Goal: Task Accomplishment & Management: Manage account settings

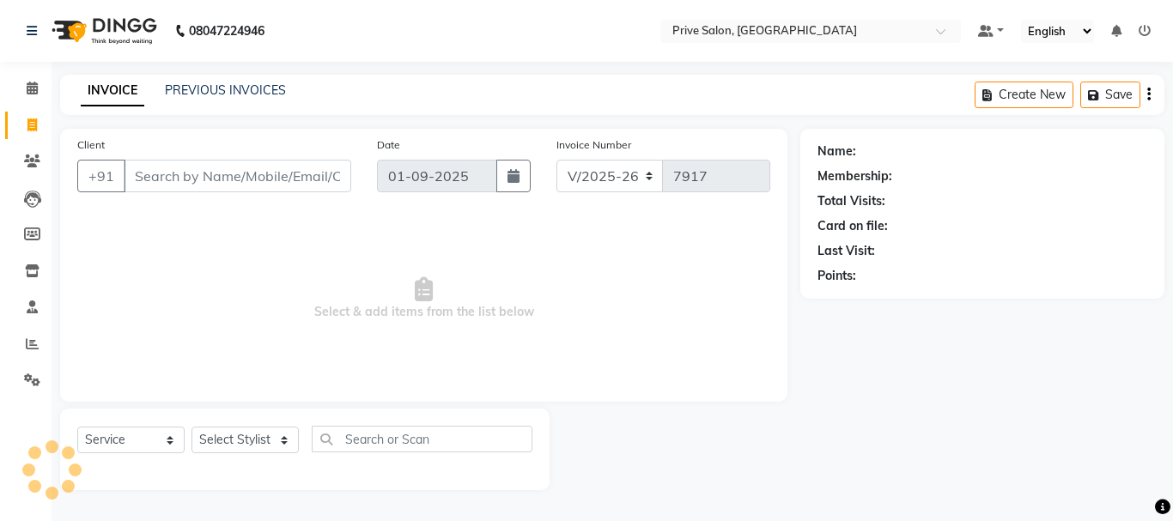
select select "136"
select select "service"
click at [257, 438] on select "Select Stylist amit ARJUN [PERSON_NAME] [PERSON_NAME] GOLU [PERSON_NAME] isha […" at bounding box center [245, 440] width 107 height 27
select select "3992"
click at [192, 427] on select "Select Stylist amit ARJUN [PERSON_NAME] [PERSON_NAME] GOLU [PERSON_NAME] isha […" at bounding box center [245, 440] width 107 height 27
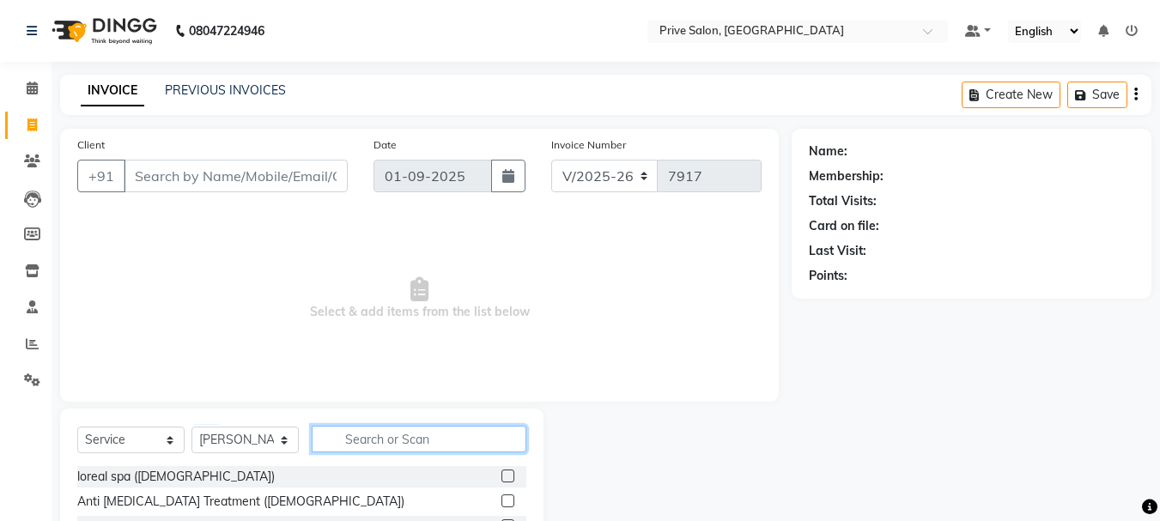
click at [441, 442] on input "text" at bounding box center [419, 439] width 215 height 27
type input "hair cut"
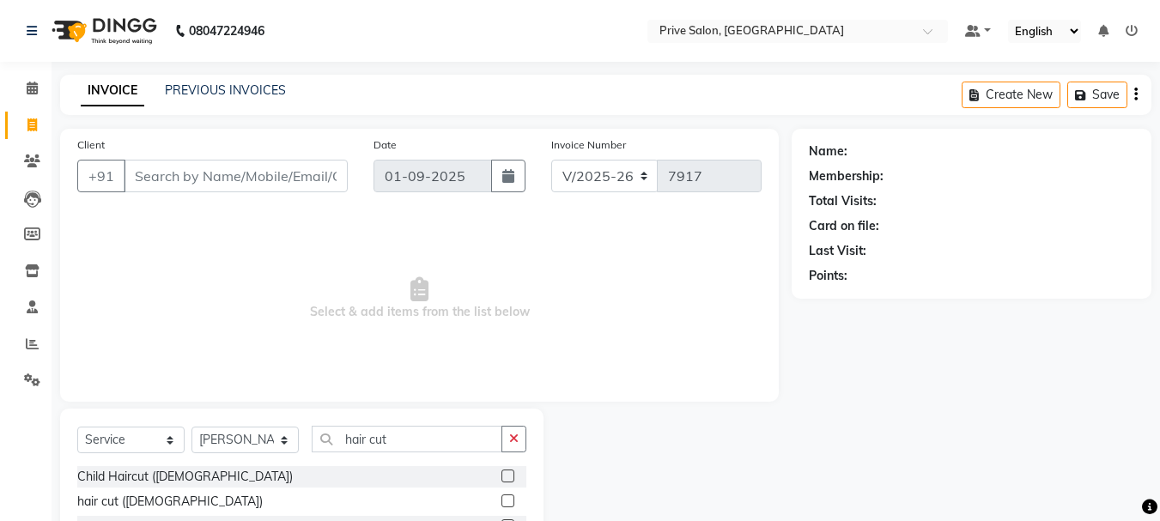
click at [501, 502] on div "hair cut ([DEMOGRAPHIC_DATA])" at bounding box center [301, 501] width 449 height 21
click at [508, 502] on label at bounding box center [508, 501] width 13 height 13
click at [508, 502] on input "checkbox" at bounding box center [507, 501] width 11 height 11
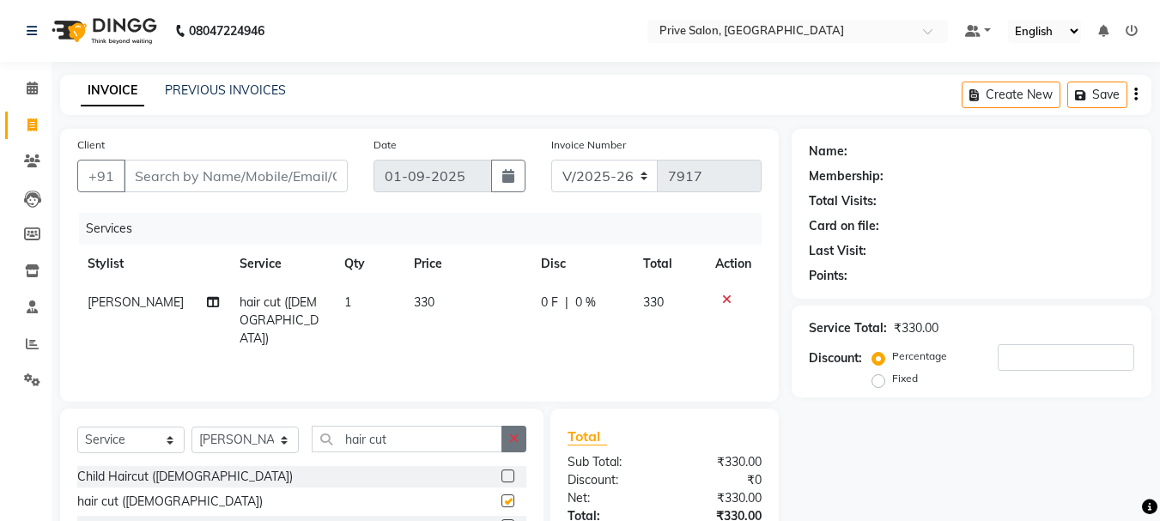
checkbox input "false"
click at [515, 439] on icon "button" at bounding box center [513, 439] width 9 height 12
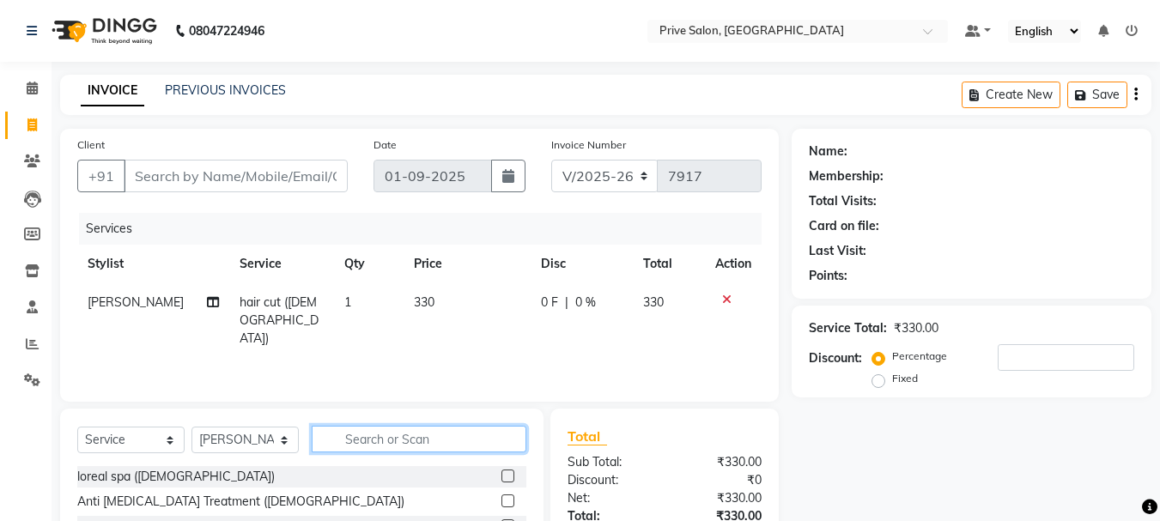
click at [491, 435] on input "text" at bounding box center [419, 439] width 215 height 27
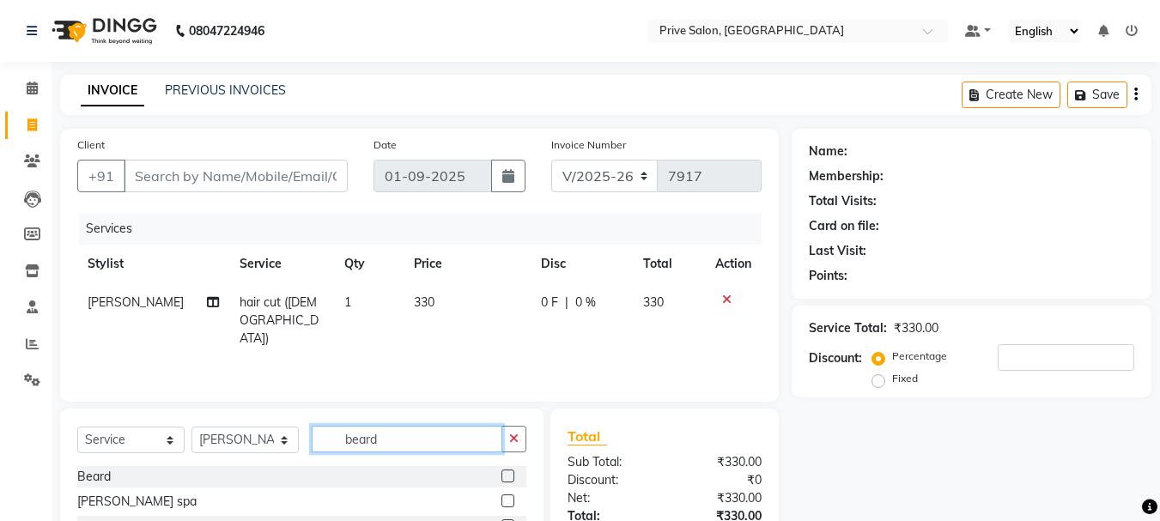
type input "beard"
click at [503, 475] on label at bounding box center [508, 476] width 13 height 13
click at [503, 475] on input "checkbox" at bounding box center [507, 477] width 11 height 11
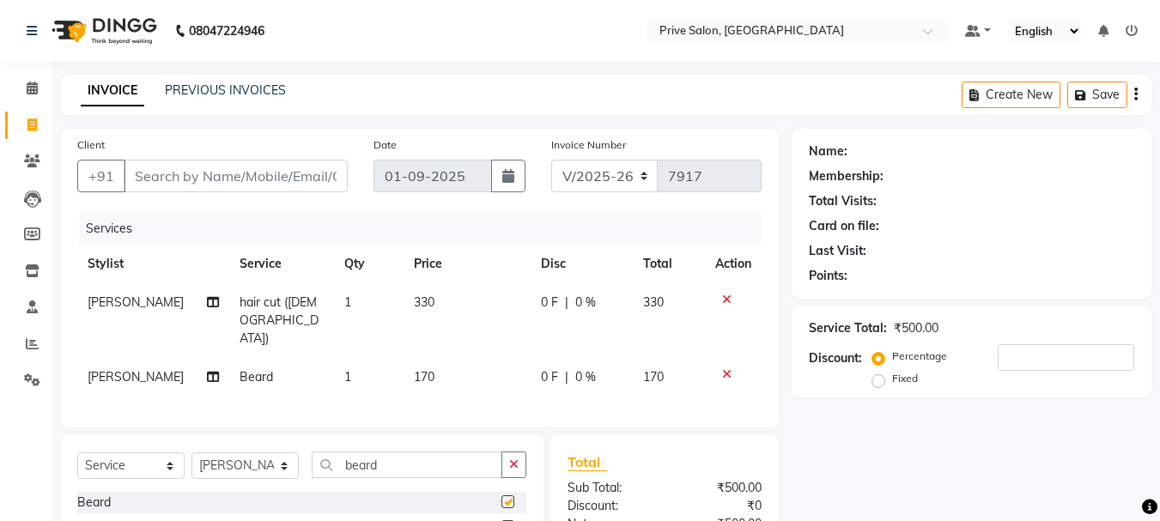
checkbox input "false"
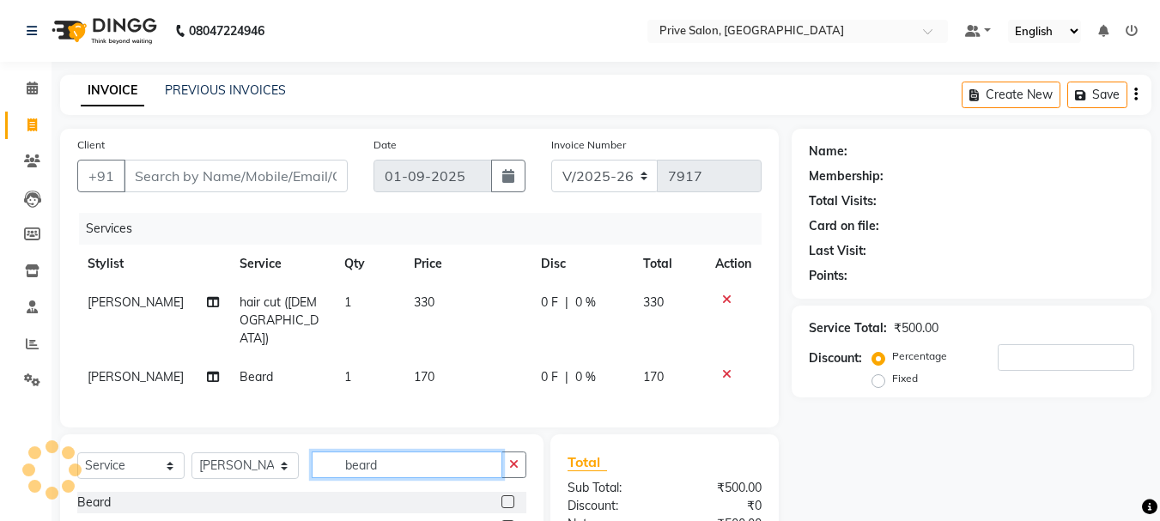
click at [473, 452] on input "beard" at bounding box center [407, 465] width 191 height 27
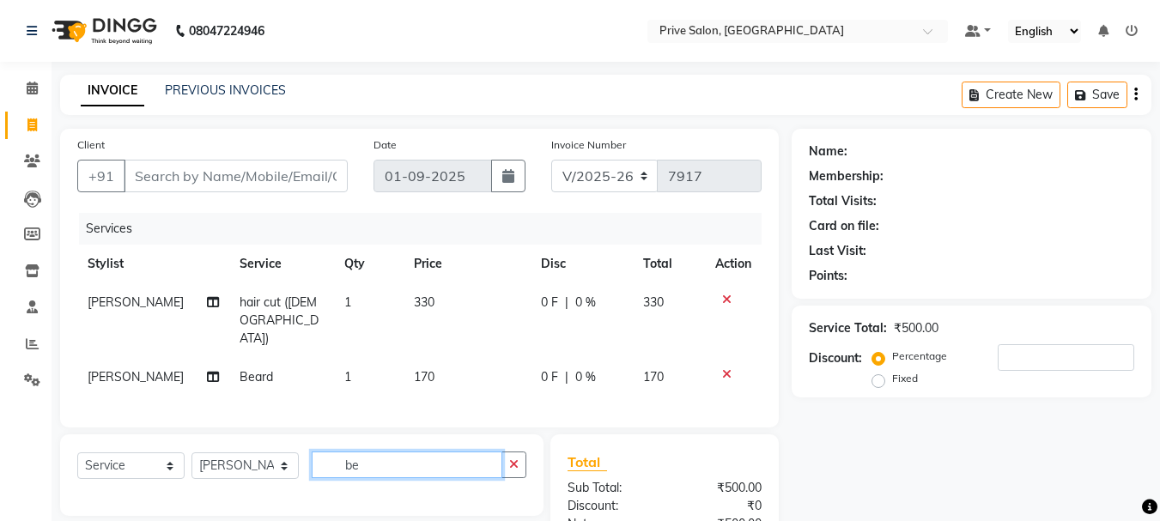
type input "b"
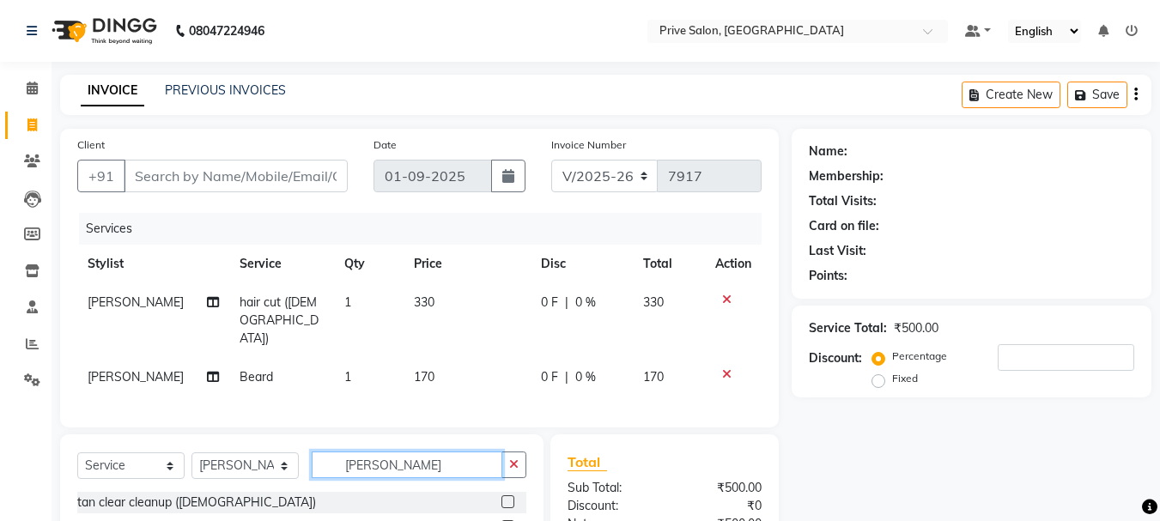
type input "tan cl"
click at [506, 496] on label at bounding box center [508, 502] width 13 height 13
click at [506, 497] on input "checkbox" at bounding box center [507, 502] width 11 height 11
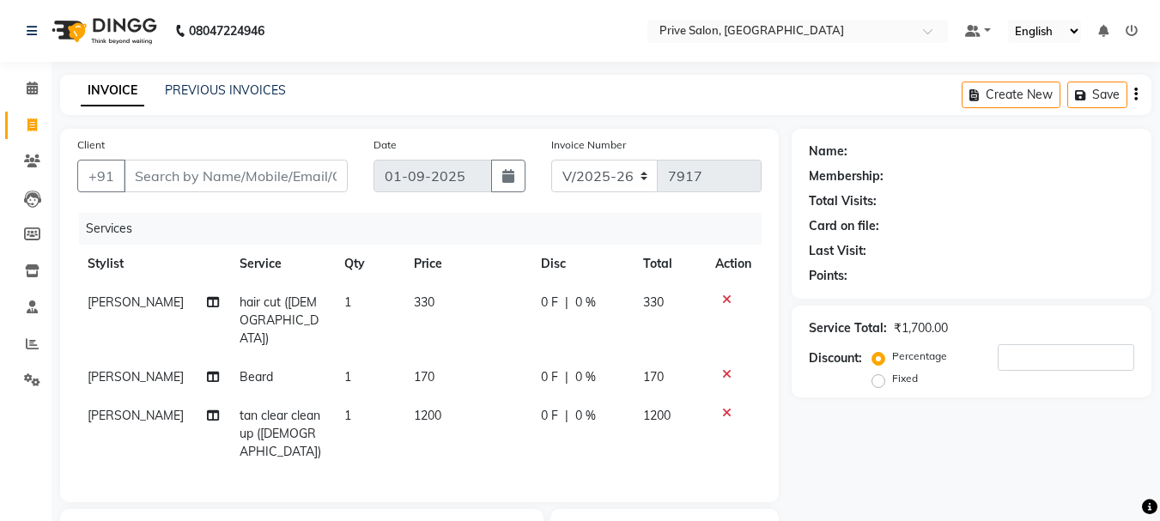
checkbox input "false"
click at [258, 182] on input "Client" at bounding box center [236, 176] width 224 height 33
type input "9"
type input "0"
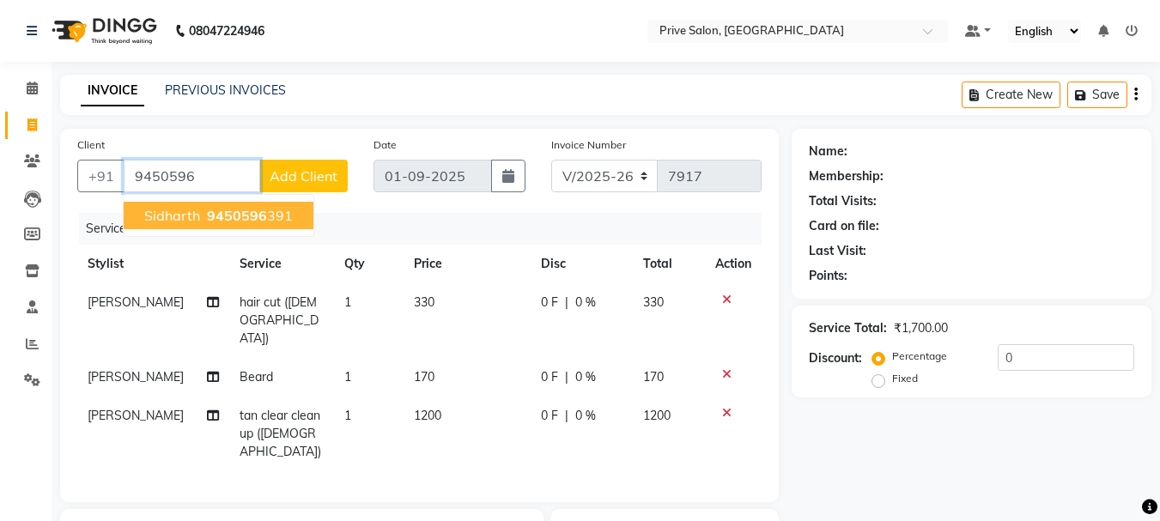
click at [259, 212] on span "9450596" at bounding box center [237, 215] width 60 height 17
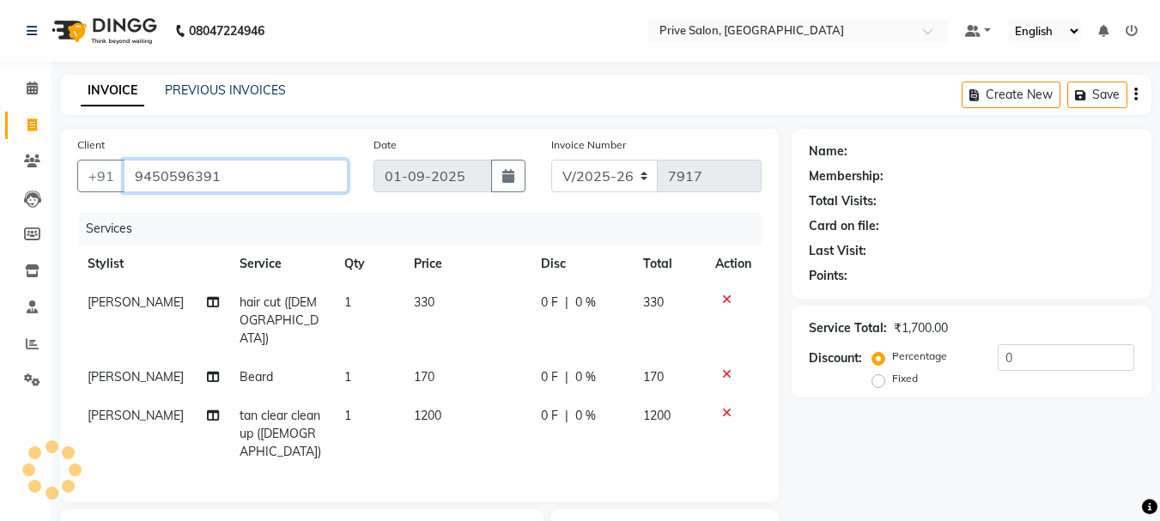
type input "9450596391"
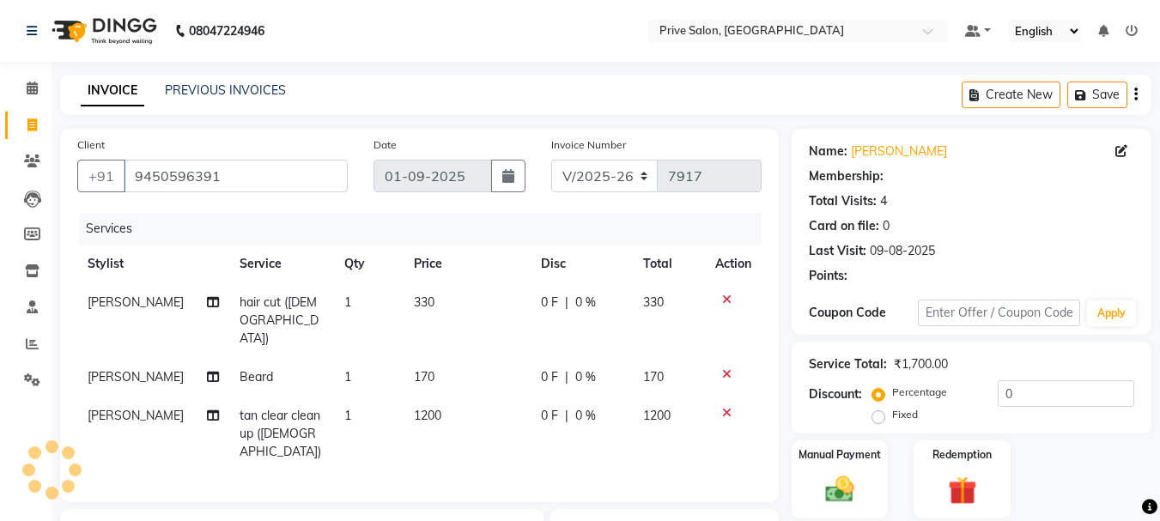
select select "1: Object"
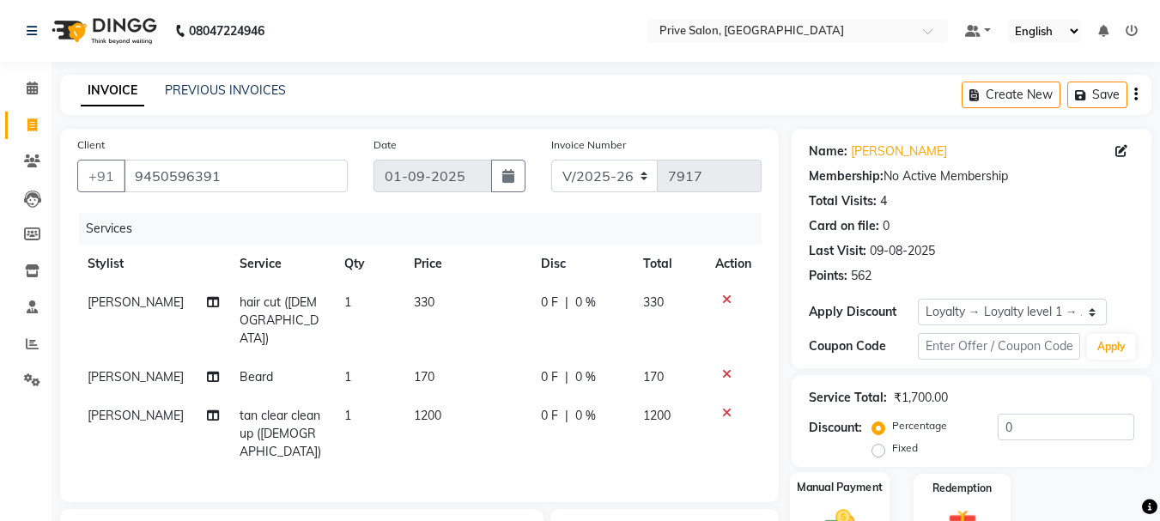
scroll to position [134, 0]
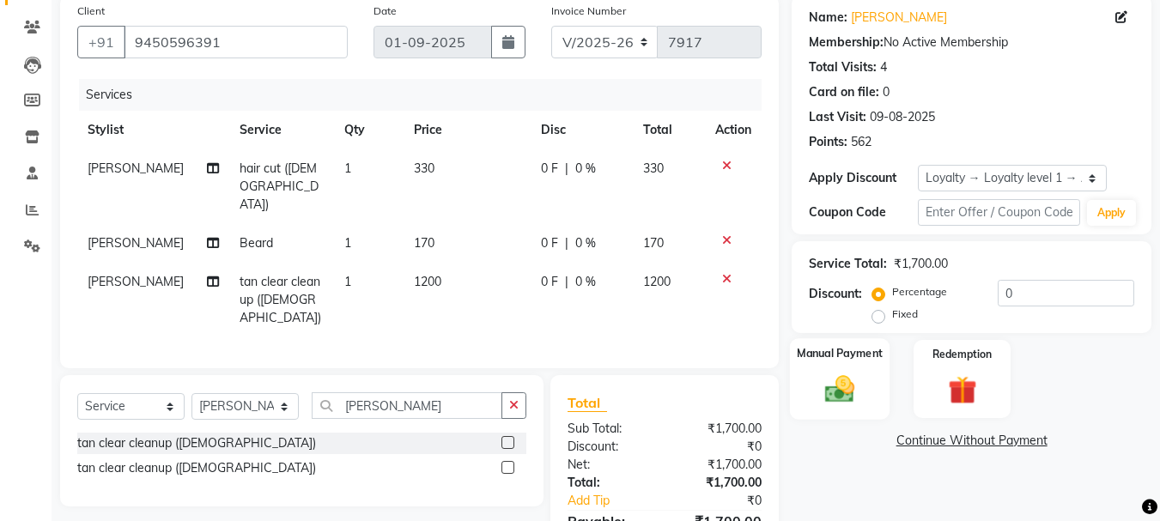
click at [859, 383] on img at bounding box center [840, 389] width 48 height 34
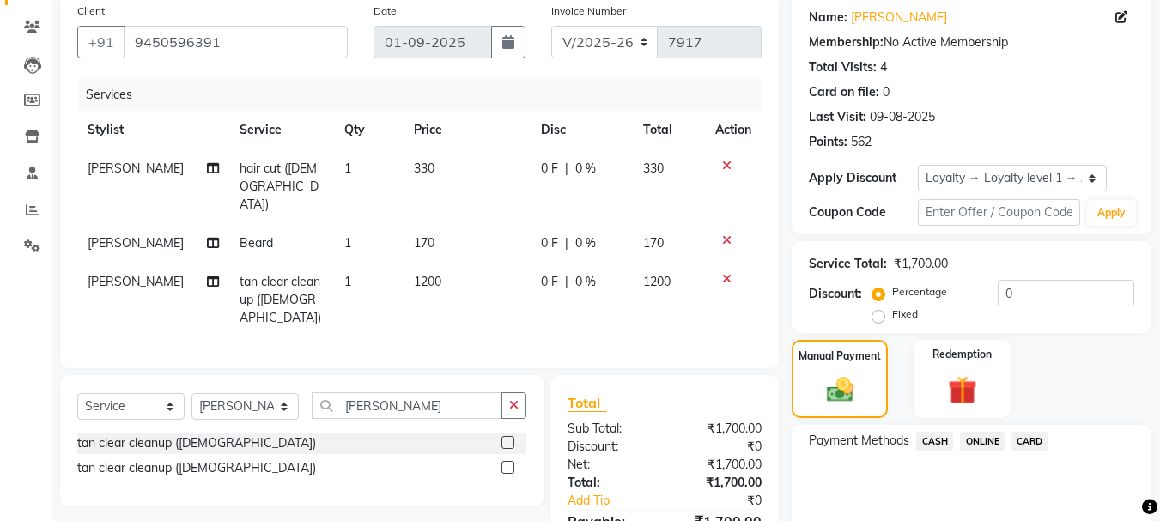
click at [990, 437] on span "ONLINE" at bounding box center [982, 442] width 45 height 20
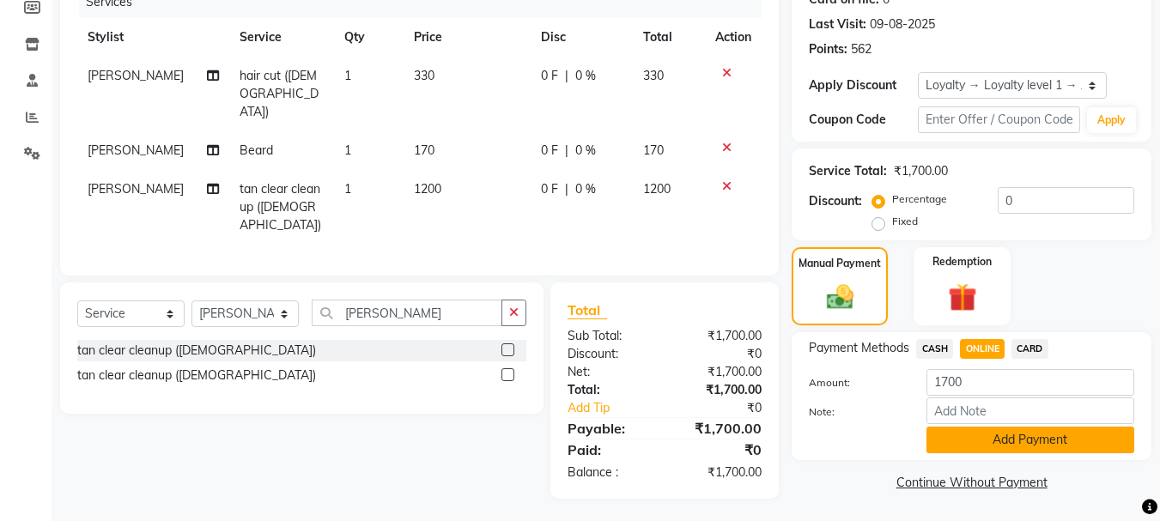
click at [1079, 440] on button "Add Payment" at bounding box center [1031, 440] width 208 height 27
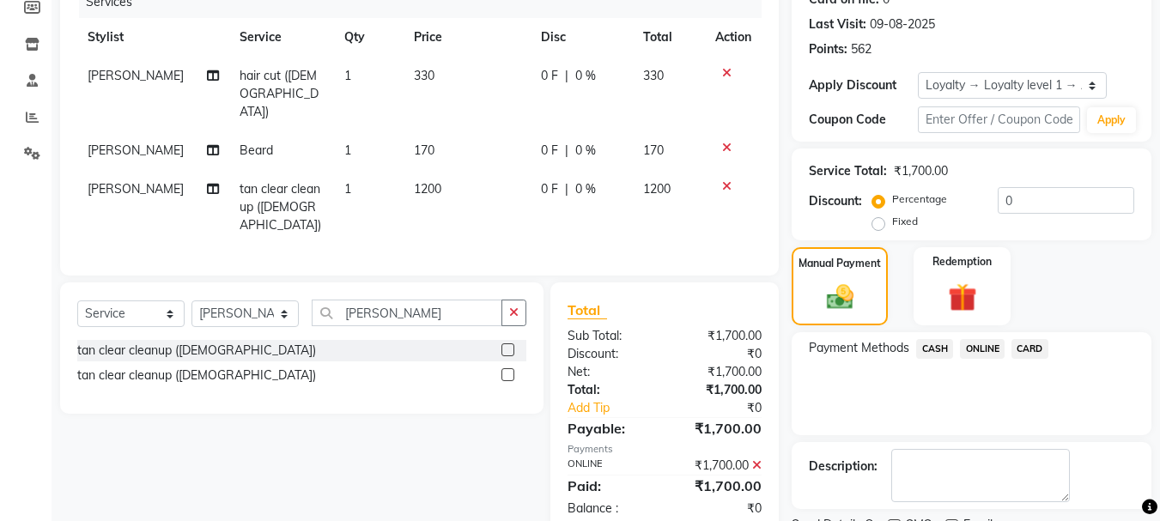
scroll to position [302, 0]
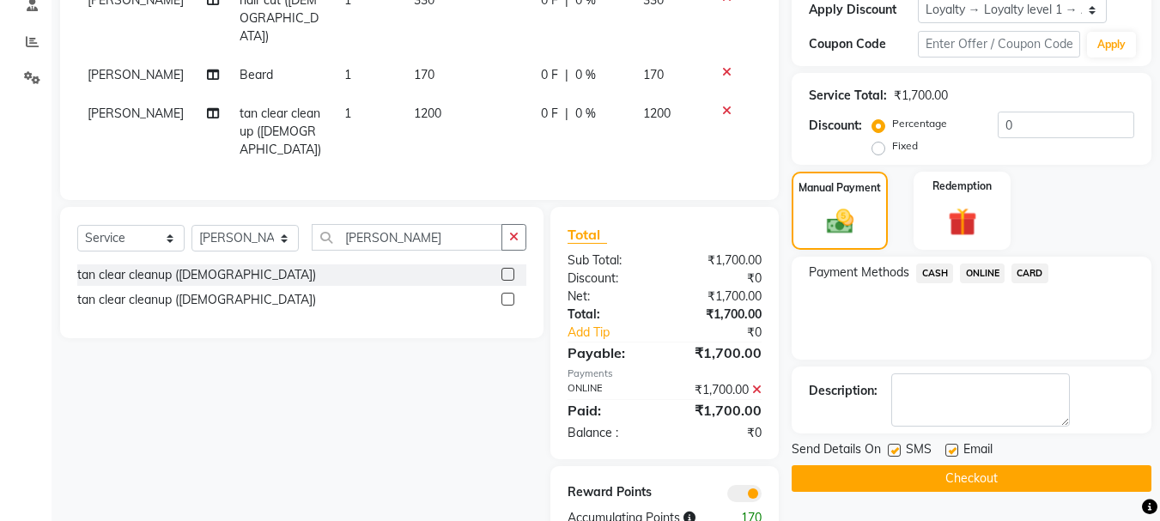
click at [1099, 478] on button "Checkout" at bounding box center [972, 479] width 360 height 27
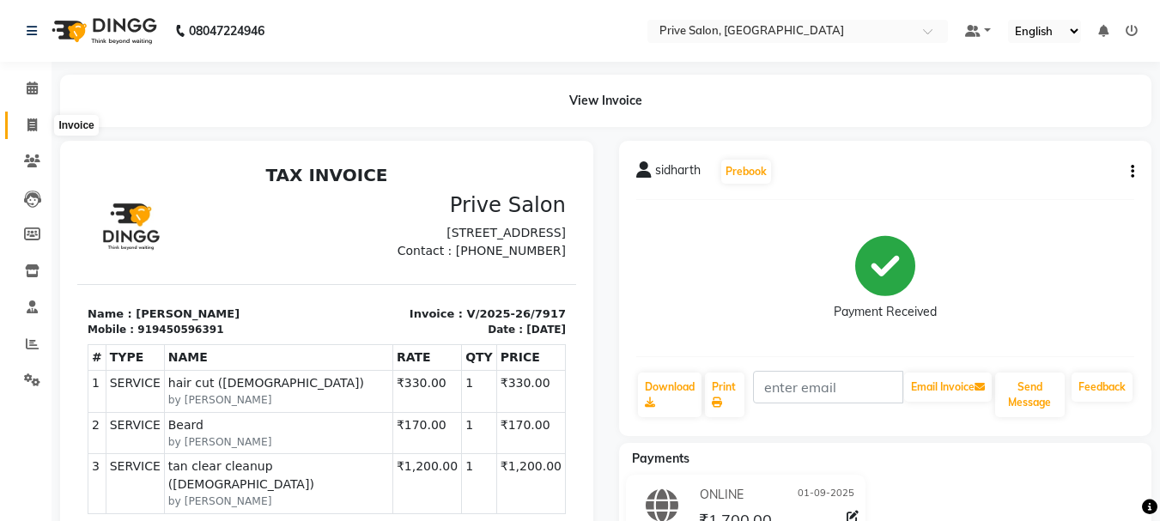
click at [27, 124] on icon at bounding box center [31, 125] width 9 height 13
select select "service"
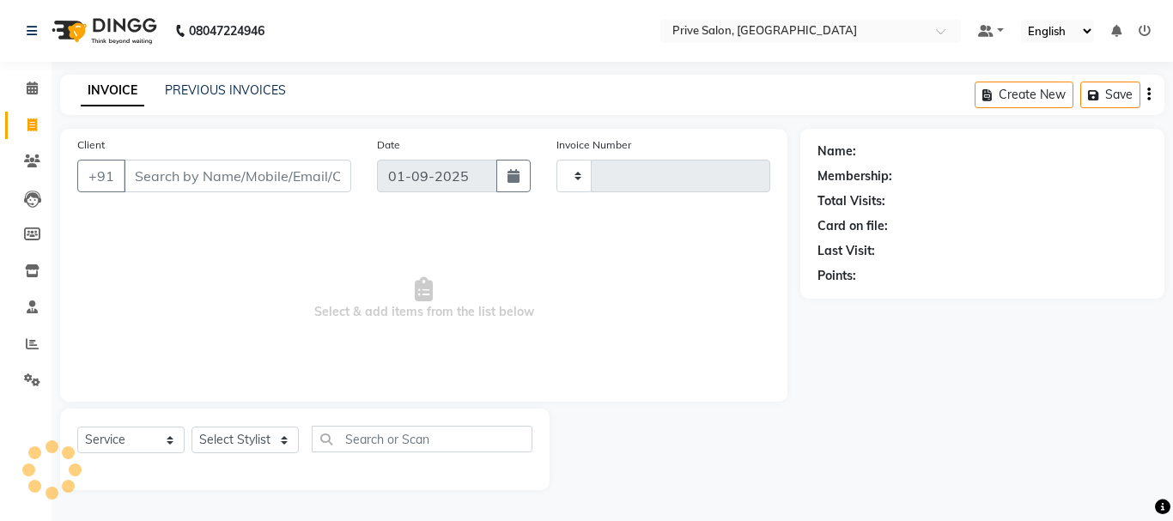
type input "7918"
select select "136"
click at [220, 166] on input "Client" at bounding box center [238, 176] width 228 height 33
click at [156, 180] on input "Client" at bounding box center [238, 176] width 228 height 33
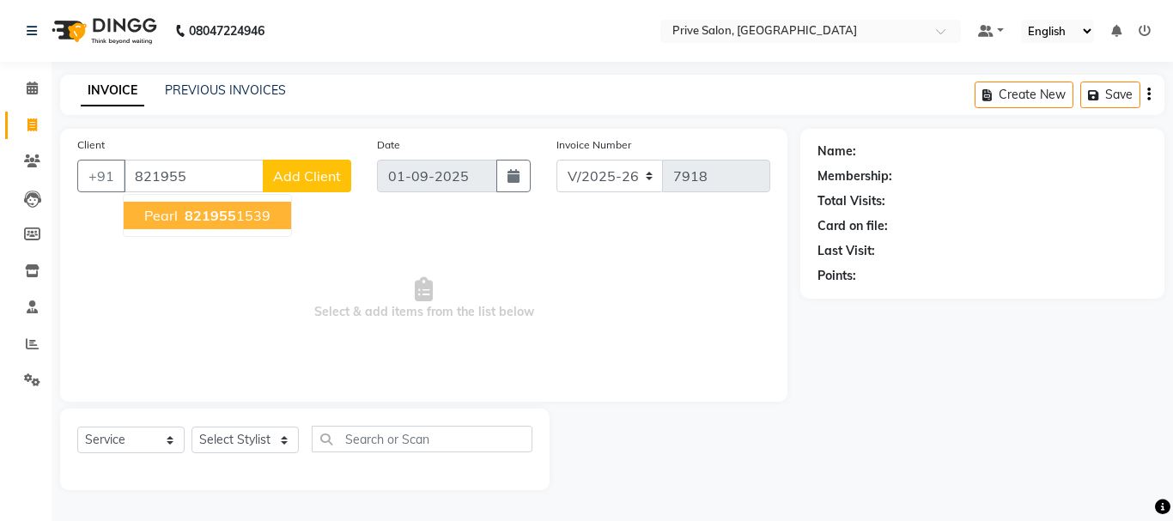
click at [181, 216] on ngb-highlight "821955 1539" at bounding box center [225, 215] width 89 height 17
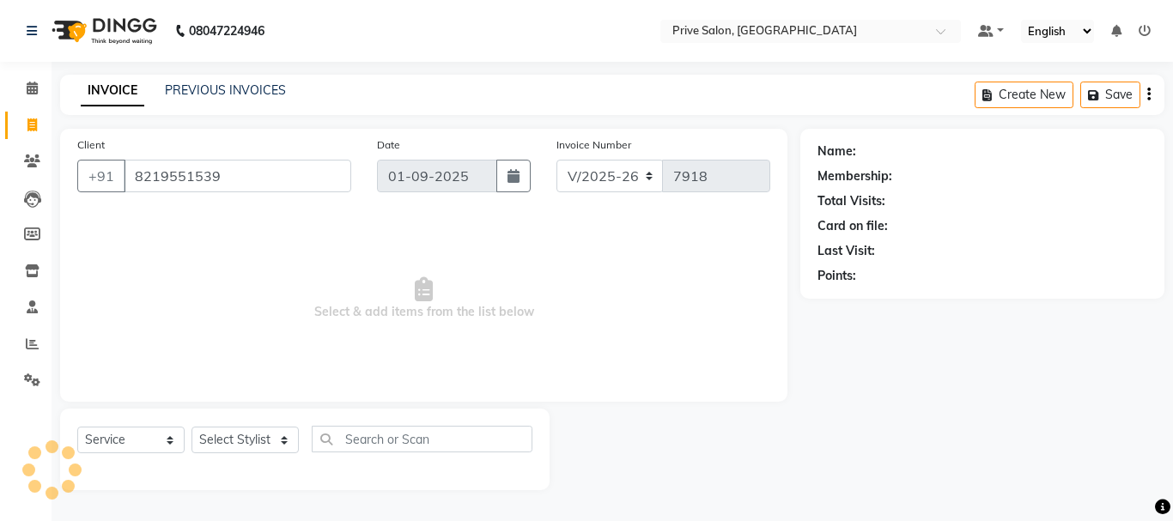
type input "8219551539"
select select "1: Object"
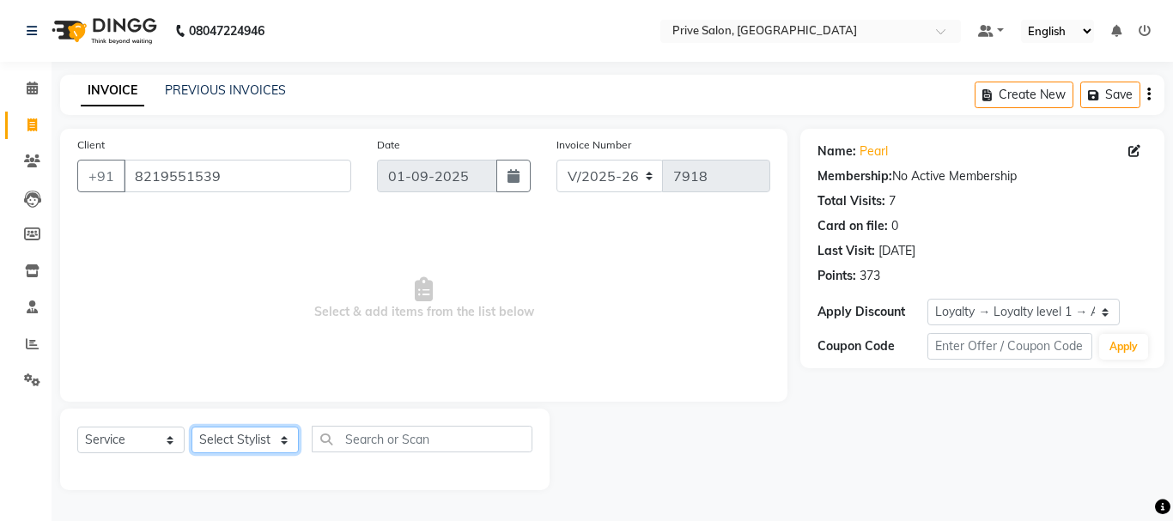
click at [246, 442] on select "Select Stylist amit ARJUN [PERSON_NAME] [PERSON_NAME] GOLU [PERSON_NAME] isha […" at bounding box center [245, 440] width 107 height 27
select select "77814"
click at [192, 427] on select "Select Stylist amit ARJUN [PERSON_NAME] [PERSON_NAME] GOLU [PERSON_NAME] isha […" at bounding box center [245, 440] width 107 height 27
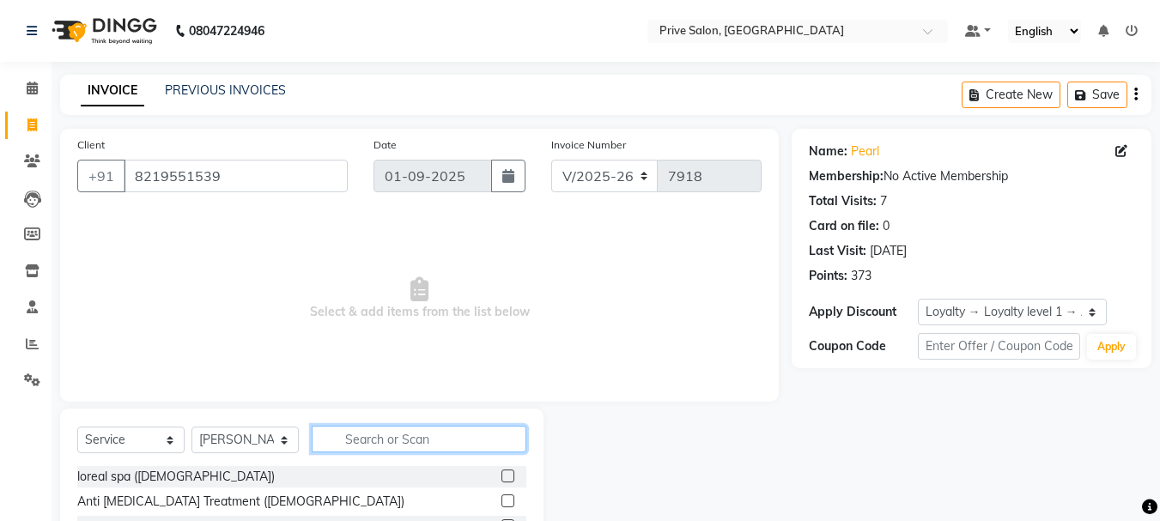
click at [423, 434] on input "text" at bounding box center [419, 439] width 215 height 27
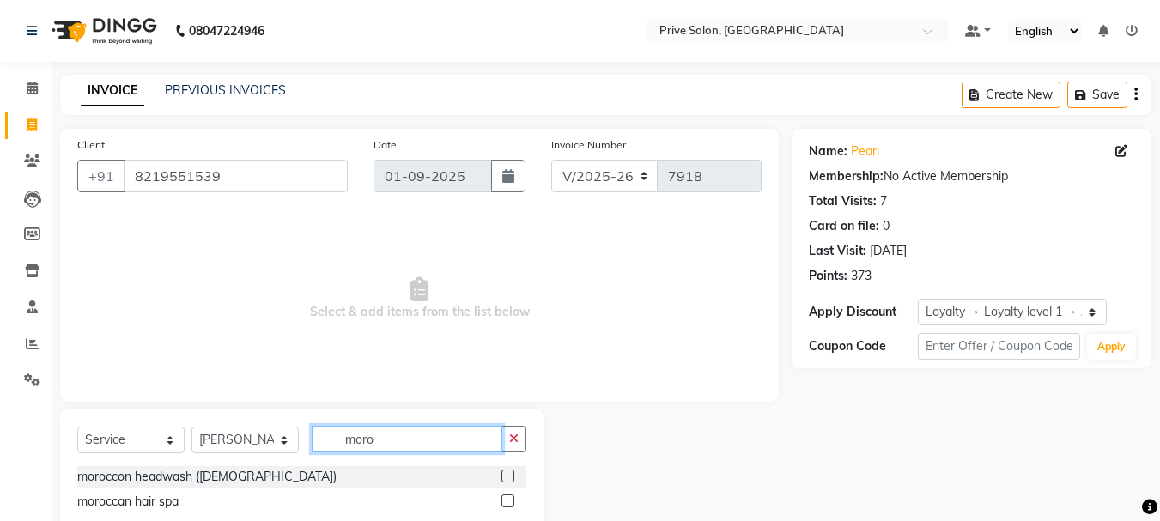
type input "moro"
click at [509, 476] on label at bounding box center [508, 476] width 13 height 13
click at [509, 476] on input "checkbox" at bounding box center [507, 477] width 11 height 11
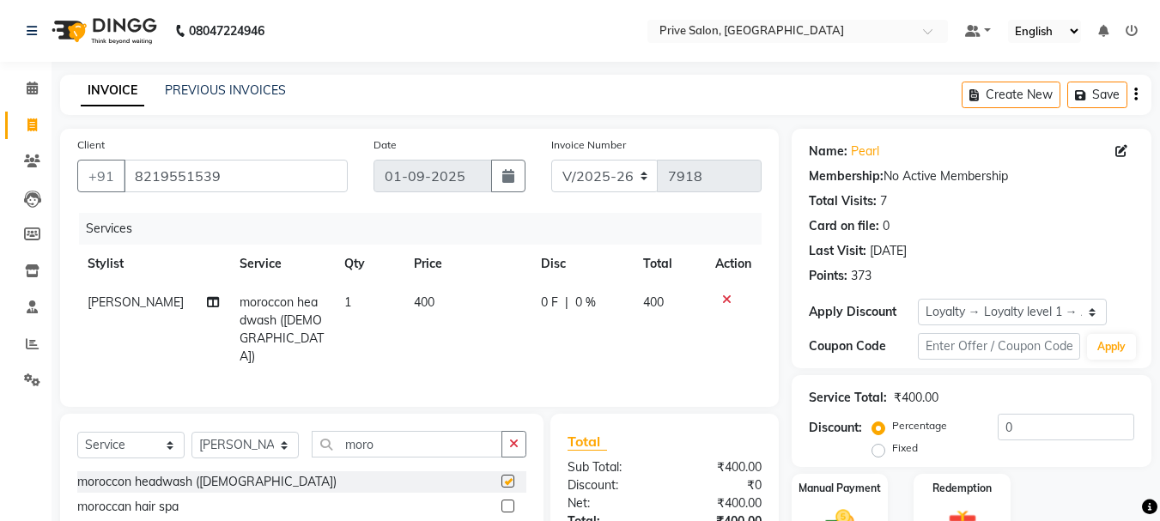
checkbox input "false"
click at [261, 442] on select "Select Stylist amit ARJUN [PERSON_NAME] [PERSON_NAME] GOLU [PERSON_NAME] isha […" at bounding box center [245, 445] width 107 height 27
select select "64340"
click at [192, 432] on select "Select Stylist amit ARJUN [PERSON_NAME] [PERSON_NAME] GOLU [PERSON_NAME] isha […" at bounding box center [245, 445] width 107 height 27
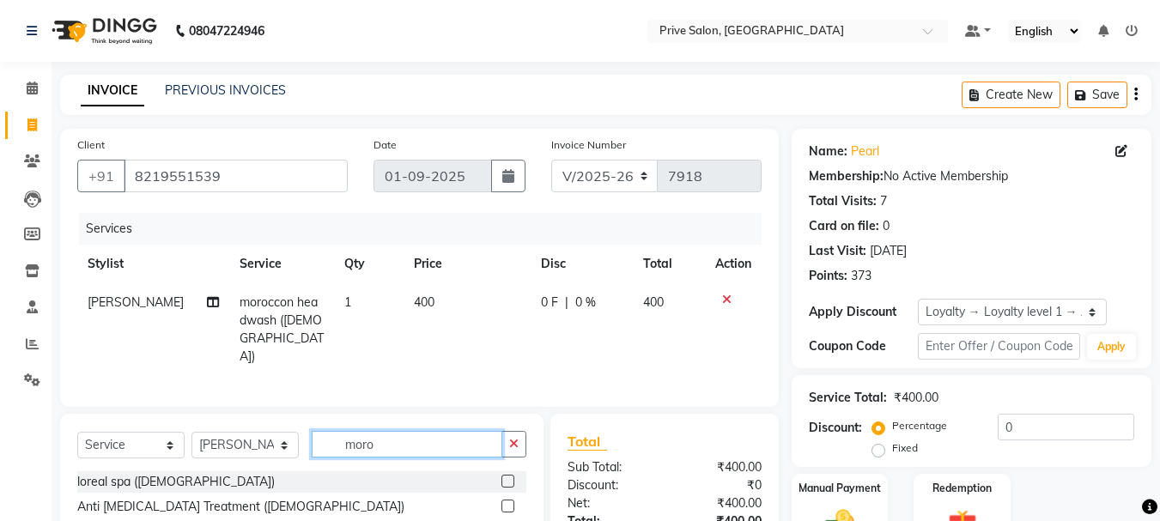
click at [454, 440] on input "moro" at bounding box center [407, 444] width 191 height 27
type input "m"
type input "blow"
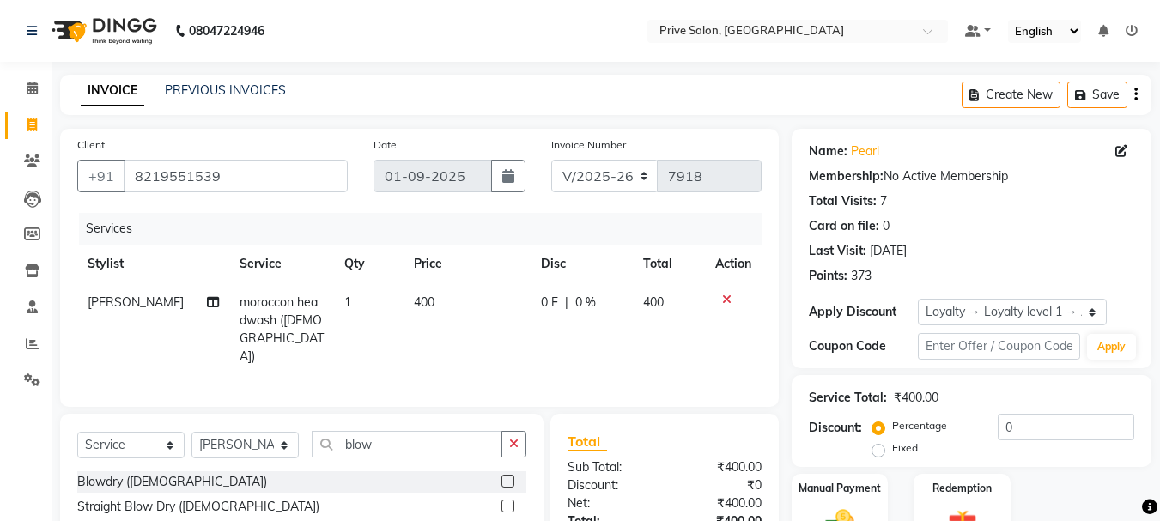
click at [509, 476] on label at bounding box center [508, 481] width 13 height 13
click at [509, 477] on input "checkbox" at bounding box center [507, 482] width 11 height 11
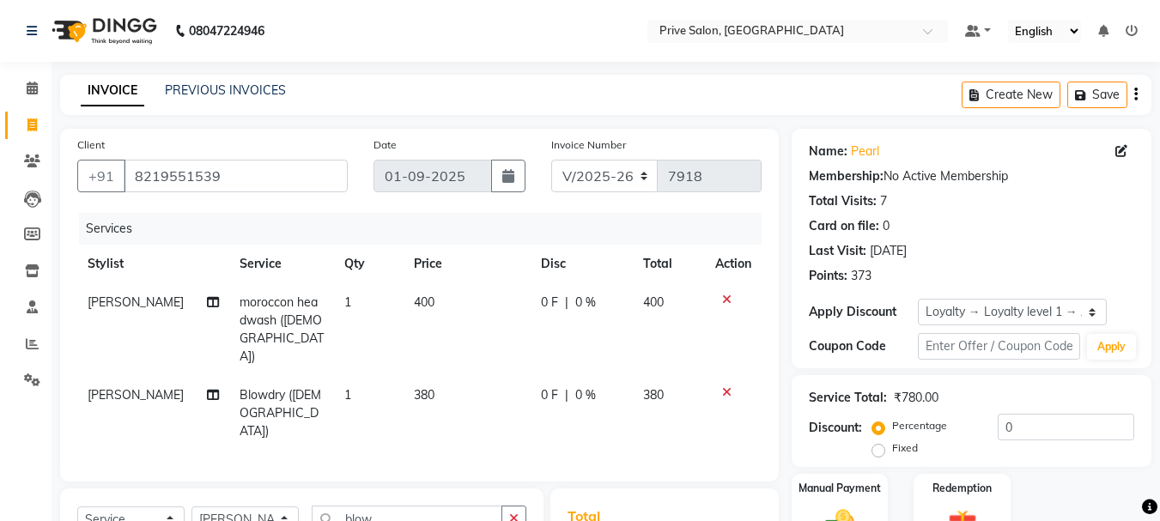
checkbox input "false"
click at [425, 395] on td "380" at bounding box center [467, 413] width 127 height 75
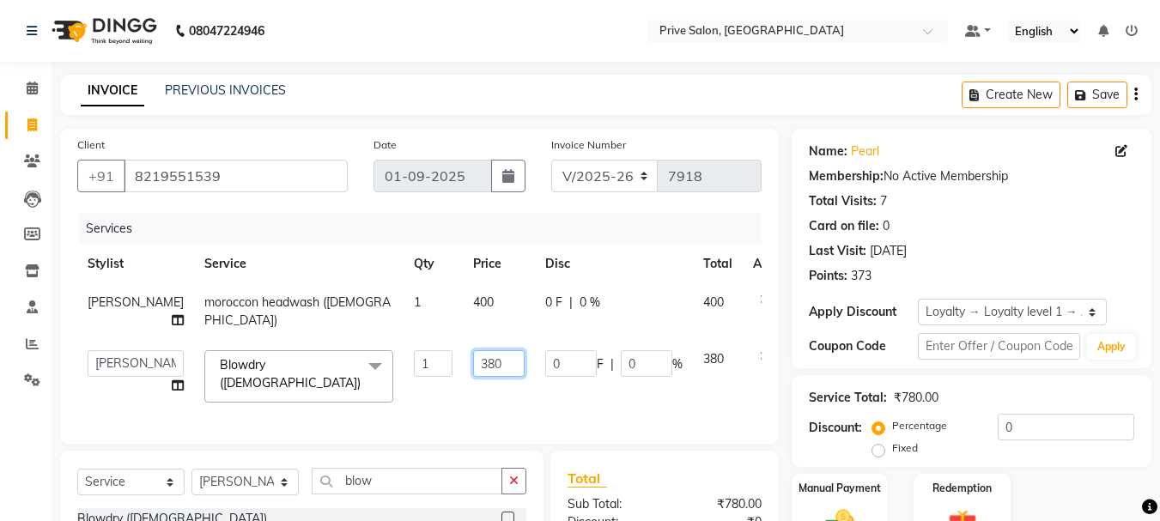
click at [473, 350] on input "380" at bounding box center [499, 363] width 52 height 27
type input "3"
type input "250"
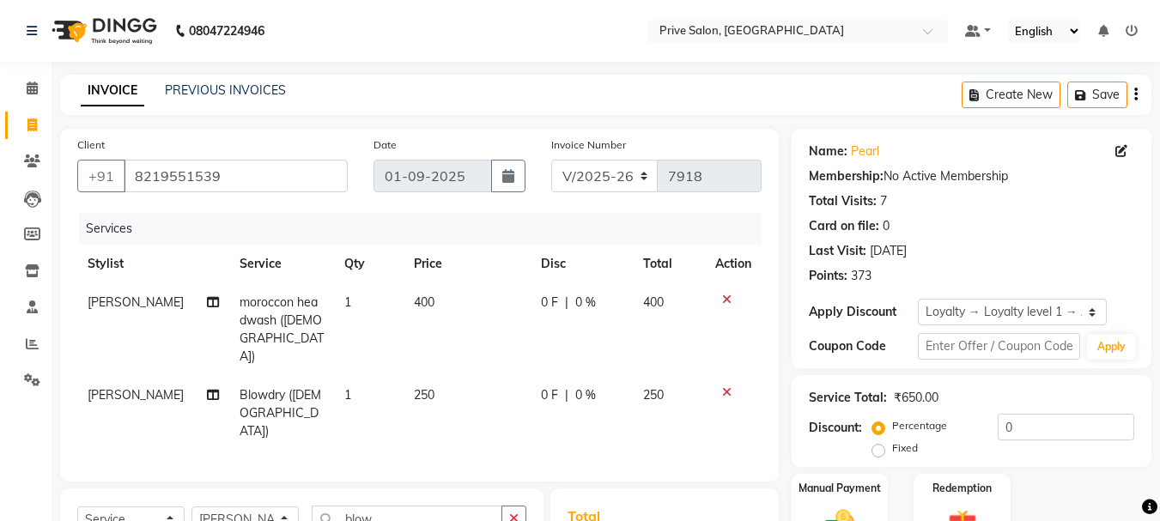
click at [491, 379] on td "250" at bounding box center [467, 413] width 127 height 75
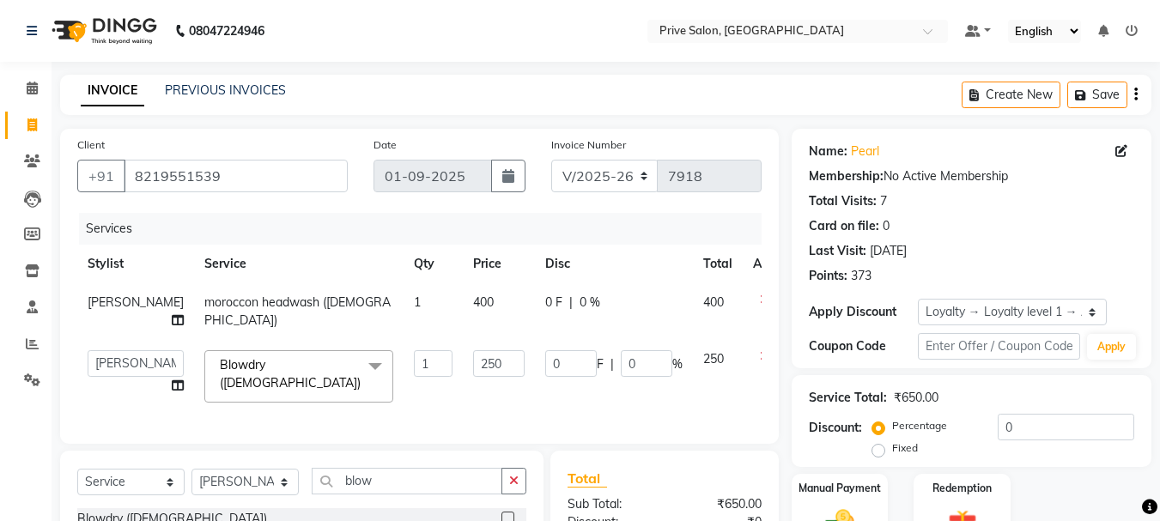
scroll to position [119, 0]
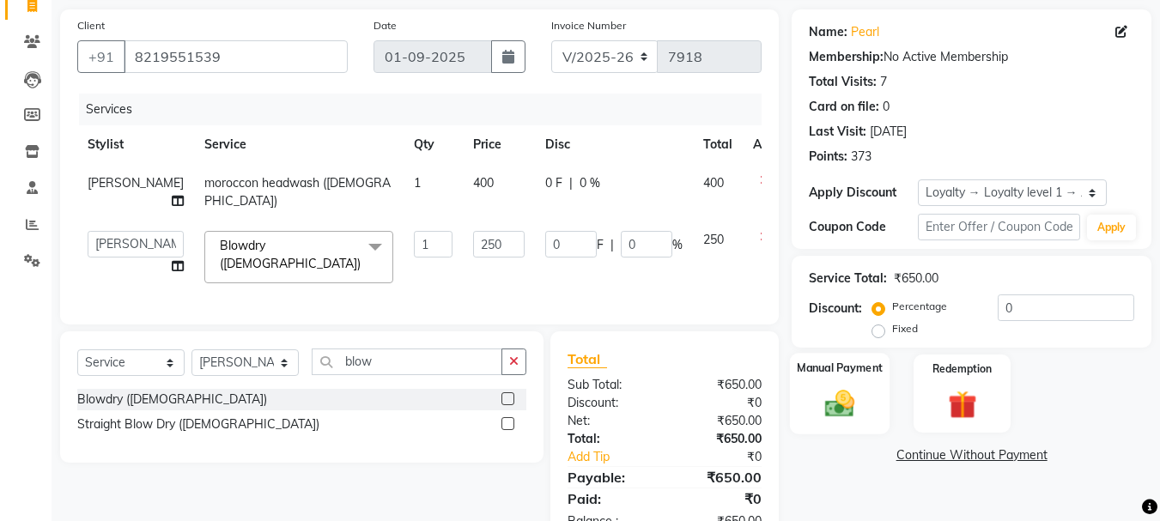
click at [843, 417] on img at bounding box center [840, 404] width 48 height 34
click at [1033, 448] on span "CARD" at bounding box center [1030, 457] width 37 height 20
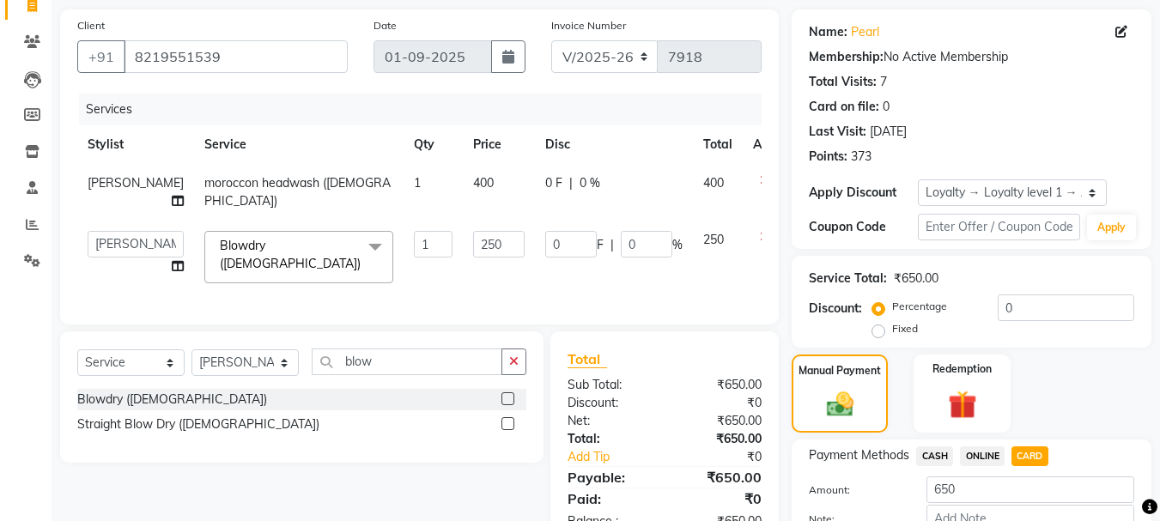
scroll to position [215, 0]
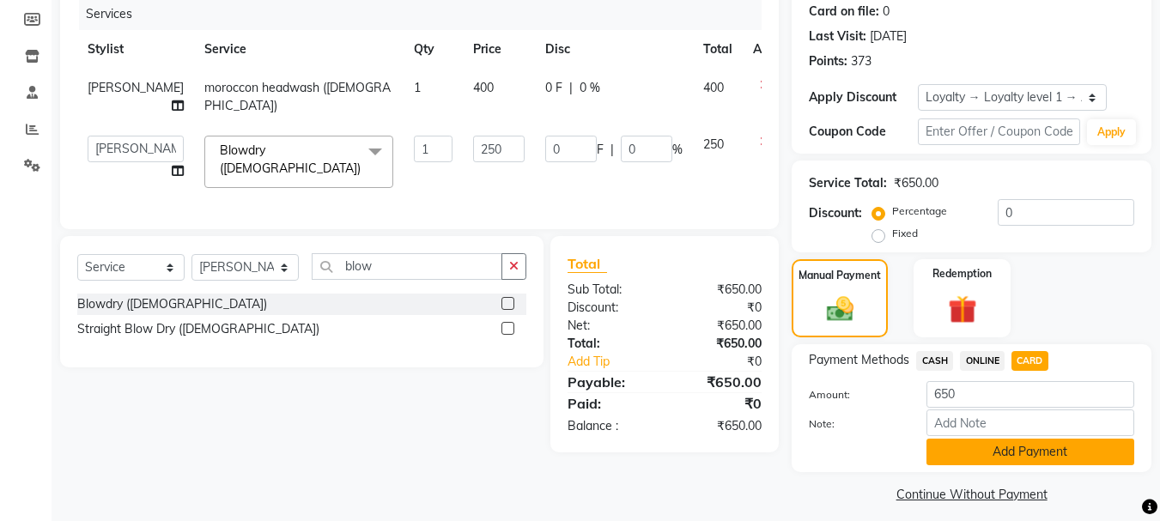
click at [1043, 461] on button "Add Payment" at bounding box center [1031, 452] width 208 height 27
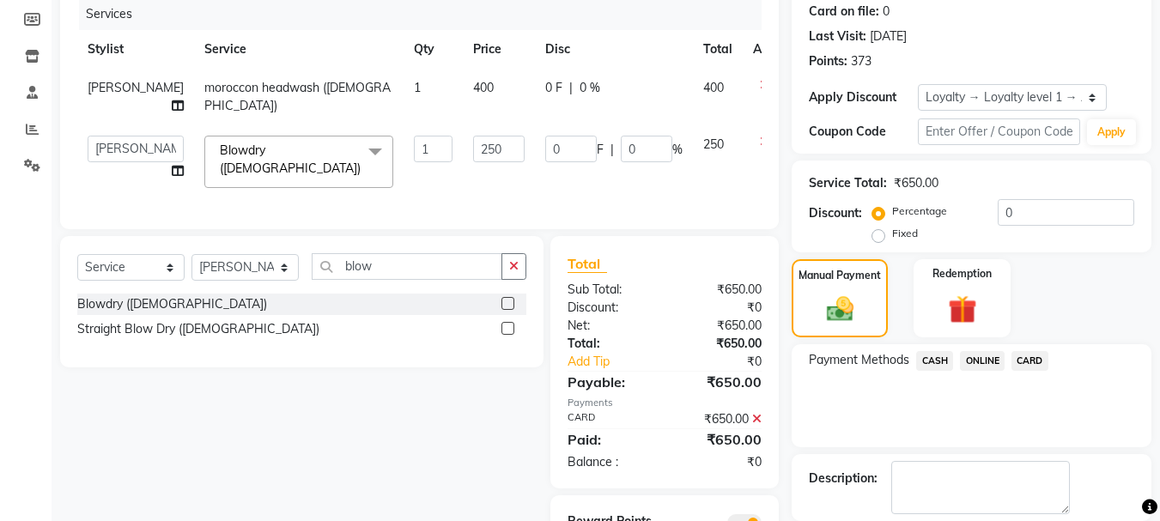
scroll to position [279, 0]
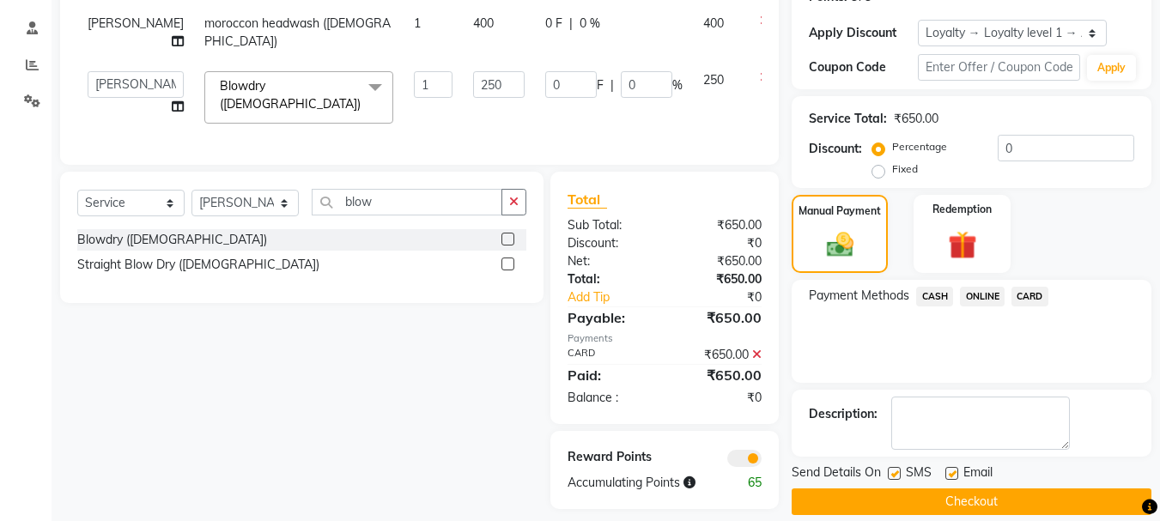
click at [880, 496] on button "Checkout" at bounding box center [972, 502] width 360 height 27
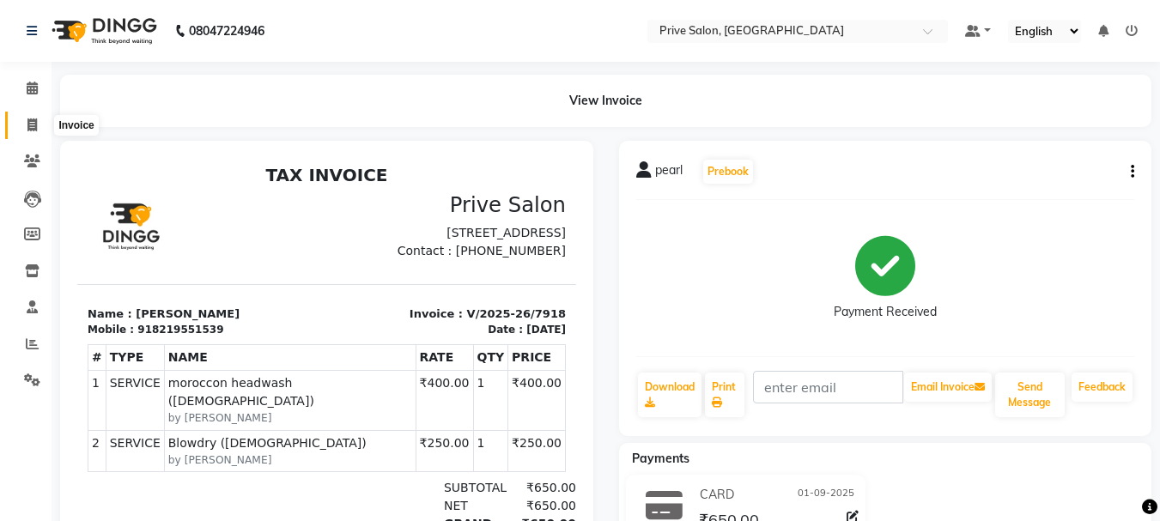
click at [30, 127] on icon at bounding box center [31, 125] width 9 height 13
select select "service"
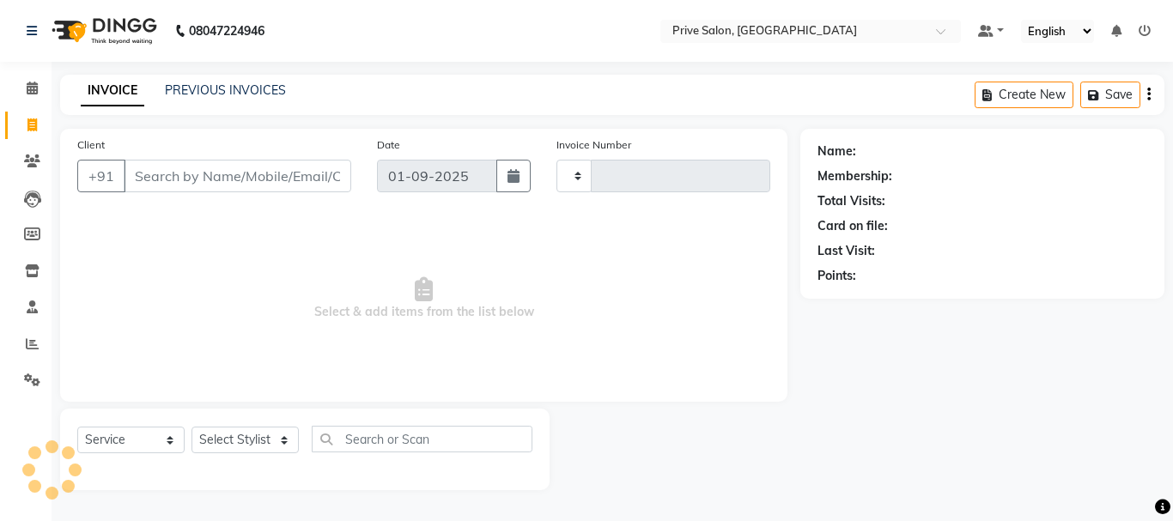
type input "7919"
select select "136"
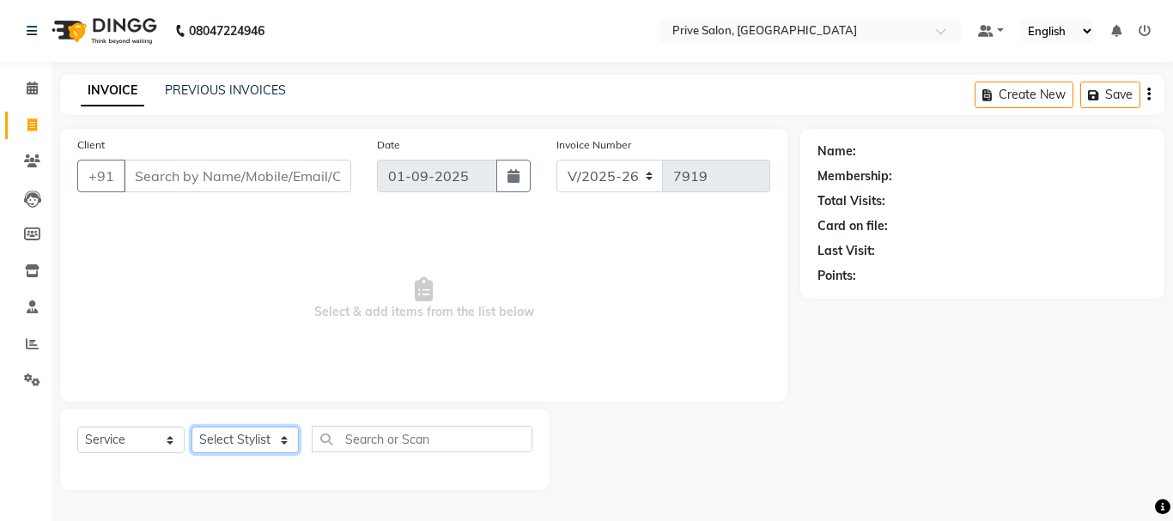
click at [236, 446] on select "Select Stylist" at bounding box center [245, 440] width 107 height 27
click at [245, 444] on select "Select Stylist amit ARJUN [PERSON_NAME] [PERSON_NAME] GOLU [PERSON_NAME] isha […" at bounding box center [245, 440] width 107 height 27
select select "30812"
click at [192, 427] on select "Select Stylist amit ARJUN [PERSON_NAME] [PERSON_NAME] GOLU [PERSON_NAME] isha […" at bounding box center [245, 440] width 107 height 27
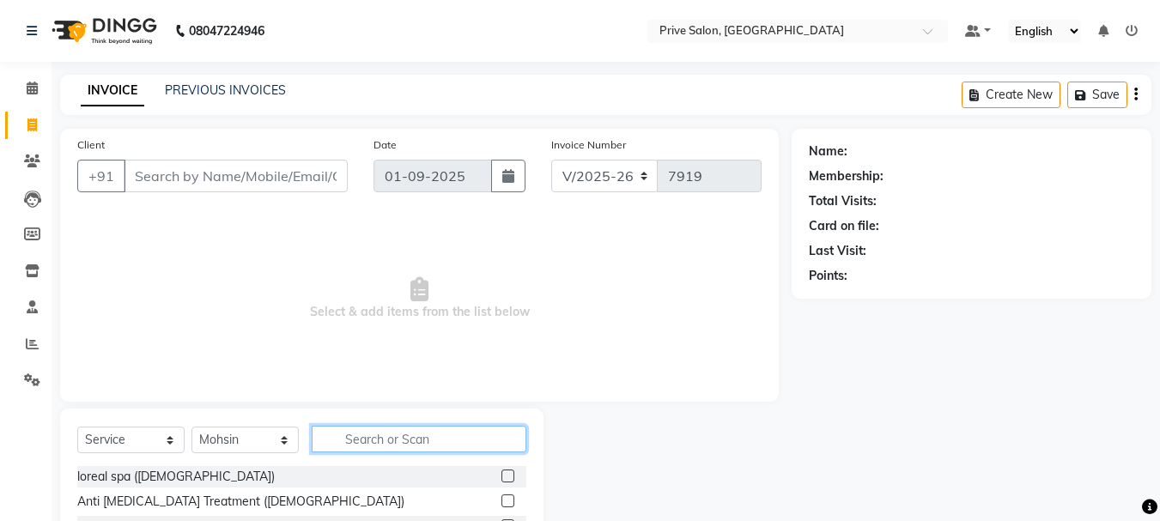
click at [395, 432] on input "text" at bounding box center [419, 439] width 215 height 27
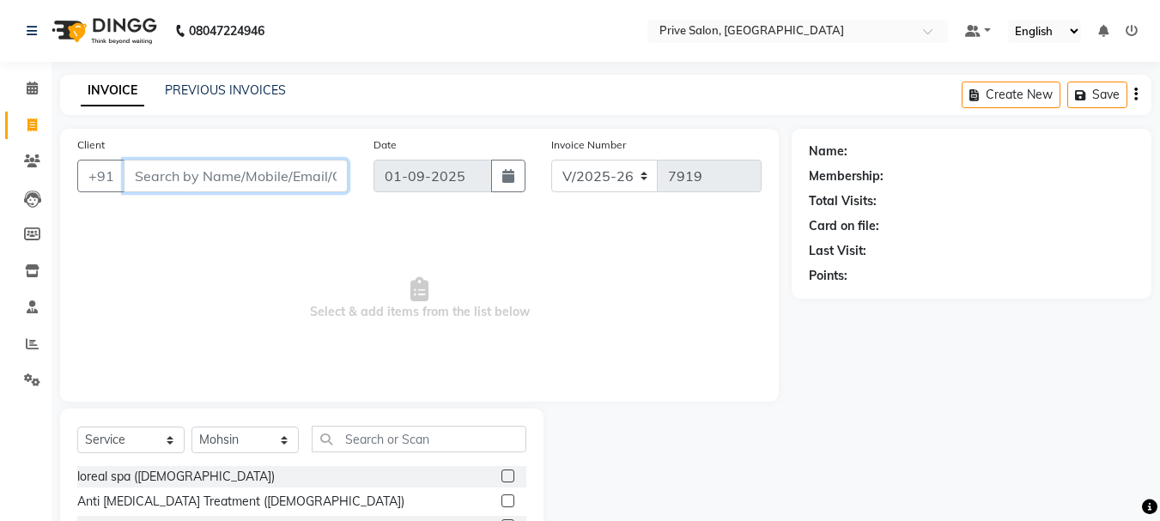
click at [256, 180] on input "Client" at bounding box center [236, 176] width 224 height 33
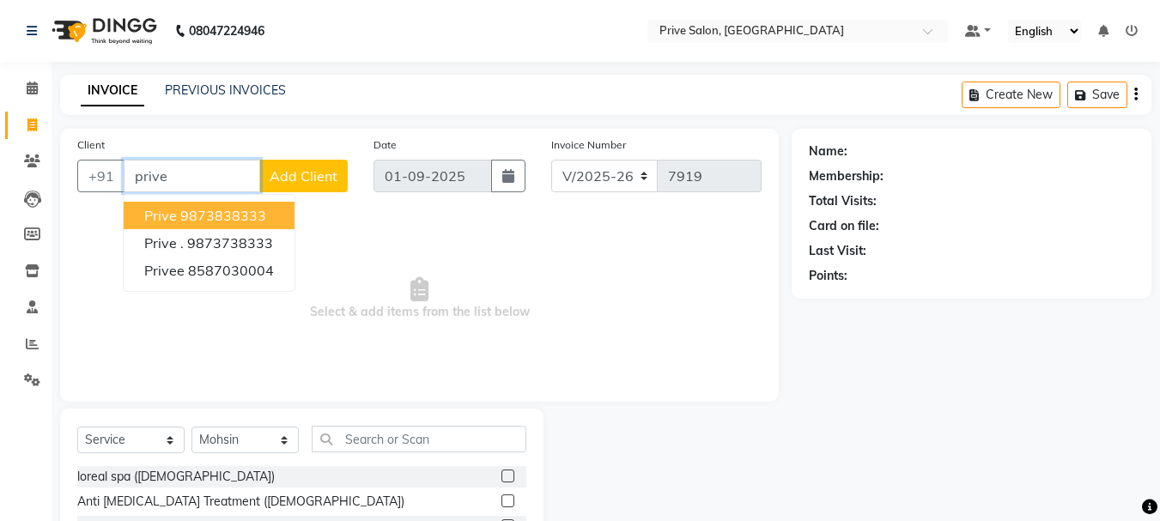
click at [247, 214] on ngb-highlight "9873838333" at bounding box center [223, 215] width 86 height 17
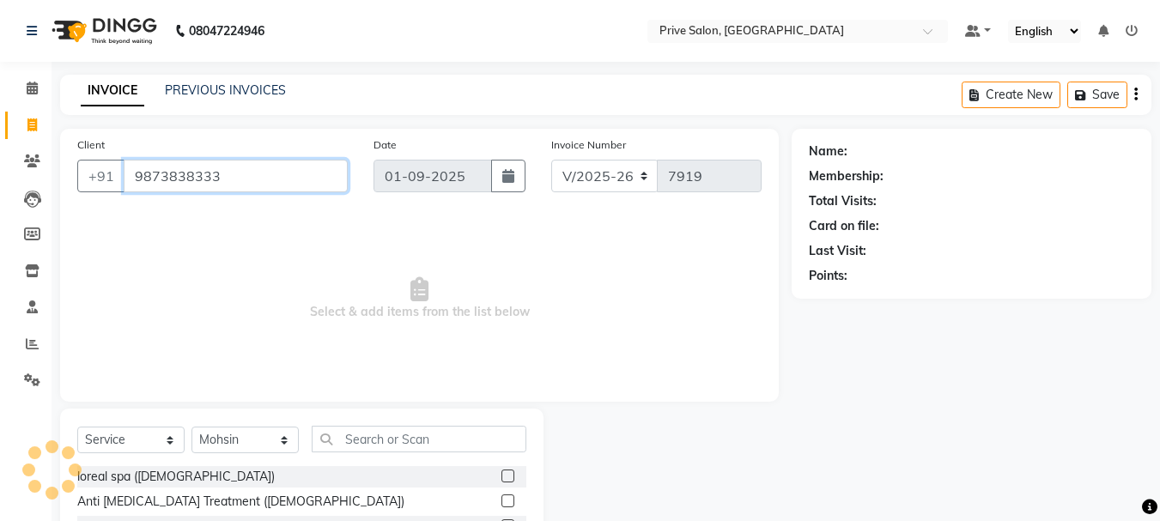
type input "9873838333"
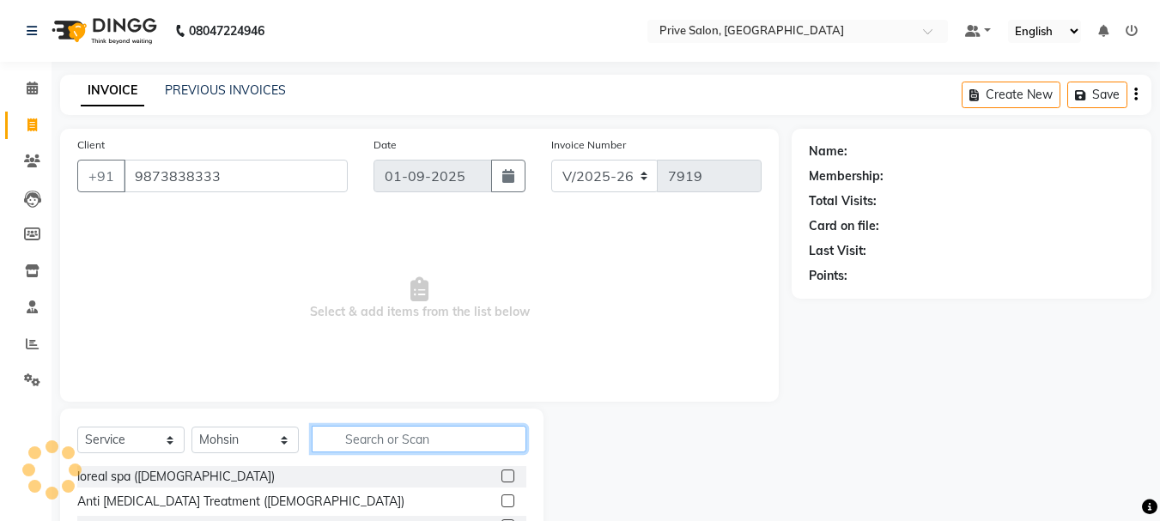
click at [412, 443] on input "text" at bounding box center [419, 439] width 215 height 27
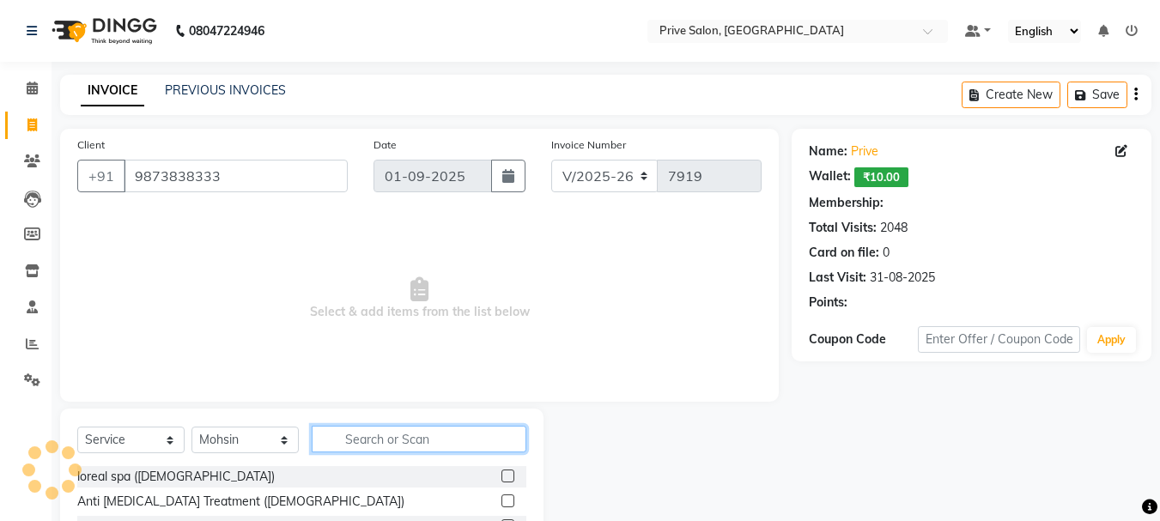
select select "1: Object"
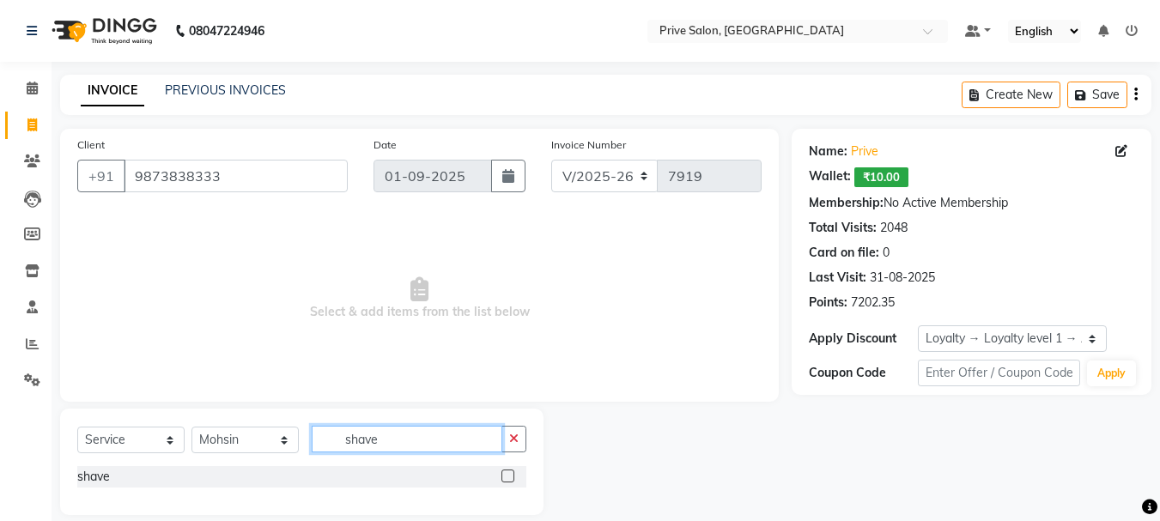
type input "shave"
click at [507, 478] on label at bounding box center [508, 476] width 13 height 13
click at [507, 478] on input "checkbox" at bounding box center [507, 477] width 11 height 11
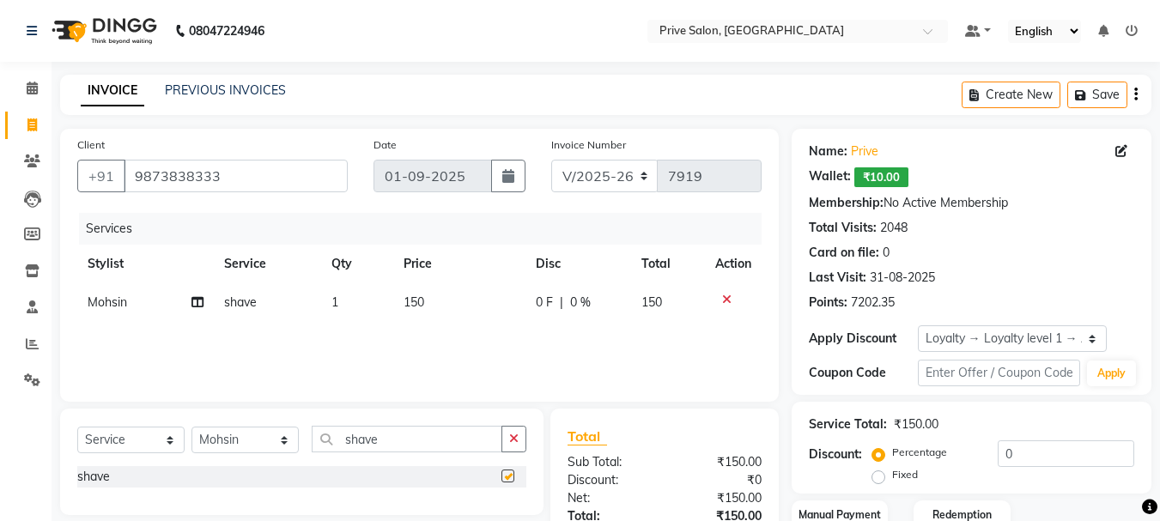
checkbox input "false"
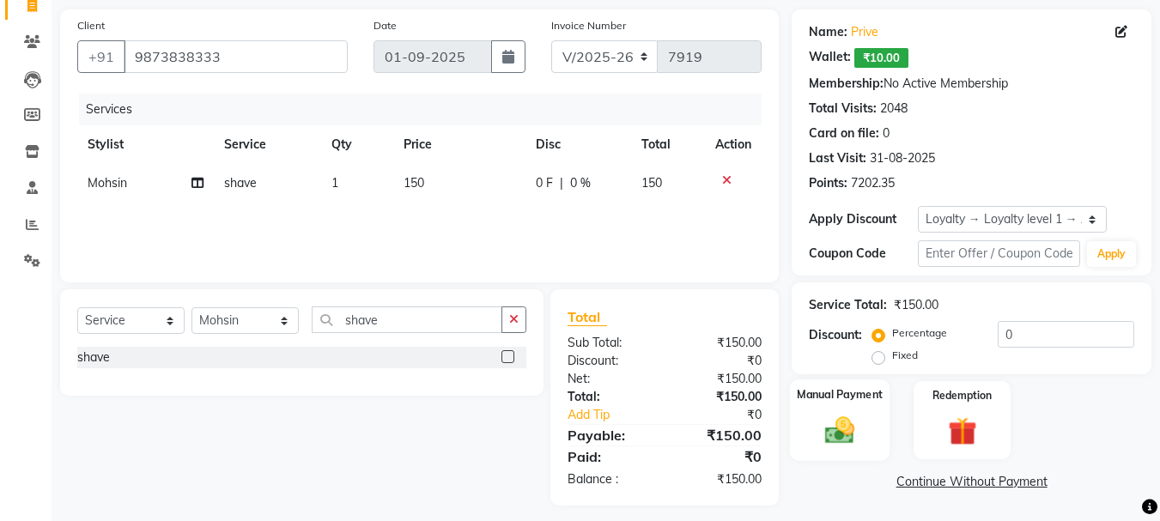
click at [841, 417] on img at bounding box center [840, 430] width 48 height 34
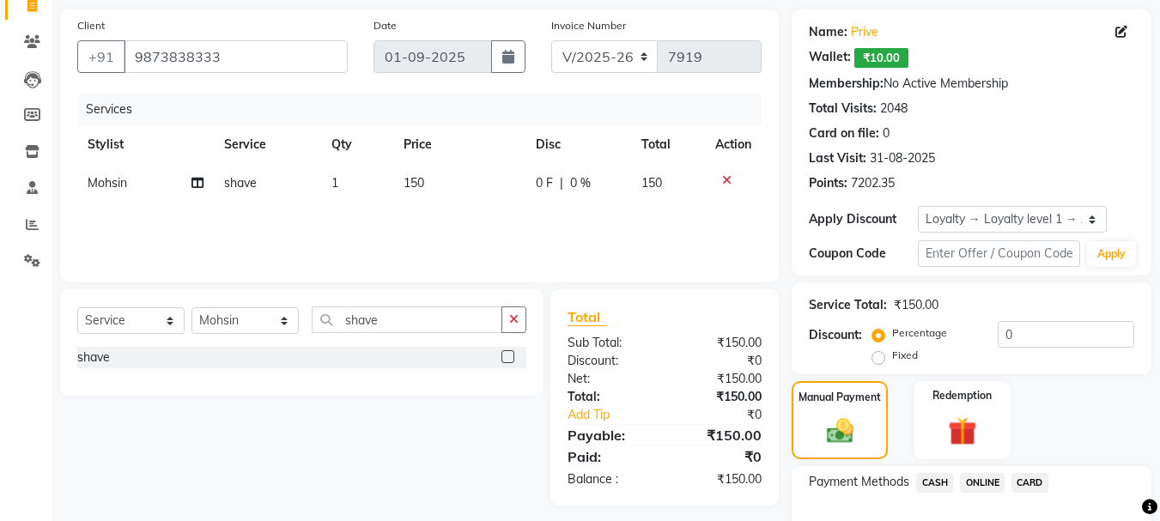
click at [930, 482] on span "CASH" at bounding box center [935, 483] width 37 height 20
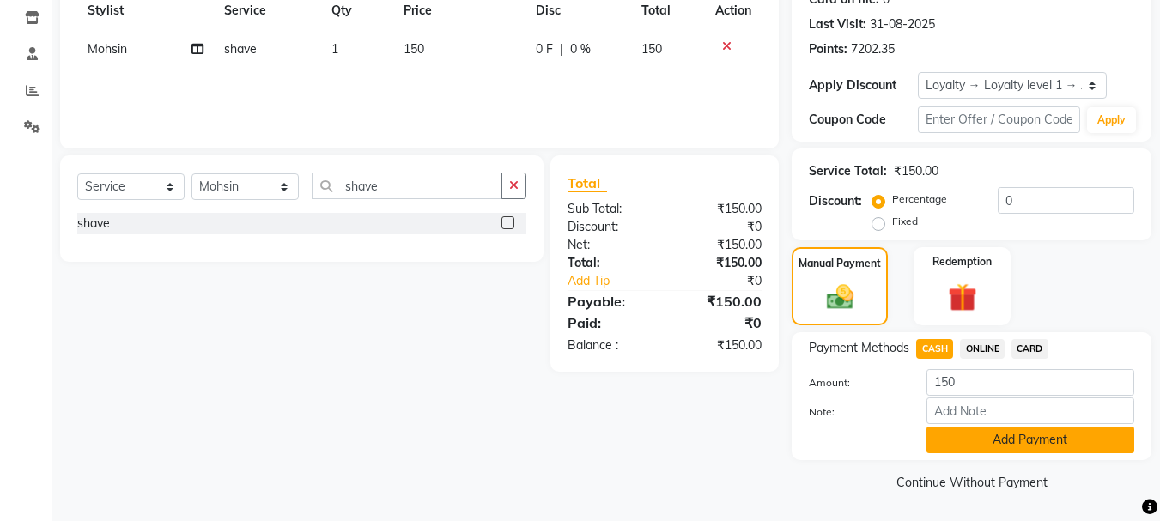
click at [1059, 435] on button "Add Payment" at bounding box center [1031, 440] width 208 height 27
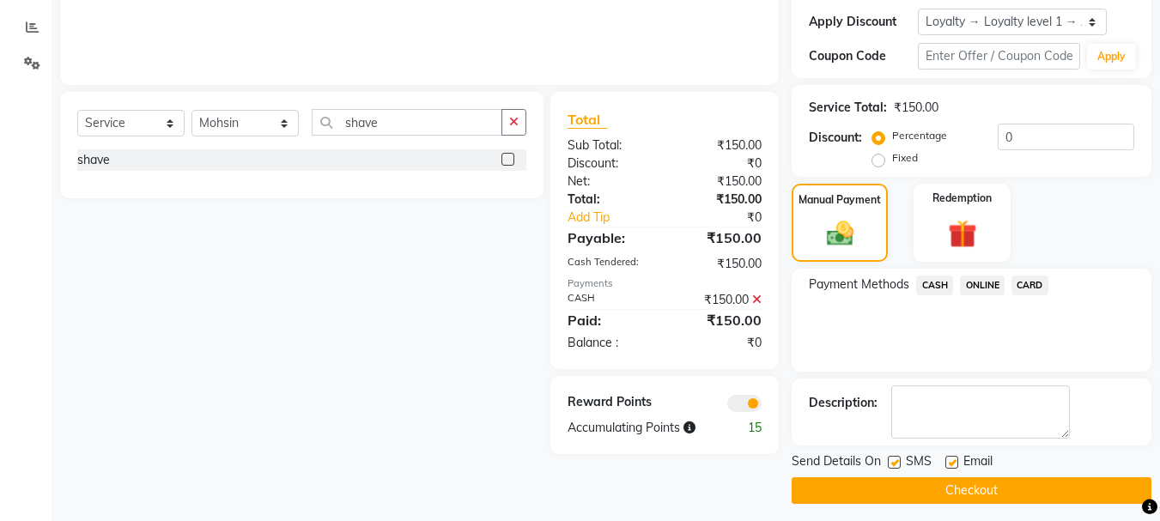
scroll to position [326, 0]
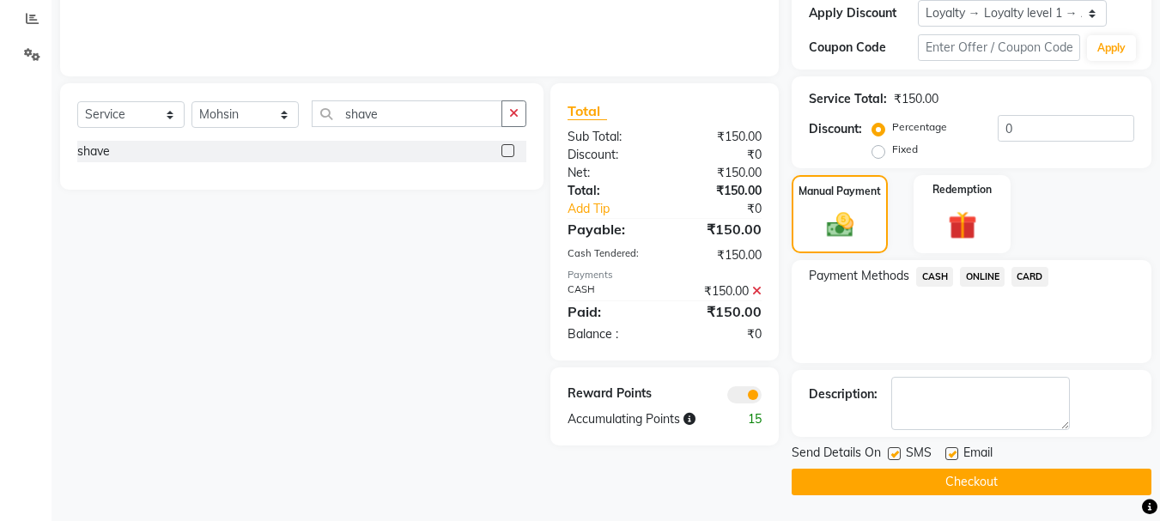
click at [998, 485] on button "Checkout" at bounding box center [972, 482] width 360 height 27
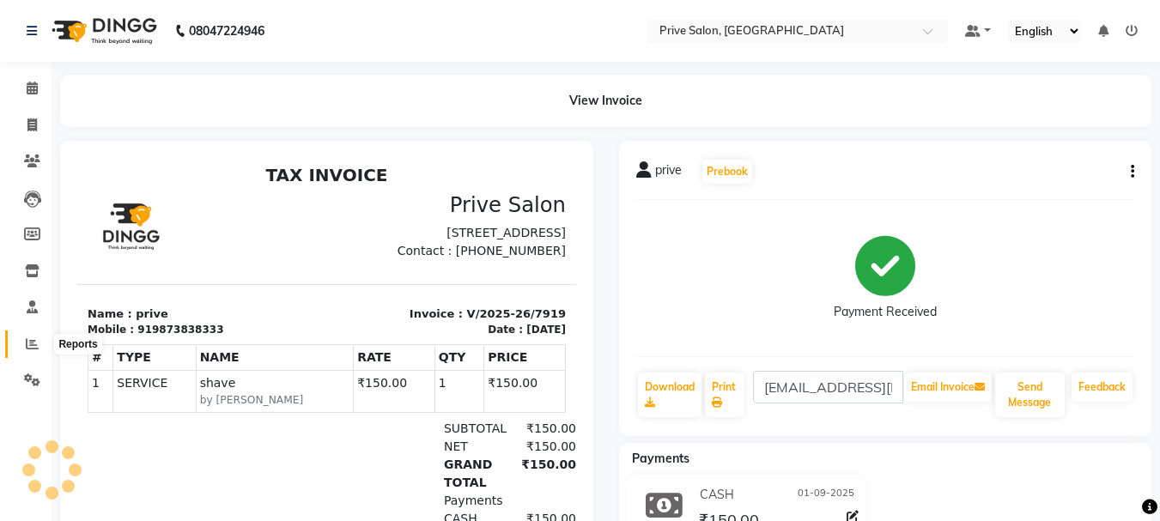
click at [28, 347] on icon at bounding box center [32, 344] width 13 height 13
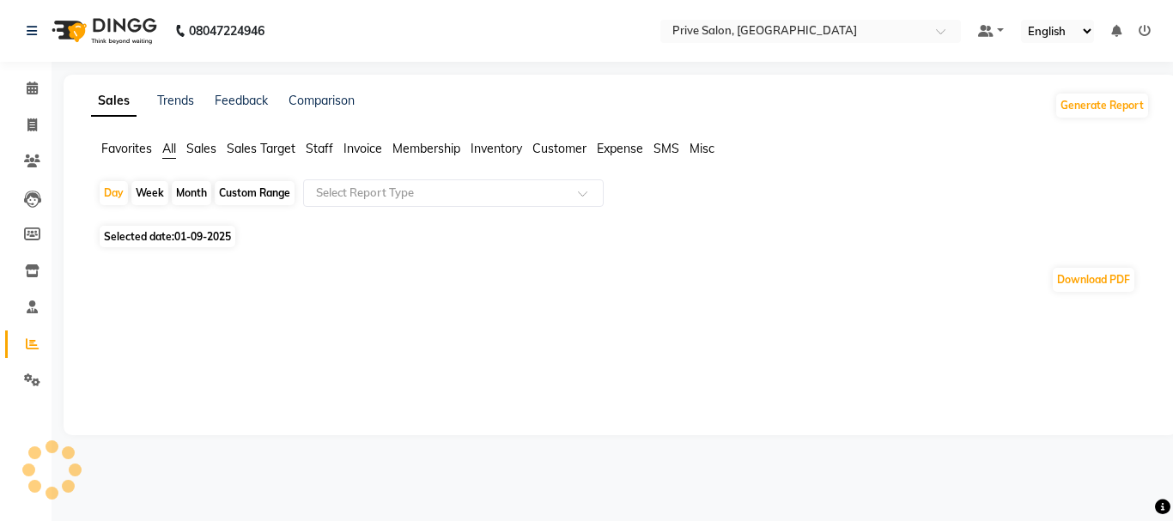
click at [271, 193] on div "Custom Range" at bounding box center [255, 193] width 80 height 24
select select "9"
select select "2025"
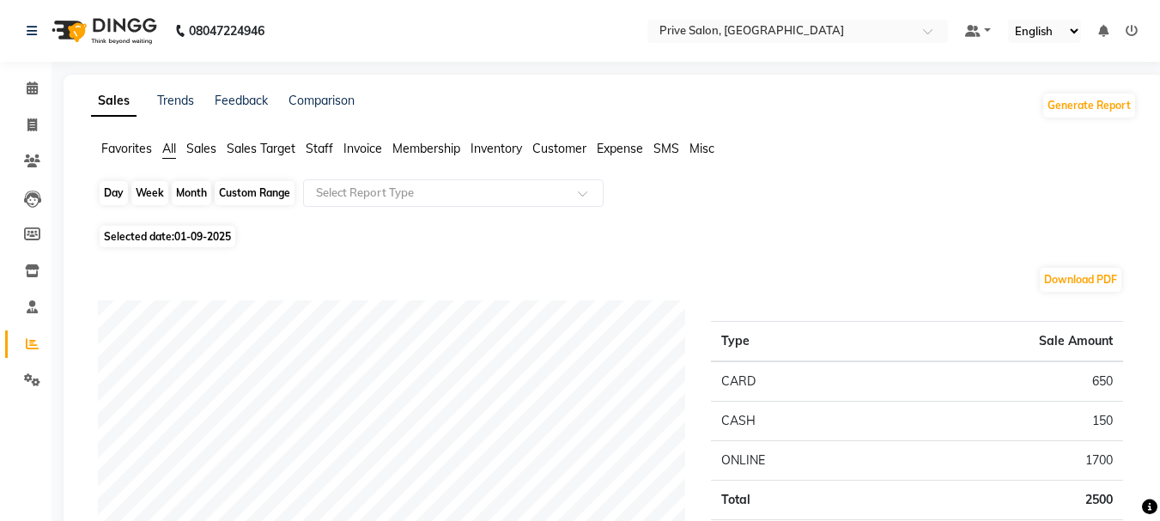
click at [273, 189] on div "Custom Range" at bounding box center [255, 193] width 80 height 24
select select "9"
select select "2025"
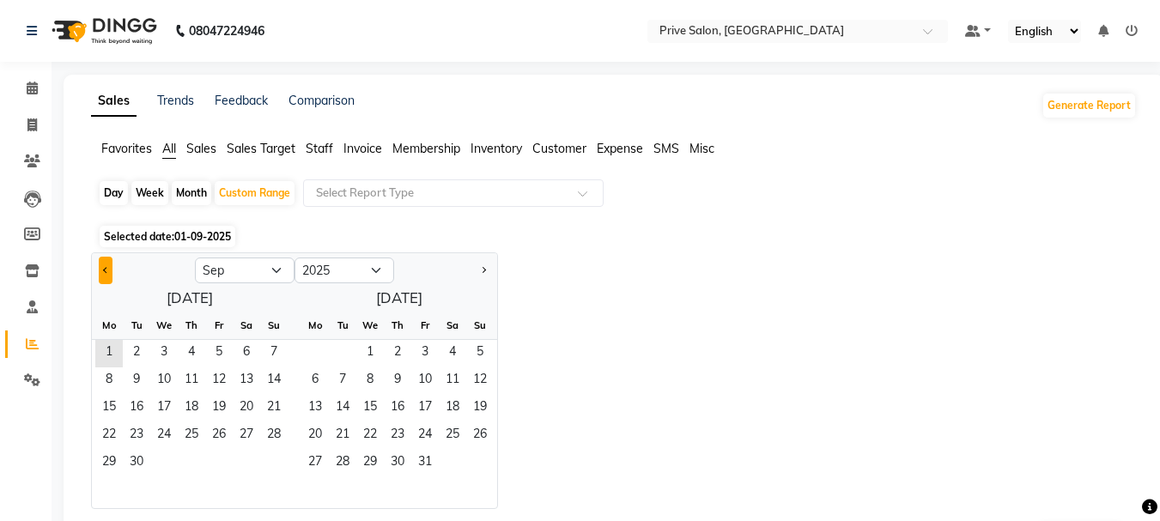
click at [100, 270] on button "Previous month" at bounding box center [106, 270] width 14 height 27
select select "8"
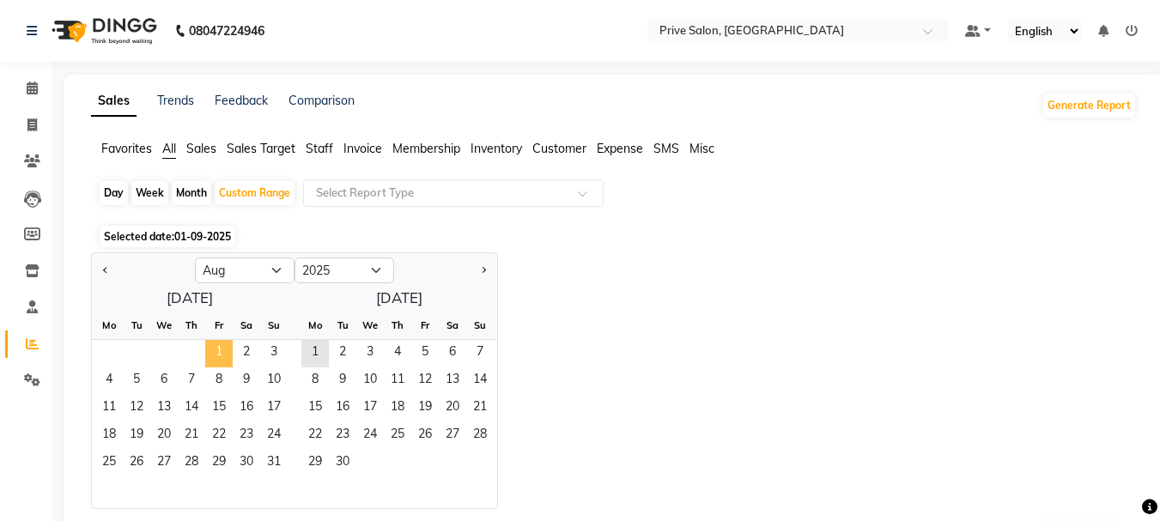
click at [213, 356] on span "1" at bounding box center [218, 353] width 27 height 27
click at [274, 466] on span "31" at bounding box center [273, 463] width 27 height 27
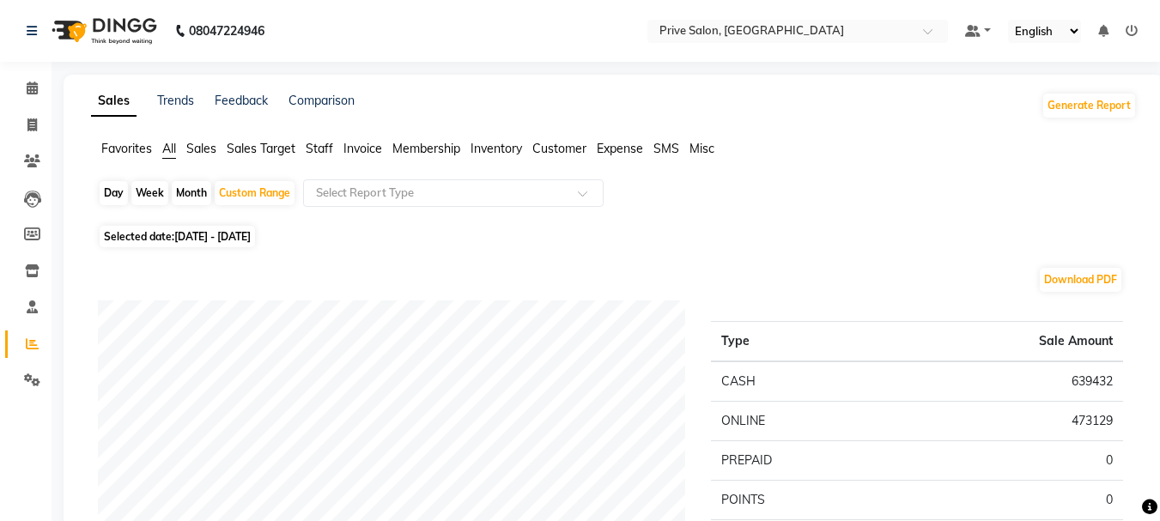
click at [324, 145] on span "Staff" at bounding box center [319, 148] width 27 height 15
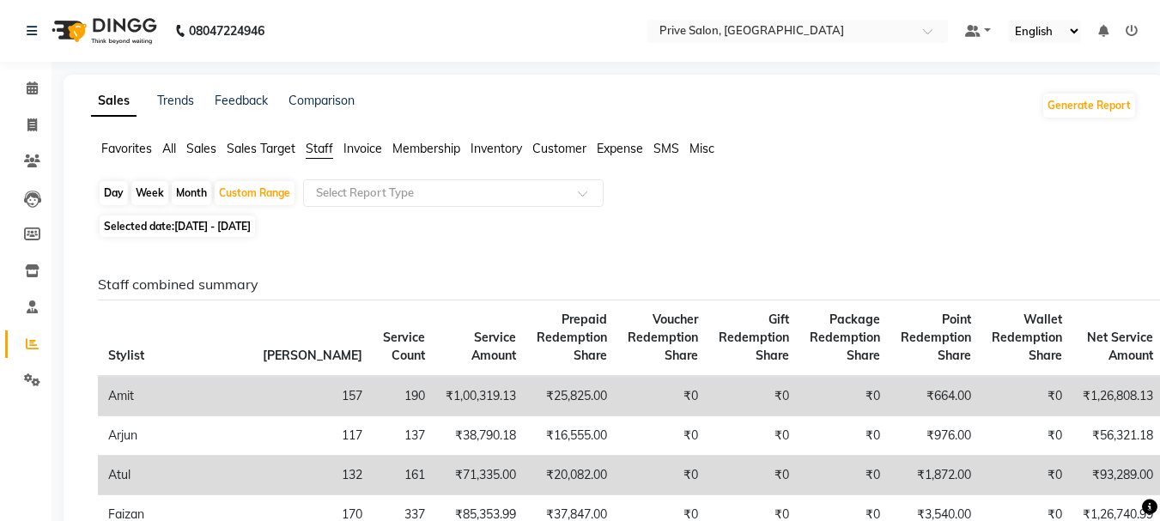
click at [118, 191] on div "Day" at bounding box center [114, 193] width 28 height 24
select select "8"
select select "2025"
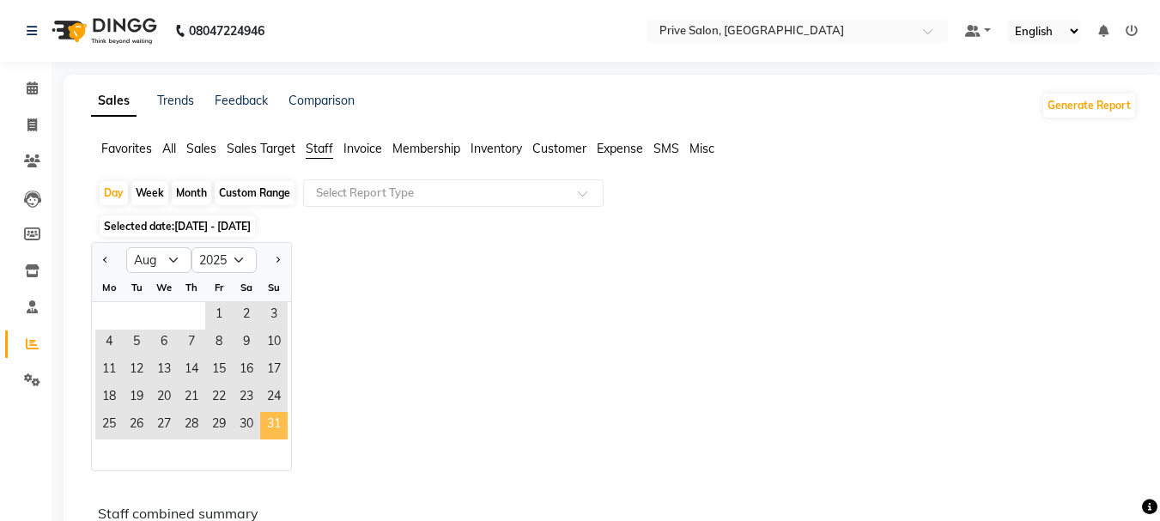
click at [275, 424] on span "31" at bounding box center [273, 425] width 27 height 27
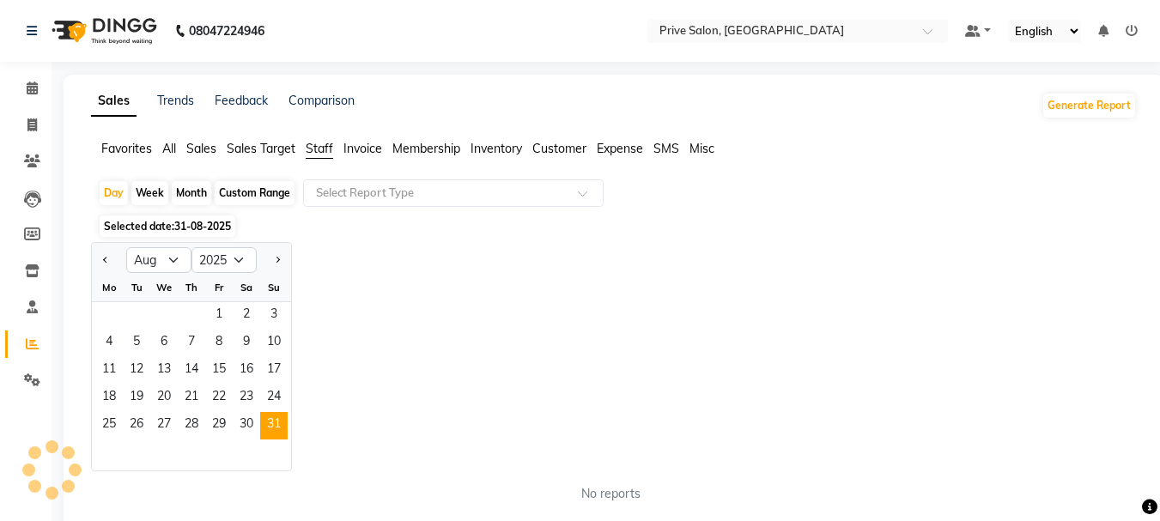
click at [325, 153] on span "Staff" at bounding box center [319, 148] width 27 height 15
click at [320, 148] on span "Staff" at bounding box center [319, 148] width 27 height 15
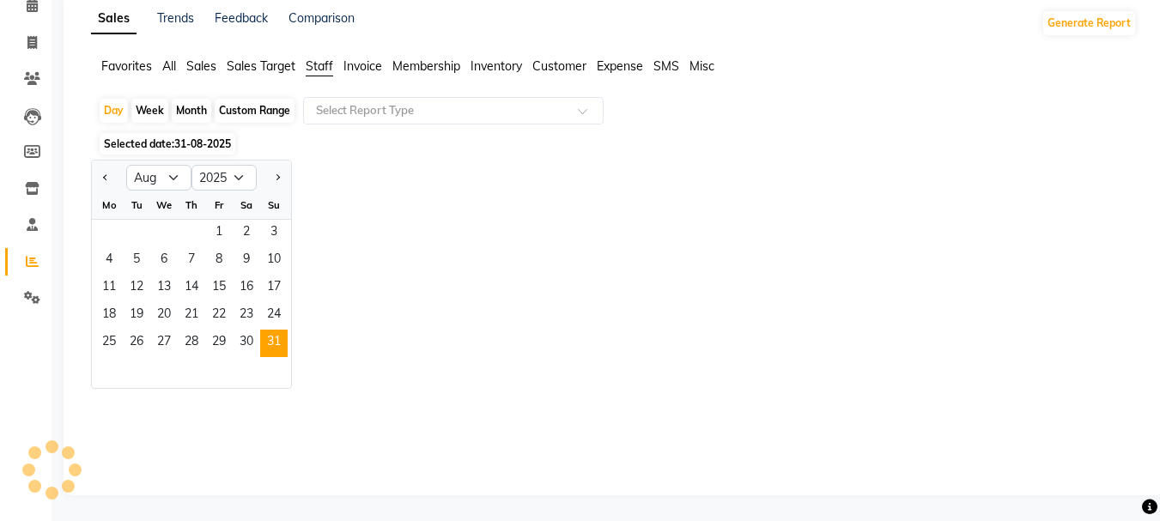
click at [324, 69] on span "Staff" at bounding box center [319, 65] width 27 height 15
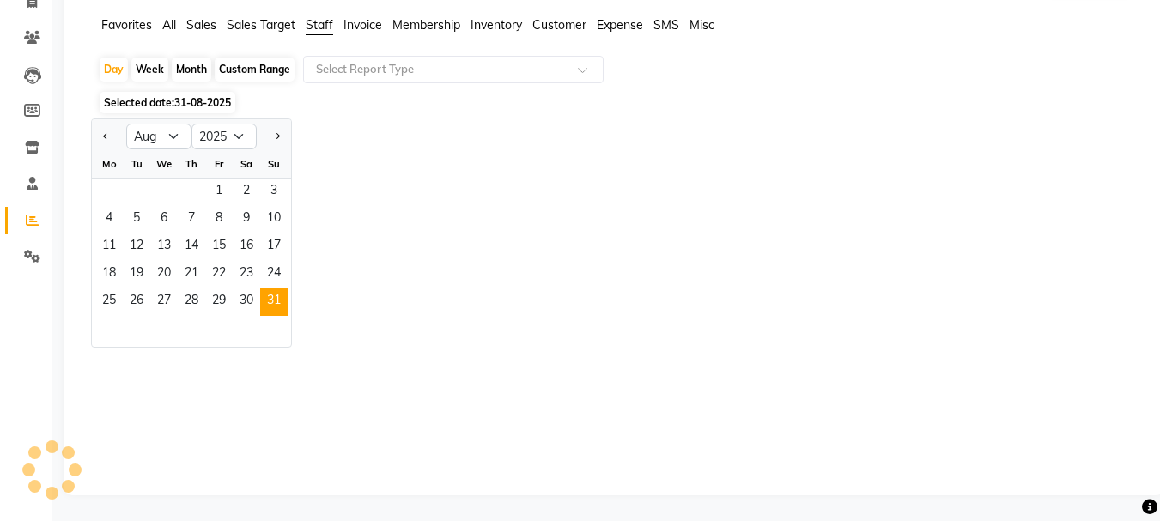
scroll to position [0, 0]
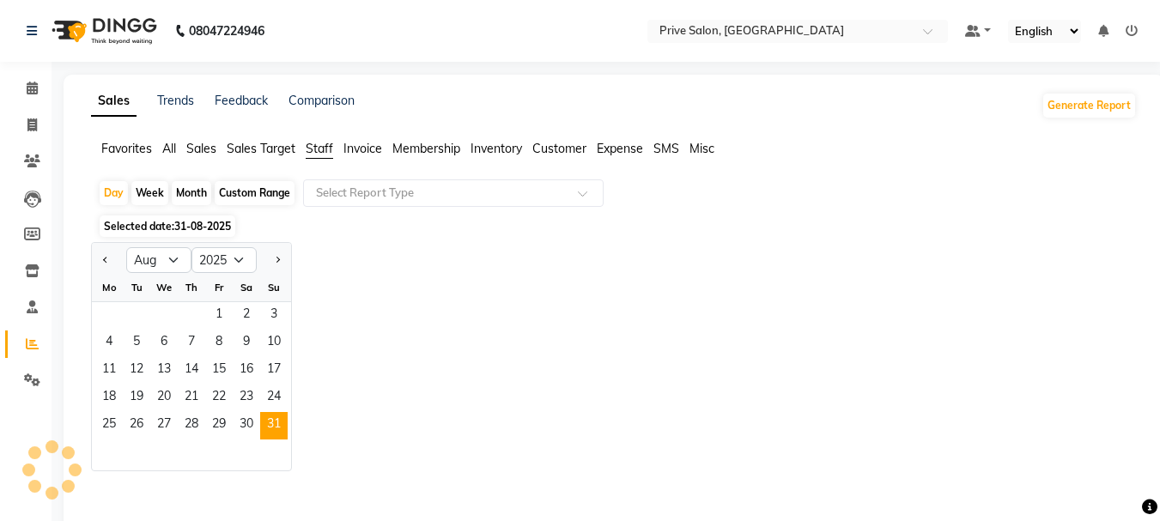
click at [314, 149] on span "Staff" at bounding box center [319, 148] width 27 height 15
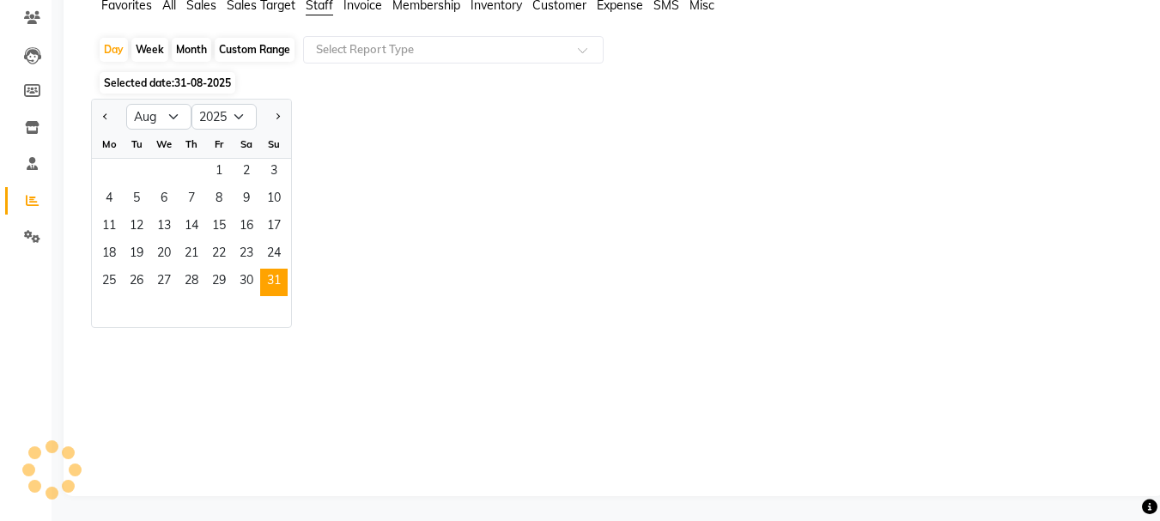
scroll to position [144, 0]
click at [280, 275] on span "31" at bounding box center [273, 281] width 27 height 27
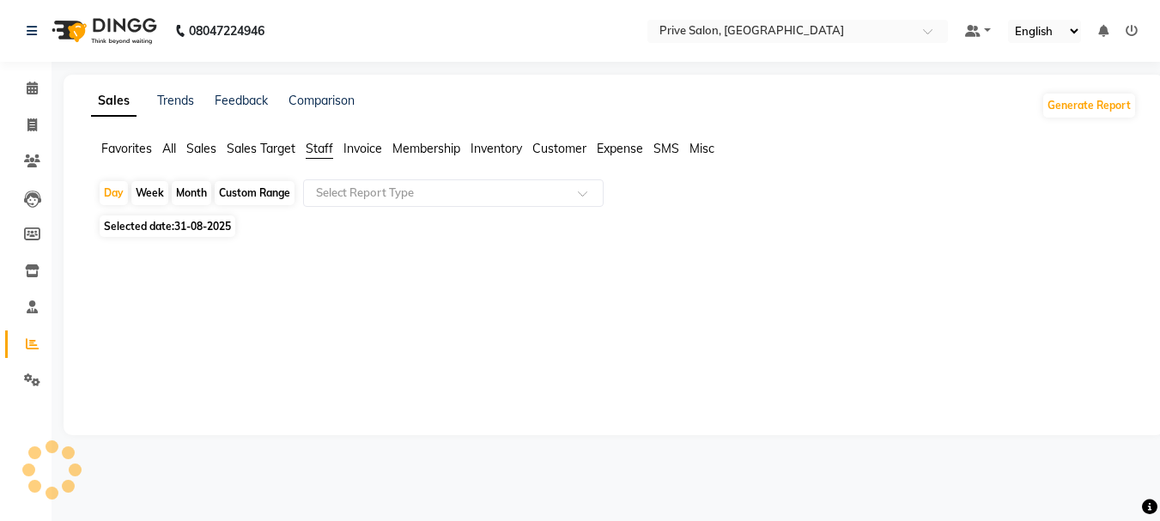
scroll to position [0, 0]
drag, startPoint x: 277, startPoint y: 282, endPoint x: 429, endPoint y: 364, distance: 173.7
click at [429, 364] on div at bounding box center [617, 317] width 1066 height 151
click at [107, 194] on div "Day" at bounding box center [114, 193] width 28 height 24
select select "8"
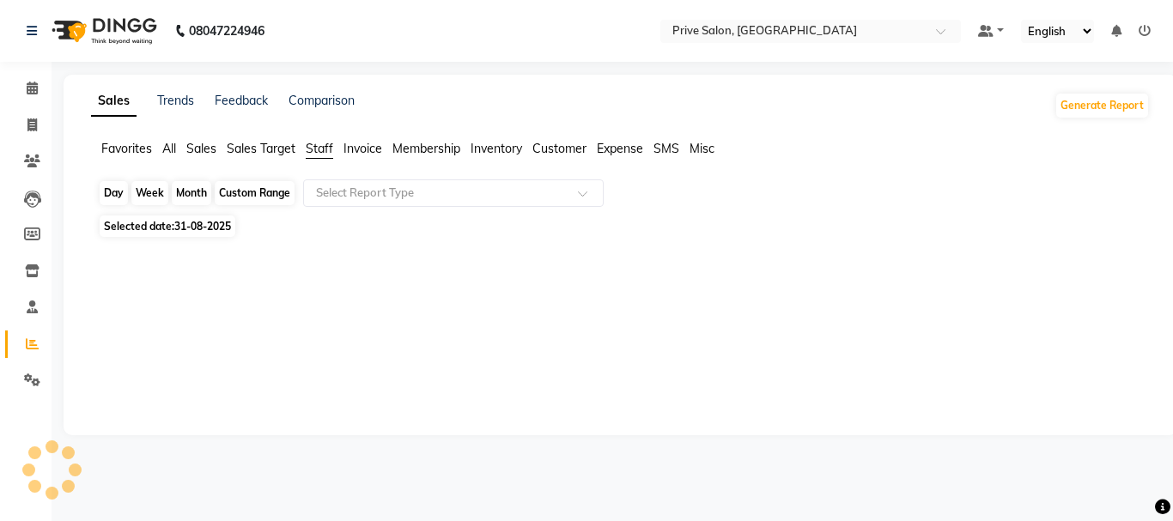
select select "2025"
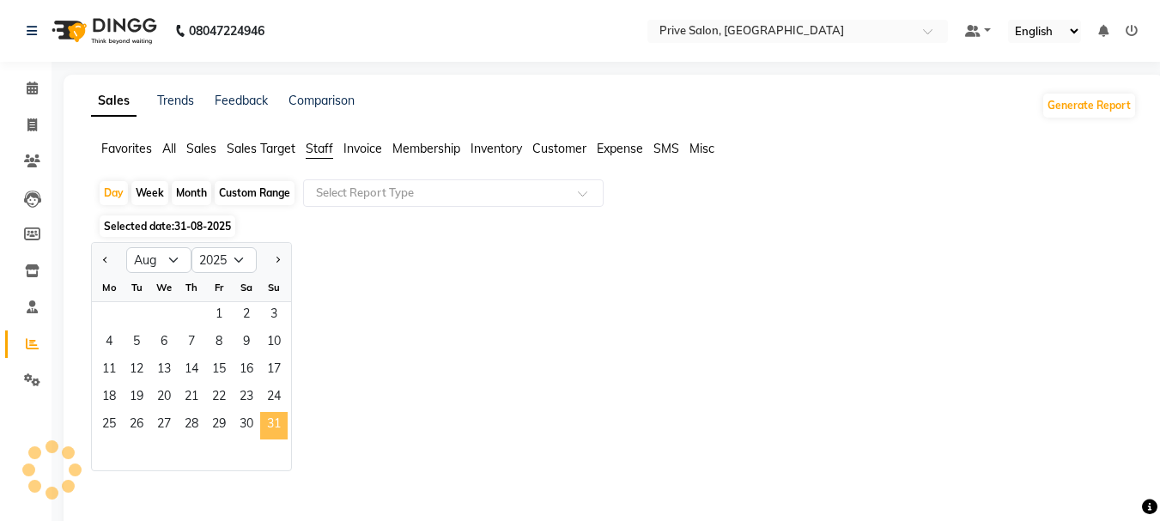
click at [277, 426] on span "31" at bounding box center [273, 425] width 27 height 27
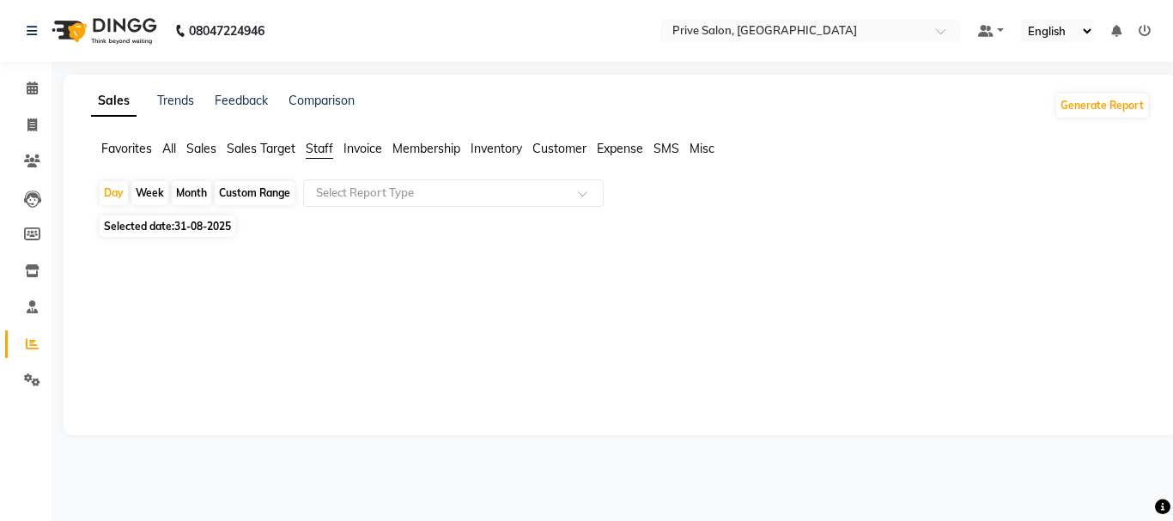
click at [325, 148] on span "Staff" at bounding box center [319, 148] width 27 height 15
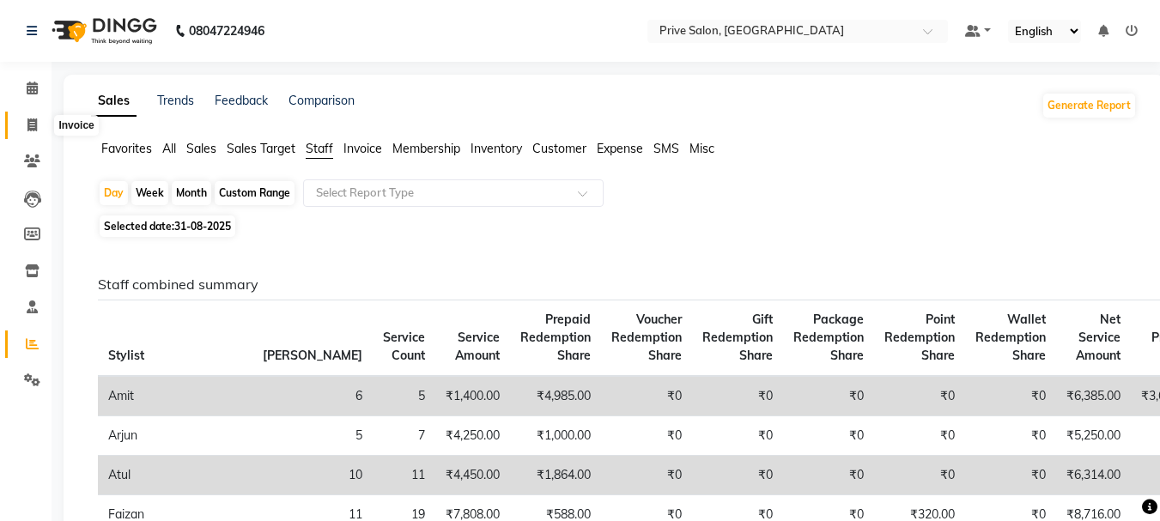
click at [34, 120] on icon at bounding box center [31, 125] width 9 height 13
select select "service"
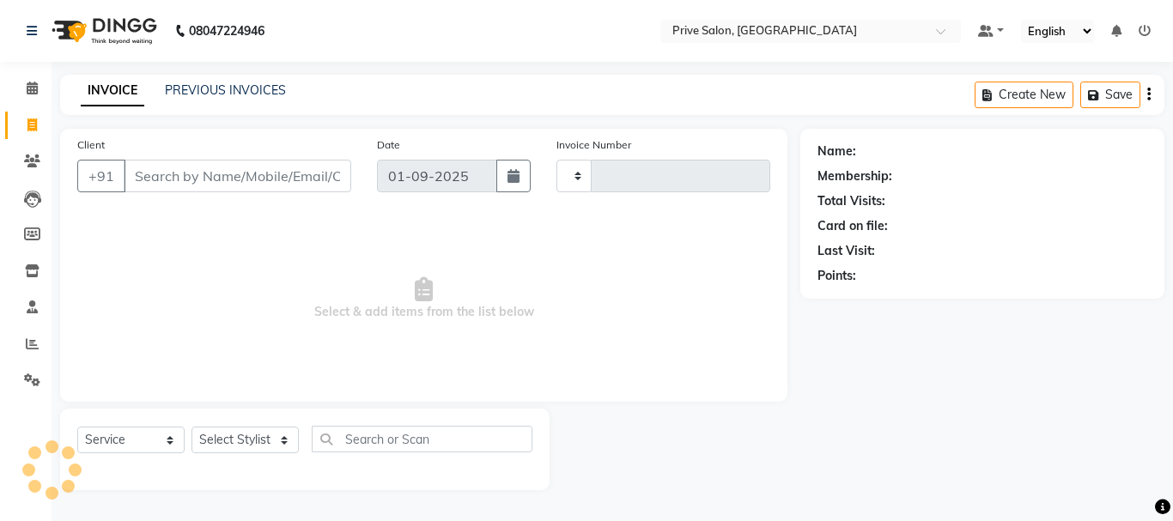
click at [289, 170] on input "Client" at bounding box center [238, 176] width 228 height 33
select select "136"
type input "7920"
click at [319, 180] on input "Client" at bounding box center [238, 176] width 228 height 33
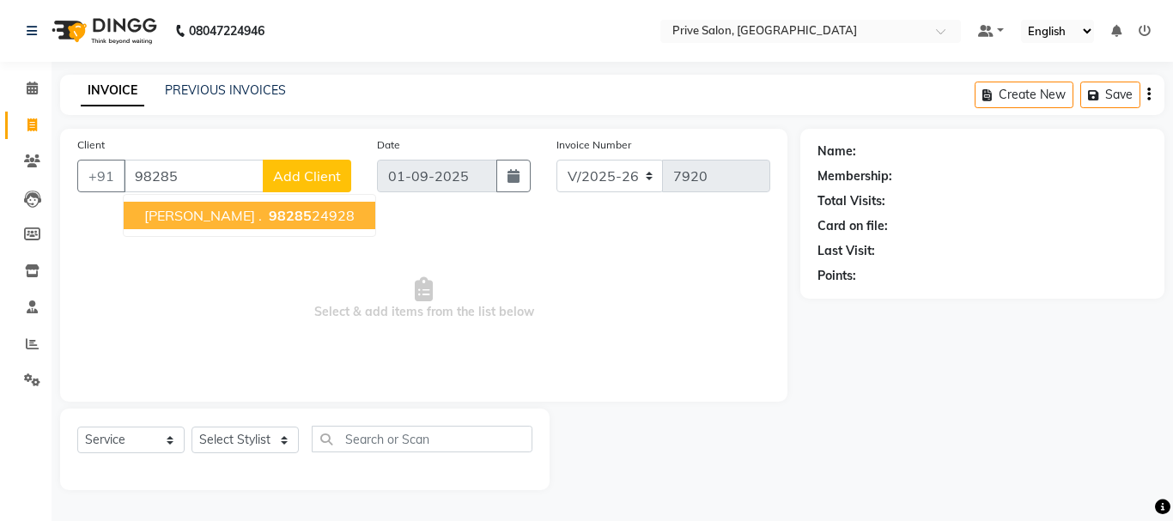
click at [269, 211] on span "98285" at bounding box center [290, 215] width 43 height 17
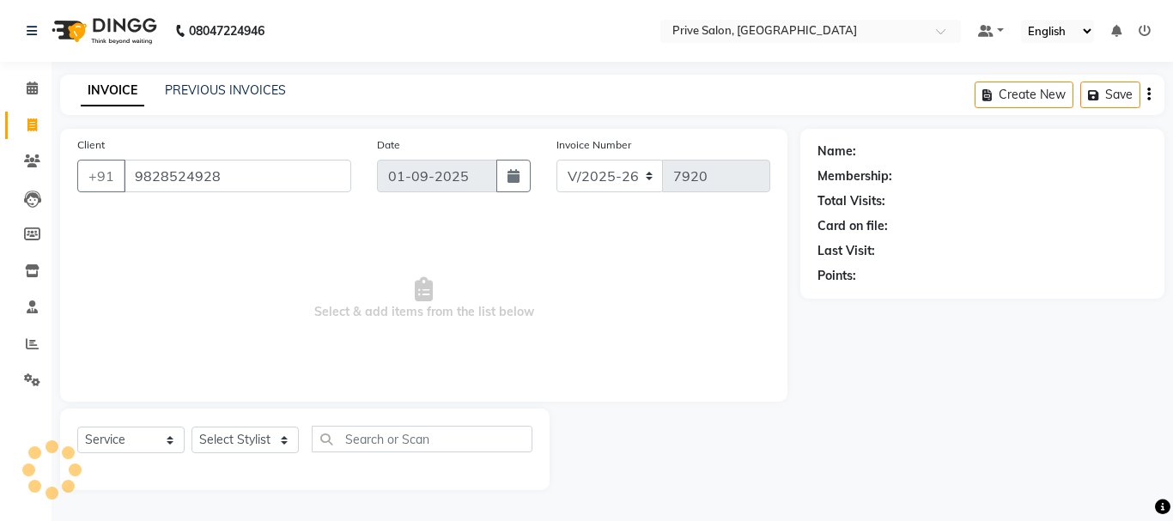
type input "9828524928"
select select "1: Object"
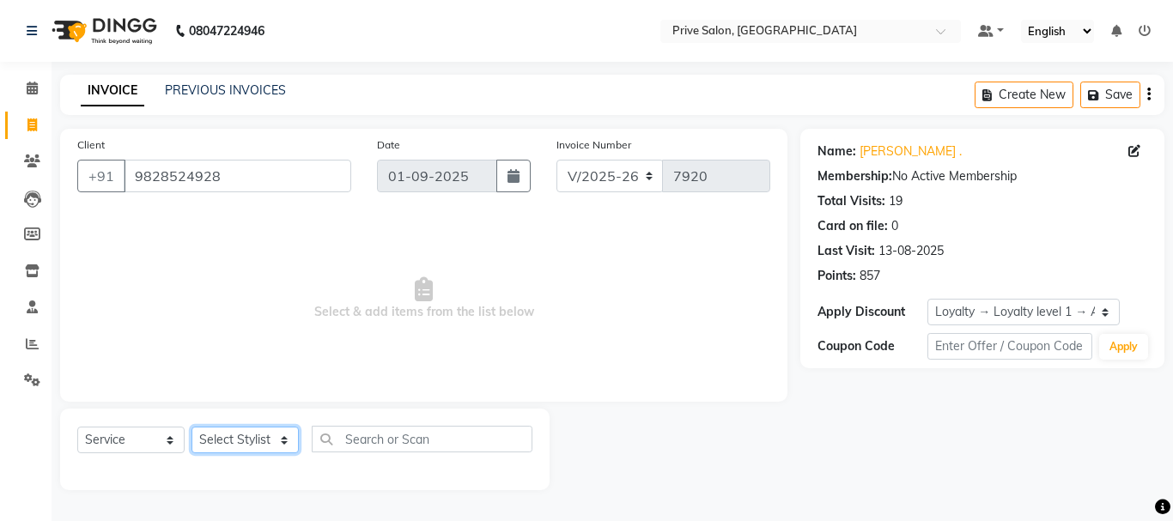
click at [218, 437] on select "Select Stylist amit ARJUN [PERSON_NAME] [PERSON_NAME] GOLU [PERSON_NAME] isha […" at bounding box center [245, 440] width 107 height 27
select select "77729"
click at [192, 427] on select "Select Stylist amit ARJUN [PERSON_NAME] [PERSON_NAME] GOLU [PERSON_NAME] isha […" at bounding box center [245, 440] width 107 height 27
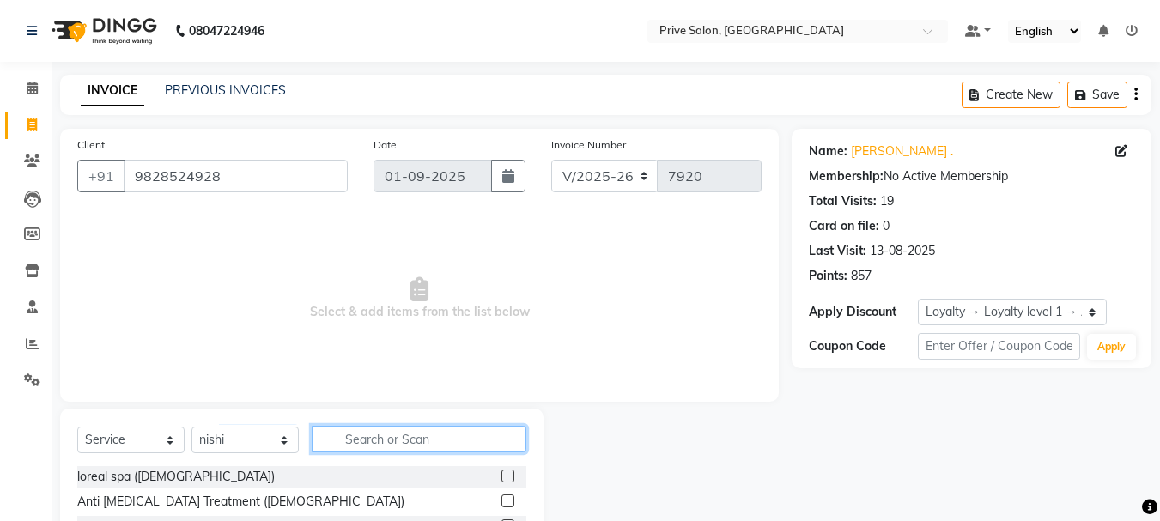
click at [387, 428] on input "text" at bounding box center [419, 439] width 215 height 27
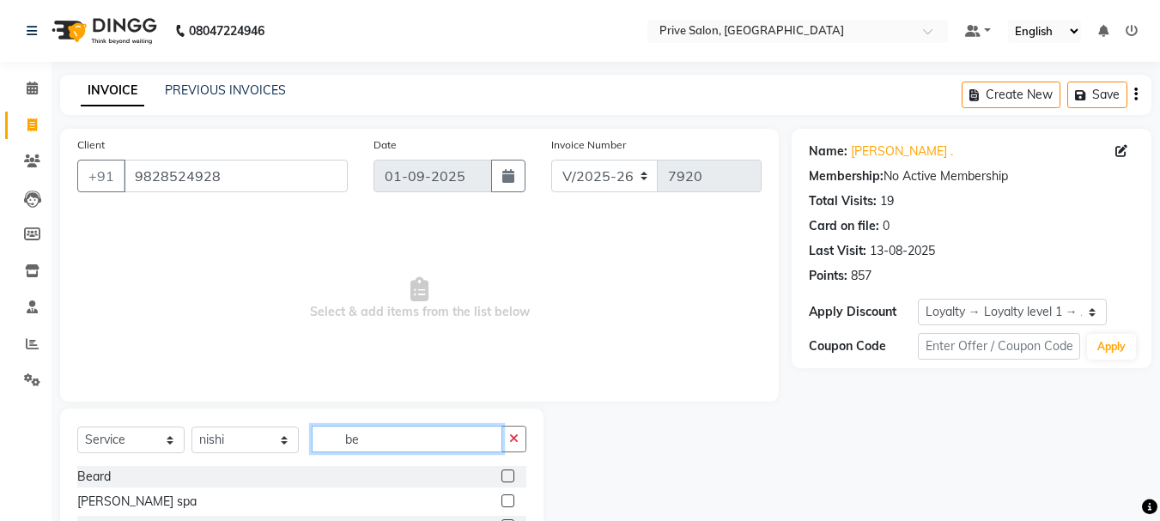
type input "b"
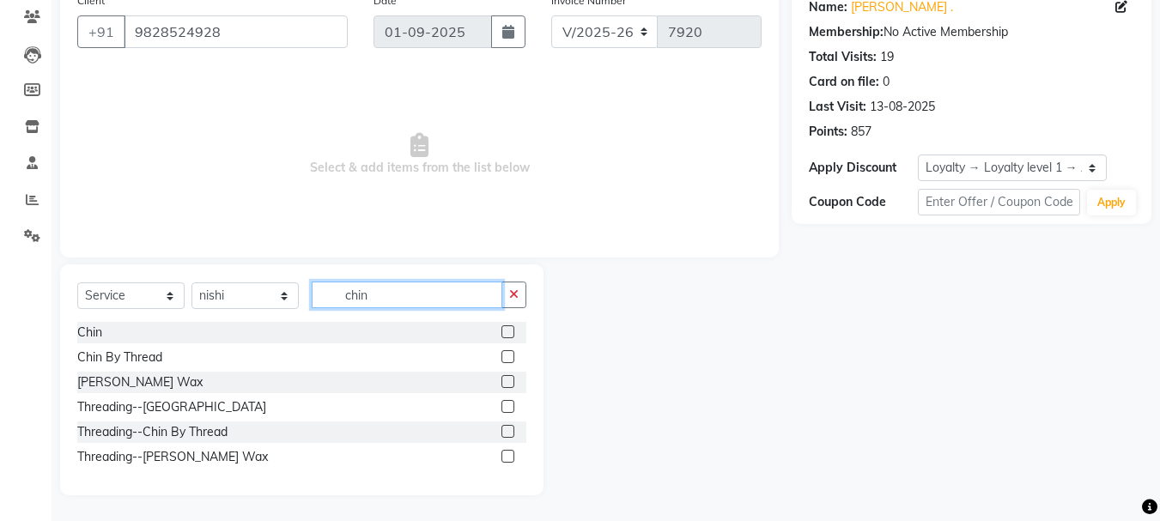
type input "chin"
click at [504, 380] on label at bounding box center [508, 381] width 13 height 13
click at [504, 380] on input "checkbox" at bounding box center [507, 382] width 11 height 11
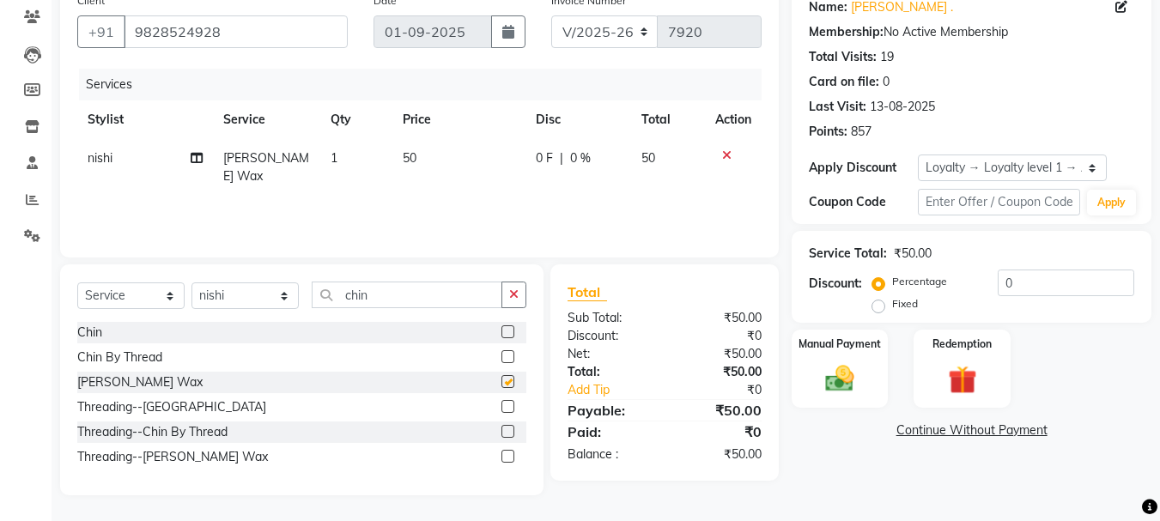
checkbox input "false"
click at [519, 279] on div "Select Service Product Membership Package Voucher Prepaid Gift Card Select Styl…" at bounding box center [302, 380] width 484 height 231
click at [515, 290] on icon "button" at bounding box center [513, 295] width 9 height 12
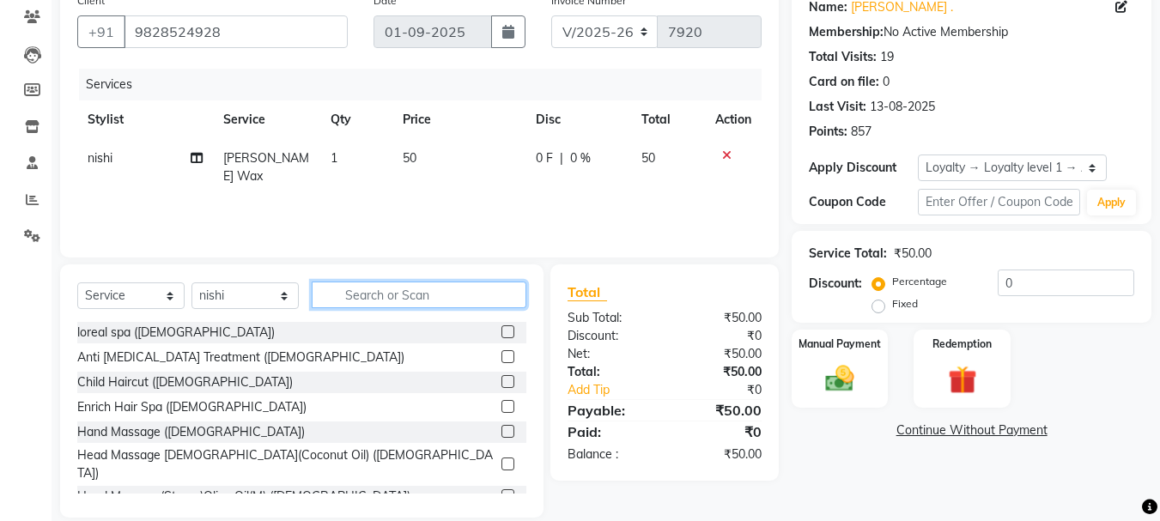
click at [481, 289] on input "text" at bounding box center [419, 295] width 215 height 27
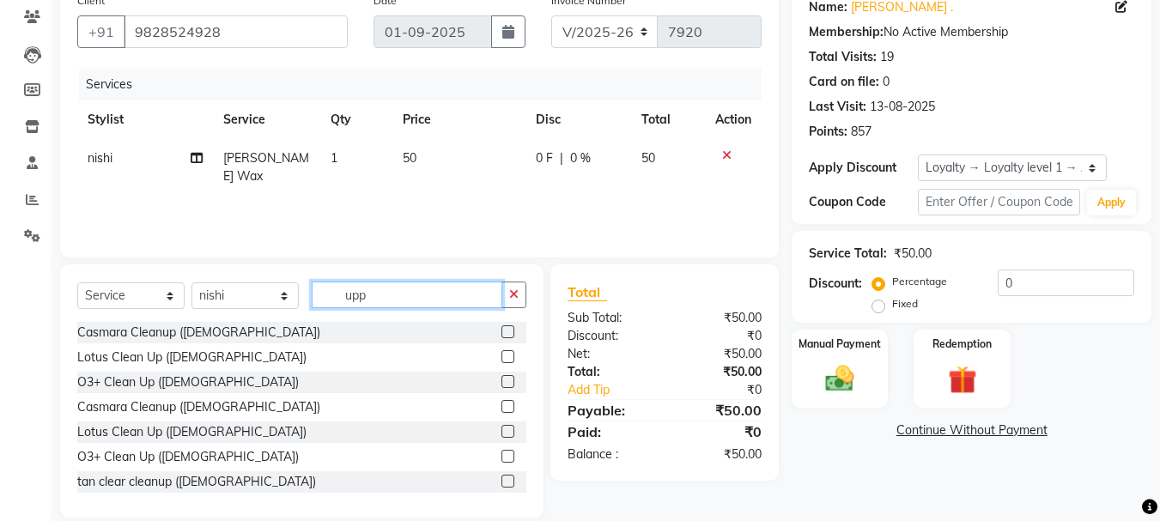
scroll to position [130, 0]
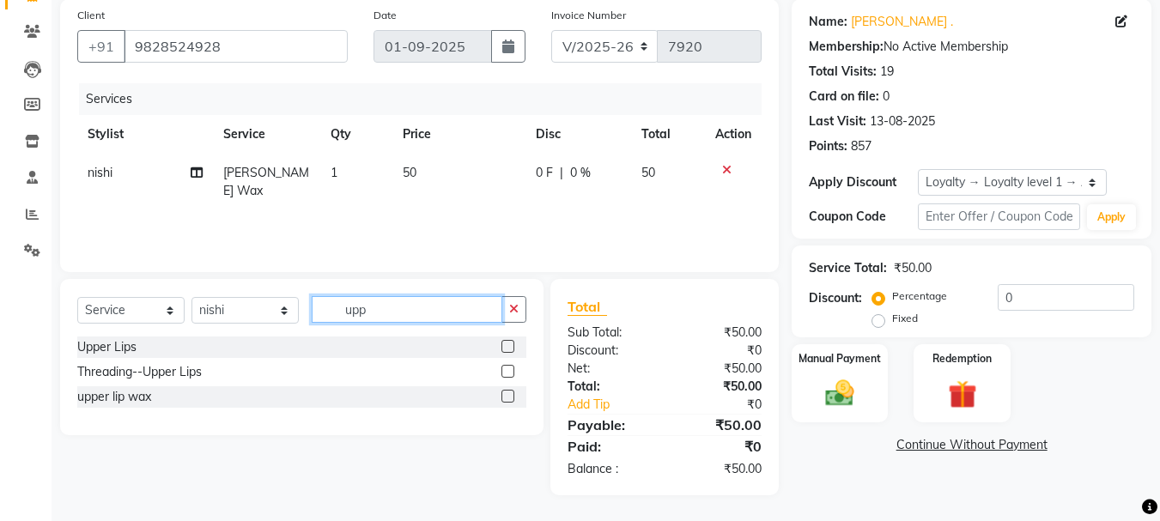
type input "upp"
click at [502, 395] on label at bounding box center [508, 396] width 13 height 13
click at [502, 395] on input "checkbox" at bounding box center [507, 397] width 11 height 11
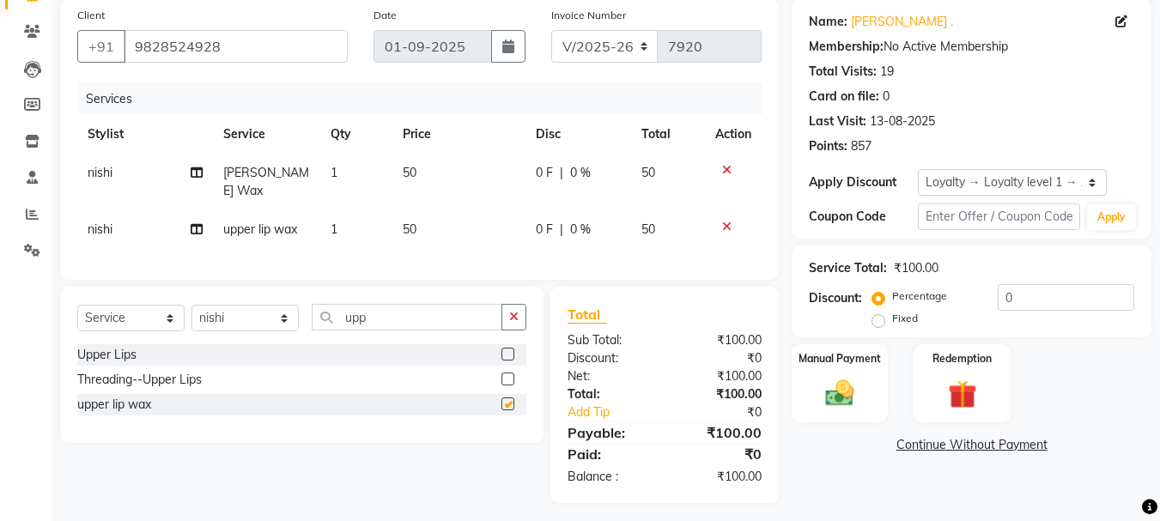
checkbox input "false"
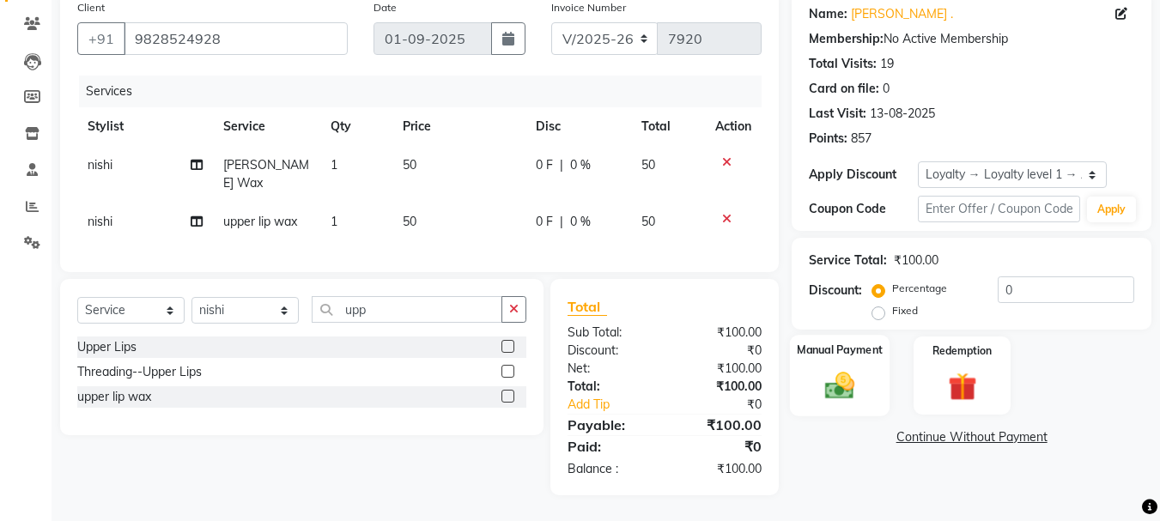
click at [845, 368] on img at bounding box center [840, 385] width 48 height 34
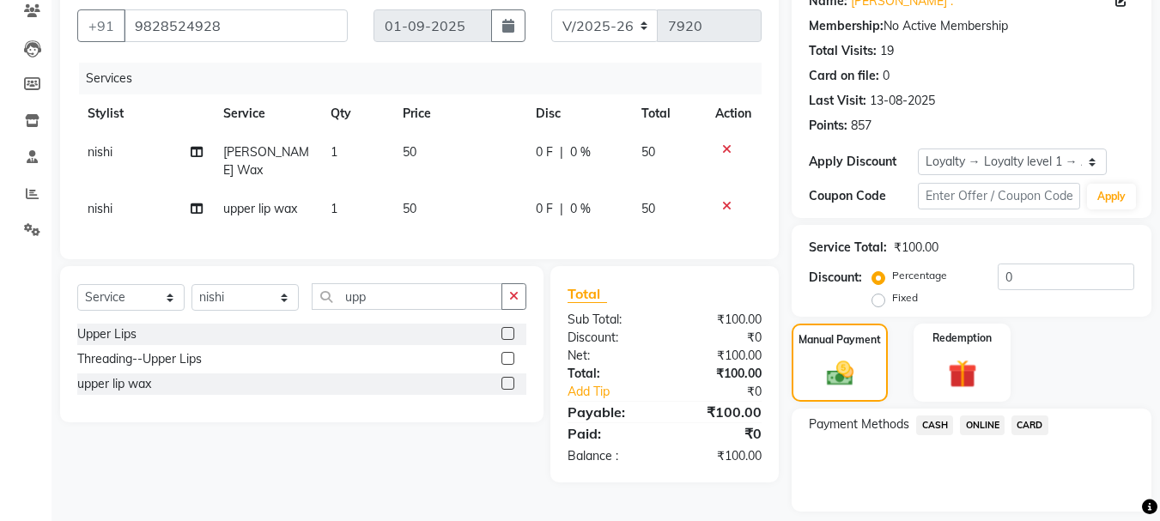
scroll to position [202, 0]
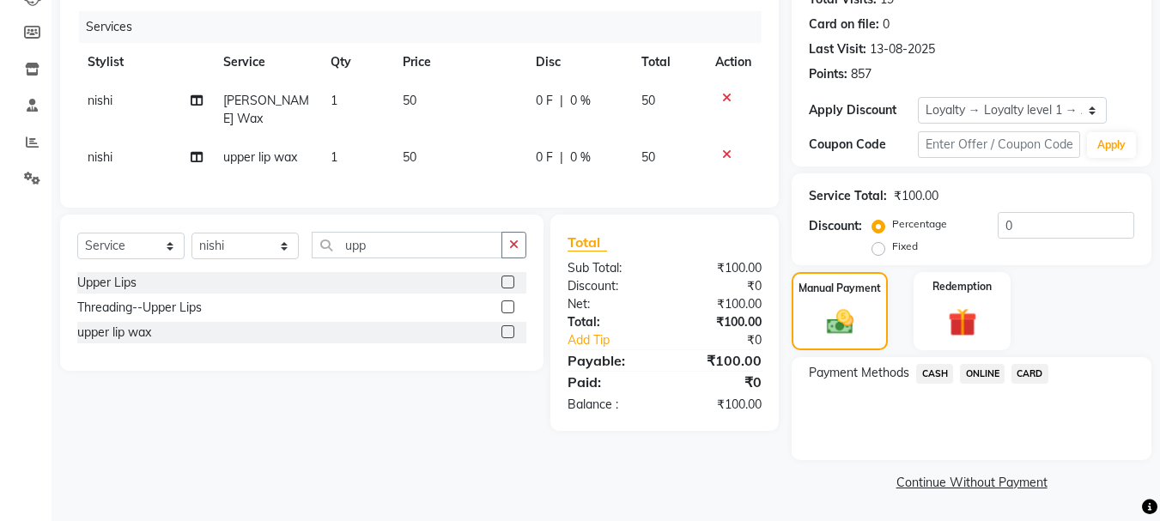
click at [934, 367] on span "CASH" at bounding box center [935, 374] width 37 height 20
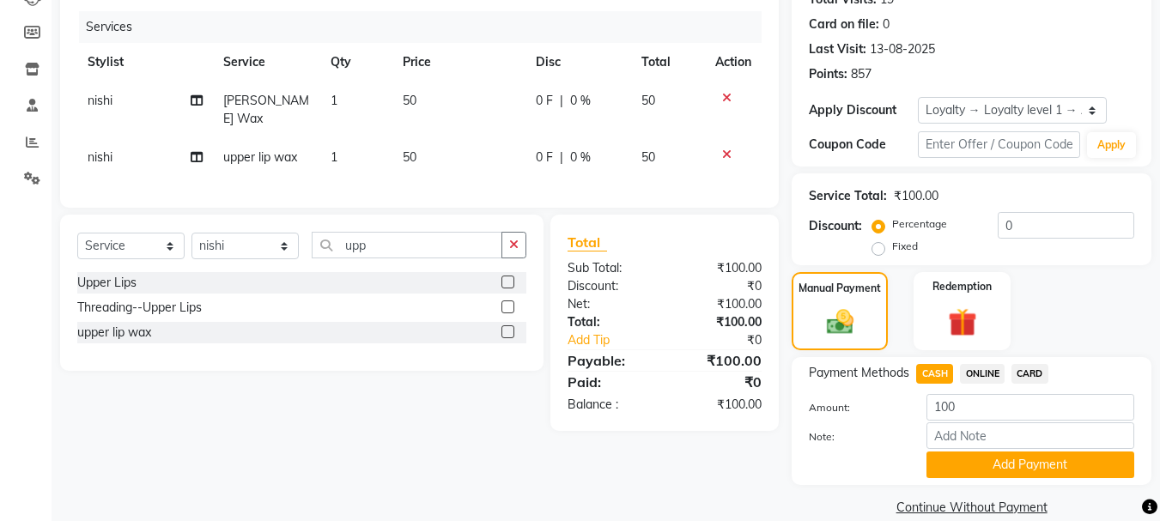
scroll to position [227, 0]
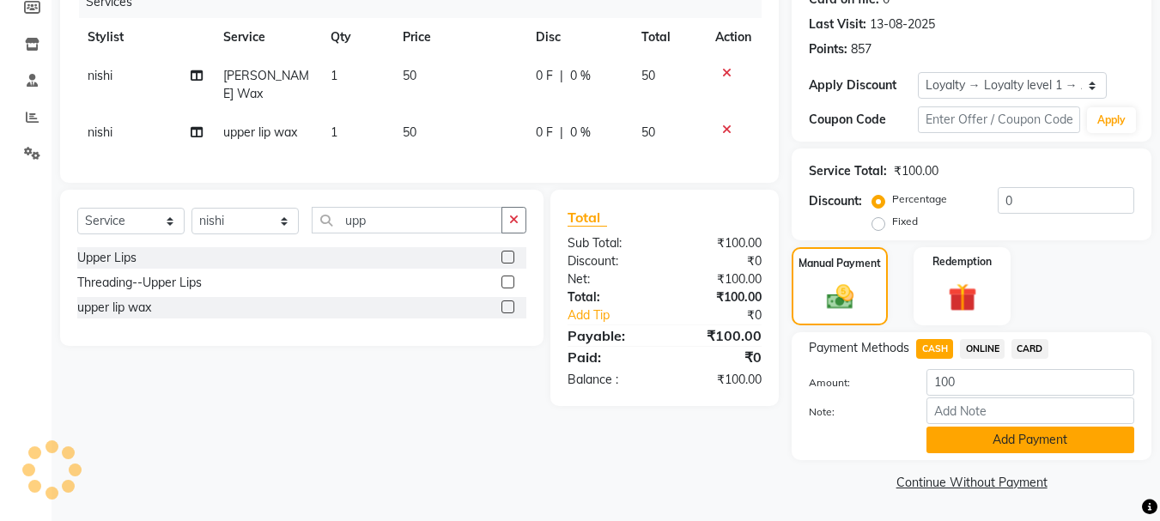
click at [1007, 439] on button "Add Payment" at bounding box center [1031, 440] width 208 height 27
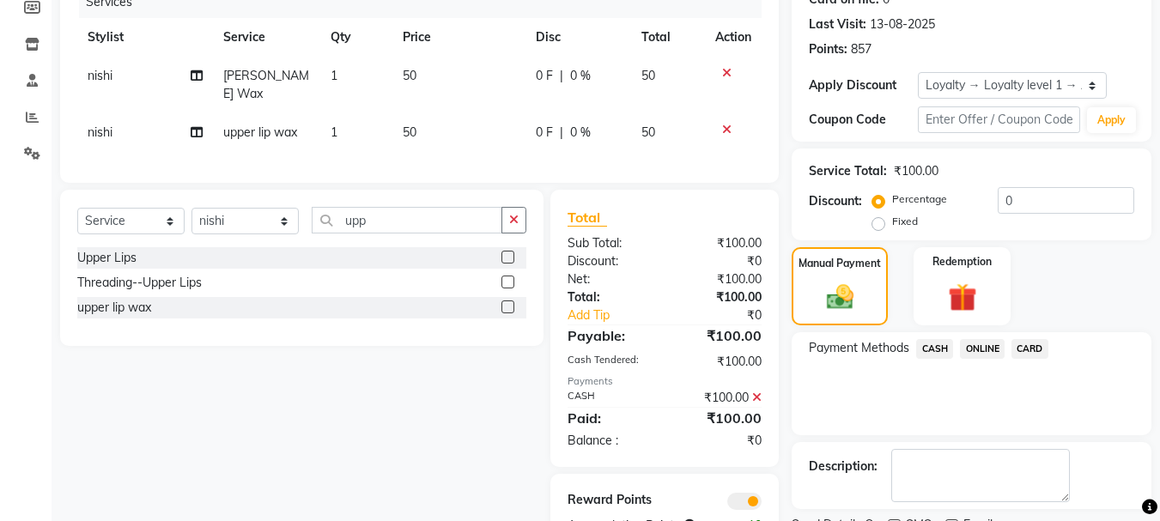
scroll to position [299, 0]
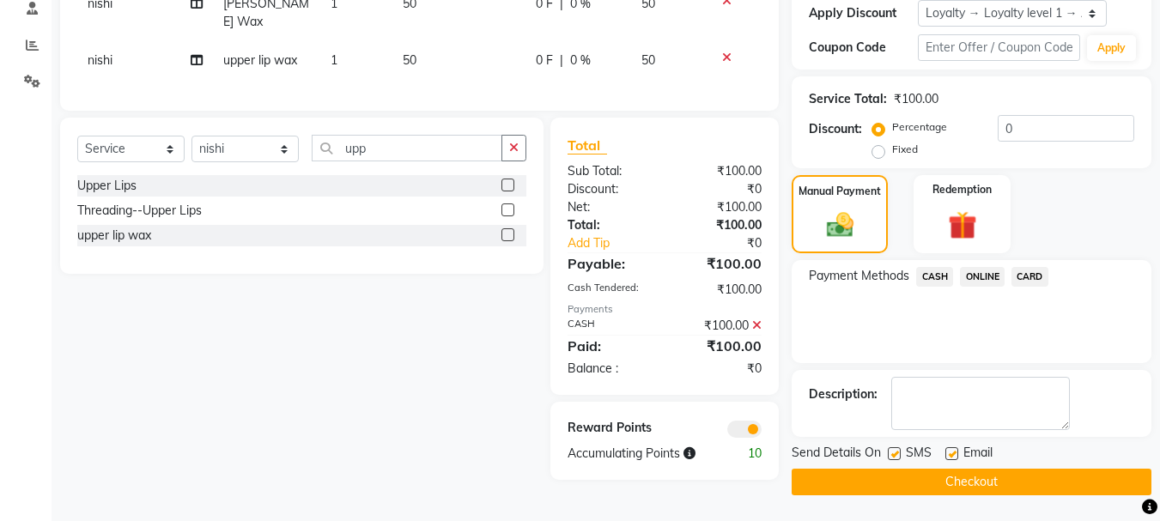
click at [977, 477] on button "Checkout" at bounding box center [972, 482] width 360 height 27
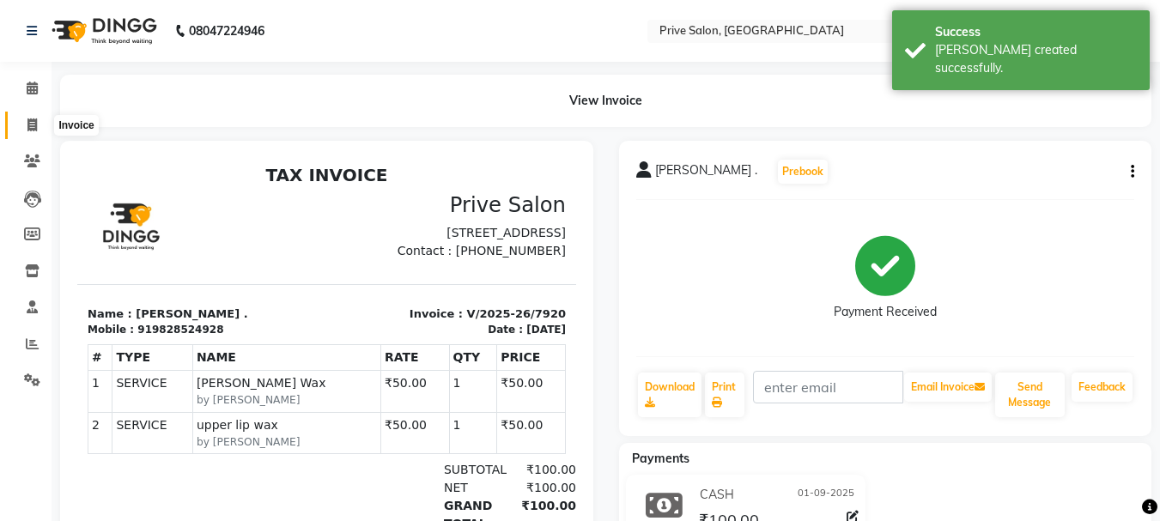
click at [18, 129] on span at bounding box center [32, 126] width 30 height 20
select select "service"
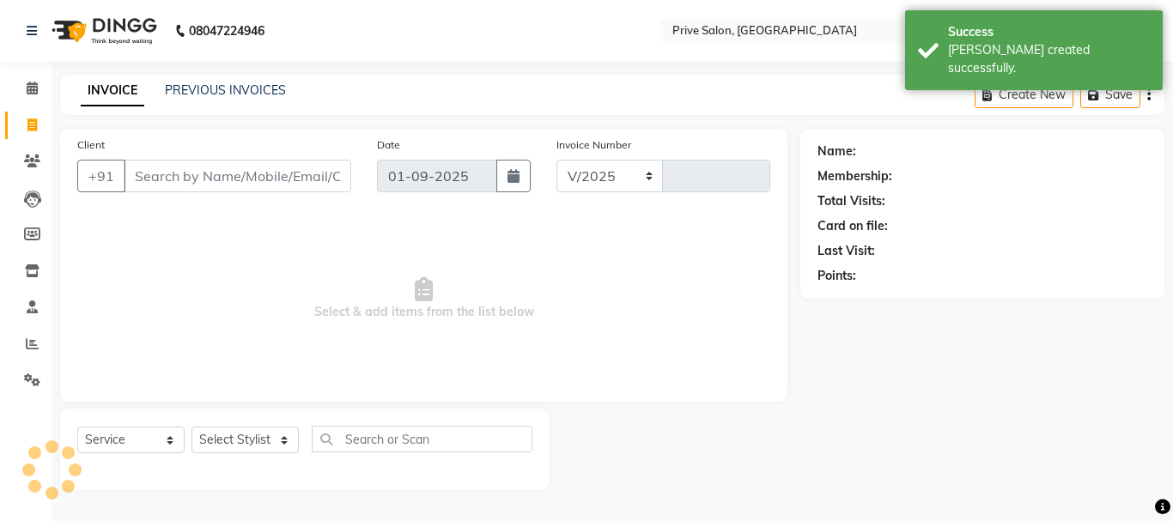
select select "136"
type input "7921"
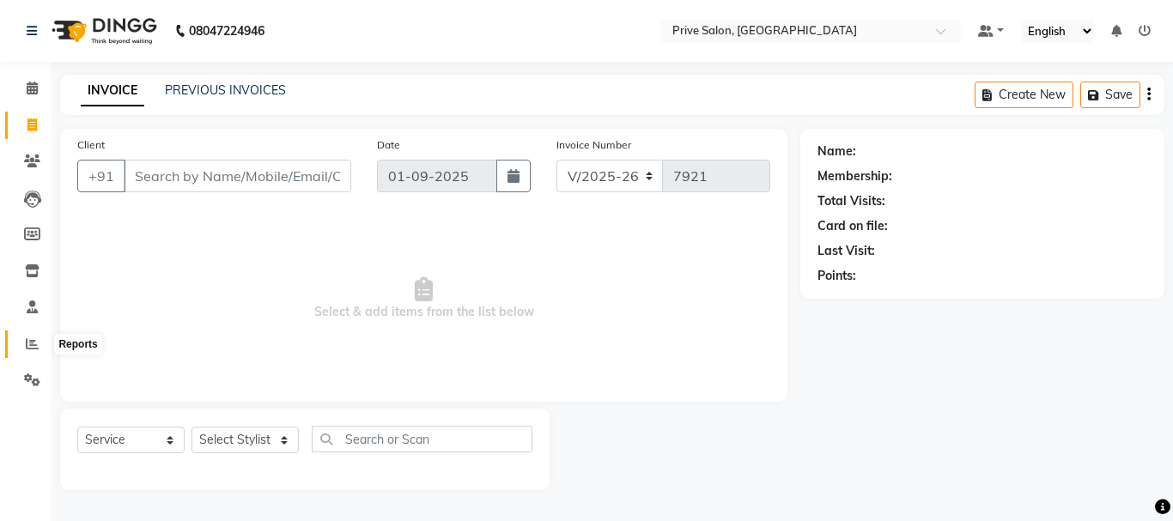
click at [29, 352] on span at bounding box center [32, 345] width 30 height 20
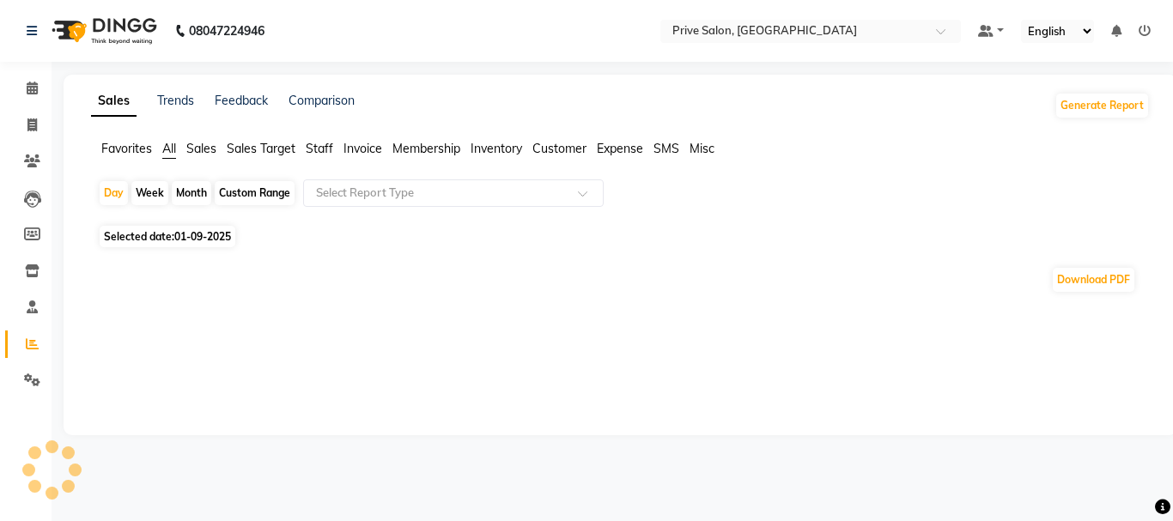
click at [268, 198] on div "Custom Range" at bounding box center [255, 193] width 80 height 24
select select "9"
select select "2025"
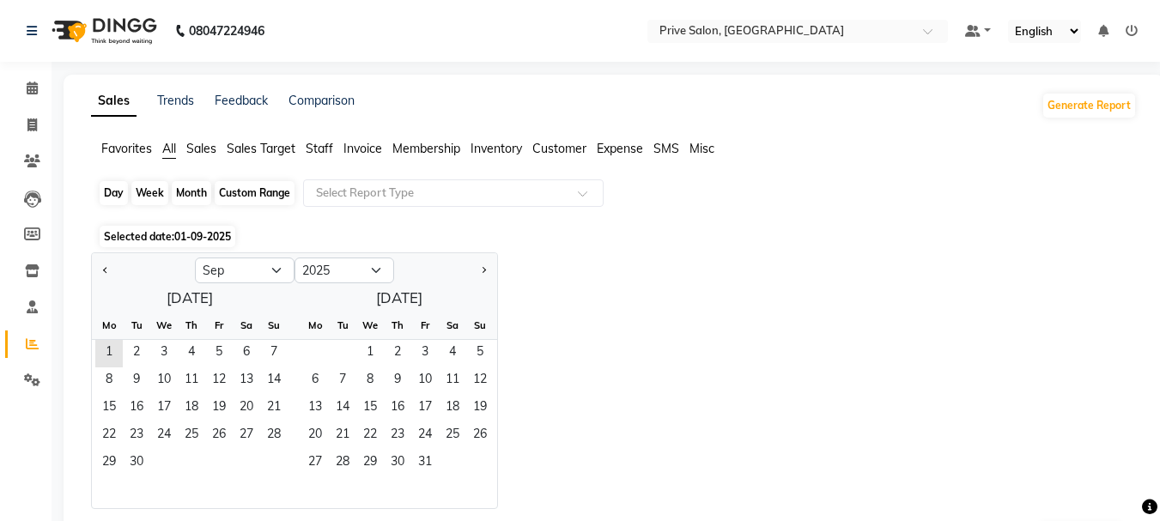
click at [242, 195] on div "Custom Range" at bounding box center [255, 193] width 80 height 24
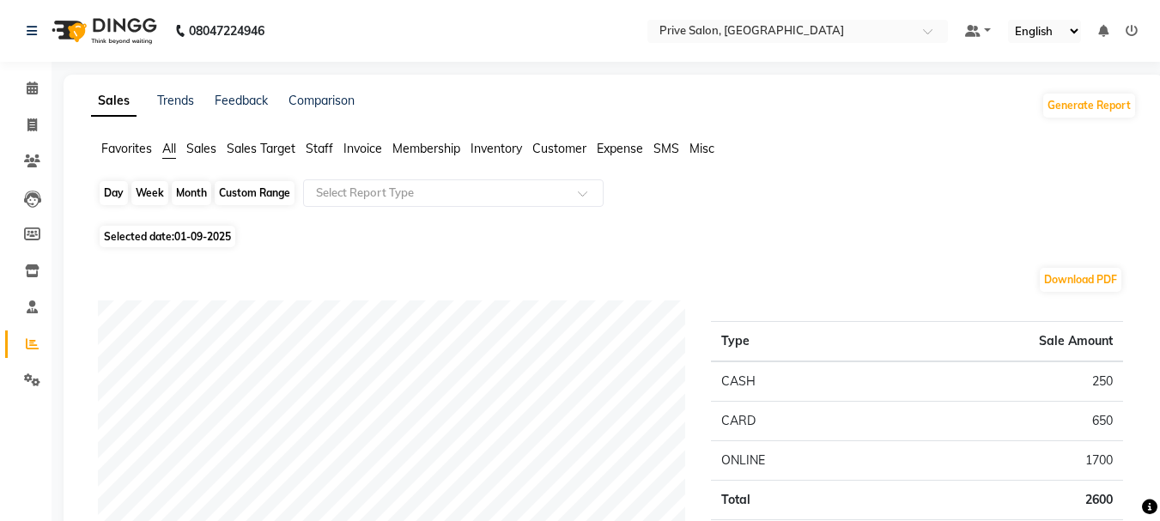
click at [242, 195] on div "Custom Range" at bounding box center [255, 193] width 80 height 24
select select "9"
select select "2025"
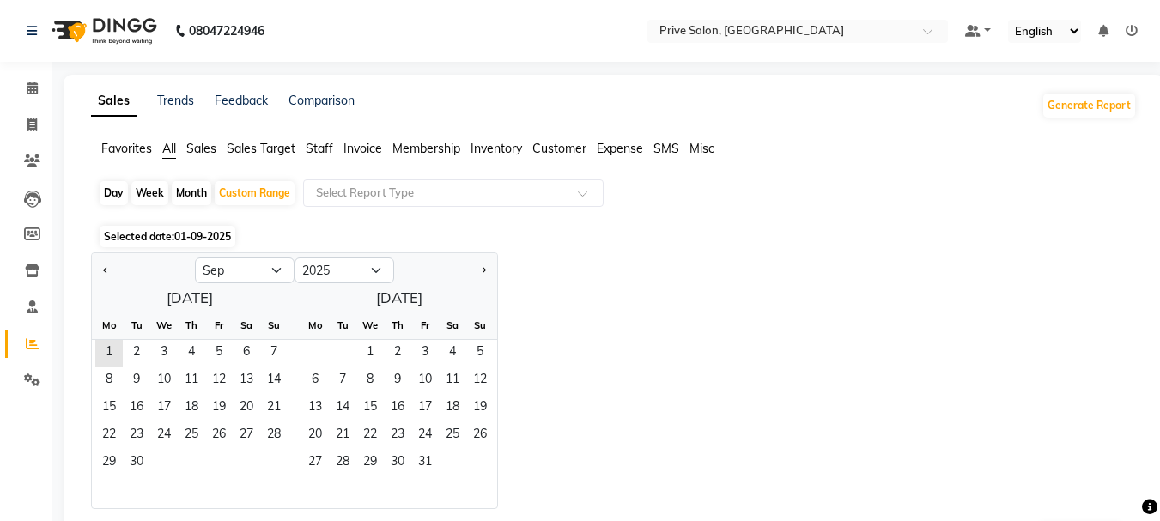
click at [98, 262] on div at bounding box center [143, 270] width 103 height 27
click at [104, 266] on button "Previous month" at bounding box center [106, 270] width 14 height 27
select select "8"
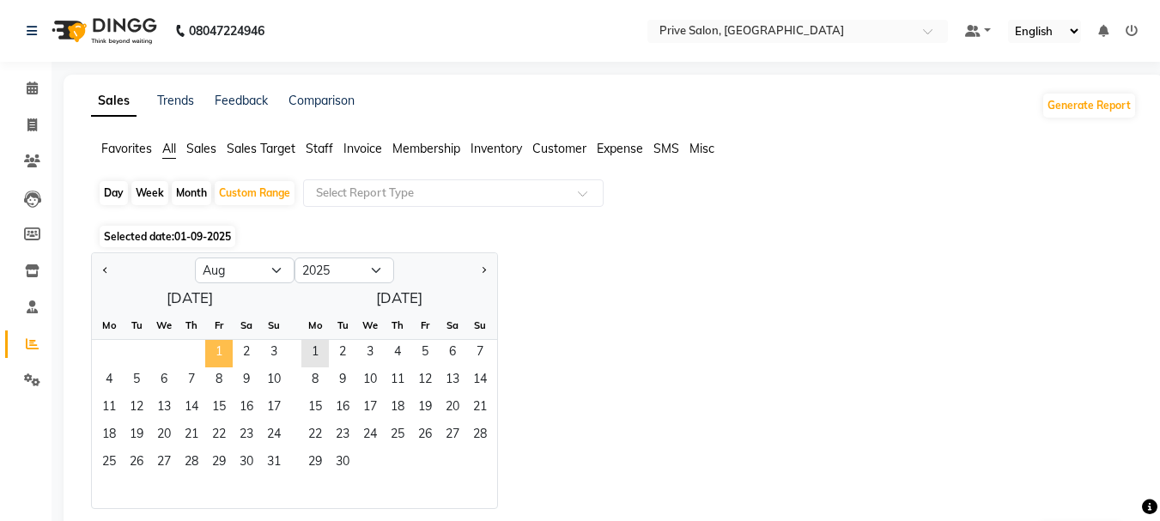
click at [225, 351] on span "1" at bounding box center [218, 353] width 27 height 27
click at [271, 468] on span "31" at bounding box center [273, 463] width 27 height 27
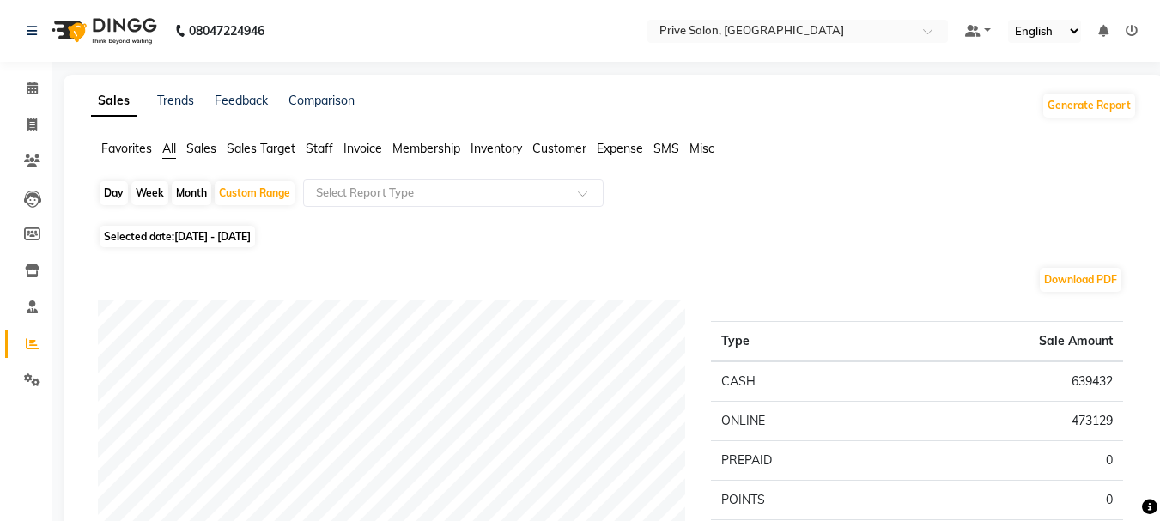
click at [317, 144] on span "Staff" at bounding box center [319, 148] width 27 height 15
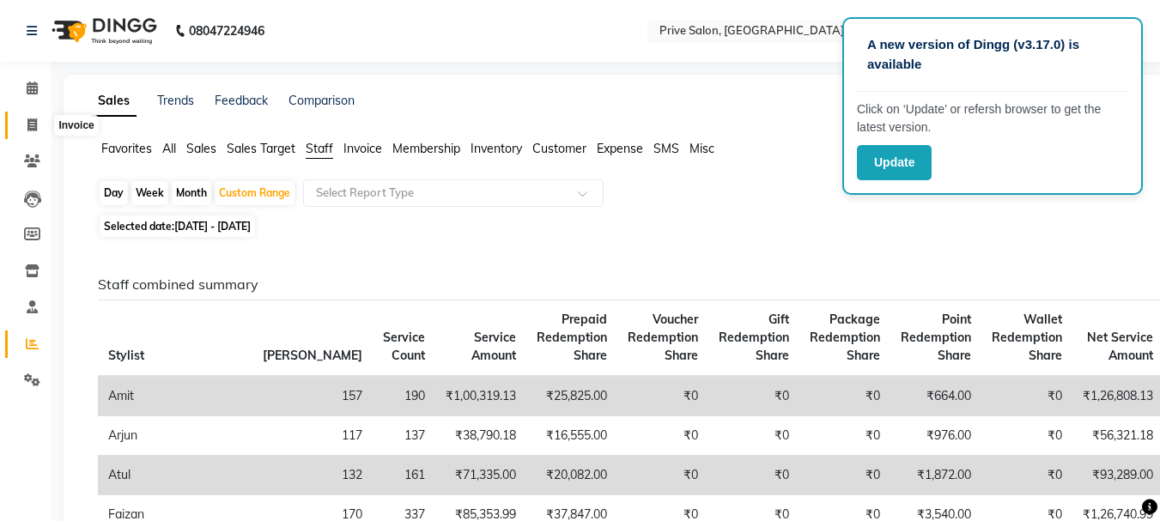
click at [21, 124] on span at bounding box center [32, 126] width 30 height 20
select select "service"
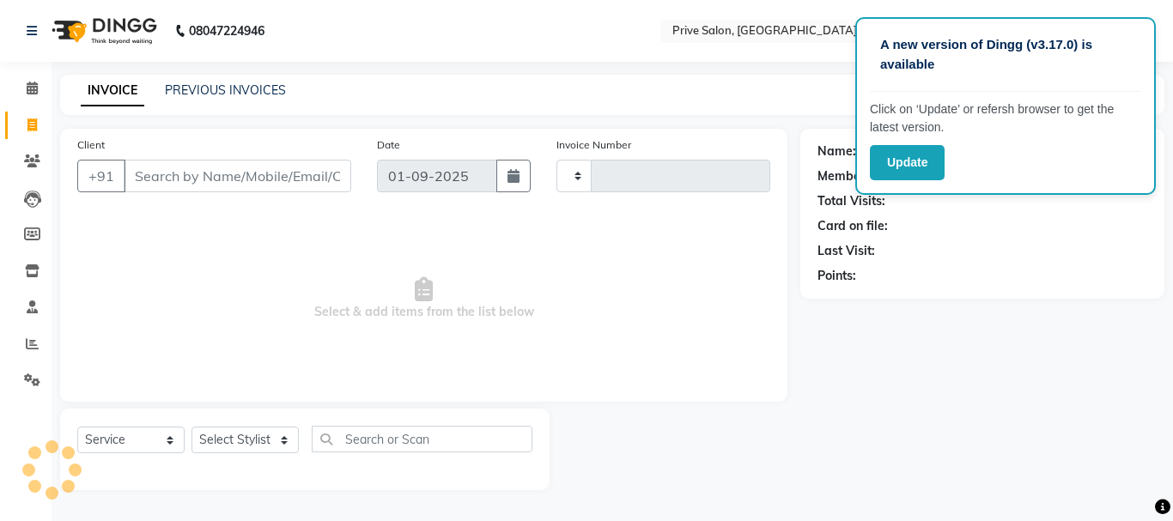
type input "7921"
select select "136"
click at [421, 262] on span "Select & add items from the list below" at bounding box center [423, 299] width 693 height 172
click at [29, 338] on icon at bounding box center [32, 344] width 13 height 13
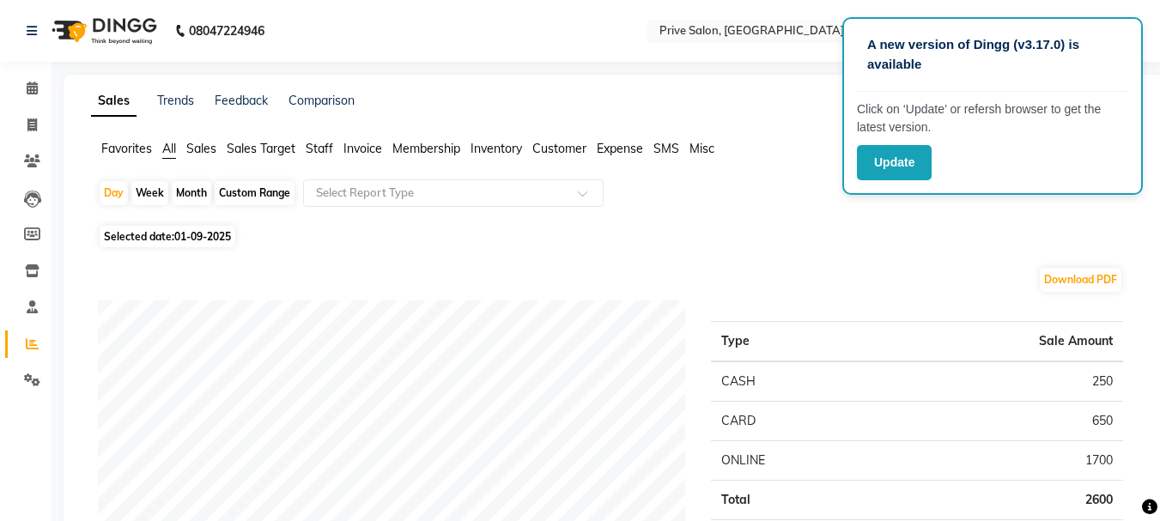
click at [198, 232] on span "01-09-2025" at bounding box center [202, 236] width 57 height 13
select select "9"
select select "2025"
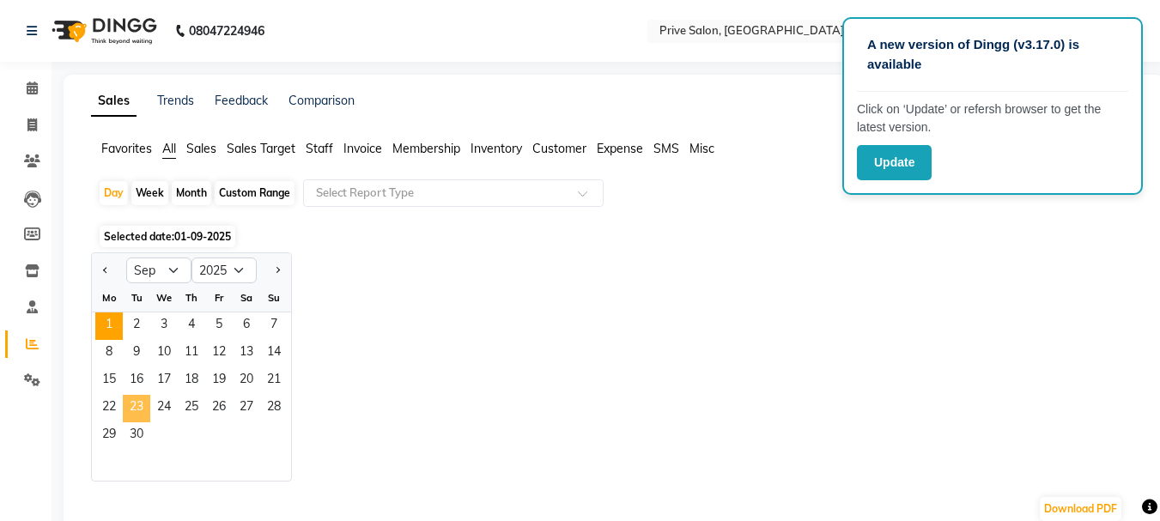
click at [136, 404] on span "23" at bounding box center [136, 408] width 27 height 27
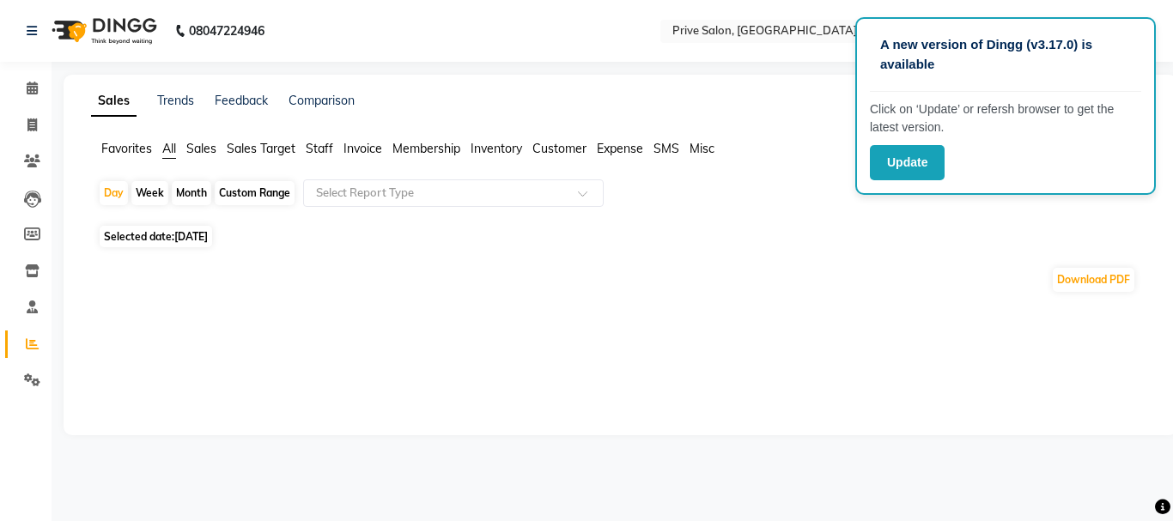
click at [318, 149] on span "Staff" at bounding box center [319, 148] width 27 height 15
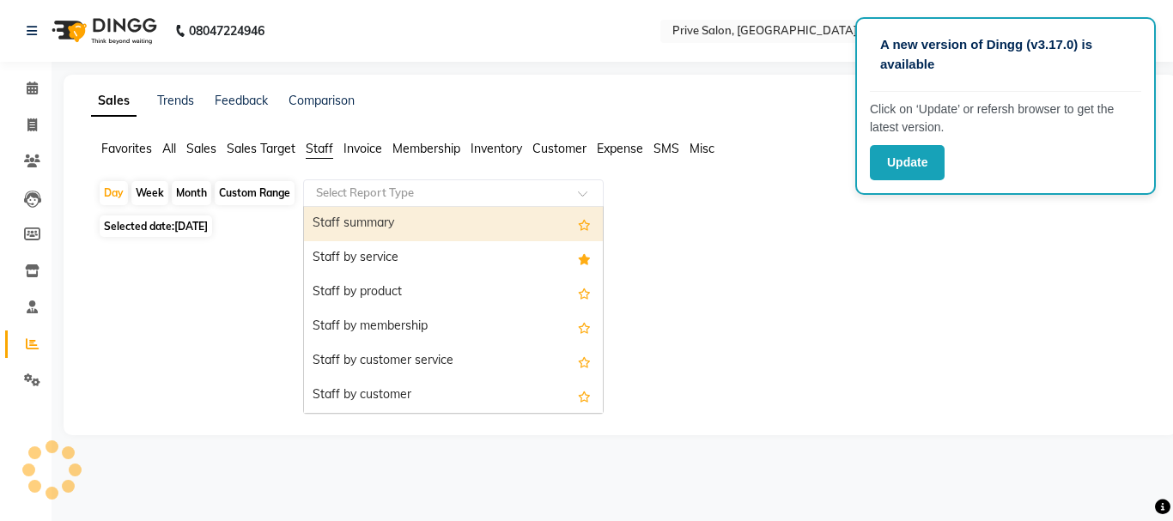
click at [365, 191] on input "text" at bounding box center [436, 193] width 247 height 17
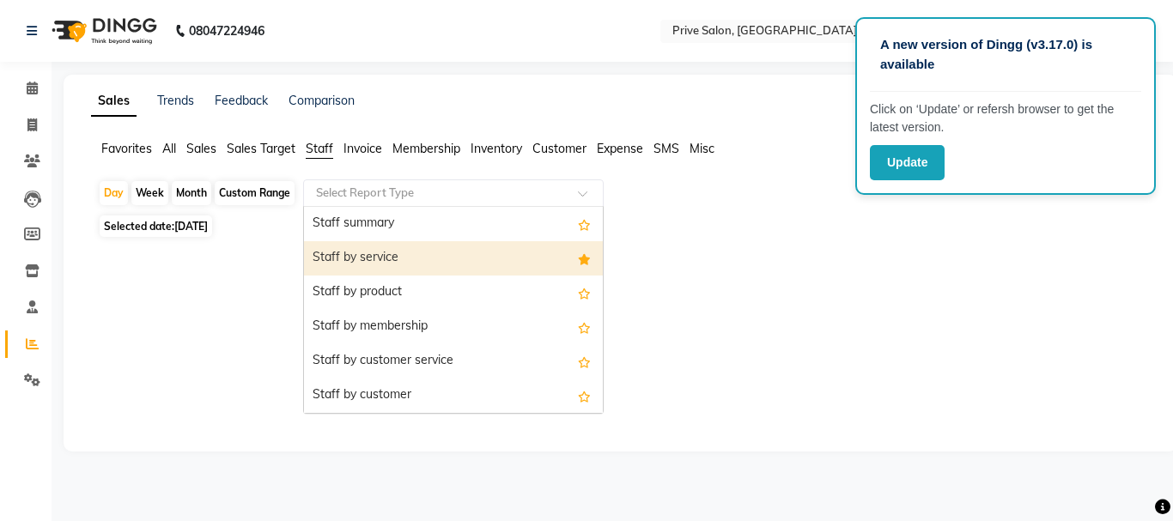
click at [379, 253] on div "Staff by service" at bounding box center [453, 258] width 299 height 34
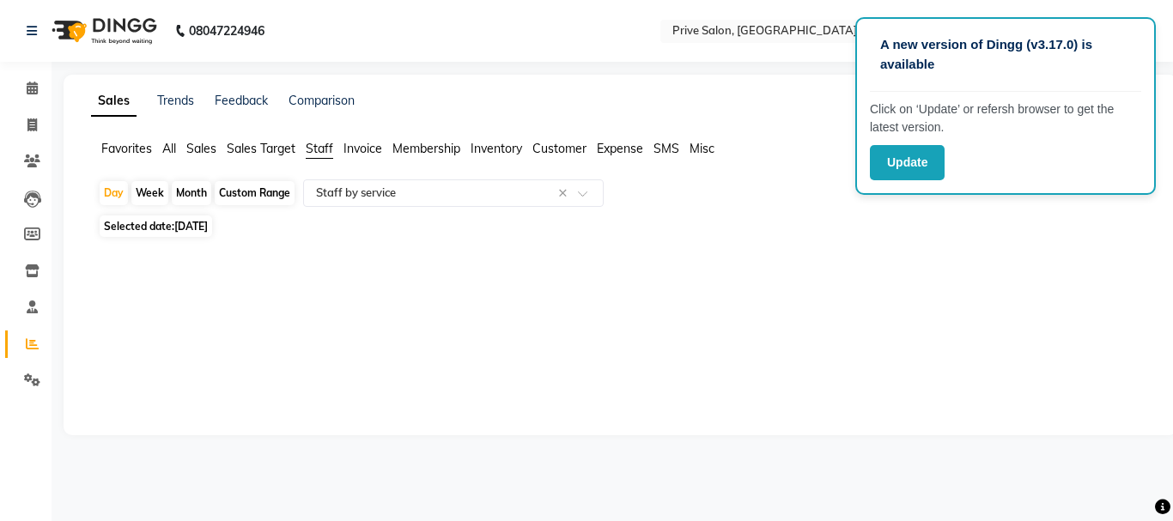
click at [1099, 176] on div "Update" at bounding box center [1005, 162] width 271 height 35
click at [1048, 213] on div "Day Week Month Custom Range Select Report Type × Staff by service × Selected da…" at bounding box center [620, 225] width 1059 height 90
click at [325, 146] on span "Staff" at bounding box center [319, 148] width 27 height 15
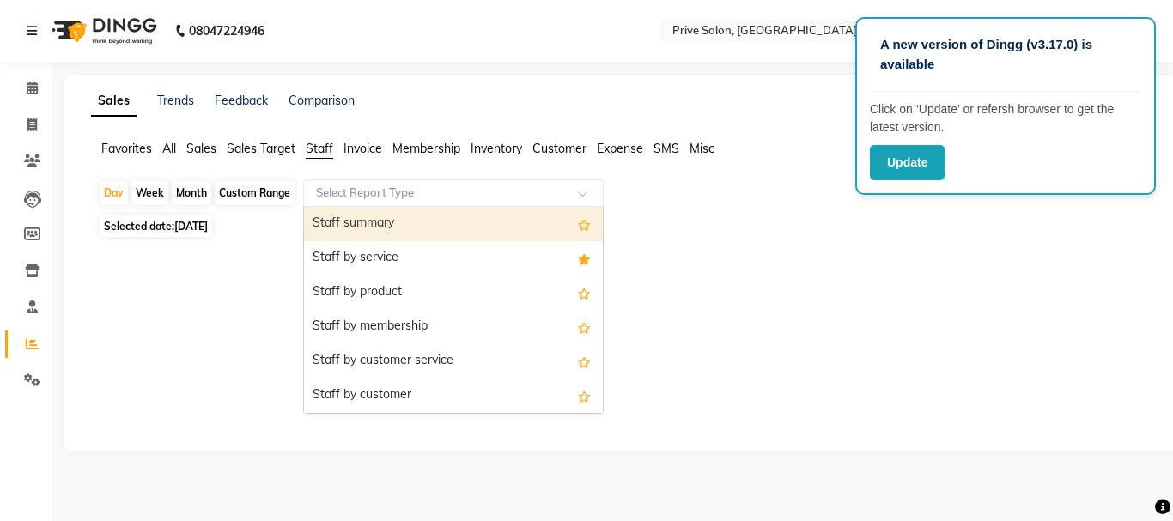
click at [385, 188] on input "text" at bounding box center [436, 193] width 247 height 17
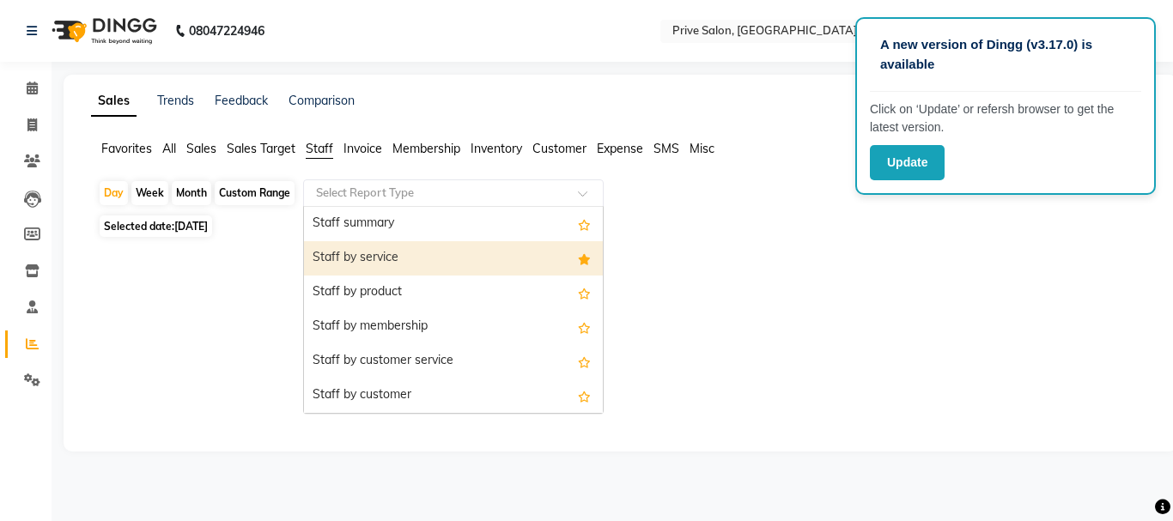
click at [385, 248] on div "Staff by service" at bounding box center [453, 258] width 299 height 34
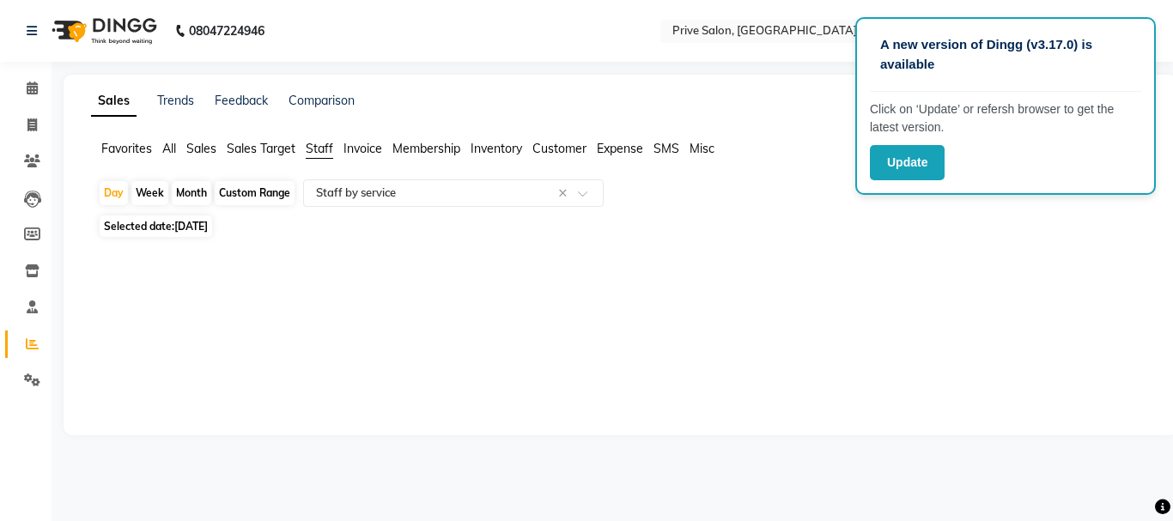
click at [582, 388] on div "Sales Trends Feedback Comparison Generate Report Favorites All Sales Sales Targ…" at bounding box center [621, 255] width 1114 height 361
click at [538, 188] on input "text" at bounding box center [436, 193] width 247 height 17
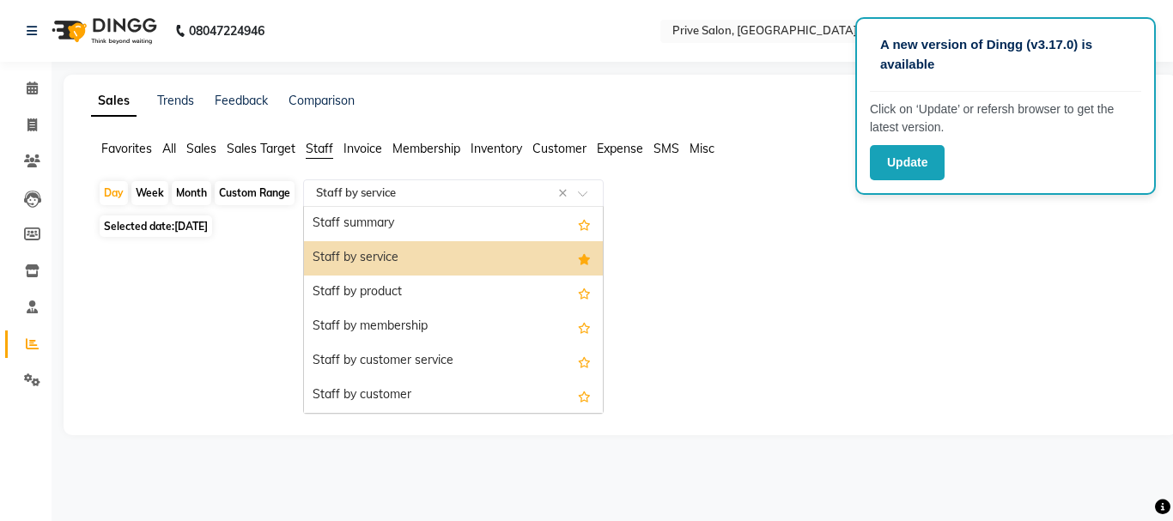
click at [510, 268] on div "Staff by service" at bounding box center [453, 258] width 299 height 34
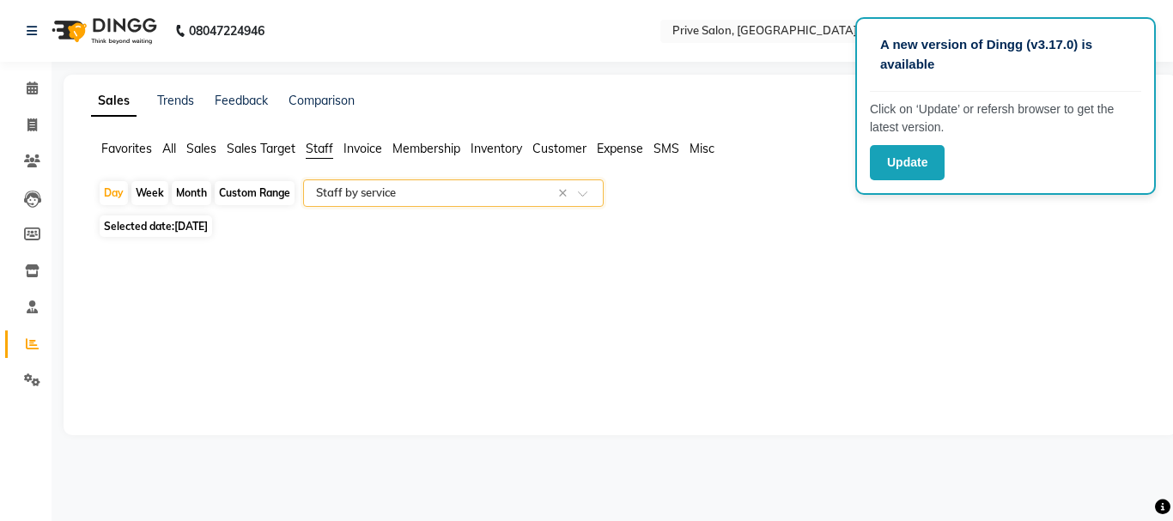
click at [685, 246] on div at bounding box center [617, 255] width 1066 height 27
click at [325, 153] on span "Staff" at bounding box center [319, 148] width 27 height 15
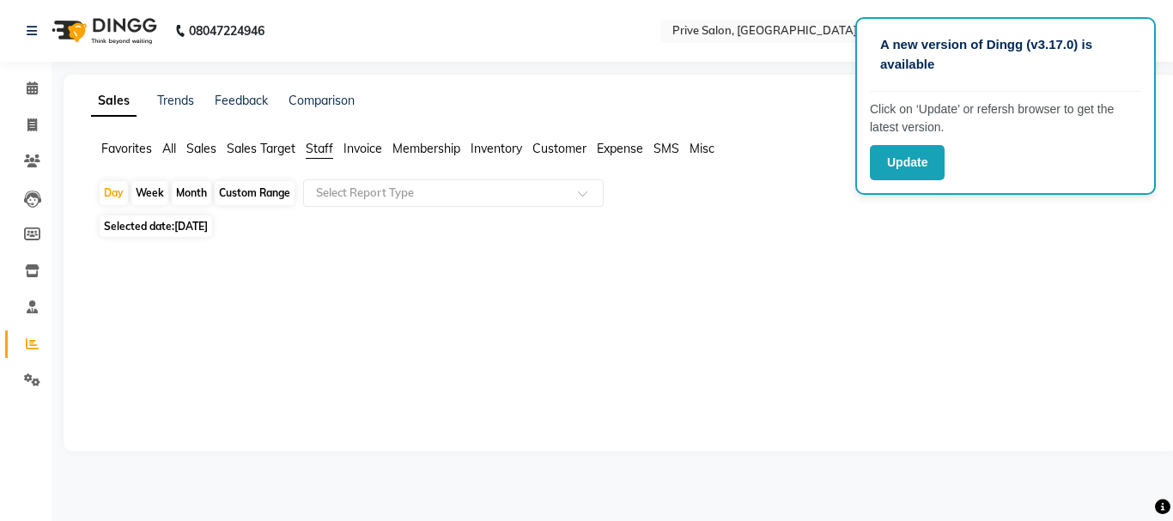
click at [770, 251] on div at bounding box center [617, 338] width 1066 height 192
click at [602, 273] on div at bounding box center [617, 338] width 1066 height 192
click at [316, 149] on span "Staff" at bounding box center [319, 148] width 27 height 15
click at [212, 234] on span "Selected date: 23-09-2025" at bounding box center [156, 226] width 113 height 21
select select "9"
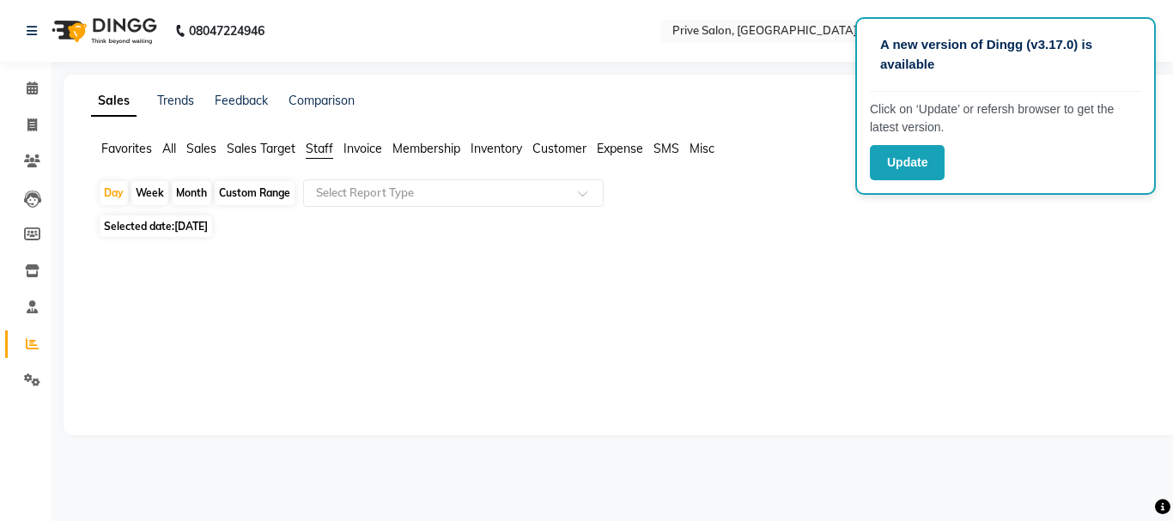
select select "2025"
click at [195, 232] on span "23-09-2025" at bounding box center [190, 226] width 33 height 13
select select "9"
select select "2025"
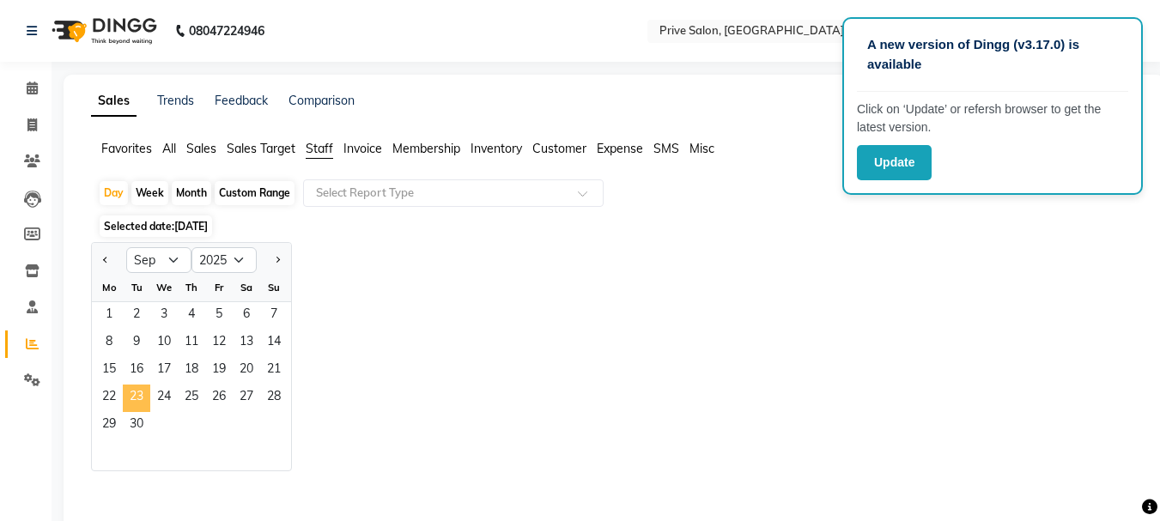
click at [141, 388] on span "23" at bounding box center [136, 398] width 27 height 27
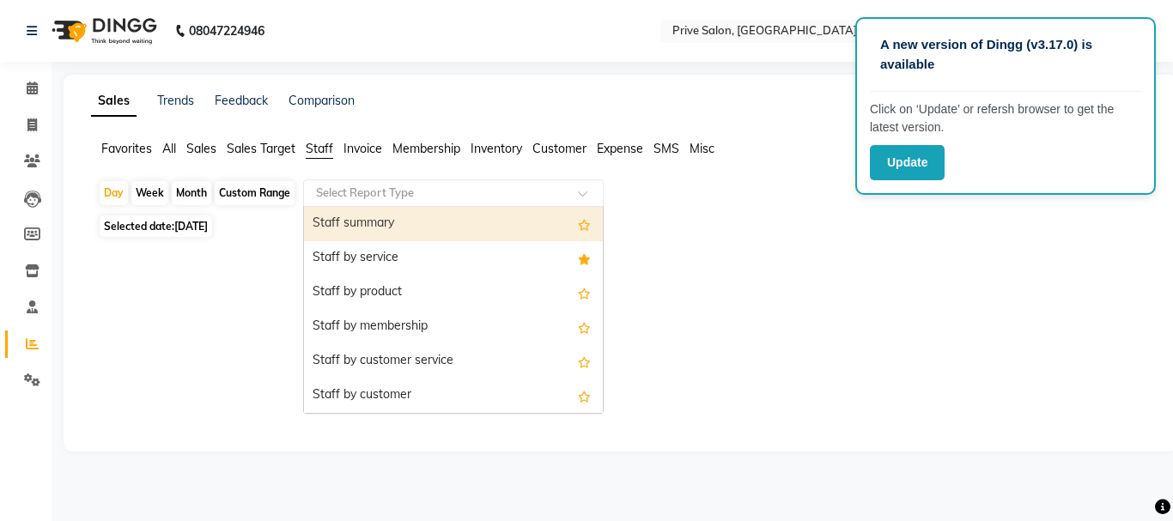
click at [375, 192] on input "text" at bounding box center [436, 193] width 247 height 17
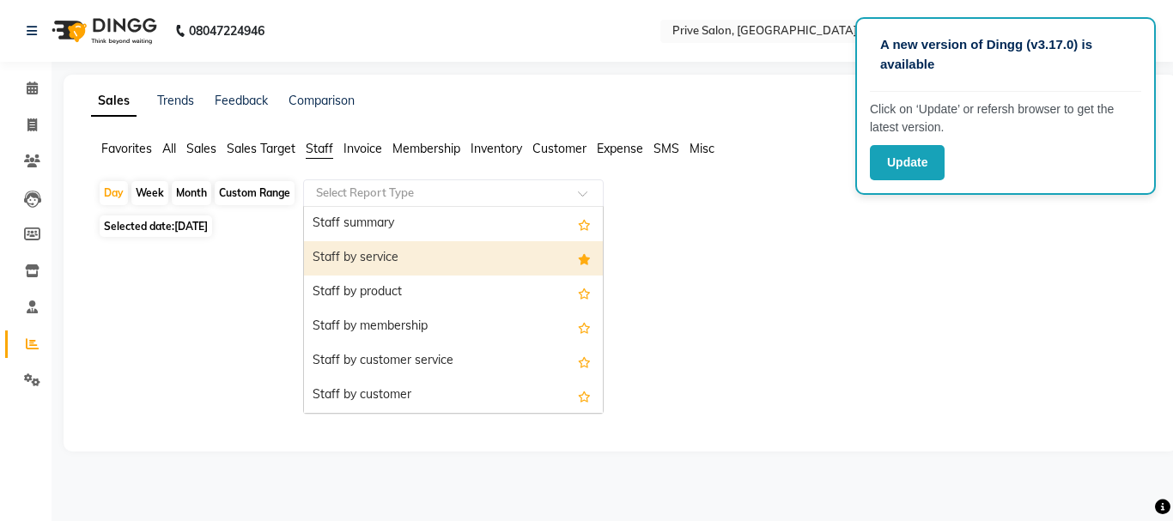
click at [381, 264] on div "Staff by service" at bounding box center [453, 258] width 299 height 34
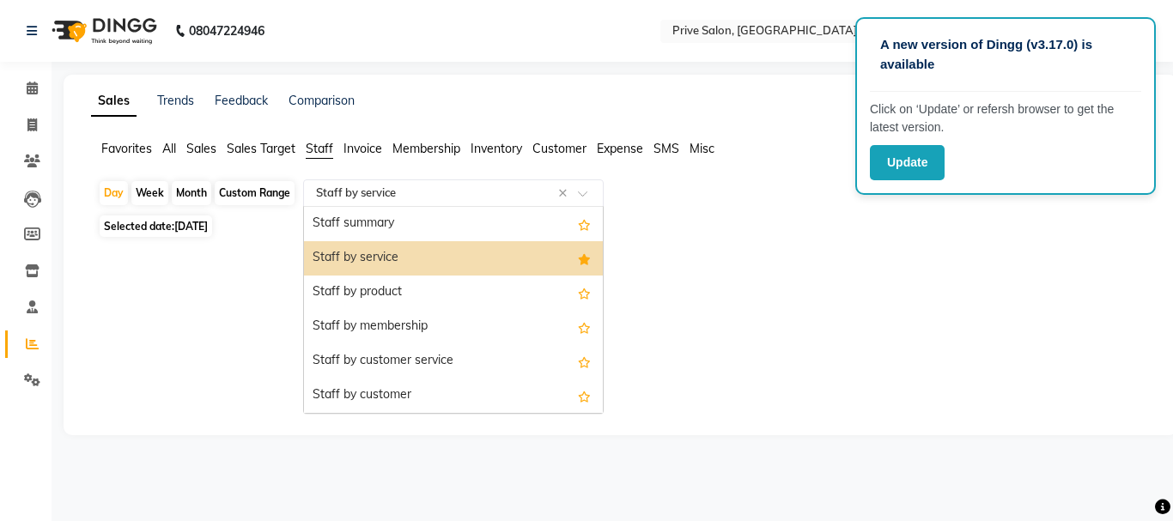
click at [476, 187] on input "text" at bounding box center [436, 193] width 247 height 17
click at [485, 260] on div "Staff by service" at bounding box center [453, 258] width 299 height 34
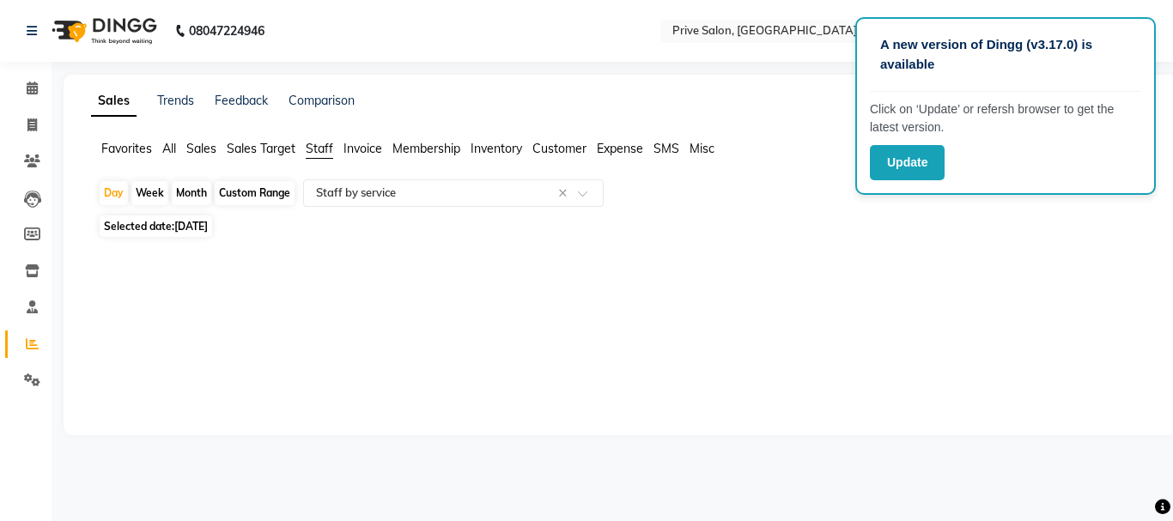
click at [712, 309] on div "Sales Trends Feedback Comparison Generate Report Favorites All Sales Sales Targ…" at bounding box center [621, 255] width 1114 height 361
click at [898, 296] on div "Sales Trends Feedback Comparison Generate Report Favorites All Sales Sales Targ…" at bounding box center [621, 255] width 1114 height 361
click at [29, 340] on icon at bounding box center [32, 344] width 13 height 13
click at [35, 121] on icon at bounding box center [31, 125] width 9 height 13
select select "service"
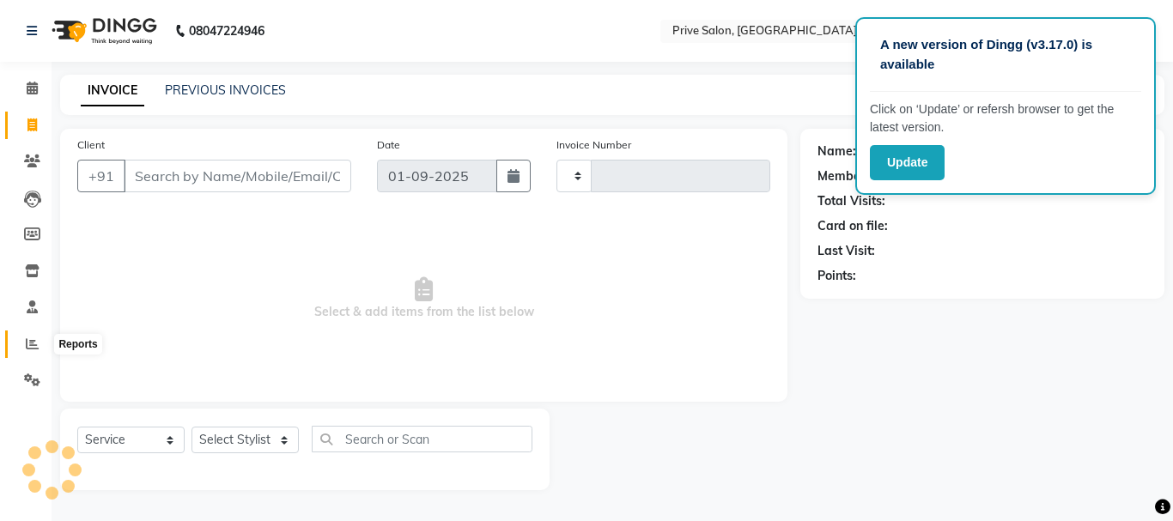
click at [29, 343] on icon at bounding box center [32, 344] width 13 height 13
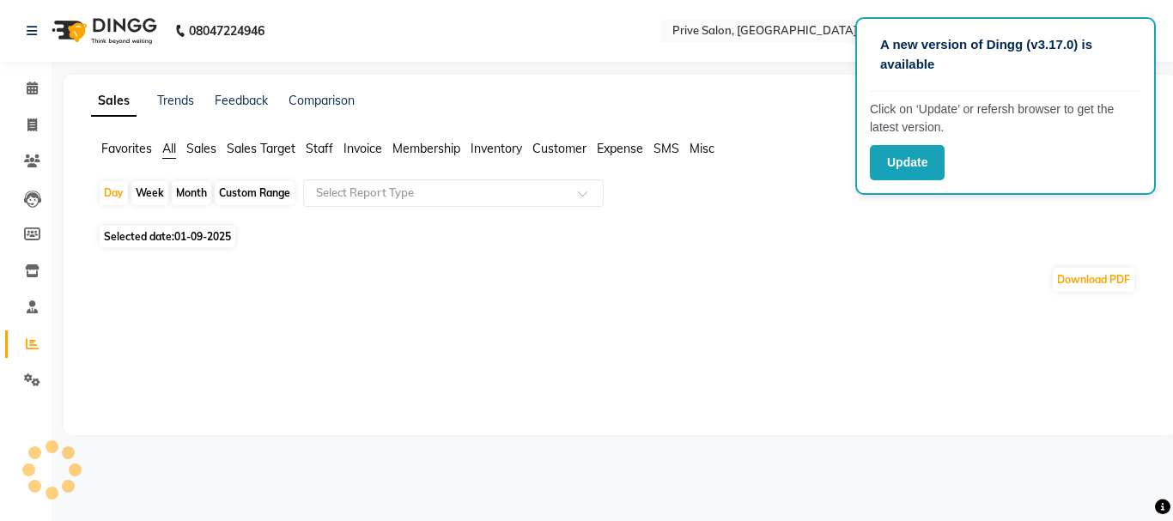
click at [141, 231] on span "Selected date: 01-09-2025" at bounding box center [168, 236] width 136 height 21
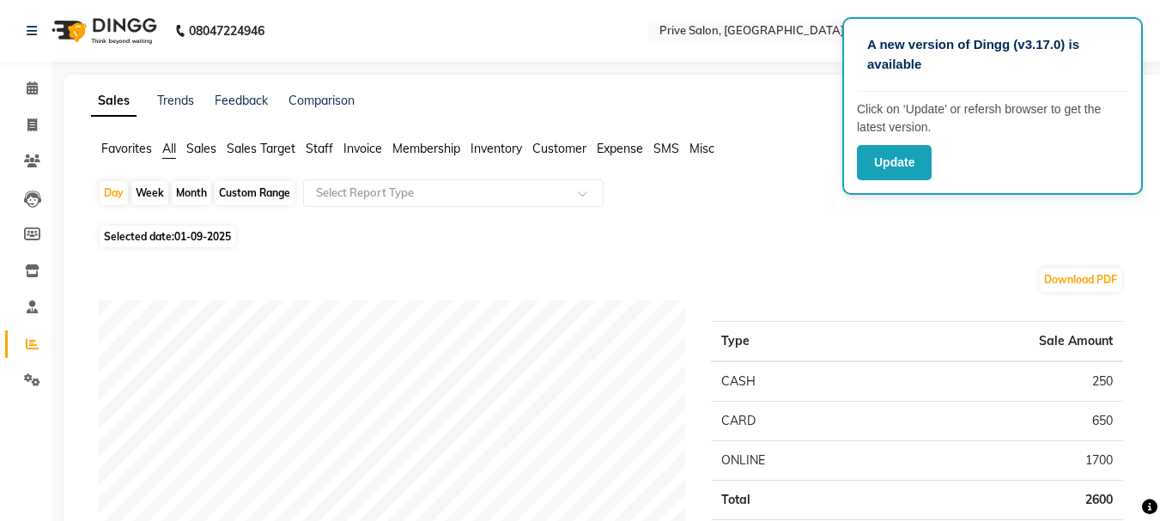
click at [148, 236] on span "Selected date: 01-09-2025" at bounding box center [168, 236] width 136 height 21
select select "9"
select select "2025"
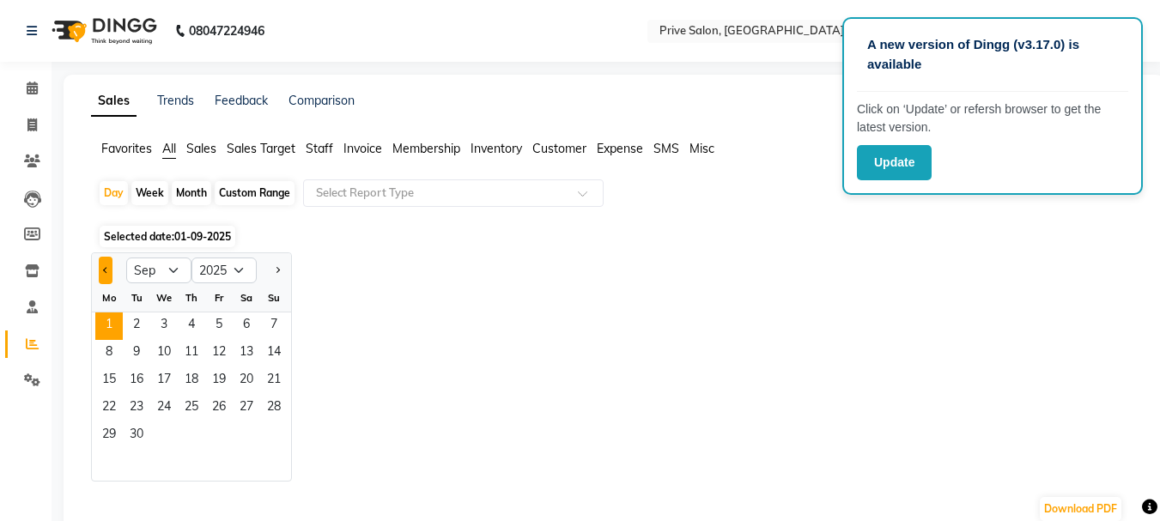
click at [100, 271] on button "Previous month" at bounding box center [106, 270] width 14 height 27
select select "8"
click at [247, 401] on span "23" at bounding box center [246, 408] width 27 height 27
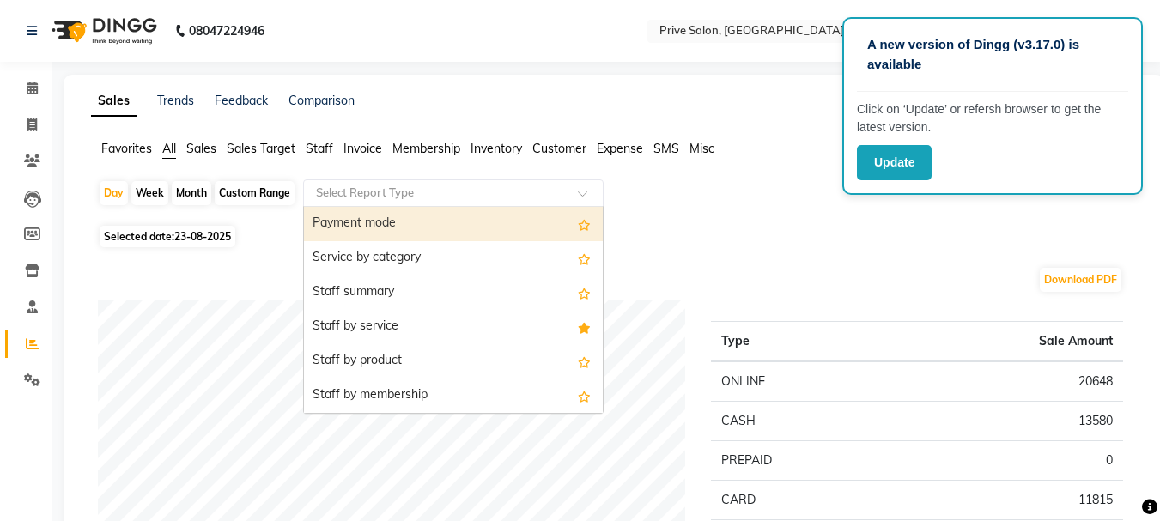
click at [360, 186] on input "text" at bounding box center [436, 193] width 247 height 17
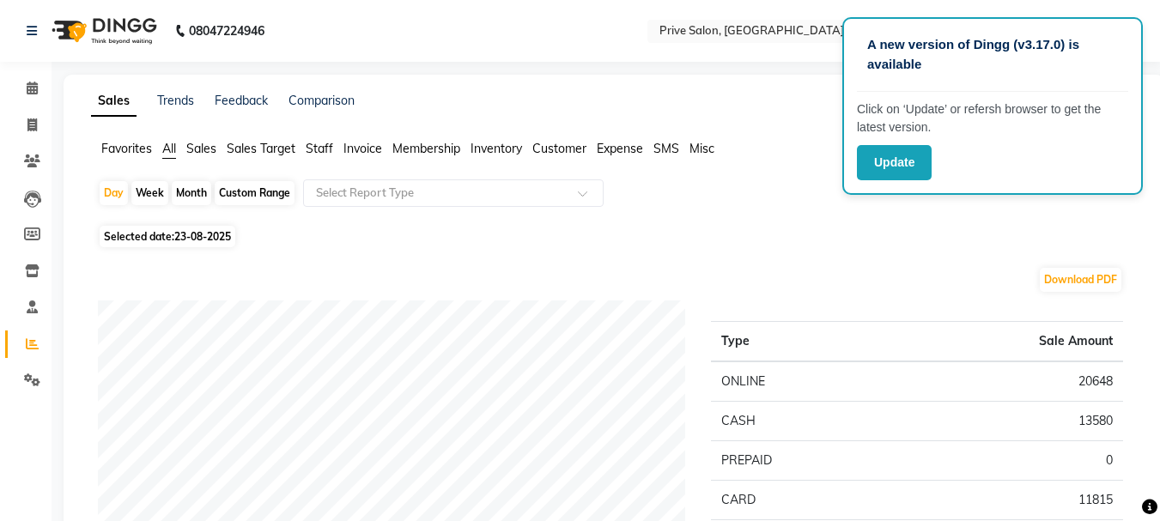
click at [322, 149] on span "Staff" at bounding box center [319, 148] width 27 height 15
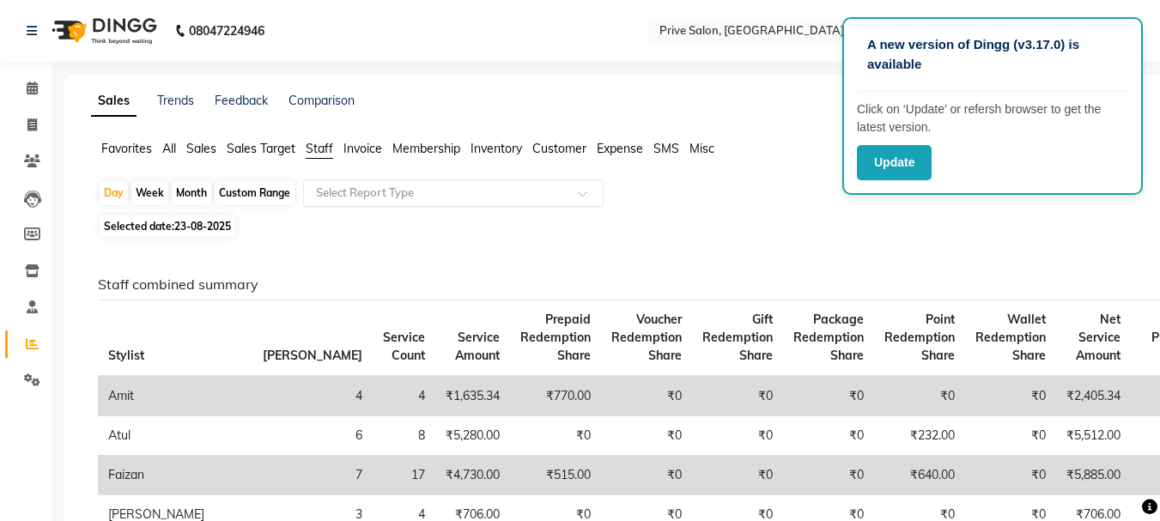
click at [366, 192] on input "text" at bounding box center [436, 193] width 247 height 17
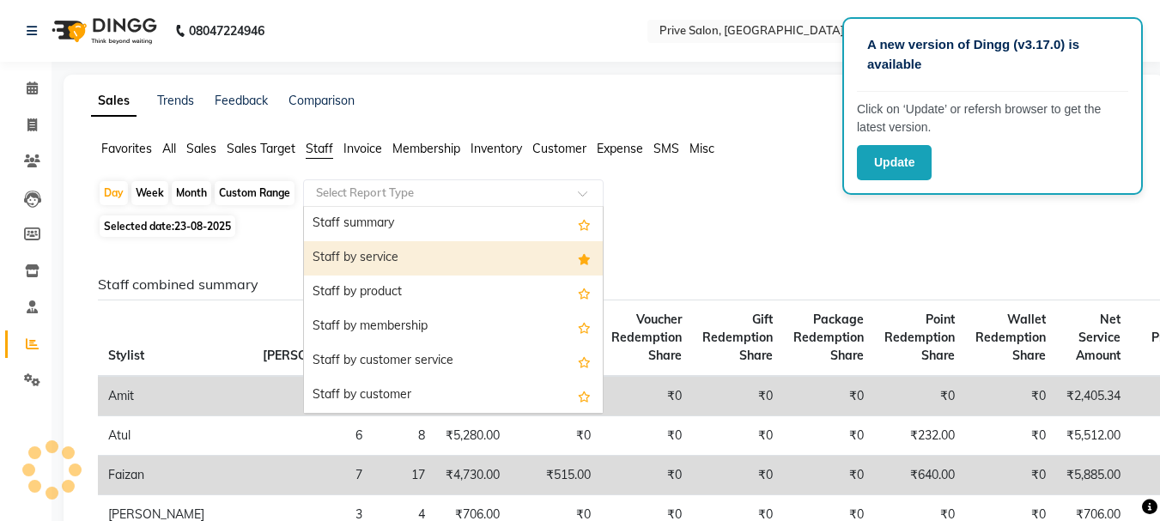
click at [363, 255] on div "Staff by service" at bounding box center [453, 258] width 299 height 34
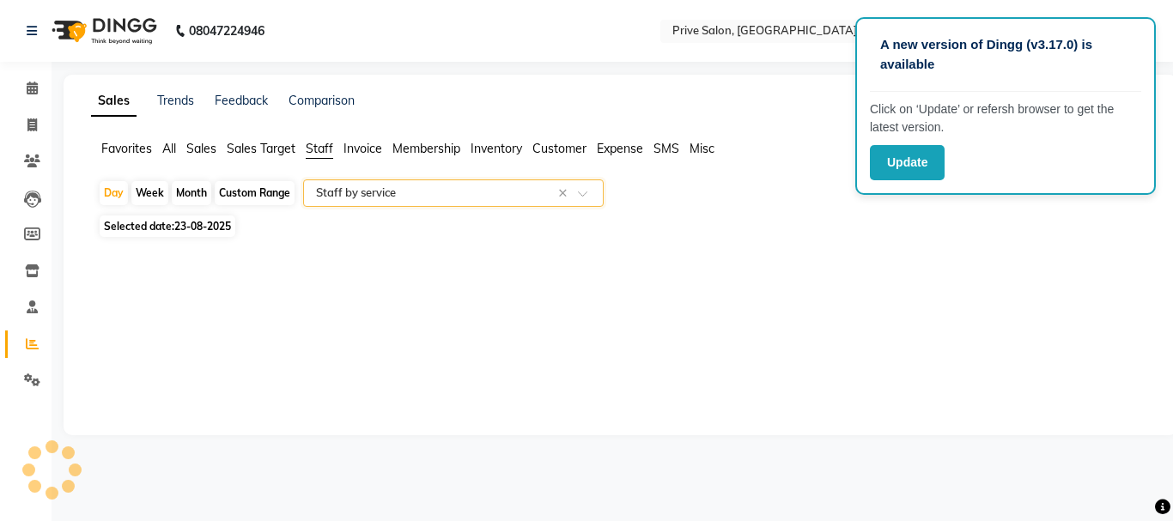
select select "full_report"
select select "csv"
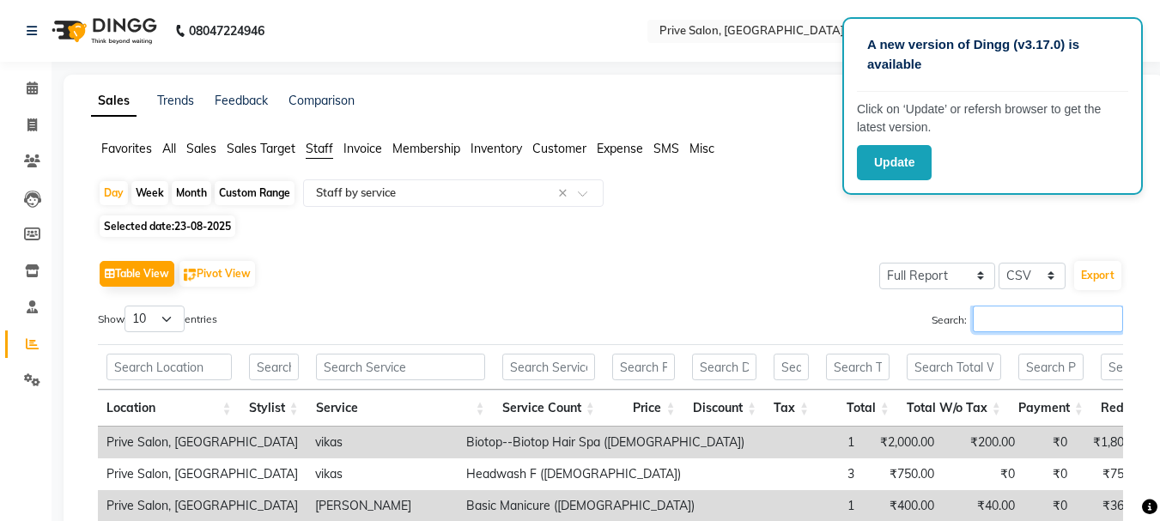
click at [997, 327] on input "Search:" at bounding box center [1048, 319] width 150 height 27
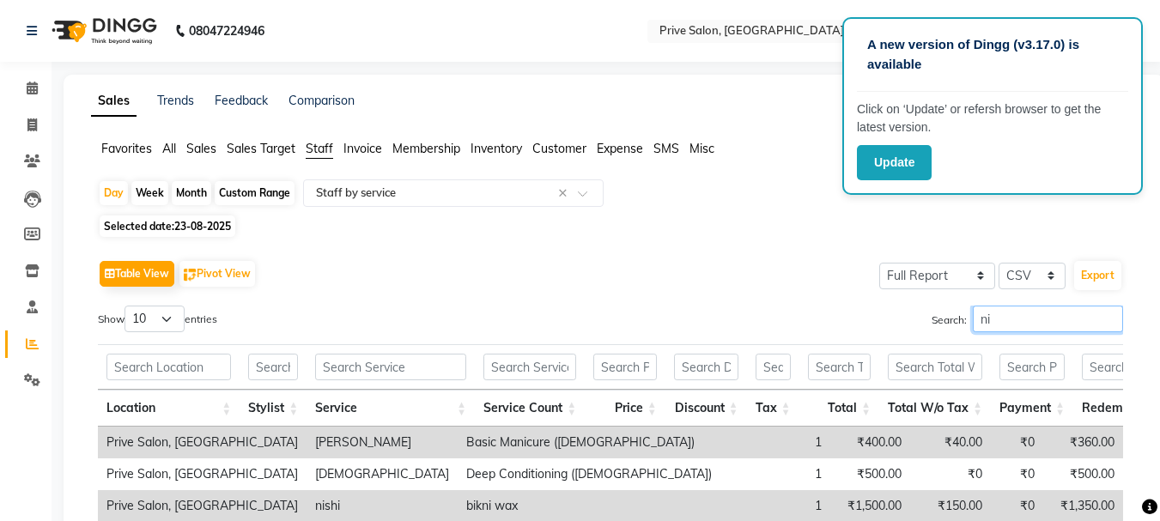
type input "n"
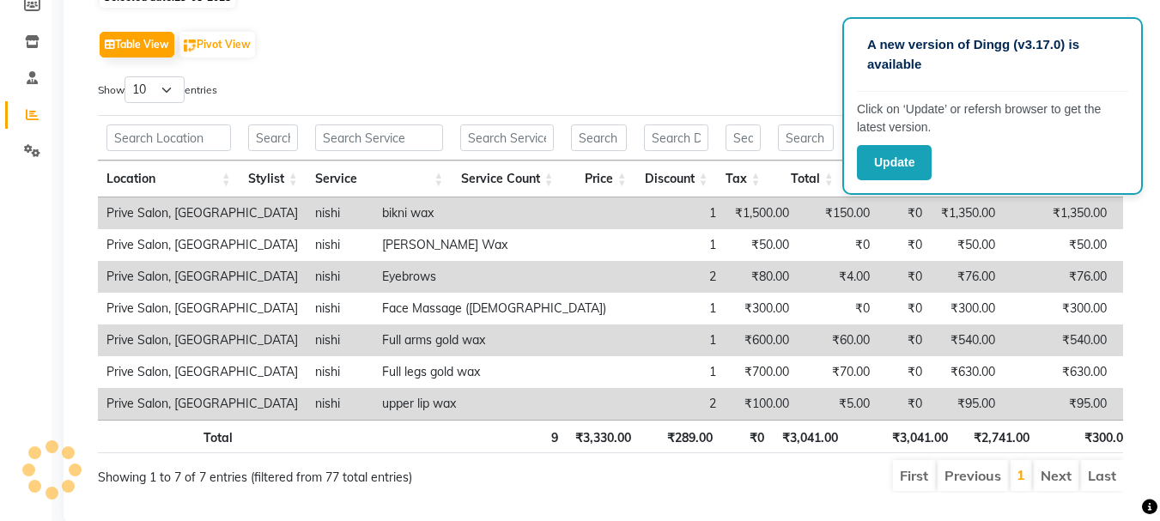
scroll to position [200, 0]
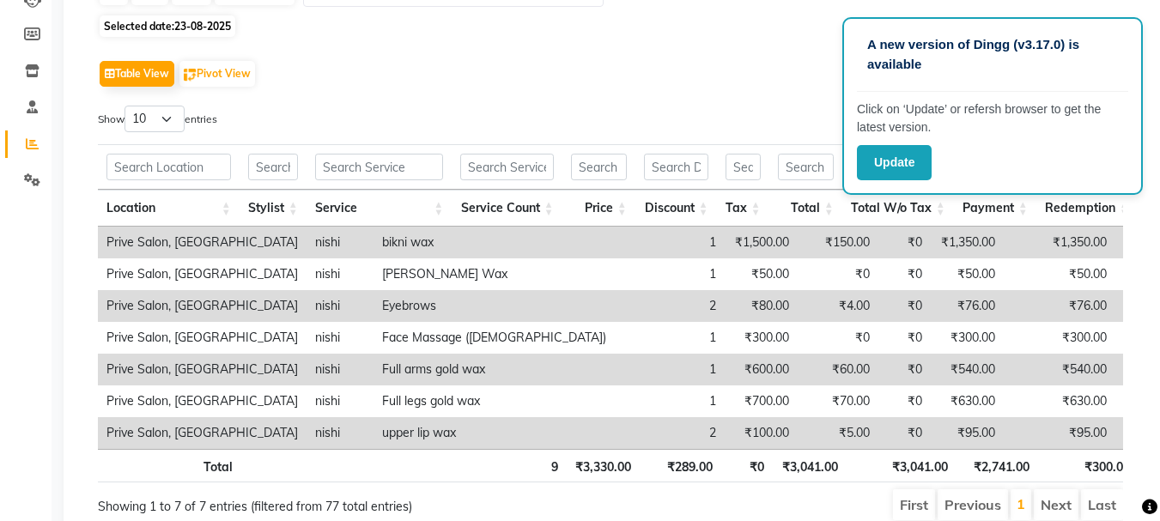
type input "nishi"
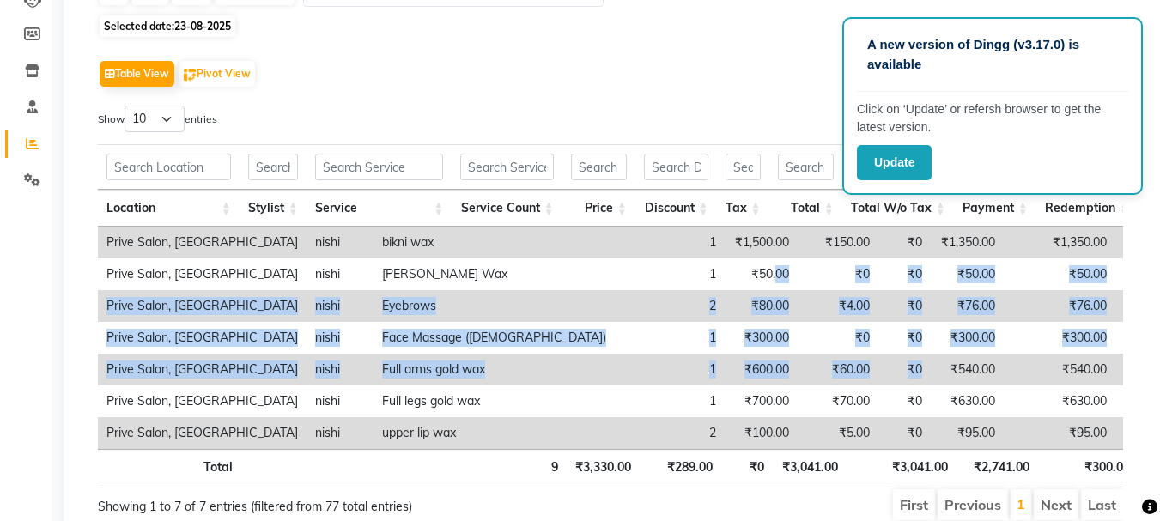
drag, startPoint x: 788, startPoint y: 385, endPoint x: 607, endPoint y: 253, distance: 223.7
click at [607, 253] on tbody "Prive Salon, Pitampura nishi bikni wax 1 ₹1,500.00 ₹150.00 ₹0 ₹1,350.00 ₹1,350.…" at bounding box center [820, 338] width 1444 height 222
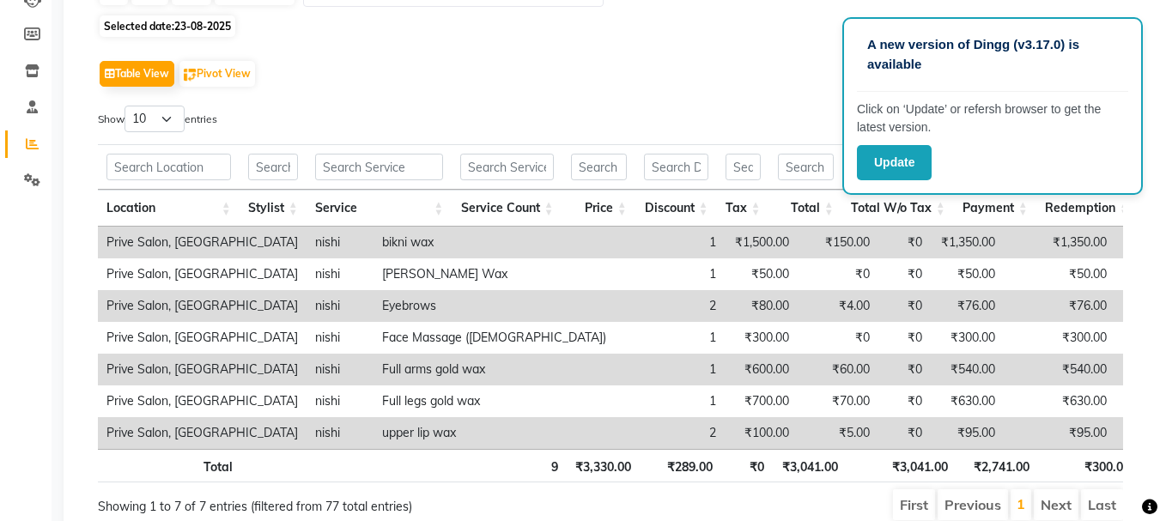
click at [582, 110] on div "Show 10 25 50 100 entries" at bounding box center [348, 122] width 500 height 33
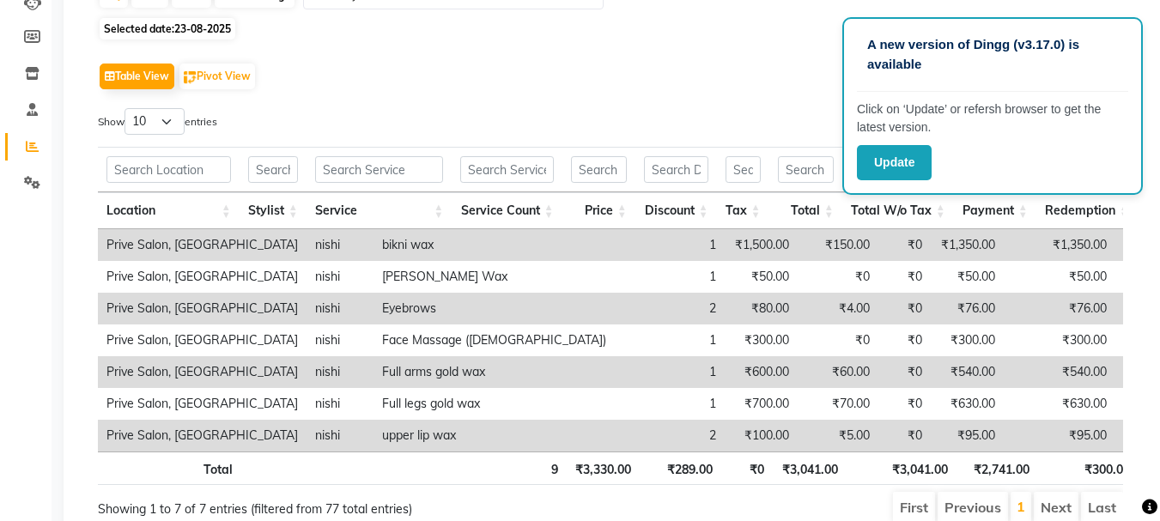
scroll to position [0, 0]
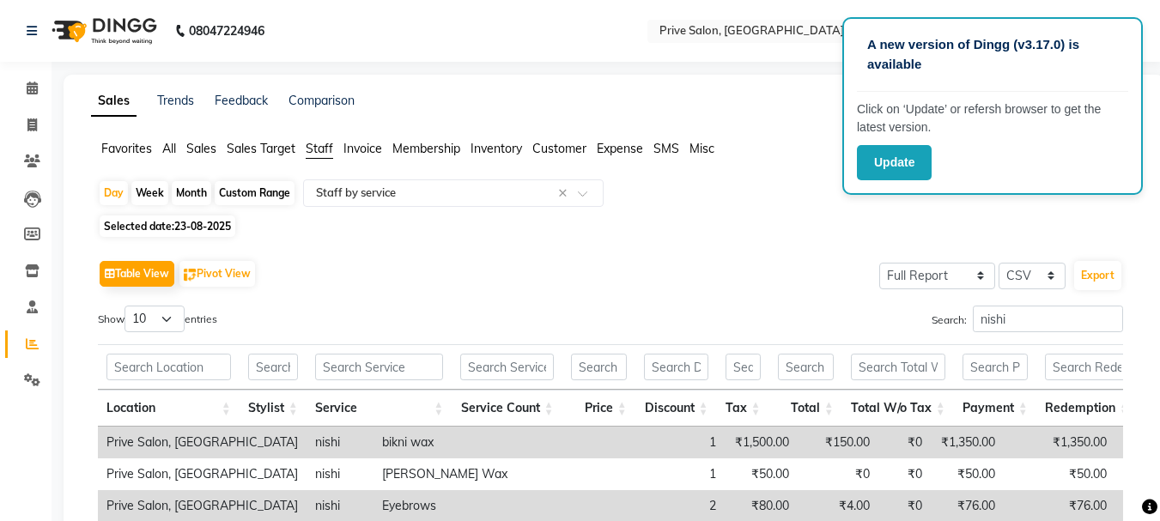
click at [186, 225] on span "23-08-2025" at bounding box center [202, 226] width 57 height 13
select select "8"
select select "2025"
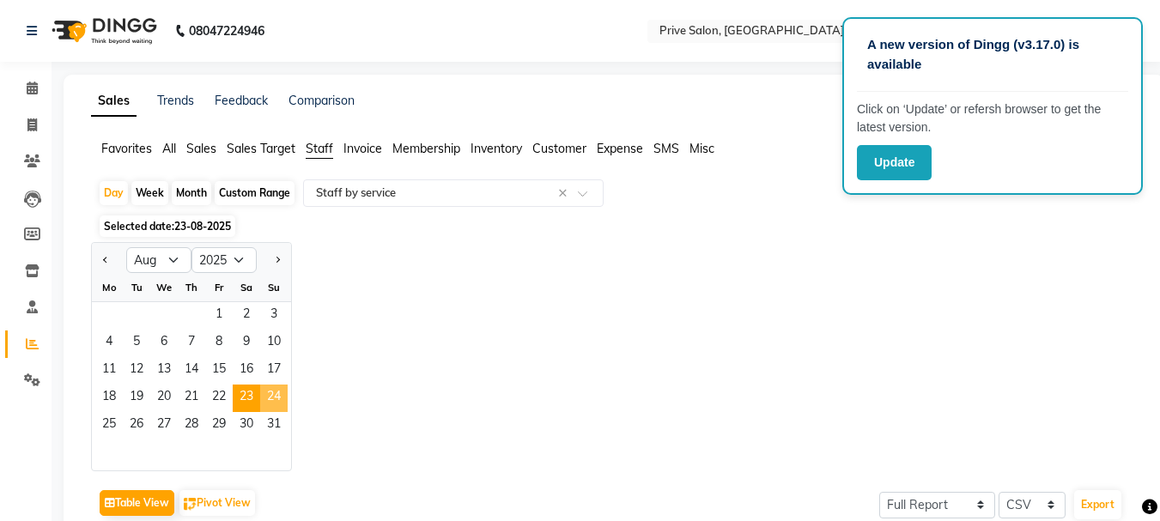
click at [271, 406] on span "24" at bounding box center [273, 398] width 27 height 27
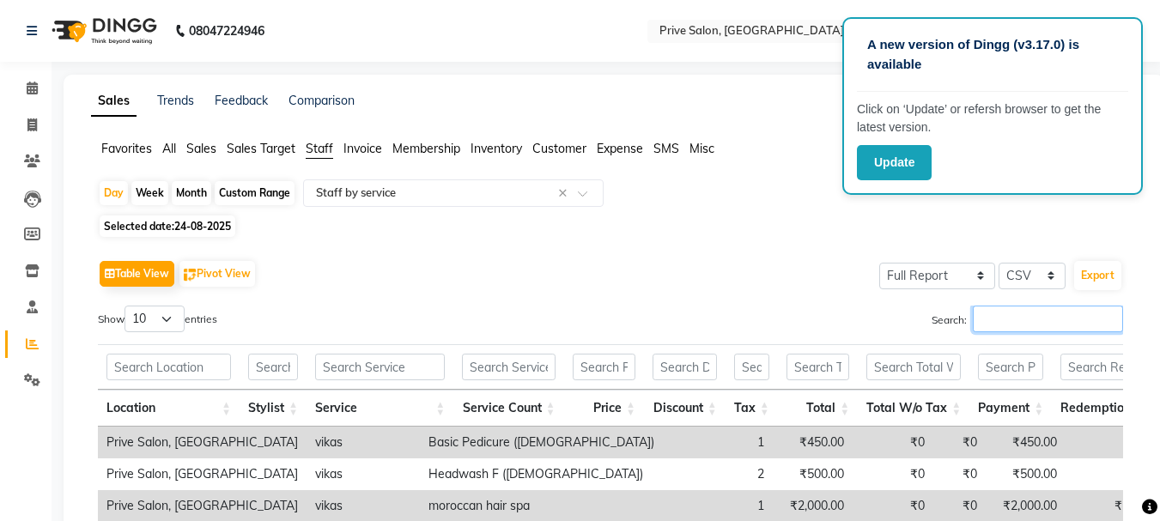
click at [1051, 329] on input "Search:" at bounding box center [1048, 319] width 150 height 27
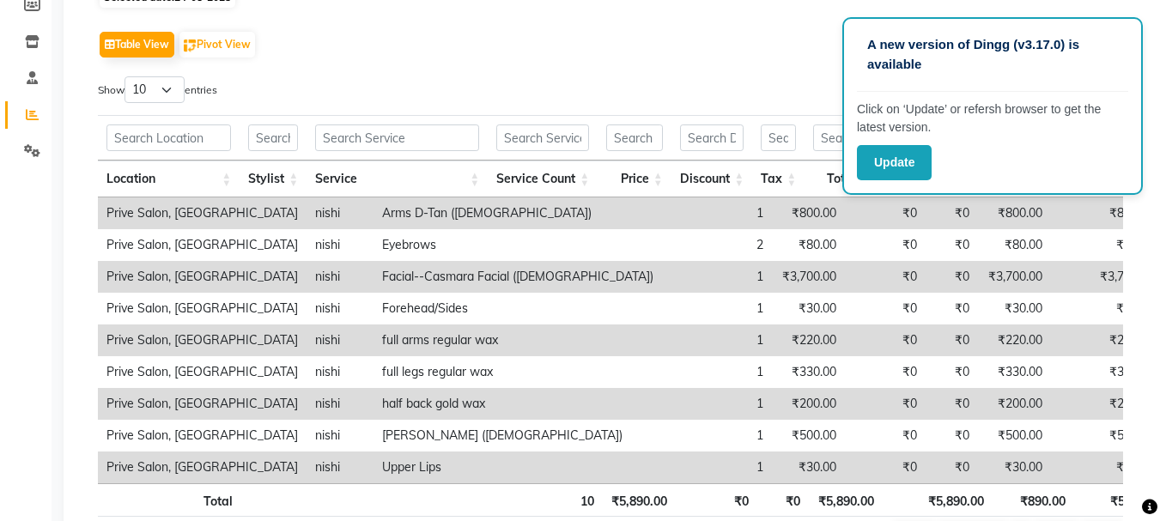
scroll to position [58, 0]
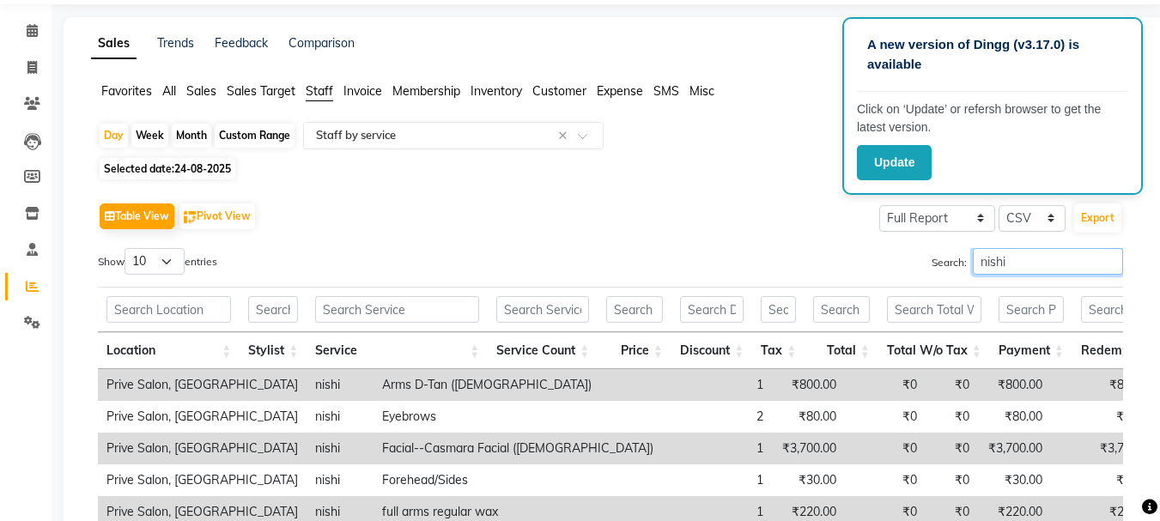
type input "nishi"
click at [181, 170] on span "24-08-2025" at bounding box center [202, 168] width 57 height 13
select select "8"
select select "2025"
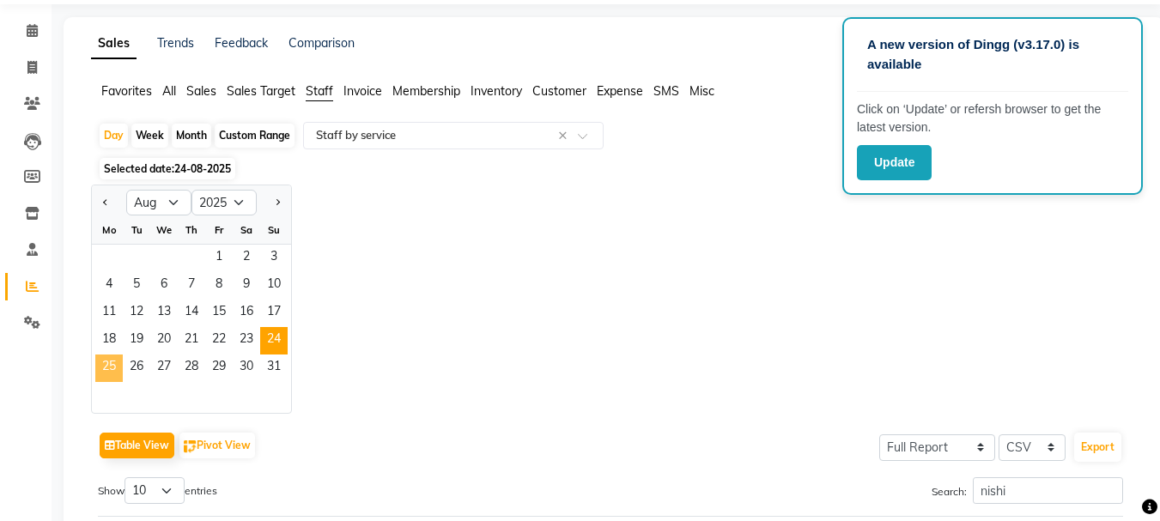
click at [110, 361] on span "25" at bounding box center [108, 368] width 27 height 27
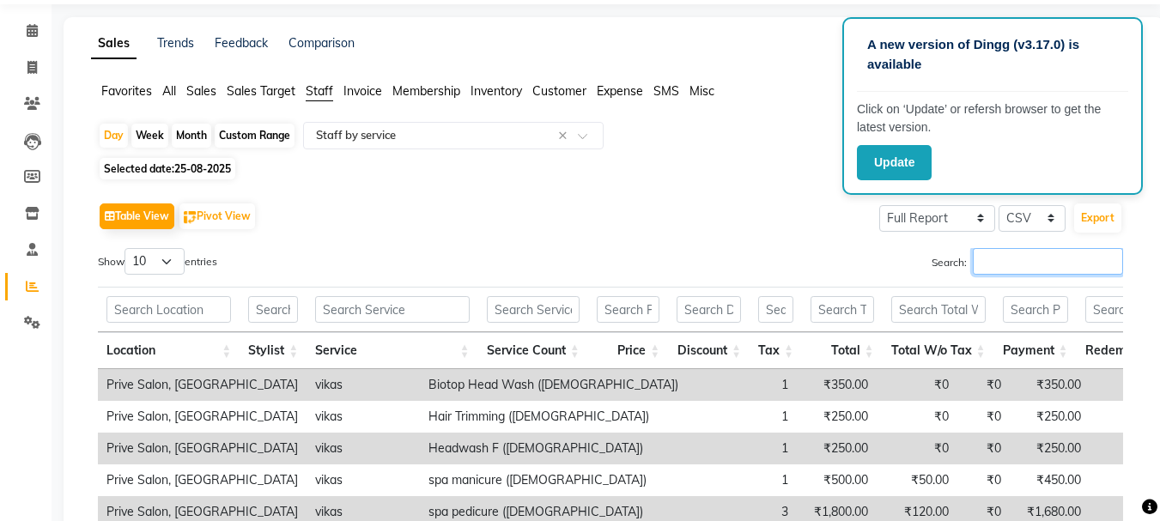
click at [1027, 265] on input "Search:" at bounding box center [1048, 261] width 150 height 27
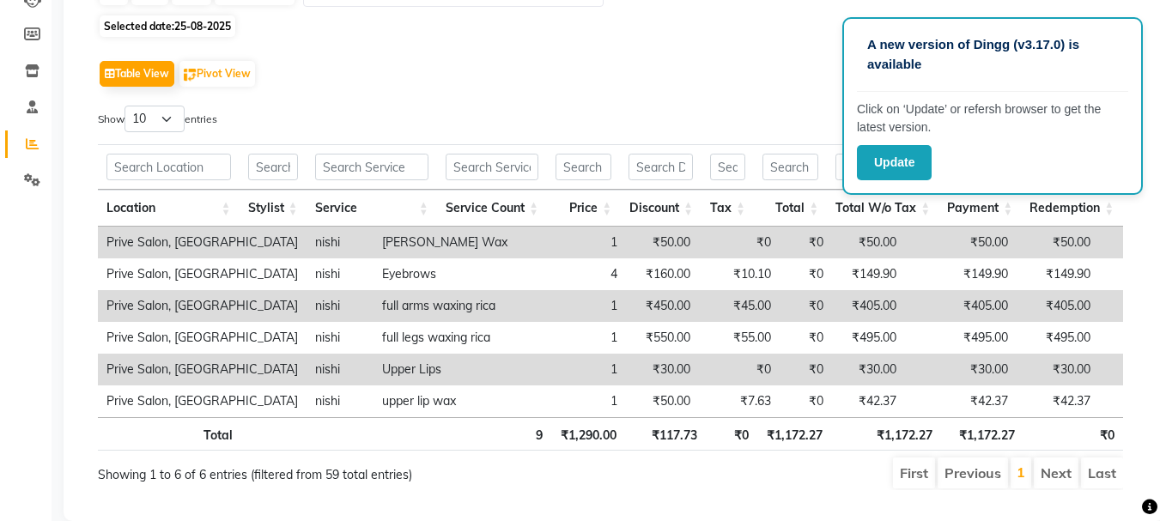
scroll to position [34, 0]
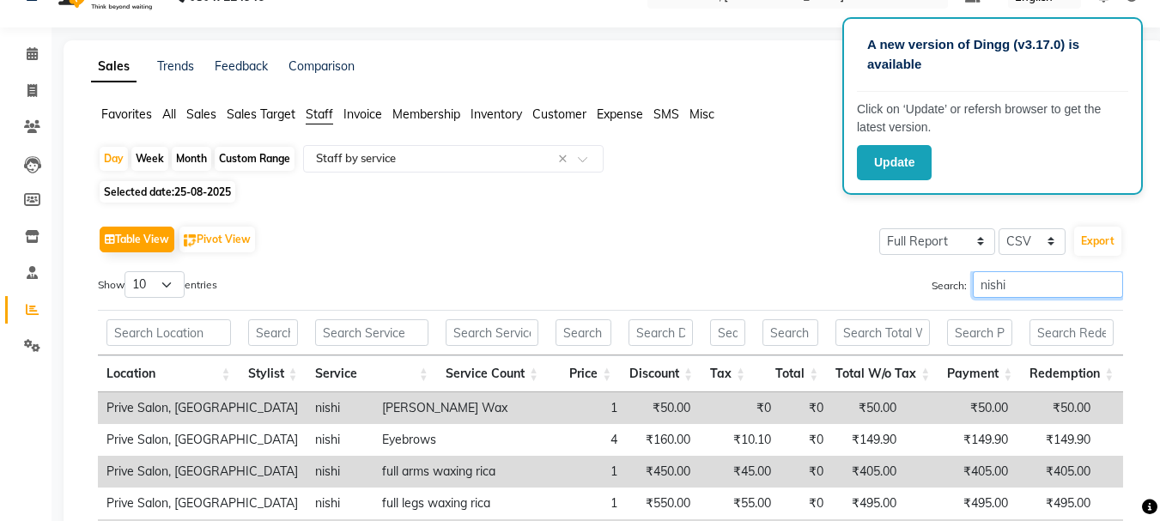
type input "nishi"
click at [192, 198] on span "Selected date: 25-08-2025" at bounding box center [168, 191] width 136 height 21
select select "8"
select select "2025"
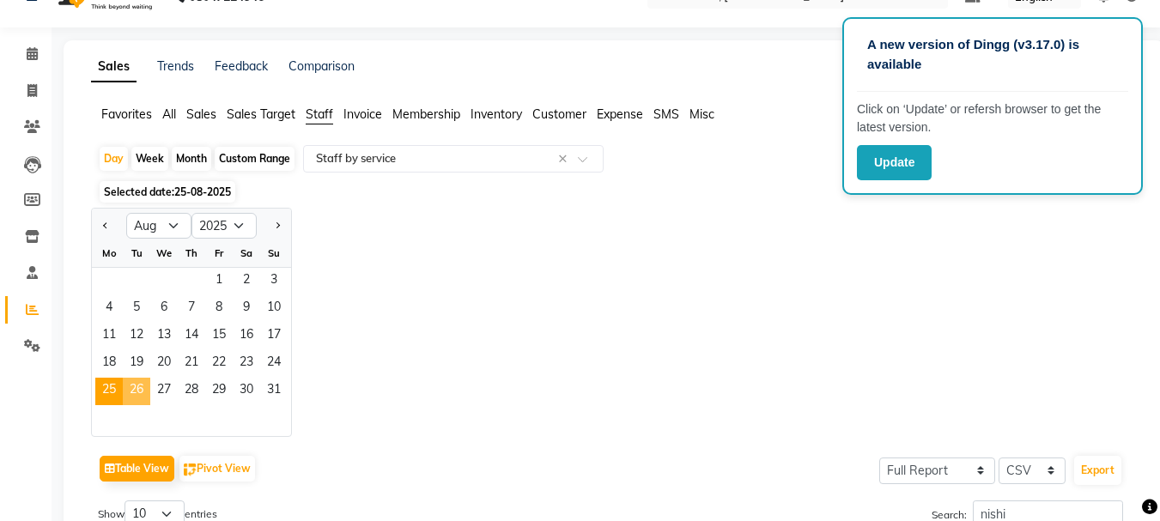
click at [137, 387] on span "26" at bounding box center [136, 391] width 27 height 27
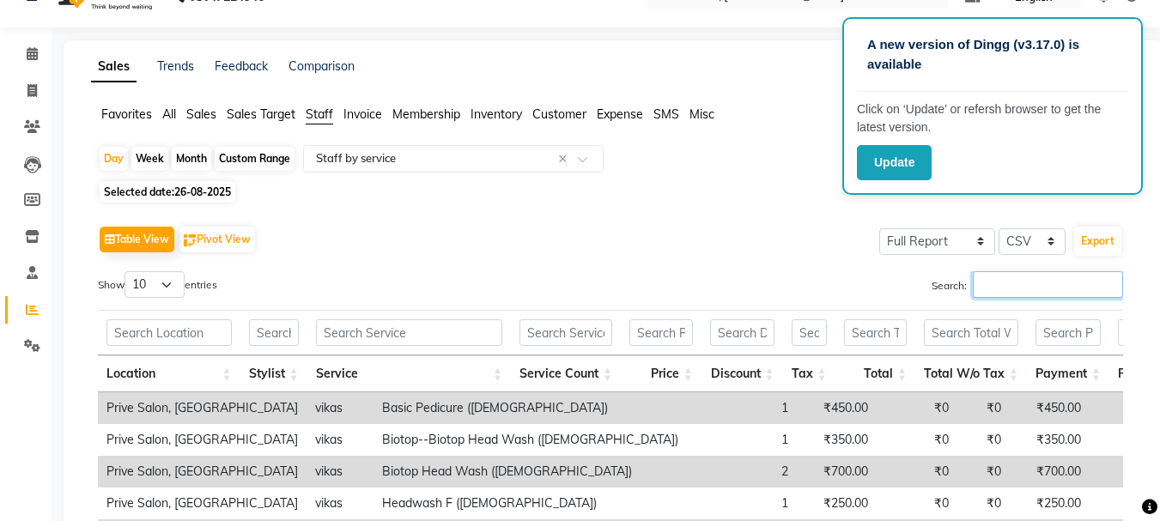
click at [1002, 277] on input "Search:" at bounding box center [1048, 284] width 150 height 27
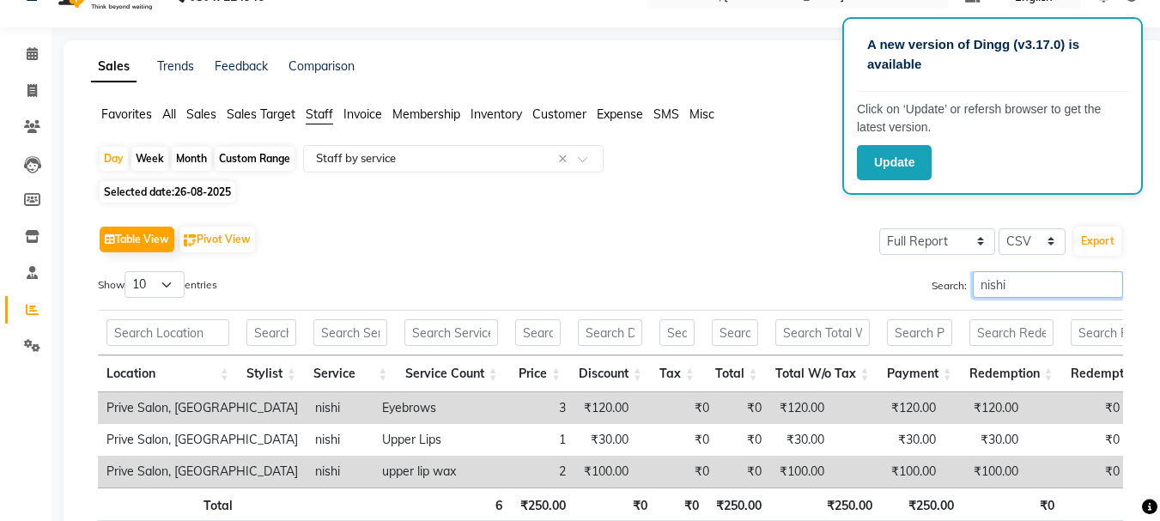
type input "nishi"
click at [625, 235] on div "Table View Pivot View Select Full Report Filtered Report Select CSV PDF Export" at bounding box center [611, 240] width 1026 height 36
click at [216, 191] on span "26-08-2025" at bounding box center [202, 192] width 57 height 13
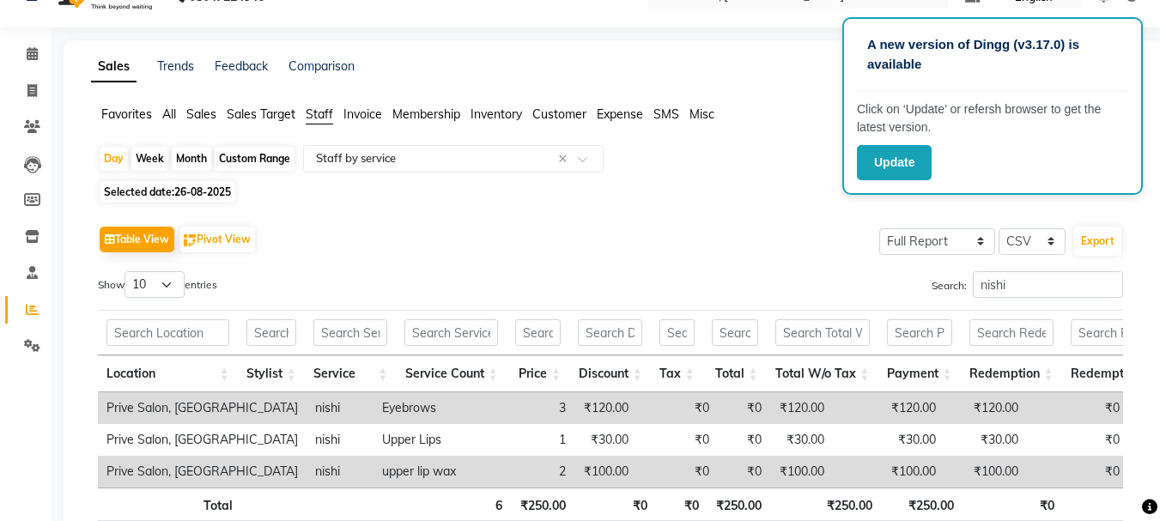
select select "8"
select select "2025"
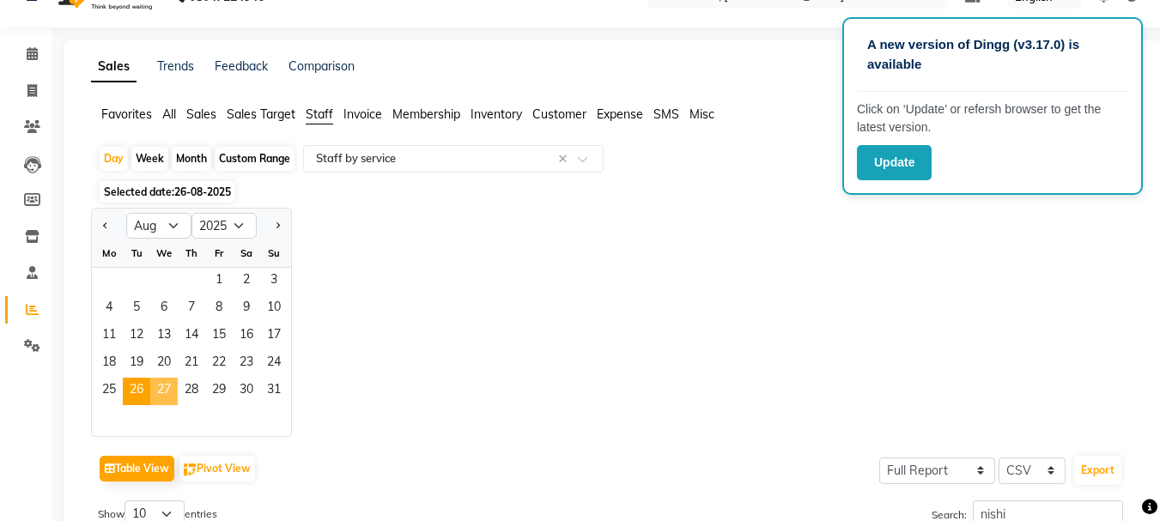
click at [163, 388] on span "27" at bounding box center [163, 391] width 27 height 27
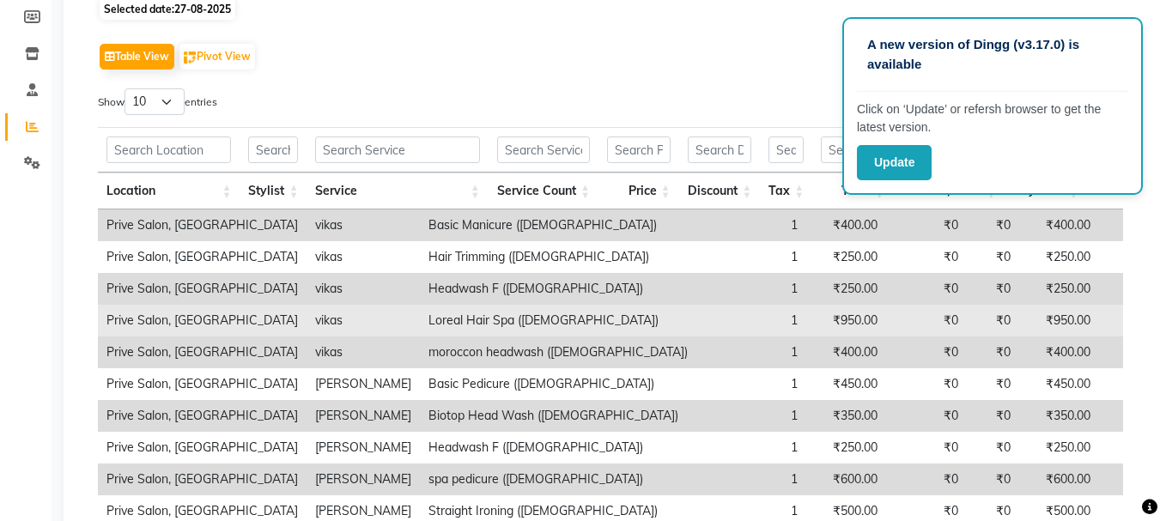
scroll to position [0, 0]
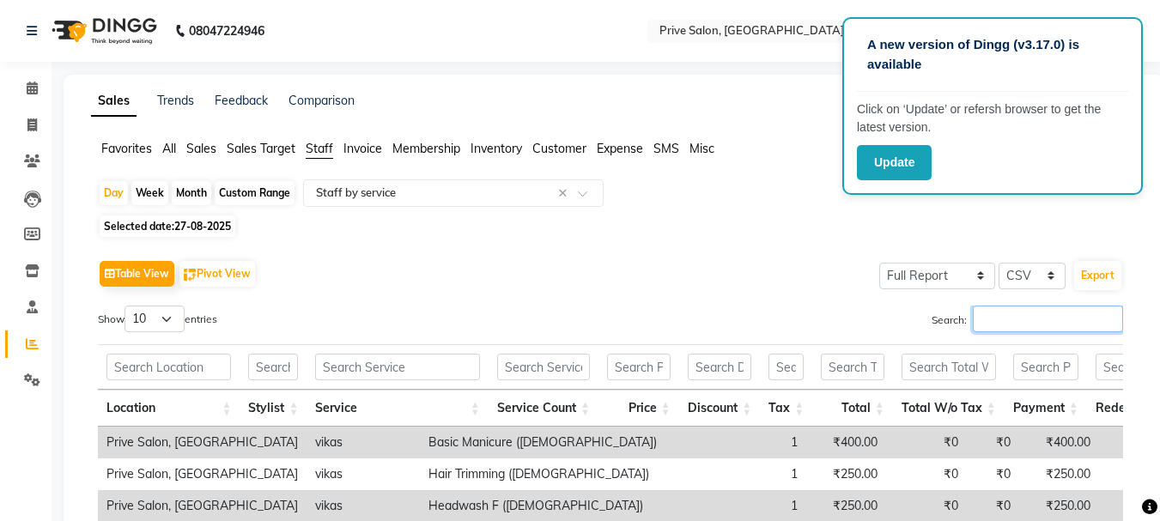
click at [1086, 326] on input "Search:" at bounding box center [1048, 319] width 150 height 27
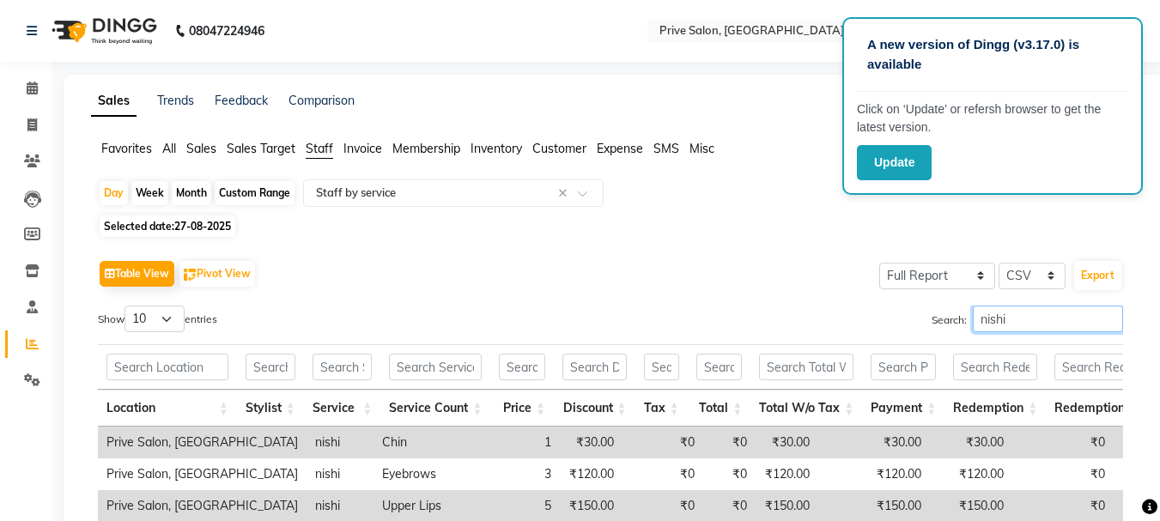
type input "nishi"
click at [192, 224] on span "27-08-2025" at bounding box center [202, 226] width 57 height 13
select select "8"
select select "2025"
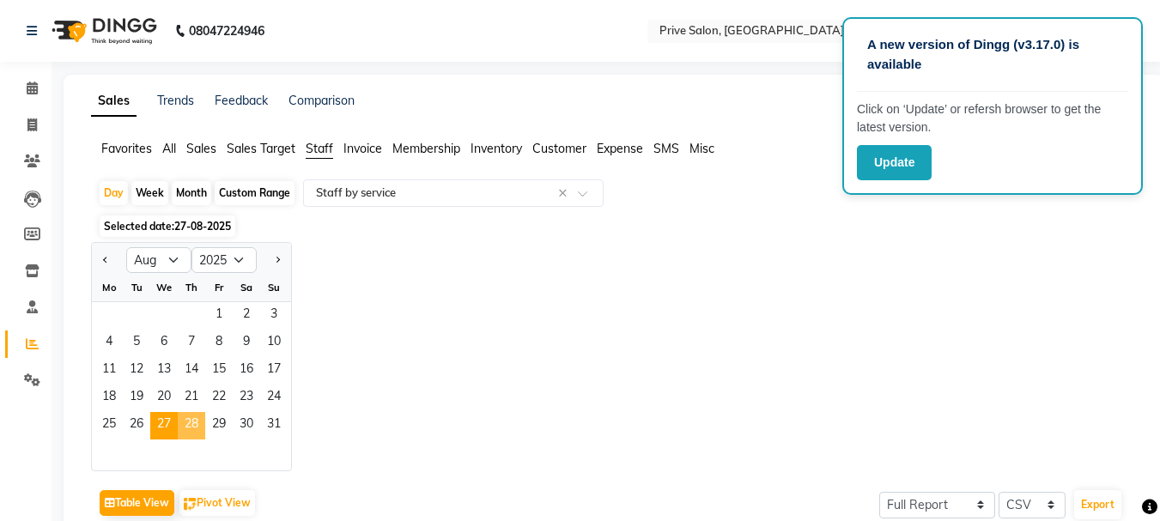
click at [185, 430] on span "28" at bounding box center [191, 425] width 27 height 27
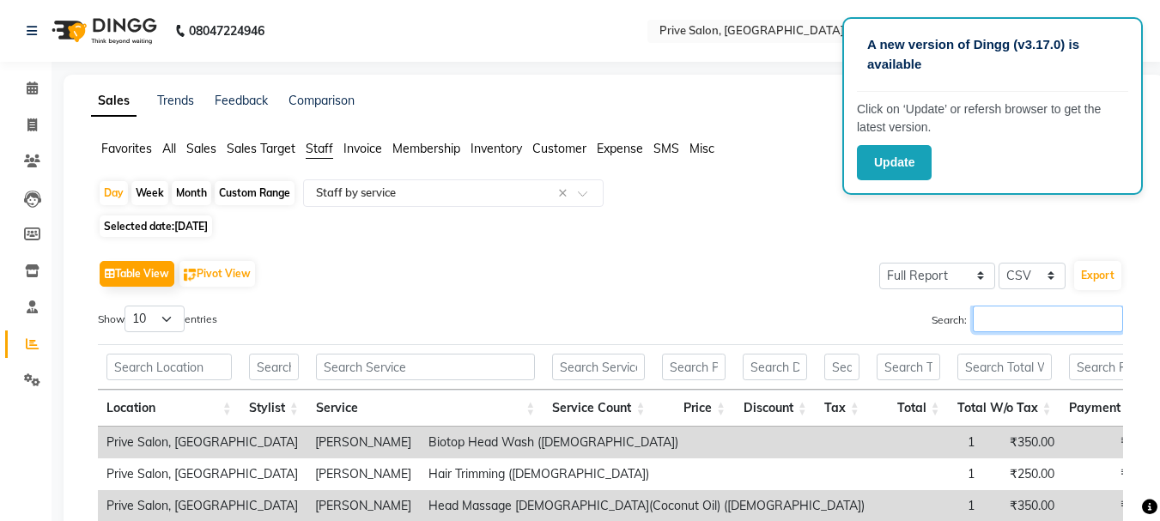
click at [1006, 320] on input "Search:" at bounding box center [1048, 319] width 150 height 27
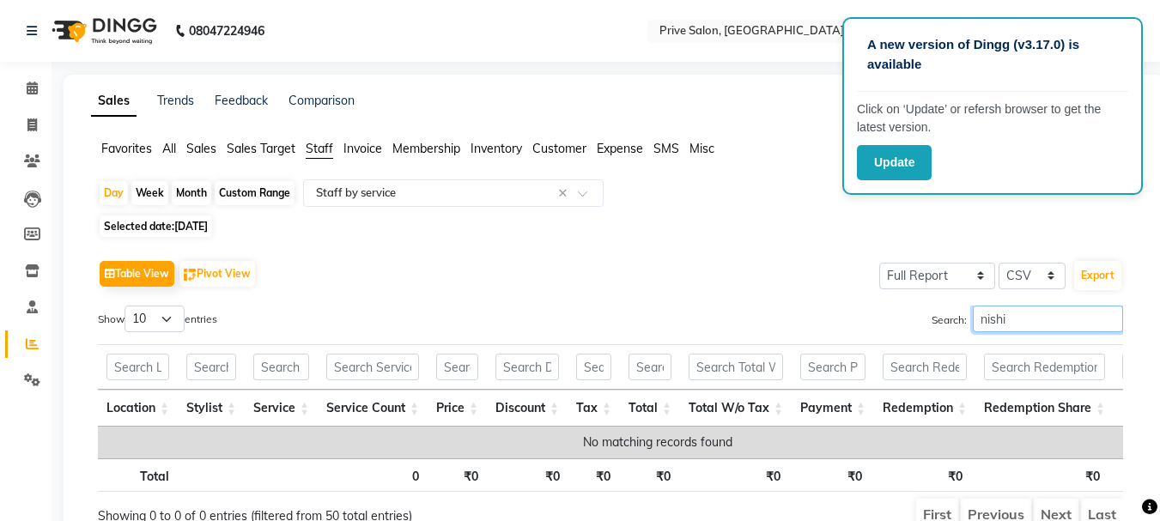
type input "nishi"
click at [164, 226] on span "Selected date: 28-08-2025" at bounding box center [156, 226] width 113 height 21
select select "8"
select select "2025"
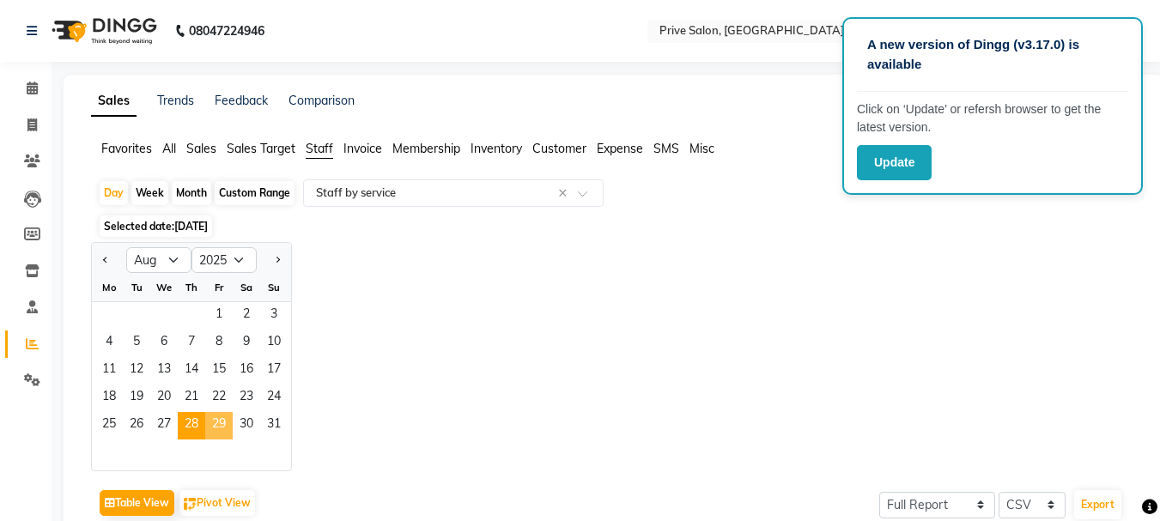
click at [227, 427] on span "29" at bounding box center [218, 425] width 27 height 27
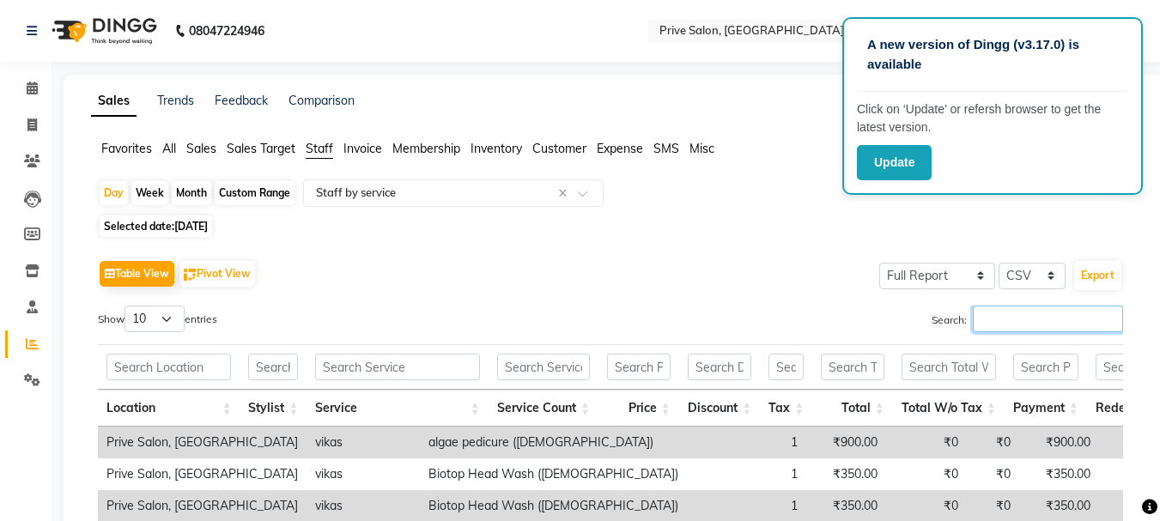
click at [986, 321] on input "Search:" at bounding box center [1048, 319] width 150 height 27
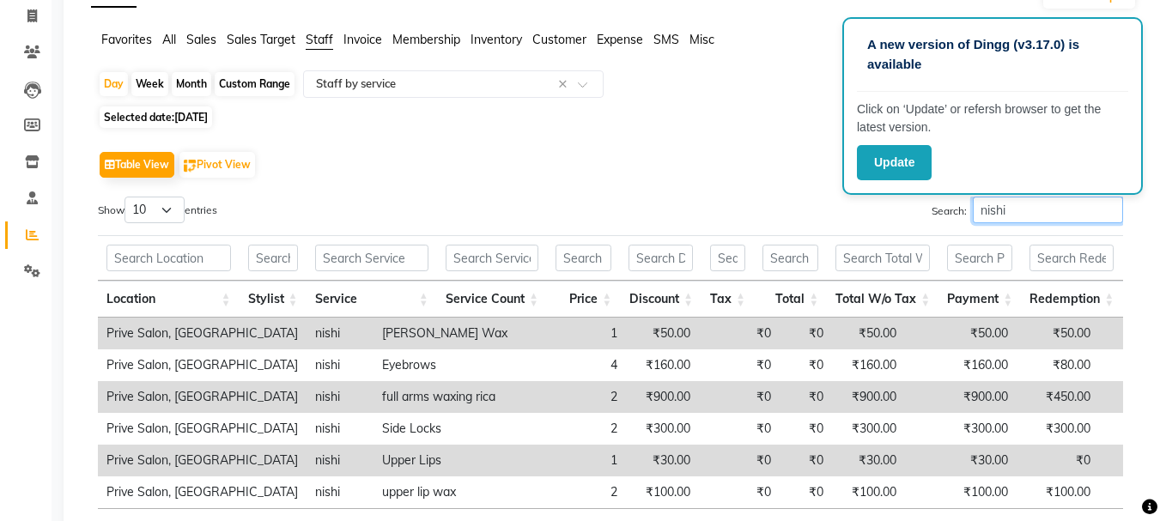
scroll to position [103, 0]
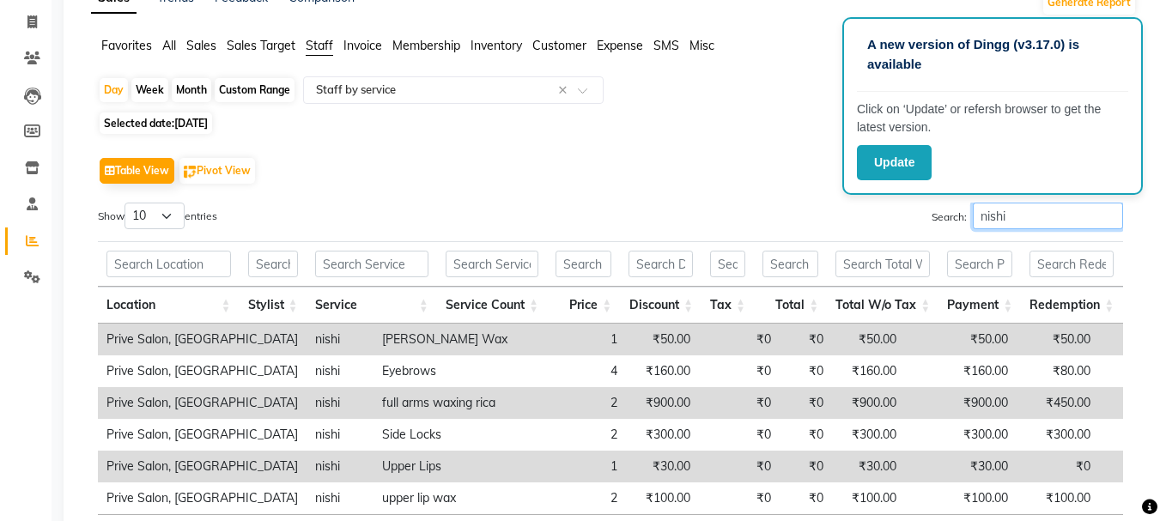
type input "nishi"
click at [673, 216] on div "Search: nishi" at bounding box center [874, 219] width 500 height 33
click at [205, 119] on span "29-08-2025" at bounding box center [190, 123] width 33 height 13
select select "8"
select select "2025"
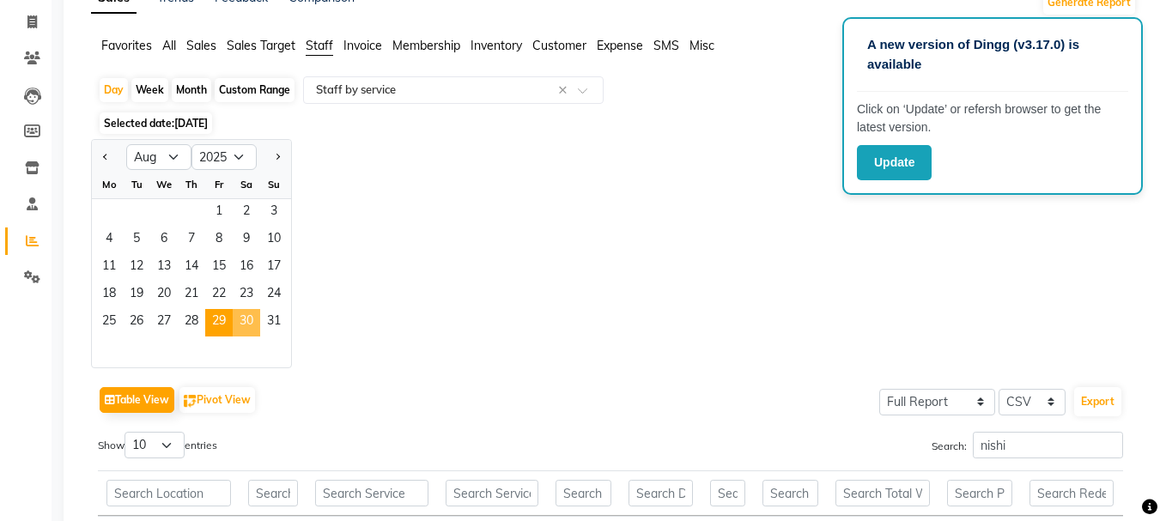
click at [248, 323] on span "30" at bounding box center [246, 322] width 27 height 27
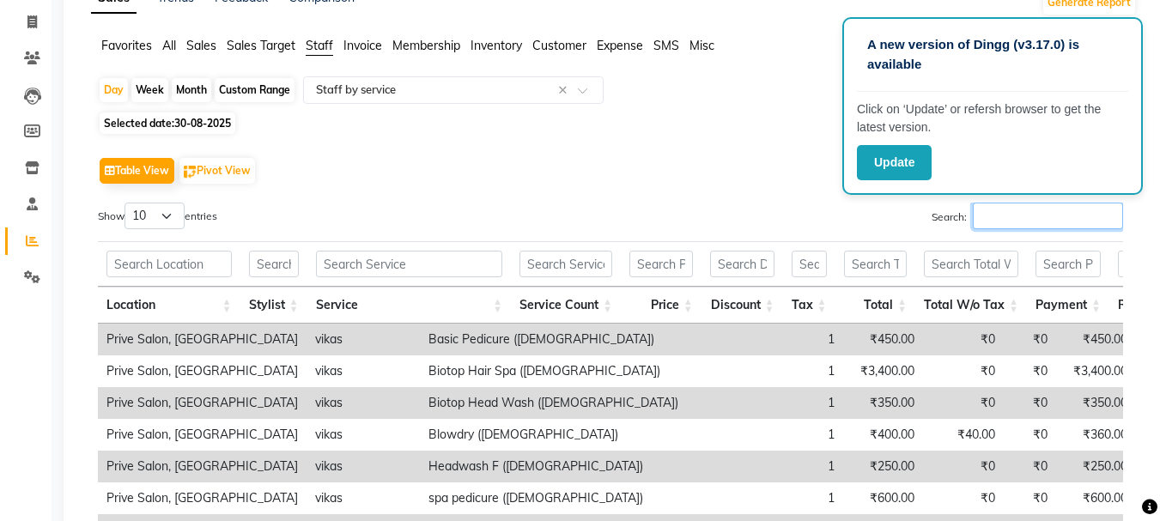
click at [1030, 227] on input "Search:" at bounding box center [1048, 216] width 150 height 27
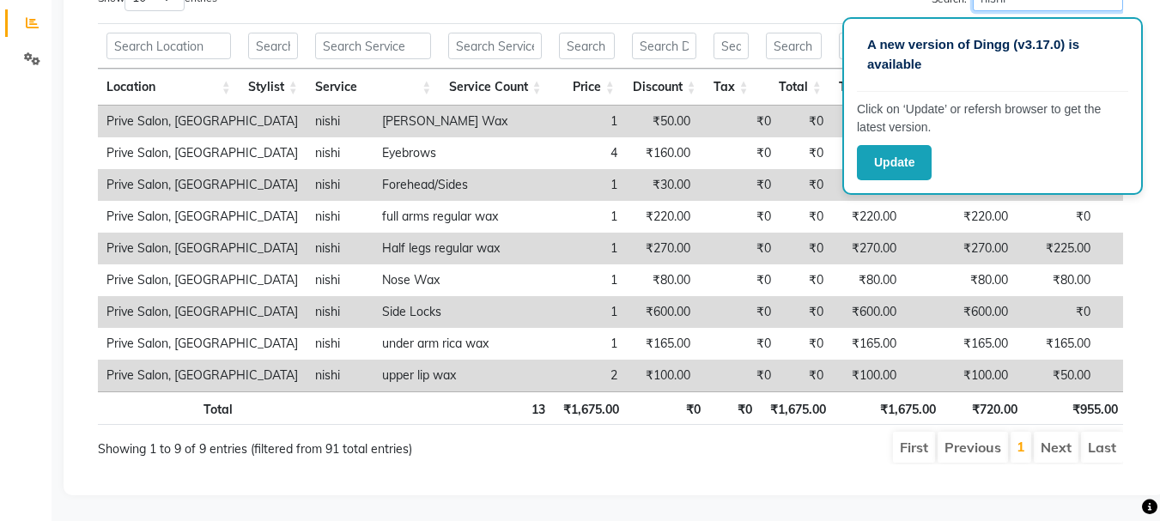
scroll to position [0, 0]
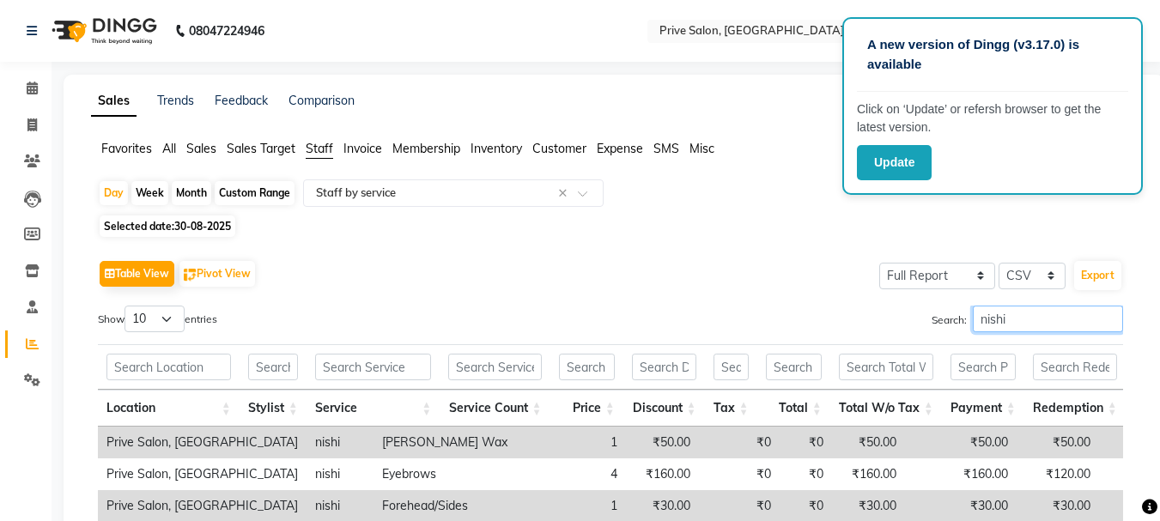
type input "nishi"
click at [202, 223] on span "30-08-2025" at bounding box center [202, 226] width 57 height 13
select select "8"
select select "2025"
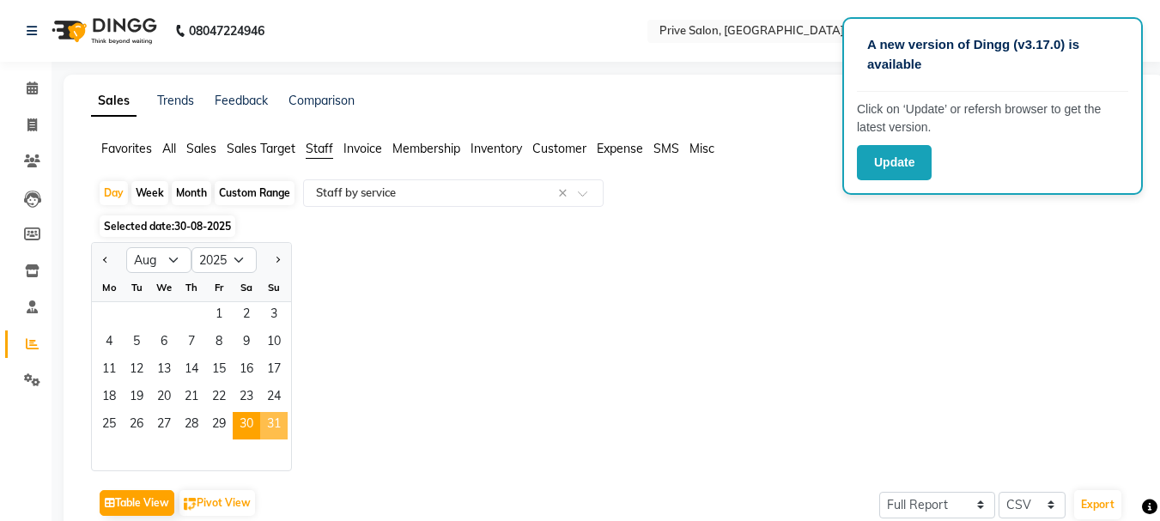
click at [270, 423] on span "31" at bounding box center [273, 425] width 27 height 27
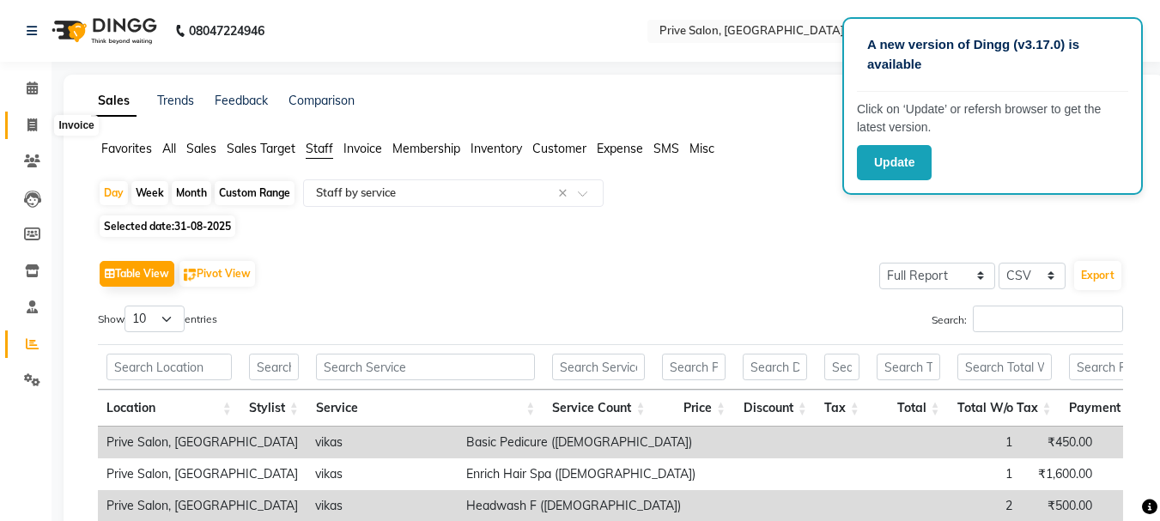
click at [26, 125] on span at bounding box center [32, 126] width 30 height 20
select select "service"
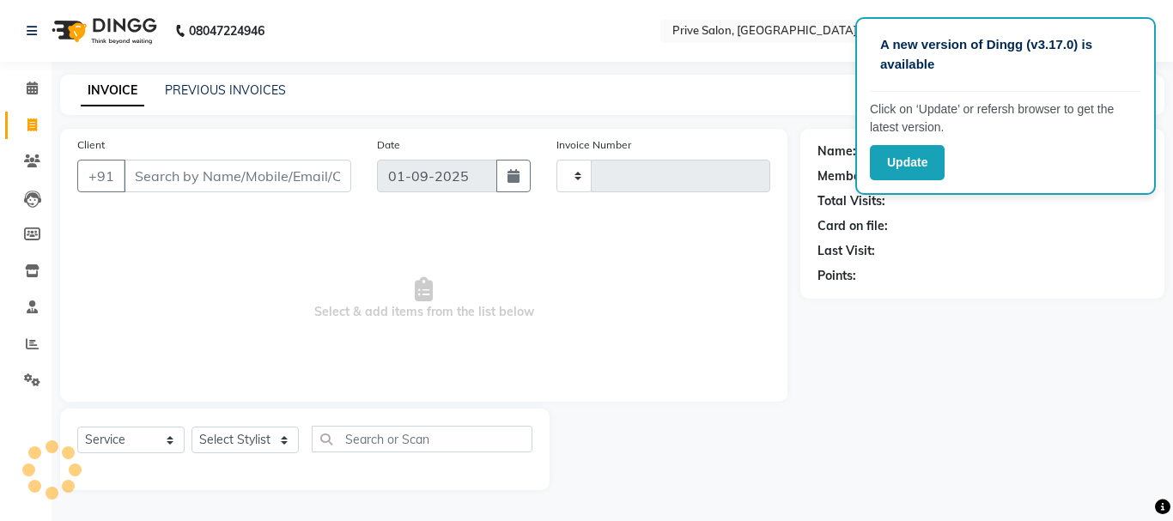
type input "7921"
select select "136"
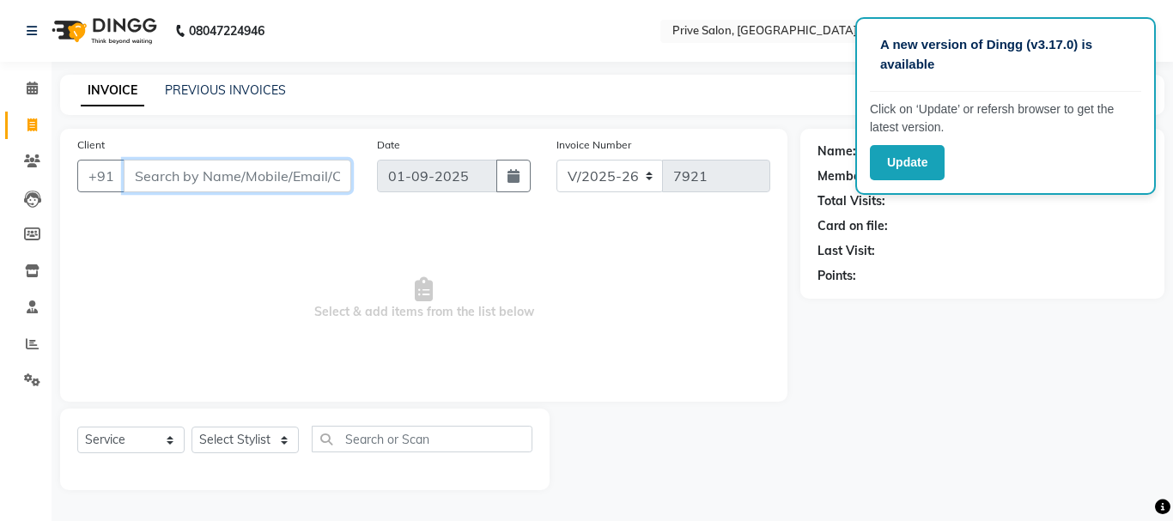
click at [236, 181] on input "Client" at bounding box center [238, 176] width 228 height 33
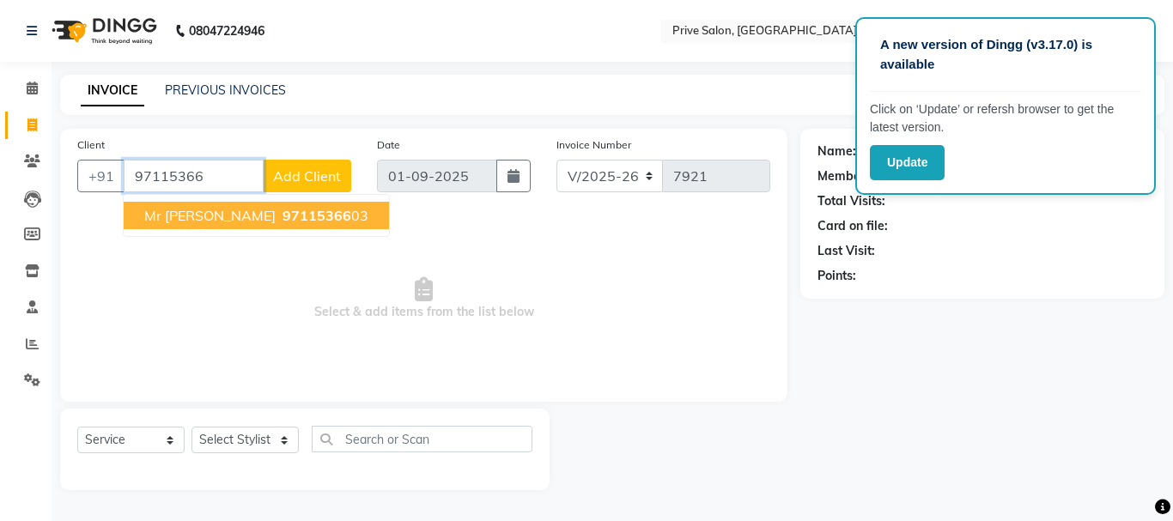
click at [283, 215] on span "97115366" at bounding box center [317, 215] width 69 height 17
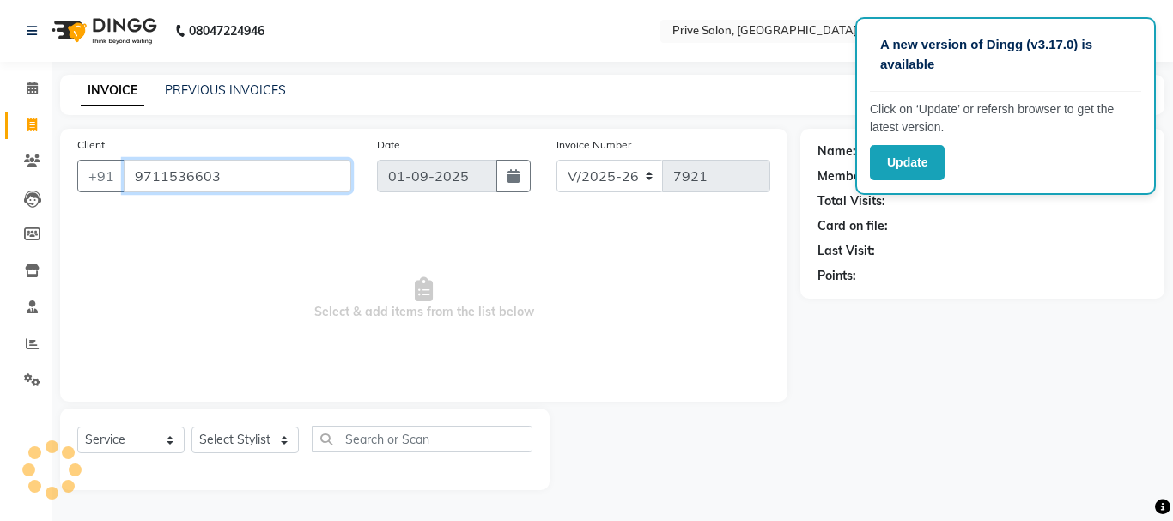
type input "9711536603"
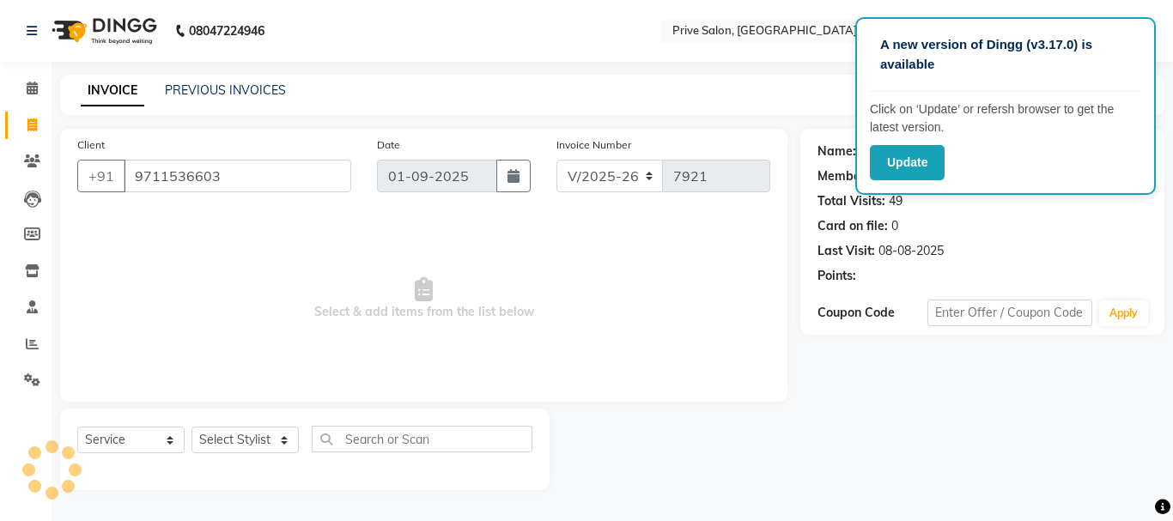
select select "1: Object"
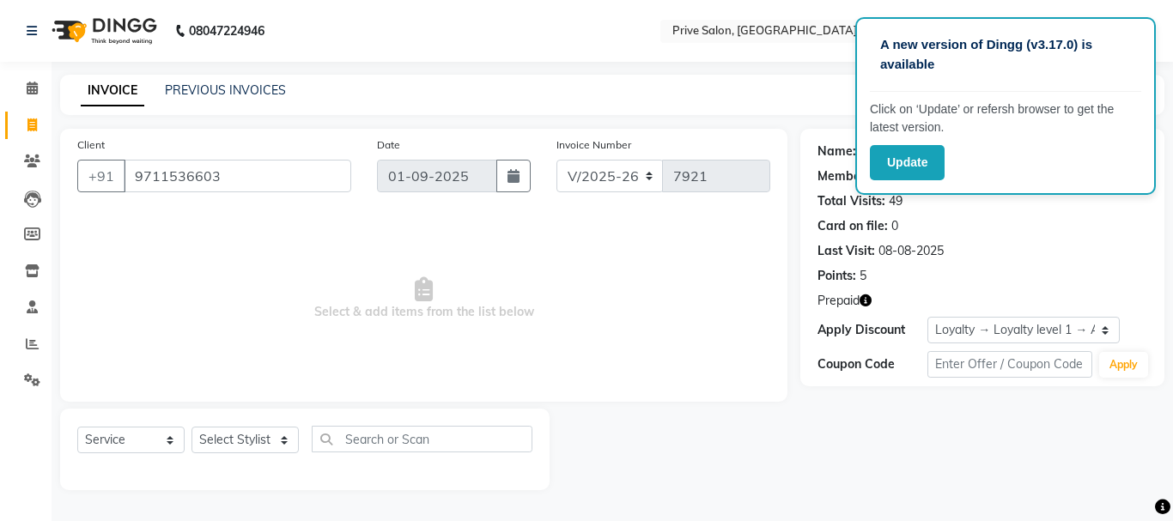
click at [866, 301] on icon "button" at bounding box center [866, 301] width 12 height 12
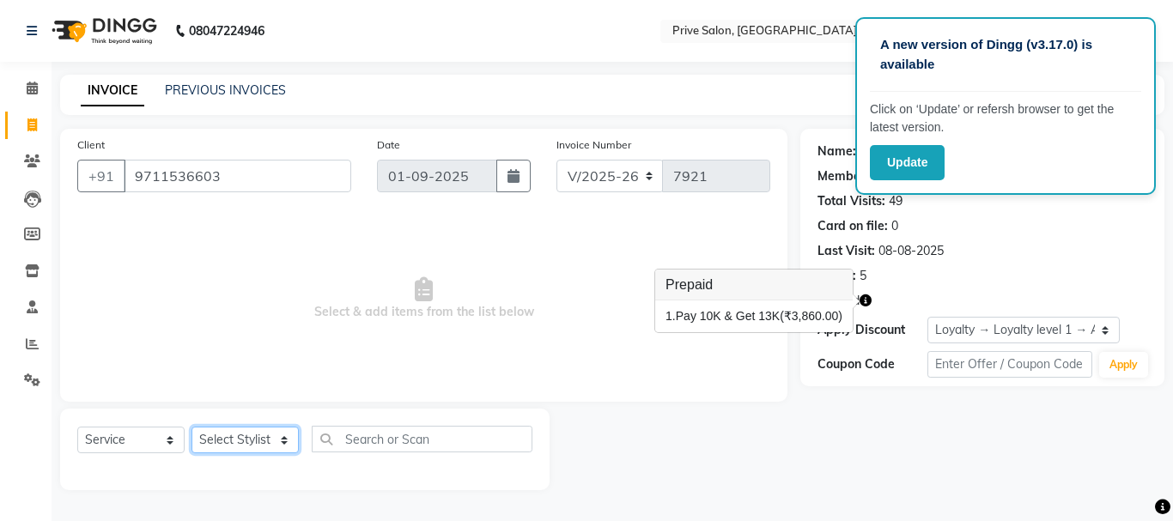
click at [211, 447] on select "Select Stylist amit ARJUN [PERSON_NAME] [PERSON_NAME] GOLU [PERSON_NAME] isha […" at bounding box center [245, 440] width 107 height 27
select select "3992"
click at [192, 427] on select "Select Stylist amit ARJUN [PERSON_NAME] [PERSON_NAME] GOLU [PERSON_NAME] isha […" at bounding box center [245, 440] width 107 height 27
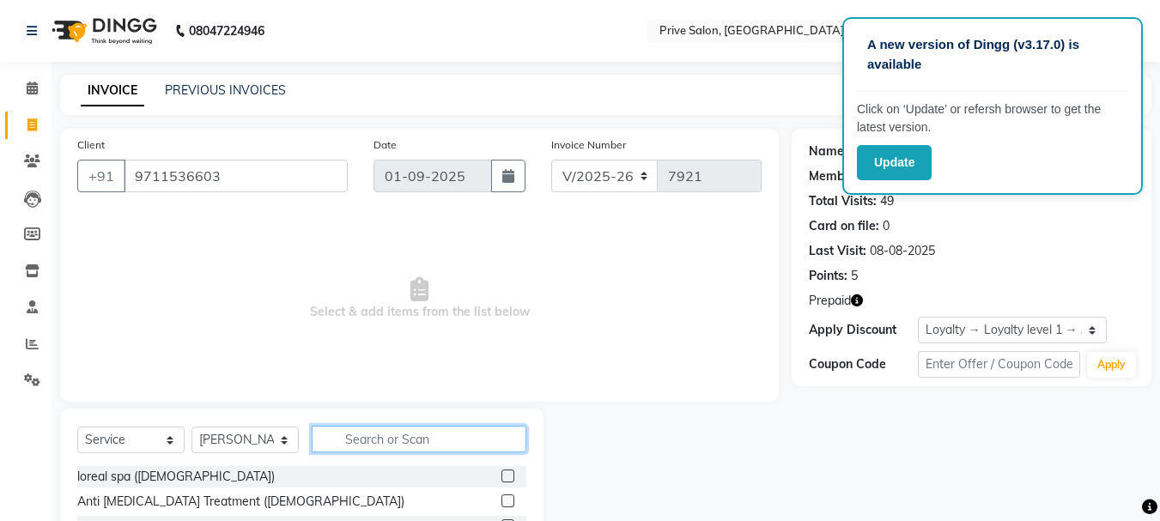
click at [407, 437] on input "text" at bounding box center [419, 439] width 215 height 27
type input "hair c"
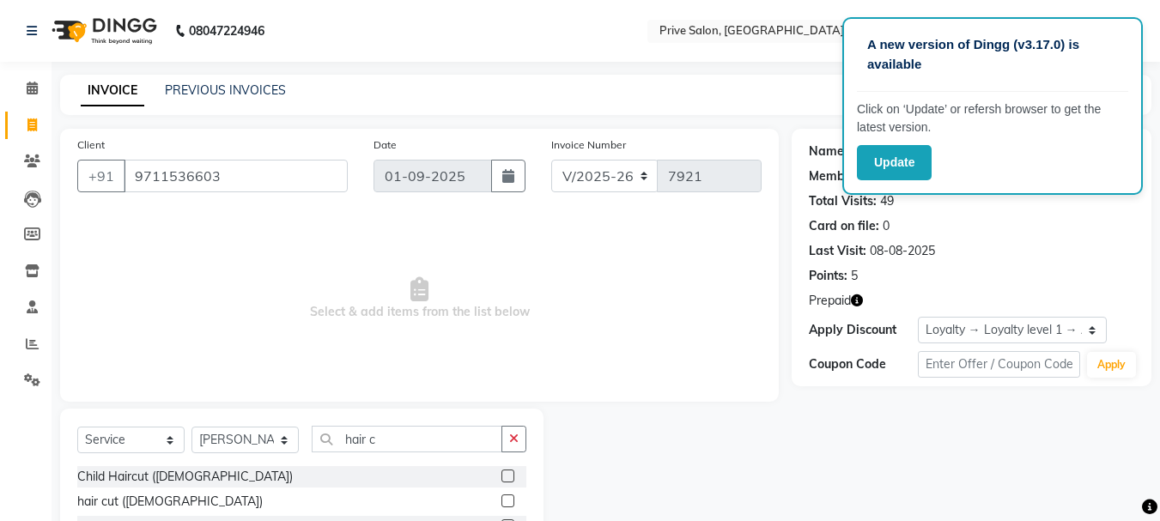
click at [502, 501] on label at bounding box center [508, 501] width 13 height 13
click at [502, 501] on input "checkbox" at bounding box center [507, 501] width 11 height 11
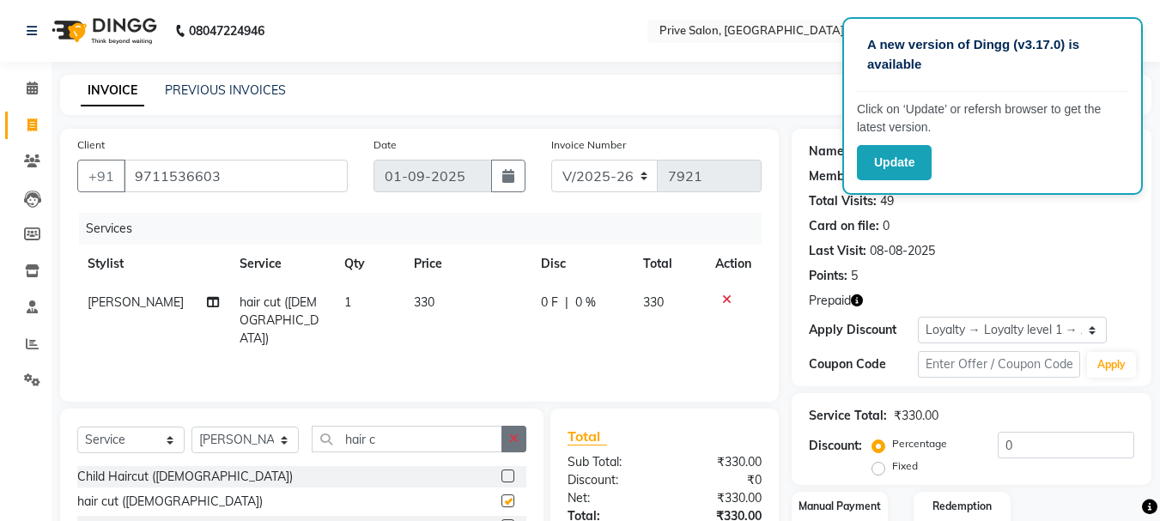
checkbox input "false"
click at [515, 439] on icon "button" at bounding box center [513, 439] width 9 height 12
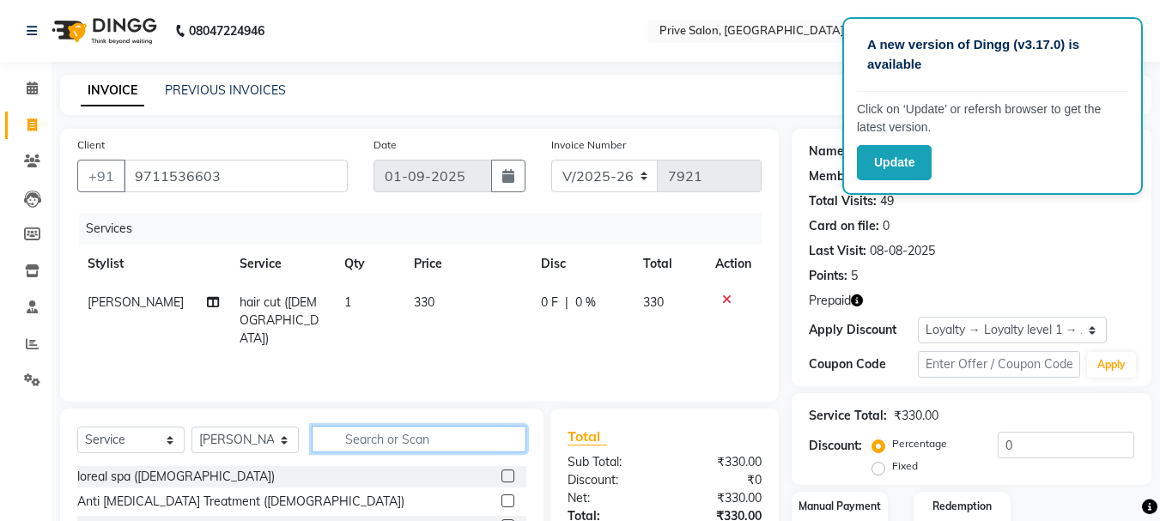
click at [484, 442] on input "text" at bounding box center [419, 439] width 215 height 27
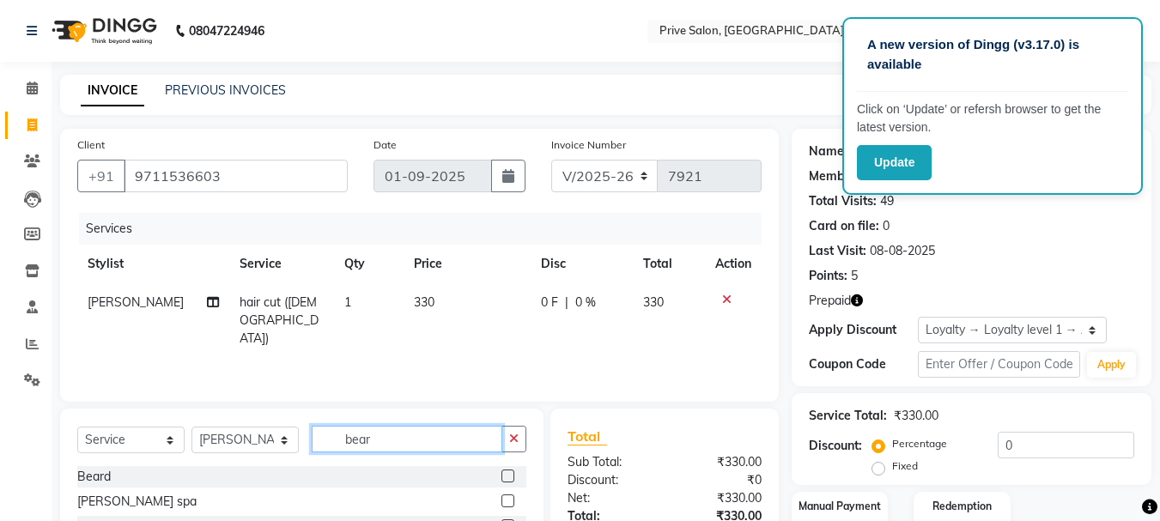
type input "bear"
click at [505, 479] on label at bounding box center [508, 476] width 13 height 13
click at [505, 479] on input "checkbox" at bounding box center [507, 477] width 11 height 11
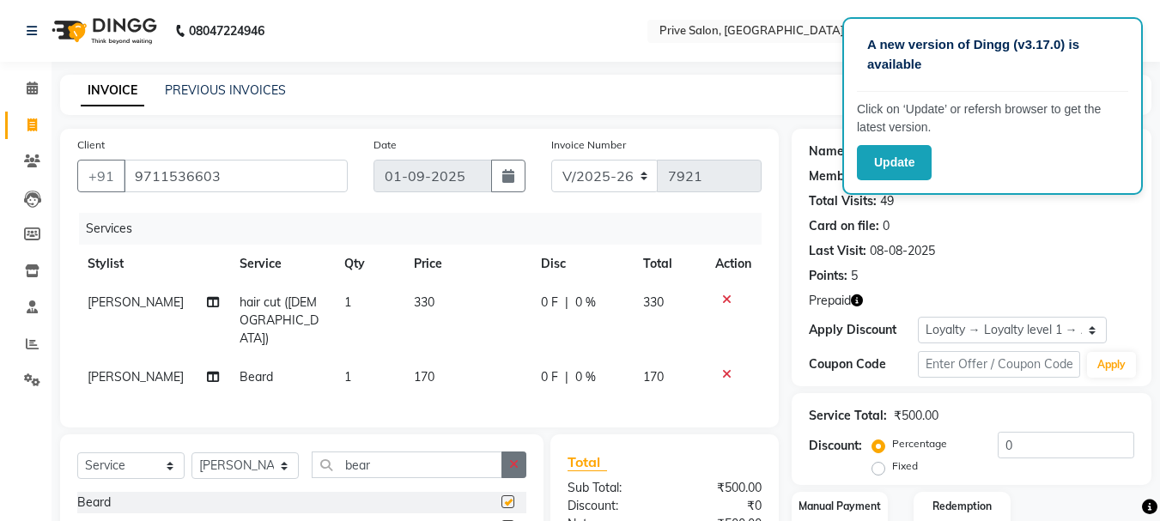
checkbox input "false"
click at [510, 452] on button "button" at bounding box center [514, 465] width 25 height 27
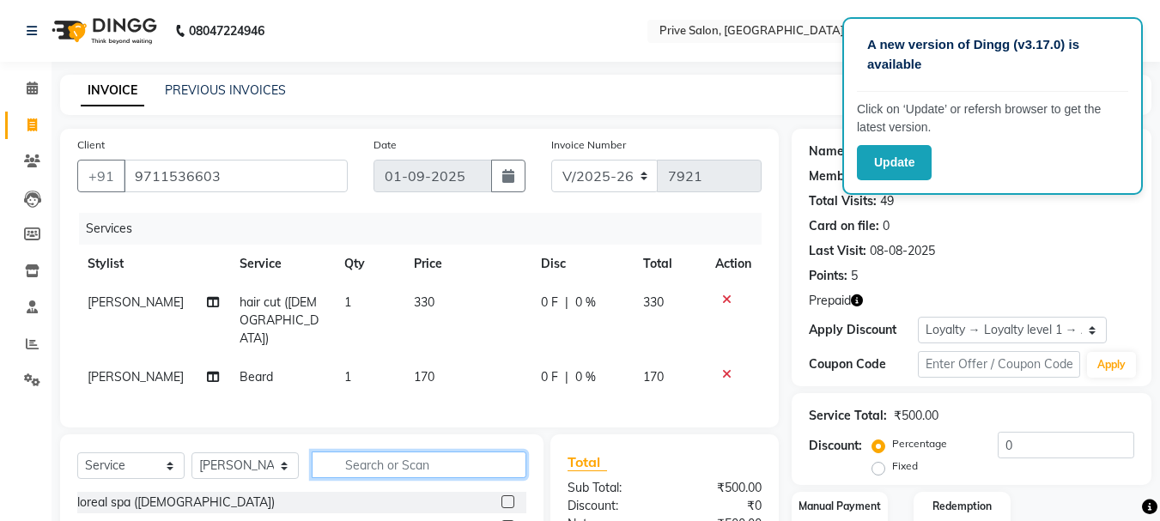
click at [418, 452] on input "text" at bounding box center [419, 465] width 215 height 27
type input "tan clea"
click at [507, 496] on label at bounding box center [508, 502] width 13 height 13
click at [507, 497] on input "checkbox" at bounding box center [507, 502] width 11 height 11
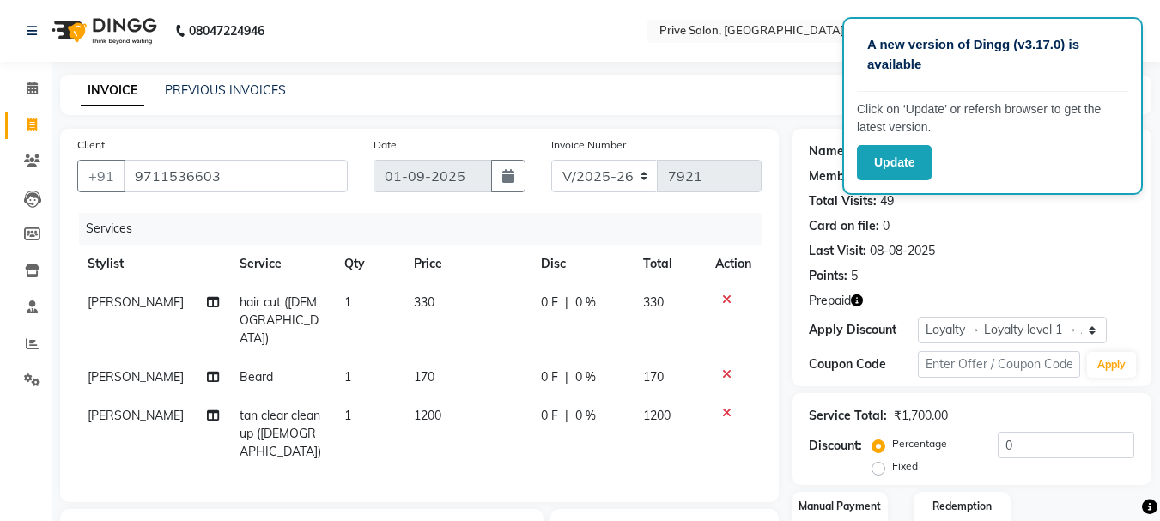
checkbox input "false"
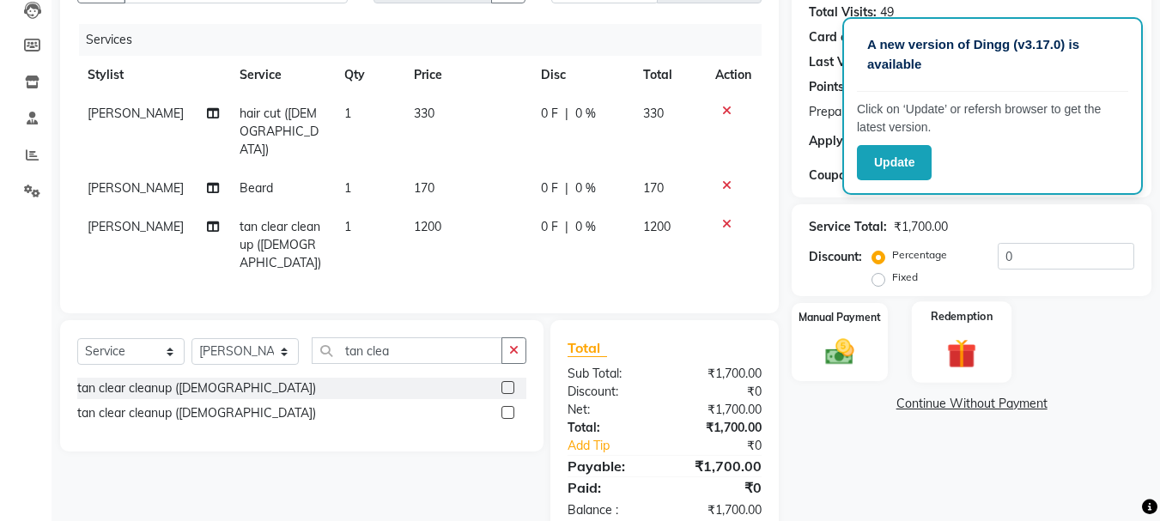
click at [938, 337] on img at bounding box center [962, 353] width 48 height 37
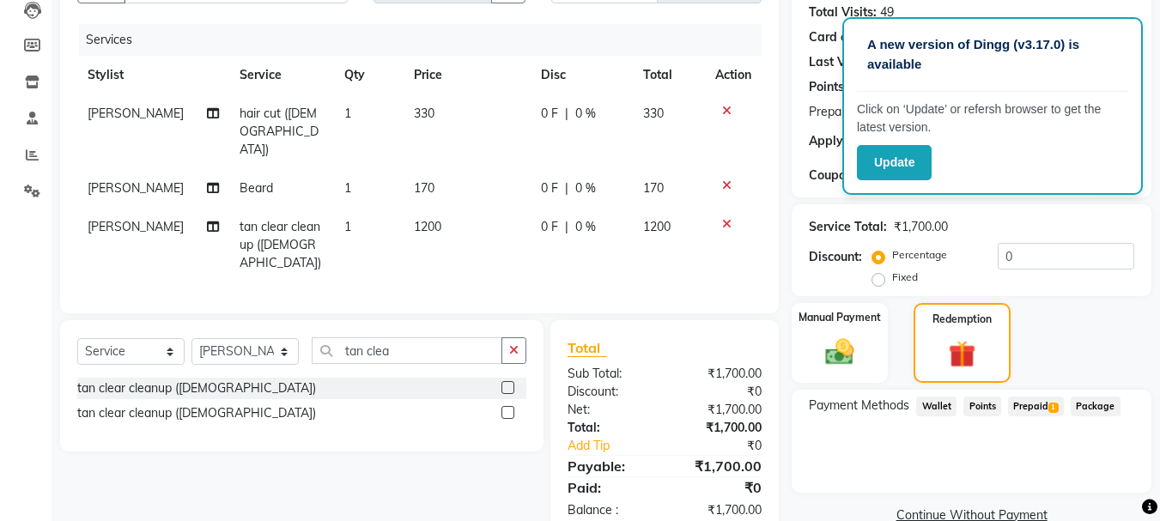
scroll to position [222, 0]
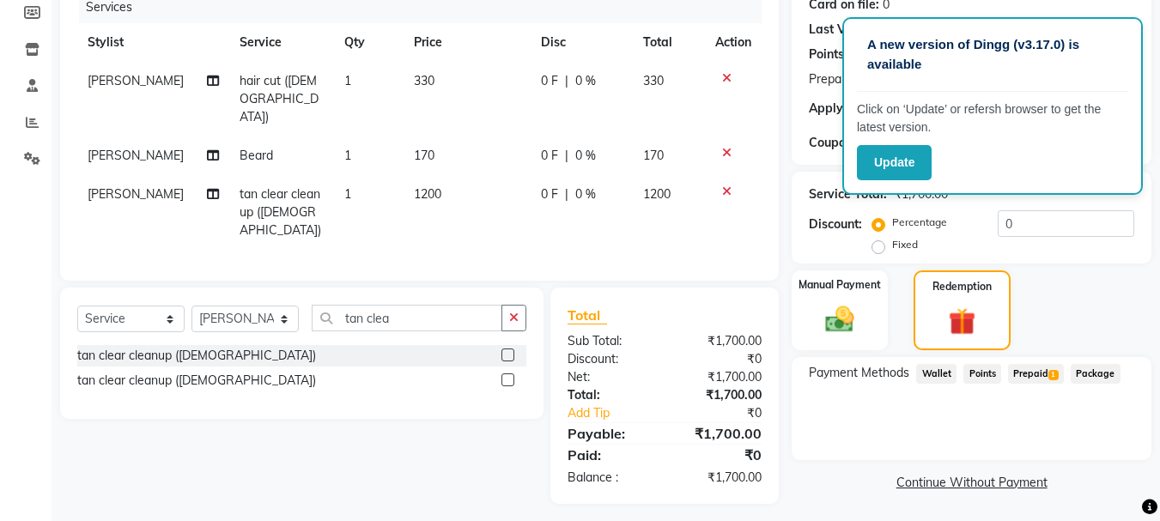
click at [1044, 374] on span "Prepaid 1" at bounding box center [1036, 374] width 56 height 20
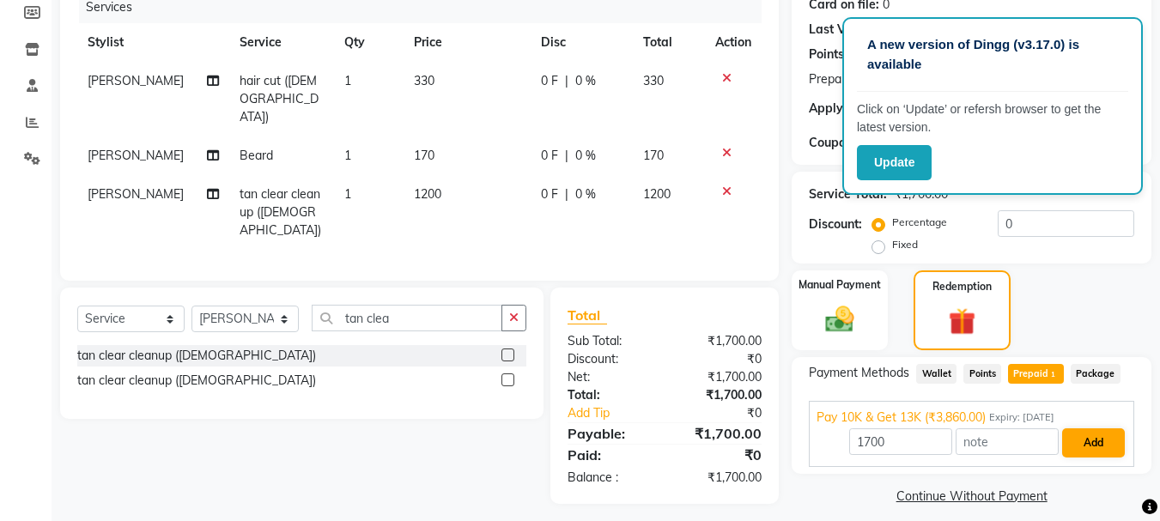
scroll to position [235, 0]
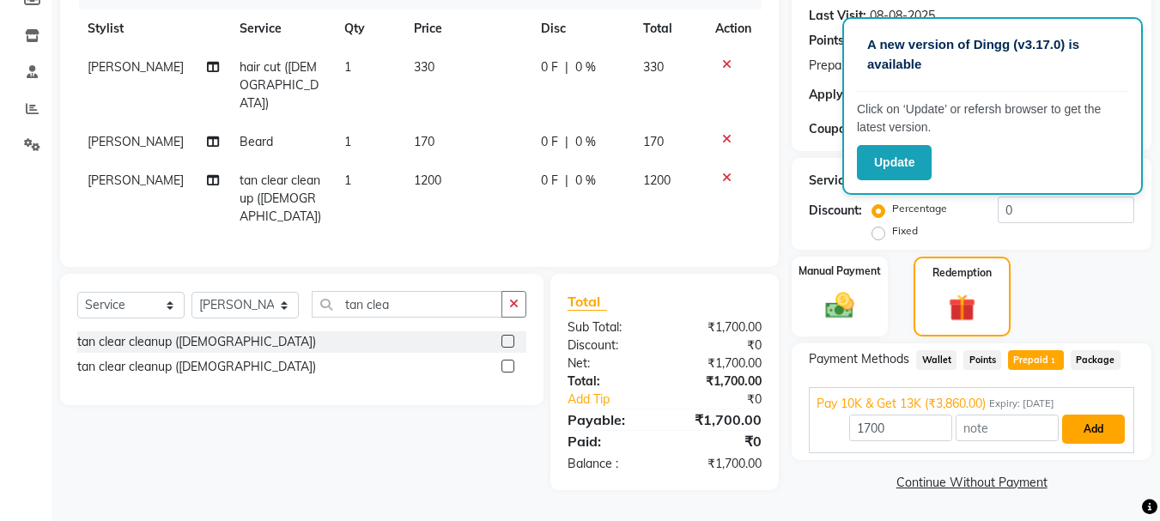
click at [1111, 418] on button "Add" at bounding box center [1094, 429] width 63 height 29
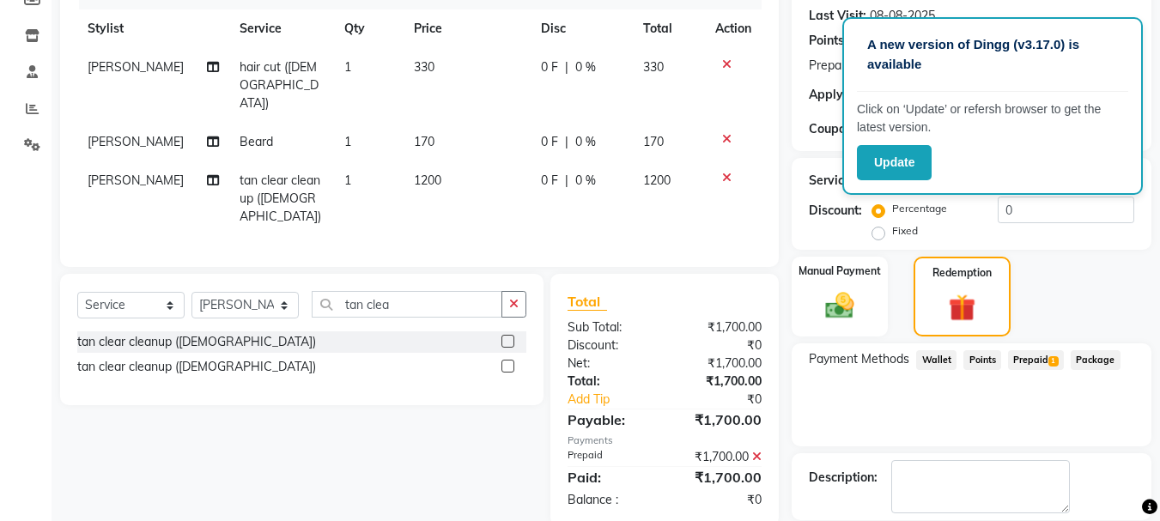
click at [985, 363] on div "Points" at bounding box center [979, 361] width 45 height 23
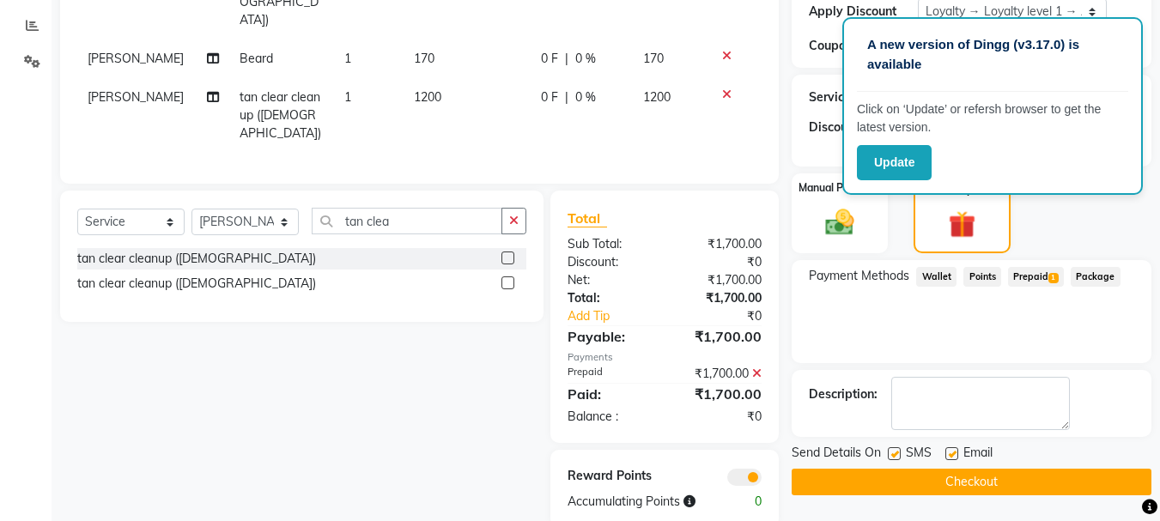
click at [977, 478] on button "Checkout" at bounding box center [972, 482] width 360 height 27
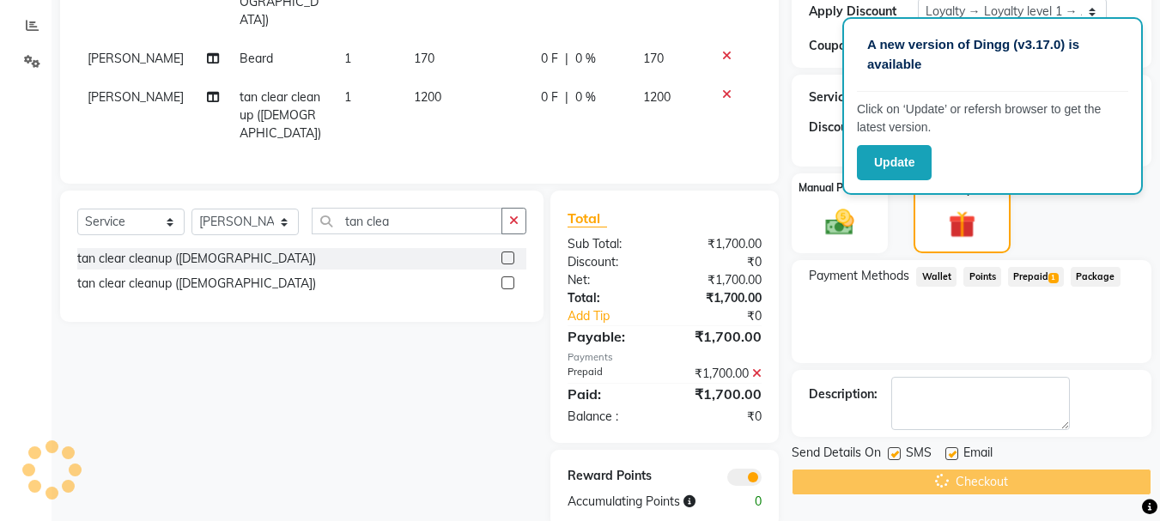
scroll to position [0, 0]
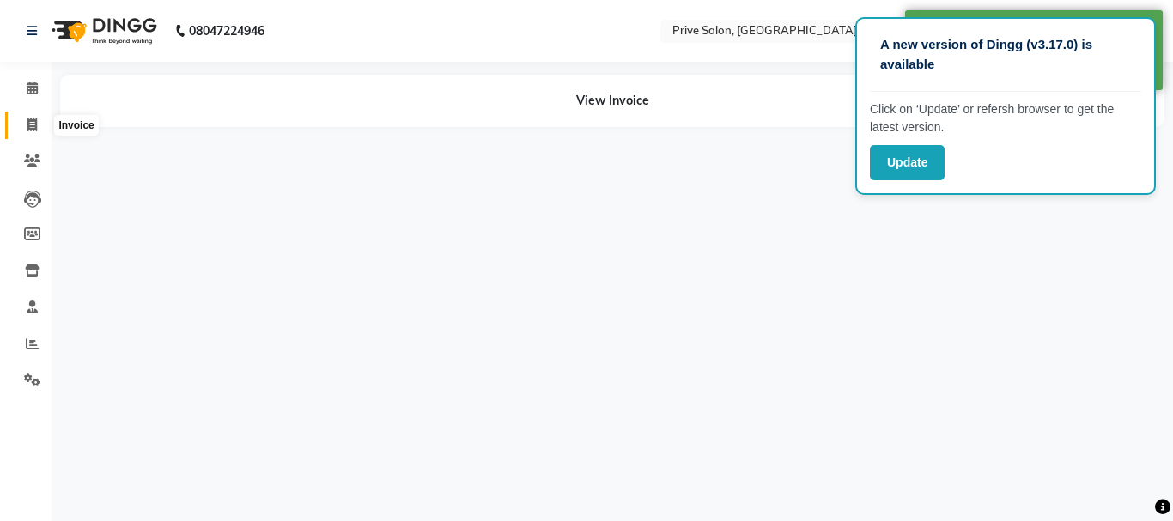
click at [33, 119] on icon at bounding box center [31, 125] width 9 height 13
select select "service"
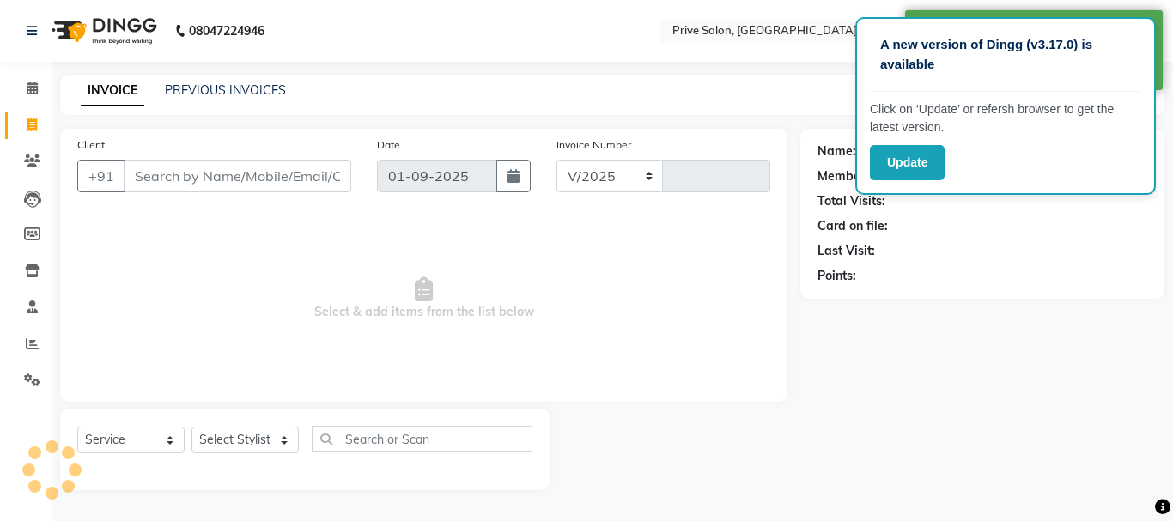
select select "136"
type input "7922"
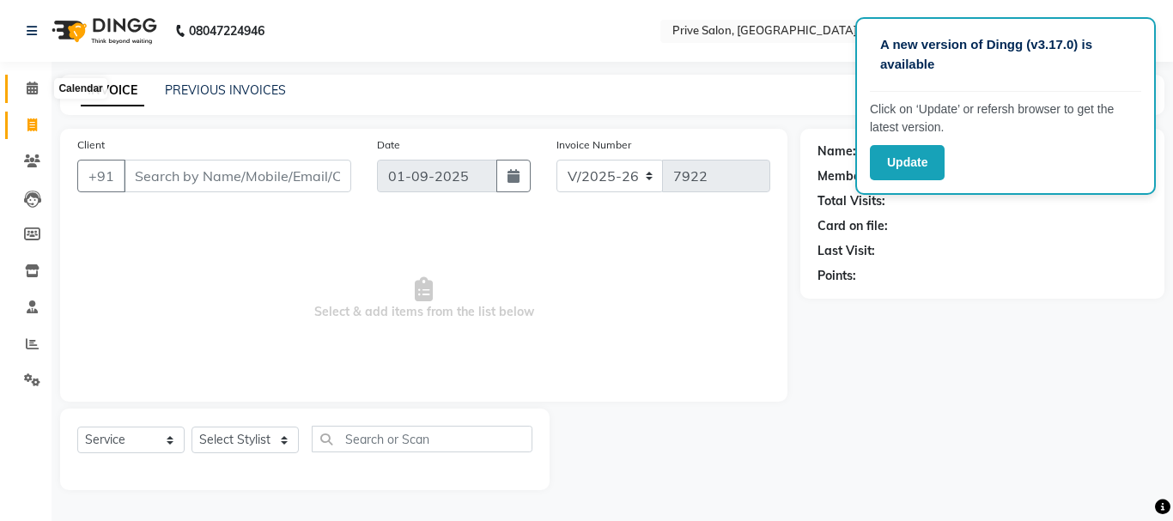
click at [32, 88] on icon at bounding box center [32, 88] width 11 height 13
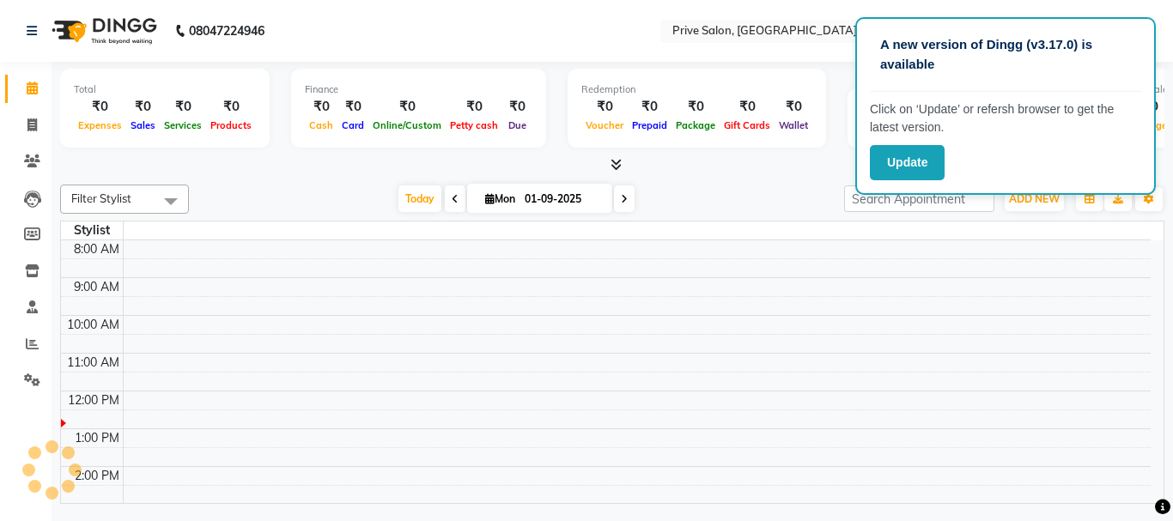
click at [33, 90] on icon at bounding box center [32, 88] width 11 height 13
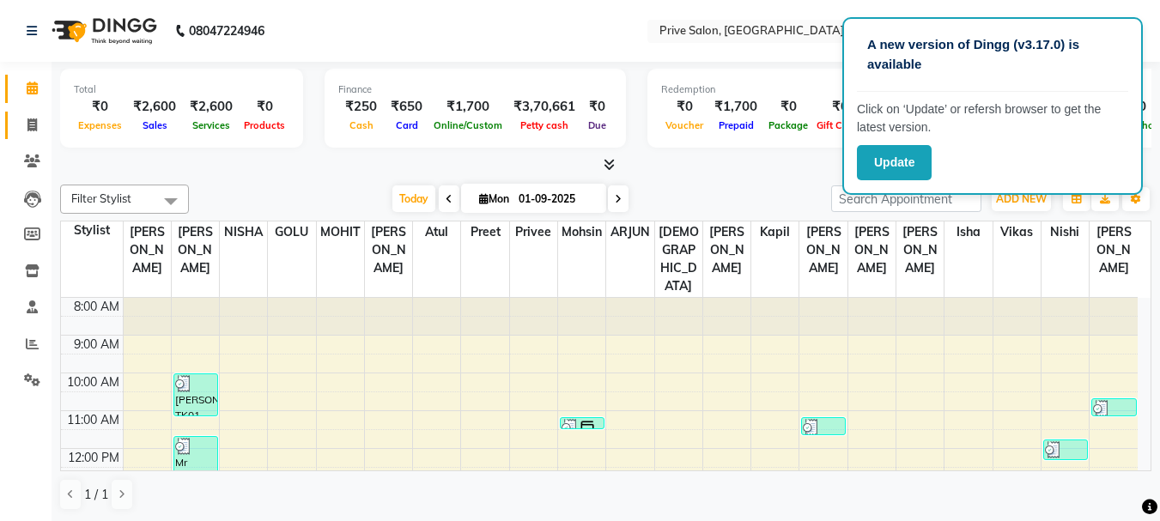
click at [15, 130] on link "Invoice" at bounding box center [25, 126] width 41 height 28
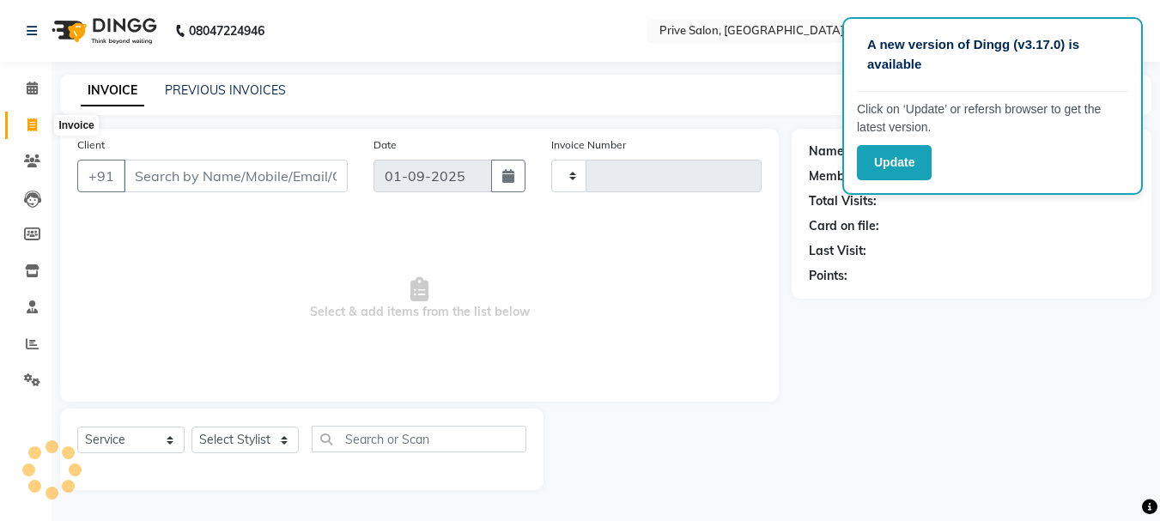
click at [28, 123] on icon at bounding box center [31, 125] width 9 height 13
select select "service"
type input "7922"
select select "136"
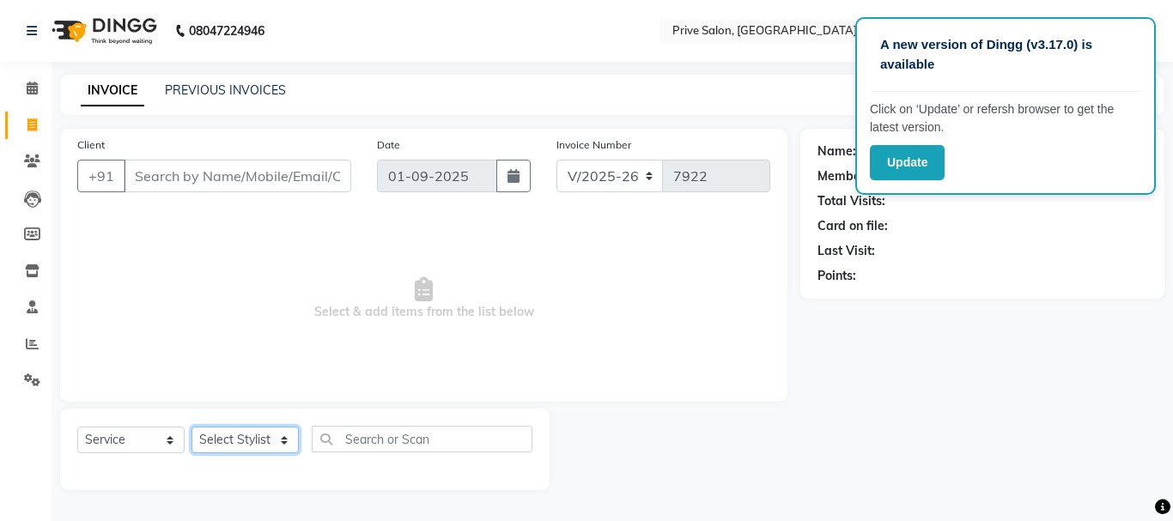
click at [259, 445] on select "Select Stylist amit ARJUN [PERSON_NAME] [PERSON_NAME] GOLU [PERSON_NAME] isha […" at bounding box center [245, 440] width 107 height 27
select select "44179"
click at [192, 427] on select "Select Stylist amit ARJUN [PERSON_NAME] [PERSON_NAME] GOLU [PERSON_NAME] isha […" at bounding box center [245, 440] width 107 height 27
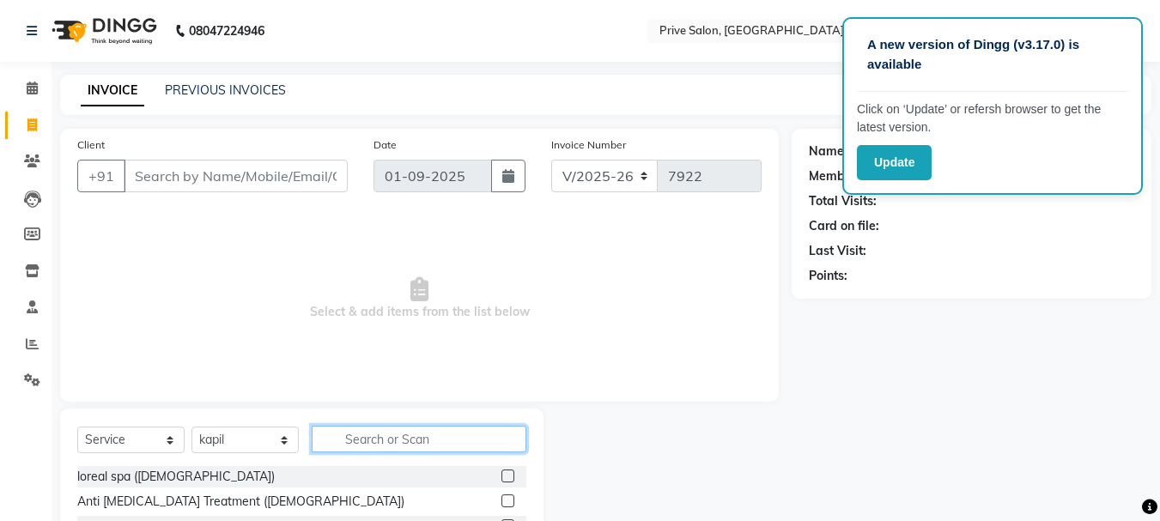
click at [444, 438] on input "text" at bounding box center [419, 439] width 215 height 27
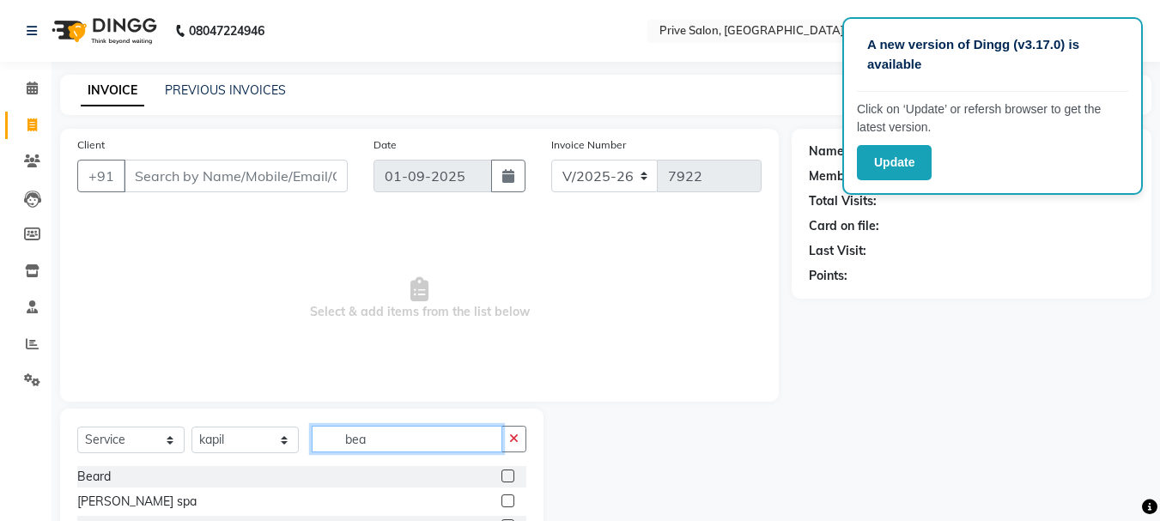
type input "bea"
click at [503, 477] on label at bounding box center [508, 476] width 13 height 13
click at [503, 477] on input "checkbox" at bounding box center [507, 477] width 11 height 11
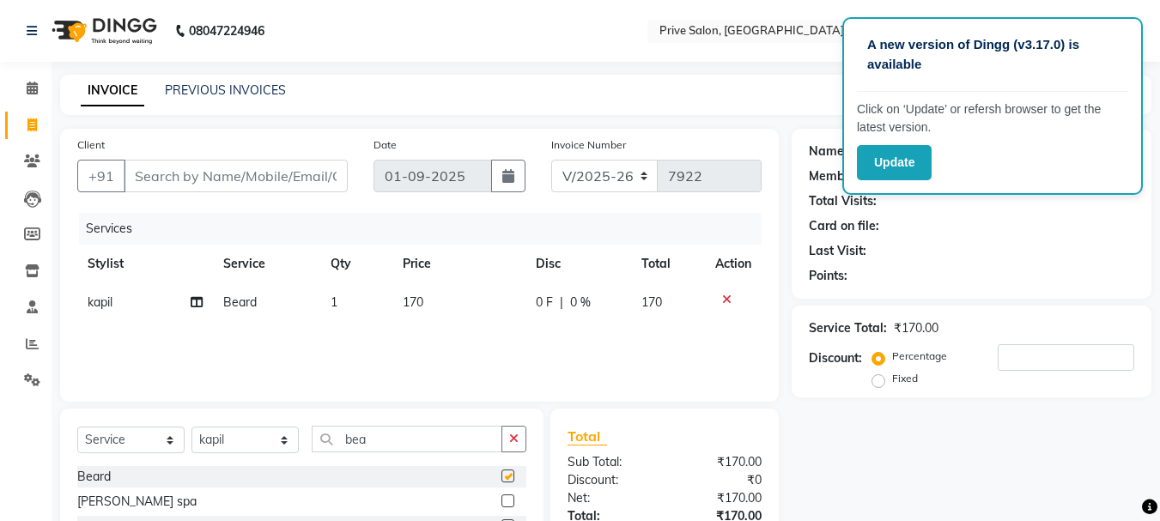
checkbox input "false"
drag, startPoint x: 0, startPoint y: 304, endPoint x: 289, endPoint y: 178, distance: 315.0
click at [289, 178] on app-home "08047224946 Select Location × Prive Salon, Pitampura Default Panel My Panel Eng…" at bounding box center [580, 325] width 1160 height 651
click at [289, 178] on input "Client" at bounding box center [236, 176] width 224 height 33
type input "9"
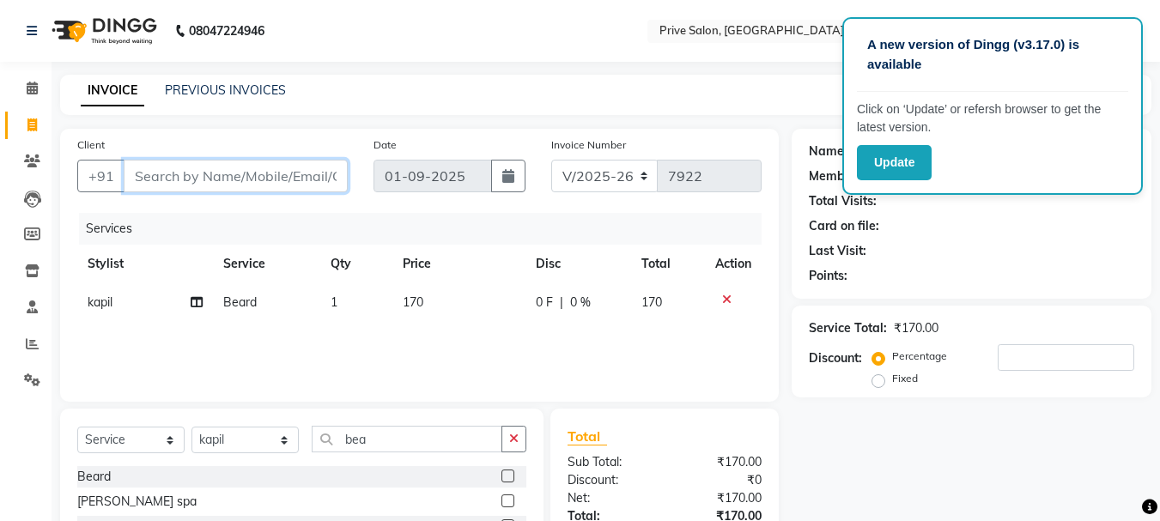
type input "0"
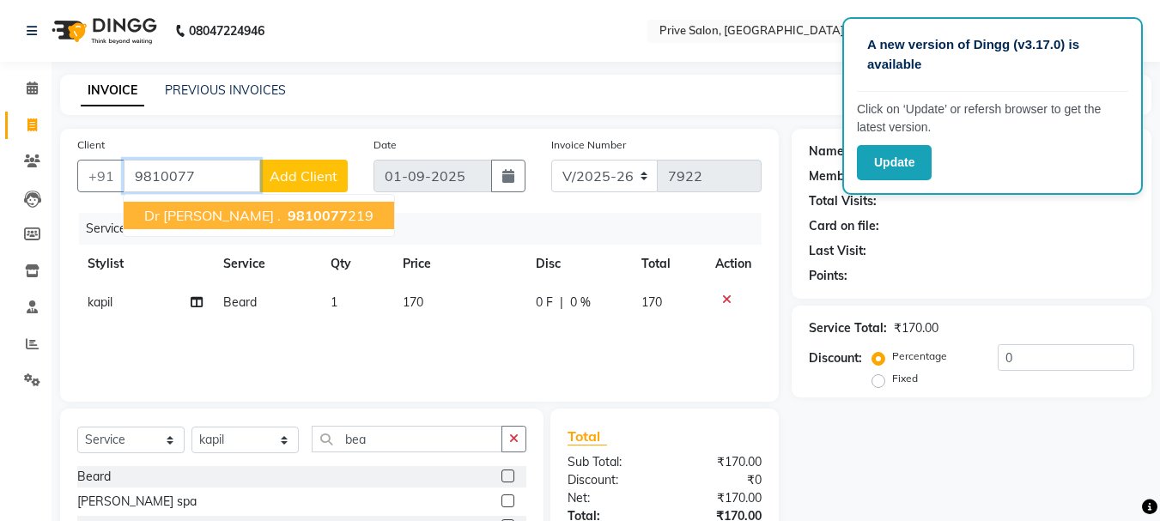
click at [288, 210] on span "9810077" at bounding box center [318, 215] width 60 height 17
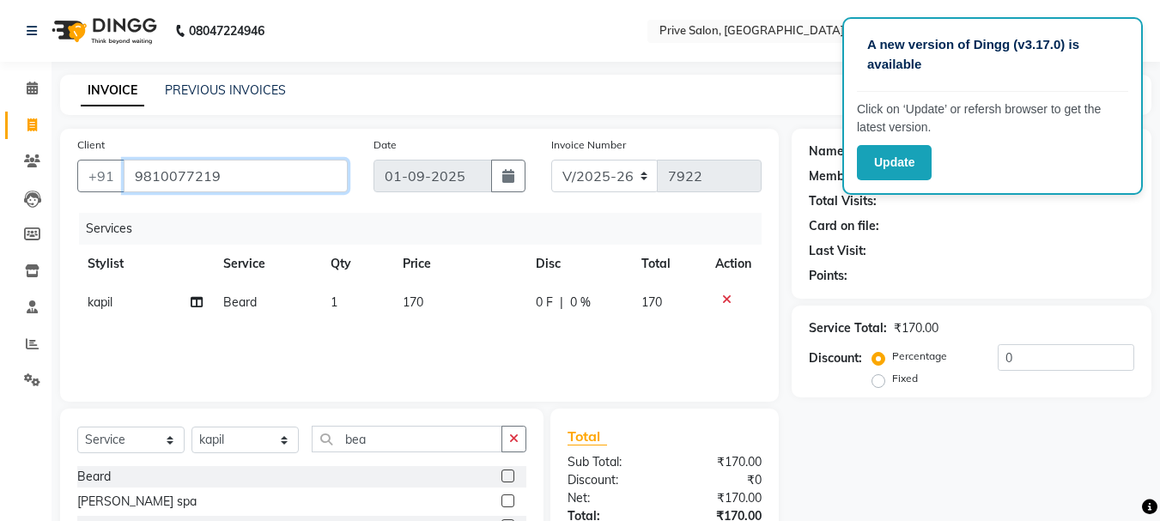
type input "9810077219"
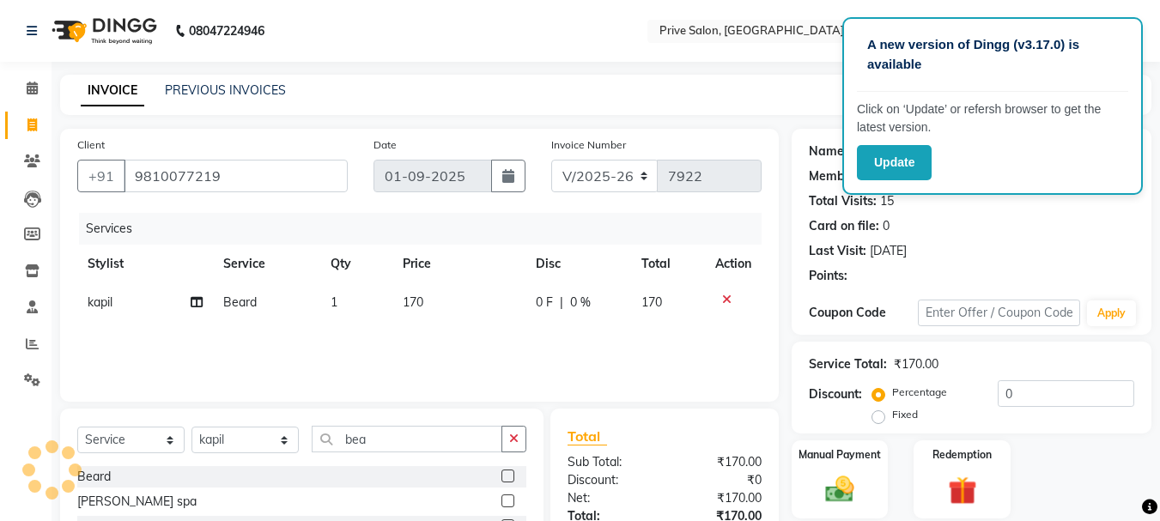
select select "1: Object"
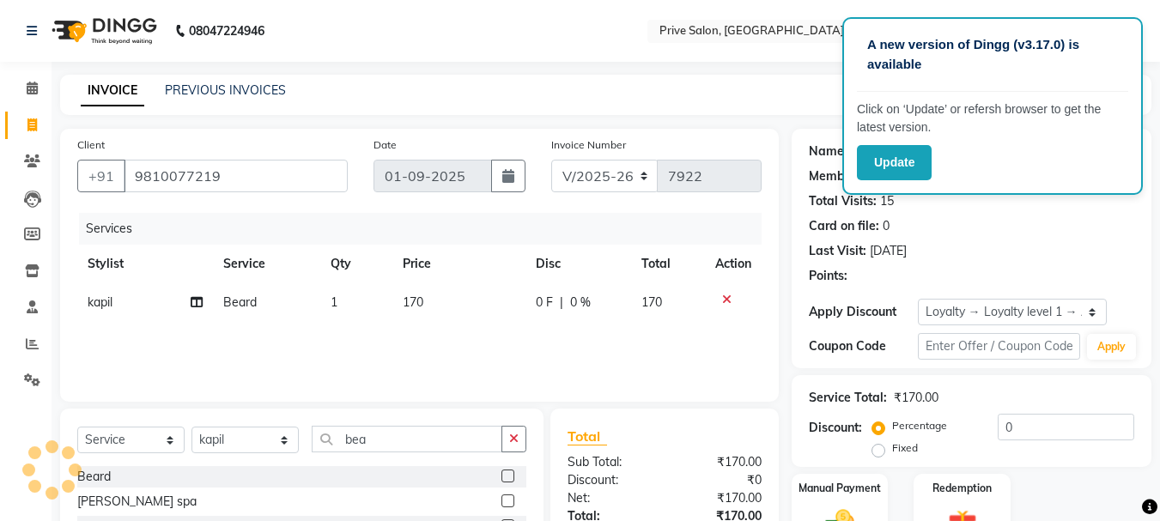
scroll to position [130, 0]
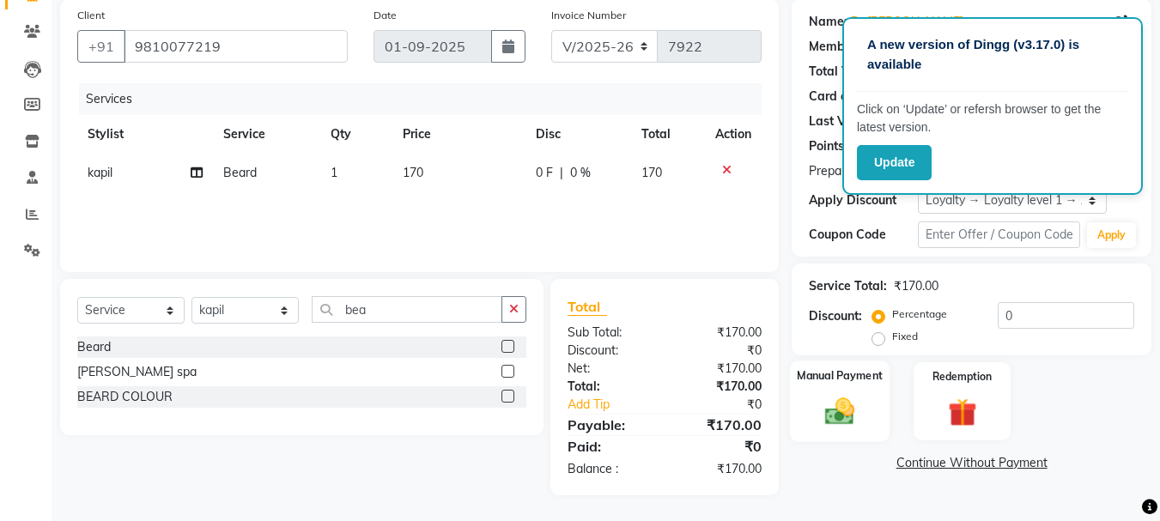
click at [862, 381] on label "Manual Payment" at bounding box center [840, 376] width 86 height 16
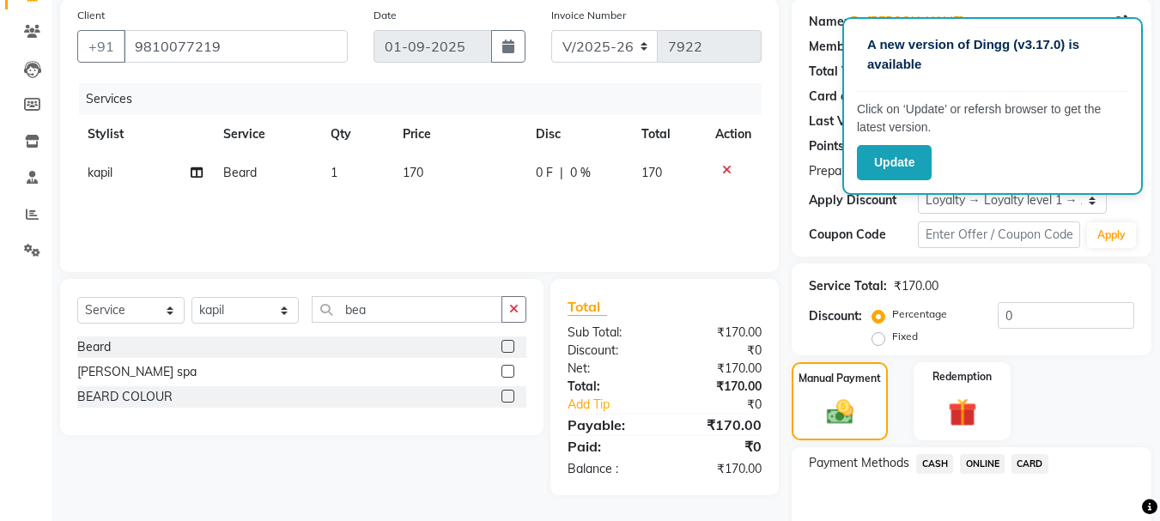
scroll to position [220, 0]
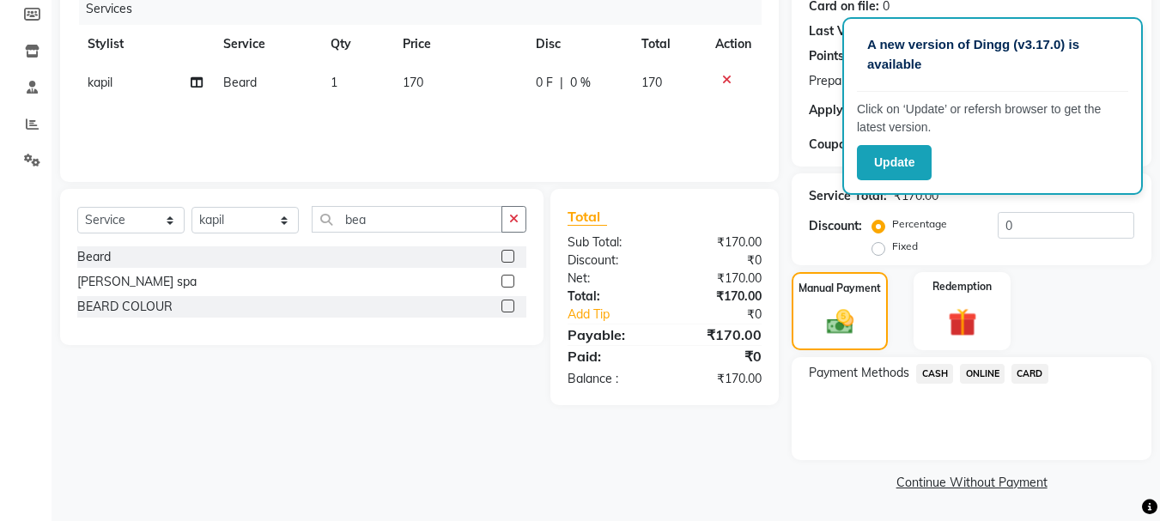
click at [932, 368] on span "CASH" at bounding box center [935, 374] width 37 height 20
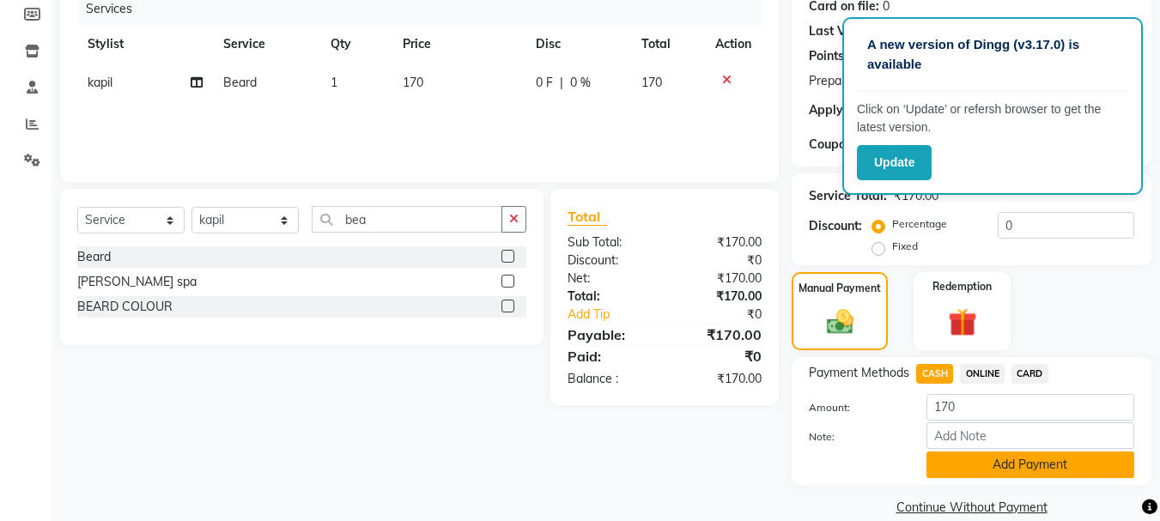
scroll to position [245, 0]
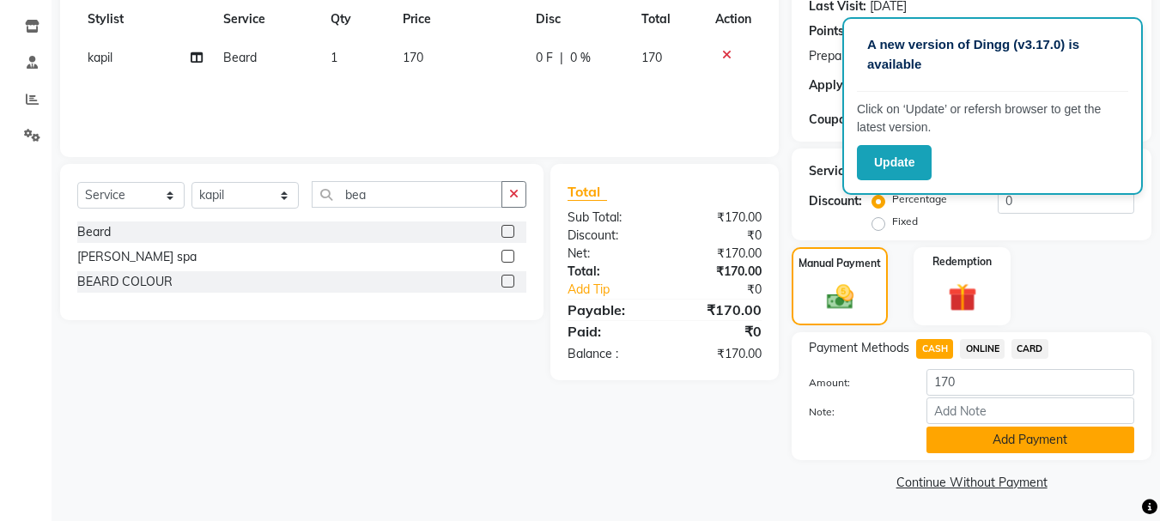
click at [963, 433] on button "Add Payment" at bounding box center [1031, 440] width 208 height 27
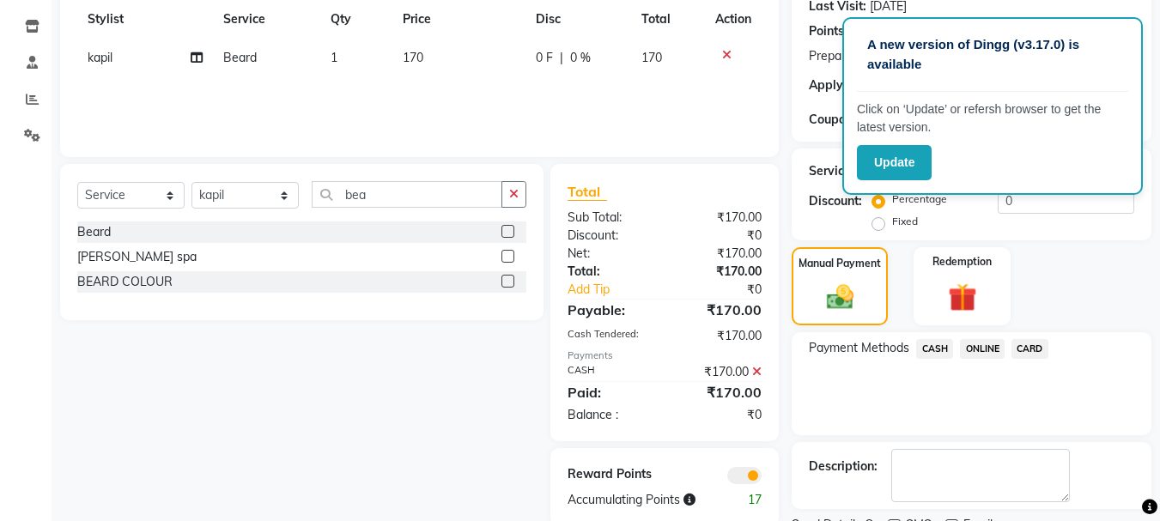
scroll to position [317, 0]
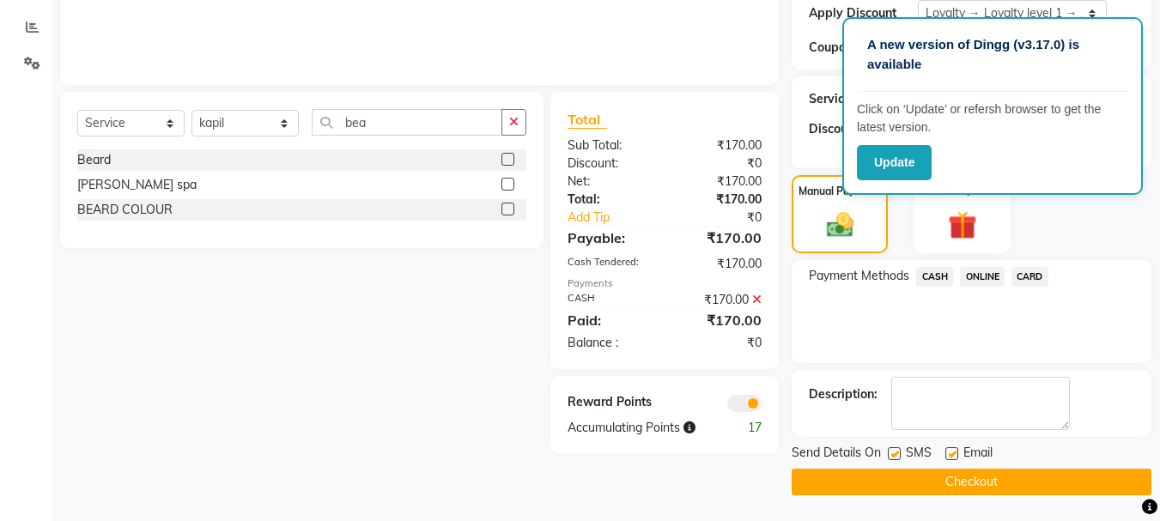
click at [898, 486] on button "Checkout" at bounding box center [972, 482] width 360 height 27
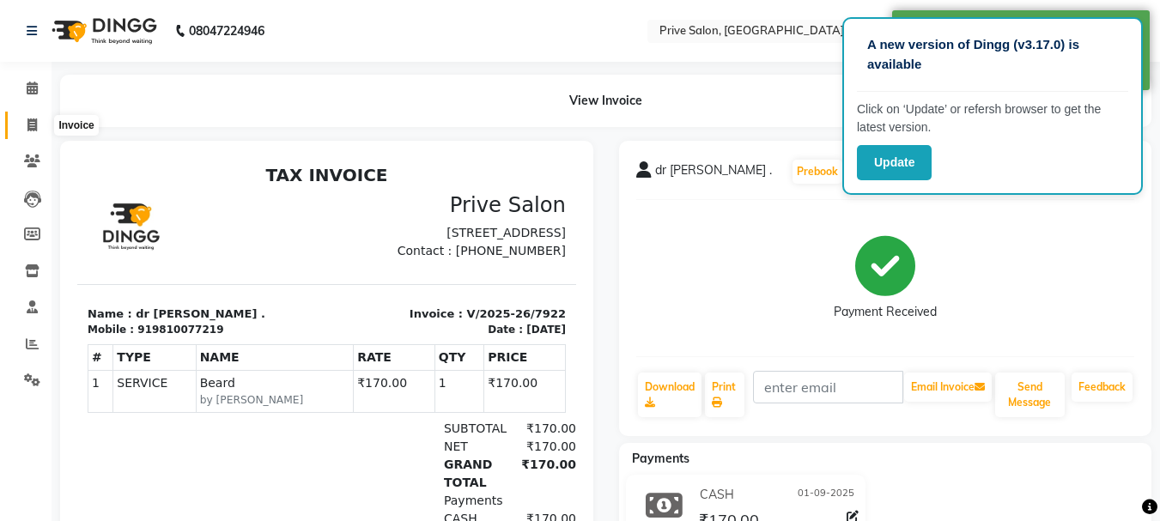
click at [30, 123] on icon at bounding box center [31, 125] width 9 height 13
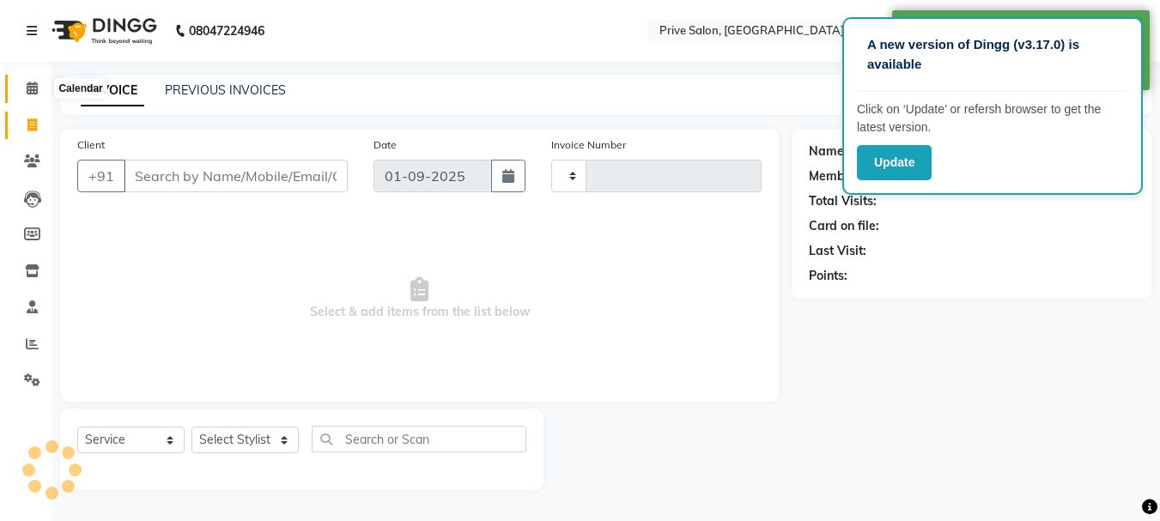
click at [27, 90] on icon at bounding box center [32, 88] width 11 height 13
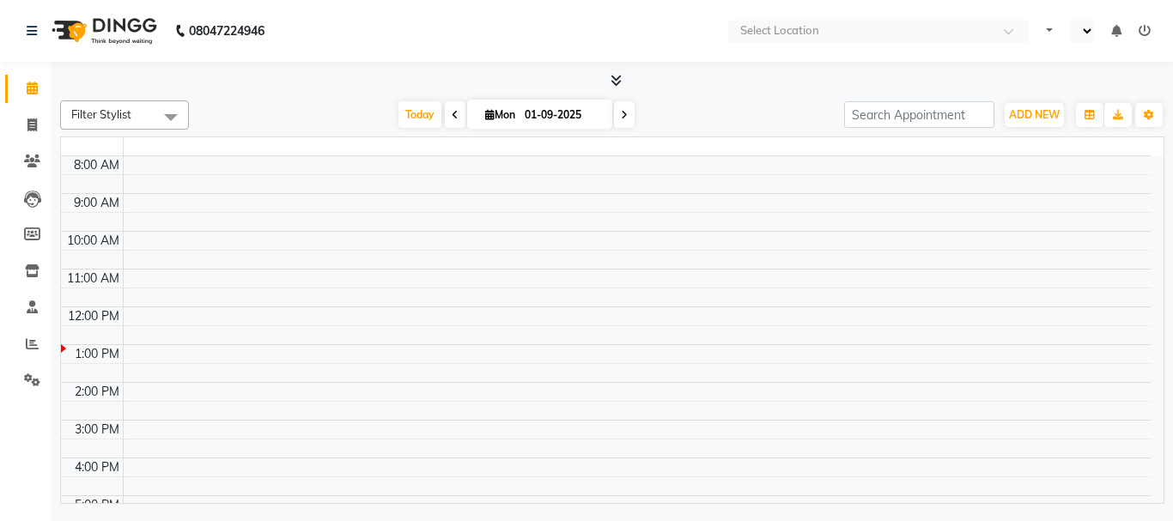
select select "en"
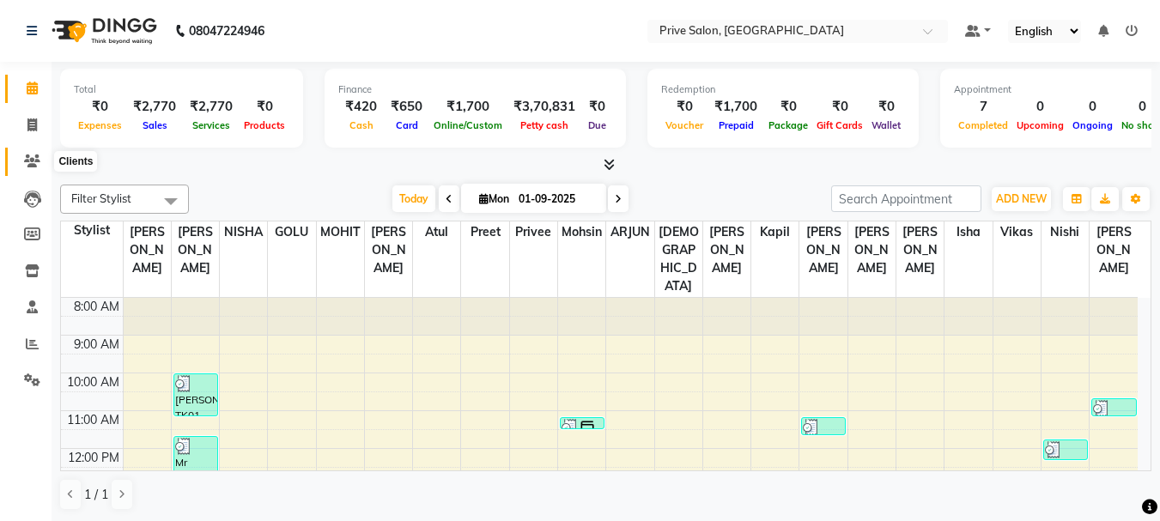
click at [27, 153] on span at bounding box center [32, 162] width 30 height 20
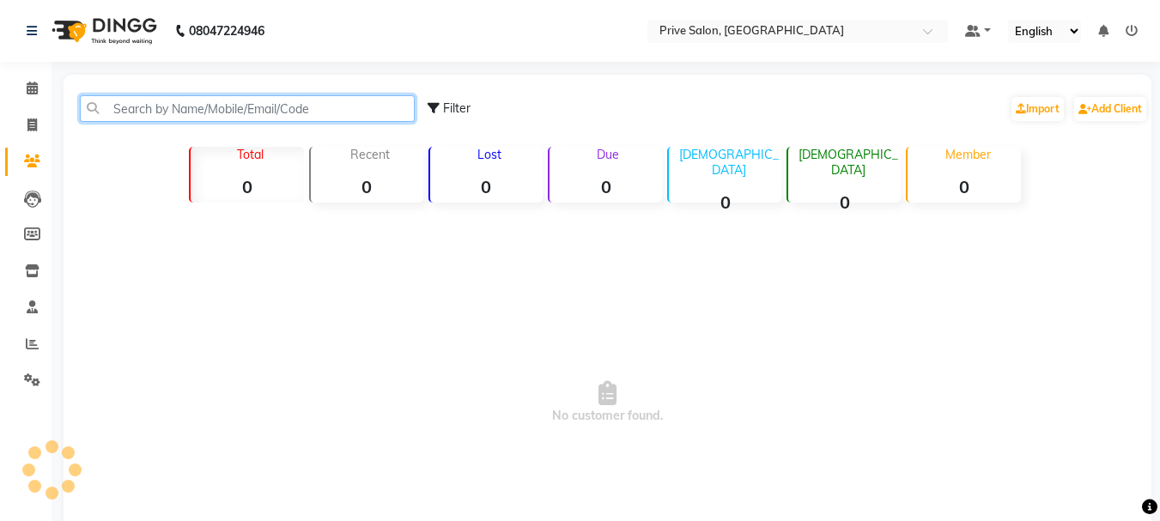
click at [192, 109] on input "text" at bounding box center [247, 108] width 335 height 27
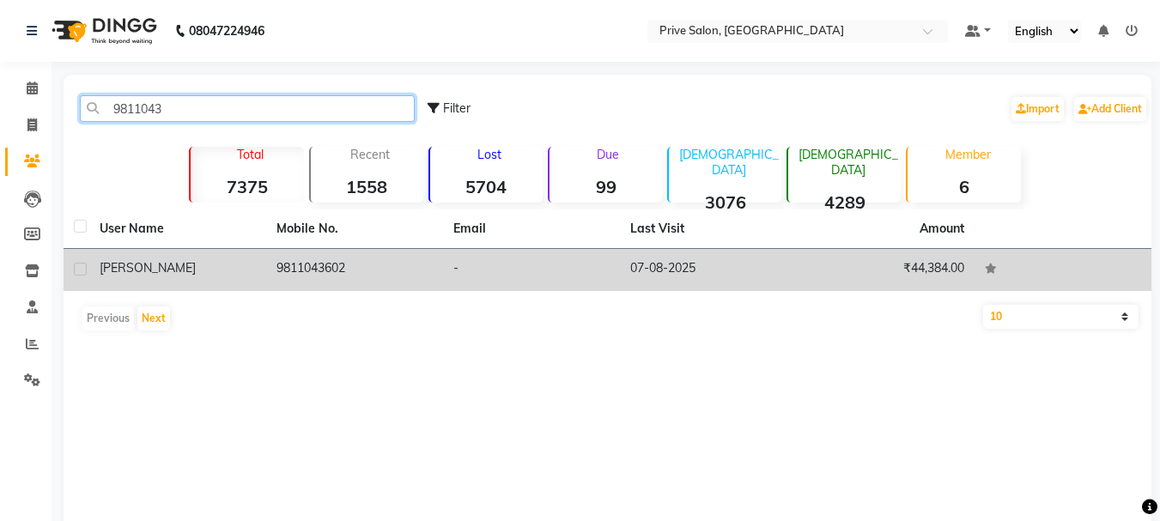
type input "9811043"
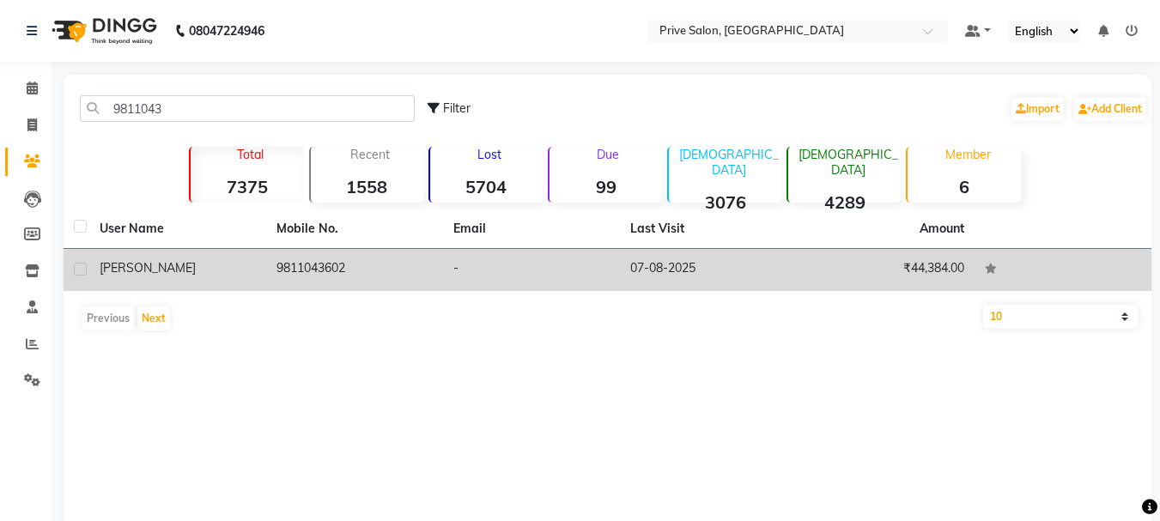
click at [233, 274] on div "gurjeet" at bounding box center [178, 268] width 156 height 18
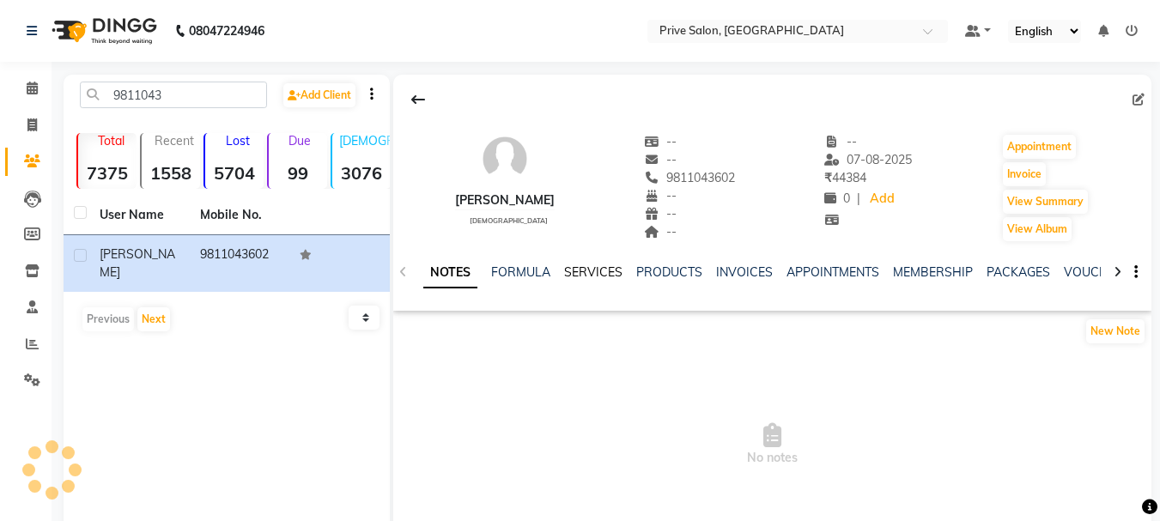
click at [603, 276] on link "SERVICES" at bounding box center [593, 272] width 58 height 15
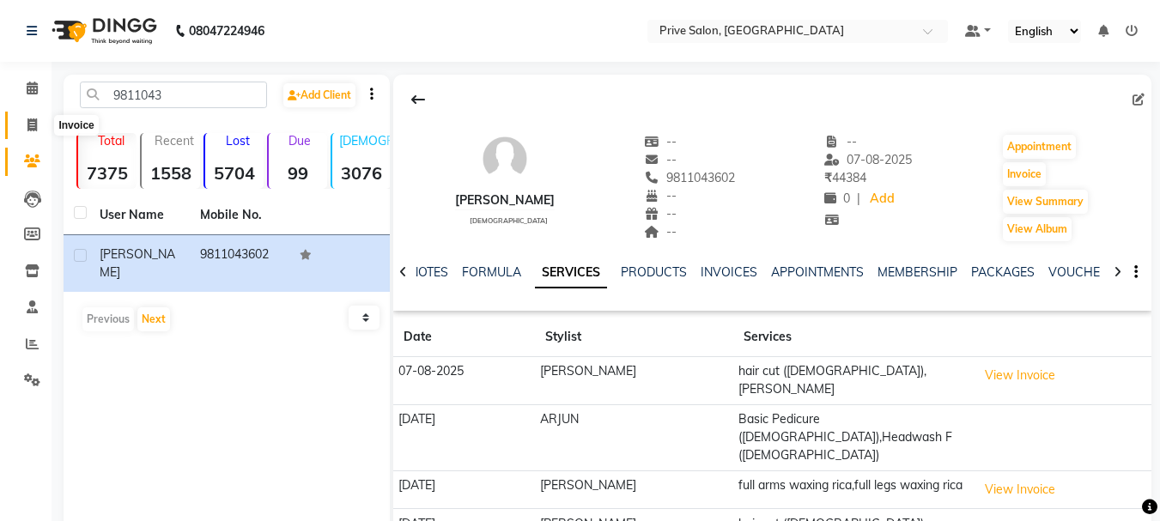
click at [39, 122] on span at bounding box center [32, 126] width 30 height 20
select select "service"
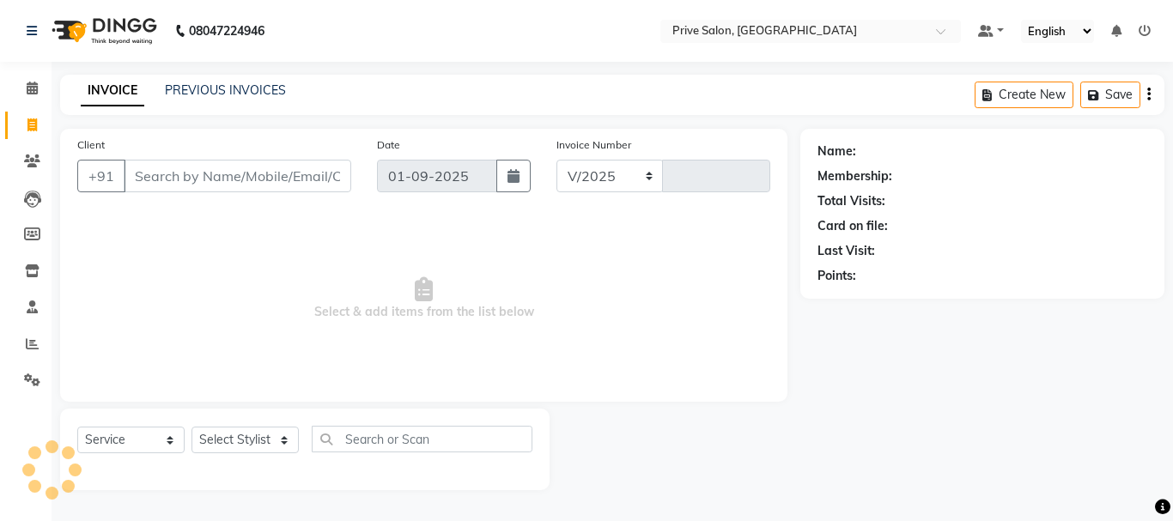
select select "136"
type input "7923"
click at [231, 167] on input "Client" at bounding box center [238, 176] width 228 height 33
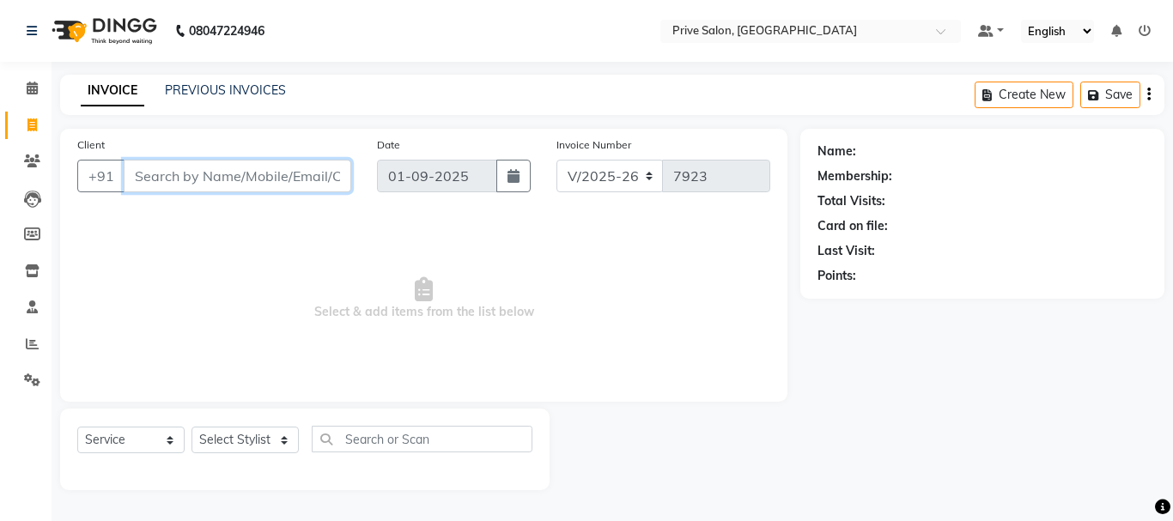
click at [228, 161] on input "Client" at bounding box center [238, 176] width 228 height 33
click at [229, 177] on input "Client" at bounding box center [238, 176] width 228 height 33
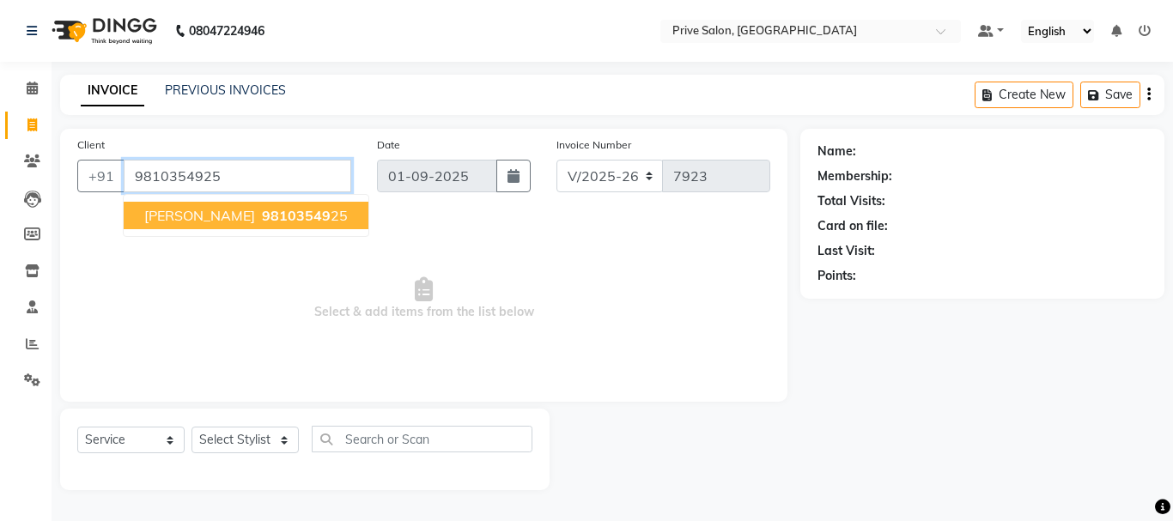
type input "9810354925"
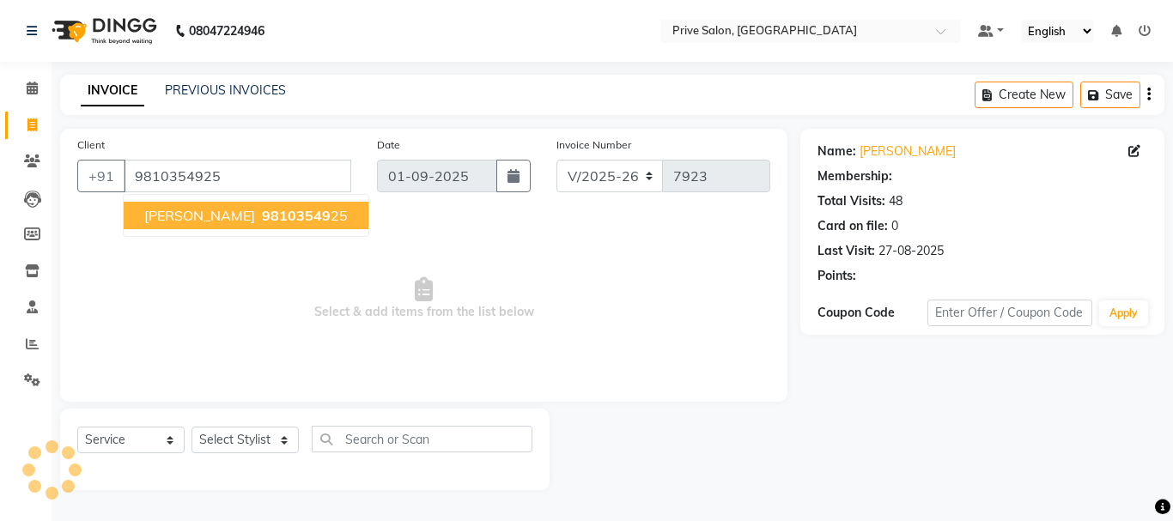
select select "1: Object"
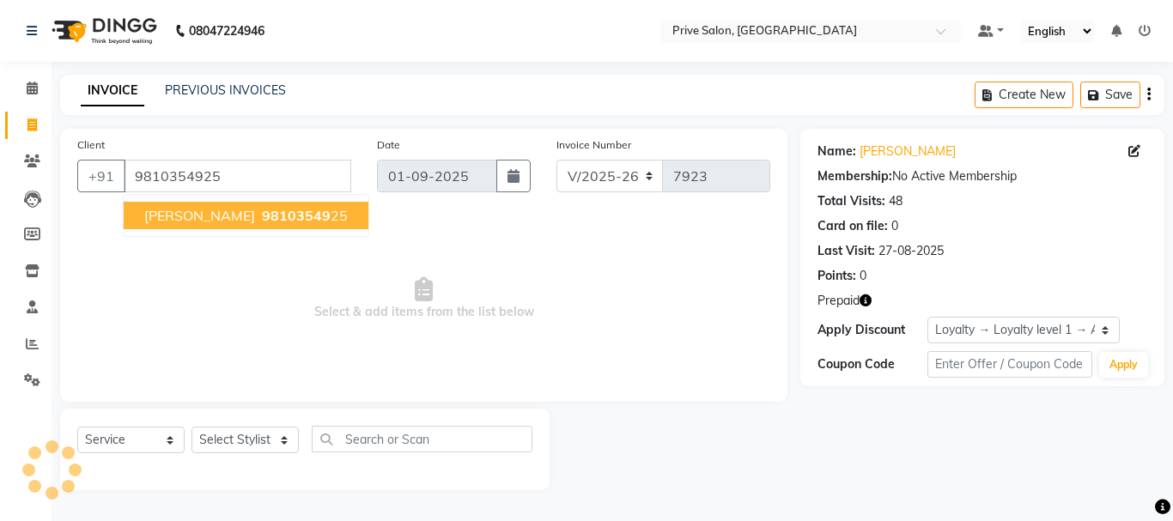
click at [864, 300] on icon "button" at bounding box center [866, 301] width 12 height 12
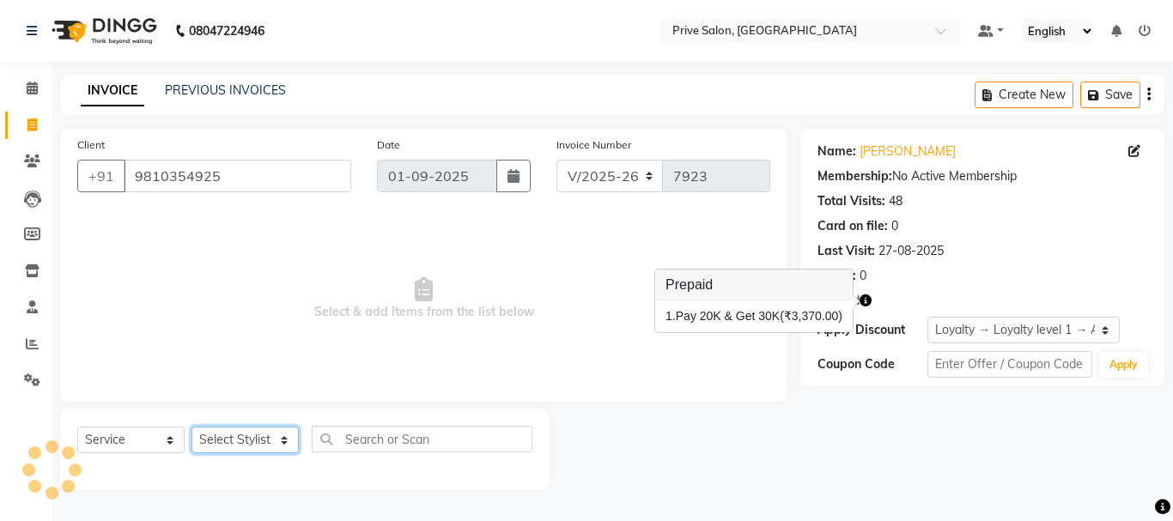
click at [250, 438] on select "Select Stylist amit ARJUN [PERSON_NAME] [PERSON_NAME] GOLU [PERSON_NAME] isha […" at bounding box center [245, 440] width 107 height 27
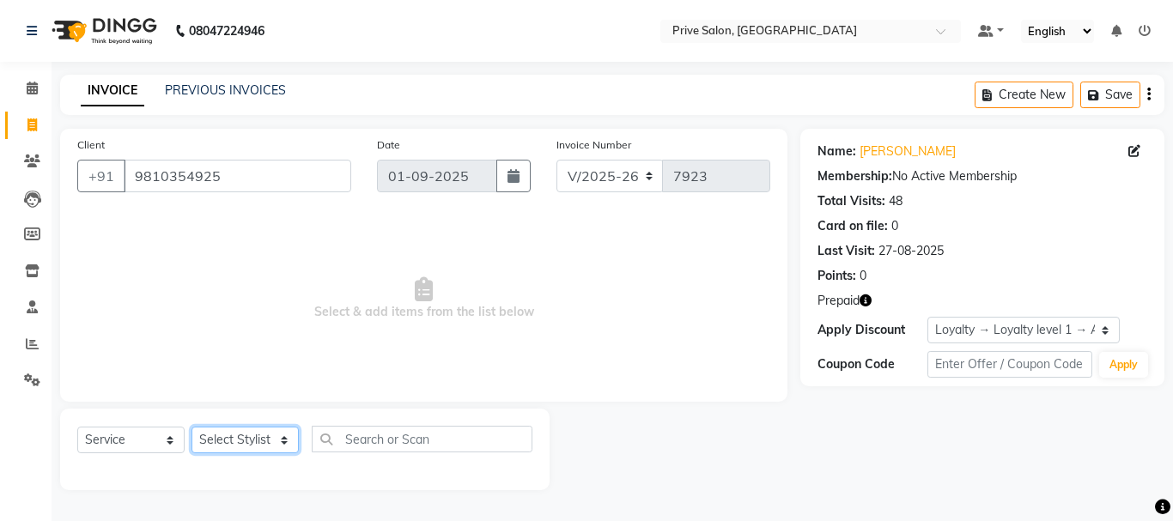
select select "39558"
click at [192, 427] on select "Select Stylist amit ARJUN [PERSON_NAME] [PERSON_NAME] GOLU [PERSON_NAME] isha […" at bounding box center [245, 440] width 107 height 27
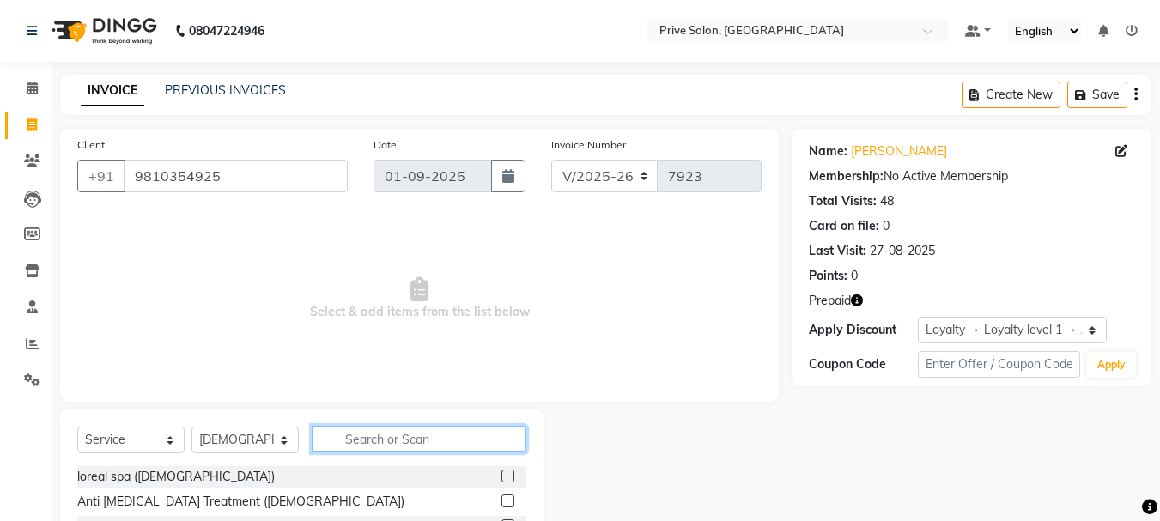
click at [372, 442] on input "text" at bounding box center [419, 439] width 215 height 27
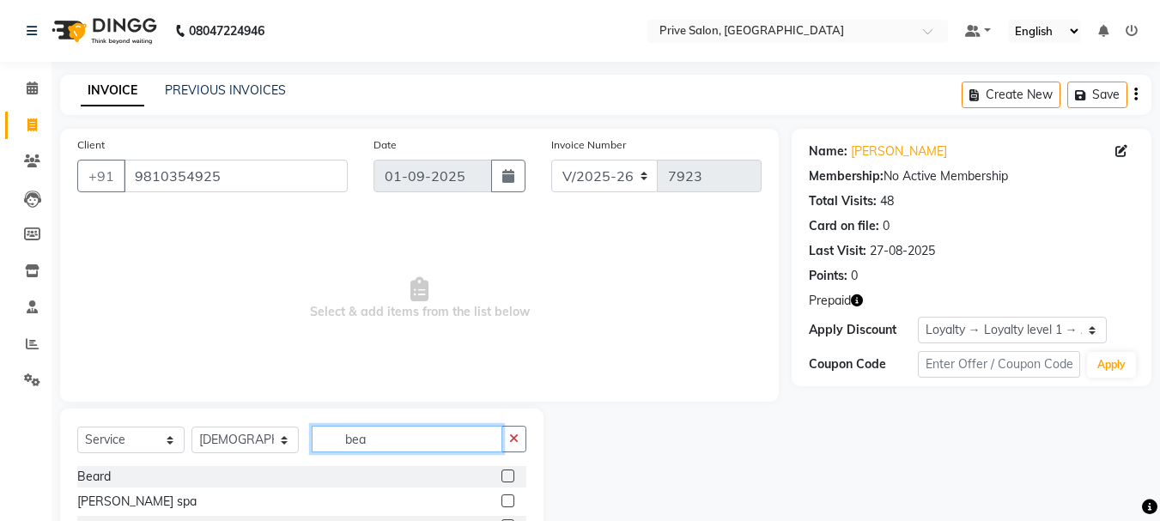
type input "bea"
click at [511, 474] on label at bounding box center [508, 476] width 13 height 13
click at [511, 474] on input "checkbox" at bounding box center [507, 477] width 11 height 11
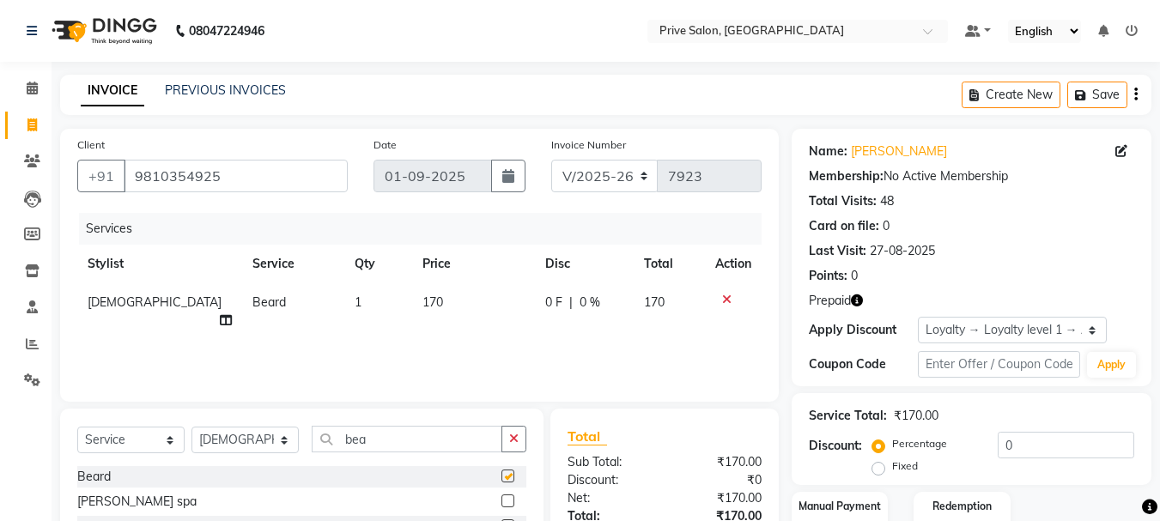
checkbox input "false"
click at [509, 435] on icon "button" at bounding box center [513, 439] width 9 height 12
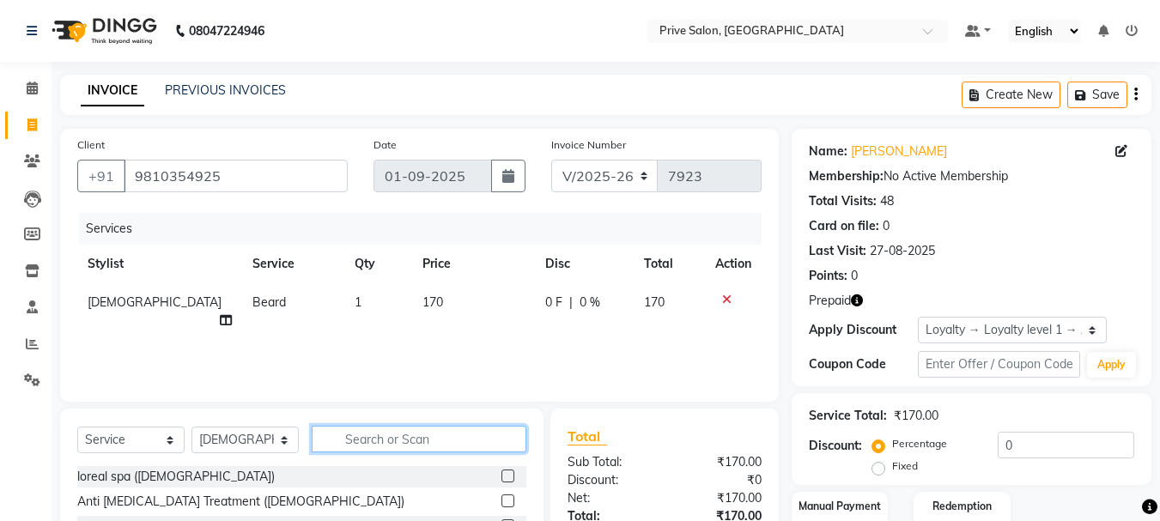
click at [465, 451] on input "text" at bounding box center [419, 439] width 215 height 27
type input "hair c"
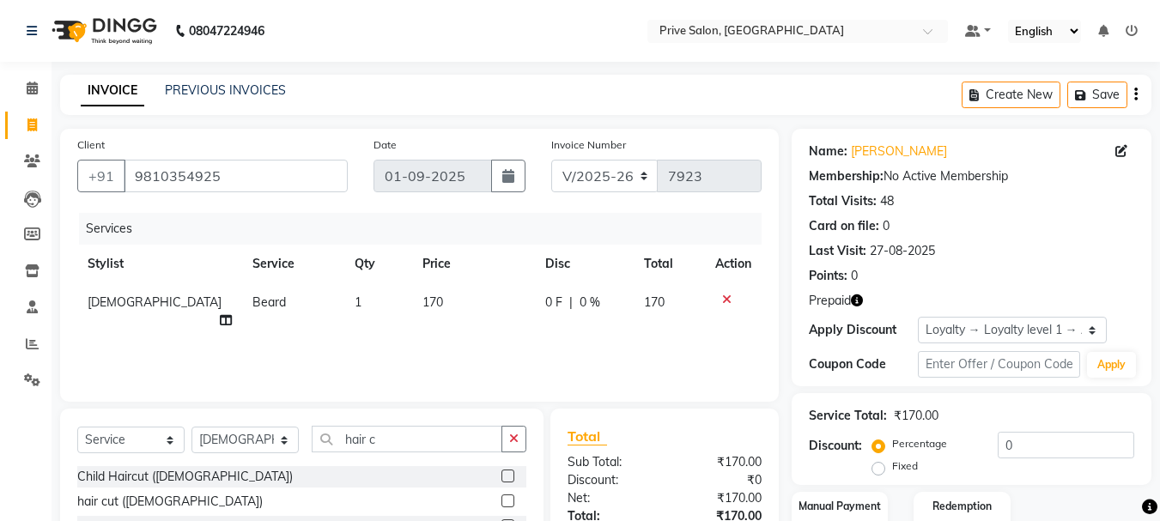
click at [502, 505] on label at bounding box center [508, 501] width 13 height 13
click at [502, 505] on input "checkbox" at bounding box center [507, 501] width 11 height 11
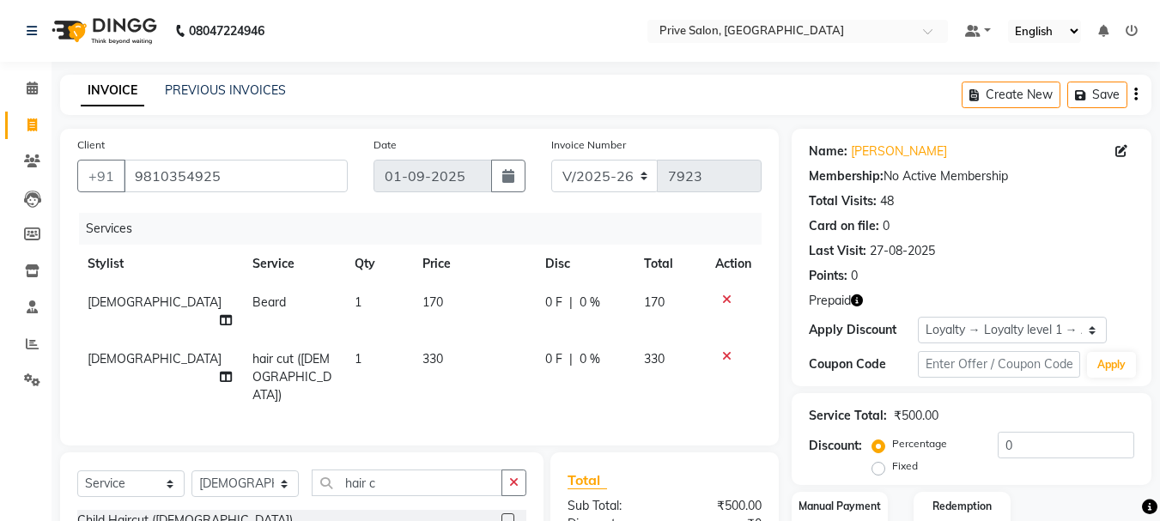
checkbox input "false"
click at [258, 471] on select "Select Stylist amit ARJUN [PERSON_NAME] [PERSON_NAME] GOLU [PERSON_NAME] isha […" at bounding box center [245, 484] width 107 height 27
select select "77814"
click at [192, 471] on select "Select Stylist amit ARJUN [PERSON_NAME] [PERSON_NAME] GOLU [PERSON_NAME] isha […" at bounding box center [245, 484] width 107 height 27
click at [510, 477] on icon "button" at bounding box center [513, 483] width 9 height 12
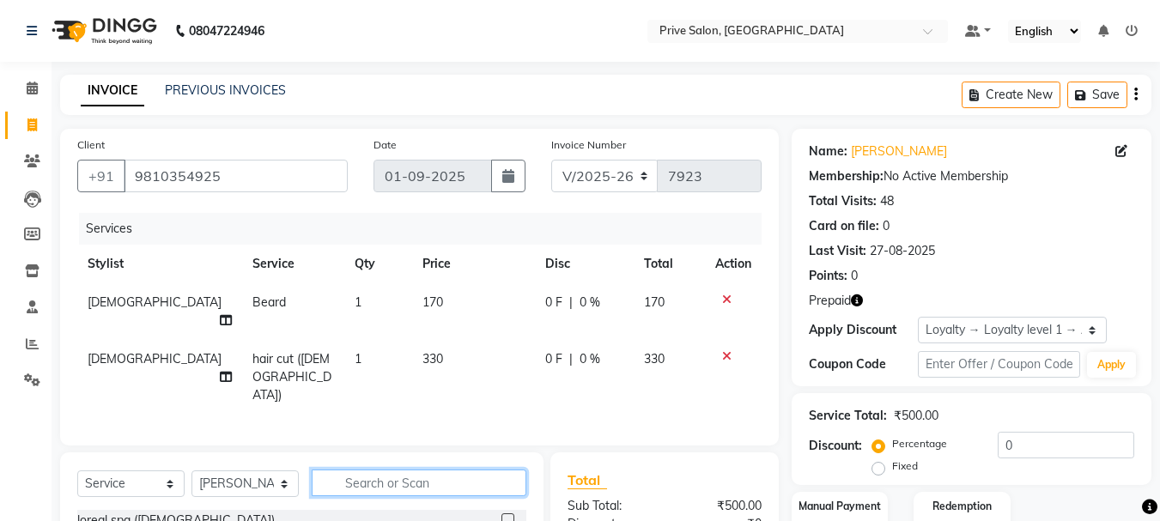
click at [443, 470] on input "text" at bounding box center [419, 483] width 215 height 27
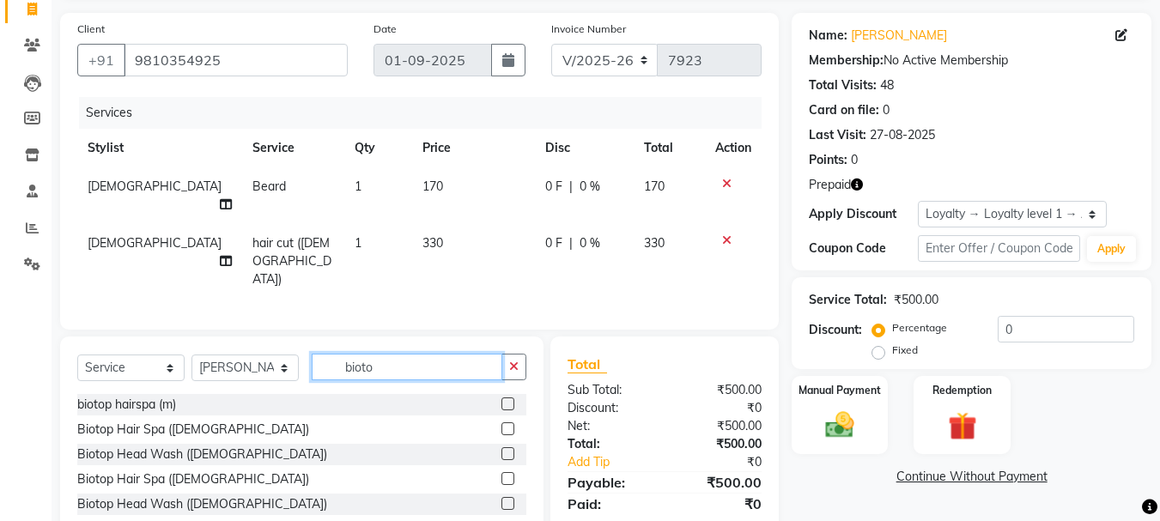
scroll to position [126, 0]
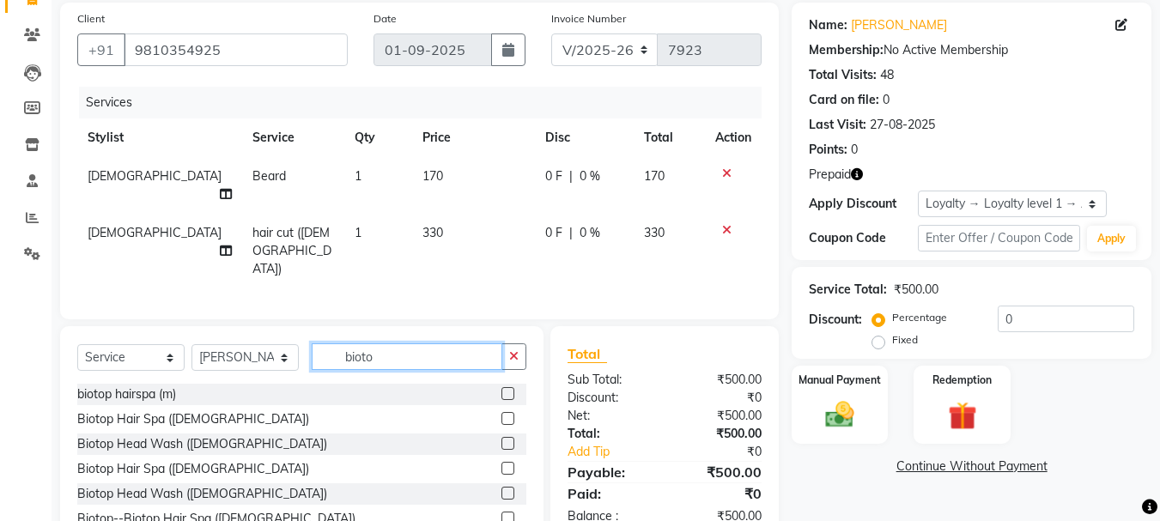
type input "bioto"
click at [502, 412] on label at bounding box center [508, 418] width 13 height 13
click at [502, 414] on input "checkbox" at bounding box center [507, 419] width 11 height 11
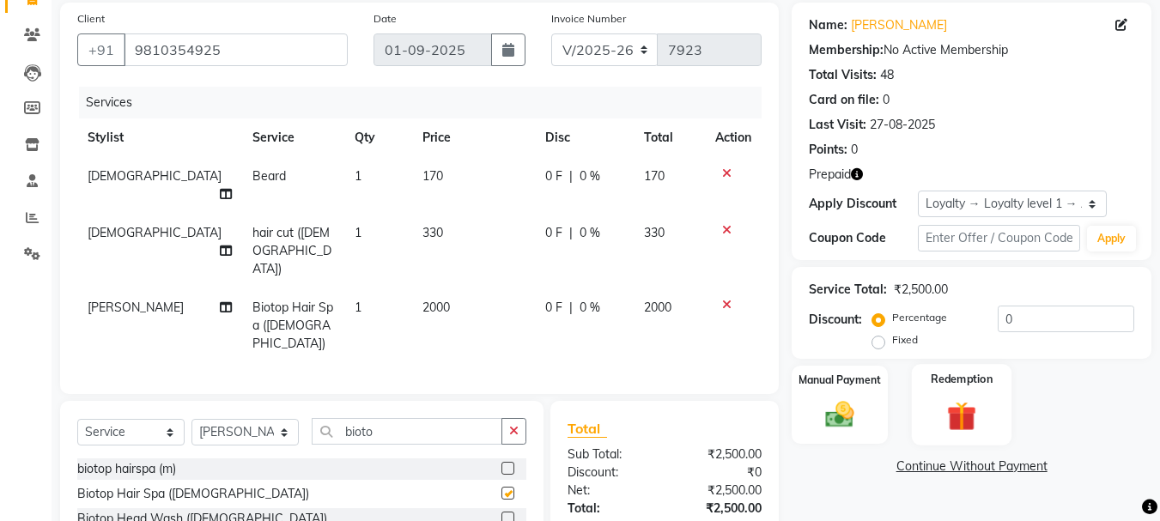
checkbox input "false"
click at [987, 406] on div "Redemption" at bounding box center [962, 405] width 100 height 82
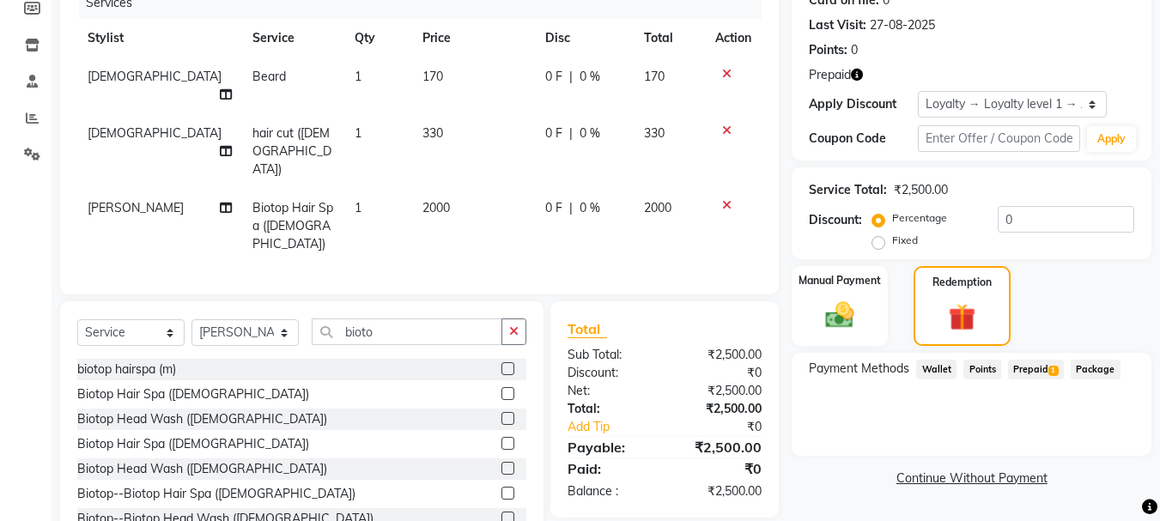
click at [1026, 368] on span "Prepaid 1" at bounding box center [1036, 370] width 56 height 20
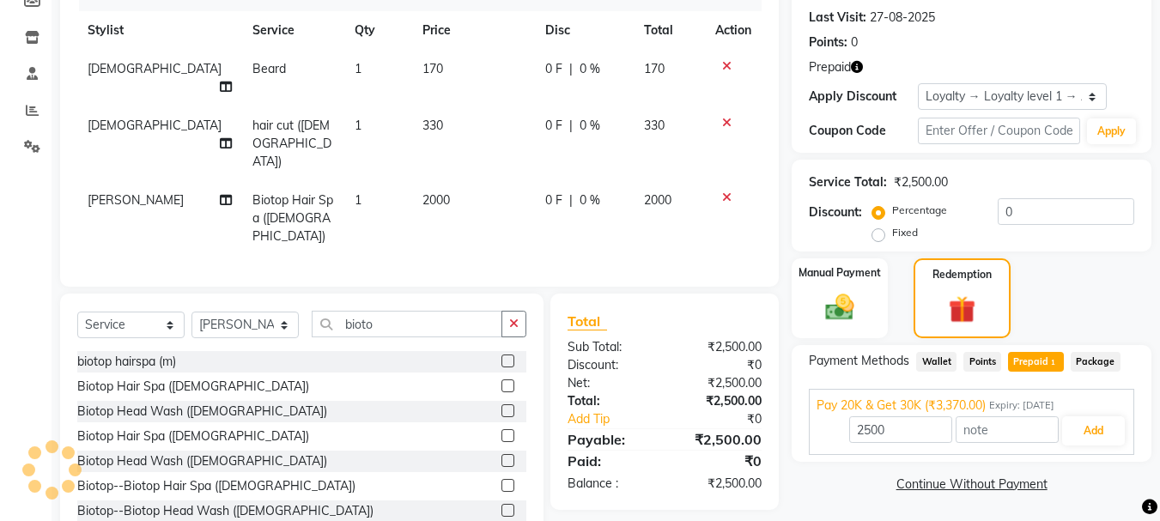
scroll to position [235, 0]
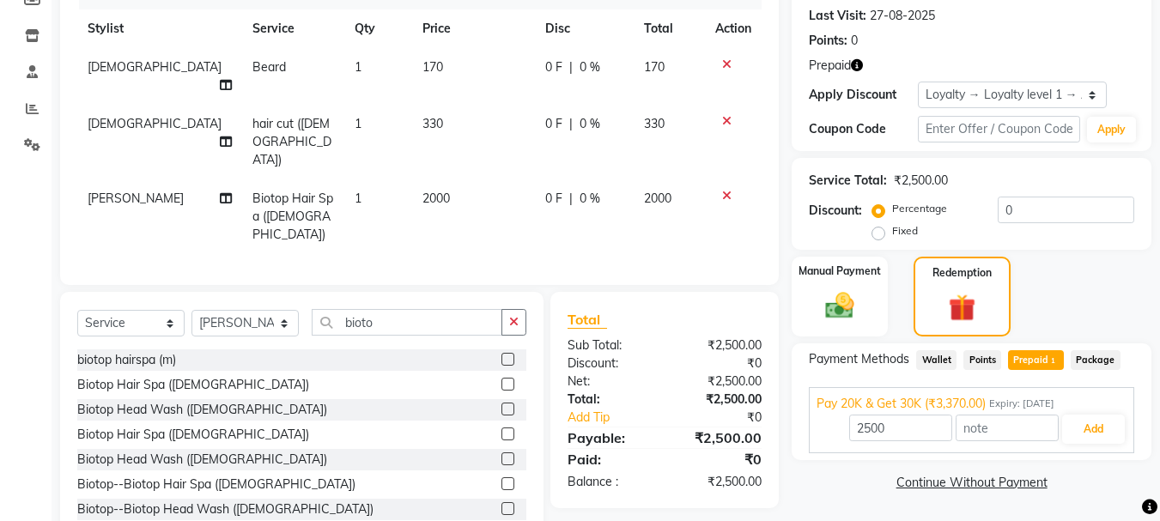
click at [1073, 444] on div "2500 Add" at bounding box center [972, 429] width 310 height 33
click at [1075, 437] on button "Add" at bounding box center [1094, 429] width 63 height 29
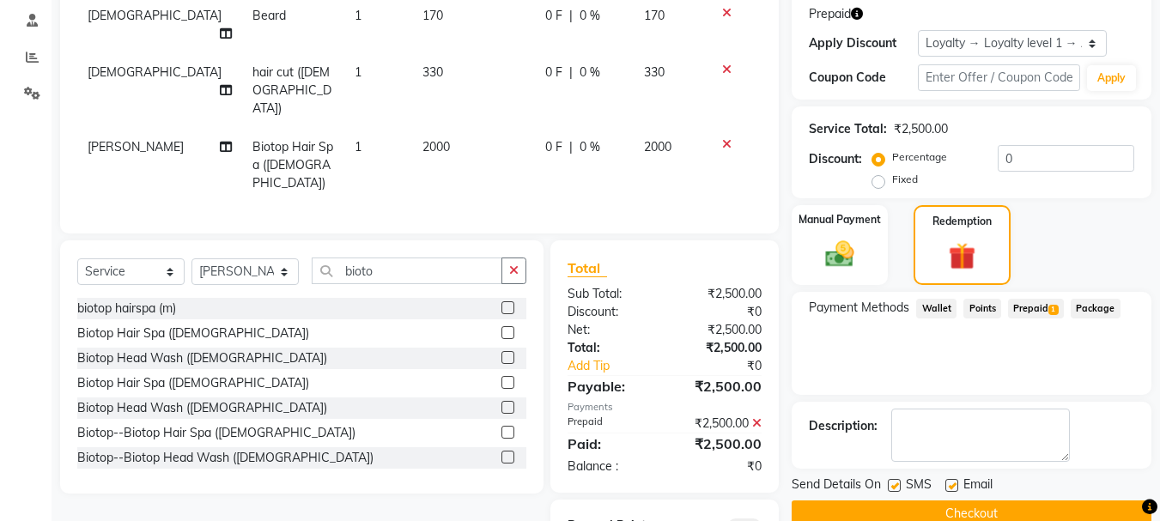
scroll to position [319, 0]
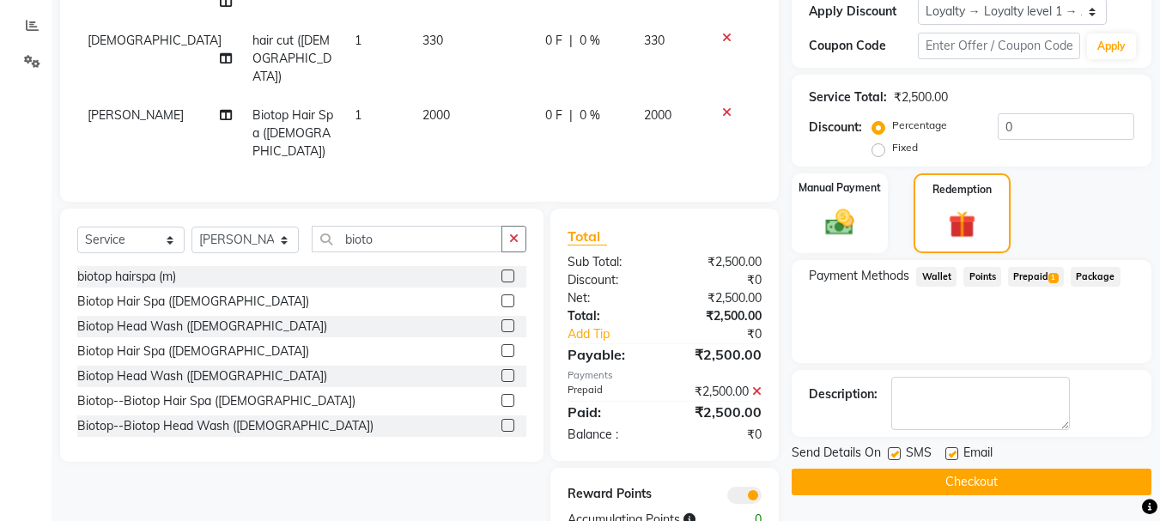
drag, startPoint x: 1015, startPoint y: 473, endPoint x: 1040, endPoint y: 202, distance: 272.6
click at [1040, 202] on div "Name: Amarjeet Membership: No Active Membership Total Visits: 48 Card on file: …" at bounding box center [978, 178] width 373 height 736
click at [990, 484] on button "Checkout" at bounding box center [972, 482] width 360 height 27
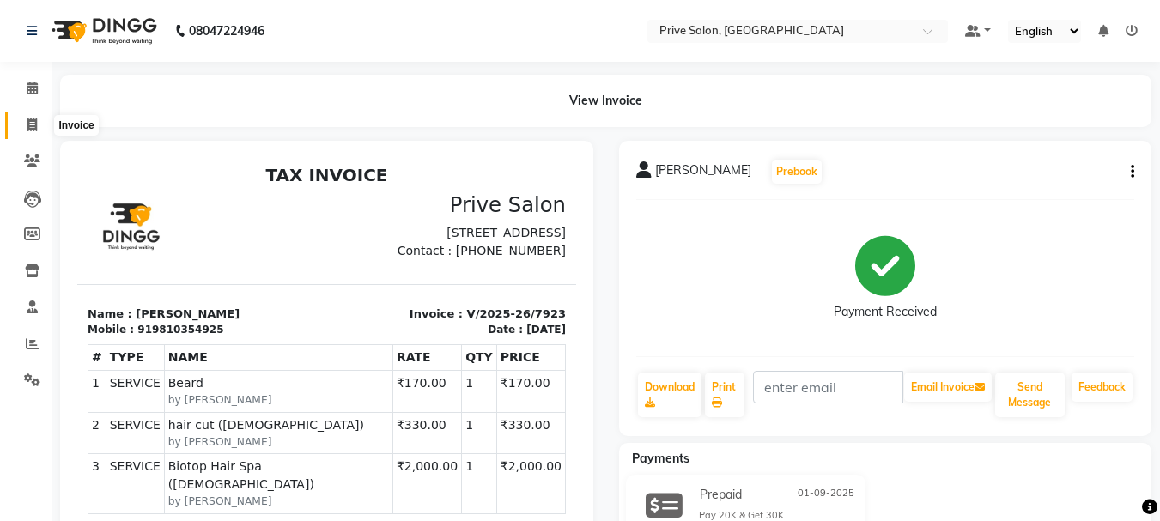
click at [28, 117] on span at bounding box center [32, 126] width 30 height 20
select select "service"
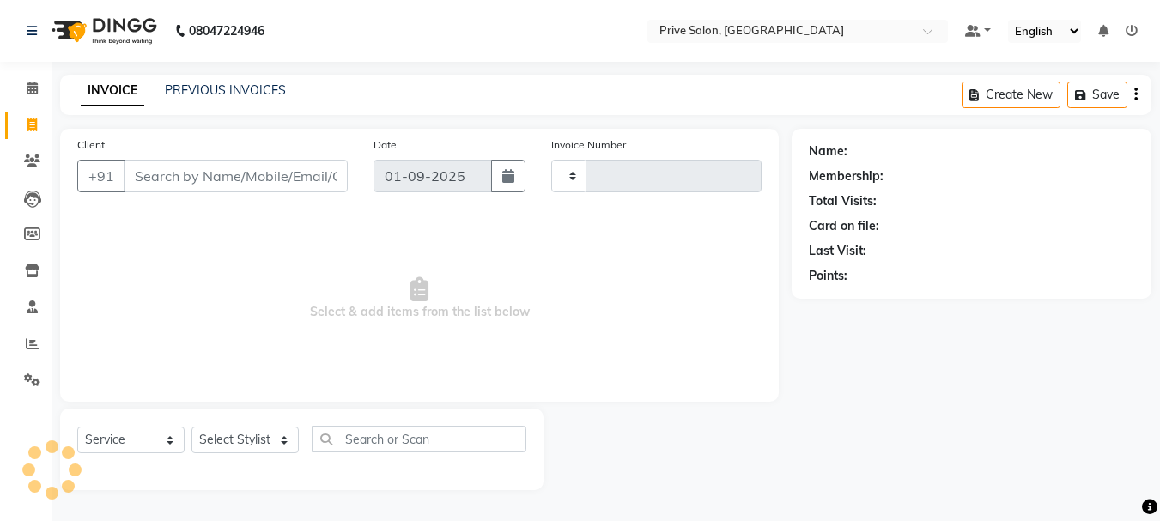
type input "7924"
select select "136"
click at [152, 170] on input "Client" at bounding box center [238, 176] width 228 height 33
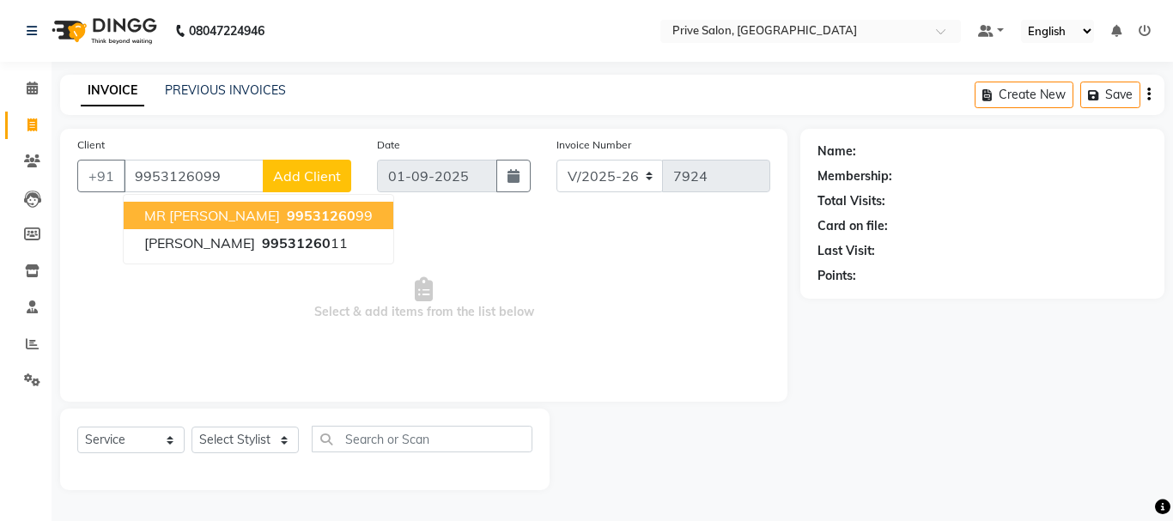
type input "9953126099"
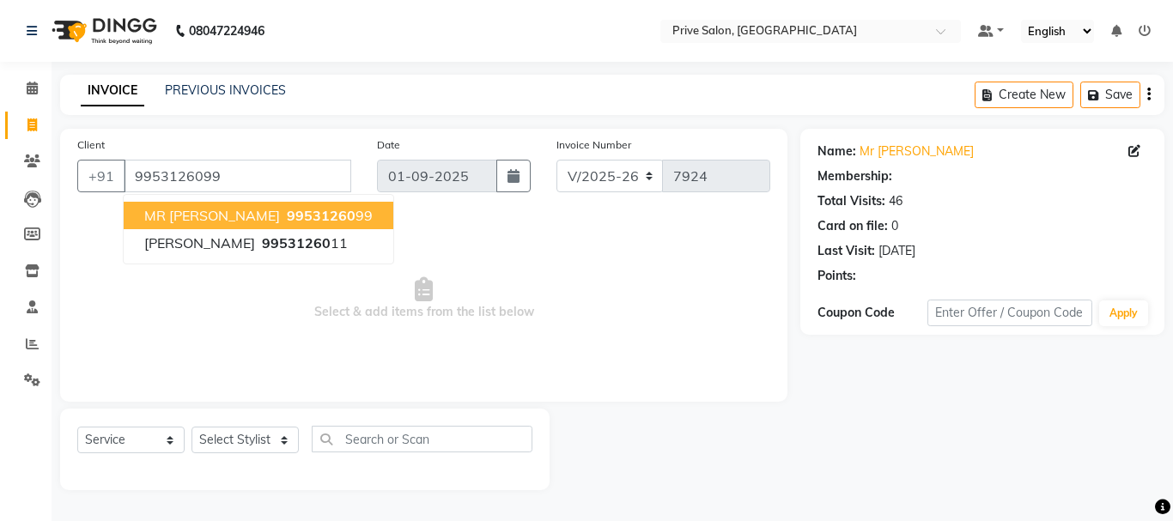
select select "1: Object"
click at [287, 212] on span "99531260" at bounding box center [321, 215] width 69 height 17
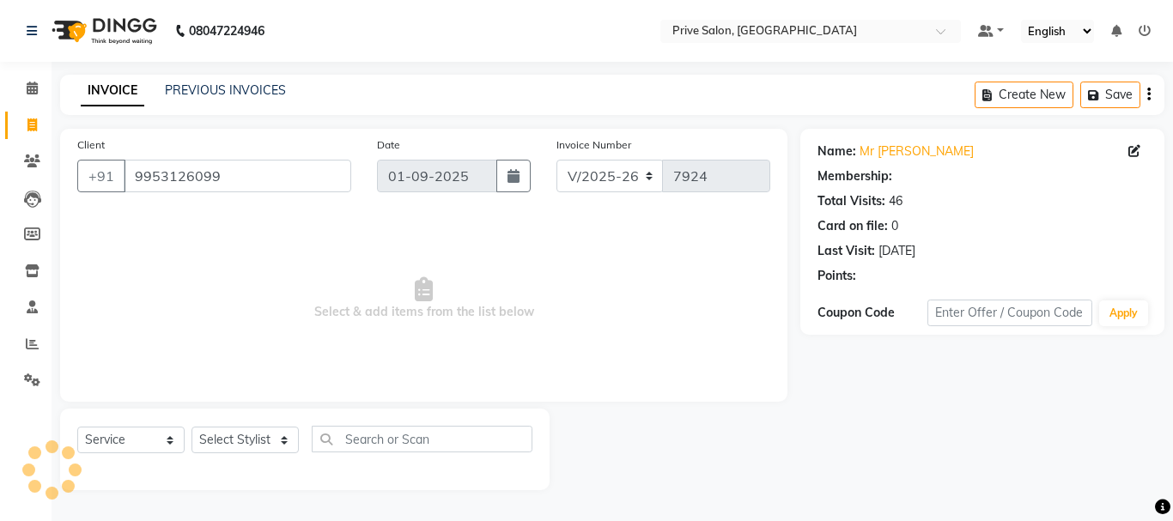
select select "1: Object"
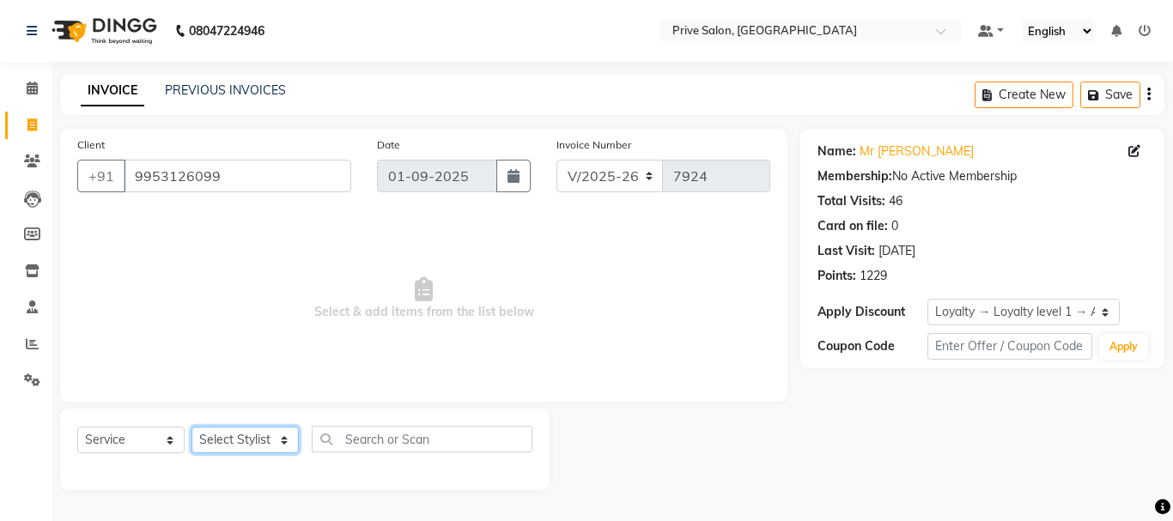
click at [262, 443] on select "Select Stylist amit ARJUN [PERSON_NAME] [PERSON_NAME] GOLU [PERSON_NAME] isha […" at bounding box center [245, 440] width 107 height 27
select select "3992"
click at [192, 427] on select "Select Stylist amit ARJUN [PERSON_NAME] [PERSON_NAME] GOLU [PERSON_NAME] isha […" at bounding box center [245, 440] width 107 height 27
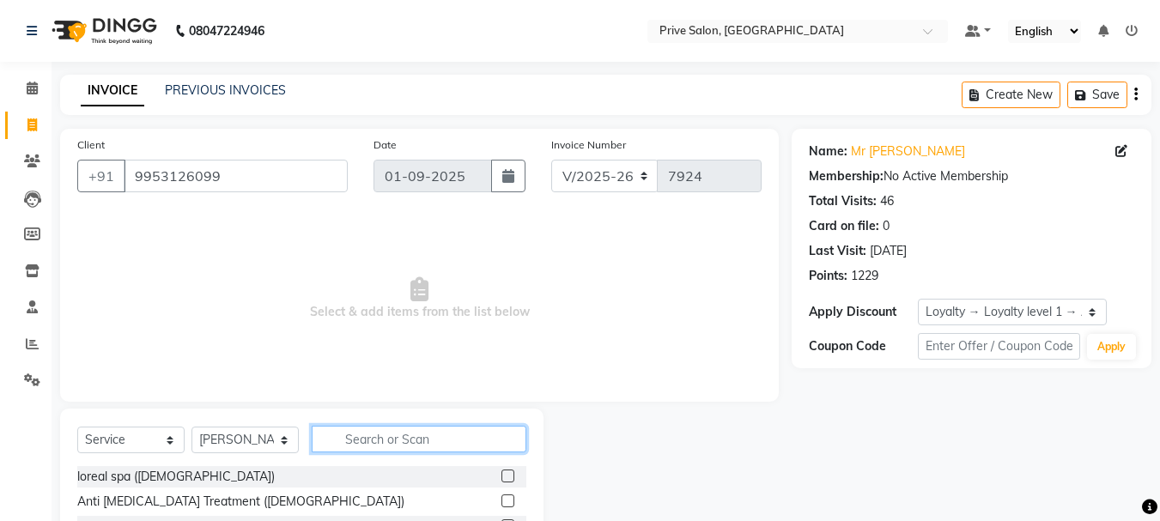
click at [384, 445] on input "text" at bounding box center [419, 439] width 215 height 27
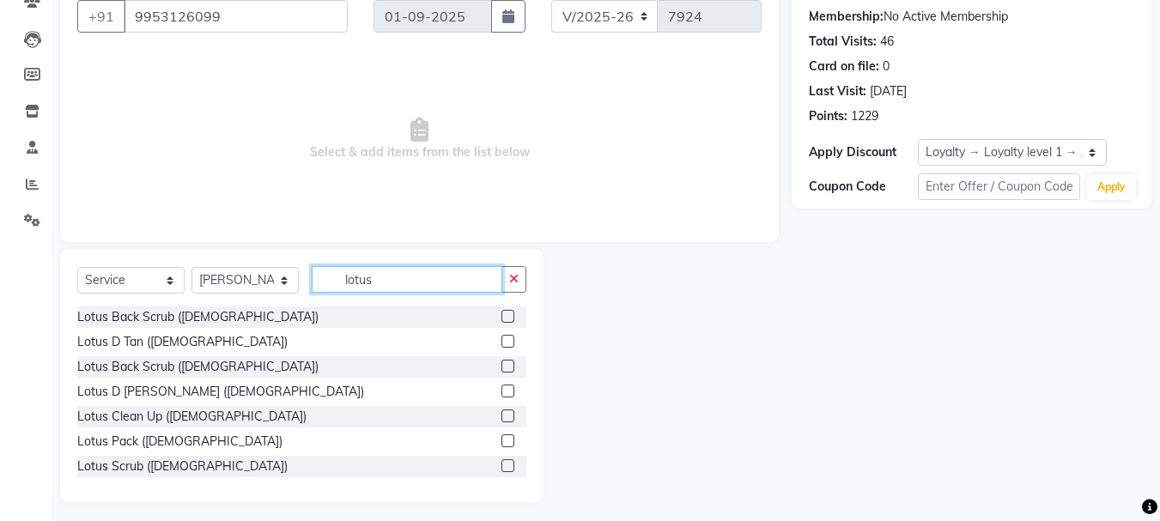
scroll to position [167, 0]
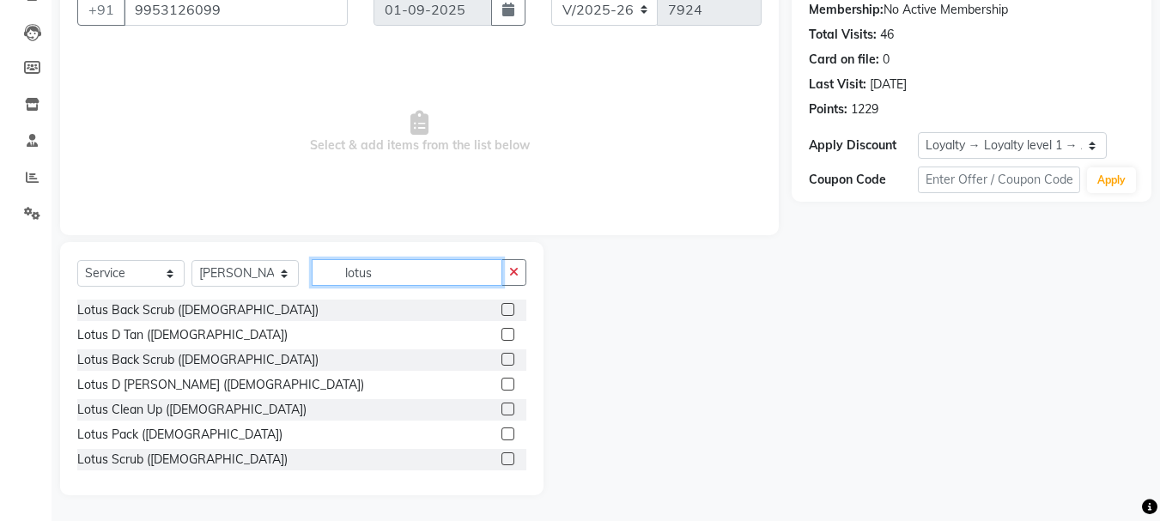
type input "lotus"
click at [502, 406] on label at bounding box center [508, 409] width 13 height 13
click at [502, 406] on input "checkbox" at bounding box center [507, 410] width 11 height 11
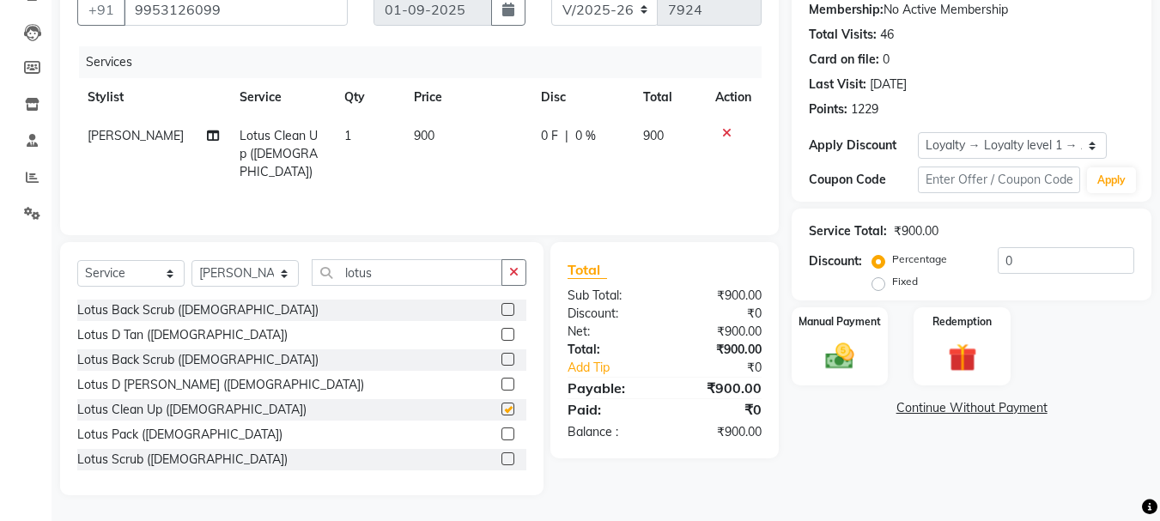
checkbox input "false"
click at [513, 259] on div "Select Service Product Membership Package Voucher Prepaid Gift Card Select Styl…" at bounding box center [302, 368] width 484 height 253
click at [513, 266] on icon "button" at bounding box center [513, 272] width 9 height 12
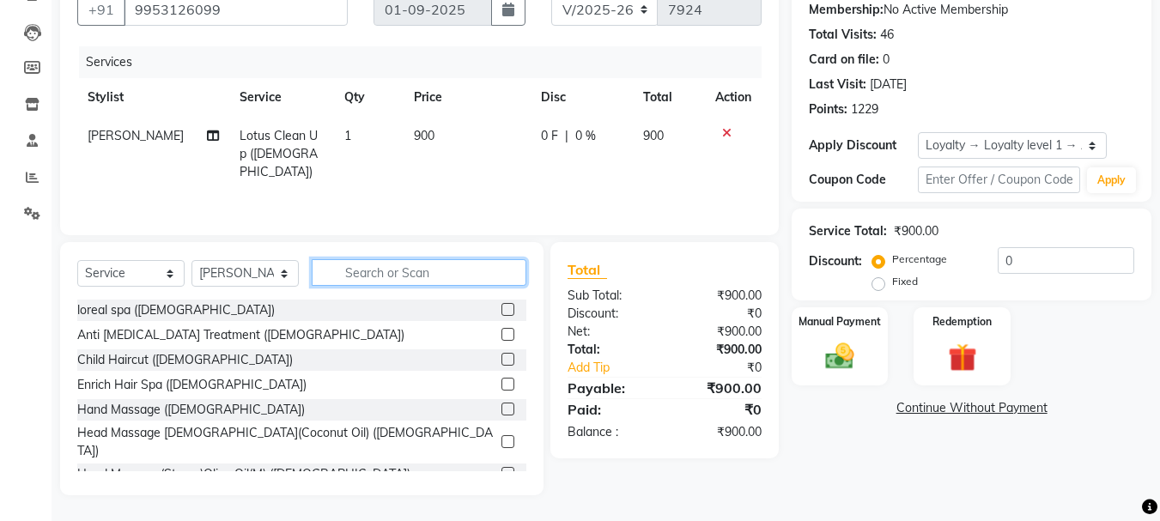
click at [478, 269] on input "text" at bounding box center [419, 272] width 215 height 27
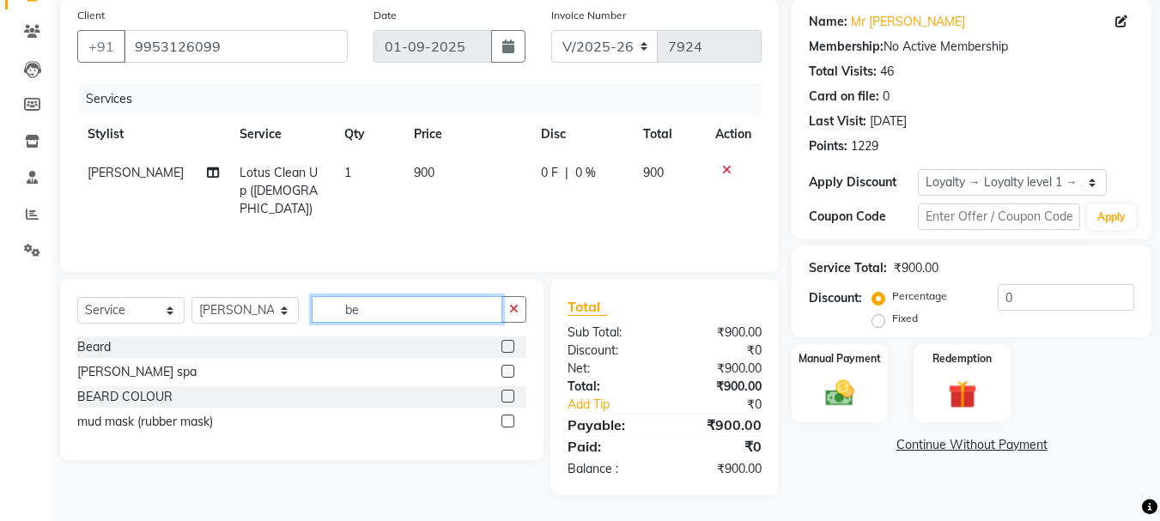
scroll to position [130, 0]
type input "bea"
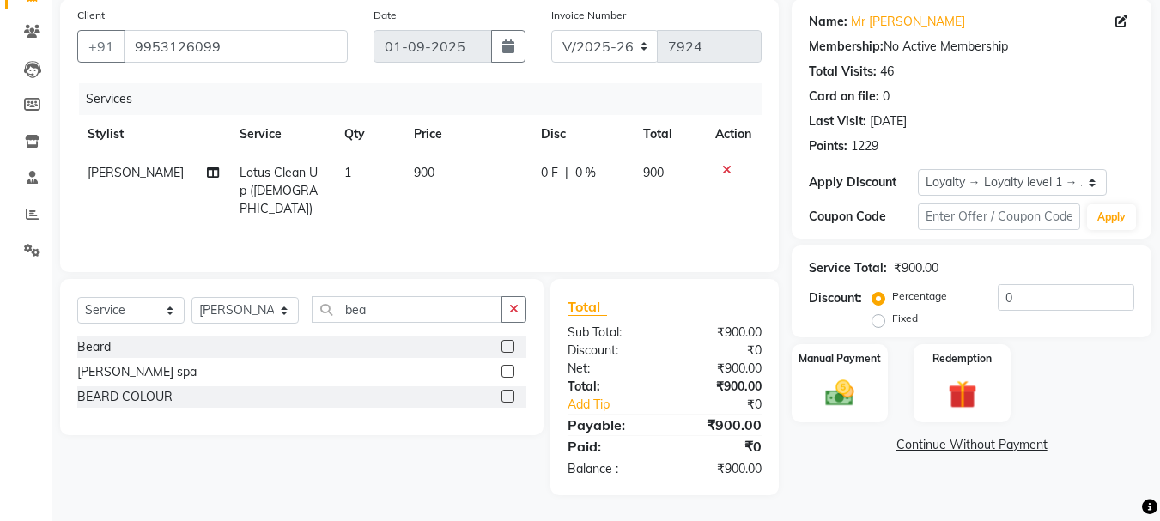
click at [506, 345] on label at bounding box center [508, 346] width 13 height 13
click at [506, 345] on input "checkbox" at bounding box center [507, 347] width 11 height 11
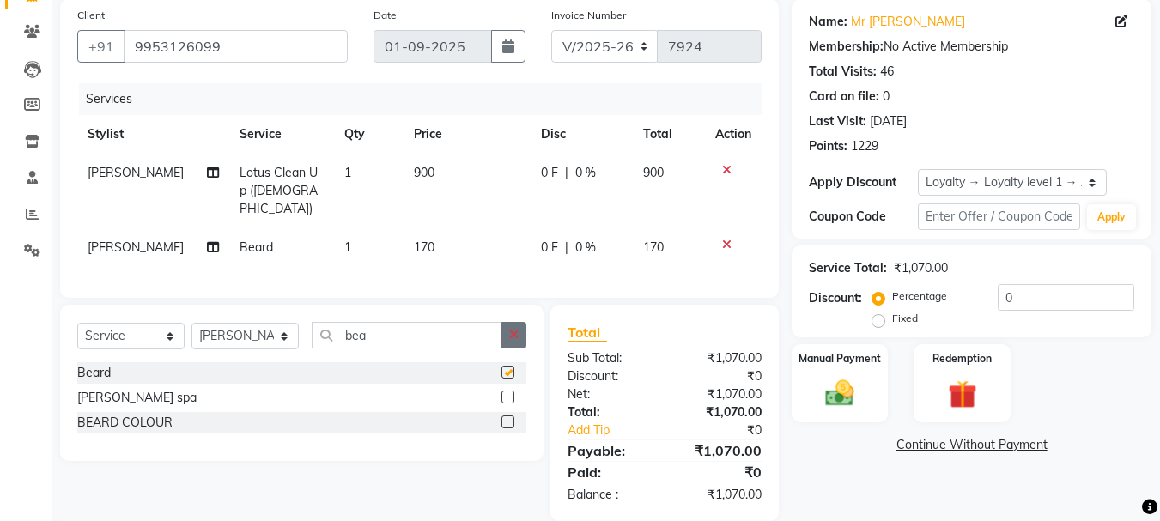
checkbox input "false"
click at [516, 329] on icon "button" at bounding box center [513, 335] width 9 height 12
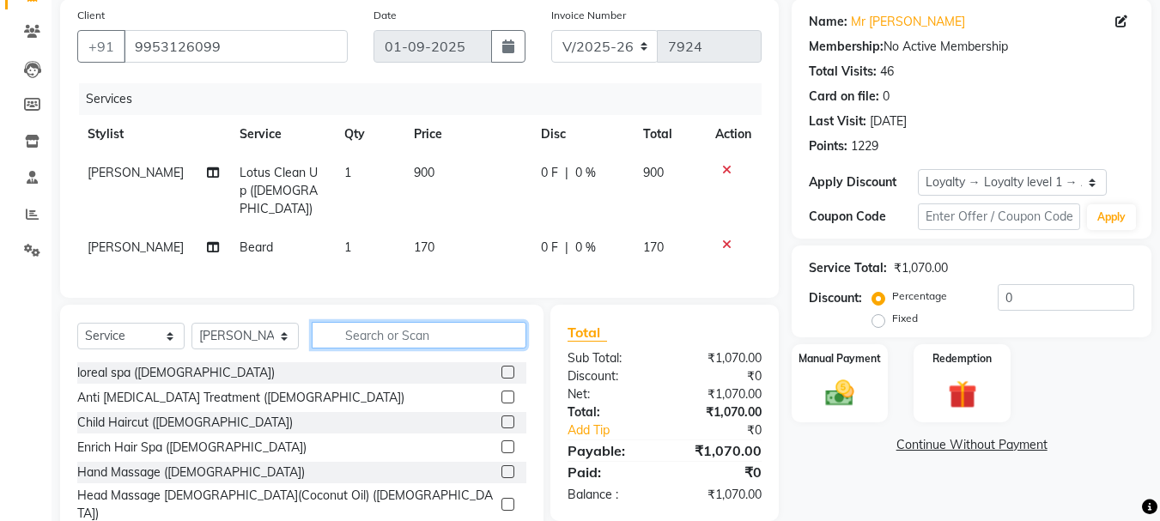
click at [480, 327] on input "text" at bounding box center [419, 335] width 215 height 27
type input "g"
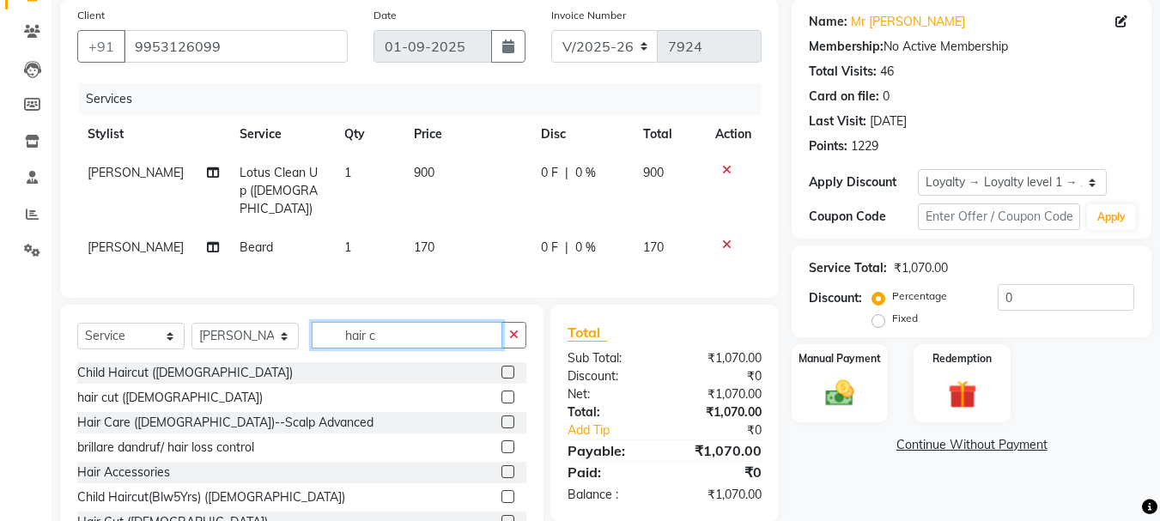
type input "hair c"
click at [502, 391] on label at bounding box center [508, 397] width 13 height 13
click at [502, 393] on input "checkbox" at bounding box center [507, 398] width 11 height 11
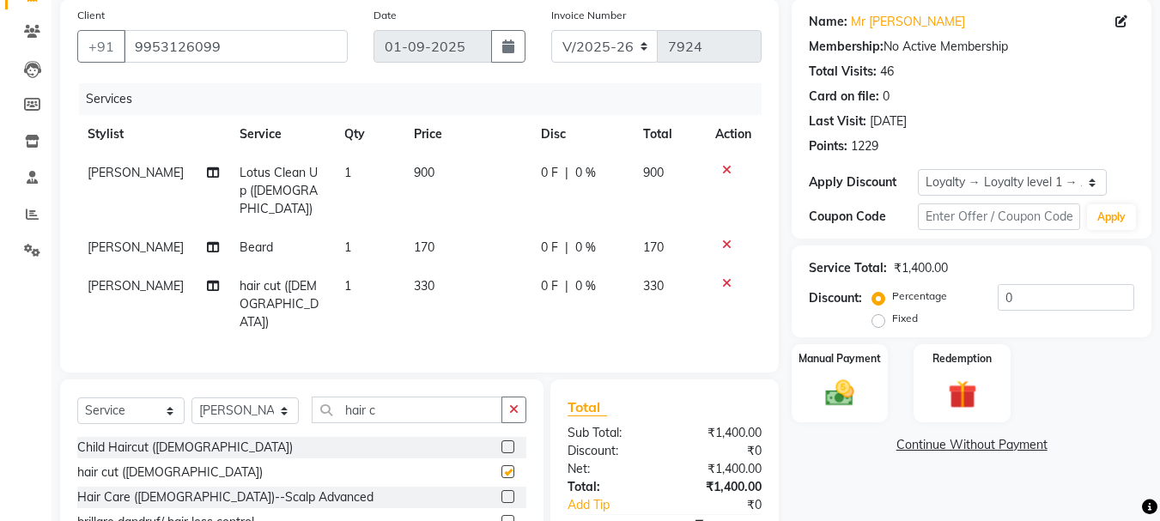
checkbox input "false"
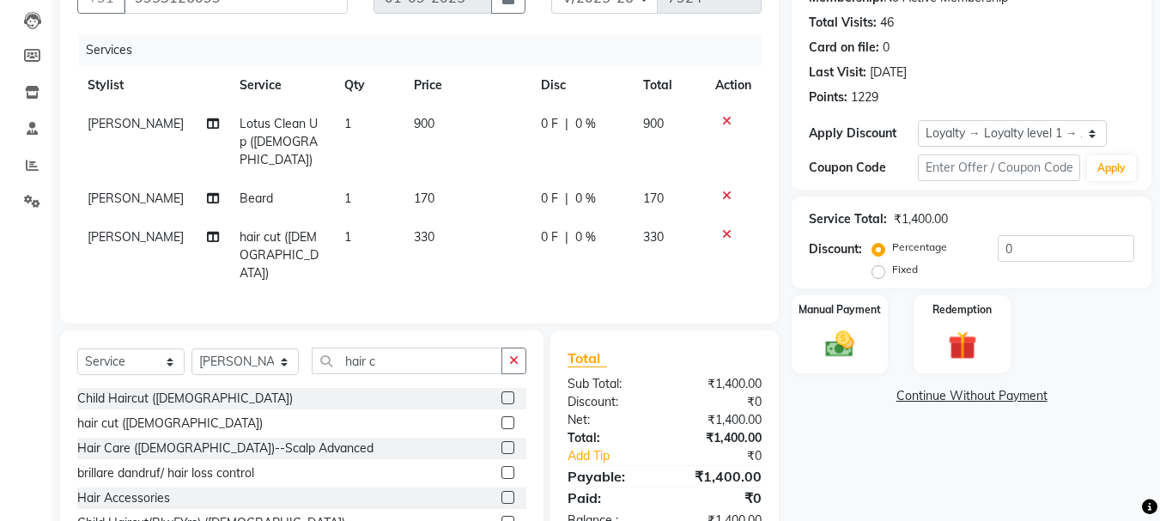
scroll to position [226, 0]
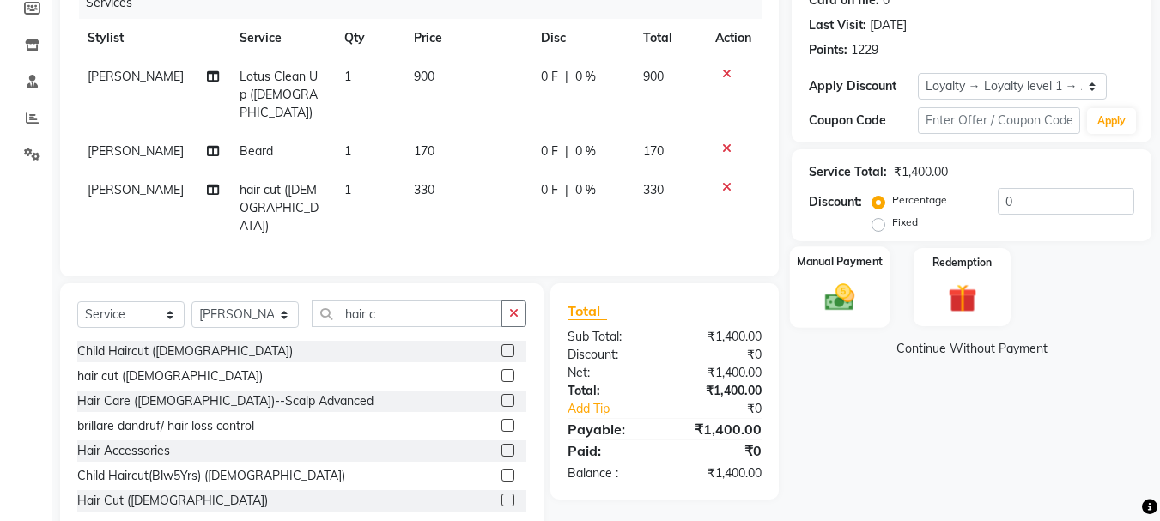
click at [814, 287] on div "Manual Payment" at bounding box center [840, 288] width 100 height 82
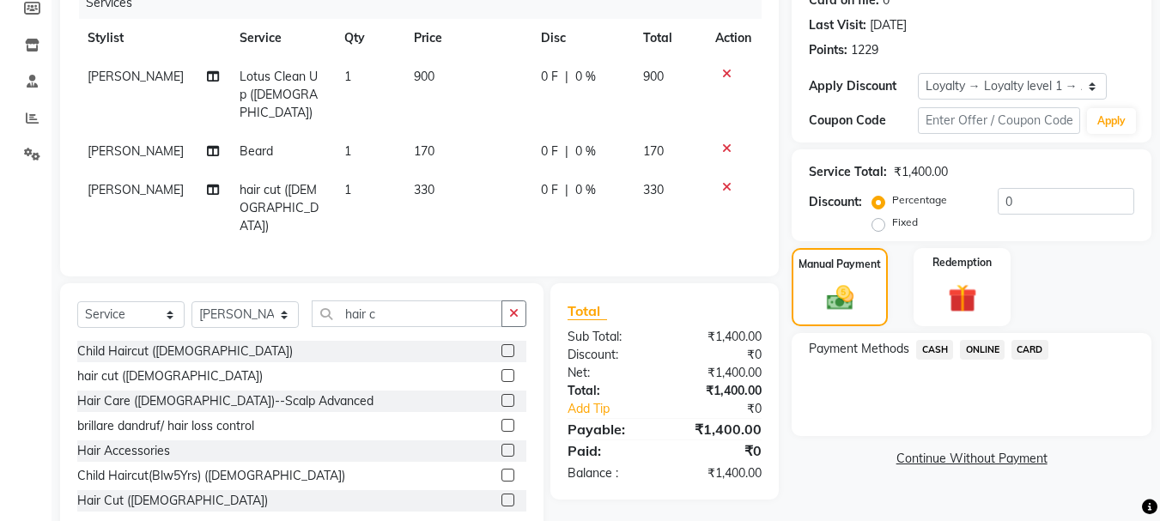
click at [1014, 348] on span "CARD" at bounding box center [1030, 350] width 37 height 20
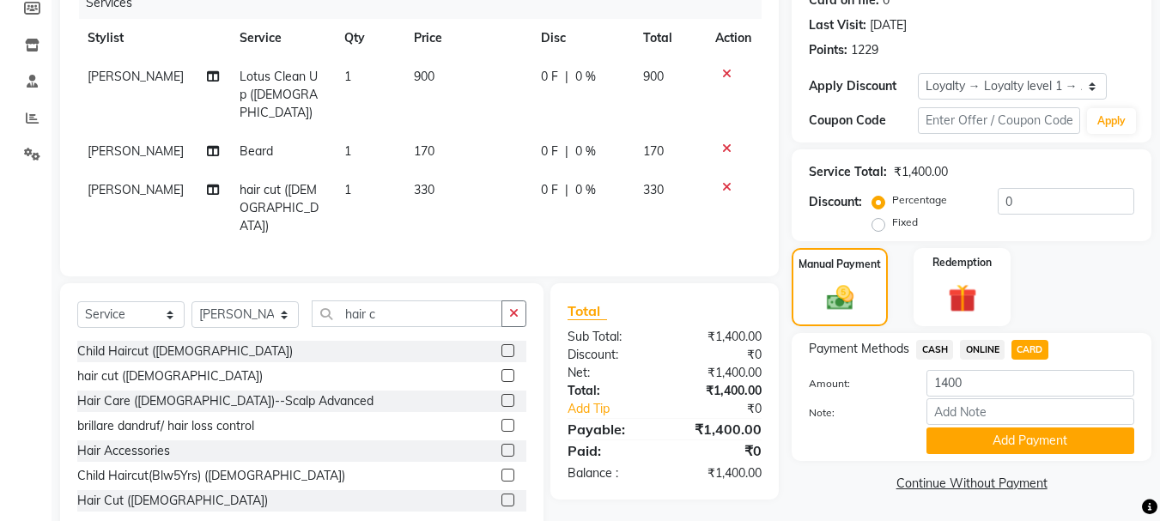
scroll to position [227, 0]
click at [970, 350] on span "ONLINE" at bounding box center [982, 349] width 45 height 20
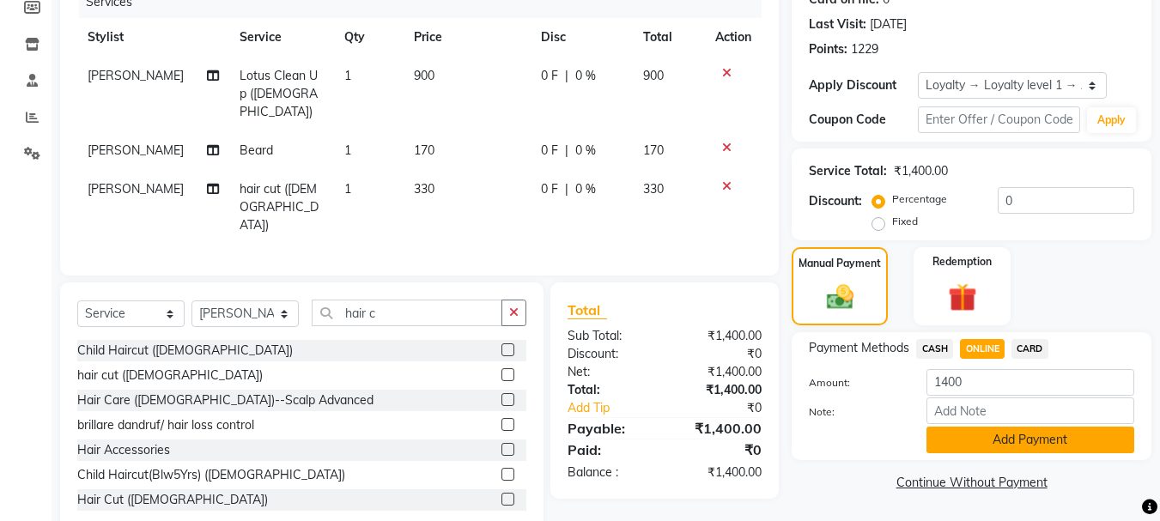
click at [992, 439] on button "Add Payment" at bounding box center [1031, 440] width 208 height 27
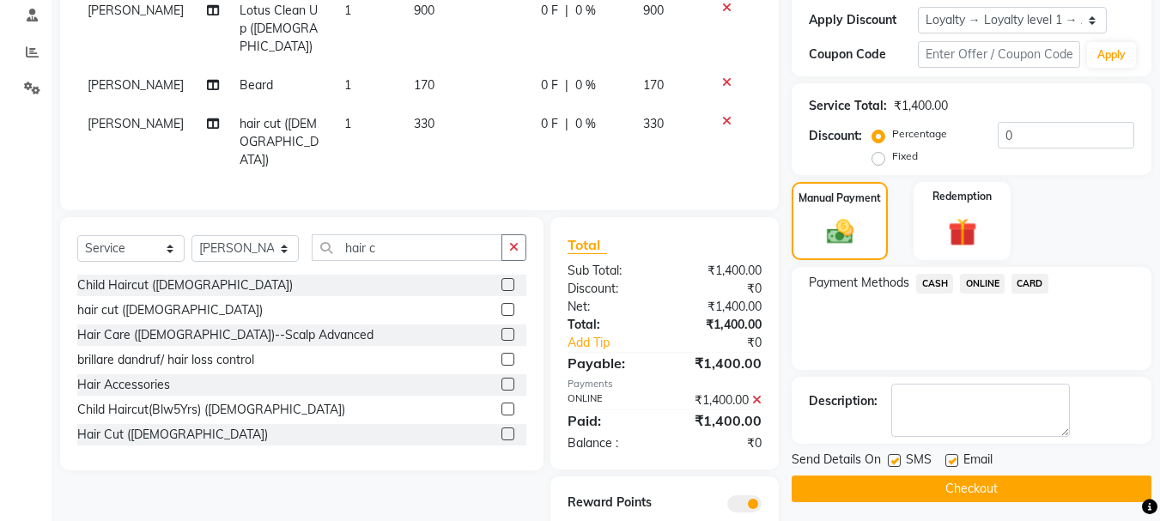
scroll to position [310, 0]
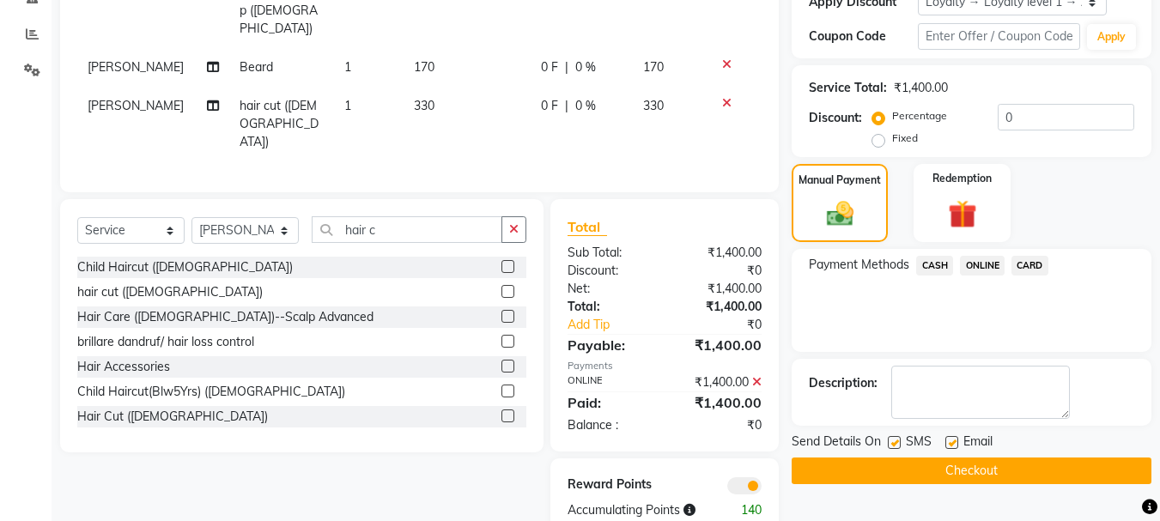
click at [938, 477] on button "Checkout" at bounding box center [972, 471] width 360 height 27
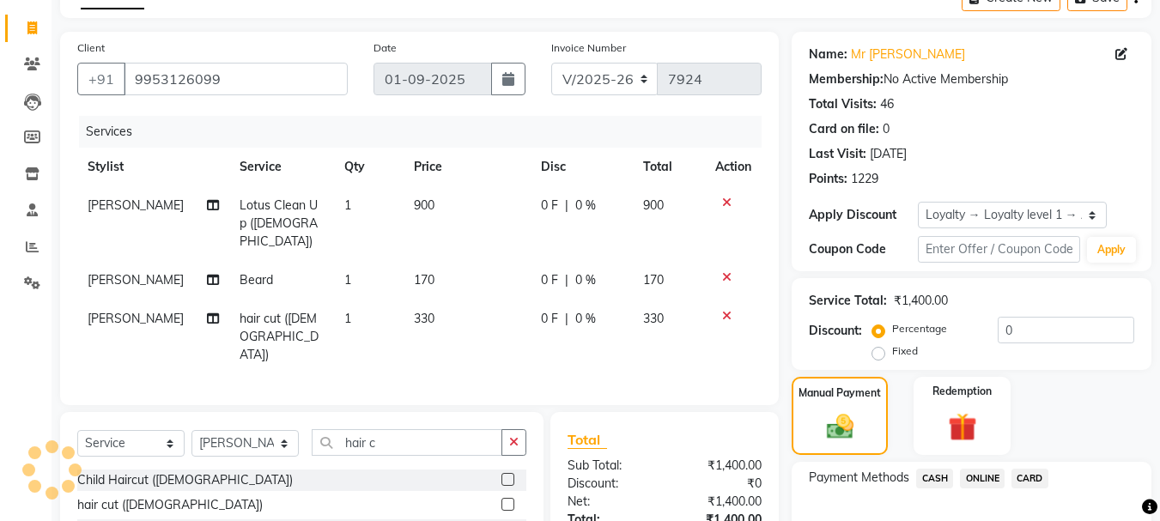
scroll to position [64, 0]
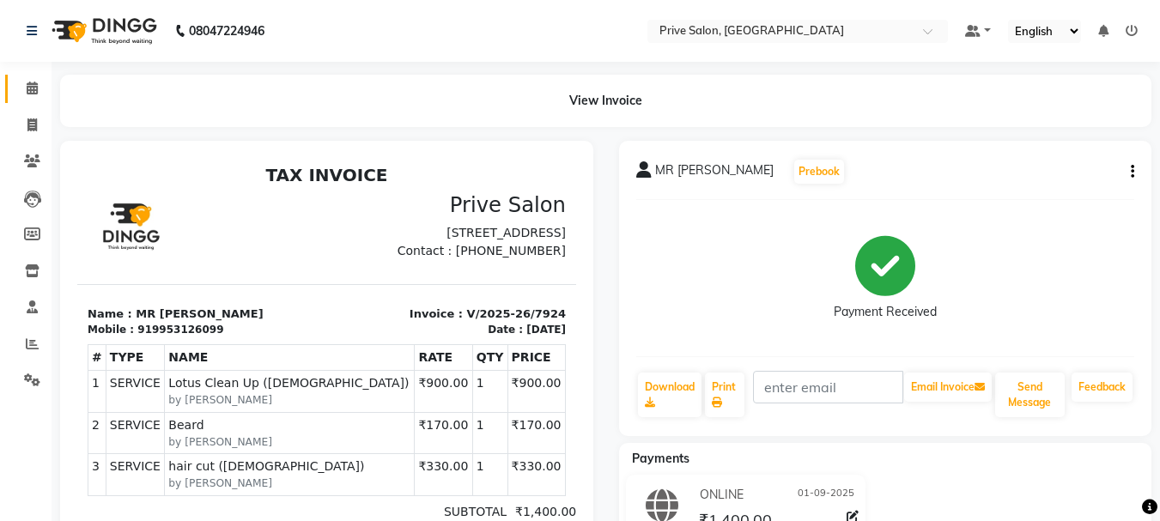
click at [33, 93] on icon at bounding box center [32, 88] width 11 height 13
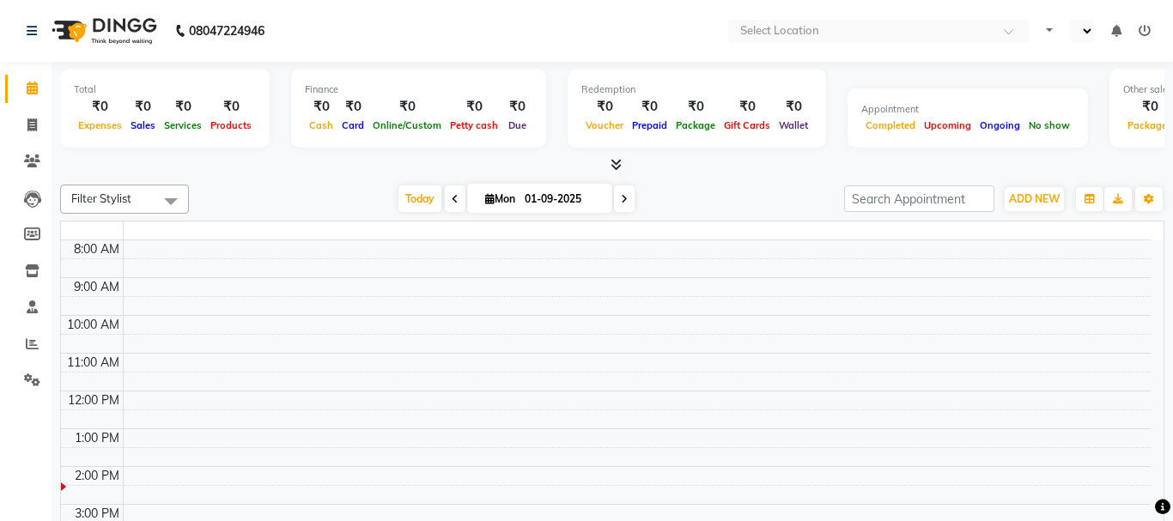
select select "en"
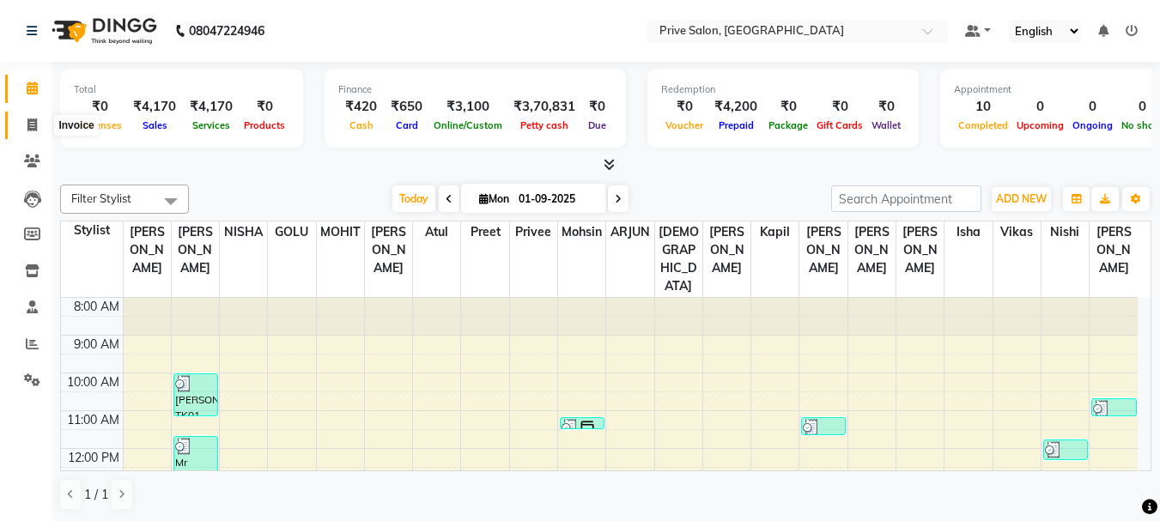
click at [30, 126] on icon at bounding box center [31, 125] width 9 height 13
select select "service"
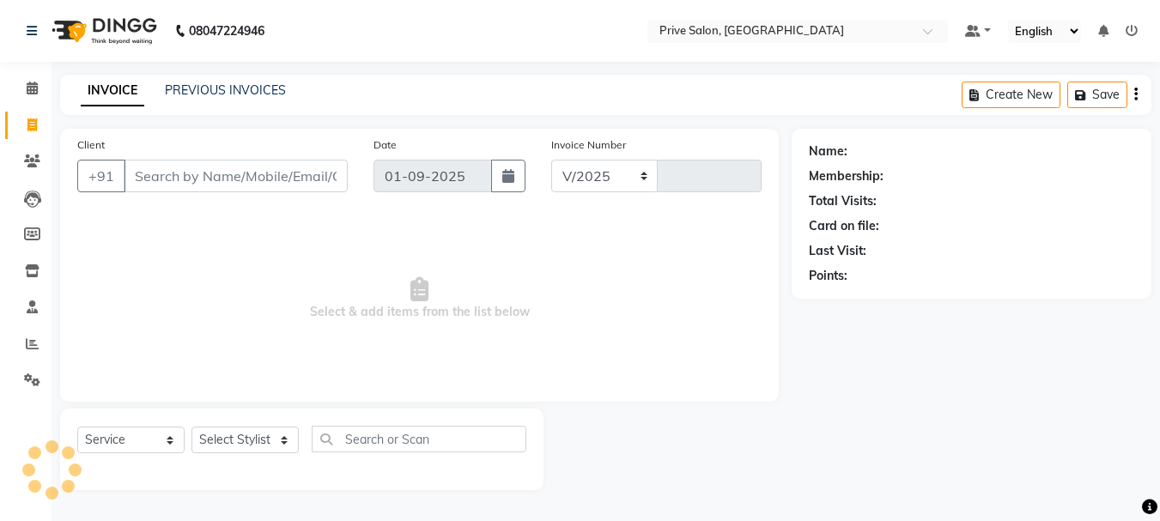
select select "136"
type input "7925"
click at [164, 184] on input "Client" at bounding box center [238, 176] width 228 height 33
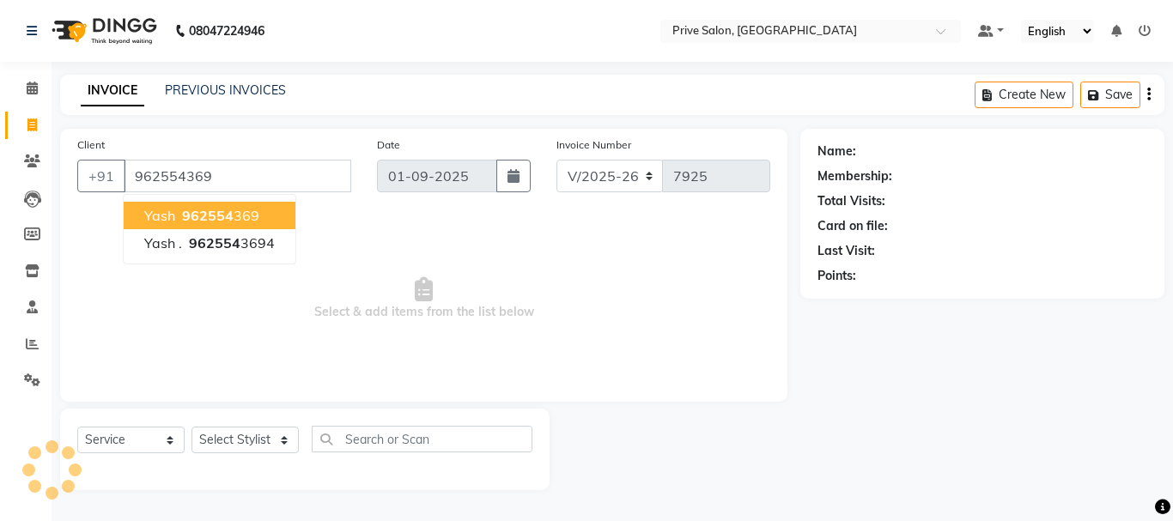
type input "962554369"
select select "1: Object"
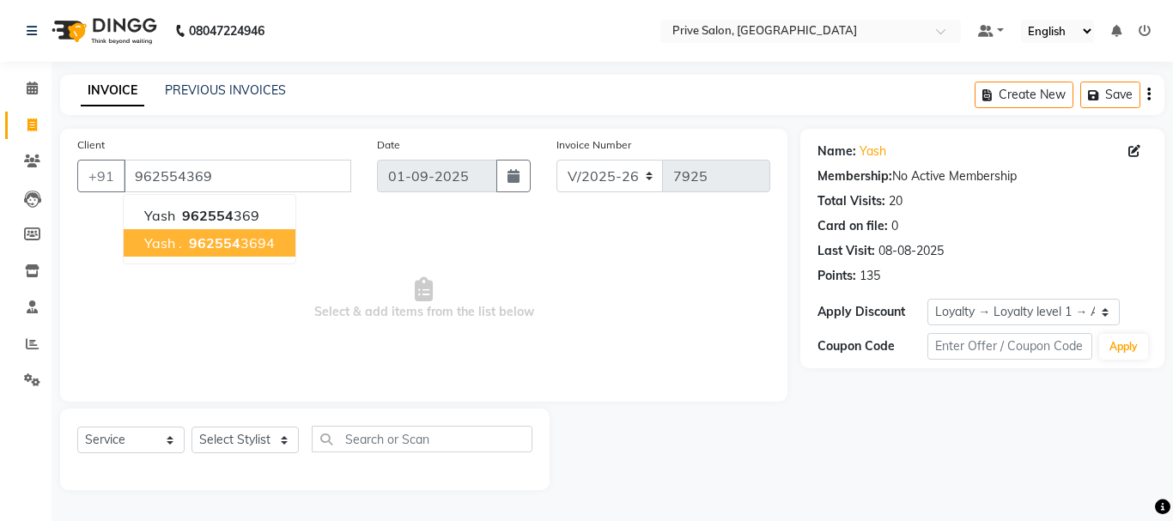
click at [439, 276] on span "Select & add items from the list below" at bounding box center [423, 299] width 693 height 172
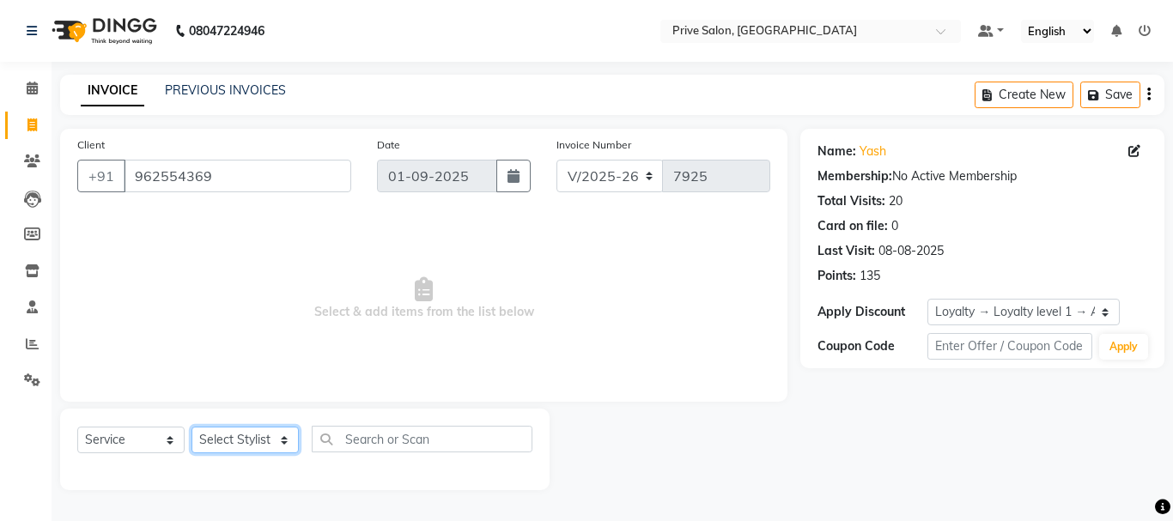
click at [271, 436] on select "Select Stylist amit ARJUN [PERSON_NAME] [PERSON_NAME] GOLU [PERSON_NAME] isha […" at bounding box center [245, 440] width 107 height 27
select select "44179"
click at [192, 427] on select "Select Stylist amit ARJUN [PERSON_NAME] [PERSON_NAME] GOLU [PERSON_NAME] isha […" at bounding box center [245, 440] width 107 height 27
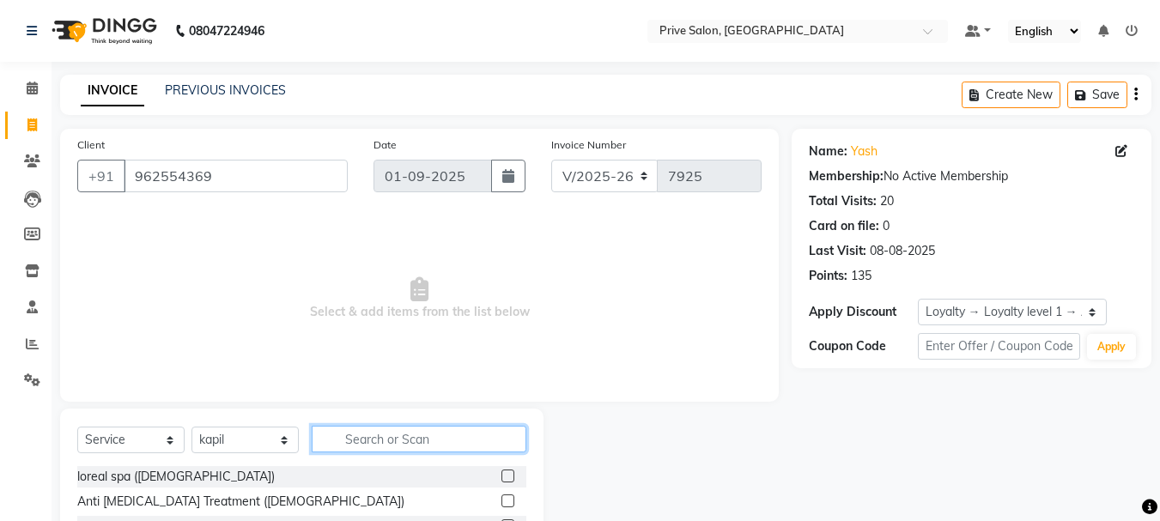
click at [452, 444] on input "text" at bounding box center [419, 439] width 215 height 27
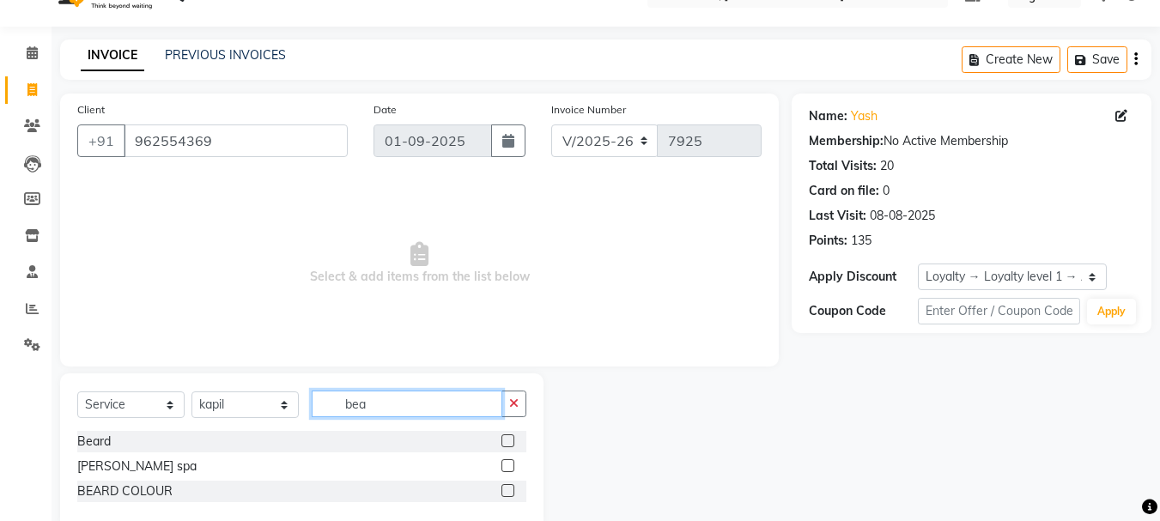
scroll to position [70, 0]
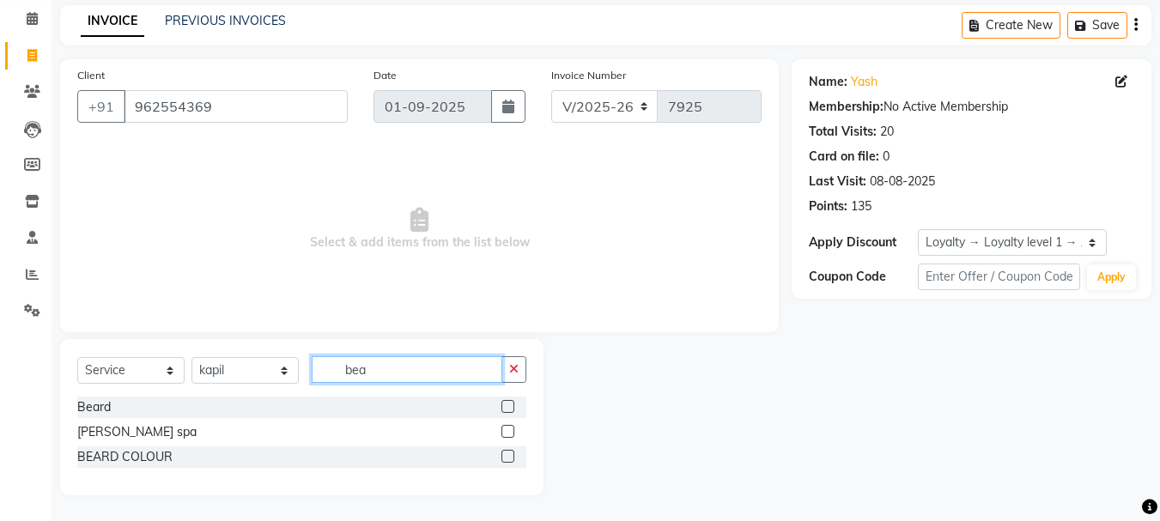
type input "bea"
click at [510, 408] on label at bounding box center [508, 406] width 13 height 13
click at [510, 408] on input "checkbox" at bounding box center [507, 407] width 11 height 11
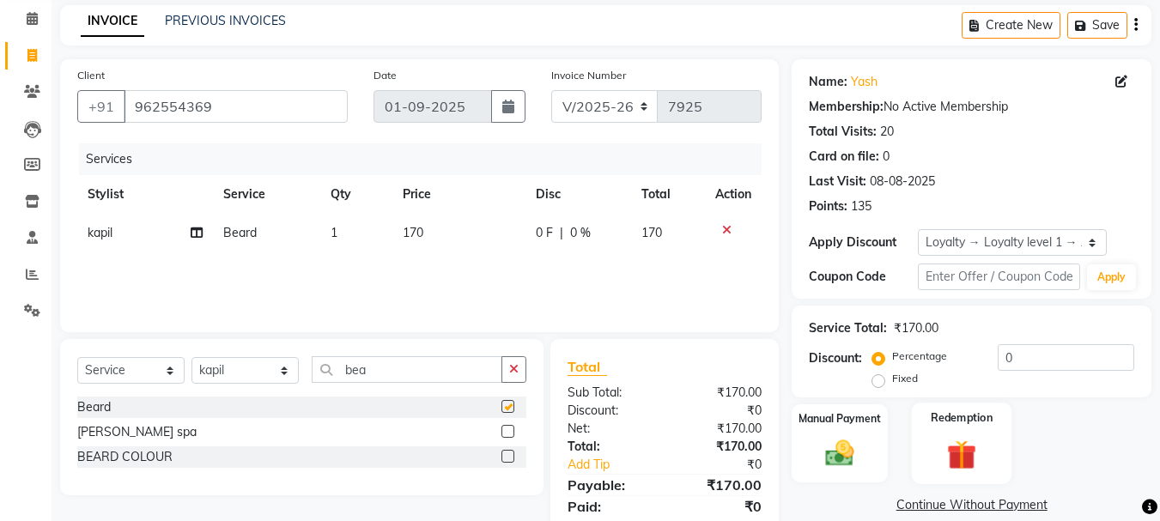
checkbox input "false"
click at [881, 469] on div "Manual Payment" at bounding box center [840, 444] width 100 height 82
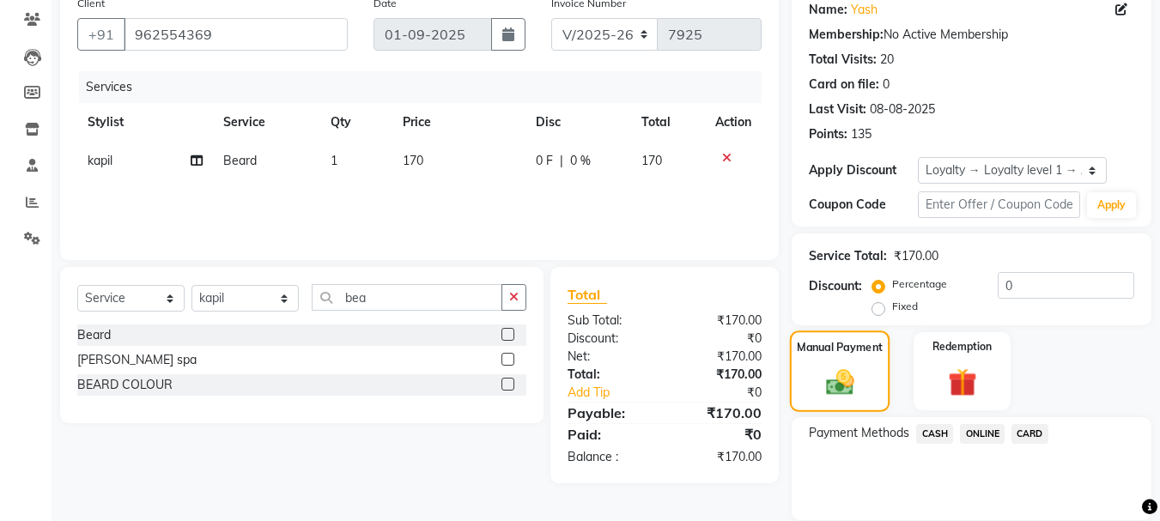
scroll to position [202, 0]
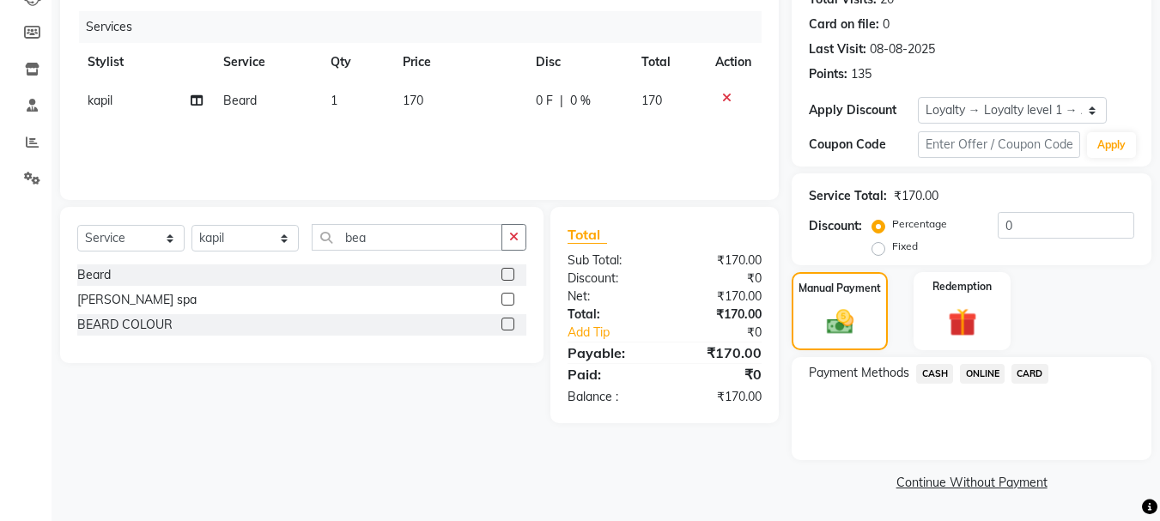
click at [984, 375] on span "ONLINE" at bounding box center [982, 374] width 45 height 20
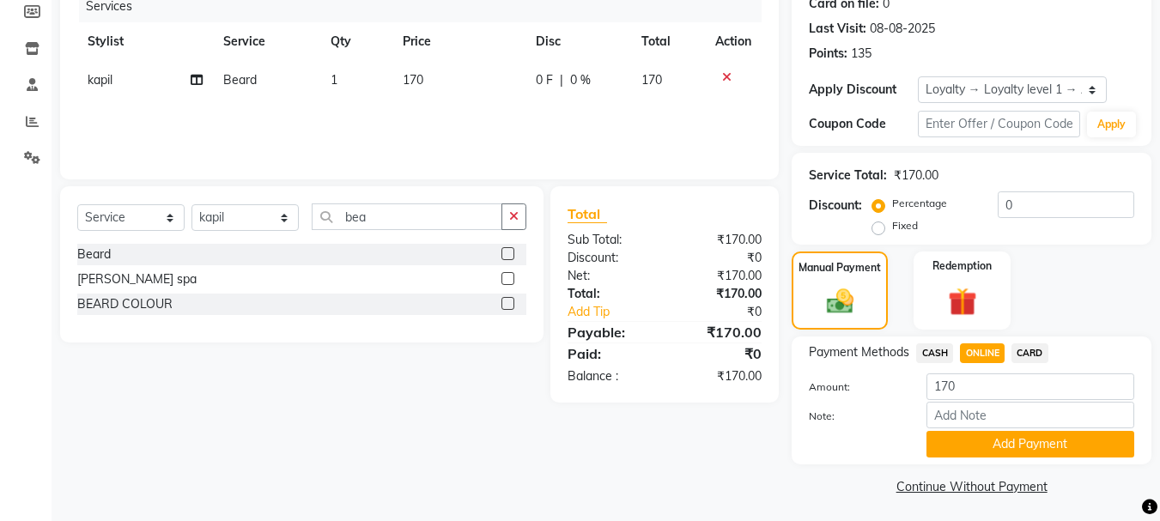
scroll to position [227, 0]
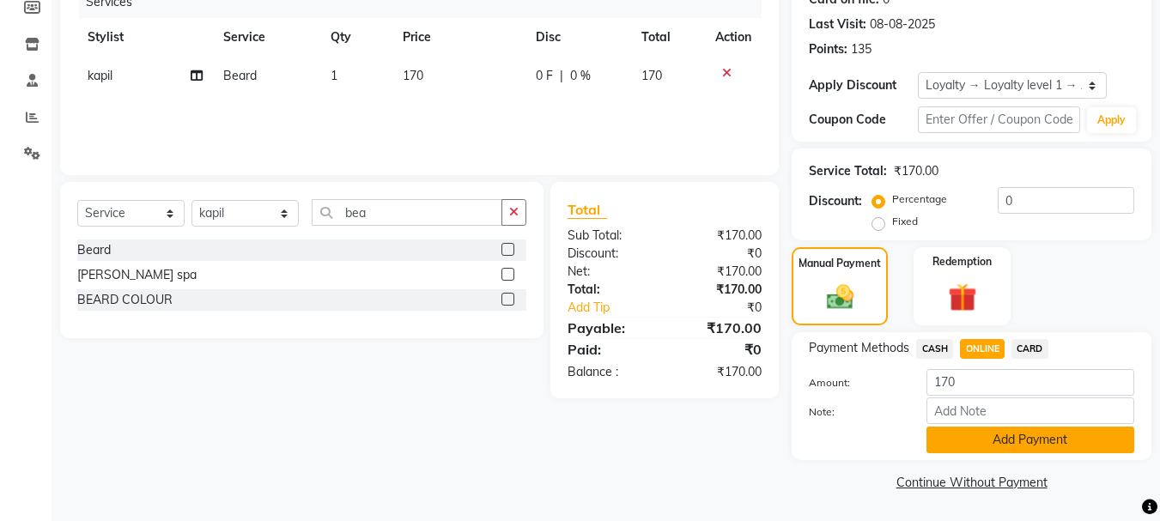
click at [1078, 442] on button "Add Payment" at bounding box center [1031, 440] width 208 height 27
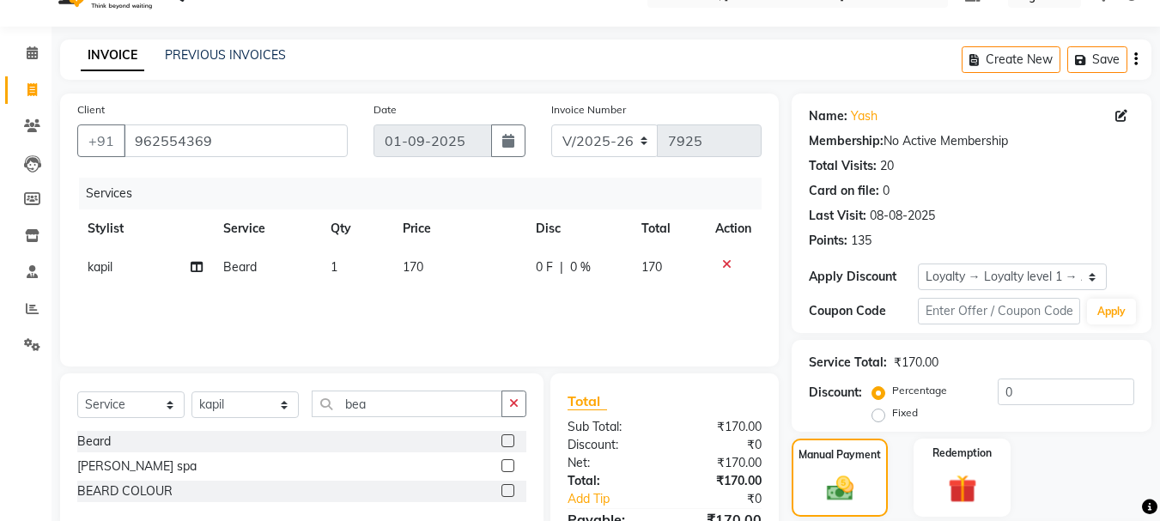
scroll to position [299, 0]
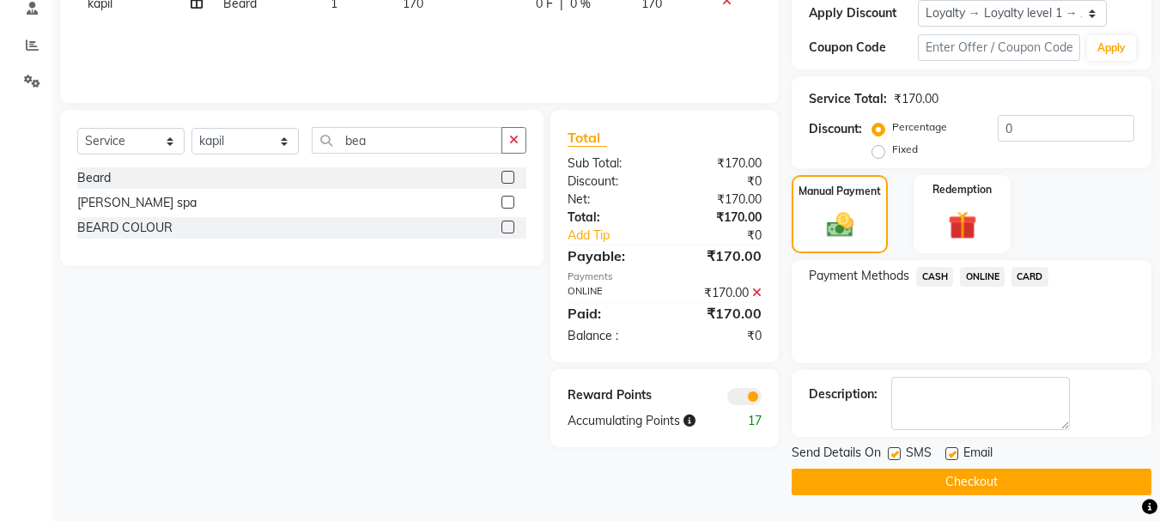
click at [965, 469] on button "Checkout" at bounding box center [972, 482] width 360 height 27
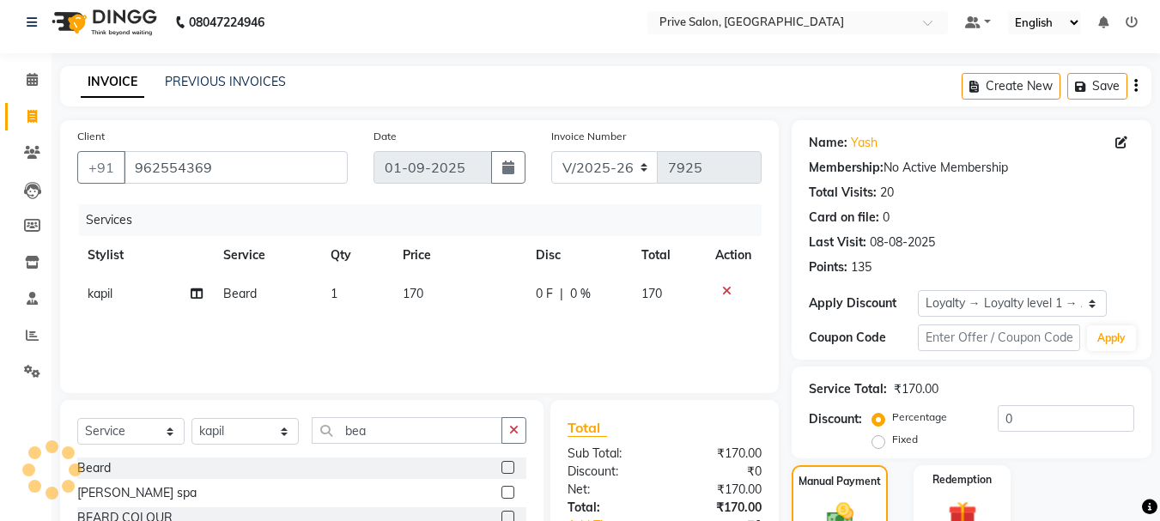
scroll to position [0, 0]
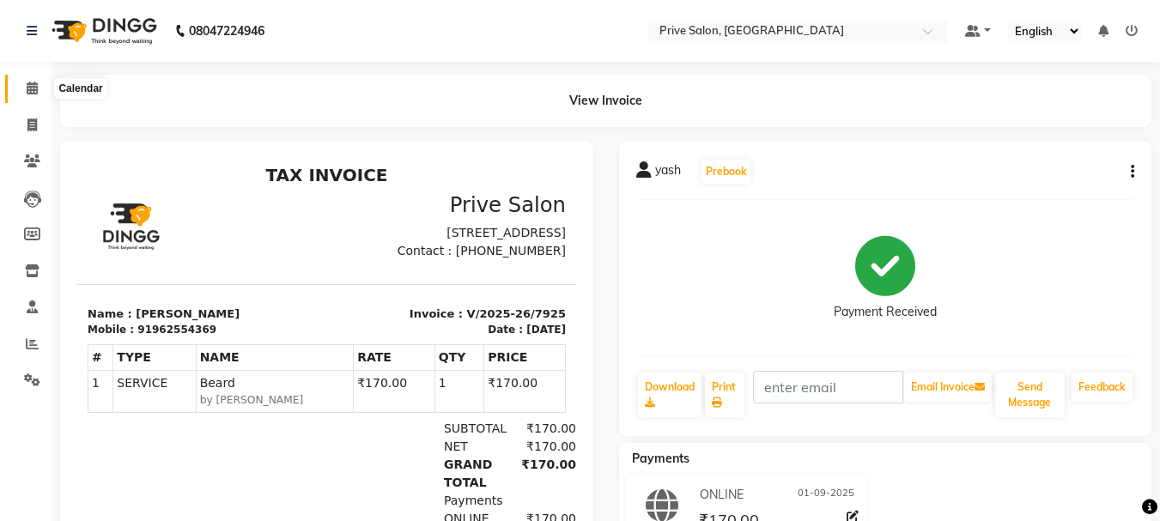
click at [20, 82] on span at bounding box center [32, 89] width 30 height 20
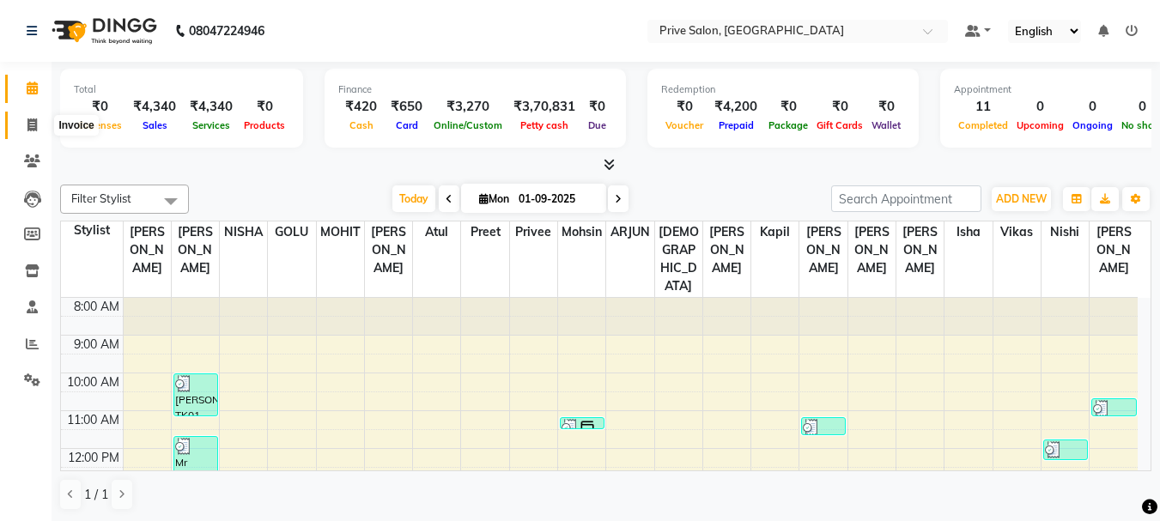
click at [38, 129] on span at bounding box center [32, 126] width 30 height 20
select select "service"
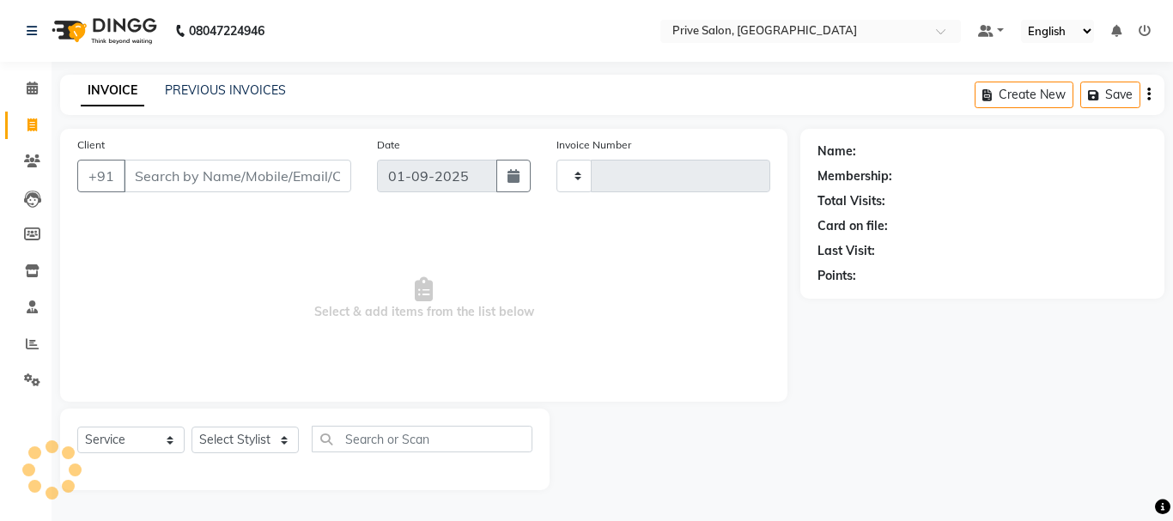
click at [206, 174] on input "Client" at bounding box center [238, 176] width 228 height 33
type input "8826539"
select select "136"
type input "7926"
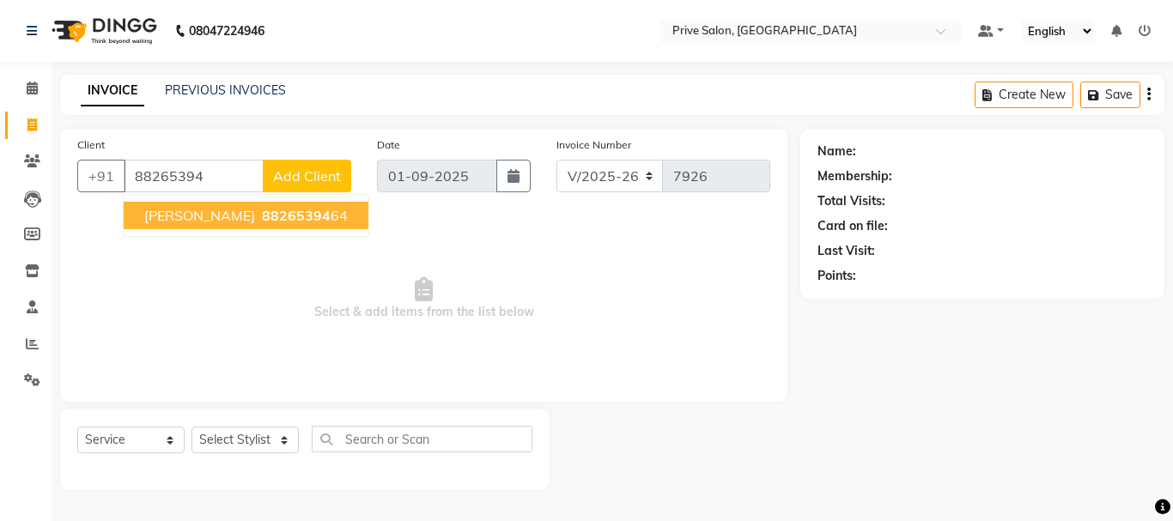
click at [221, 214] on span "chetnya bansal" at bounding box center [199, 215] width 111 height 17
type input "8826539464"
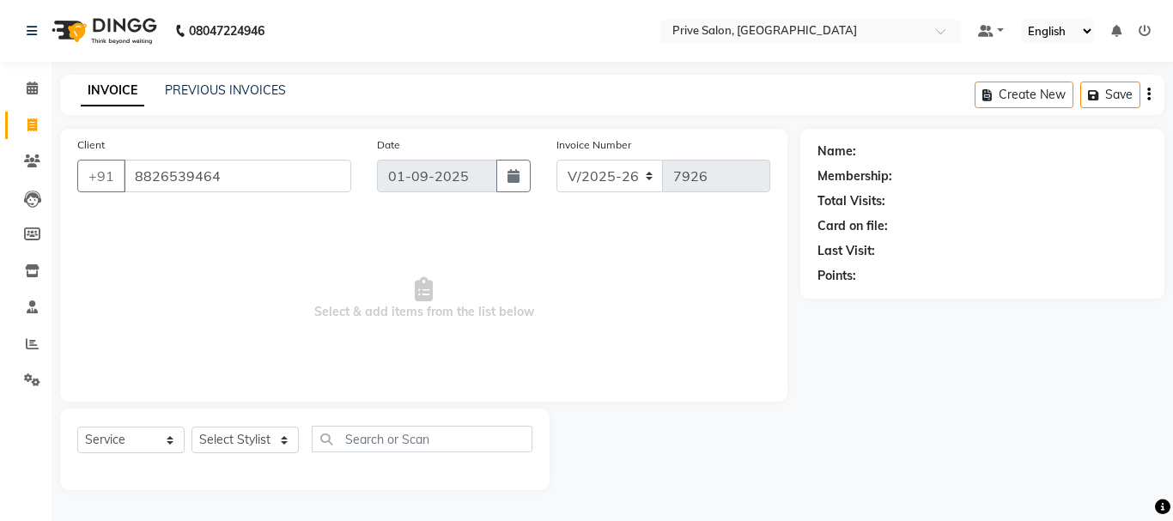
click at [221, 214] on span "Select & add items from the list below" at bounding box center [423, 299] width 693 height 172
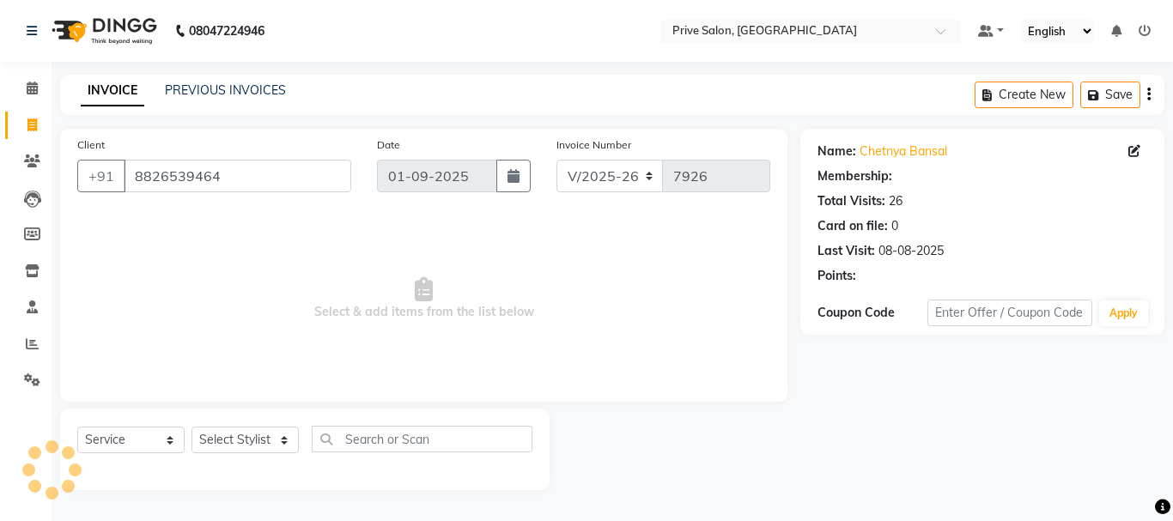
select select "1: Object"
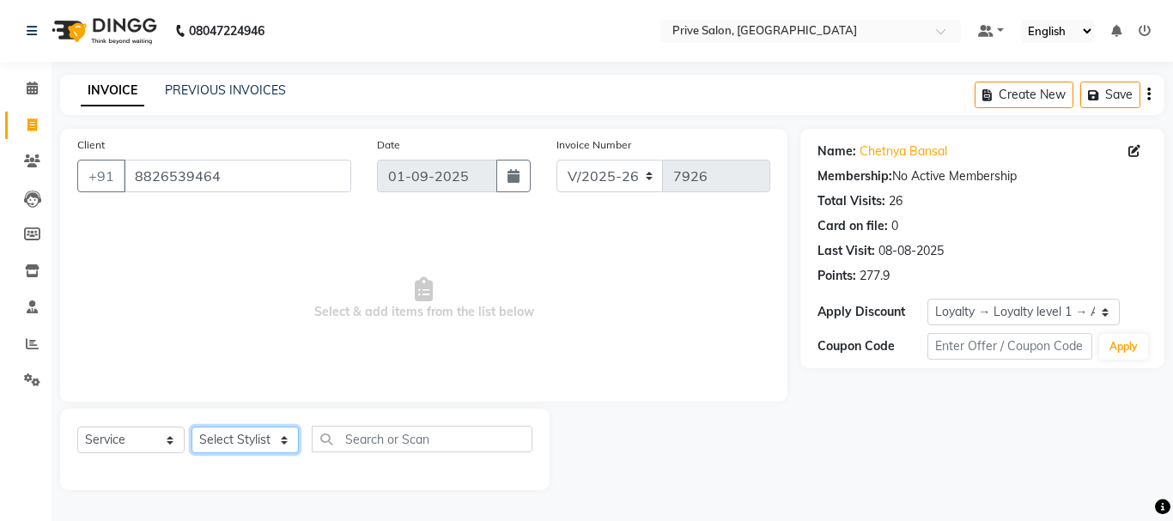
click at [260, 439] on select "Select Stylist amit ARJUN [PERSON_NAME] [PERSON_NAME] GOLU [PERSON_NAME] isha […" at bounding box center [245, 440] width 107 height 27
select select "3992"
click at [192, 427] on select "Select Stylist amit ARJUN [PERSON_NAME] [PERSON_NAME] GOLU [PERSON_NAME] isha […" at bounding box center [245, 440] width 107 height 27
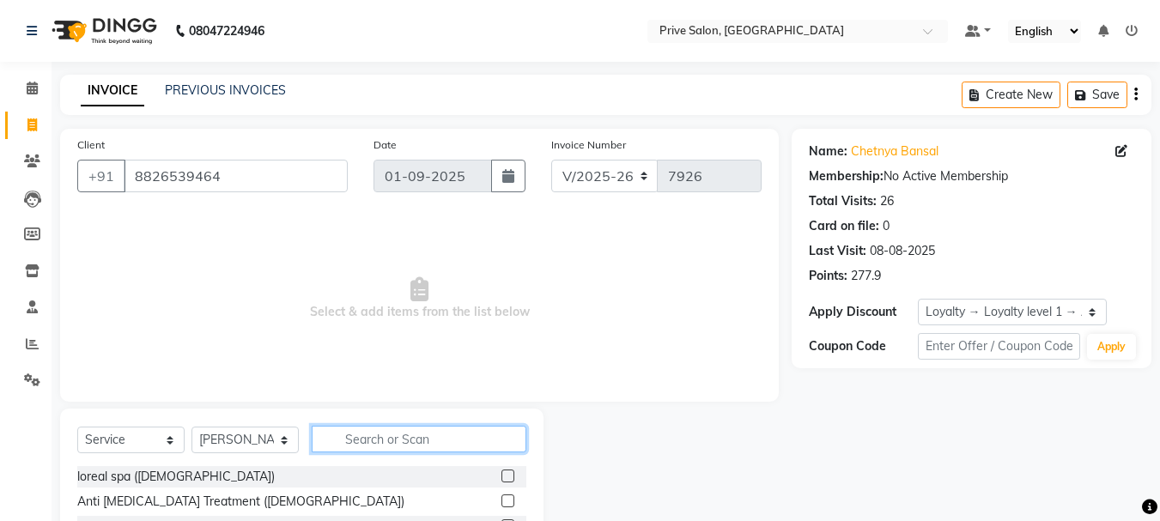
click at [423, 439] on input "text" at bounding box center [419, 439] width 215 height 27
type input "cut"
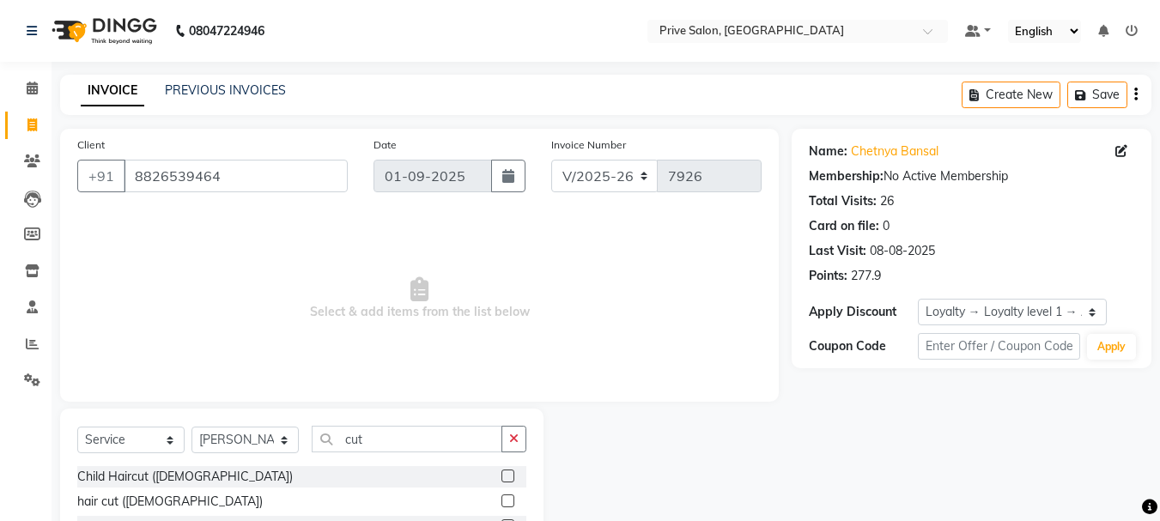
click at [502, 502] on label at bounding box center [508, 501] width 13 height 13
click at [502, 502] on input "checkbox" at bounding box center [507, 501] width 11 height 11
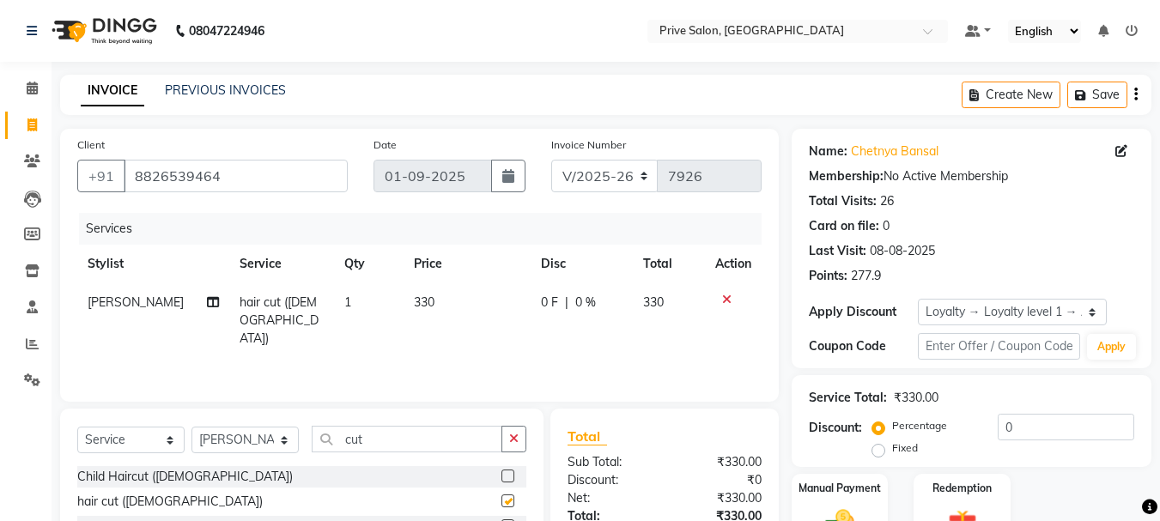
checkbox input "false"
click at [453, 445] on input "cut" at bounding box center [407, 439] width 191 height 27
type input "c"
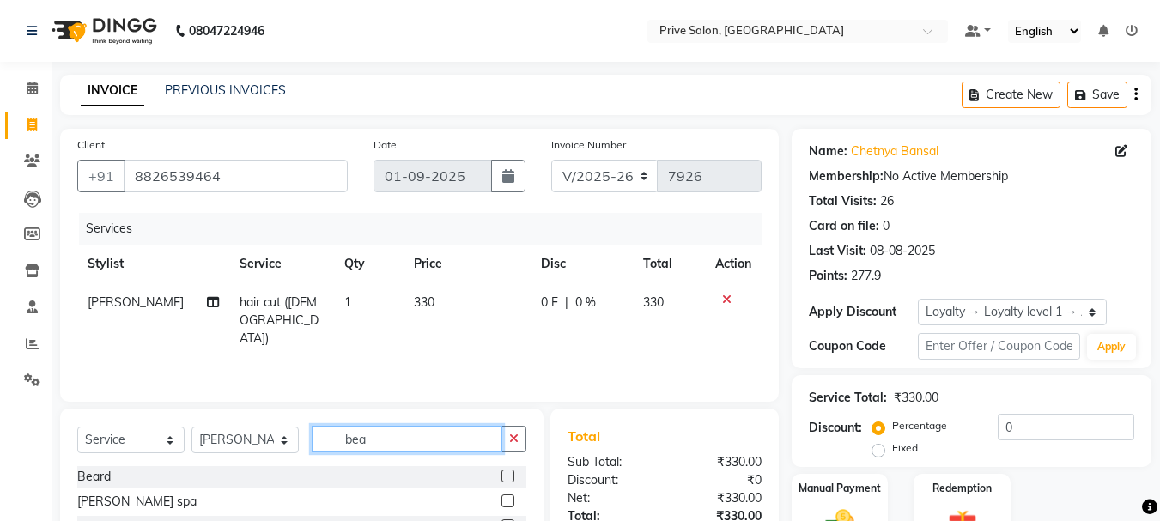
type input "bea"
click at [508, 474] on label at bounding box center [508, 476] width 13 height 13
click at [508, 474] on input "checkbox" at bounding box center [507, 477] width 11 height 11
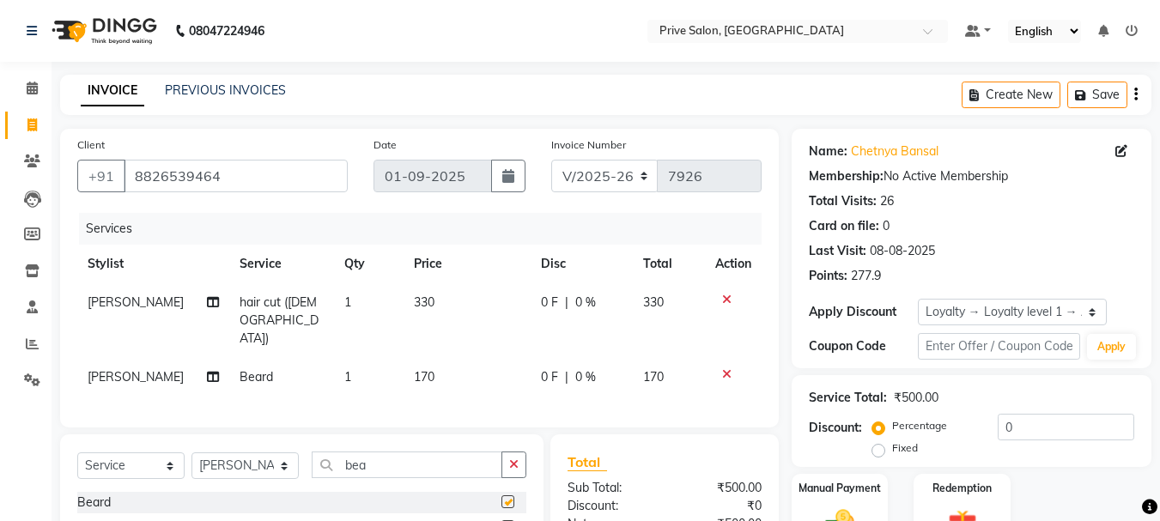
checkbox input "false"
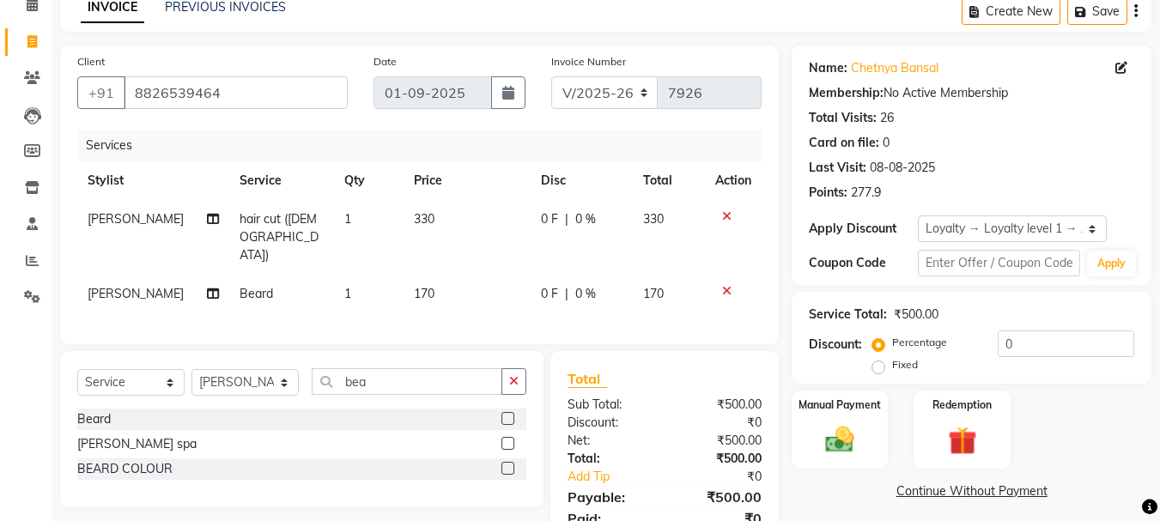
scroll to position [132, 0]
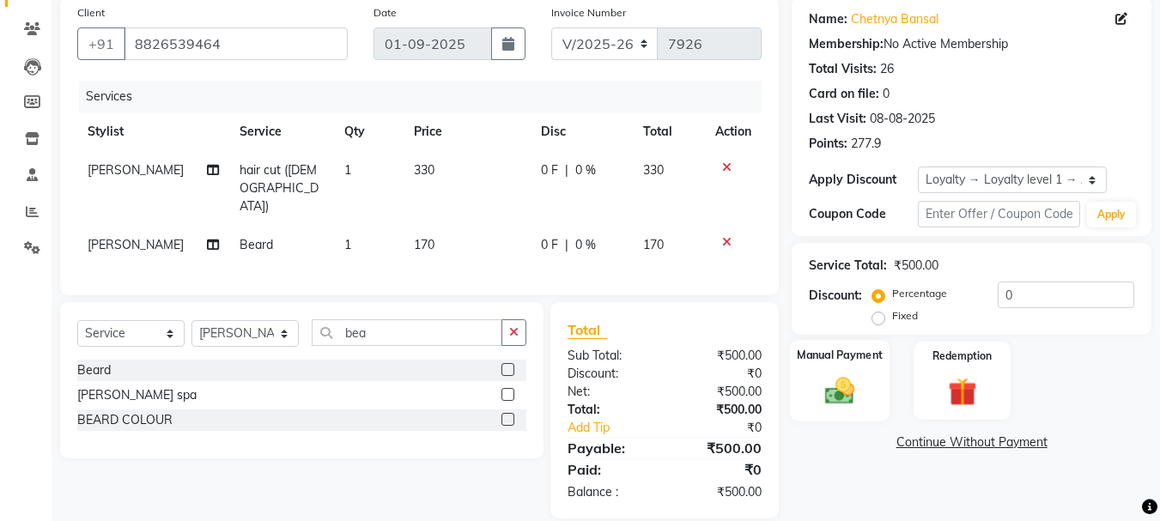
click at [835, 418] on div "Manual Payment" at bounding box center [840, 381] width 100 height 82
click at [934, 448] on span "CASH" at bounding box center [935, 444] width 37 height 20
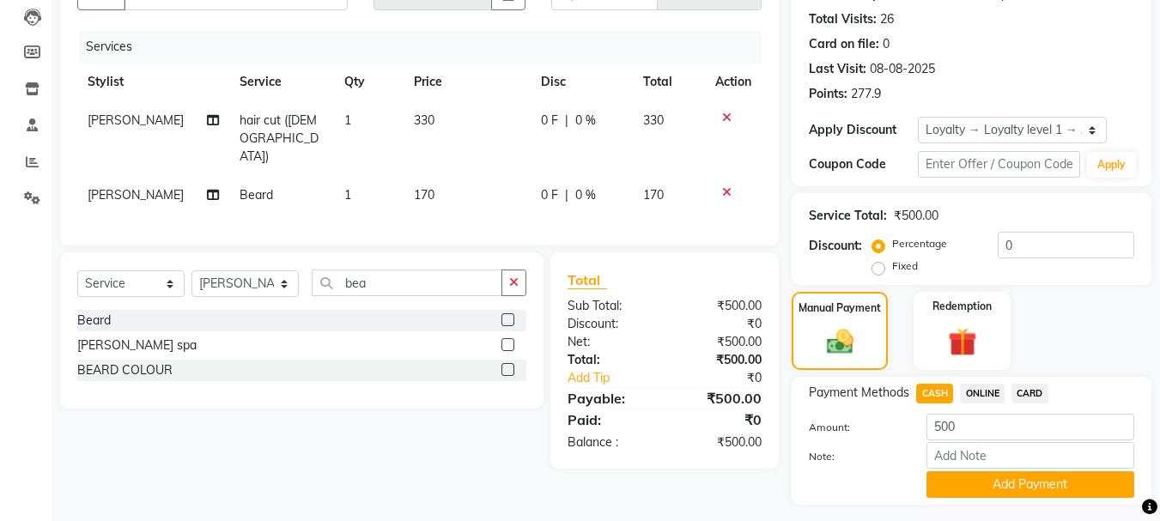
scroll to position [227, 0]
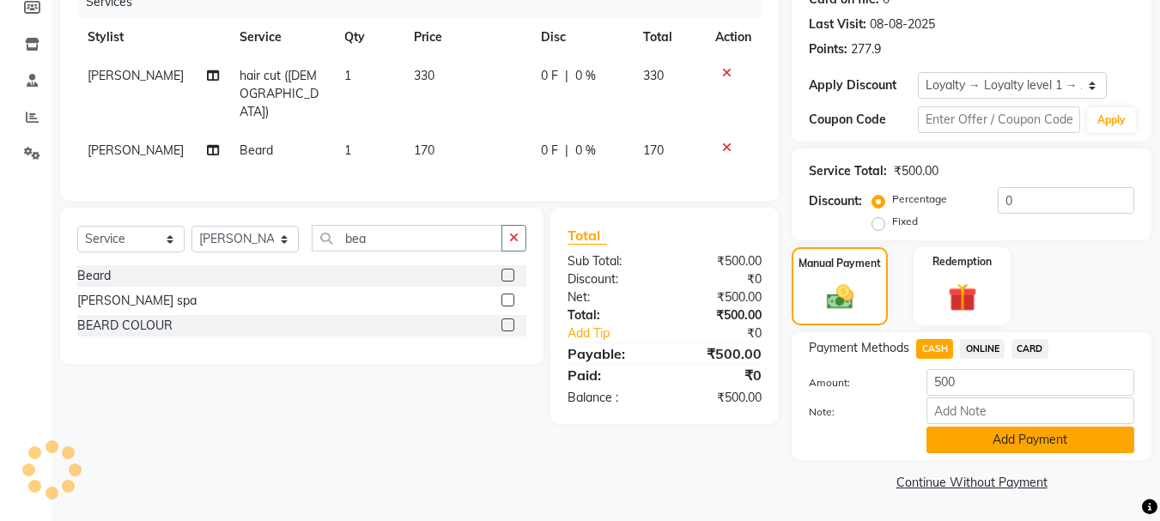
click at [1002, 434] on button "Add Payment" at bounding box center [1031, 440] width 208 height 27
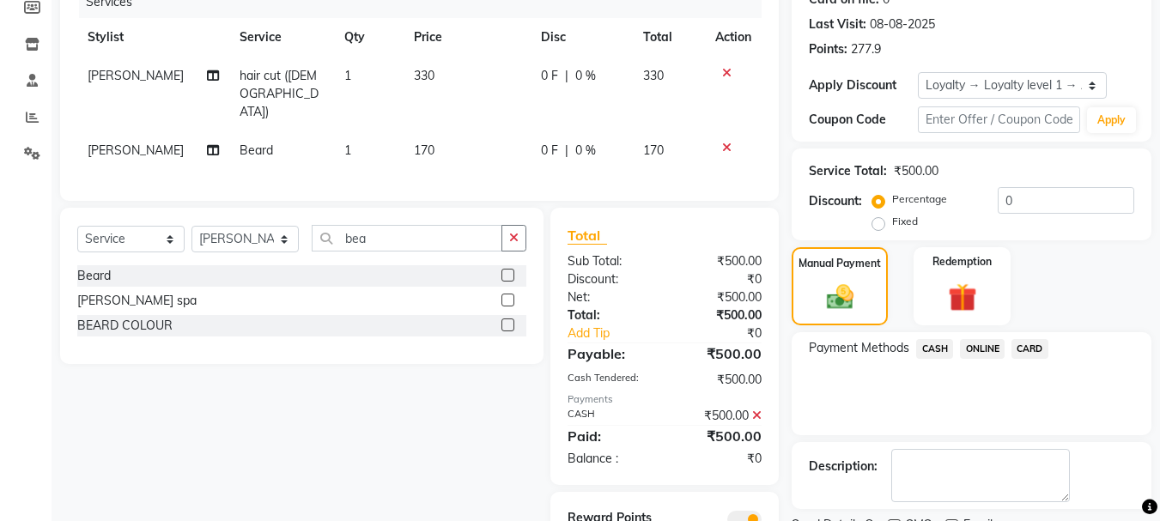
scroll to position [299, 0]
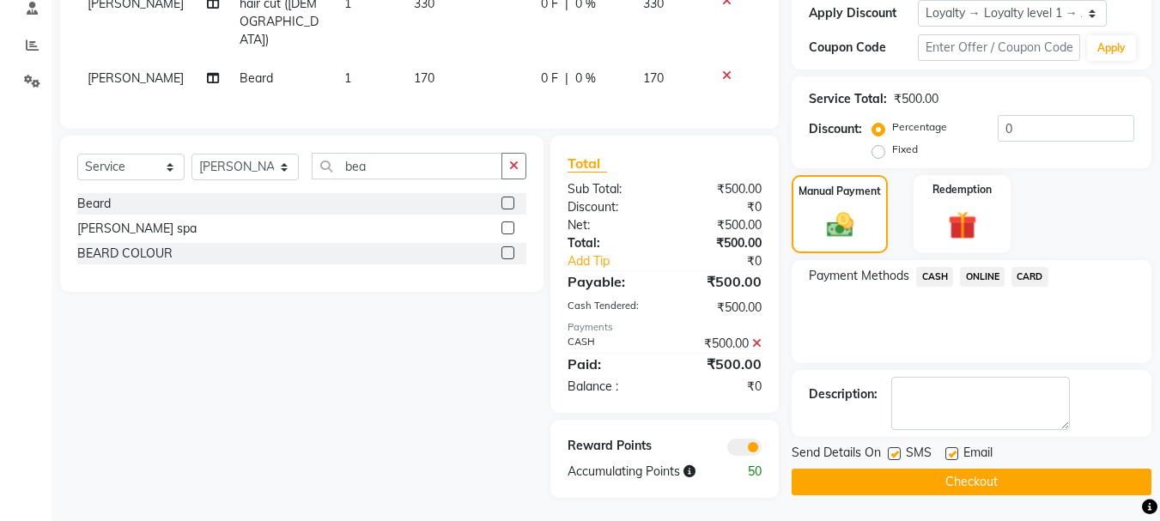
click at [898, 458] on label at bounding box center [894, 454] width 13 height 13
click at [898, 458] on input "checkbox" at bounding box center [893, 454] width 11 height 11
checkbox input "false"
click at [953, 459] on label at bounding box center [952, 454] width 13 height 13
click at [953, 459] on input "checkbox" at bounding box center [951, 454] width 11 height 11
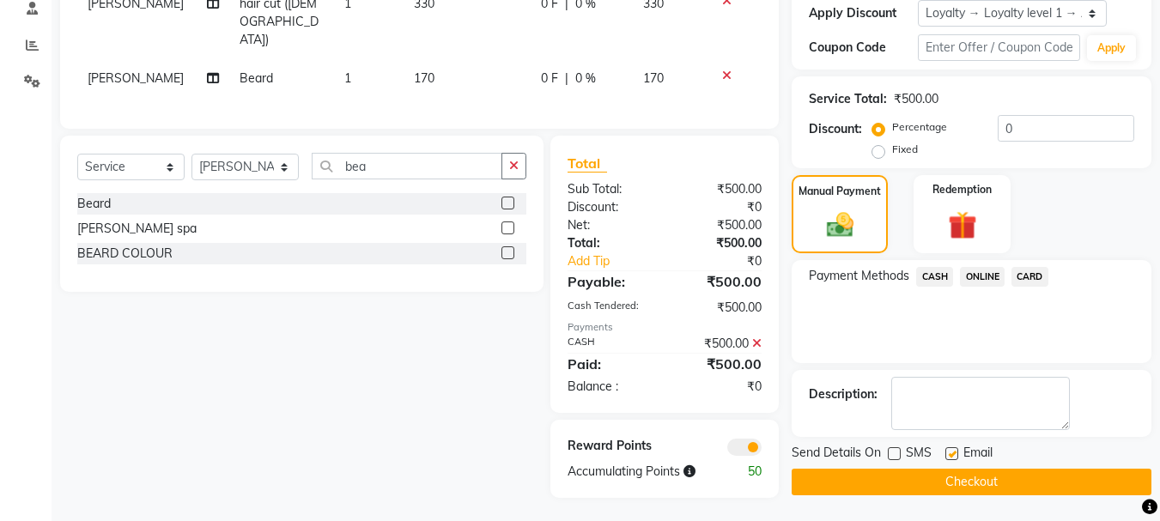
checkbox input "false"
click at [991, 485] on button "Checkout" at bounding box center [972, 482] width 360 height 27
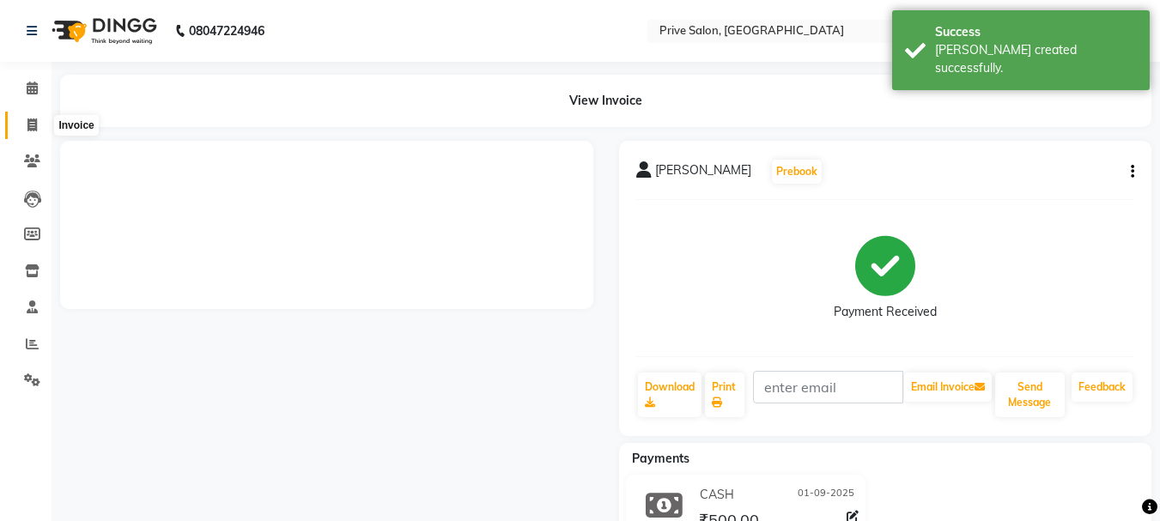
click at [35, 126] on icon at bounding box center [31, 125] width 9 height 13
select select "service"
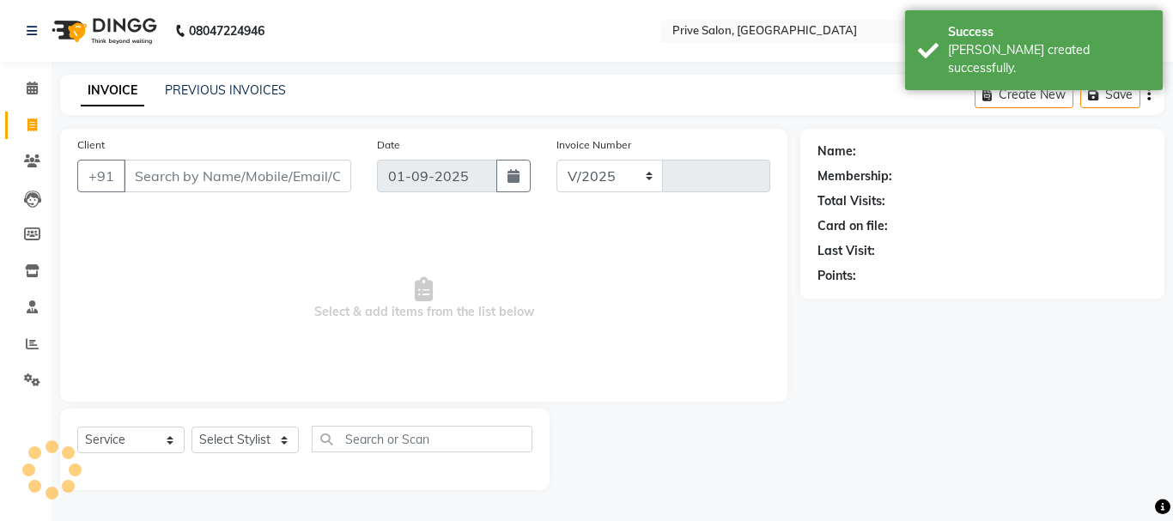
select select "136"
type input "7927"
click at [291, 174] on input "Client" at bounding box center [238, 176] width 228 height 33
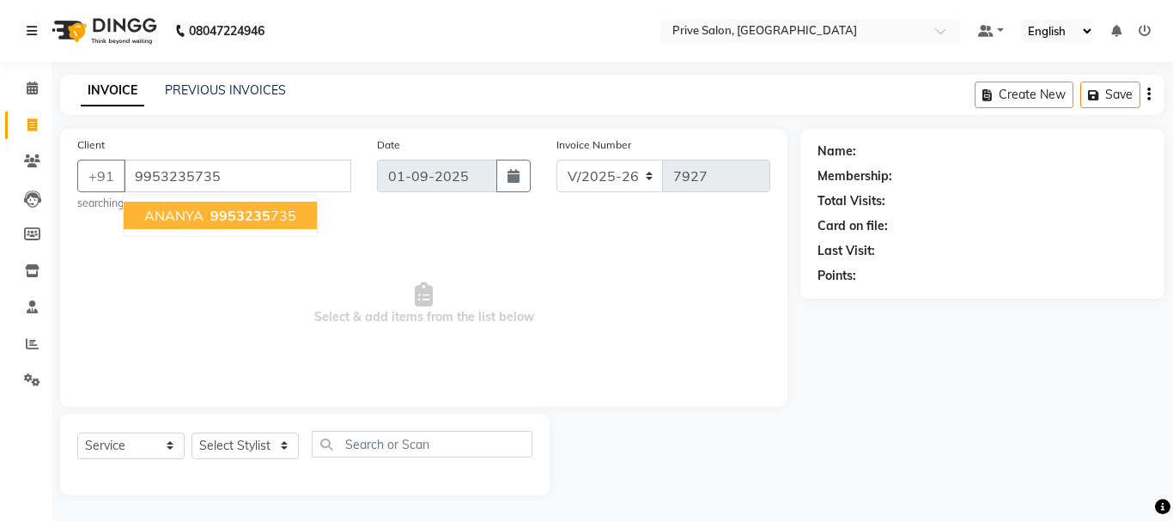
type input "9953235735"
select select "1: Object"
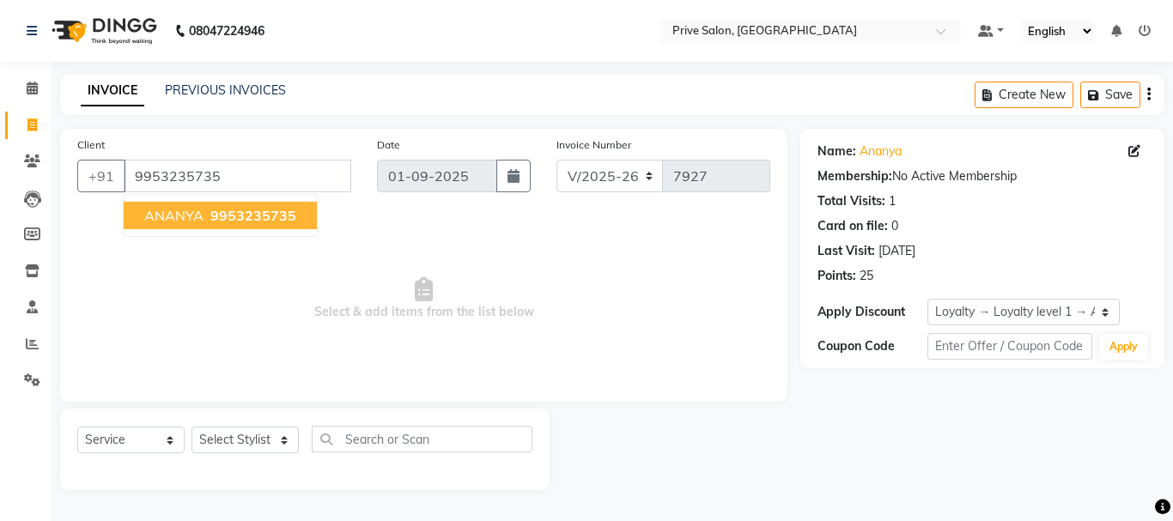
click at [239, 220] on span "9953235735" at bounding box center [253, 215] width 86 height 17
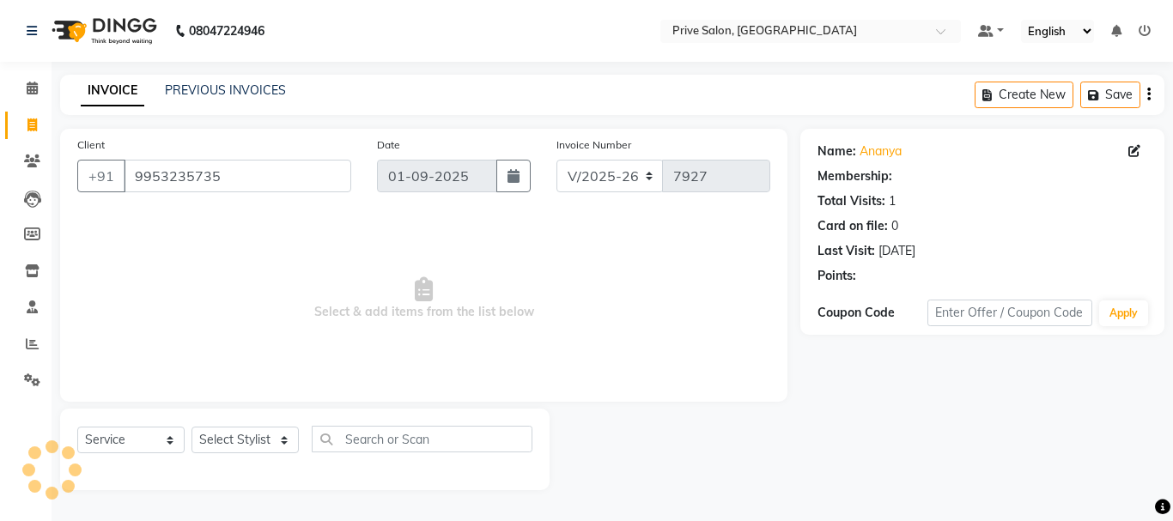
select select "1: Object"
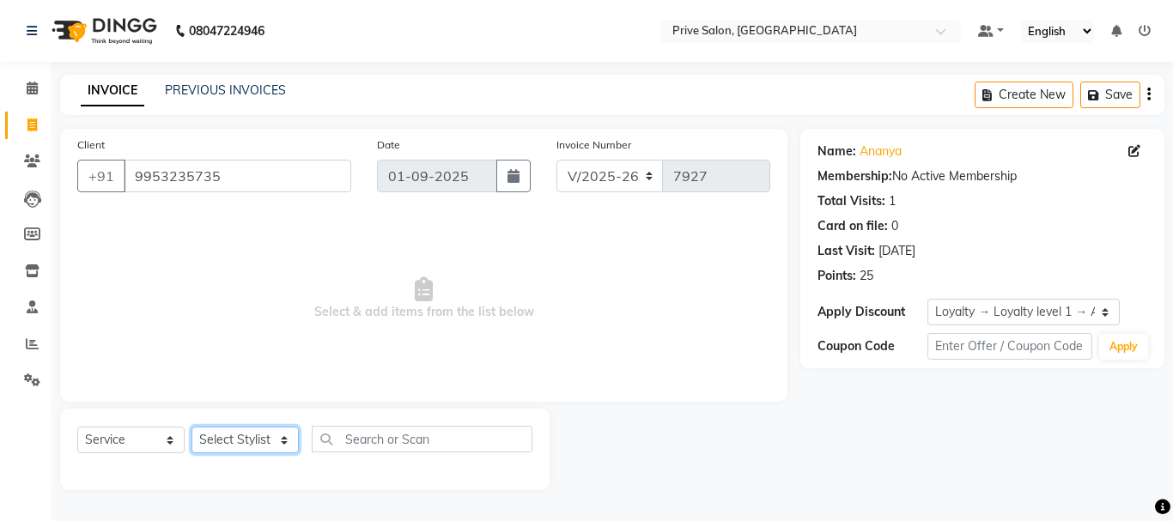
click at [255, 435] on select "Select Stylist amit ARJUN [PERSON_NAME] [PERSON_NAME] GOLU [PERSON_NAME] isha […" at bounding box center [245, 440] width 107 height 27
select select "11904"
click at [192, 427] on select "Select Stylist amit ARJUN [PERSON_NAME] [PERSON_NAME] GOLU [PERSON_NAME] isha […" at bounding box center [245, 440] width 107 height 27
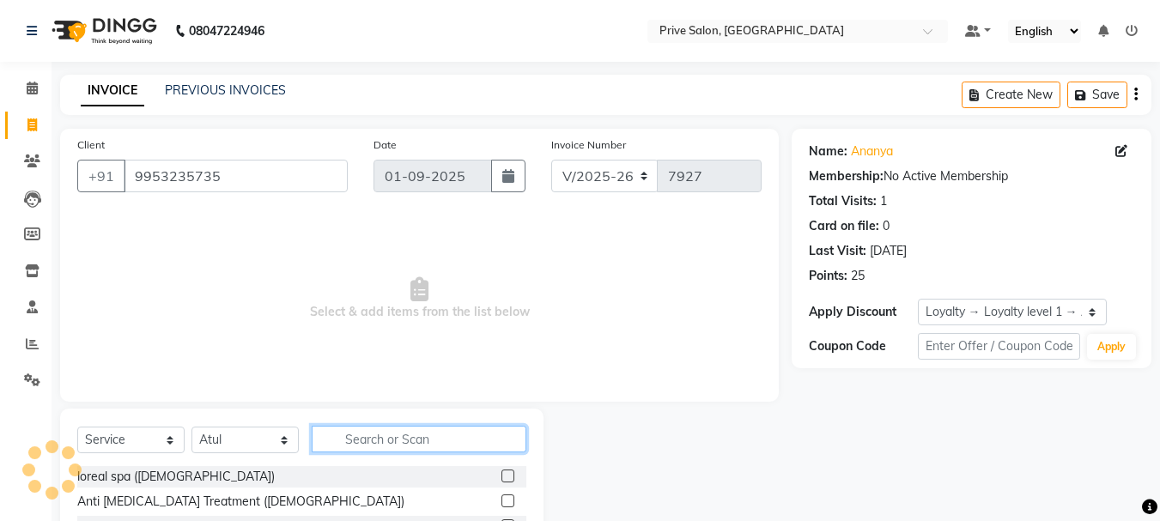
click at [421, 432] on input "text" at bounding box center [419, 439] width 215 height 27
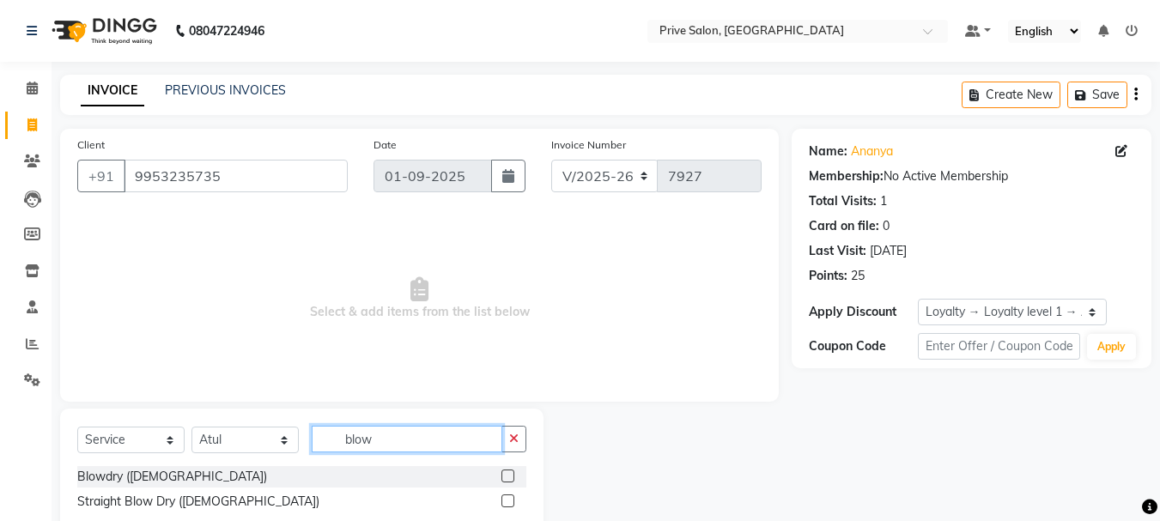
type input "blow"
click at [510, 474] on label at bounding box center [508, 476] width 13 height 13
click at [510, 474] on input "checkbox" at bounding box center [507, 477] width 11 height 11
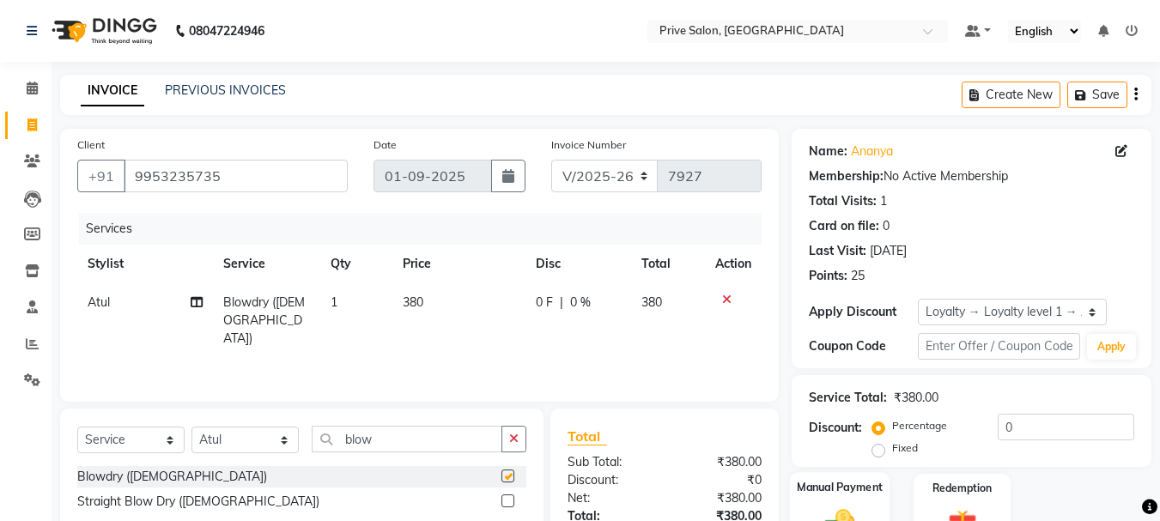
checkbox input "false"
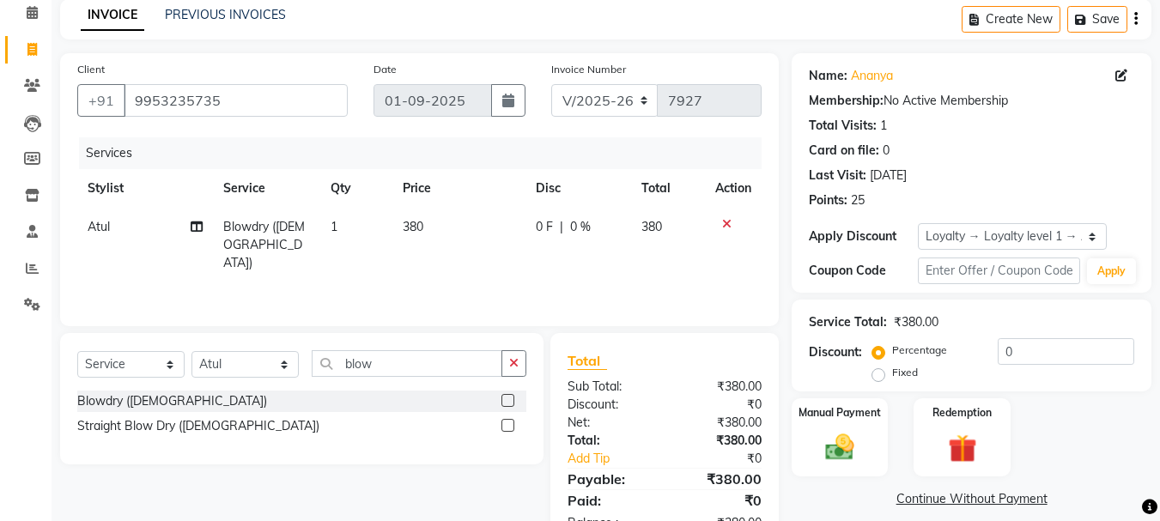
scroll to position [130, 0]
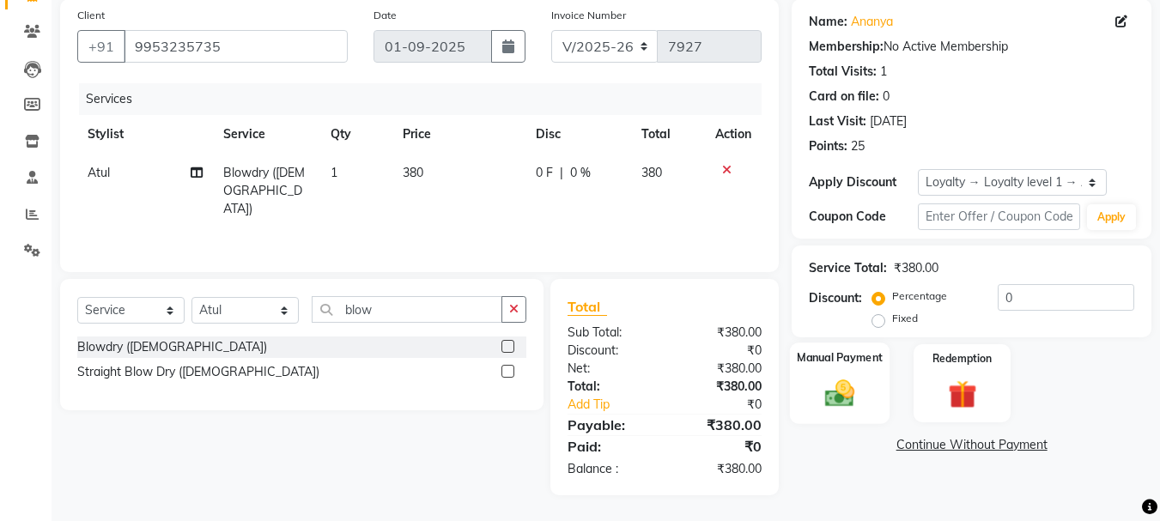
click at [837, 388] on img at bounding box center [840, 393] width 48 height 34
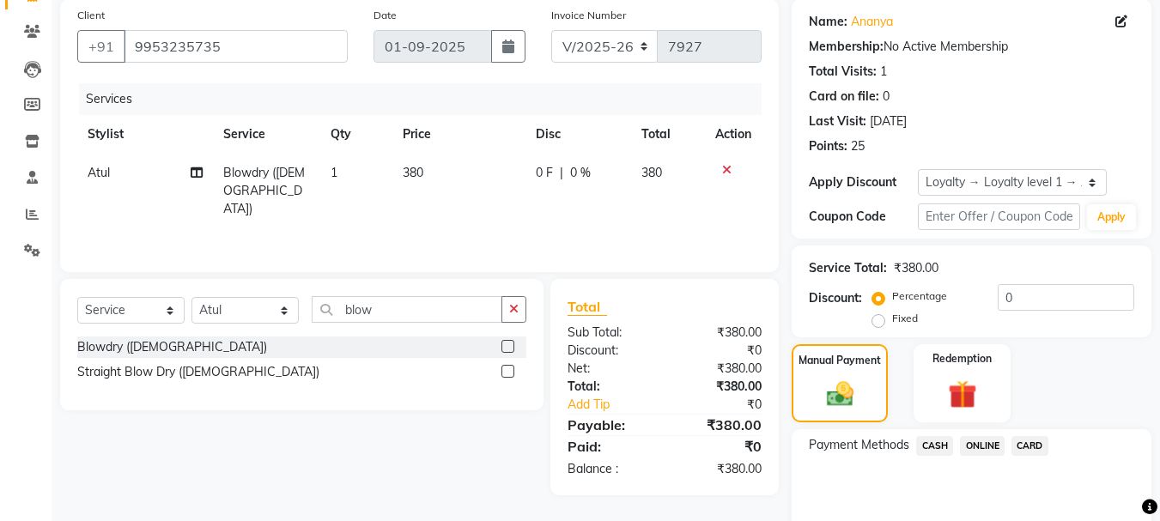
click at [925, 448] on span "CASH" at bounding box center [935, 446] width 37 height 20
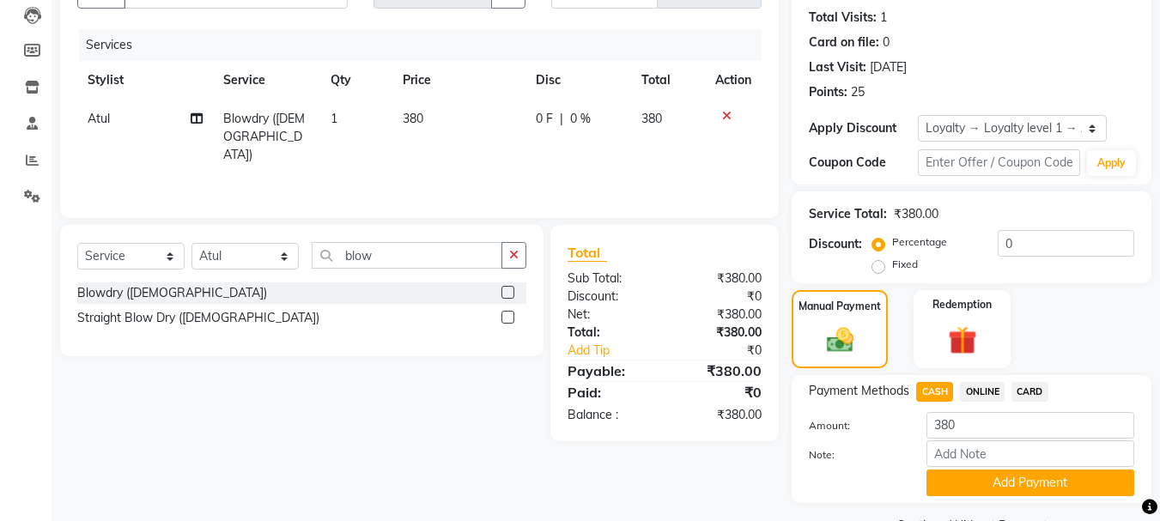
scroll to position [227, 0]
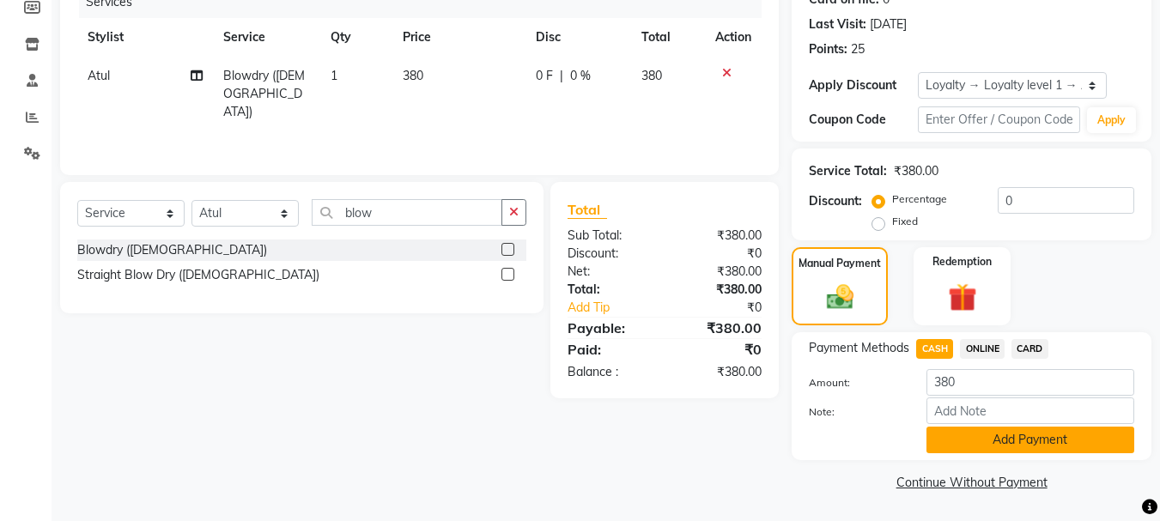
click at [1032, 445] on button "Add Payment" at bounding box center [1031, 440] width 208 height 27
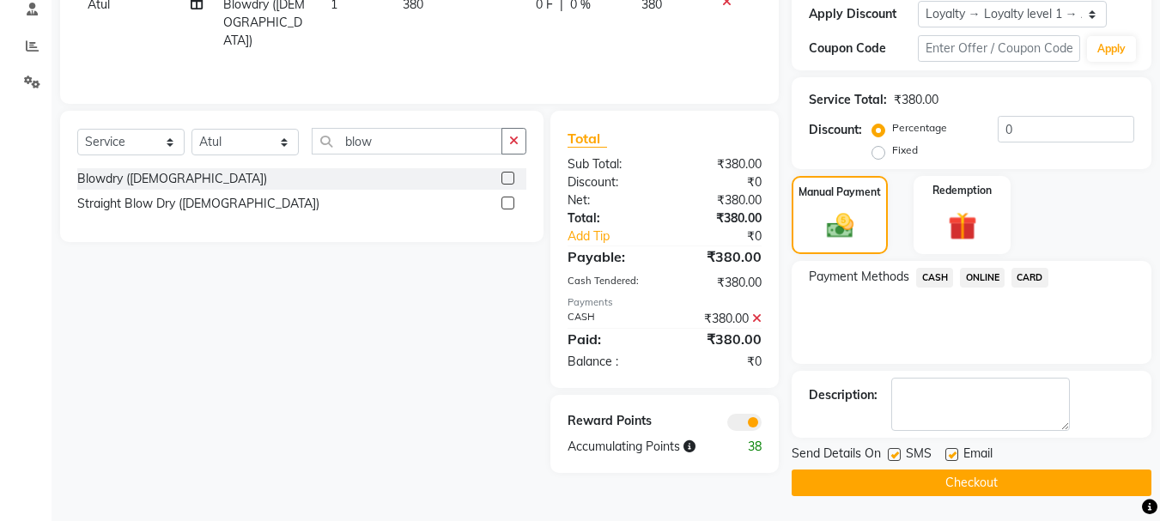
scroll to position [299, 0]
click at [898, 454] on label at bounding box center [894, 454] width 13 height 13
click at [898, 454] on input "checkbox" at bounding box center [893, 454] width 11 height 11
checkbox input "false"
click at [952, 455] on label at bounding box center [952, 454] width 13 height 13
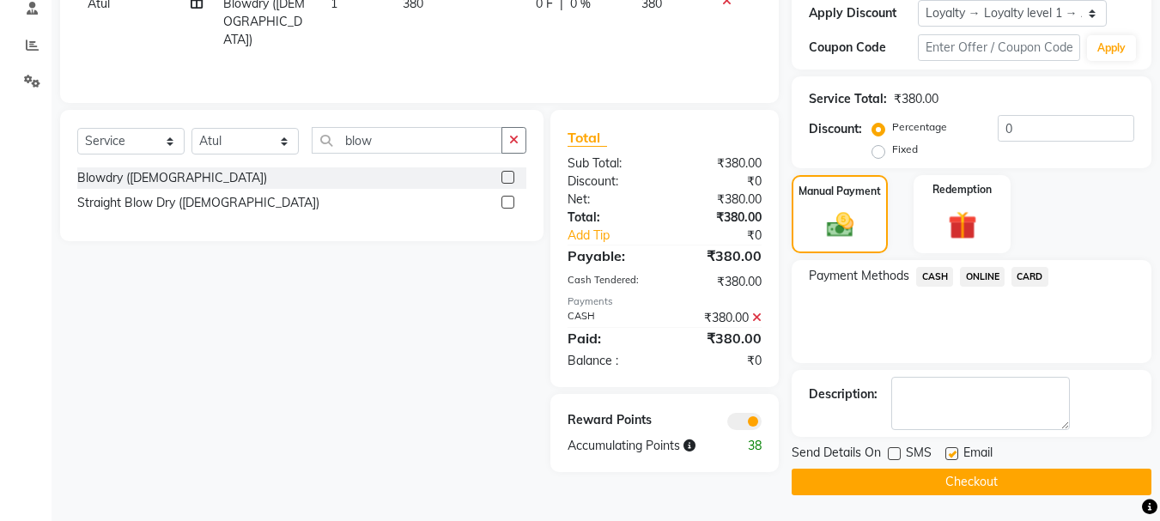
click at [952, 455] on input "checkbox" at bounding box center [951, 454] width 11 height 11
checkbox input "false"
click at [745, 423] on span at bounding box center [745, 421] width 34 height 17
click at [762, 424] on input "checkbox" at bounding box center [762, 424] width 0 height 0
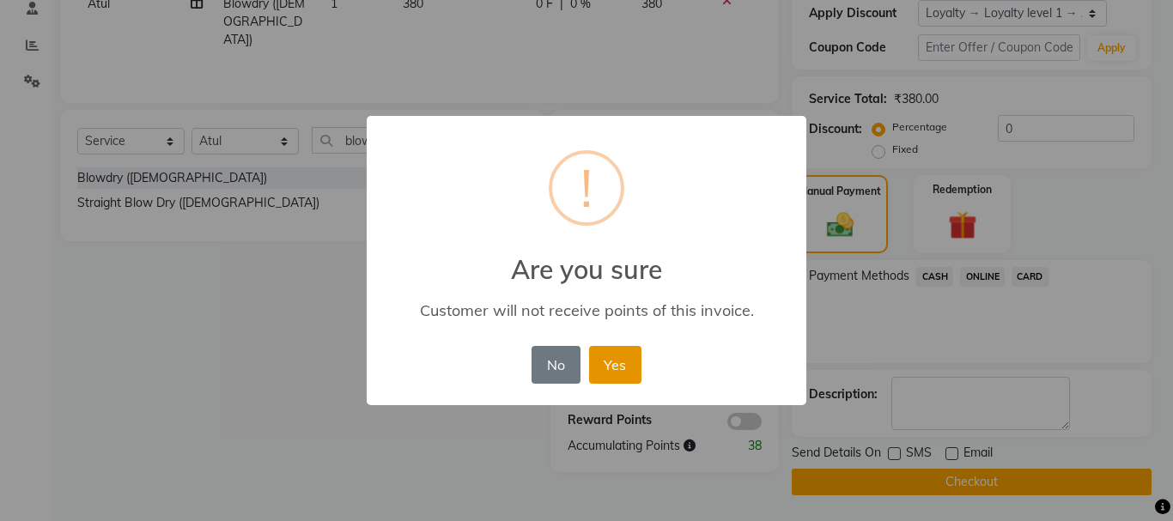
click at [614, 370] on button "Yes" at bounding box center [615, 365] width 52 height 38
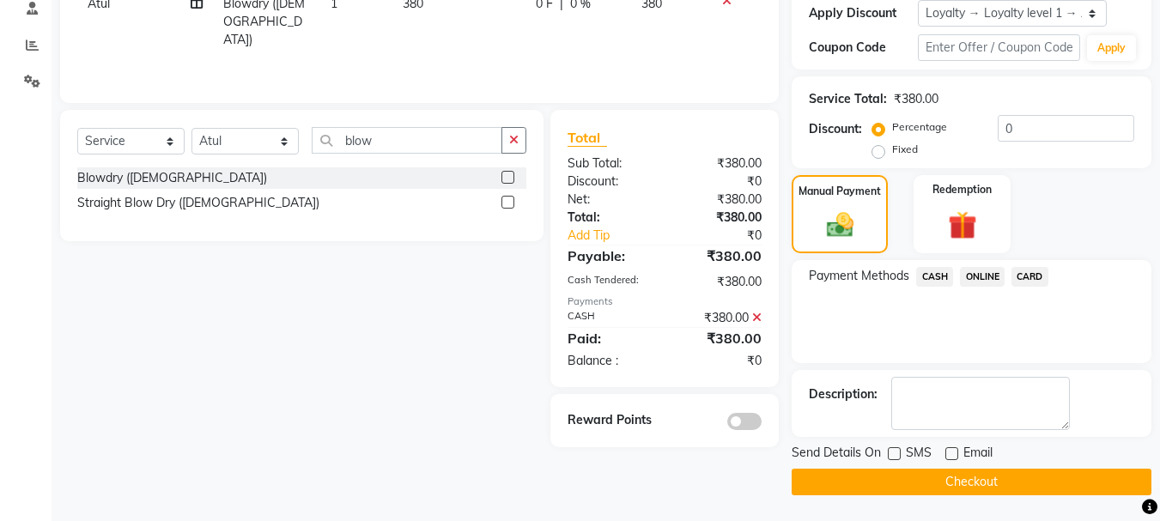
click at [994, 486] on button "Checkout" at bounding box center [972, 482] width 360 height 27
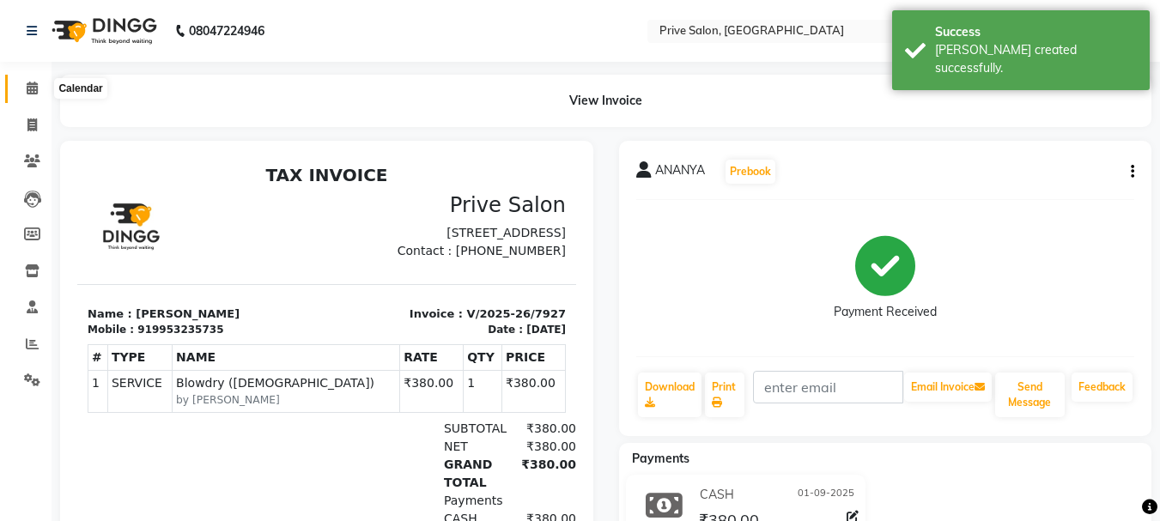
click at [35, 82] on icon at bounding box center [32, 88] width 11 height 13
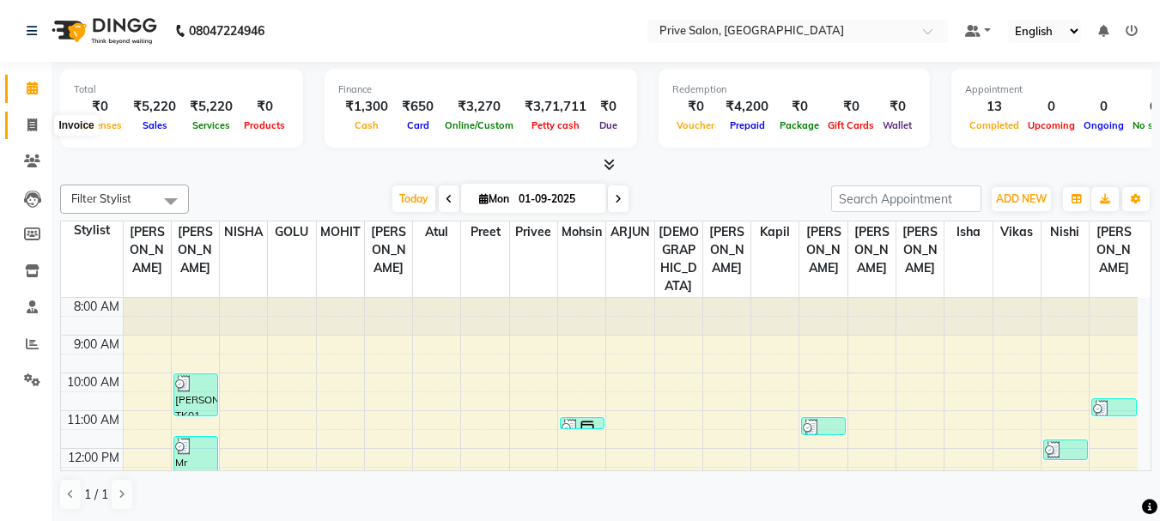
click at [31, 132] on span at bounding box center [32, 126] width 30 height 20
select select "service"
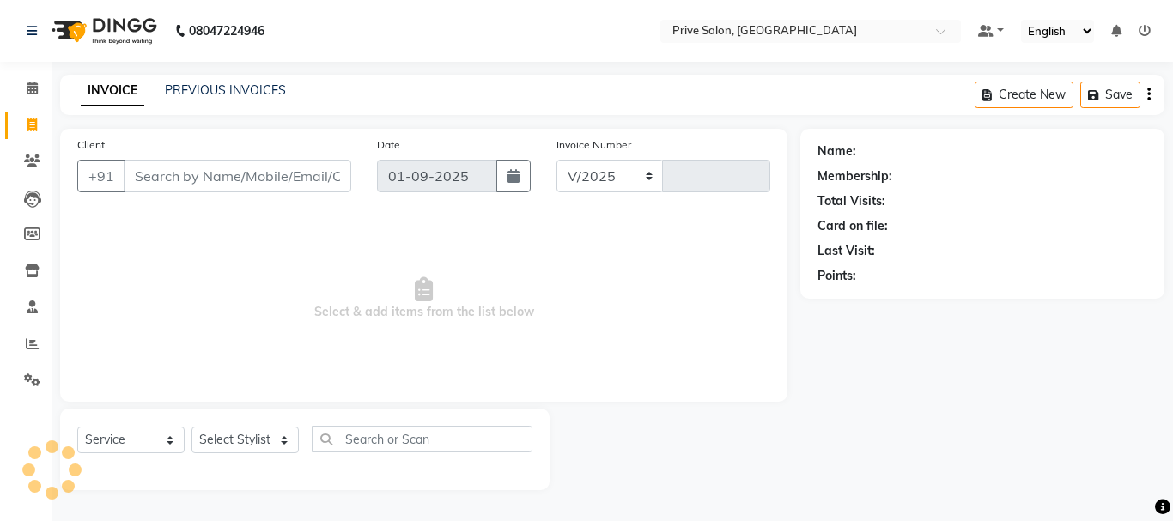
click at [235, 180] on input "Client" at bounding box center [238, 176] width 228 height 33
select select "136"
type input "7928"
click at [235, 180] on input "Client" at bounding box center [238, 176] width 228 height 33
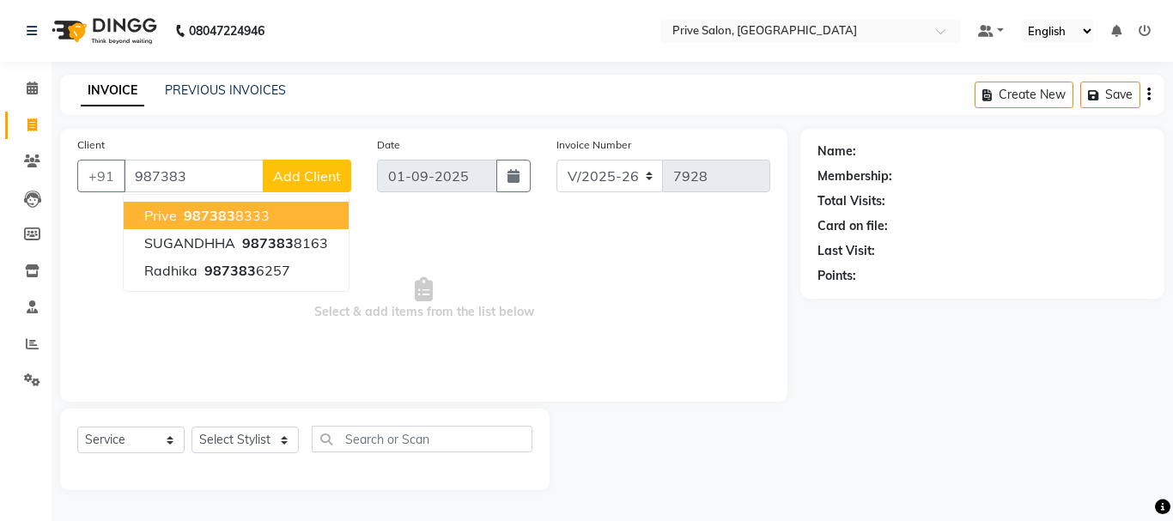
click at [204, 216] on span "987383" at bounding box center [210, 215] width 52 height 17
type input "9873838333"
click at [204, 216] on span "Select & add items from the list below" at bounding box center [423, 299] width 693 height 172
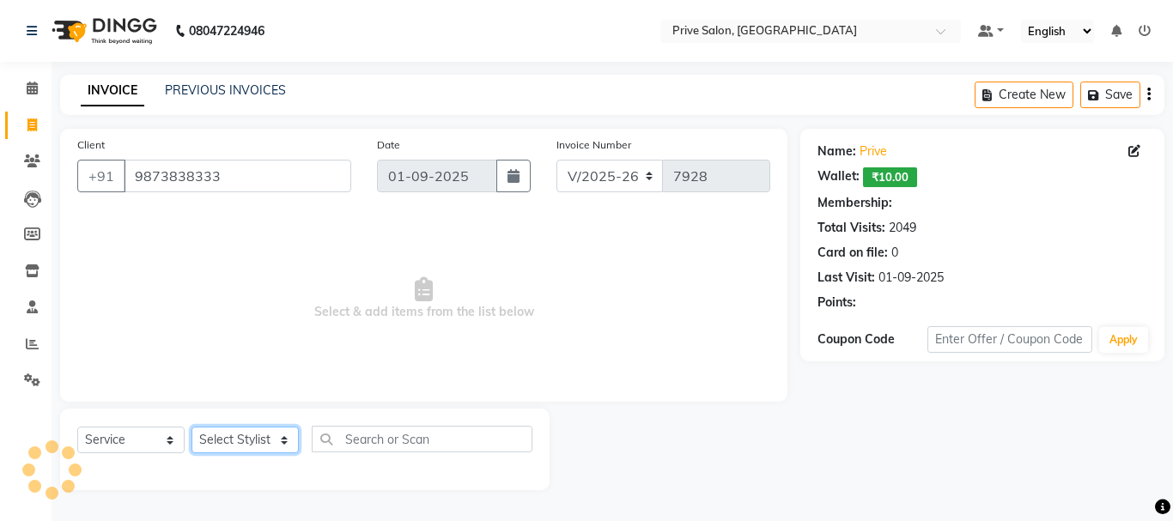
click at [250, 439] on select "Select Stylist amit ARJUN [PERSON_NAME] [PERSON_NAME] GOLU [PERSON_NAME] isha […" at bounding box center [245, 440] width 107 height 27
select select "1: Object"
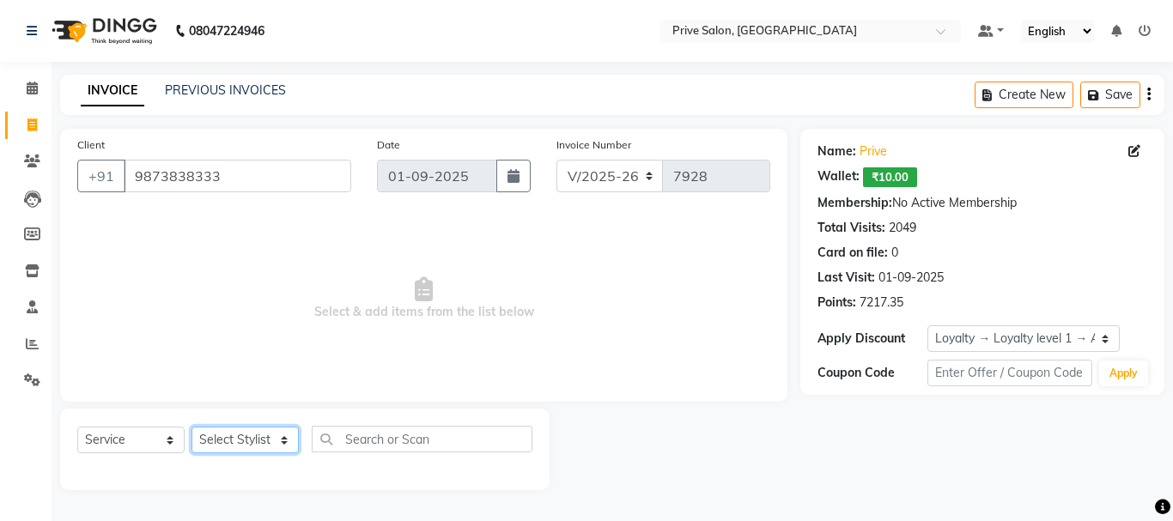
select select "39558"
click at [192, 427] on select "Select Stylist amit ARJUN Atul FAIZAN FARDEEN GOLU harshit HITESH isha kapil kh…" at bounding box center [245, 440] width 107 height 27
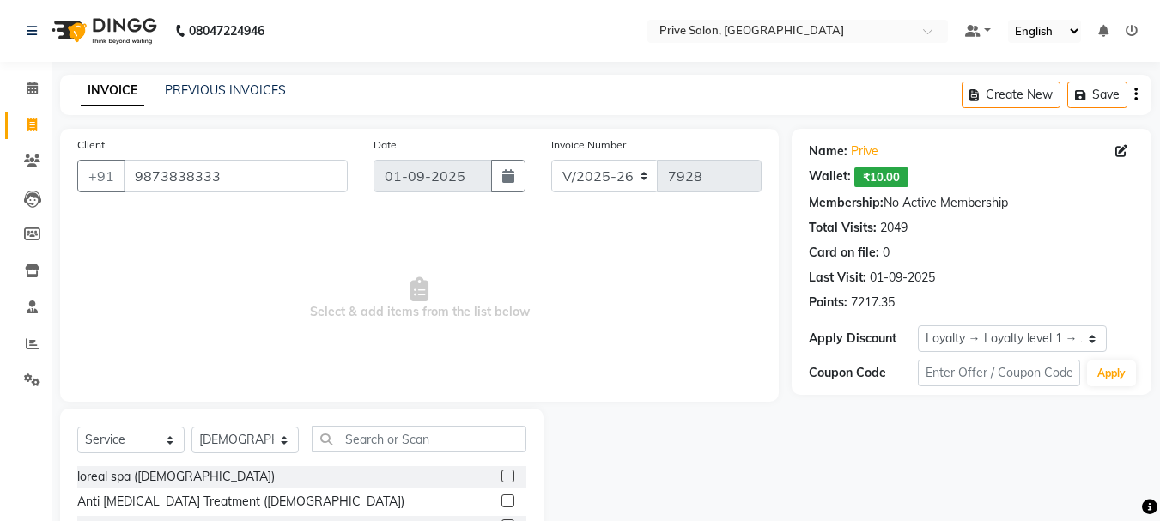
drag, startPoint x: 410, startPoint y: 460, endPoint x: 393, endPoint y: 435, distance: 30.3
click at [393, 435] on div "Select Service Product Membership Package Voucher Prepaid Gift Card Select Styl…" at bounding box center [301, 446] width 449 height 40
click at [393, 435] on input "text" at bounding box center [419, 439] width 215 height 27
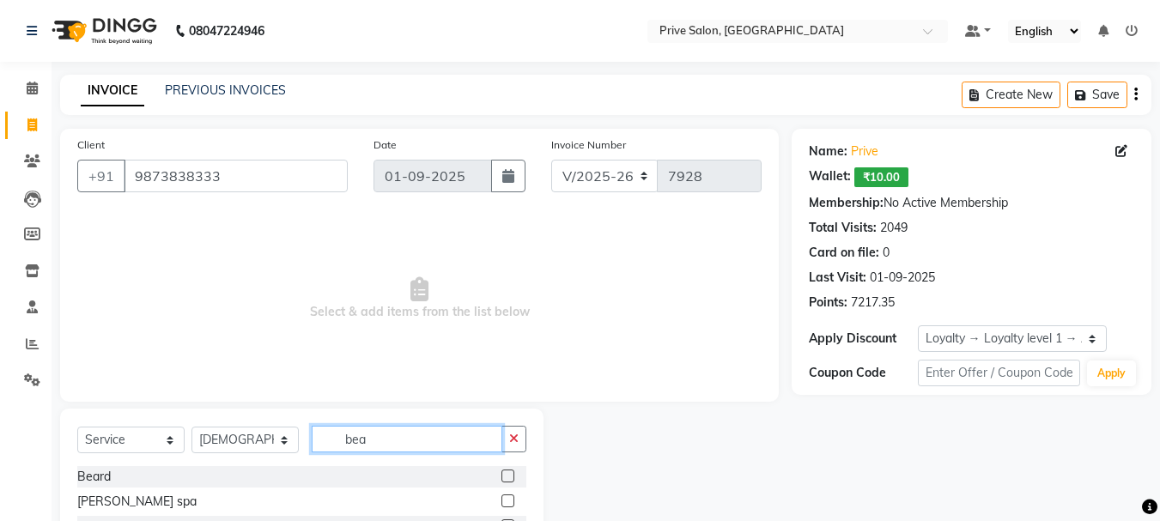
type input "bea"
click at [512, 474] on label at bounding box center [508, 476] width 13 height 13
click at [512, 474] on input "checkbox" at bounding box center [507, 477] width 11 height 11
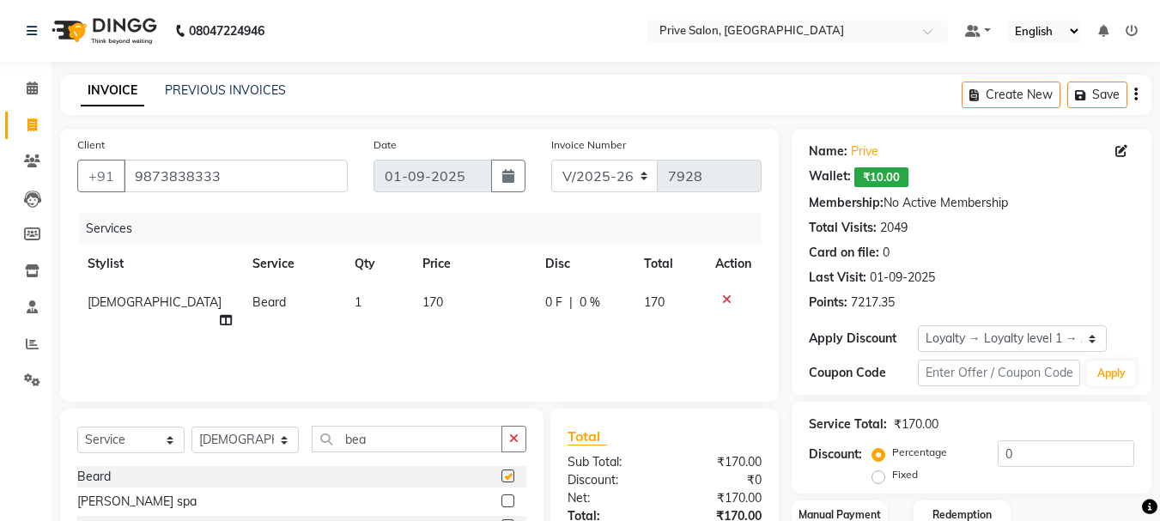
checkbox input "false"
click at [476, 442] on input "bea" at bounding box center [407, 439] width 191 height 27
type input "b"
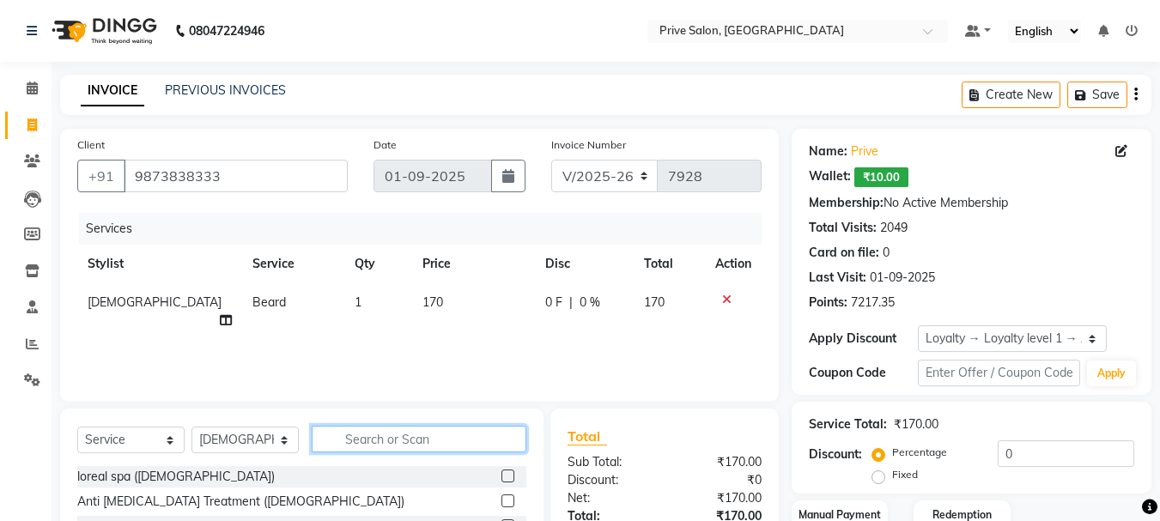
click at [476, 442] on input "text" at bounding box center [419, 439] width 215 height 27
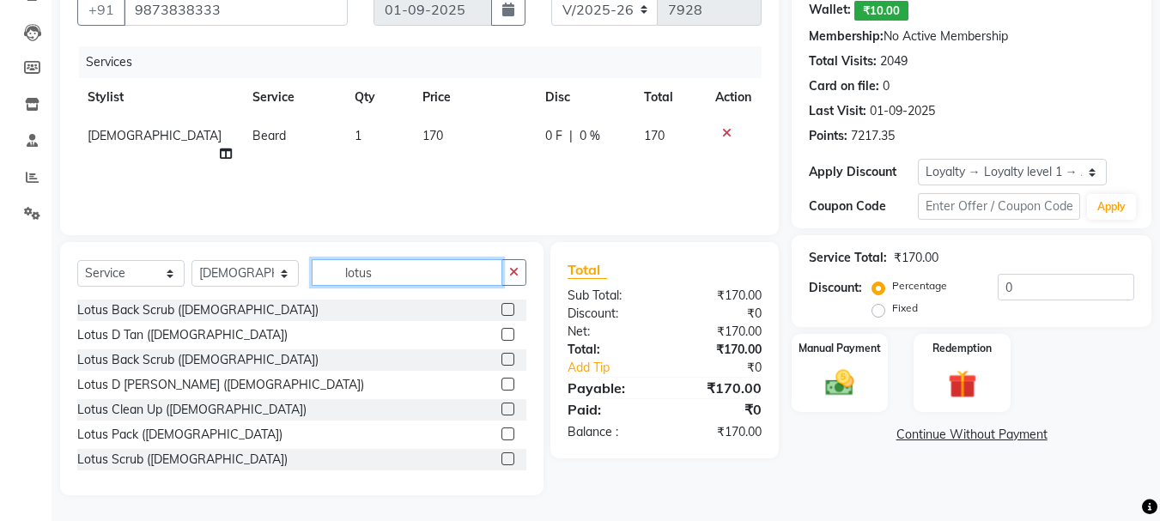
type input "lotus"
click at [502, 408] on label at bounding box center [508, 409] width 13 height 13
click at [502, 408] on input "checkbox" at bounding box center [507, 410] width 11 height 11
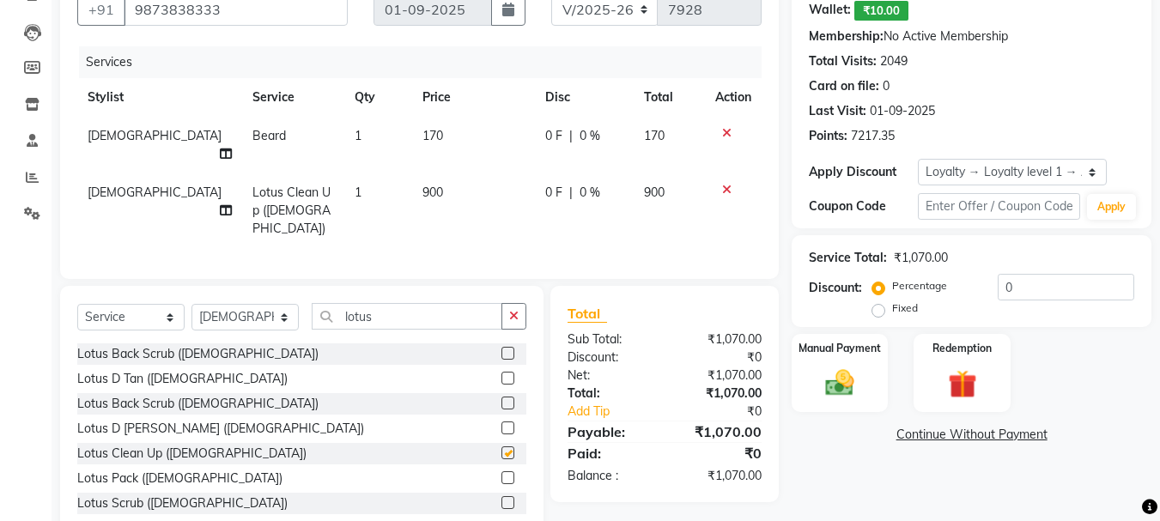
checkbox input "false"
click at [1052, 290] on input "0" at bounding box center [1066, 287] width 137 height 27
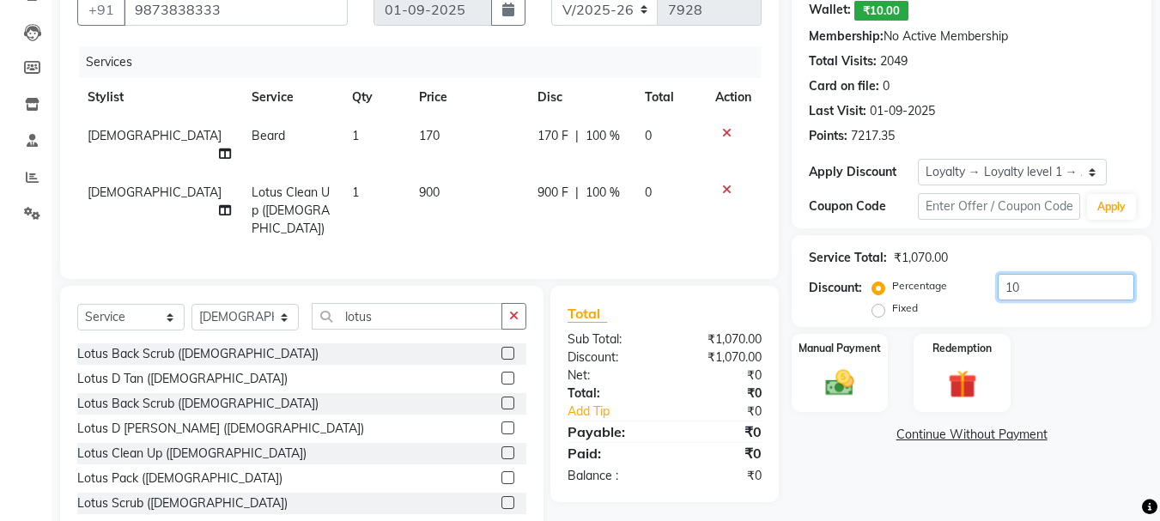
type input "1"
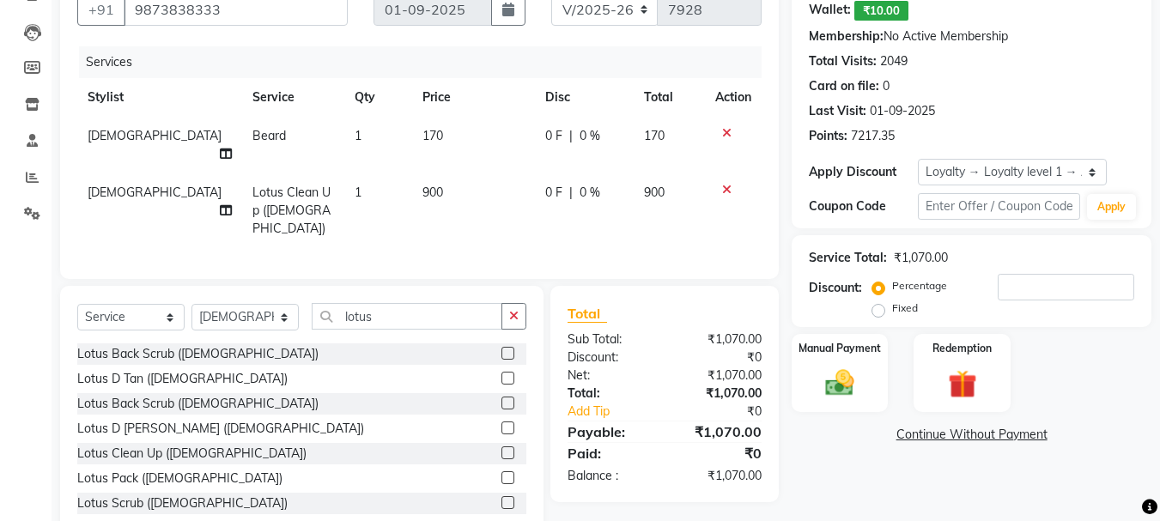
click at [892, 315] on label "Fixed" at bounding box center [905, 308] width 26 height 15
click at [877, 314] on input "Fixed" at bounding box center [882, 308] width 12 height 12
radio input "true"
drag, startPoint x: 877, startPoint y: 315, endPoint x: 1084, endPoint y: 284, distance: 209.3
click at [1084, 284] on div "Percentage Fixed" at bounding box center [1005, 297] width 259 height 46
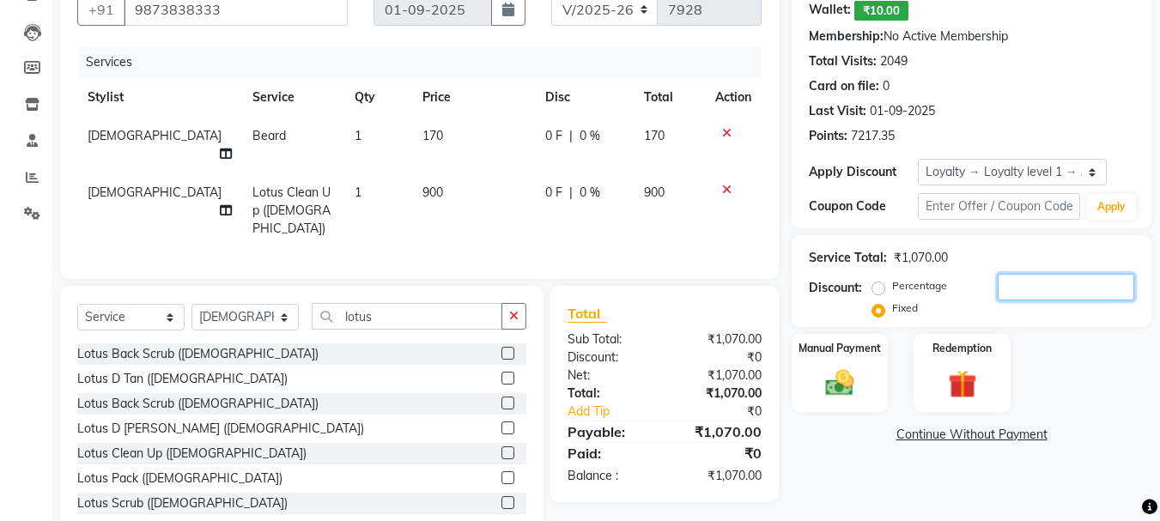
click at [1084, 284] on input "number" at bounding box center [1066, 287] width 137 height 27
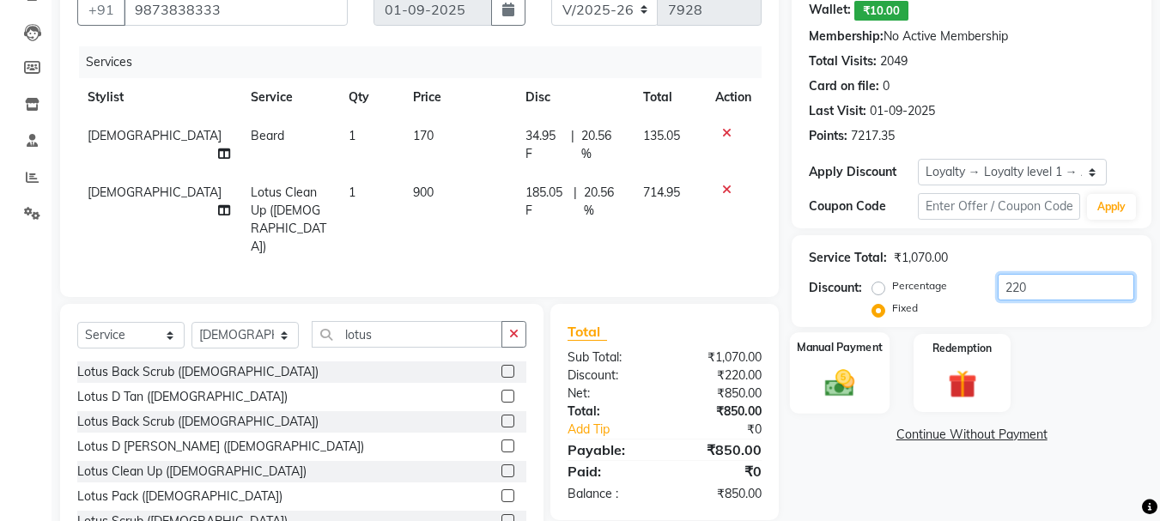
type input "220"
click at [834, 383] on img at bounding box center [840, 383] width 48 height 34
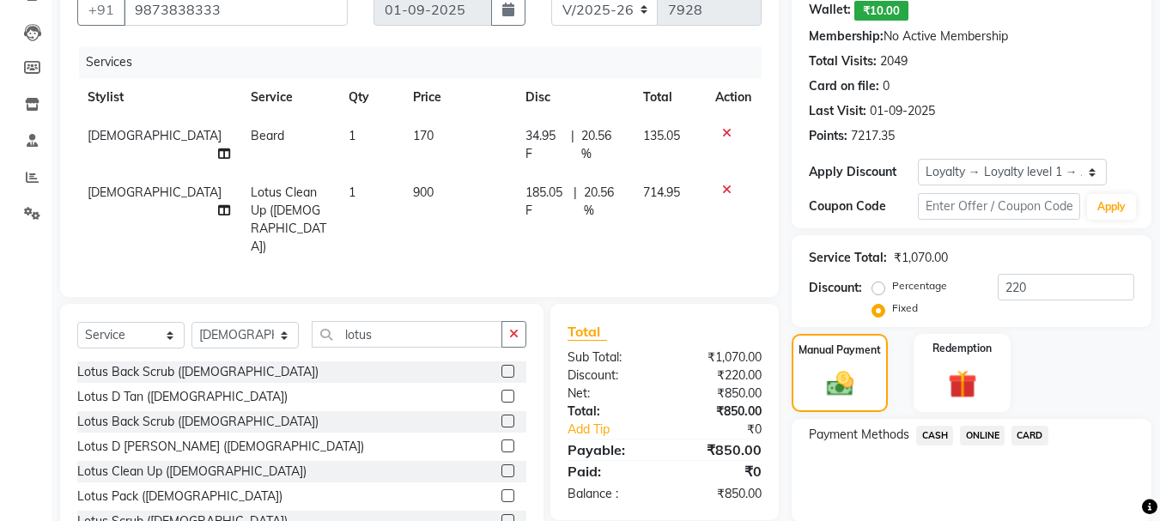
click at [935, 439] on span "CASH" at bounding box center [935, 436] width 37 height 20
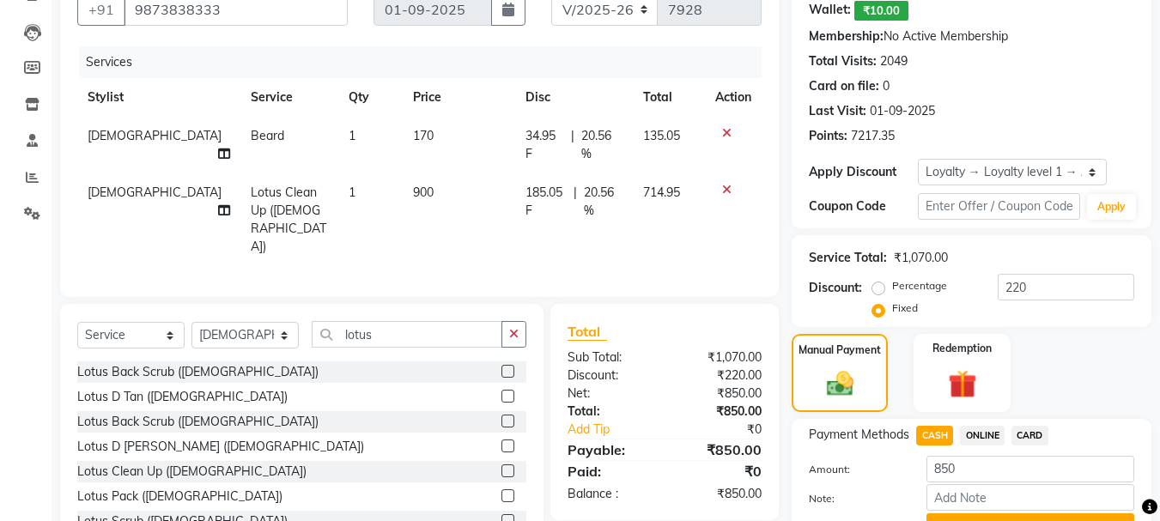
scroll to position [253, 0]
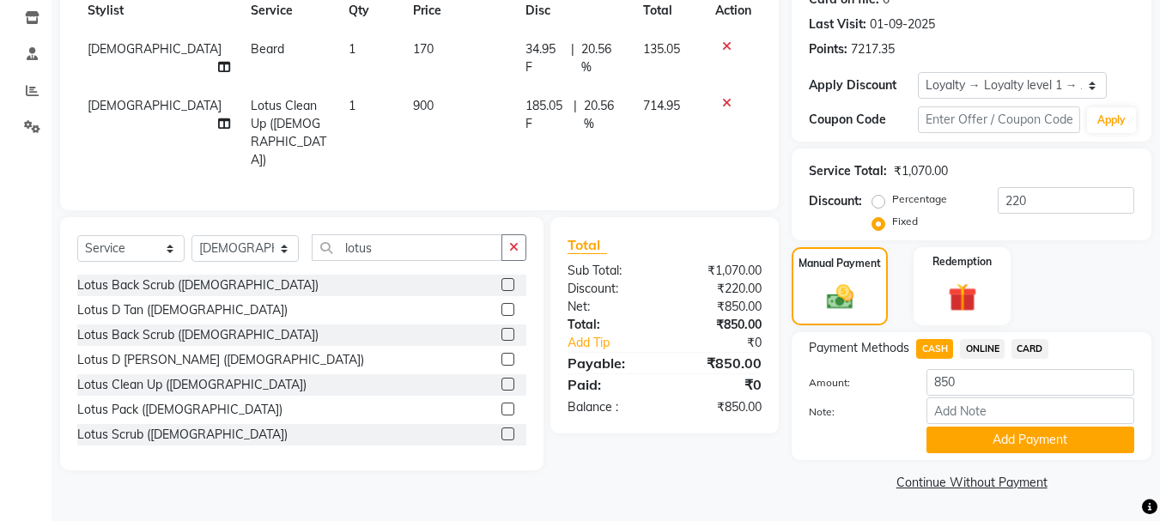
click at [1001, 456] on div "Payment Methods CASH ONLINE CARD Amount: 850 Note: Add Payment" at bounding box center [972, 396] width 360 height 128
click at [997, 448] on button "Add Payment" at bounding box center [1031, 440] width 208 height 27
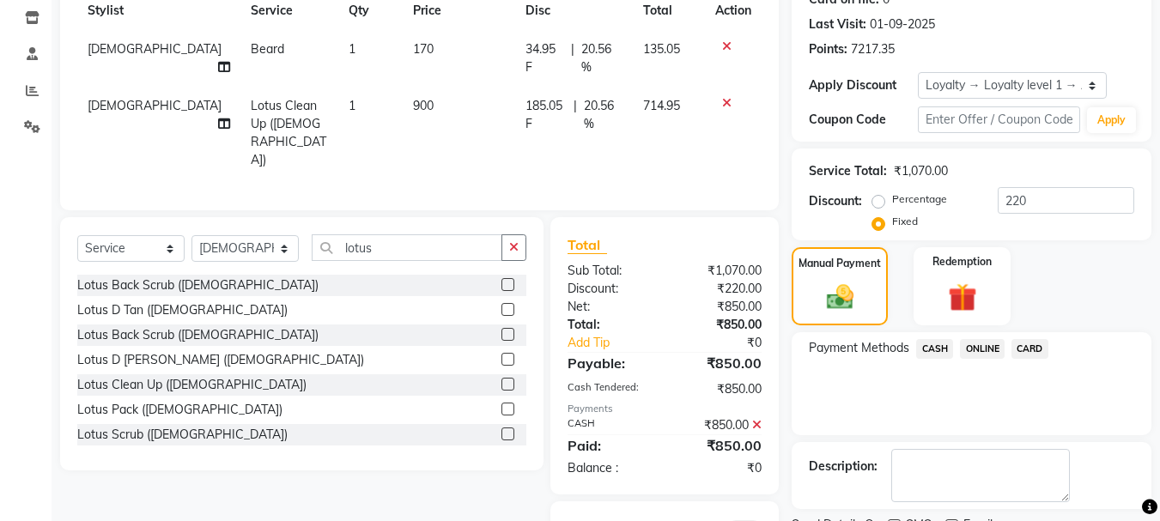
scroll to position [326, 0]
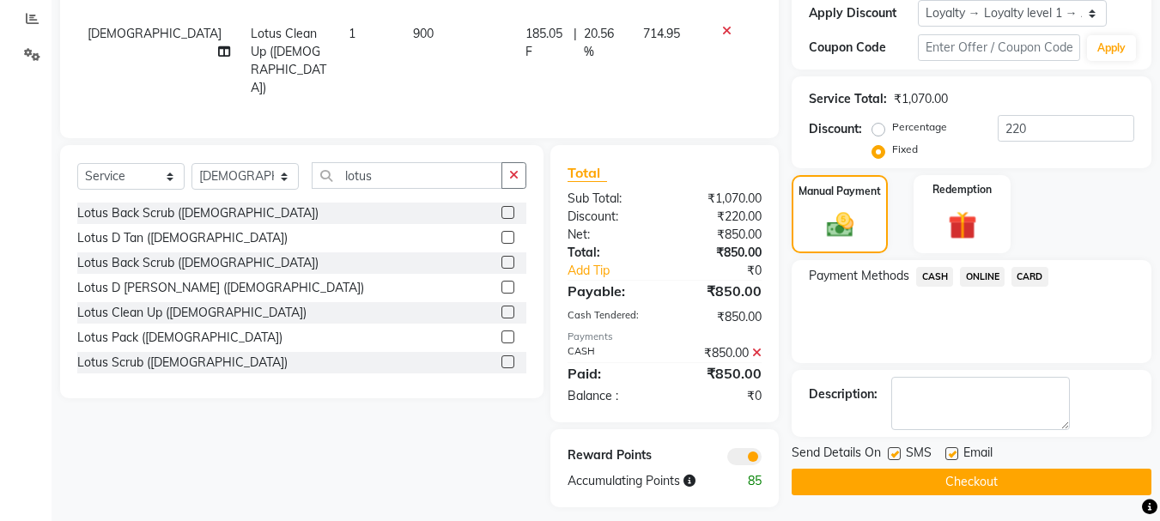
click at [897, 449] on label at bounding box center [894, 454] width 13 height 13
click at [897, 449] on input "checkbox" at bounding box center [893, 454] width 11 height 11
checkbox input "false"
click at [956, 452] on label at bounding box center [952, 454] width 13 height 13
click at [956, 452] on input "checkbox" at bounding box center [951, 454] width 11 height 11
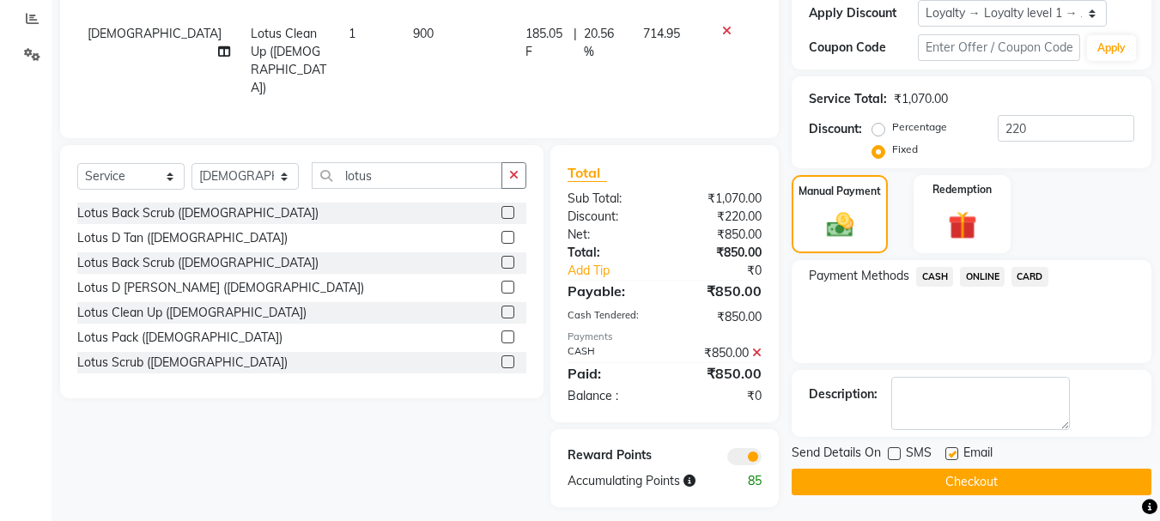
checkbox input "false"
click at [981, 480] on button "Checkout" at bounding box center [972, 482] width 360 height 27
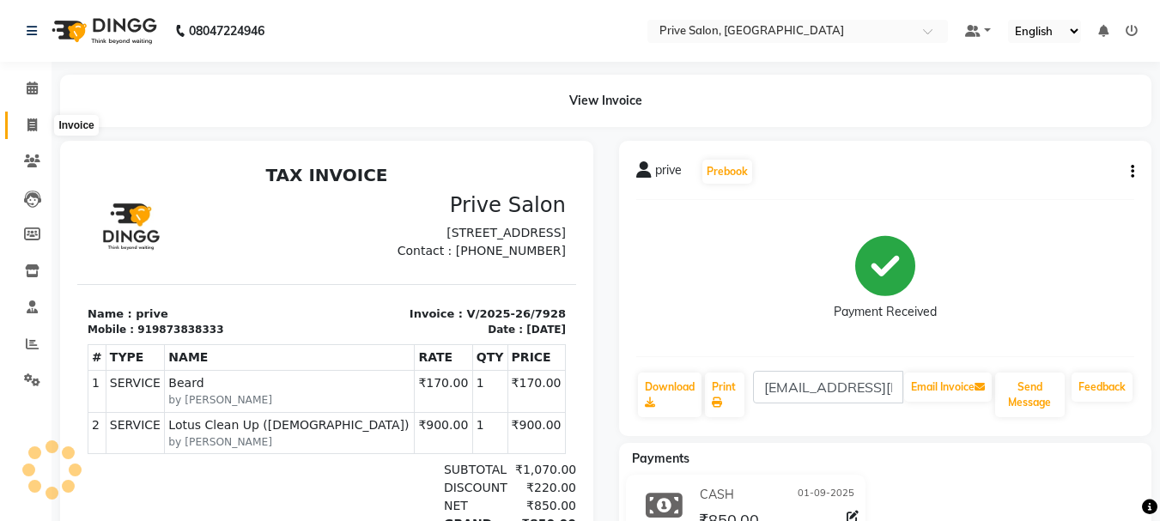
click at [28, 128] on icon at bounding box center [31, 125] width 9 height 13
select select "service"
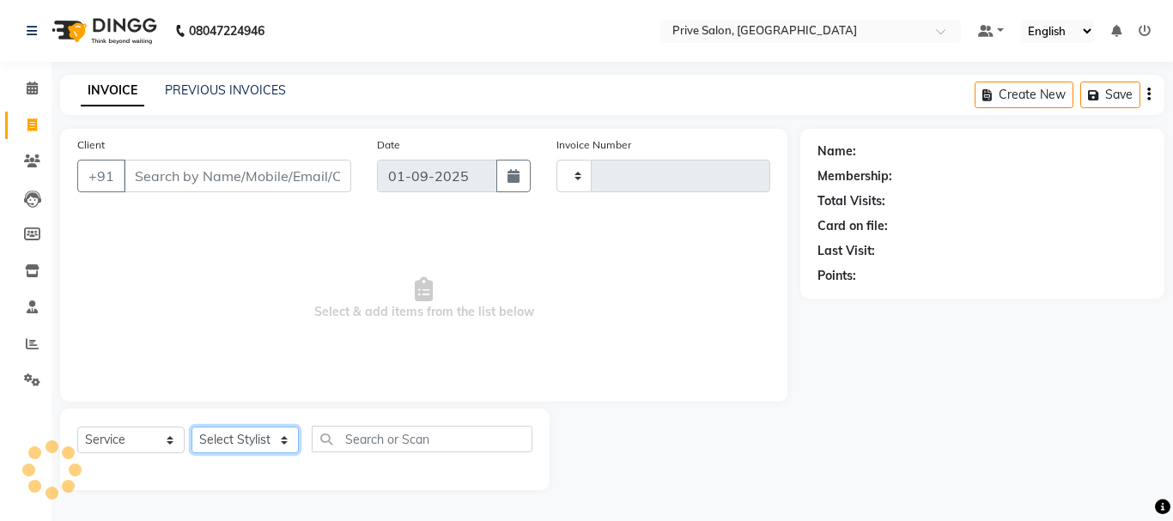
click at [241, 440] on select "Select Stylist" at bounding box center [245, 440] width 107 height 27
type input "7929"
select select "136"
click at [253, 446] on select "Select Stylist" at bounding box center [245, 440] width 107 height 27
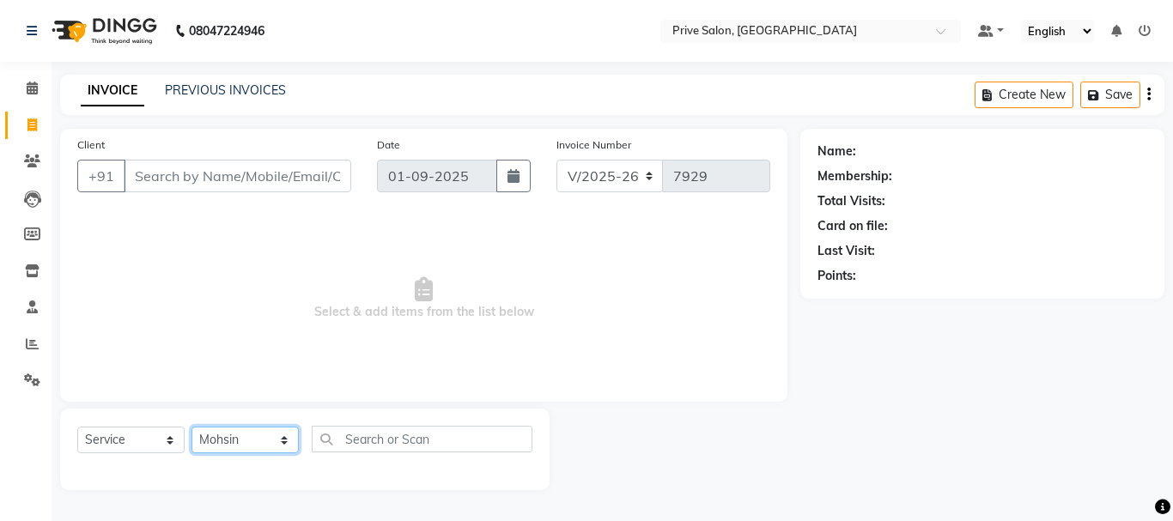
click at [192, 427] on select "Select Stylist amit ARJUN [PERSON_NAME] [PERSON_NAME] GOLU [PERSON_NAME] isha […" at bounding box center [245, 440] width 107 height 27
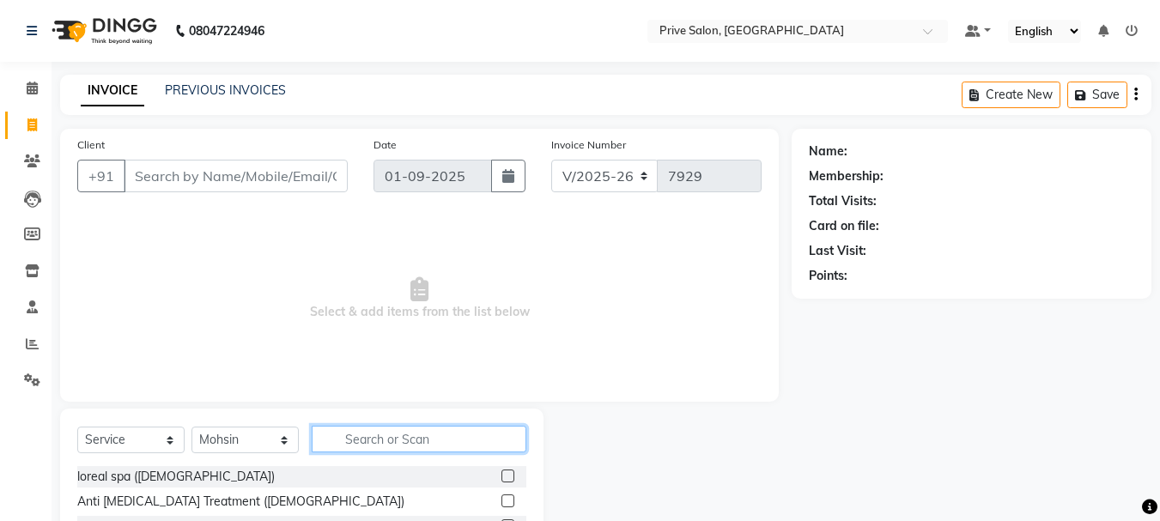
click at [427, 442] on input "text" at bounding box center [419, 439] width 215 height 27
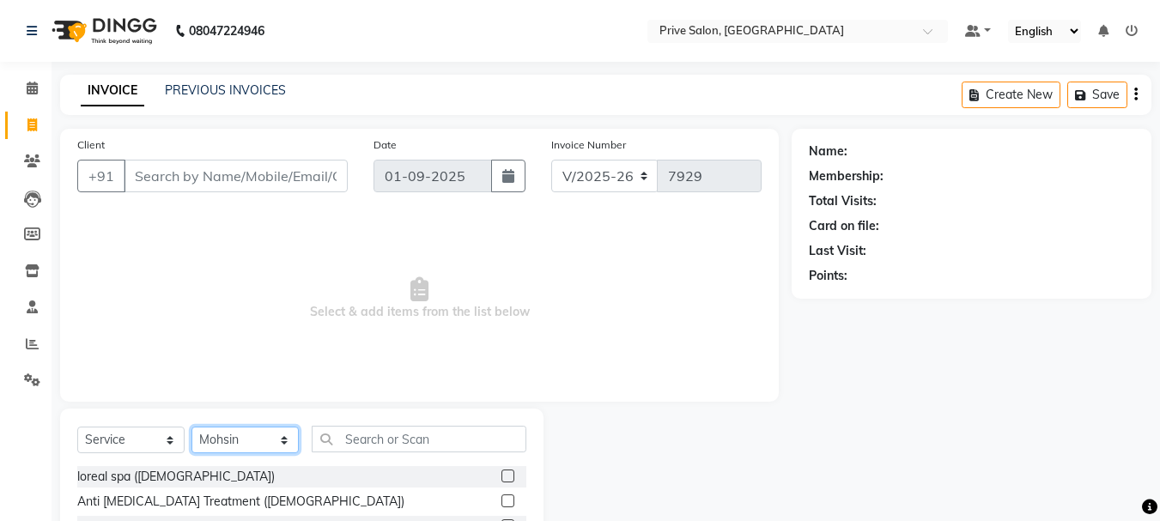
click at [256, 445] on select "Select Stylist amit ARJUN [PERSON_NAME] [PERSON_NAME] GOLU [PERSON_NAME] isha […" at bounding box center [245, 440] width 107 height 27
select select "3992"
click at [192, 427] on select "Select Stylist amit ARJUN [PERSON_NAME] [PERSON_NAME] GOLU [PERSON_NAME] isha […" at bounding box center [245, 440] width 107 height 27
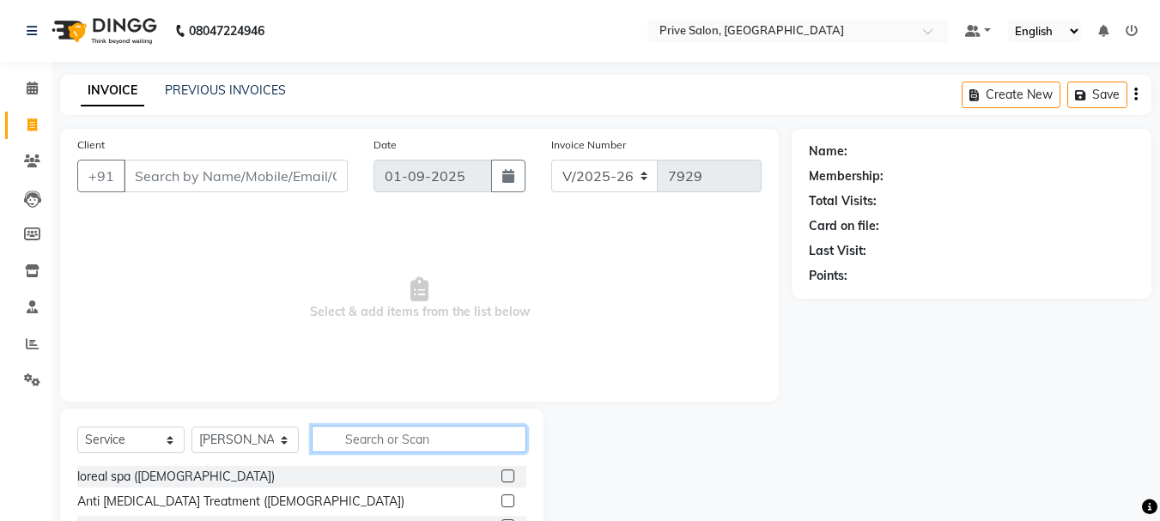
click at [389, 437] on input "text" at bounding box center [419, 439] width 215 height 27
type input "hair cut"
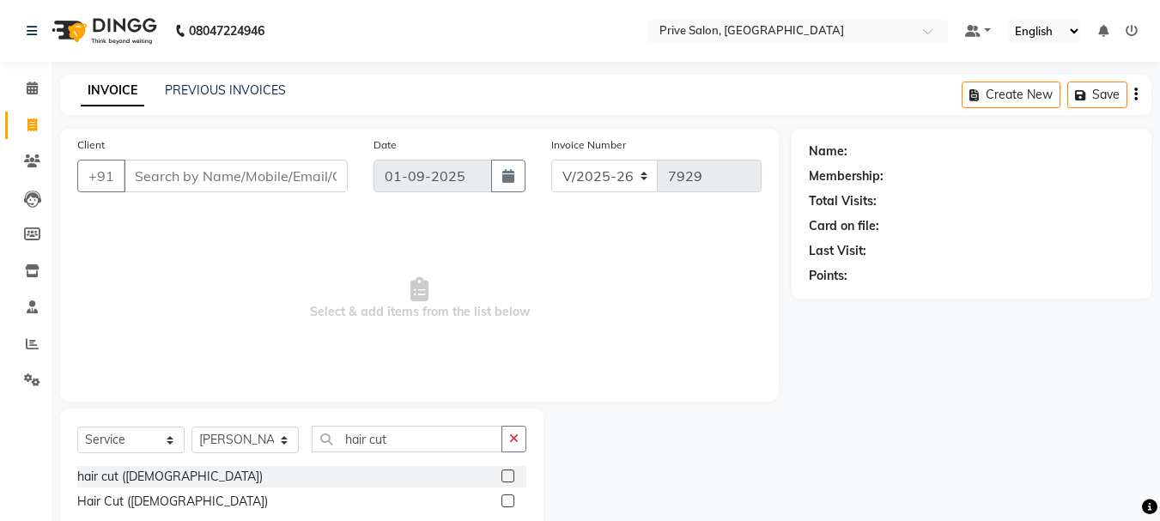
click at [508, 480] on label at bounding box center [508, 476] width 13 height 13
click at [508, 480] on input "checkbox" at bounding box center [507, 477] width 11 height 11
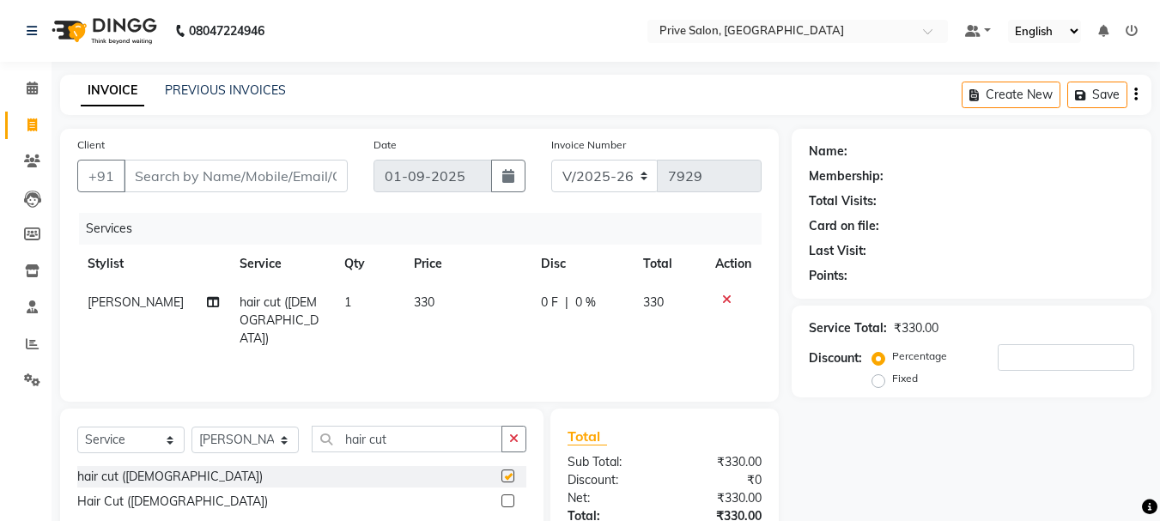
checkbox input "false"
click at [275, 168] on input "Client" at bounding box center [236, 176] width 224 height 33
type input "p"
type input "0"
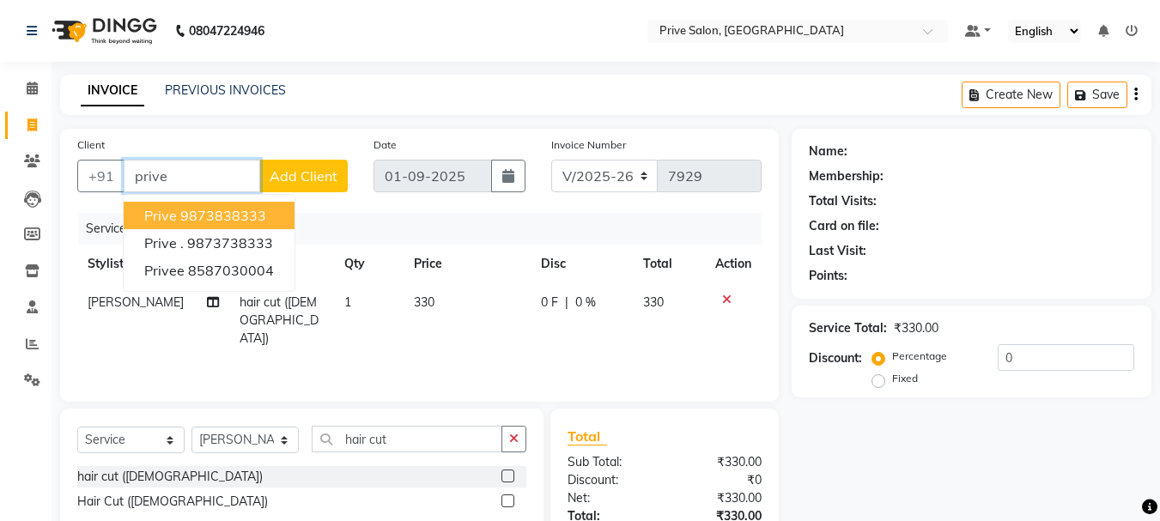
click at [273, 207] on button "prive 9873838333" at bounding box center [209, 215] width 171 height 27
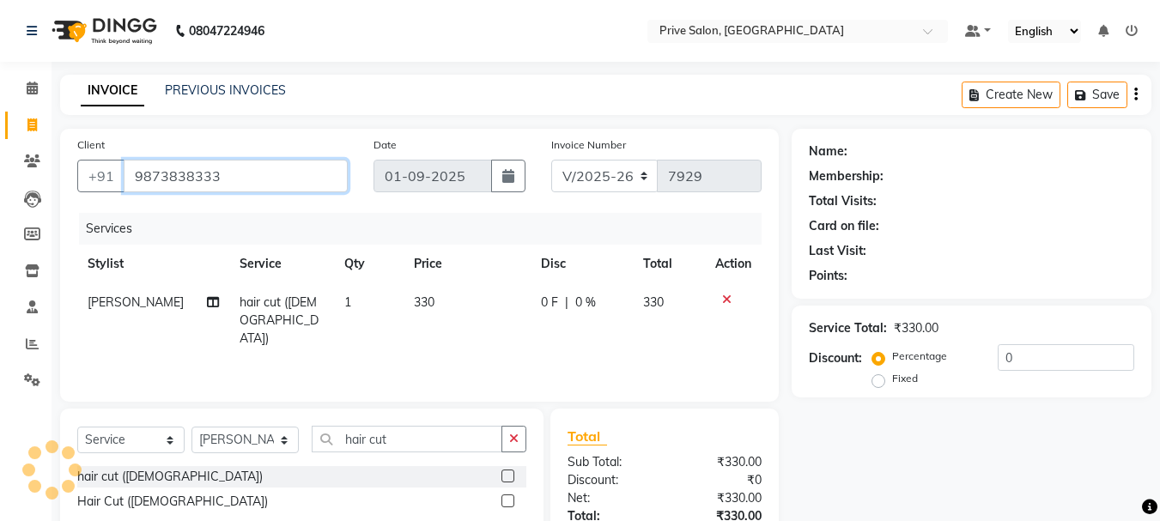
type input "9873838333"
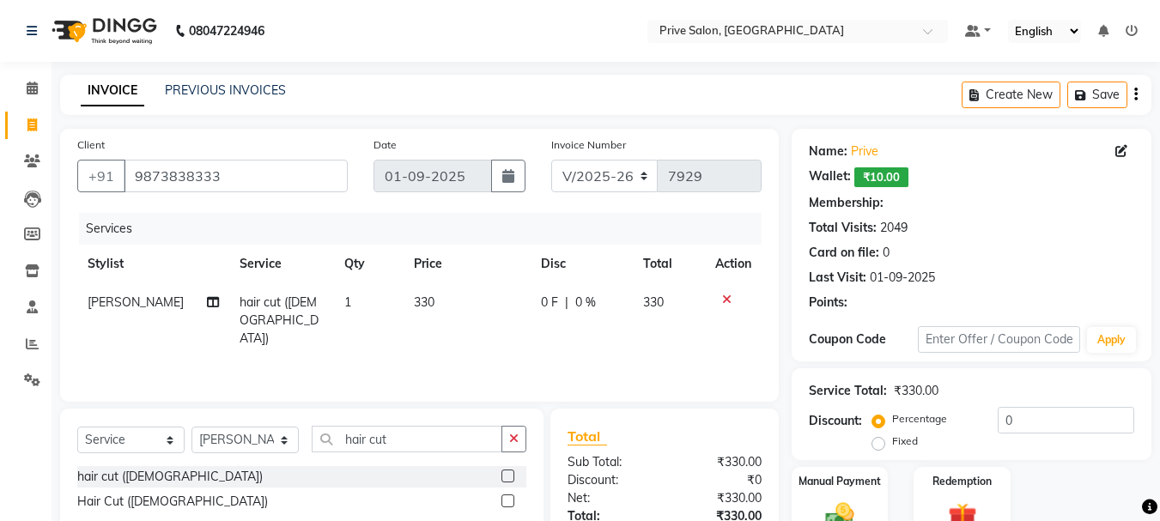
select select "1: Object"
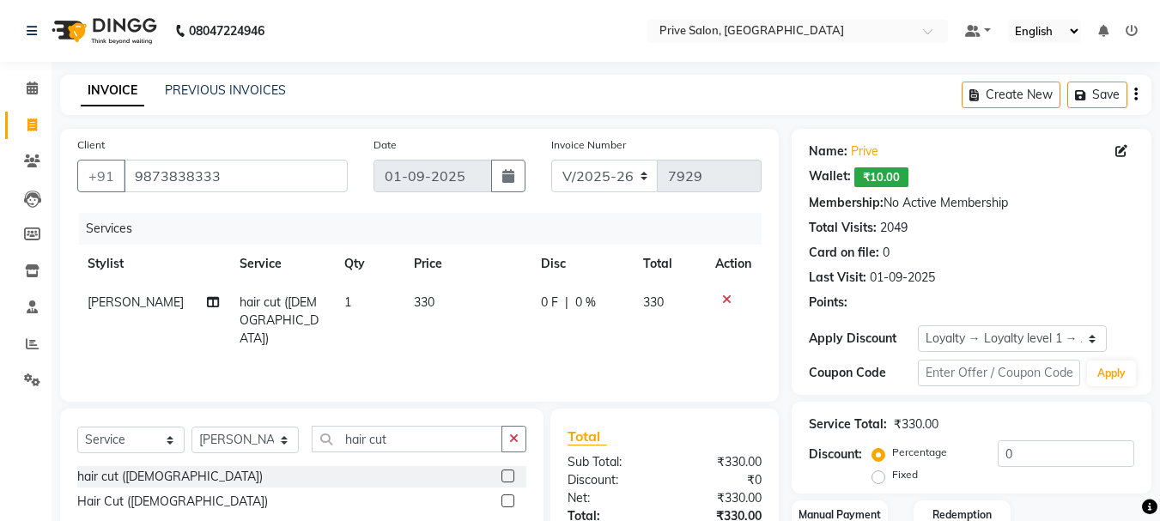
scroll to position [95, 0]
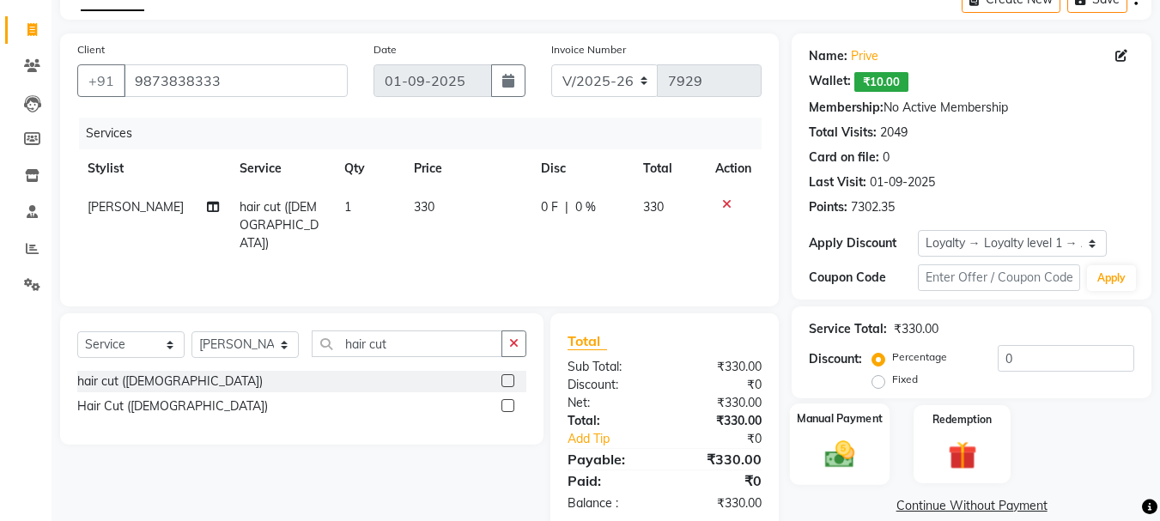
click at [829, 447] on img at bounding box center [840, 454] width 48 height 34
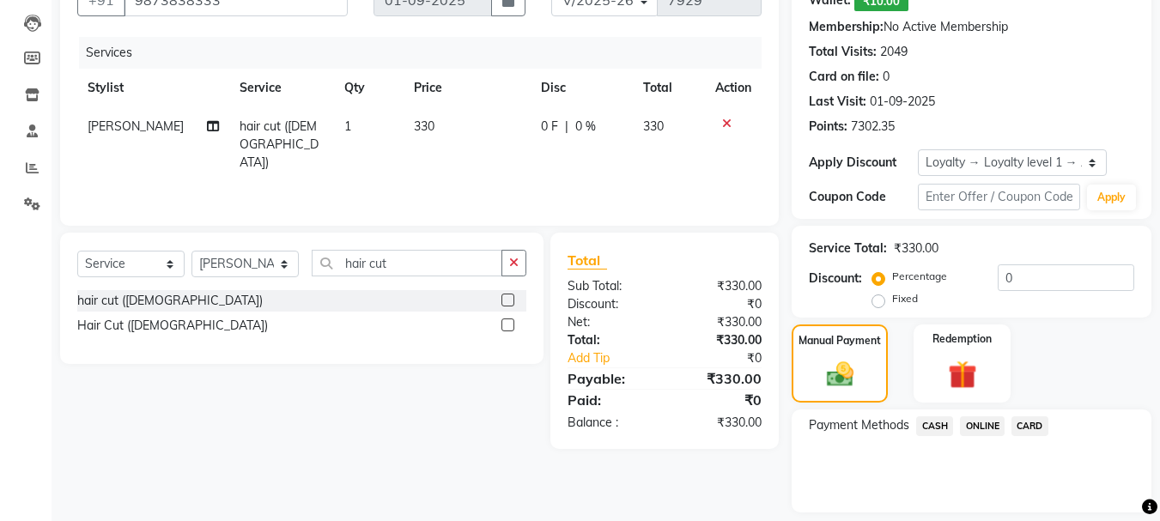
scroll to position [210, 0]
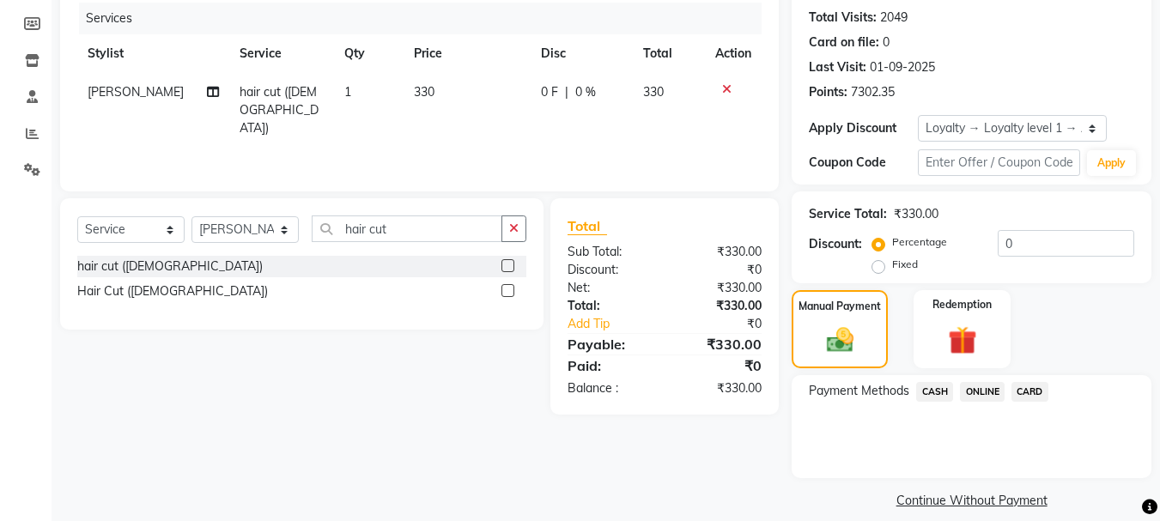
click at [935, 390] on span "CASH" at bounding box center [935, 392] width 37 height 20
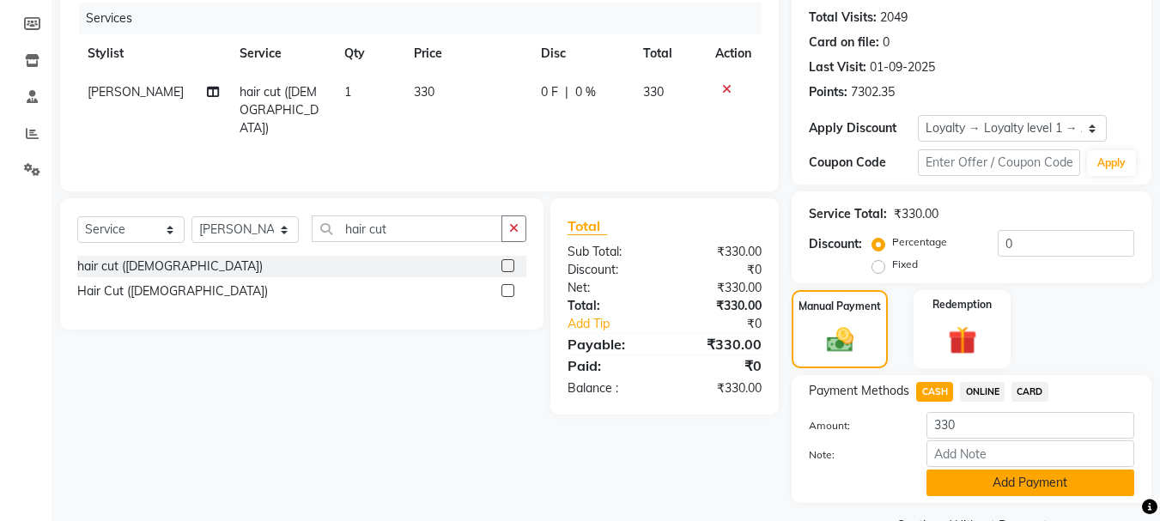
click at [1099, 481] on button "Add Payment" at bounding box center [1031, 483] width 208 height 27
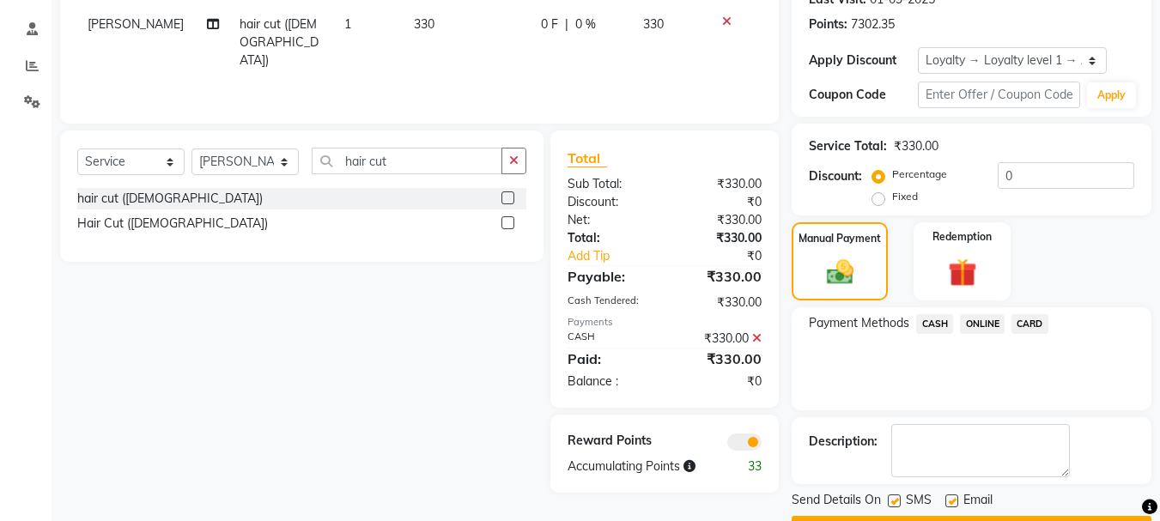
scroll to position [326, 0]
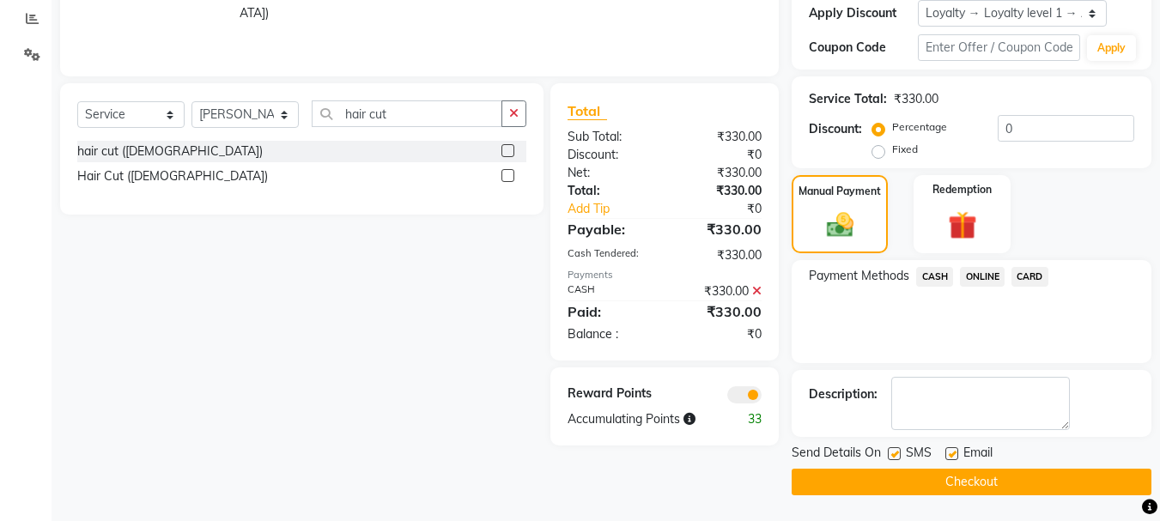
click at [1064, 484] on button "Checkout" at bounding box center [972, 482] width 360 height 27
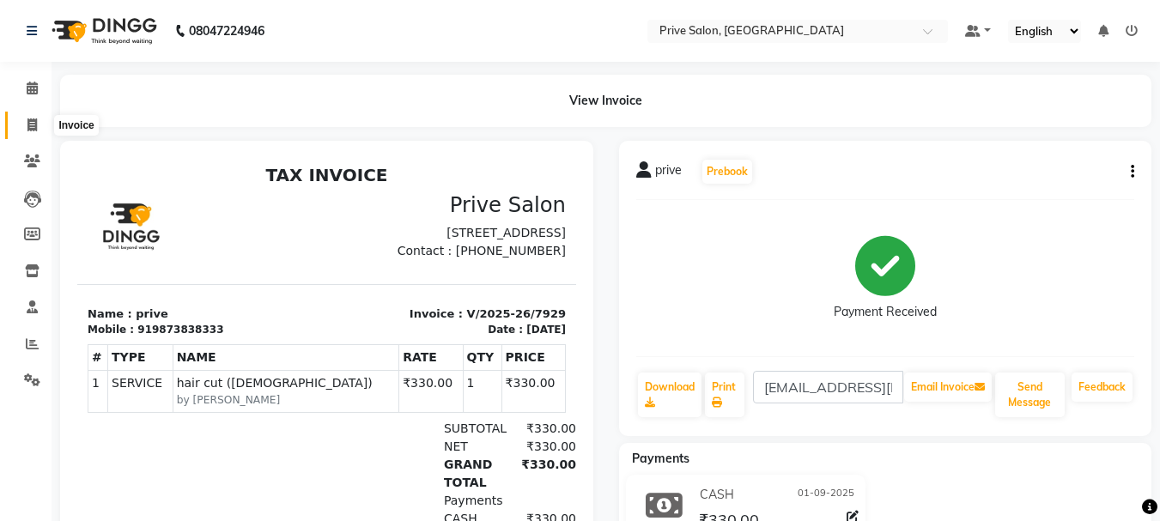
click at [27, 123] on icon at bounding box center [31, 125] width 9 height 13
select select "service"
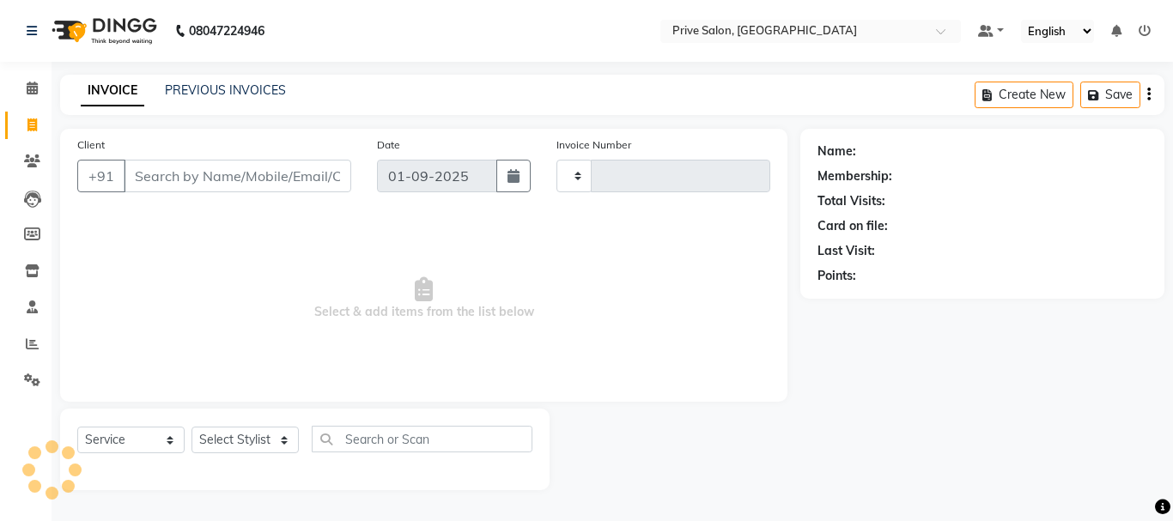
click at [222, 178] on input "Client" at bounding box center [238, 176] width 228 height 33
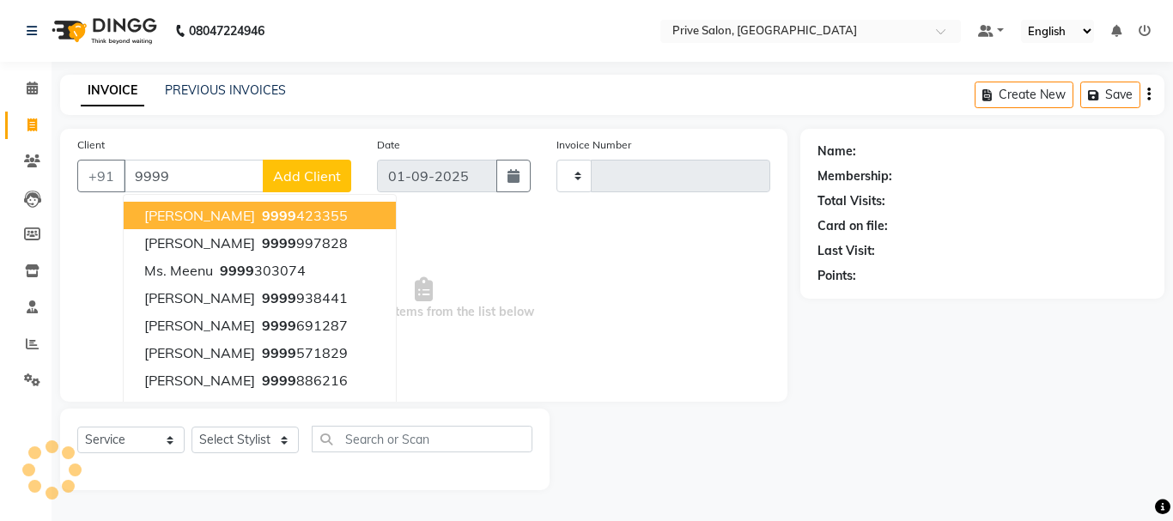
type input "9999"
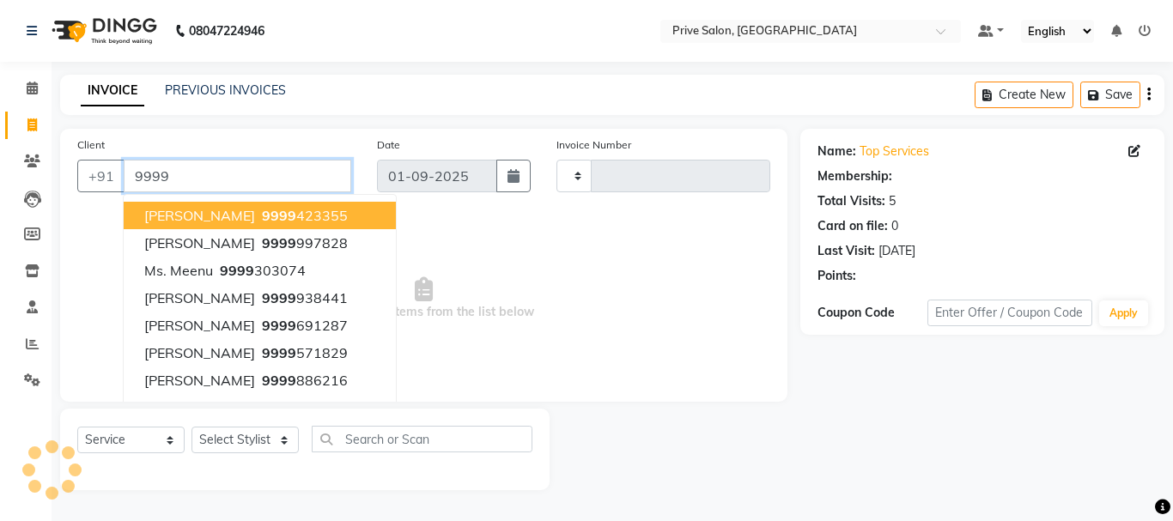
click at [211, 171] on input "9999" at bounding box center [238, 176] width 228 height 33
select select "1: Object"
type input "7930"
select select "136"
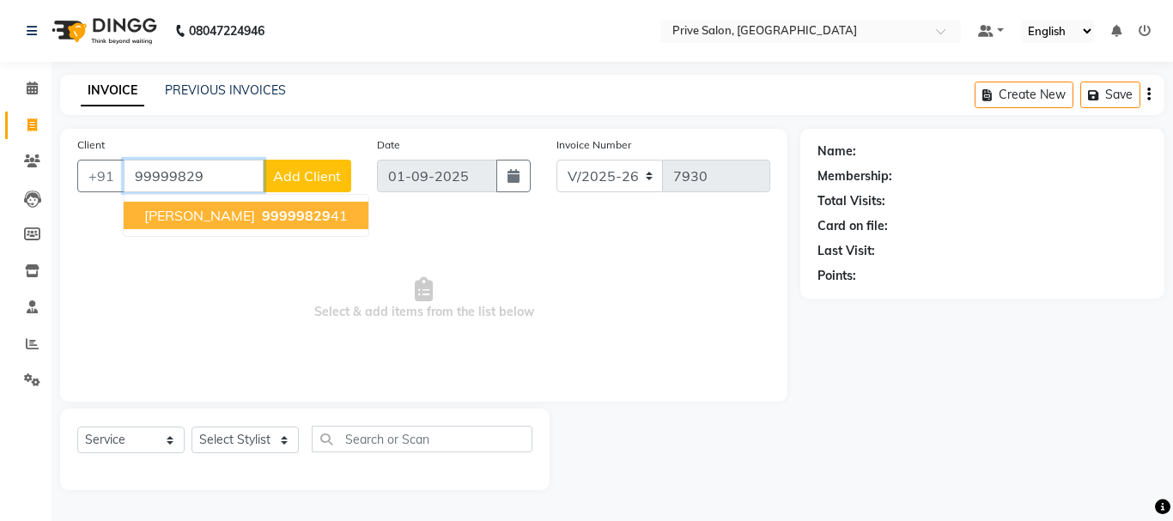
click at [262, 221] on span "99999829" at bounding box center [296, 215] width 69 height 17
type input "9999982941"
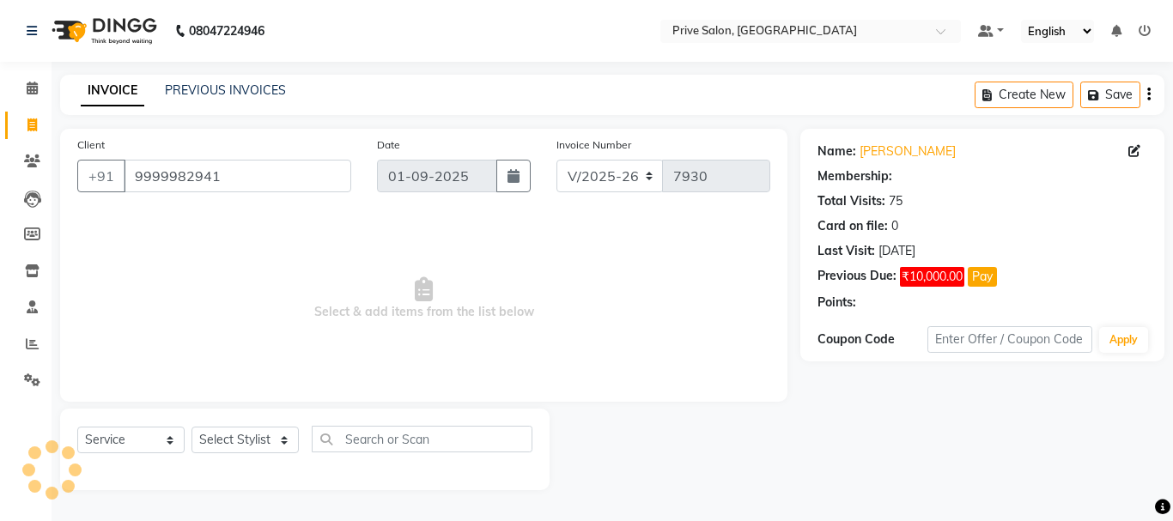
select select "1: Object"
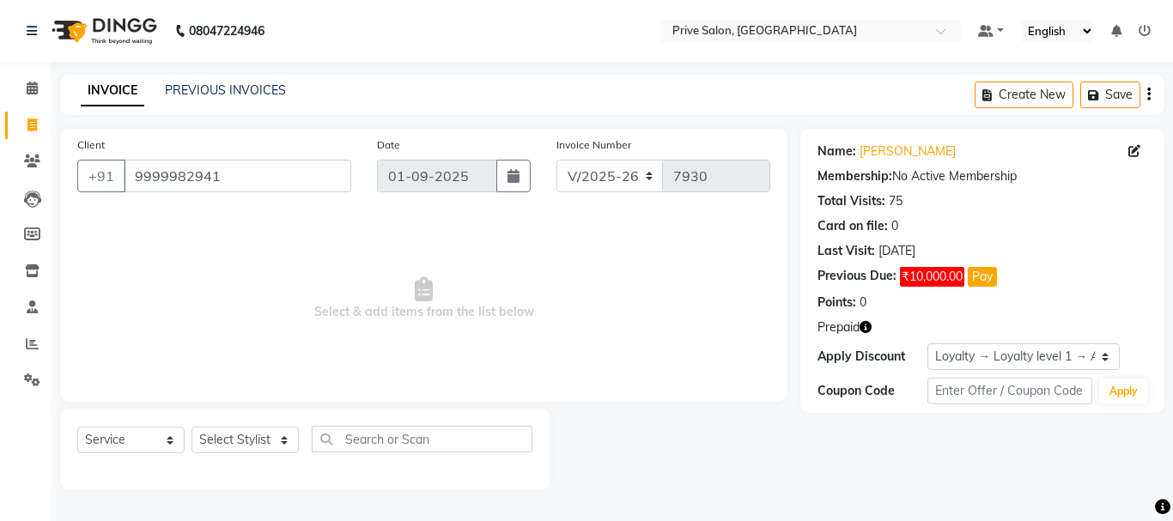
click at [574, 340] on span "Select & add items from the list below" at bounding box center [423, 299] width 693 height 172
click at [260, 427] on select "Select Stylist amit ARJUN [PERSON_NAME] [PERSON_NAME] GOLU [PERSON_NAME] isha […" at bounding box center [245, 440] width 107 height 27
select select "77212"
click at [192, 427] on select "Select Stylist amit ARJUN [PERSON_NAME] [PERSON_NAME] GOLU [PERSON_NAME] isha […" at bounding box center [245, 440] width 107 height 27
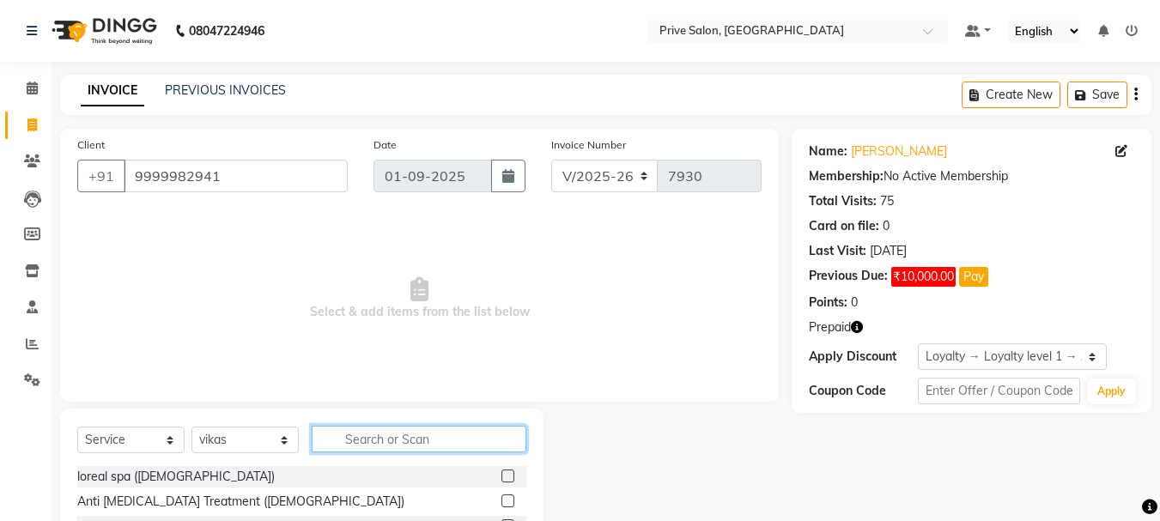
click at [446, 437] on input "text" at bounding box center [419, 439] width 215 height 27
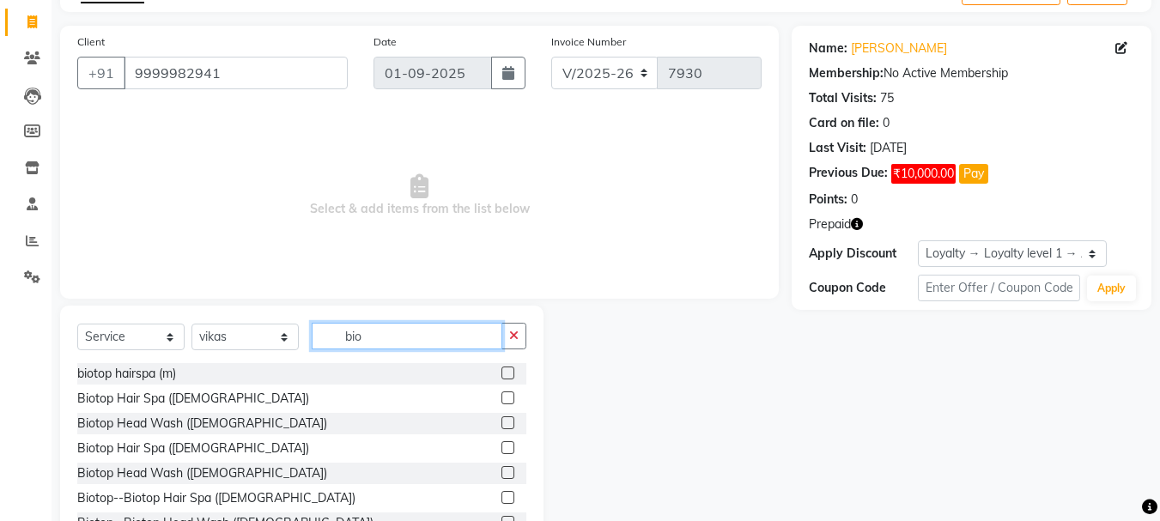
type input "bio"
click at [502, 417] on label at bounding box center [508, 423] width 13 height 13
click at [502, 418] on input "checkbox" at bounding box center [507, 423] width 11 height 11
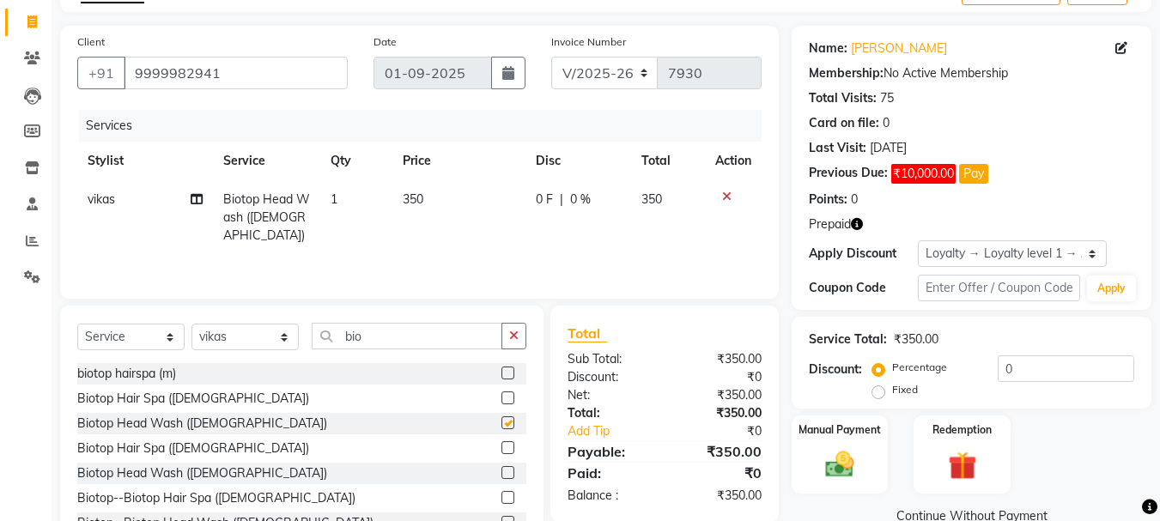
checkbox input "false"
click at [515, 335] on icon "button" at bounding box center [513, 336] width 9 height 12
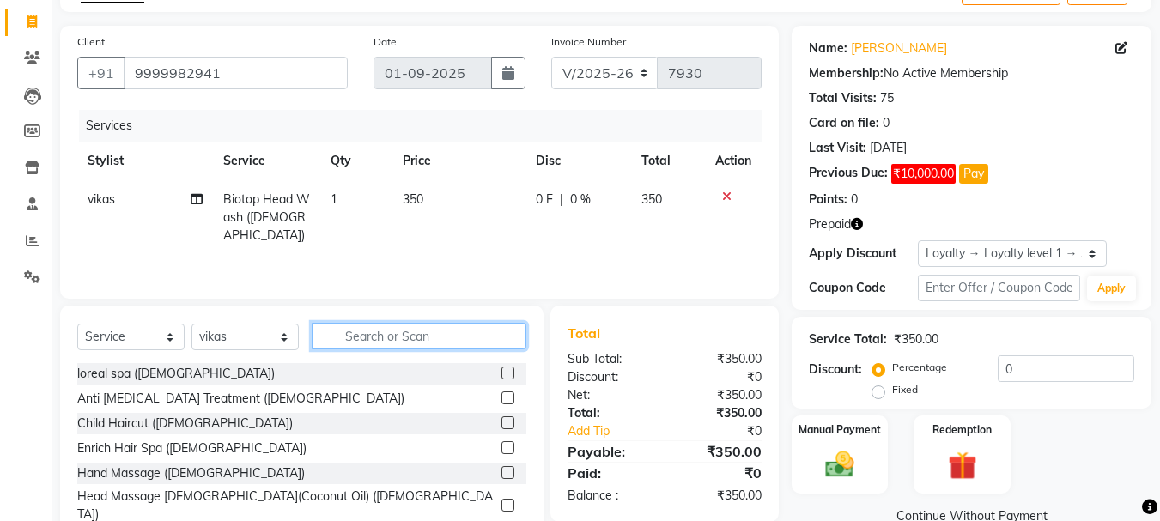
click at [458, 338] on input "text" at bounding box center [419, 336] width 215 height 27
click at [441, 215] on td "350" at bounding box center [459, 217] width 133 height 75
select select "77212"
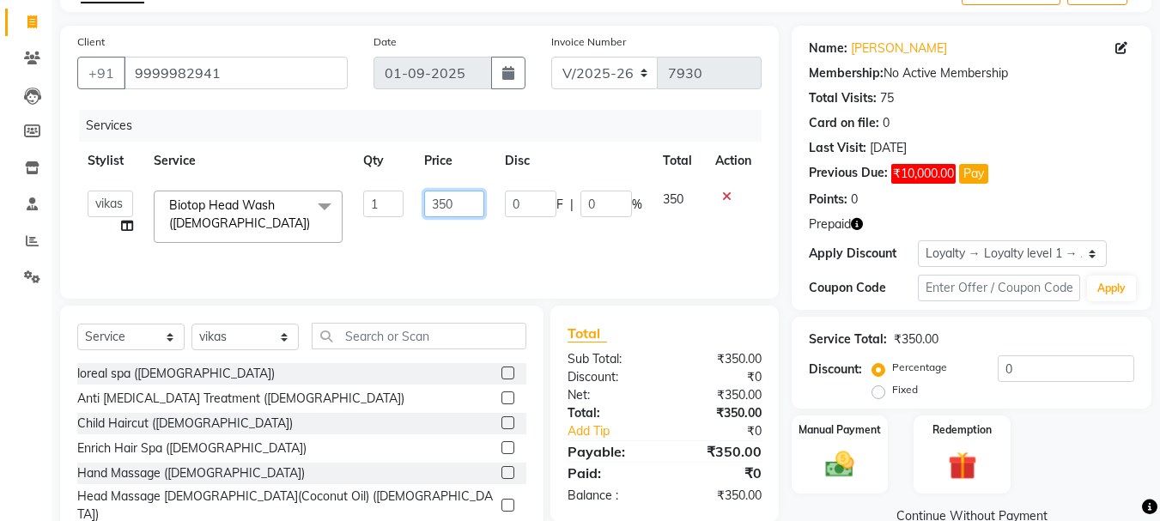
click at [479, 195] on input "350" at bounding box center [453, 204] width 59 height 27
type input "3"
type input "500"
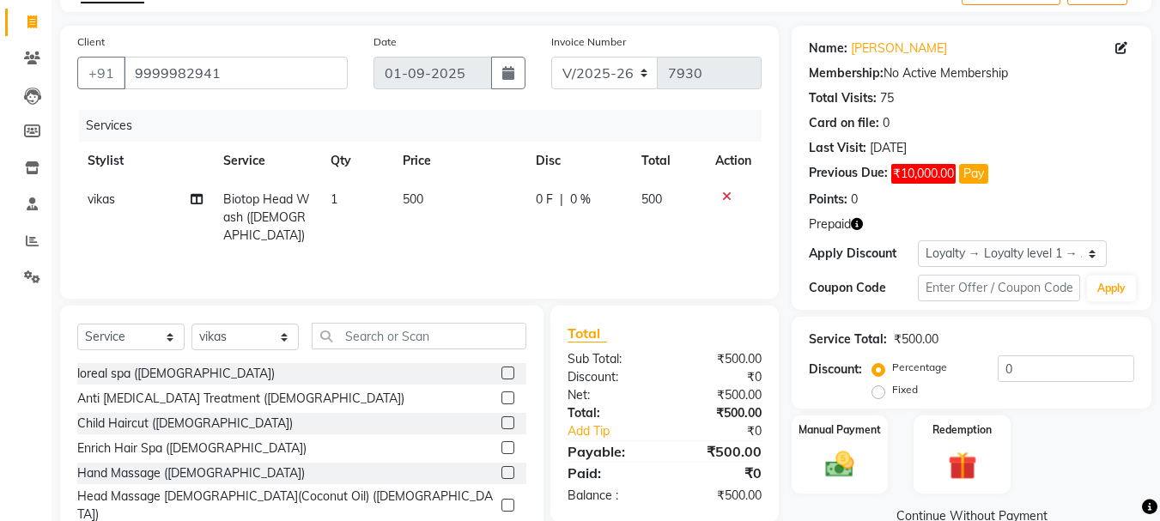
click at [477, 244] on div "Services Stylist Service Qty Price Disc Total Action vikas Biotop Head Wash (Ma…" at bounding box center [419, 196] width 685 height 172
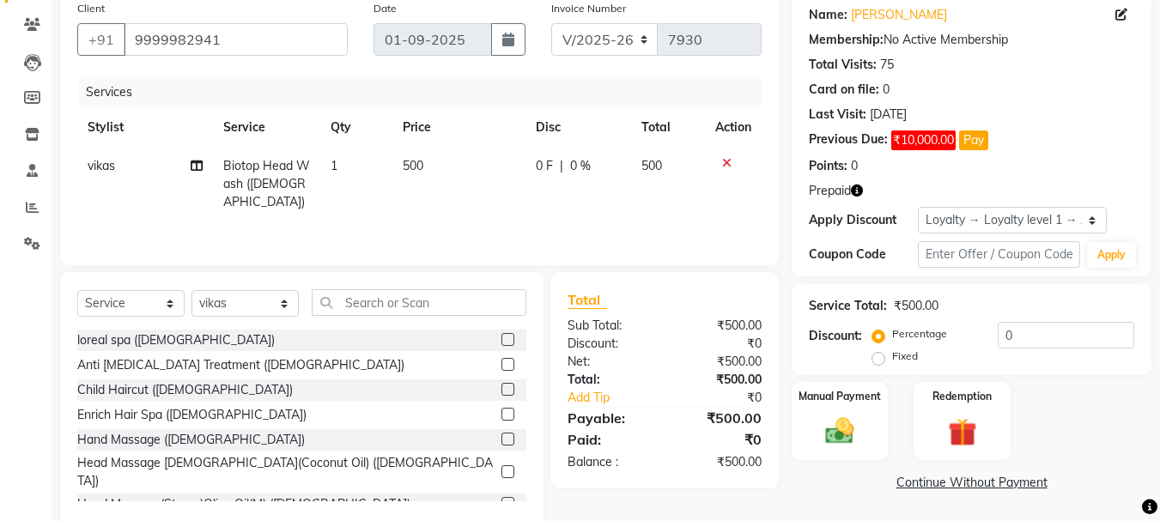
scroll to position [154, 0]
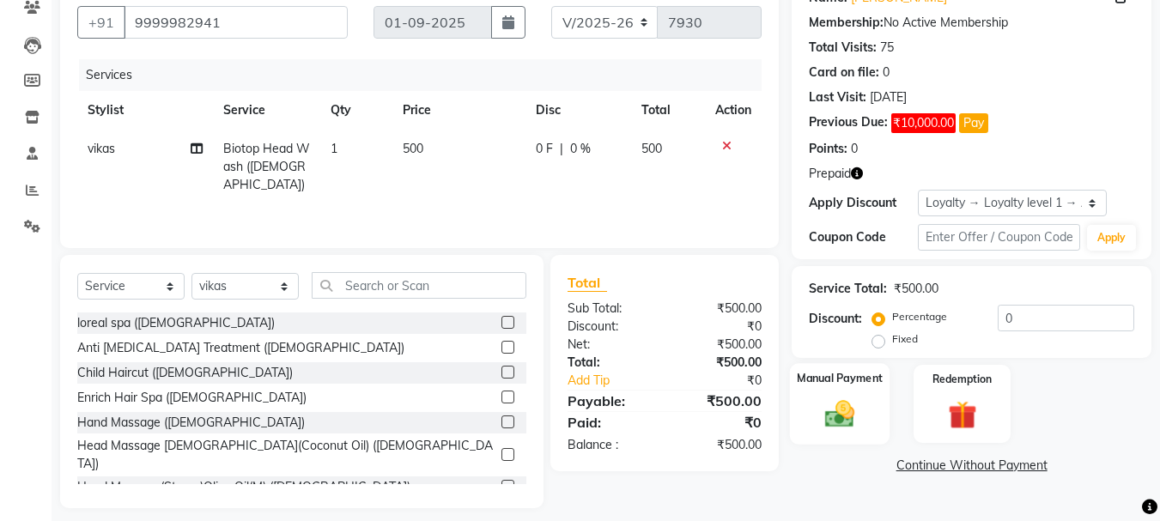
click at [812, 400] on div "Manual Payment" at bounding box center [840, 404] width 100 height 82
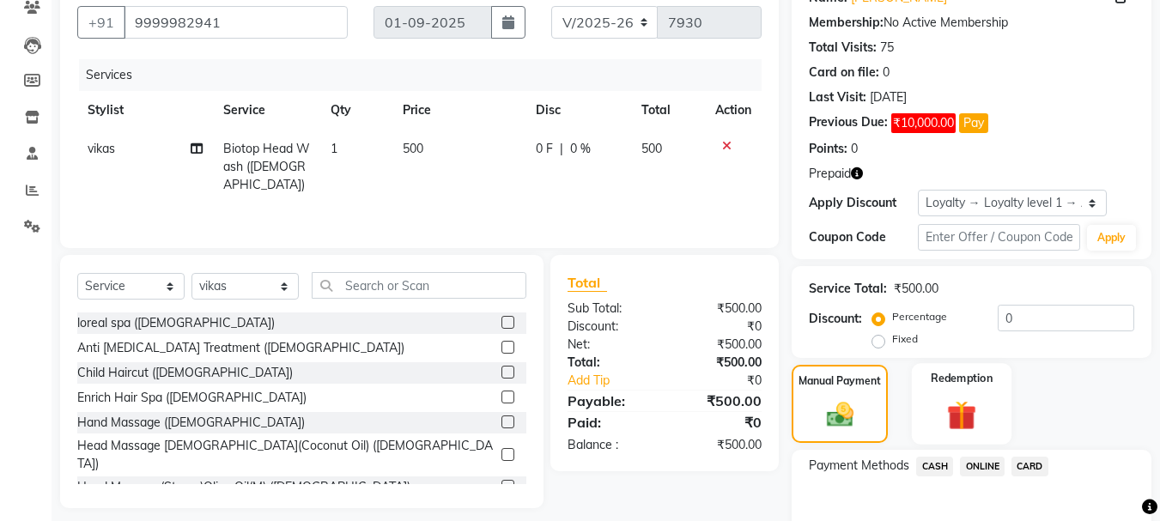
click at [978, 410] on img at bounding box center [962, 415] width 48 height 37
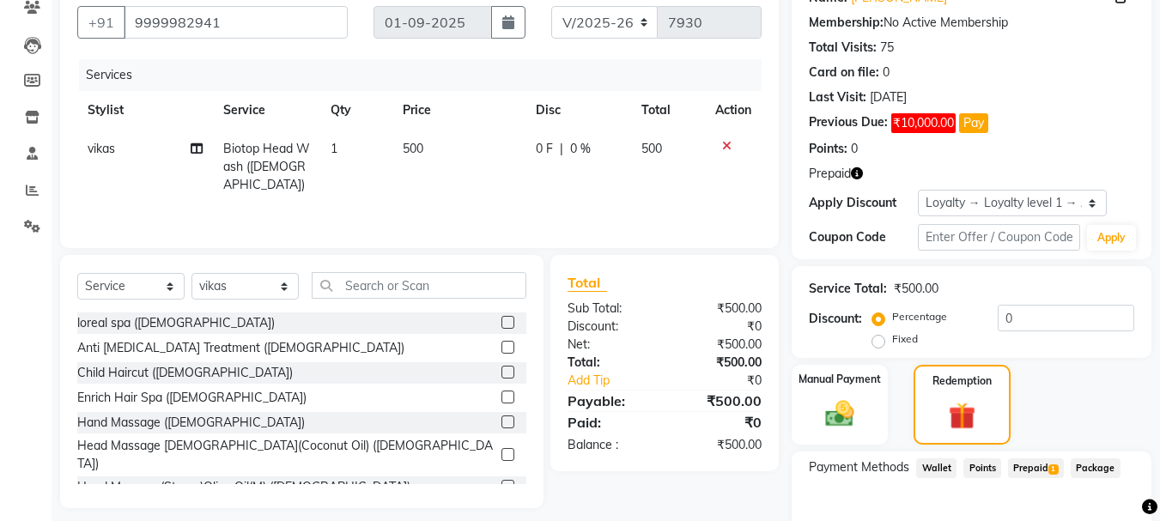
click at [1031, 467] on span "Prepaid 1" at bounding box center [1036, 469] width 56 height 20
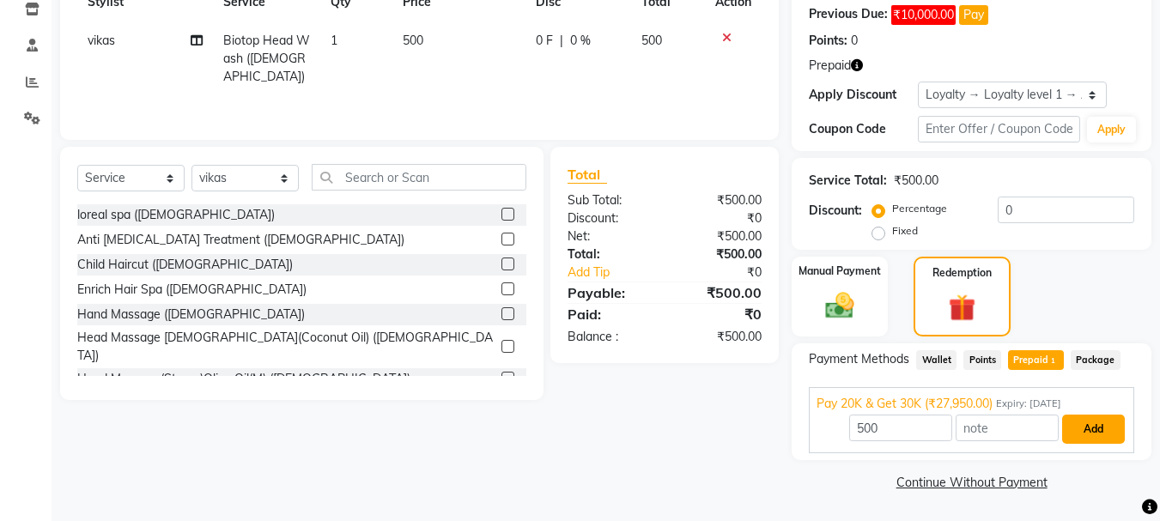
click at [1089, 419] on button "Add" at bounding box center [1094, 429] width 63 height 29
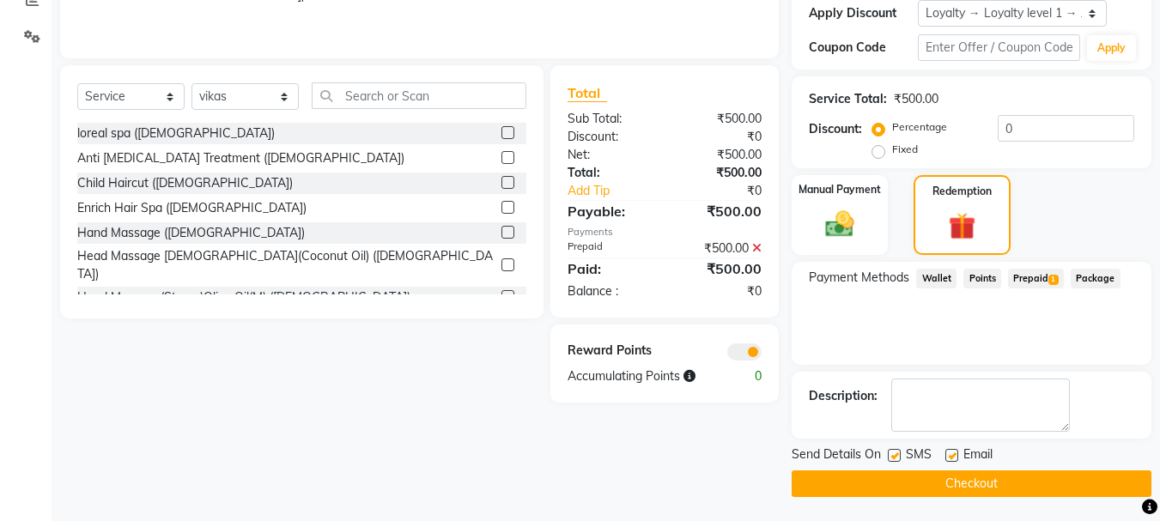
scroll to position [345, 0]
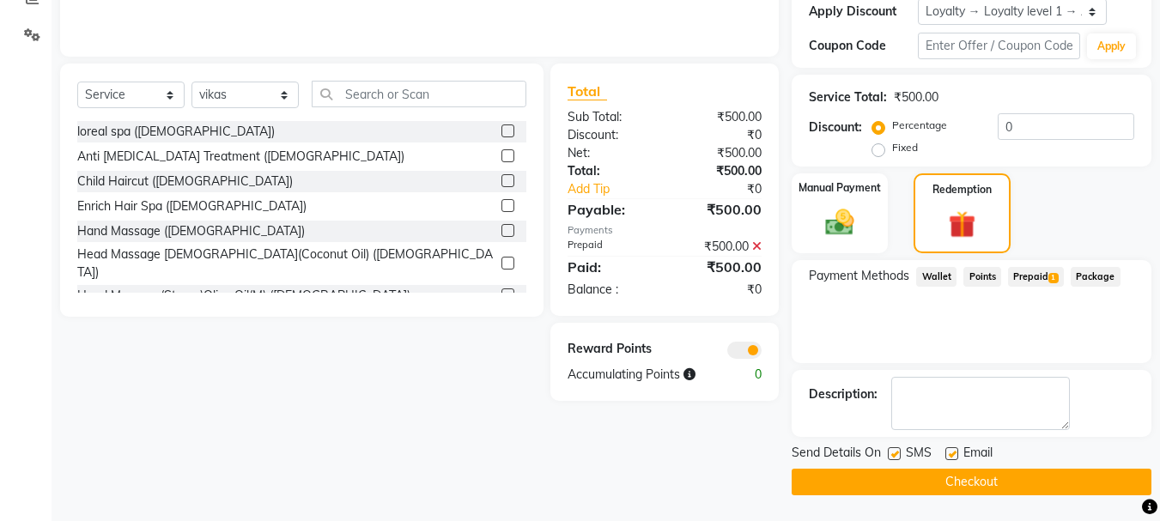
click at [1075, 475] on button "Checkout" at bounding box center [972, 482] width 360 height 27
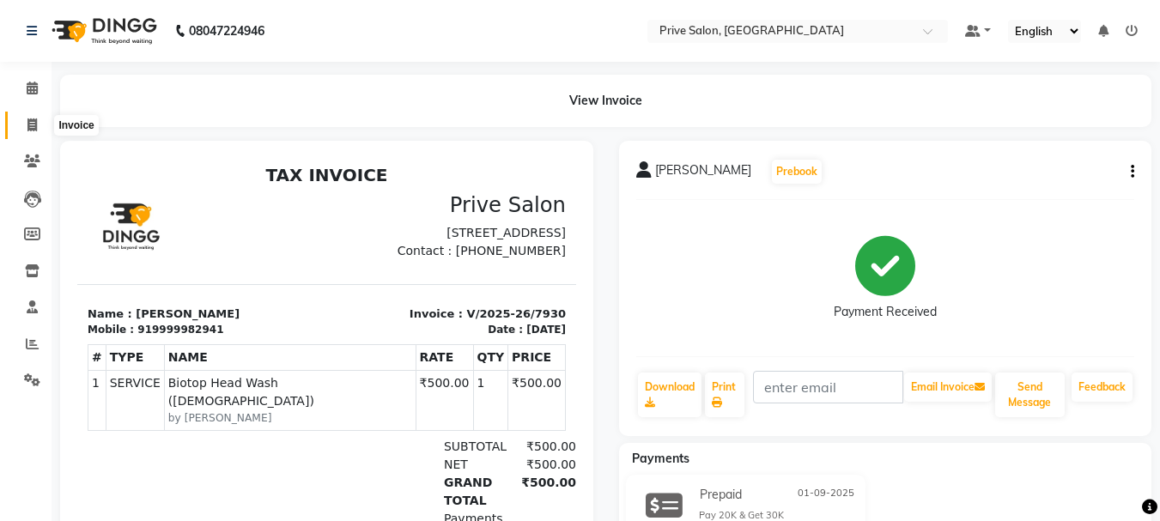
click at [33, 124] on icon at bounding box center [31, 125] width 9 height 13
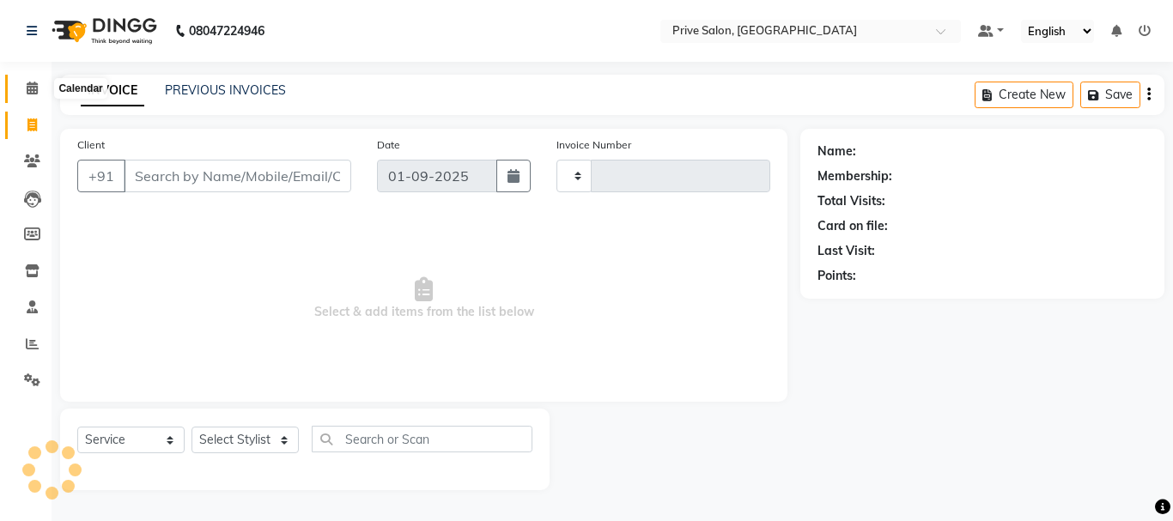
click at [27, 94] on icon at bounding box center [32, 88] width 11 height 13
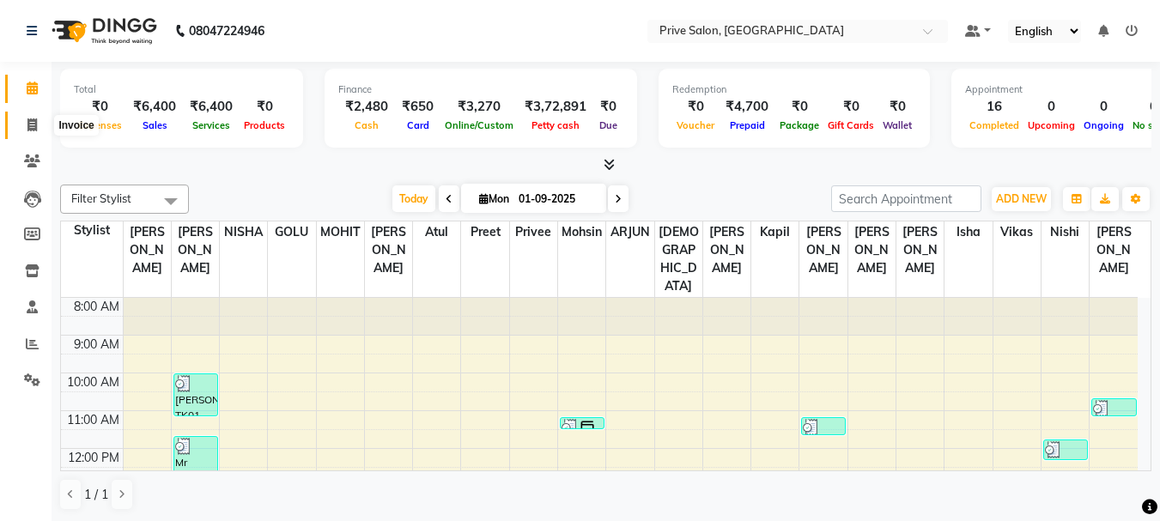
click at [25, 121] on span at bounding box center [32, 126] width 30 height 20
select select "service"
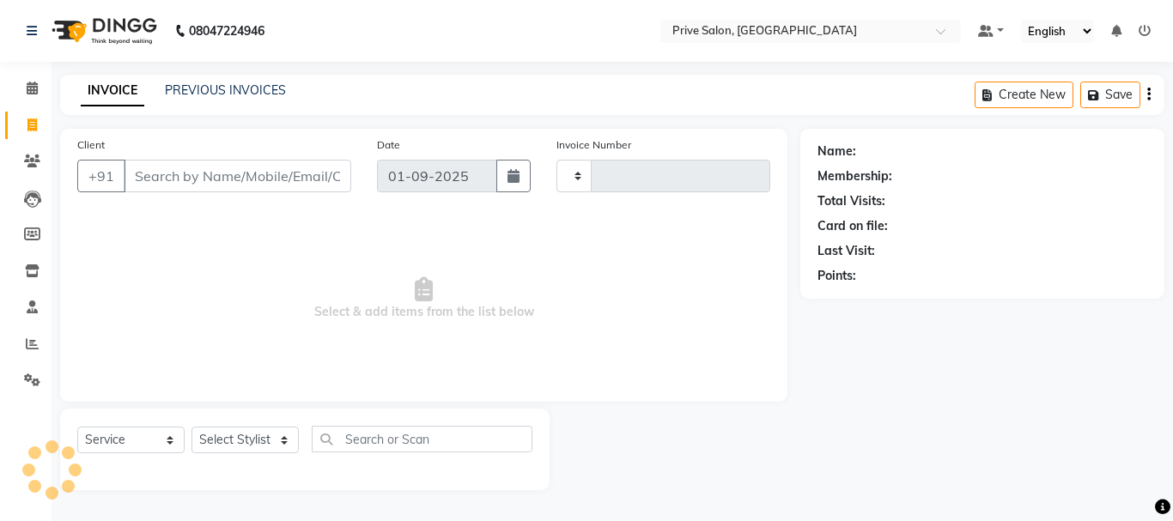
type input "7931"
select select "136"
click at [216, 177] on input "Client" at bounding box center [238, 176] width 228 height 33
type input "9811"
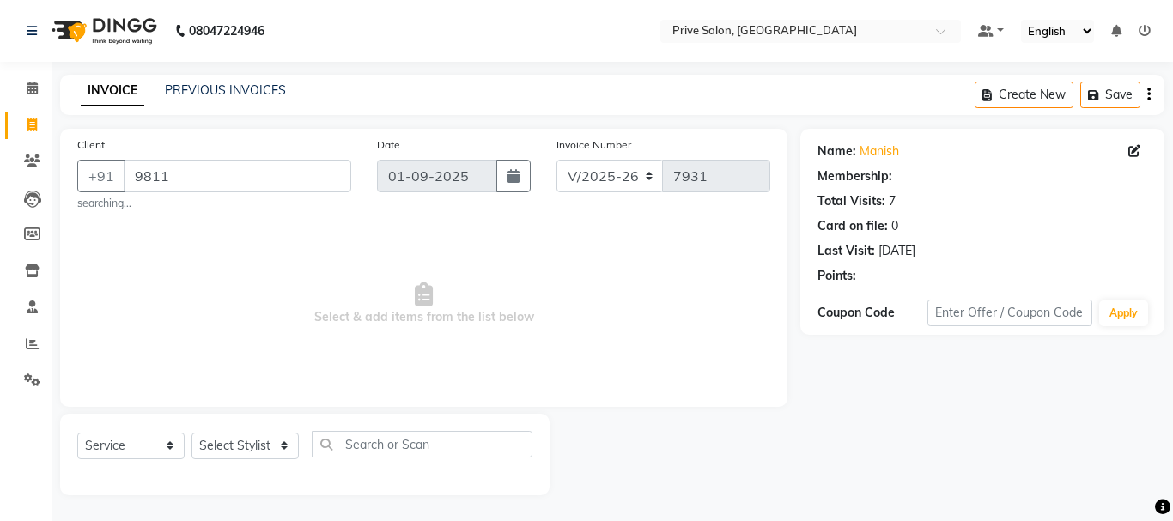
select select "1: Object"
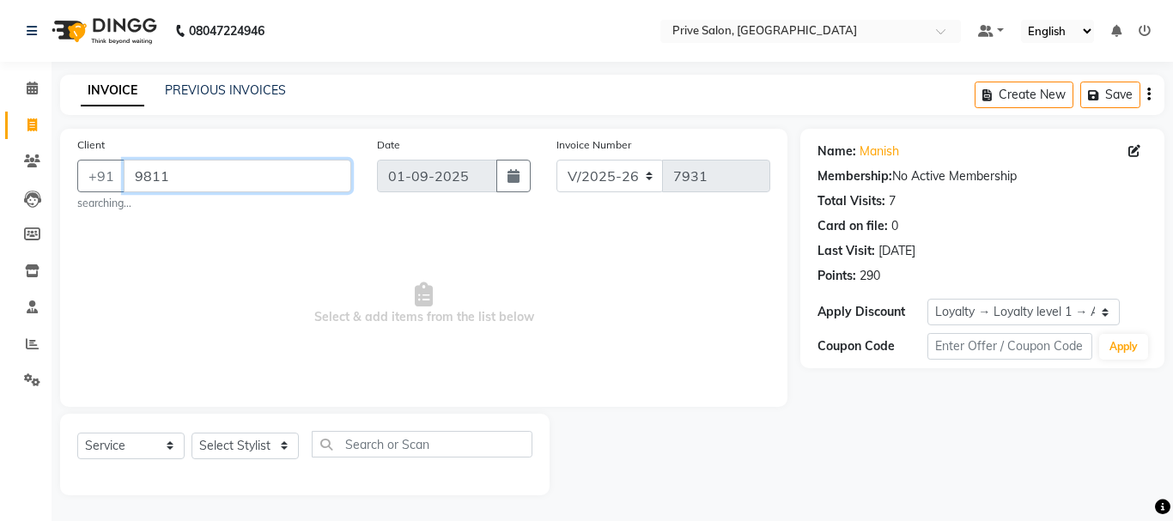
click at [208, 187] on input "9811" at bounding box center [238, 176] width 228 height 33
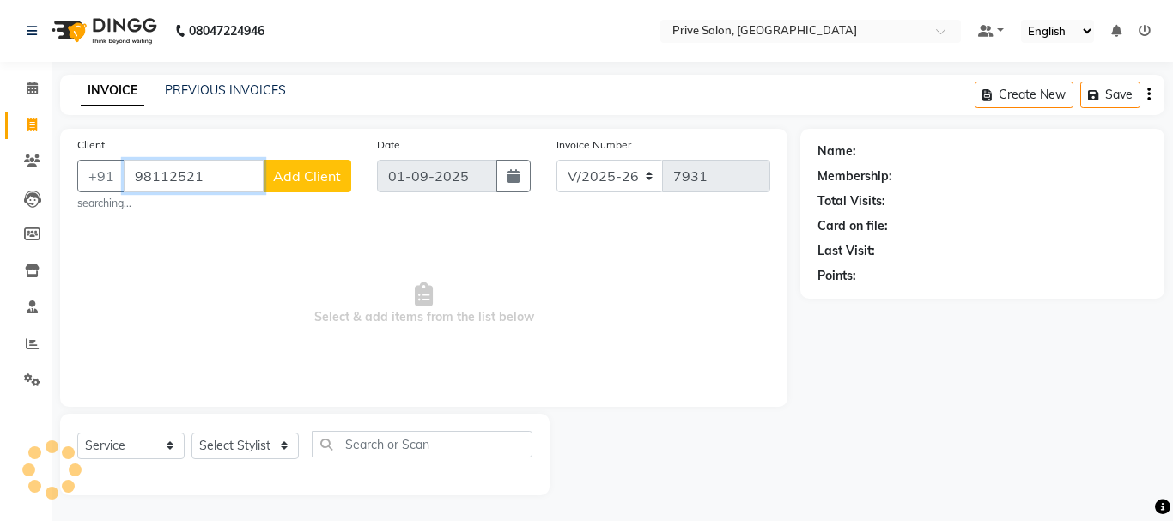
click at [224, 168] on input "98112521" at bounding box center [194, 176] width 140 height 33
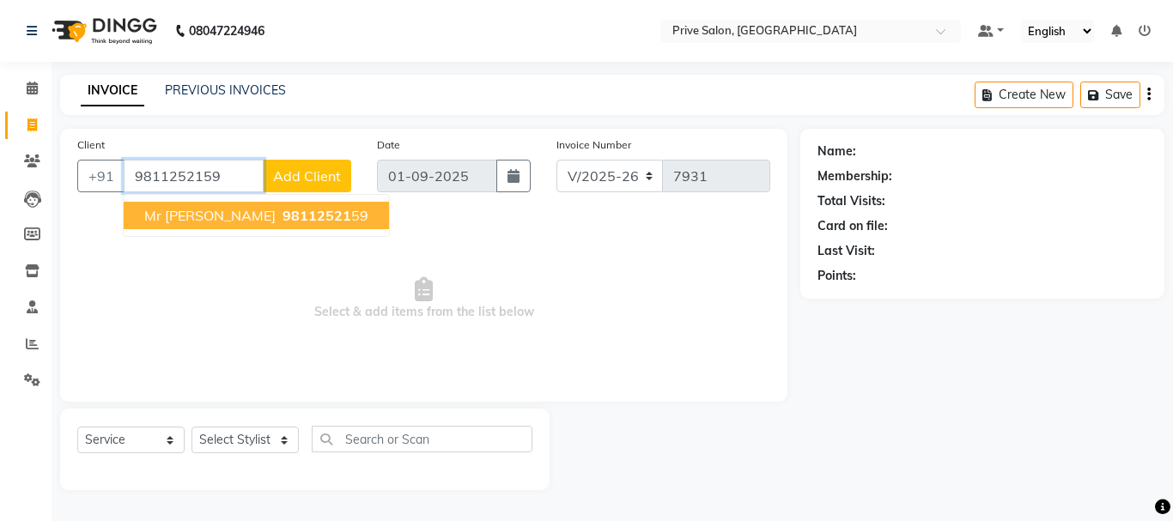
type input "9811252159"
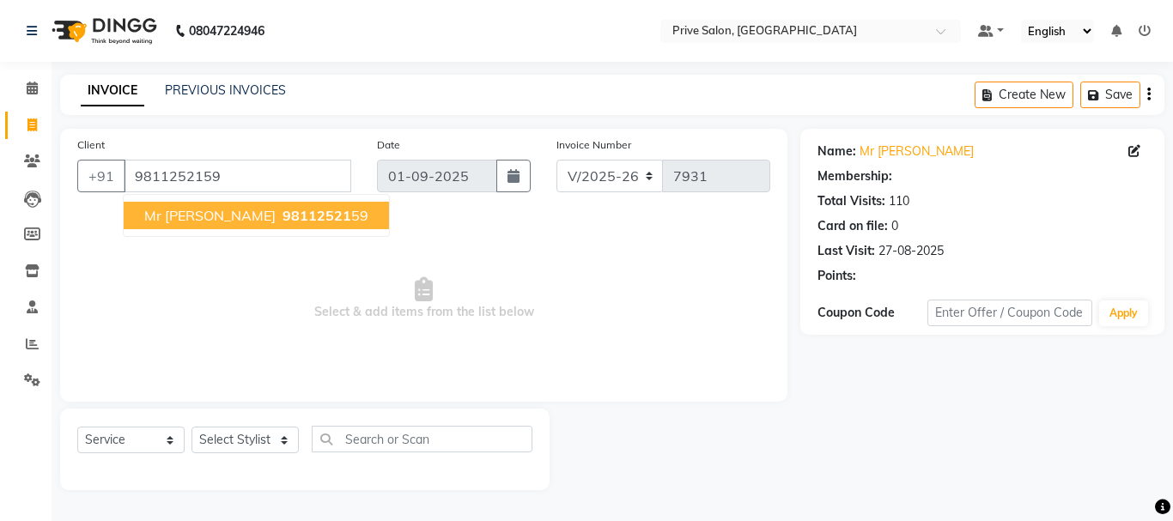
select select "1: Object"
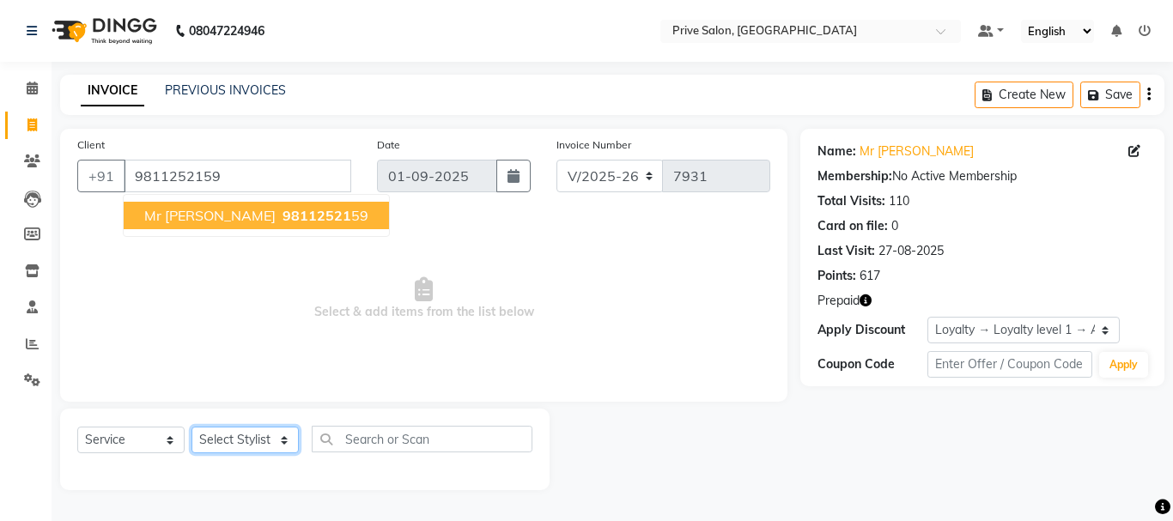
click at [244, 431] on select "Select Stylist amit ARJUN Atul FAIZAN FARDEEN GOLU harshit HITESH isha kapil kh…" at bounding box center [245, 440] width 107 height 27
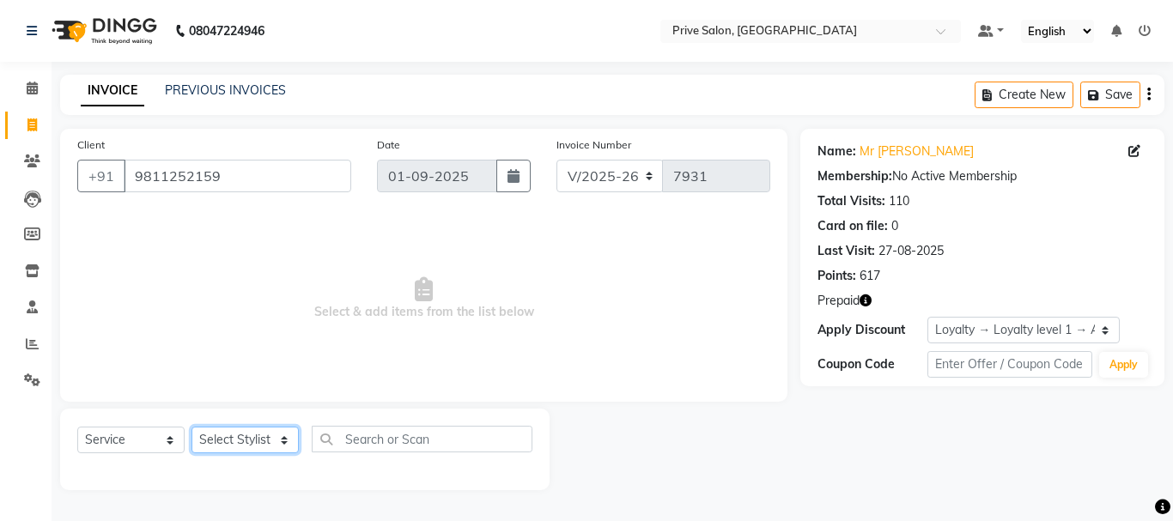
select select "3992"
click at [192, 427] on select "Select Stylist amit ARJUN Atul FAIZAN FARDEEN GOLU harshit HITESH isha kapil kh…" at bounding box center [245, 440] width 107 height 27
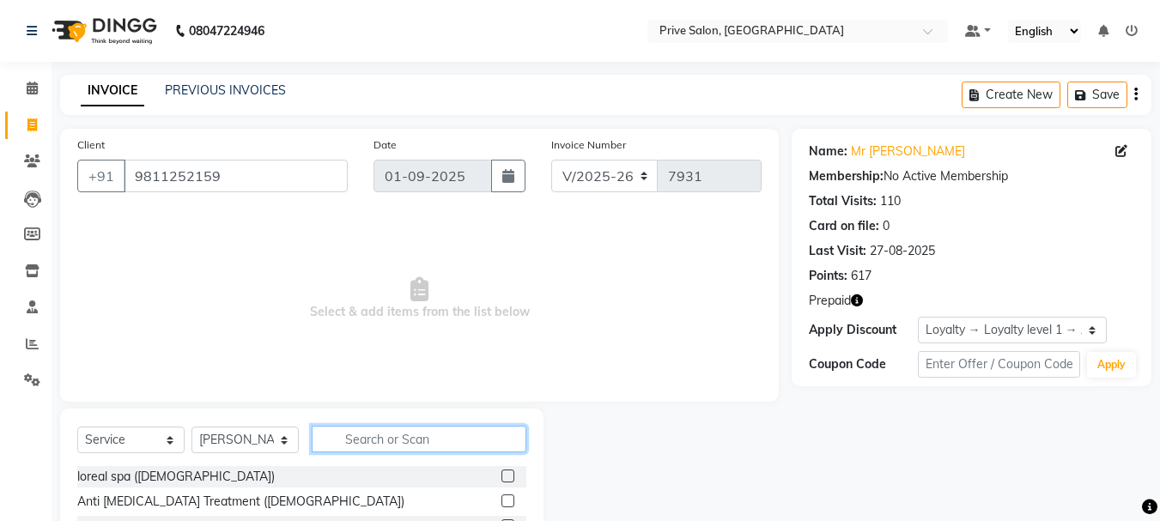
click at [411, 435] on input "text" at bounding box center [419, 439] width 215 height 27
type input "hair cut"
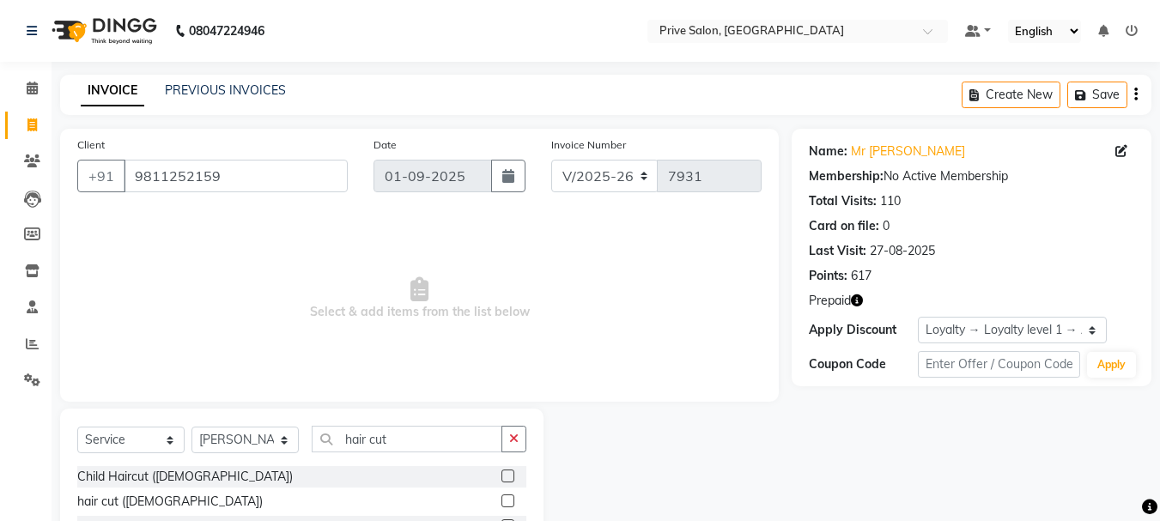
click at [507, 499] on label at bounding box center [508, 501] width 13 height 13
click at [507, 499] on input "checkbox" at bounding box center [507, 501] width 11 height 11
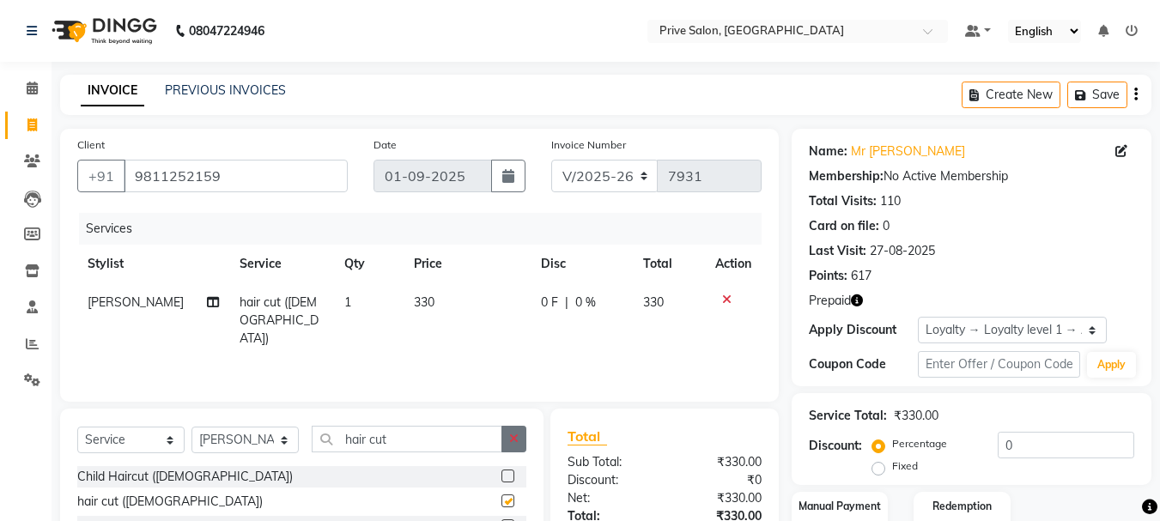
checkbox input "false"
click at [512, 439] on icon "button" at bounding box center [513, 439] width 9 height 12
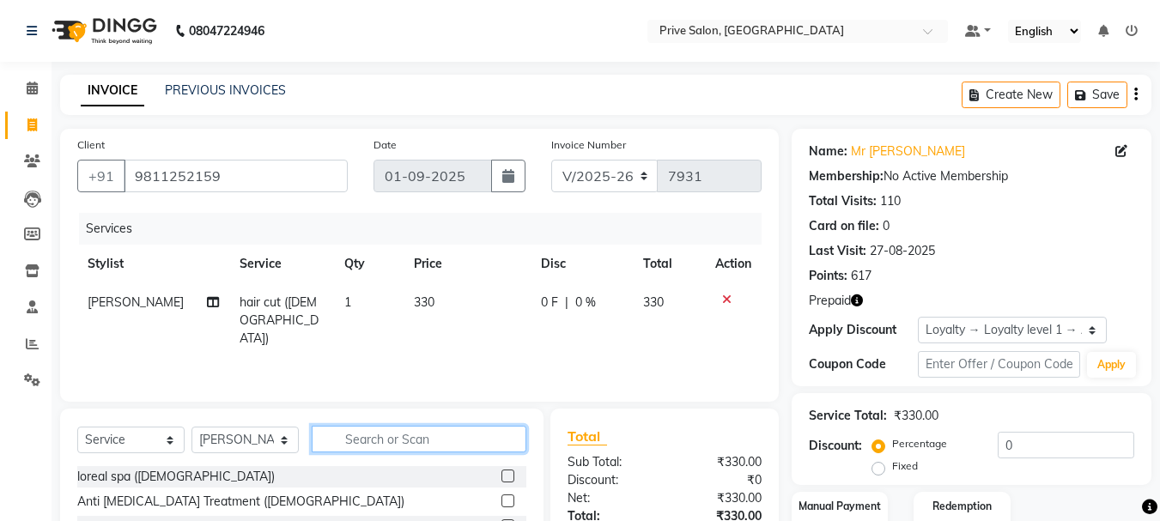
click at [490, 438] on input "text" at bounding box center [419, 439] width 215 height 27
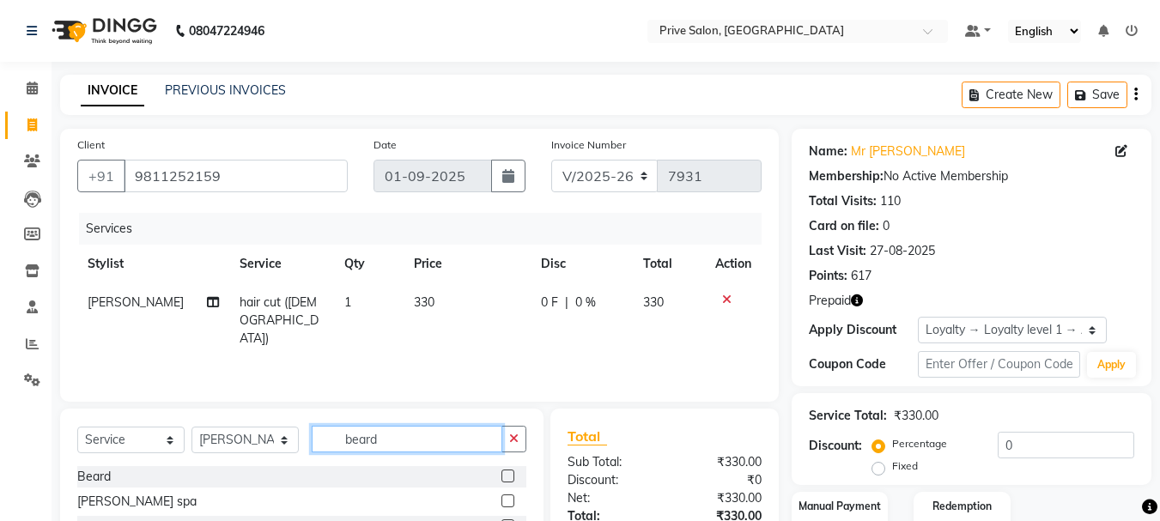
type input "beard"
click at [507, 476] on label at bounding box center [508, 476] width 13 height 13
click at [507, 476] on input "checkbox" at bounding box center [507, 477] width 11 height 11
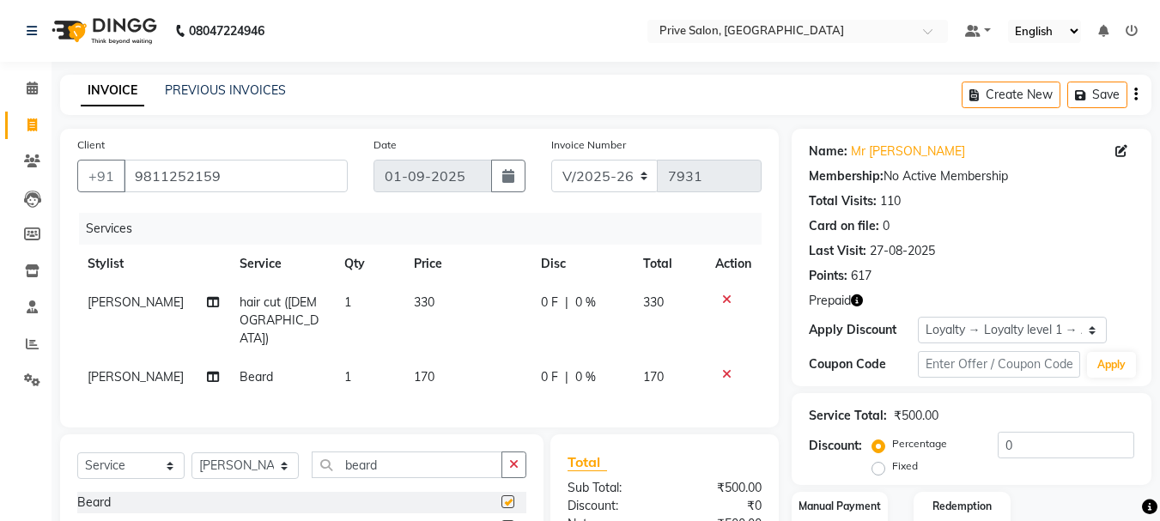
checkbox input "false"
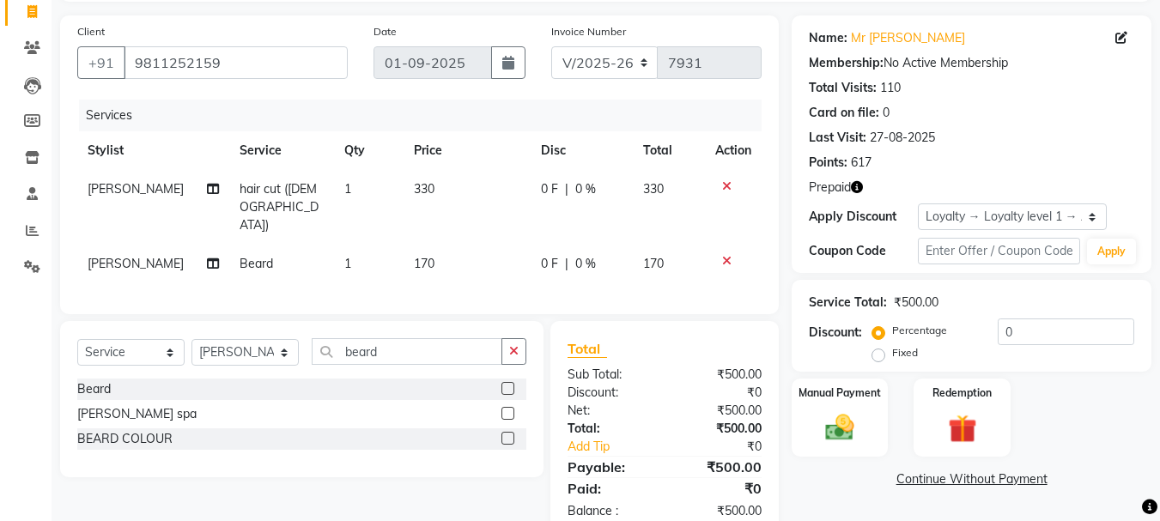
scroll to position [132, 0]
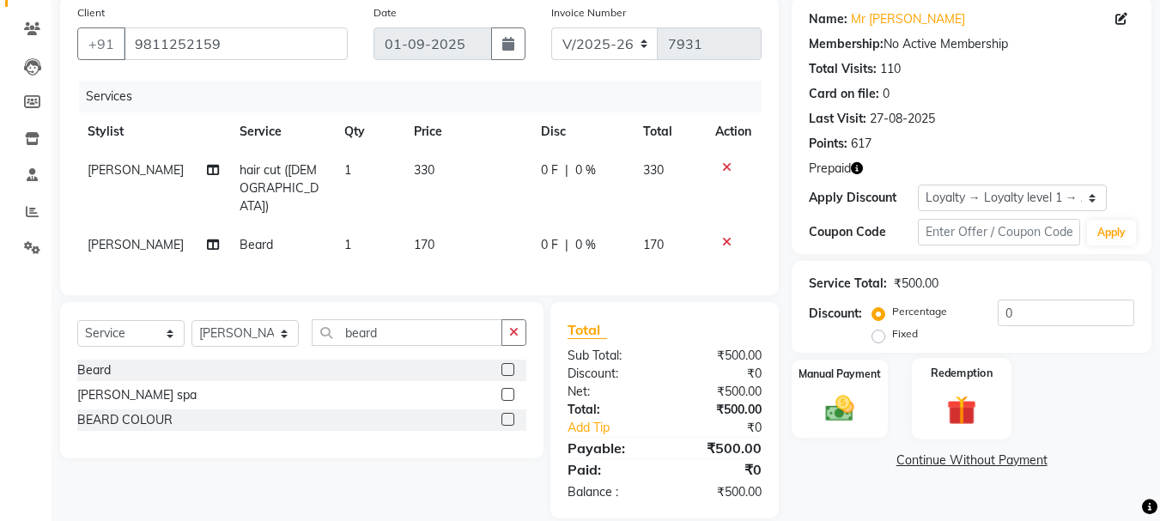
click at [966, 419] on img at bounding box center [962, 410] width 48 height 37
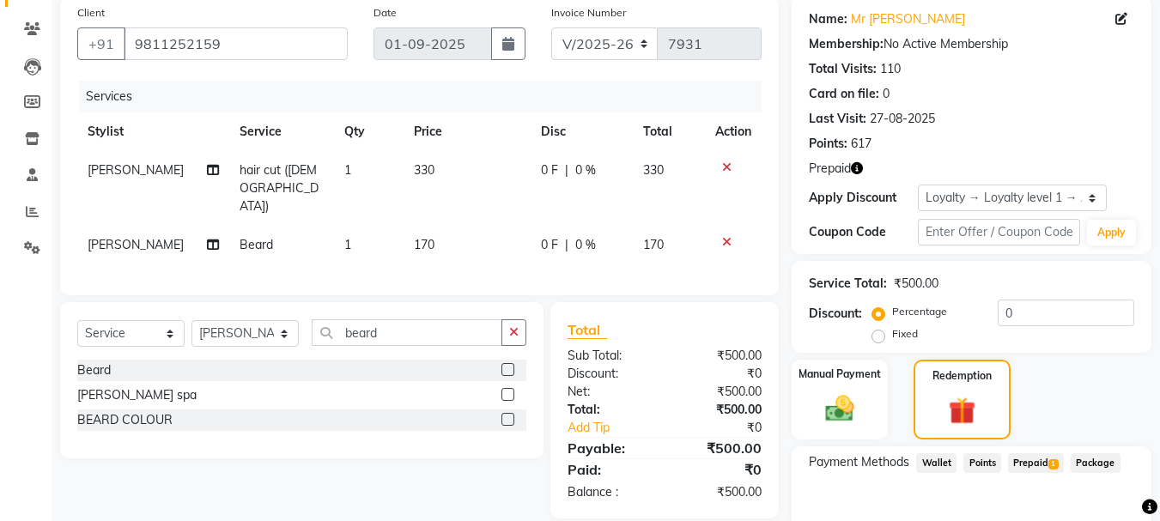
click at [1039, 460] on span "Prepaid 1" at bounding box center [1036, 464] width 56 height 20
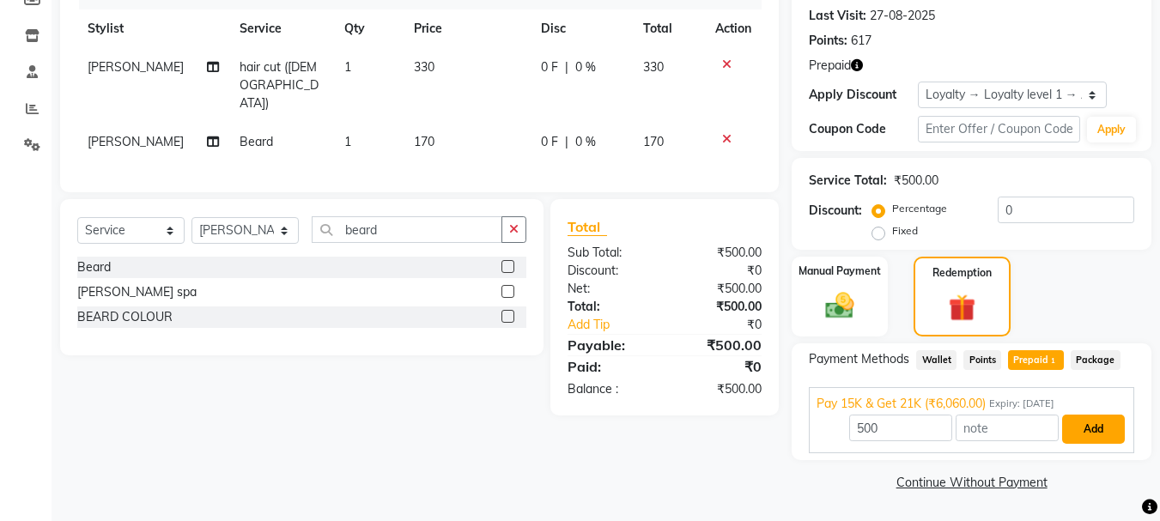
click at [1097, 428] on button "Add" at bounding box center [1094, 429] width 63 height 29
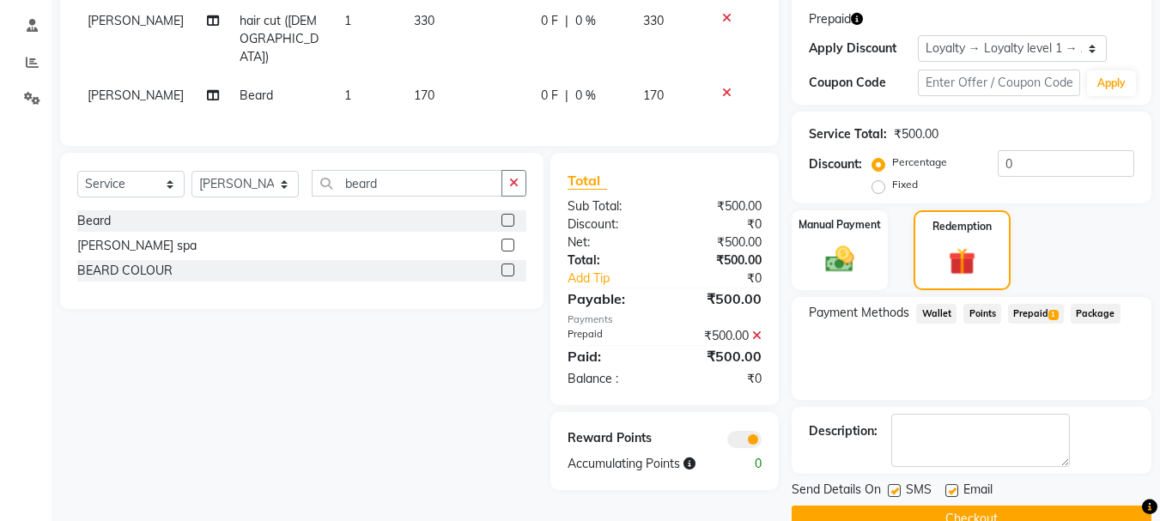
scroll to position [319, 0]
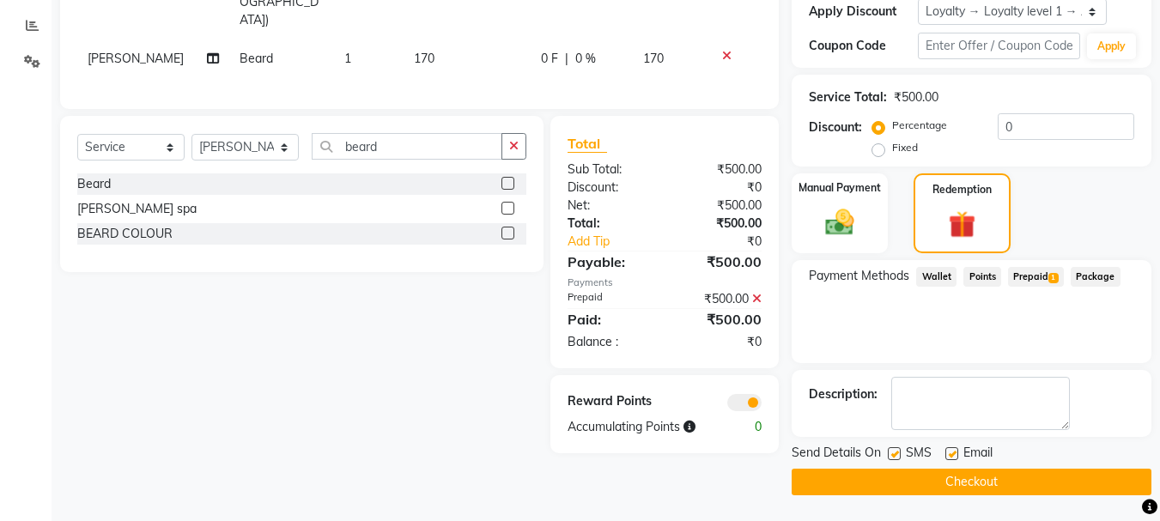
click at [1086, 478] on button "Checkout" at bounding box center [972, 482] width 360 height 27
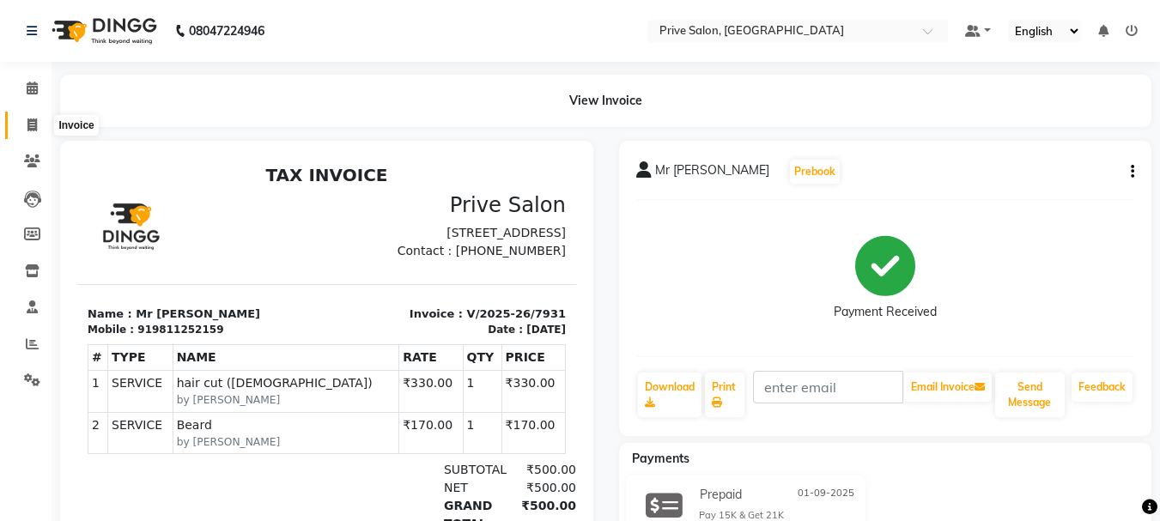
click at [42, 128] on span at bounding box center [32, 126] width 30 height 20
select select "service"
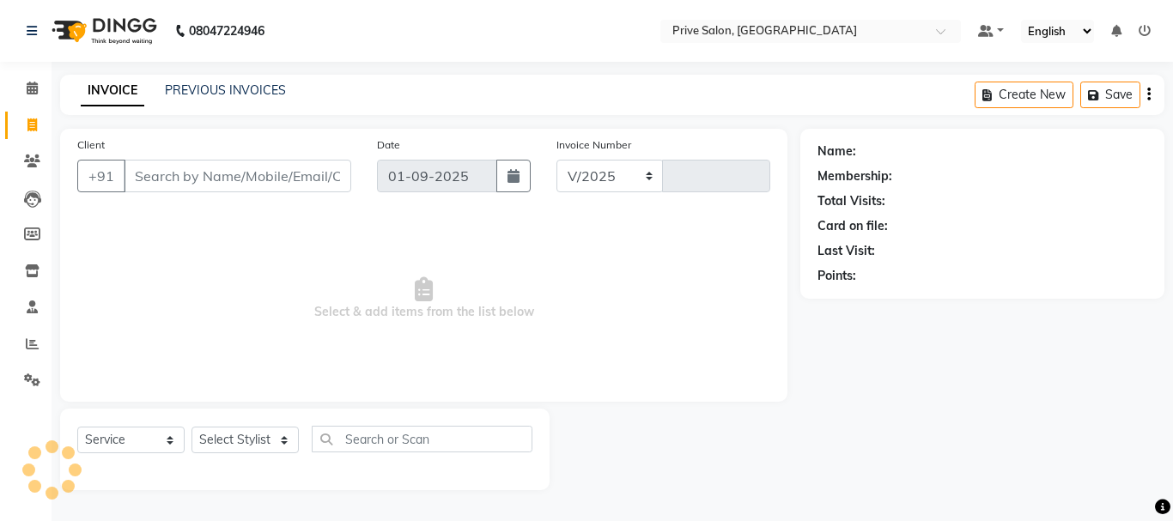
select select "136"
type input "7932"
click at [230, 449] on select "Select Stylist" at bounding box center [245, 440] width 107 height 27
click at [228, 439] on select "Select Stylist" at bounding box center [245, 440] width 107 height 27
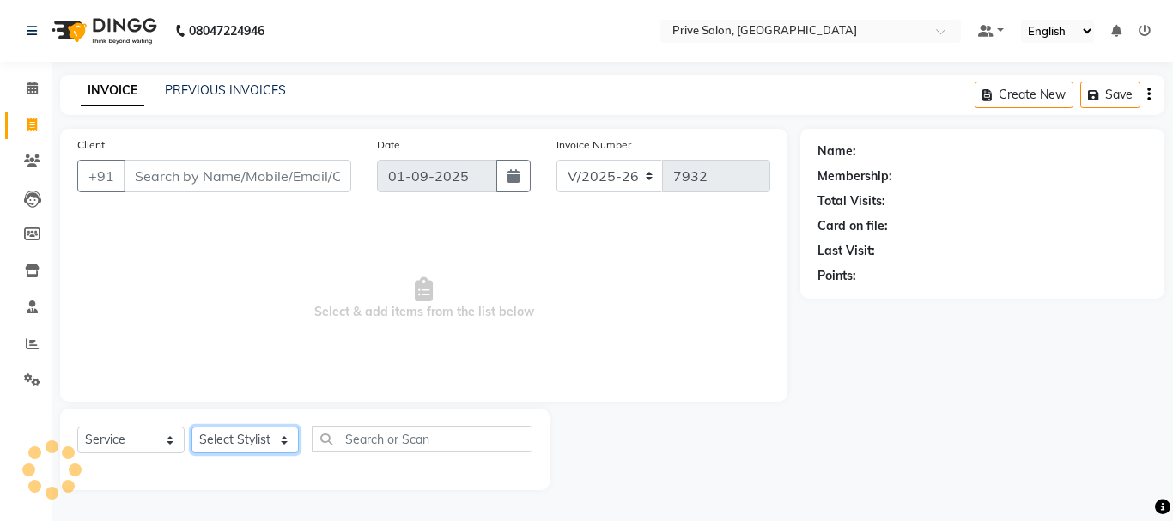
click at [228, 439] on select "Select Stylist" at bounding box center [245, 440] width 107 height 27
select select "39558"
click at [192, 427] on select "Select Stylist amit ARJUN Atul FAIZAN FARDEEN GOLU harshit HITESH isha kapil kh…" at bounding box center [245, 440] width 107 height 27
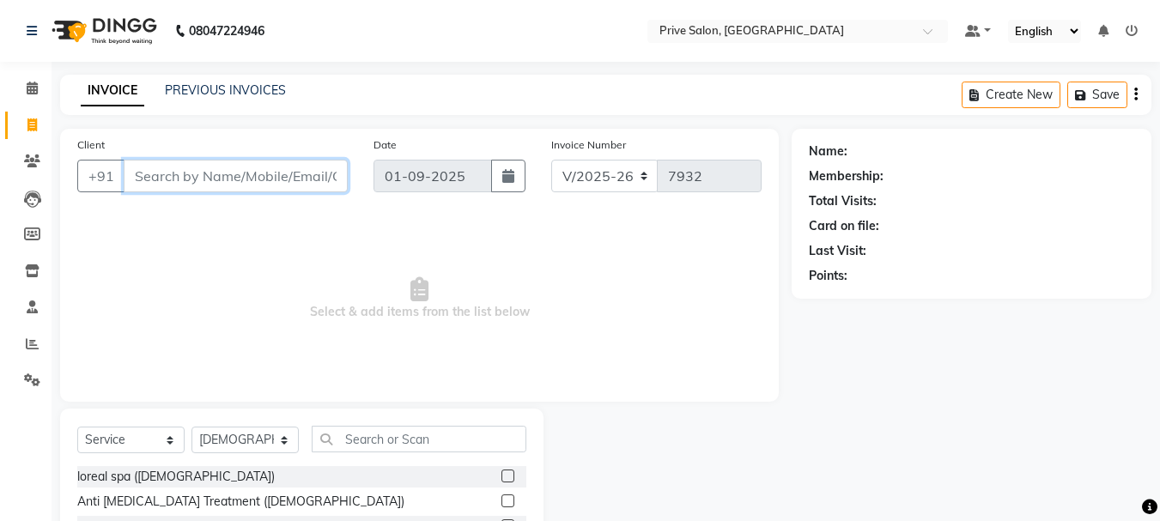
click at [210, 172] on input "Client" at bounding box center [236, 176] width 224 height 33
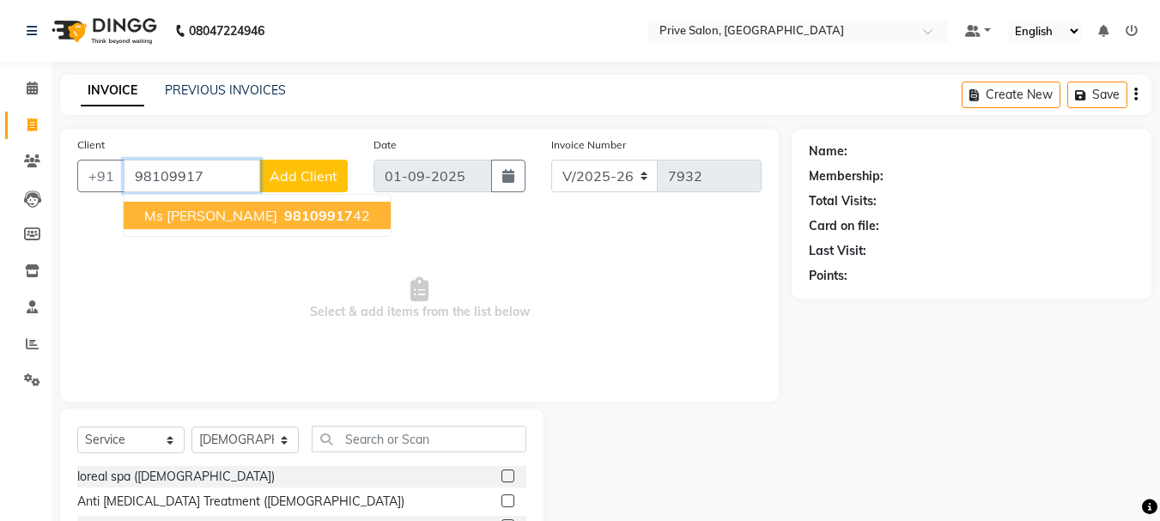
click at [211, 209] on span "ms sumishth" at bounding box center [210, 215] width 133 height 17
type input "9810991742"
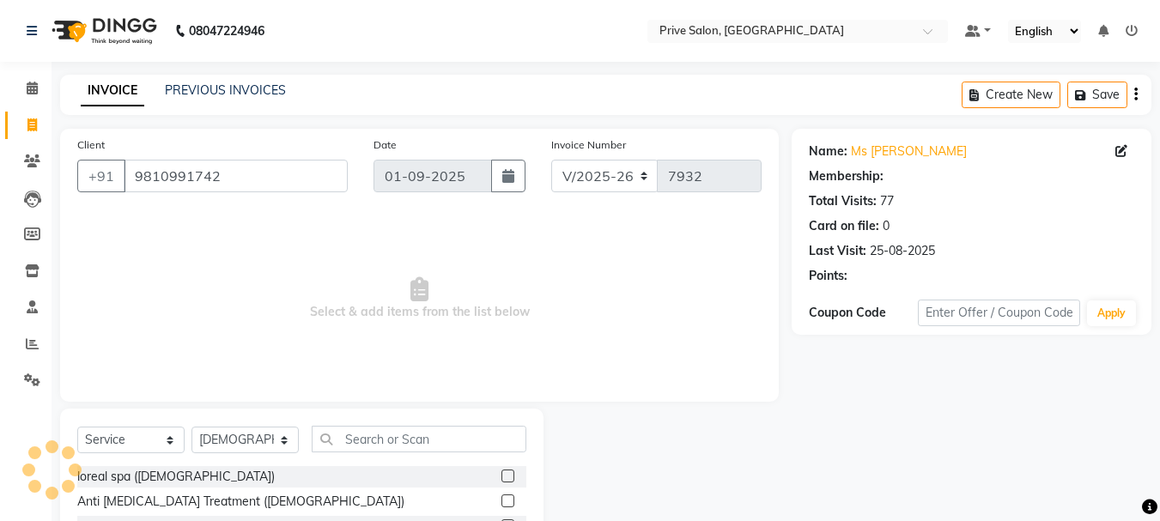
select select "1: Object"
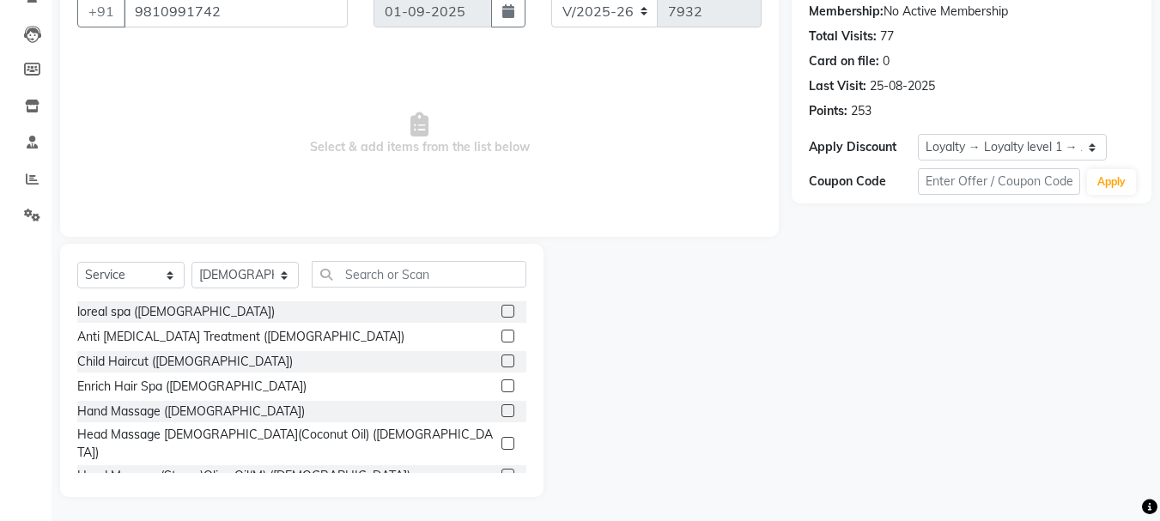
scroll to position [167, 0]
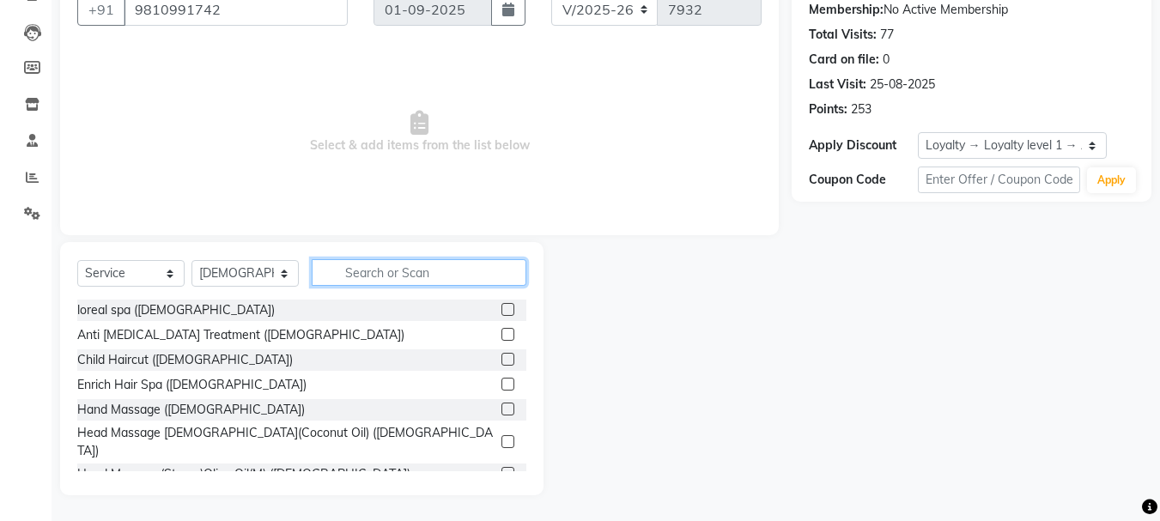
click at [439, 269] on input "text" at bounding box center [419, 272] width 215 height 27
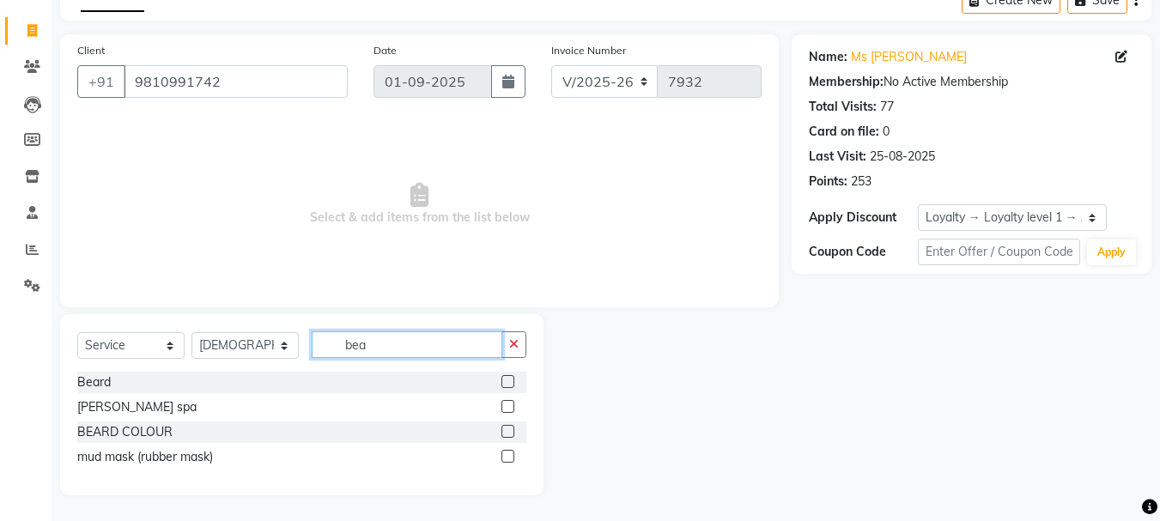
scroll to position [70, 0]
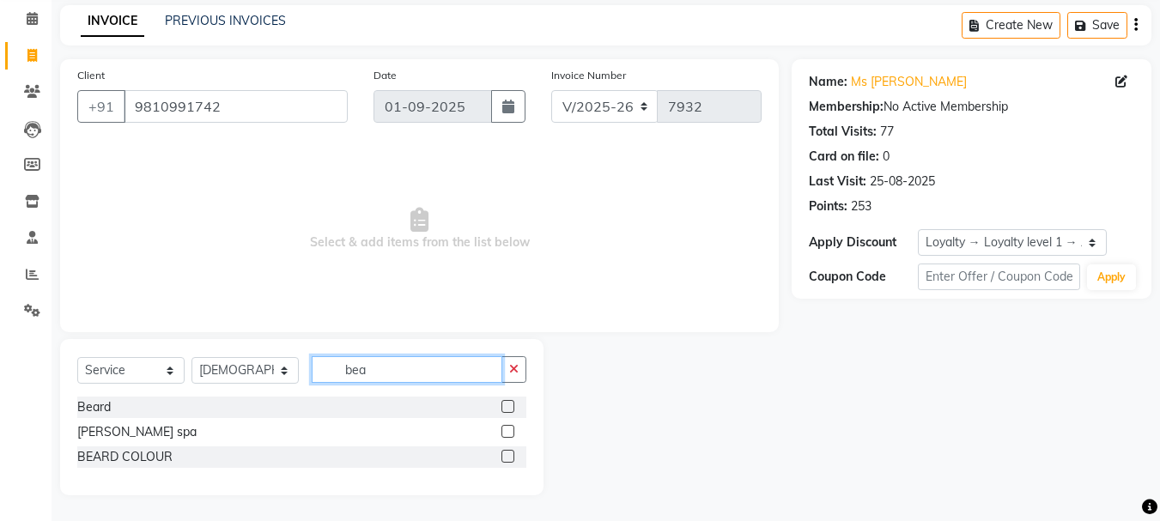
type input "bea"
click at [509, 409] on label at bounding box center [508, 406] width 13 height 13
click at [509, 409] on input "checkbox" at bounding box center [507, 407] width 11 height 11
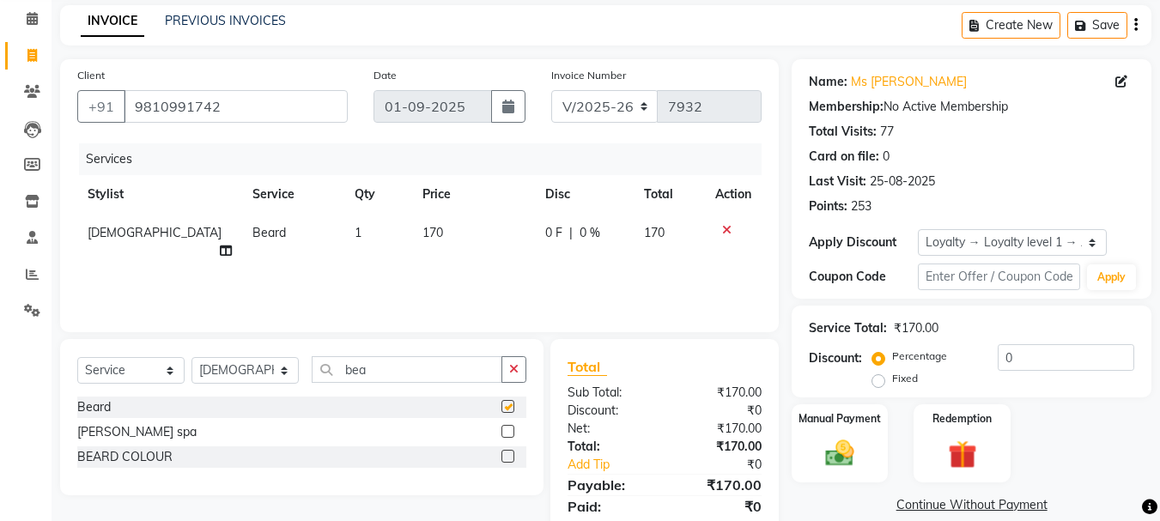
checkbox input "false"
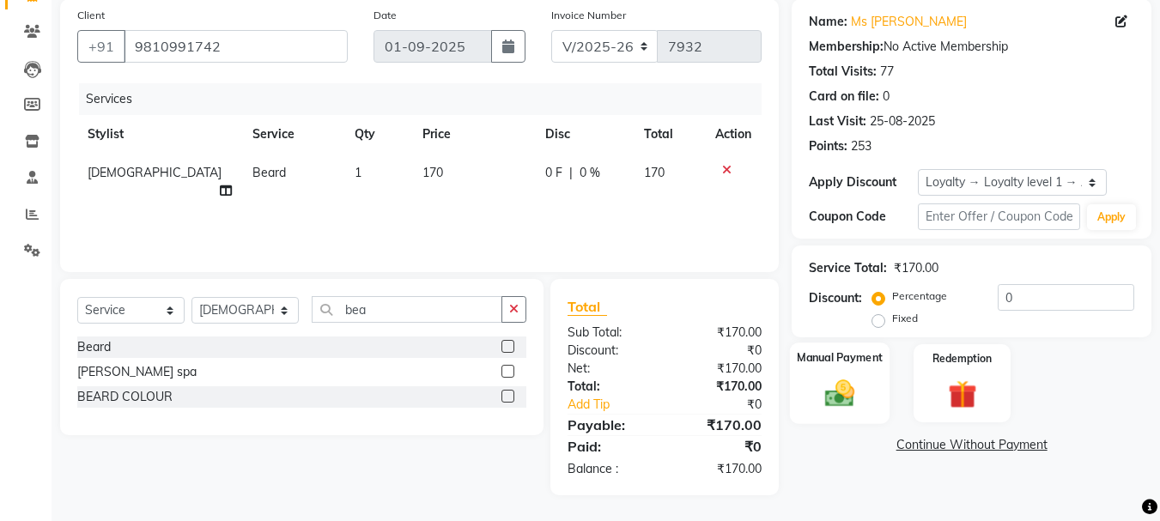
click at [845, 400] on img at bounding box center [840, 393] width 48 height 34
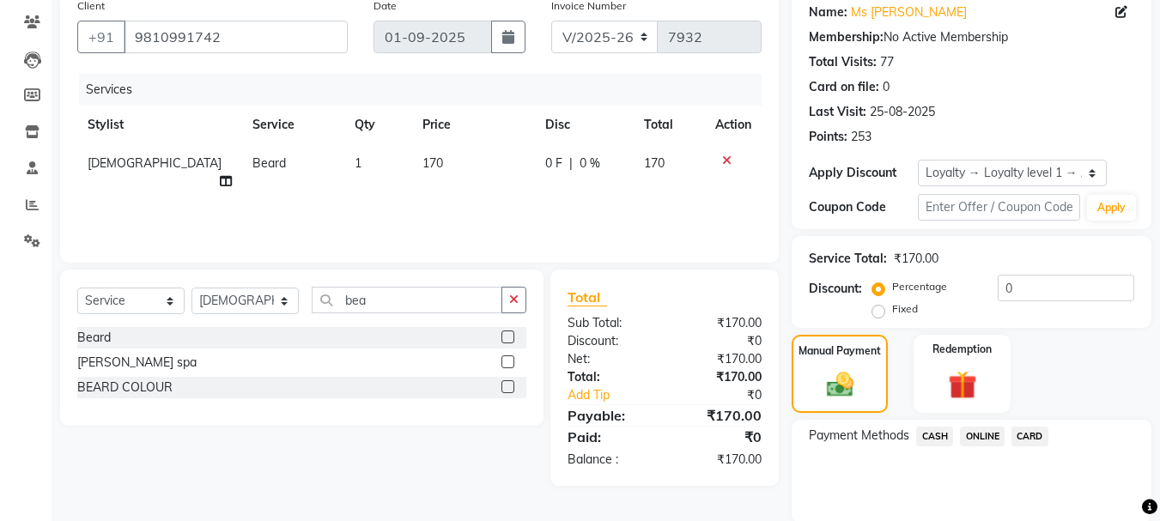
scroll to position [202, 0]
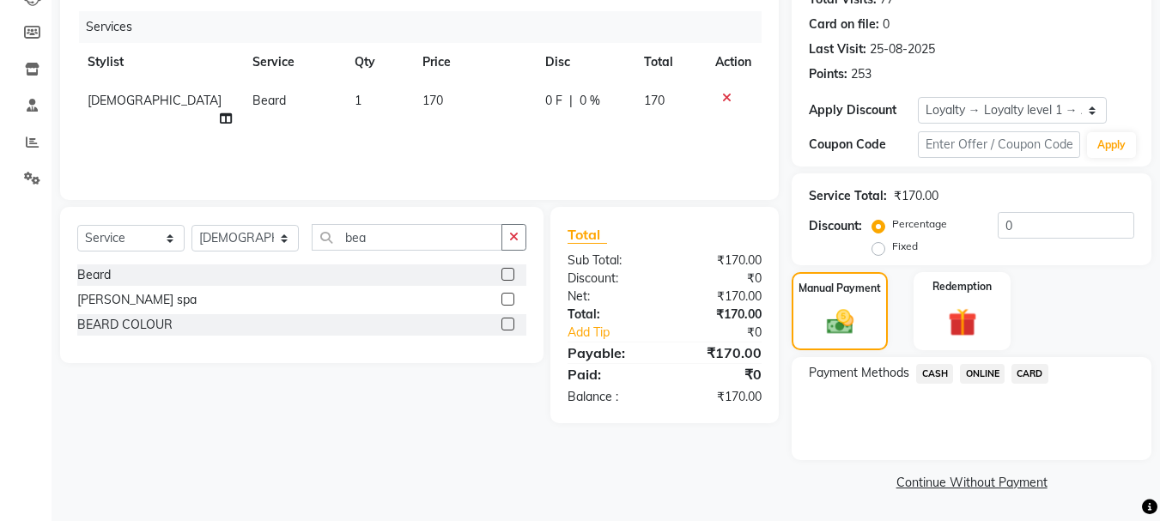
click at [992, 371] on span "ONLINE" at bounding box center [982, 374] width 45 height 20
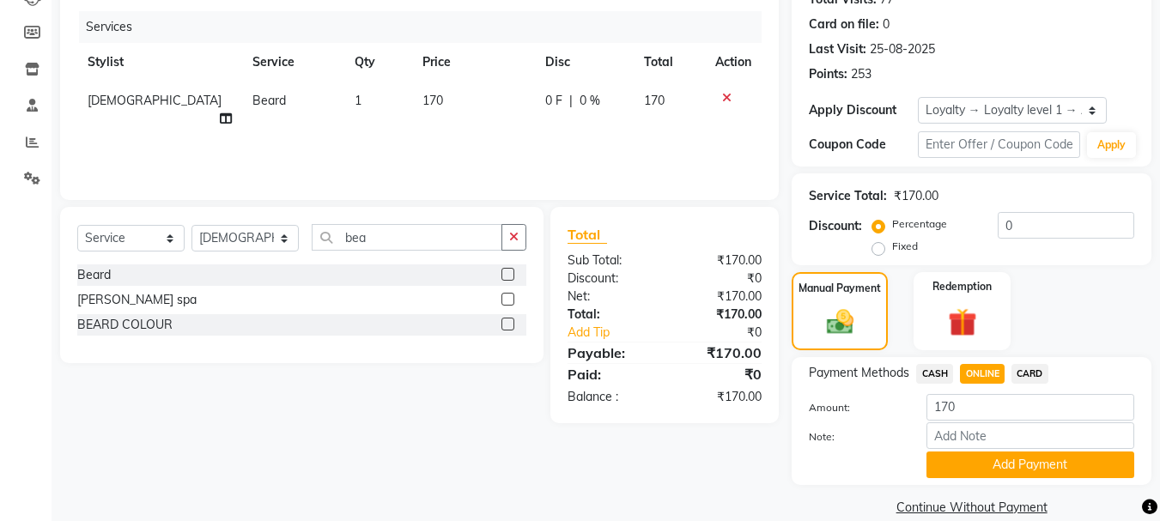
scroll to position [227, 0]
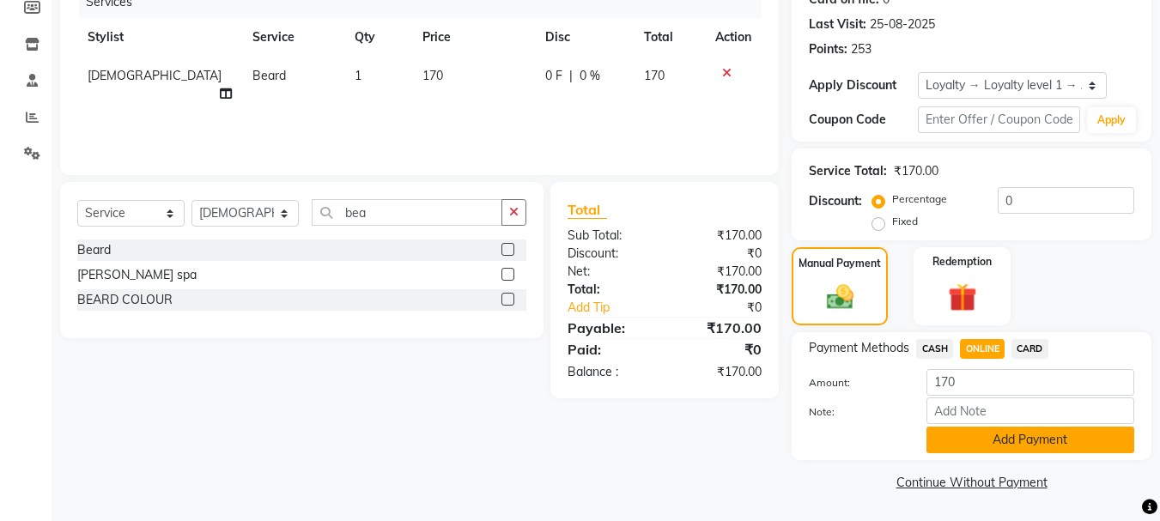
click at [1003, 431] on button "Add Payment" at bounding box center [1031, 440] width 208 height 27
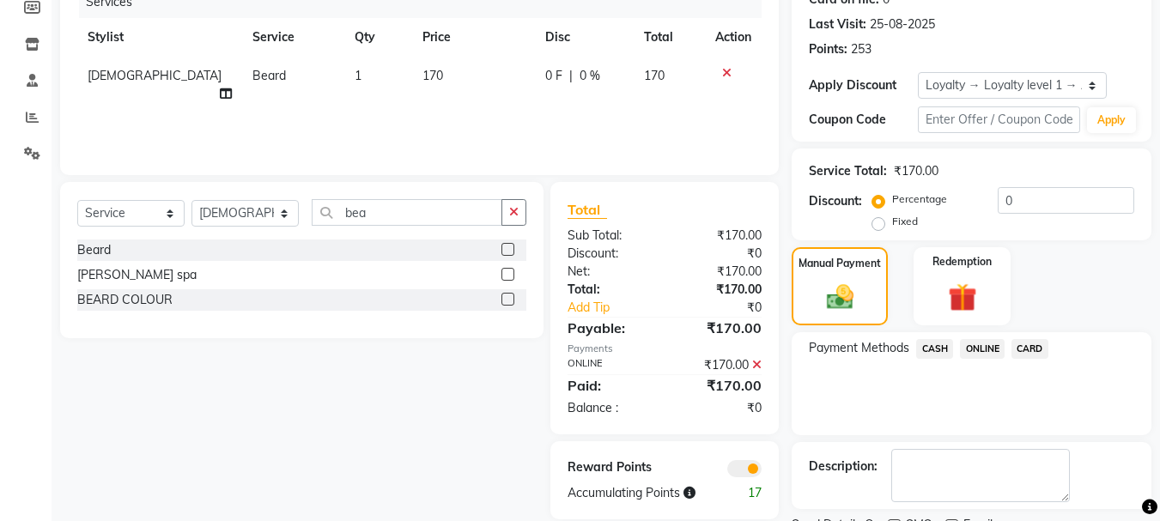
scroll to position [299, 0]
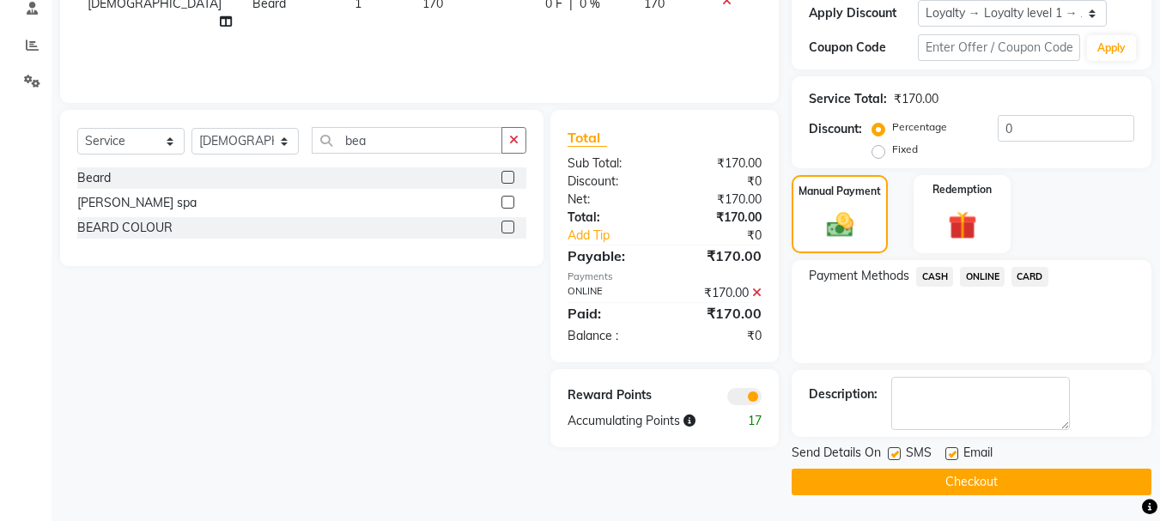
click at [965, 483] on button "Checkout" at bounding box center [972, 482] width 360 height 27
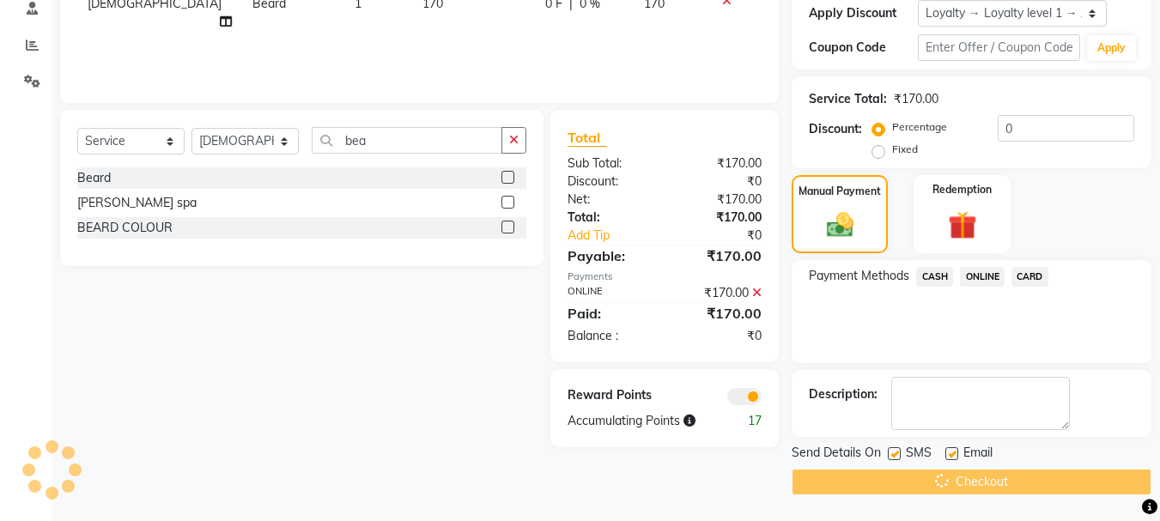
scroll to position [0, 0]
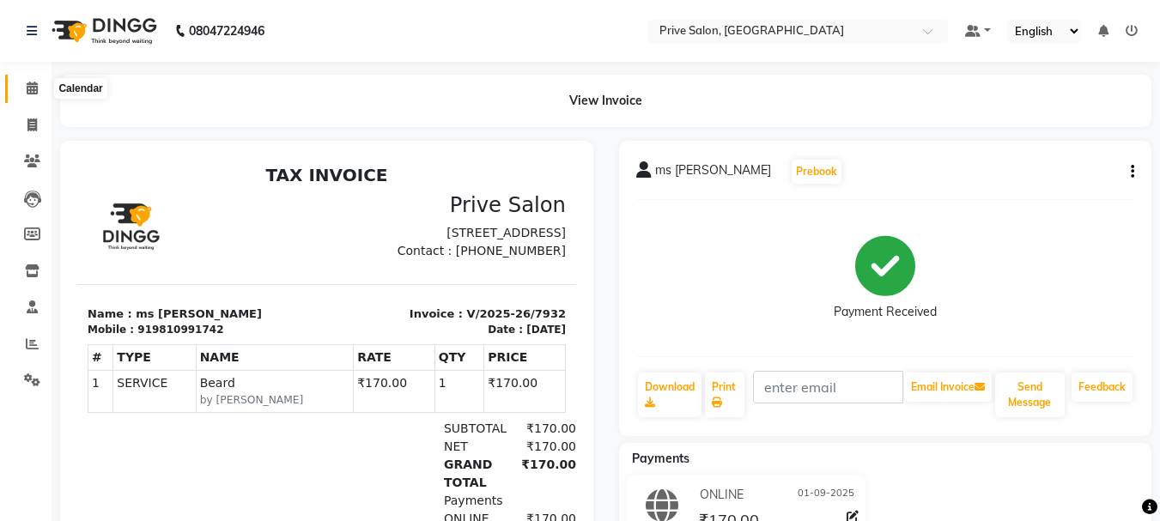
click at [27, 86] on icon at bounding box center [32, 88] width 11 height 13
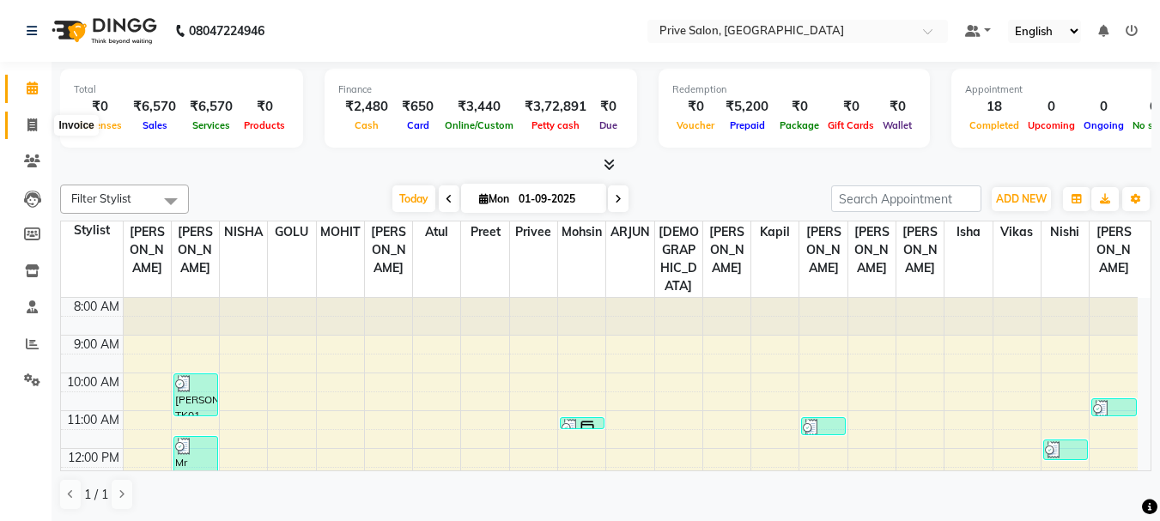
click at [32, 123] on icon at bounding box center [31, 125] width 9 height 13
select select "service"
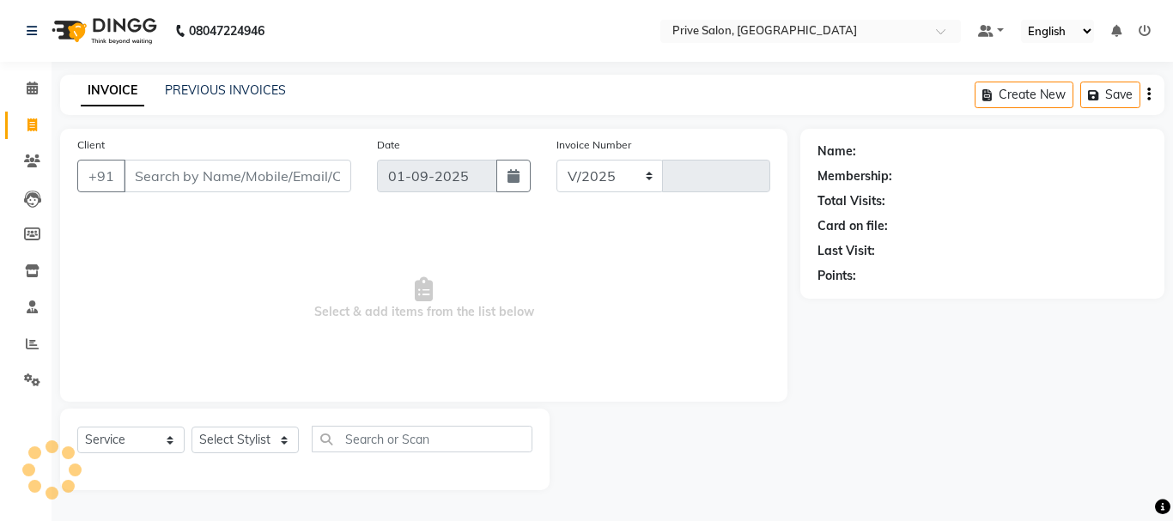
select select "136"
type input "7933"
click at [177, 175] on input "Client" at bounding box center [238, 176] width 228 height 33
type input "9811"
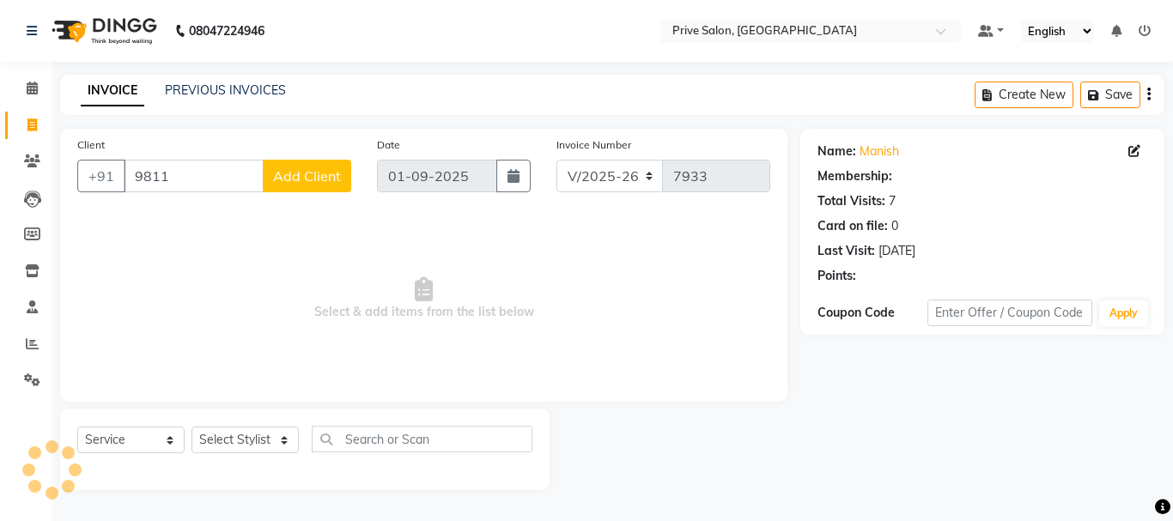
select select "1: Object"
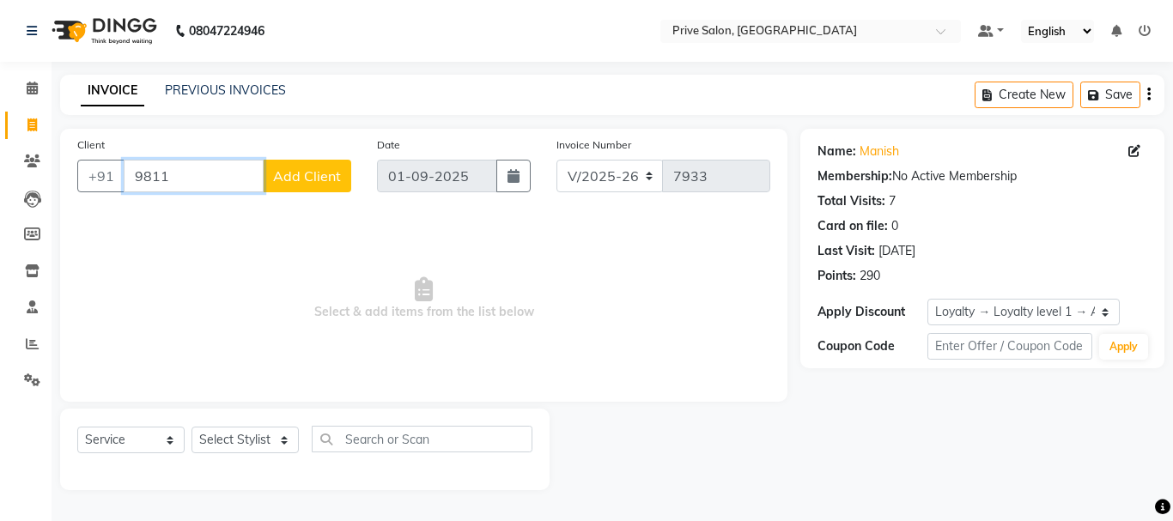
click at [177, 174] on input "9811" at bounding box center [194, 176] width 140 height 33
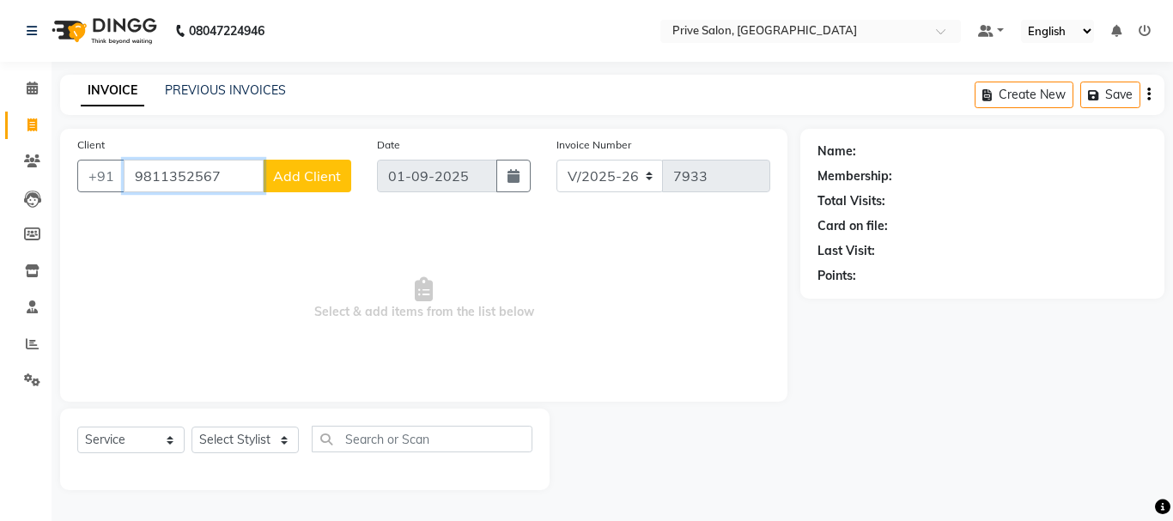
click at [176, 175] on input "9811352567" at bounding box center [194, 176] width 140 height 33
type input "9811652567"
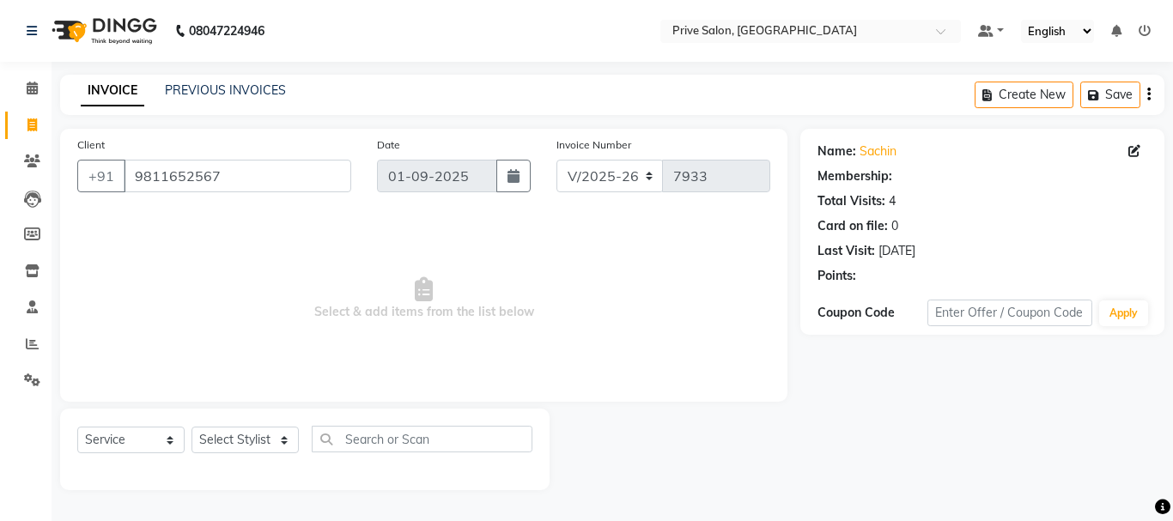
select select "1: Object"
click at [247, 283] on span "Select & add items from the list below" at bounding box center [423, 299] width 693 height 172
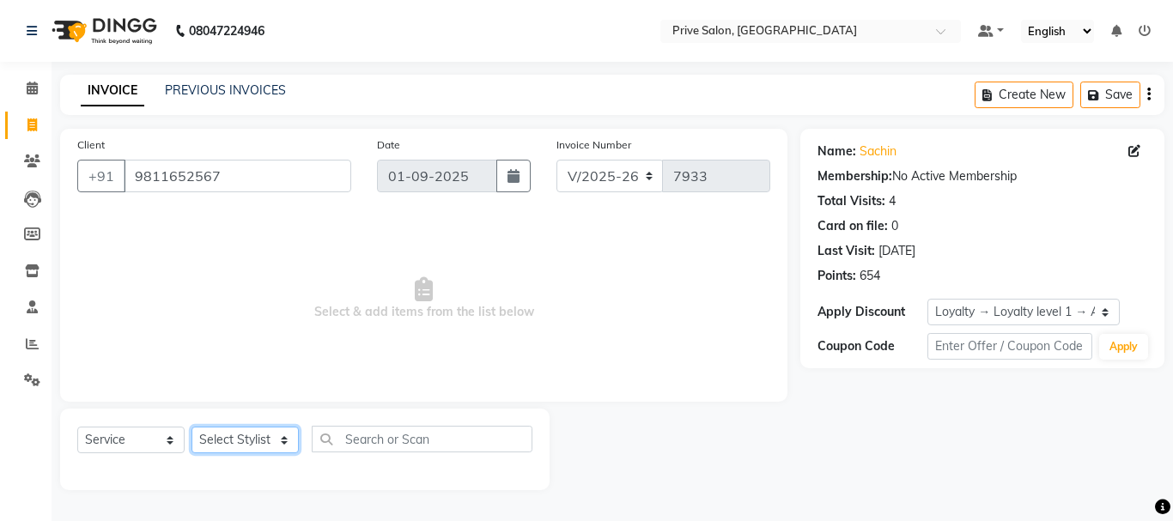
click at [233, 446] on select "Select Stylist amit ARJUN Atul FAIZAN FARDEEN GOLU harshit HITESH isha kapil kh…" at bounding box center [245, 440] width 107 height 27
select select "44179"
click at [192, 427] on select "Select Stylist amit ARJUN Atul FAIZAN FARDEEN GOLU harshit HITESH isha kapil kh…" at bounding box center [245, 440] width 107 height 27
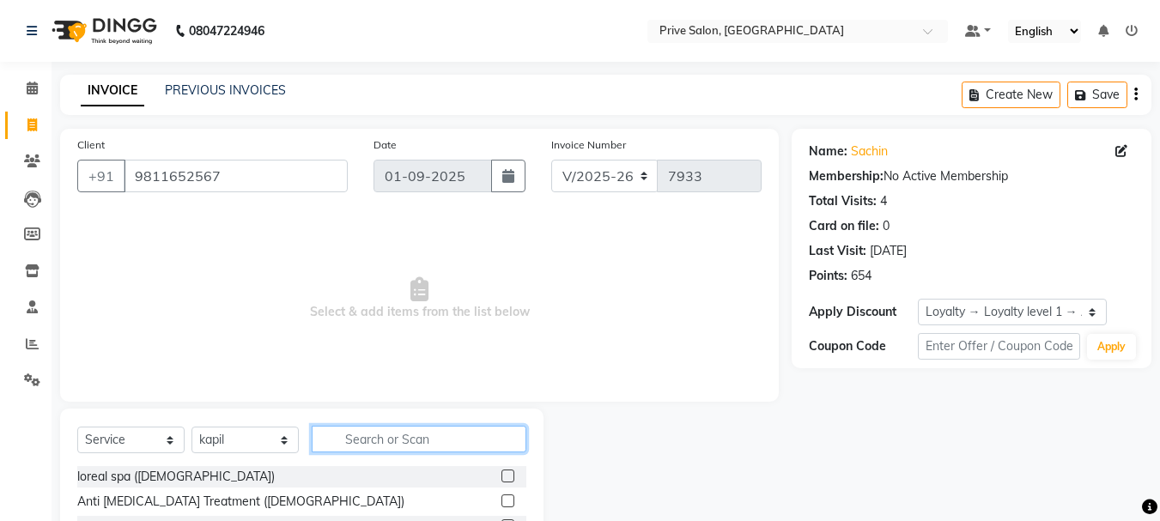
click at [492, 444] on input "text" at bounding box center [419, 439] width 215 height 27
type input "hair cut"
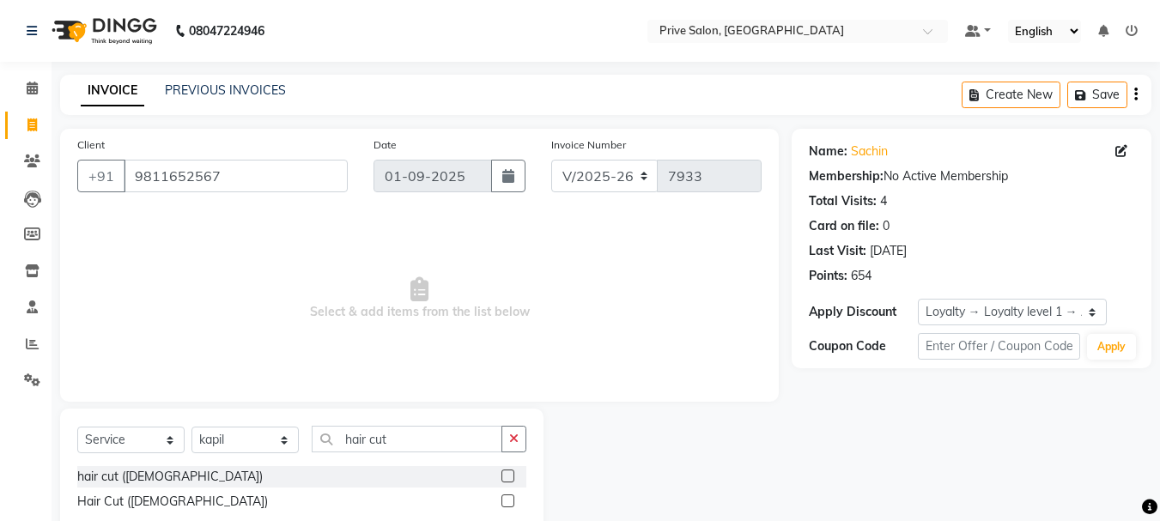
click at [507, 477] on label at bounding box center [508, 476] width 13 height 13
click at [507, 477] on input "checkbox" at bounding box center [507, 477] width 11 height 11
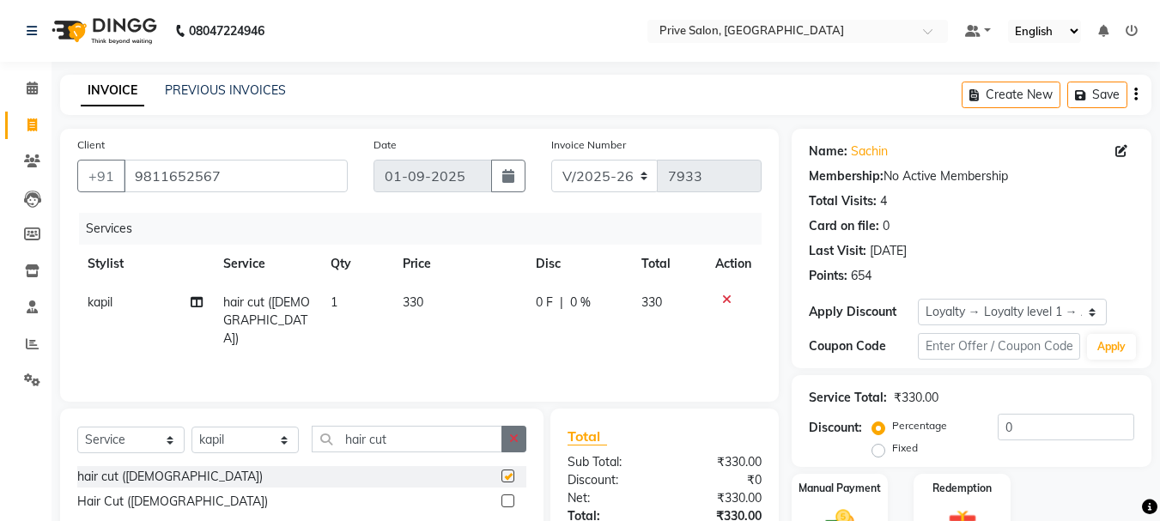
checkbox input "false"
click at [509, 449] on button "button" at bounding box center [514, 439] width 25 height 27
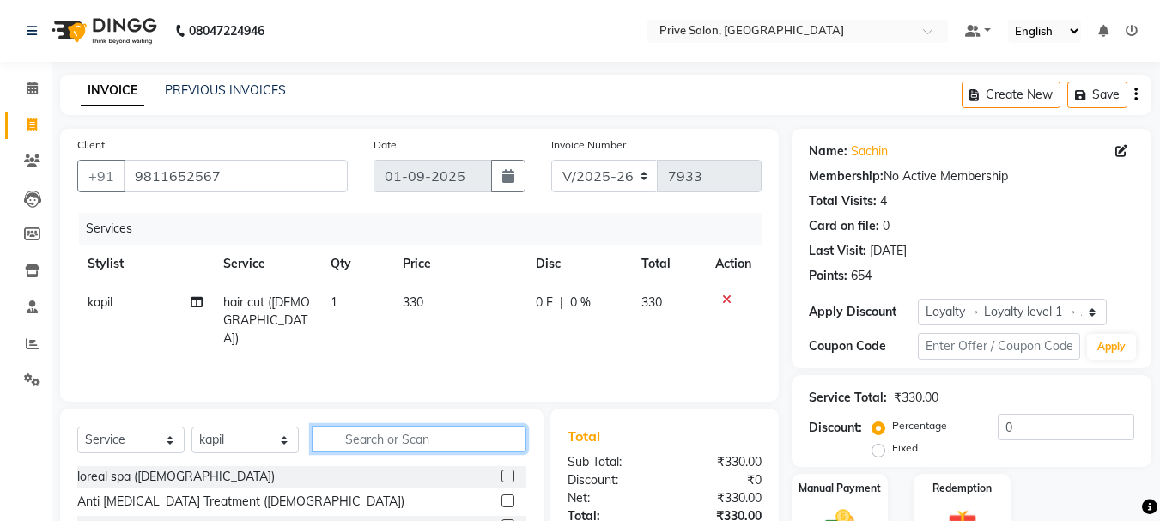
click at [474, 445] on input "text" at bounding box center [419, 439] width 215 height 27
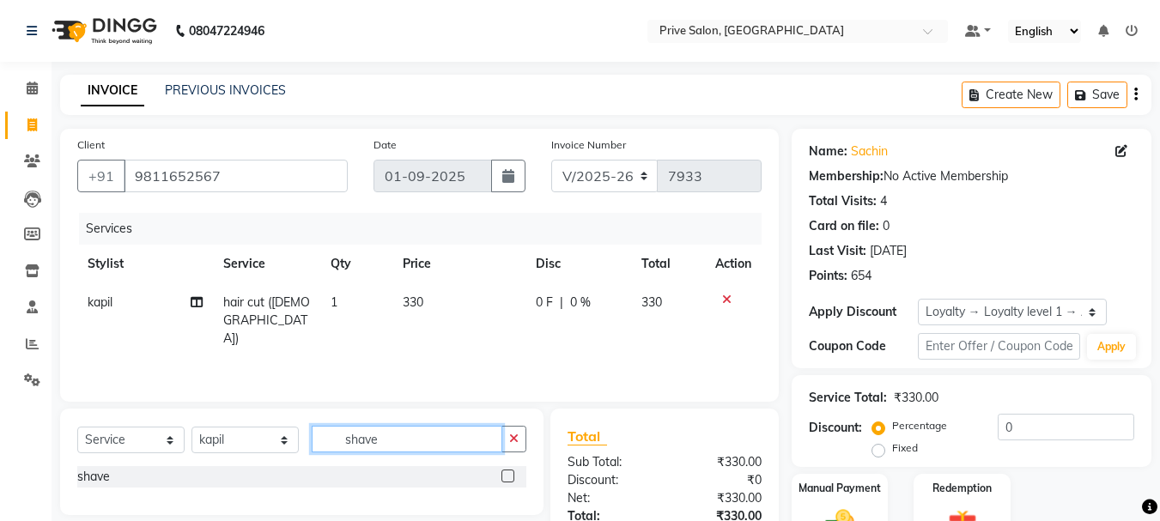
type input "shave"
click at [505, 476] on label at bounding box center [508, 476] width 13 height 13
click at [505, 476] on input "checkbox" at bounding box center [507, 477] width 11 height 11
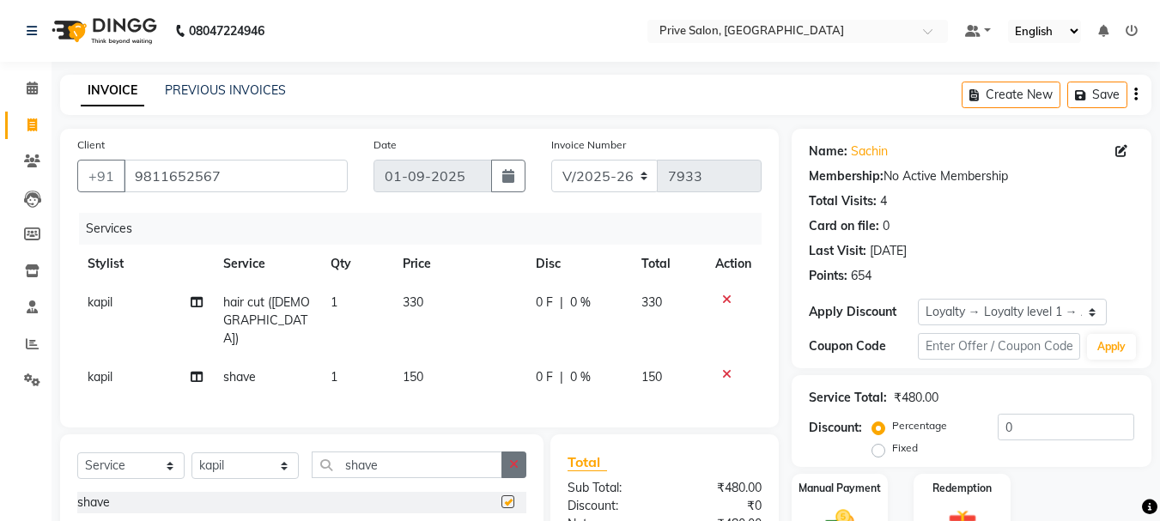
checkbox input "false"
click at [512, 459] on icon "button" at bounding box center [513, 465] width 9 height 12
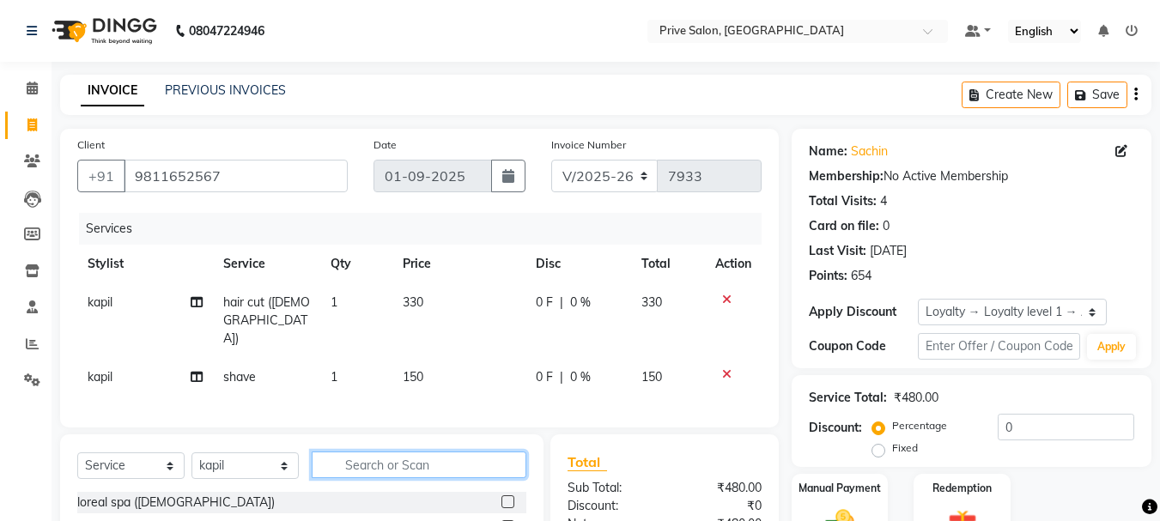
click at [465, 452] on input "text" at bounding box center [419, 465] width 215 height 27
type input "inoa"
click at [507, 496] on label at bounding box center [508, 502] width 13 height 13
click at [507, 497] on input "checkbox" at bounding box center [507, 502] width 11 height 11
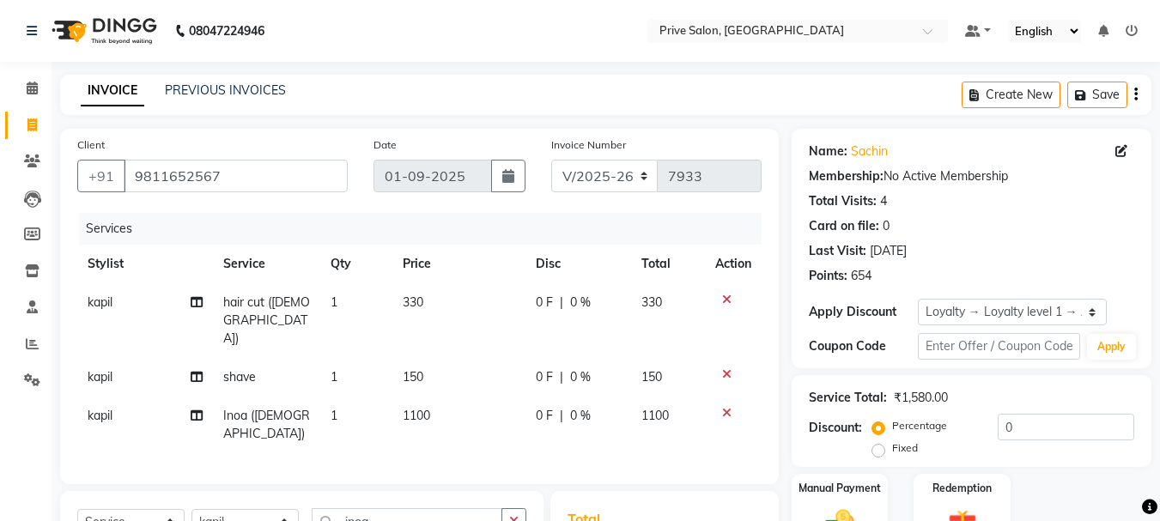
checkbox input "false"
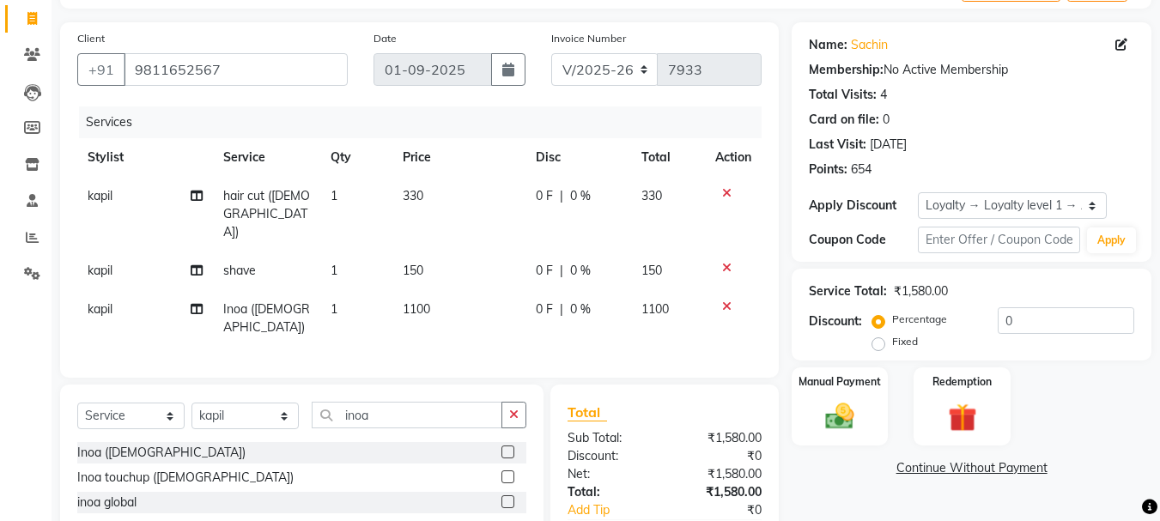
scroll to position [171, 0]
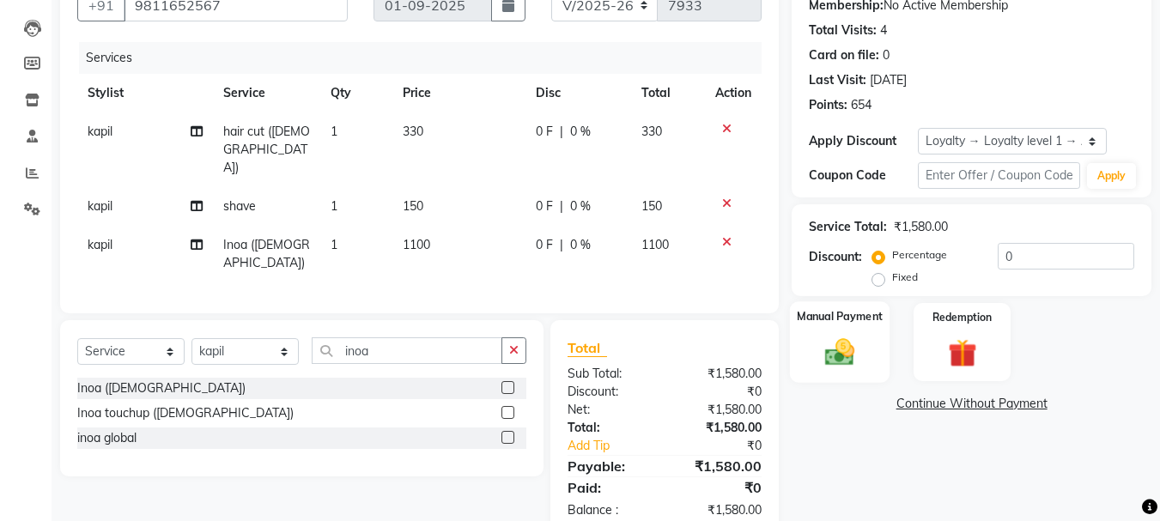
click at [800, 368] on div "Manual Payment" at bounding box center [840, 342] width 100 height 82
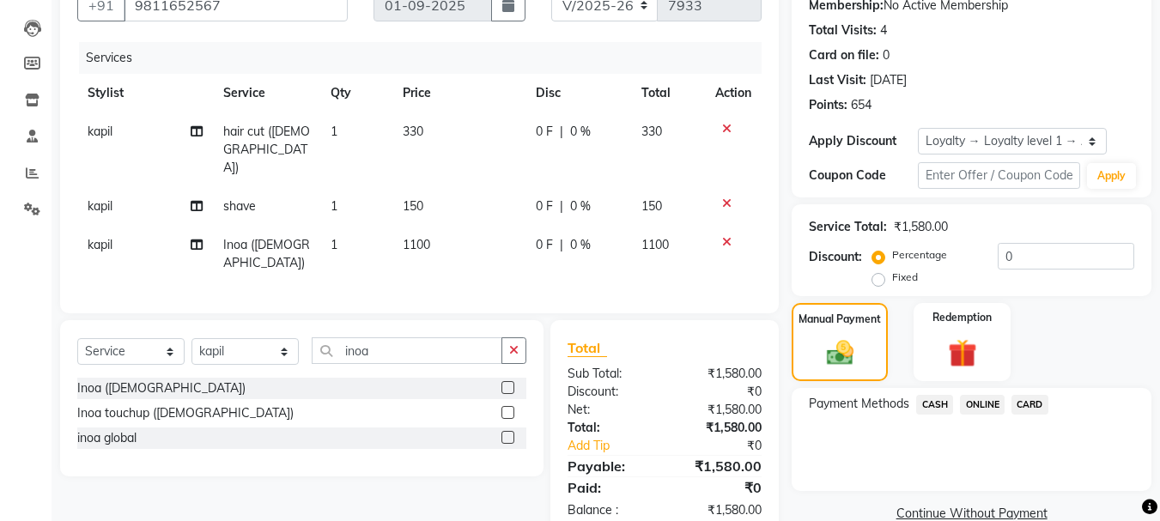
click at [967, 402] on span "ONLINE" at bounding box center [982, 405] width 45 height 20
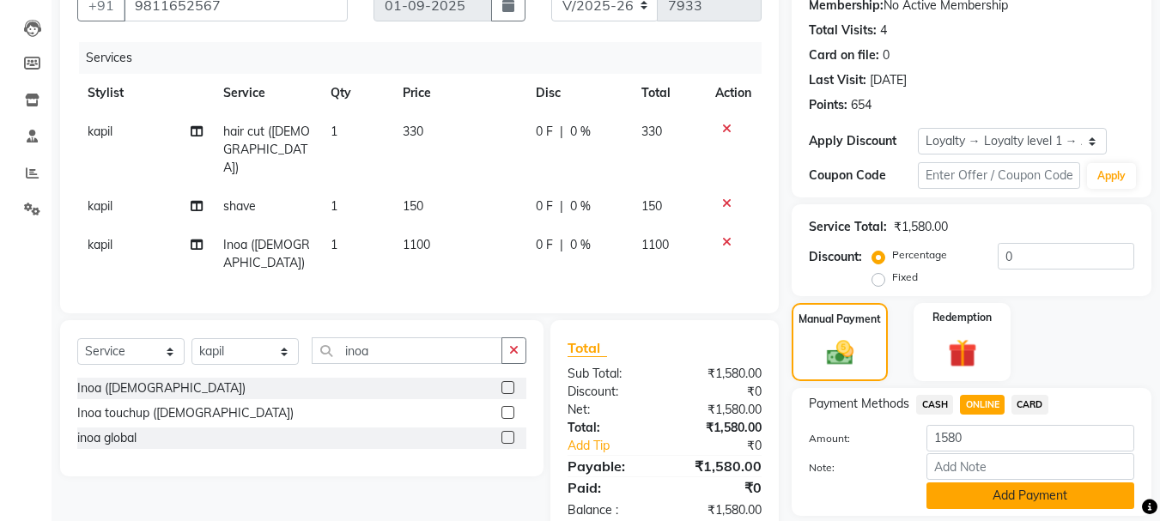
click at [1065, 500] on button "Add Payment" at bounding box center [1031, 496] width 208 height 27
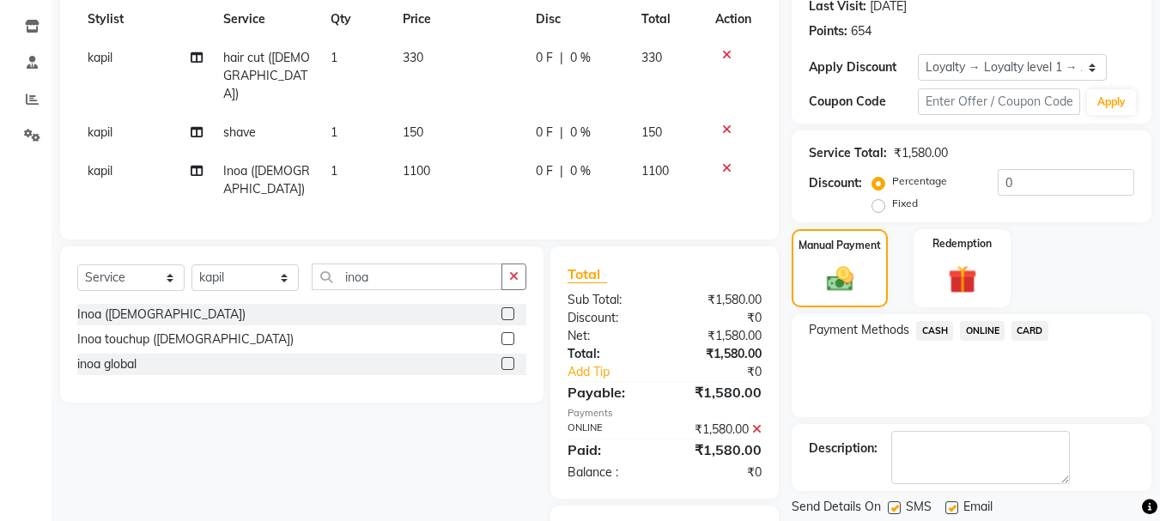
scroll to position [299, 0]
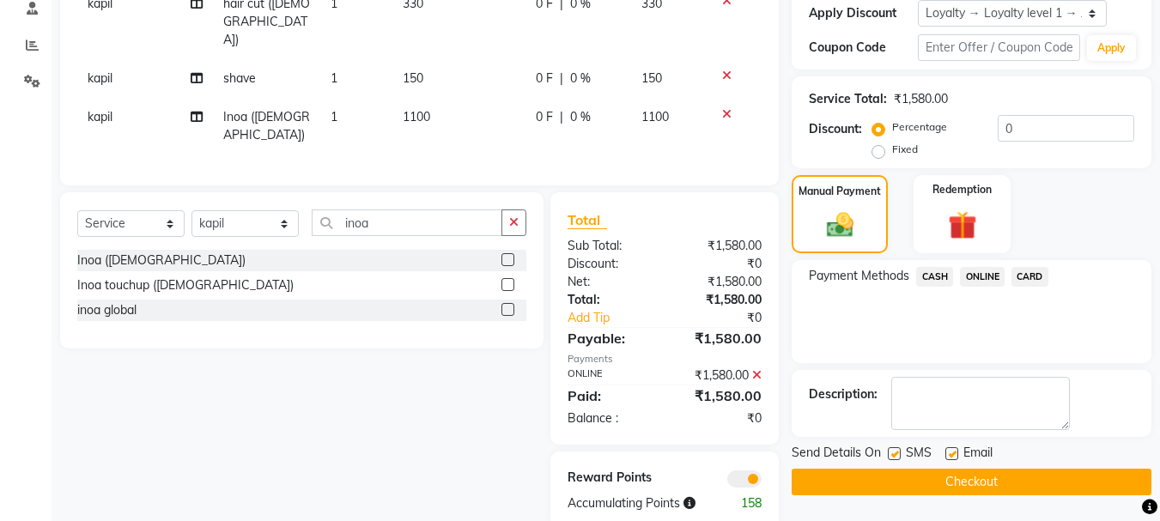
click at [1089, 476] on button "Checkout" at bounding box center [972, 482] width 360 height 27
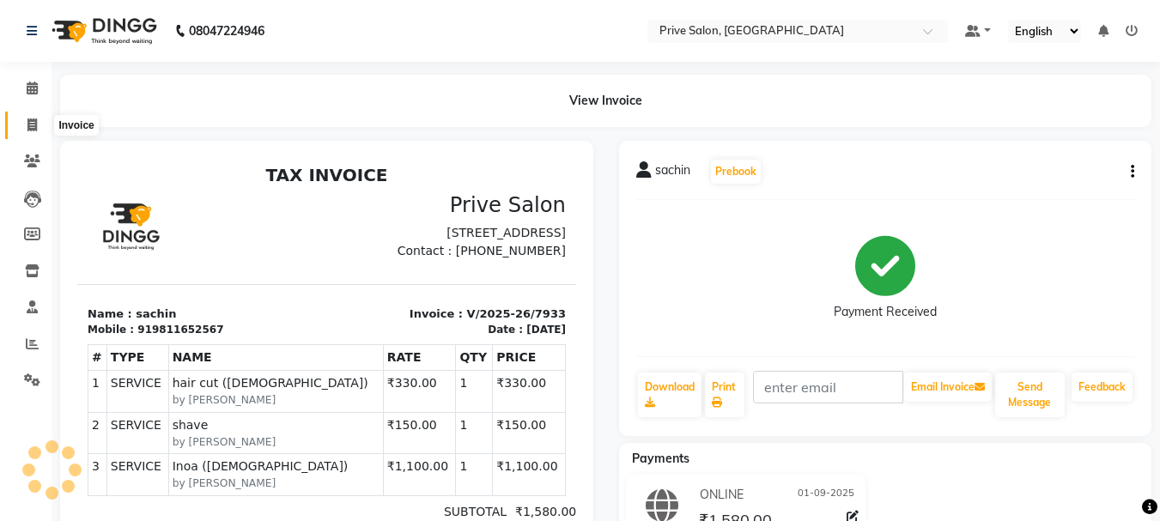
click at [23, 127] on span at bounding box center [32, 126] width 30 height 20
select select "service"
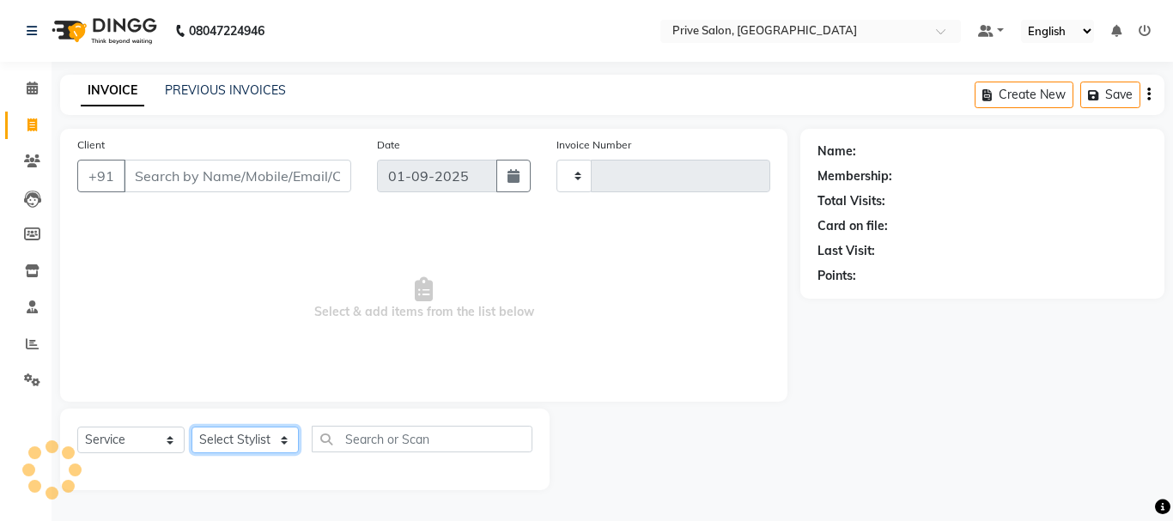
click at [258, 443] on select "Select Stylist" at bounding box center [245, 440] width 107 height 27
type input "7934"
select select "136"
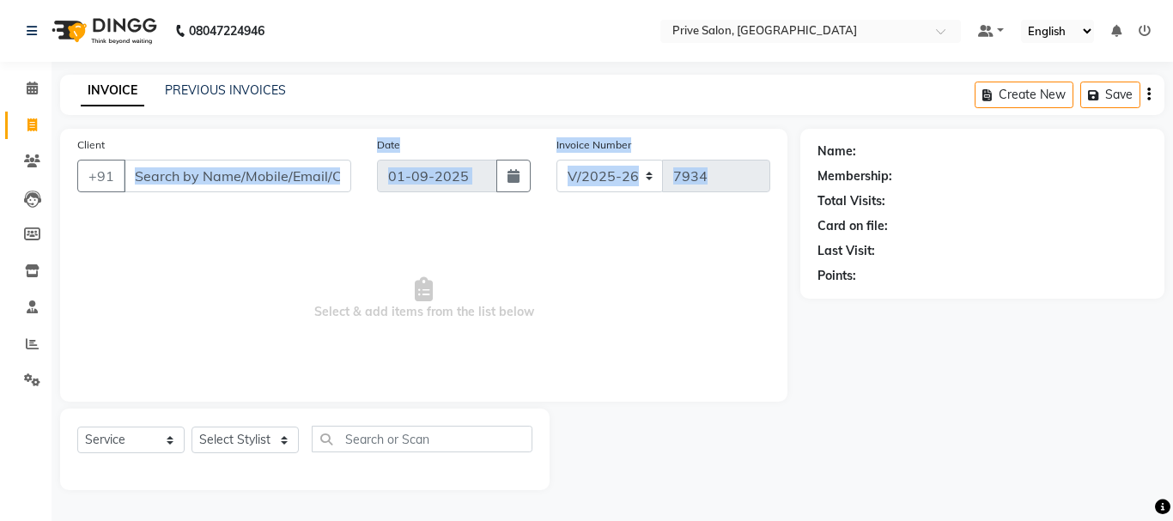
drag, startPoint x: 424, startPoint y: 214, endPoint x: 310, endPoint y: 180, distance: 119.1
click at [310, 180] on div "Client +91 Date 01-09-2025 Invoice Number V/2025 V/2025-26 7934 Select & add it…" at bounding box center [424, 265] width 728 height 273
click at [310, 180] on input "Client" at bounding box center [238, 176] width 228 height 33
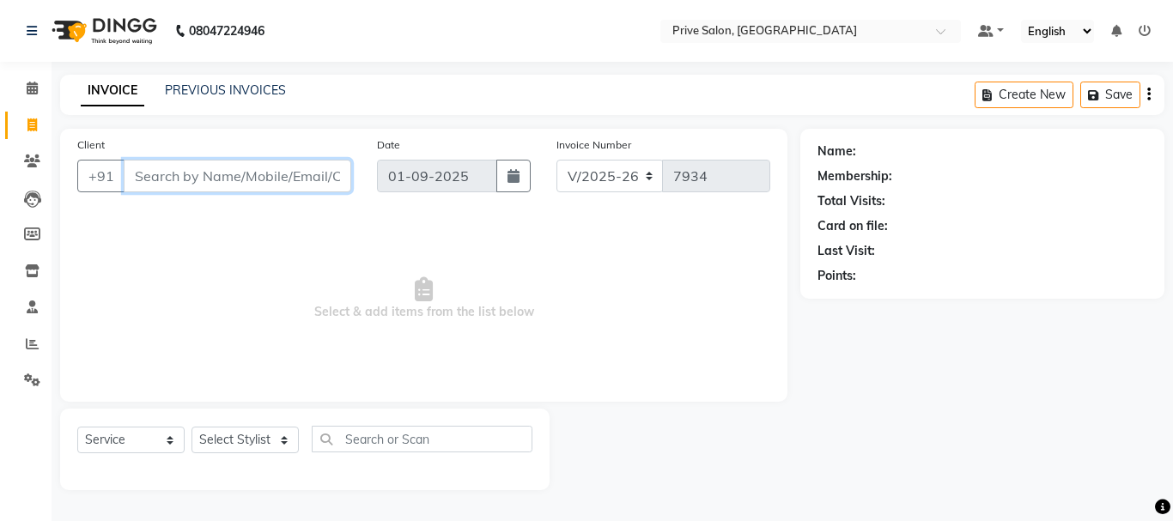
click at [310, 180] on input "Client" at bounding box center [238, 176] width 228 height 33
type input "9"
click at [149, 174] on input "6296331270" at bounding box center [194, 176] width 140 height 33
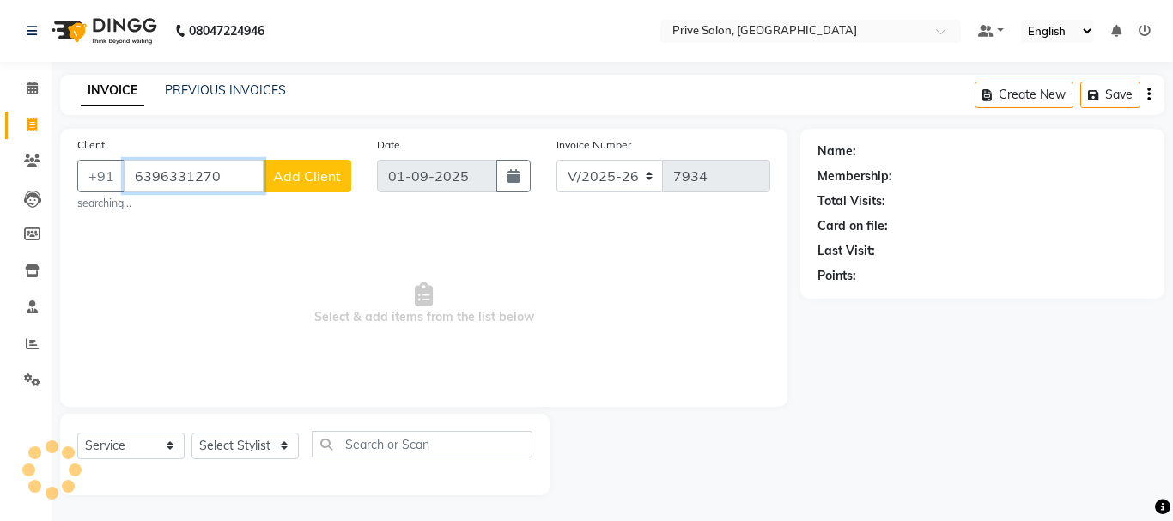
type input "6396331270"
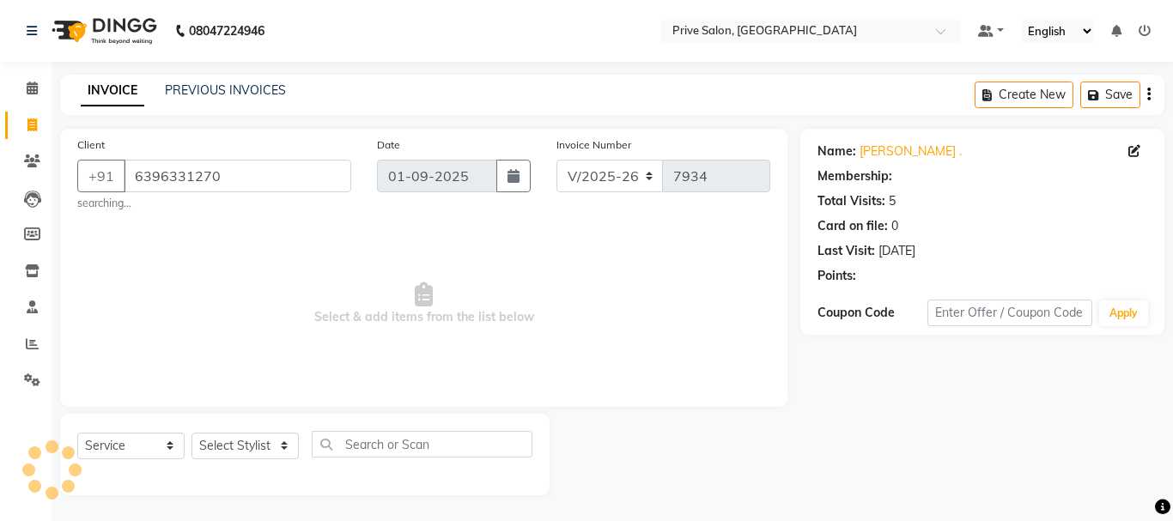
select select "1: Object"
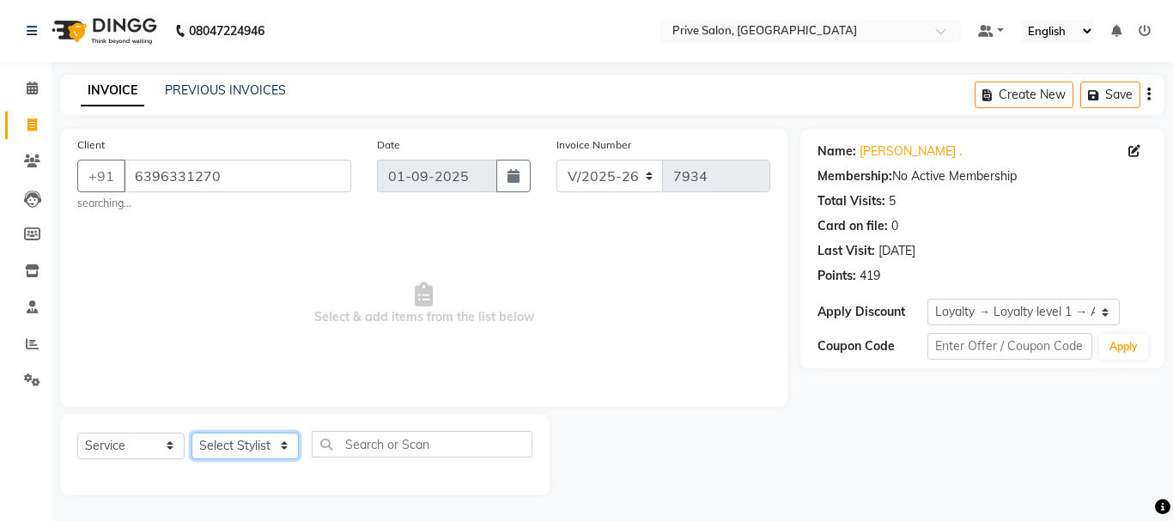
click at [238, 449] on select "Select Stylist amit ARJUN Atul FAIZAN FARDEEN GOLU harshit HITESH isha kapil kh…" at bounding box center [245, 446] width 107 height 27
select select "3996"
click at [192, 433] on select "Select Stylist amit ARJUN Atul FAIZAN FARDEEN GOLU harshit HITESH isha kapil kh…" at bounding box center [245, 446] width 107 height 27
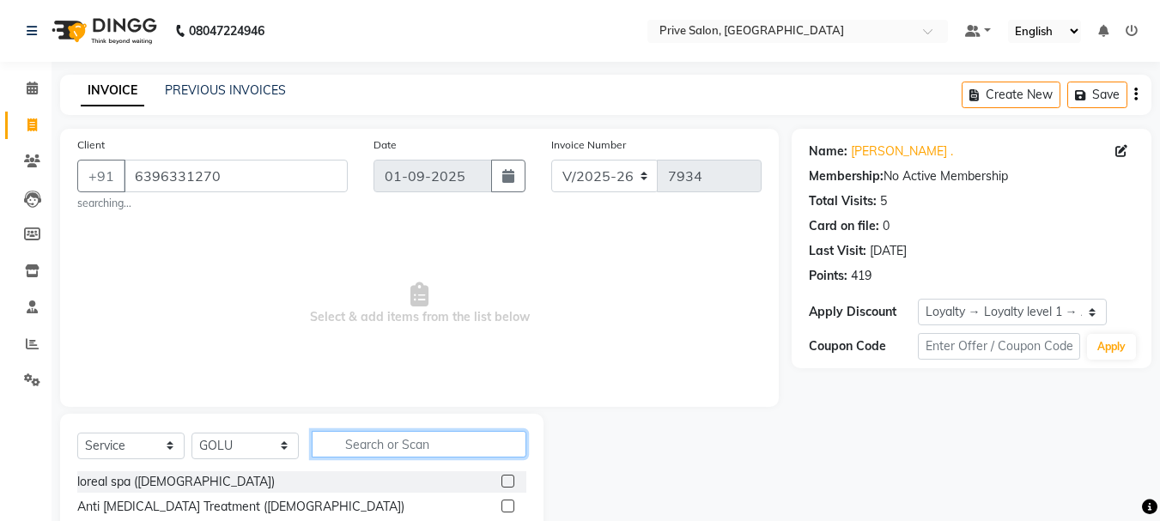
click at [486, 441] on input "text" at bounding box center [419, 444] width 215 height 27
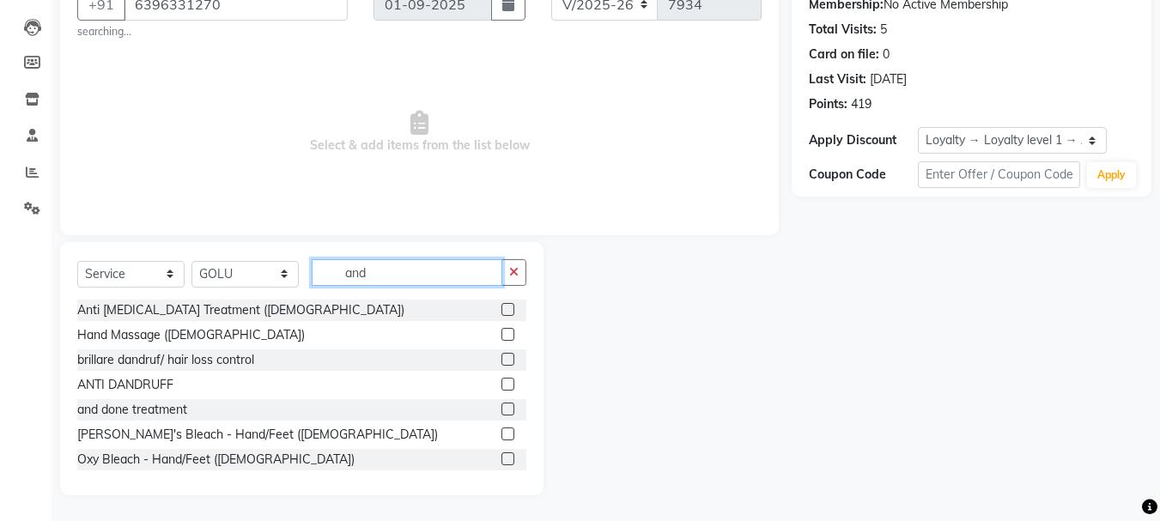
type input "and"
click at [502, 405] on label at bounding box center [508, 409] width 13 height 13
click at [502, 405] on input "checkbox" at bounding box center [507, 410] width 11 height 11
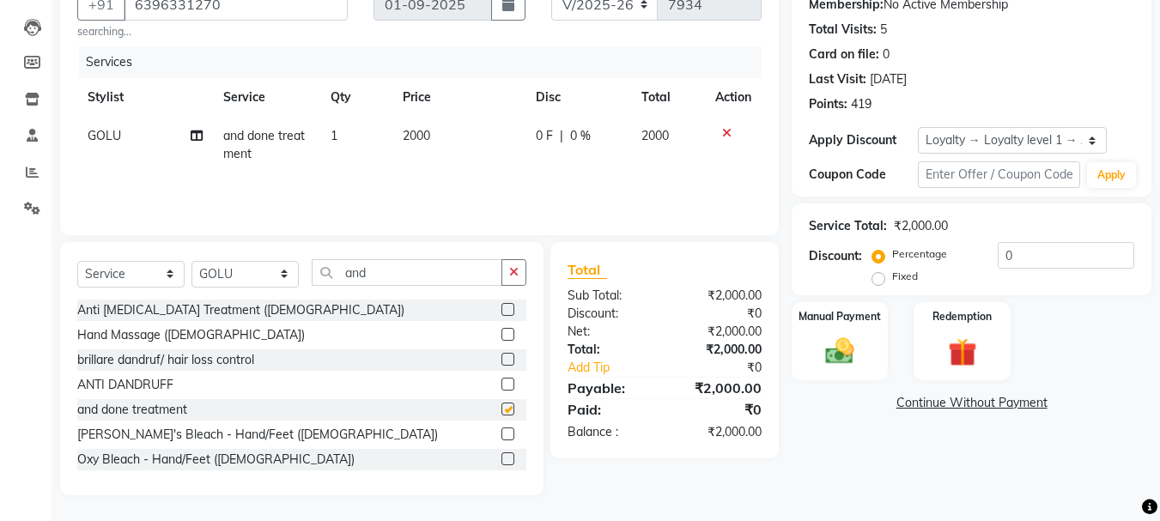
checkbox input "false"
click at [261, 281] on select "Select Stylist amit ARJUN Atul FAIZAN FARDEEN GOLU harshit HITESH isha kapil kh…" at bounding box center [245, 274] width 107 height 27
select select "77814"
click at [192, 261] on select "Select Stylist amit ARJUN Atul FAIZAN FARDEEN GOLU harshit HITESH isha kapil kh…" at bounding box center [245, 274] width 107 height 27
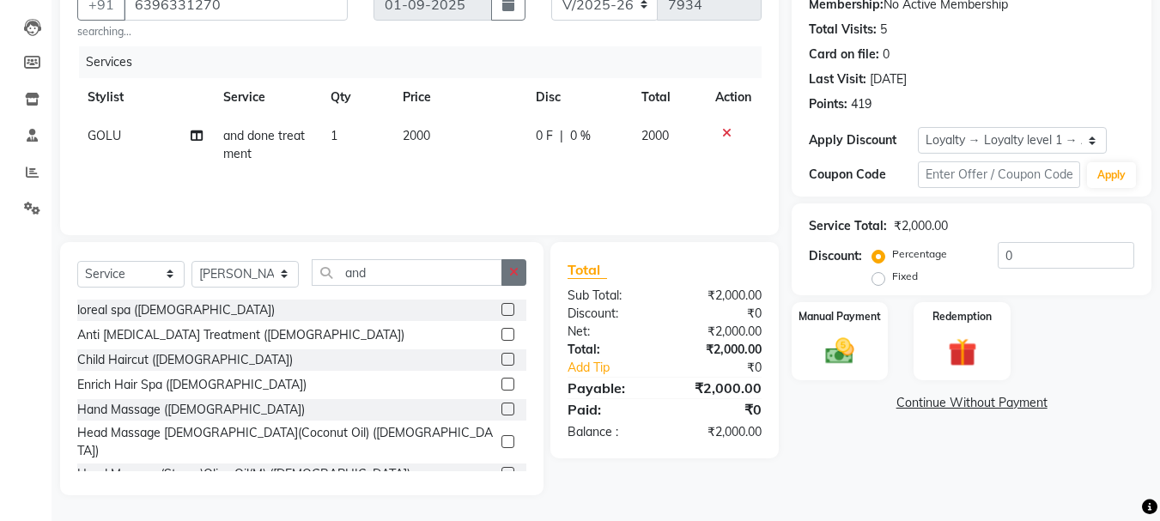
click at [517, 270] on icon "button" at bounding box center [513, 272] width 9 height 12
click at [472, 273] on input "text" at bounding box center [419, 272] width 215 height 27
click at [262, 270] on select "Select Stylist amit ARJUN Atul FAIZAN FARDEEN GOLU harshit HITESH isha kapil kh…" at bounding box center [245, 274] width 107 height 27
select select "3996"
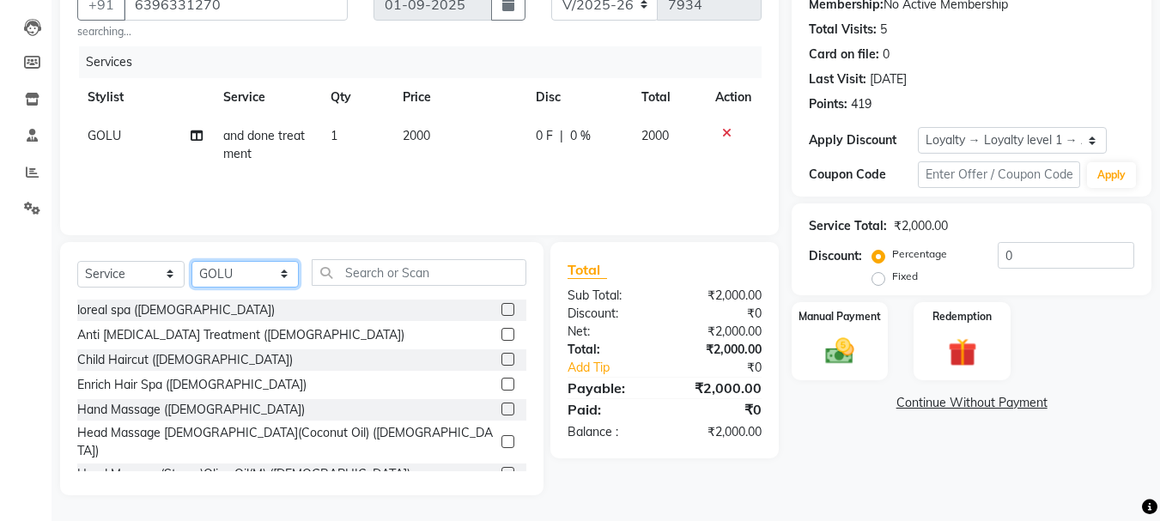
click at [192, 261] on select "Select Stylist amit ARJUN Atul FAIZAN FARDEEN GOLU harshit HITESH isha kapil kh…" at bounding box center [245, 274] width 107 height 27
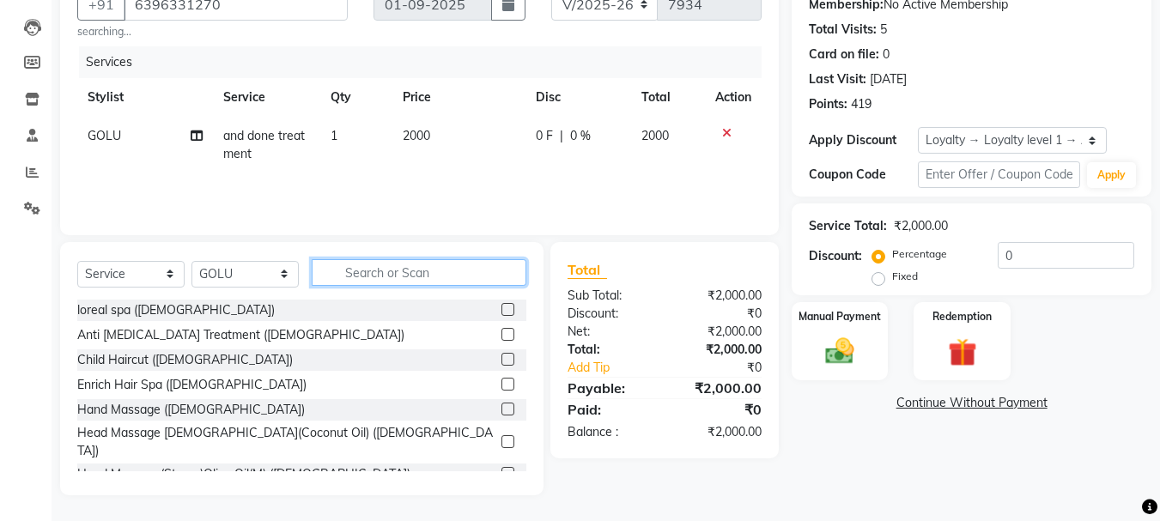
click at [364, 275] on input "text" at bounding box center [419, 272] width 215 height 27
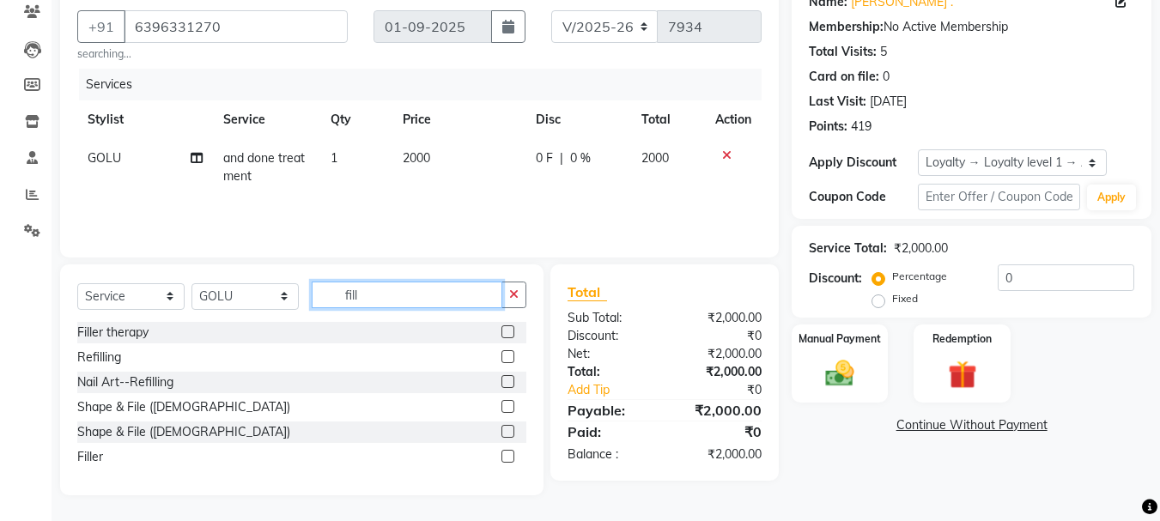
scroll to position [135, 0]
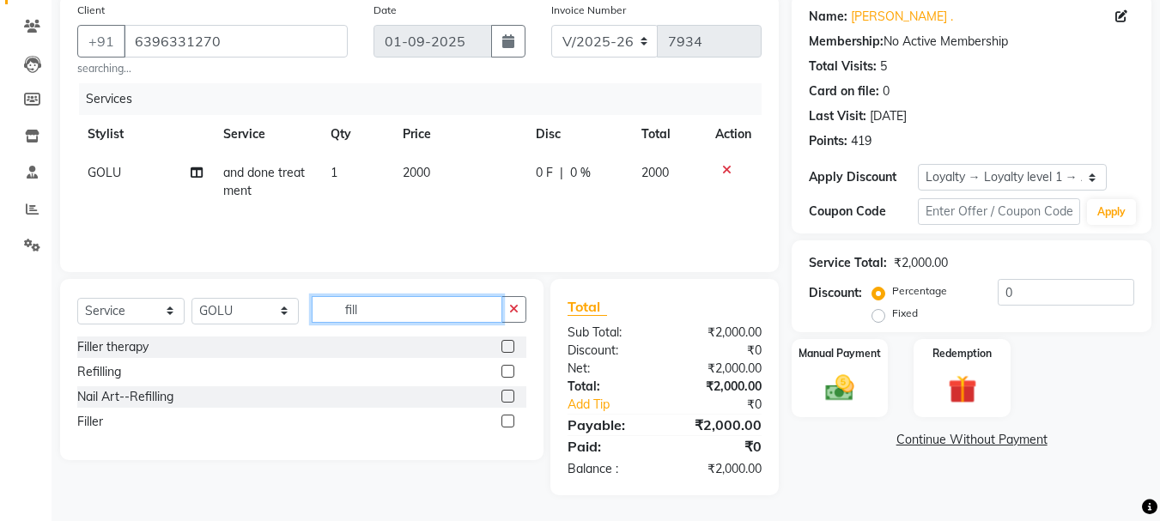
type input "fill"
click at [508, 349] on label at bounding box center [508, 346] width 13 height 13
click at [508, 349] on input "checkbox" at bounding box center [507, 347] width 11 height 11
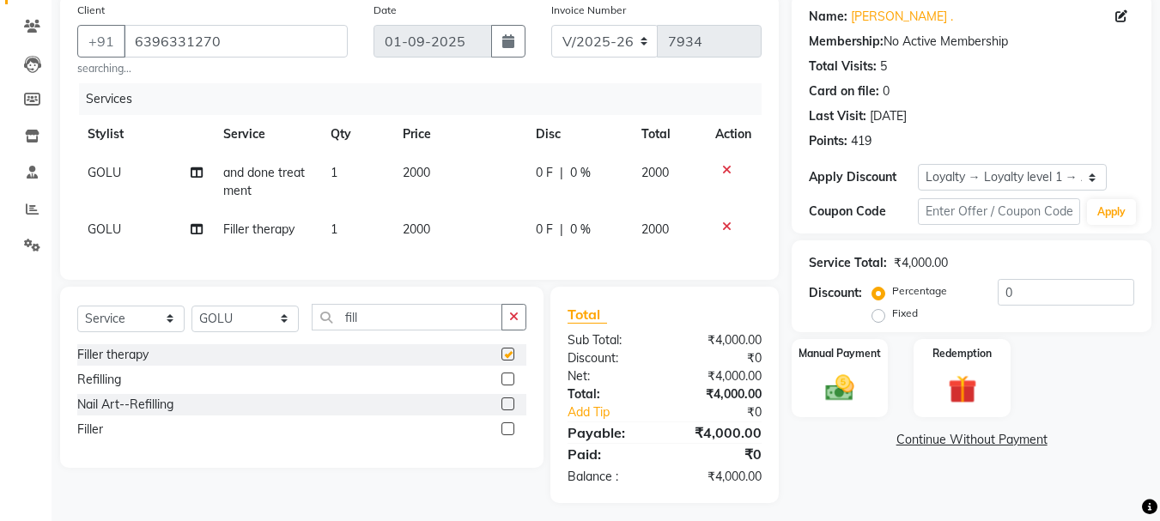
checkbox input "false"
click at [109, 176] on span "GOLU" at bounding box center [104, 172] width 33 height 15
select select "3996"
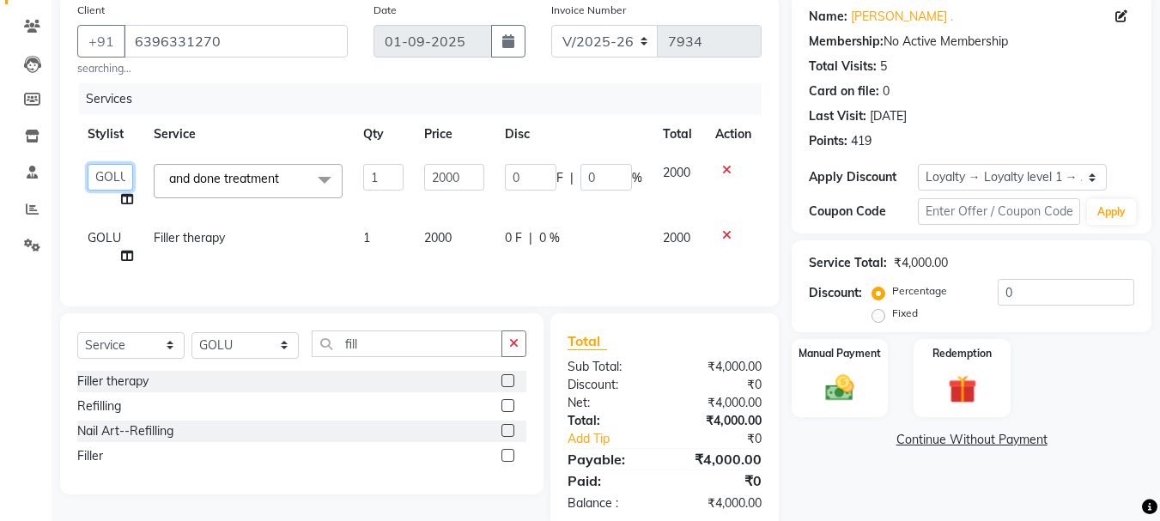
click at [113, 174] on select "amit ARJUN Atul FAIZAN FARDEEN GOLU harshit HITESH isha kapil khushbu Manager m…" at bounding box center [111, 177] width 46 height 27
select select "77814"
click at [817, 445] on link "Continue Without Payment" at bounding box center [971, 440] width 353 height 18
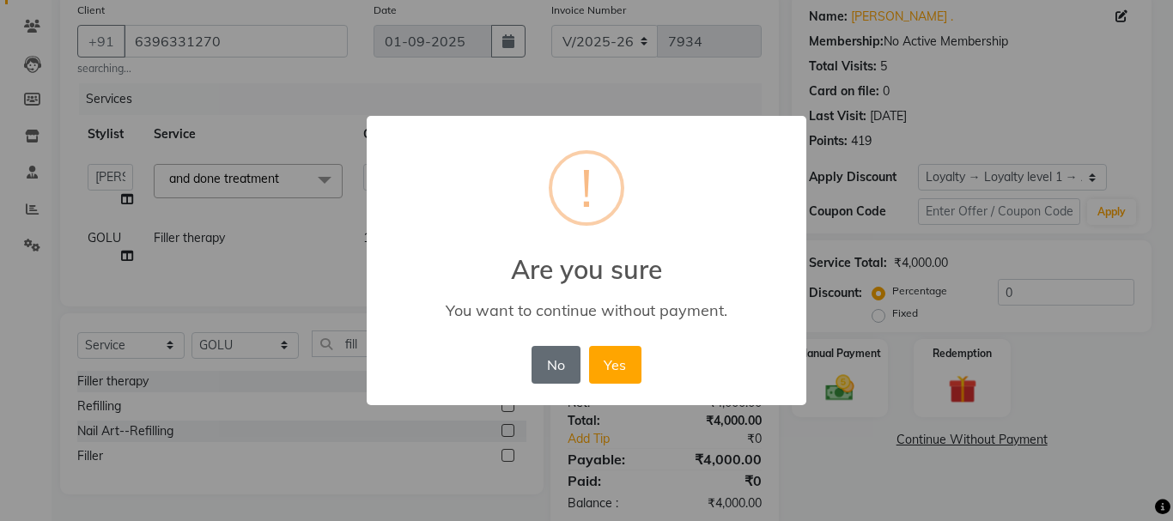
click at [543, 377] on button "No" at bounding box center [556, 365] width 48 height 38
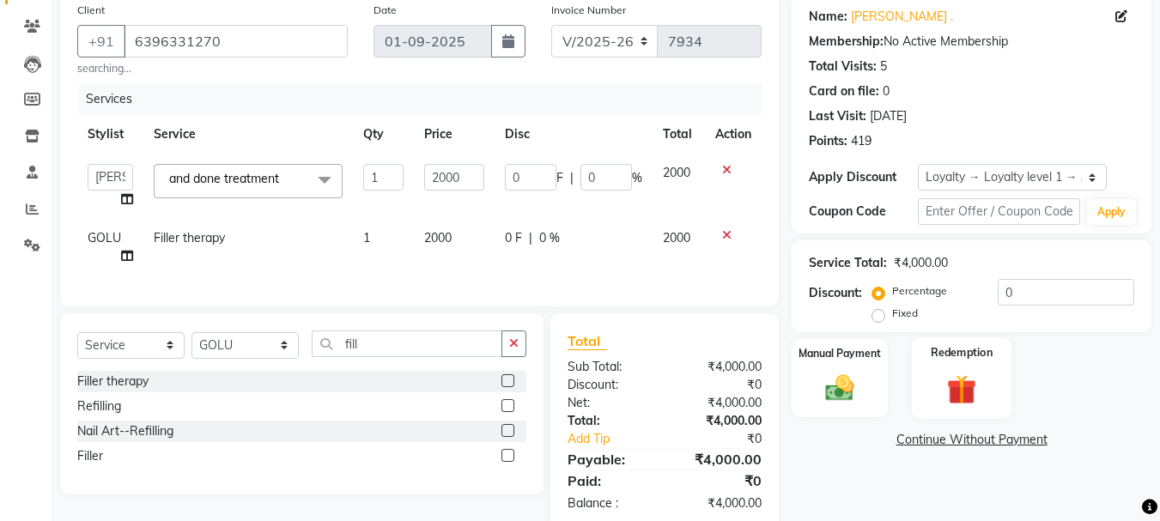
click at [924, 371] on div "Redemption" at bounding box center [962, 379] width 100 height 82
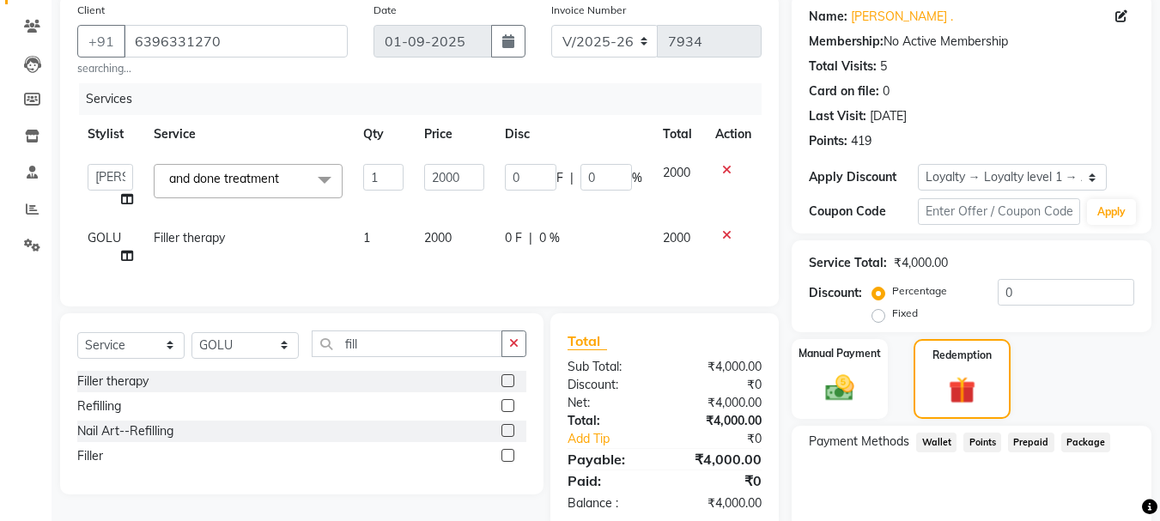
click at [972, 435] on span "Points" at bounding box center [983, 443] width 38 height 20
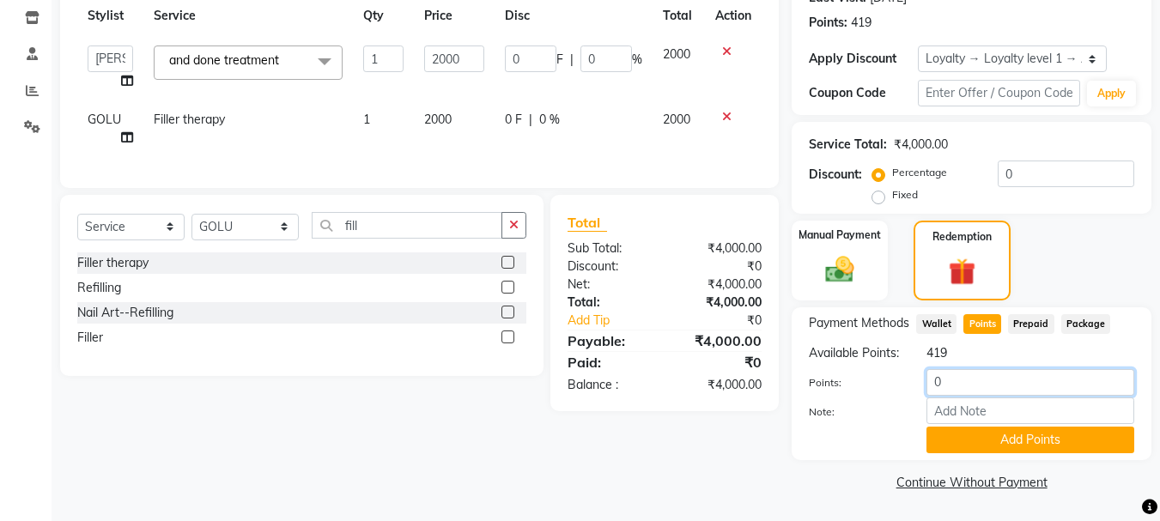
click at [975, 393] on input "0" at bounding box center [1031, 382] width 208 height 27
type input "0400"
click at [1000, 442] on button "Add Points" at bounding box center [1031, 440] width 208 height 27
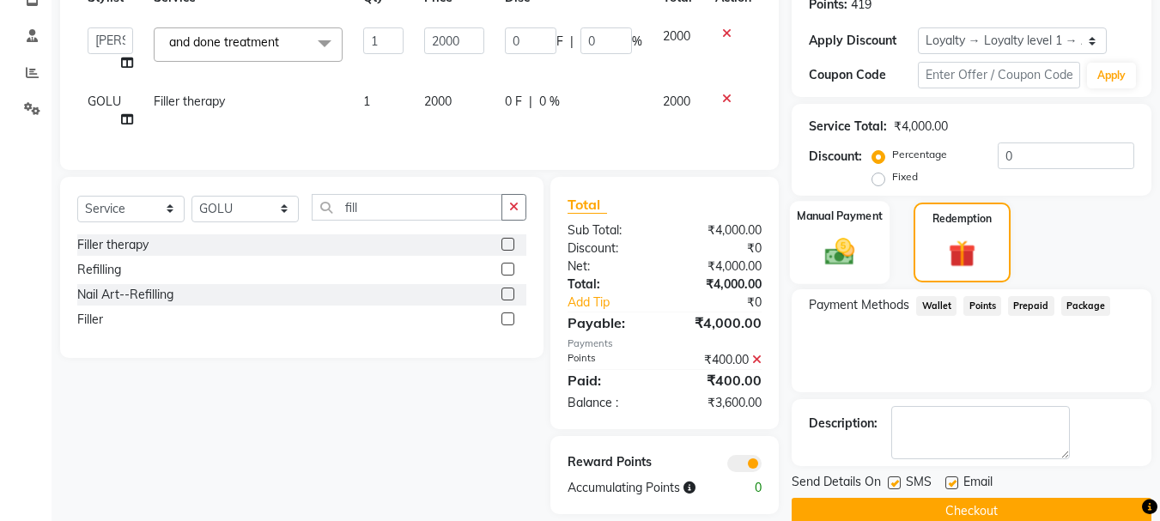
click at [842, 232] on div "Manual Payment" at bounding box center [840, 242] width 100 height 83
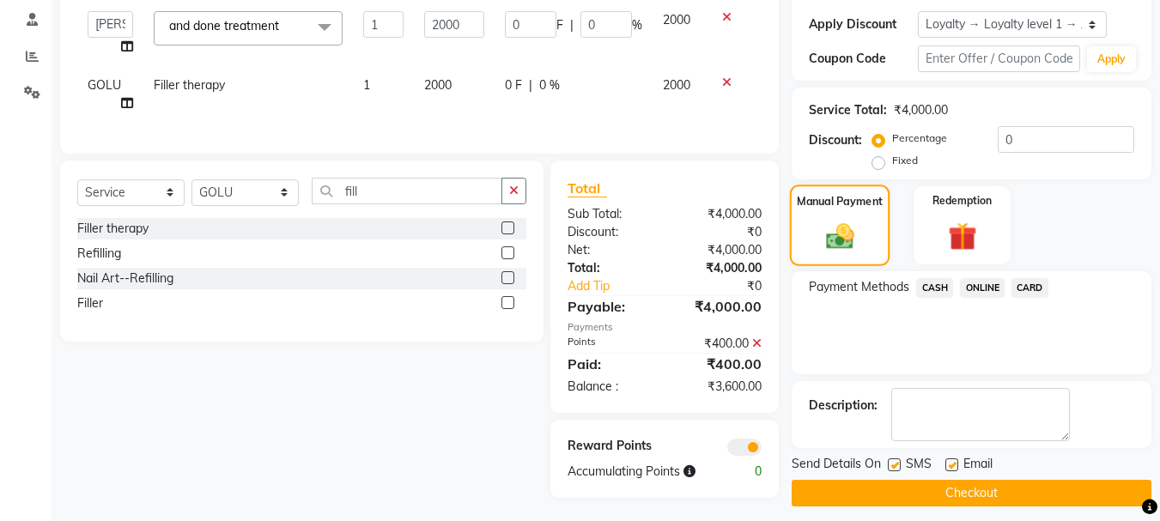
scroll to position [299, 0]
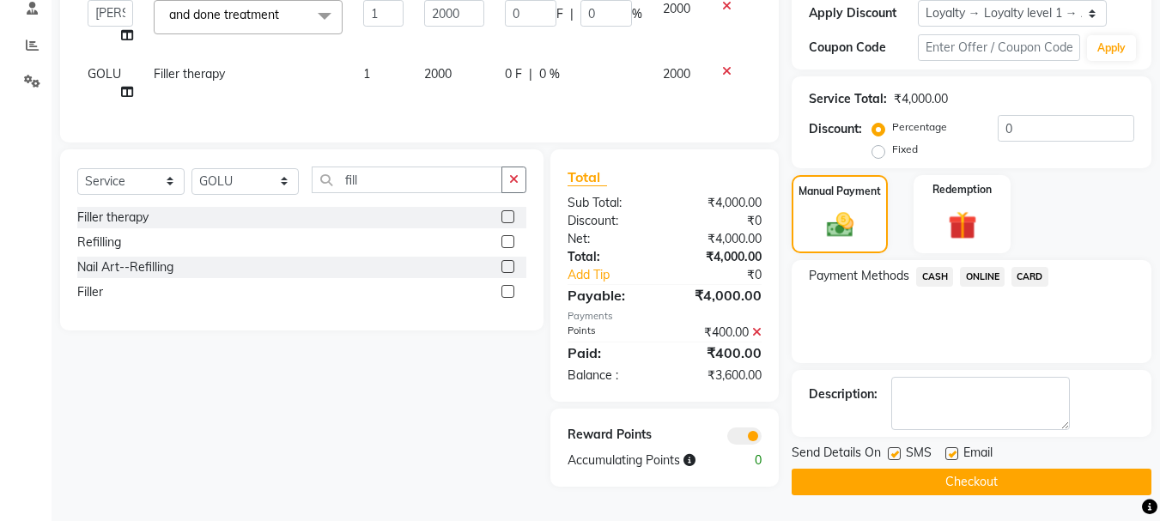
click at [930, 283] on span "CASH" at bounding box center [935, 277] width 37 height 20
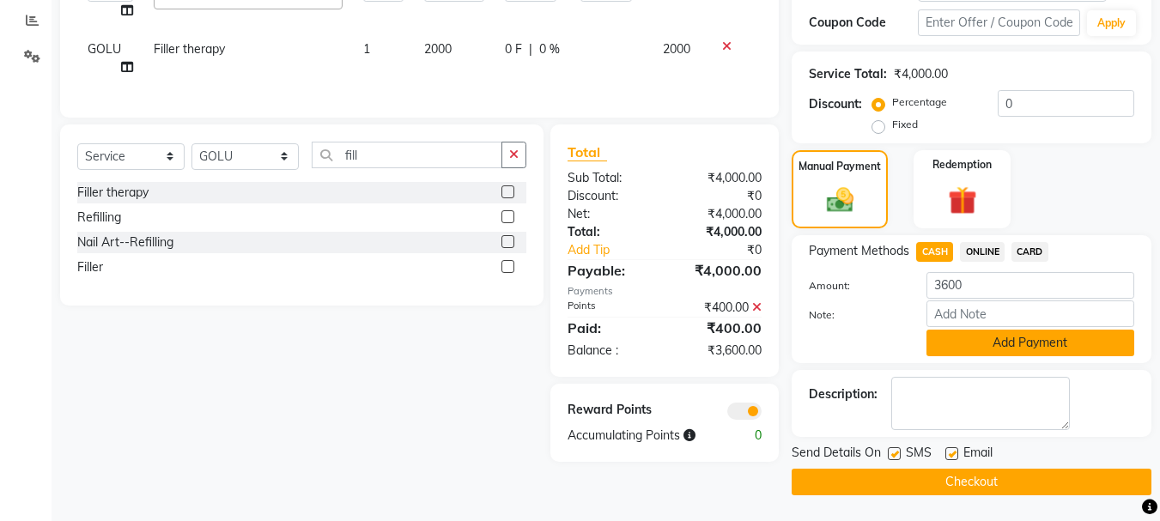
click at [977, 339] on button "Add Payment" at bounding box center [1031, 343] width 208 height 27
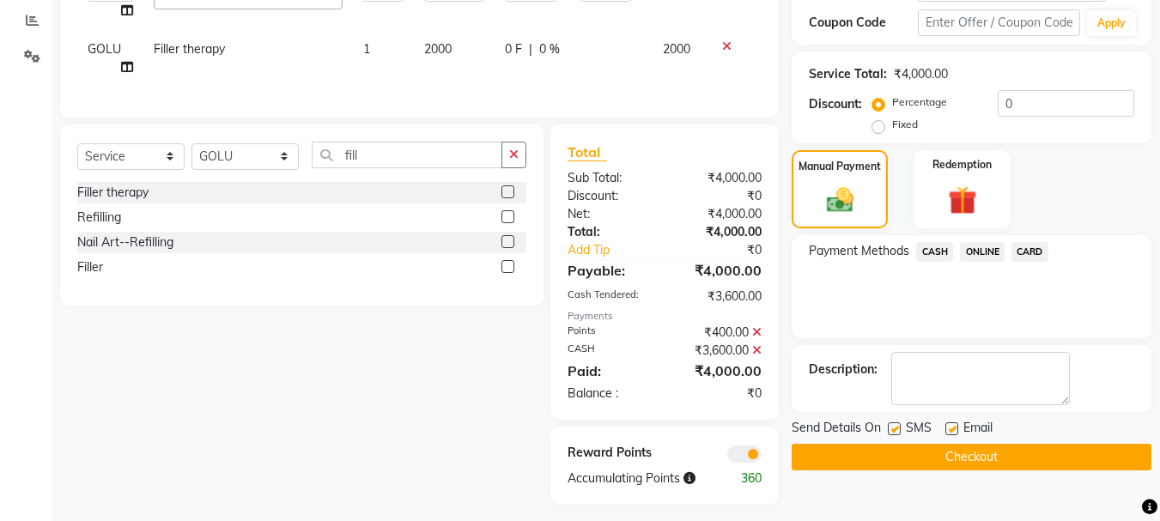
scroll to position [328, 0]
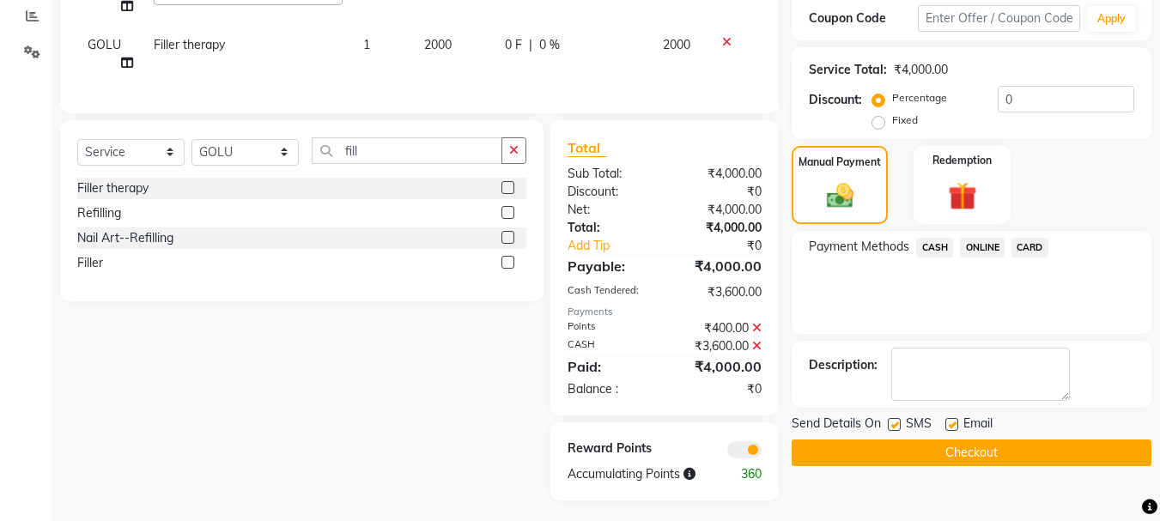
click at [831, 447] on button "Checkout" at bounding box center [972, 453] width 360 height 27
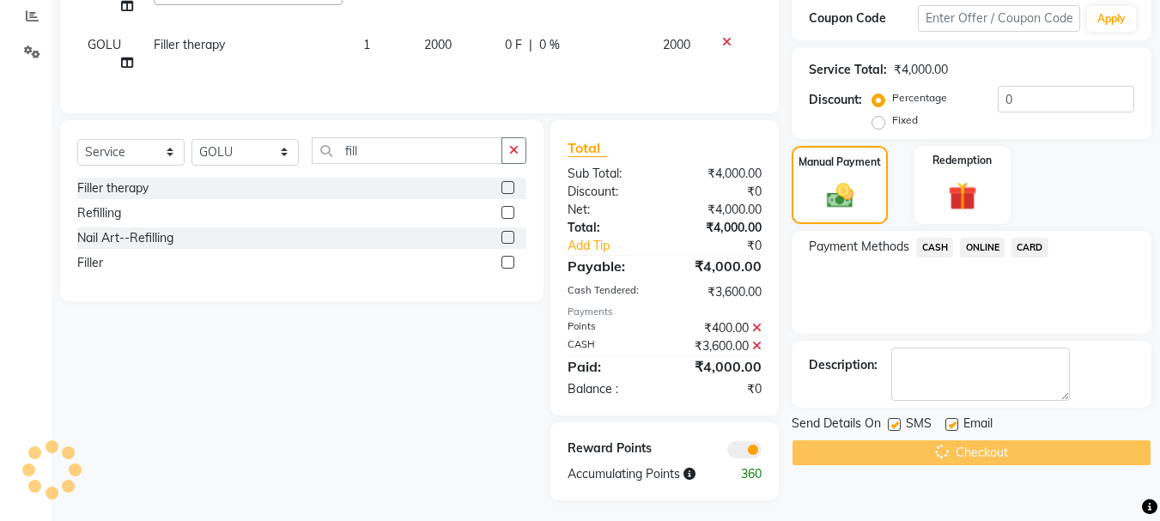
scroll to position [0, 0]
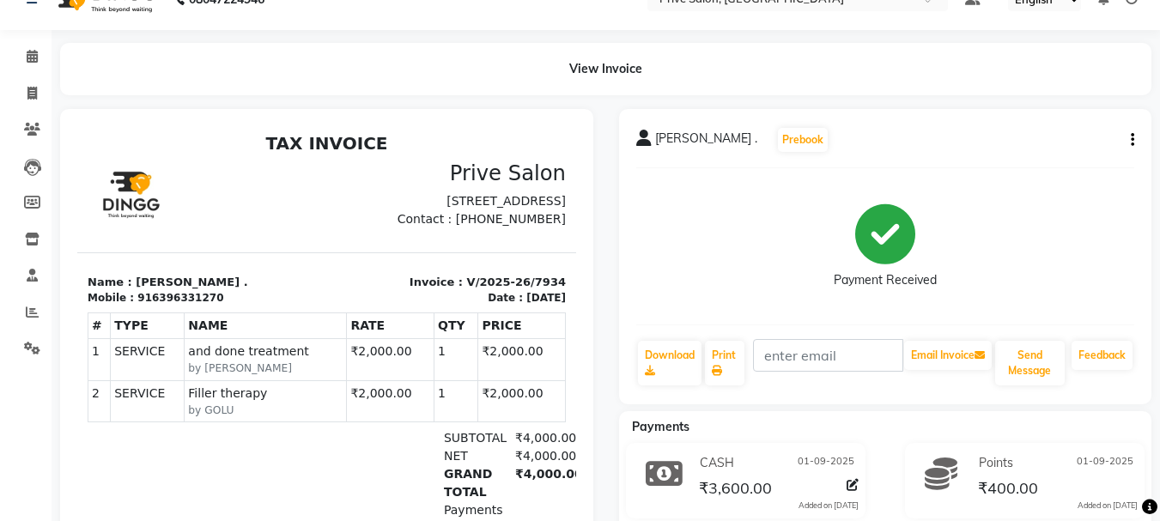
scroll to position [1, 0]
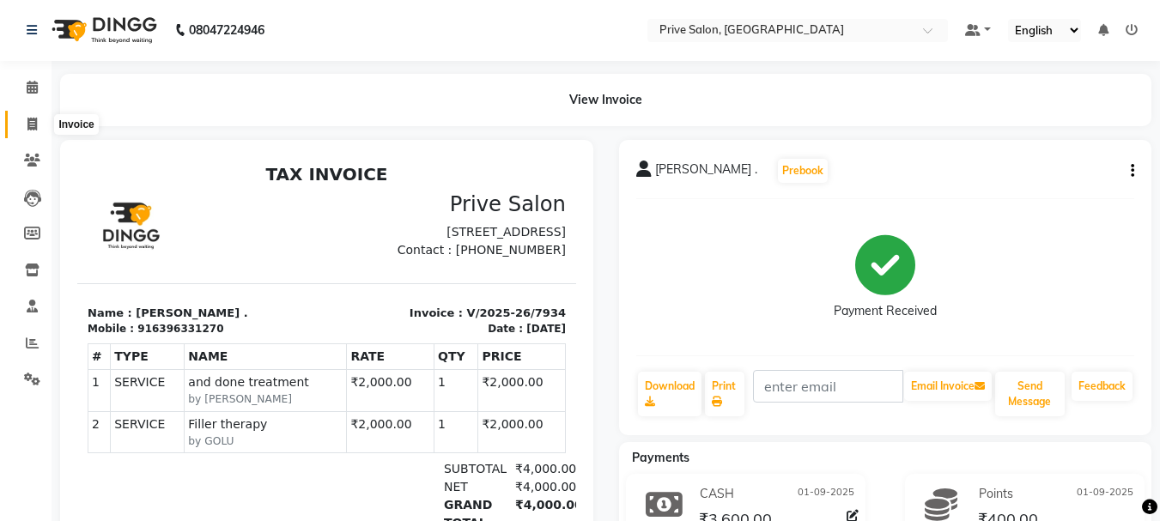
click at [29, 124] on icon at bounding box center [31, 124] width 9 height 13
select select "service"
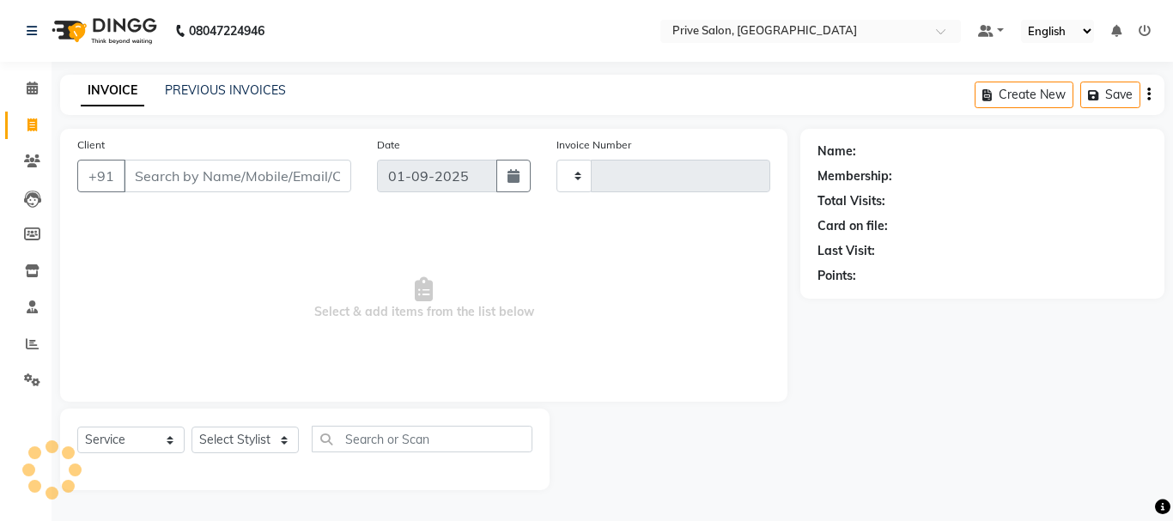
click at [165, 180] on input "Client" at bounding box center [238, 176] width 228 height 33
type input "999"
select select "136"
type input "7935"
type input "999"
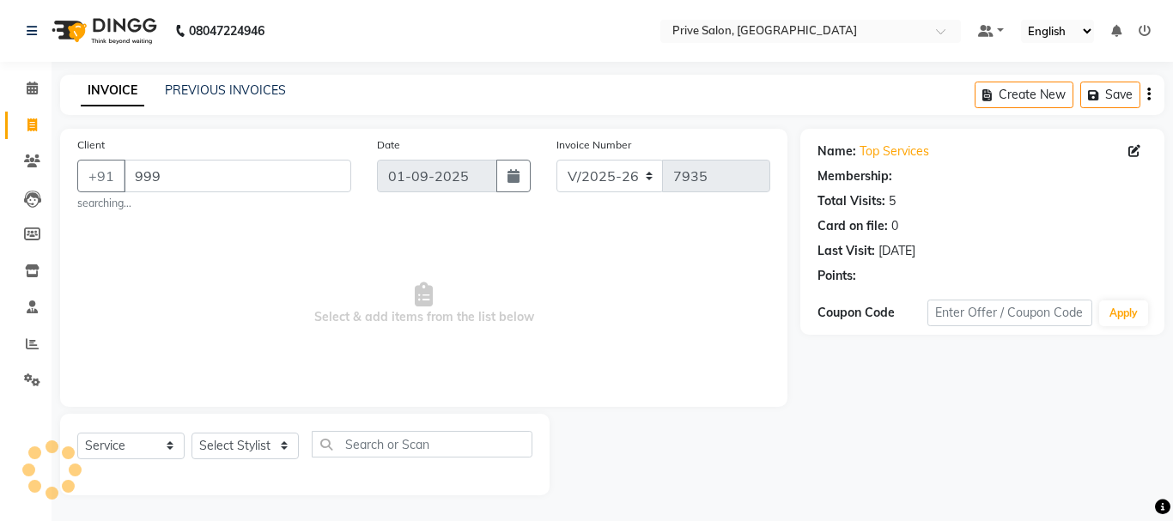
select select "1: Object"
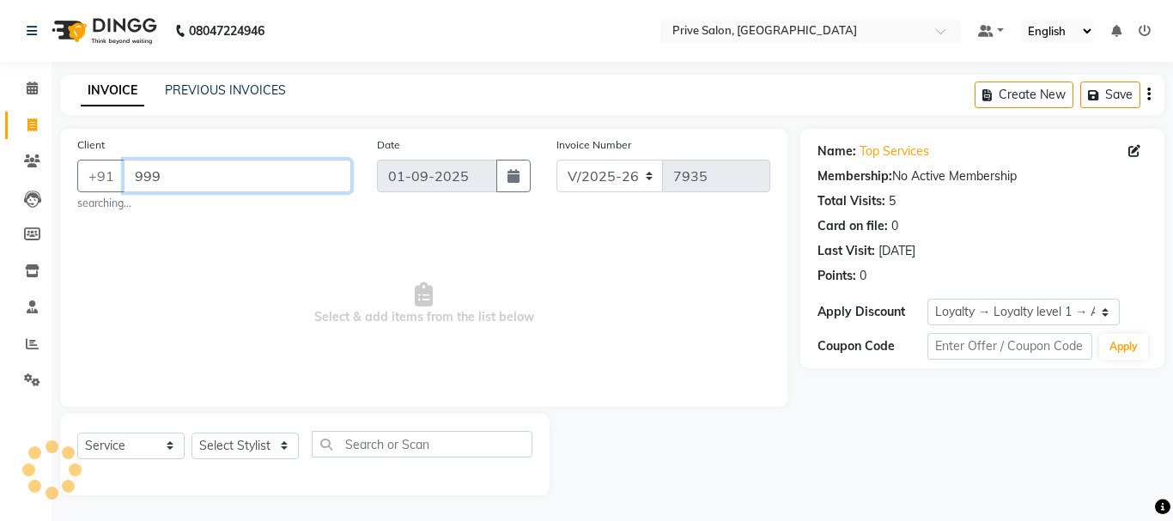
click at [165, 180] on input "999" at bounding box center [238, 176] width 228 height 33
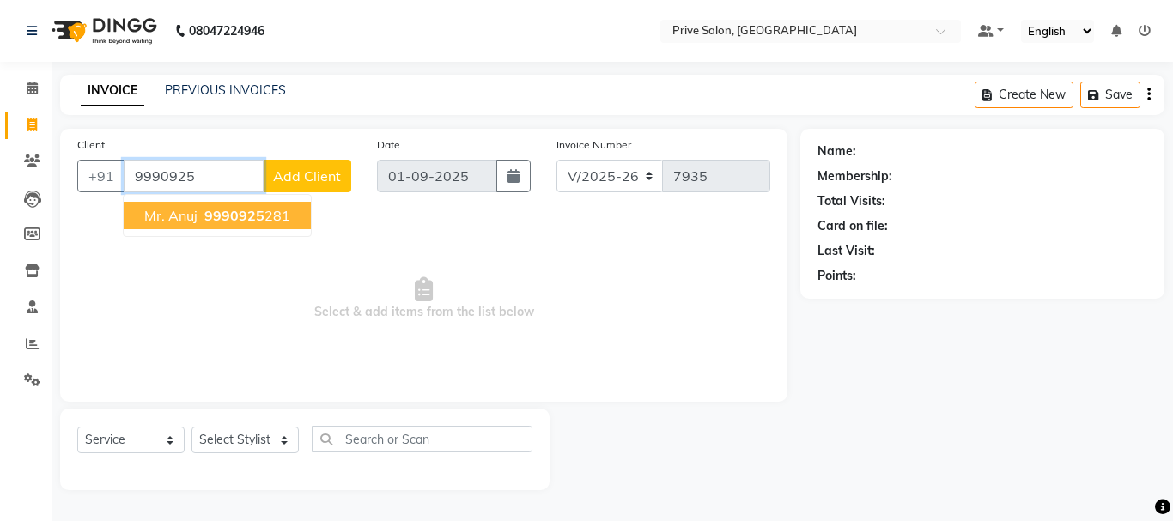
click at [233, 232] on ngb-typeahead-window "Mr. Anuj 9990925 281" at bounding box center [217, 215] width 189 height 43
click at [228, 222] on span "9990925" at bounding box center [234, 215] width 60 height 17
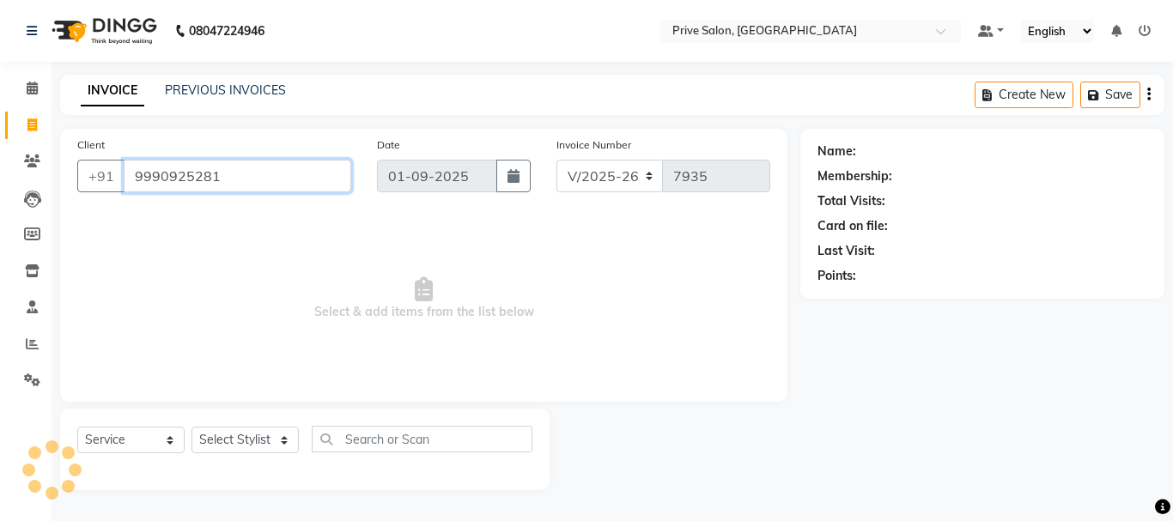
type input "9990925281"
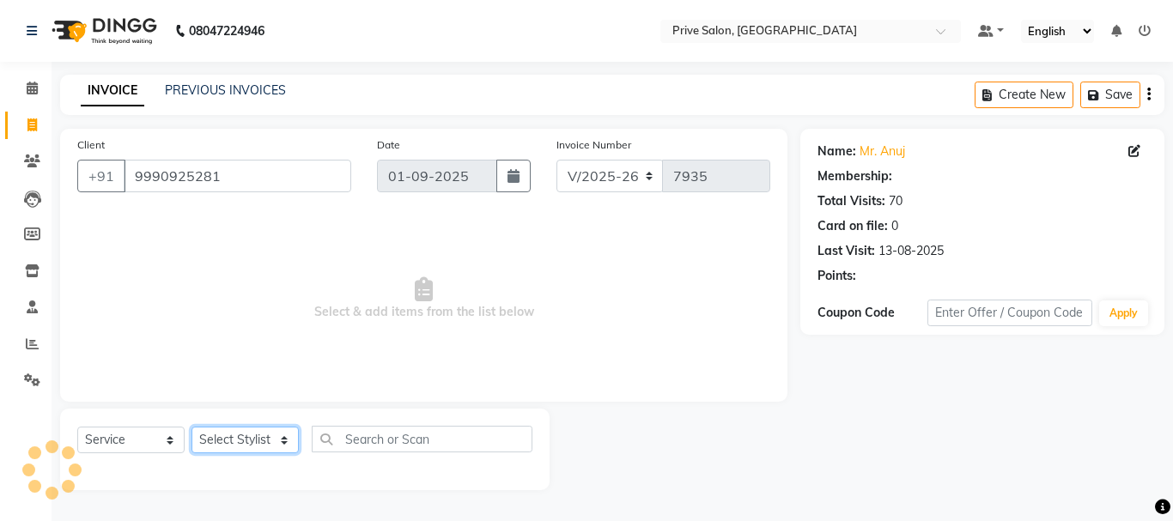
click at [245, 438] on select "Select Stylist amit ARJUN Atul FAIZAN FARDEEN GOLU harshit HITESH isha kapil kh…" at bounding box center [245, 440] width 107 height 27
select select "1: Object"
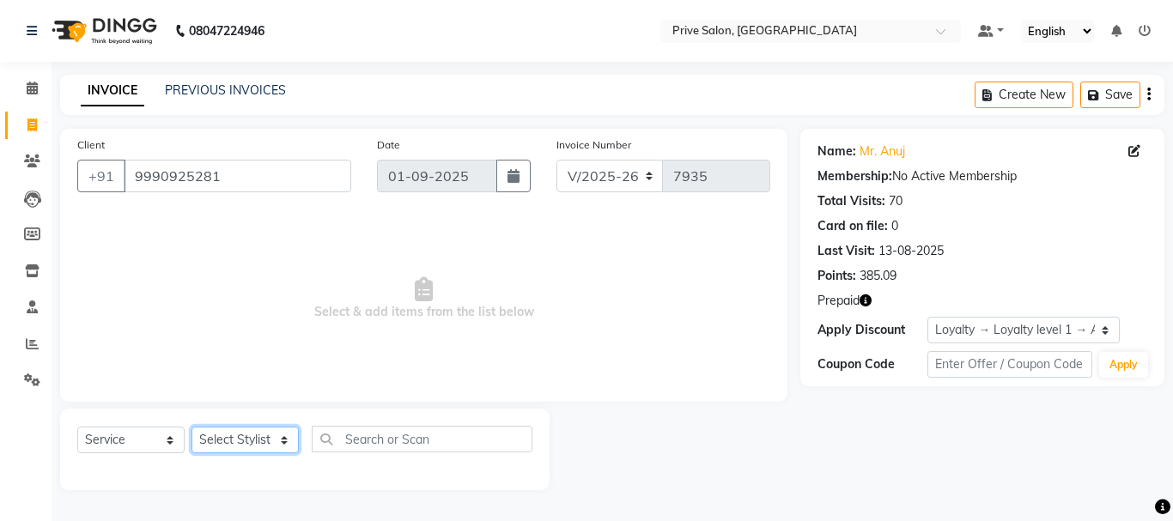
select select "30812"
click at [192, 427] on select "Select Stylist amit ARJUN Atul FAIZAN FARDEEN GOLU harshit HITESH isha kapil kh…" at bounding box center [245, 440] width 107 height 27
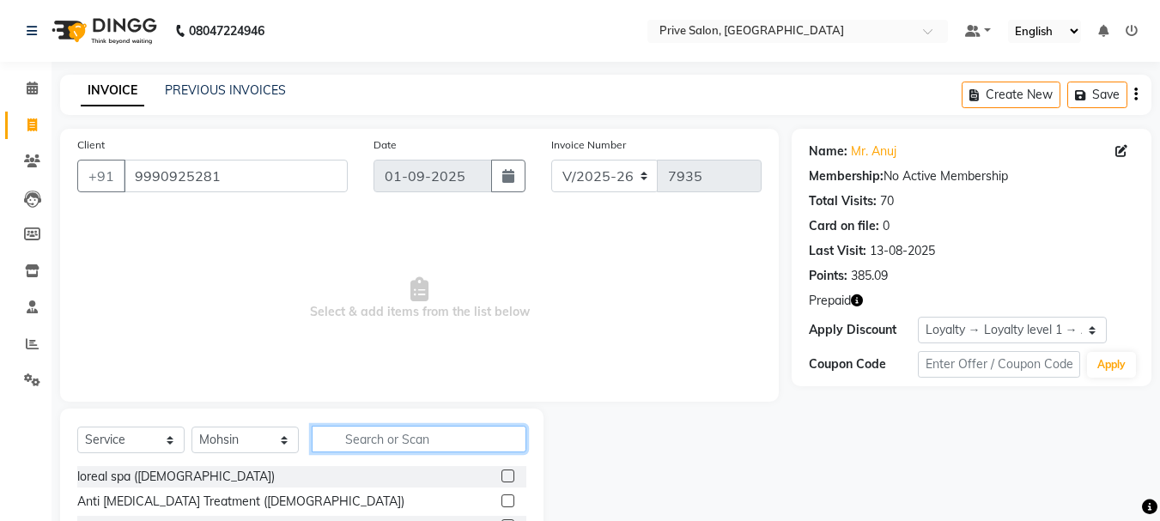
click at [376, 433] on input "text" at bounding box center [419, 439] width 215 height 27
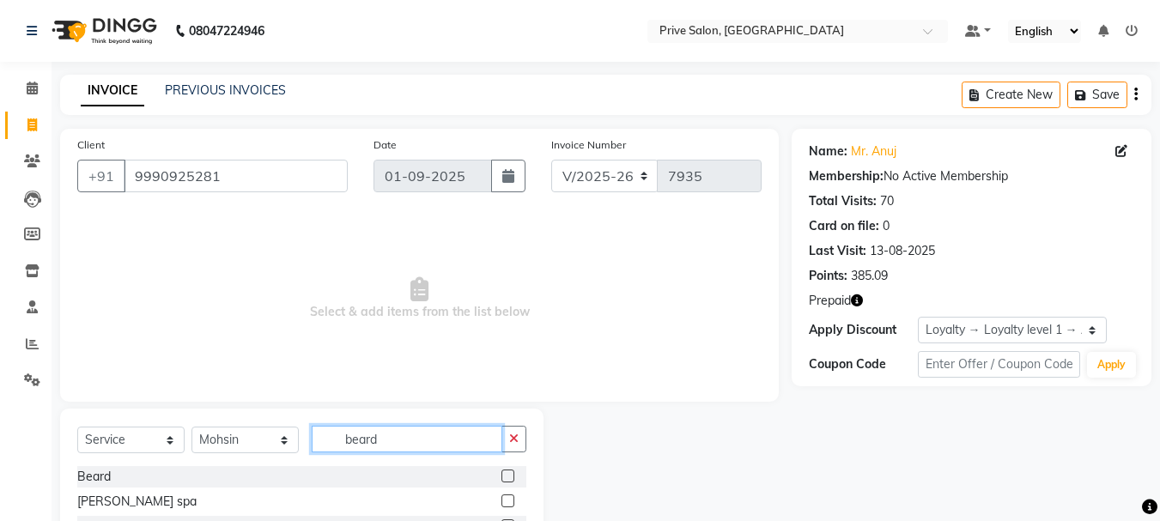
type input "beard"
click at [509, 479] on label at bounding box center [508, 476] width 13 height 13
click at [509, 479] on input "checkbox" at bounding box center [507, 477] width 11 height 11
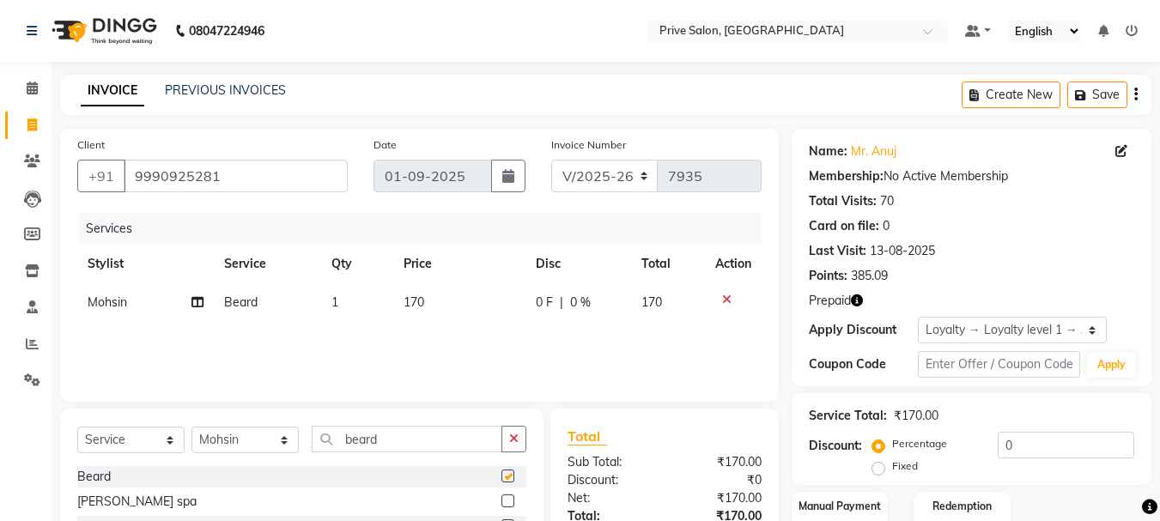
checkbox input "false"
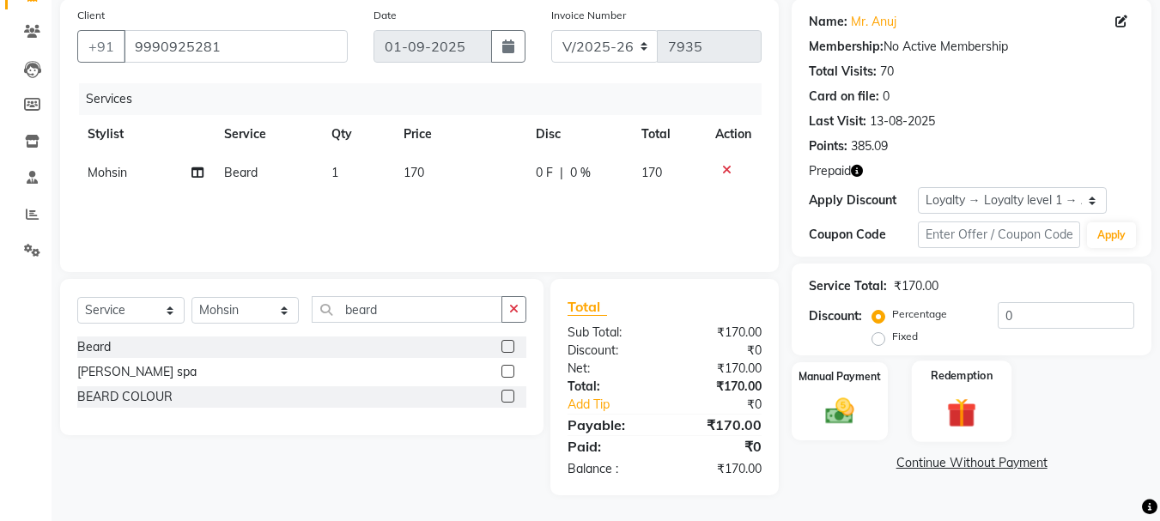
click at [974, 435] on div "Redemption" at bounding box center [962, 402] width 100 height 82
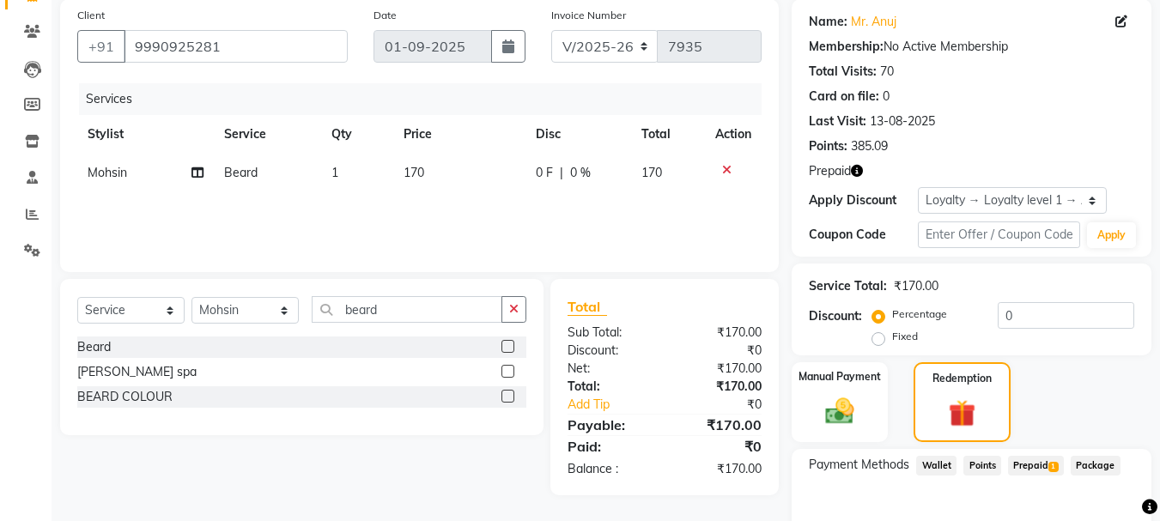
click at [1030, 466] on span "Prepaid 1" at bounding box center [1036, 466] width 56 height 20
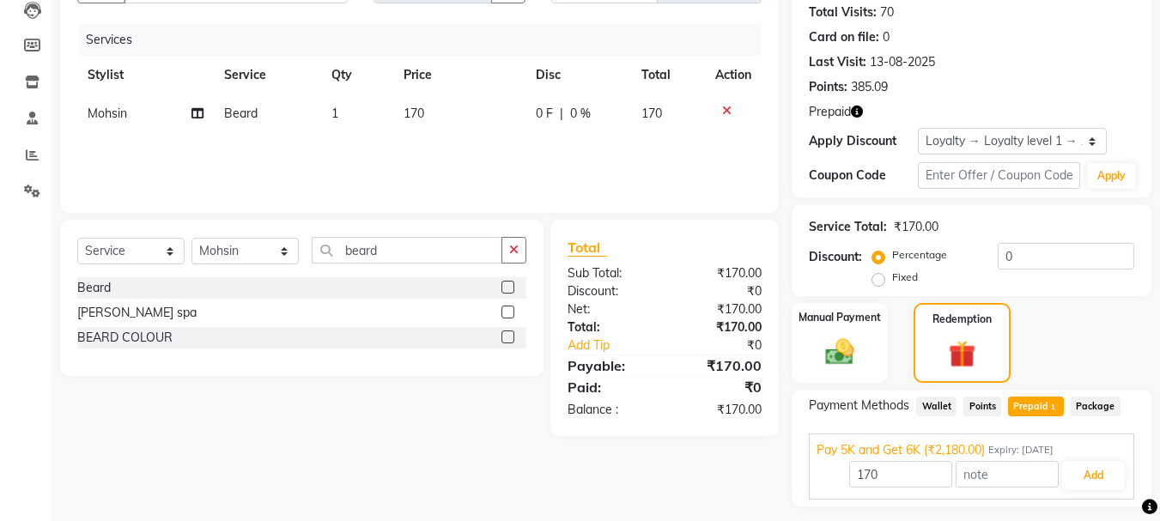
scroll to position [217, 0]
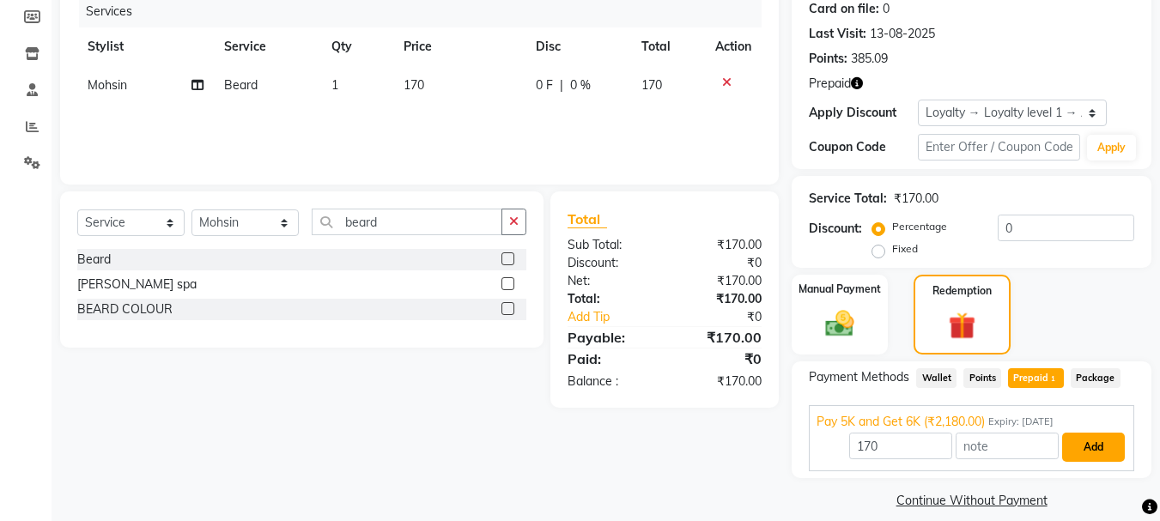
click at [1103, 445] on button "Add" at bounding box center [1094, 447] width 63 height 29
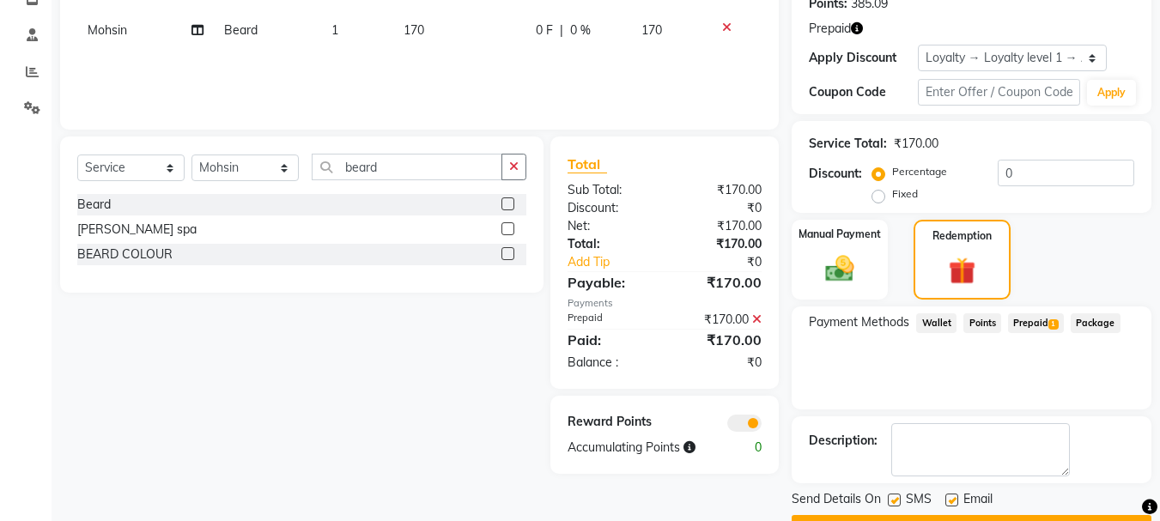
scroll to position [315, 0]
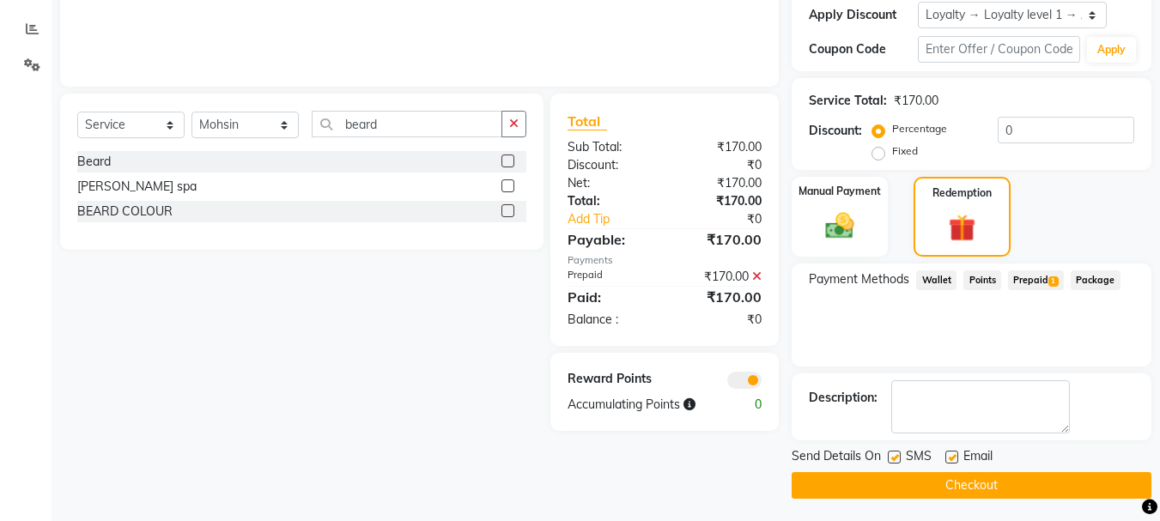
click at [1050, 474] on button "Checkout" at bounding box center [972, 485] width 360 height 27
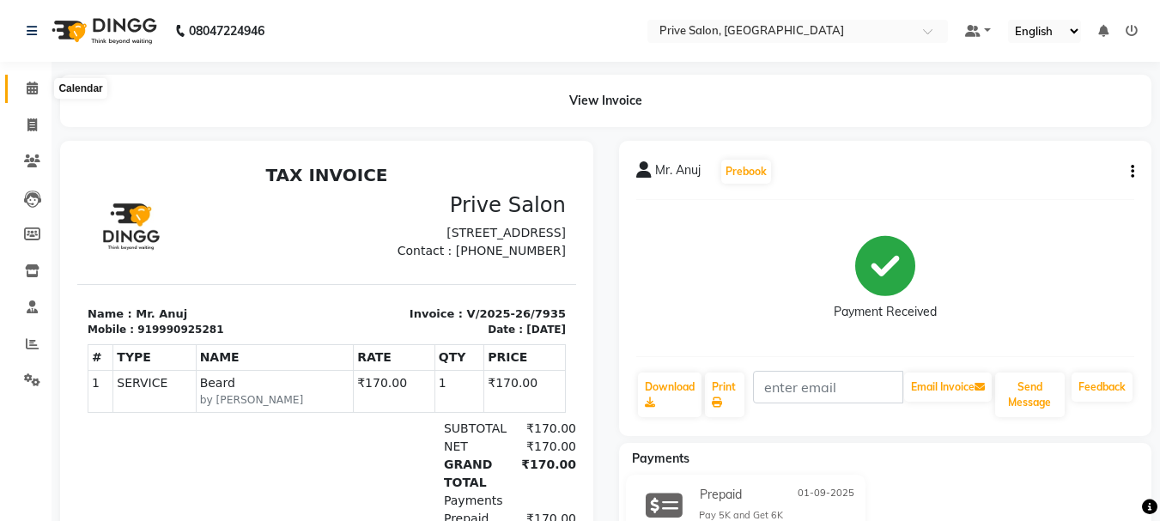
click at [33, 82] on icon at bounding box center [32, 88] width 11 height 13
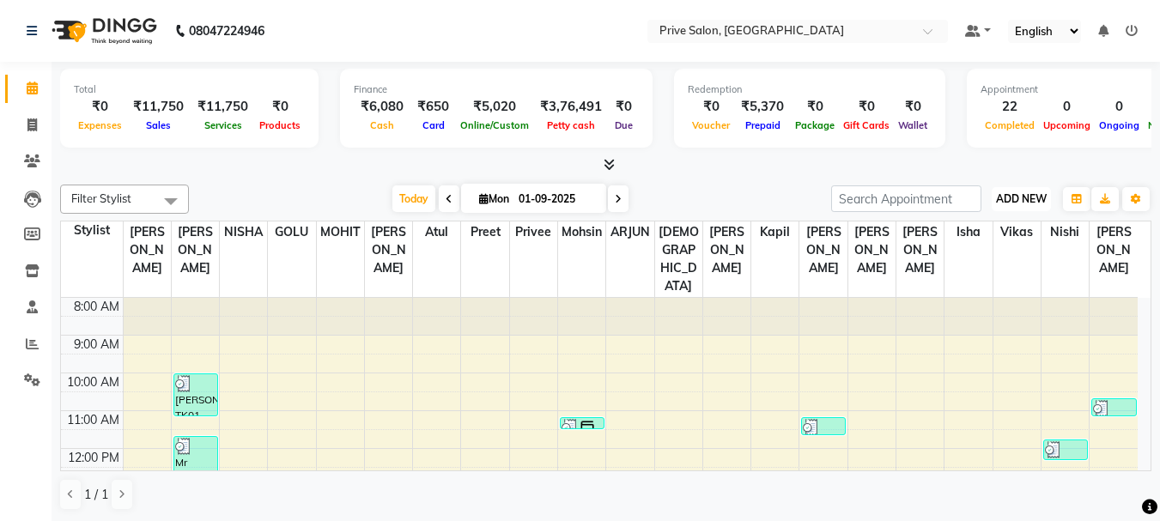
click at [1022, 201] on span "ADD NEW" at bounding box center [1021, 198] width 51 height 13
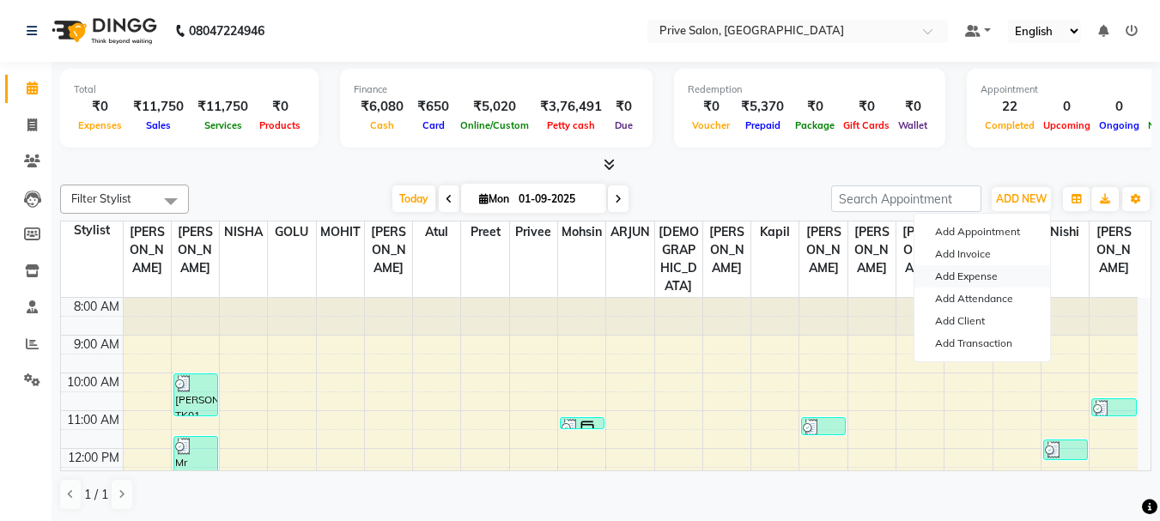
click at [987, 276] on link "Add Expense" at bounding box center [983, 276] width 136 height 22
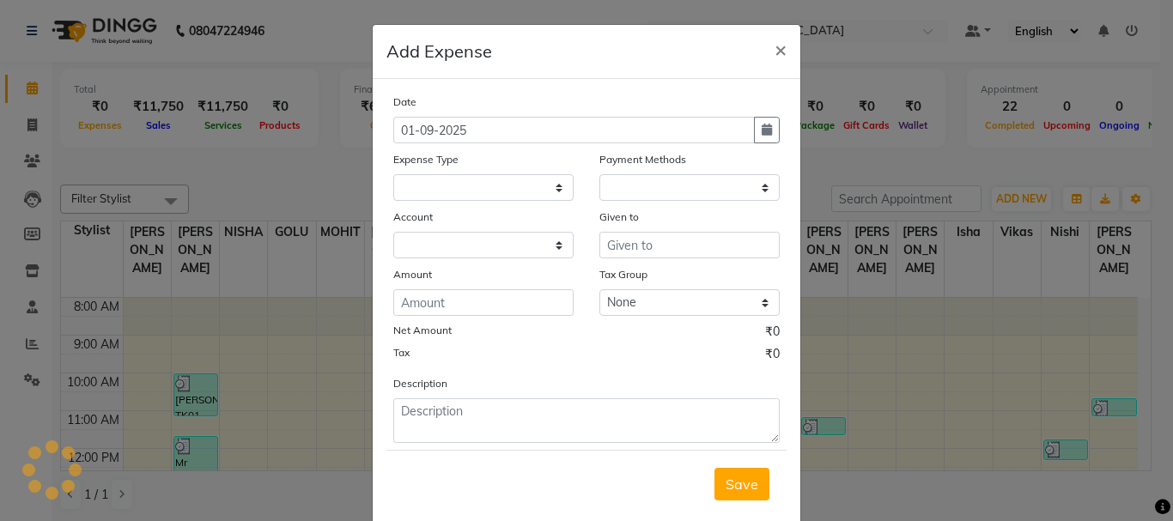
select select
select select "1"
select select "2448"
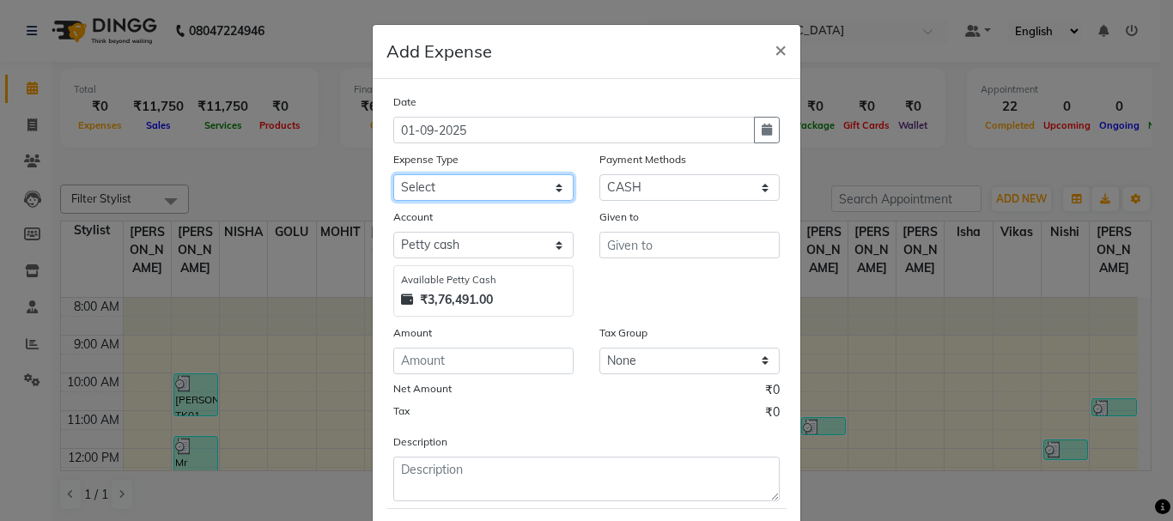
click at [517, 179] on select "Select Advance Salary Bank charges Car maintenance Cash transfer to bank Cash t…" at bounding box center [483, 187] width 180 height 27
select select "9"
click at [393, 174] on select "Select Advance Salary Bank charges Car maintenance Cash transfer to bank Cash t…" at bounding box center [483, 187] width 180 height 27
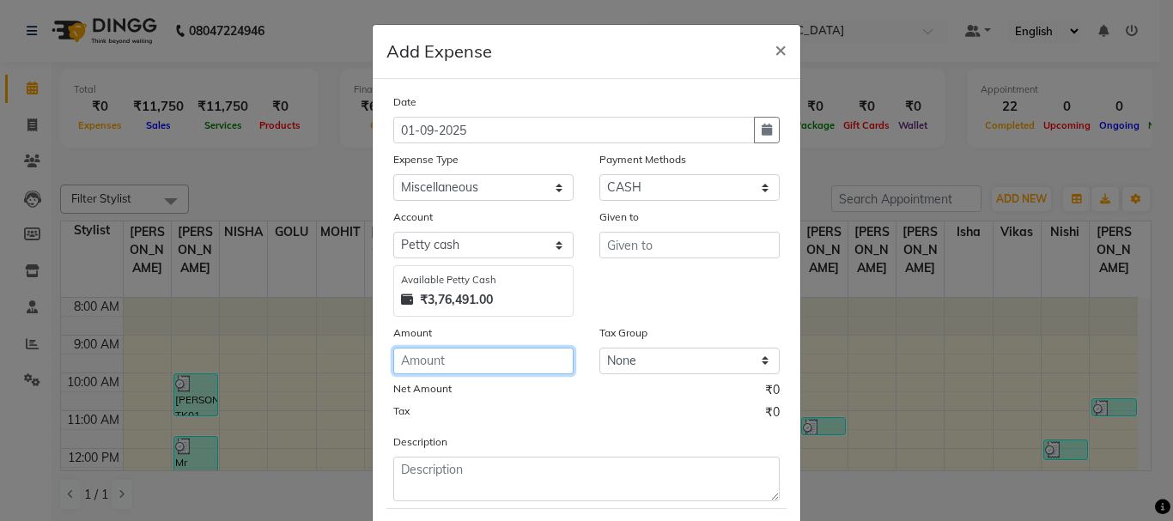
click at [493, 360] on input "number" at bounding box center [483, 361] width 180 height 27
type input "4000"
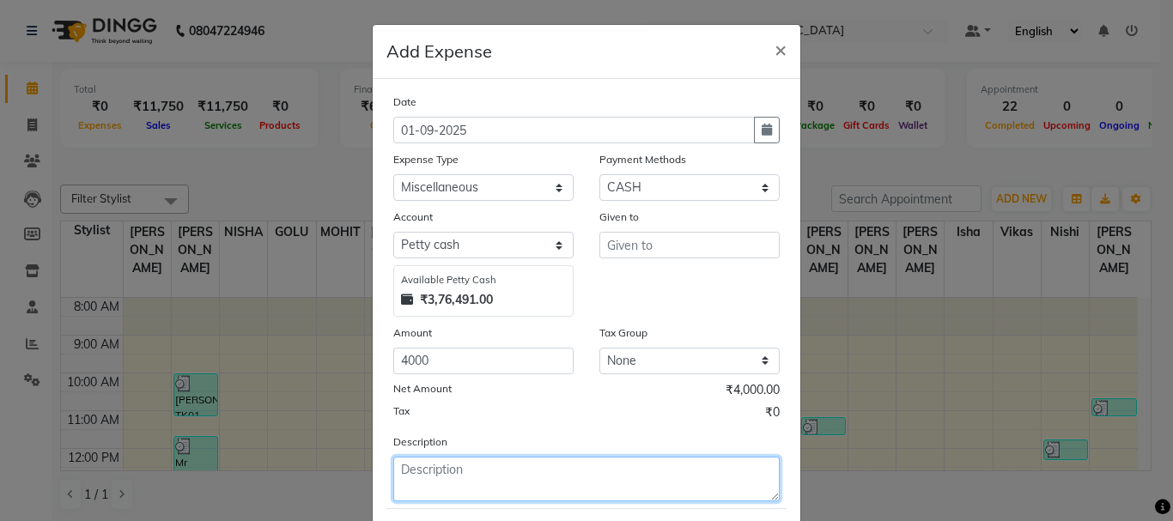
click at [435, 478] on textarea at bounding box center [586, 479] width 387 height 45
type textarea "camera man for shoot"
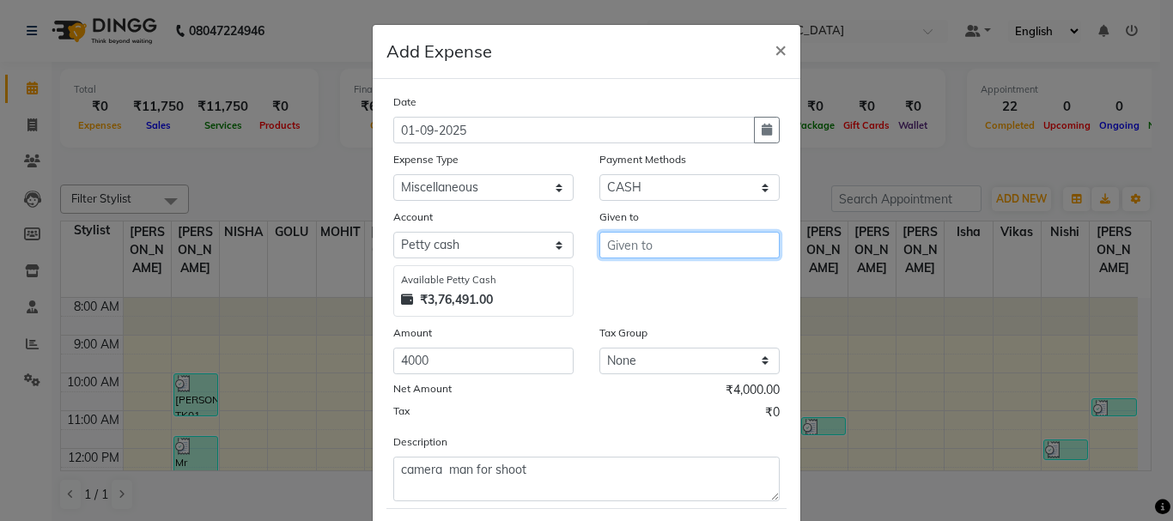
click at [695, 247] on input "text" at bounding box center [690, 245] width 180 height 27
type input "camera"
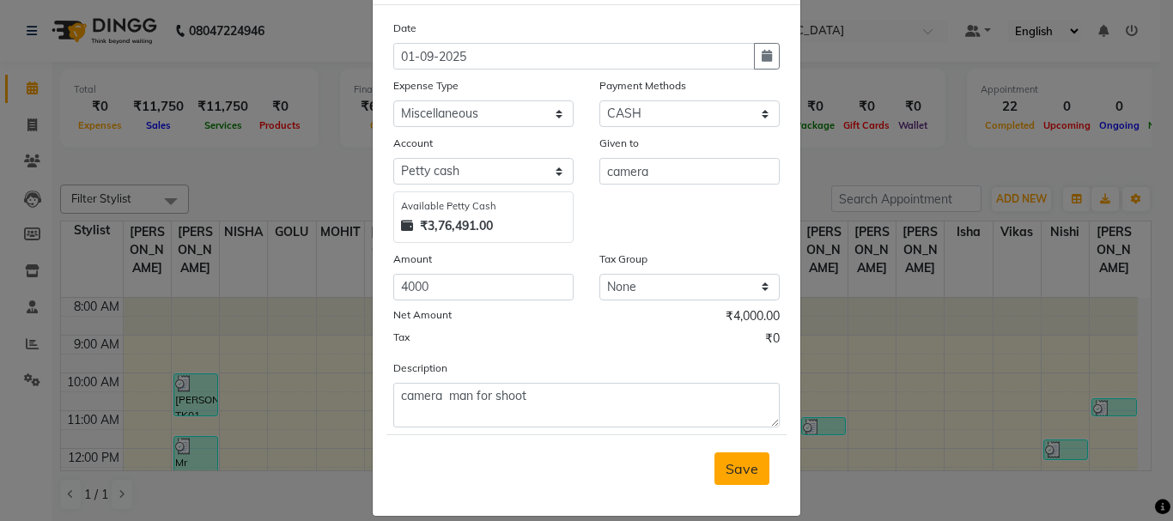
click at [734, 478] on button "Save" at bounding box center [742, 469] width 55 height 33
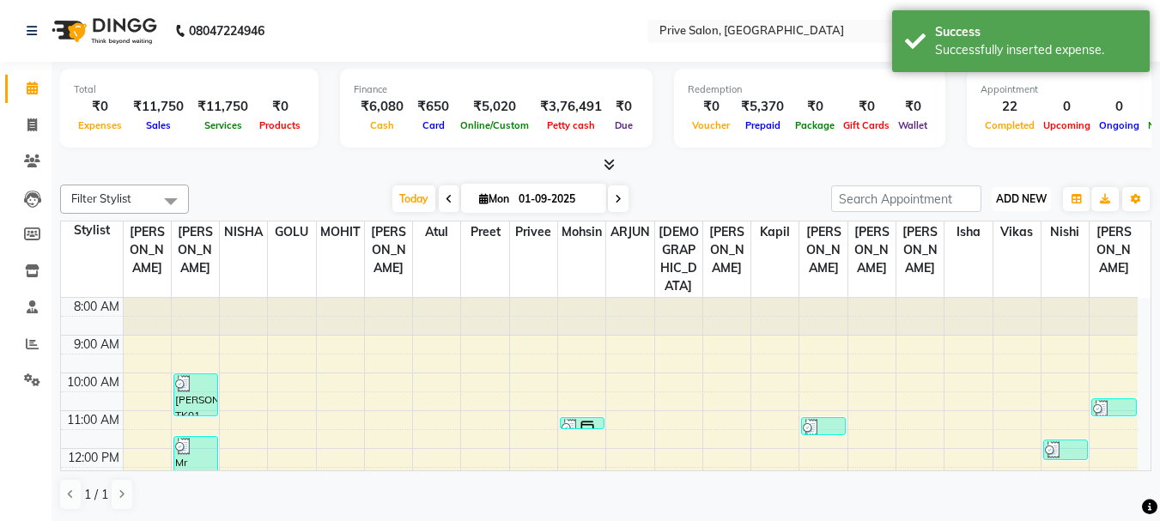
click at [1020, 199] on span "ADD NEW" at bounding box center [1021, 198] width 51 height 13
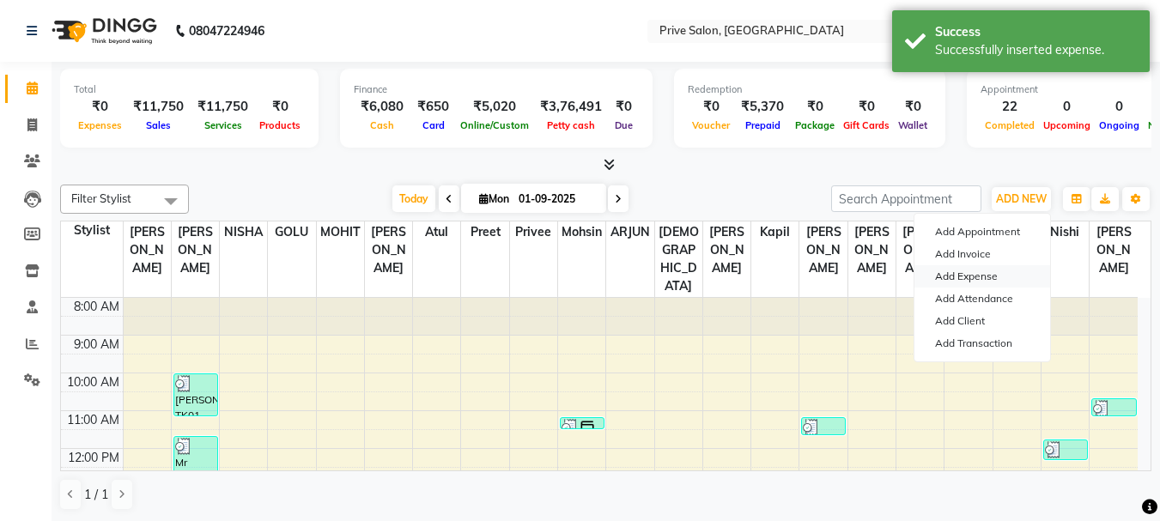
click at [984, 266] on link "Add Expense" at bounding box center [983, 276] width 136 height 22
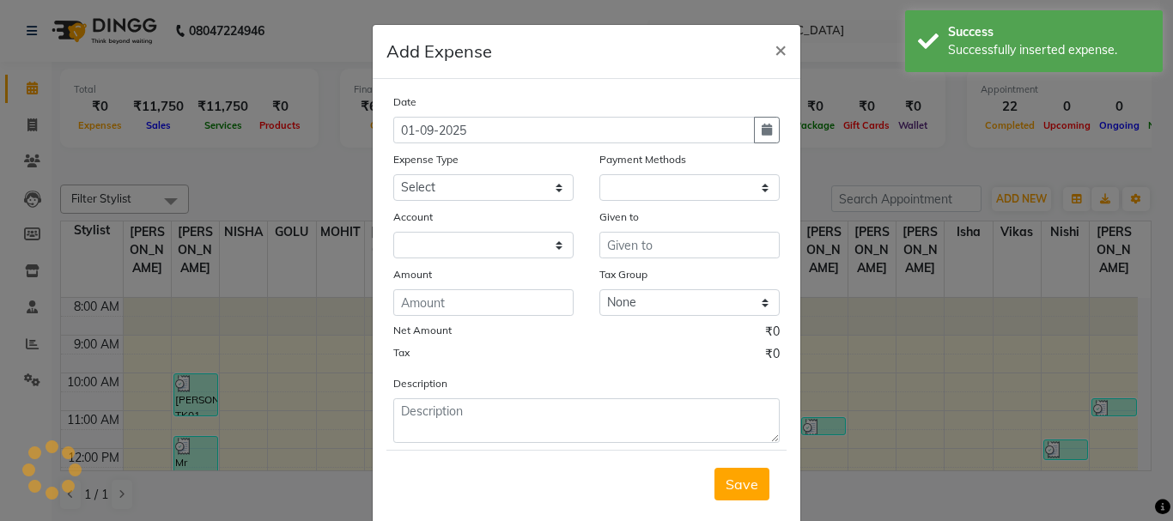
select select "1"
select select "2448"
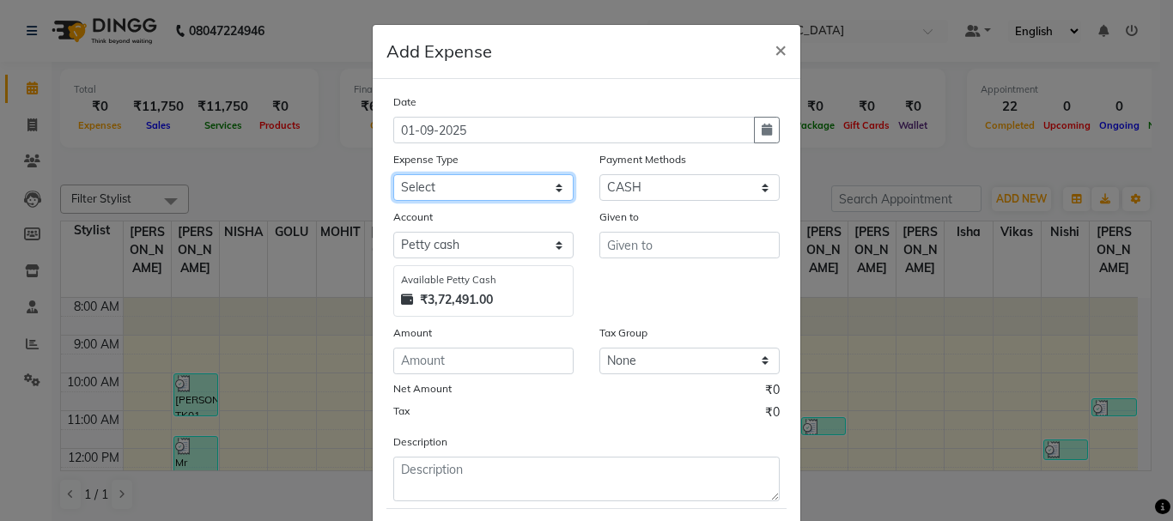
click at [527, 186] on select "Select Advance Salary Bank charges Car maintenance Cash transfer to bank Cash t…" at bounding box center [483, 187] width 180 height 27
select select "17"
click at [393, 174] on select "Select Advance Salary Bank charges Car maintenance Cash transfer to bank Cash t…" at bounding box center [483, 187] width 180 height 27
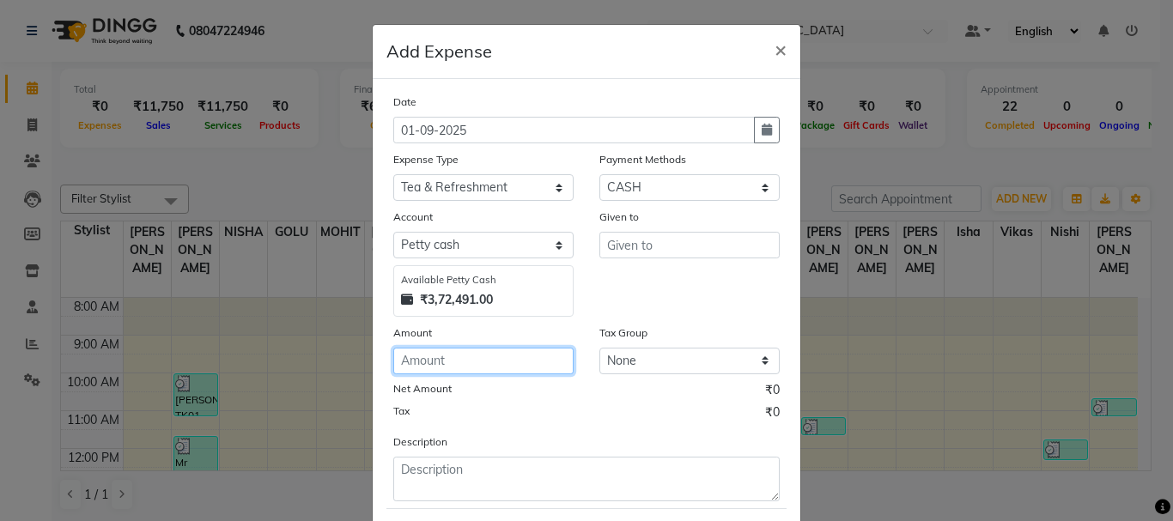
click at [444, 368] on input "number" at bounding box center [483, 361] width 180 height 27
type input "300"
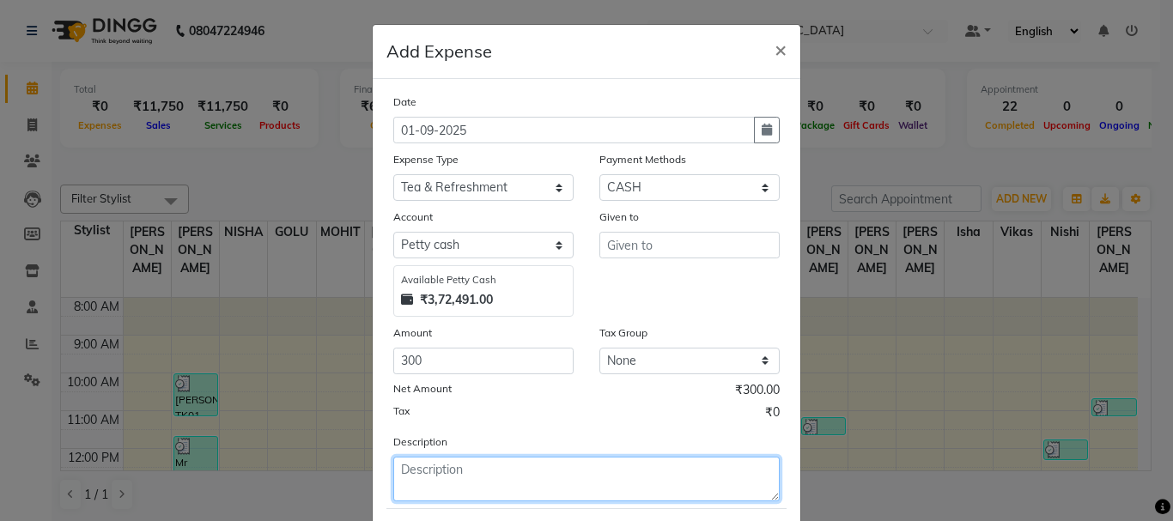
click at [454, 488] on textarea at bounding box center [586, 479] width 387 height 45
type textarea "snacks for model n camera man"
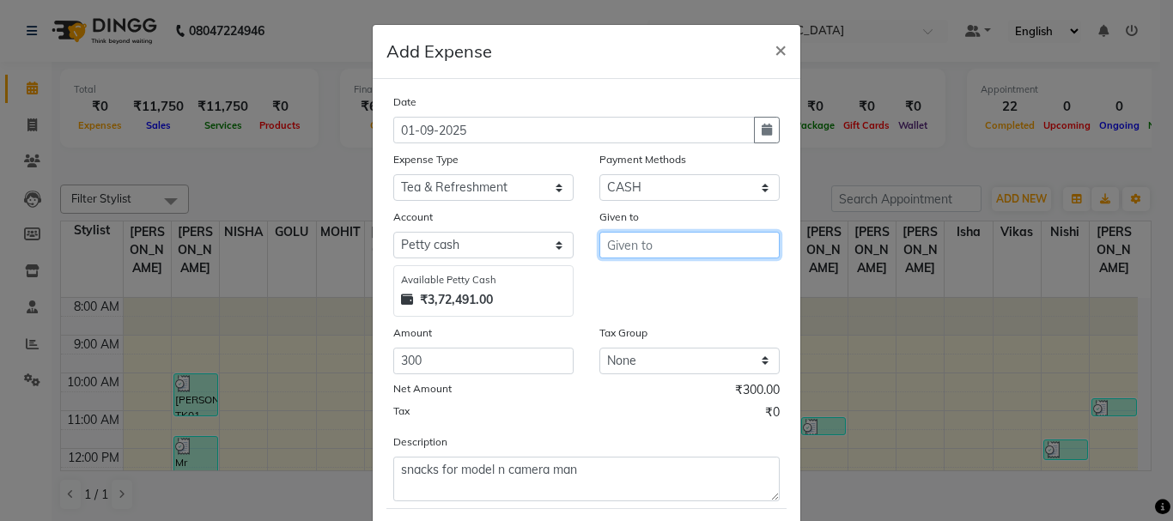
click at [640, 241] on input "text" at bounding box center [690, 245] width 180 height 27
type input "staff"
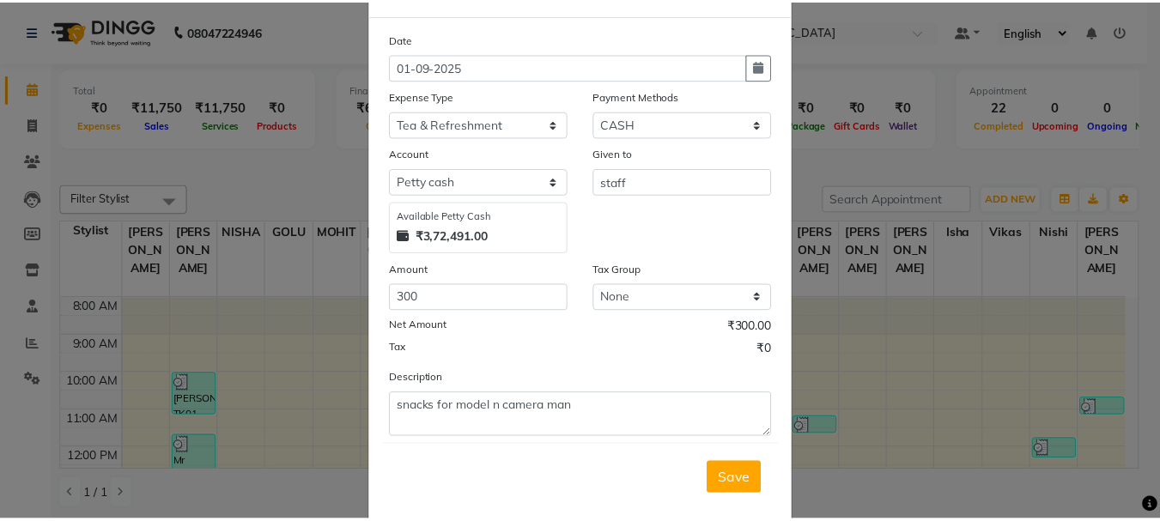
scroll to position [84, 0]
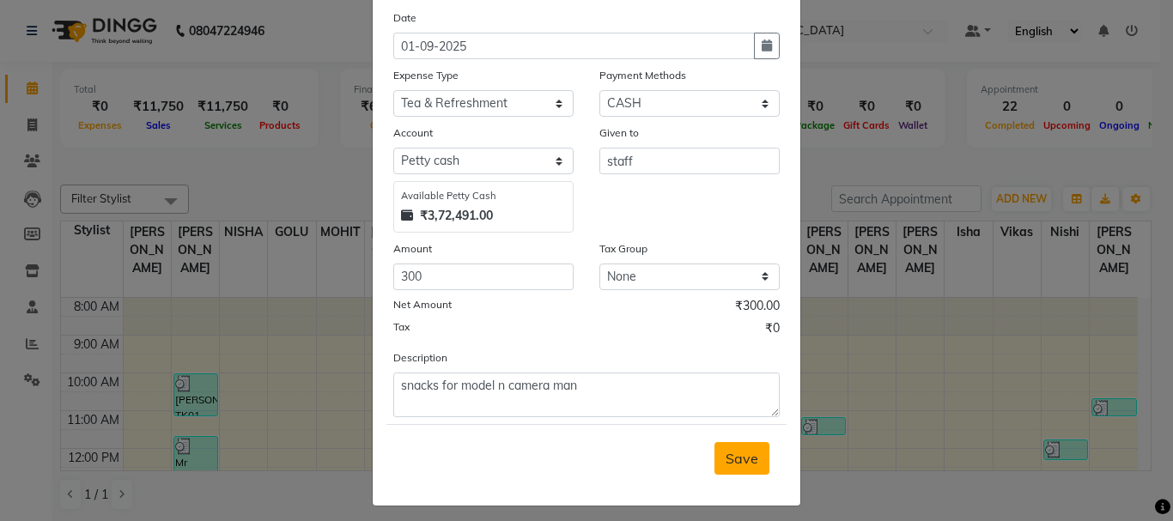
click at [740, 459] on span "Save" at bounding box center [742, 458] width 33 height 17
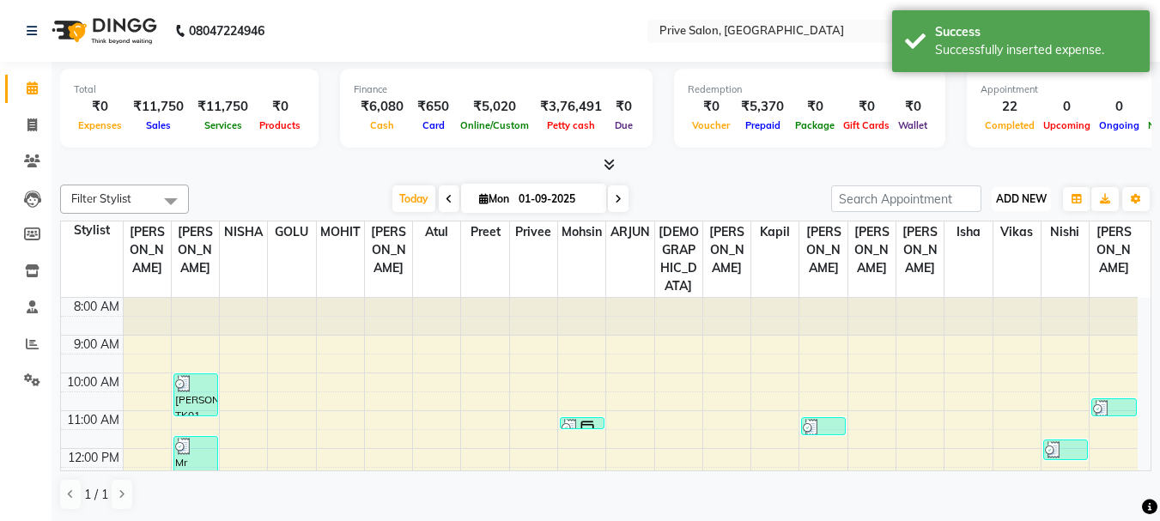
click at [1031, 201] on span "ADD NEW" at bounding box center [1021, 198] width 51 height 13
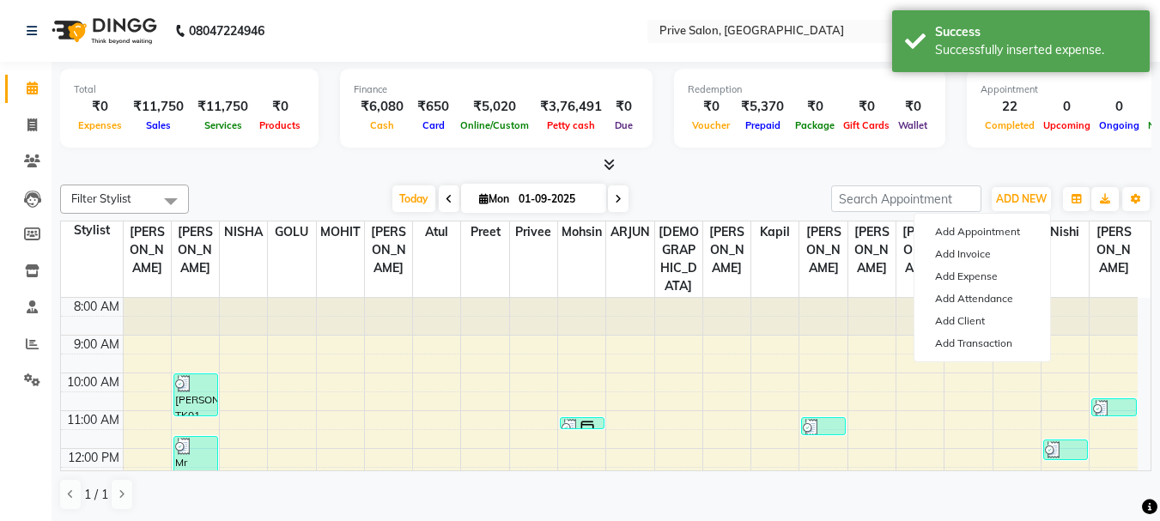
click at [702, 180] on div "Filter Stylist Select All amit ARJUN Atul FAIZAN FARDEEN GOLU harshit HITESH is…" at bounding box center [606, 348] width 1092 height 340
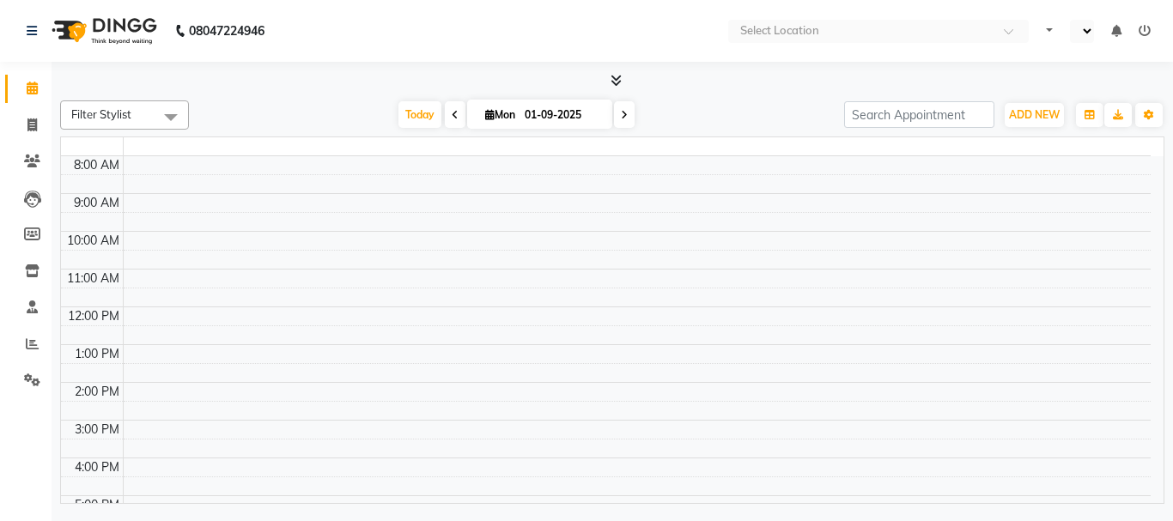
select select "en"
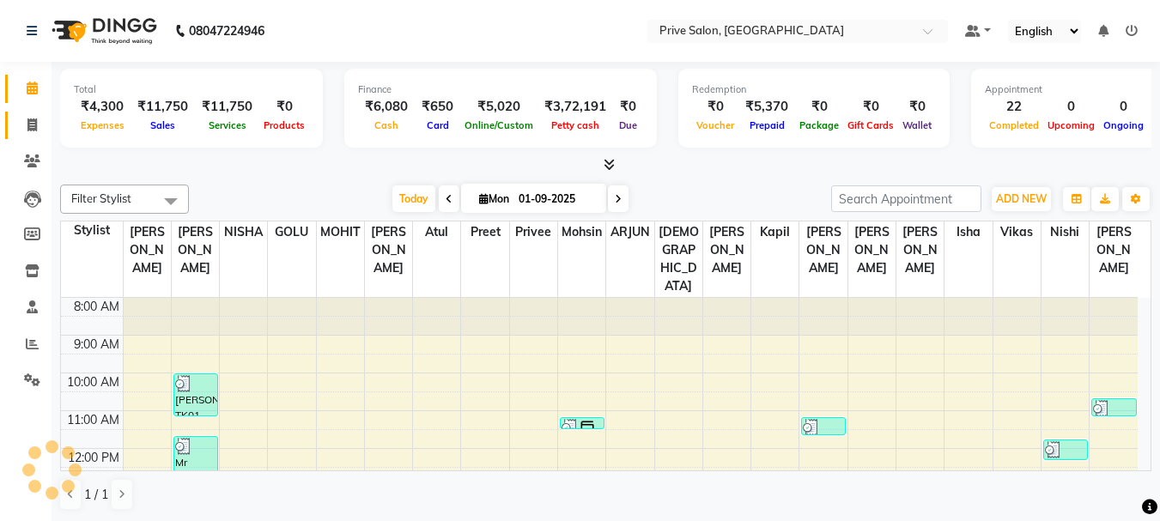
click at [43, 126] on span at bounding box center [32, 126] width 30 height 20
select select "service"
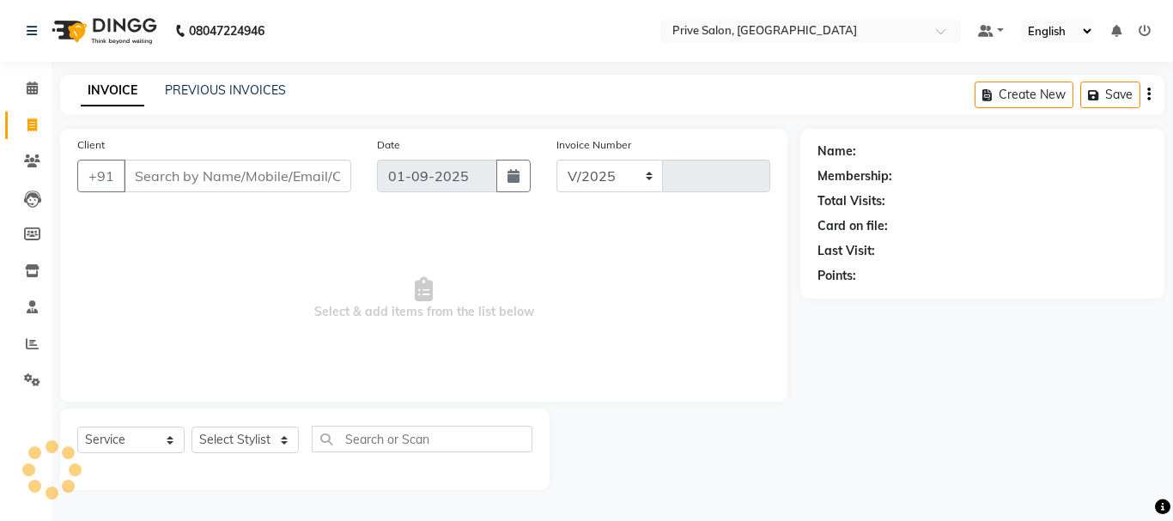
select select "136"
type input "7936"
click at [247, 437] on select "Select Stylist" at bounding box center [245, 440] width 107 height 27
click at [262, 441] on select "Select Stylist" at bounding box center [245, 440] width 107 height 27
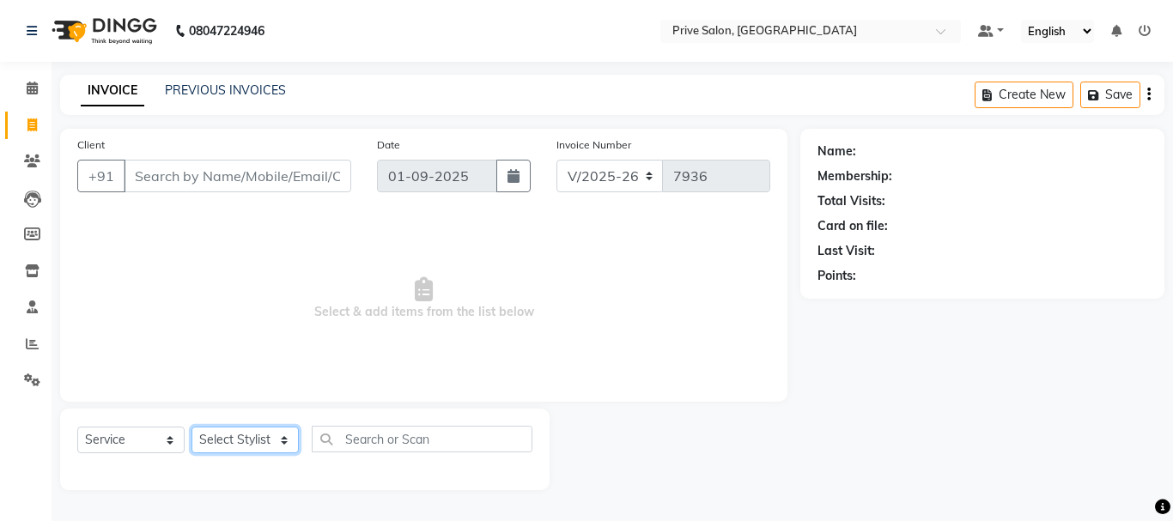
select select "77729"
click at [192, 427] on select "Select Stylist amit ARJUN [PERSON_NAME] [PERSON_NAME] GOLU [PERSON_NAME] isha […" at bounding box center [245, 440] width 107 height 27
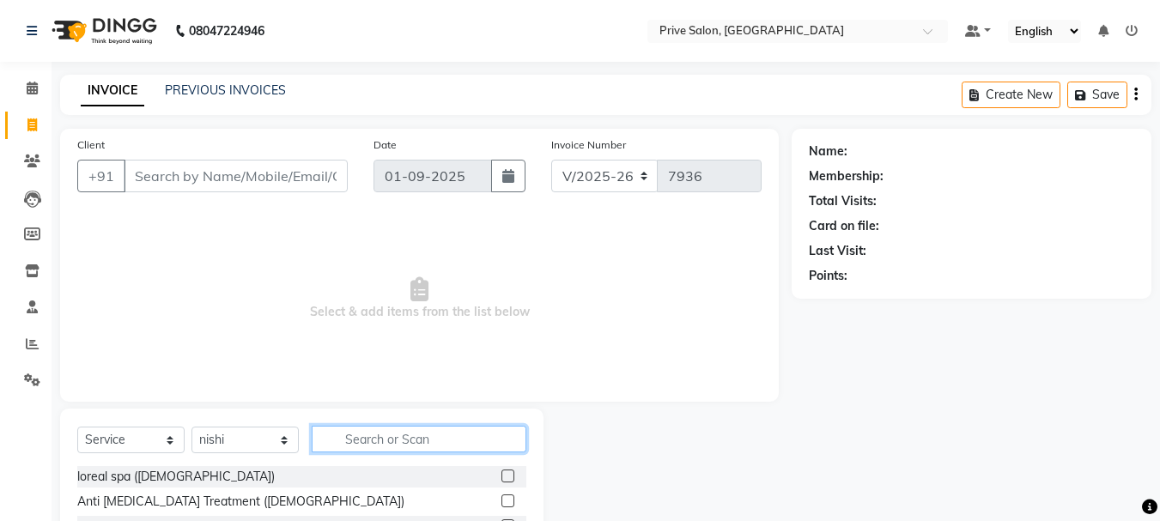
click at [386, 440] on input "text" at bounding box center [419, 439] width 215 height 27
type input "full arms"
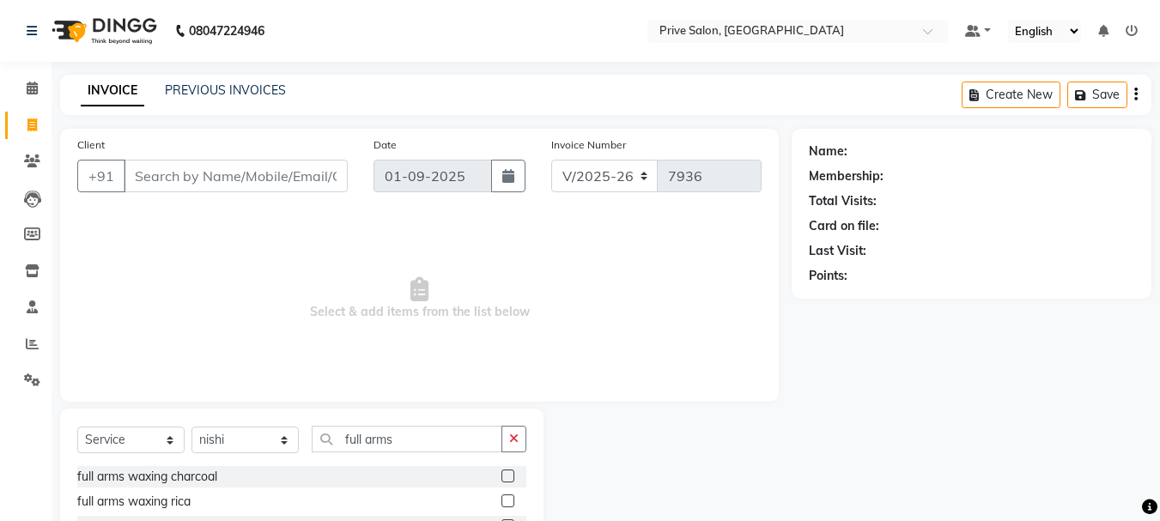
click at [510, 498] on label at bounding box center [508, 501] width 13 height 13
click at [510, 498] on input "checkbox" at bounding box center [507, 501] width 11 height 11
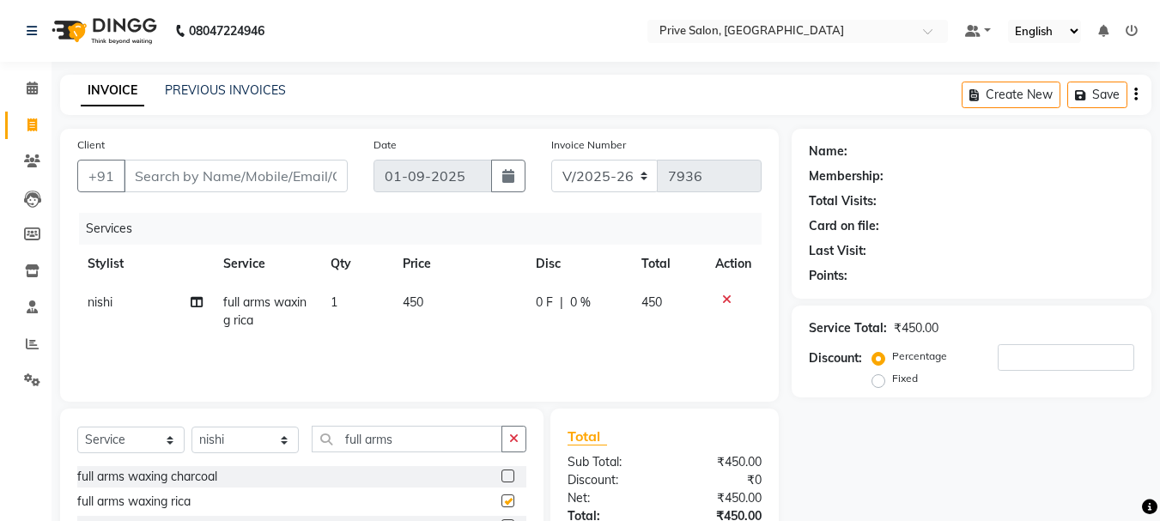
checkbox input "false"
click at [726, 295] on icon at bounding box center [726, 300] width 9 height 12
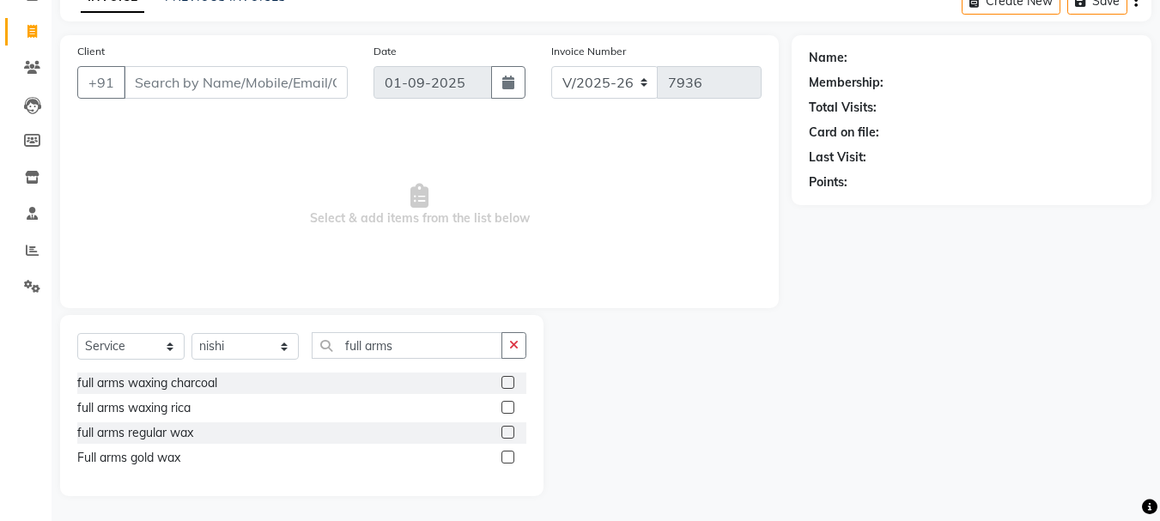
scroll to position [94, 0]
click at [505, 455] on label at bounding box center [508, 456] width 13 height 13
click at [505, 455] on input "checkbox" at bounding box center [507, 457] width 11 height 11
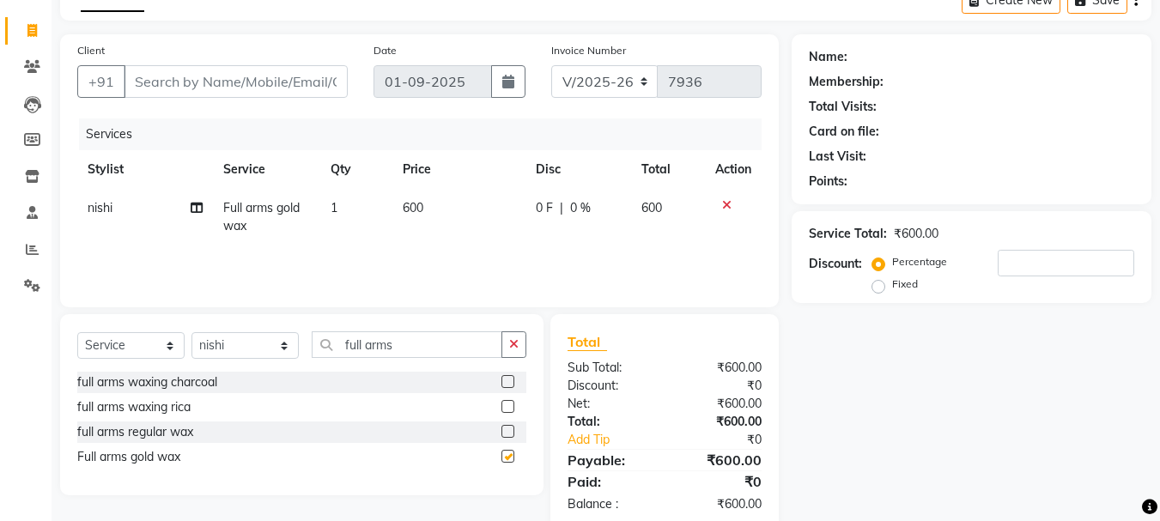
checkbox input "false"
click at [448, 344] on input "full arms" at bounding box center [407, 345] width 191 height 27
type input "full legs"
click at [507, 434] on label at bounding box center [508, 431] width 13 height 13
click at [507, 434] on input "checkbox" at bounding box center [507, 432] width 11 height 11
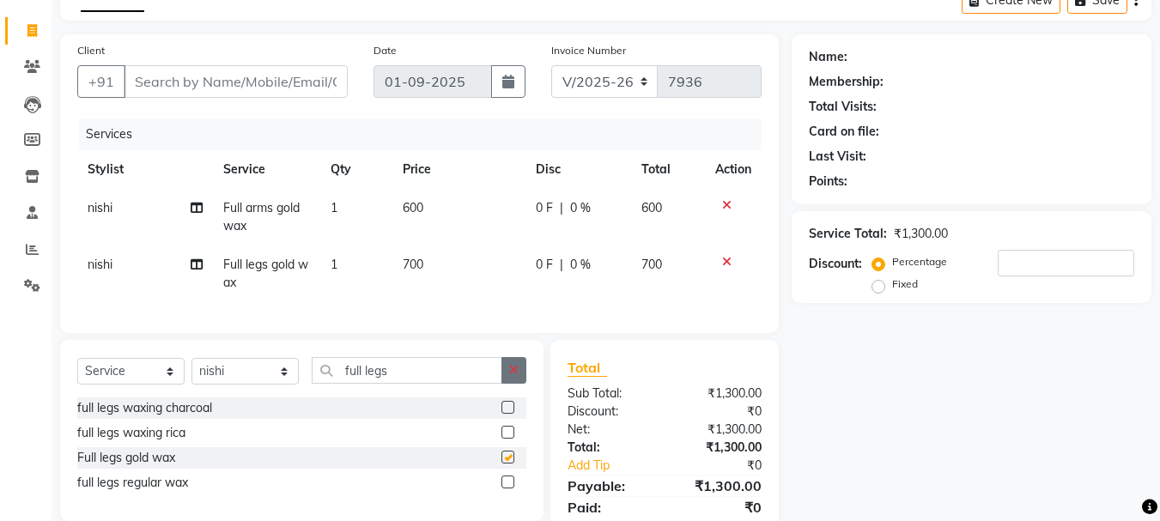
checkbox input "false"
click at [511, 384] on button "button" at bounding box center [514, 370] width 25 height 27
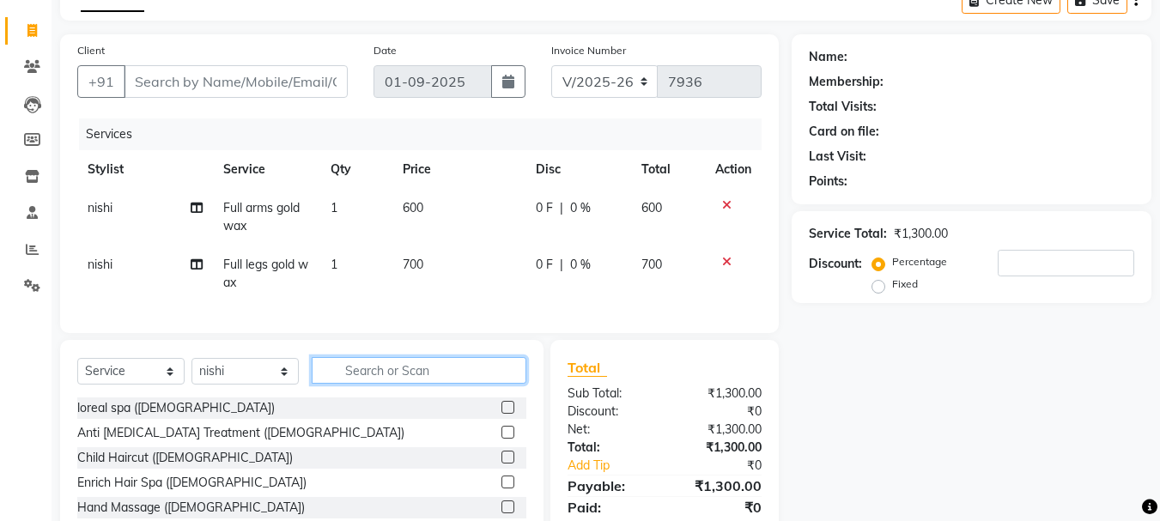
click at [478, 384] on input "text" at bounding box center [419, 370] width 215 height 27
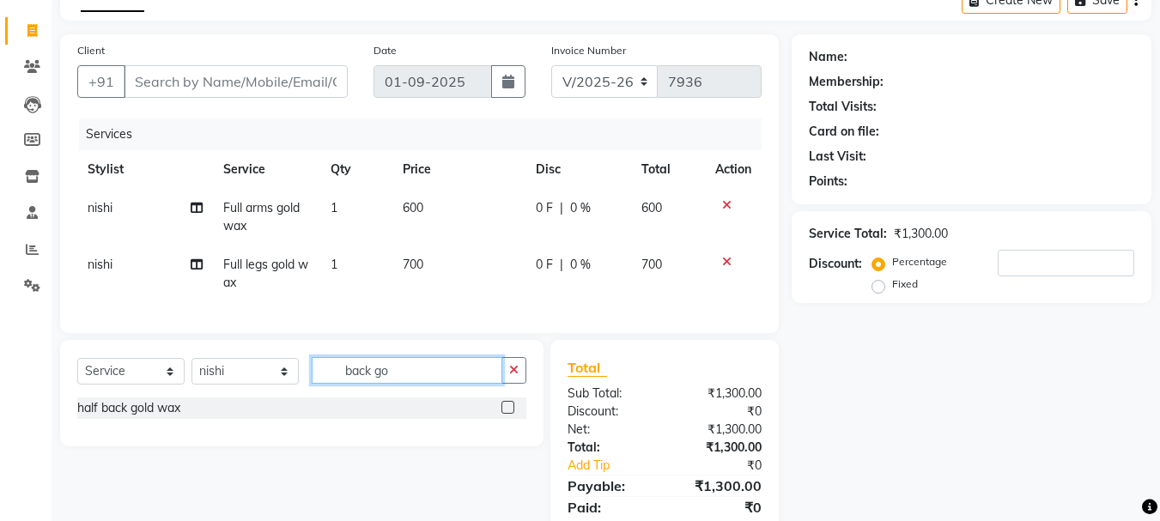
type input "back go"
click at [504, 414] on label at bounding box center [508, 407] width 13 height 13
click at [504, 414] on input "checkbox" at bounding box center [507, 408] width 11 height 11
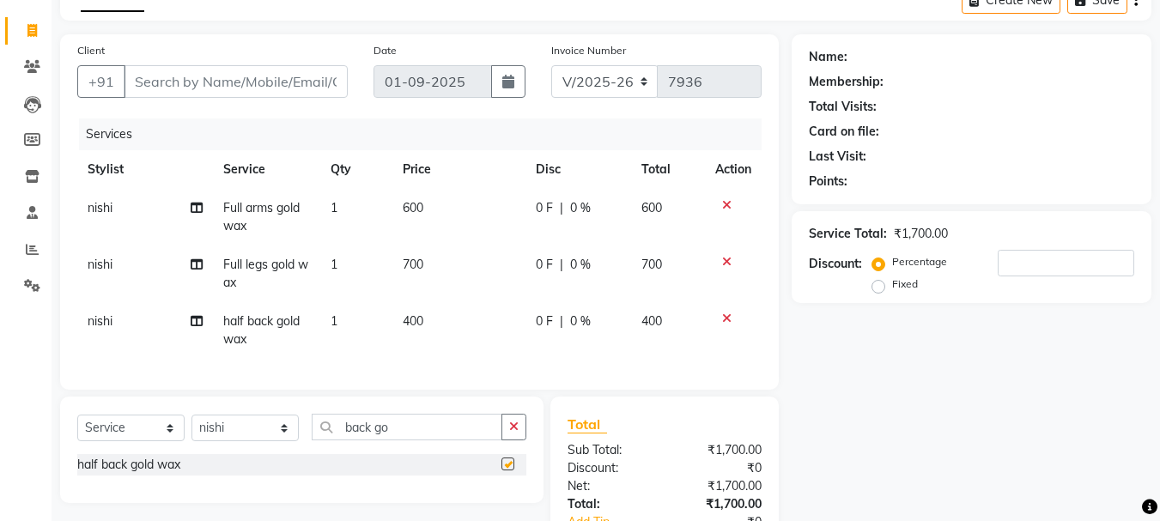
checkbox input "false"
click at [427, 311] on td "400" at bounding box center [459, 330] width 133 height 57
select select "77729"
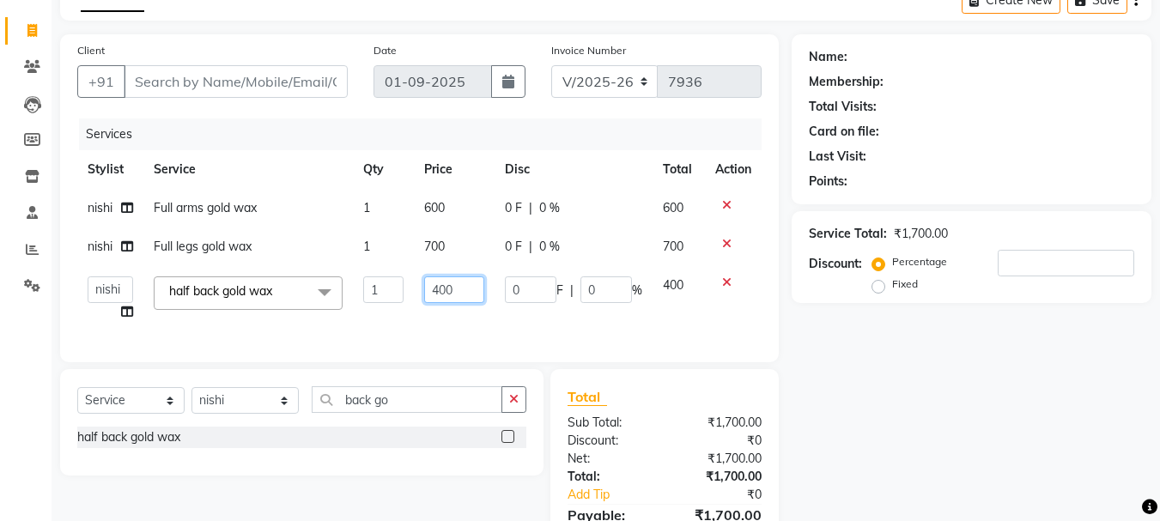
click at [442, 284] on input "400" at bounding box center [453, 290] width 59 height 27
type input "1"
click at [729, 279] on tbody "nishi Full arms gold wax 1 600 0 F | 0 % 600 nishi Full legs gold wax 1 700 0 F…" at bounding box center [419, 260] width 685 height 143
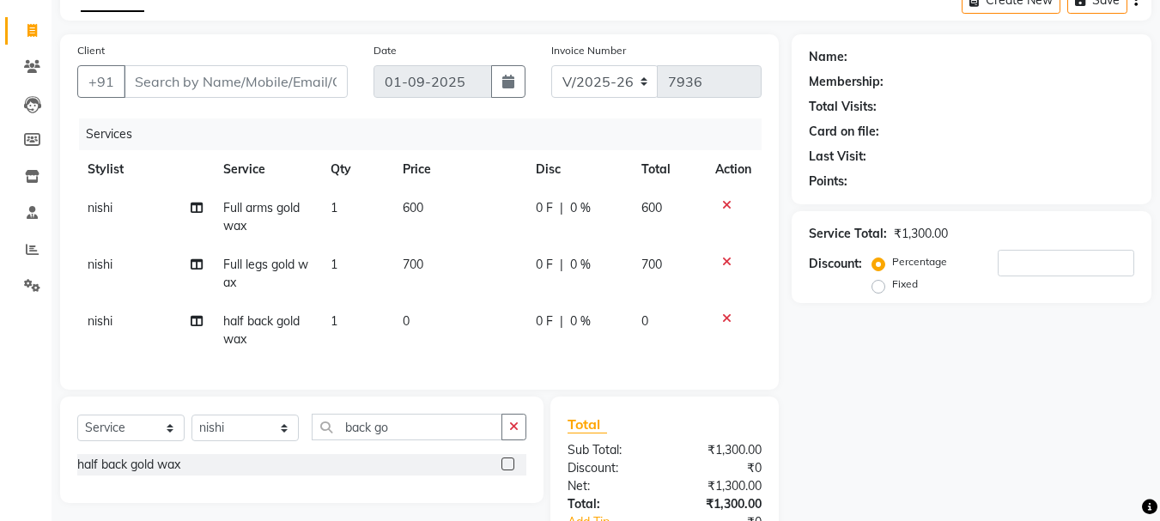
drag, startPoint x: 417, startPoint y: 308, endPoint x: 429, endPoint y: 324, distance: 20.3
click at [429, 324] on td "0" at bounding box center [459, 330] width 133 height 57
select select "77729"
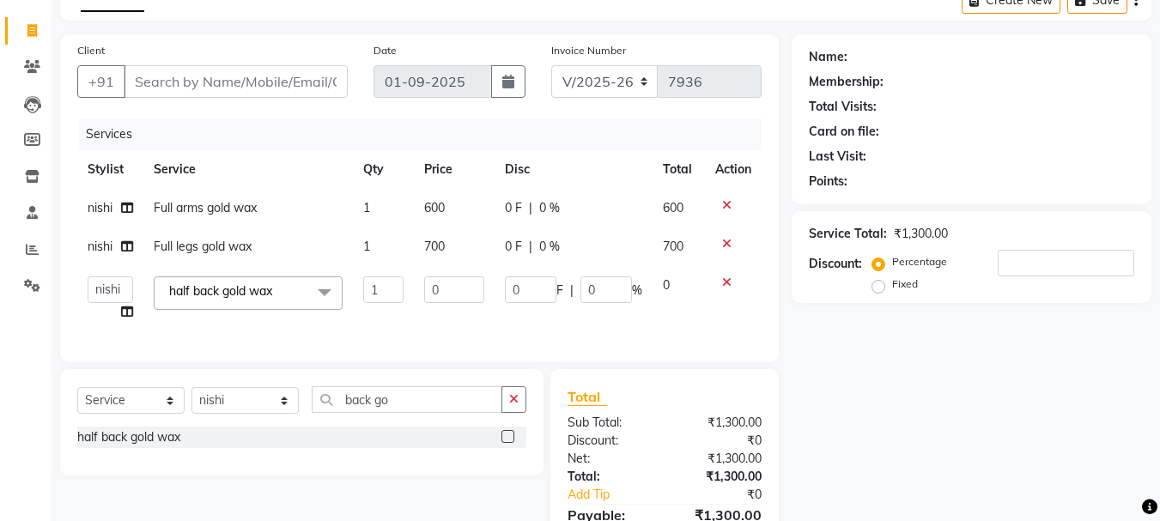
click at [429, 324] on td "0" at bounding box center [454, 298] width 80 height 65
click at [448, 293] on input "0" at bounding box center [453, 290] width 59 height 27
type input "1"
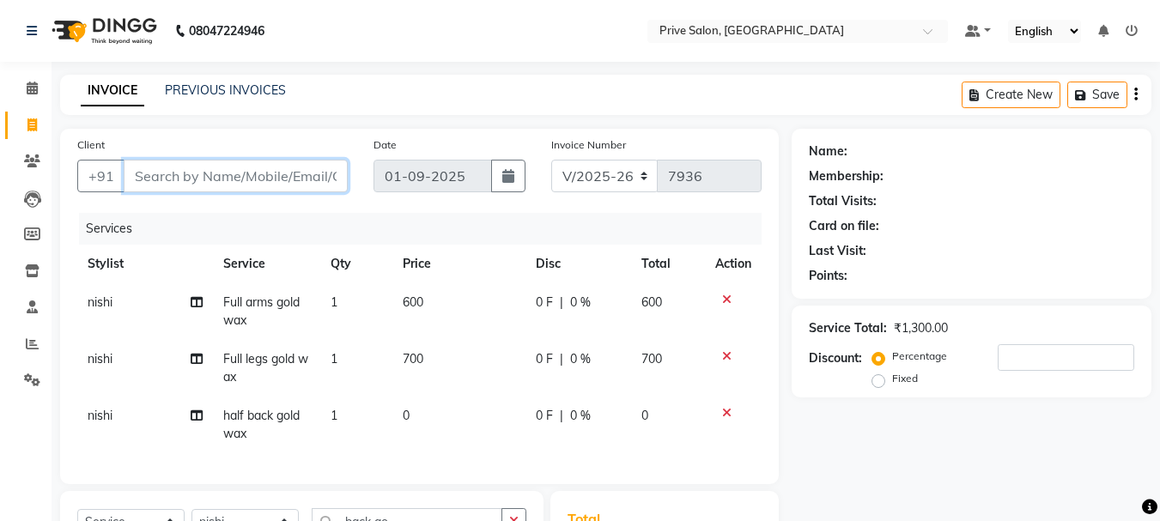
click at [222, 180] on input "Client" at bounding box center [236, 176] width 224 height 33
type input "9"
type input "0"
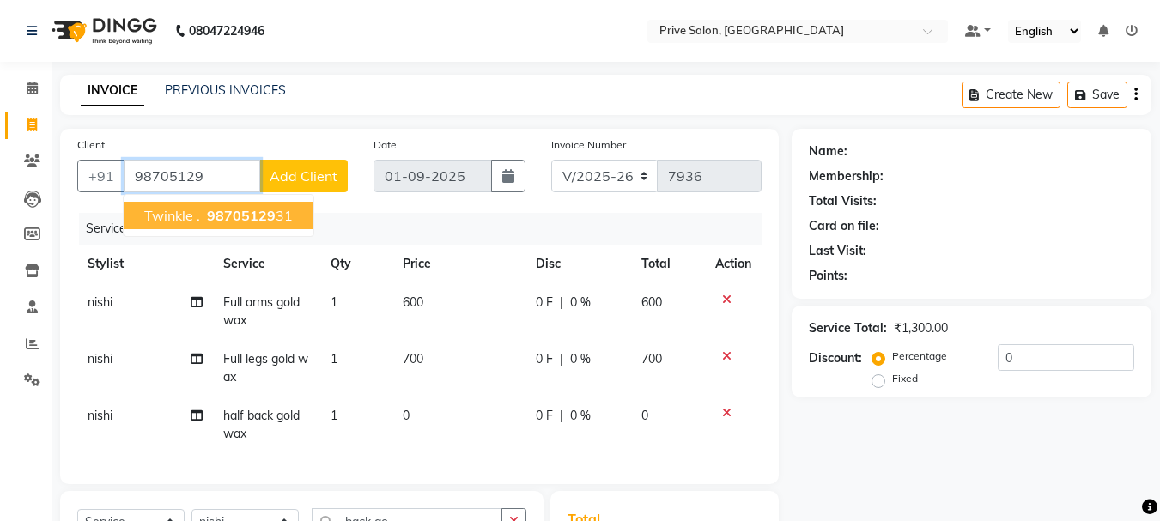
click at [243, 218] on span "98705129" at bounding box center [241, 215] width 69 height 17
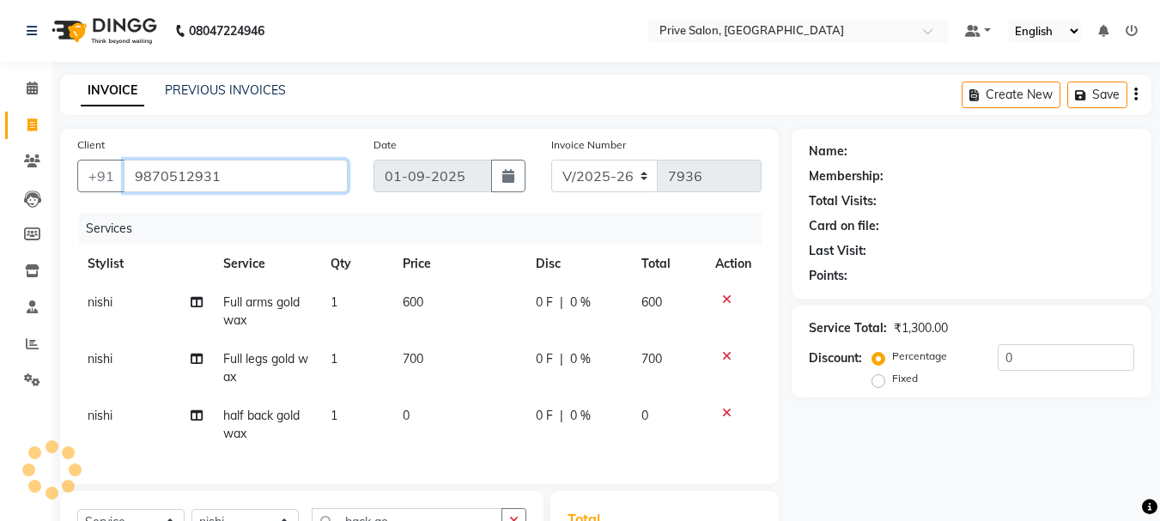
type input "9870512931"
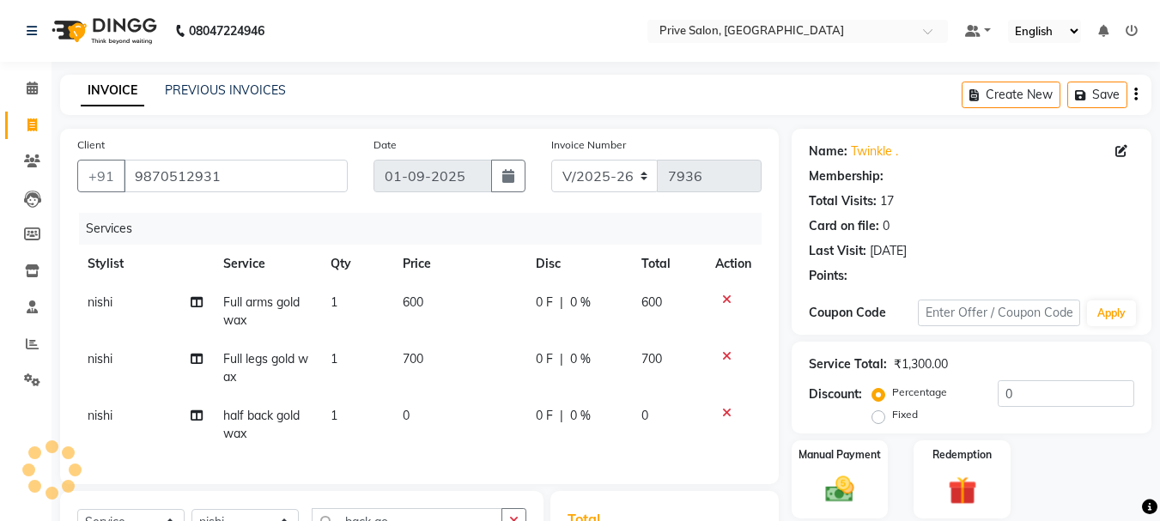
select select "1: Object"
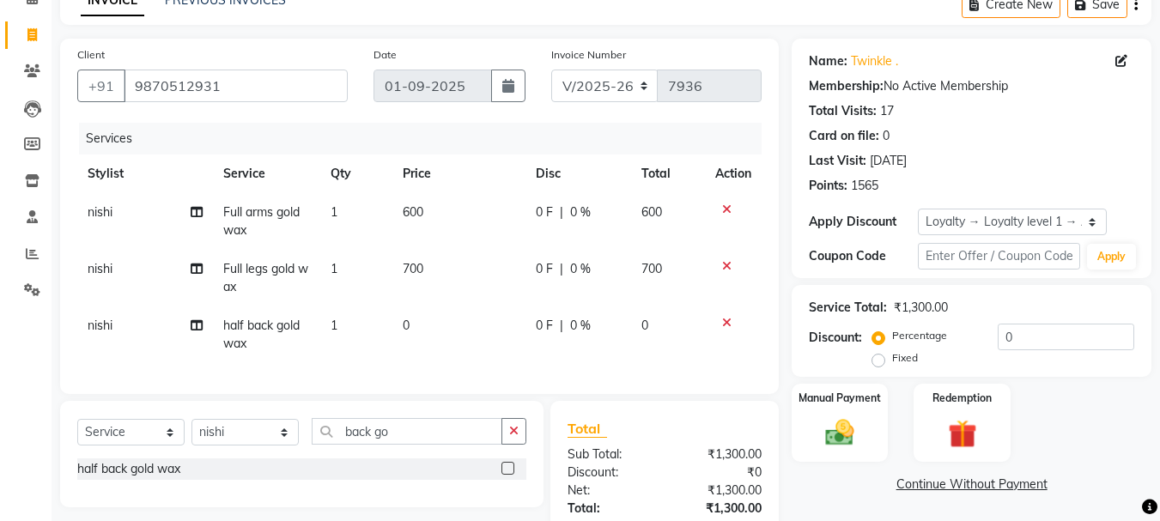
scroll to position [225, 0]
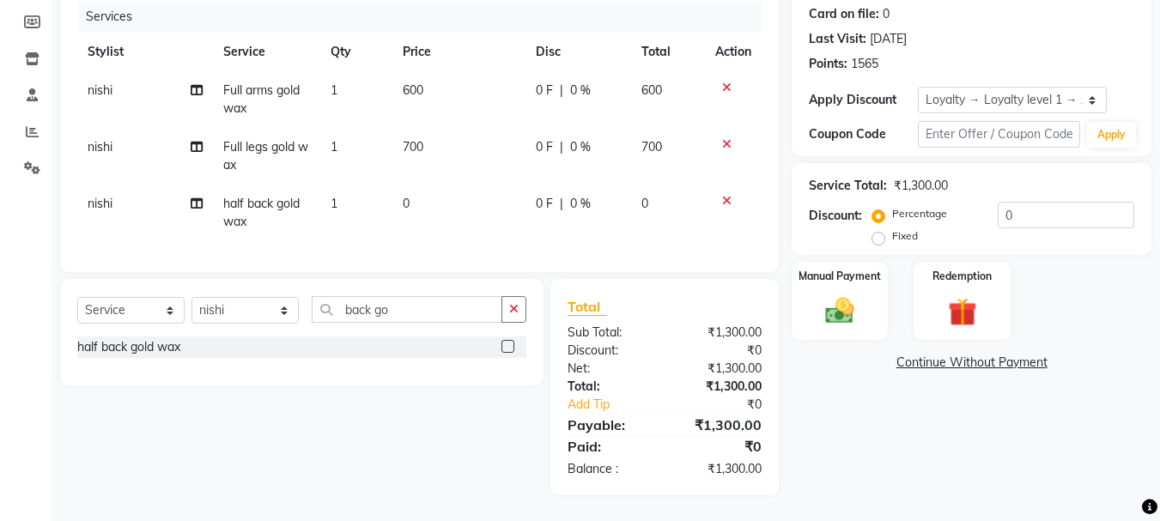
click at [728, 195] on icon at bounding box center [726, 201] width 9 height 12
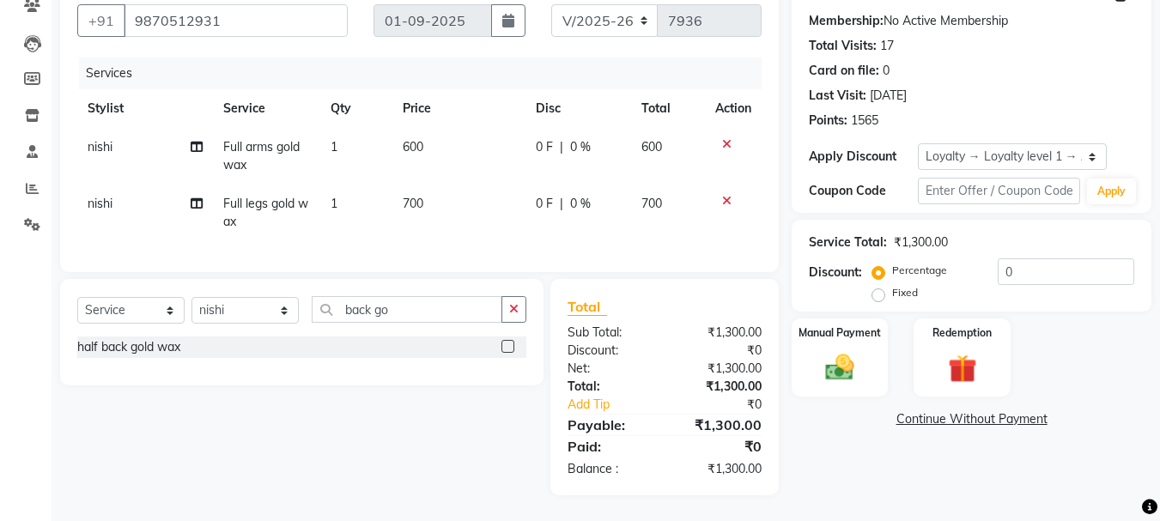
click at [511, 349] on label at bounding box center [508, 346] width 13 height 13
click at [511, 349] on input "checkbox" at bounding box center [507, 347] width 11 height 11
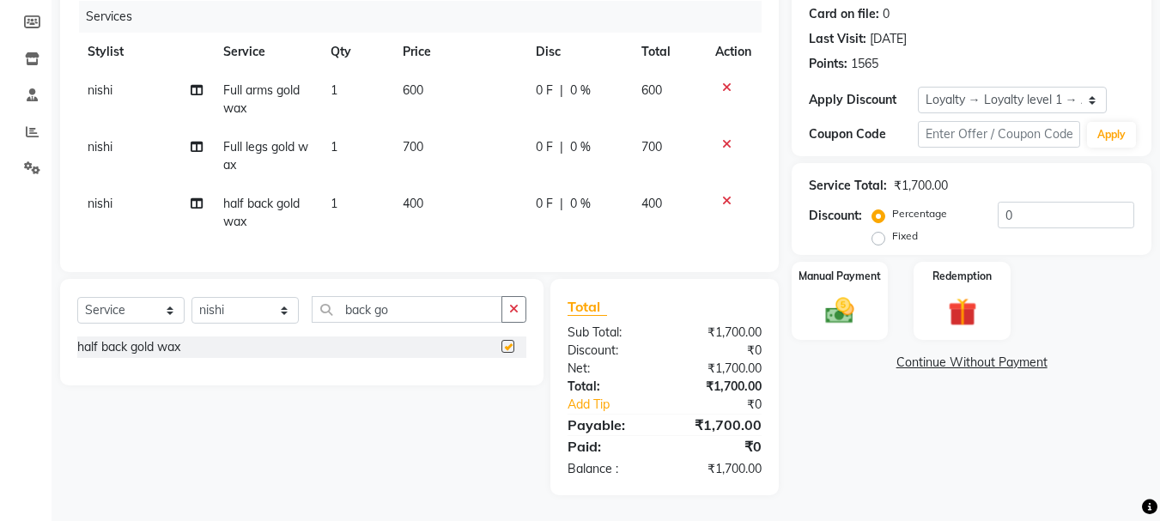
checkbox input "false"
drag, startPoint x: 415, startPoint y: 183, endPoint x: 412, endPoint y: 194, distance: 11.5
click at [412, 196] on span "400" at bounding box center [413, 203] width 21 height 15
select select "77729"
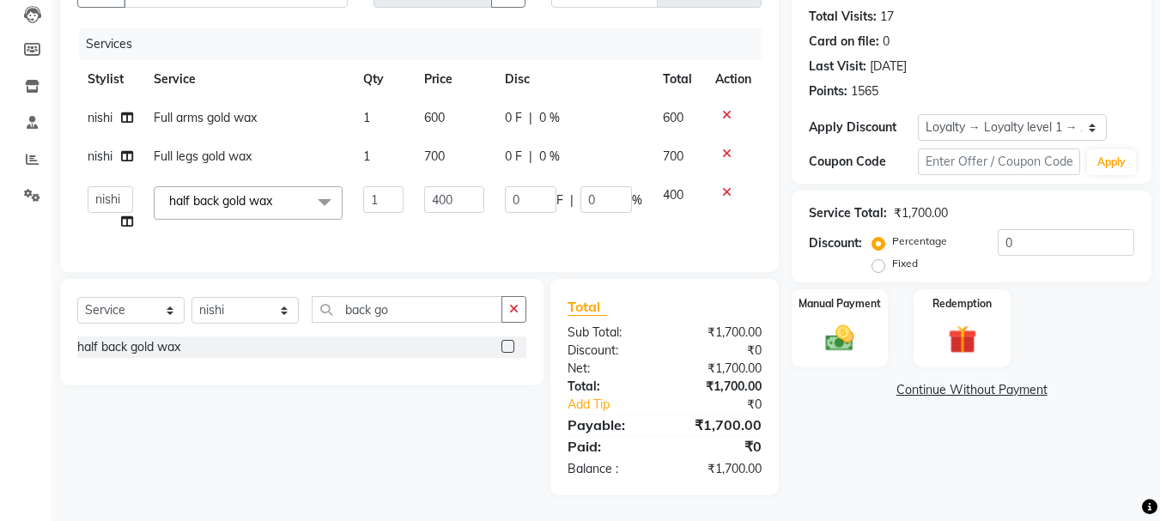
scroll to position [198, 0]
click at [412, 194] on td "1" at bounding box center [384, 208] width 62 height 65
click at [438, 186] on input "400" at bounding box center [453, 199] width 59 height 27
type input "800"
click at [868, 413] on div "Name: Twinkle . Membership: No Active Membership Total Visits: 17 Card on file:…" at bounding box center [978, 219] width 373 height 551
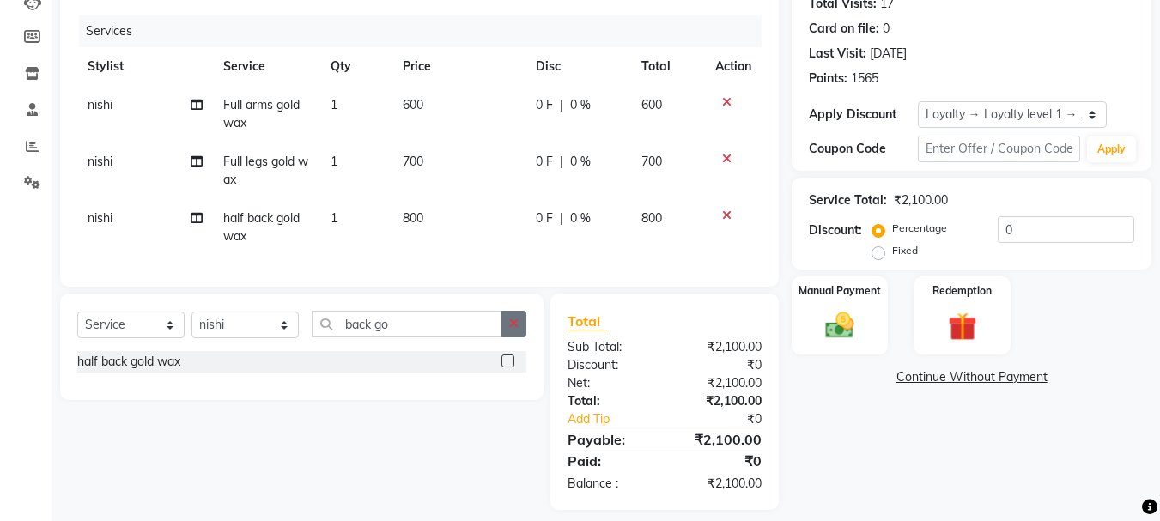
click at [521, 338] on button "button" at bounding box center [514, 324] width 25 height 27
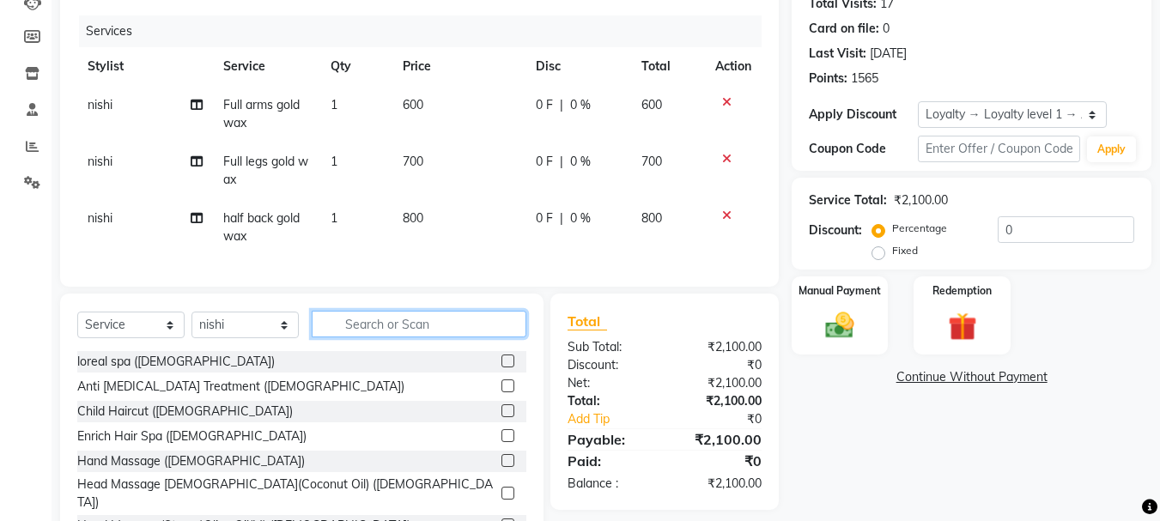
click at [453, 329] on input "text" at bounding box center [419, 324] width 215 height 27
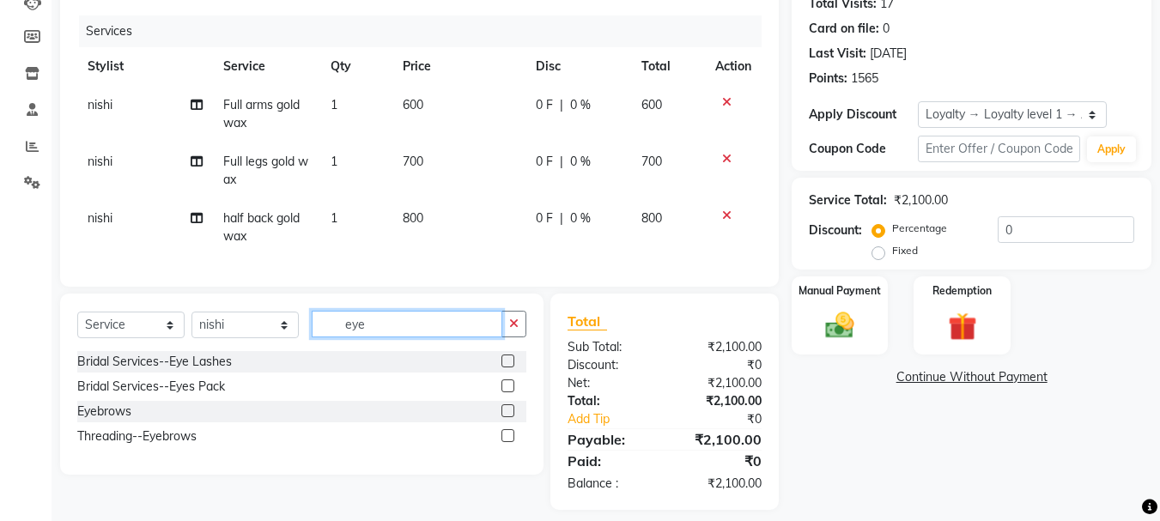
type input "eye"
click at [509, 417] on label at bounding box center [508, 411] width 13 height 13
click at [509, 417] on input "checkbox" at bounding box center [507, 411] width 11 height 11
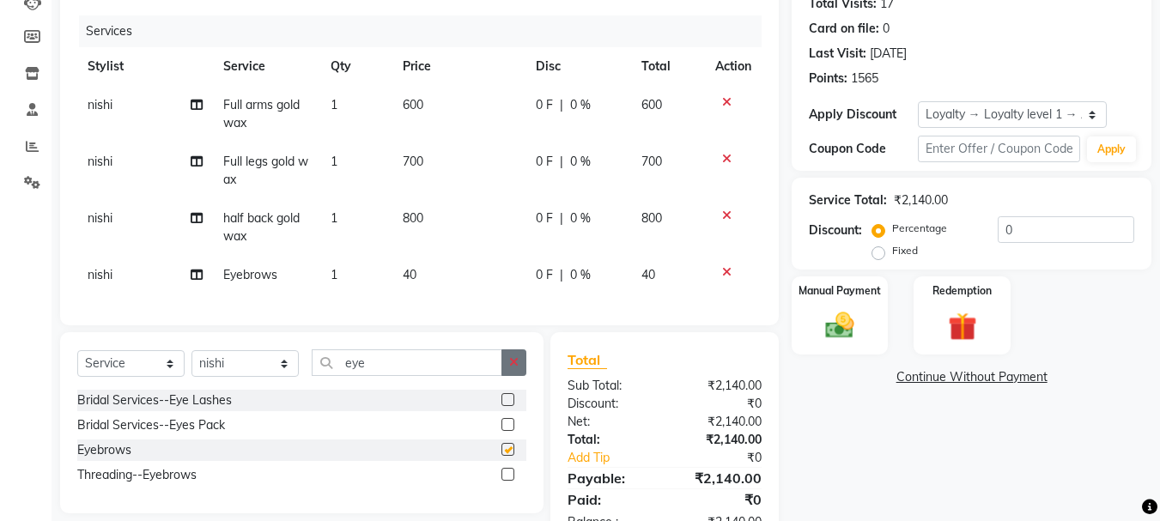
checkbox input "false"
click at [509, 376] on button "button" at bounding box center [514, 363] width 25 height 27
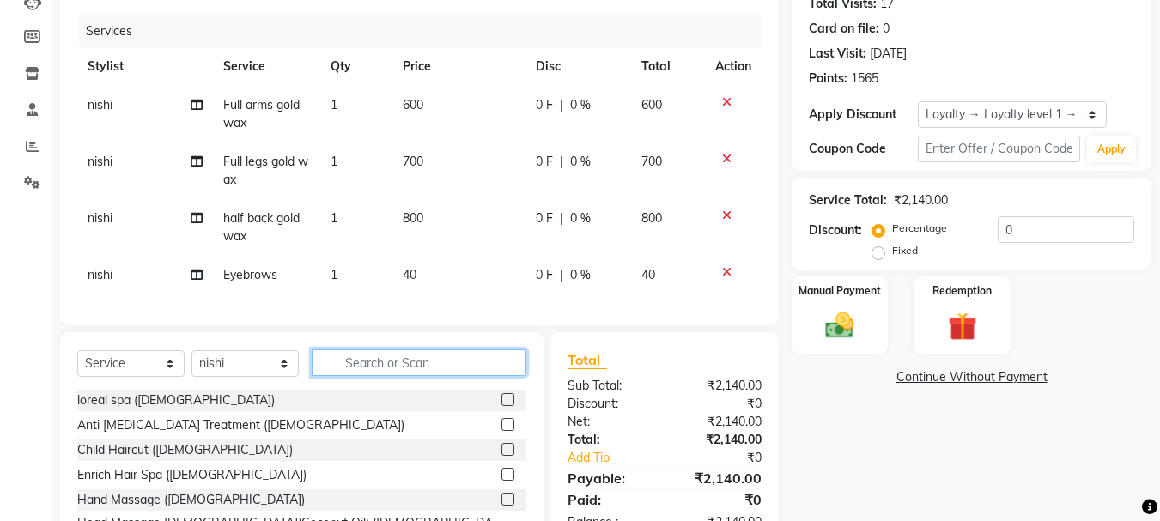
click at [490, 376] on input "text" at bounding box center [419, 363] width 215 height 27
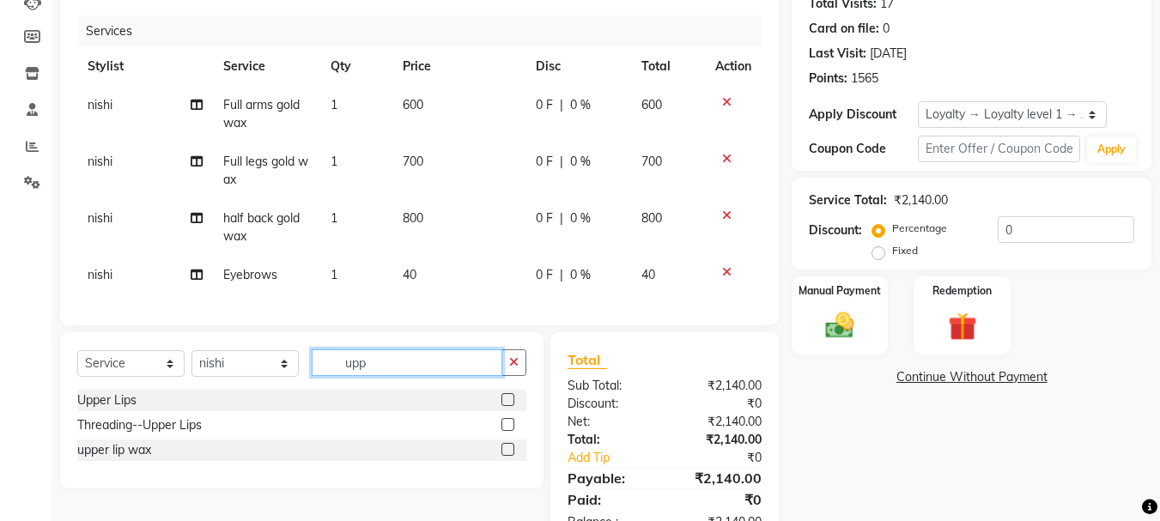
type input "upp"
click at [505, 406] on label at bounding box center [508, 399] width 13 height 13
click at [505, 406] on input "checkbox" at bounding box center [507, 400] width 11 height 11
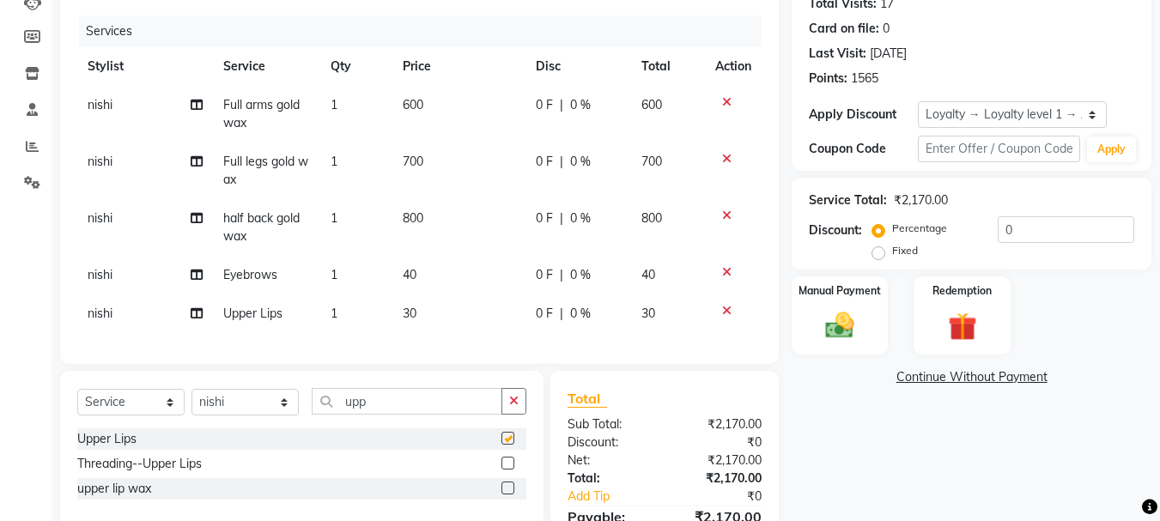
checkbox input "false"
click at [222, 416] on select "Select Stylist amit ARJUN [PERSON_NAME] [PERSON_NAME] GOLU [PERSON_NAME] isha […" at bounding box center [245, 402] width 107 height 27
select select "64340"
click at [192, 402] on select "Select Stylist amit ARJUN [PERSON_NAME] [PERSON_NAME] GOLU [PERSON_NAME] isha […" at bounding box center [245, 402] width 107 height 27
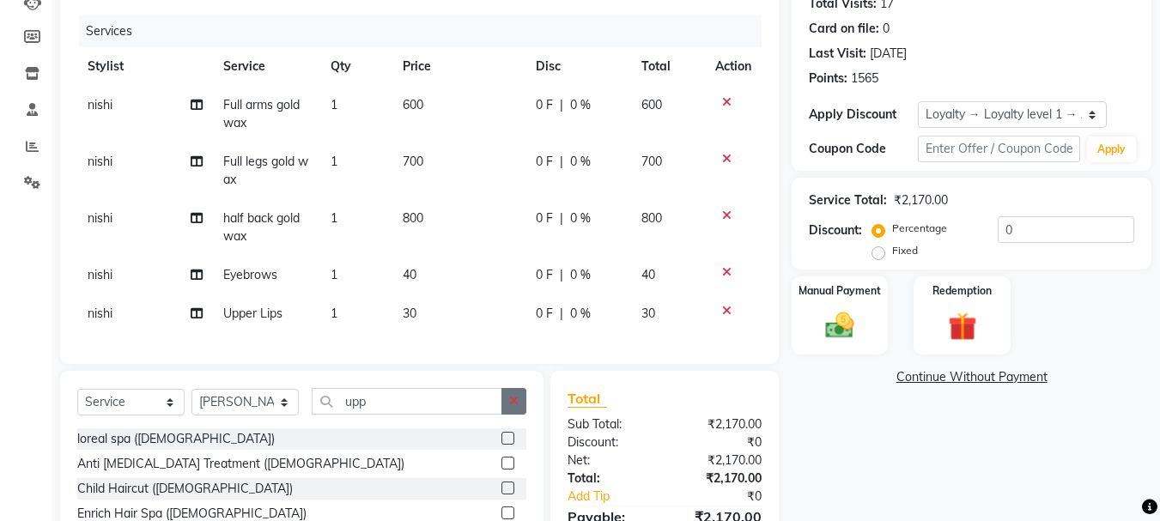
click at [515, 407] on icon "button" at bounding box center [513, 401] width 9 height 12
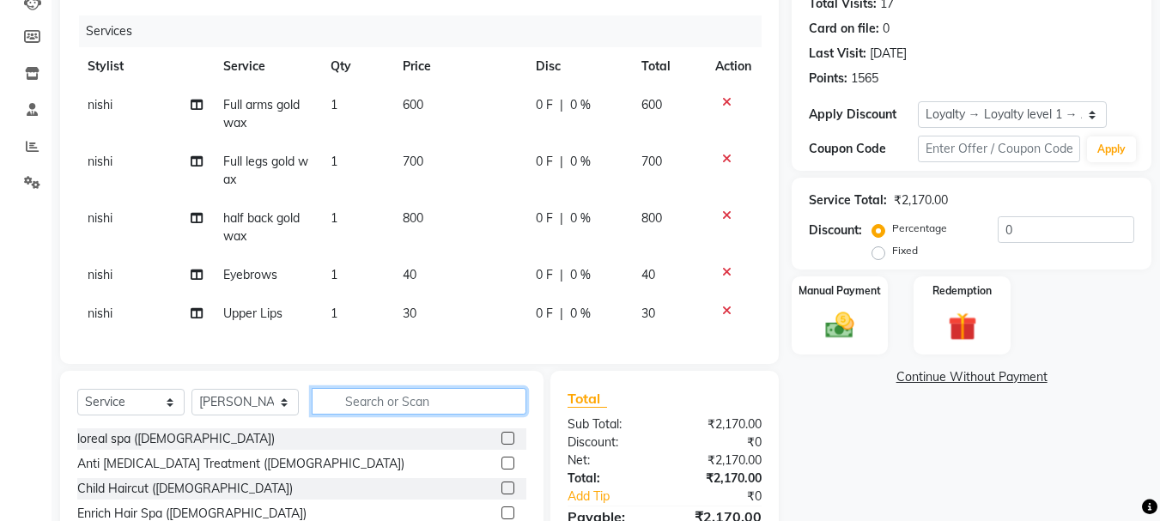
click at [486, 414] on input "text" at bounding box center [419, 401] width 215 height 27
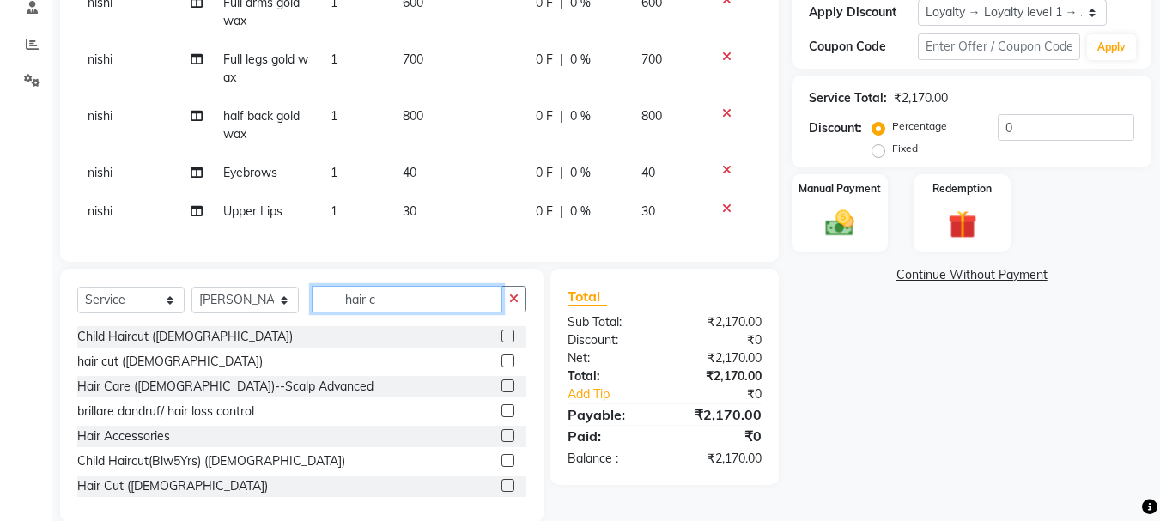
scroll to position [339, 0]
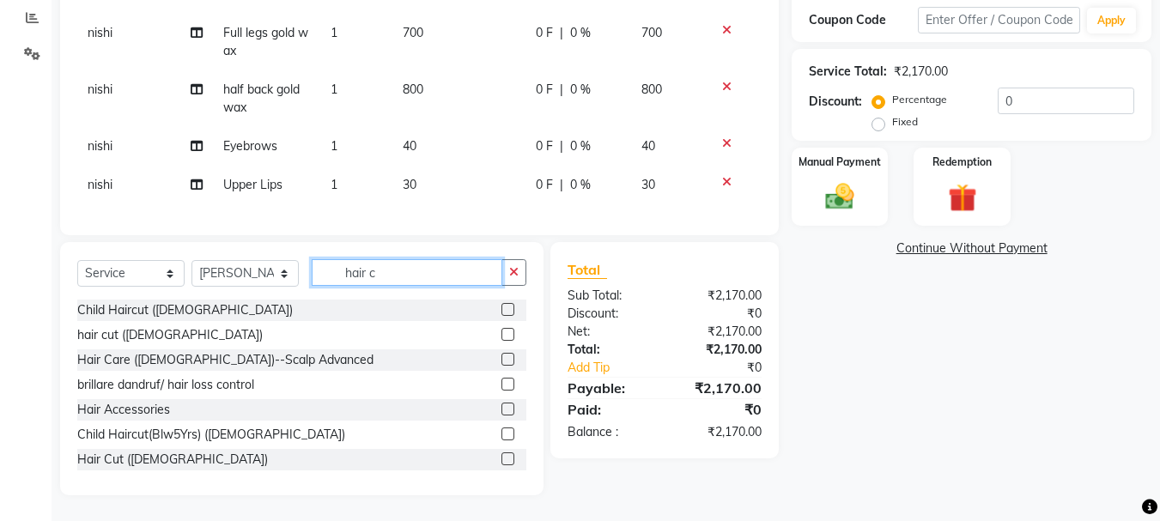
type input "hair c"
click at [502, 461] on label at bounding box center [508, 459] width 13 height 13
click at [502, 461] on input "checkbox" at bounding box center [507, 459] width 11 height 11
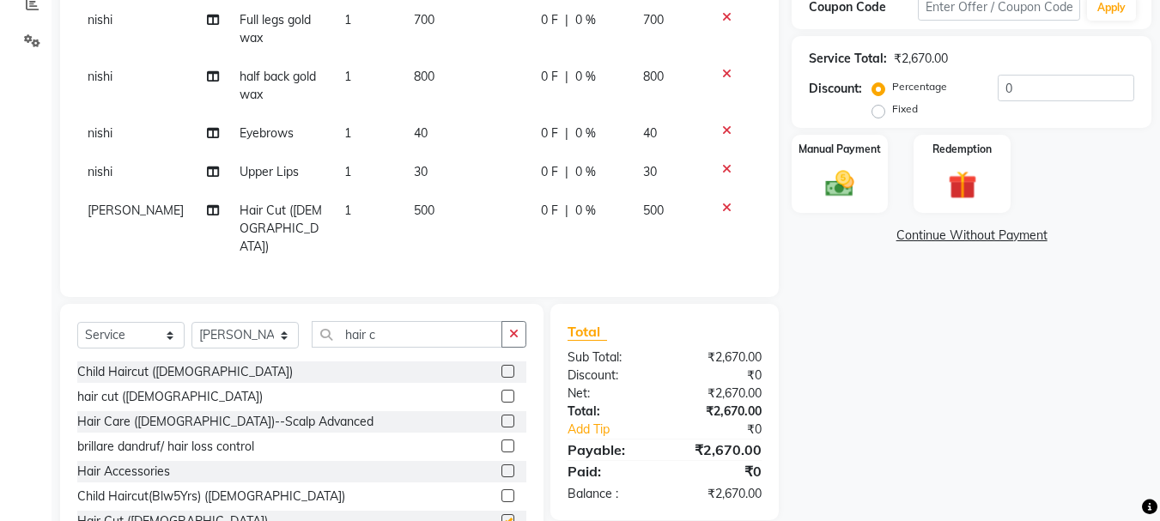
checkbox input "false"
drag, startPoint x: 996, startPoint y: 165, endPoint x: 1019, endPoint y: -104, distance: 269.9
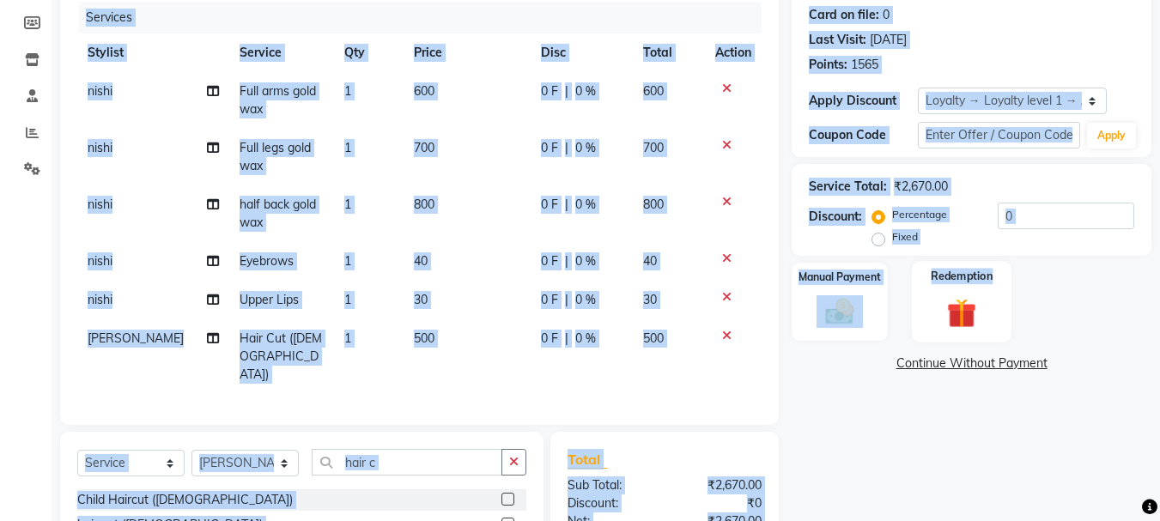
click at [972, 303] on img at bounding box center [962, 313] width 48 height 37
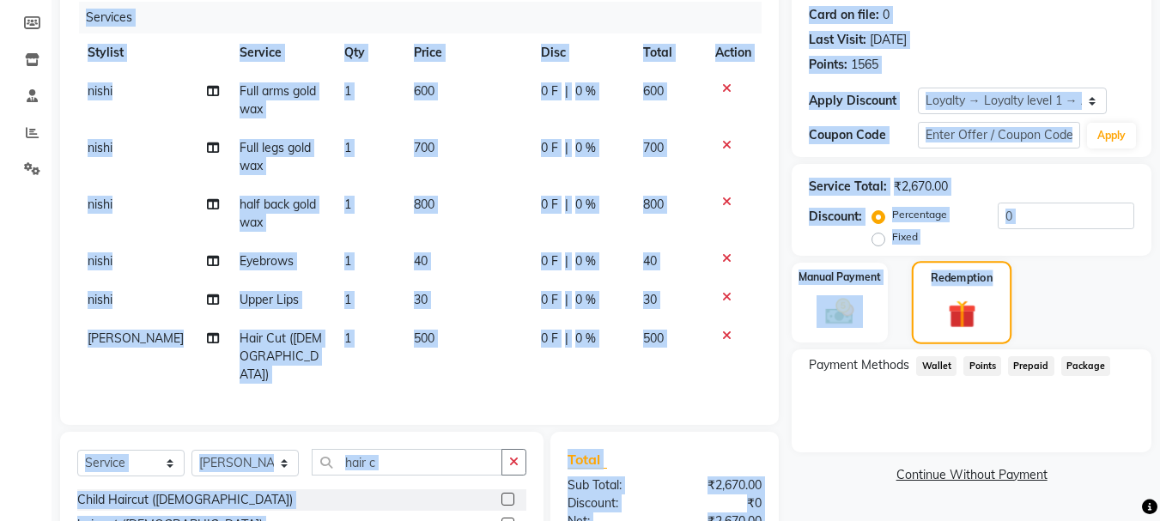
scroll to position [396, 0]
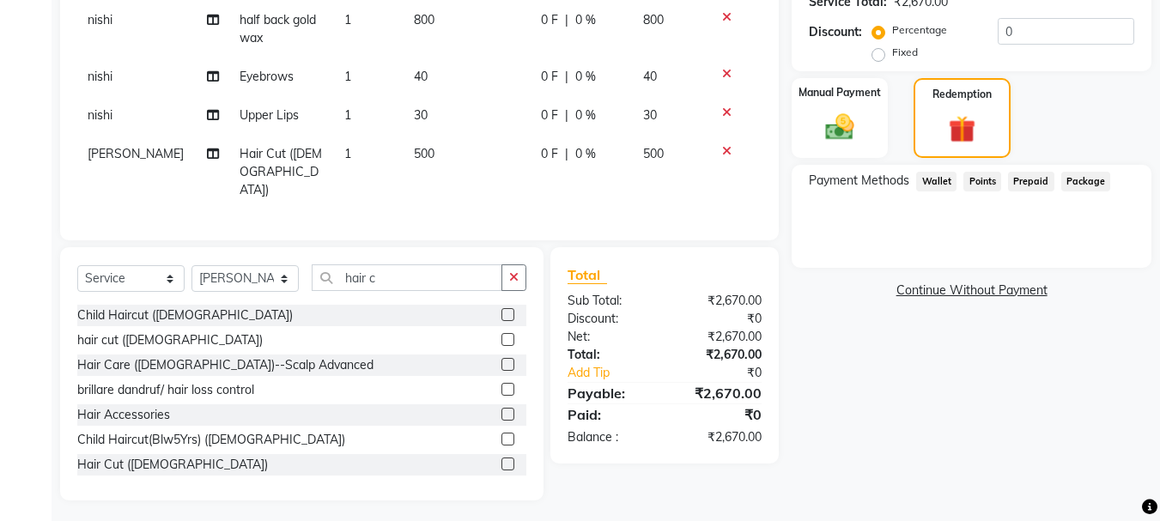
click at [989, 179] on span "Points" at bounding box center [983, 182] width 38 height 20
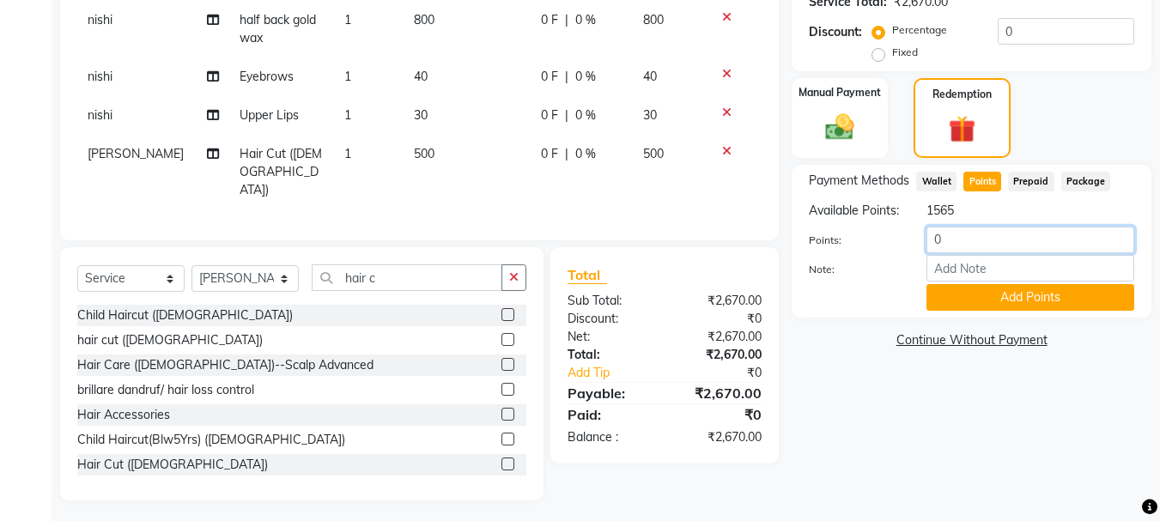
click at [985, 253] on input "0" at bounding box center [1031, 240] width 208 height 27
type input "01000"
click at [1012, 309] on button "Add Points" at bounding box center [1031, 297] width 208 height 27
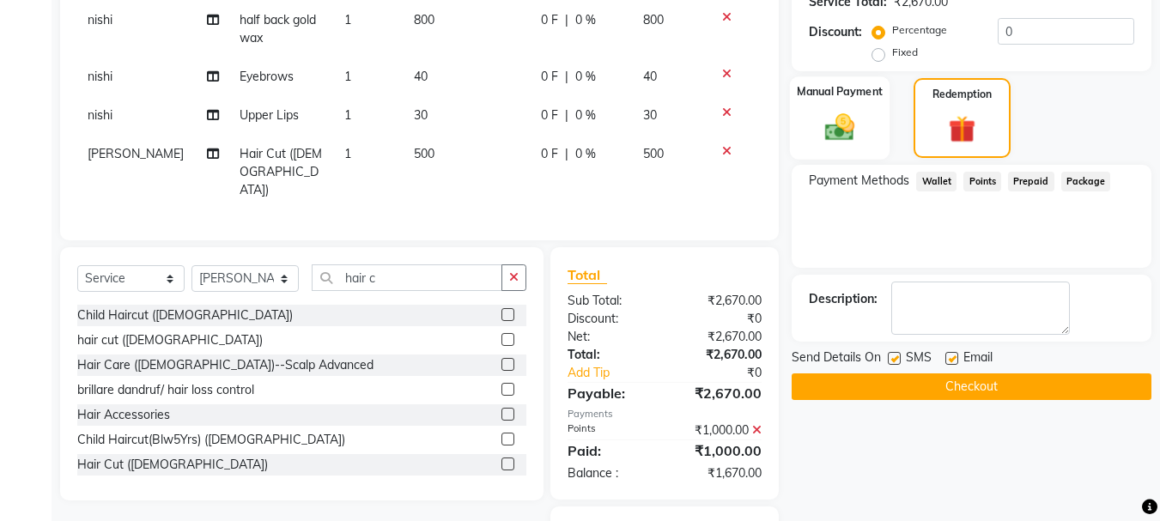
click at [838, 125] on img at bounding box center [840, 127] width 48 height 34
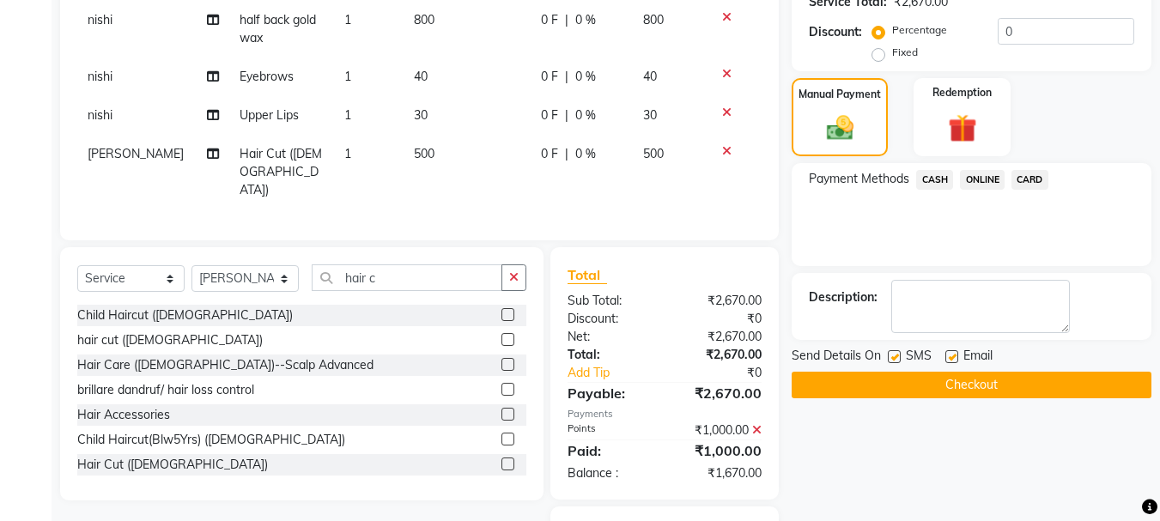
click at [927, 174] on span "CASH" at bounding box center [935, 180] width 37 height 20
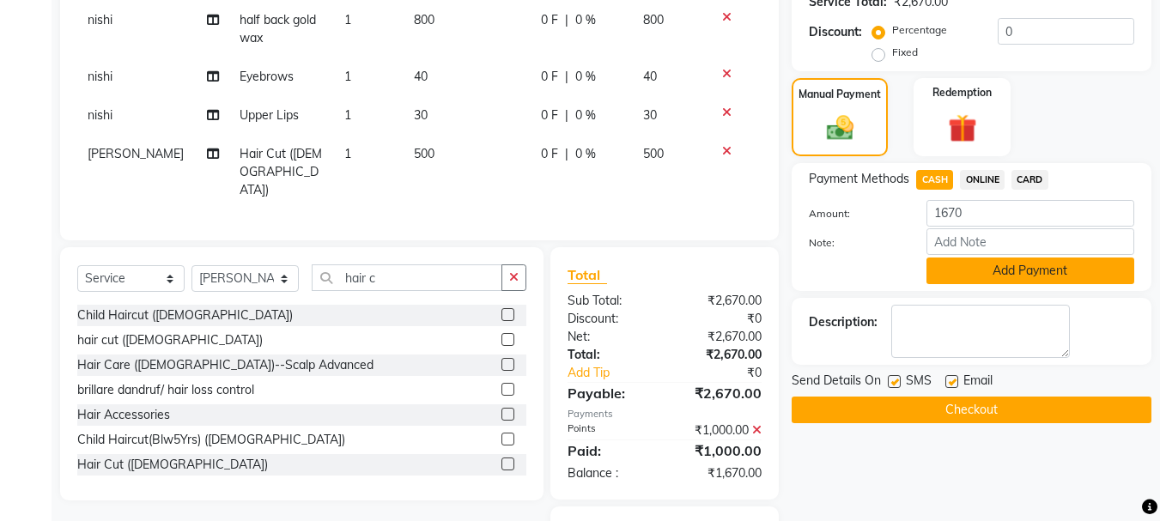
click at [985, 269] on button "Add Payment" at bounding box center [1031, 271] width 208 height 27
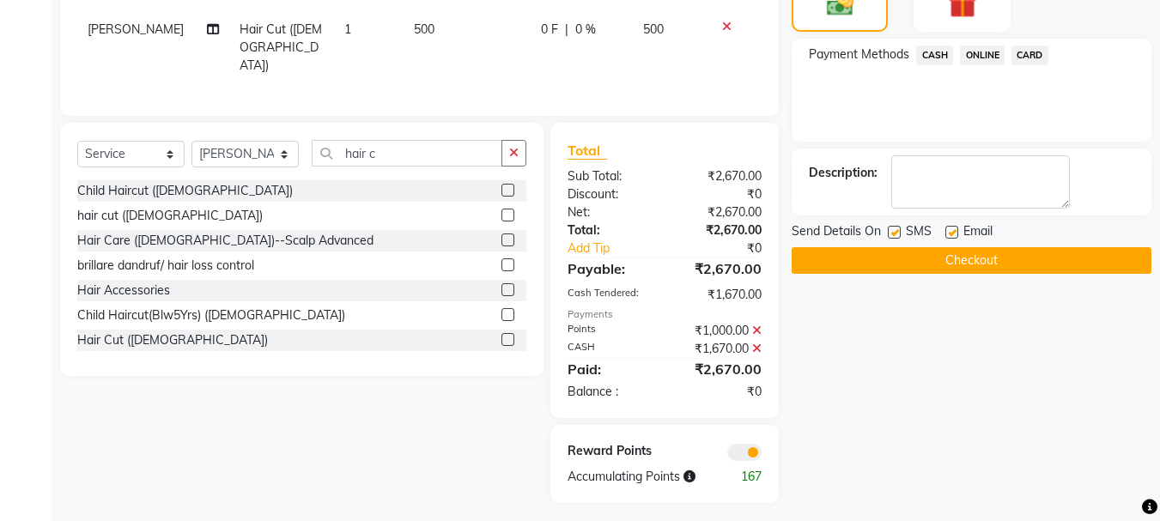
scroll to position [523, 0]
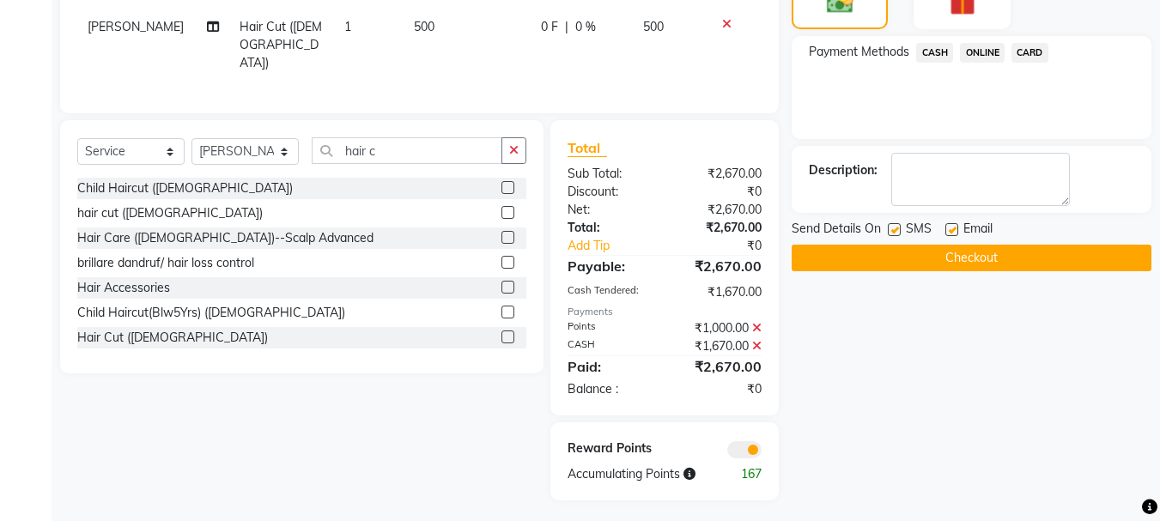
click at [758, 344] on icon at bounding box center [756, 346] width 9 height 12
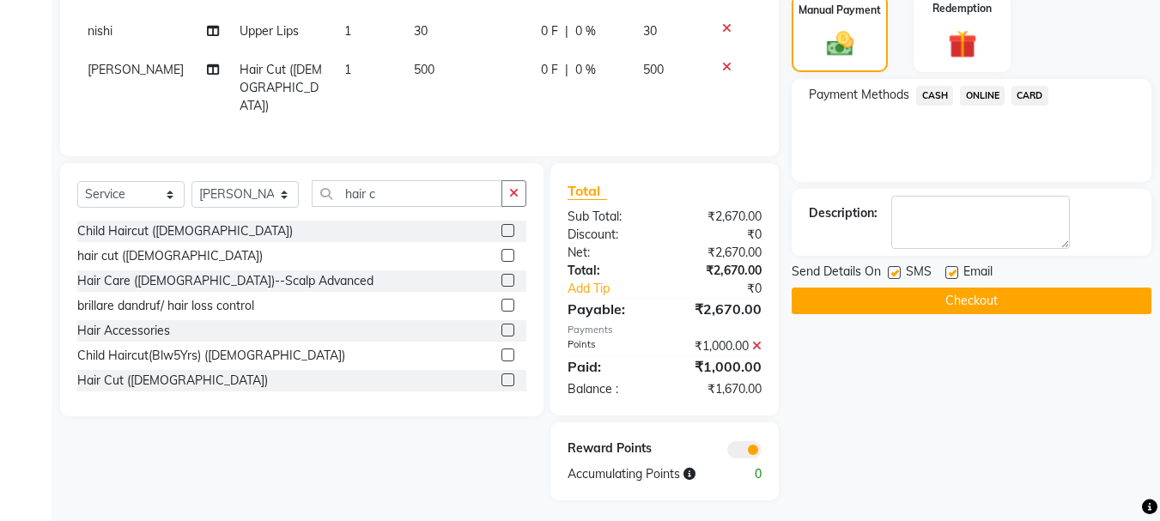
click at [981, 89] on span "ONLINE" at bounding box center [982, 96] width 45 height 20
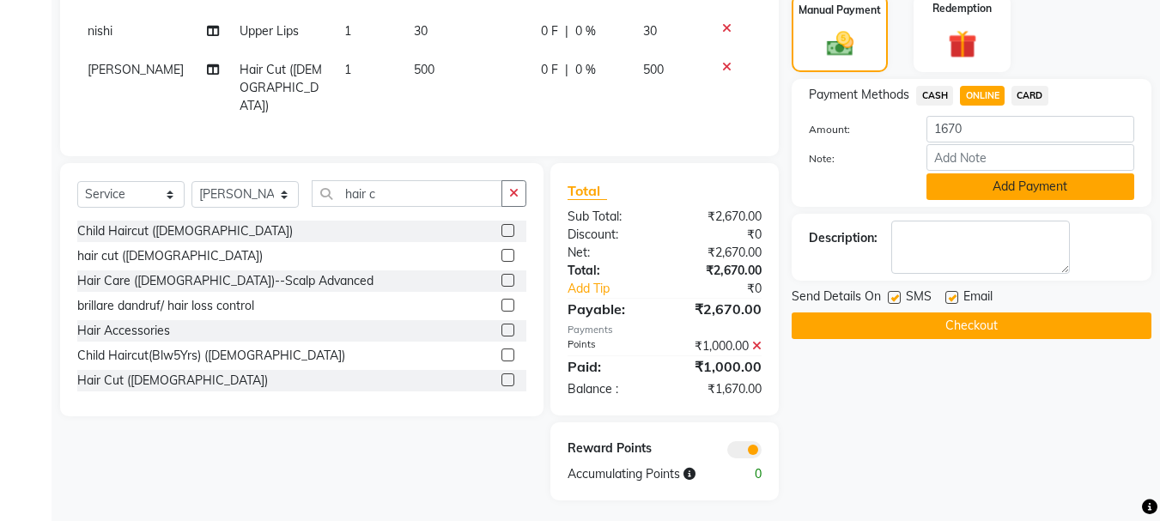
click at [995, 198] on button "Add Payment" at bounding box center [1031, 187] width 208 height 27
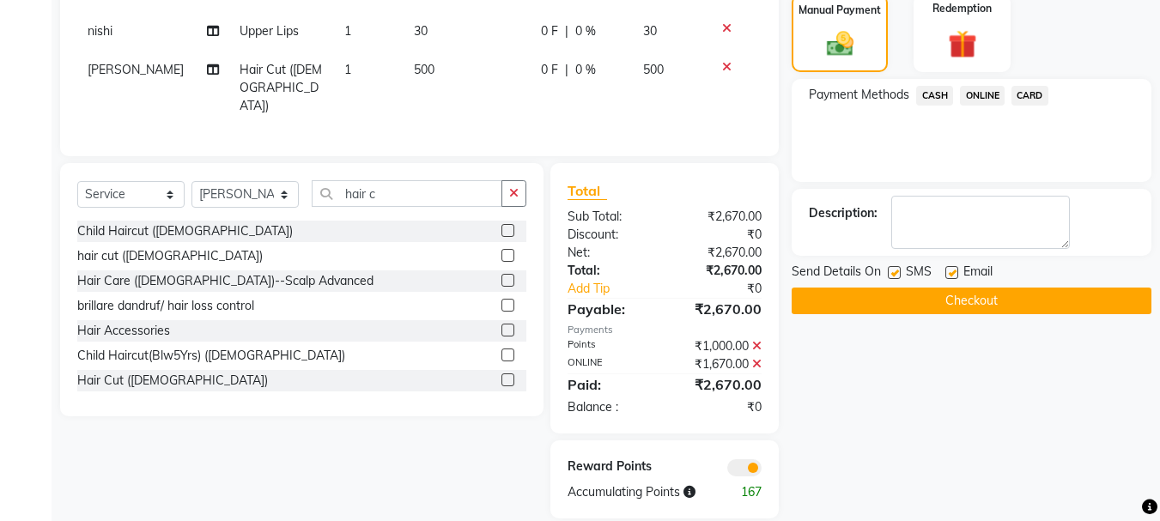
scroll to position [498, 0]
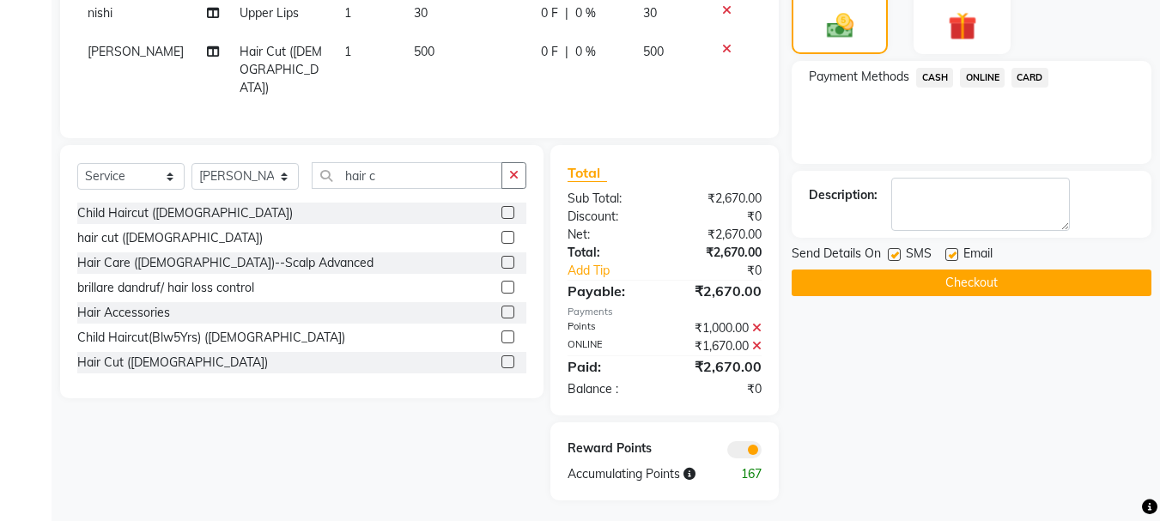
click at [911, 278] on button "Checkout" at bounding box center [972, 283] width 360 height 27
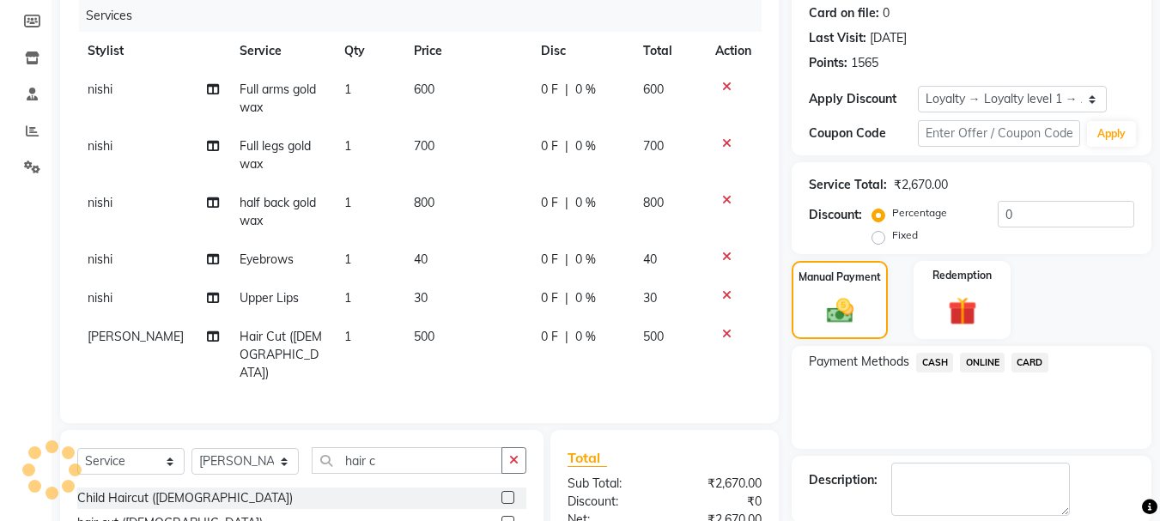
scroll to position [0, 0]
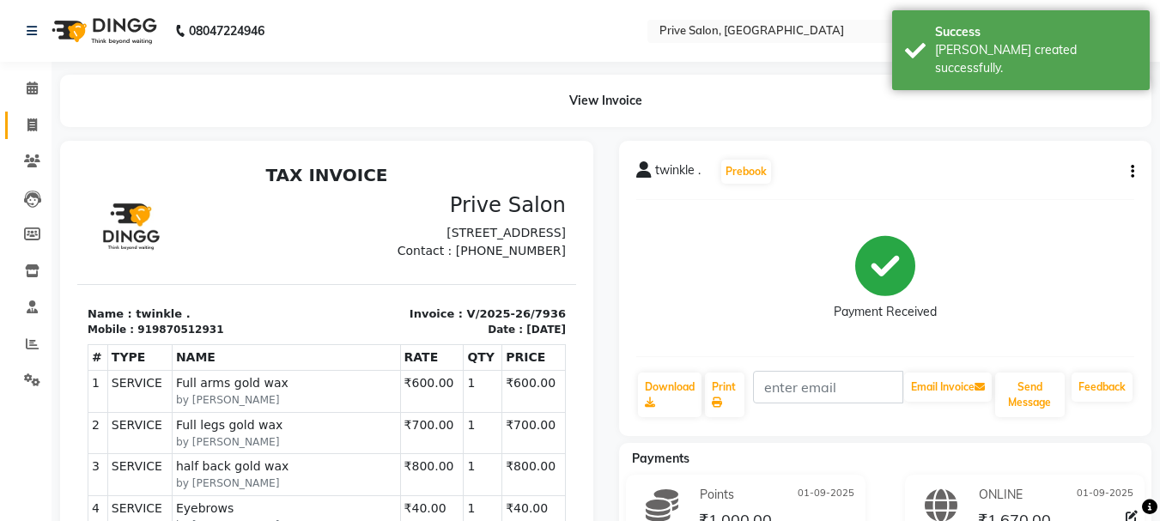
click at [27, 113] on link "Invoice" at bounding box center [25, 126] width 41 height 28
select select "service"
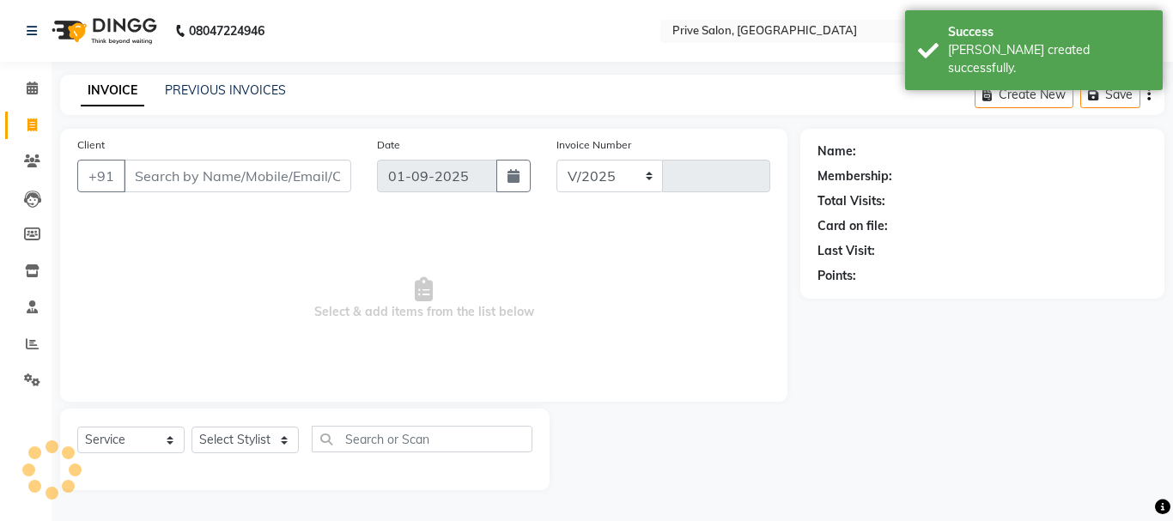
select select "136"
type input "7937"
click at [189, 182] on input "Client" at bounding box center [238, 176] width 228 height 33
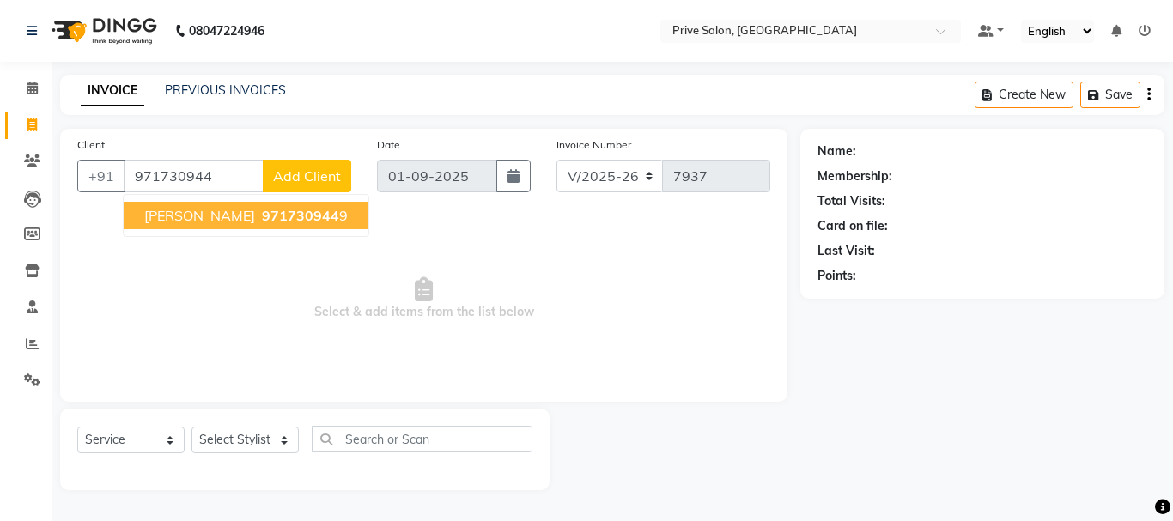
click at [262, 215] on span "971730944" at bounding box center [300, 215] width 77 height 17
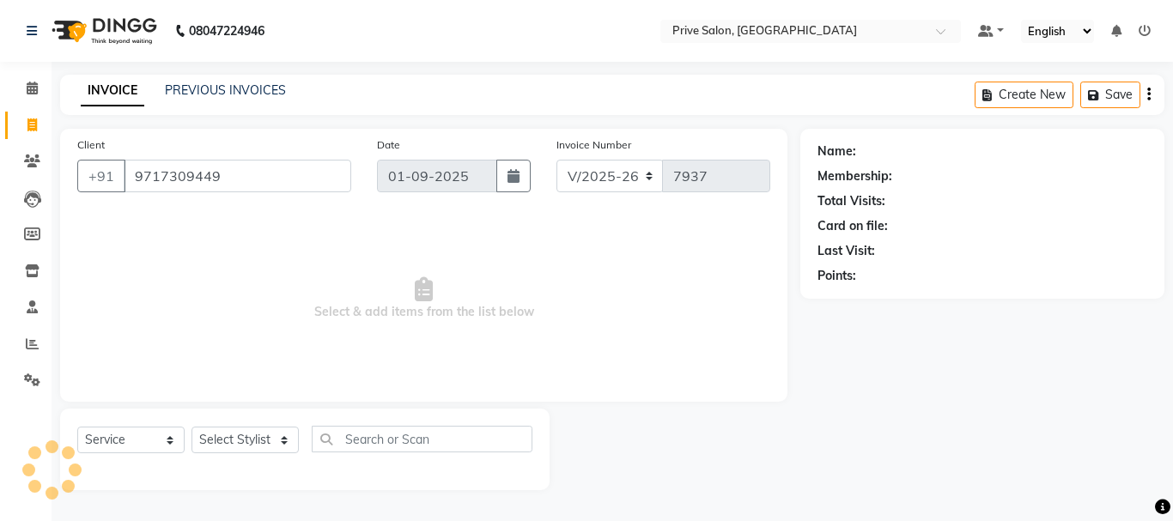
type input "9717309449"
select select "1: Object"
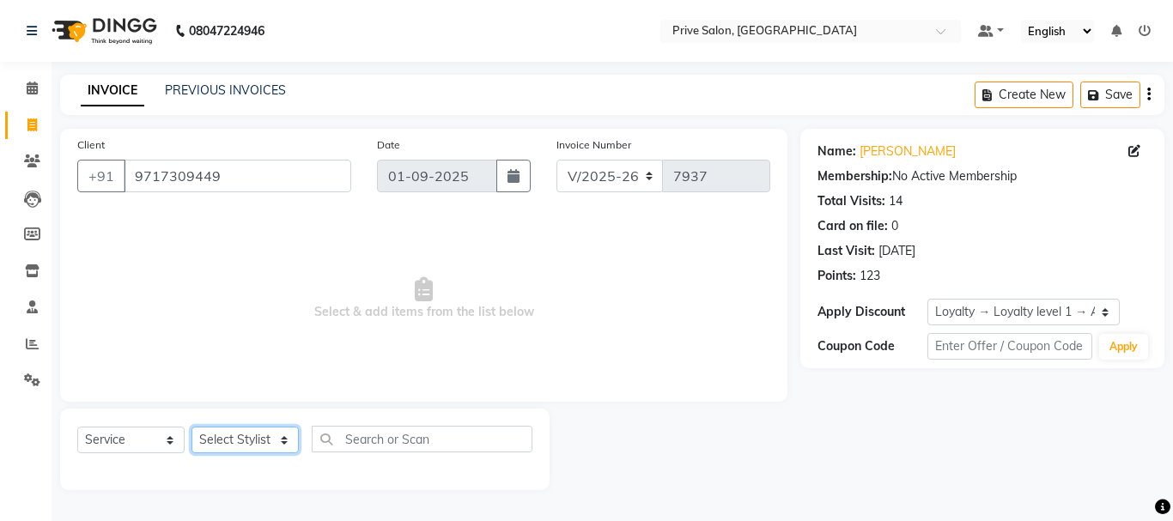
click at [231, 453] on select "Select Stylist amit ARJUN [PERSON_NAME] [PERSON_NAME] GOLU [PERSON_NAME] isha […" at bounding box center [245, 440] width 107 height 27
select select "39558"
click at [192, 427] on select "Select Stylist amit ARJUN [PERSON_NAME] [PERSON_NAME] GOLU [PERSON_NAME] isha […" at bounding box center [245, 440] width 107 height 27
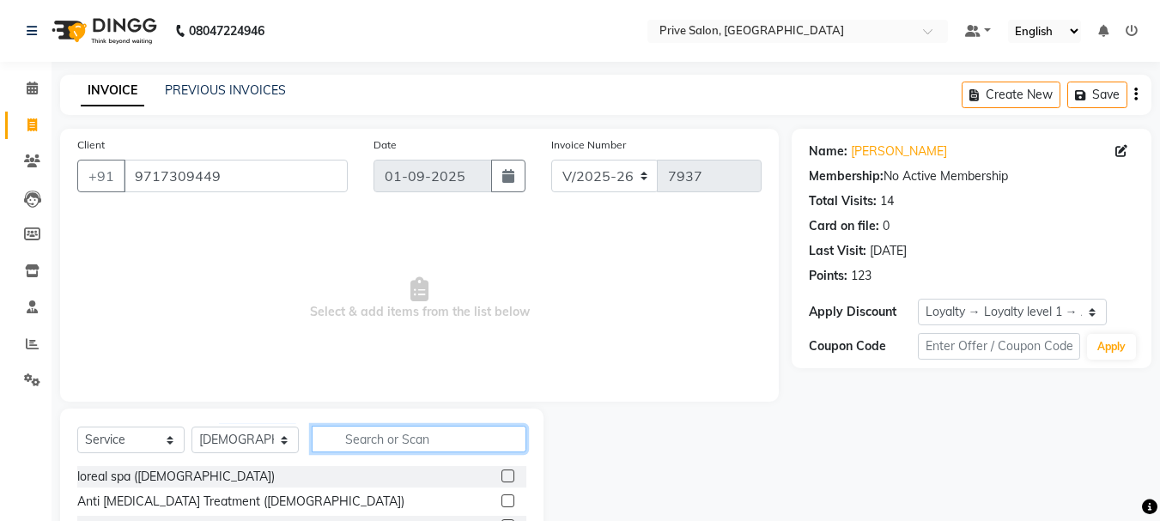
click at [374, 447] on input "text" at bounding box center [419, 439] width 215 height 27
type input "hair c"
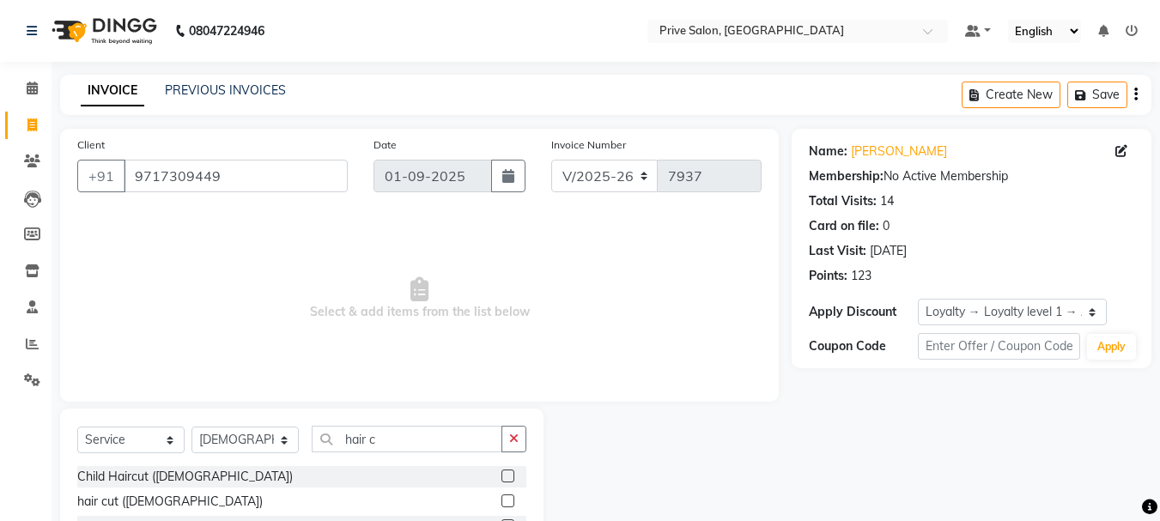
click at [502, 500] on label at bounding box center [508, 501] width 13 height 13
click at [502, 500] on input "checkbox" at bounding box center [507, 501] width 11 height 11
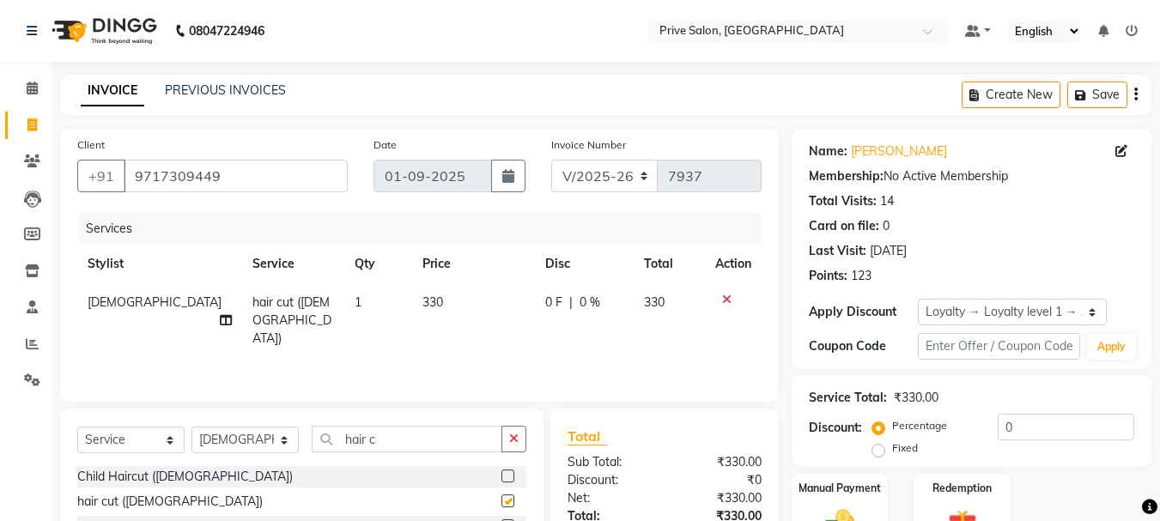
checkbox input "false"
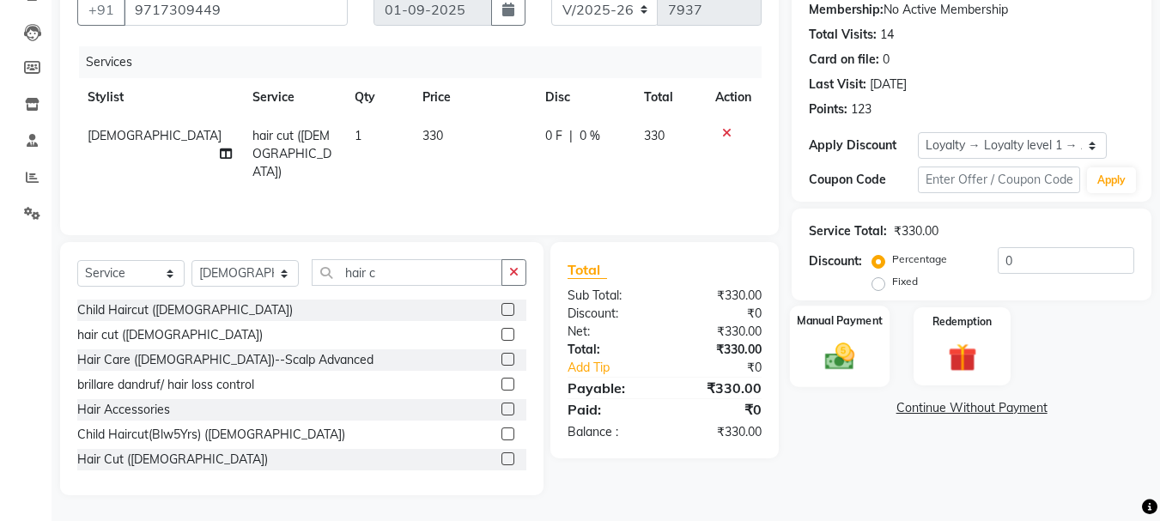
click at [813, 344] on div "Manual Payment" at bounding box center [840, 347] width 100 height 82
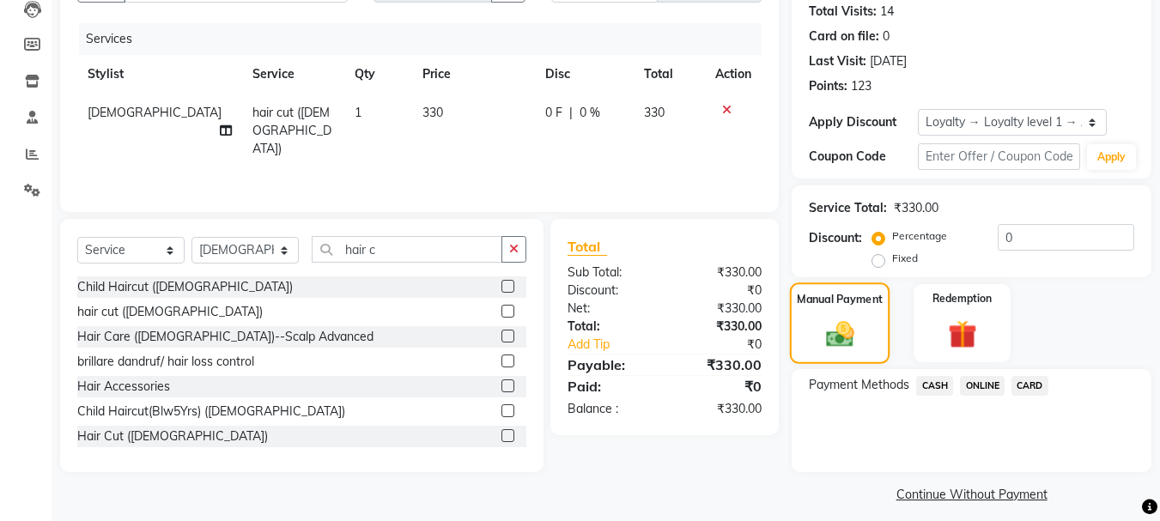
scroll to position [202, 0]
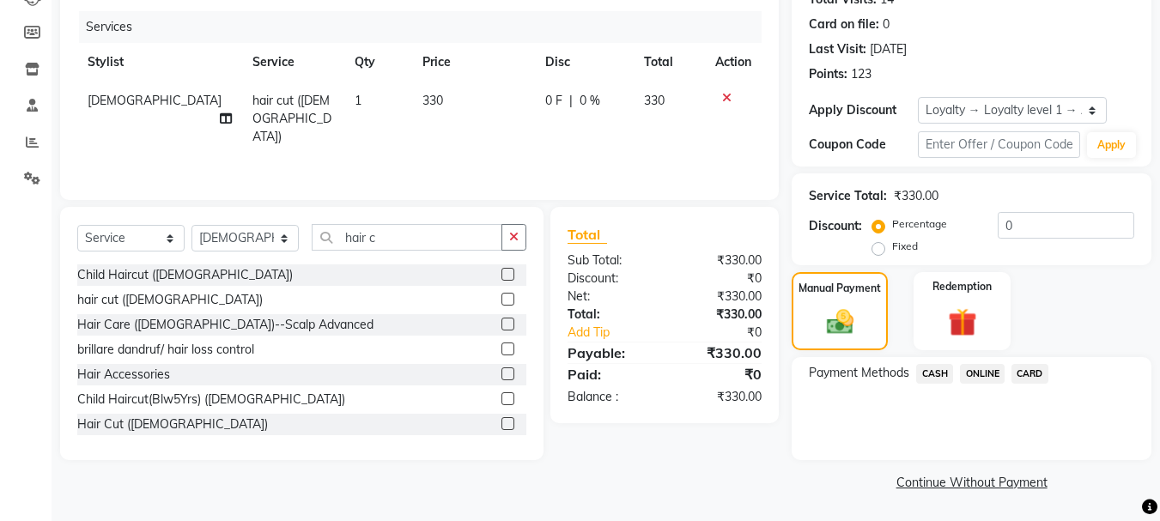
drag, startPoint x: 935, startPoint y: 373, endPoint x: 931, endPoint y: 120, distance: 252.6
click at [931, 120] on div "Name: [PERSON_NAME] Membership: No Active Membership Total Visits: 14 Card on f…" at bounding box center [978, 211] width 373 height 569
click at [937, 418] on div "Payment Methods CASH ONLINE CARD" at bounding box center [972, 408] width 360 height 103
click at [940, 373] on span "CASH" at bounding box center [935, 374] width 37 height 20
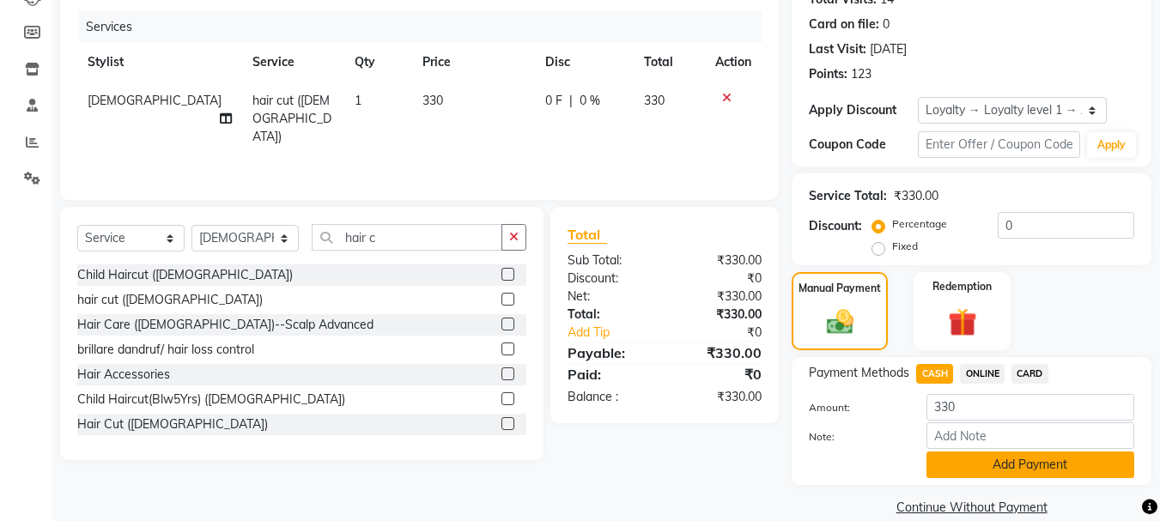
click at [981, 460] on button "Add Payment" at bounding box center [1031, 465] width 208 height 27
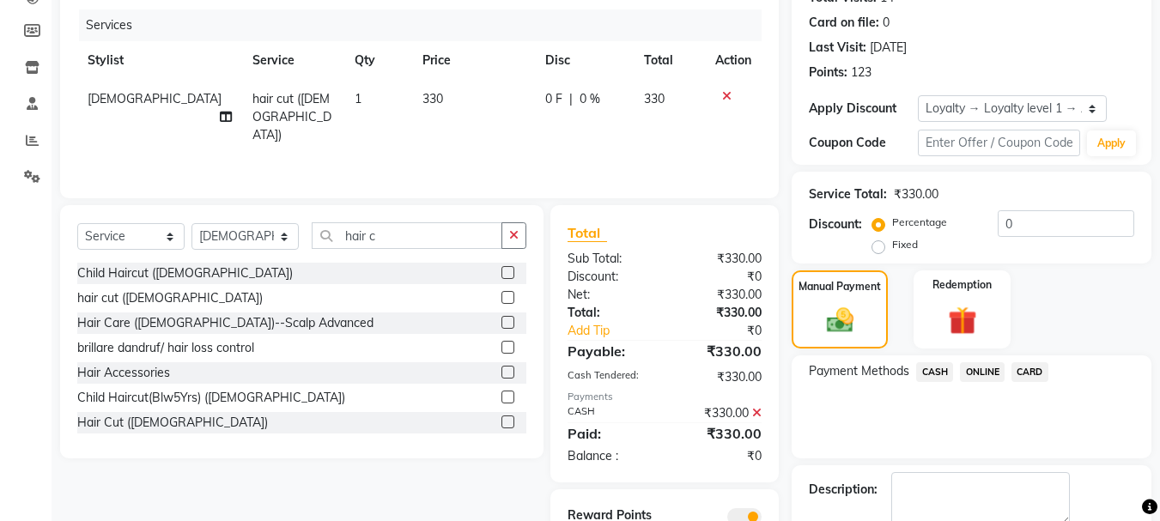
scroll to position [299, 0]
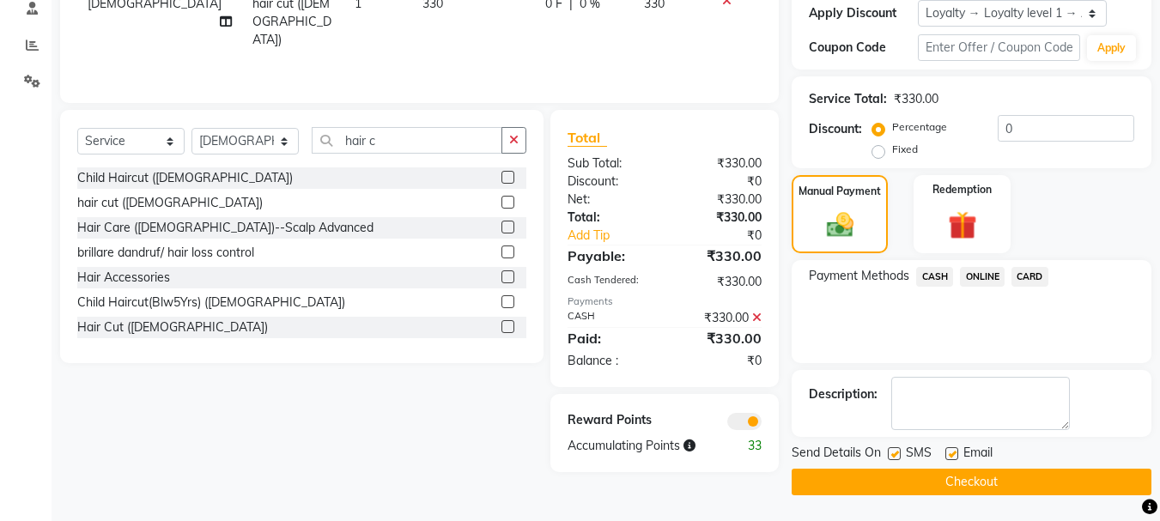
click at [939, 474] on button "Checkout" at bounding box center [972, 482] width 360 height 27
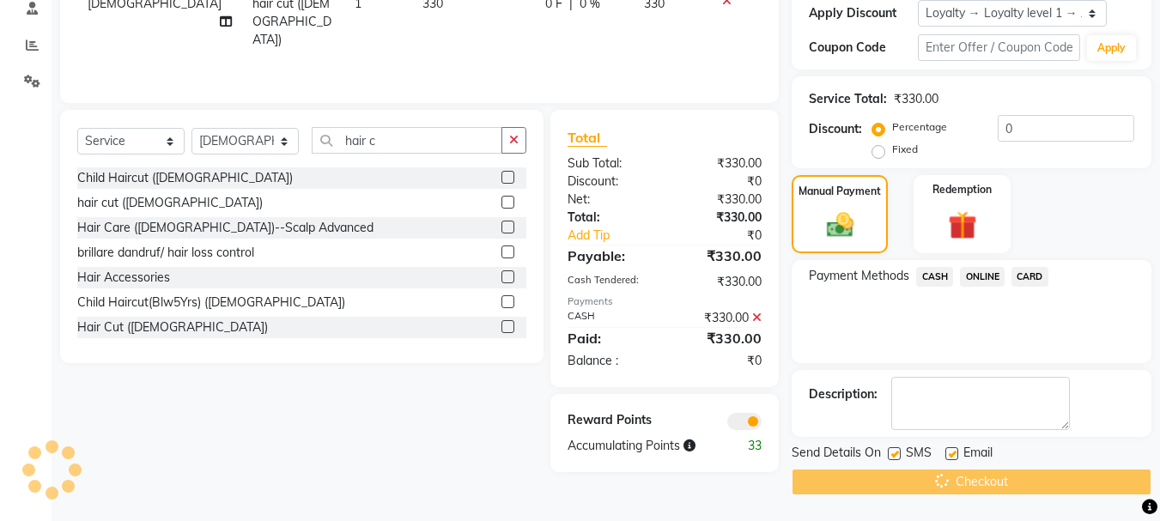
scroll to position [0, 0]
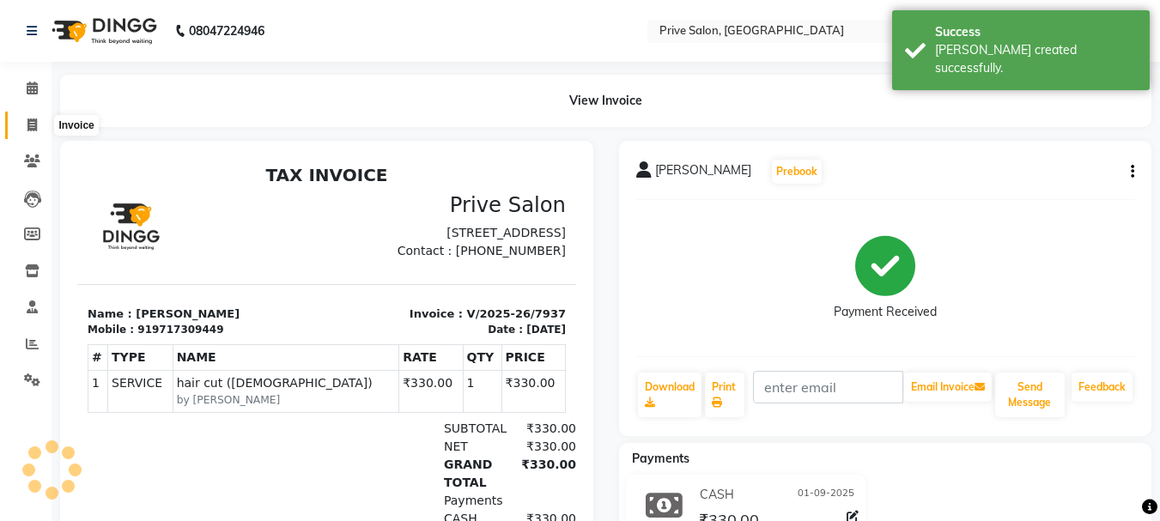
click at [31, 127] on icon at bounding box center [31, 125] width 9 height 13
select select "service"
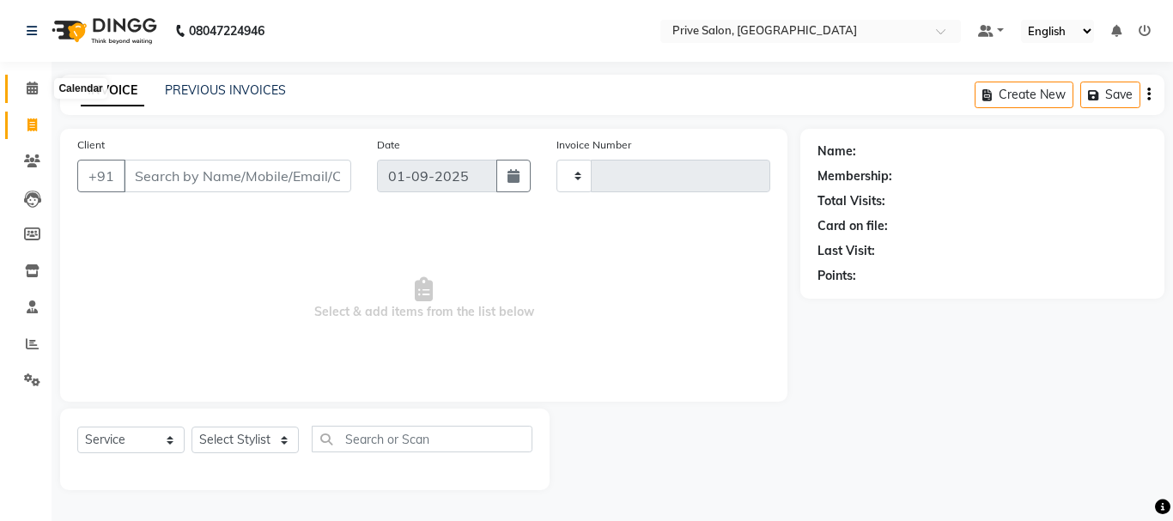
click at [28, 91] on icon at bounding box center [32, 88] width 11 height 13
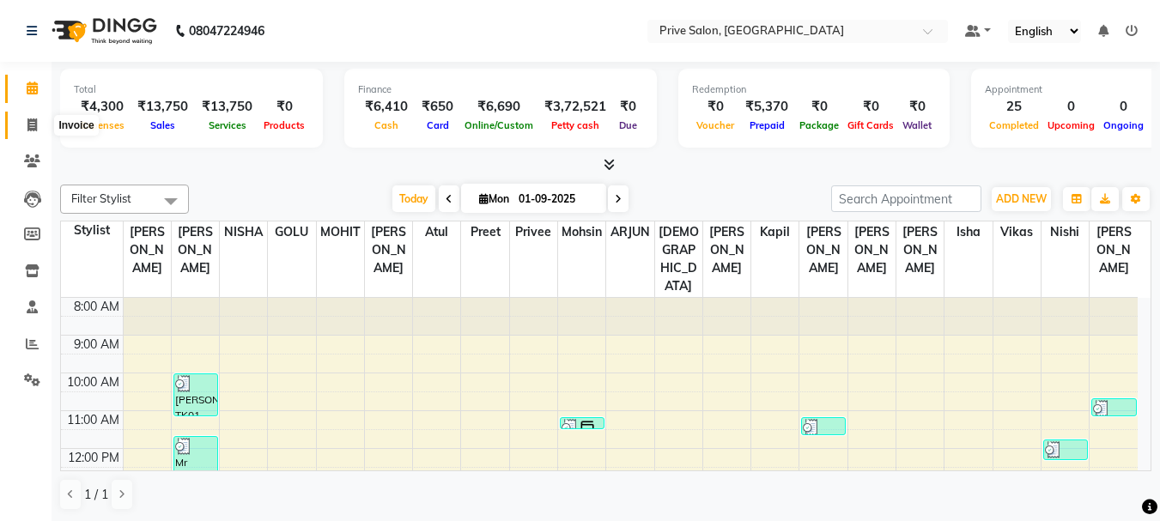
click at [31, 119] on icon at bounding box center [31, 125] width 9 height 13
select select "service"
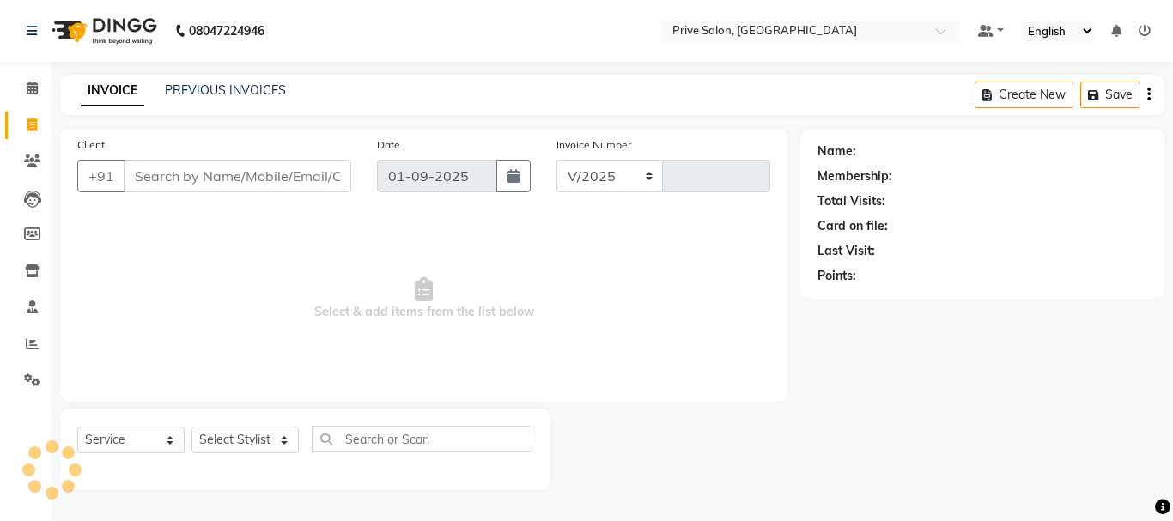
select select "136"
type input "7938"
click at [133, 436] on select "Select Service Product Membership Package Voucher Prepaid Gift Card" at bounding box center [130, 440] width 107 height 27
select select "P"
click at [77, 427] on select "Select Service Product Membership Package Voucher Prepaid Gift Card" at bounding box center [130, 440] width 107 height 27
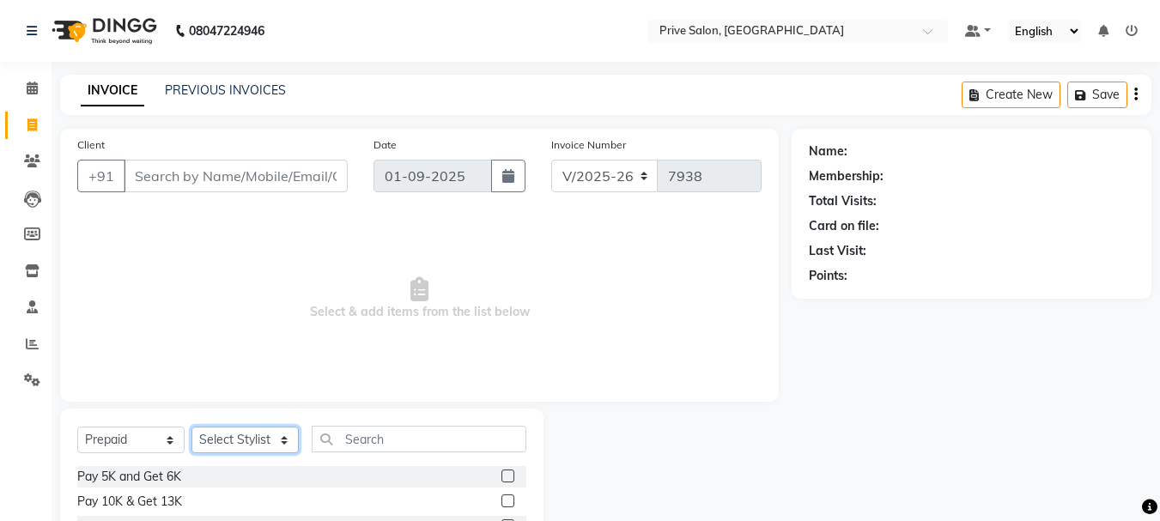
click at [274, 444] on select "Select Stylist amit ARJUN [PERSON_NAME] [PERSON_NAME] GOLU [PERSON_NAME] isha […" at bounding box center [245, 440] width 107 height 27
select select "3992"
click at [192, 427] on select "Select Stylist amit ARJUN [PERSON_NAME] [PERSON_NAME] GOLU [PERSON_NAME] isha […" at bounding box center [245, 440] width 107 height 27
click at [266, 167] on input "Client" at bounding box center [236, 176] width 224 height 33
click at [269, 181] on input "Client" at bounding box center [236, 176] width 224 height 33
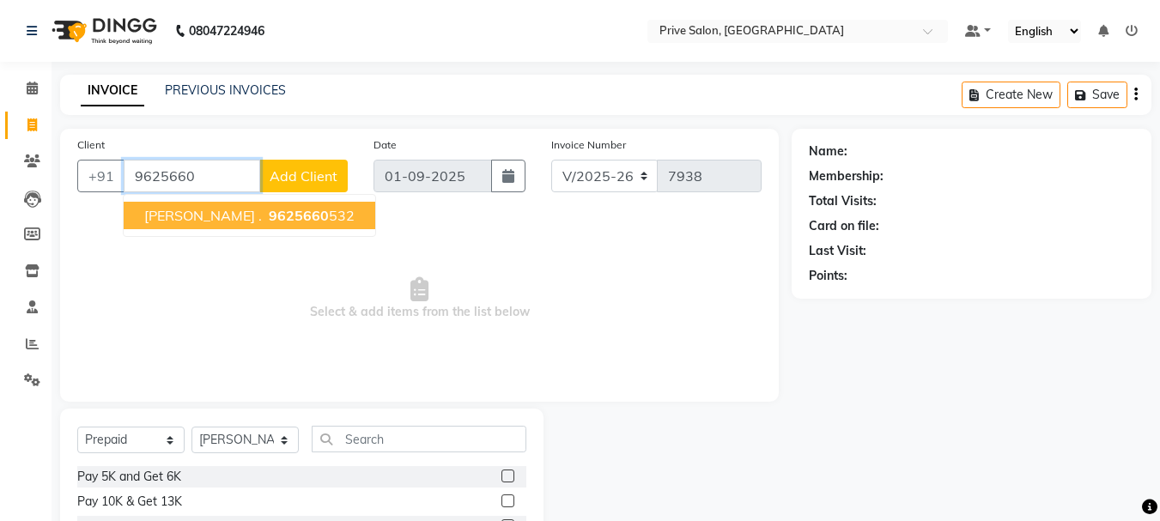
click at [269, 219] on span "9625660" at bounding box center [299, 215] width 60 height 17
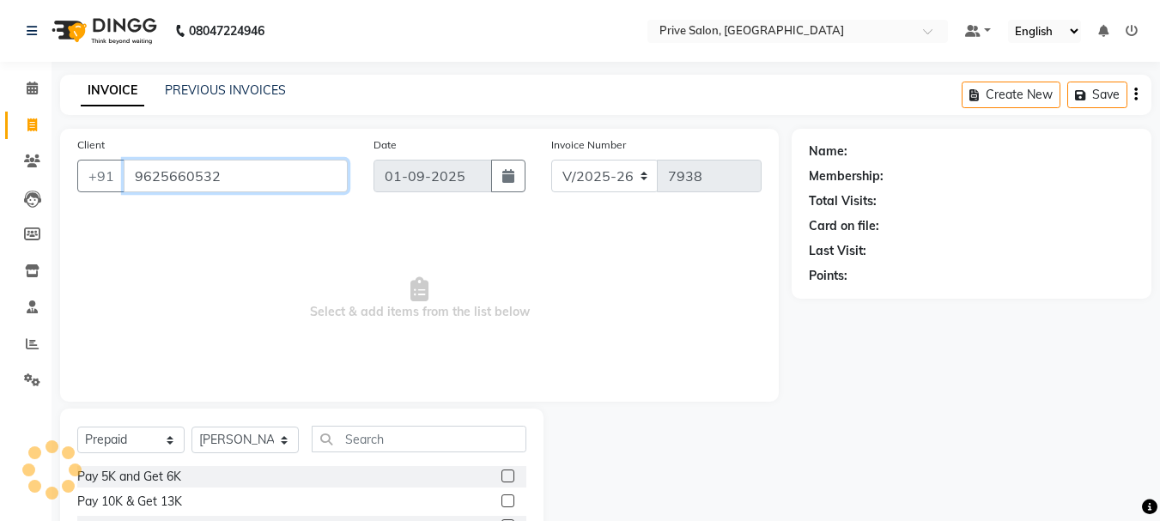
type input "9625660532"
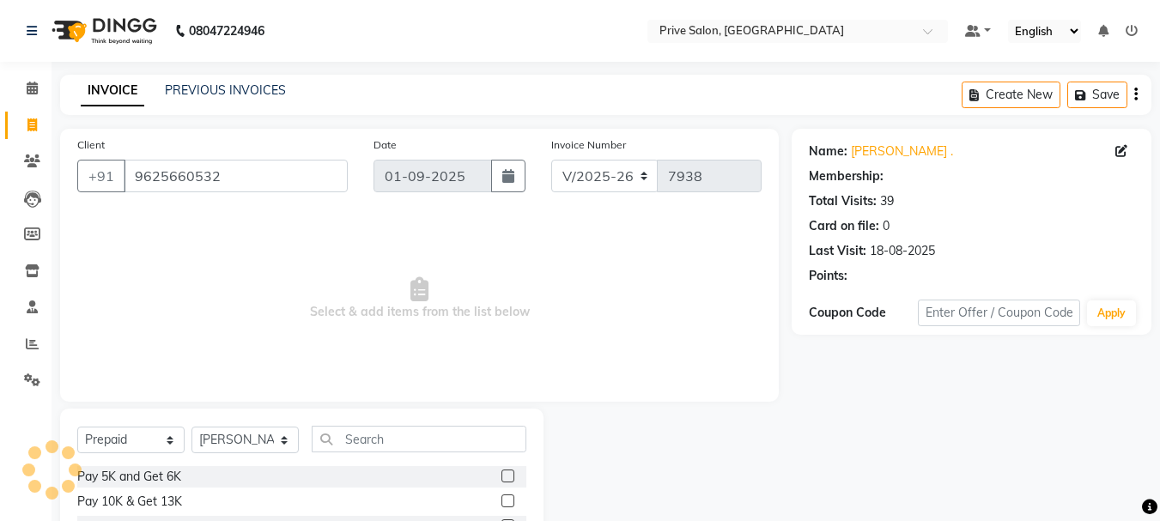
select select "1: Object"
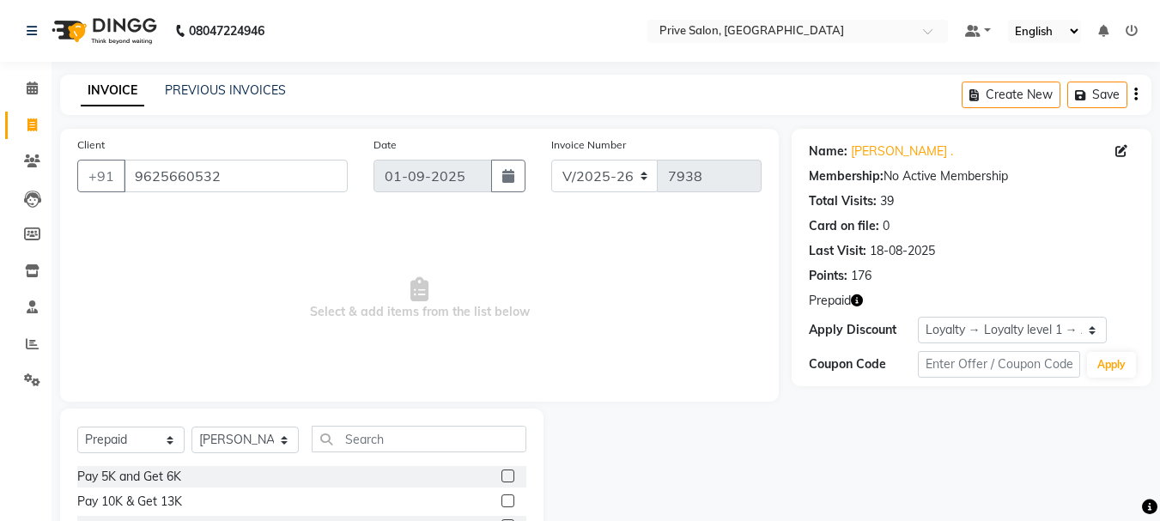
click at [509, 498] on label at bounding box center [508, 501] width 13 height 13
click at [509, 498] on input "checkbox" at bounding box center [507, 501] width 11 height 11
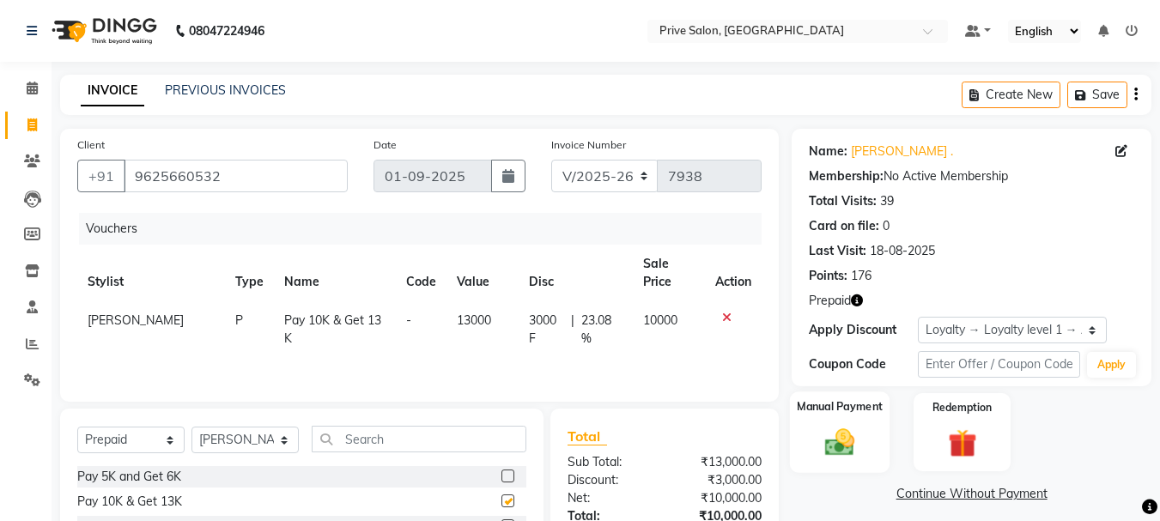
checkbox input "false"
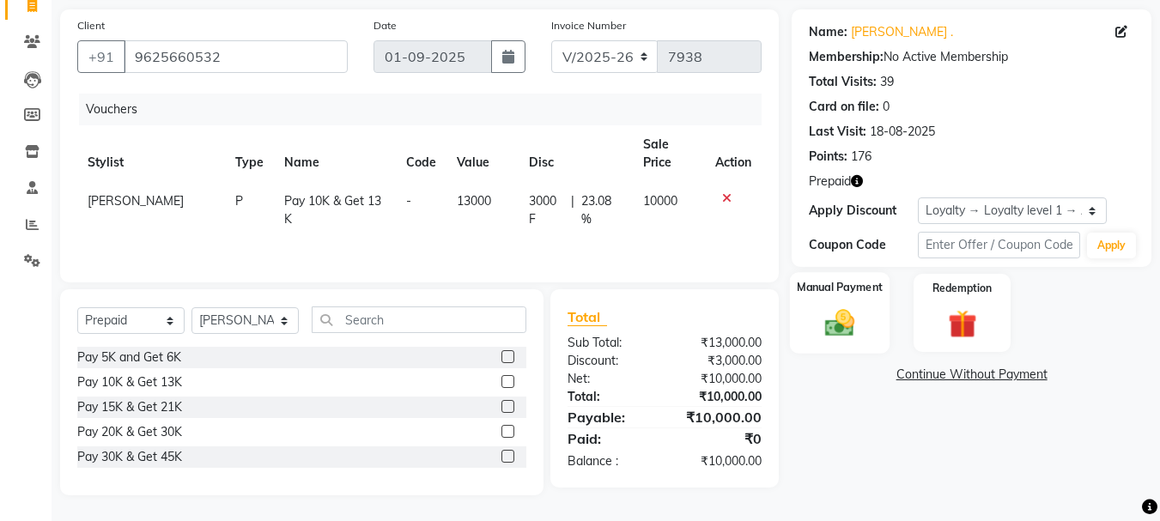
click at [864, 347] on div "Manual Payment" at bounding box center [840, 313] width 100 height 82
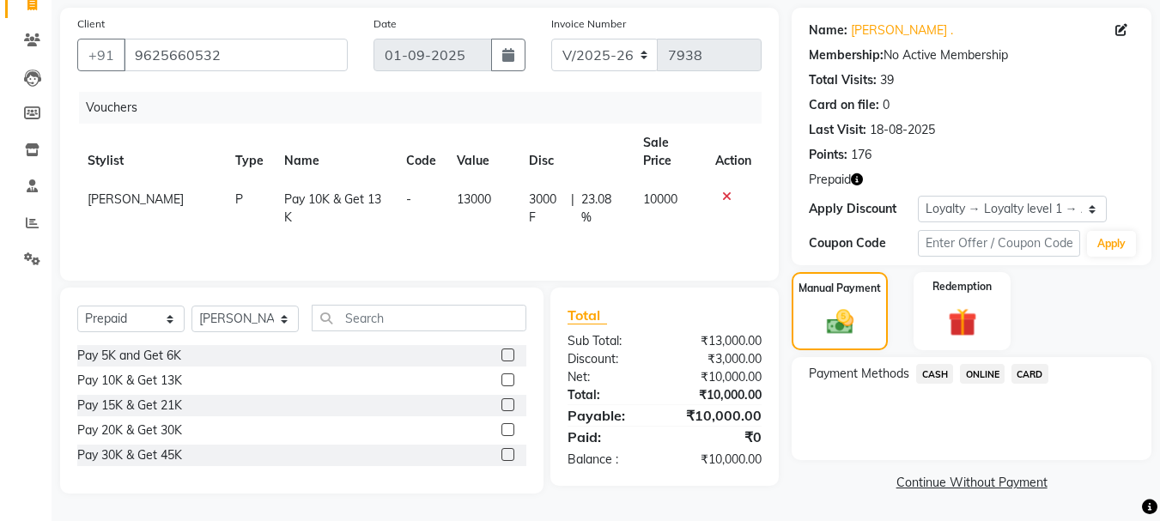
click at [935, 373] on span "CASH" at bounding box center [935, 374] width 37 height 20
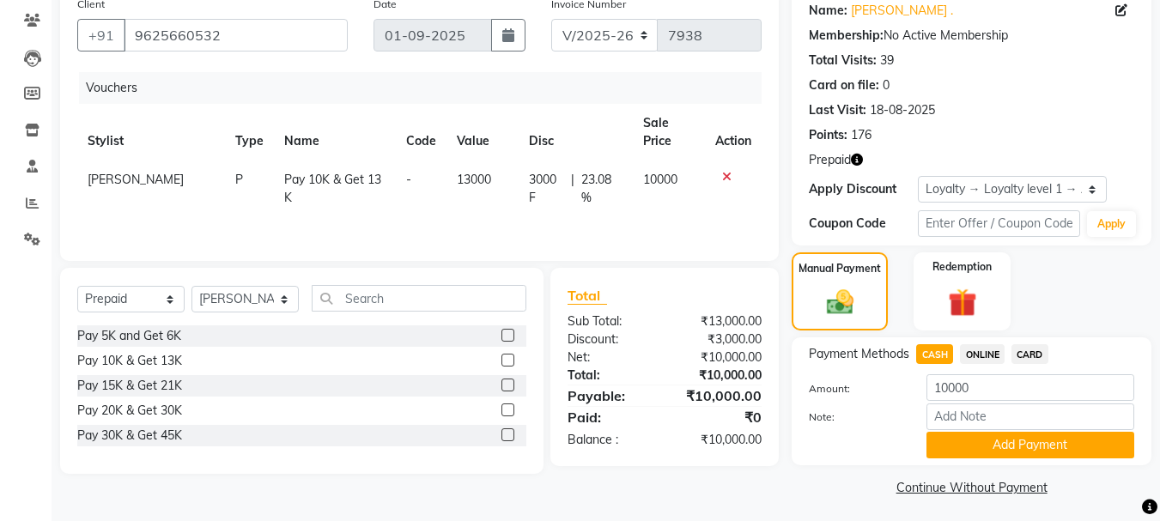
scroll to position [146, 0]
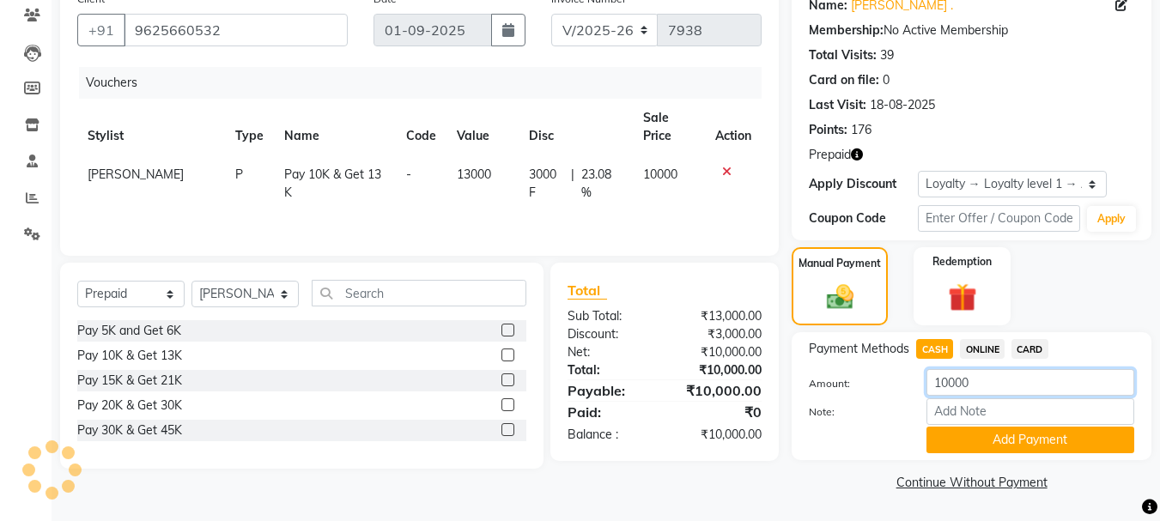
click at [948, 374] on input "10000" at bounding box center [1031, 382] width 208 height 27
type input "5000"
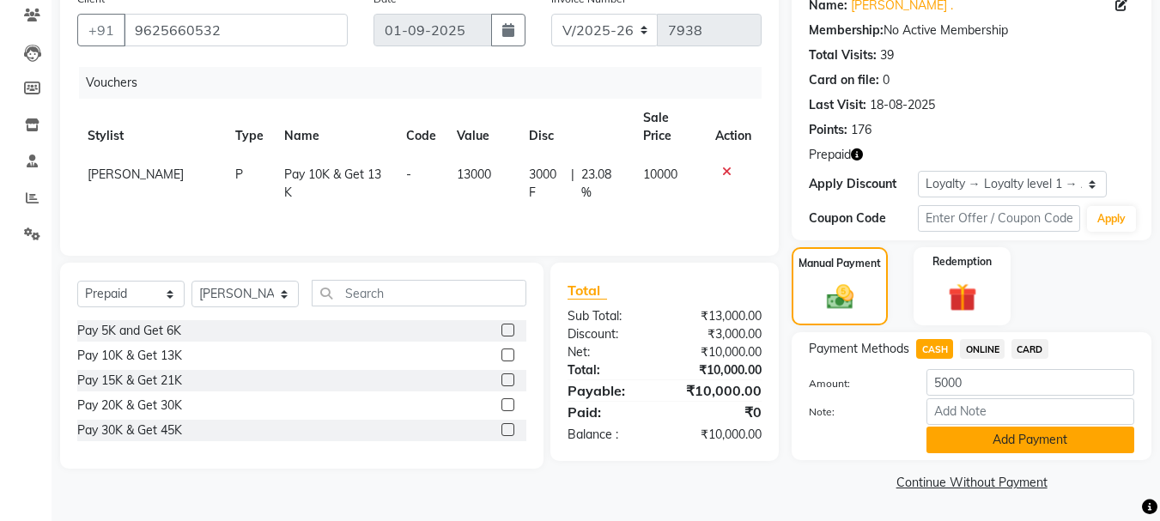
click at [996, 443] on button "Add Payment" at bounding box center [1031, 440] width 208 height 27
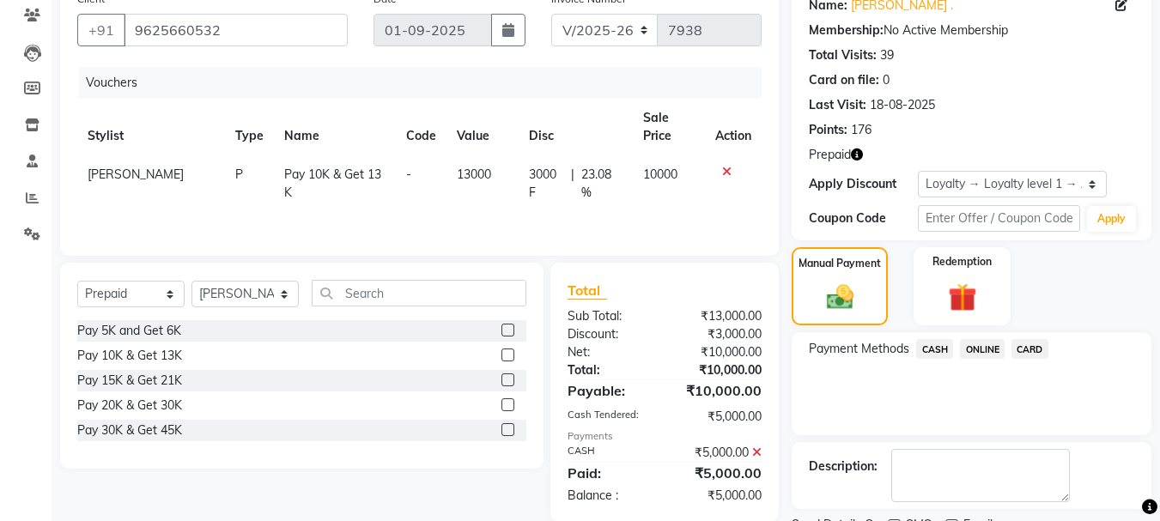
scroll to position [258, 0]
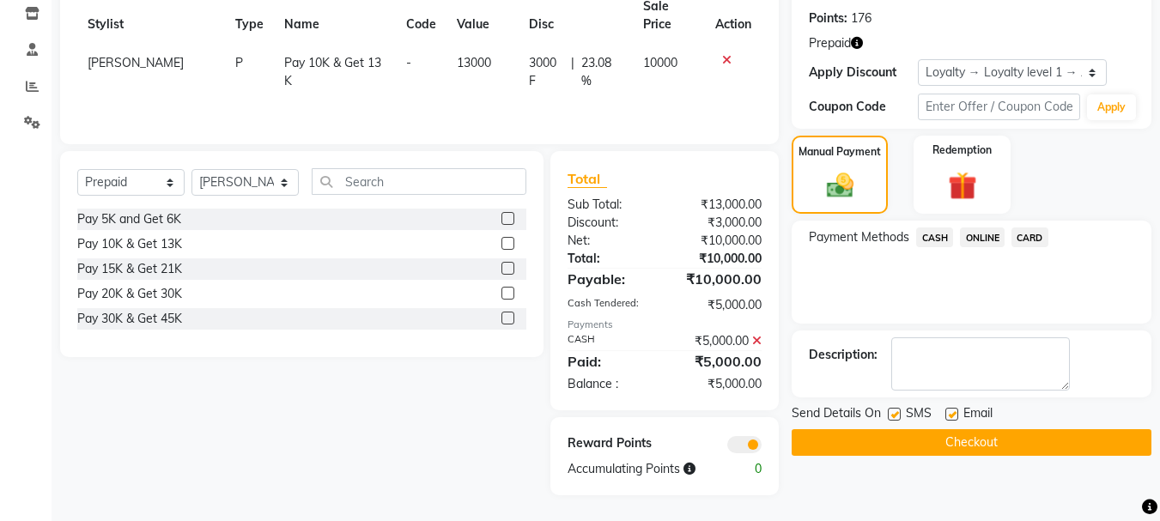
click at [938, 238] on span "CASH" at bounding box center [935, 238] width 37 height 20
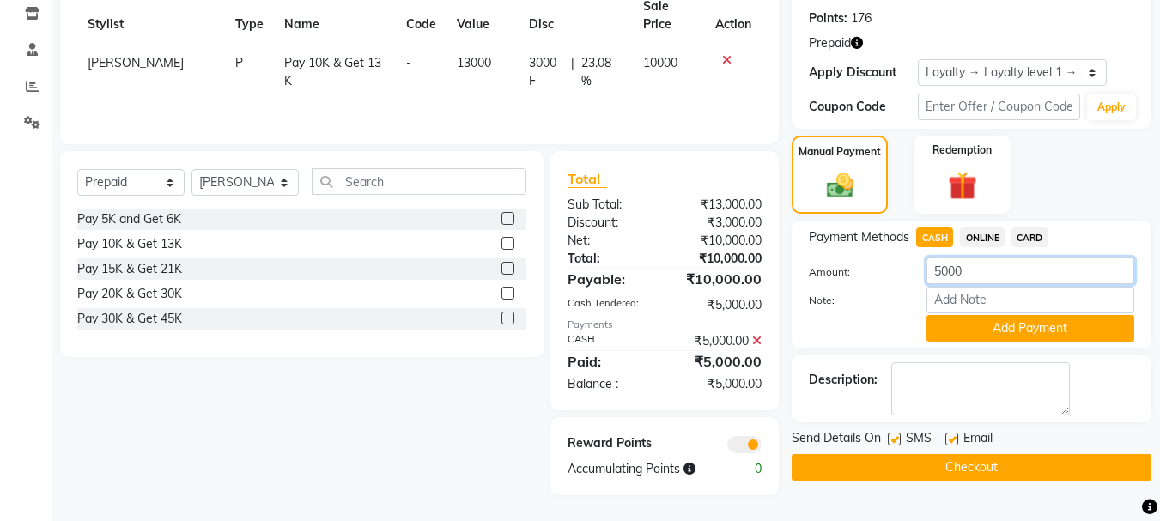
click at [982, 271] on input "5000" at bounding box center [1031, 271] width 208 height 27
type input "5"
type input "00"
click at [1002, 324] on button "Add Payment" at bounding box center [1031, 328] width 208 height 27
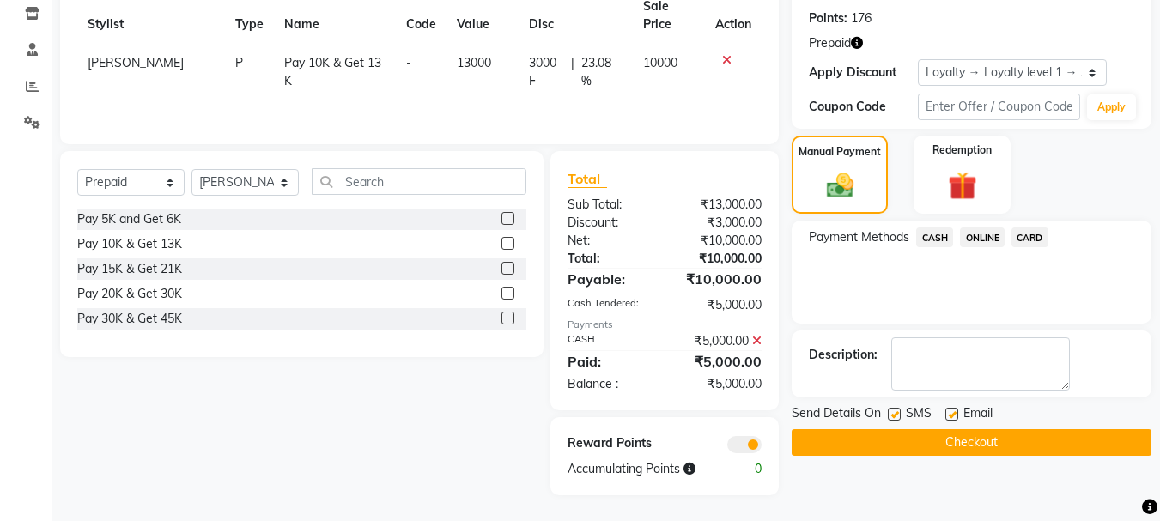
click at [856, 451] on button "Checkout" at bounding box center [972, 442] width 360 height 27
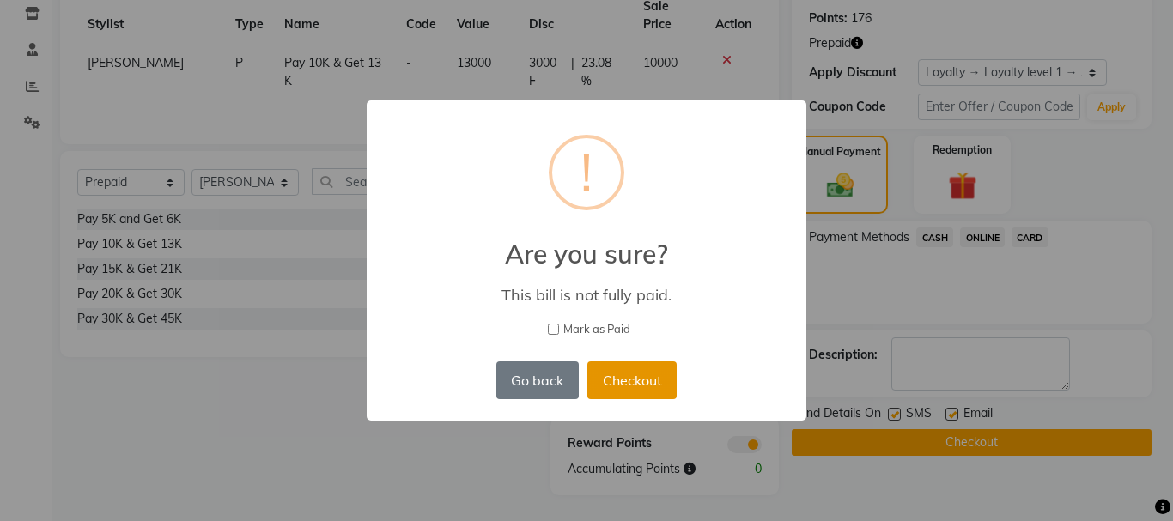
click at [623, 385] on button "Checkout" at bounding box center [632, 381] width 89 height 38
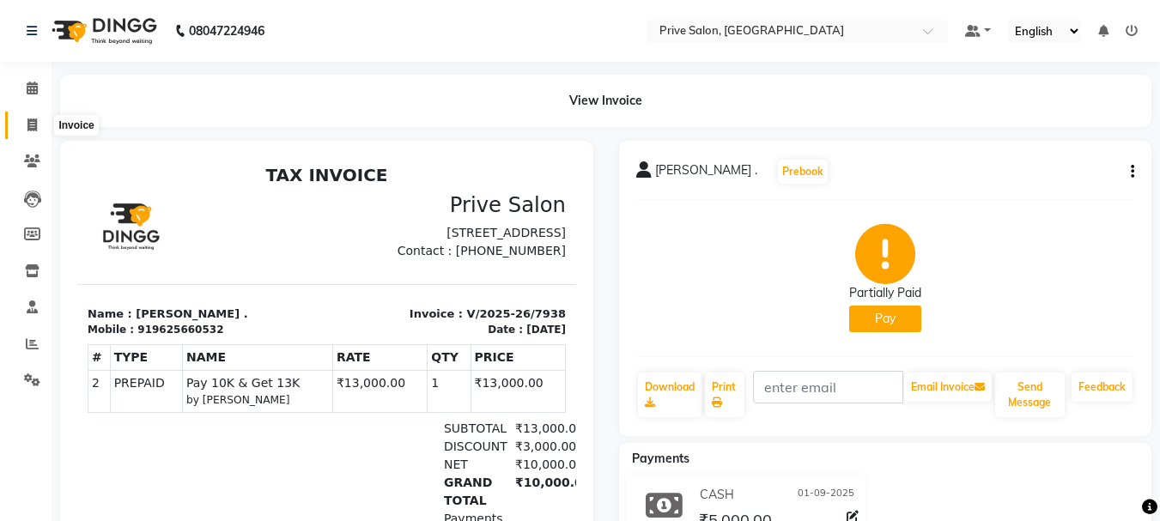
click at [33, 119] on icon at bounding box center [31, 125] width 9 height 13
select select "service"
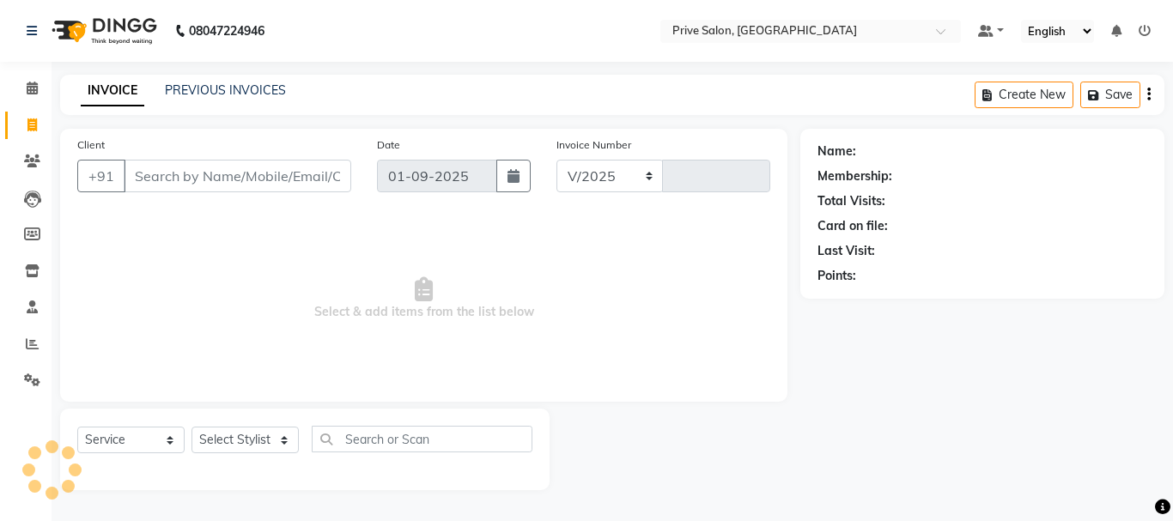
select select "136"
type input "7939"
click at [185, 171] on input "Client" at bounding box center [238, 176] width 228 height 33
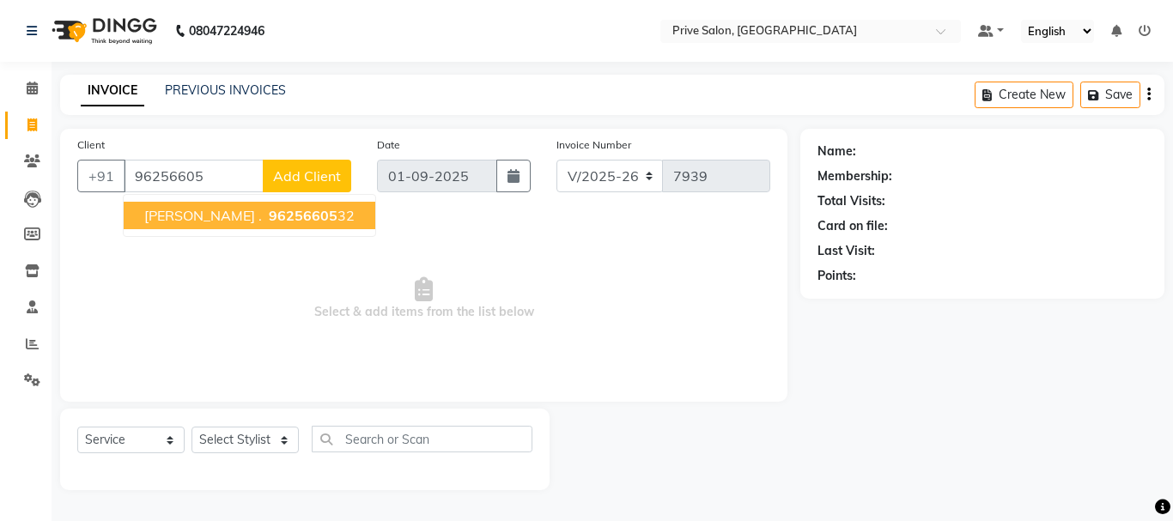
click at [192, 210] on span "[PERSON_NAME] ." at bounding box center [203, 215] width 118 height 17
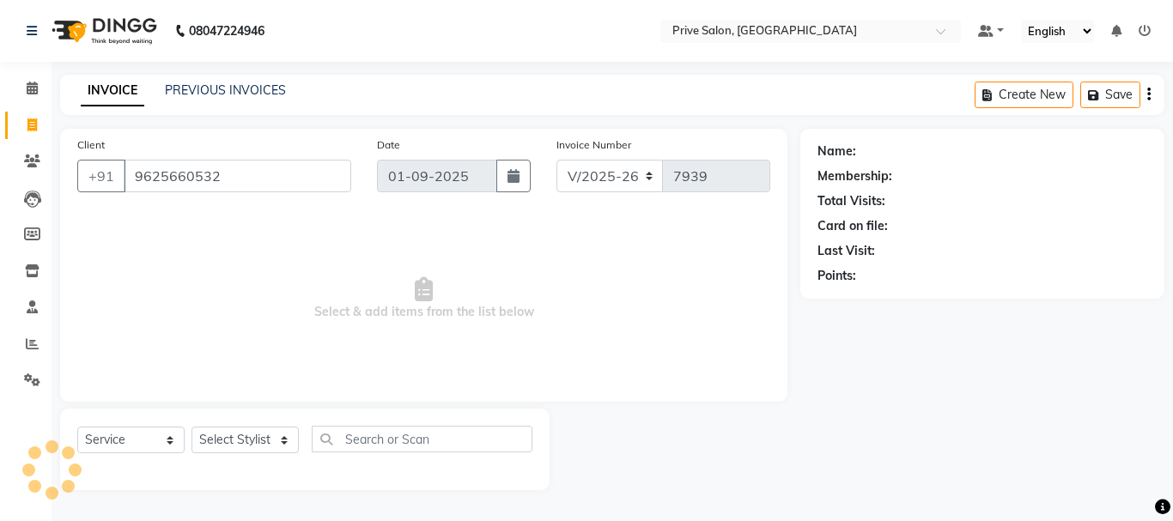
type input "9625660532"
click at [192, 210] on div "Client [PHONE_NUMBER] Date [DATE] Invoice Number V/2025 V/[PHONE_NUMBER] Select…" at bounding box center [424, 265] width 728 height 273
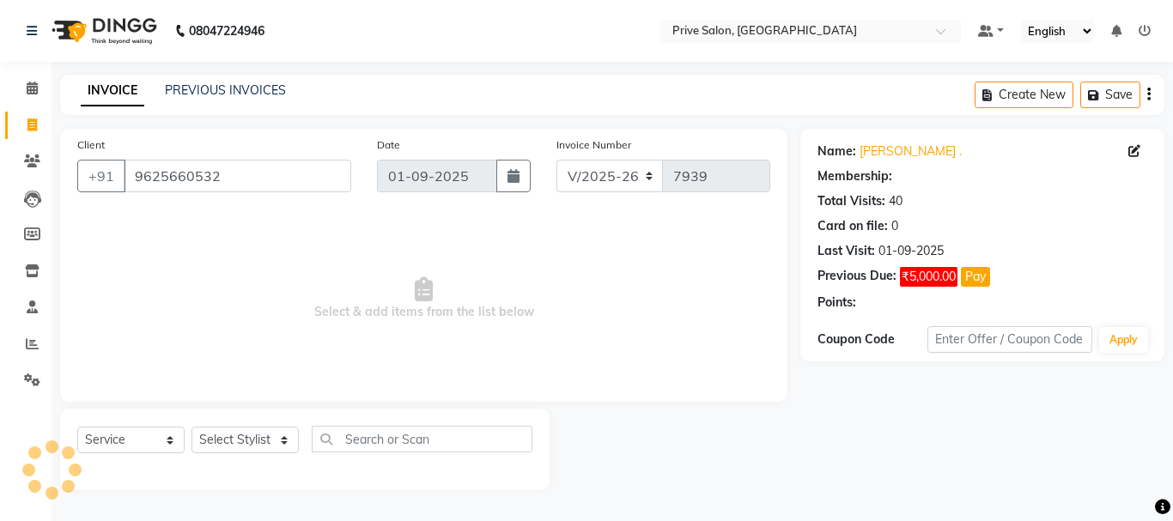
select select "1: Object"
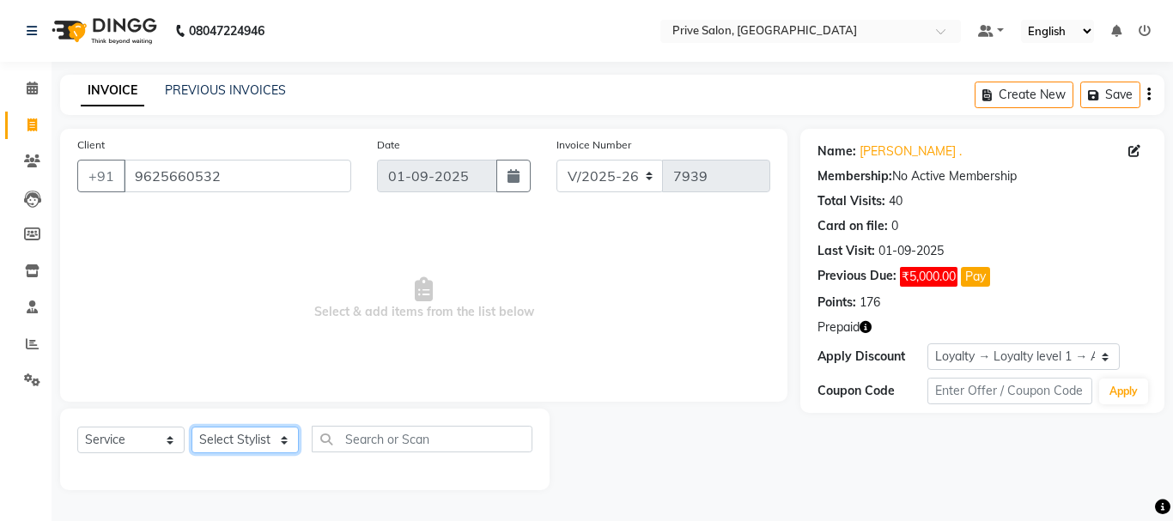
click at [276, 444] on select "Select Stylist amit ARJUN [PERSON_NAME] [PERSON_NAME] GOLU [PERSON_NAME] isha […" at bounding box center [245, 440] width 107 height 27
select select "3992"
click at [192, 427] on select "Select Stylist amit ARJUN [PERSON_NAME] [PERSON_NAME] GOLU [PERSON_NAME] isha […" at bounding box center [245, 440] width 107 height 27
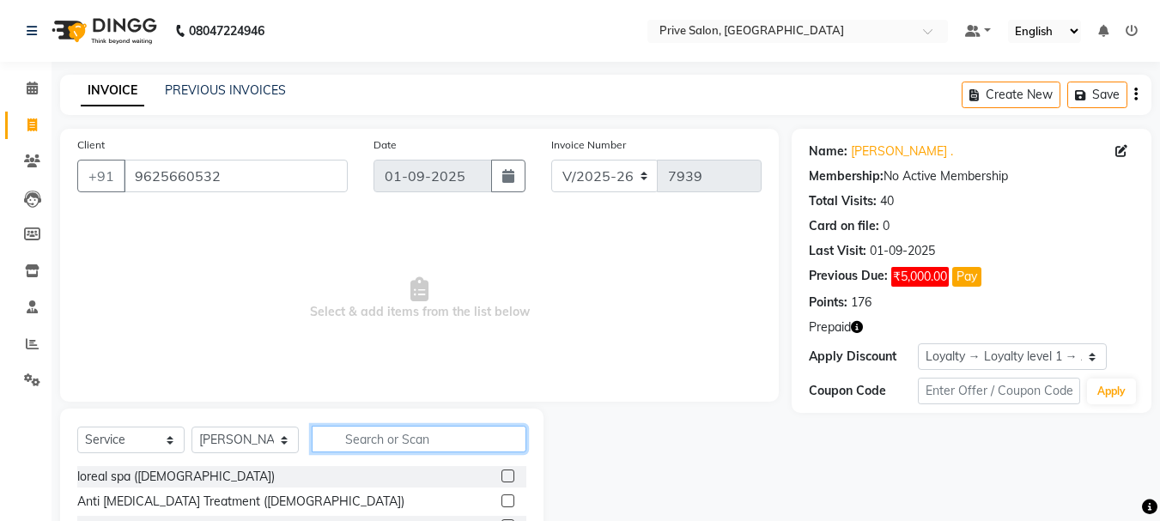
click at [417, 436] on input "text" at bounding box center [419, 439] width 215 height 27
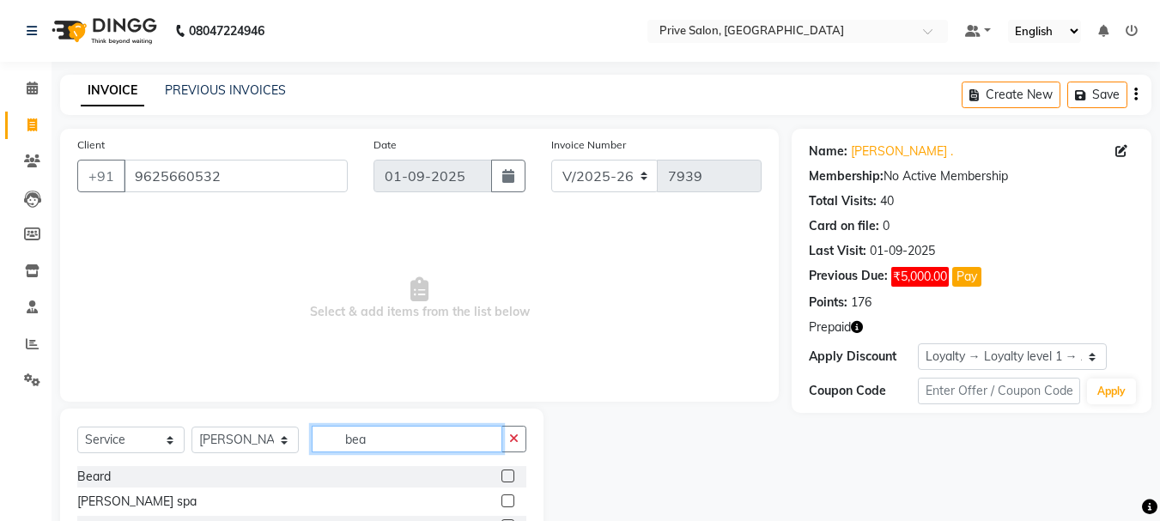
type input "bea"
click at [505, 475] on label at bounding box center [508, 476] width 13 height 13
click at [505, 475] on input "checkbox" at bounding box center [507, 477] width 11 height 11
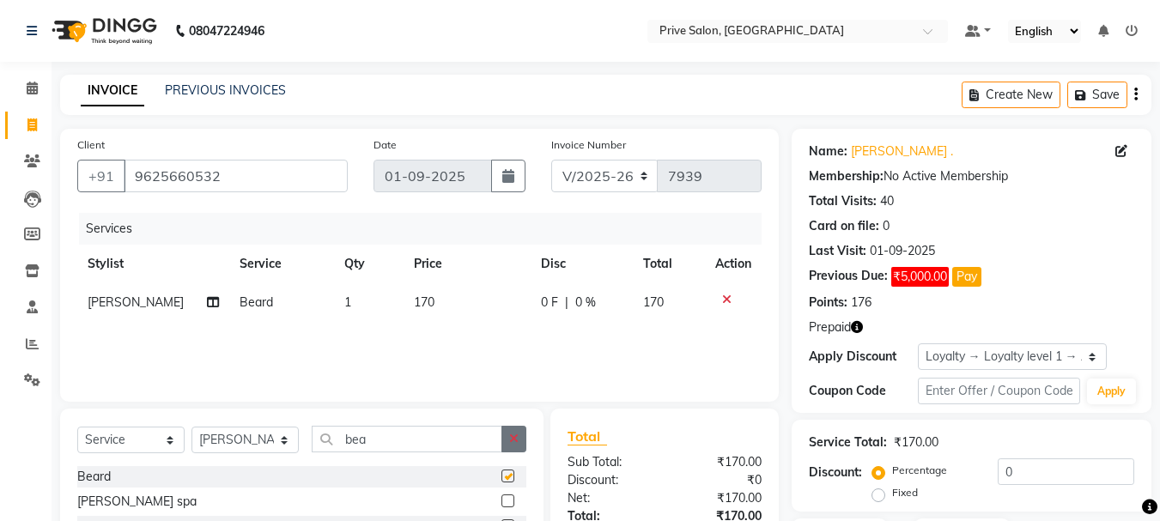
checkbox input "false"
click at [509, 447] on button "button" at bounding box center [514, 439] width 25 height 27
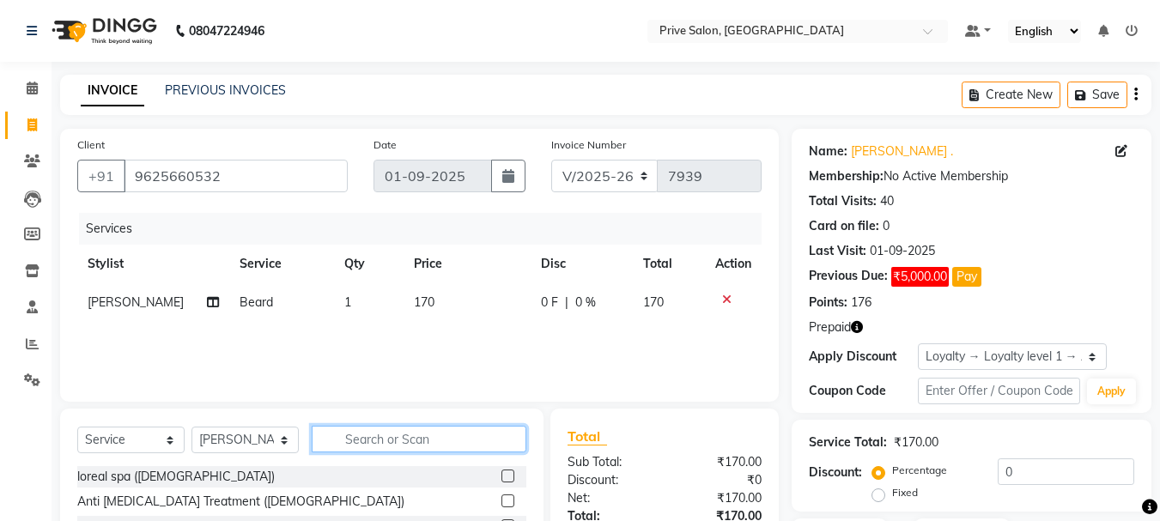
click at [490, 447] on input "text" at bounding box center [419, 439] width 215 height 27
type input "hair c"
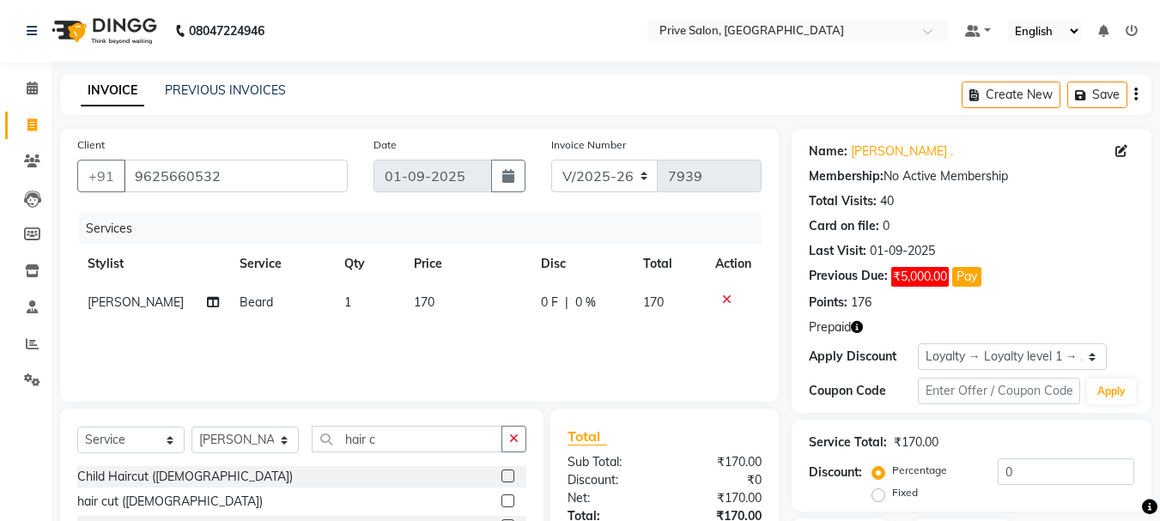
click at [502, 502] on label at bounding box center [508, 501] width 13 height 13
click at [502, 502] on input "checkbox" at bounding box center [507, 501] width 11 height 11
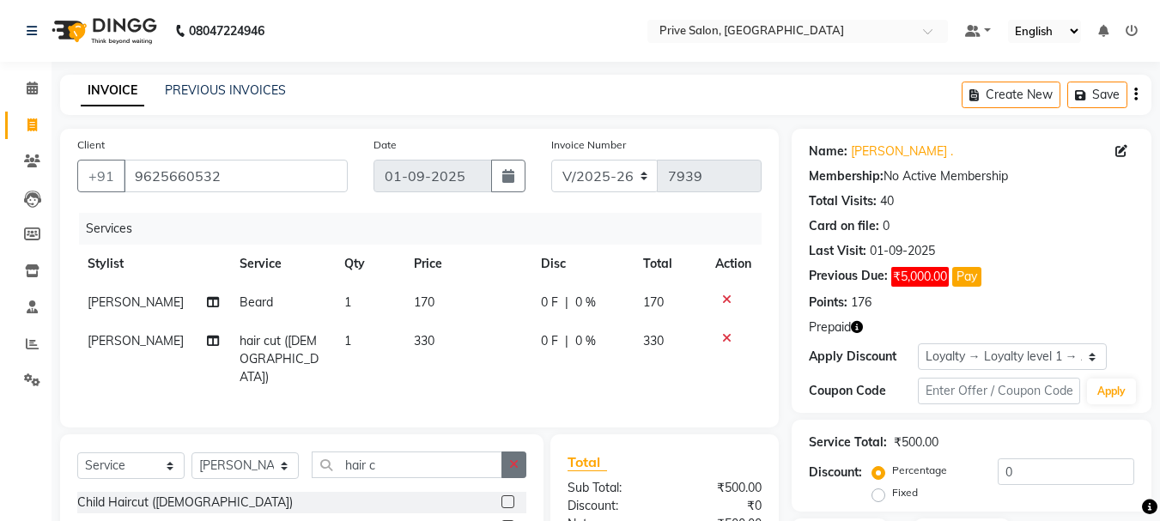
checkbox input "false"
click at [514, 452] on button "button" at bounding box center [514, 465] width 25 height 27
click at [468, 452] on input "text" at bounding box center [419, 465] width 215 height 27
type input "inoa"
click at [509, 496] on label at bounding box center [508, 502] width 13 height 13
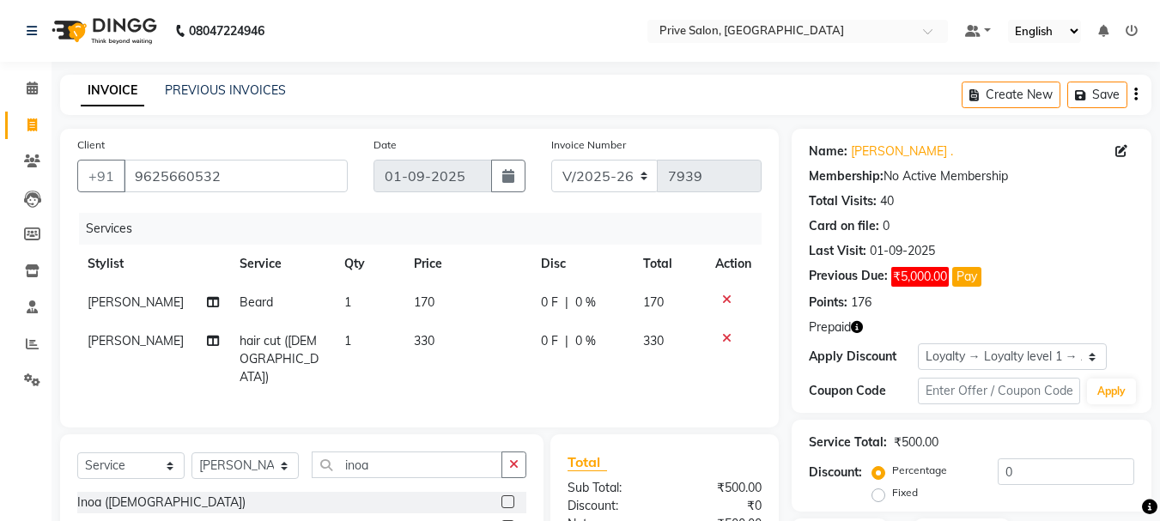
click at [509, 497] on input "checkbox" at bounding box center [507, 502] width 11 height 11
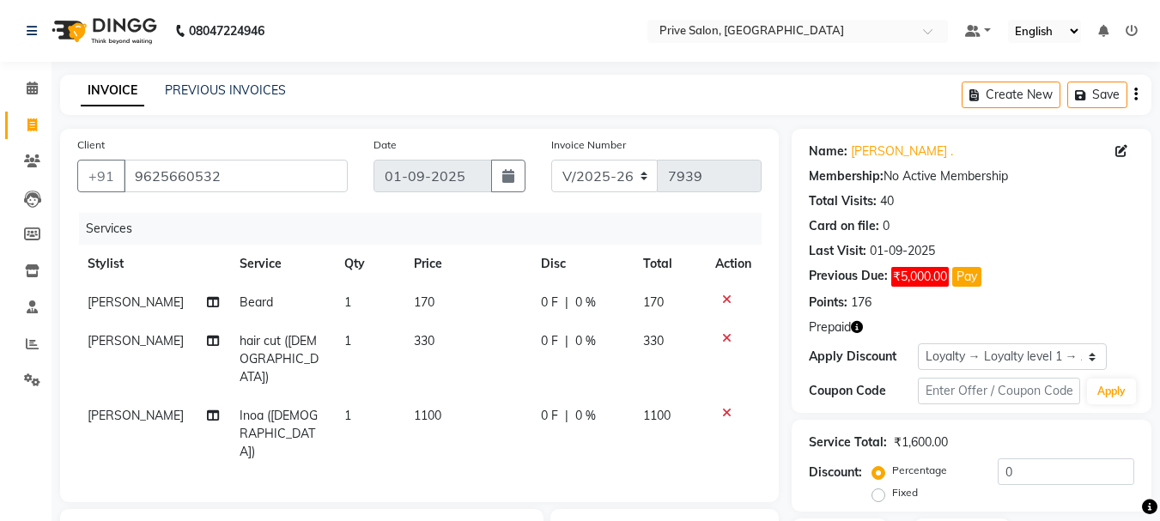
checkbox input "false"
type input "casma"
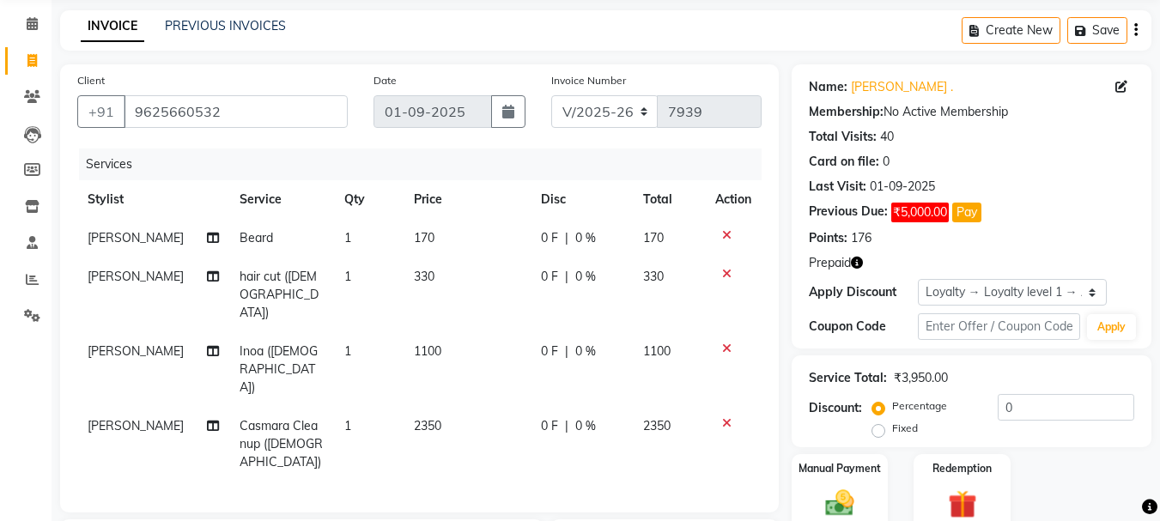
checkbox input "false"
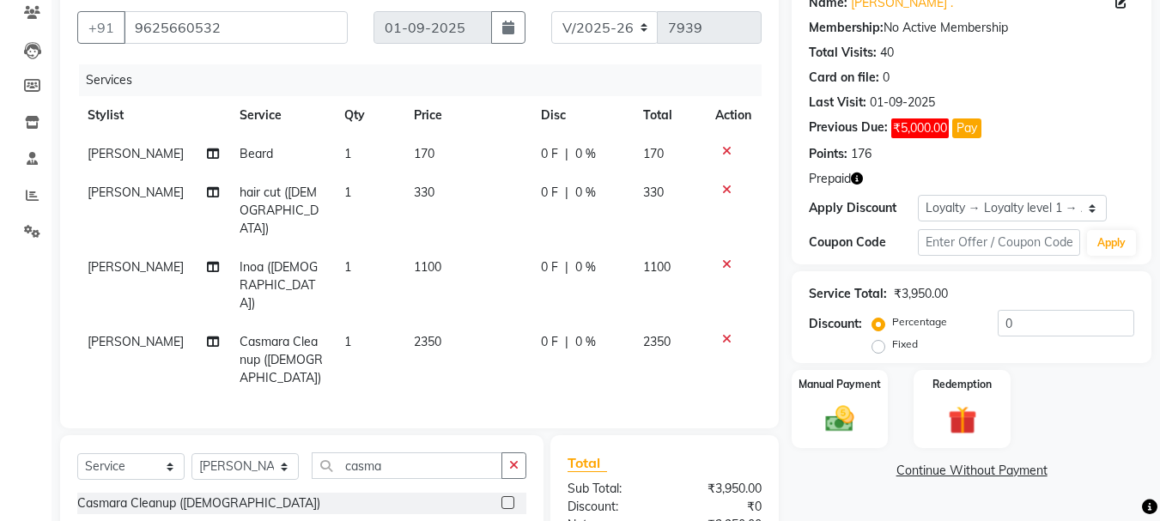
scroll to position [265, 0]
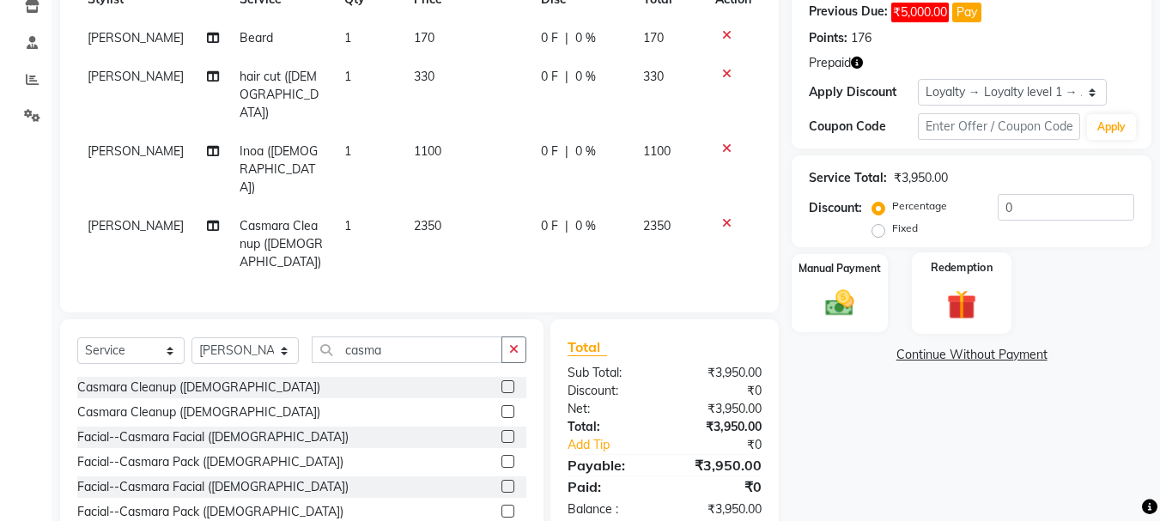
click at [1003, 280] on div "Redemption" at bounding box center [962, 294] width 100 height 82
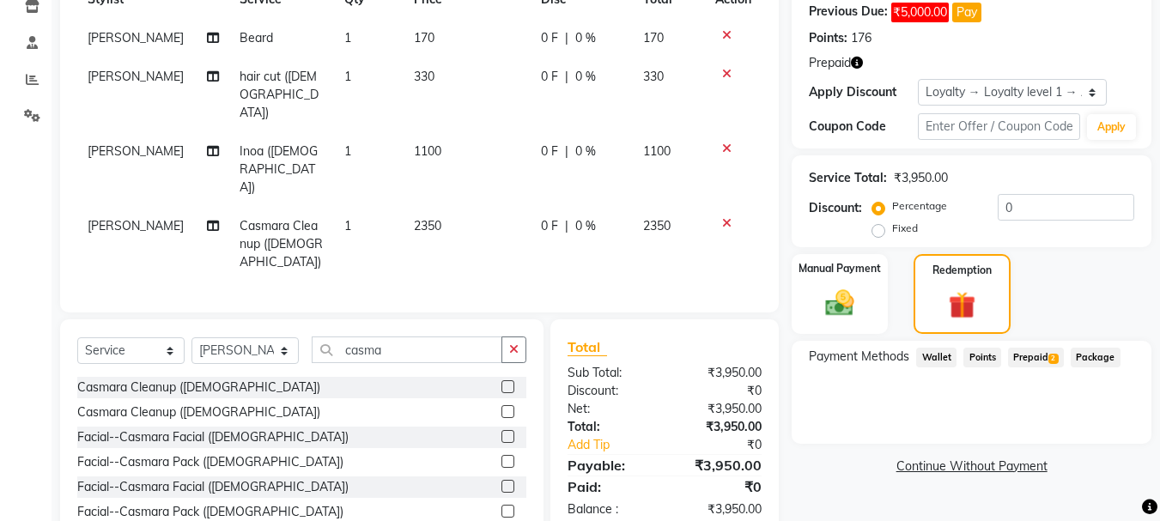
click at [1029, 356] on span "Prepaid 2" at bounding box center [1036, 358] width 56 height 20
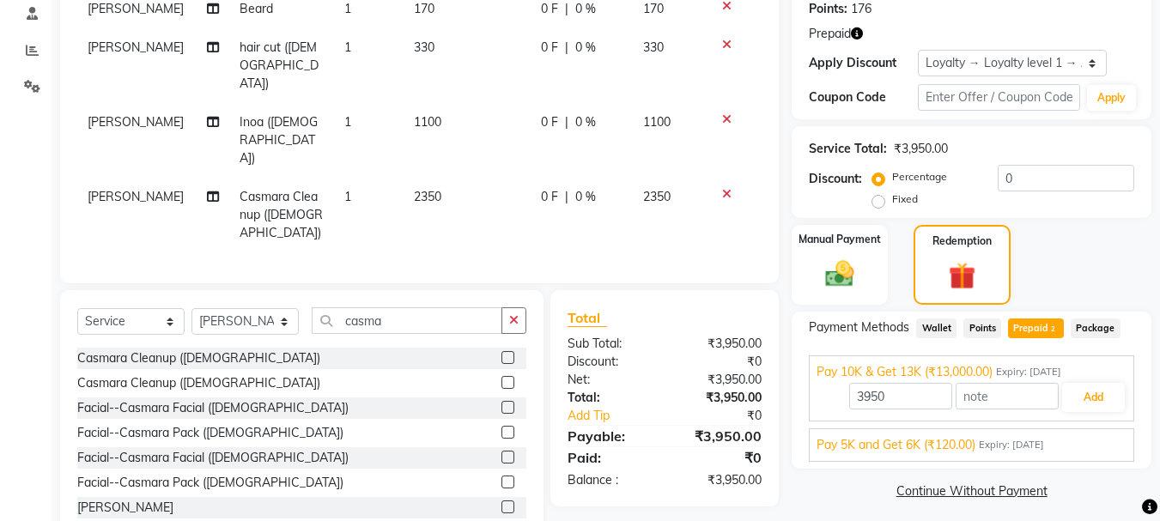
scroll to position [302, 0]
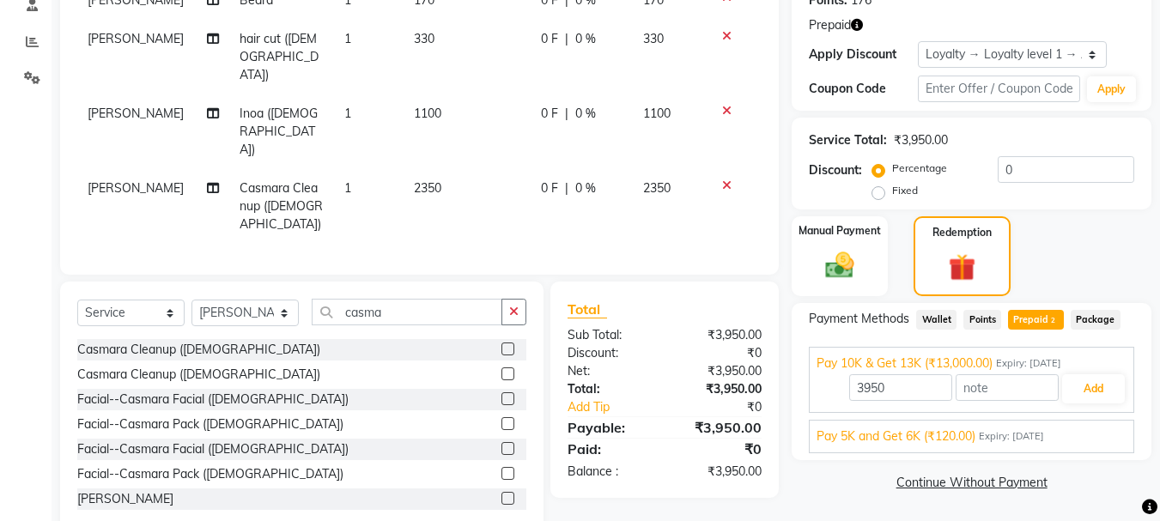
click at [941, 447] on div "Pay 5K and Get 6K (₹120.00) Expiry: [DATE] 120 Add" at bounding box center [972, 436] width 326 height 33
click at [936, 436] on span "Pay 5K and Get 6K (₹120.00)" at bounding box center [896, 437] width 159 height 18
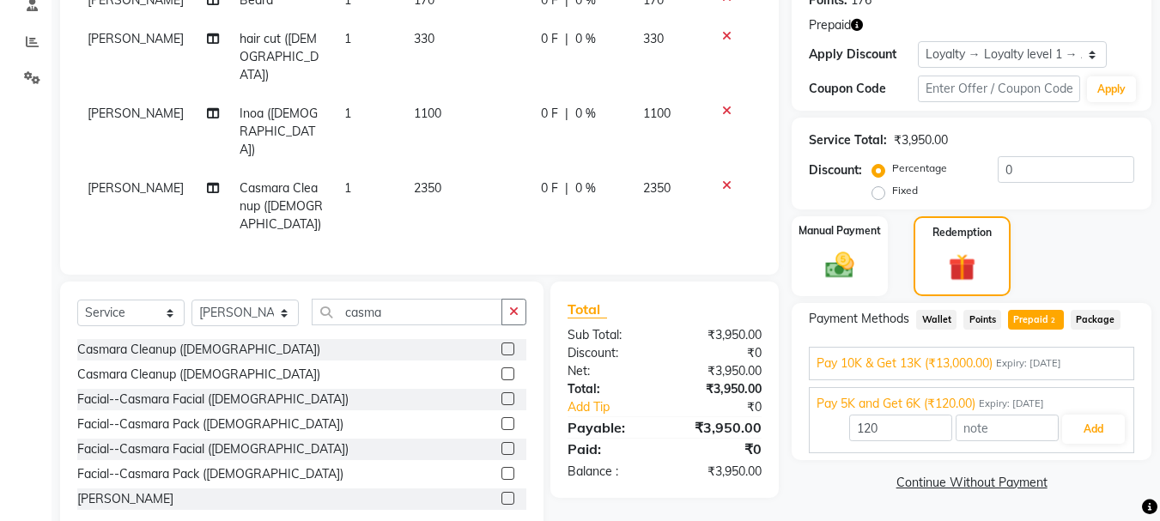
click at [1083, 413] on div "120 Add" at bounding box center [972, 429] width 310 height 33
click at [1082, 429] on button "Add" at bounding box center [1094, 429] width 63 height 29
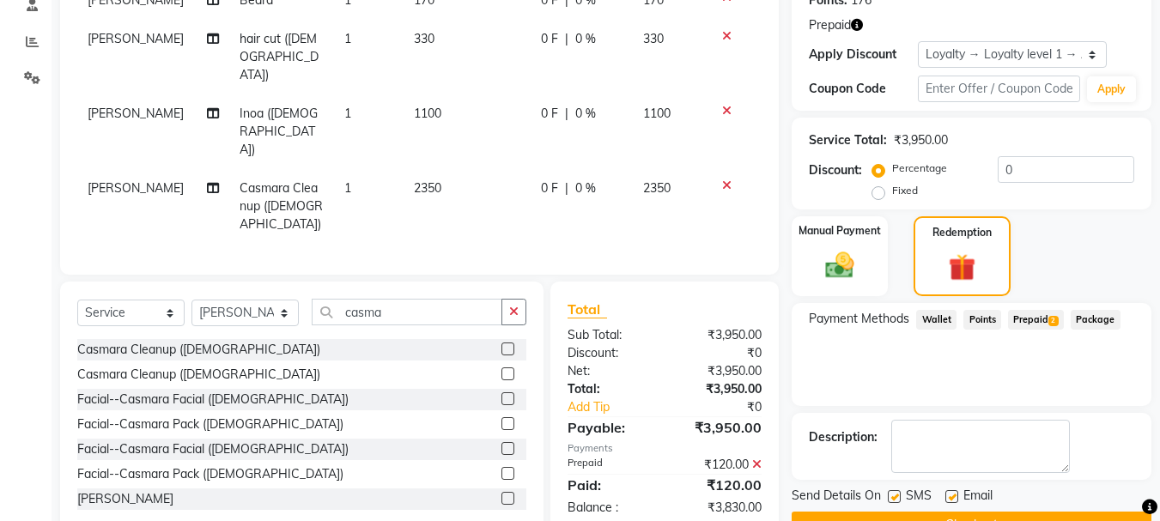
click at [1038, 315] on span "Prepaid 2" at bounding box center [1036, 320] width 56 height 20
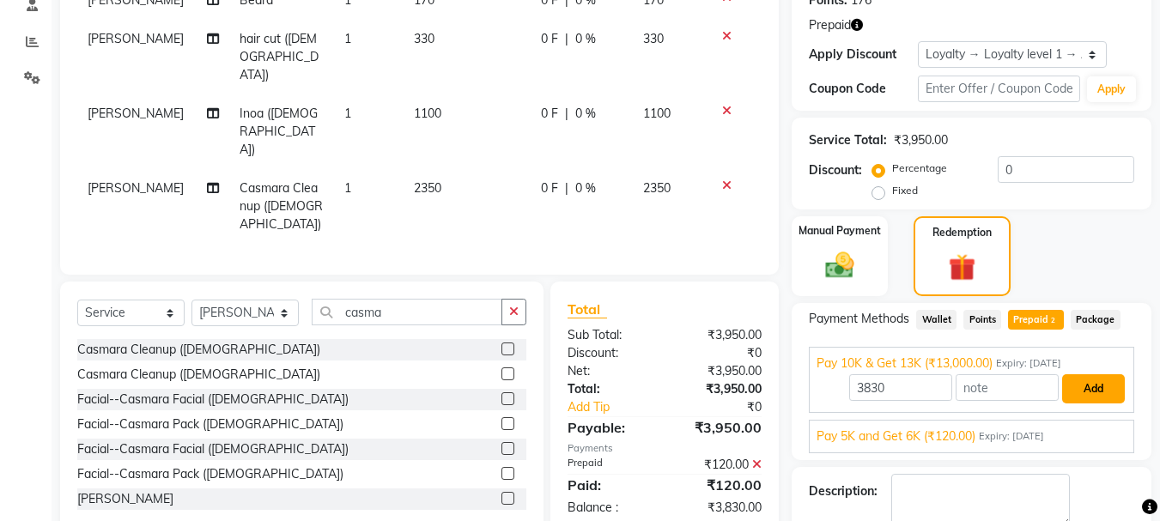
click at [1096, 378] on button "Add" at bounding box center [1094, 389] width 63 height 29
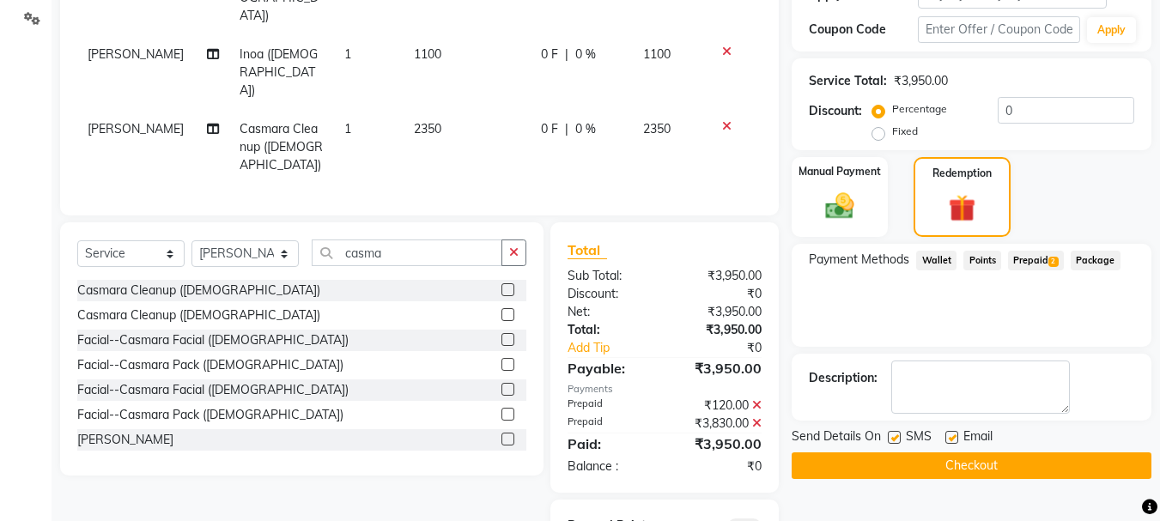
scroll to position [367, 0]
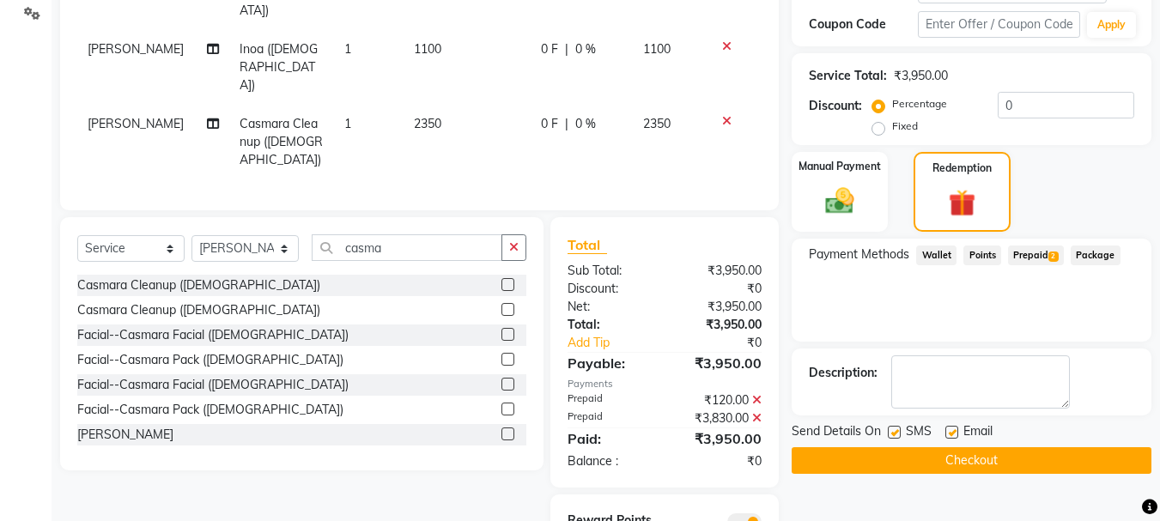
click at [964, 460] on button "Checkout" at bounding box center [972, 461] width 360 height 27
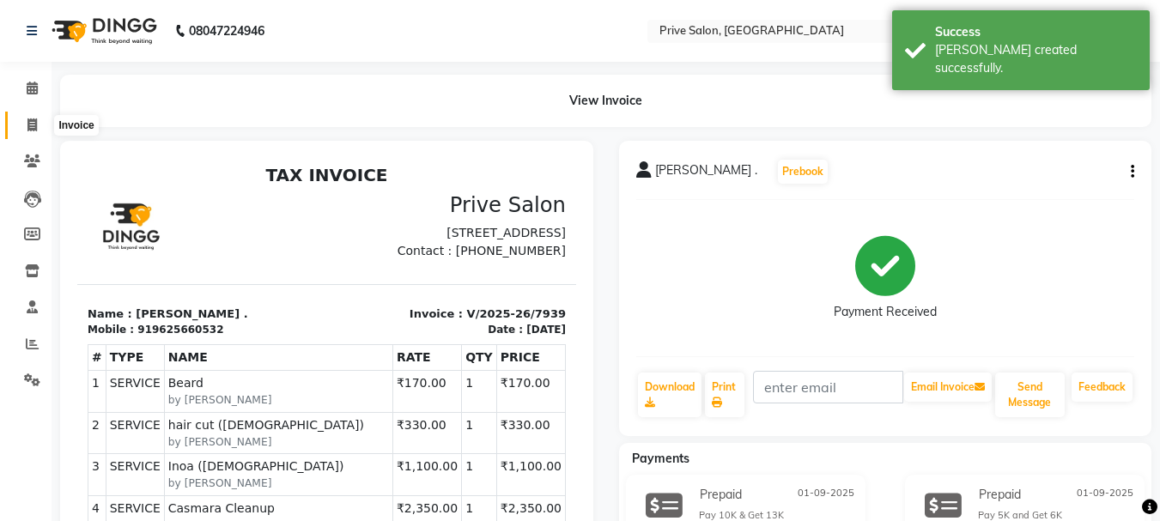
click at [17, 125] on span at bounding box center [32, 126] width 30 height 20
select select "service"
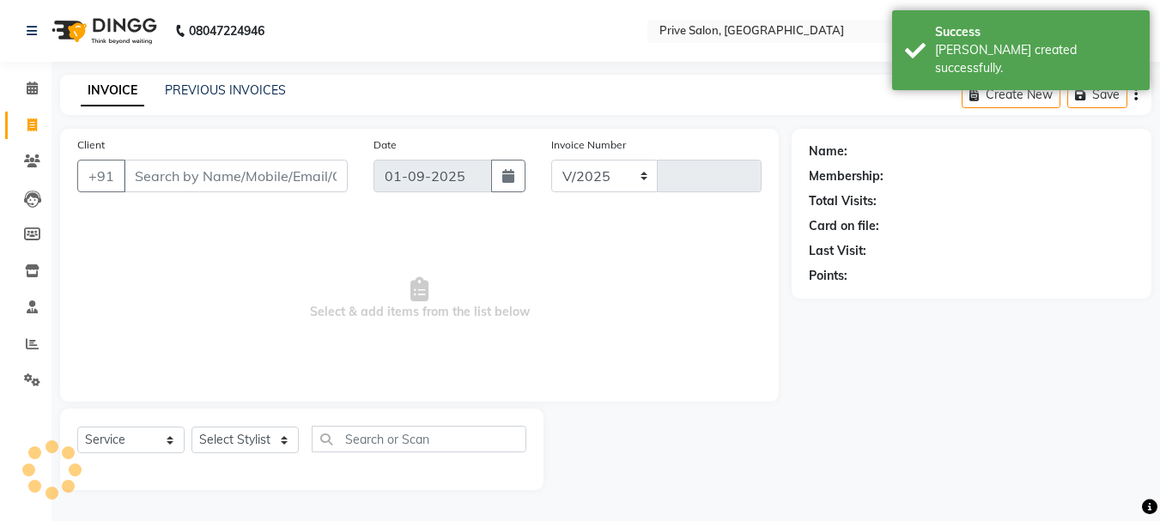
select select "136"
type input "7940"
click at [155, 168] on input "Client" at bounding box center [238, 176] width 228 height 33
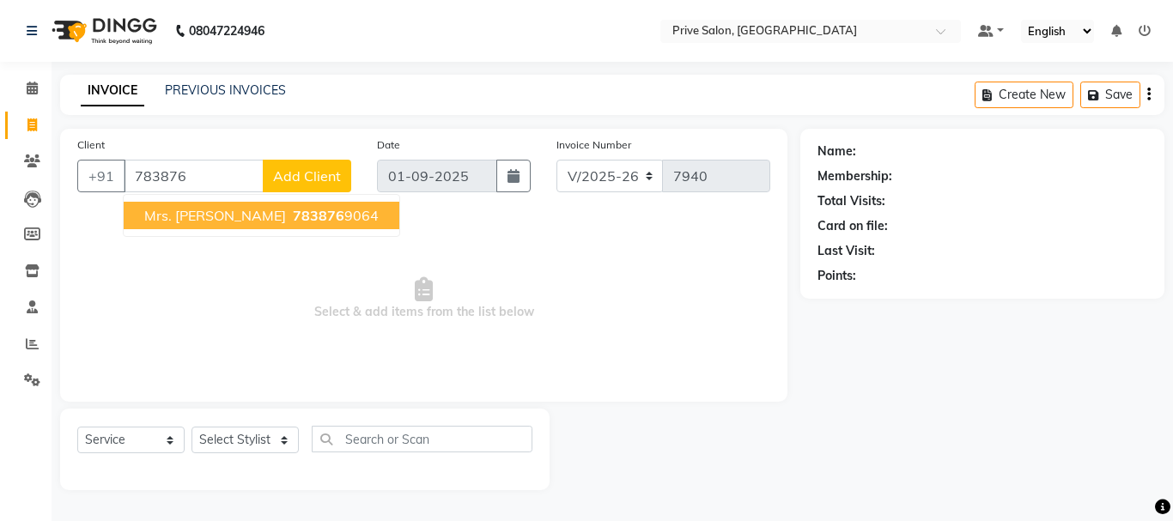
click at [196, 226] on button "Mrs. [PERSON_NAME] 783876 9064" at bounding box center [262, 215] width 276 height 27
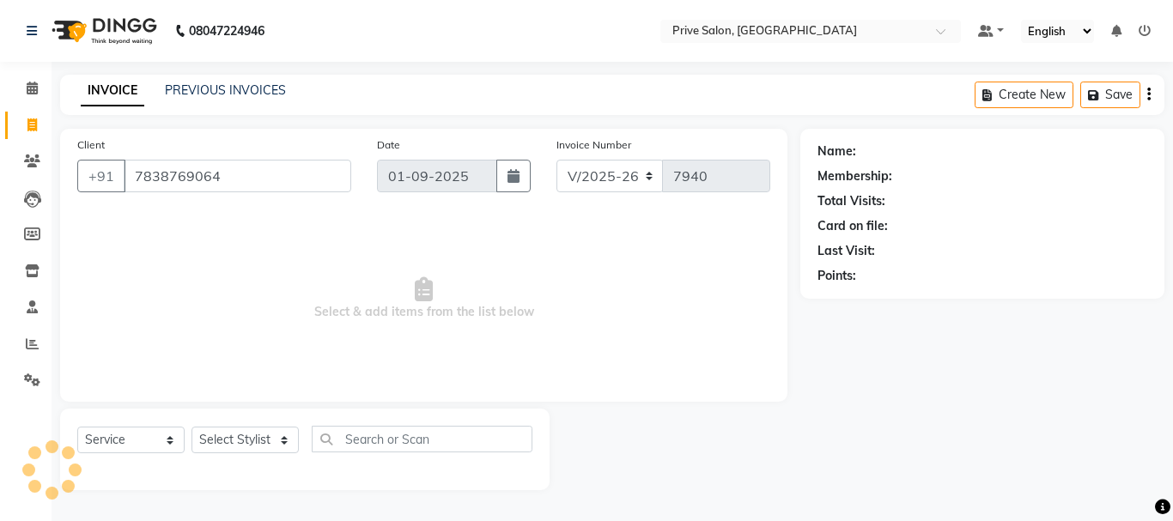
type input "7838769064"
select select "1: Object"
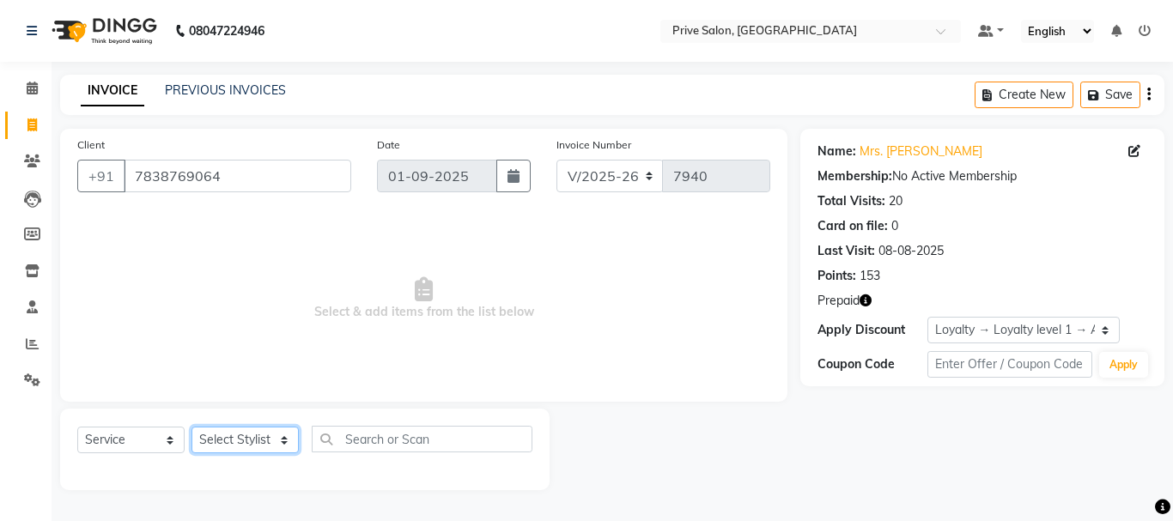
click at [271, 437] on select "Select Stylist amit ARJUN [PERSON_NAME] [PERSON_NAME] GOLU [PERSON_NAME] isha […" at bounding box center [245, 440] width 107 height 27
select select "11904"
click at [192, 427] on select "Select Stylist amit ARJUN [PERSON_NAME] [PERSON_NAME] GOLU [PERSON_NAME] isha […" at bounding box center [245, 440] width 107 height 27
click at [240, 48] on b "08047224946" at bounding box center [227, 31] width 76 height 48
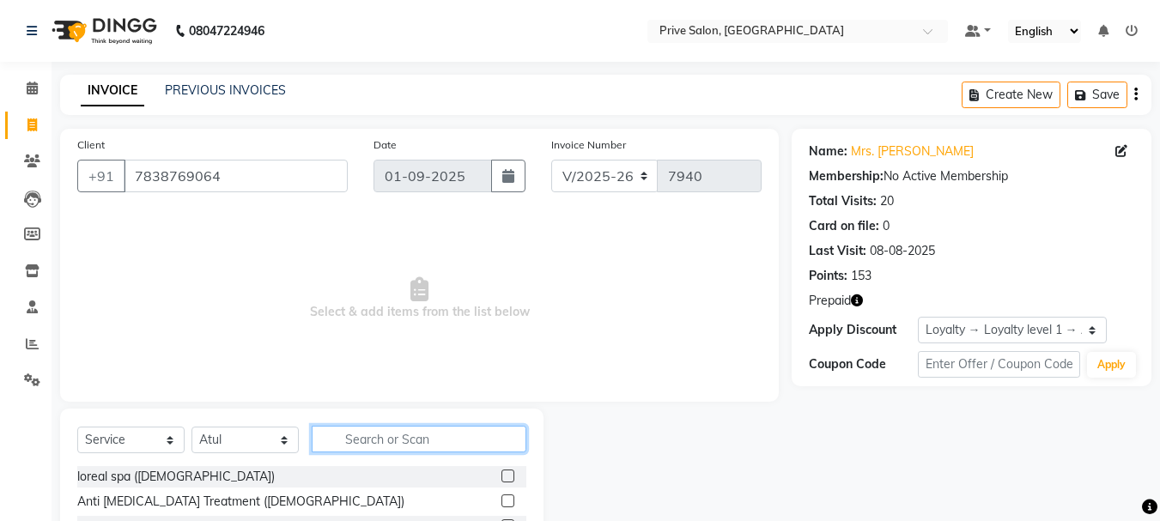
click at [406, 439] on input "text" at bounding box center [419, 439] width 215 height 27
type input "maj"
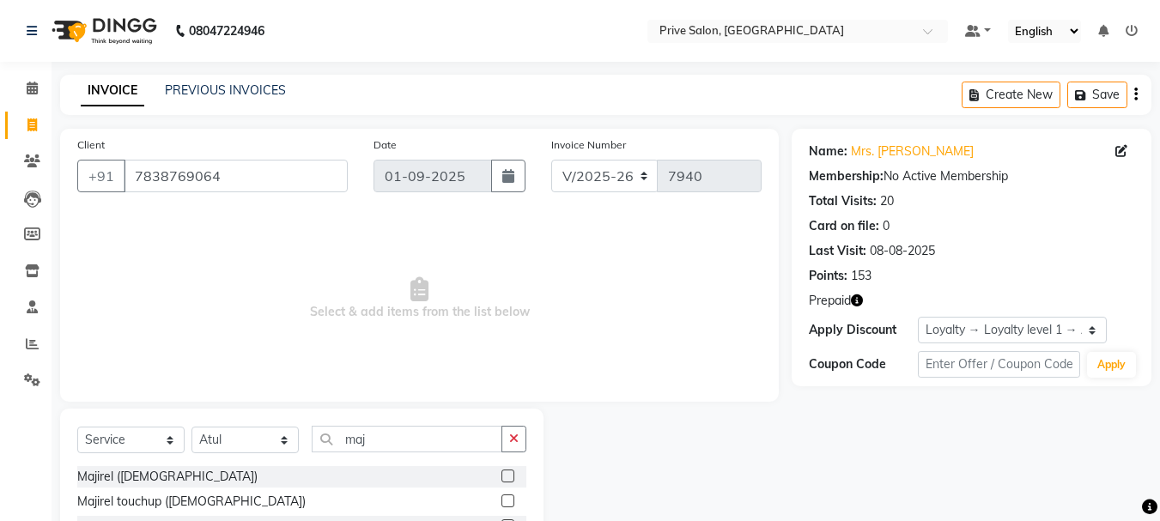
click at [509, 498] on label at bounding box center [508, 501] width 13 height 13
click at [509, 498] on input "checkbox" at bounding box center [507, 501] width 11 height 11
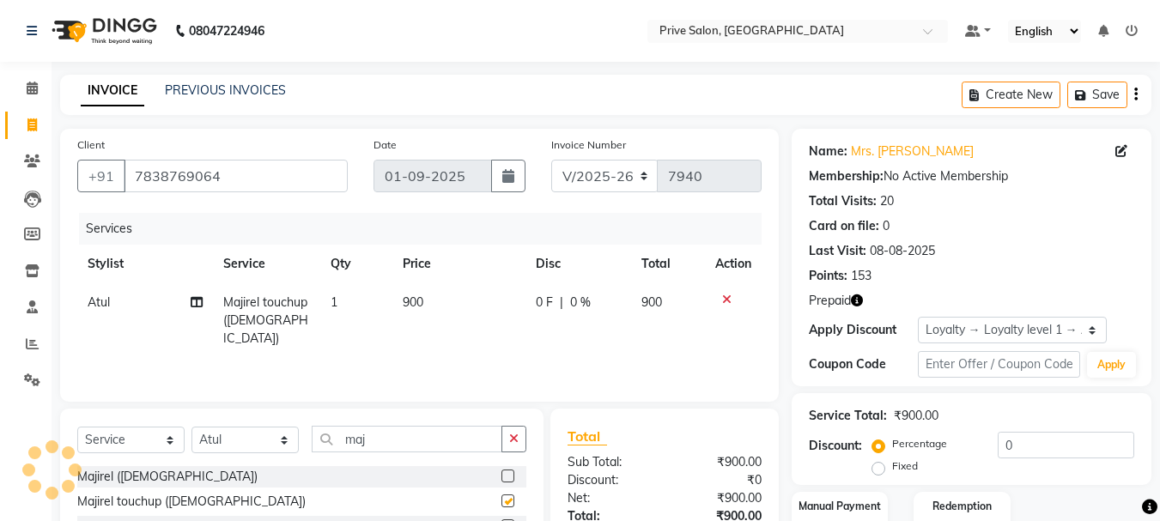
checkbox input "false"
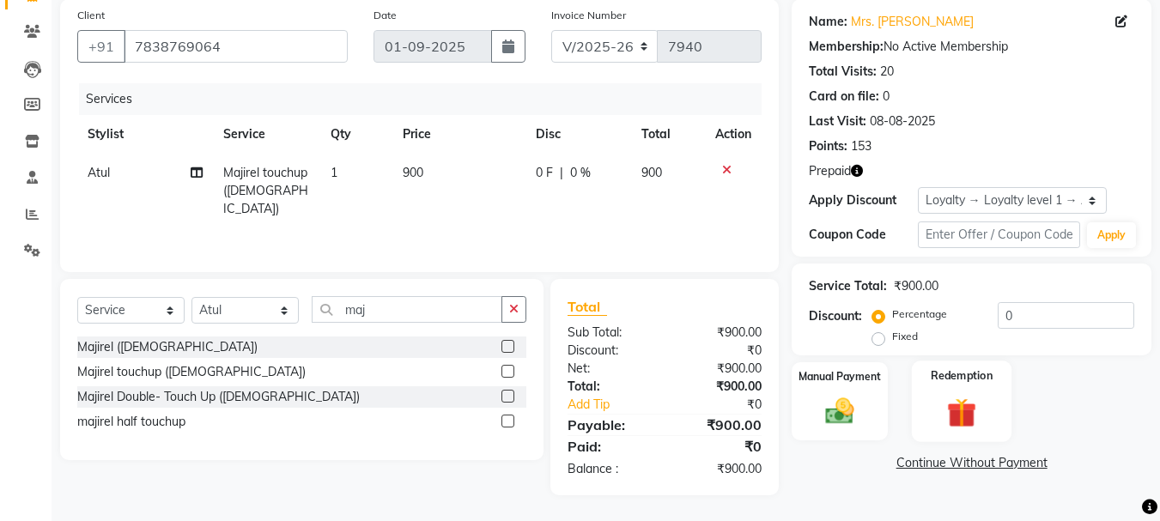
click at [938, 431] on img at bounding box center [962, 412] width 48 height 37
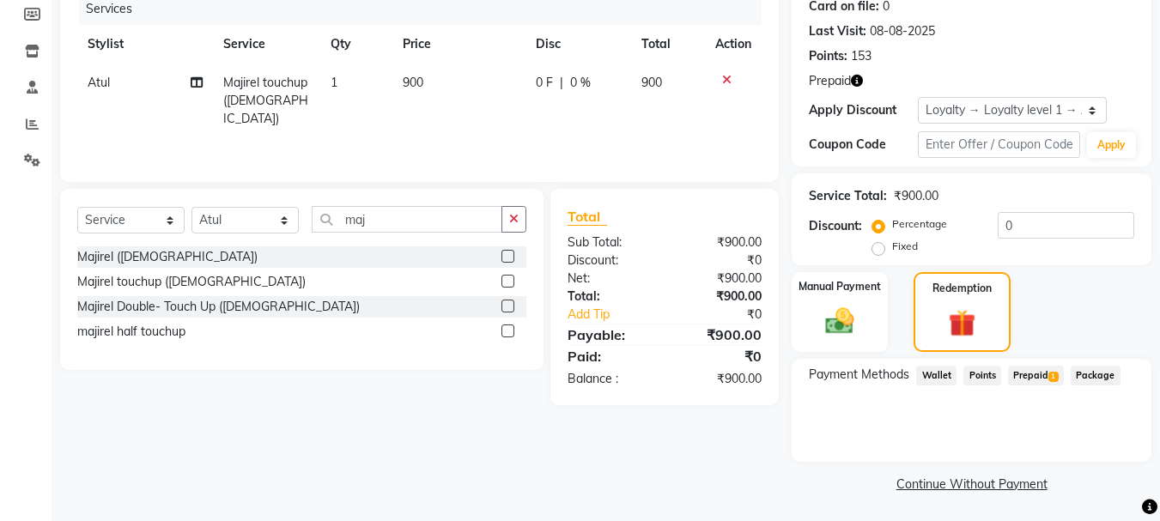
scroll to position [222, 0]
click at [1030, 376] on span "Prepaid 1" at bounding box center [1036, 374] width 56 height 20
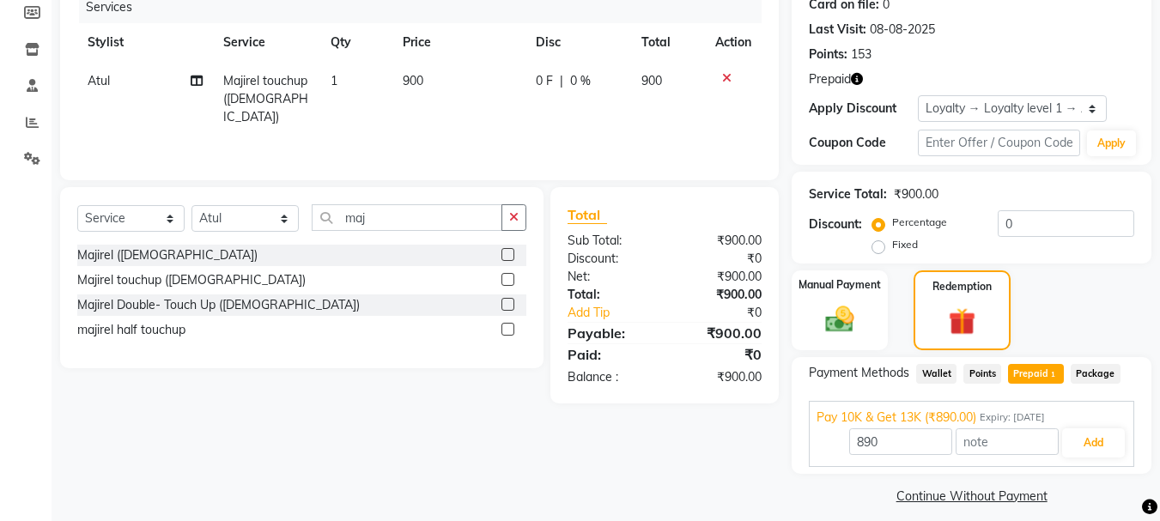
scroll to position [235, 0]
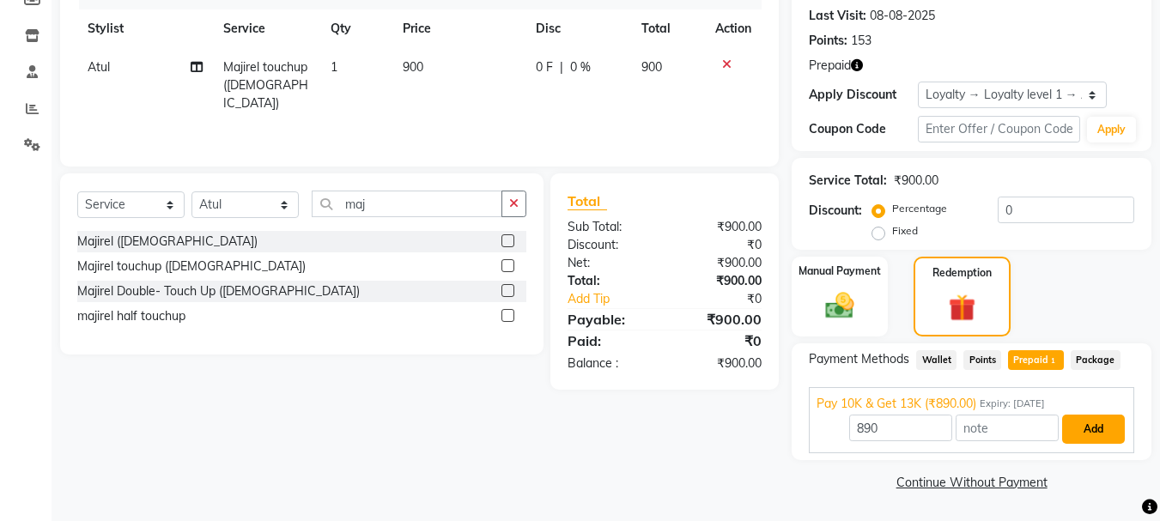
click at [1080, 417] on button "Add" at bounding box center [1094, 429] width 63 height 29
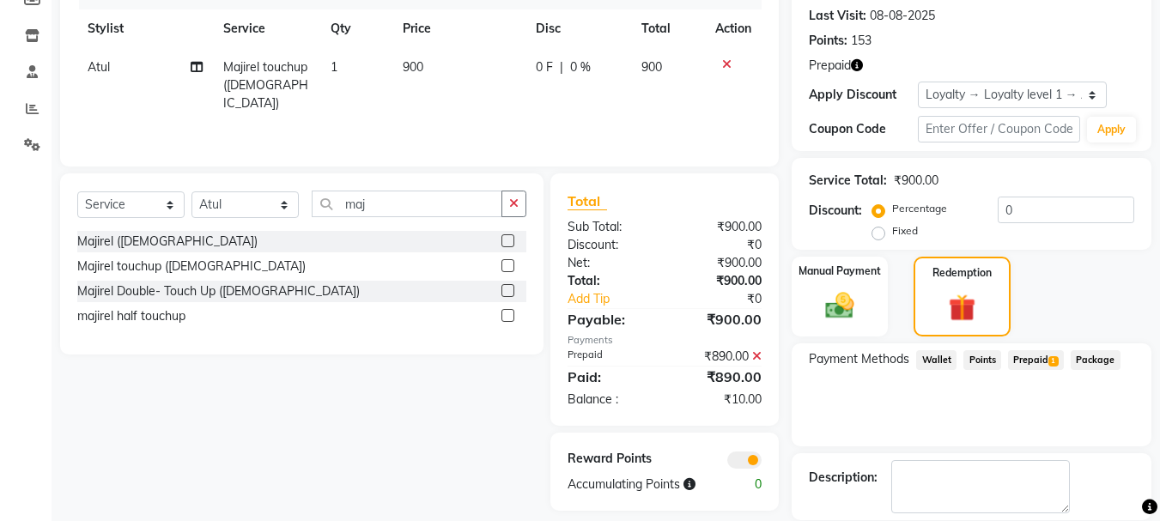
scroll to position [319, 0]
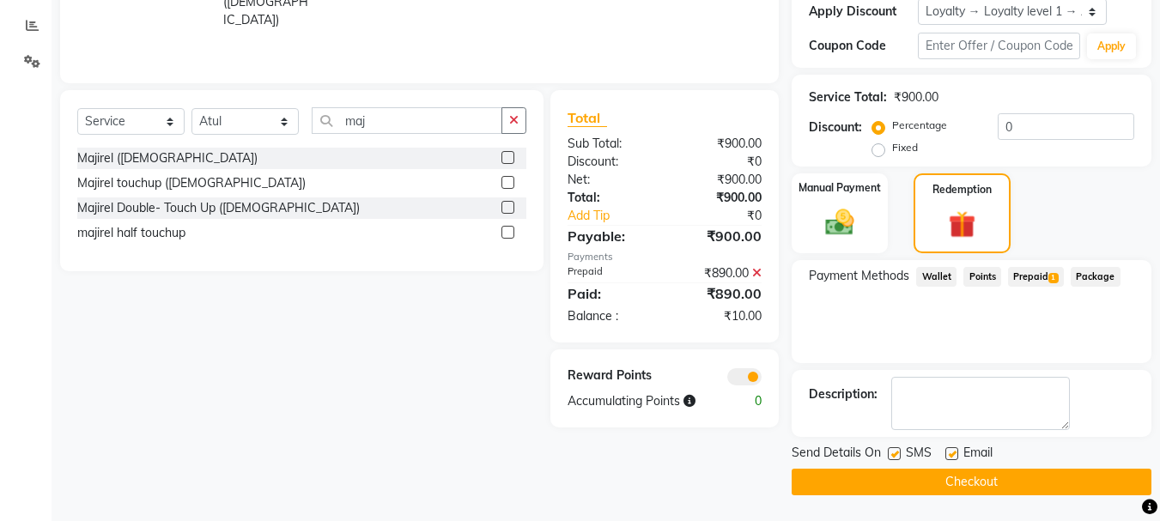
click at [1052, 277] on span "1" at bounding box center [1053, 278] width 9 height 10
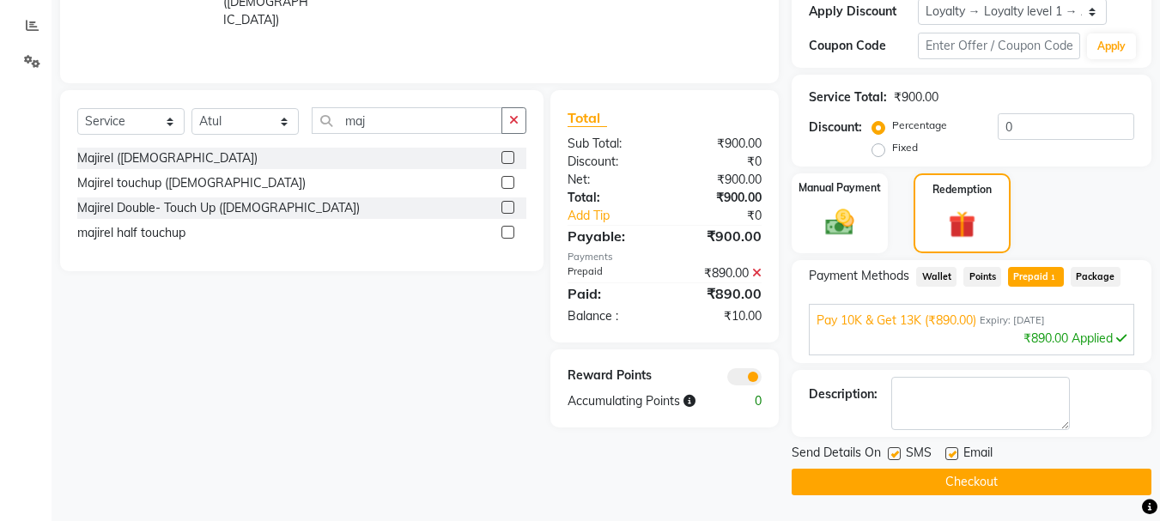
click at [754, 269] on icon at bounding box center [756, 273] width 9 height 12
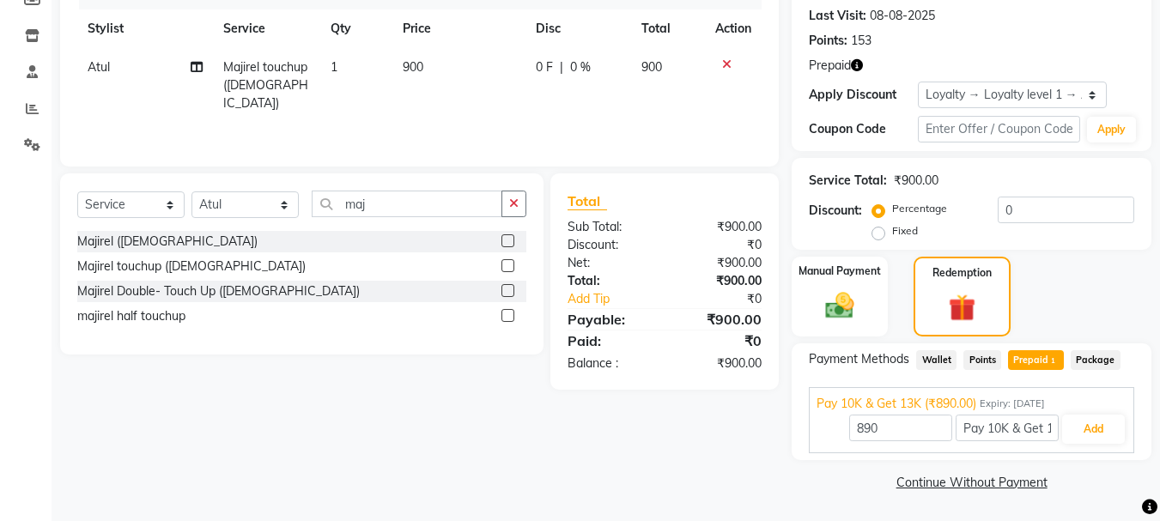
click at [857, 64] on icon "button" at bounding box center [857, 65] width 12 height 12
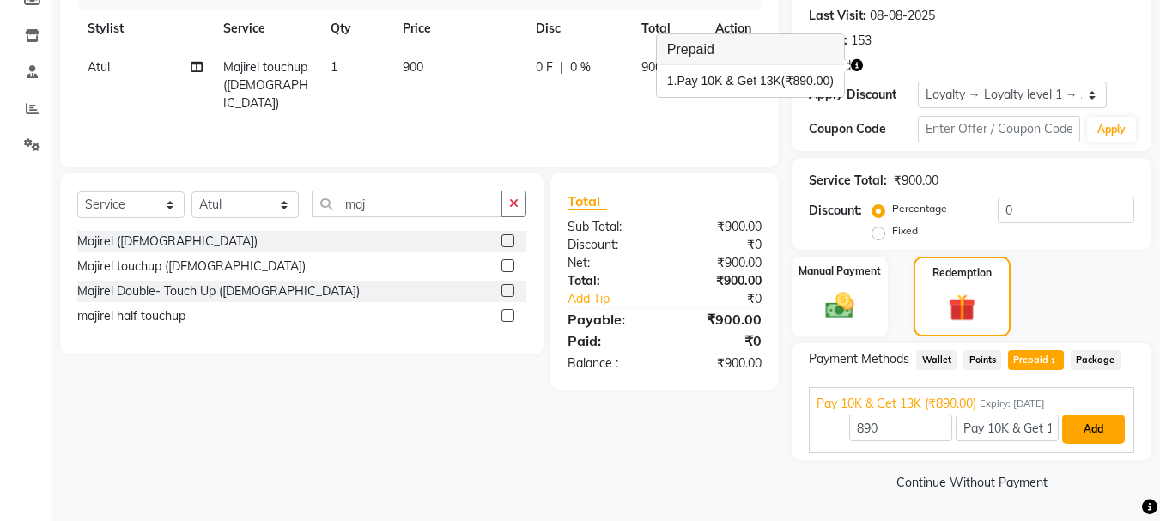
click at [1107, 438] on button "Add" at bounding box center [1094, 429] width 63 height 29
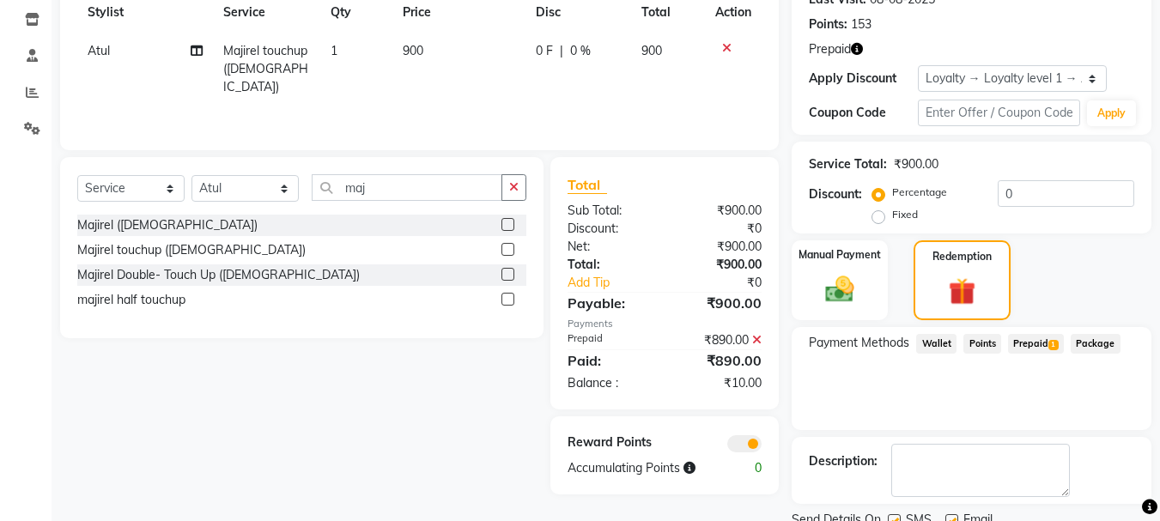
scroll to position [319, 0]
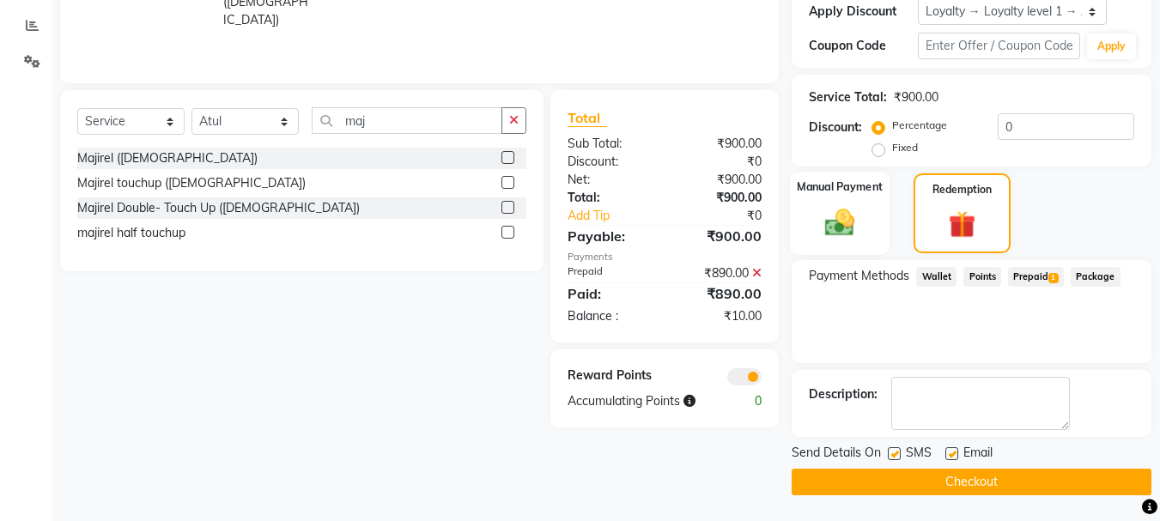
click at [837, 198] on div "Manual Payment" at bounding box center [840, 213] width 100 height 83
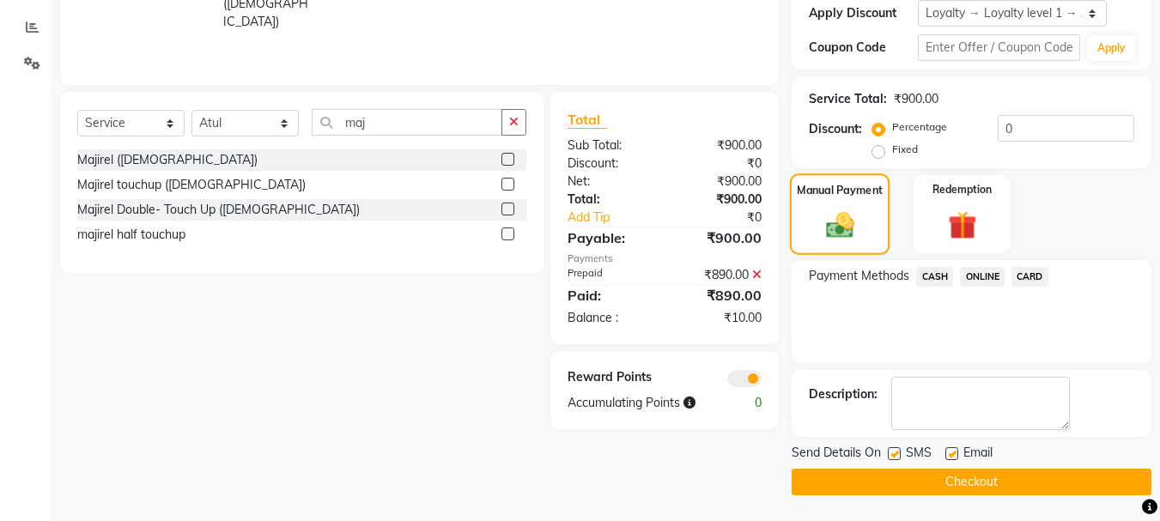
scroll to position [317, 0]
click at [915, 488] on button "Checkout" at bounding box center [972, 482] width 360 height 27
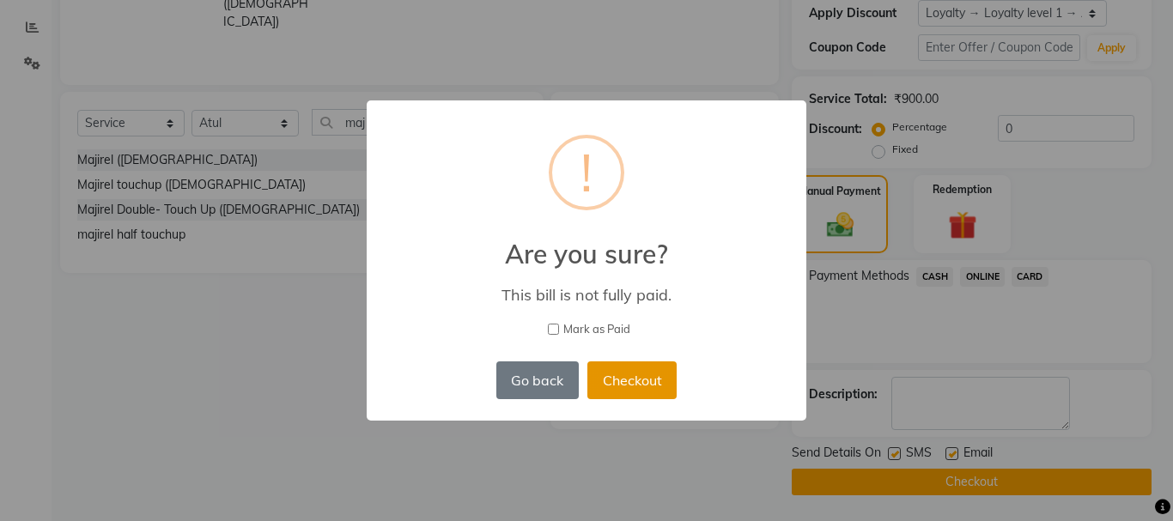
click at [618, 374] on button "Checkout" at bounding box center [632, 381] width 89 height 38
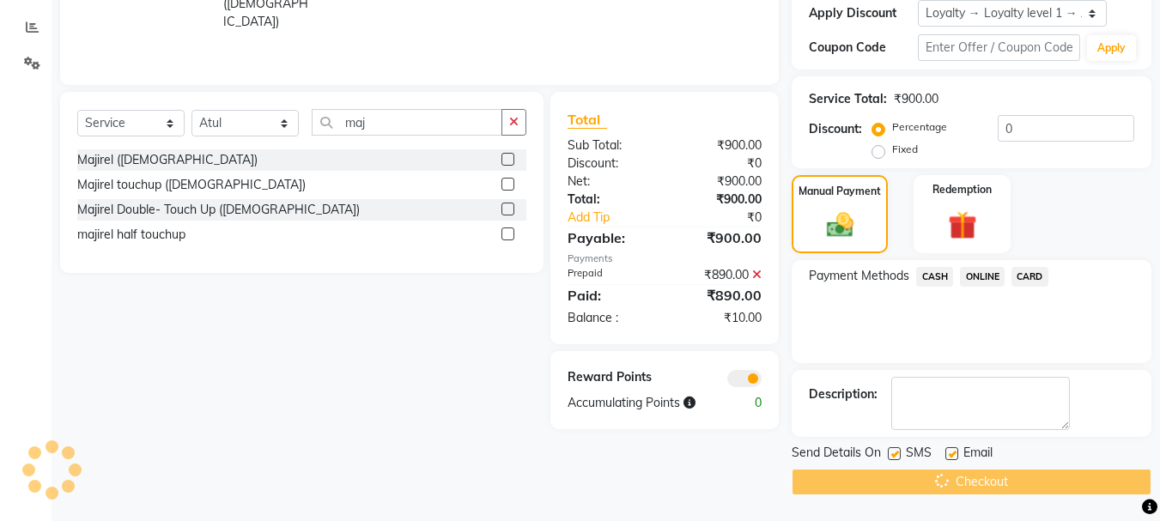
scroll to position [0, 0]
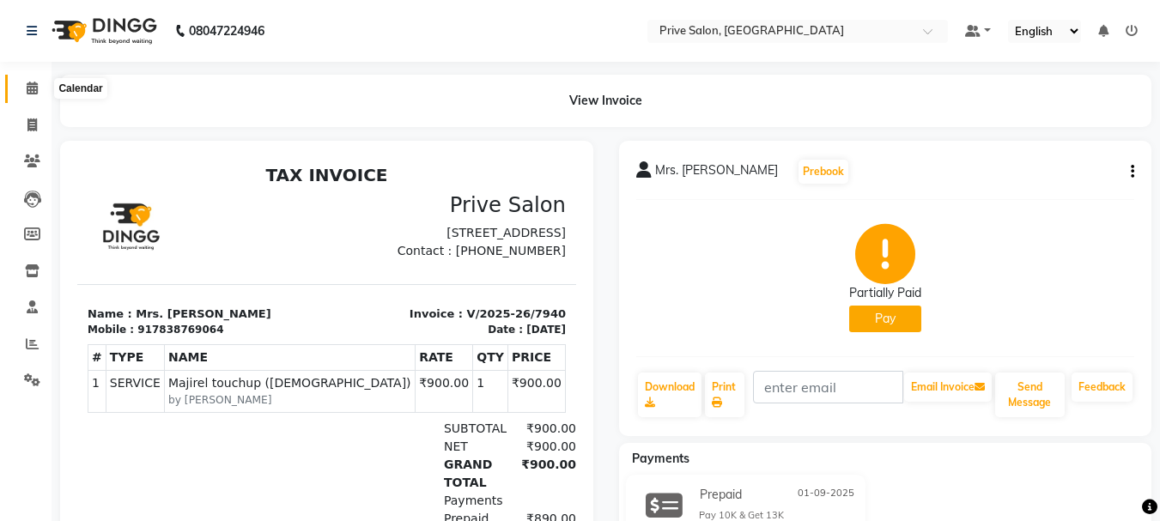
click at [30, 93] on icon at bounding box center [32, 88] width 11 height 13
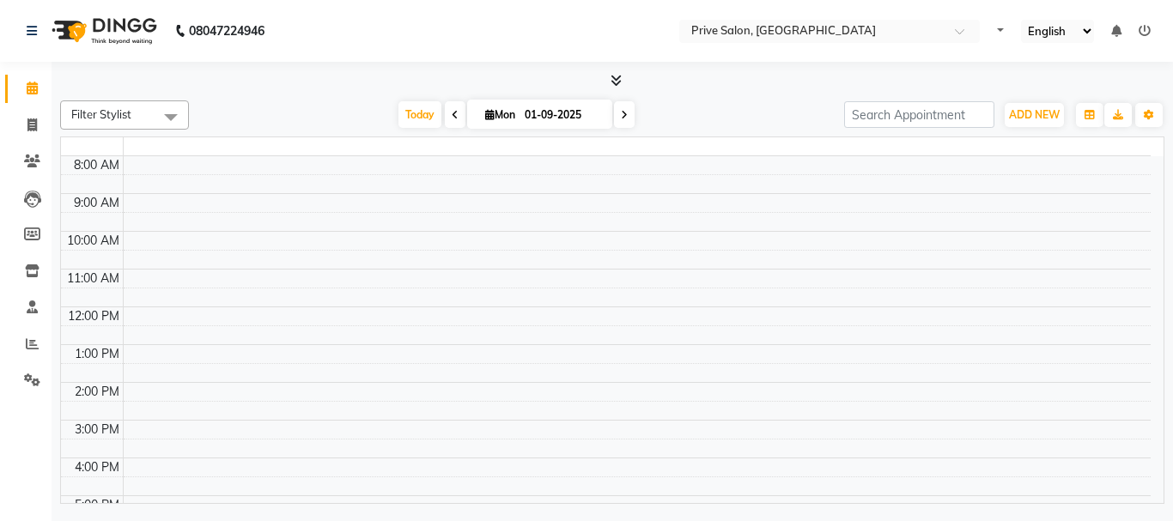
select select "en"
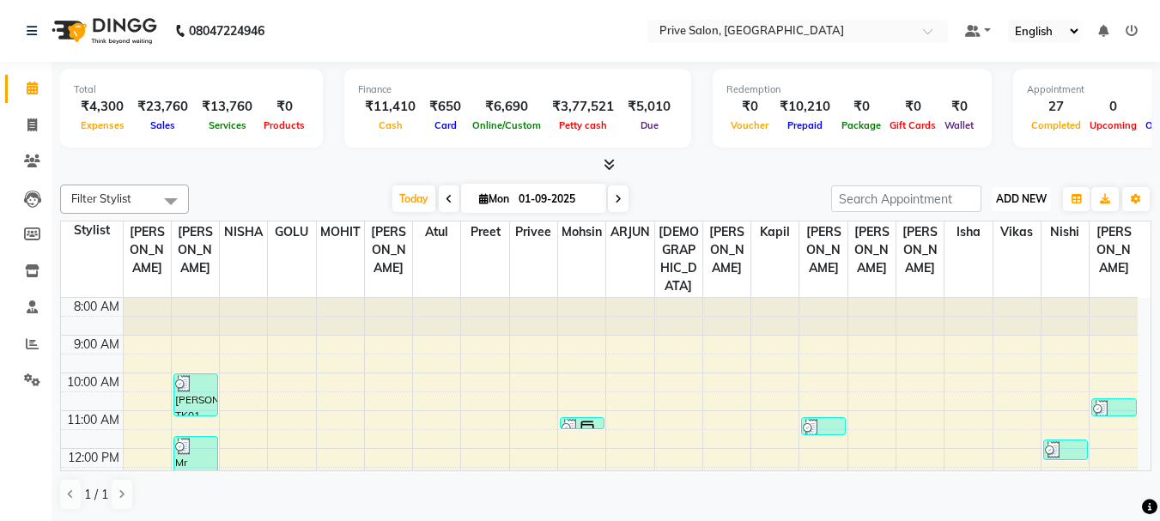
click at [1011, 199] on span "ADD NEW" at bounding box center [1021, 198] width 51 height 13
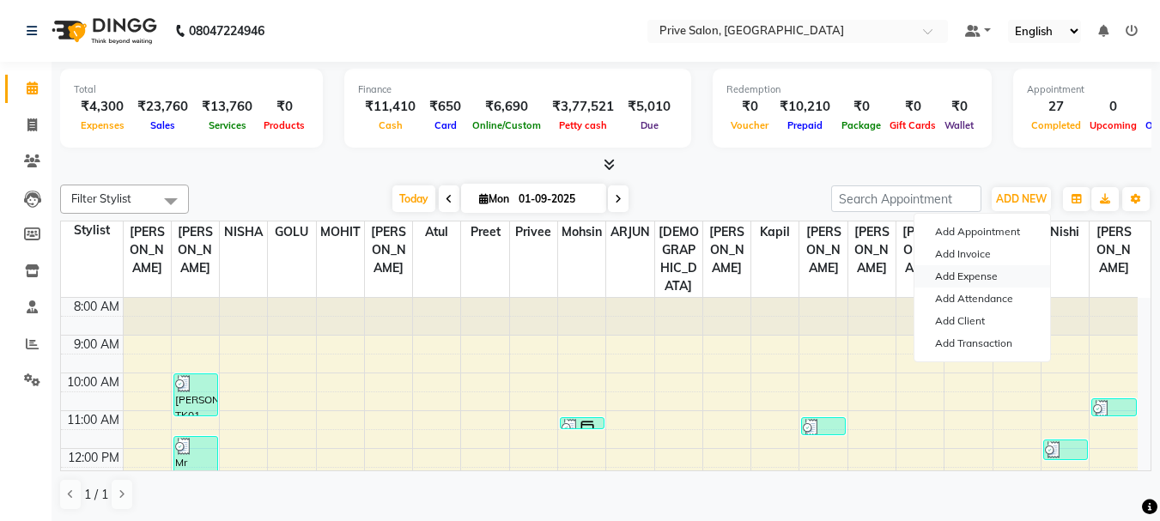
click at [971, 273] on link "Add Expense" at bounding box center [983, 276] width 136 height 22
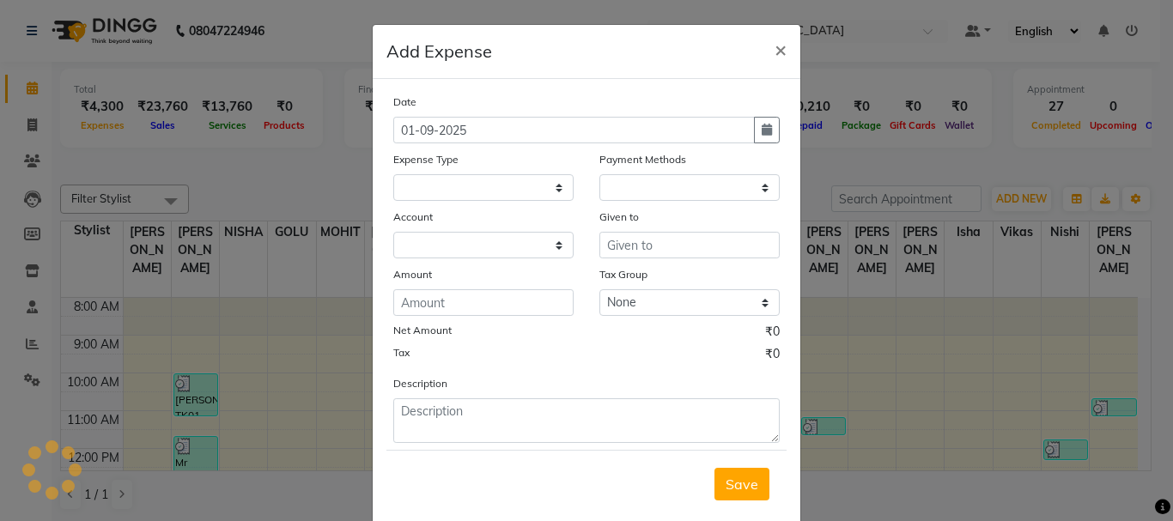
select select "1"
select select "2448"
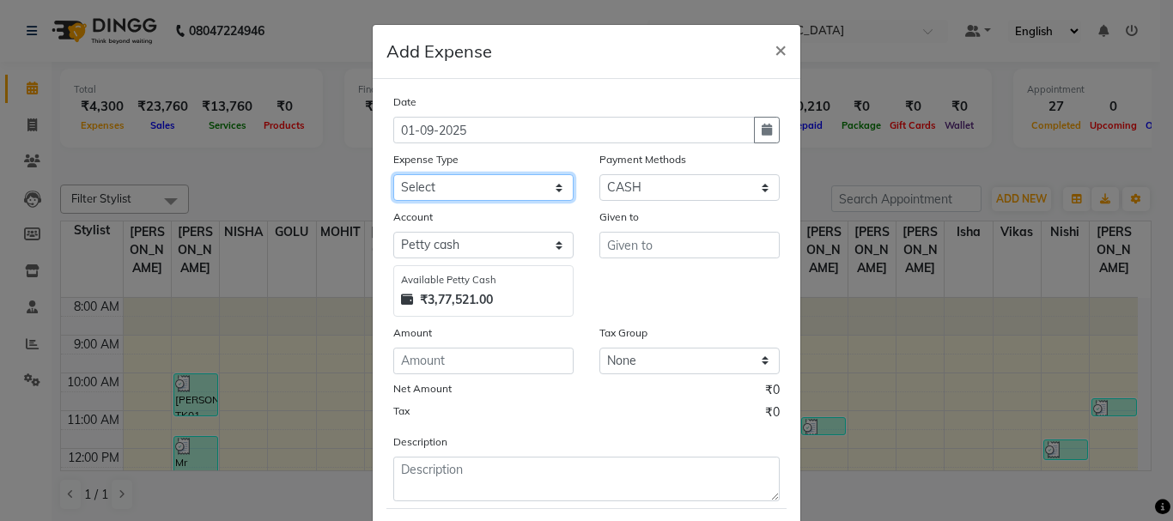
click at [505, 191] on select "Select Advance Salary Bank charges Car maintenance Cash transfer to bank Cash t…" at bounding box center [483, 187] width 180 height 27
select select "18"
click at [393, 174] on select "Select Advance Salary Bank charges Car maintenance Cash transfer to bank Cash t…" at bounding box center [483, 187] width 180 height 27
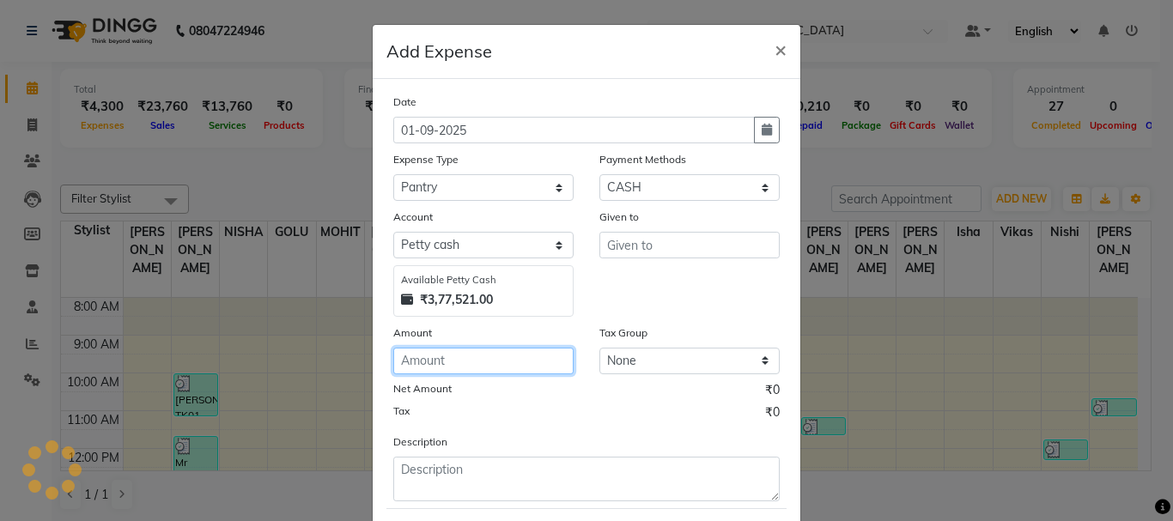
click at [529, 357] on input "number" at bounding box center [483, 361] width 180 height 27
type input "1100"
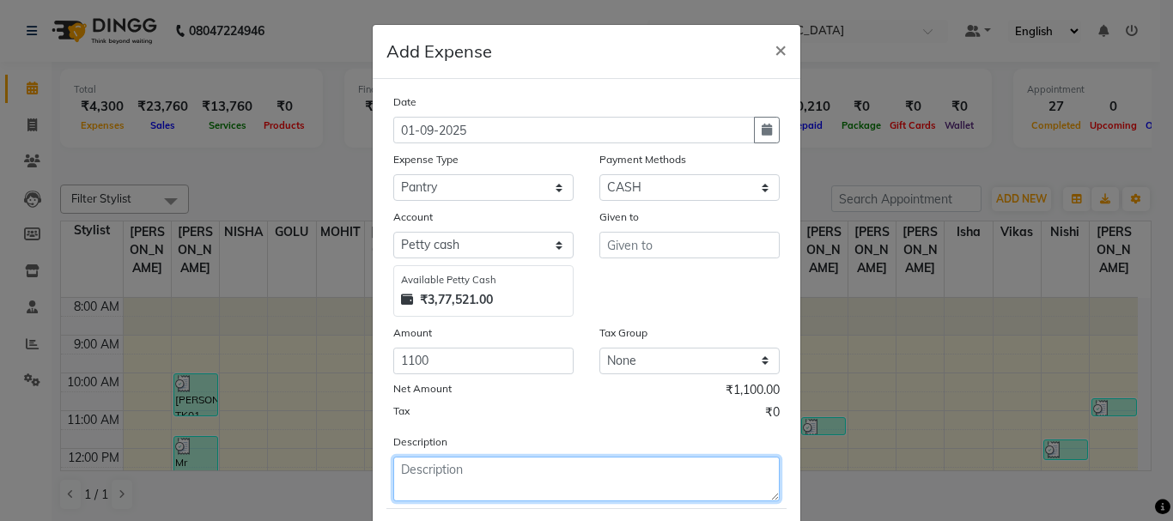
click at [472, 476] on textarea at bounding box center [586, 479] width 387 height 45
type textarea "water"
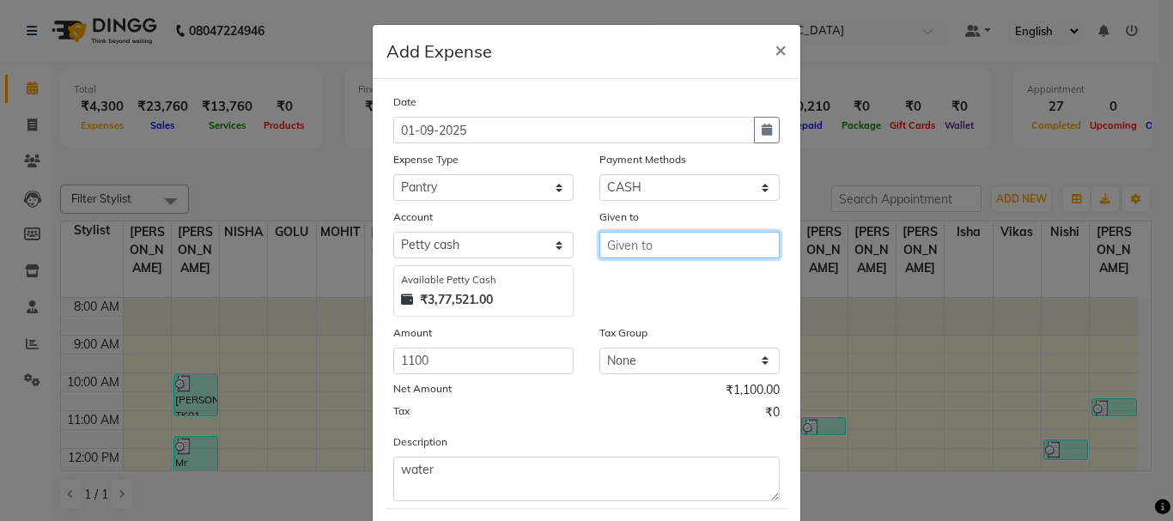
click at [708, 234] on input "text" at bounding box center [690, 245] width 180 height 27
type input "water"
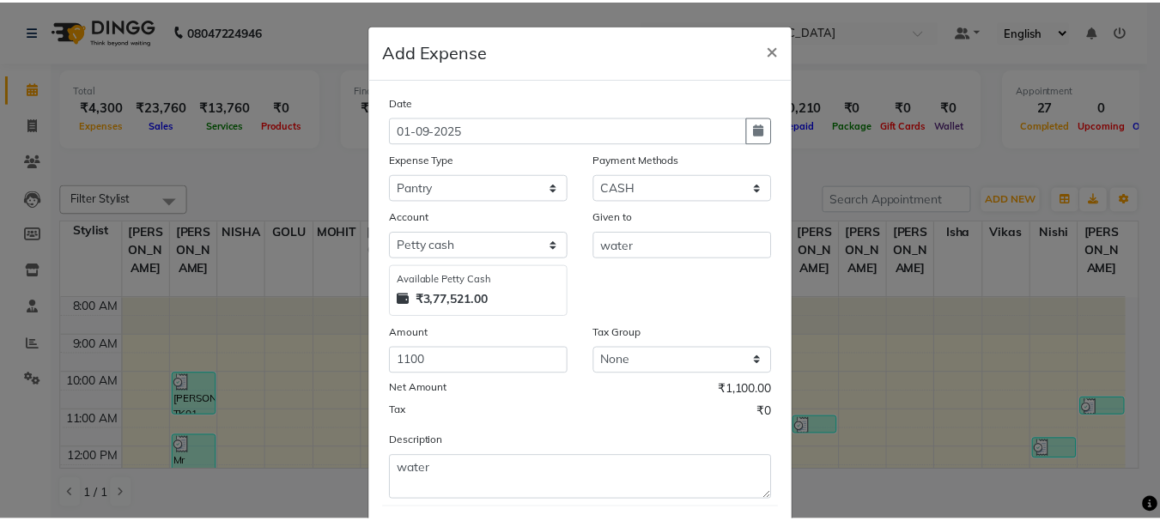
scroll to position [68, 0]
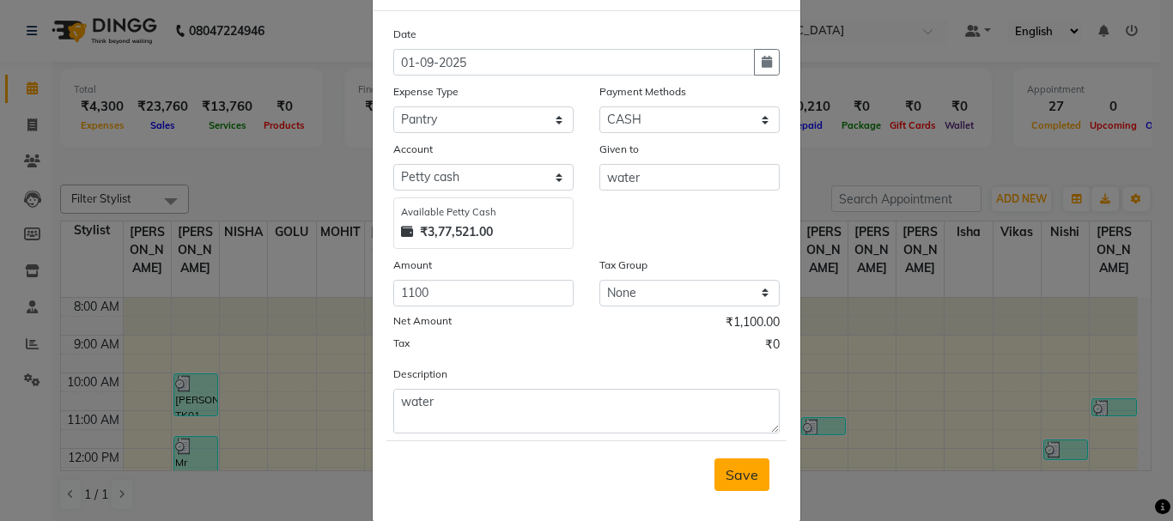
click at [736, 477] on span "Save" at bounding box center [742, 474] width 33 height 17
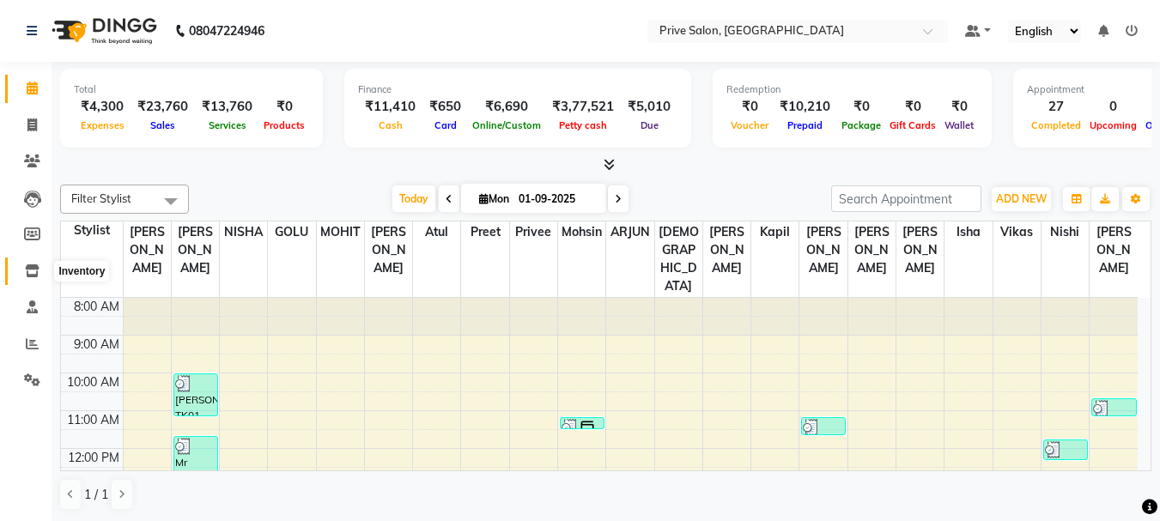
click at [32, 273] on icon at bounding box center [32, 271] width 15 height 13
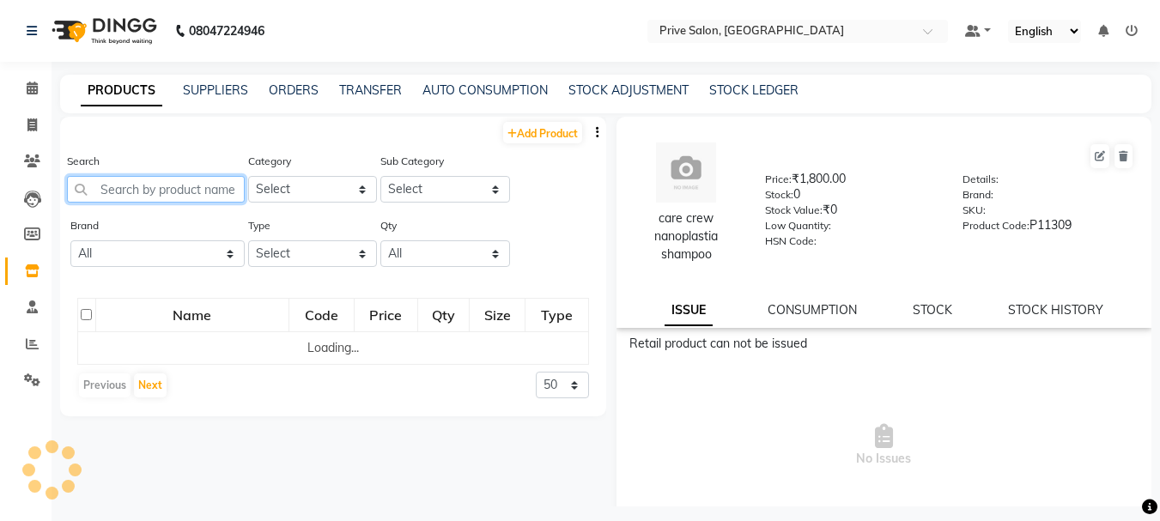
click at [167, 180] on input "text" at bounding box center [156, 189] width 178 height 27
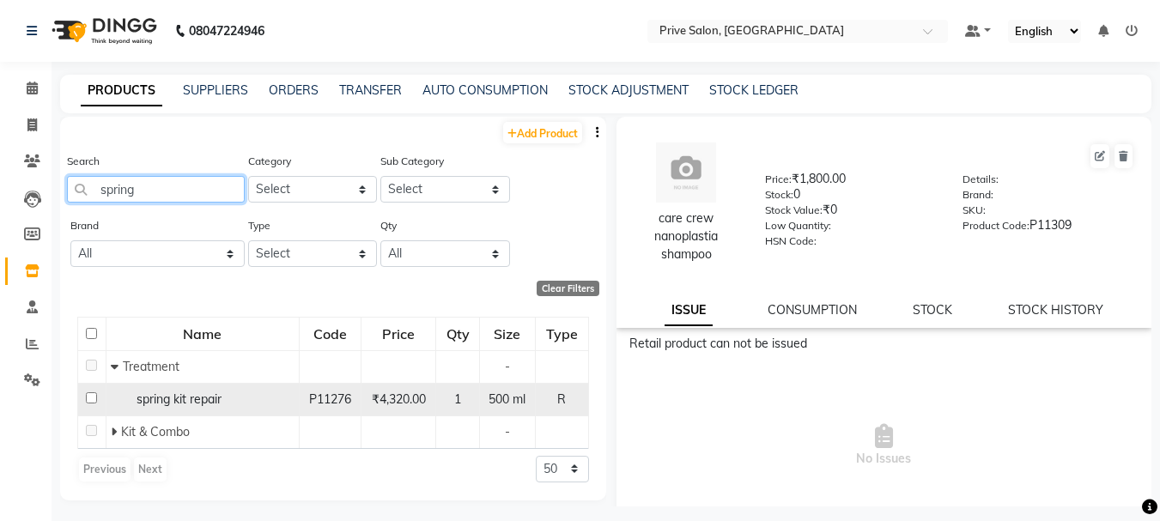
type input "spring"
click at [92, 398] on input "checkbox" at bounding box center [91, 398] width 11 height 11
checkbox input "true"
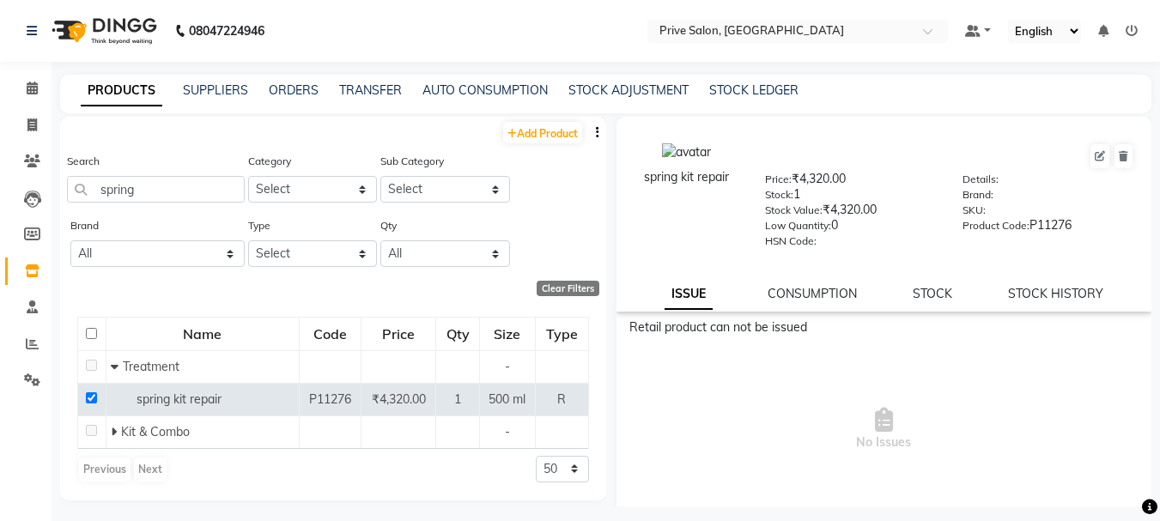
click at [902, 298] on div "ISSUE CONSUMPTION STOCK STOCK HISTORY" at bounding box center [884, 294] width 495 height 18
click at [917, 287] on link "STOCK" at bounding box center [933, 293] width 40 height 15
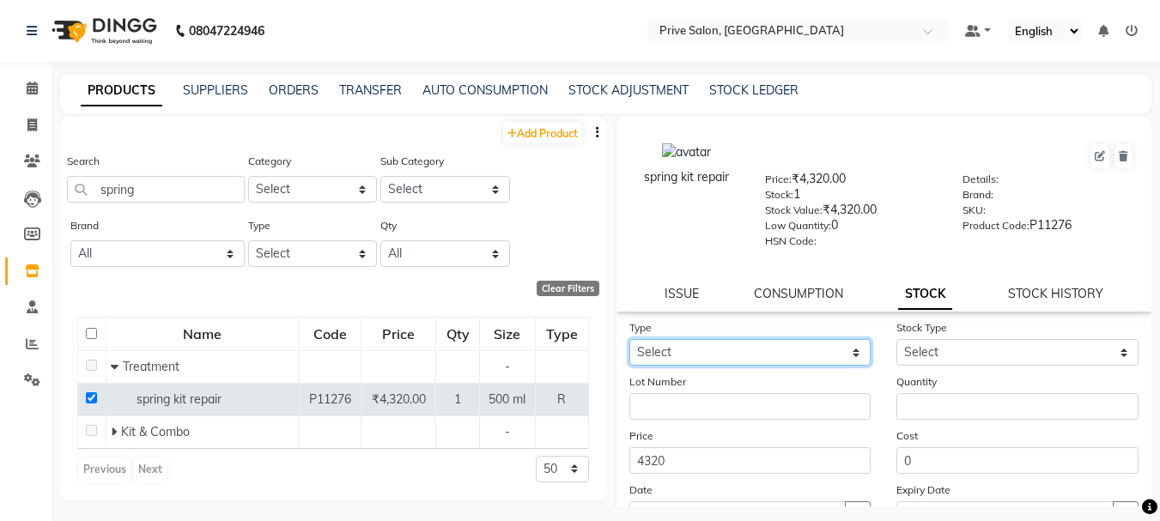
click at [794, 362] on select "Select In Out" at bounding box center [751, 352] width 242 height 27
select select "in"
click at [630, 339] on select "Select In Out" at bounding box center [751, 352] width 242 height 27
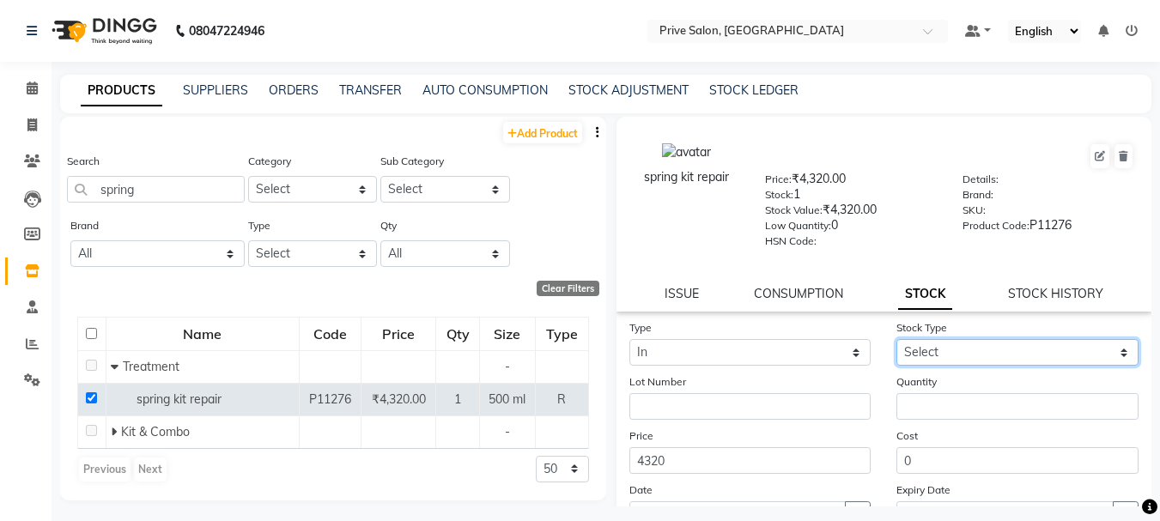
click at [1006, 356] on select "Select New Stock Adjustment Return Other" at bounding box center [1018, 352] width 242 height 27
select select "new stock"
click at [897, 339] on select "Select New Stock Adjustment Return Other" at bounding box center [1018, 352] width 242 height 27
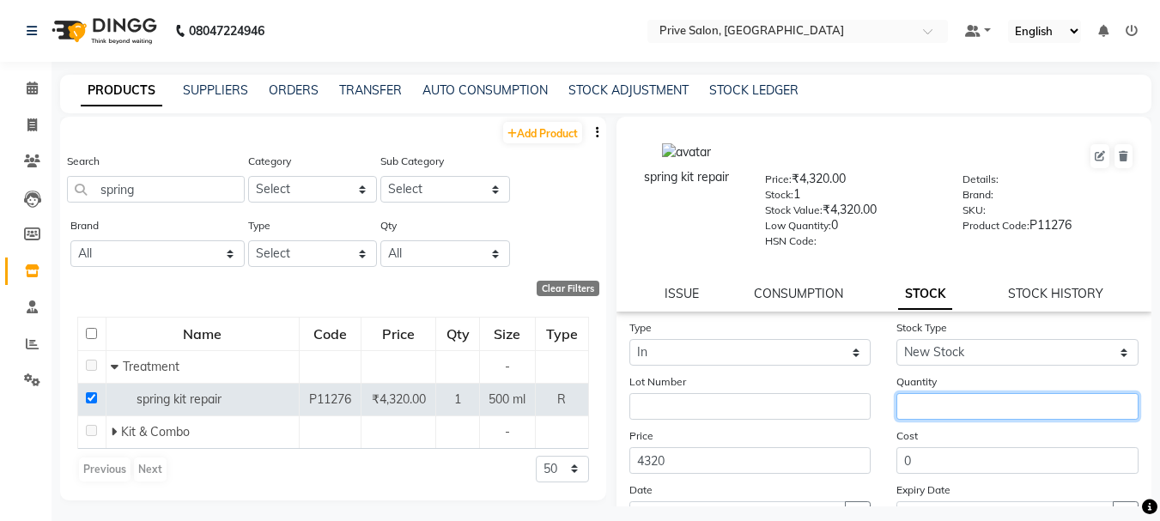
click at [991, 402] on input "number" at bounding box center [1018, 406] width 242 height 27
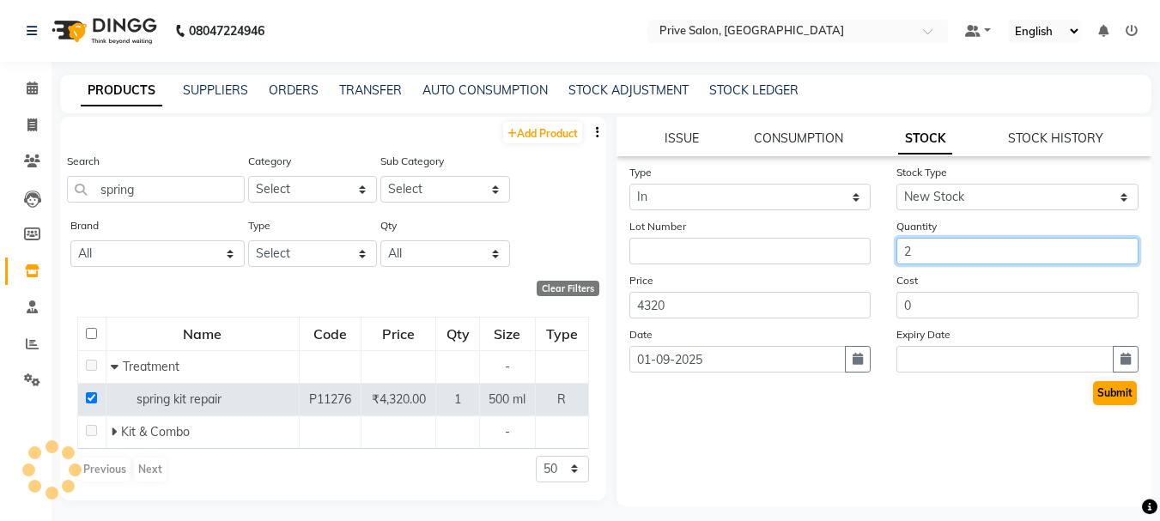
type input "2"
click at [1098, 405] on button "Submit" at bounding box center [1115, 393] width 44 height 24
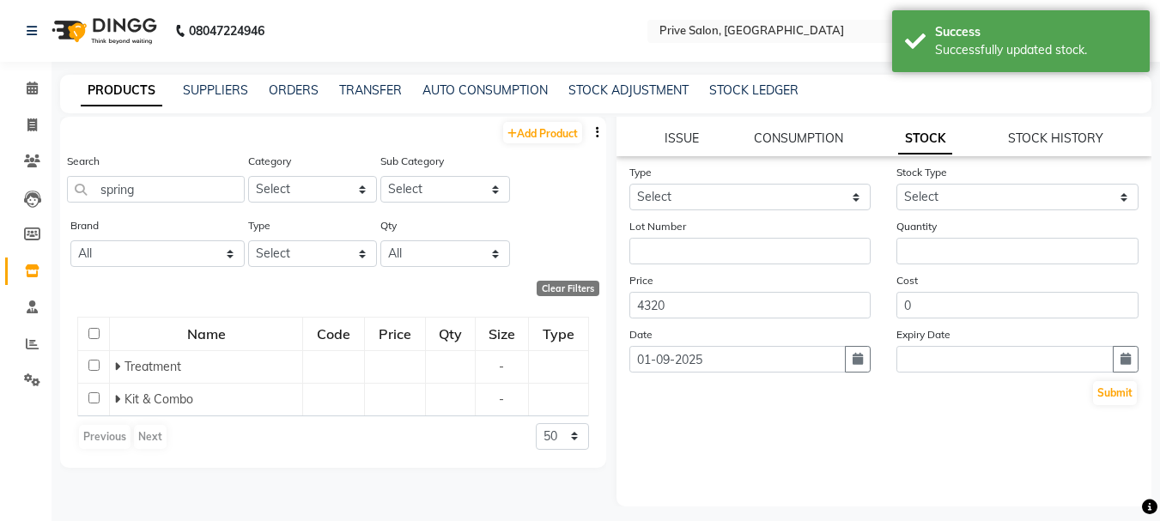
scroll to position [0, 0]
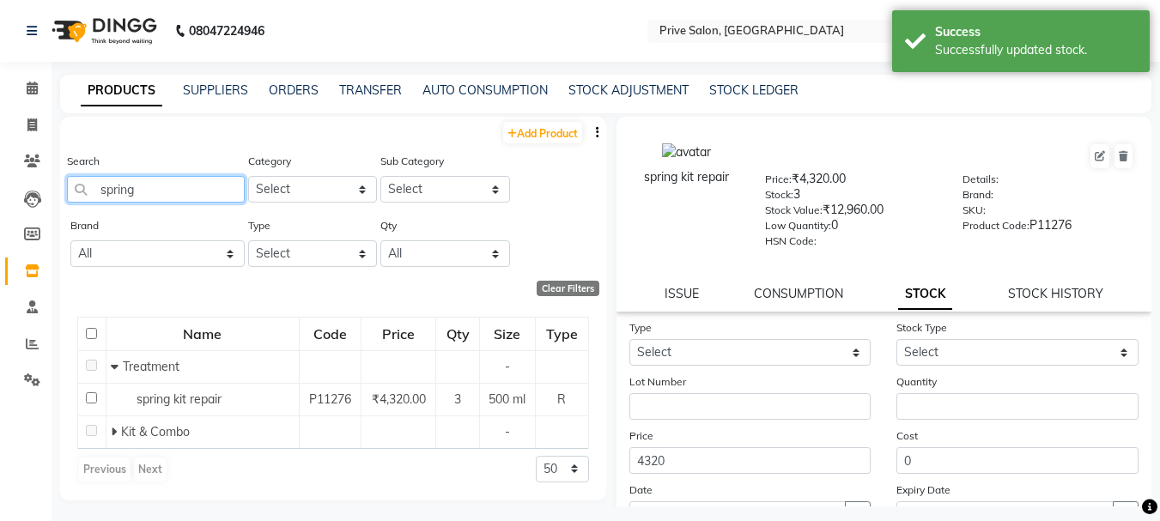
click at [188, 196] on input "spring" at bounding box center [156, 189] width 178 height 27
type input "s"
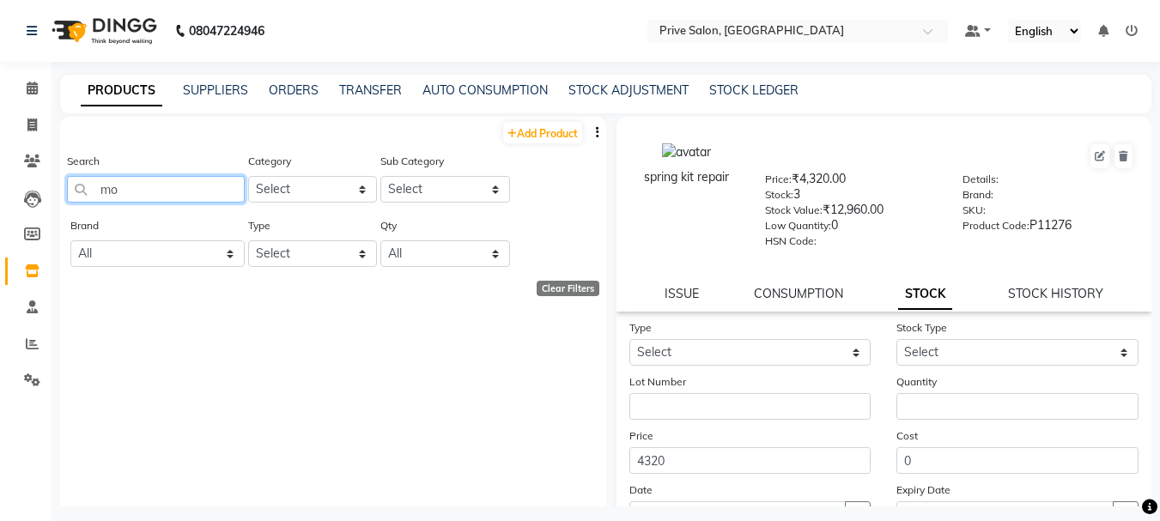
type input "m"
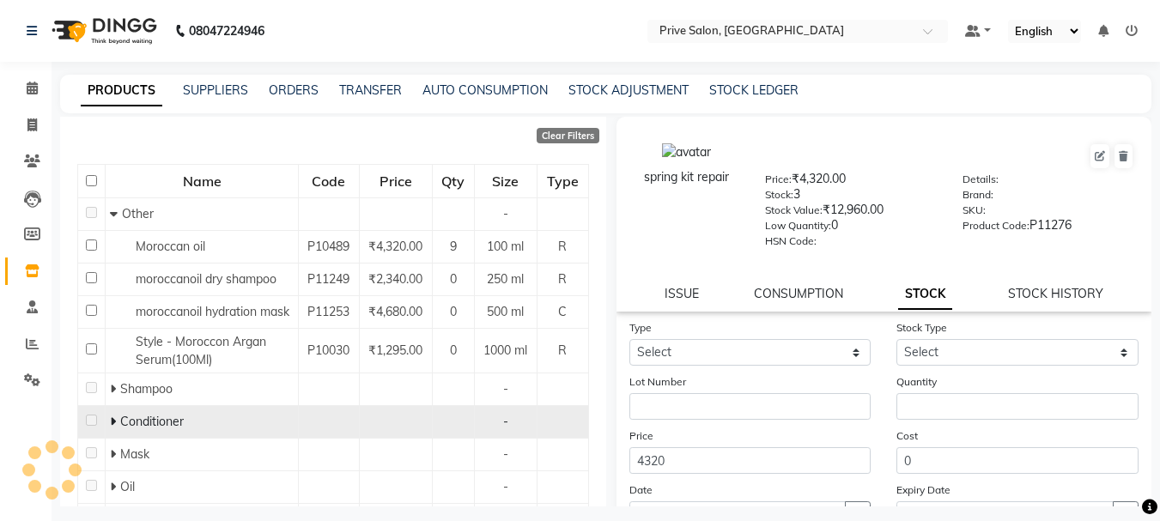
scroll to position [178, 0]
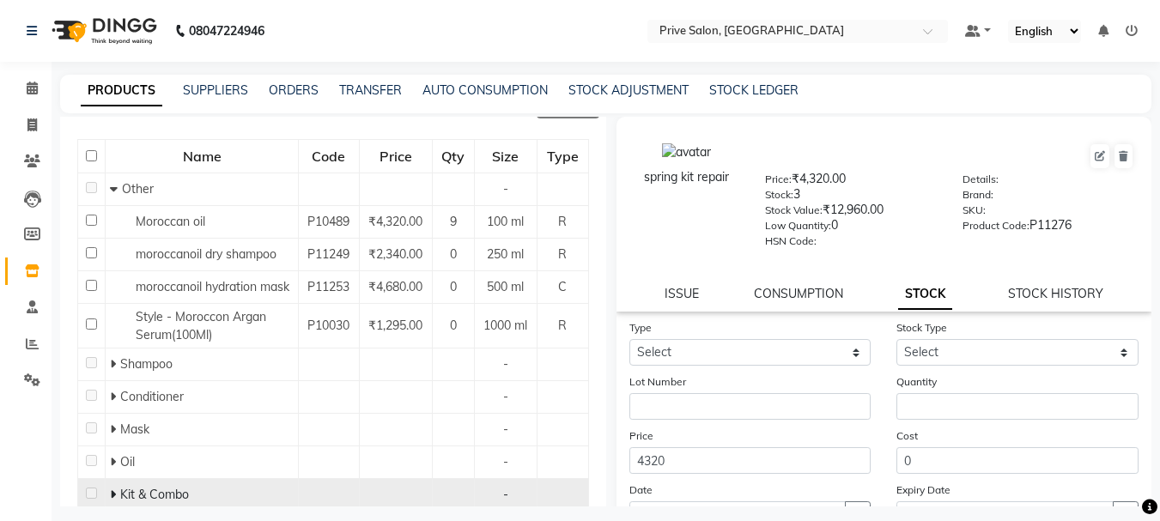
type input "morocc"
click at [112, 492] on icon at bounding box center [113, 495] width 6 height 12
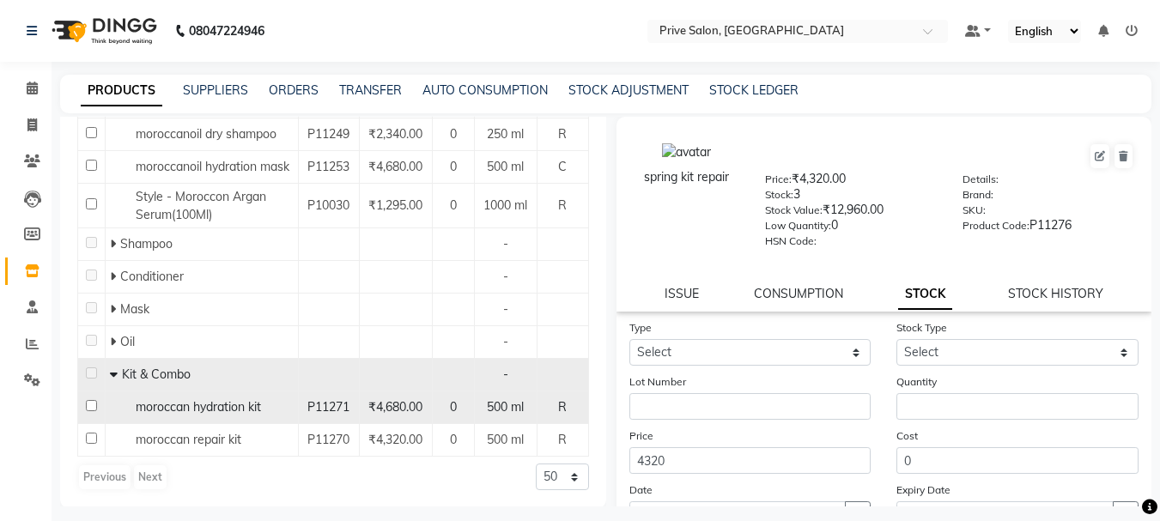
scroll to position [300, 0]
click at [90, 403] on input "checkbox" at bounding box center [91, 404] width 11 height 11
checkbox input "true"
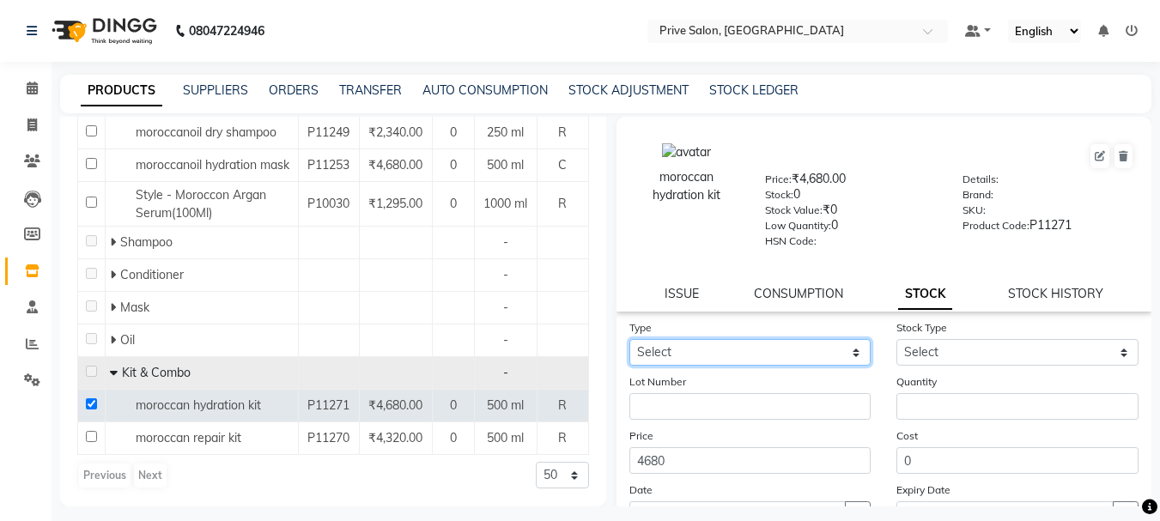
click at [771, 344] on select "Select In Out" at bounding box center [751, 352] width 242 height 27
select select "in"
click at [630, 339] on select "Select In Out" at bounding box center [751, 352] width 242 height 27
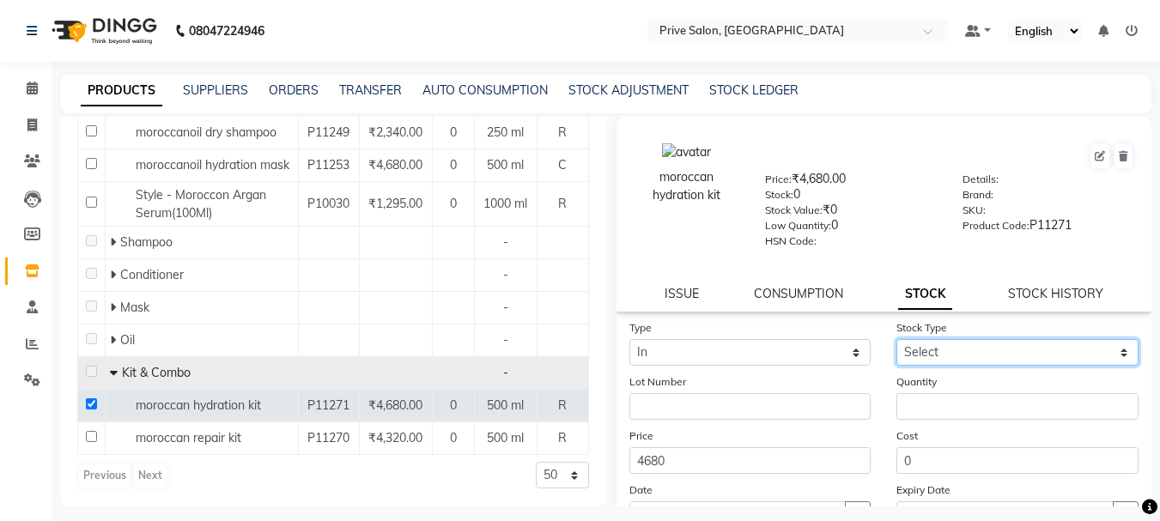
click at [968, 340] on select "Select New Stock Adjustment Return Other" at bounding box center [1018, 352] width 242 height 27
select select "new stock"
click at [897, 339] on select "Select New Stock Adjustment Return Other" at bounding box center [1018, 352] width 242 height 27
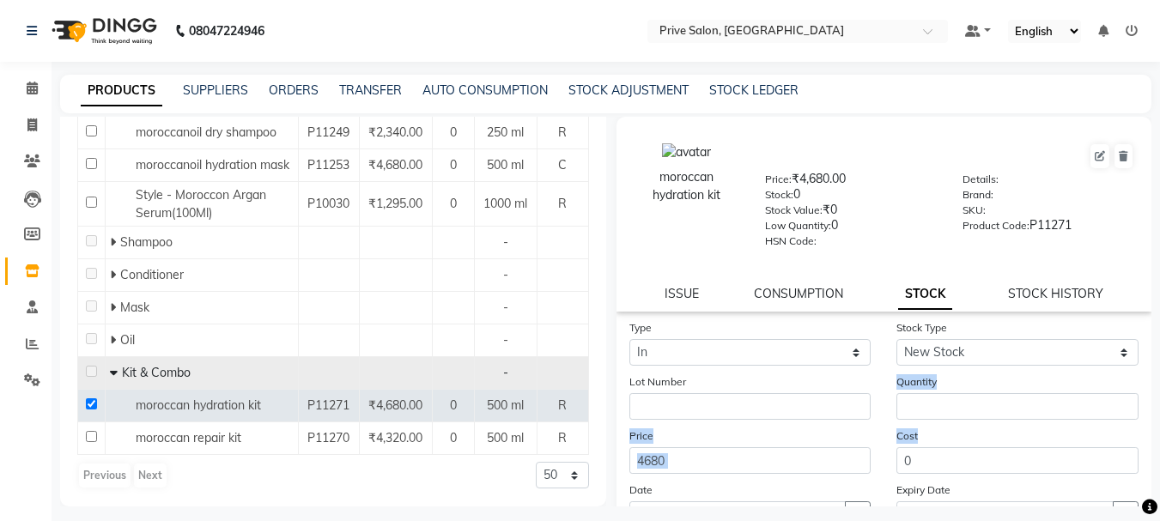
drag, startPoint x: 952, startPoint y: 428, endPoint x: 960, endPoint y: 405, distance: 23.9
click at [960, 405] on form "Type Select In Out Stock Type Select New Stock Adjustment Return Other Lot Numb…" at bounding box center [885, 441] width 510 height 244
click at [960, 405] on input "number" at bounding box center [1018, 406] width 242 height 27
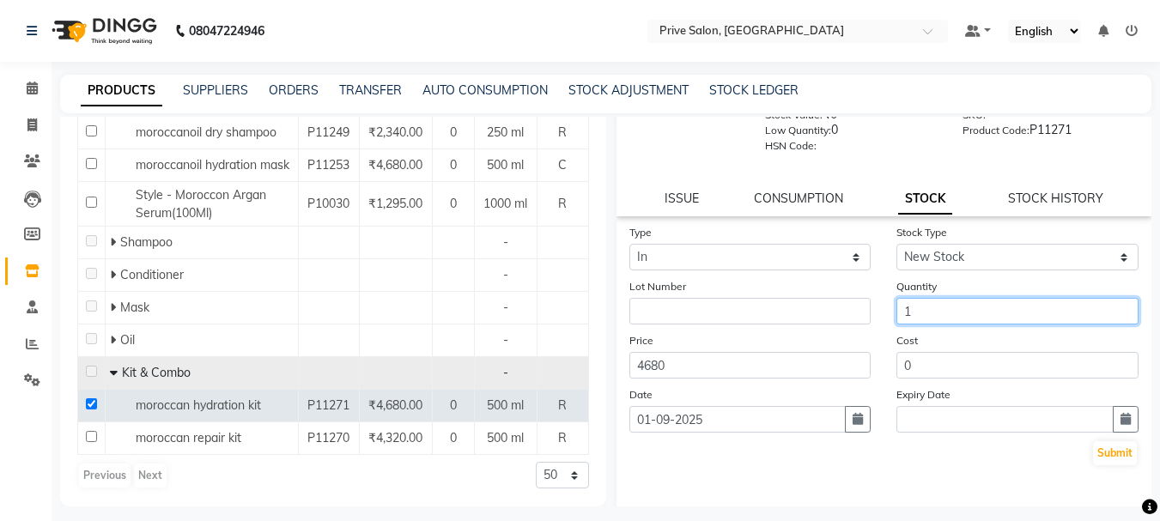
scroll to position [155, 0]
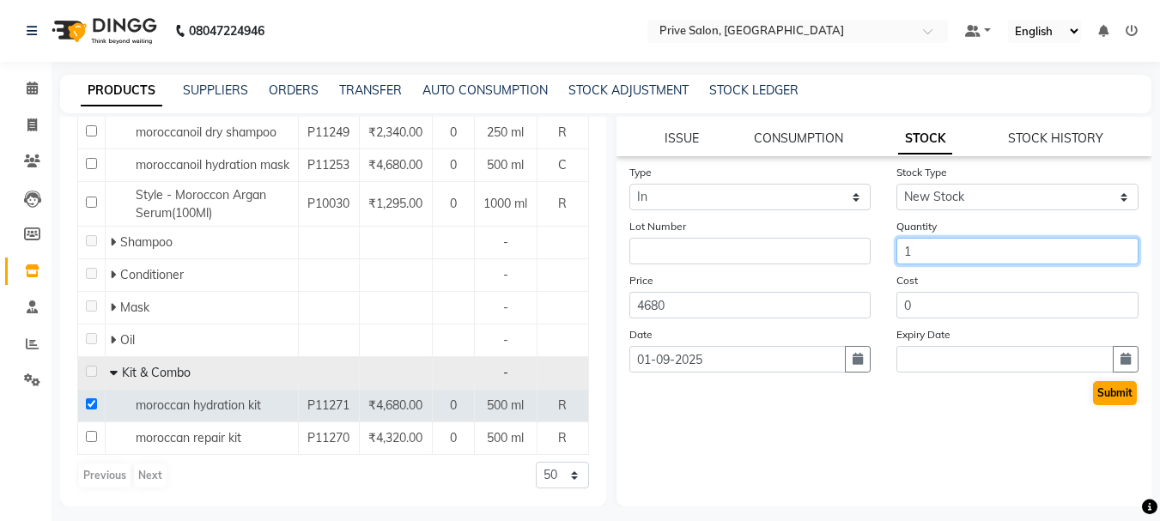
type input "1"
click at [1111, 391] on button "Submit" at bounding box center [1115, 393] width 44 height 24
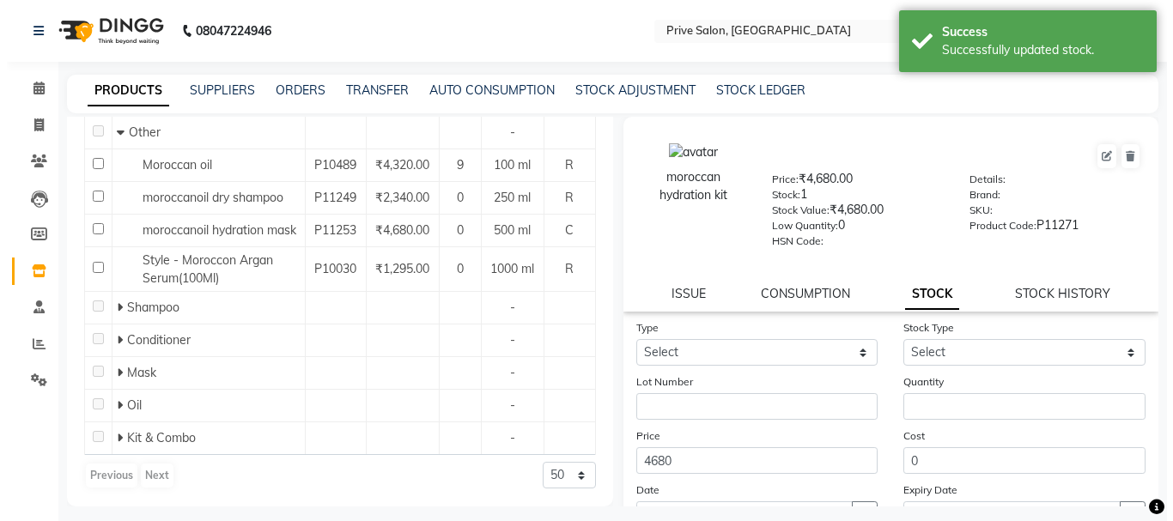
scroll to position [234, 0]
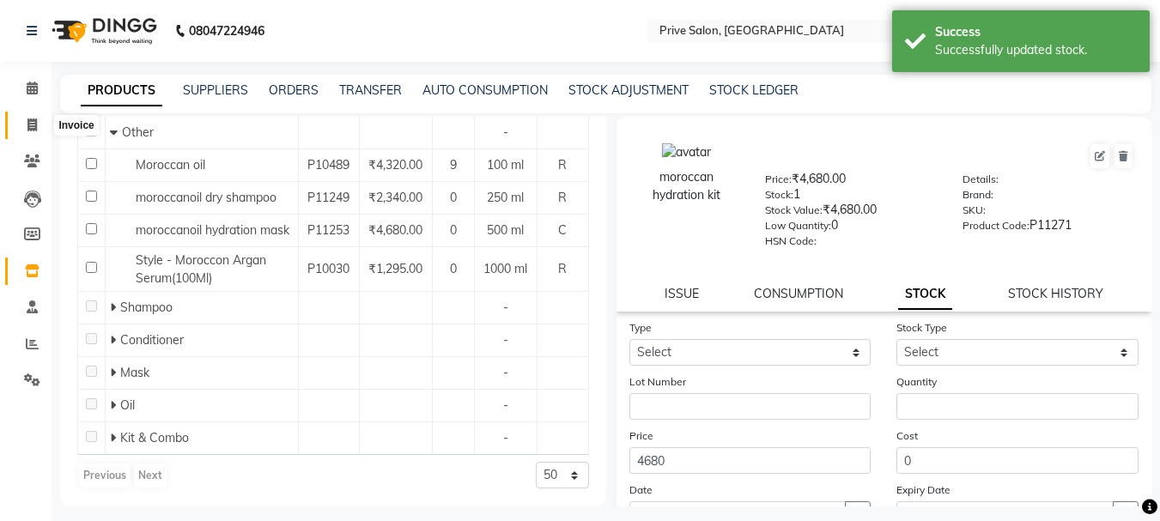
click at [27, 126] on icon at bounding box center [31, 125] width 9 height 13
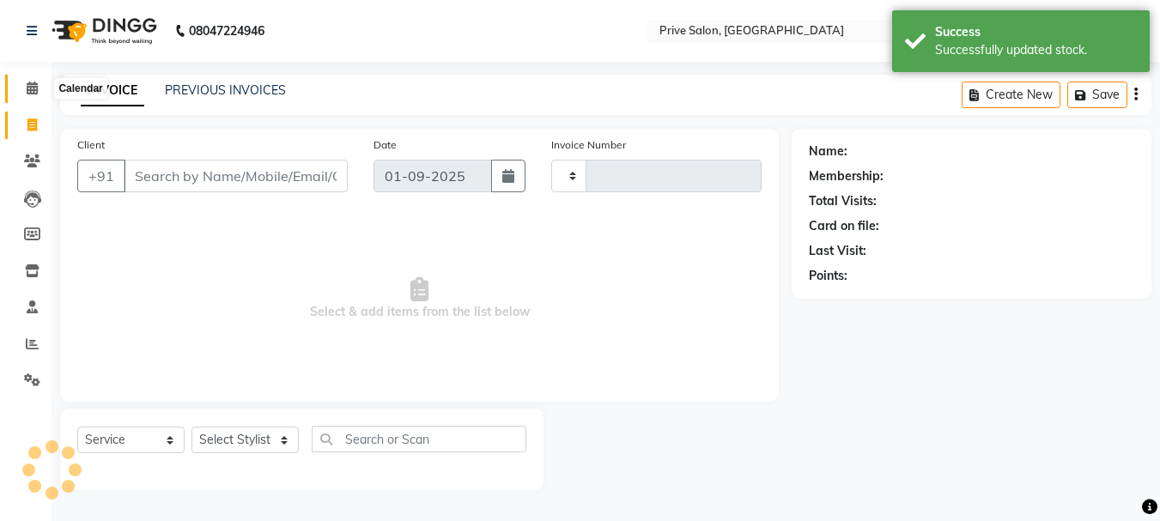
click at [38, 84] on icon at bounding box center [32, 88] width 11 height 13
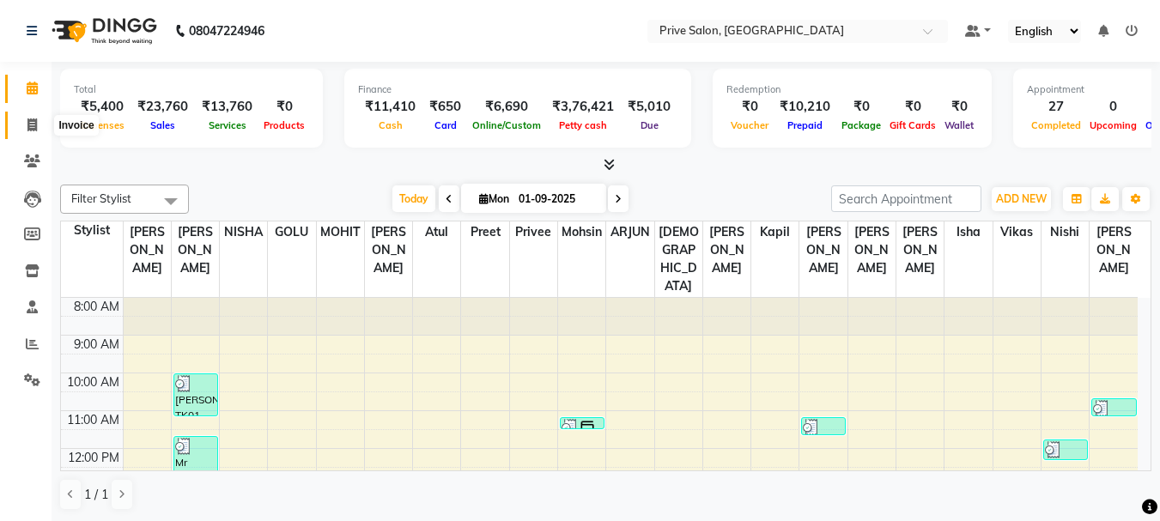
click at [27, 124] on icon at bounding box center [31, 125] width 9 height 13
select select "service"
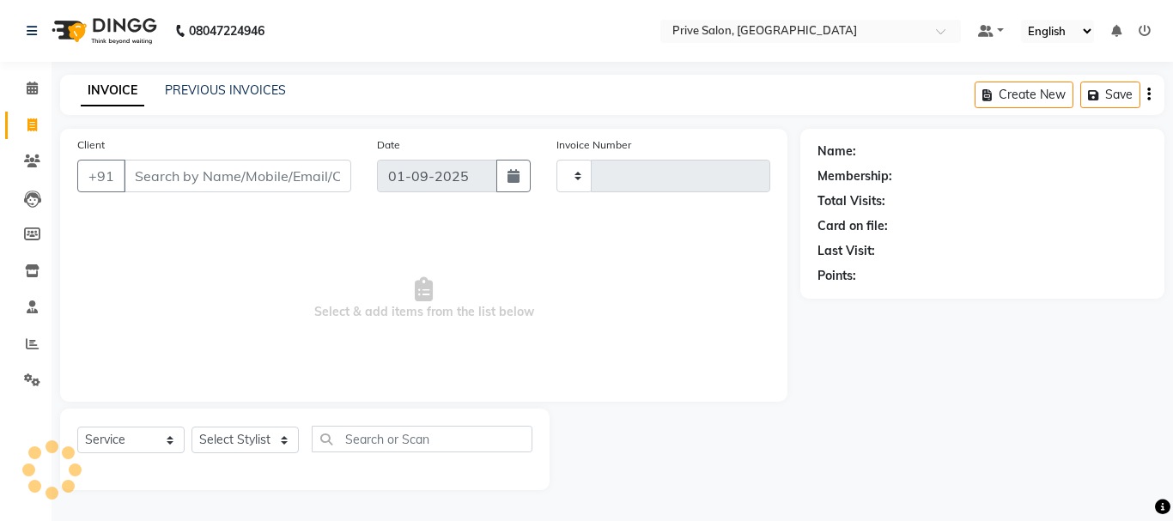
click at [212, 184] on input "Client" at bounding box center [238, 176] width 228 height 33
select select "136"
type input "7941"
click at [218, 167] on input "Client" at bounding box center [238, 176] width 228 height 33
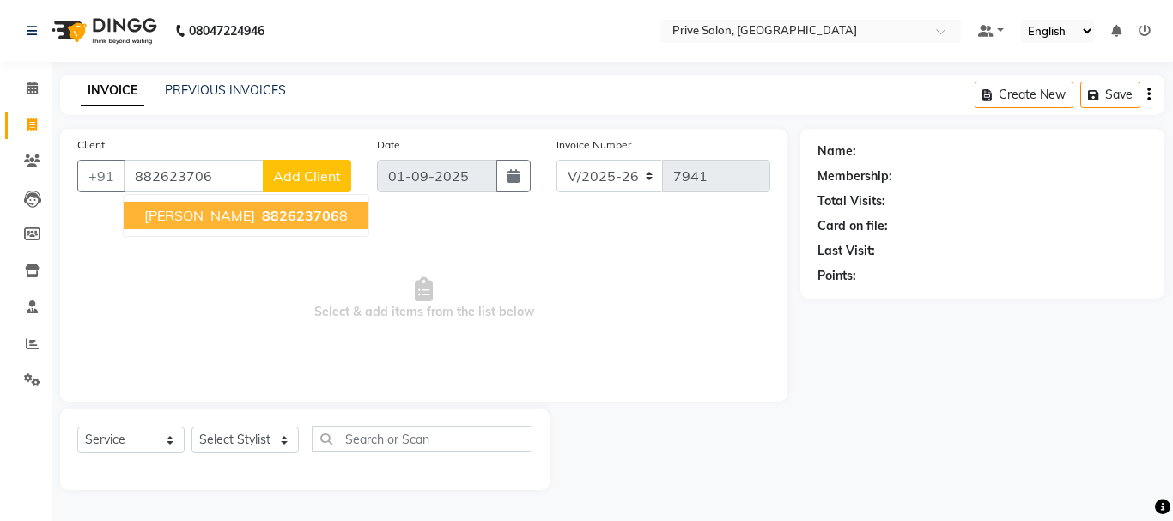
click at [262, 215] on span "882623706" at bounding box center [300, 215] width 77 height 17
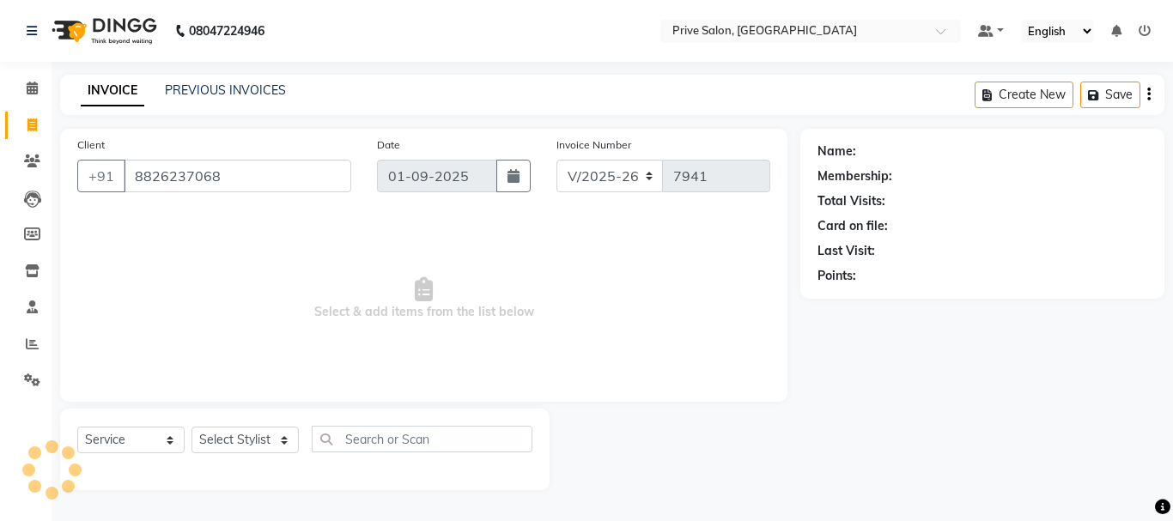
type input "8826237068"
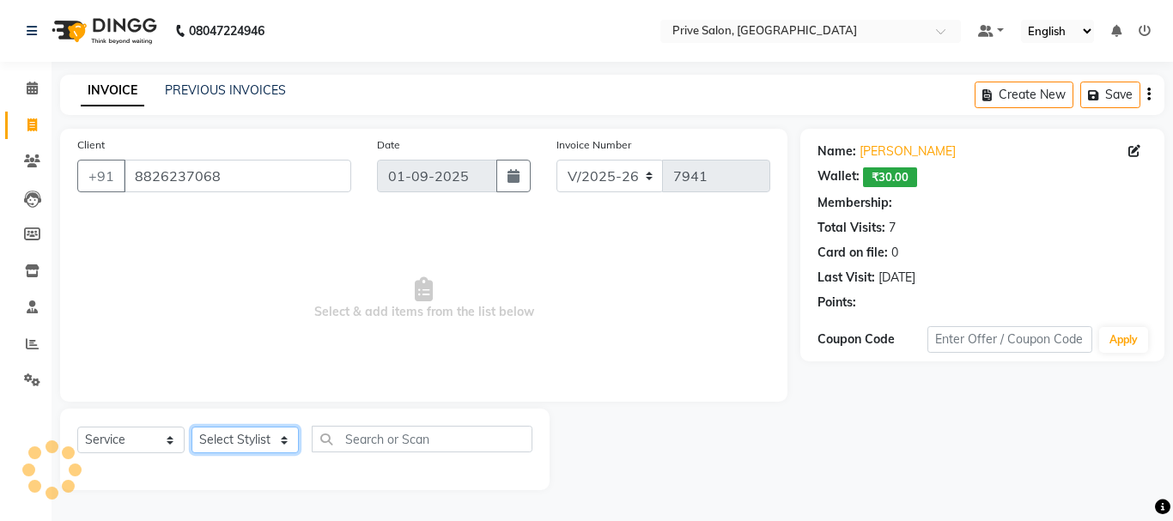
click at [265, 434] on select "Select Stylist amit ARJUN Atul FAIZAN FARDEEN GOLU harshit HITESH isha kapil kh…" at bounding box center [245, 440] width 107 height 27
select select "77814"
click at [192, 427] on select "Select Stylist amit ARJUN Atul FAIZAN FARDEEN GOLU harshit HITESH isha kapil kh…" at bounding box center [245, 440] width 107 height 27
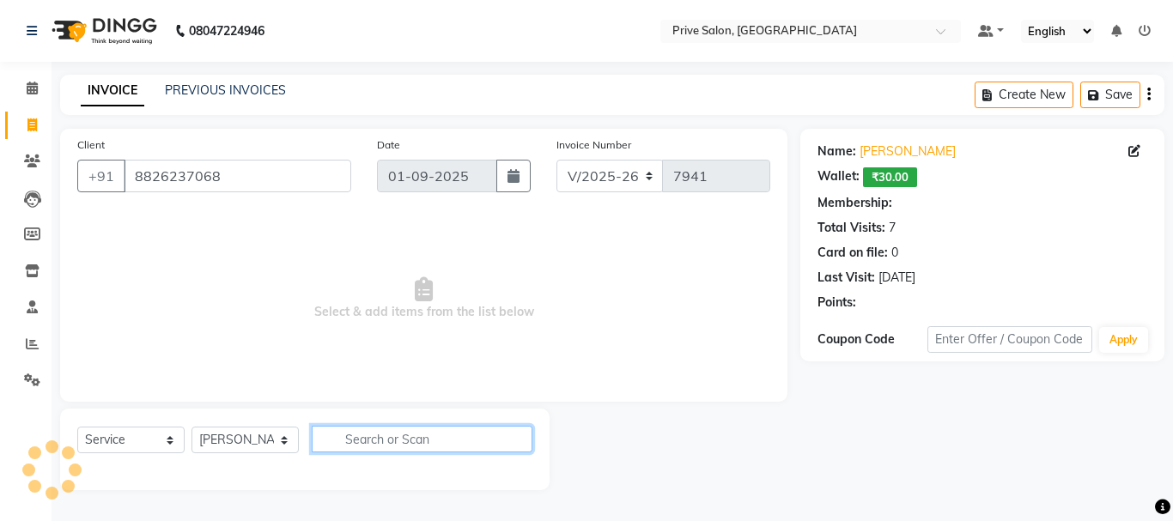
click at [350, 435] on input "text" at bounding box center [422, 439] width 221 height 27
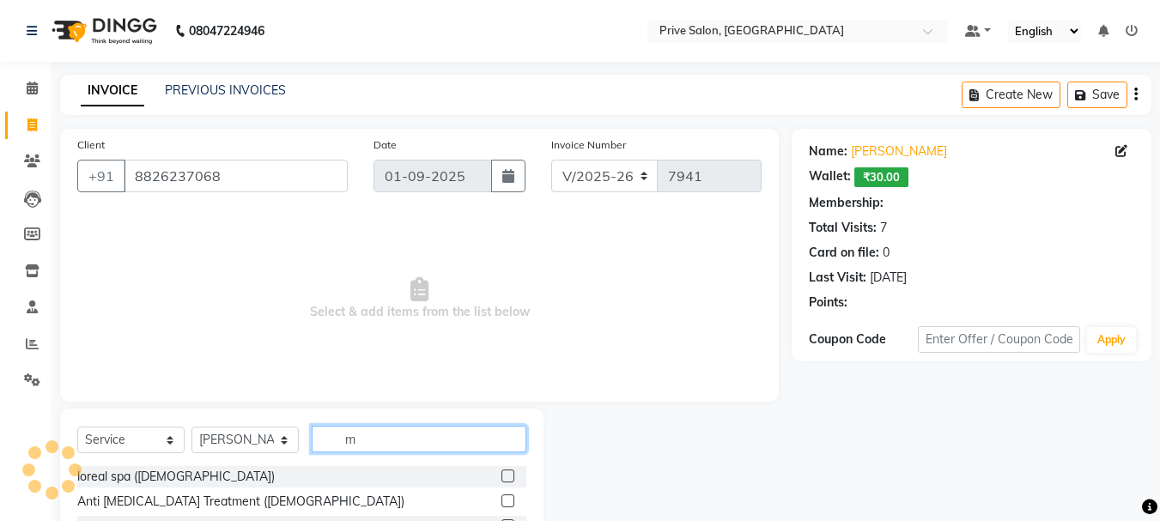
type input "mo"
select select "1: Object"
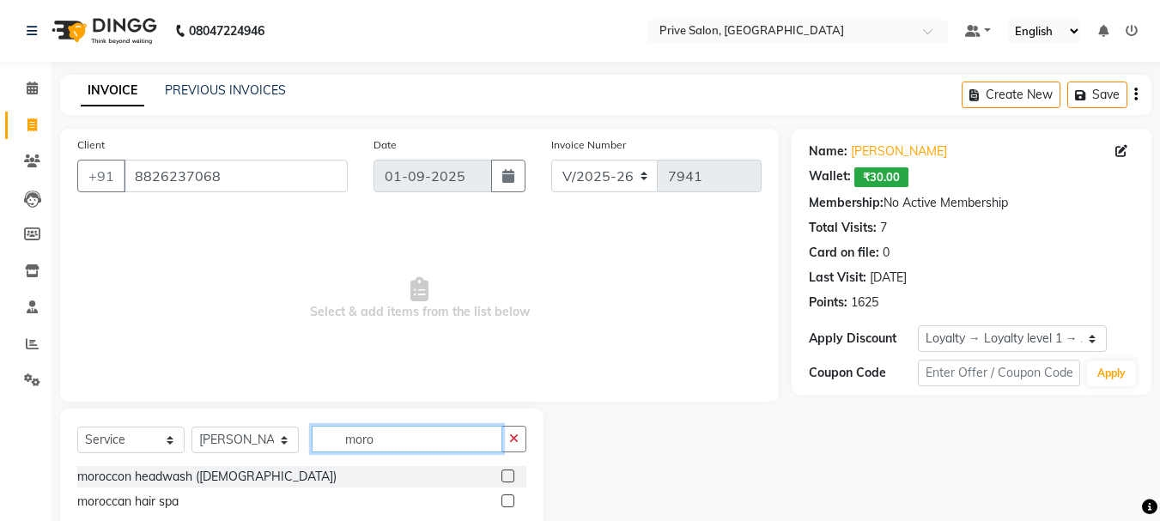
type input "moro"
click at [509, 474] on label at bounding box center [508, 476] width 13 height 13
click at [509, 474] on input "checkbox" at bounding box center [507, 477] width 11 height 11
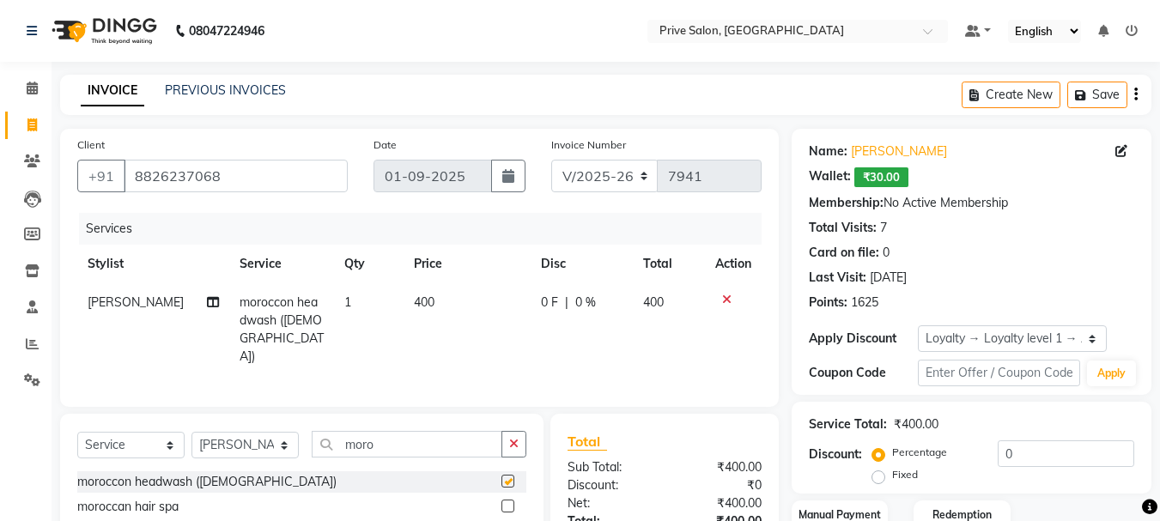
checkbox input "false"
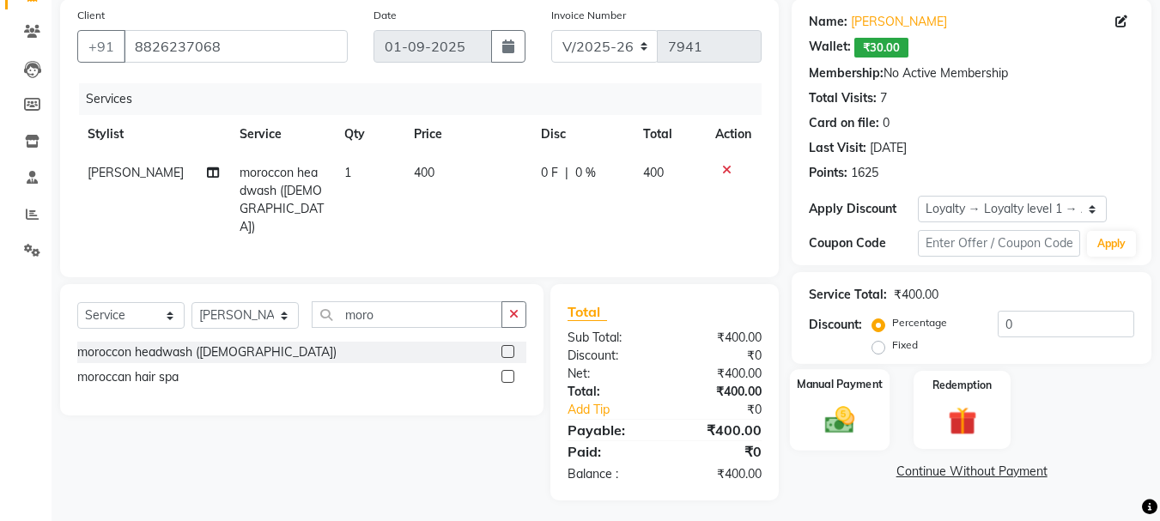
click at [850, 405] on img at bounding box center [840, 420] width 48 height 34
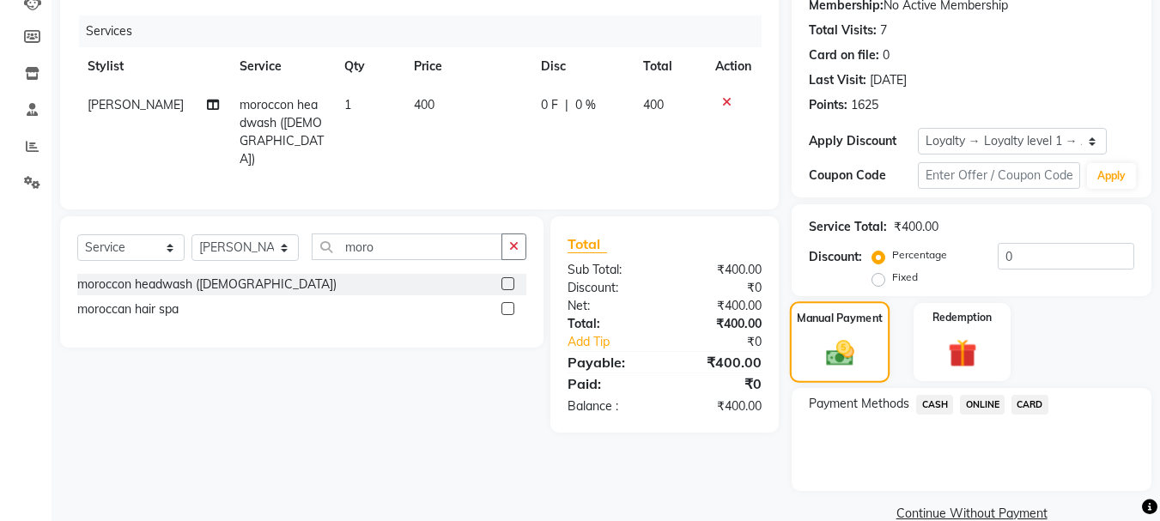
scroll to position [228, 0]
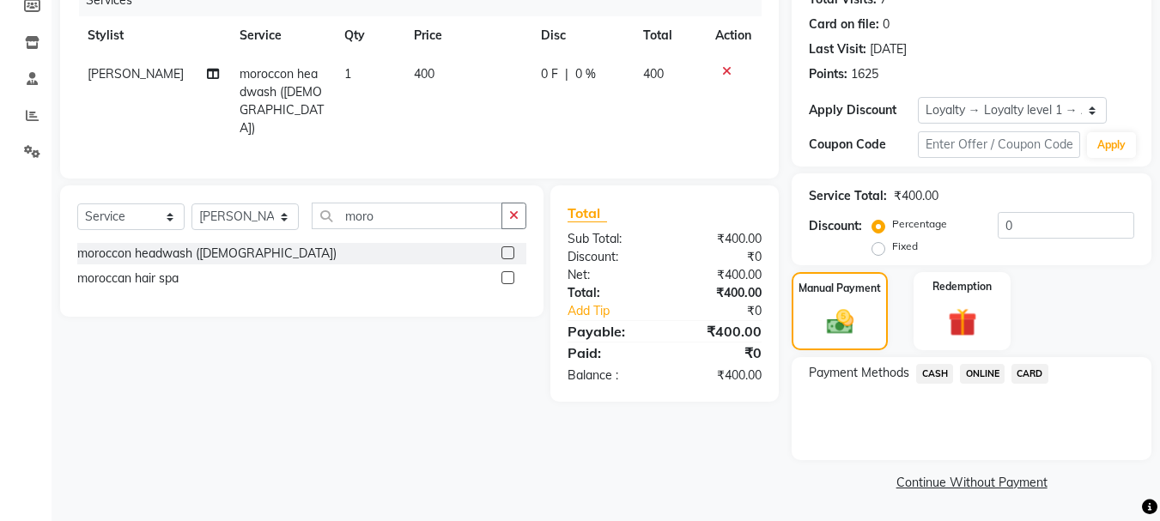
click at [933, 368] on span "CASH" at bounding box center [935, 374] width 37 height 20
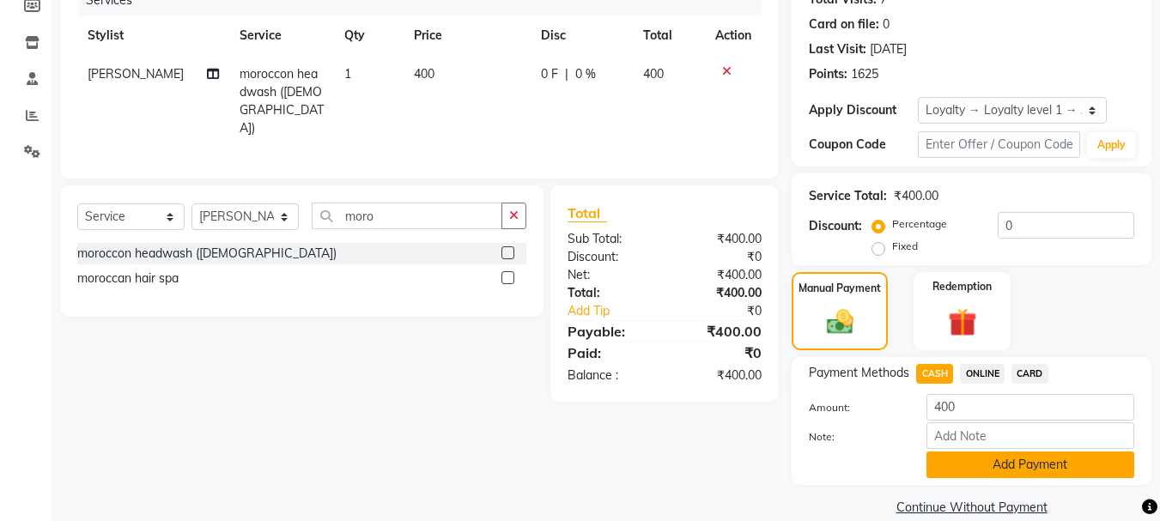
click at [1026, 460] on button "Add Payment" at bounding box center [1031, 465] width 208 height 27
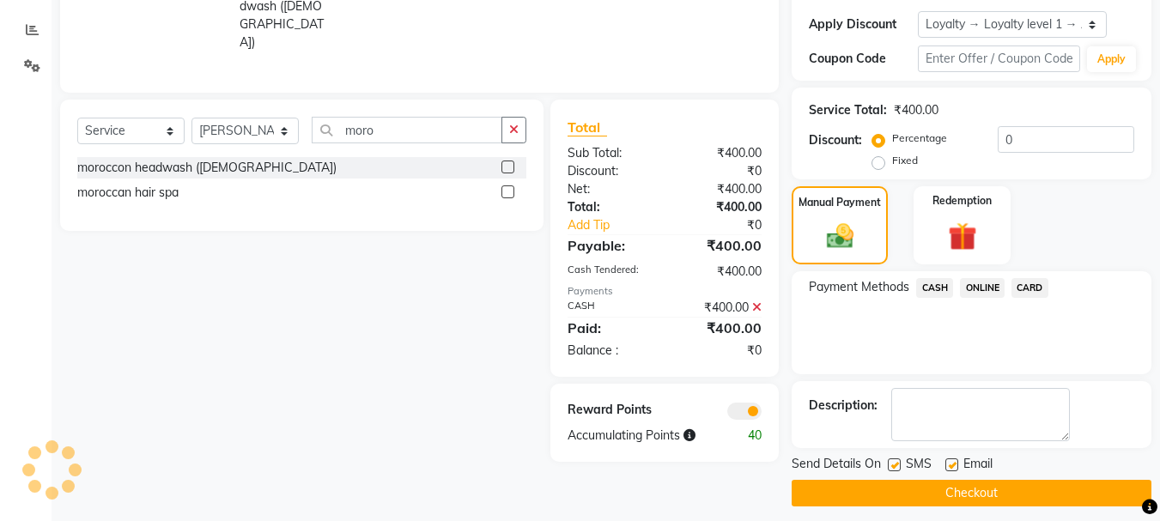
scroll to position [326, 0]
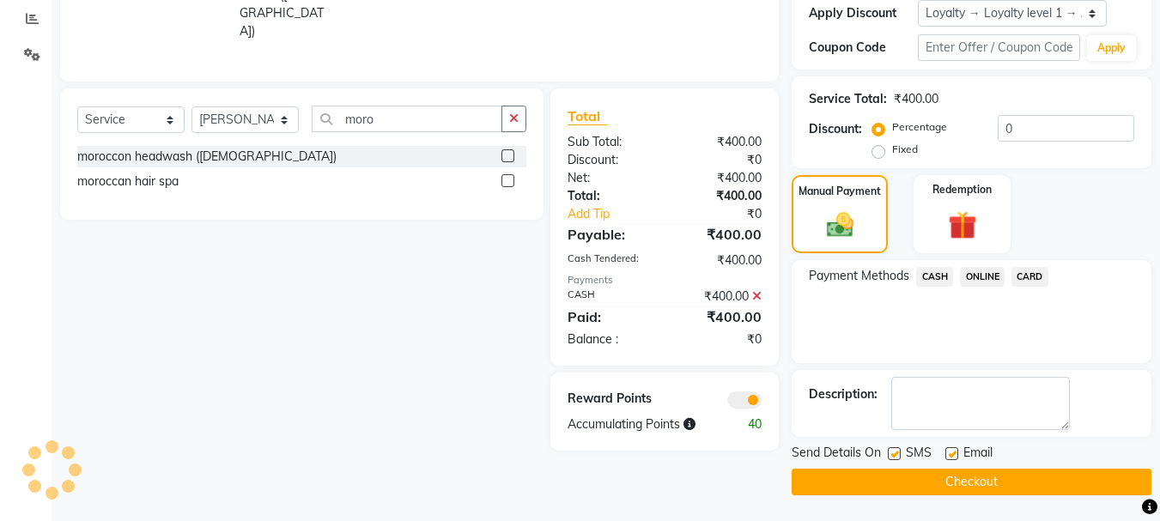
click at [928, 487] on button "Checkout" at bounding box center [972, 482] width 360 height 27
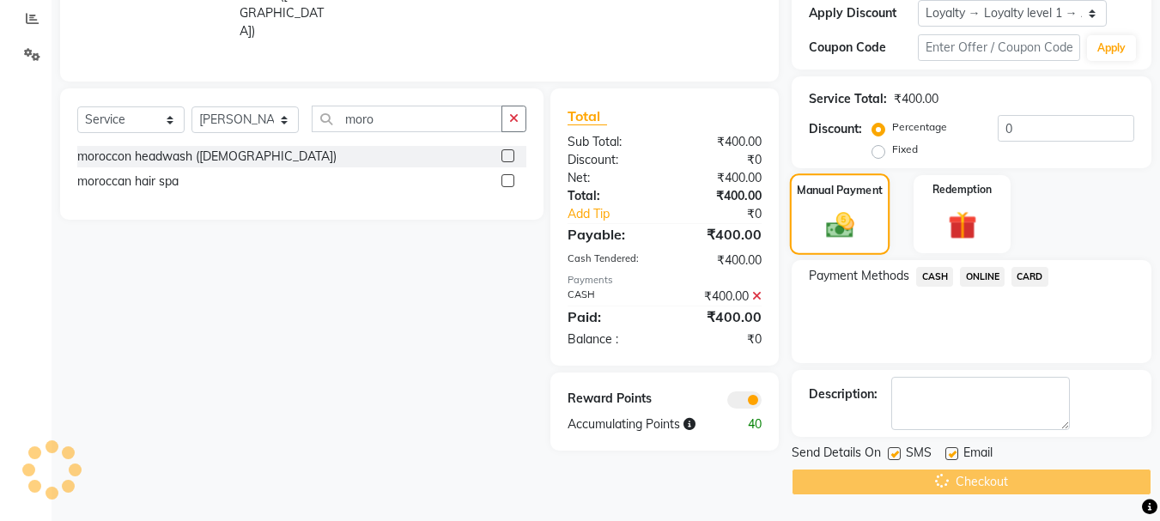
scroll to position [0, 0]
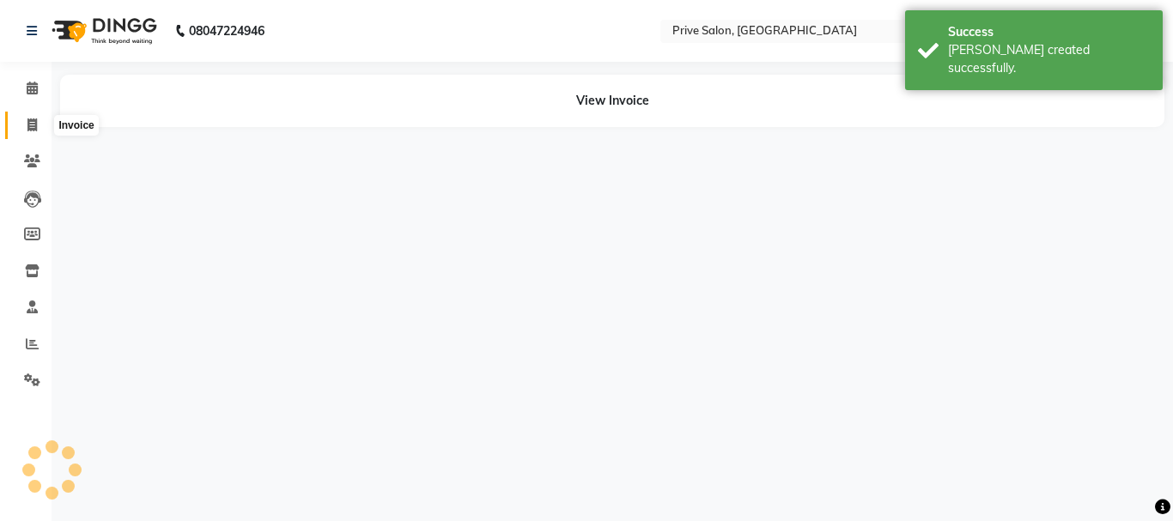
click at [36, 124] on icon at bounding box center [31, 125] width 9 height 13
select select "service"
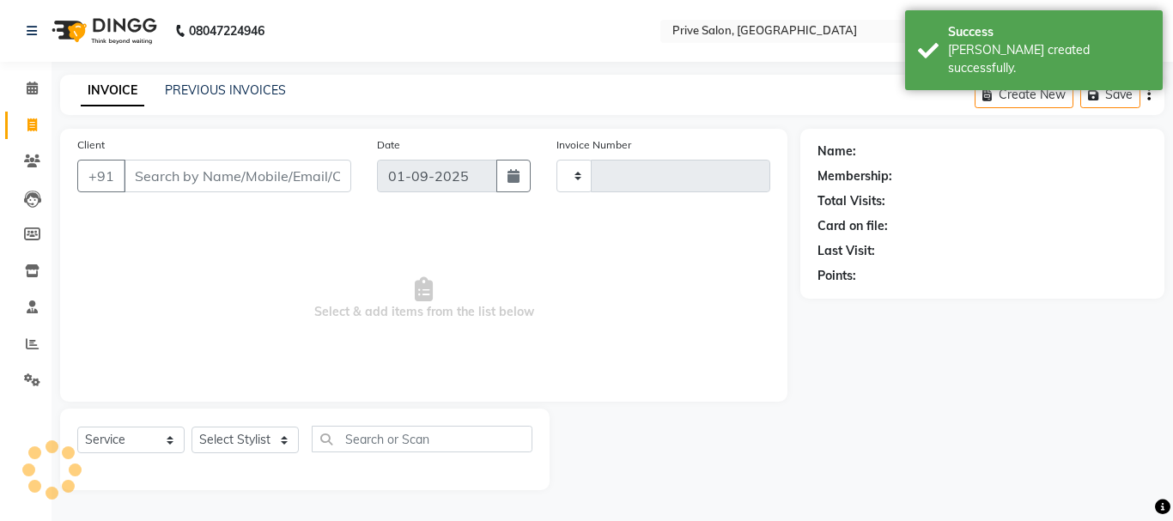
click at [219, 175] on input "Client" at bounding box center [238, 176] width 228 height 33
type input "8826"
type input "7942"
select select "136"
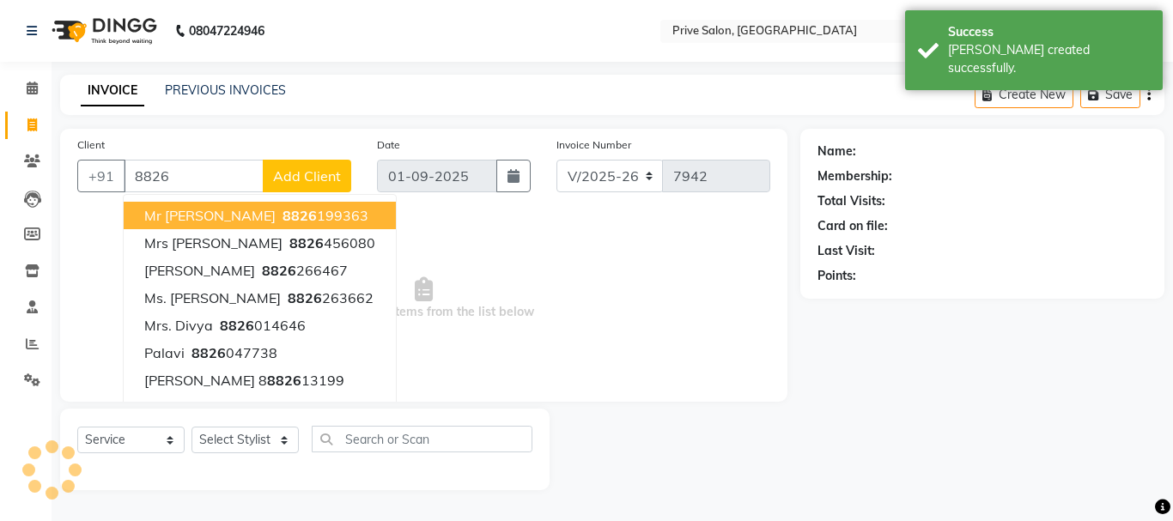
click at [226, 181] on input "8826" at bounding box center [194, 176] width 140 height 33
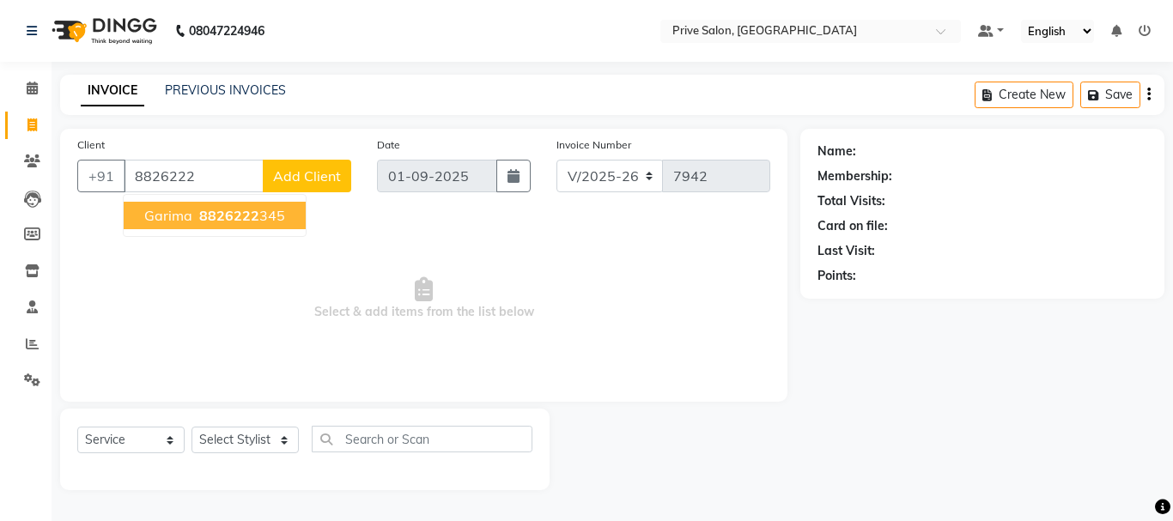
click at [226, 223] on span "8826222" at bounding box center [229, 215] width 60 height 17
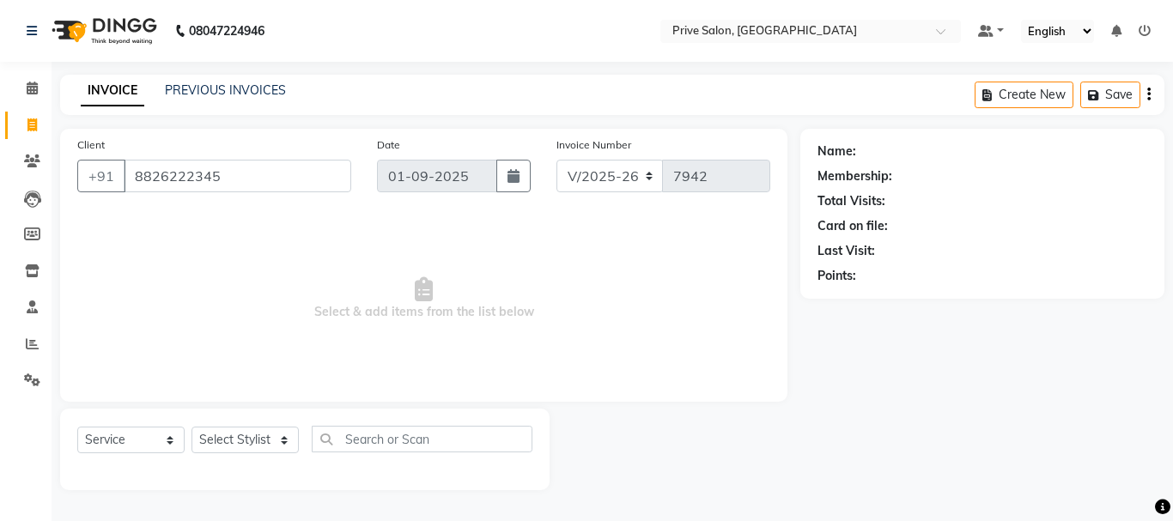
type input "8826222345"
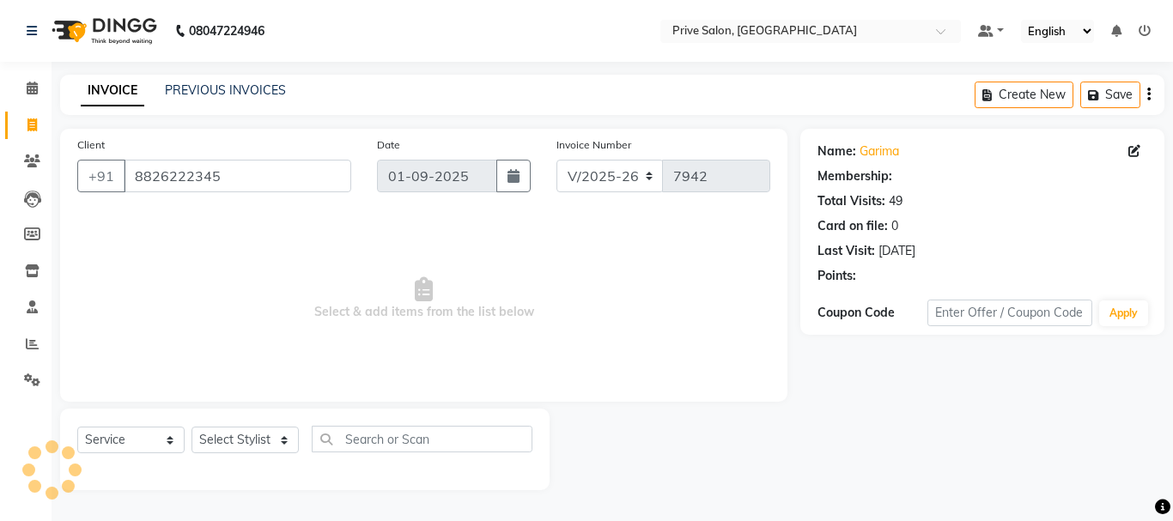
select select "1: Object"
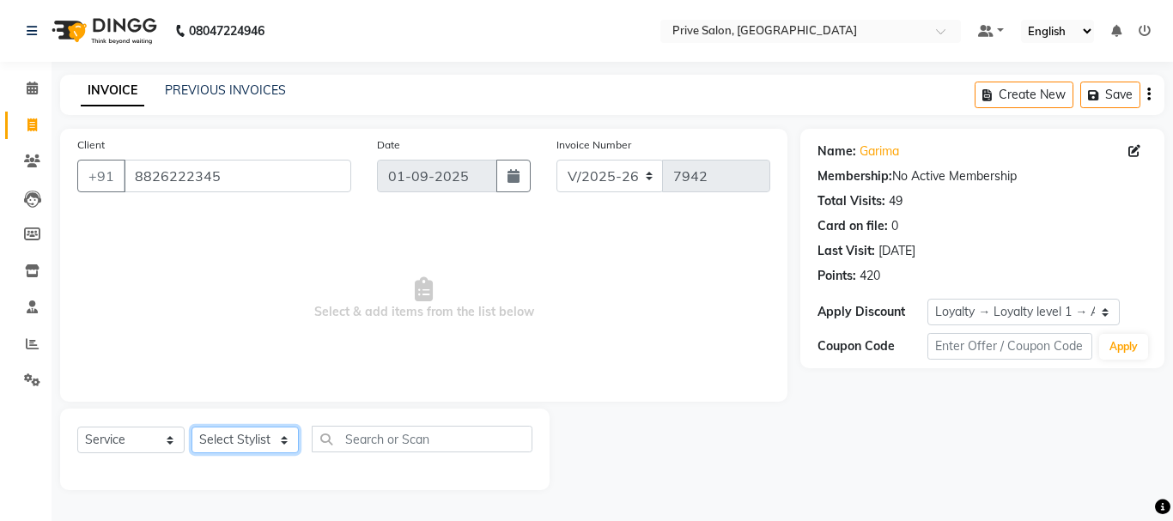
click at [259, 432] on select "Select Stylist amit ARJUN Atul FAIZAN FARDEEN GOLU harshit HITESH isha kapil kh…" at bounding box center [245, 440] width 107 height 27
select select "26772"
click at [192, 427] on select "Select Stylist amit ARJUN Atul FAIZAN FARDEEN GOLU harshit HITESH isha kapil kh…" at bounding box center [245, 440] width 107 height 27
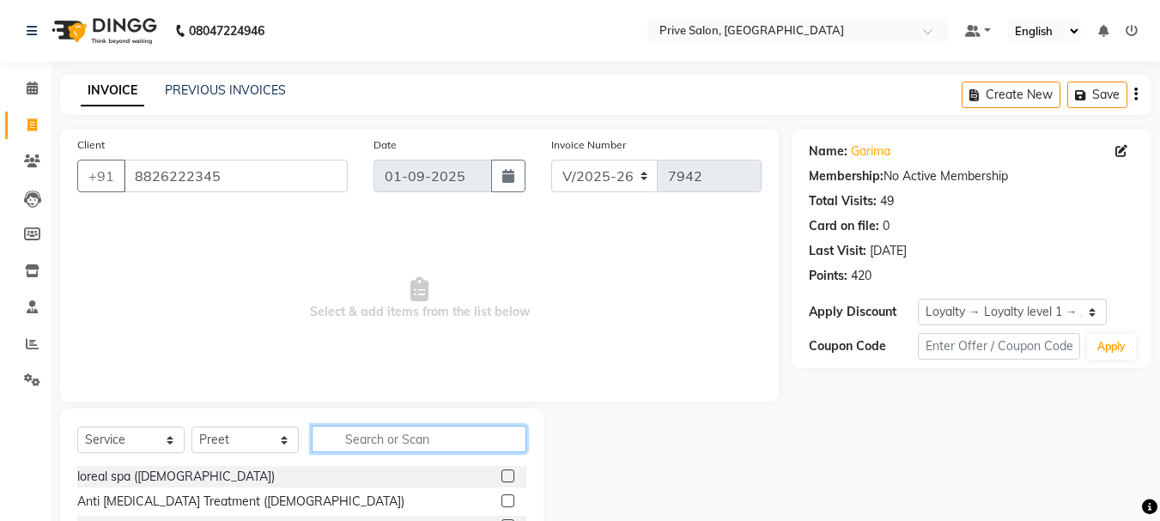
click at [393, 439] on input "text" at bounding box center [419, 439] width 215 height 27
type input "makeup"
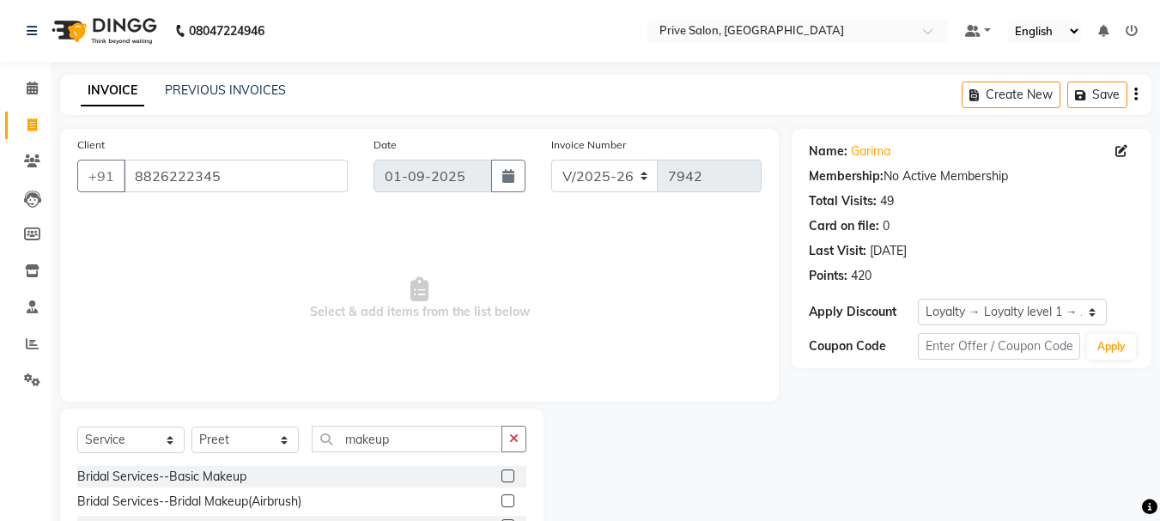
click at [502, 480] on label at bounding box center [508, 476] width 13 height 13
click at [502, 480] on input "checkbox" at bounding box center [507, 477] width 11 height 11
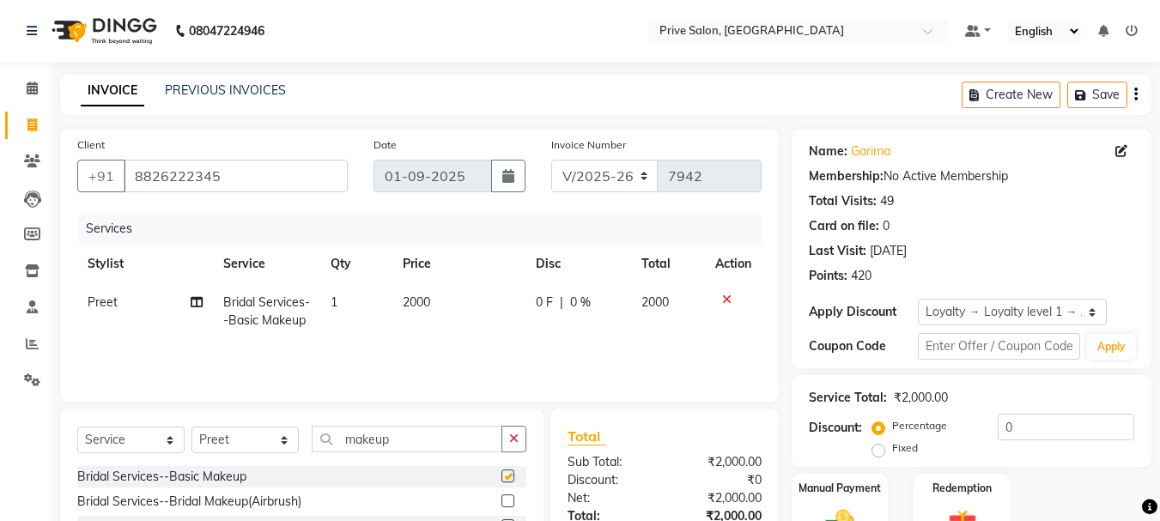
checkbox input "false"
click at [410, 309] on span "2000" at bounding box center [416, 302] width 27 height 15
select select "26772"
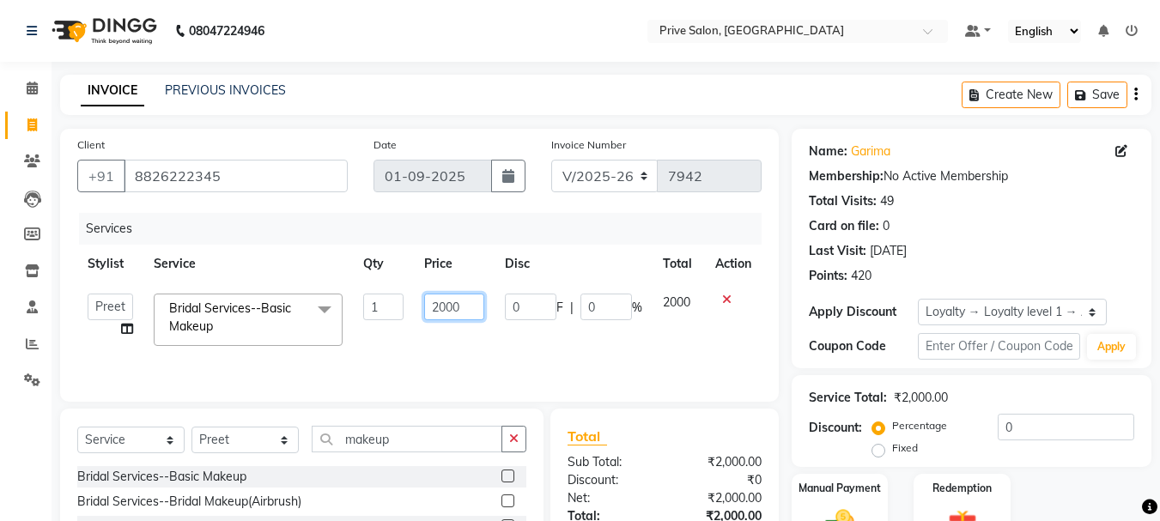
click at [450, 307] on input "2000" at bounding box center [453, 307] width 59 height 27
type input "1500"
click at [471, 79] on div "INVOICE PREVIOUS INVOICES Create New Save" at bounding box center [606, 95] width 1092 height 40
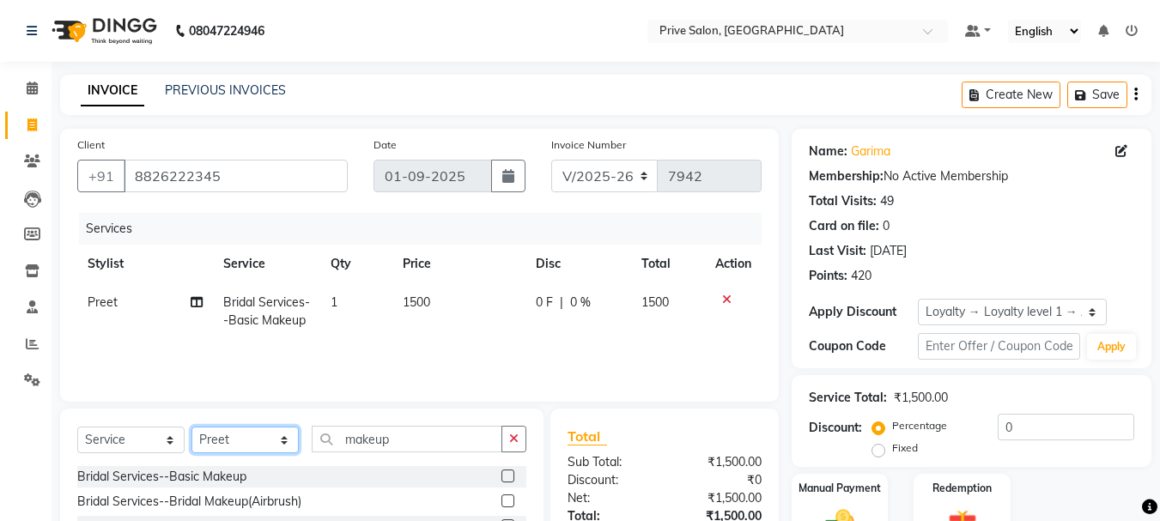
click at [233, 442] on select "Select Stylist amit ARJUN Atul FAIZAN FARDEEN GOLU harshit HITESH isha kapil kh…" at bounding box center [245, 440] width 107 height 27
select select "3996"
click at [192, 427] on select "Select Stylist amit ARJUN Atul FAIZAN FARDEEN GOLU harshit HITESH isha kapil kh…" at bounding box center [245, 440] width 107 height 27
click at [519, 426] on button "button" at bounding box center [514, 439] width 25 height 27
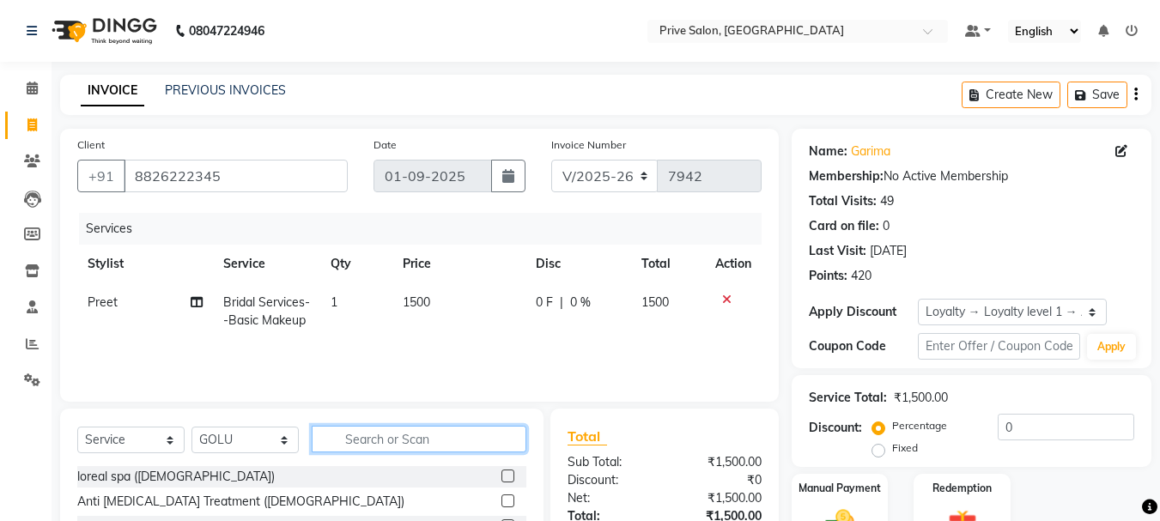
click at [482, 435] on input "text" at bounding box center [419, 439] width 215 height 27
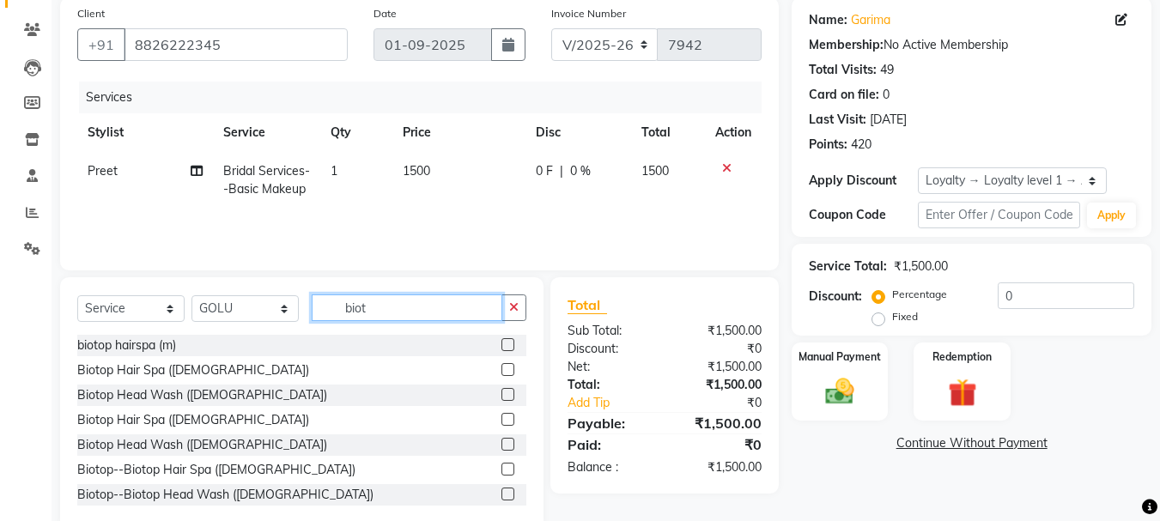
scroll to position [167, 0]
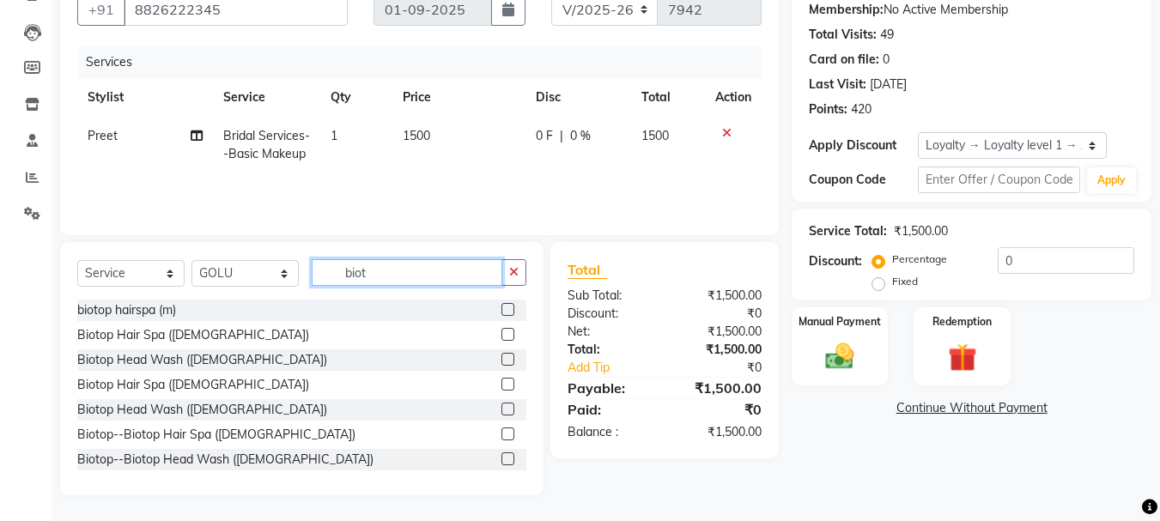
type input "biot"
click at [502, 413] on label at bounding box center [508, 409] width 13 height 13
click at [502, 413] on input "checkbox" at bounding box center [507, 410] width 11 height 11
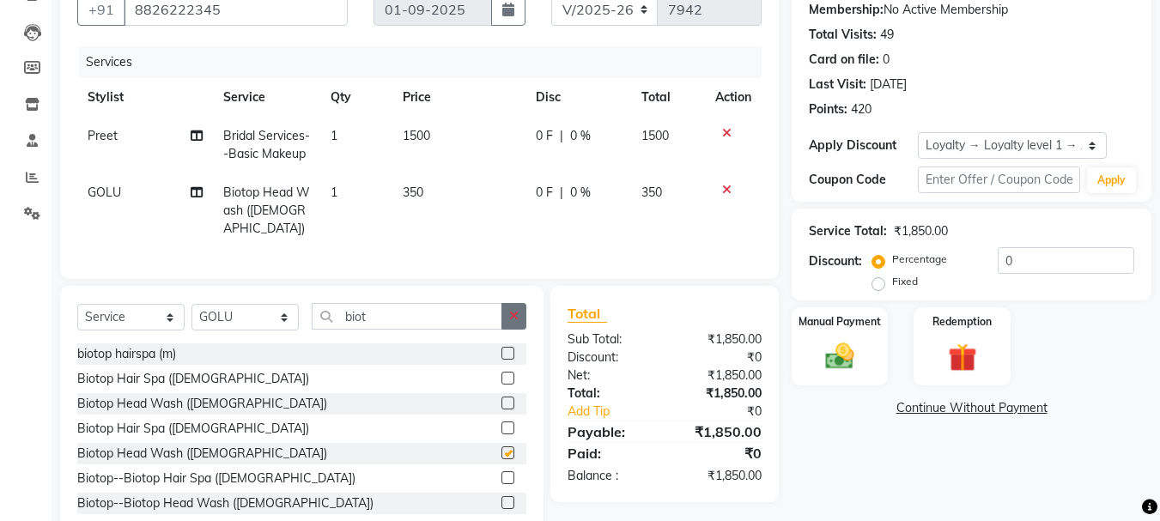
checkbox input "false"
click at [512, 330] on button "button" at bounding box center [514, 316] width 25 height 27
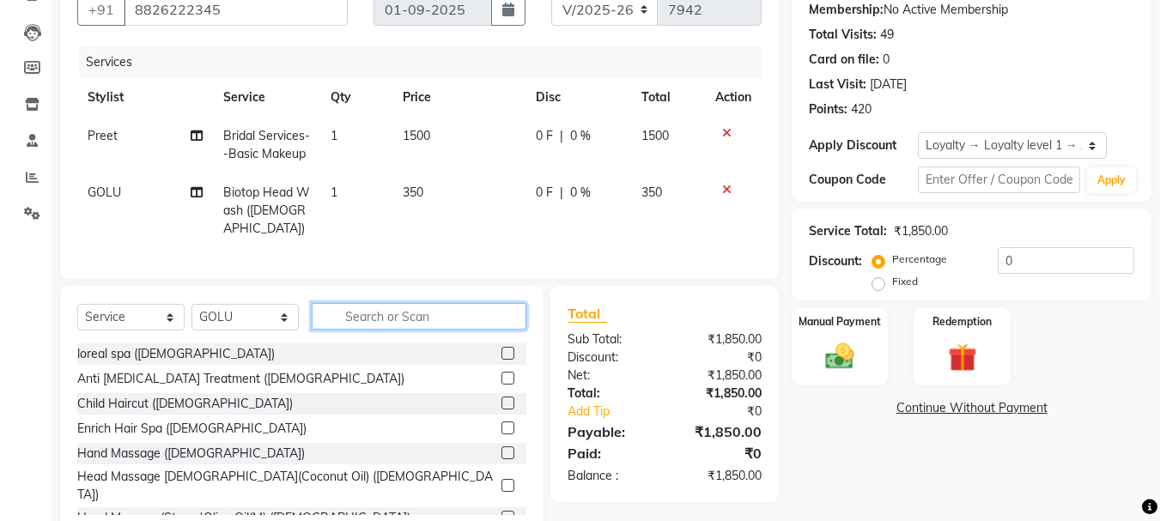
click at [477, 330] on input "text" at bounding box center [419, 316] width 215 height 27
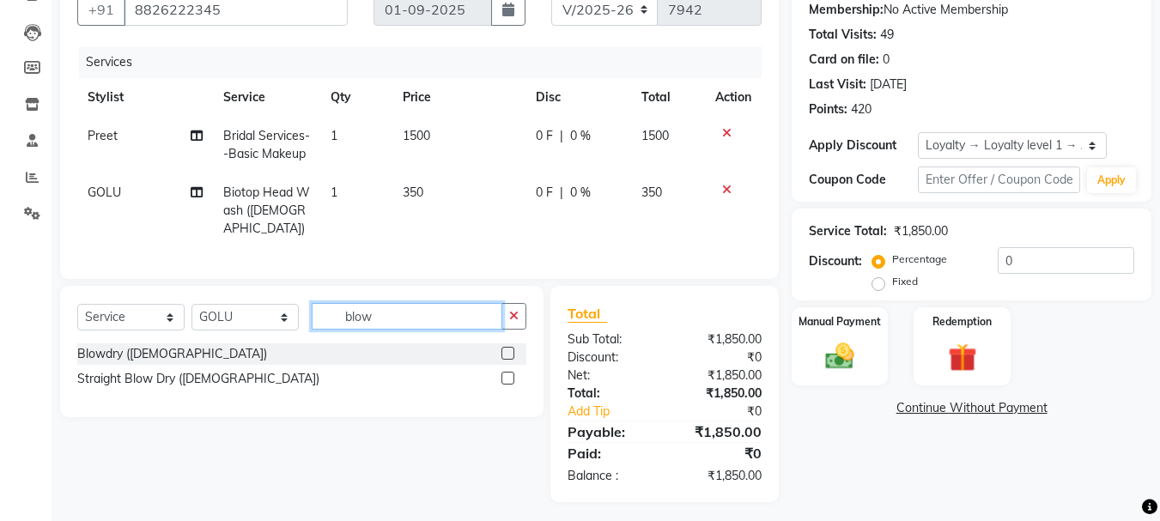
type input "blow"
click at [507, 385] on label at bounding box center [508, 378] width 13 height 13
click at [507, 385] on input "checkbox" at bounding box center [507, 379] width 11 height 11
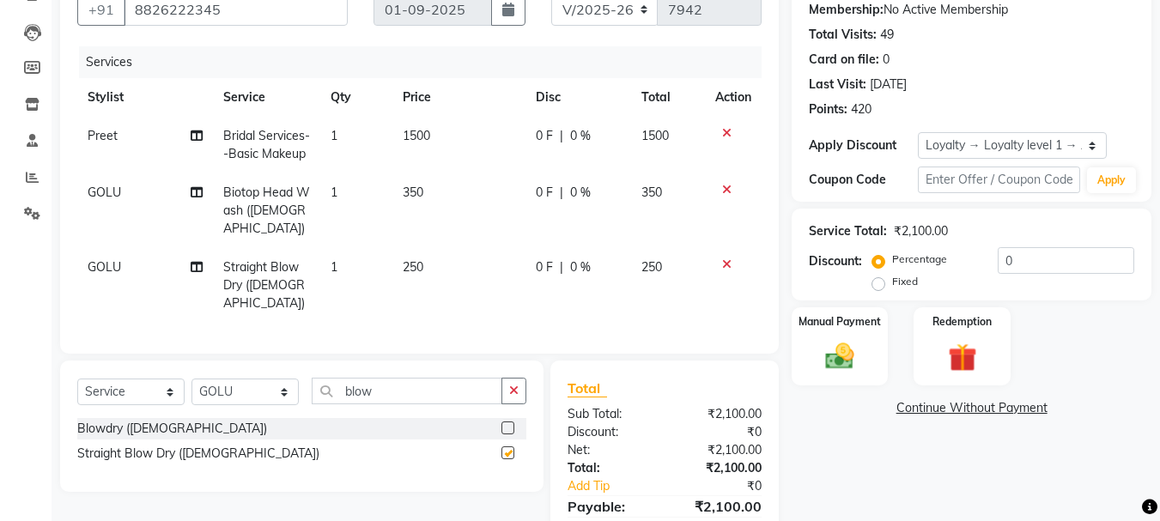
checkbox input "false"
click at [858, 371] on img at bounding box center [840, 356] width 48 height 34
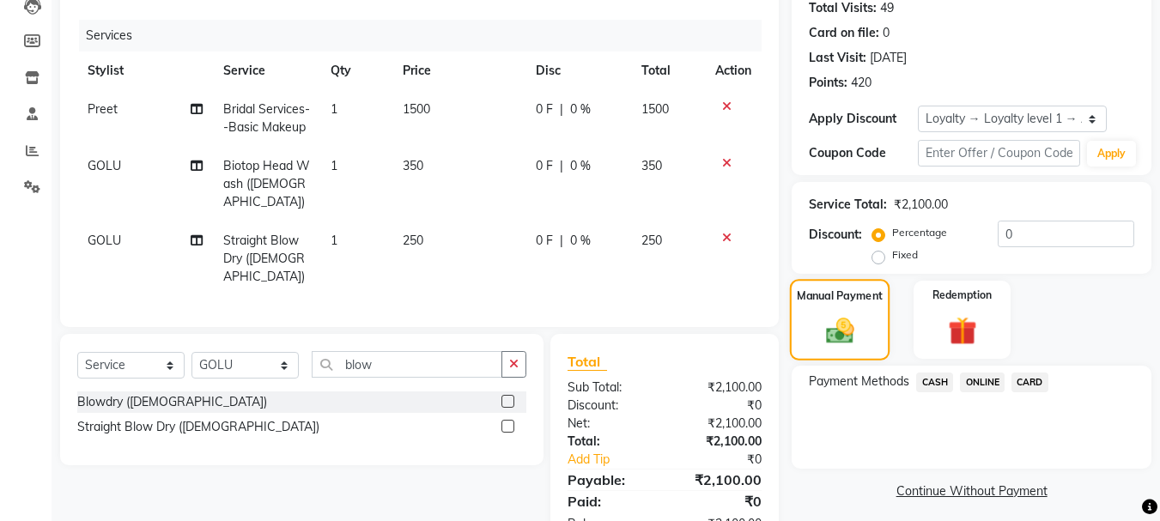
scroll to position [243, 0]
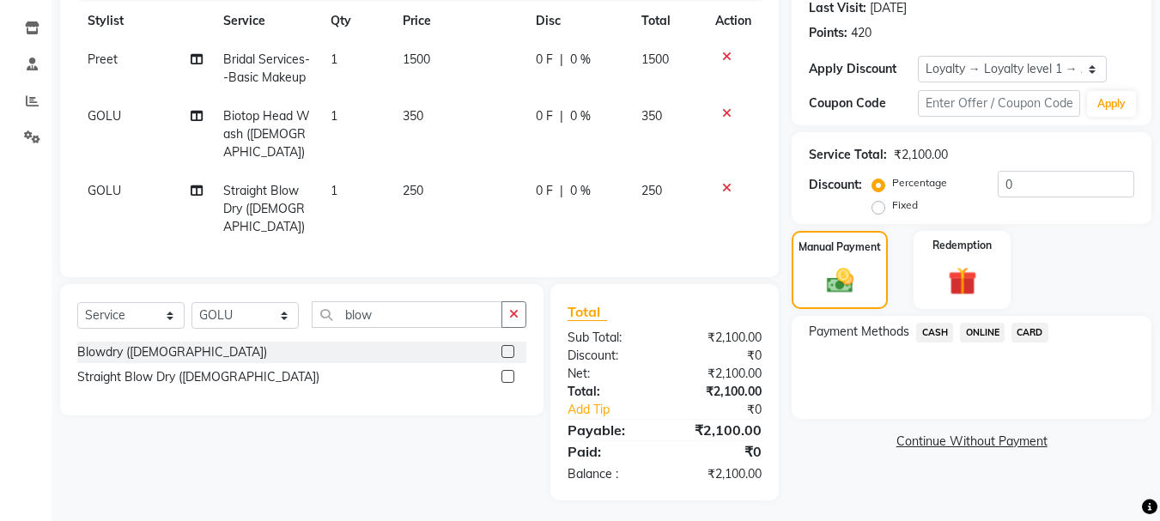
click at [929, 334] on span "CASH" at bounding box center [935, 333] width 37 height 20
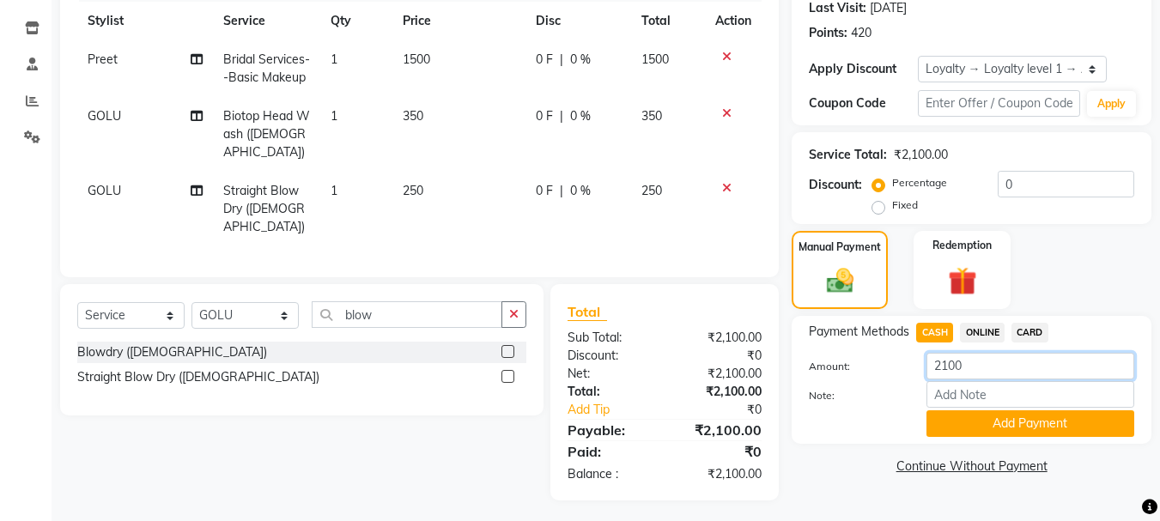
click at [944, 365] on input "2100" at bounding box center [1031, 366] width 208 height 27
click at [972, 368] on input "100" at bounding box center [1031, 366] width 208 height 27
type input "1000"
click at [976, 418] on button "Add Payment" at bounding box center [1031, 424] width 208 height 27
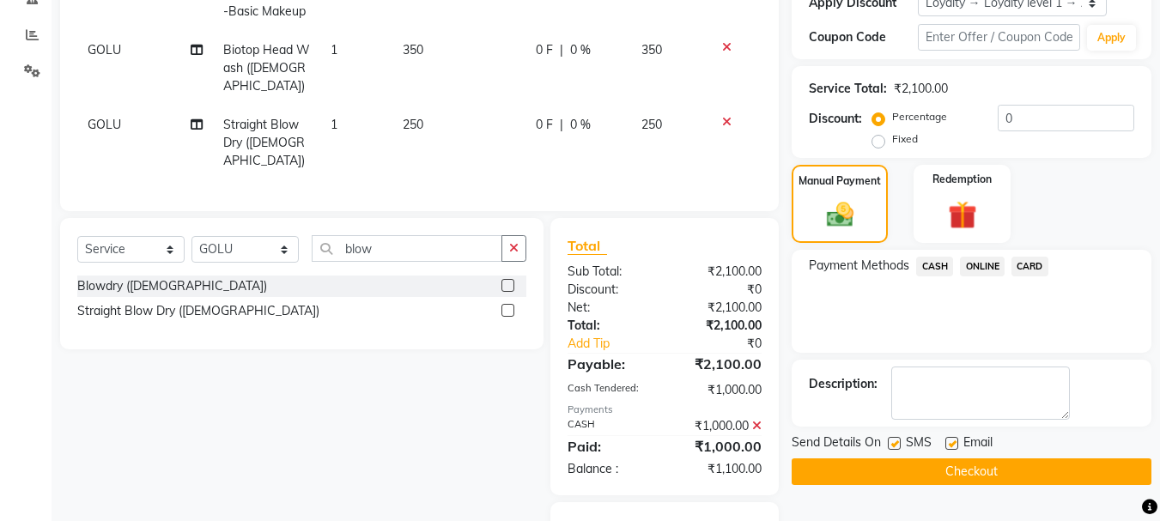
scroll to position [389, 0]
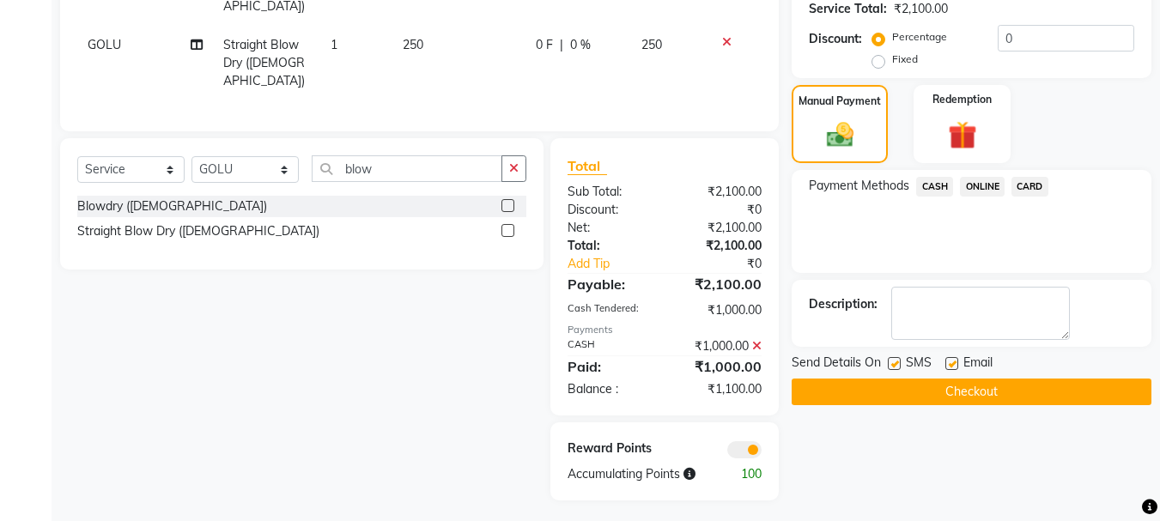
click at [985, 185] on span "ONLINE" at bounding box center [982, 187] width 45 height 20
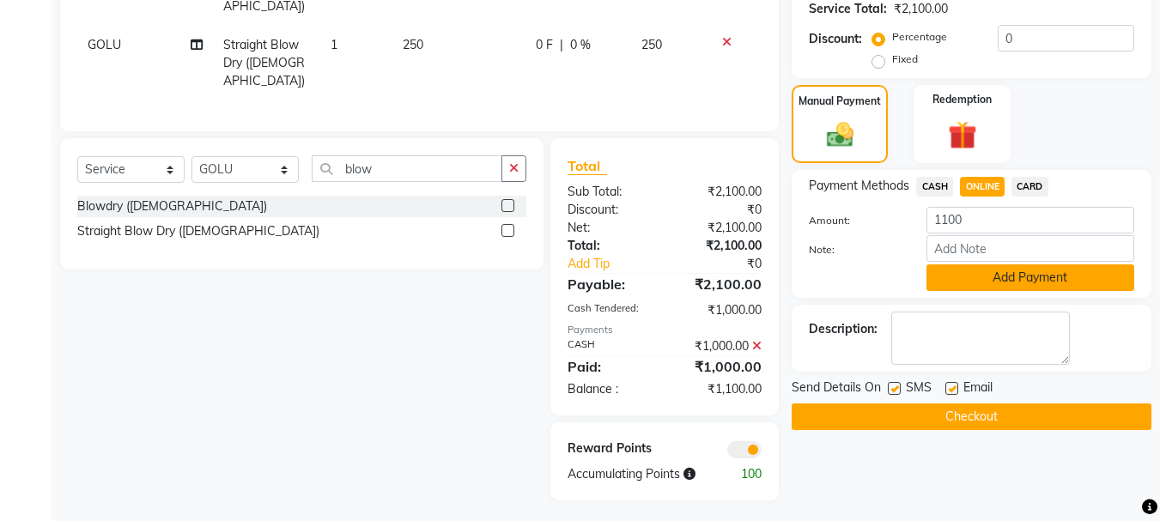
click at [953, 272] on button "Add Payment" at bounding box center [1031, 278] width 208 height 27
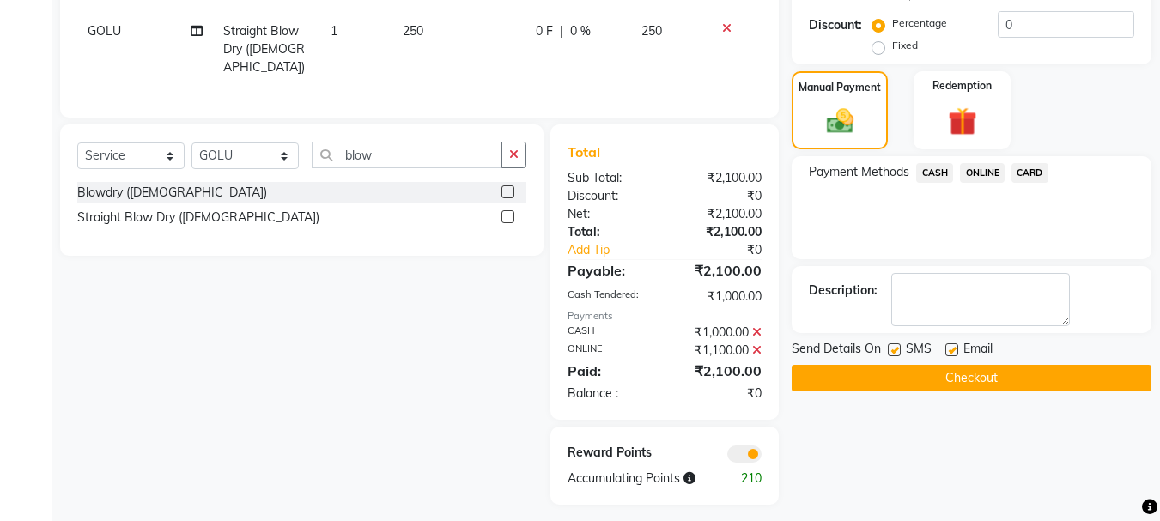
scroll to position [407, 0]
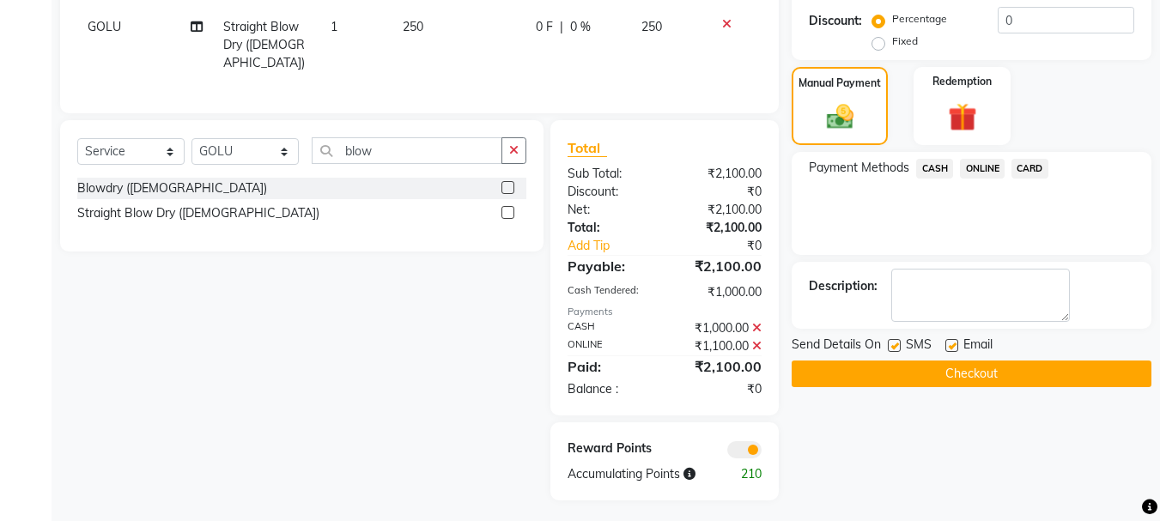
click at [882, 368] on button "Checkout" at bounding box center [972, 374] width 360 height 27
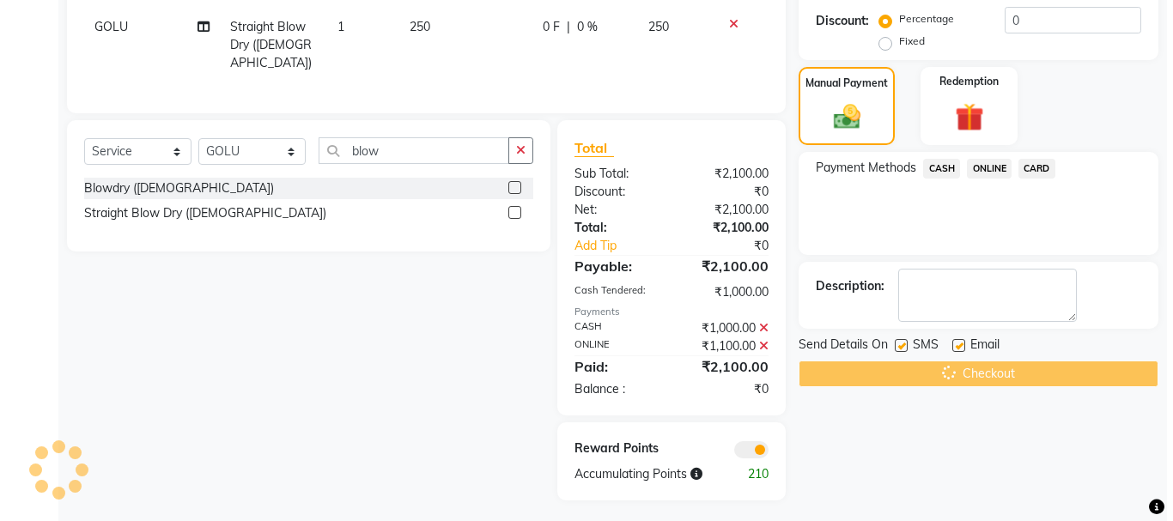
scroll to position [0, 0]
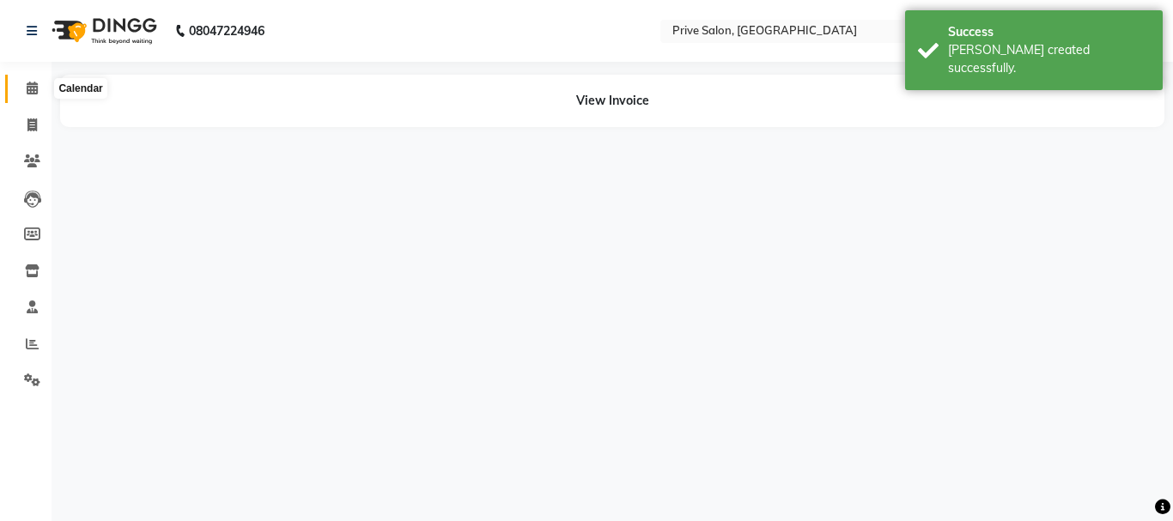
click at [33, 86] on icon at bounding box center [32, 88] width 11 height 13
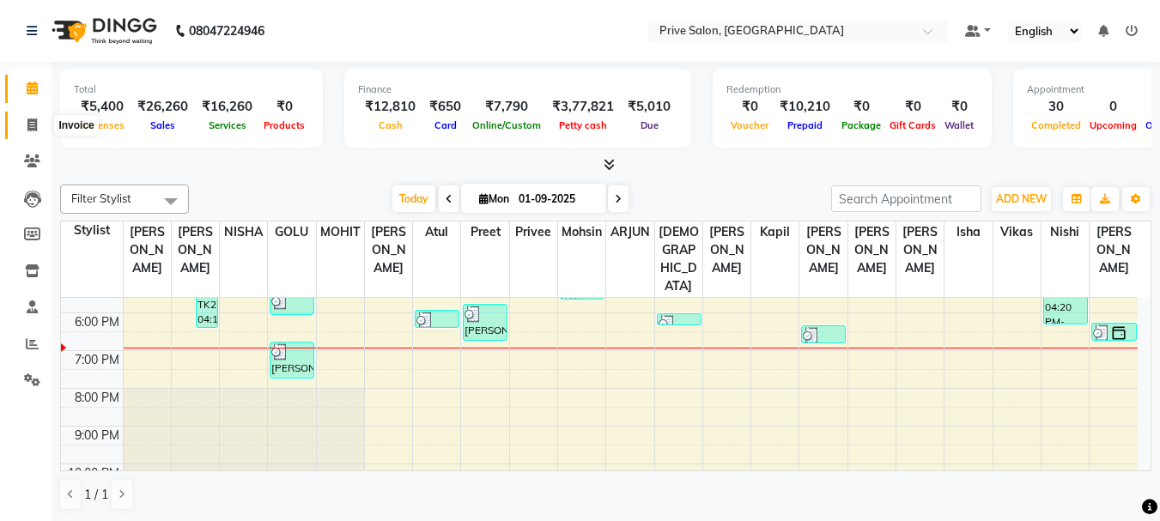
click at [31, 122] on icon at bounding box center [31, 125] width 9 height 13
select select "service"
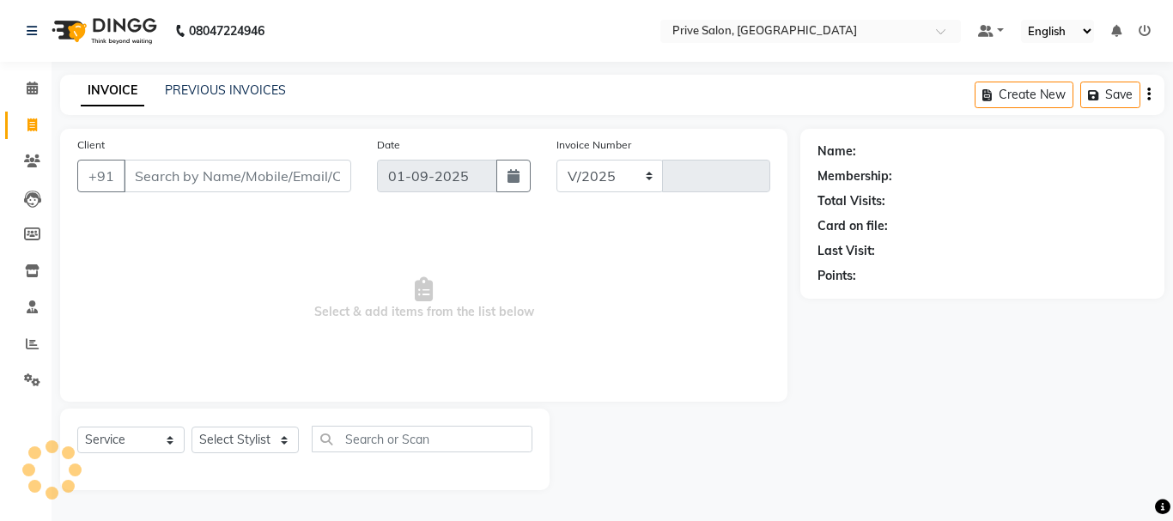
select select "136"
type input "7943"
click at [257, 196] on div "Client +91" at bounding box center [214, 171] width 300 height 70
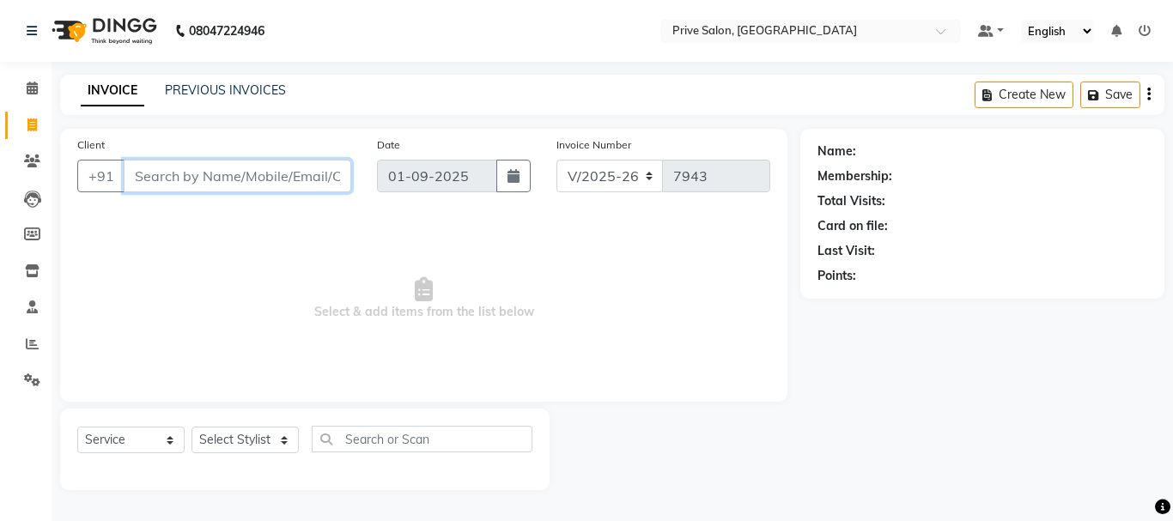
click at [252, 182] on input "Client" at bounding box center [238, 176] width 228 height 33
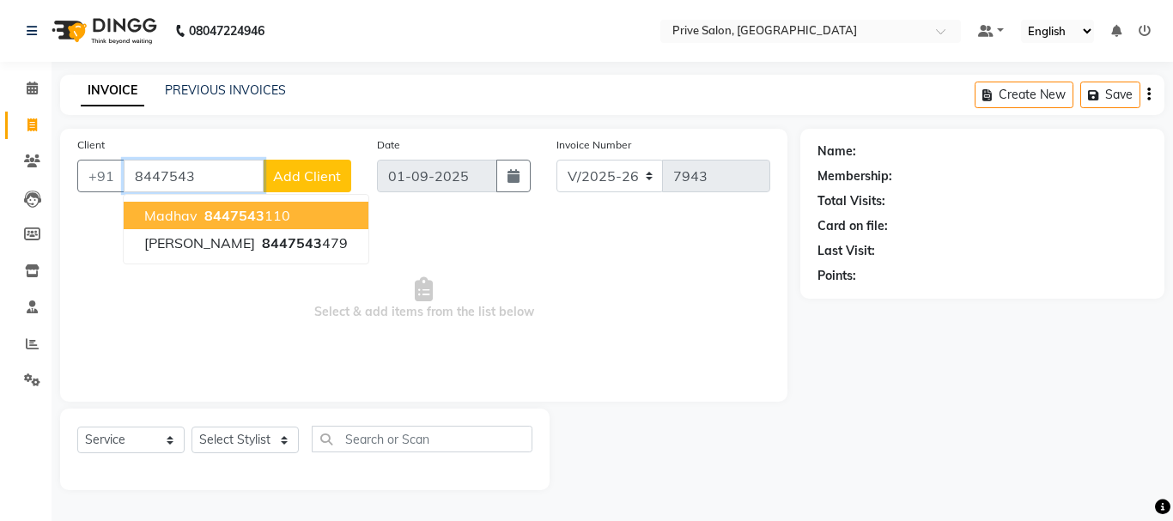
click at [262, 210] on ngb-highlight "8447543 110" at bounding box center [245, 215] width 89 height 17
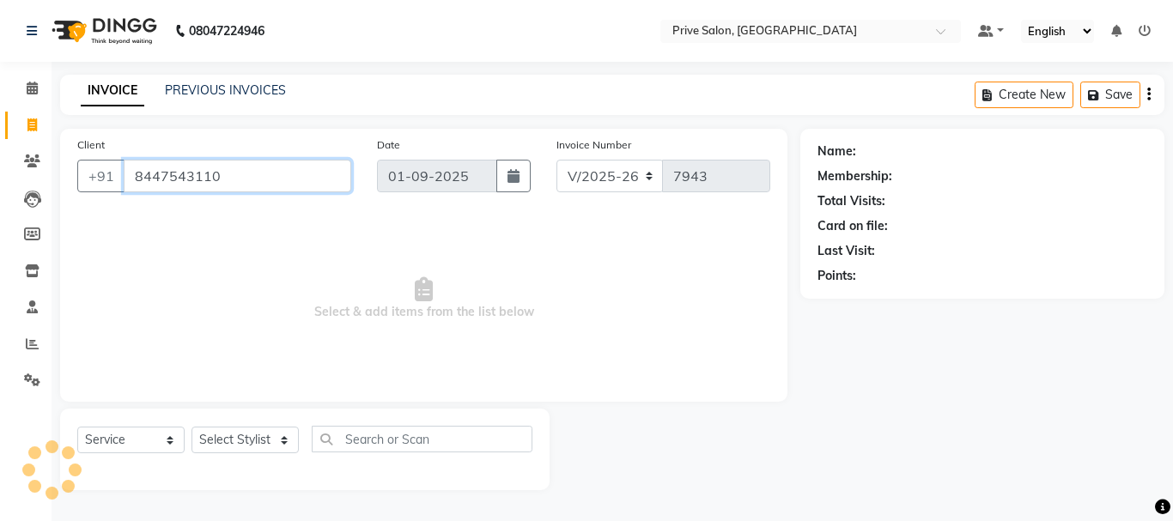
type input "8447543110"
click at [262, 210] on div "Client [PHONE_NUMBER] Date [DATE] Invoice Number V/2025 V/[PHONE_NUMBER] Select…" at bounding box center [424, 265] width 728 height 273
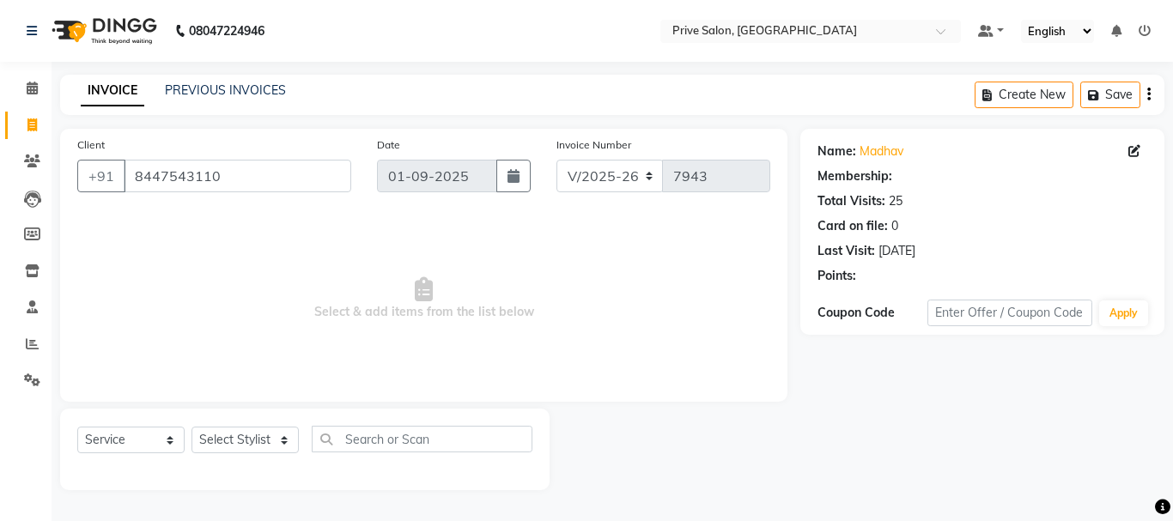
select select "1: Object"
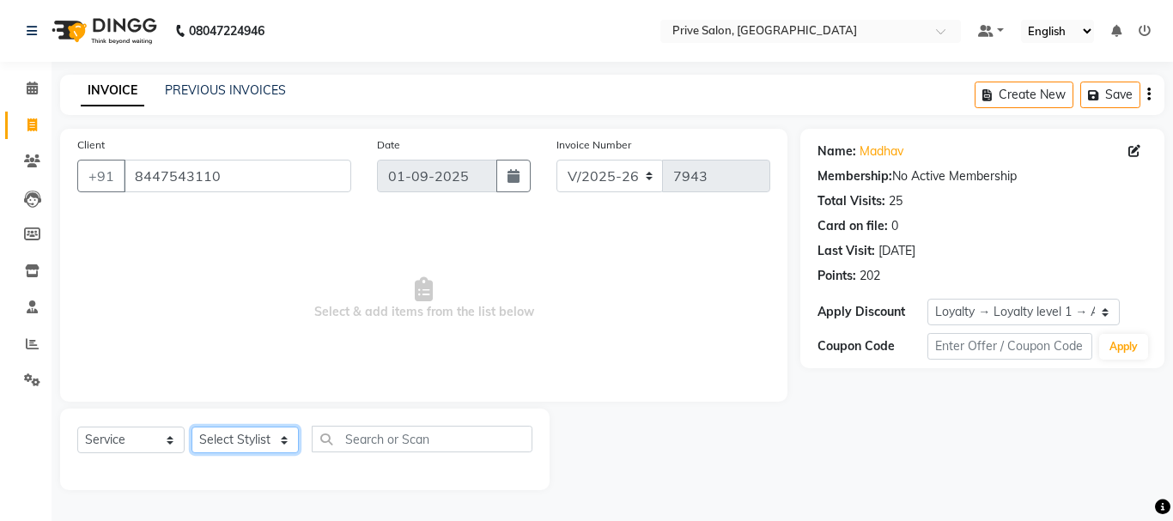
click at [233, 452] on select "Select Stylist amit ARJUN [PERSON_NAME] [PERSON_NAME] GOLU [PERSON_NAME] isha […" at bounding box center [245, 440] width 107 height 27
select select "30812"
click at [192, 427] on select "Select Stylist amit ARJUN [PERSON_NAME] [PERSON_NAME] GOLU [PERSON_NAME] isha […" at bounding box center [245, 440] width 107 height 27
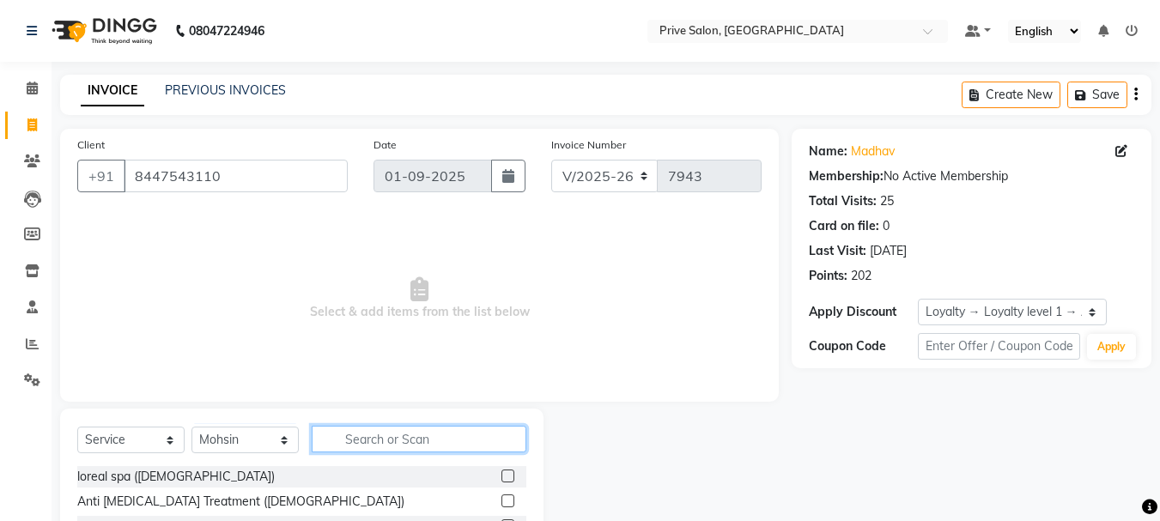
click at [441, 427] on input "text" at bounding box center [419, 439] width 215 height 27
type input "hair c"
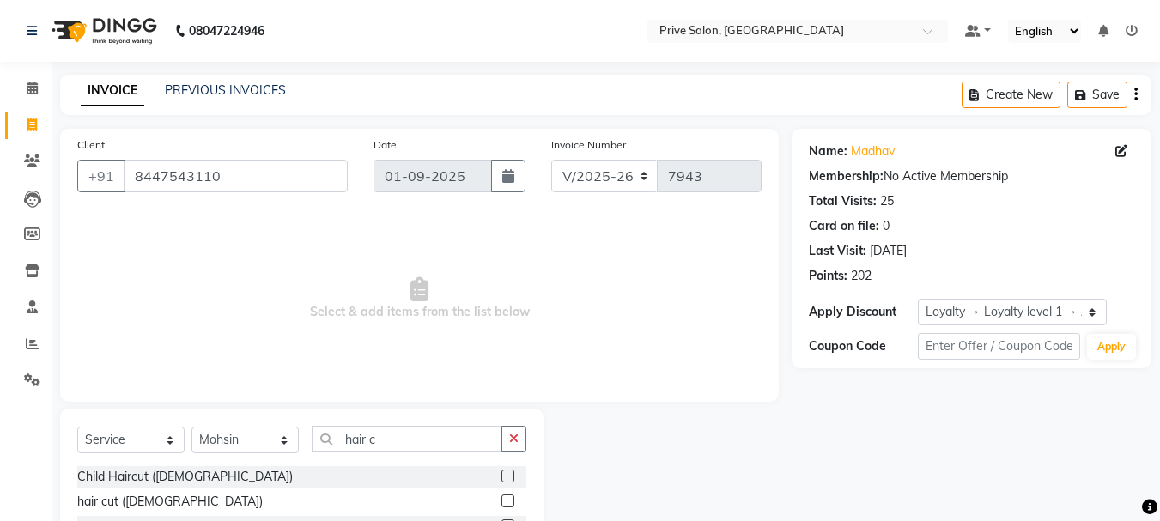
click at [502, 503] on label at bounding box center [508, 501] width 13 height 13
click at [502, 503] on input "checkbox" at bounding box center [507, 501] width 11 height 11
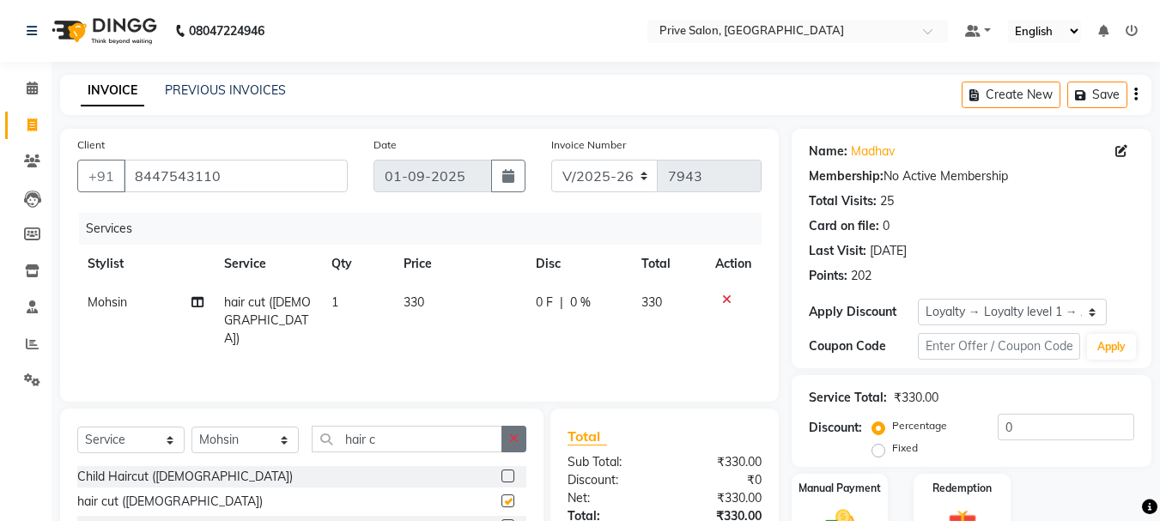
checkbox input "false"
click at [511, 437] on icon "button" at bounding box center [513, 439] width 9 height 12
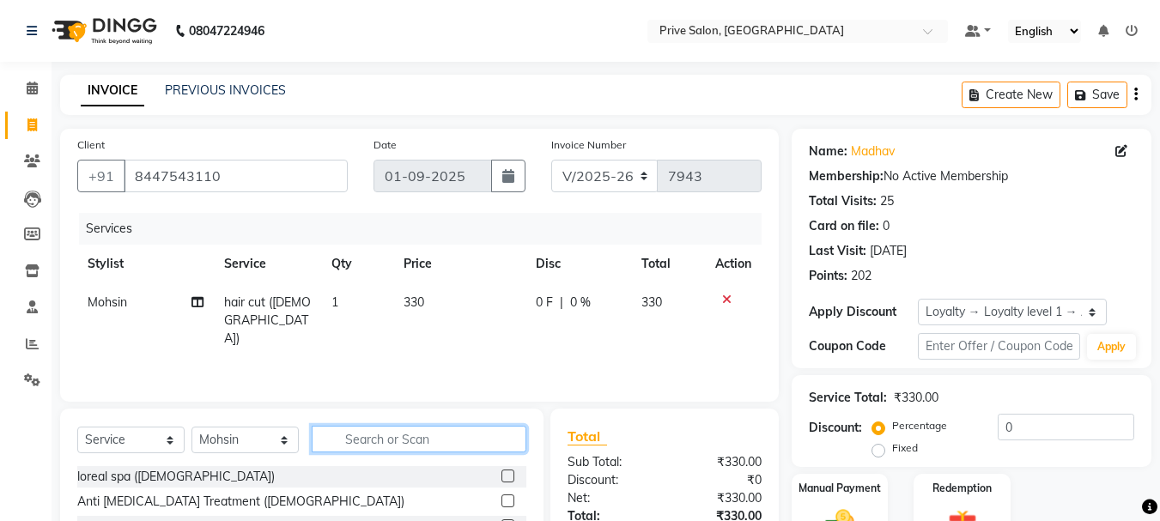
click at [497, 438] on input "text" at bounding box center [419, 439] width 215 height 27
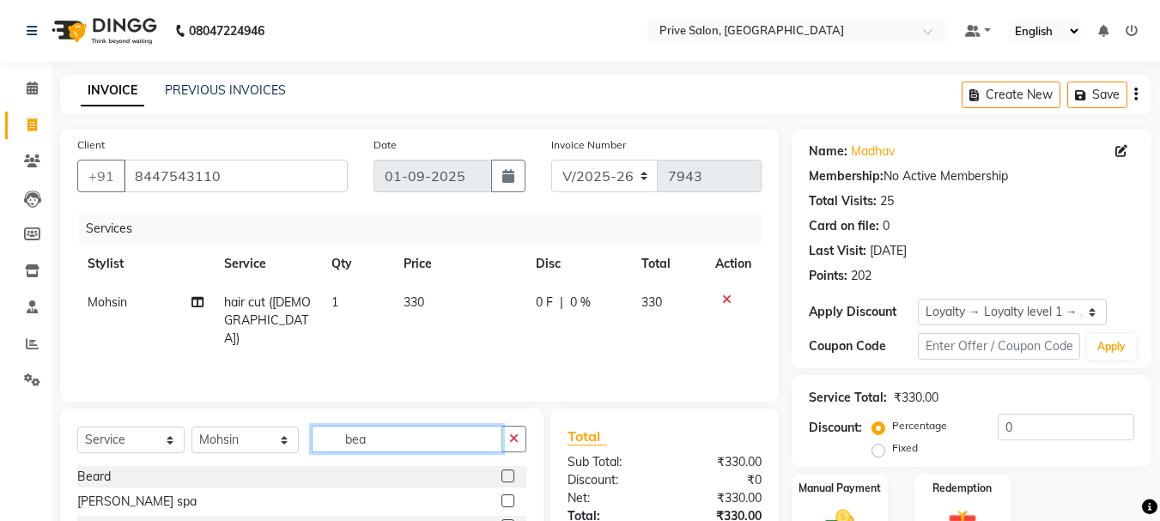
type input "bea"
click at [510, 477] on label at bounding box center [508, 476] width 13 height 13
click at [510, 477] on input "checkbox" at bounding box center [507, 477] width 11 height 11
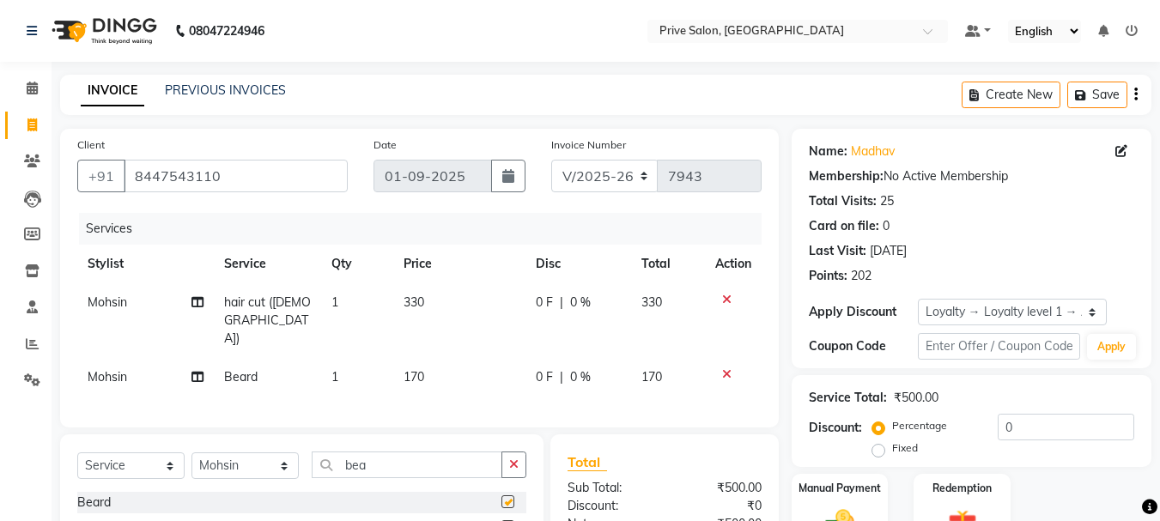
checkbox input "false"
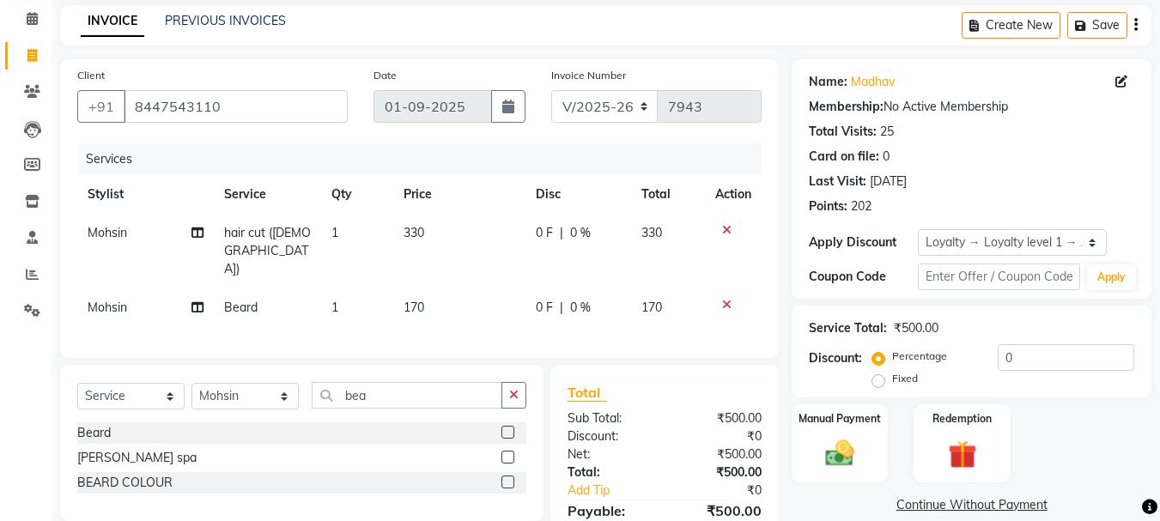
scroll to position [132, 0]
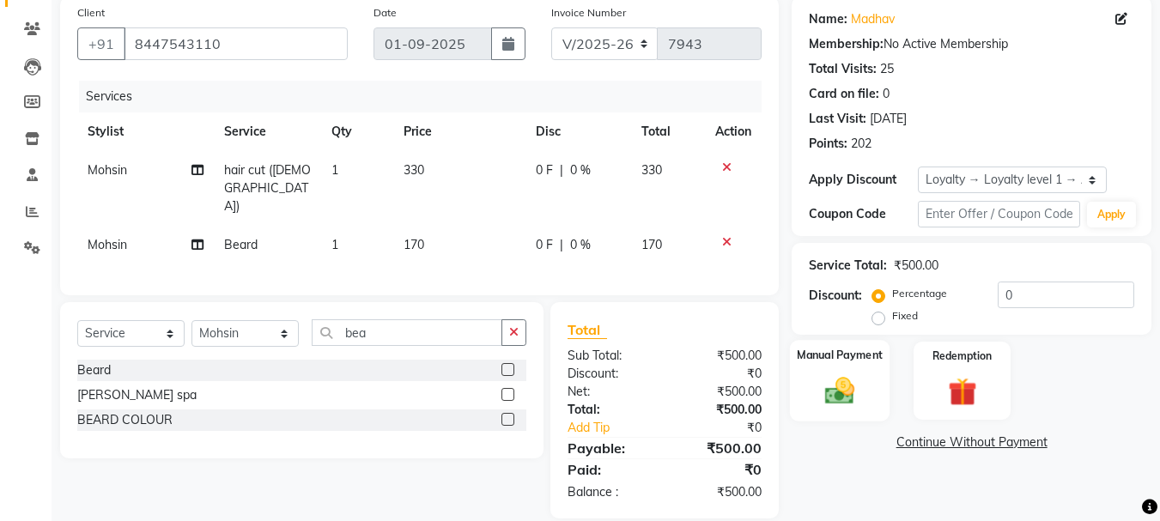
click at [840, 375] on img at bounding box center [840, 391] width 48 height 34
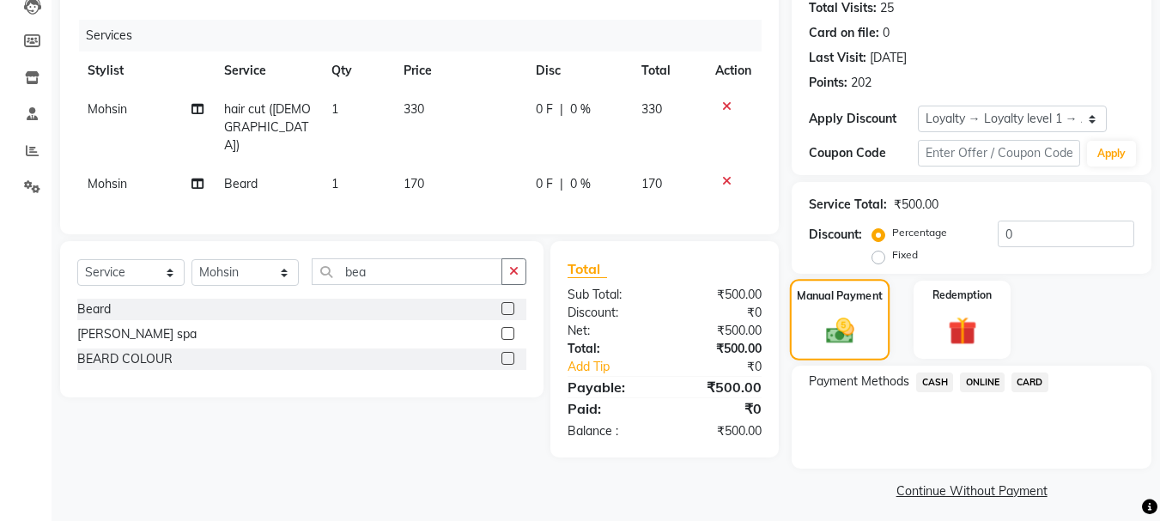
scroll to position [202, 0]
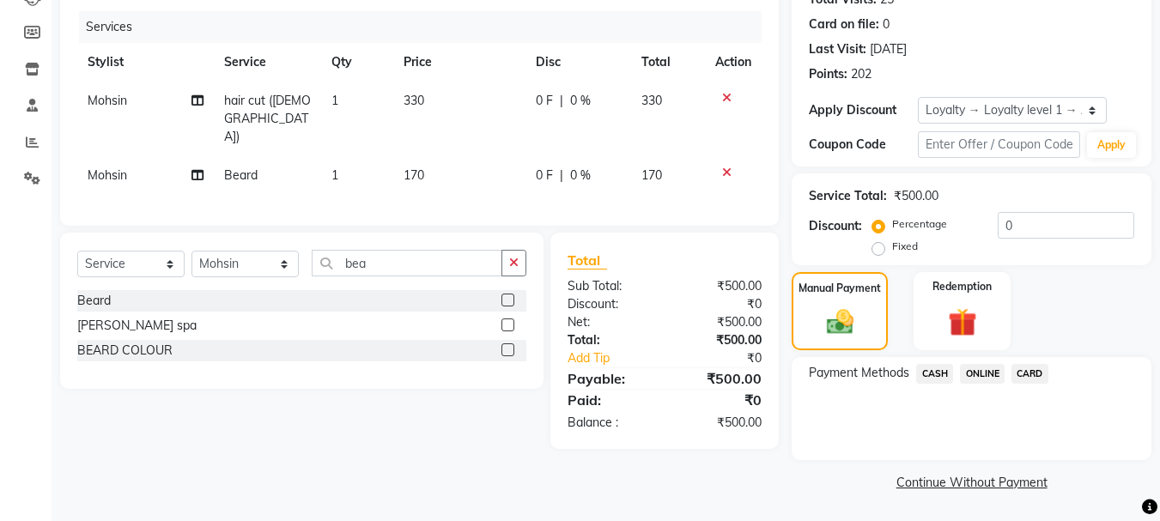
click at [937, 386] on div "CASH" at bounding box center [932, 375] width 44 height 23
click at [930, 378] on span "CASH" at bounding box center [935, 374] width 37 height 20
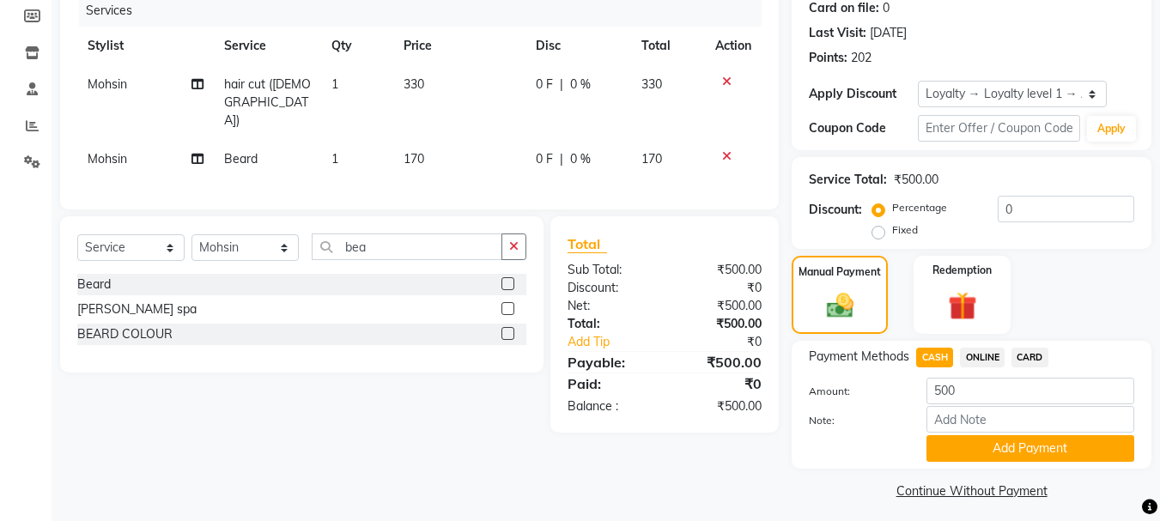
scroll to position [227, 0]
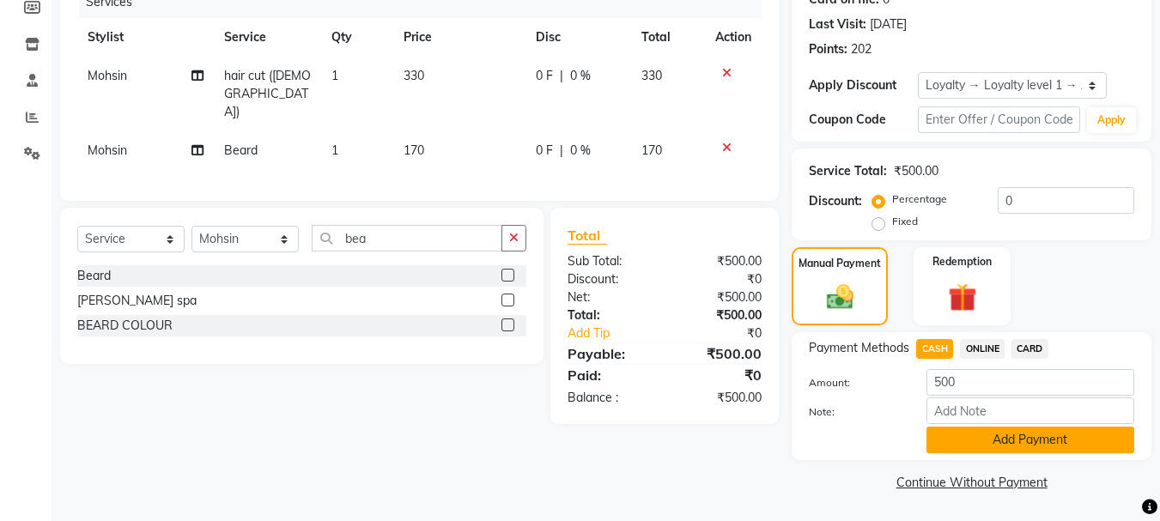
click at [1037, 433] on button "Add Payment" at bounding box center [1031, 440] width 208 height 27
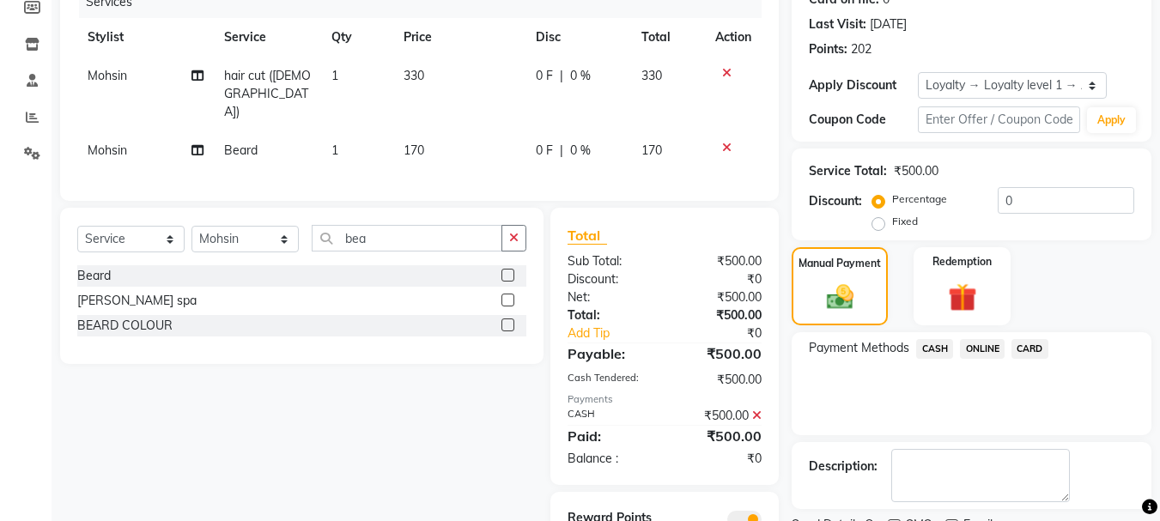
scroll to position [299, 0]
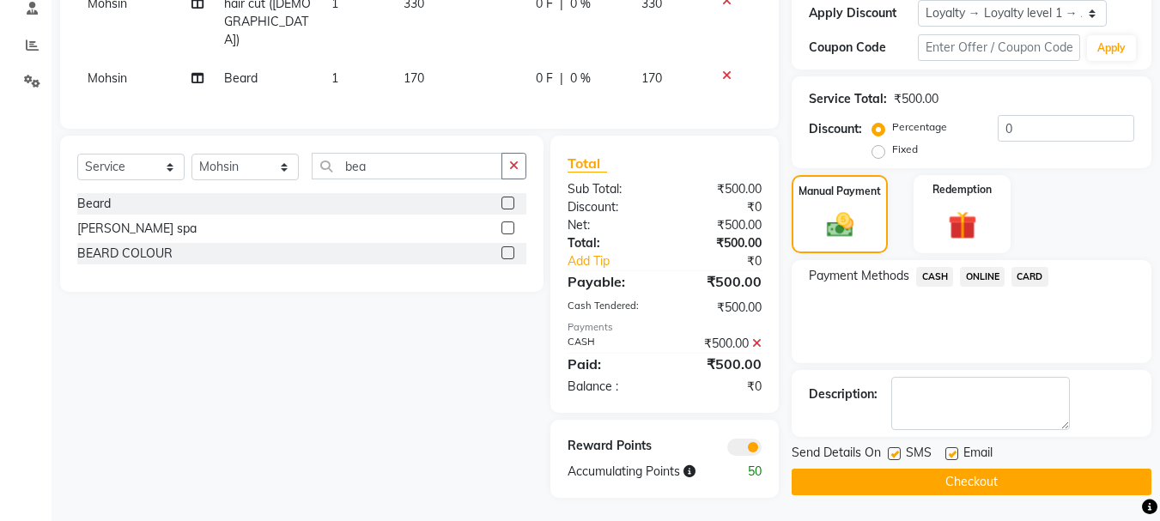
click at [996, 473] on button "Checkout" at bounding box center [972, 482] width 360 height 27
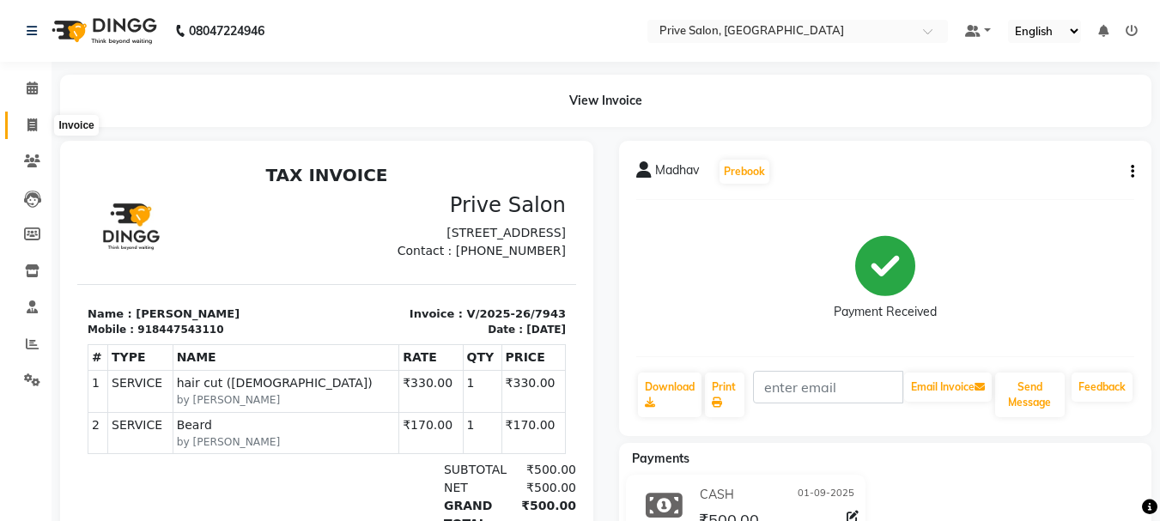
click at [27, 119] on icon at bounding box center [31, 125] width 9 height 13
select select "service"
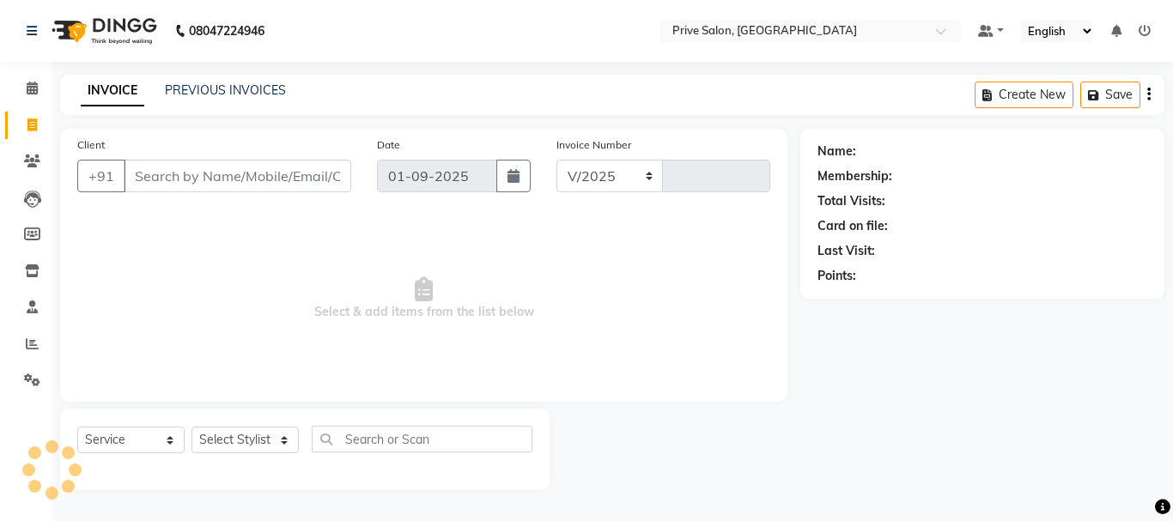
select select "136"
type input "7944"
click at [236, 452] on select "Select Stylist" at bounding box center [245, 440] width 107 height 27
select select "44179"
click at [192, 427] on select "Select Stylist amit ARJUN [PERSON_NAME] [PERSON_NAME] GOLU [PERSON_NAME] isha […" at bounding box center [245, 440] width 107 height 27
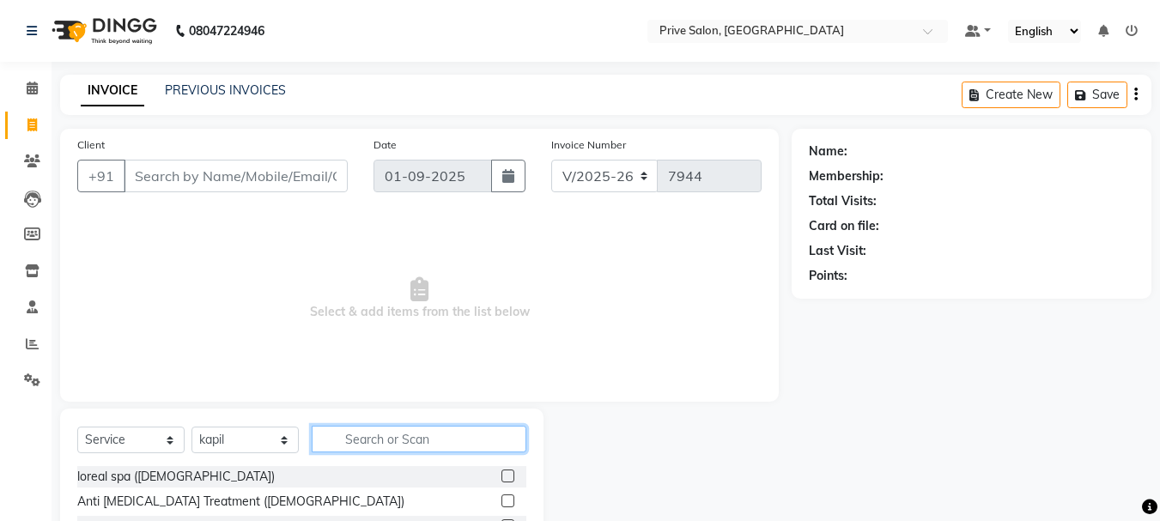
click at [446, 442] on input "text" at bounding box center [419, 439] width 215 height 27
type input "hair c"
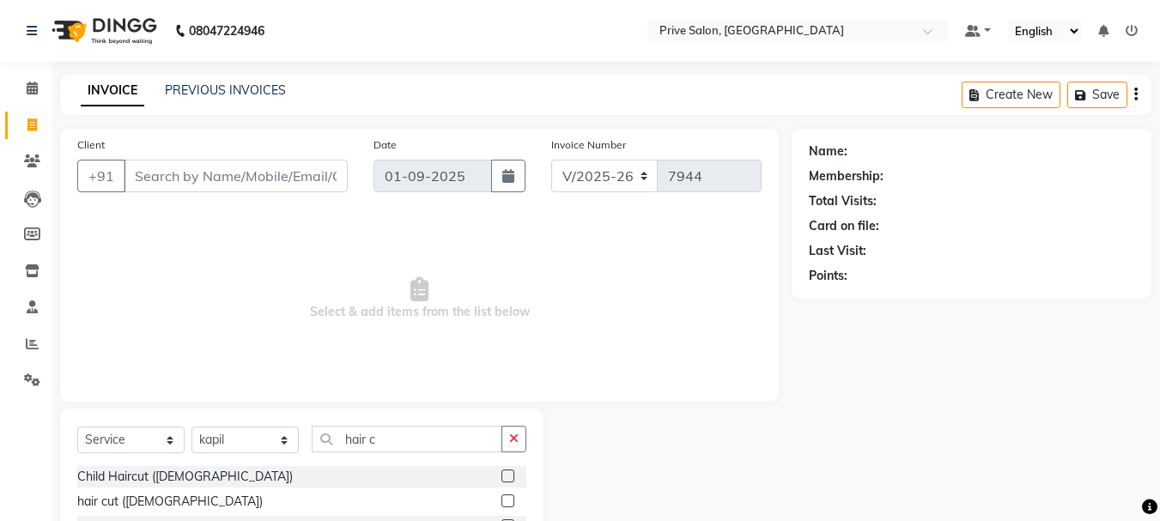
click at [502, 496] on label at bounding box center [508, 501] width 13 height 13
click at [502, 496] on input "checkbox" at bounding box center [507, 501] width 11 height 11
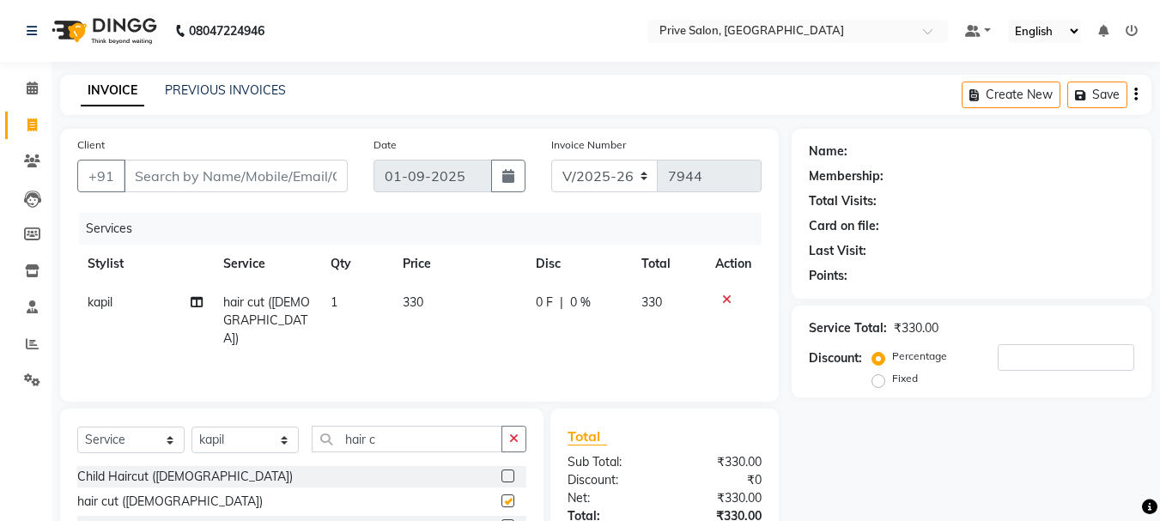
checkbox input "false"
click at [285, 158] on div "Client +91" at bounding box center [212, 171] width 296 height 70
click at [285, 159] on div "Client +91" at bounding box center [212, 171] width 296 height 70
click at [282, 170] on input "Client" at bounding box center [236, 176] width 224 height 33
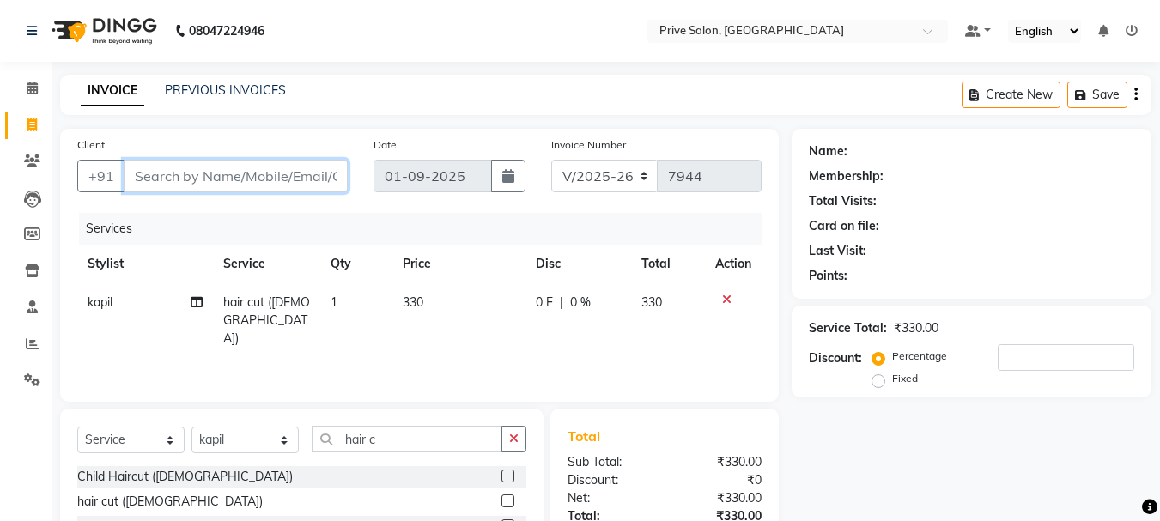
type input "p"
type input "0"
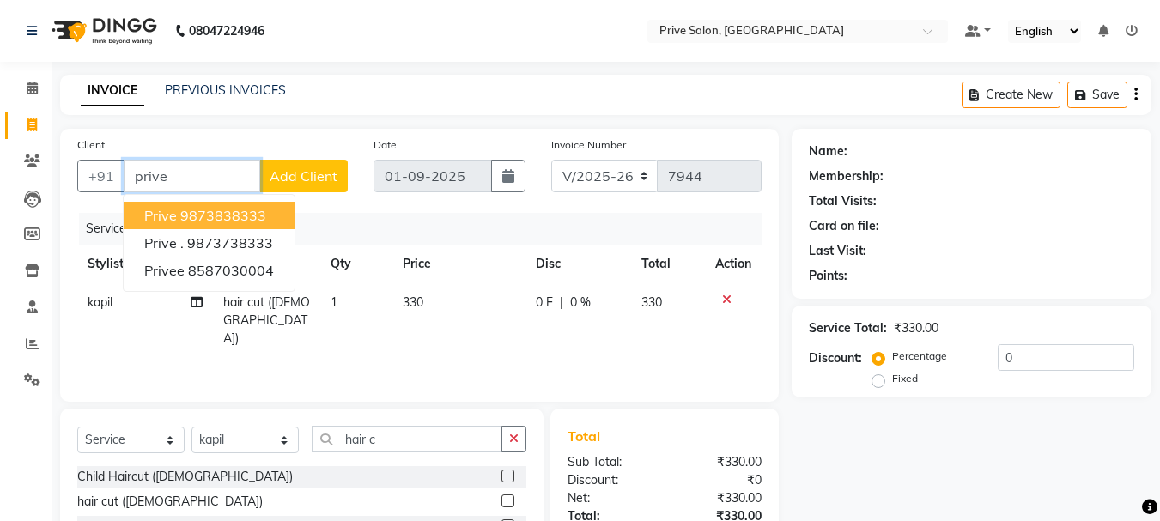
click at [258, 217] on ngb-highlight "9873838333" at bounding box center [223, 215] width 86 height 17
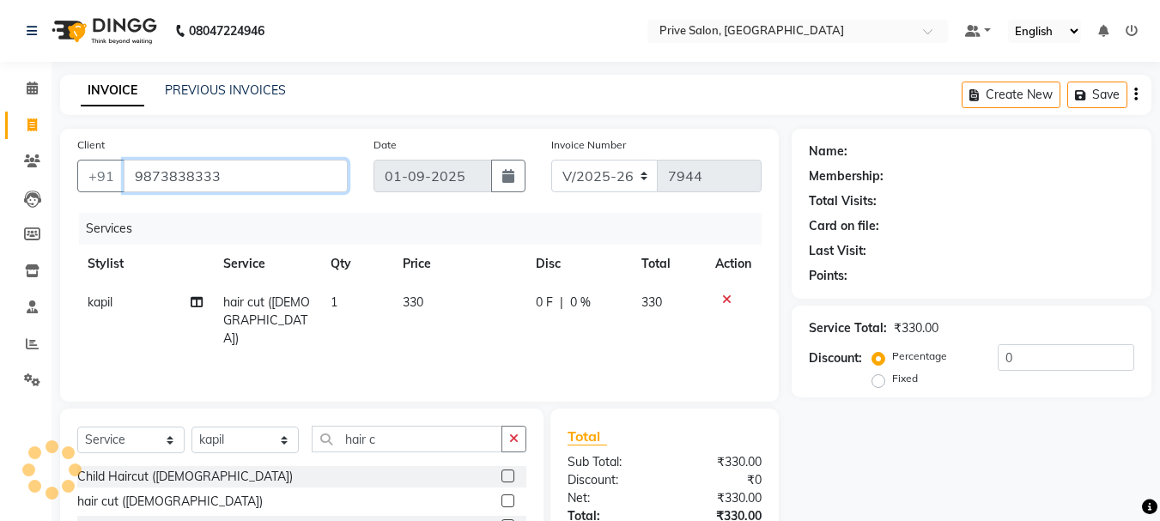
type input "9873838333"
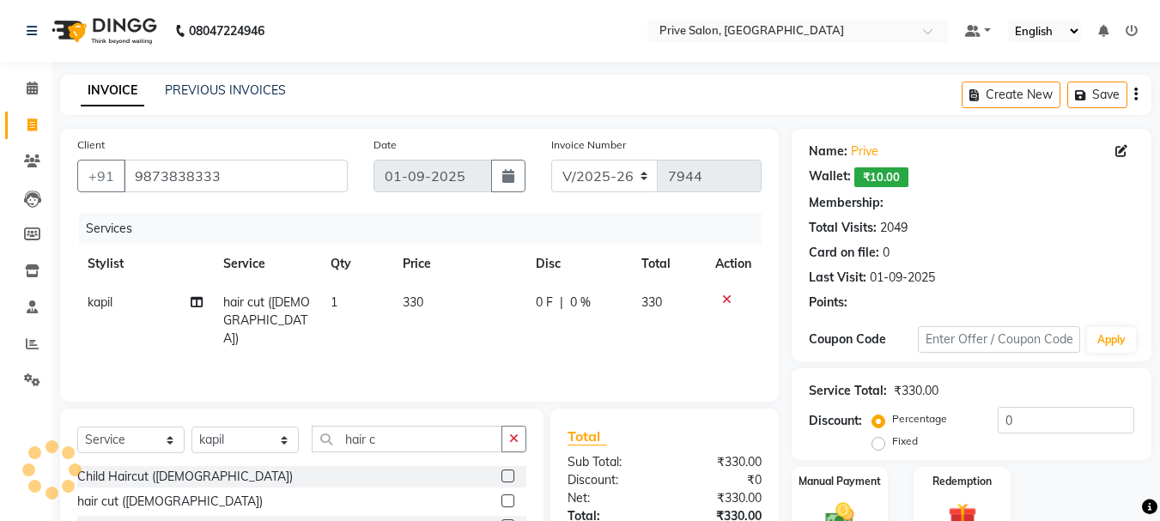
select select "1: Object"
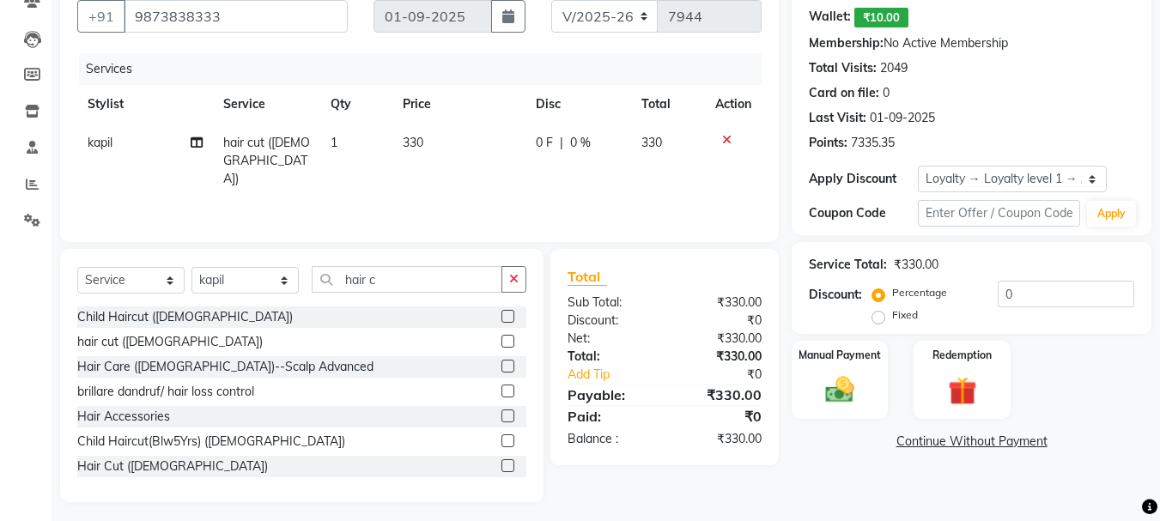
scroll to position [167, 0]
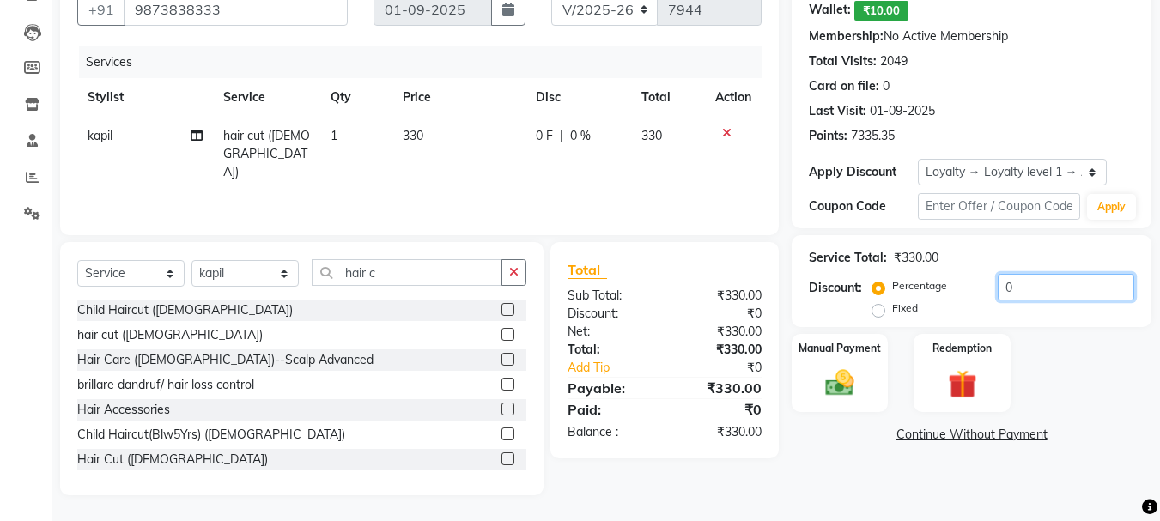
click at [1084, 290] on input "0" at bounding box center [1066, 287] width 137 height 27
type input "050"
click at [851, 371] on img at bounding box center [840, 383] width 48 height 34
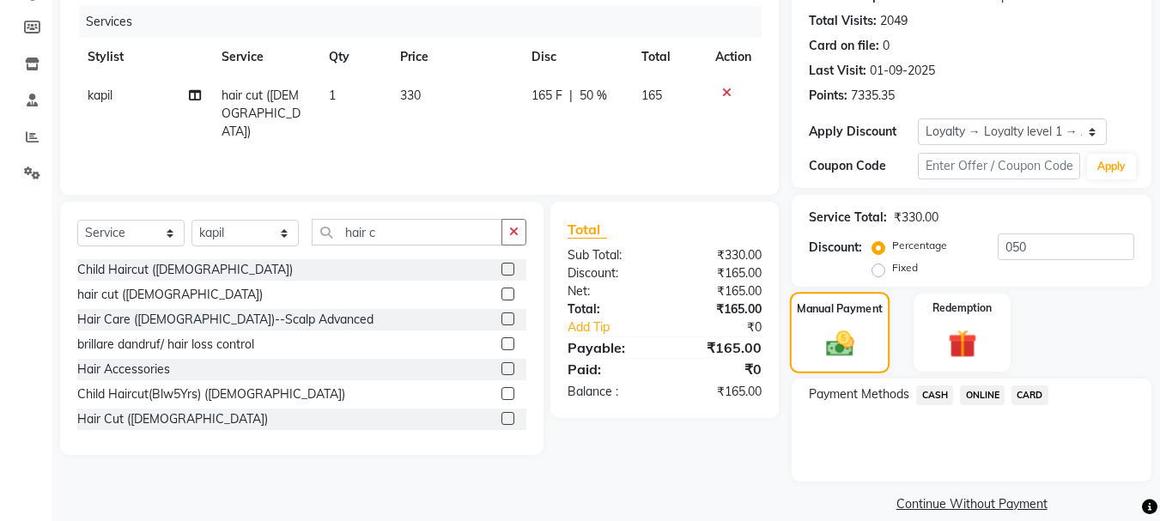
scroll to position [228, 0]
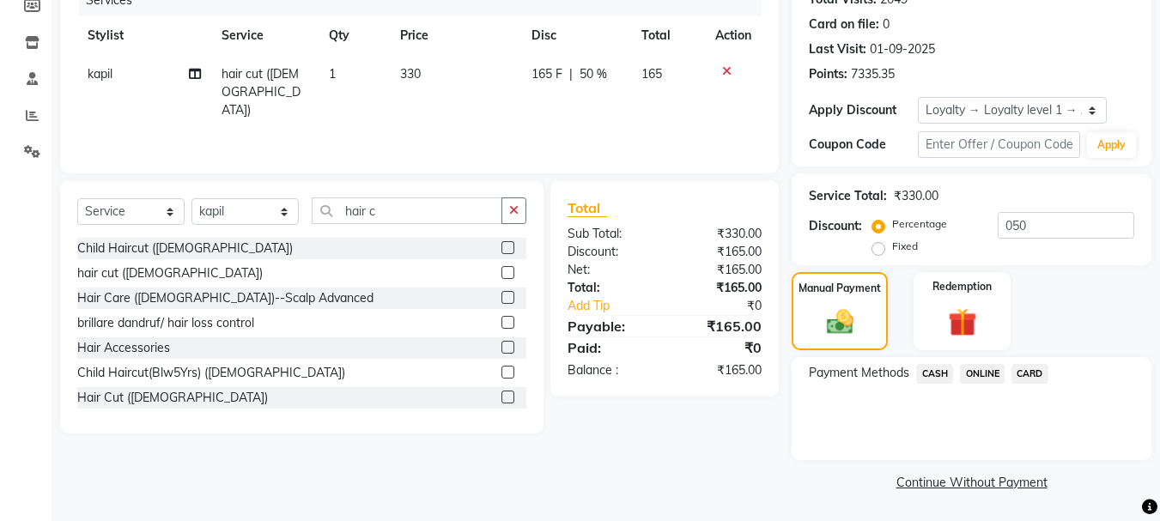
click at [932, 376] on span "CASH" at bounding box center [935, 374] width 37 height 20
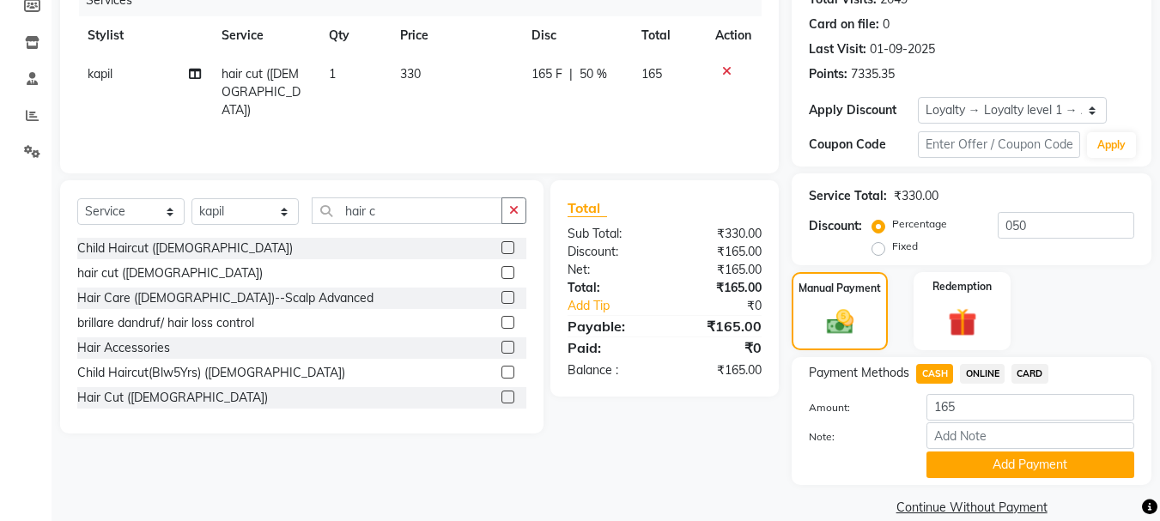
scroll to position [253, 0]
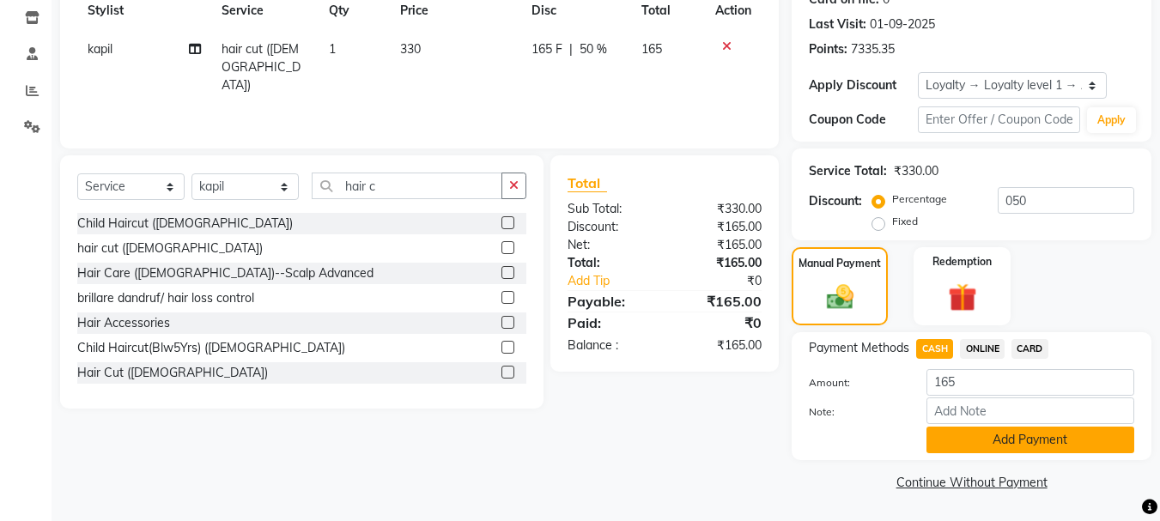
click at [971, 435] on button "Add Payment" at bounding box center [1031, 440] width 208 height 27
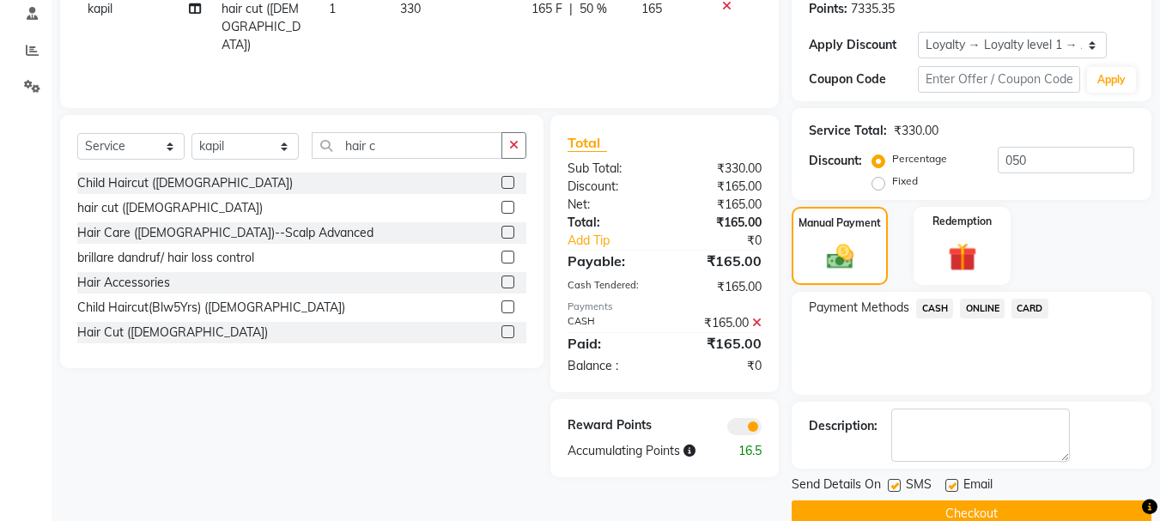
scroll to position [326, 0]
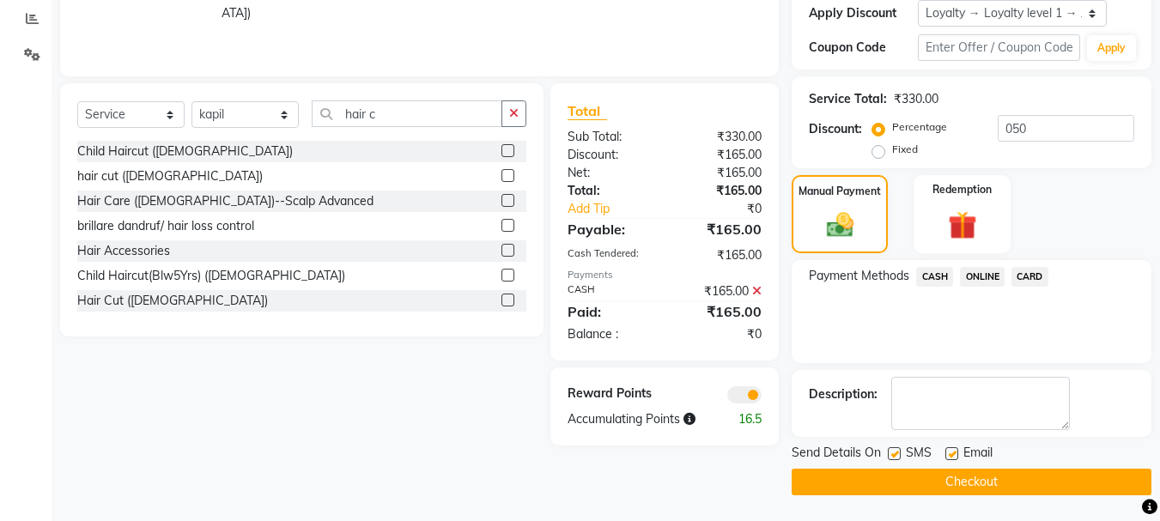
click at [951, 479] on button "Checkout" at bounding box center [972, 482] width 360 height 27
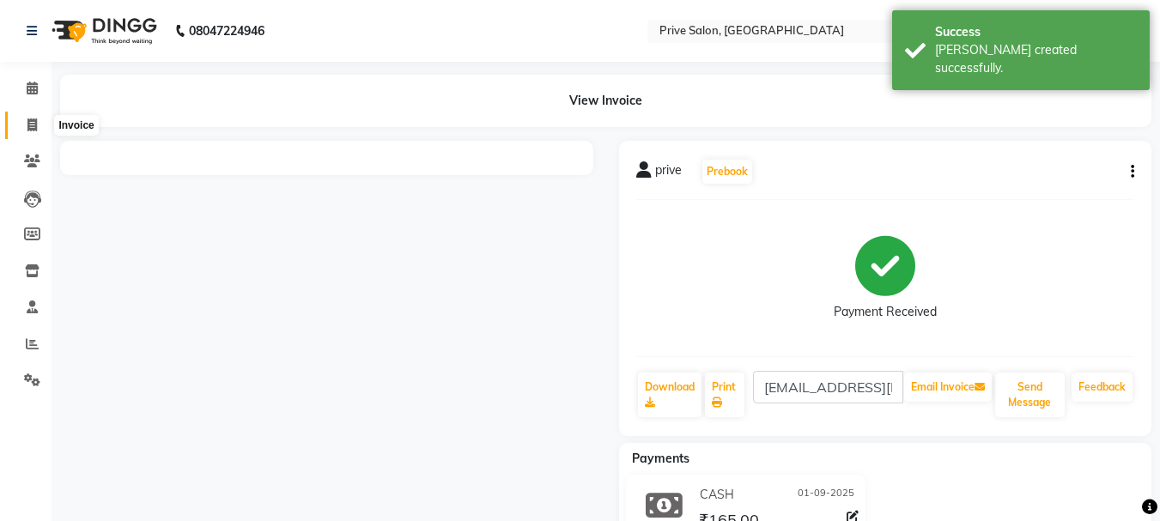
click at [32, 129] on icon at bounding box center [31, 125] width 9 height 13
select select "service"
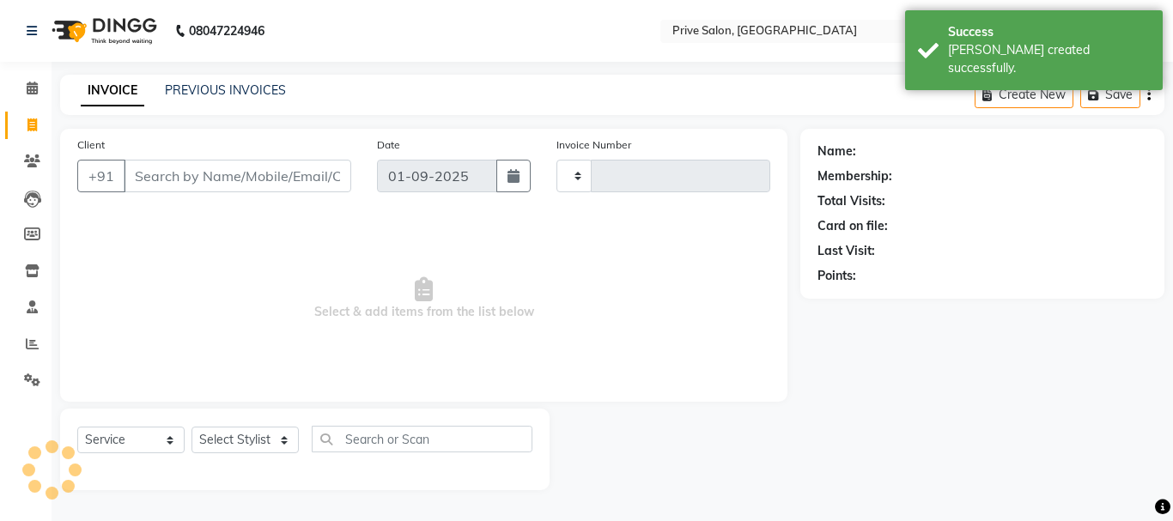
click at [37, 70] on li "Calendar" at bounding box center [26, 88] width 52 height 37
click at [30, 78] on link "Calendar" at bounding box center [25, 89] width 41 height 28
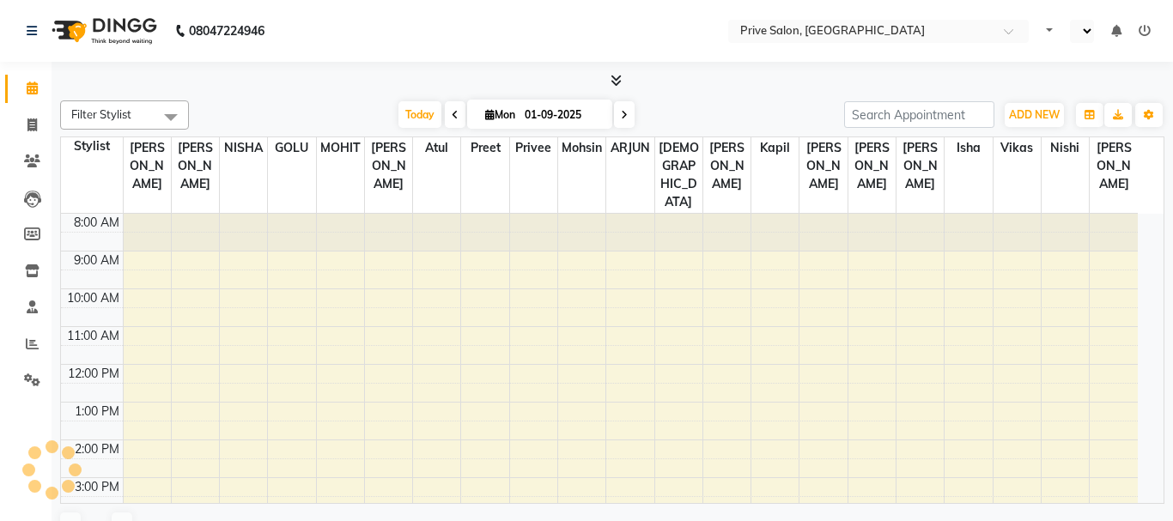
select select "en"
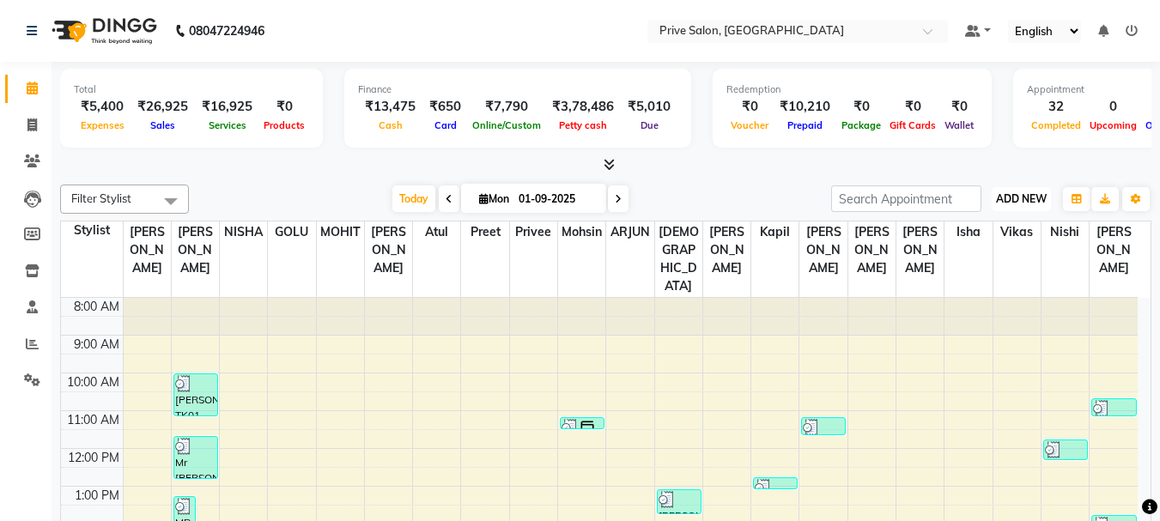
click at [1033, 199] on span "ADD NEW" at bounding box center [1021, 198] width 51 height 13
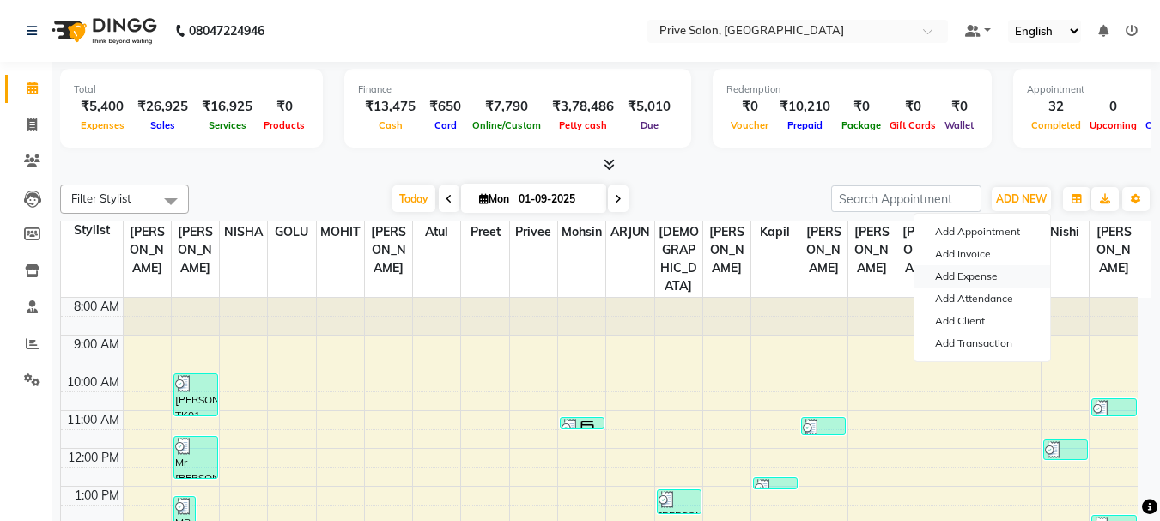
click at [1000, 269] on link "Add Expense" at bounding box center [983, 276] width 136 height 22
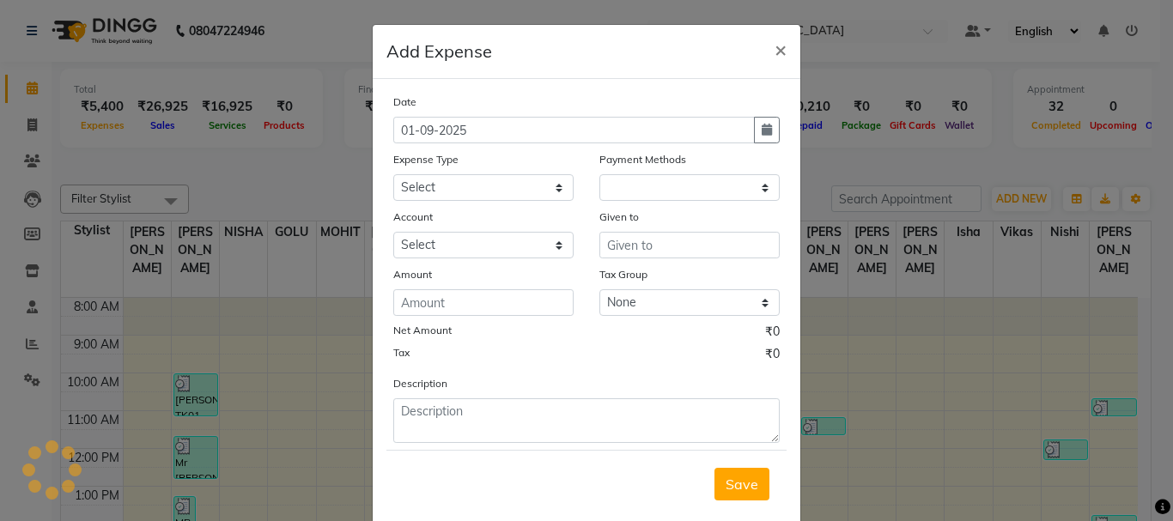
select select "199"
select select "1"
select select "2448"
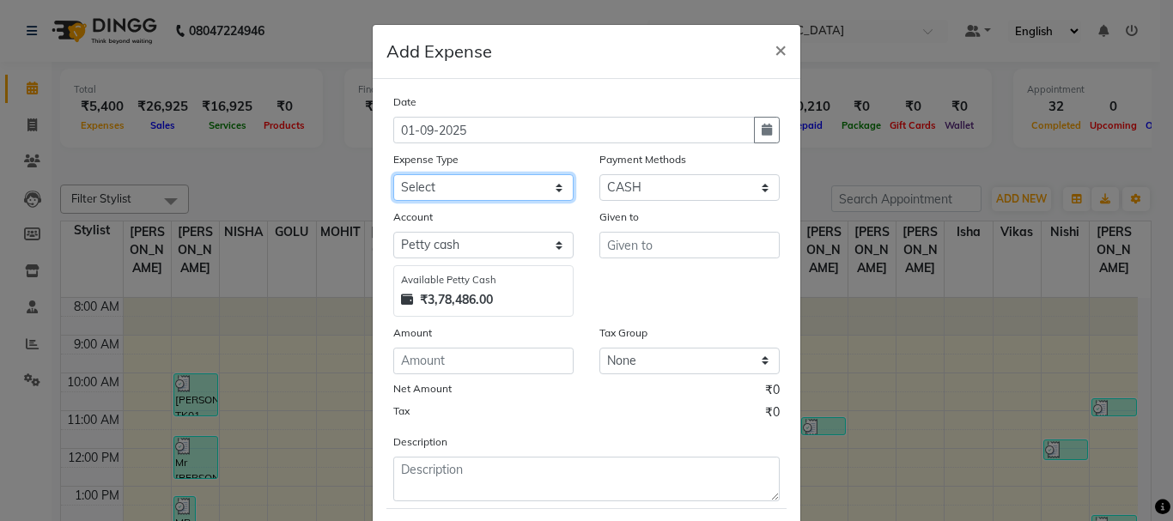
click at [545, 190] on select "Select Advance Salary Bank charges Car maintenance Cash transfer to bank Cash t…" at bounding box center [483, 187] width 180 height 27
select select "8"
click at [393, 174] on select "Select Advance Salary Bank charges Car maintenance Cash transfer to bank Cash t…" at bounding box center [483, 187] width 180 height 27
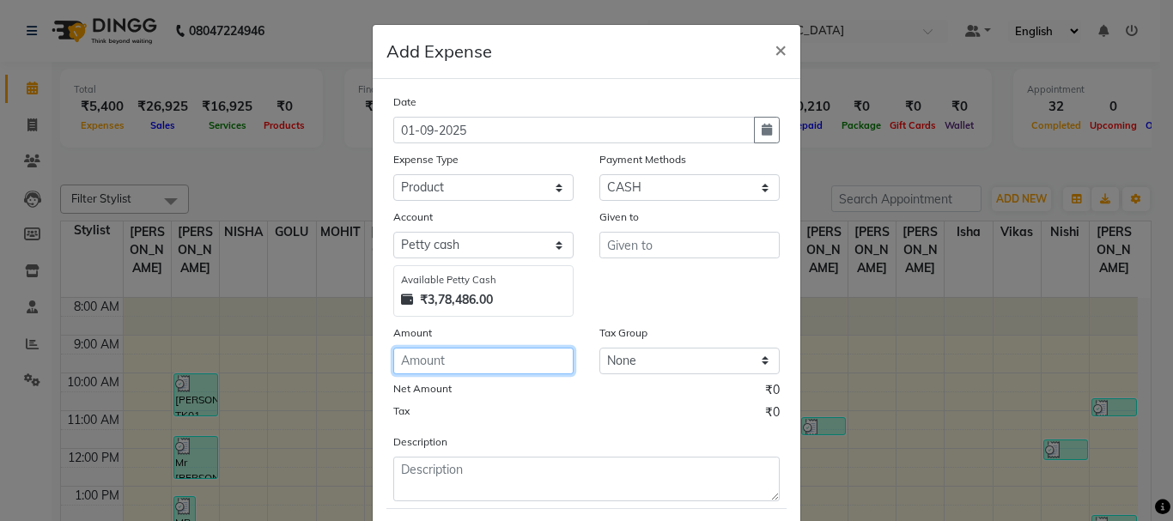
click at [471, 355] on input "number" at bounding box center [483, 361] width 180 height 27
type input "6750"
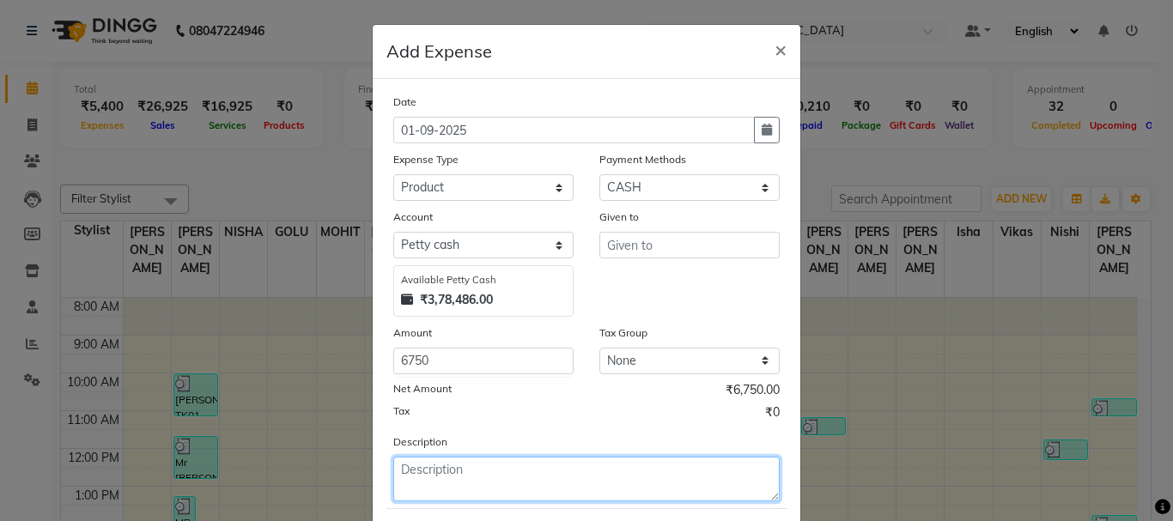
click at [479, 478] on textarea at bounding box center [586, 479] width 387 height 45
type textarea "beauty concept previous"
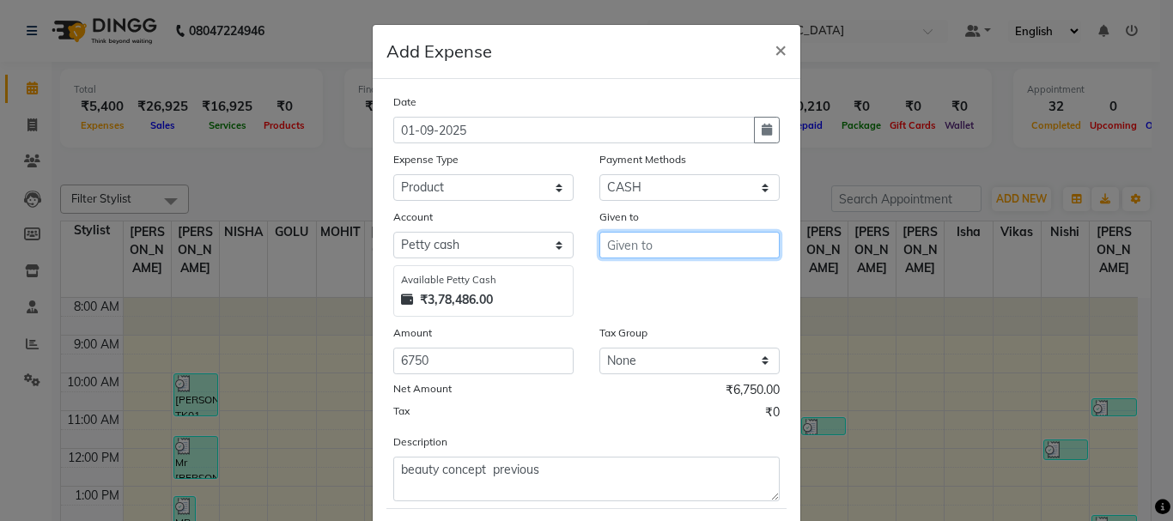
click at [651, 244] on input "text" at bounding box center [690, 245] width 180 height 27
type input "beauty concept"
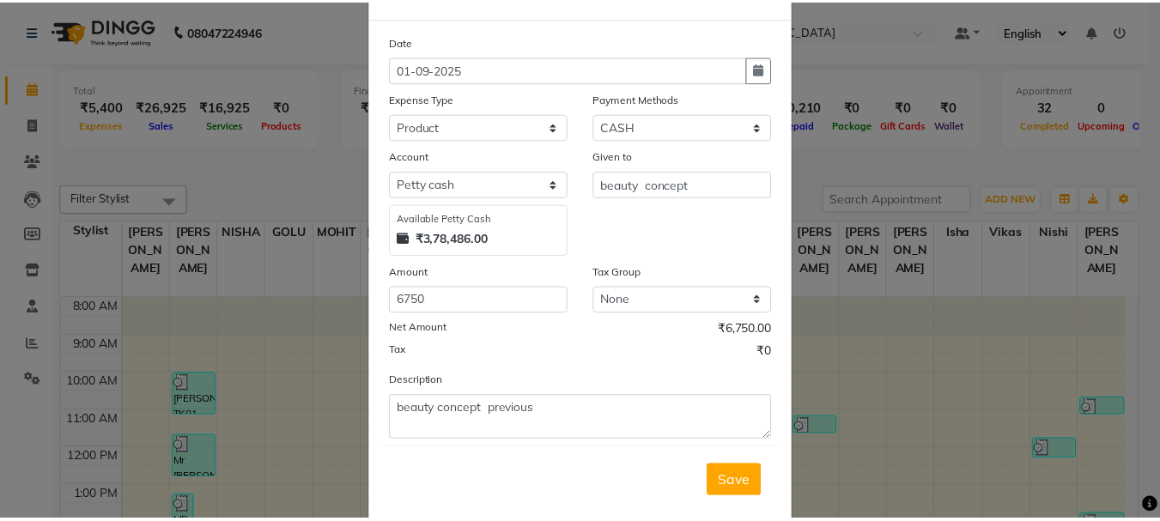
scroll to position [82, 0]
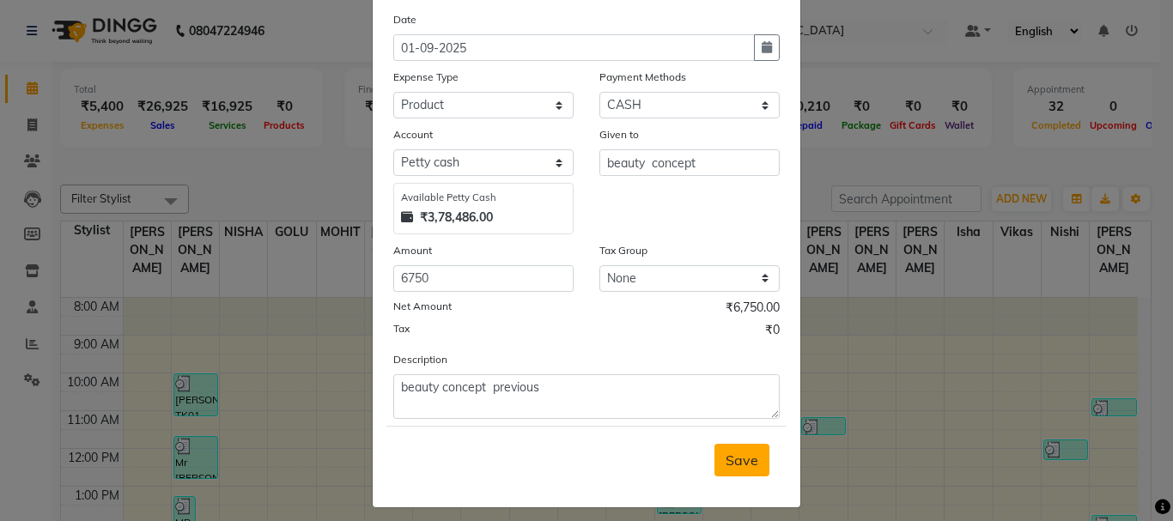
click at [729, 463] on span "Save" at bounding box center [742, 460] width 33 height 17
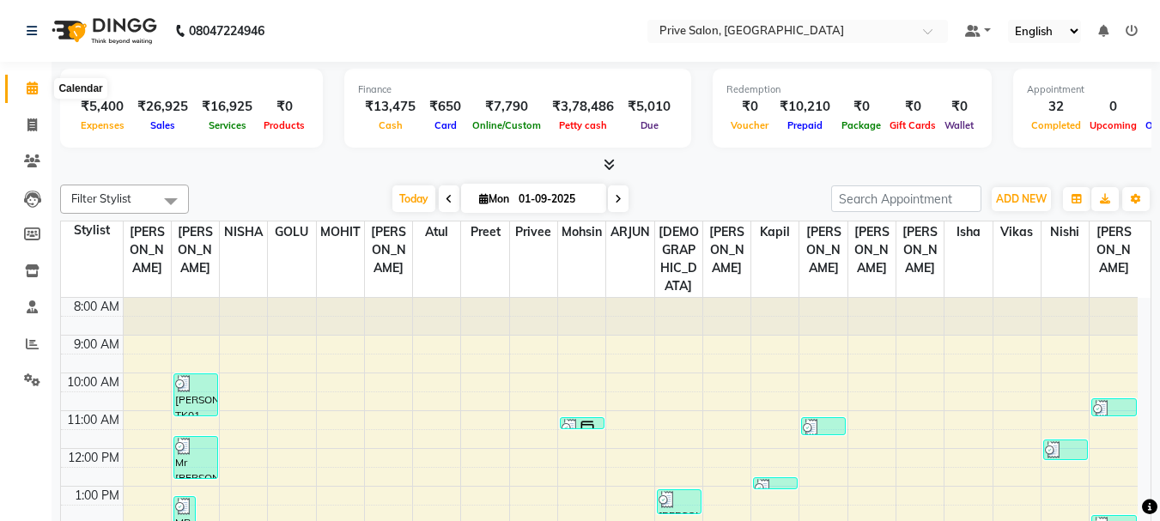
click at [27, 91] on icon at bounding box center [32, 88] width 11 height 13
click at [21, 119] on span at bounding box center [32, 126] width 30 height 20
select select "service"
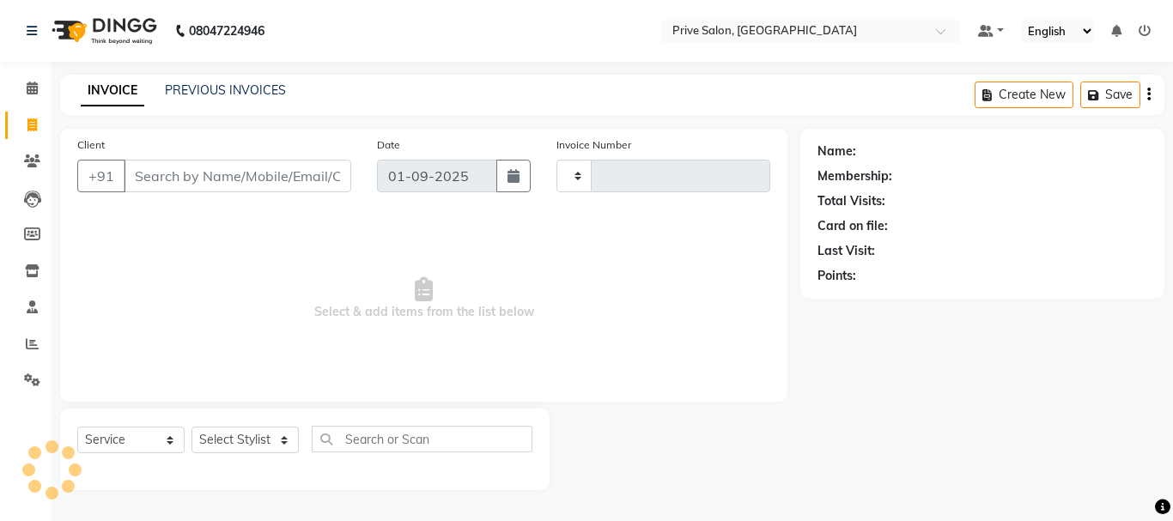
click at [165, 173] on input "Client" at bounding box center [238, 176] width 228 height 33
select select "136"
type input "7945"
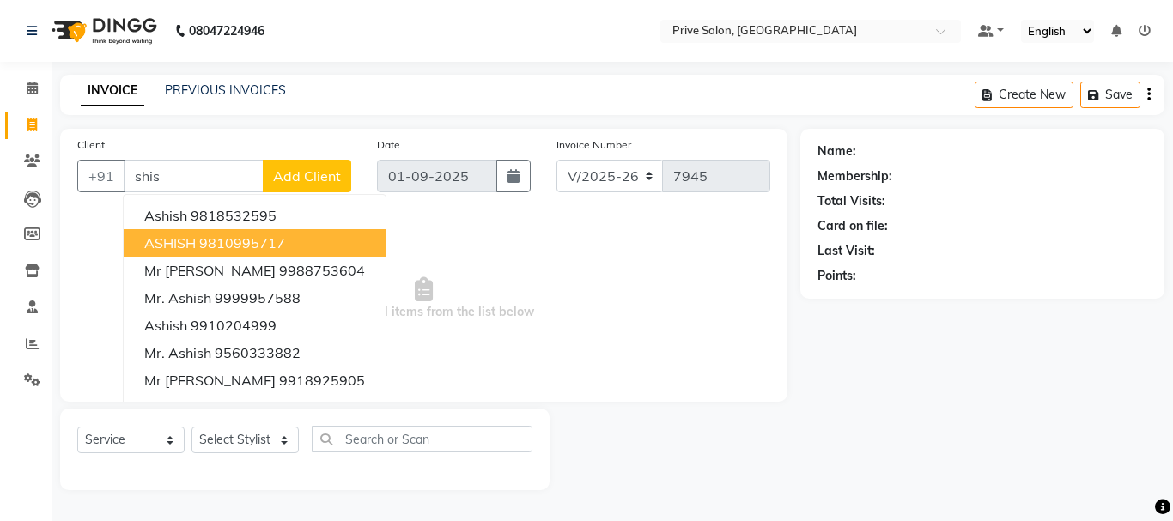
click at [198, 243] on button "ASHISH 9810995717" at bounding box center [255, 242] width 262 height 27
type input "9810995717"
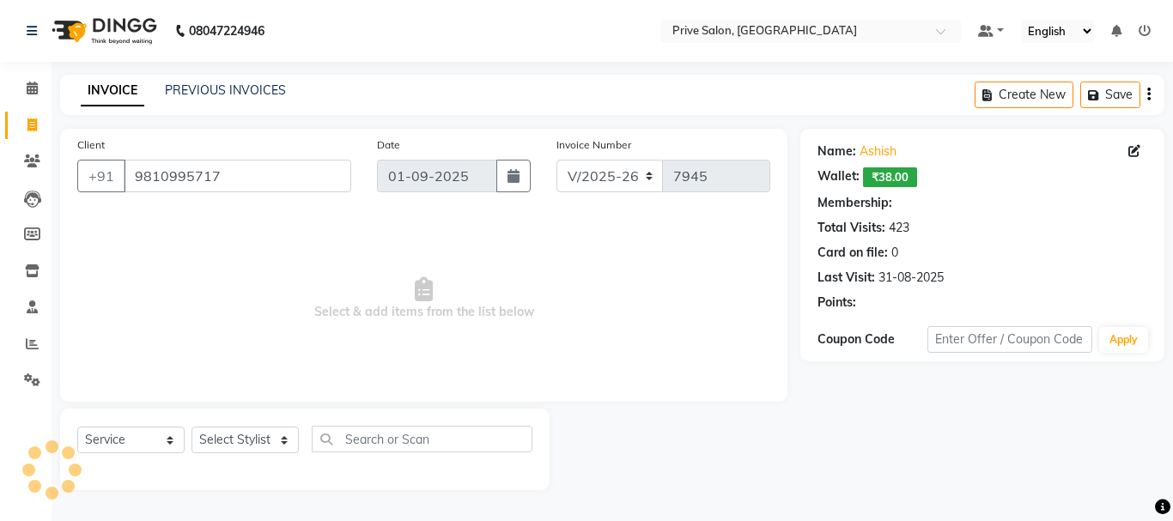
select select "2: Object"
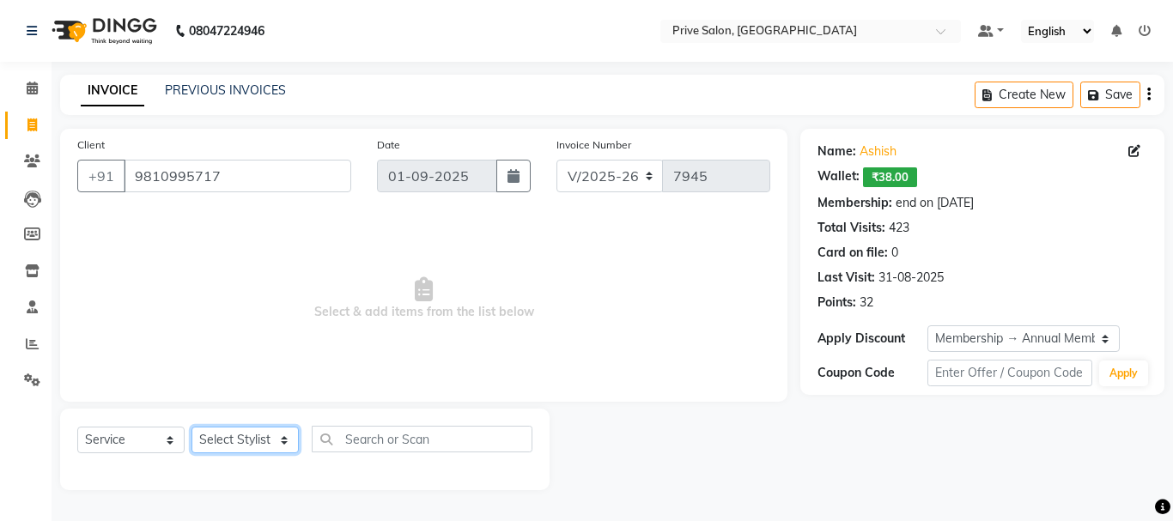
click at [249, 436] on select "Select Stylist amit ARJUN Atul FAIZAN FARDEEN GOLU harshit HITESH isha kapil kh…" at bounding box center [245, 440] width 107 height 27
select select "3992"
click at [192, 427] on select "Select Stylist amit ARJUN Atul FAIZAN FARDEEN GOLU harshit HITESH isha kapil kh…" at bounding box center [245, 440] width 107 height 27
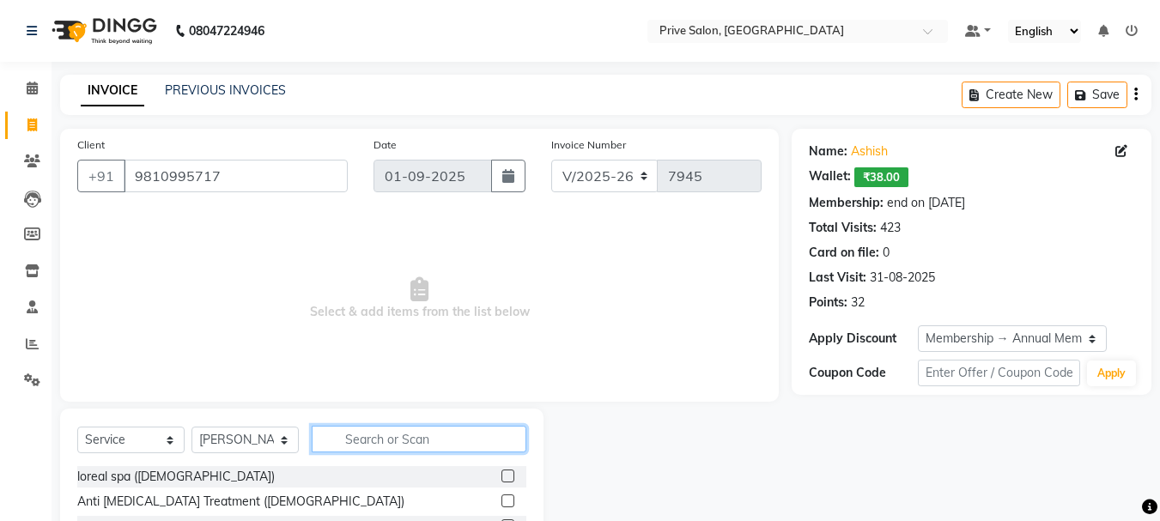
click at [483, 443] on input "text" at bounding box center [419, 439] width 215 height 27
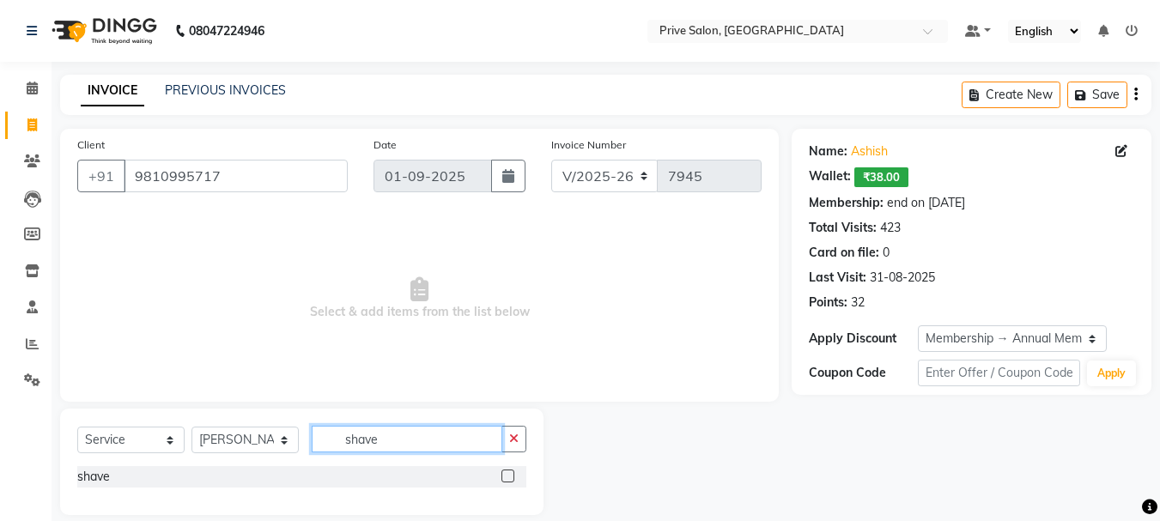
type input "shave"
click at [508, 473] on label at bounding box center [508, 476] width 13 height 13
click at [508, 473] on input "checkbox" at bounding box center [507, 477] width 11 height 11
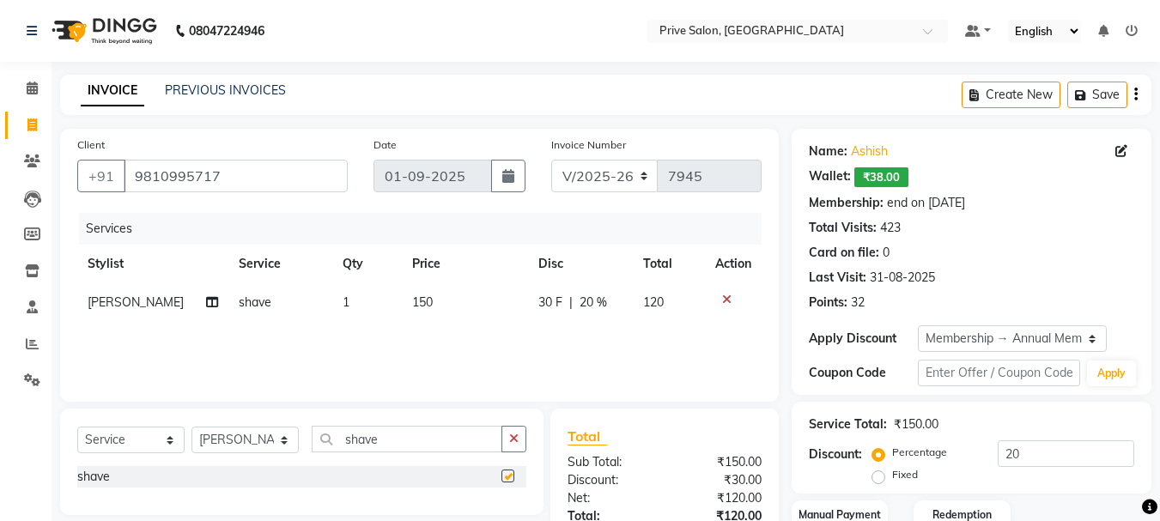
checkbox input "false"
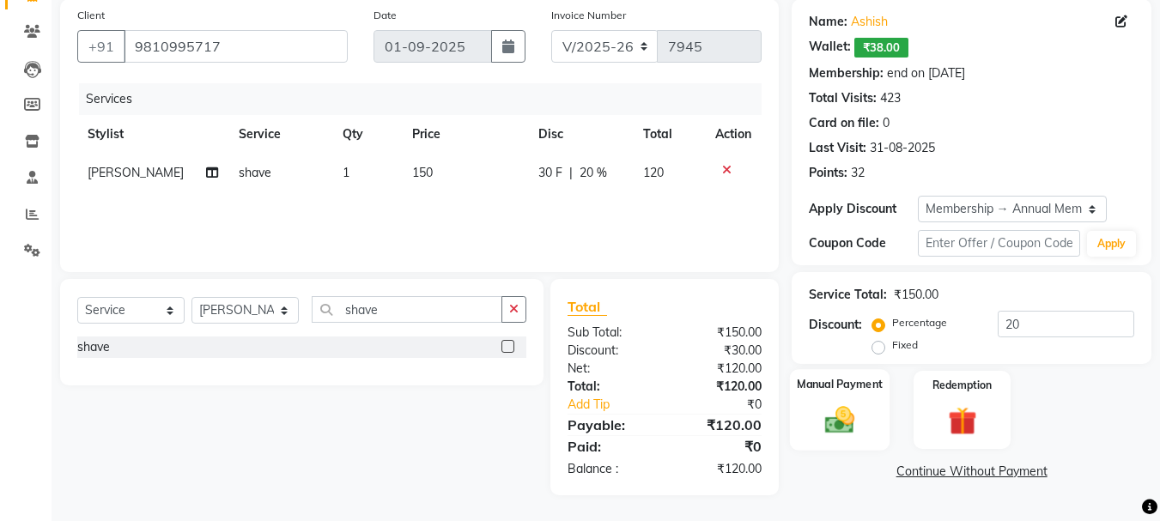
click at [846, 417] on img at bounding box center [840, 420] width 48 height 34
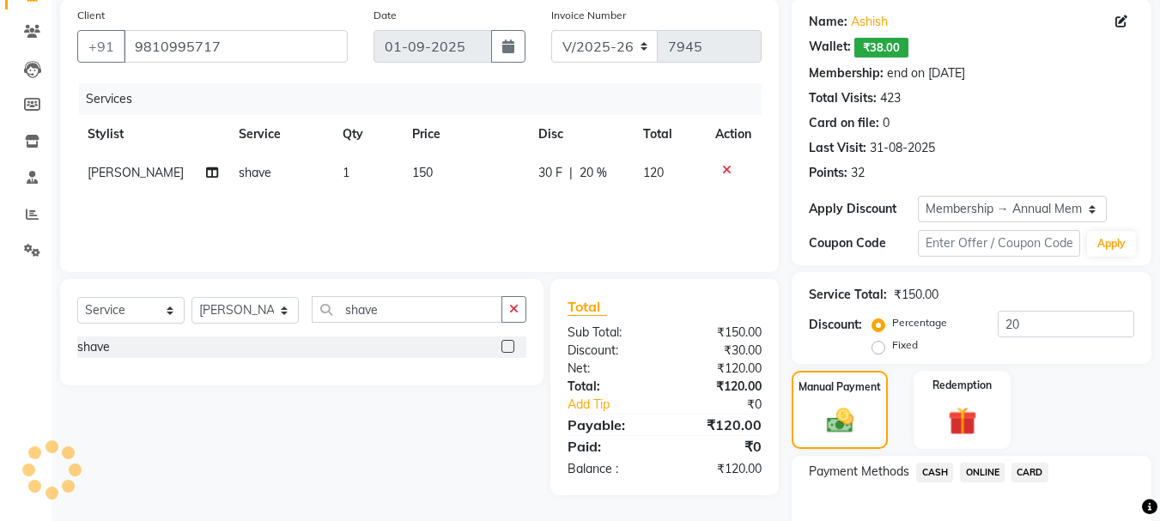
click at [930, 468] on span "CASH" at bounding box center [935, 473] width 37 height 20
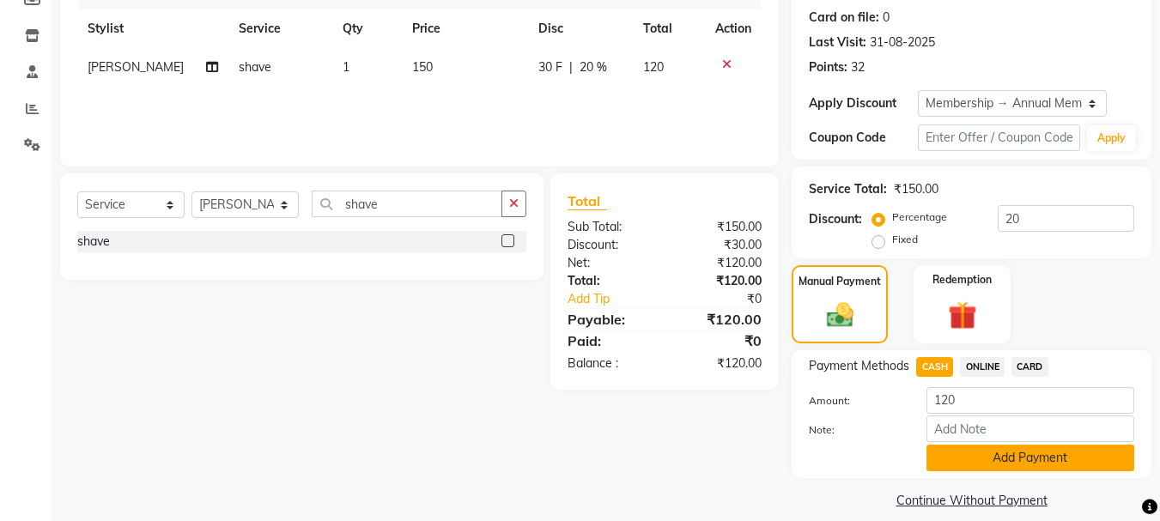
click at [1033, 448] on button "Add Payment" at bounding box center [1031, 458] width 208 height 27
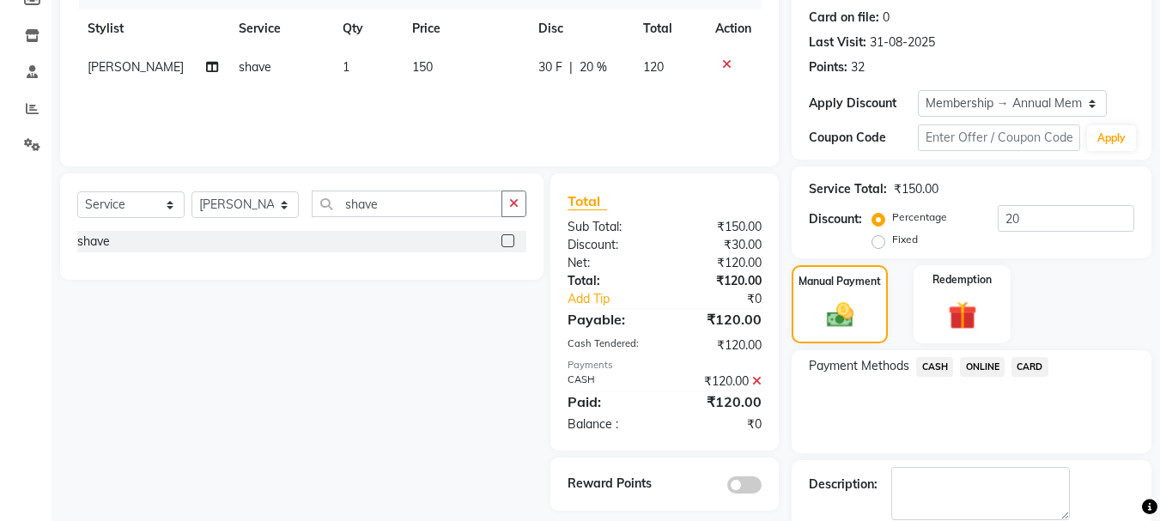
scroll to position [294, 0]
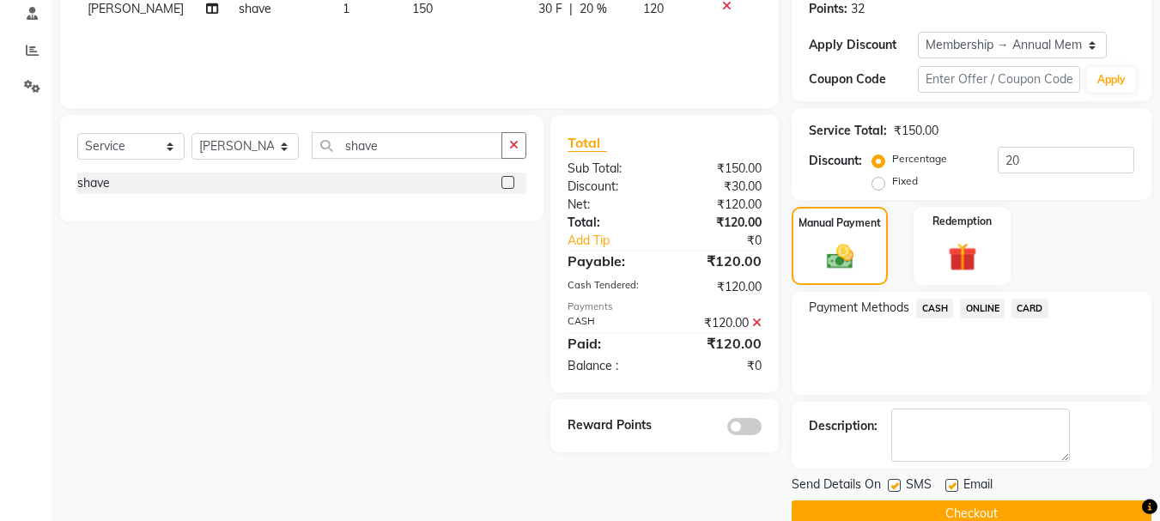
click at [1039, 506] on button "Checkout" at bounding box center [972, 514] width 360 height 27
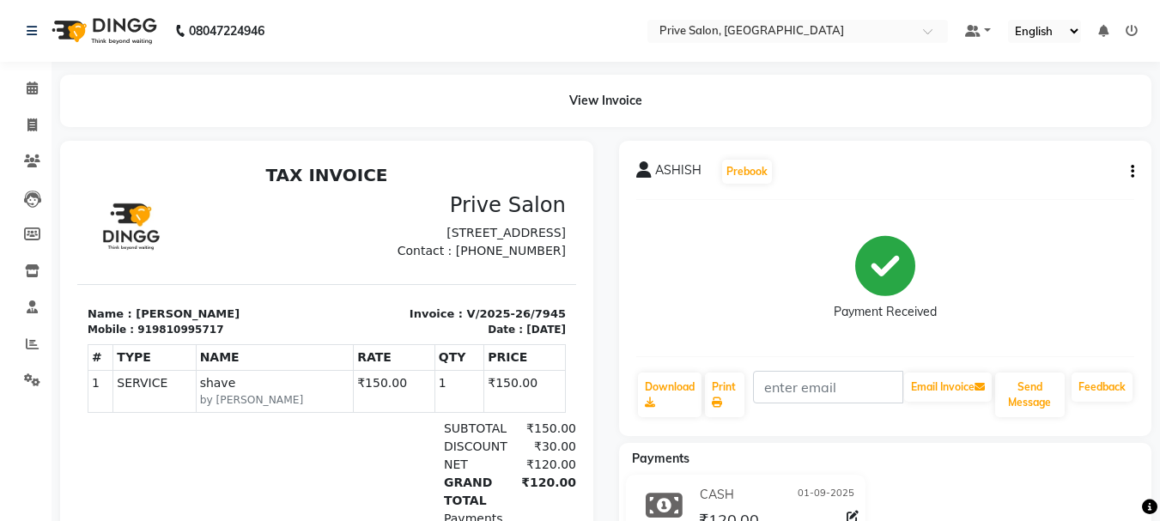
click at [1039, 507] on div "CASH 01-09-2025 ₹120.00 Added on 01-09-2025" at bounding box center [885, 516] width 559 height 82
click at [28, 126] on icon at bounding box center [31, 125] width 9 height 13
select select "service"
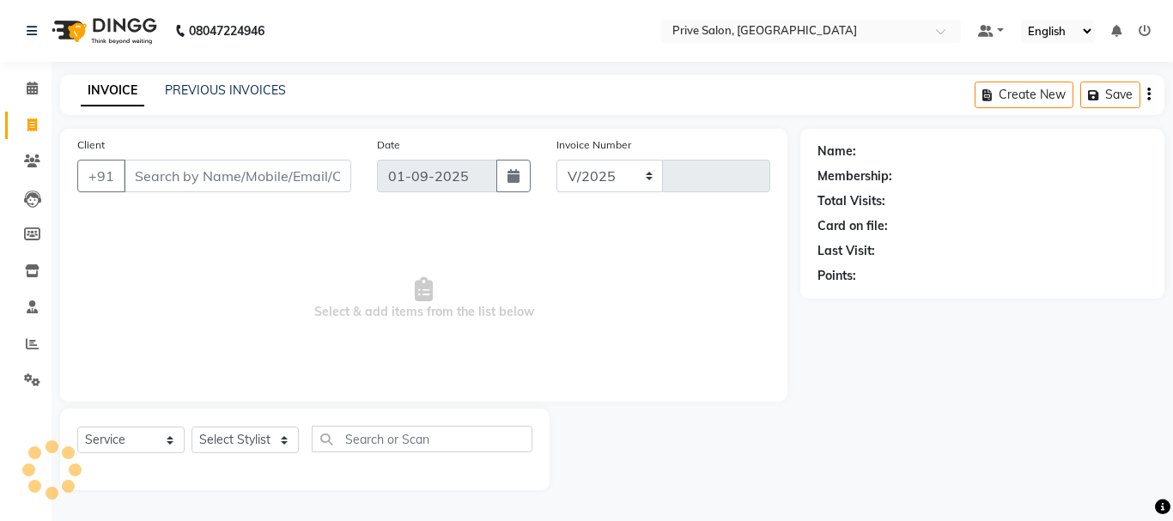
select select "136"
type input "7946"
click at [183, 166] on input "Client" at bounding box center [238, 176] width 228 height 33
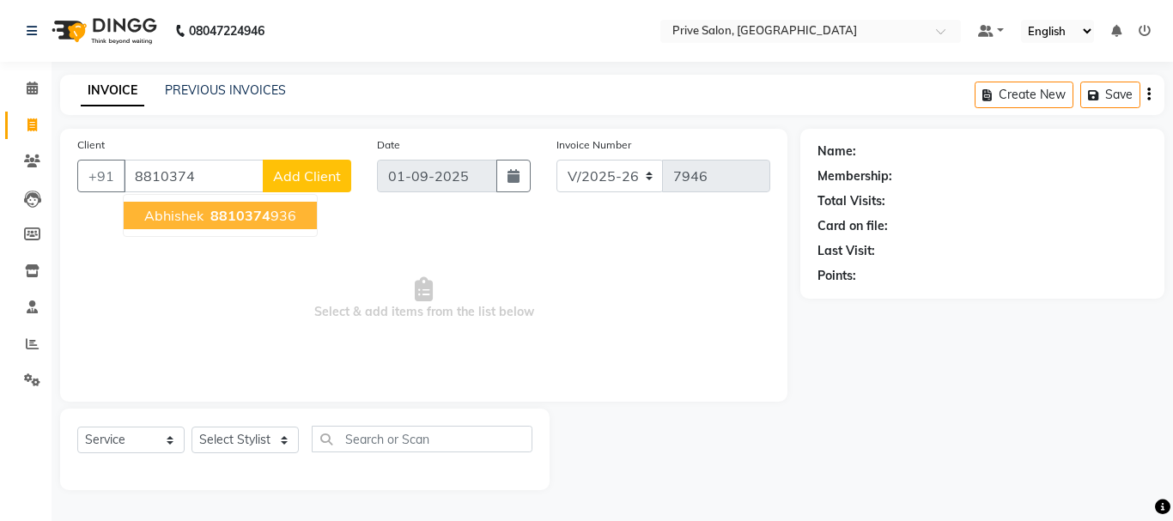
click at [230, 213] on span "8810374" at bounding box center [240, 215] width 60 height 17
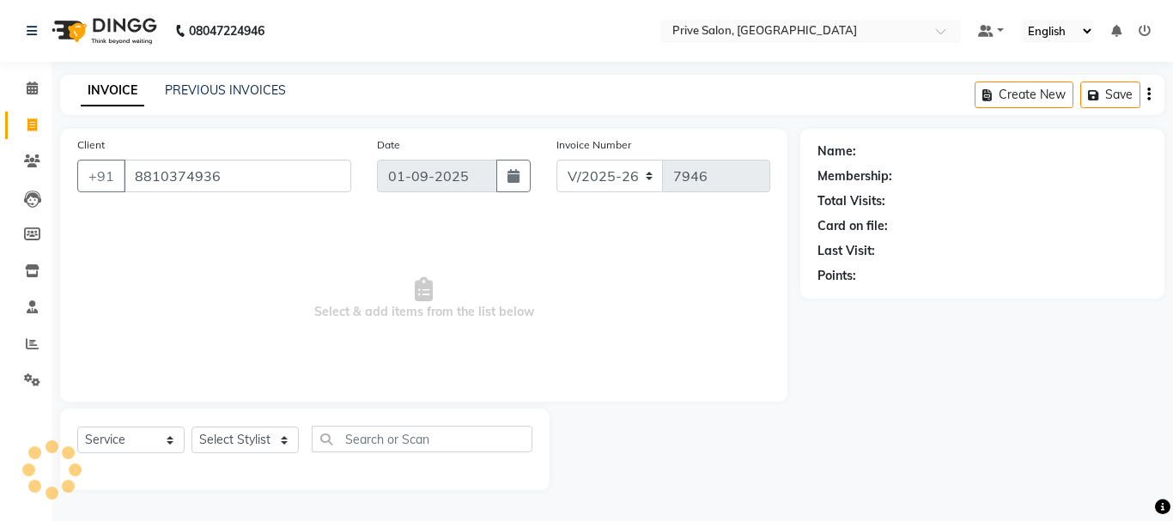
type input "8810374936"
select select "1: Object"
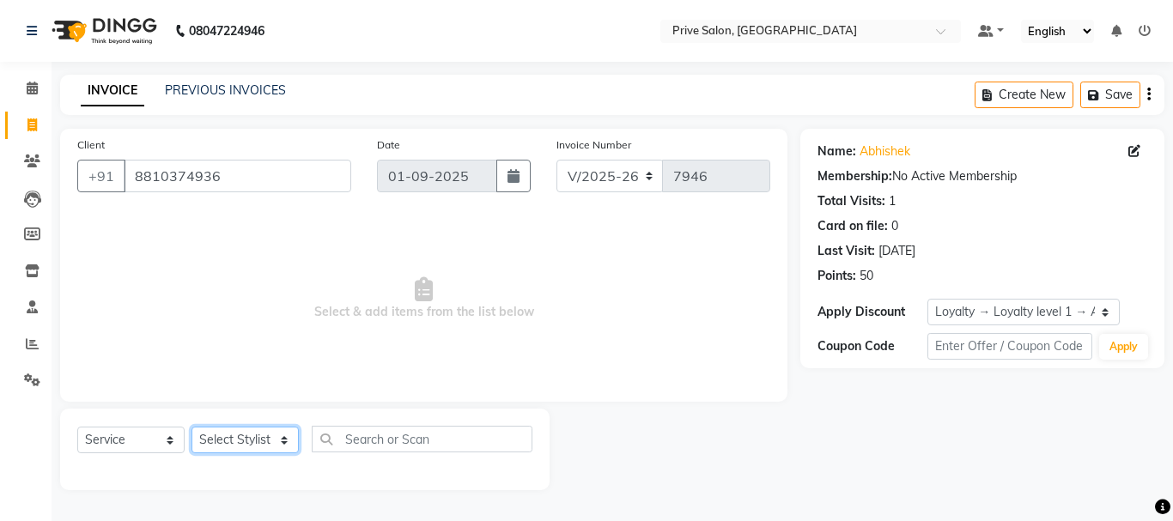
click at [259, 442] on select "Select Stylist amit ARJUN Atul FAIZAN FARDEEN GOLU harshit HITESH isha kapil kh…" at bounding box center [245, 440] width 107 height 27
select select "39558"
click at [192, 427] on select "Select Stylist amit ARJUN Atul FAIZAN FARDEEN GOLU harshit HITESH isha kapil kh…" at bounding box center [245, 440] width 107 height 27
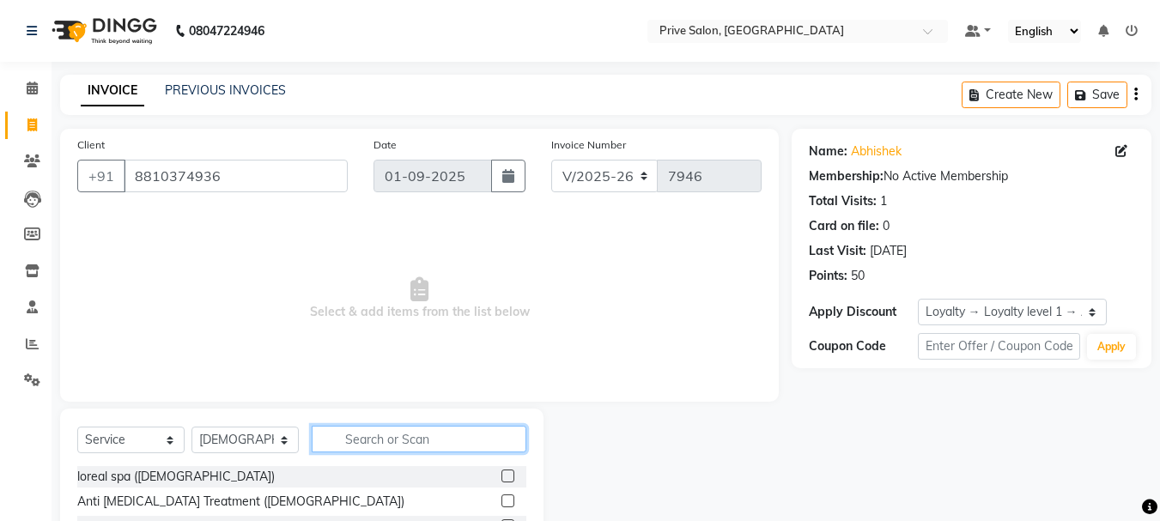
click at [414, 437] on input "text" at bounding box center [419, 439] width 215 height 27
type input "hair cut"
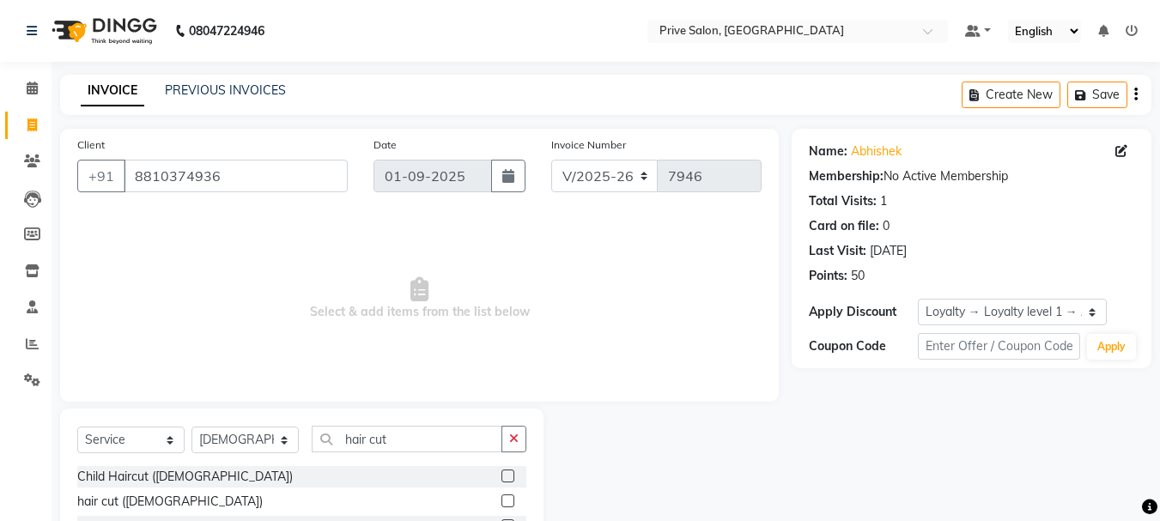
click at [510, 502] on label at bounding box center [508, 501] width 13 height 13
click at [510, 502] on input "checkbox" at bounding box center [507, 501] width 11 height 11
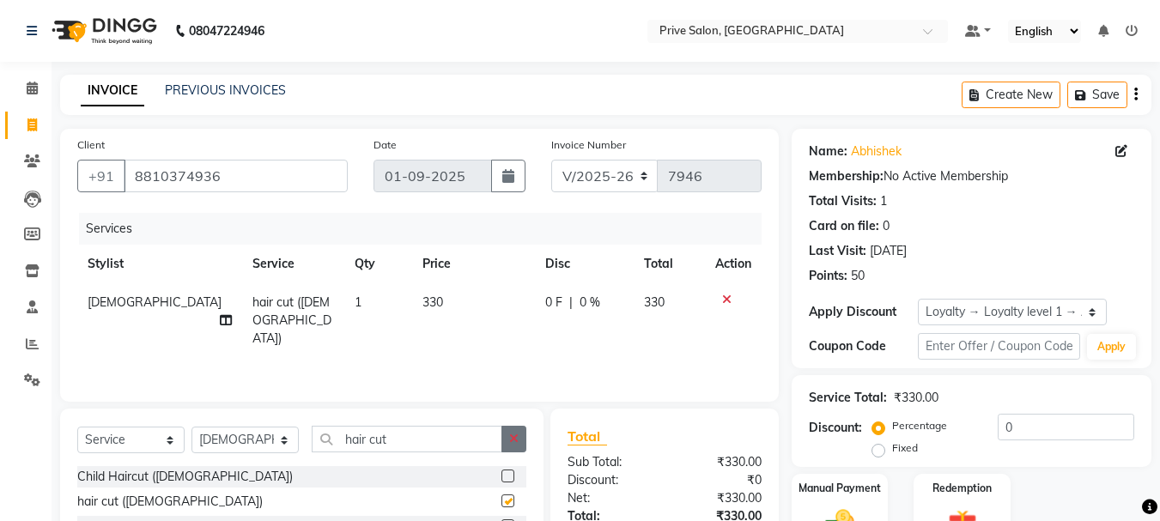
checkbox input "false"
click at [509, 436] on icon "button" at bounding box center [513, 439] width 9 height 12
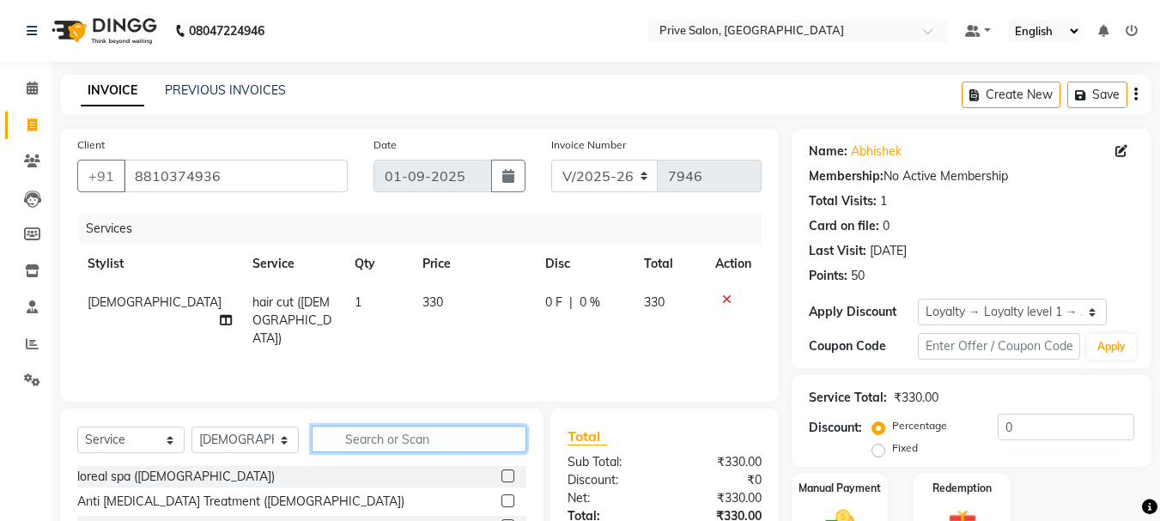
click at [483, 437] on input "text" at bounding box center [419, 439] width 215 height 27
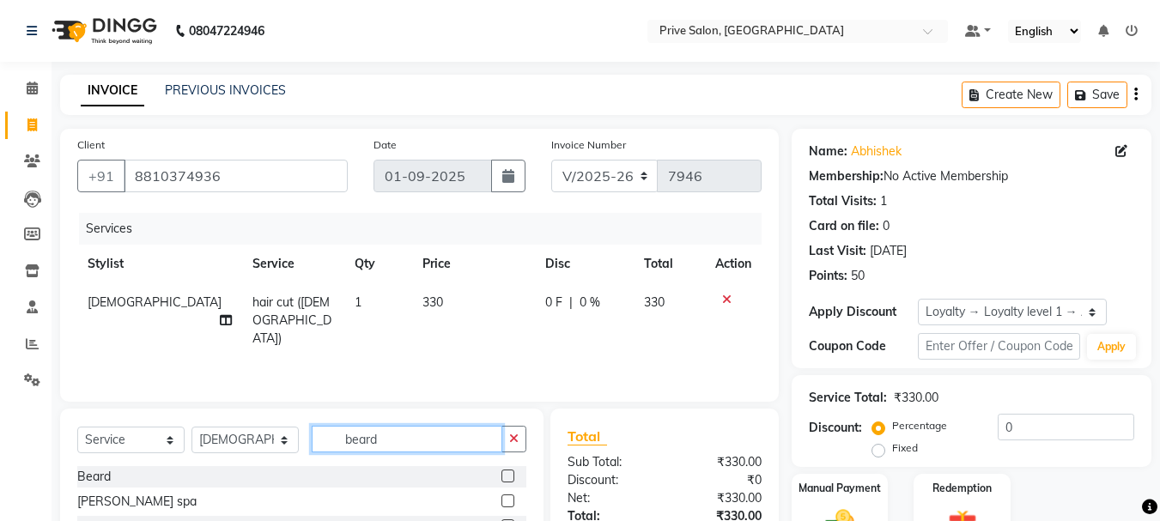
type input "beard"
click at [515, 482] on div at bounding box center [514, 476] width 25 height 21
click at [507, 472] on label at bounding box center [508, 476] width 13 height 13
click at [507, 472] on input "checkbox" at bounding box center [507, 477] width 11 height 11
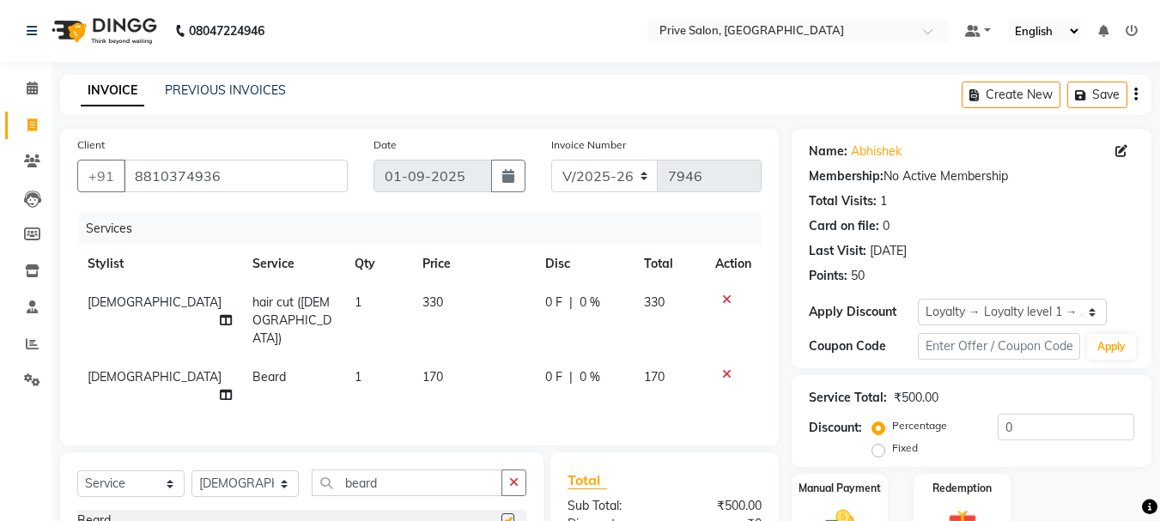
checkbox input "false"
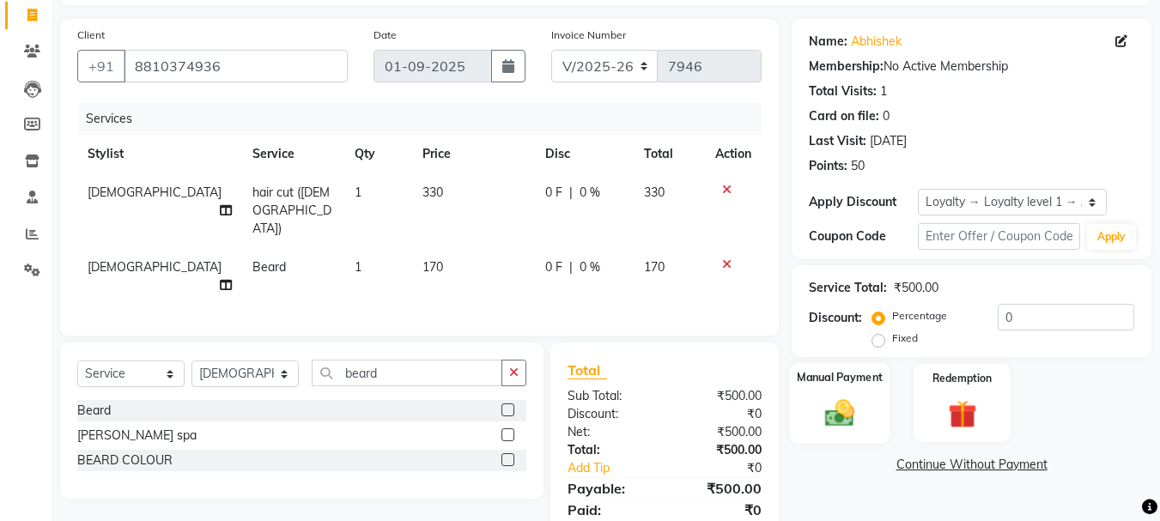
click at [853, 412] on img at bounding box center [840, 413] width 48 height 34
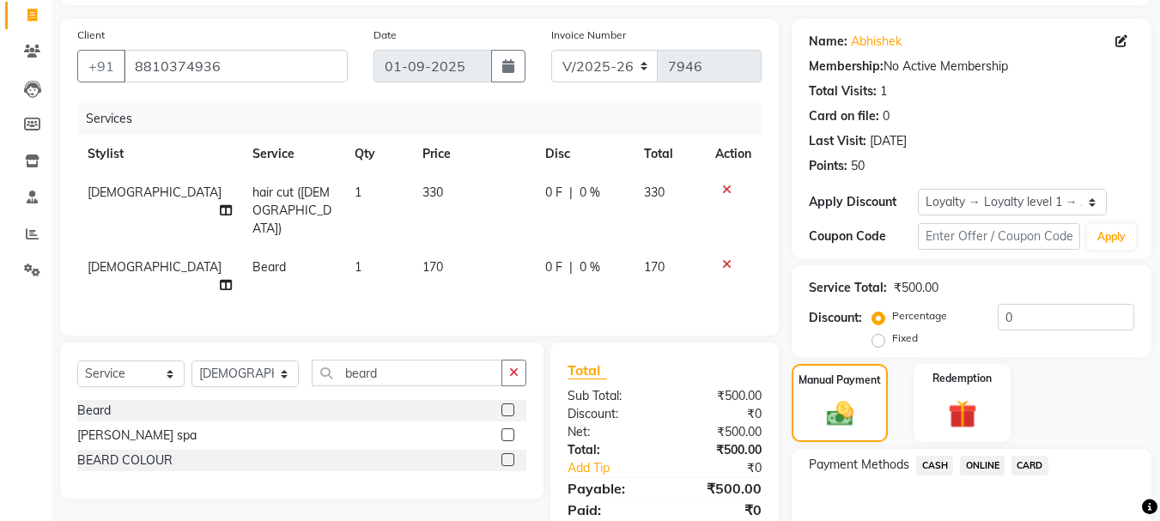
click at [976, 466] on span "ONLINE" at bounding box center [982, 466] width 45 height 20
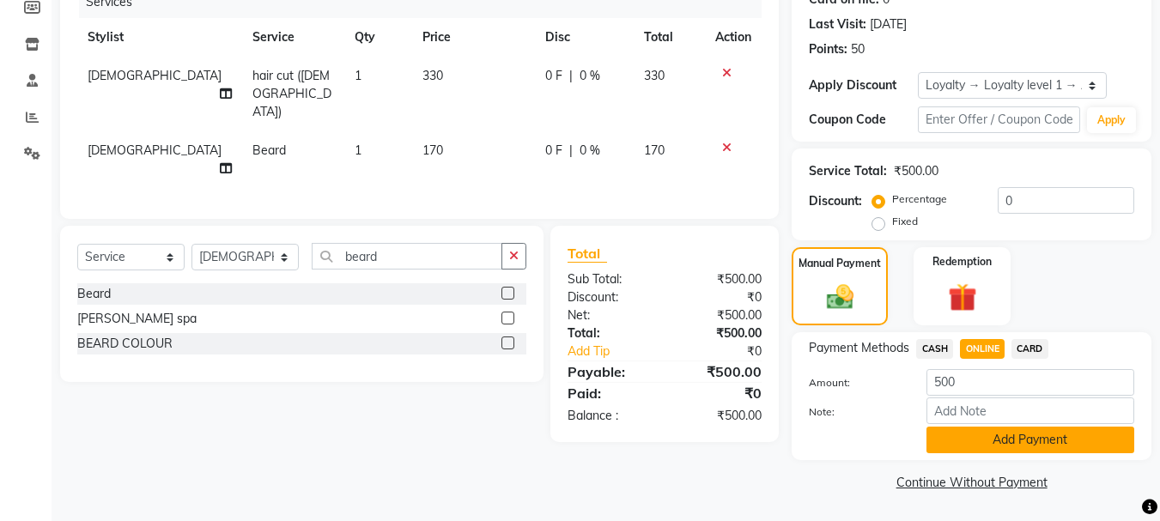
click at [1031, 440] on button "Add Payment" at bounding box center [1031, 440] width 208 height 27
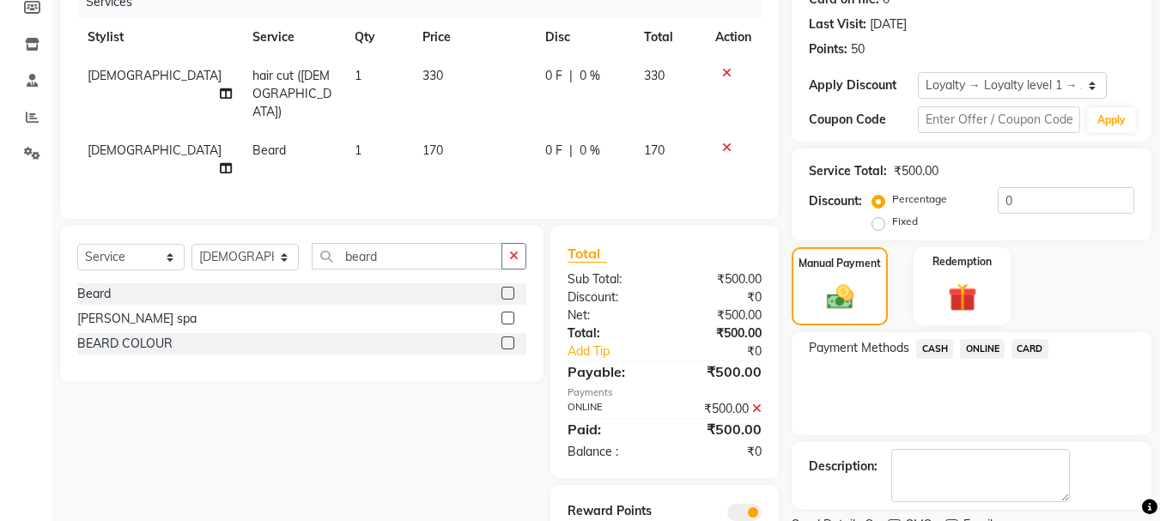
scroll to position [267, 0]
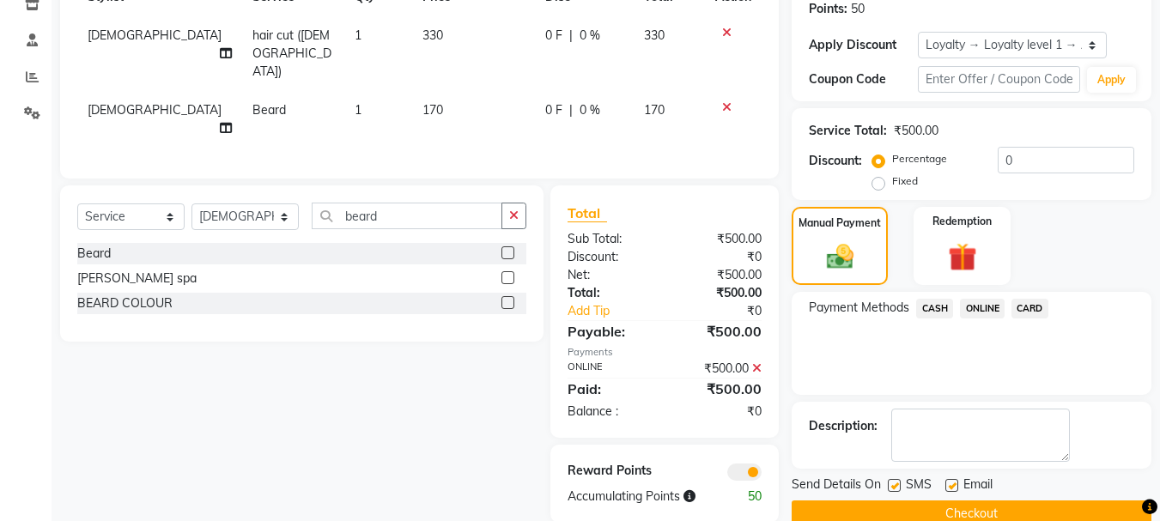
click at [987, 508] on button "Checkout" at bounding box center [972, 514] width 360 height 27
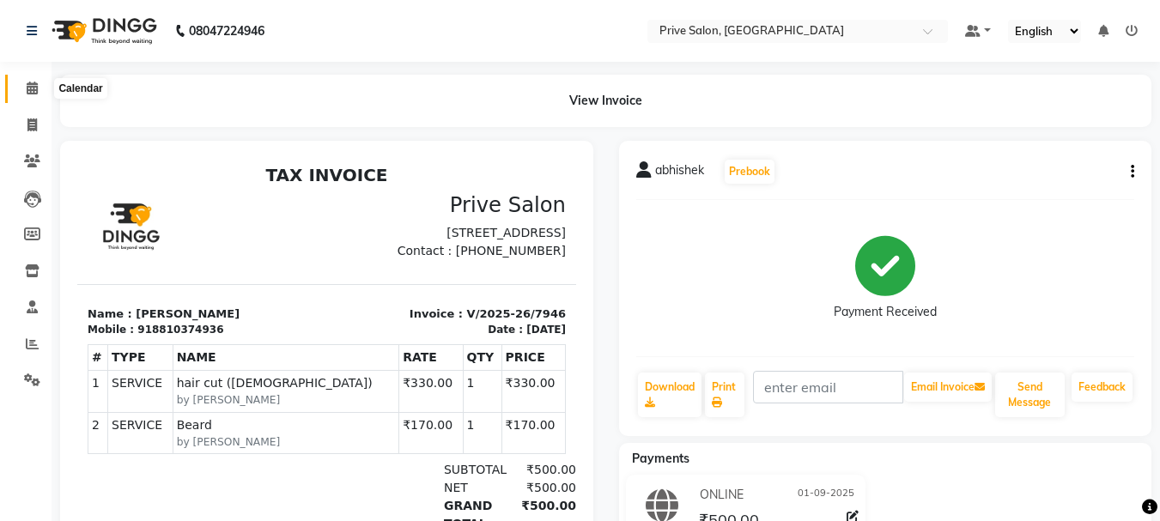
click at [27, 87] on icon at bounding box center [32, 88] width 11 height 13
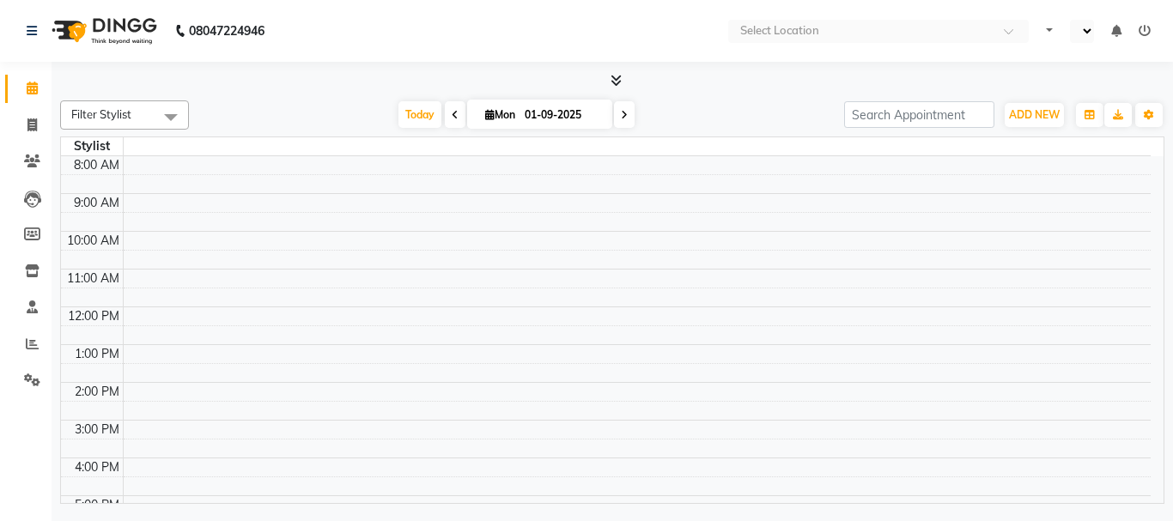
select select "en"
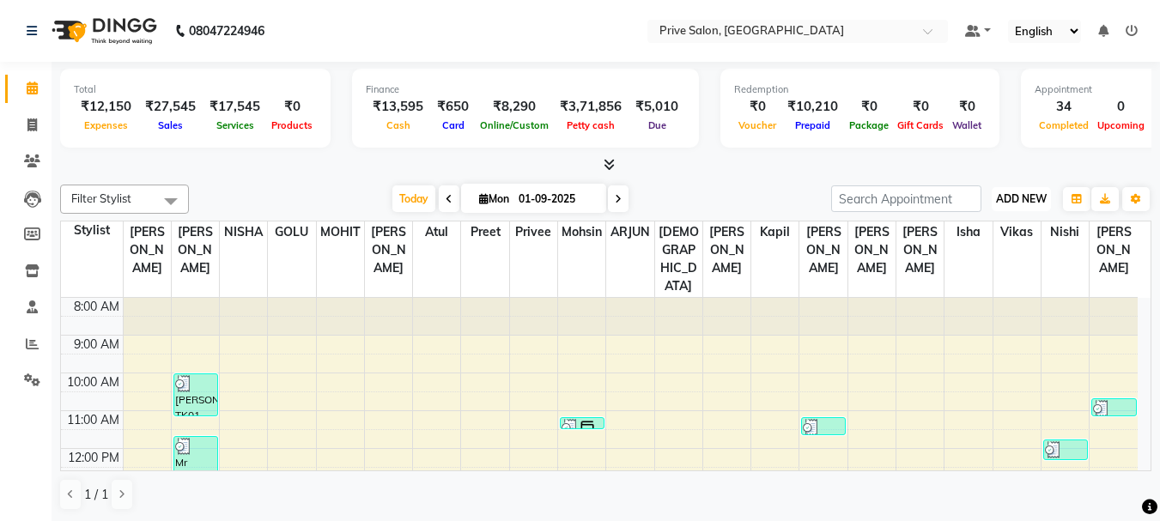
click at [1026, 205] on button "ADD NEW Toggle Dropdown" at bounding box center [1021, 199] width 59 height 24
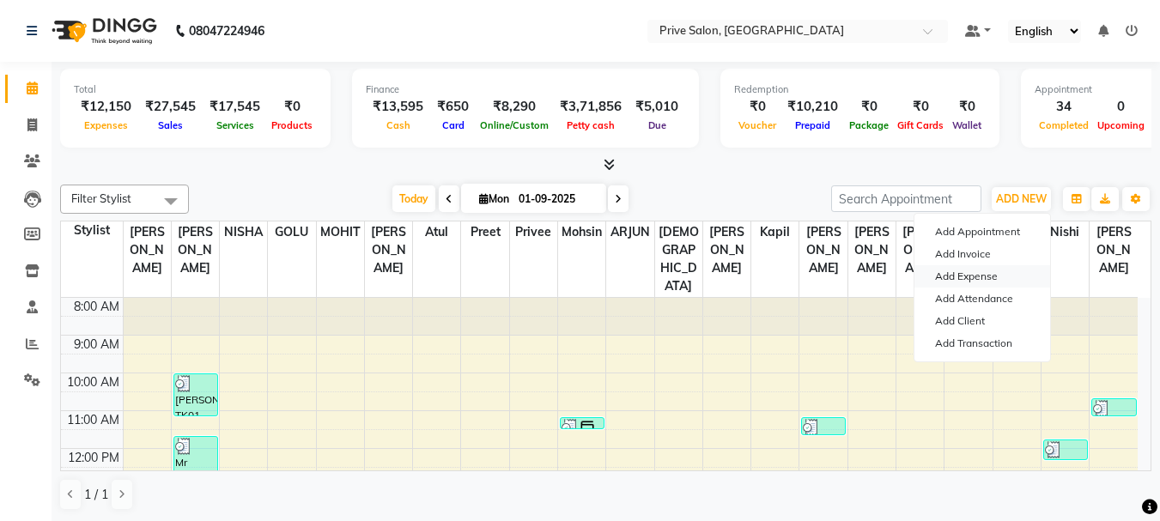
click at [1001, 271] on link "Add Expense" at bounding box center [983, 276] width 136 height 22
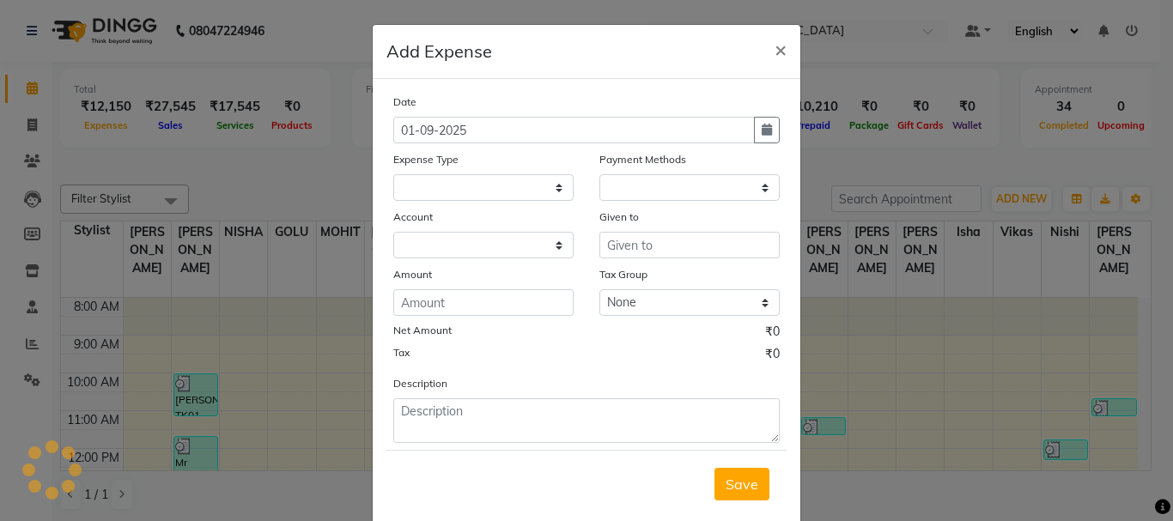
select select
select select "1"
select select "2448"
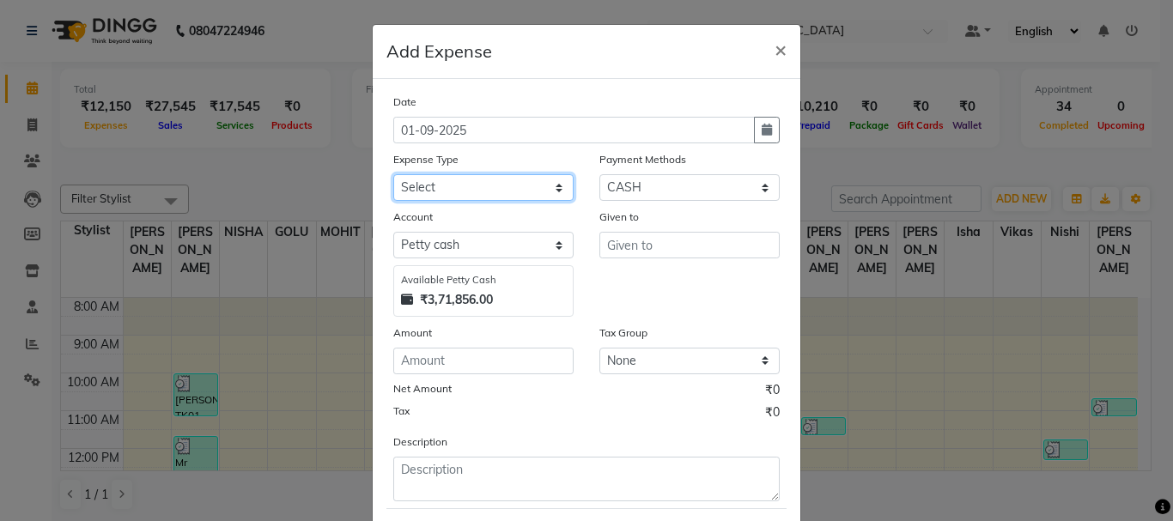
click at [526, 199] on select "Select Advance Salary Bank charges Car maintenance Cash transfer to bank Cash t…" at bounding box center [483, 187] width 180 height 27
select select "15"
click at [393, 174] on select "Select Advance Salary Bank charges Car maintenance Cash transfer to bank Cash t…" at bounding box center [483, 187] width 180 height 27
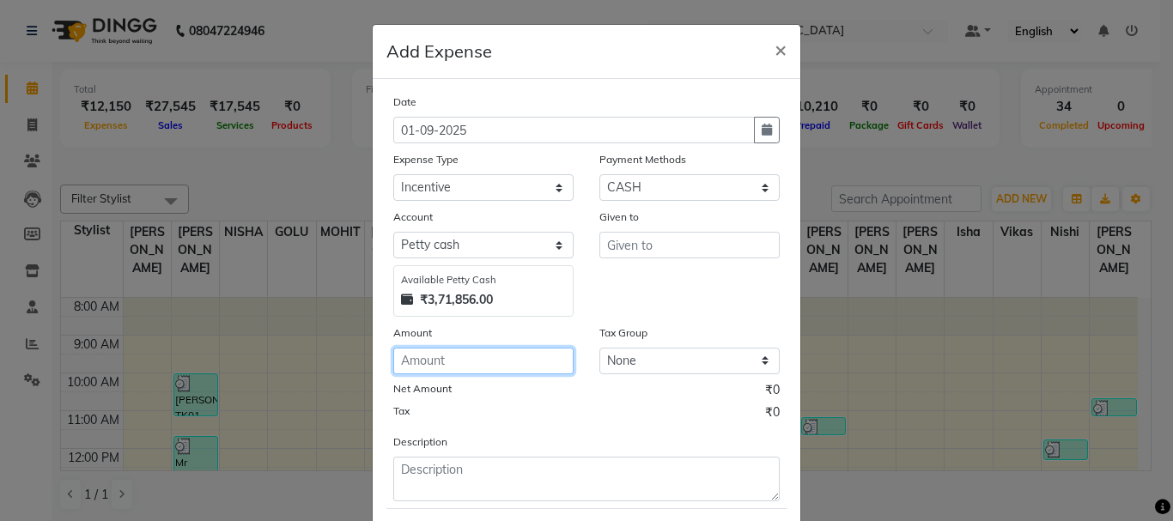
click at [509, 357] on input "number" at bounding box center [483, 361] width 180 height 27
type input "200"
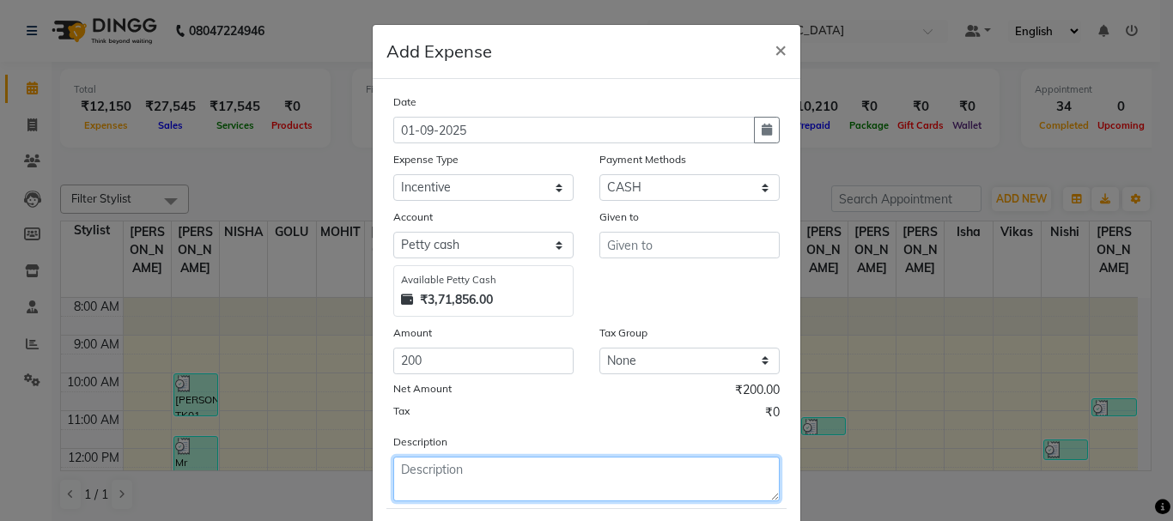
click at [523, 475] on textarea at bounding box center [586, 479] width 387 height 45
type textarea "golu spa"
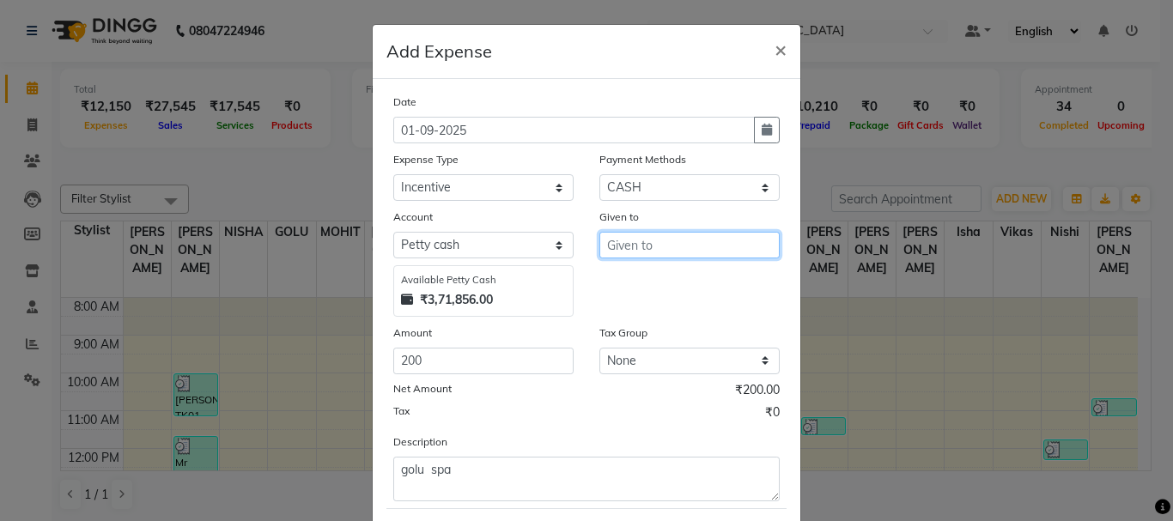
click at [648, 249] on input "text" at bounding box center [690, 245] width 180 height 27
click at [658, 273] on button "GOLU" at bounding box center [668, 281] width 136 height 27
type input "GOLU"
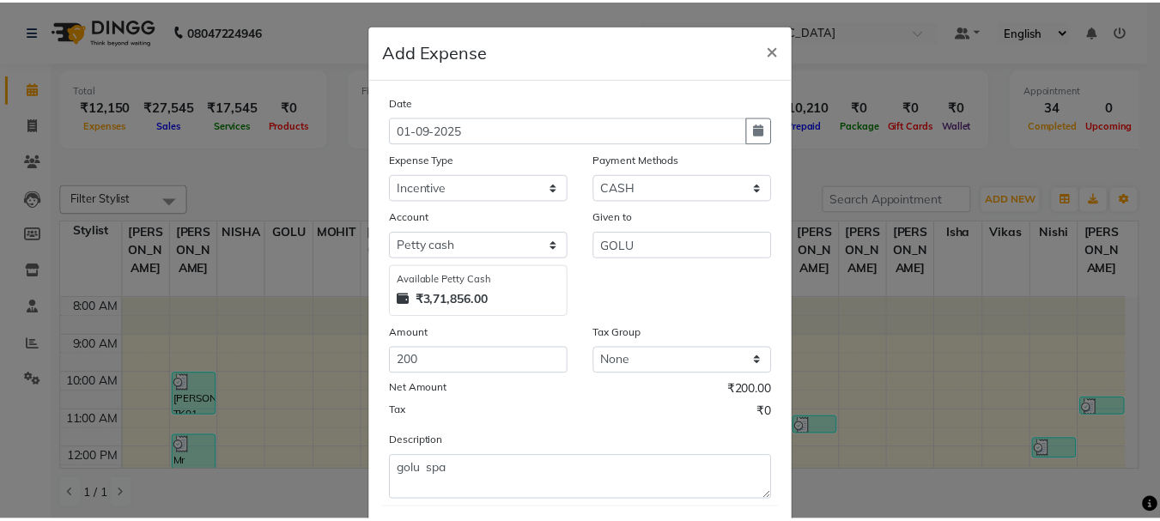
scroll to position [49, 0]
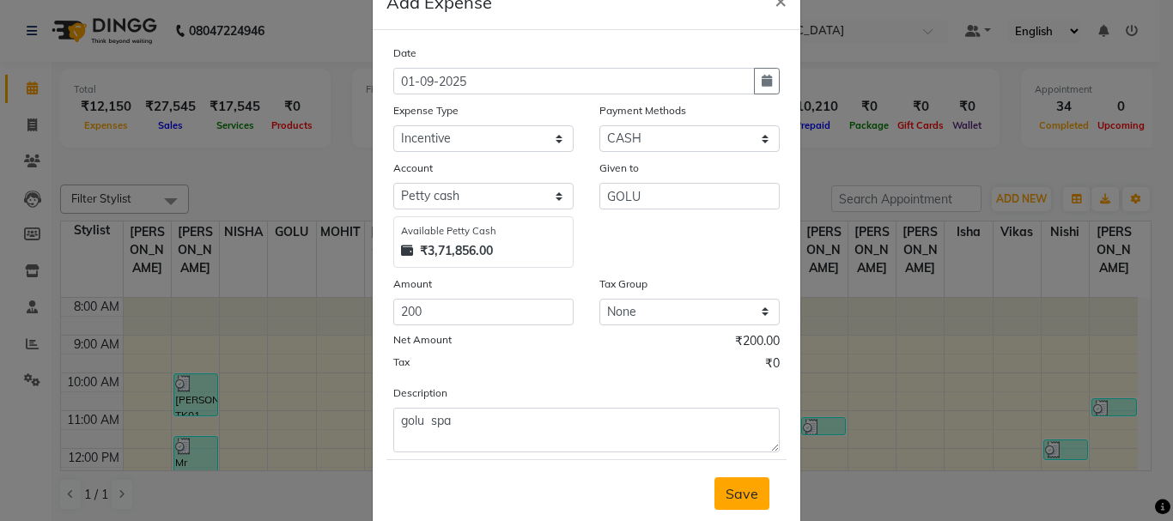
click at [758, 499] on button "Save" at bounding box center [742, 494] width 55 height 33
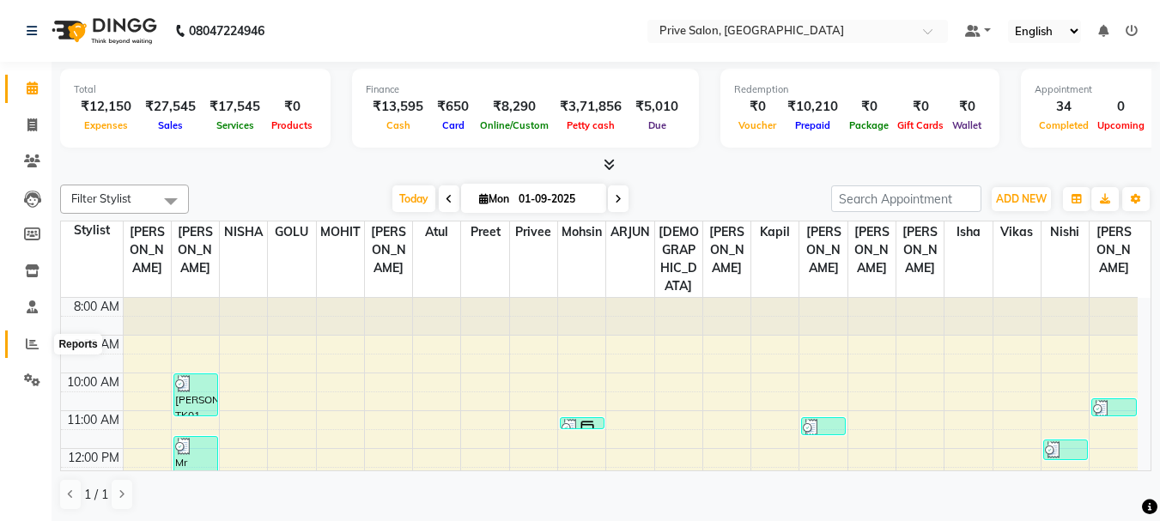
click at [29, 338] on icon at bounding box center [32, 344] width 13 height 13
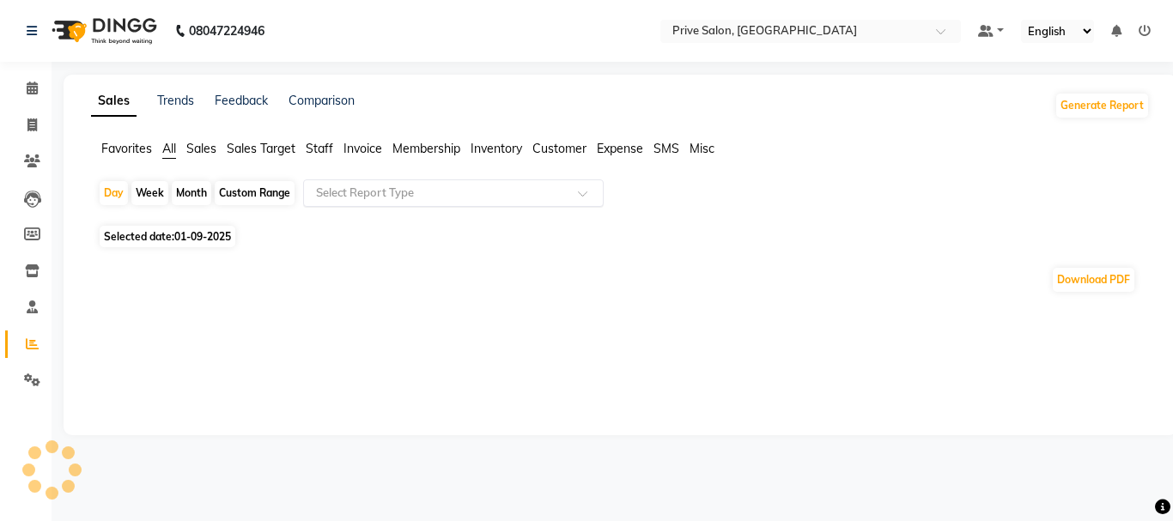
click at [372, 196] on input "text" at bounding box center [436, 193] width 247 height 17
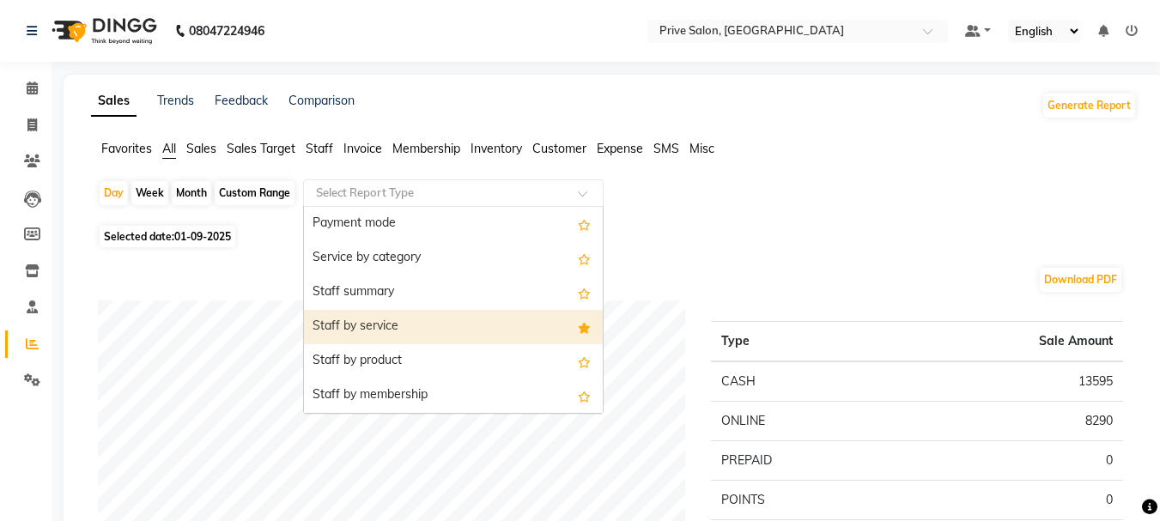
click at [388, 328] on div "Staff by service" at bounding box center [453, 327] width 299 height 34
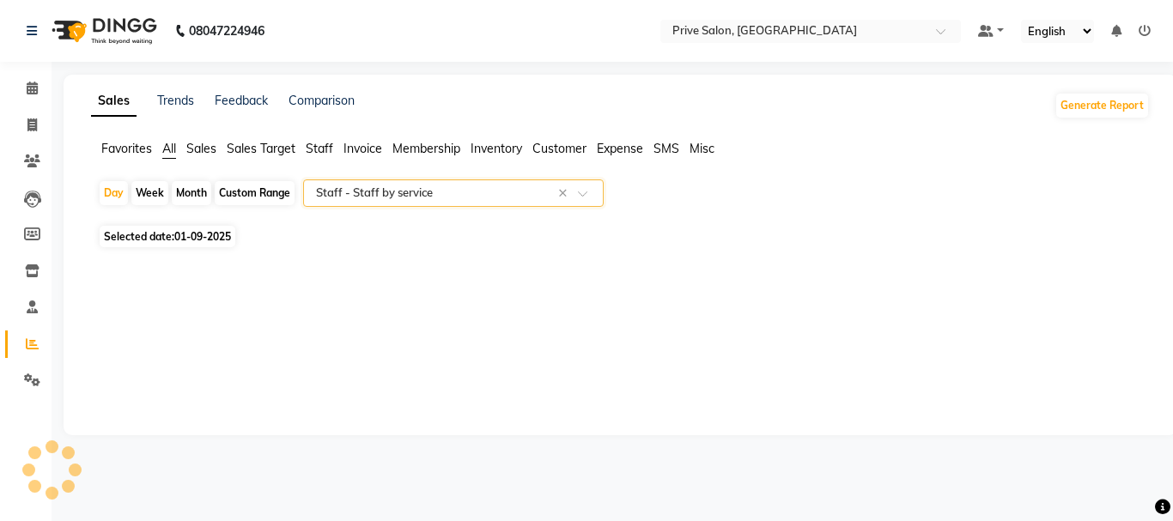
select select "full_report"
select select "csv"
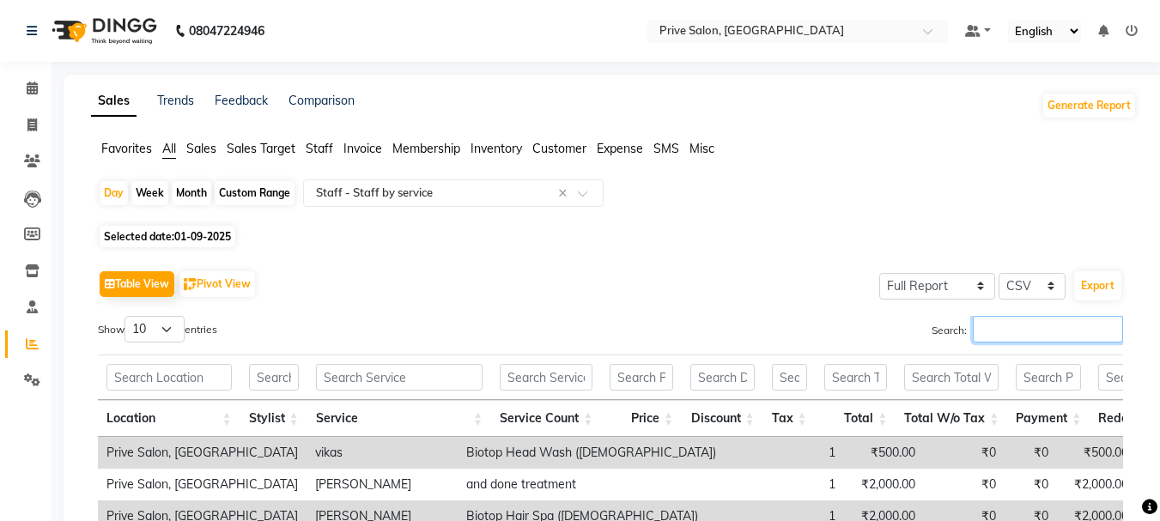
click at [978, 326] on input "Search:" at bounding box center [1048, 329] width 150 height 27
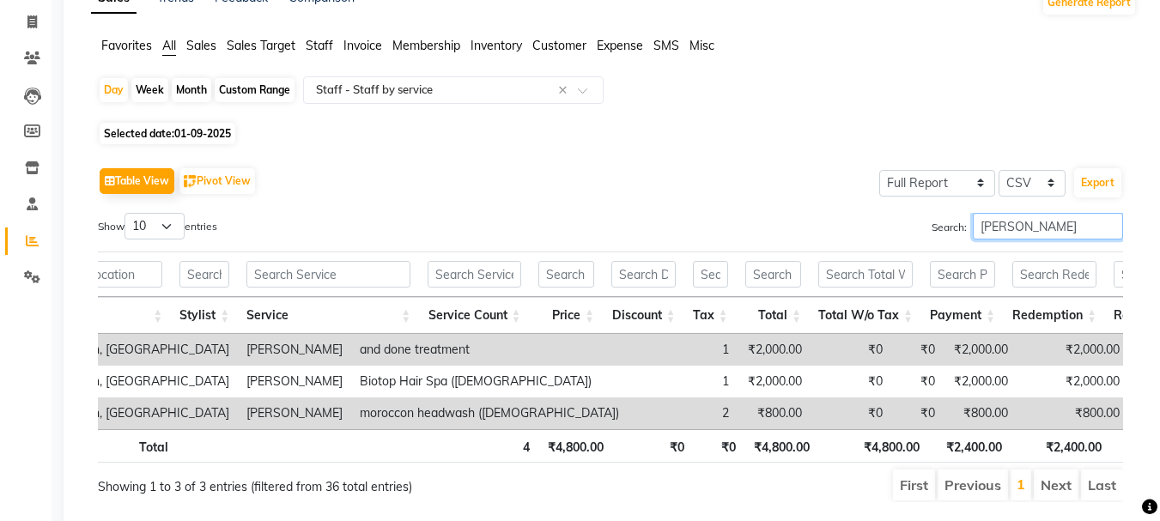
scroll to position [0, 69]
click at [1012, 227] on input "[PERSON_NAME]" at bounding box center [1048, 226] width 150 height 27
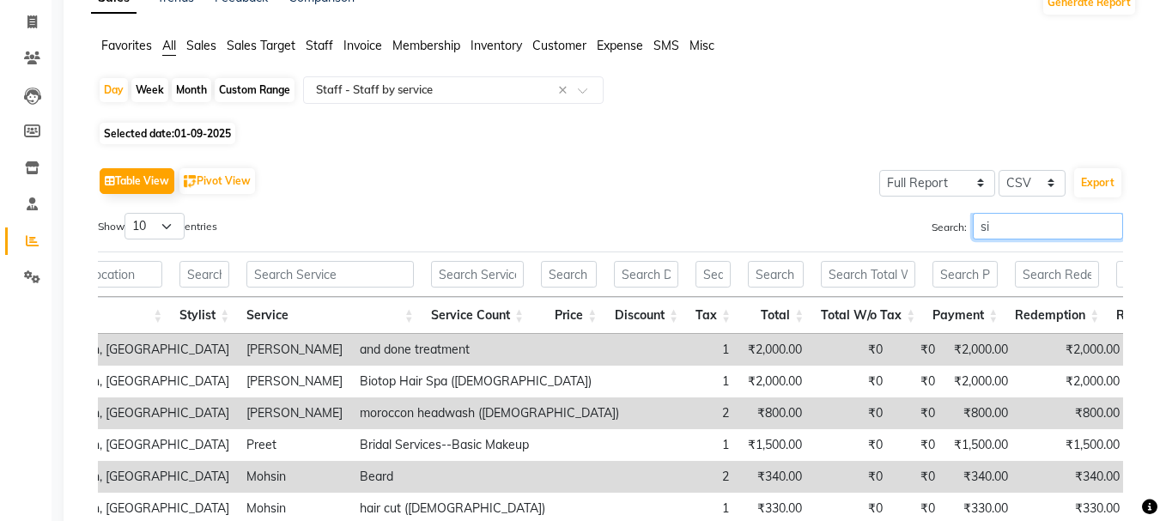
type input "s"
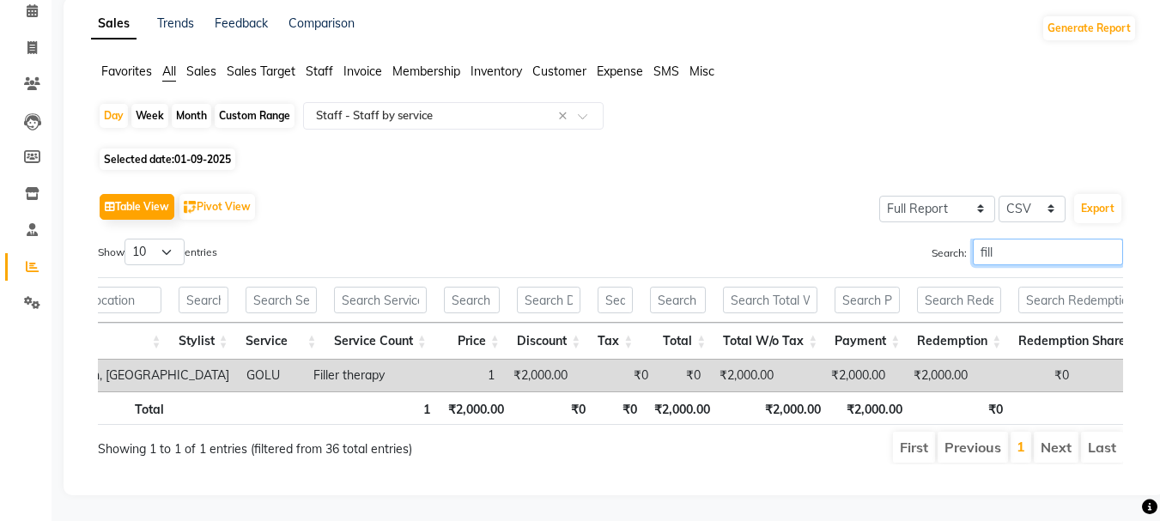
scroll to position [0, 0]
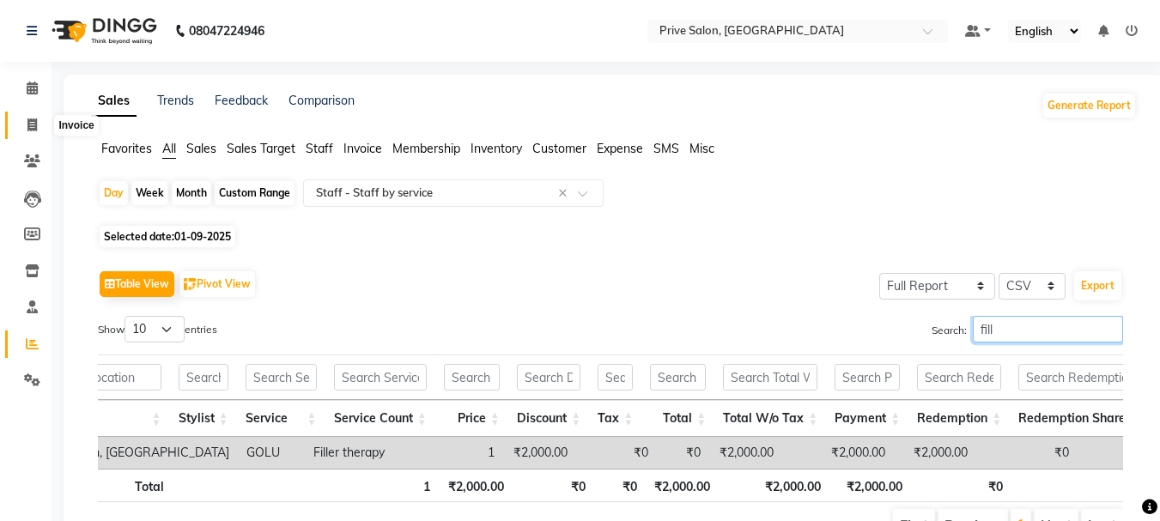
type input "fill"
click at [22, 120] on span at bounding box center [32, 126] width 30 height 20
select select "service"
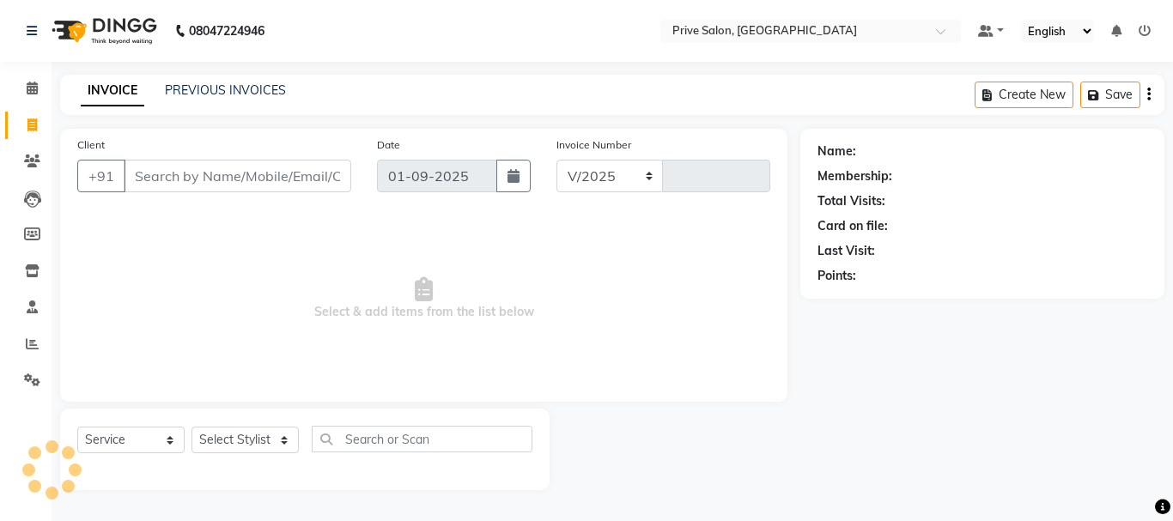
select select "136"
type input "7947"
click at [33, 85] on icon at bounding box center [32, 88] width 11 height 13
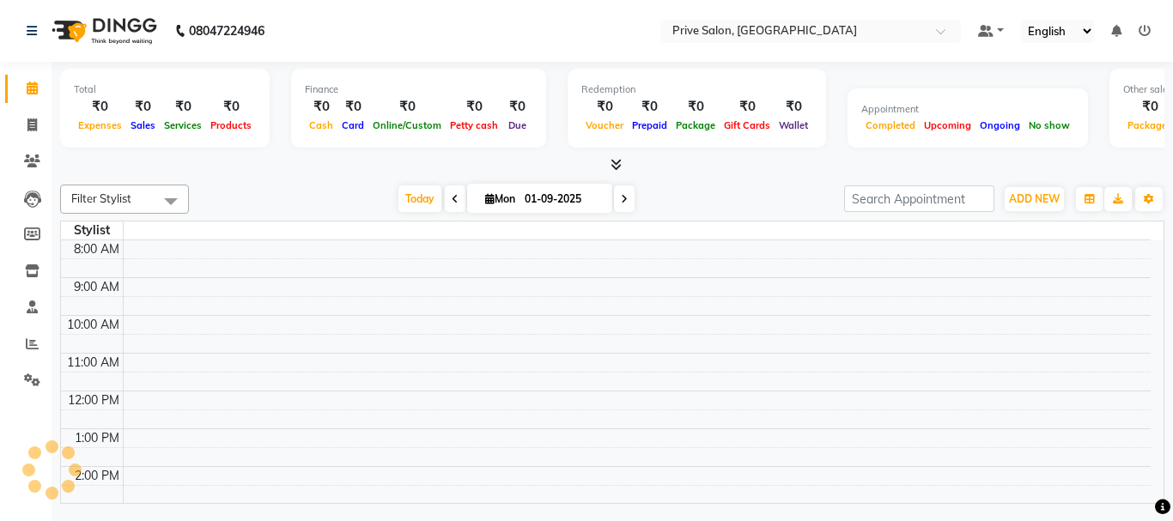
click at [1052, 204] on div "ADD NEW Toggle Dropdown Add Appointment Add Invoice Add Expense Add Attendance …" at bounding box center [1034, 199] width 63 height 27
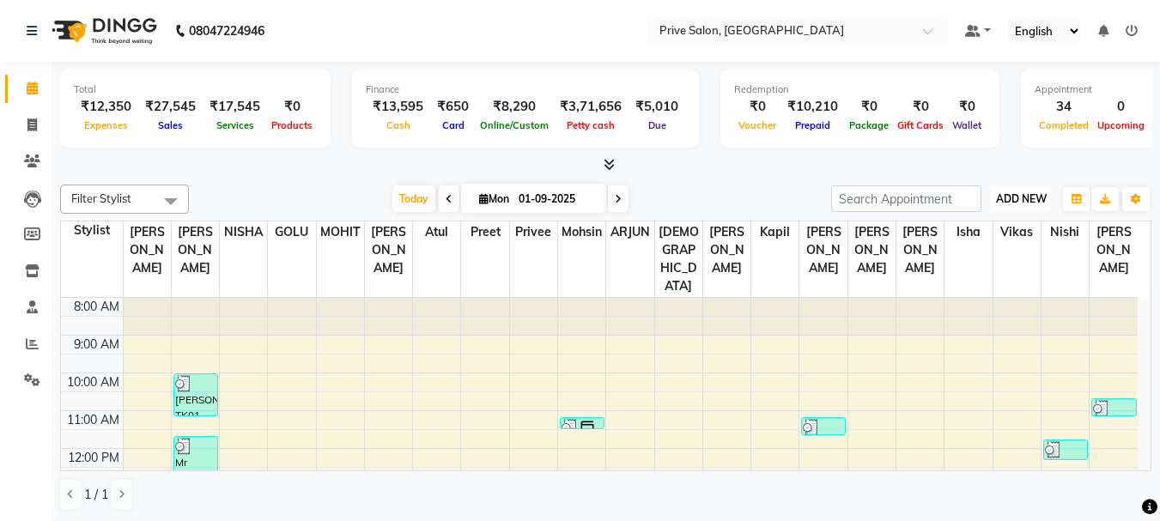
click at [1024, 198] on span "ADD NEW" at bounding box center [1021, 198] width 51 height 13
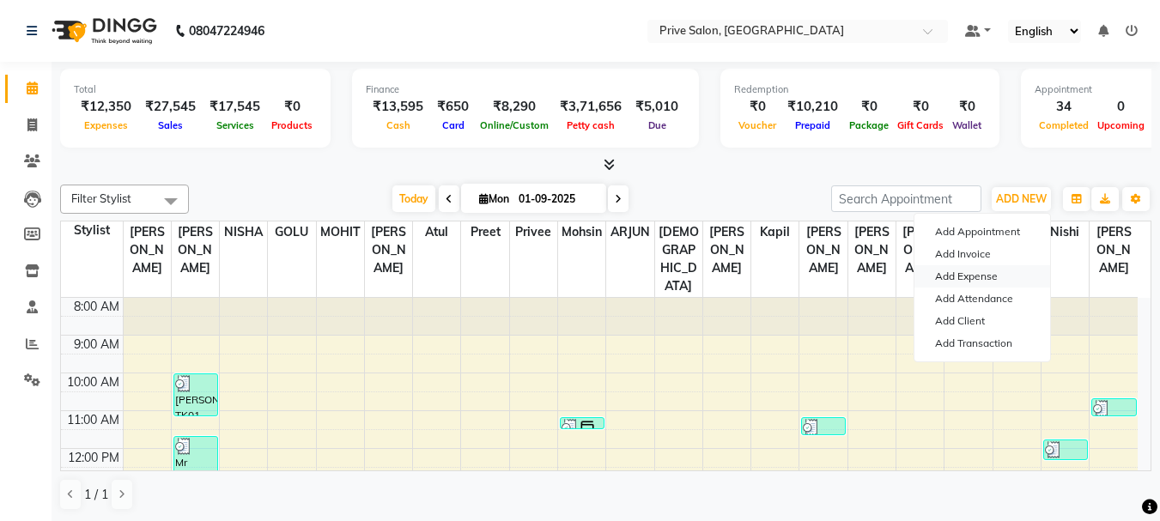
click at [994, 283] on link "Add Expense" at bounding box center [983, 276] width 136 height 22
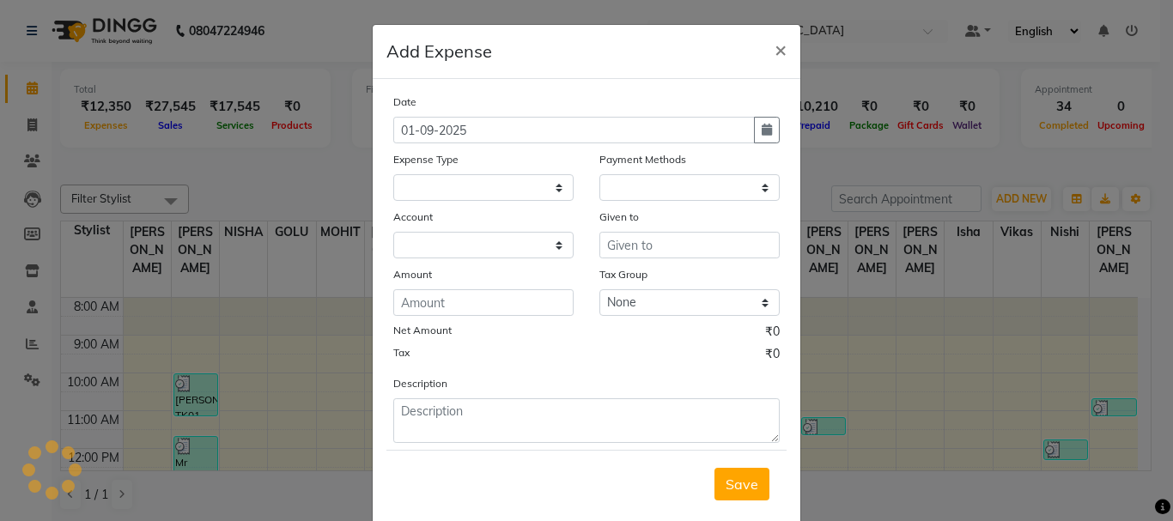
select select
select select "1"
select select "2448"
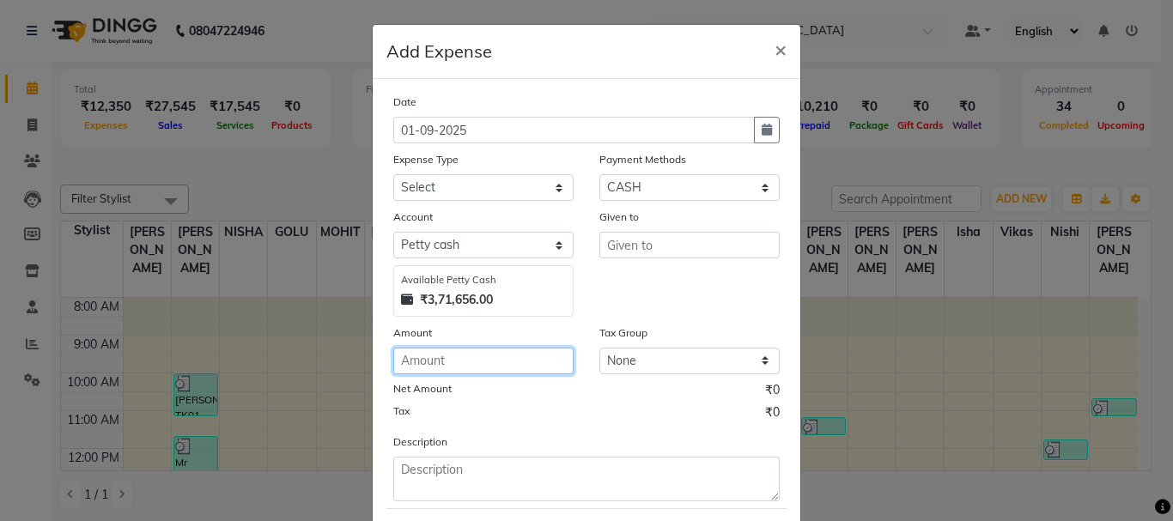
click at [498, 365] on input "number" at bounding box center [483, 361] width 180 height 27
click at [777, 49] on span "×" at bounding box center [781, 49] width 12 height 26
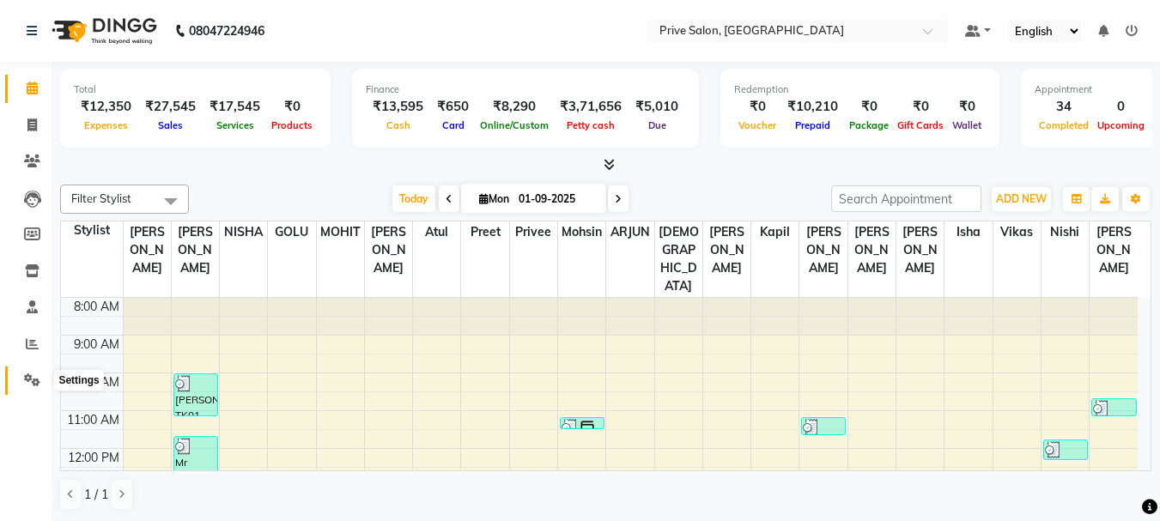
click at [29, 380] on icon at bounding box center [32, 380] width 16 height 13
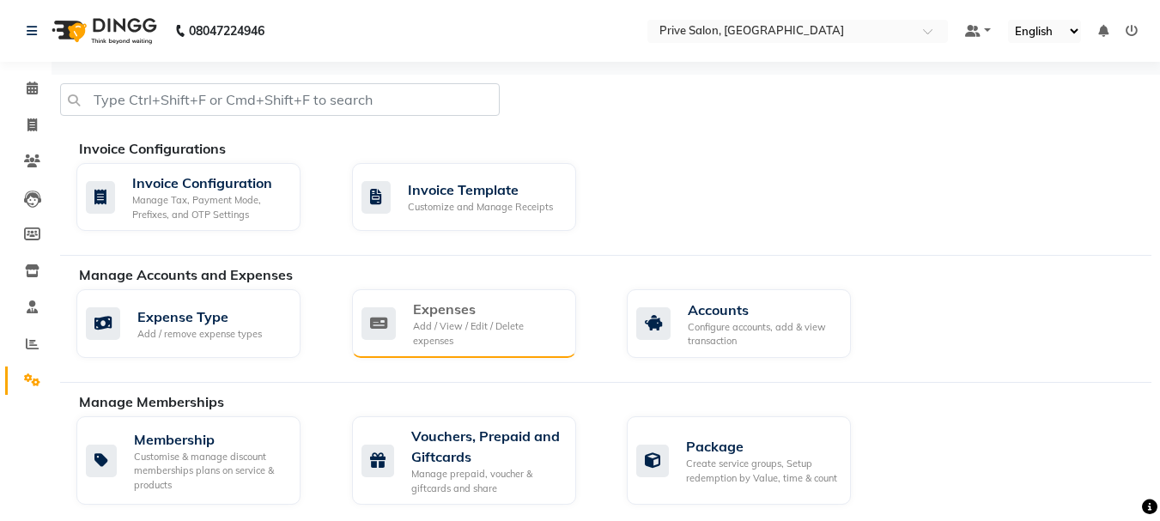
click at [509, 335] on div "Add / View / Edit / Delete expenses" at bounding box center [487, 334] width 149 height 28
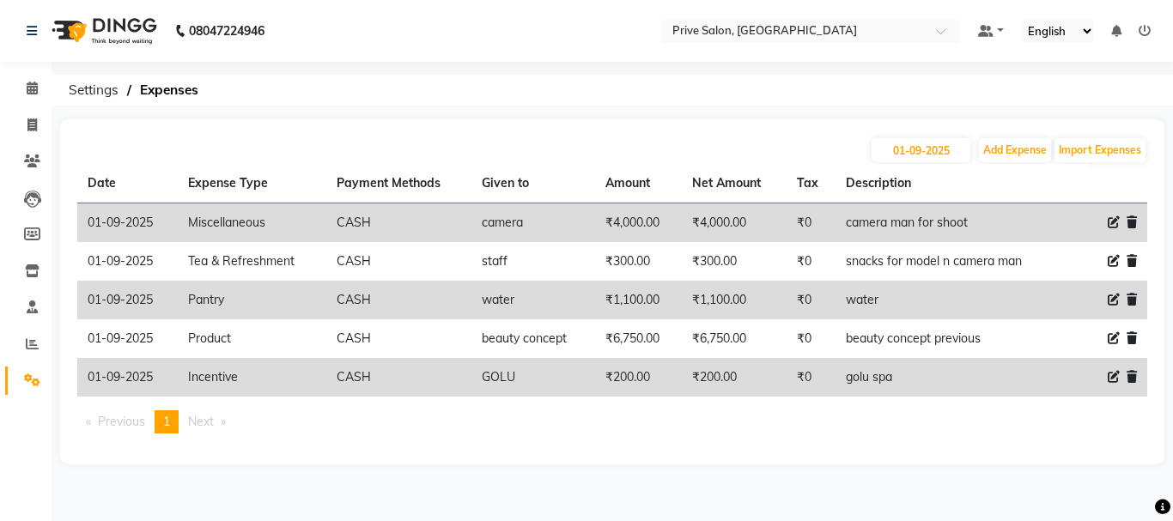
click at [1112, 375] on icon at bounding box center [1114, 377] width 12 height 12
select select "15"
select select "1"
select select "2448"
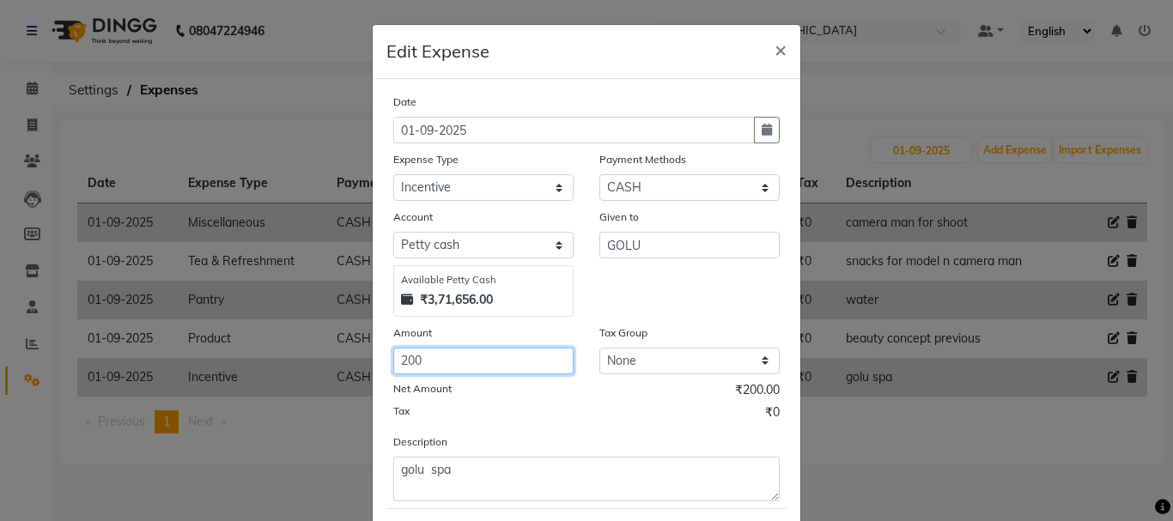
click at [461, 359] on input "200" at bounding box center [483, 361] width 180 height 27
type input "2"
type input "560"
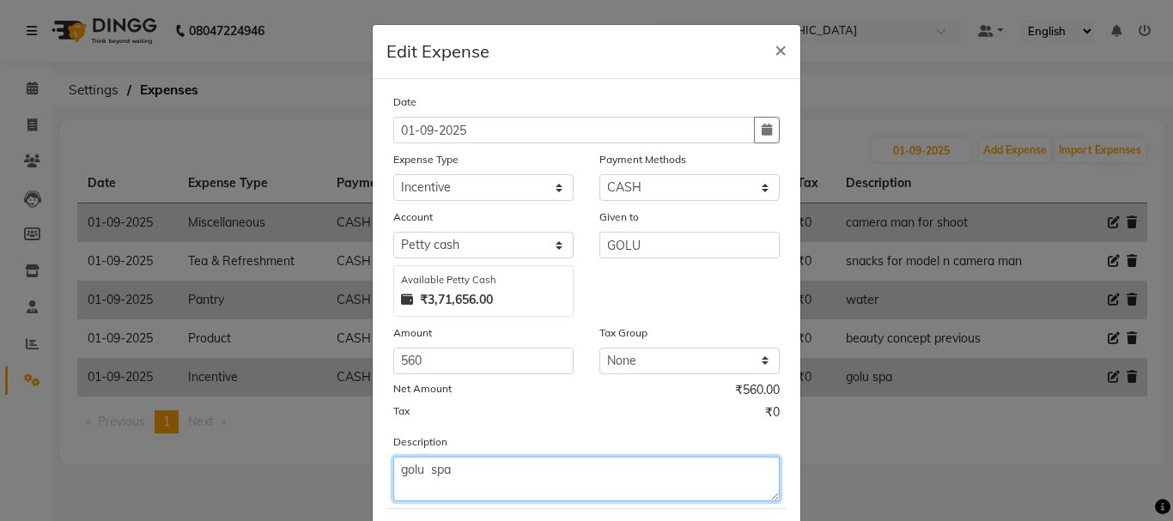
click at [462, 472] on textarea "golu spa" at bounding box center [586, 479] width 387 height 45
type textarea "golu spa,siva"
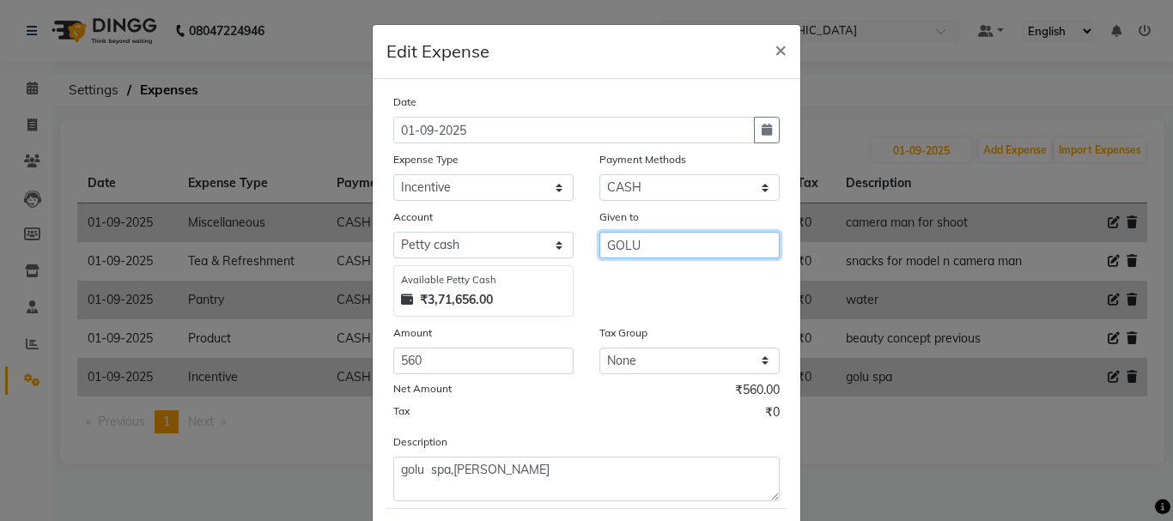
click at [673, 250] on input "GOLU" at bounding box center [690, 245] width 180 height 27
type input "G"
type input "staff"
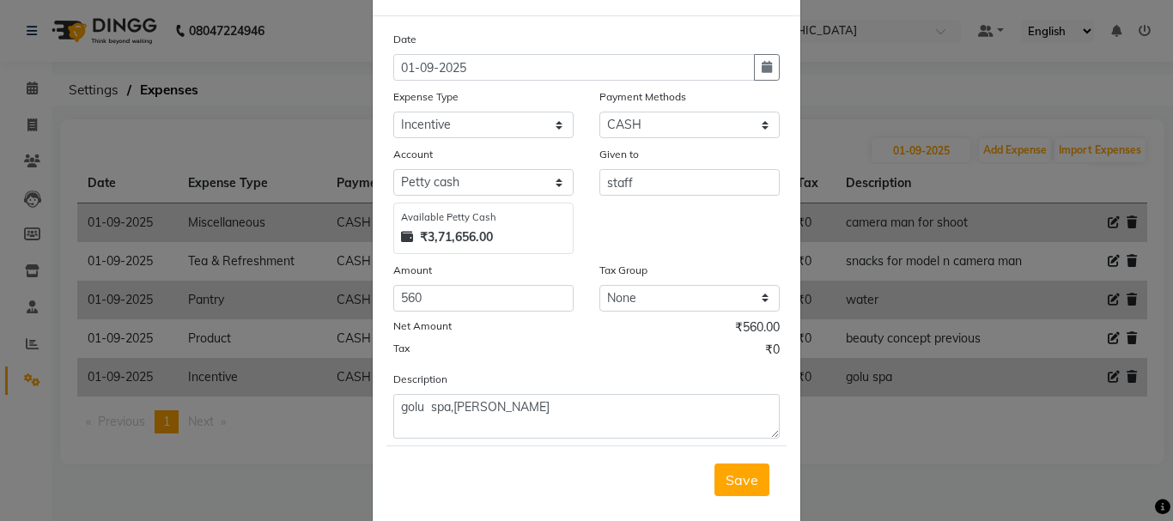
scroll to position [75, 0]
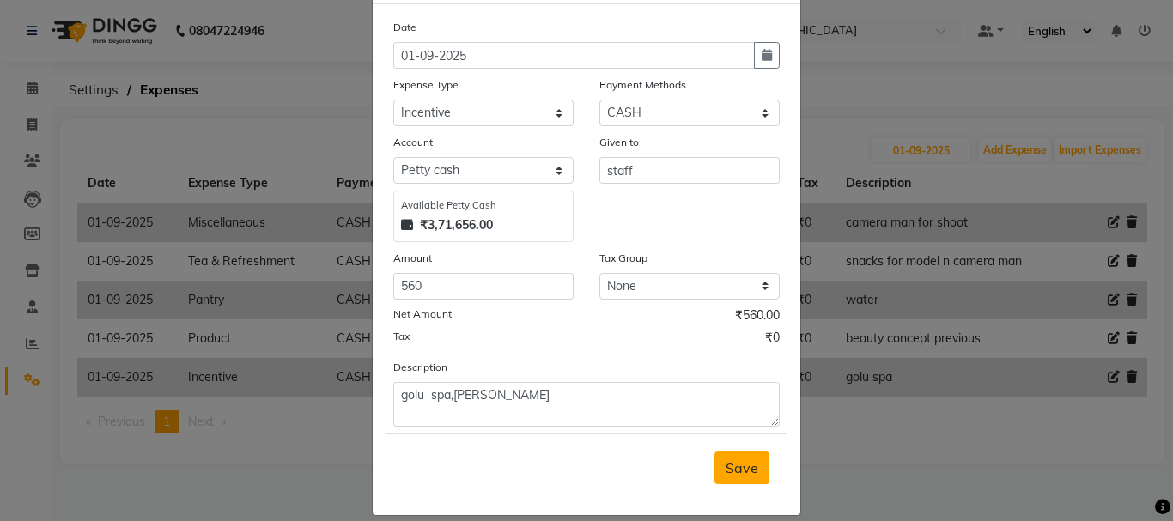
click at [732, 467] on span "Save" at bounding box center [742, 468] width 33 height 17
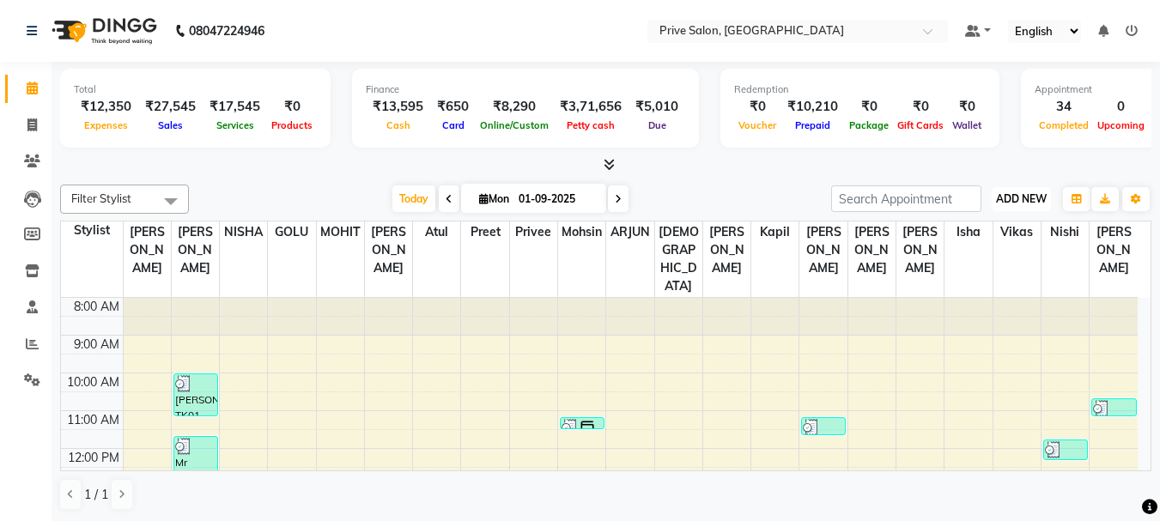
click at [1040, 200] on span "ADD NEW" at bounding box center [1021, 198] width 51 height 13
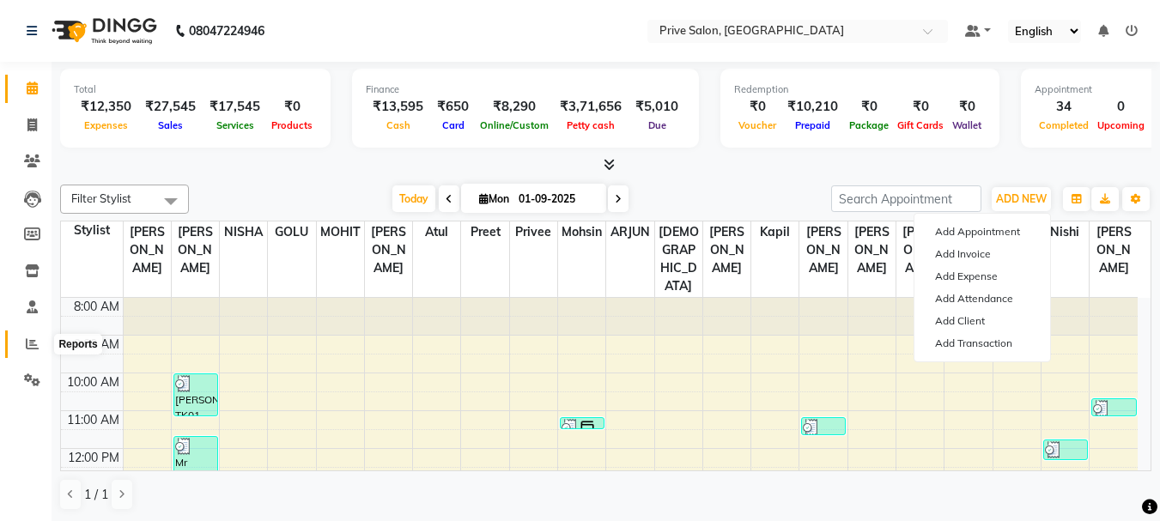
click at [32, 344] on icon at bounding box center [32, 344] width 13 height 13
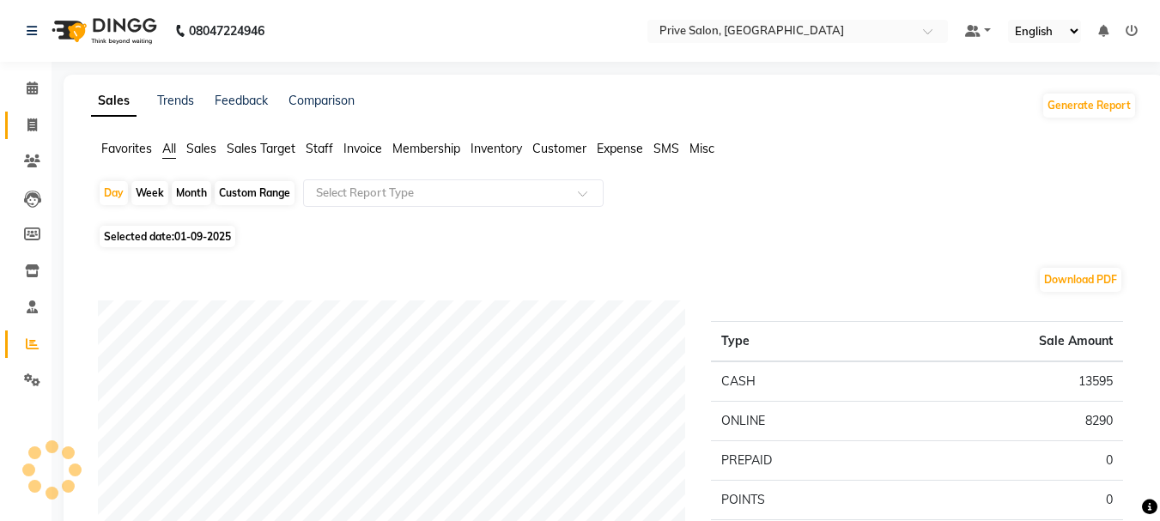
click at [33, 114] on link "Invoice" at bounding box center [25, 126] width 41 height 28
select select "service"
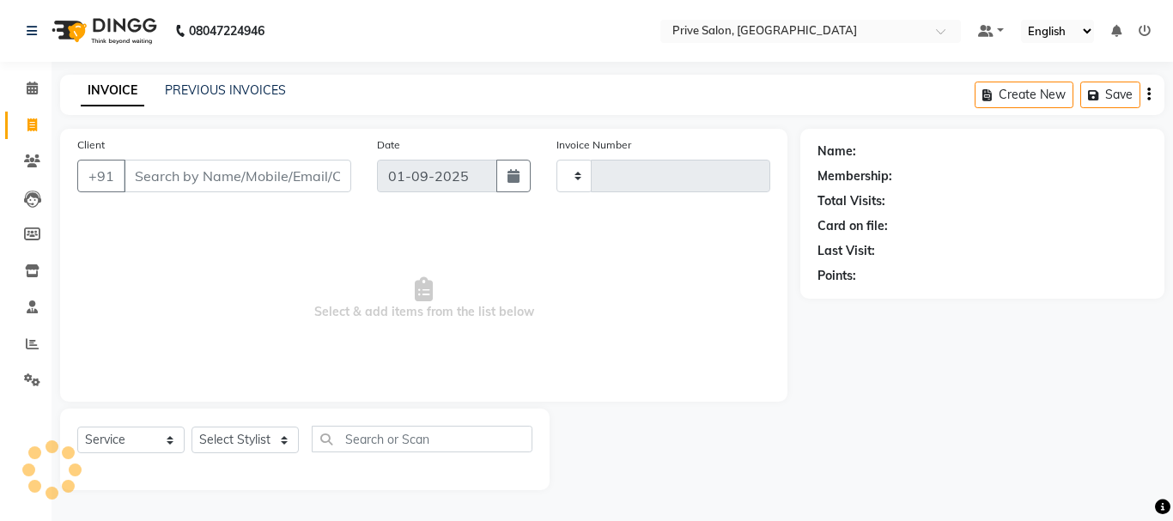
type input "7947"
select select "136"
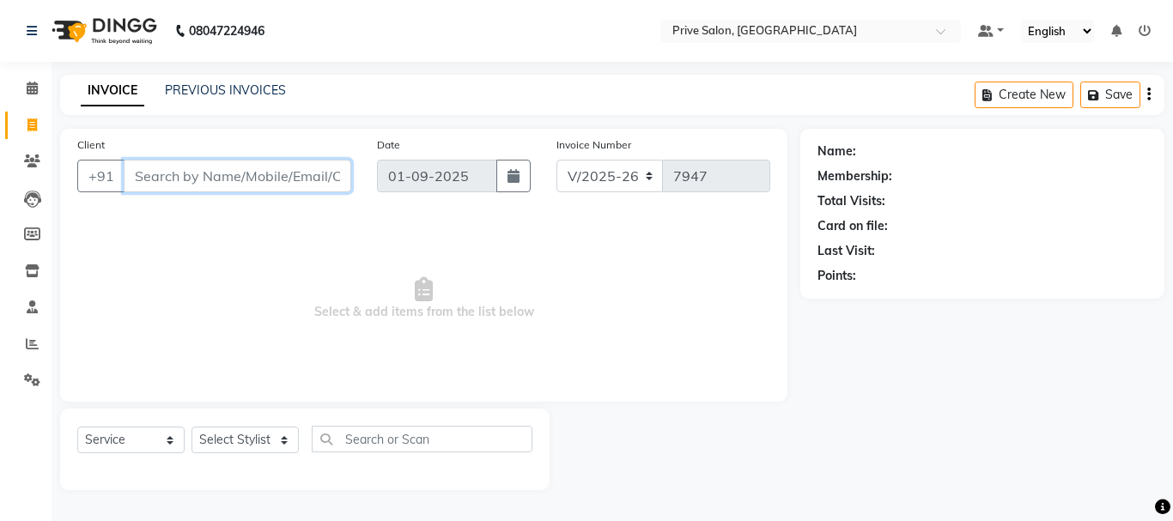
click at [173, 164] on input "Client" at bounding box center [238, 176] width 228 height 33
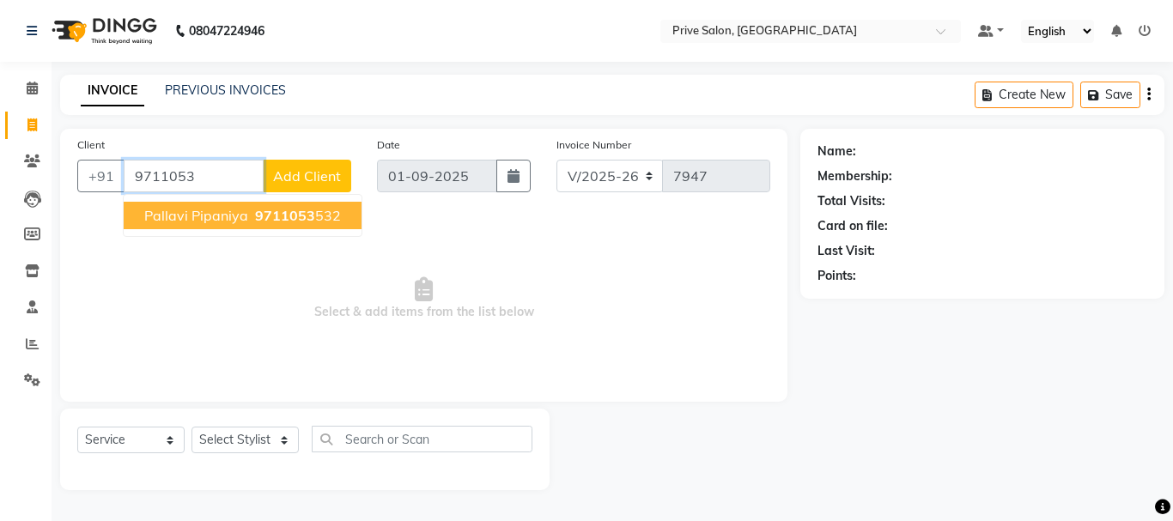
click at [185, 216] on span "Pallavi Pipaniya" at bounding box center [196, 215] width 104 height 17
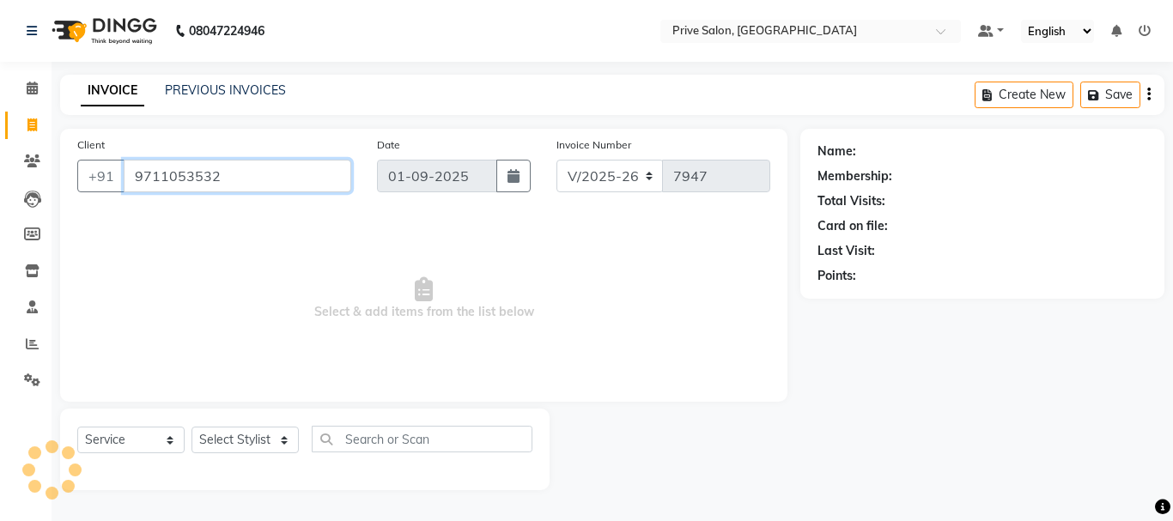
type input "9711053532"
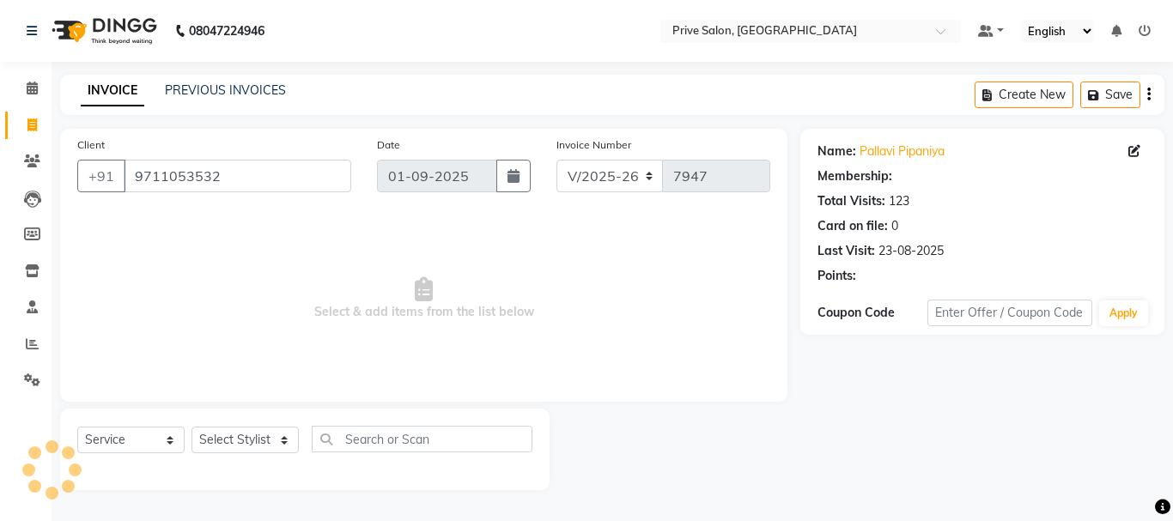
select select "1: Object"
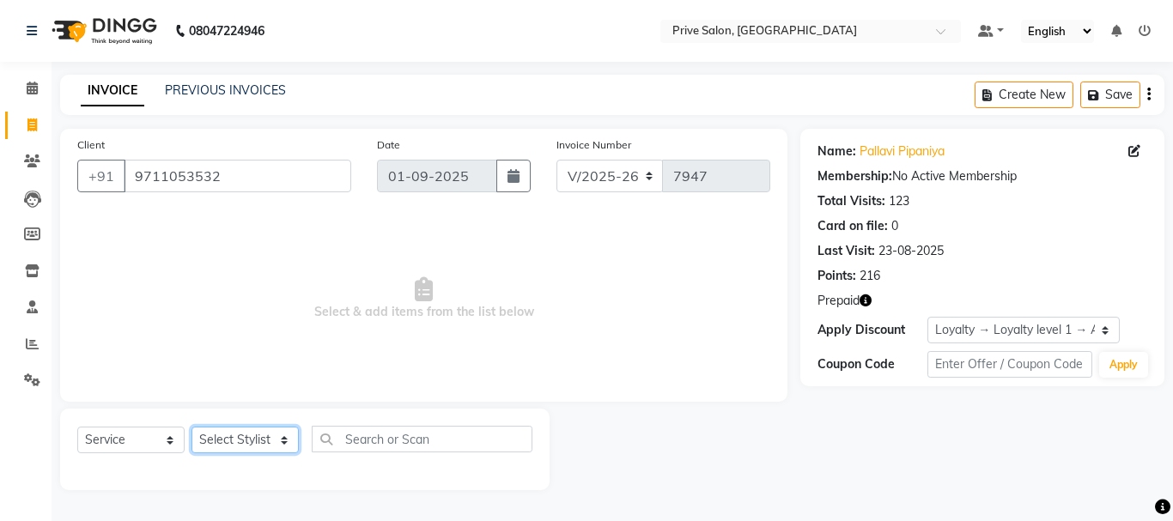
click at [244, 440] on select "Select Stylist amit ARJUN [PERSON_NAME] [PERSON_NAME] GOLU [PERSON_NAME] isha […" at bounding box center [245, 440] width 107 height 27
select select "77814"
click at [192, 427] on select "Select Stylist amit ARJUN [PERSON_NAME] [PERSON_NAME] GOLU [PERSON_NAME] isha […" at bounding box center [245, 440] width 107 height 27
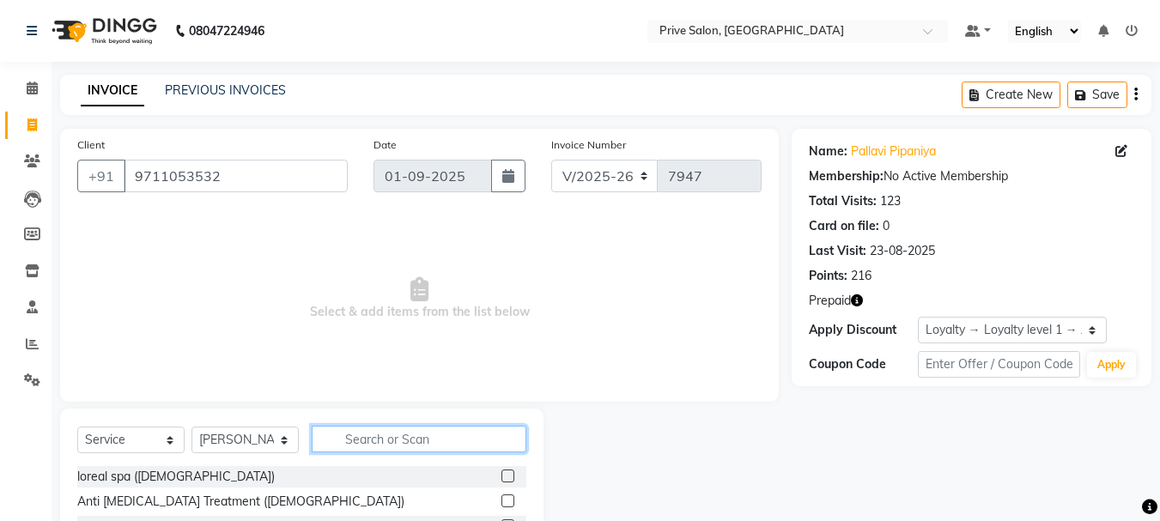
click at [455, 444] on input "text" at bounding box center [419, 439] width 215 height 27
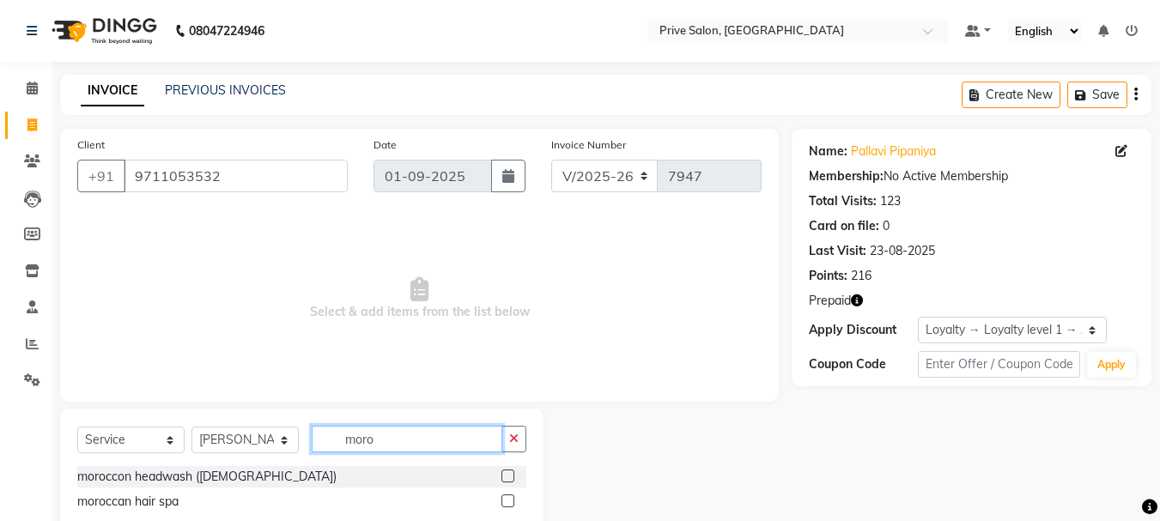
type input "moro"
click at [503, 472] on label at bounding box center [508, 476] width 13 height 13
click at [503, 472] on input "checkbox" at bounding box center [507, 477] width 11 height 11
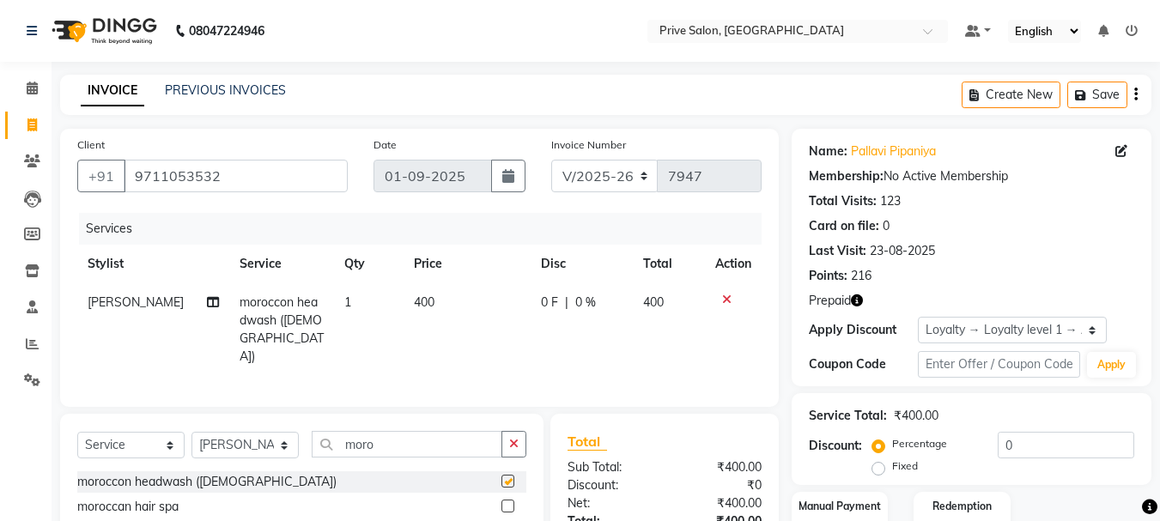
checkbox input "false"
click at [263, 449] on select "Select Stylist amit ARJUN [PERSON_NAME] [PERSON_NAME] GOLU [PERSON_NAME] isha […" at bounding box center [245, 445] width 107 height 27
select select "3992"
click at [192, 432] on select "Select Stylist amit ARJUN [PERSON_NAME] [PERSON_NAME] GOLU [PERSON_NAME] isha […" at bounding box center [245, 445] width 107 height 27
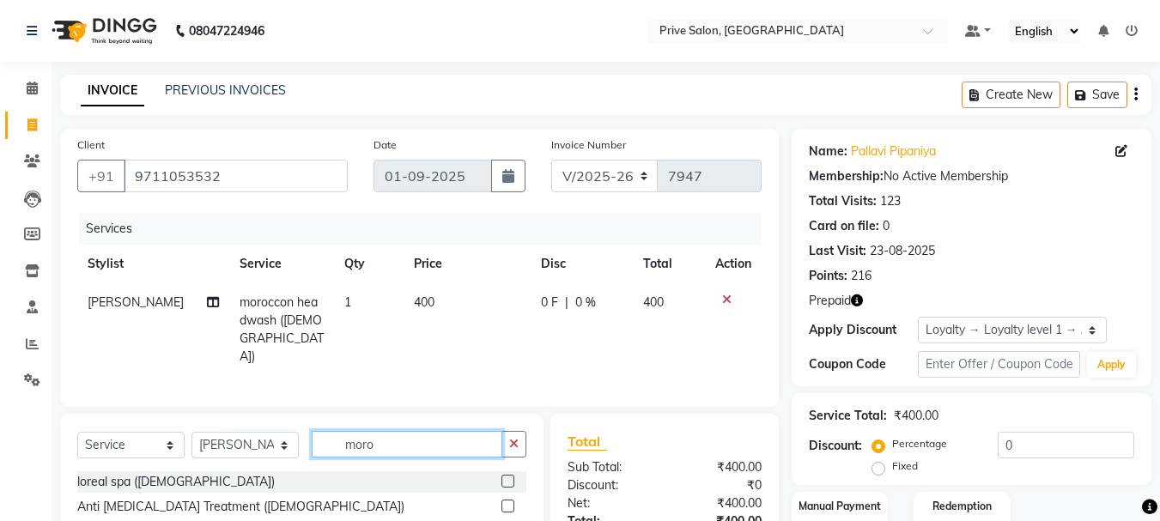
click at [445, 447] on input "moro" at bounding box center [407, 444] width 191 height 27
type input "m"
type input "hair cut"
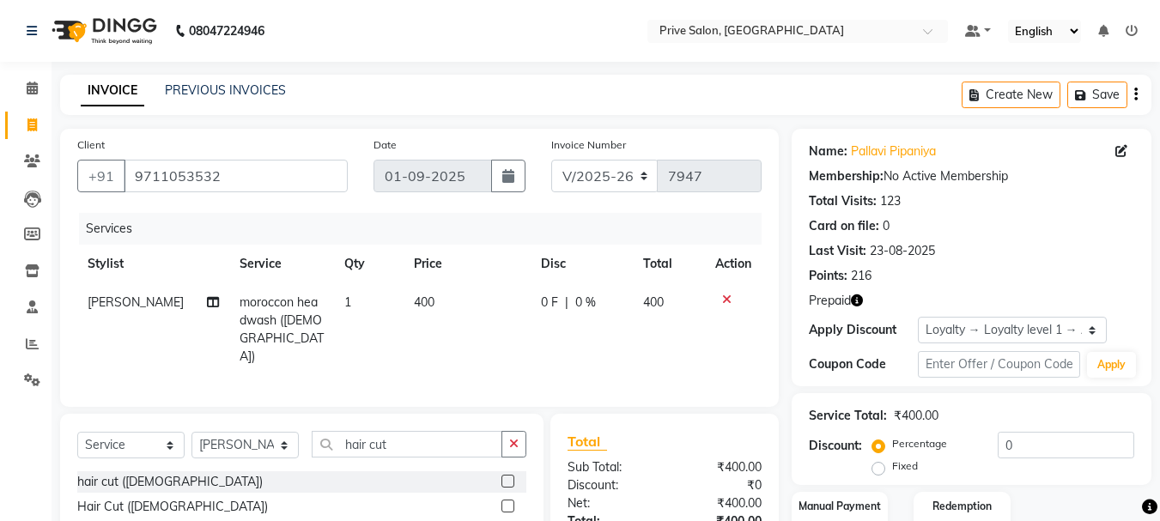
click at [510, 475] on label at bounding box center [508, 481] width 13 height 13
click at [510, 477] on input "checkbox" at bounding box center [507, 482] width 11 height 11
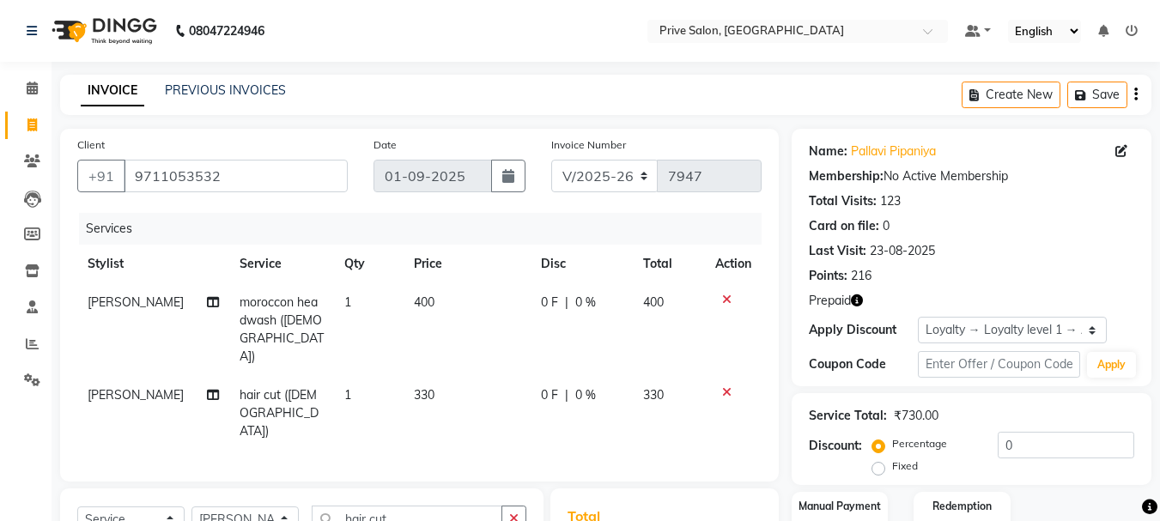
checkbox input "false"
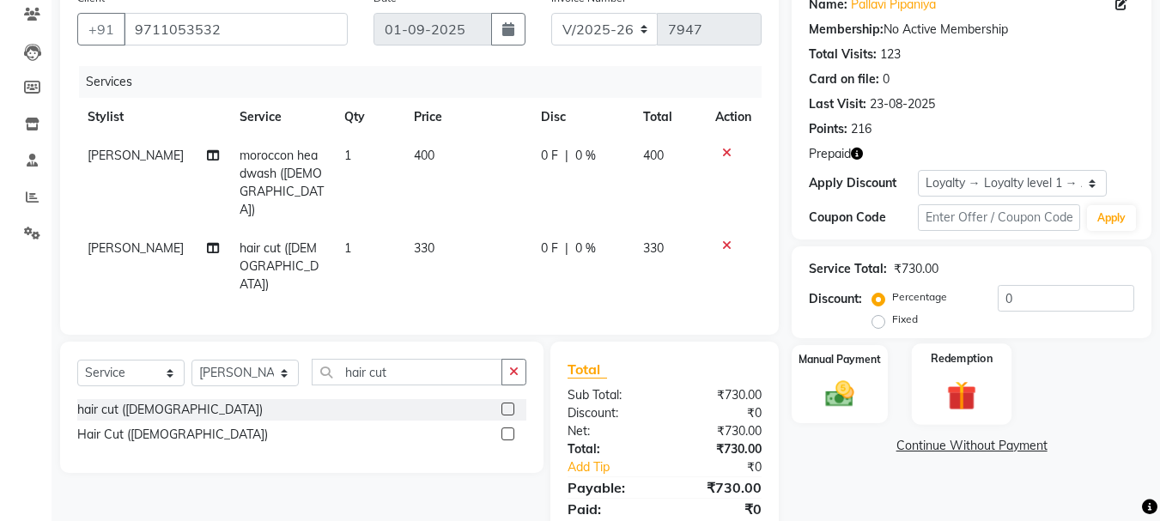
click at [965, 382] on img at bounding box center [962, 395] width 48 height 37
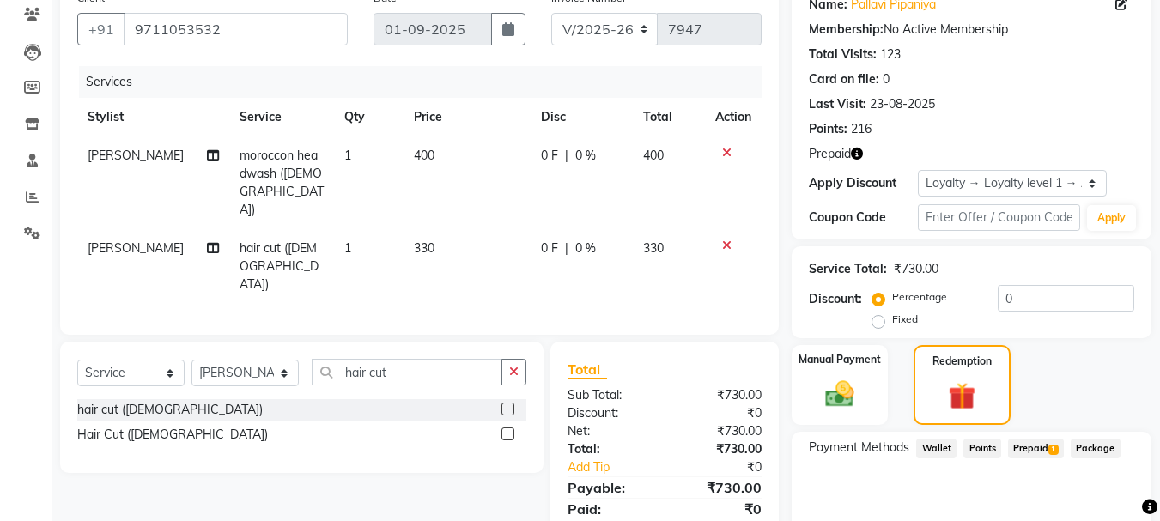
click at [1032, 450] on span "Prepaid 1" at bounding box center [1036, 449] width 56 height 20
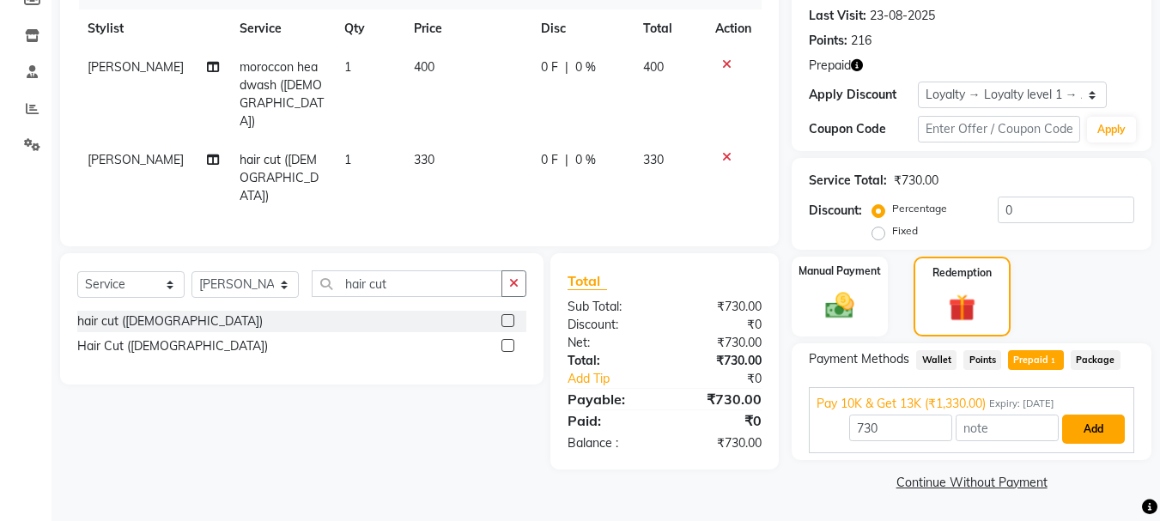
click at [1087, 433] on button "Add" at bounding box center [1094, 429] width 63 height 29
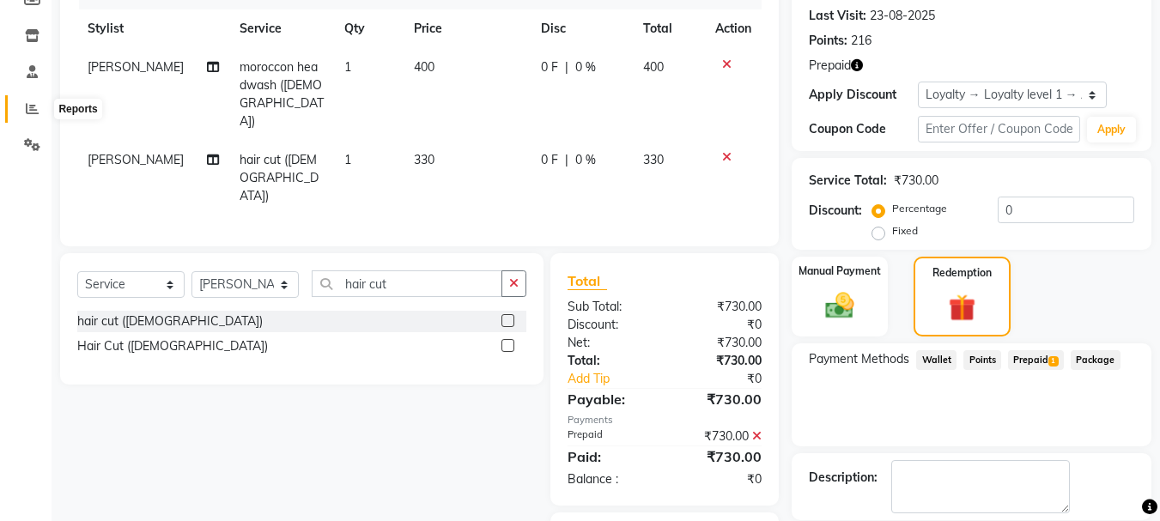
click at [28, 103] on icon at bounding box center [32, 108] width 13 height 13
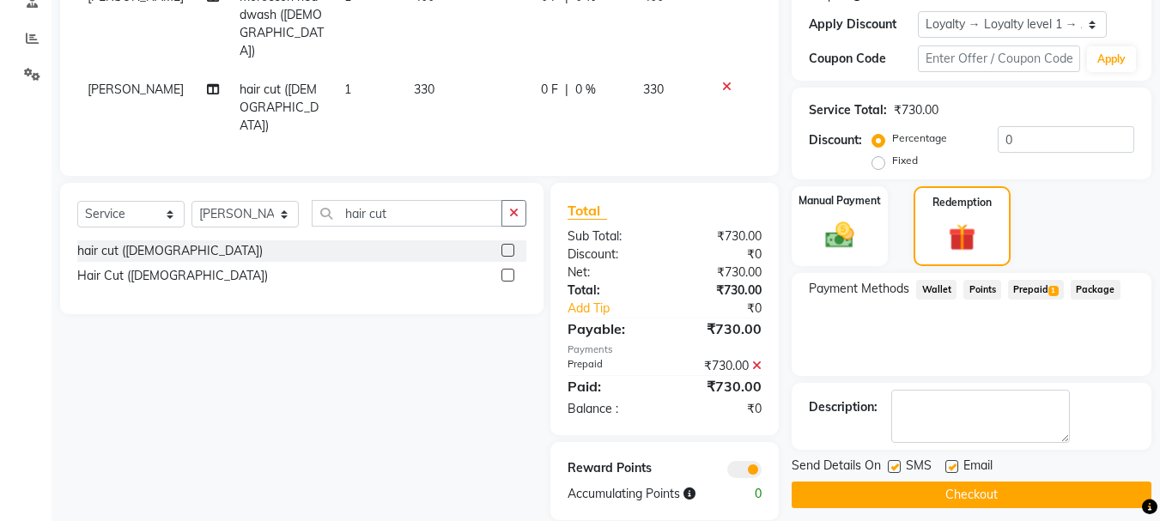
click at [1078, 496] on button "Checkout" at bounding box center [972, 495] width 360 height 27
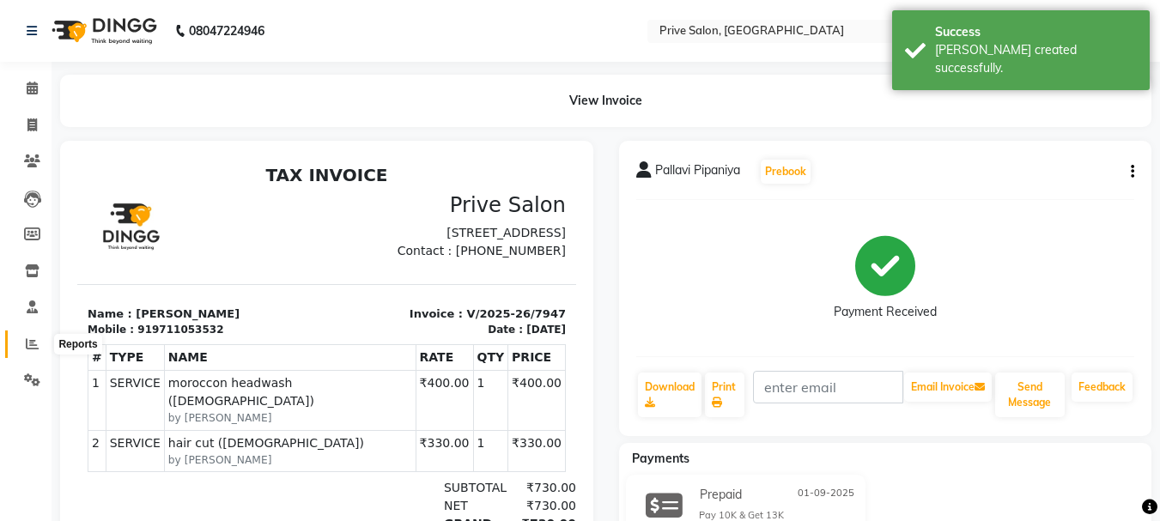
click at [35, 338] on icon at bounding box center [32, 344] width 13 height 13
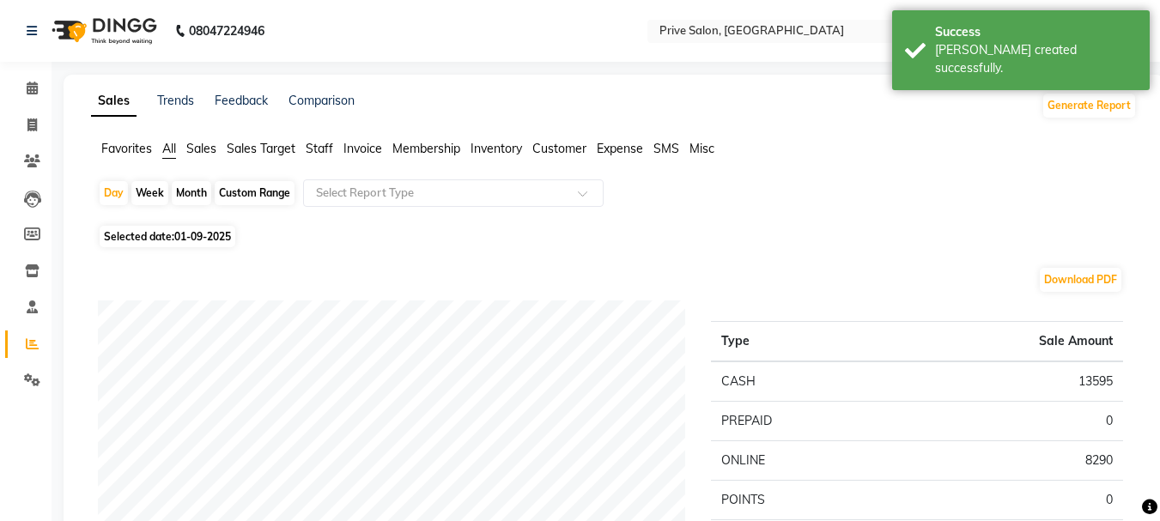
click at [326, 148] on span "Staff" at bounding box center [319, 148] width 27 height 15
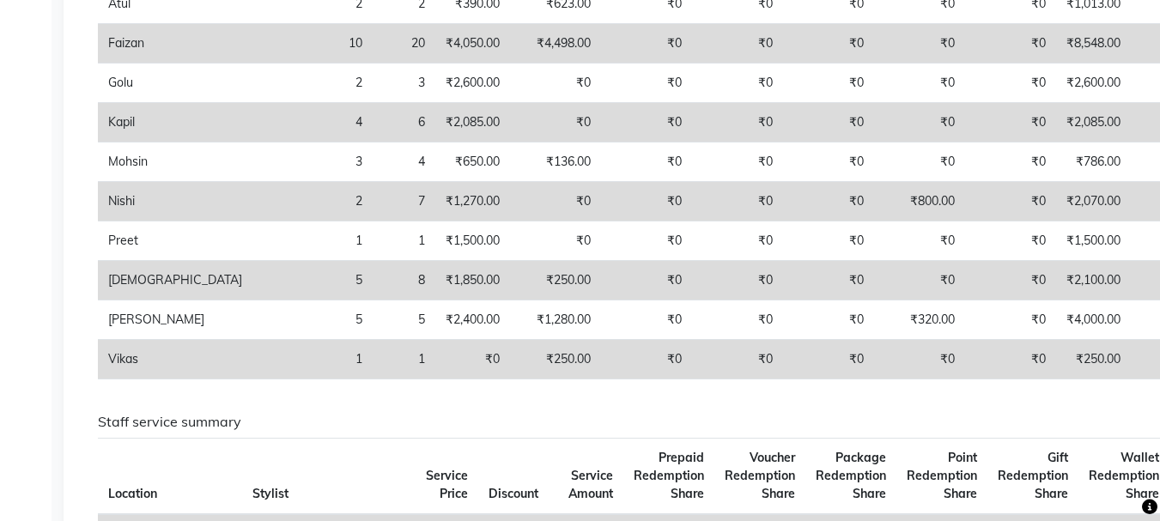
scroll to position [403, 0]
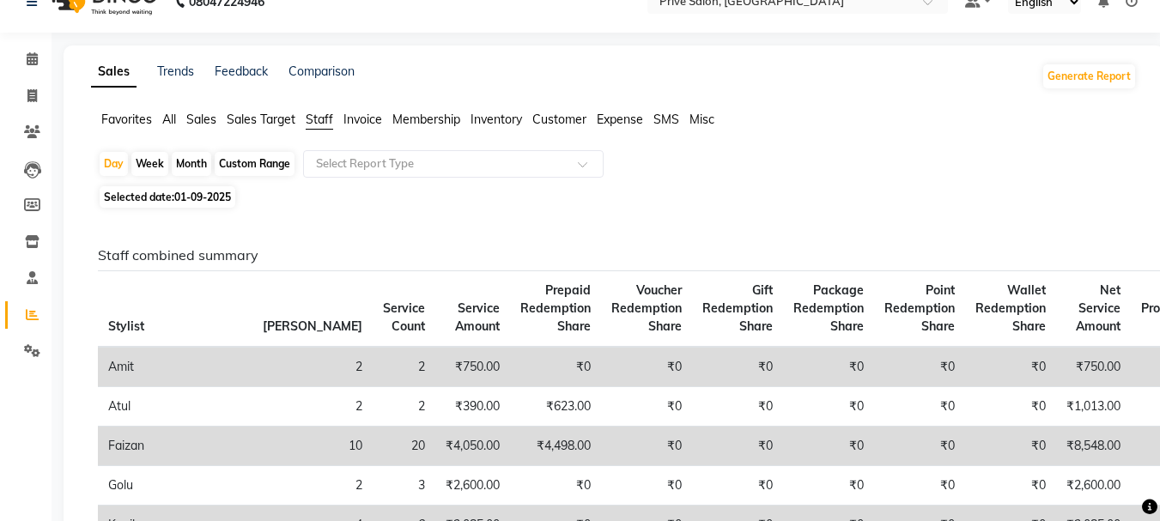
scroll to position [0, 0]
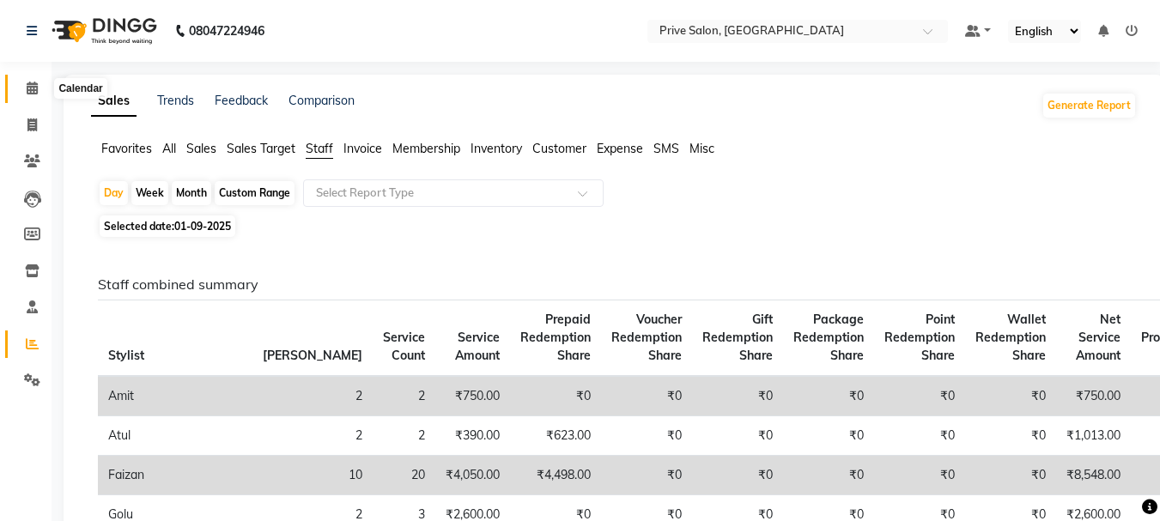
click at [24, 88] on span at bounding box center [32, 89] width 30 height 20
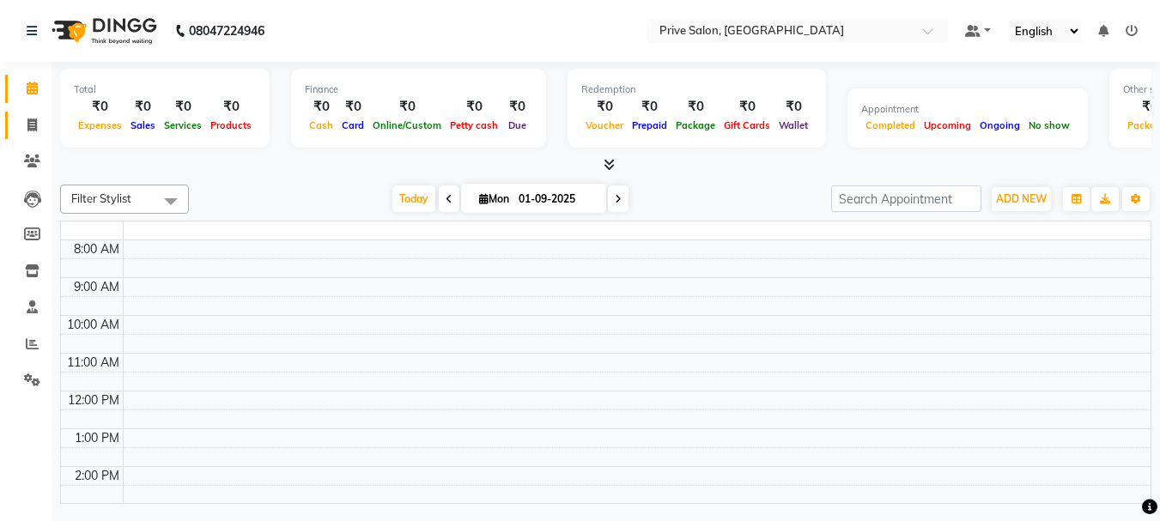
click at [29, 120] on icon at bounding box center [31, 125] width 9 height 13
select select "service"
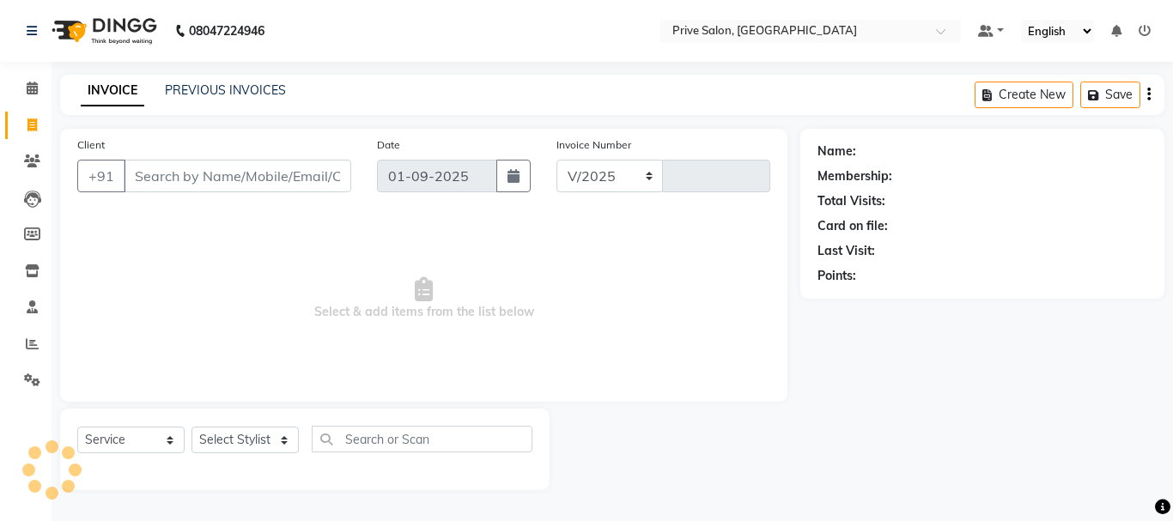
select select "136"
type input "7948"
click at [247, 175] on input "Client" at bounding box center [238, 176] width 228 height 33
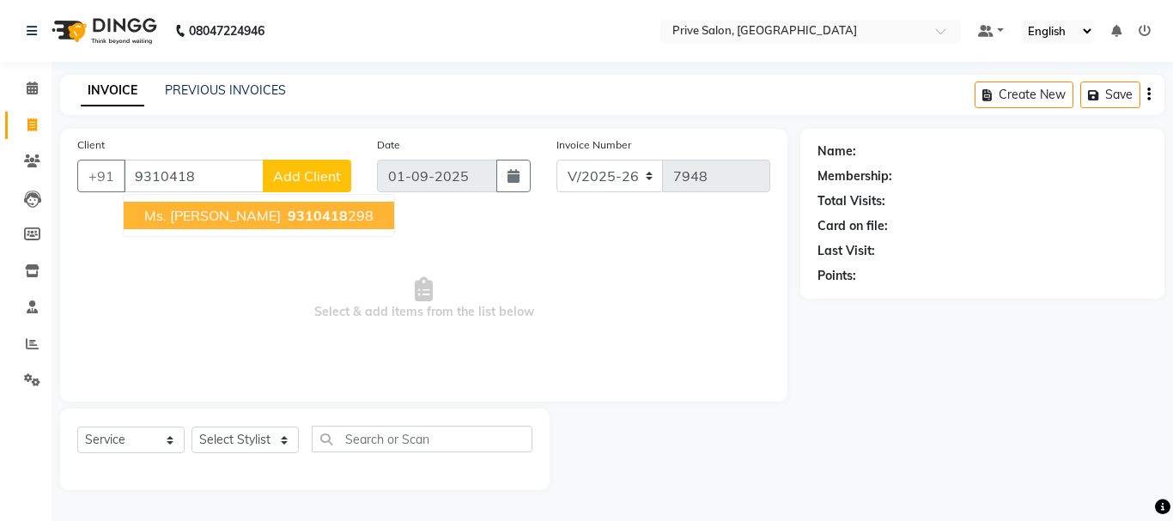
click at [288, 222] on span "9310418" at bounding box center [318, 215] width 60 height 17
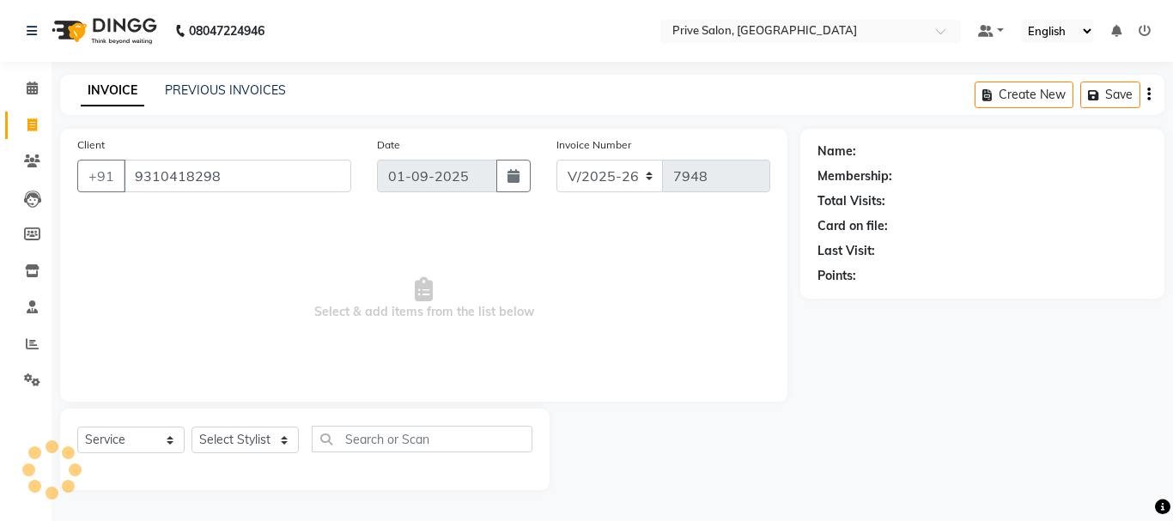
type input "9310418298"
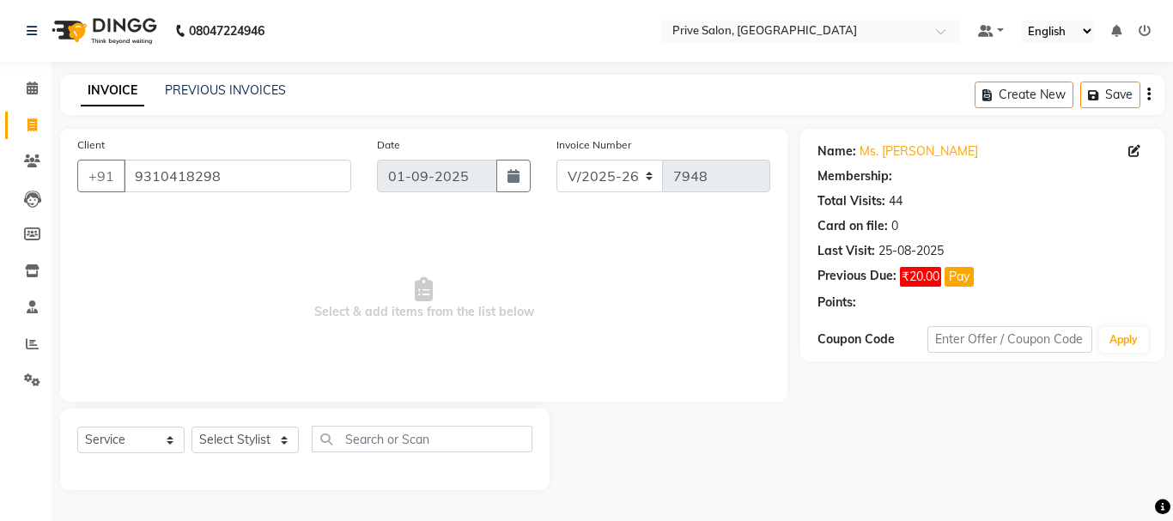
select select "1: Object"
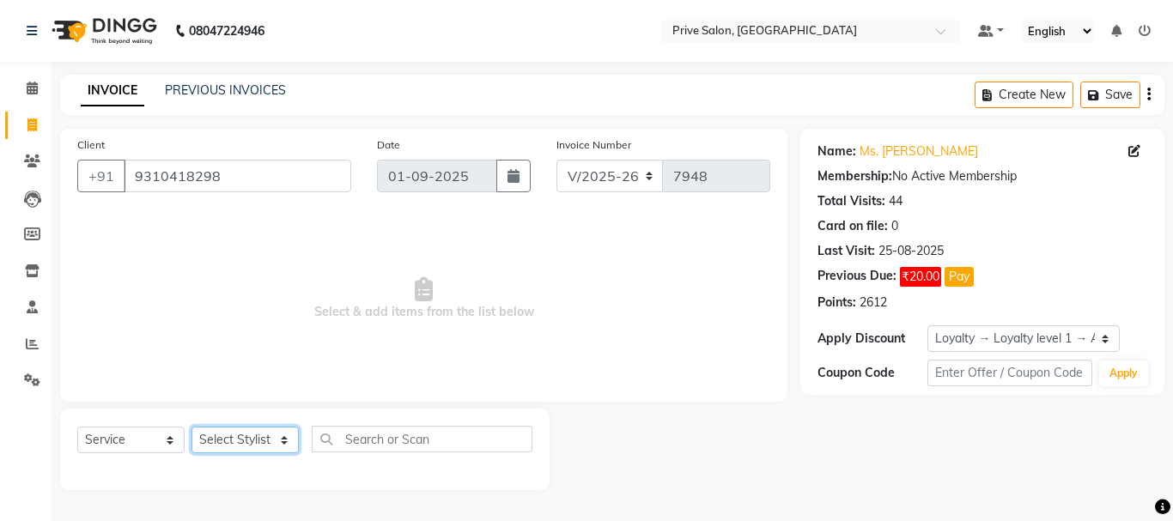
click at [222, 434] on select "Select Stylist amit ARJUN Atul FAIZAN FARDEEN GOLU harshit HITESH isha kapil kh…" at bounding box center [245, 440] width 107 height 27
select select "11904"
click at [192, 427] on select "Select Stylist amit ARJUN Atul FAIZAN FARDEEN GOLU harshit HITESH isha kapil kh…" at bounding box center [245, 440] width 107 height 27
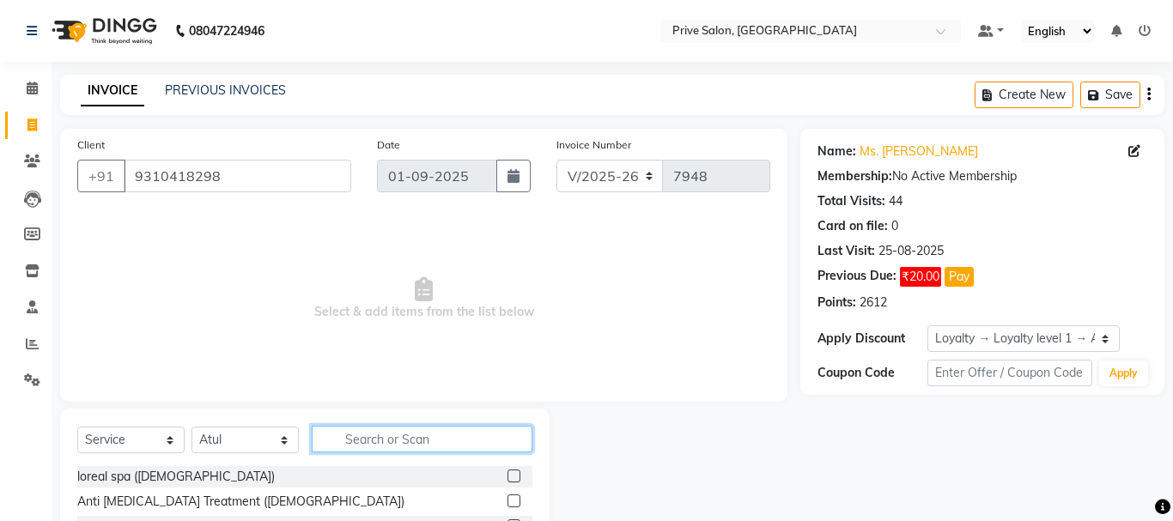
click at [407, 435] on input "text" at bounding box center [422, 439] width 221 height 27
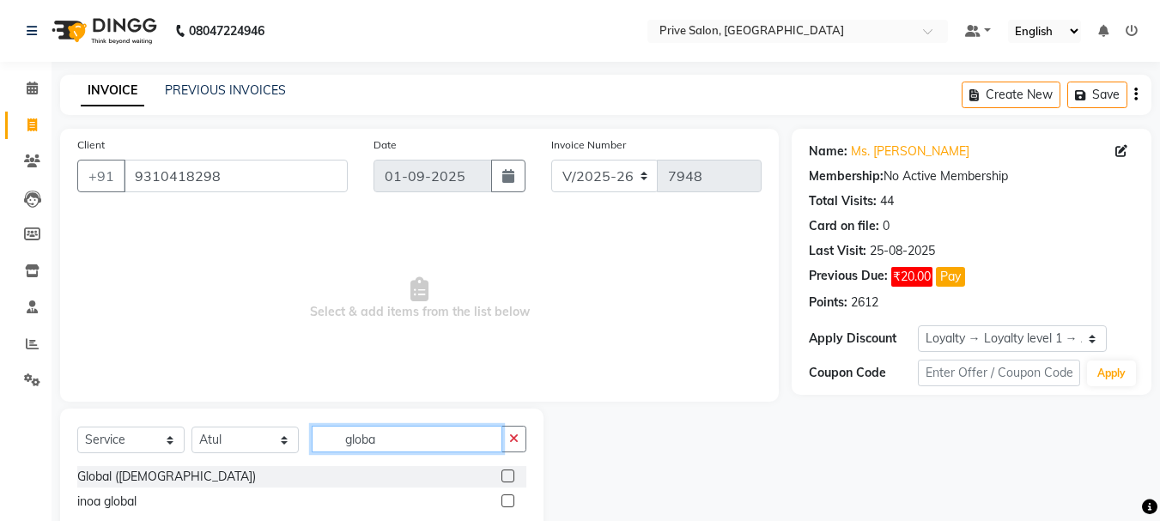
type input "globa"
click at [507, 477] on label at bounding box center [508, 476] width 13 height 13
click at [507, 477] on input "checkbox" at bounding box center [507, 477] width 11 height 11
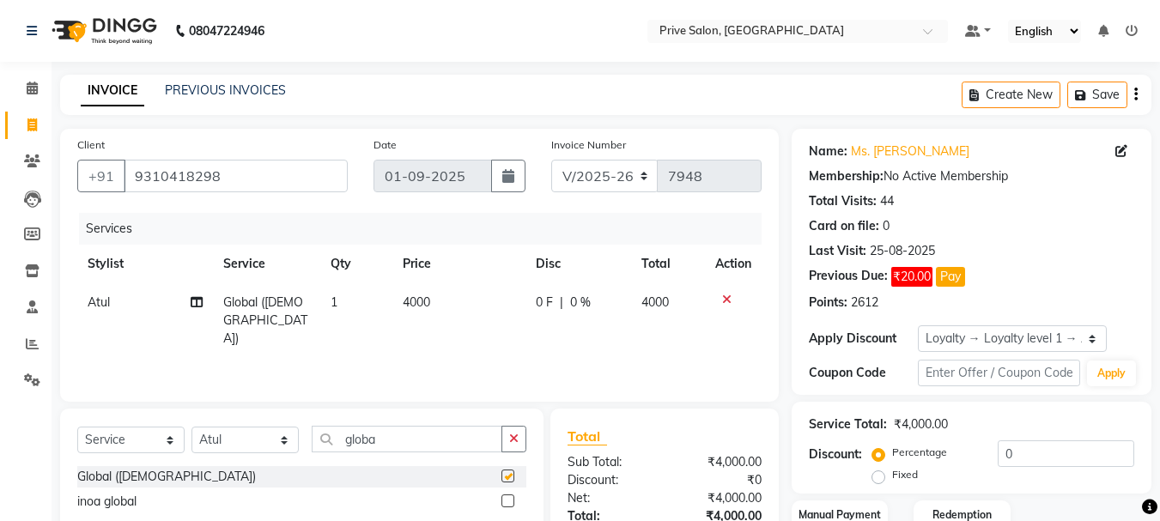
checkbox input "false"
click at [451, 327] on div "Services Stylist Service Qty Price Disc Total Action Atul Global (Female) 1 400…" at bounding box center [419, 299] width 685 height 172
click at [451, 305] on td "4000" at bounding box center [459, 320] width 133 height 75
select select "11904"
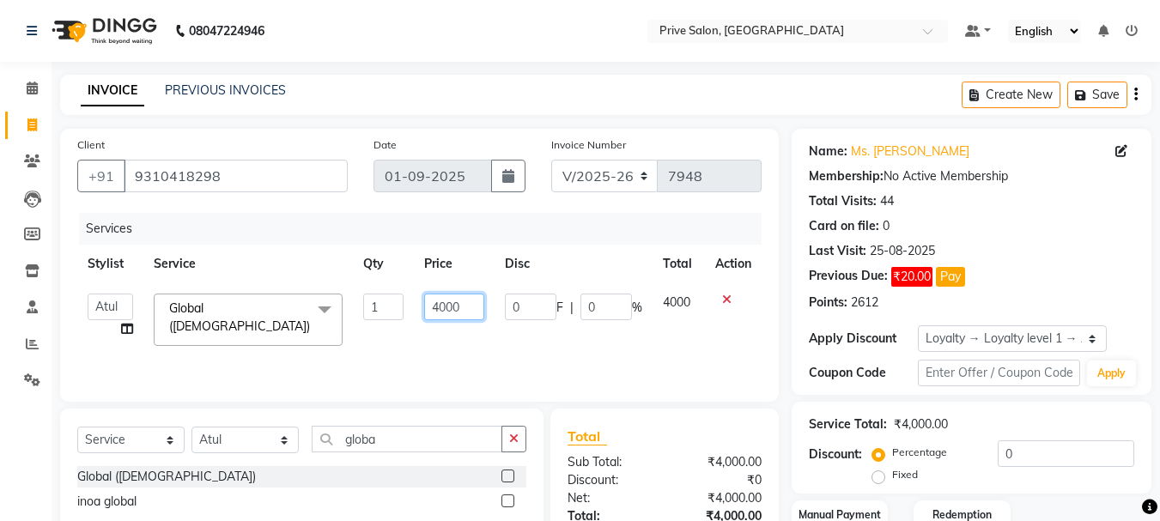
click at [469, 307] on input "4000" at bounding box center [453, 307] width 59 height 27
type input "4"
type input "3500"
click at [481, 358] on div "Services Stylist Service Qty Price Disc Total Action amit ARJUN Atul FAIZAN FAR…" at bounding box center [419, 299] width 685 height 172
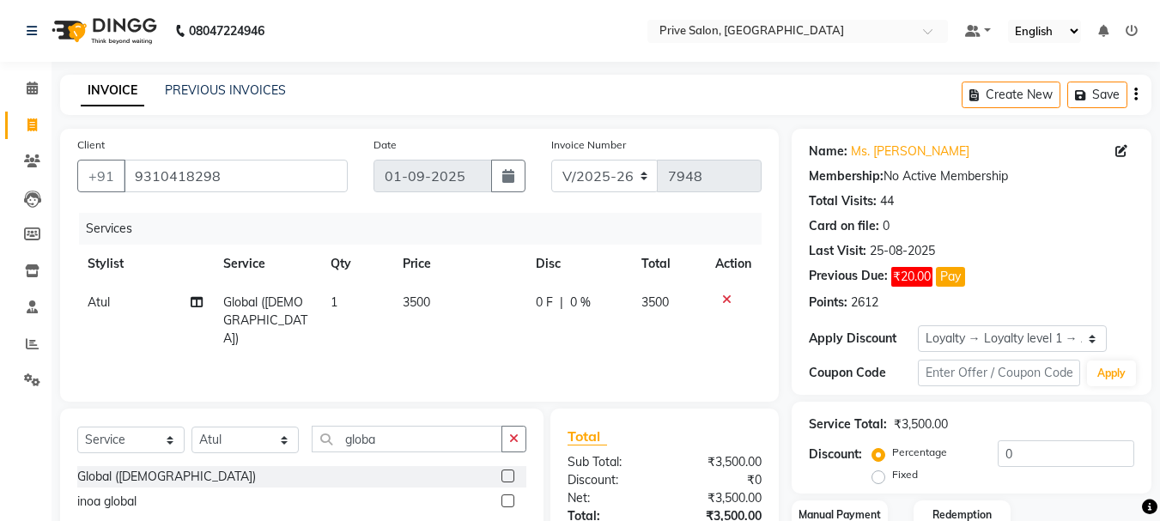
scroll to position [130, 0]
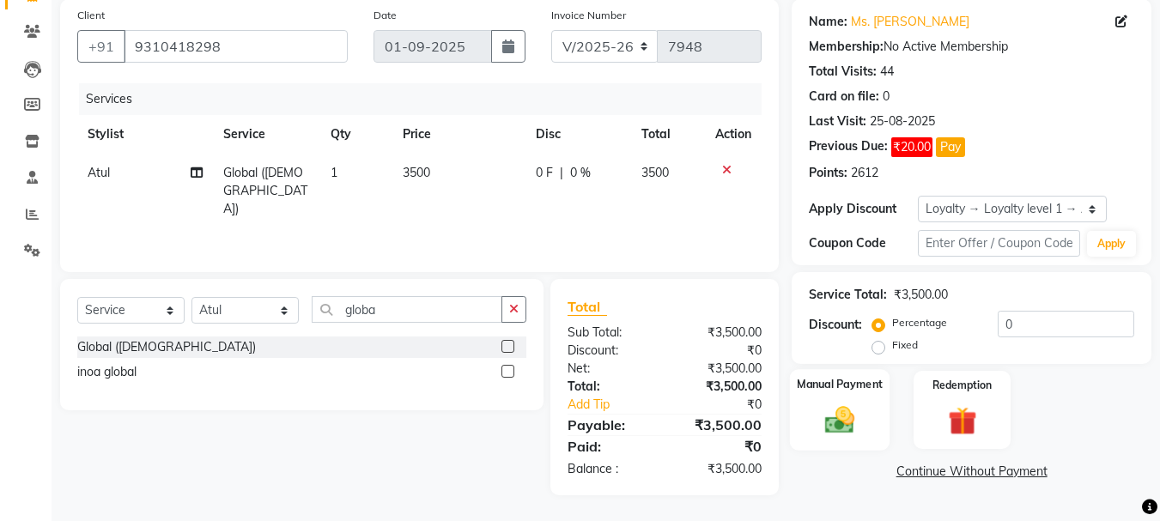
click at [835, 423] on img at bounding box center [840, 420] width 48 height 34
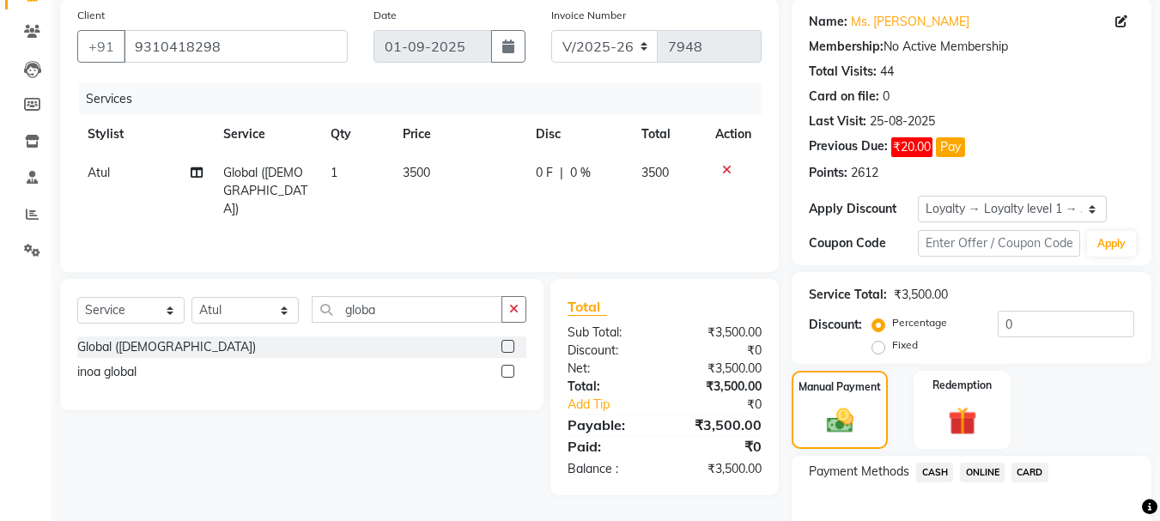
scroll to position [228, 0]
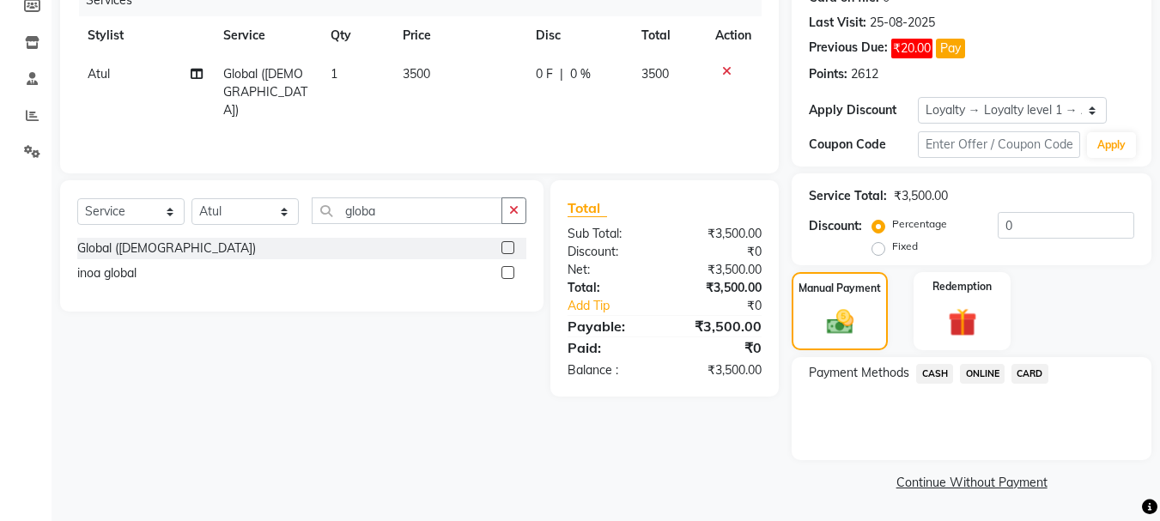
click at [989, 394] on div "Payment Methods CASH ONLINE CARD" at bounding box center [972, 408] width 360 height 103
click at [933, 368] on span "CASH" at bounding box center [935, 374] width 37 height 20
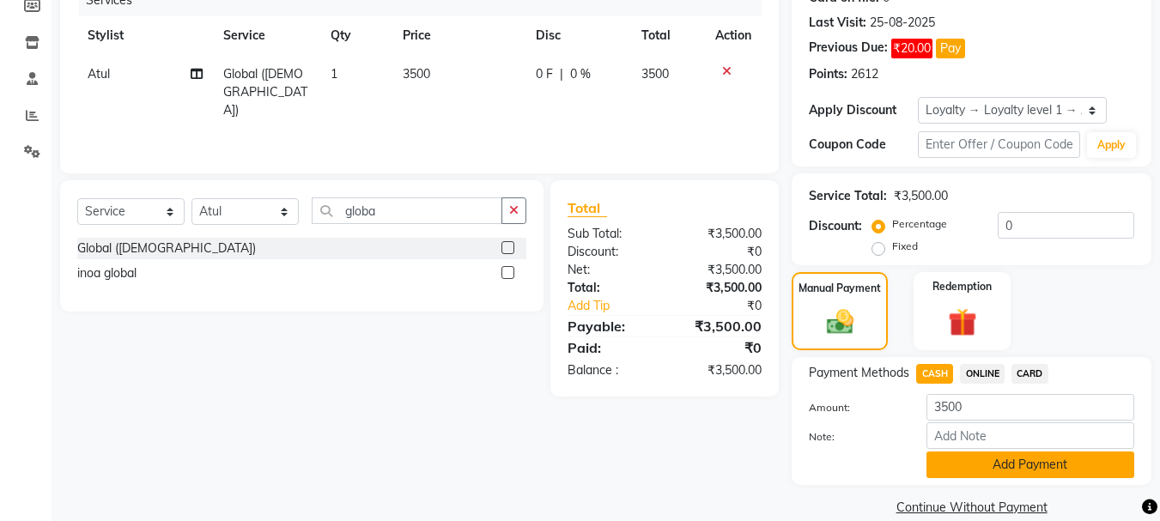
click at [1093, 467] on button "Add Payment" at bounding box center [1031, 465] width 208 height 27
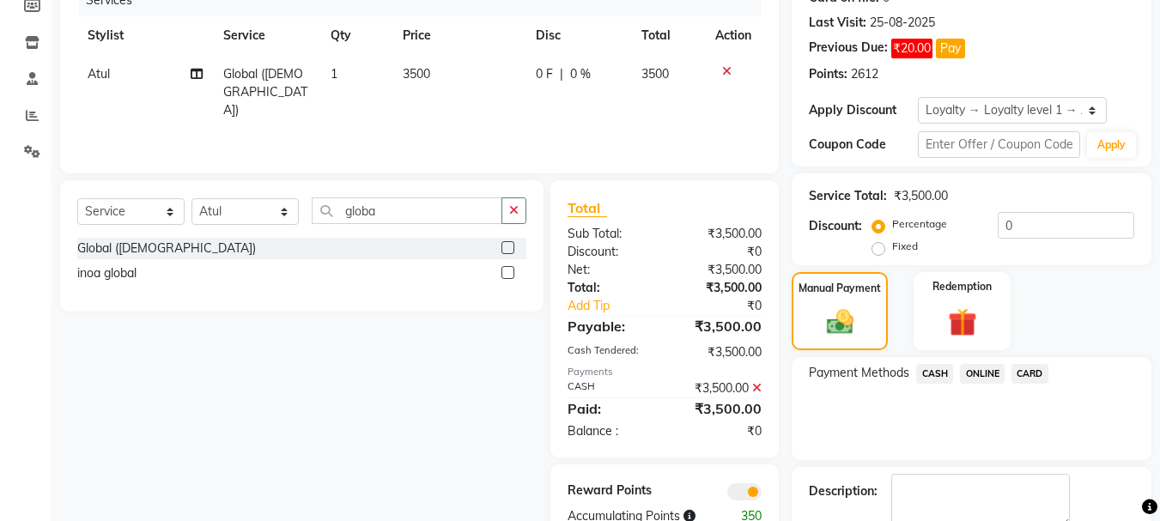
scroll to position [326, 0]
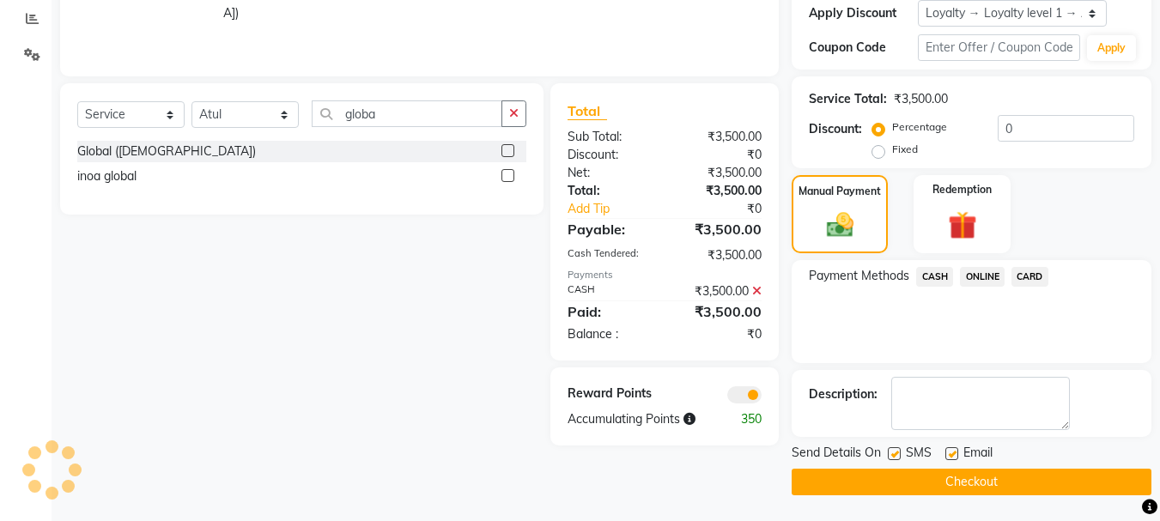
click at [1117, 476] on button "Checkout" at bounding box center [972, 482] width 360 height 27
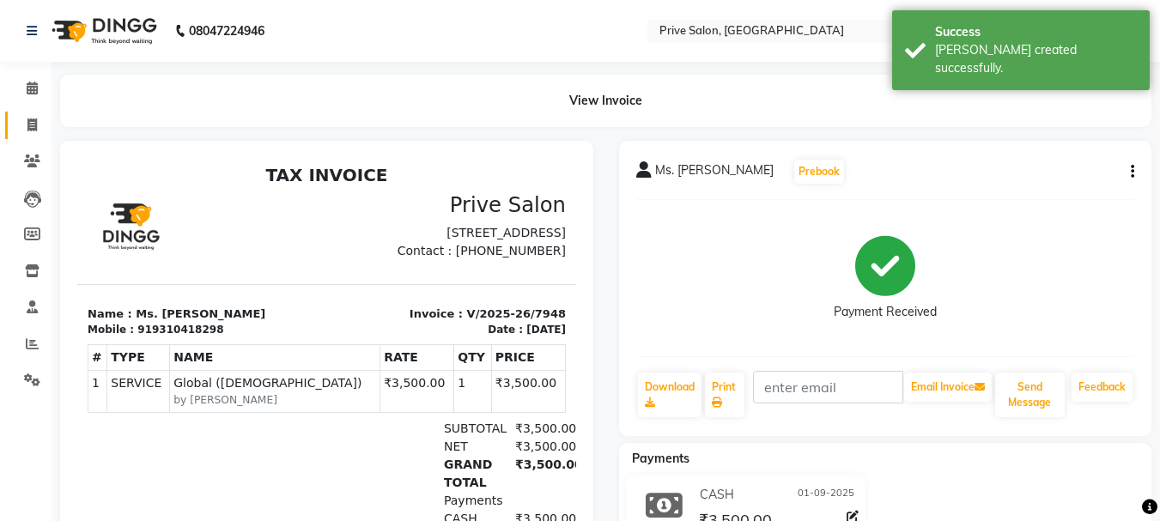
click at [34, 113] on link "Invoice" at bounding box center [25, 126] width 41 height 28
select select "service"
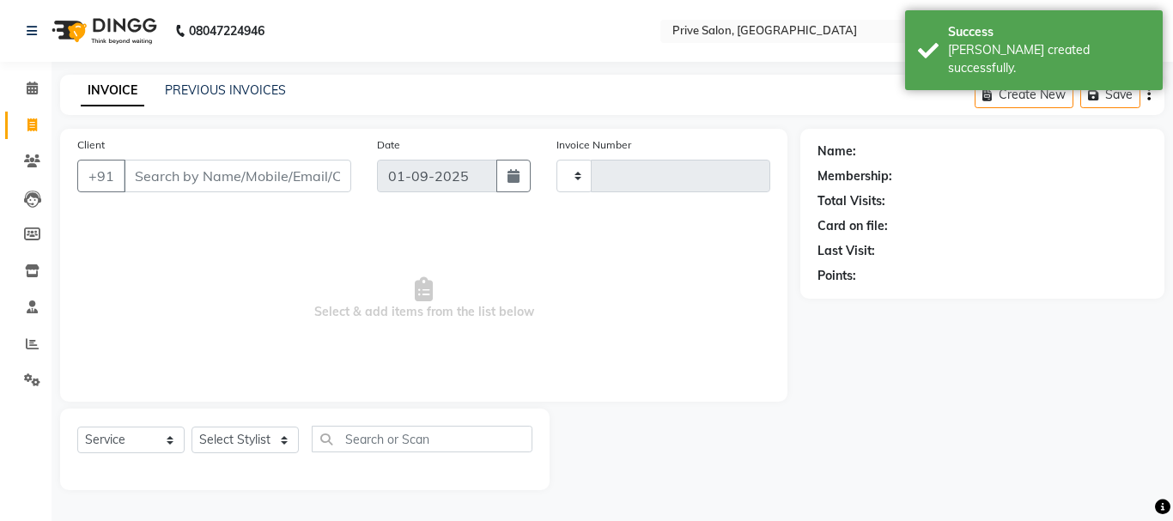
type input "7949"
select select "136"
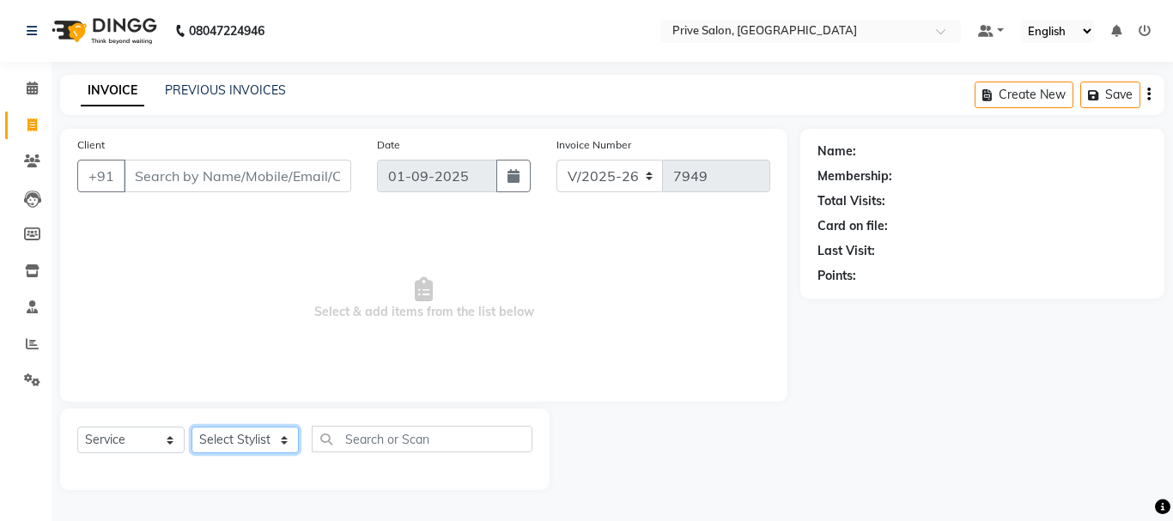
click at [286, 430] on select "Select Stylist amit ARJUN Atul FAIZAN FARDEEN GOLU harshit HITESH isha kapil kh…" at bounding box center [245, 440] width 107 height 27
select select "3992"
click at [192, 427] on select "Select Stylist amit ARJUN Atul FAIZAN FARDEEN GOLU harshit HITESH isha kapil kh…" at bounding box center [245, 440] width 107 height 27
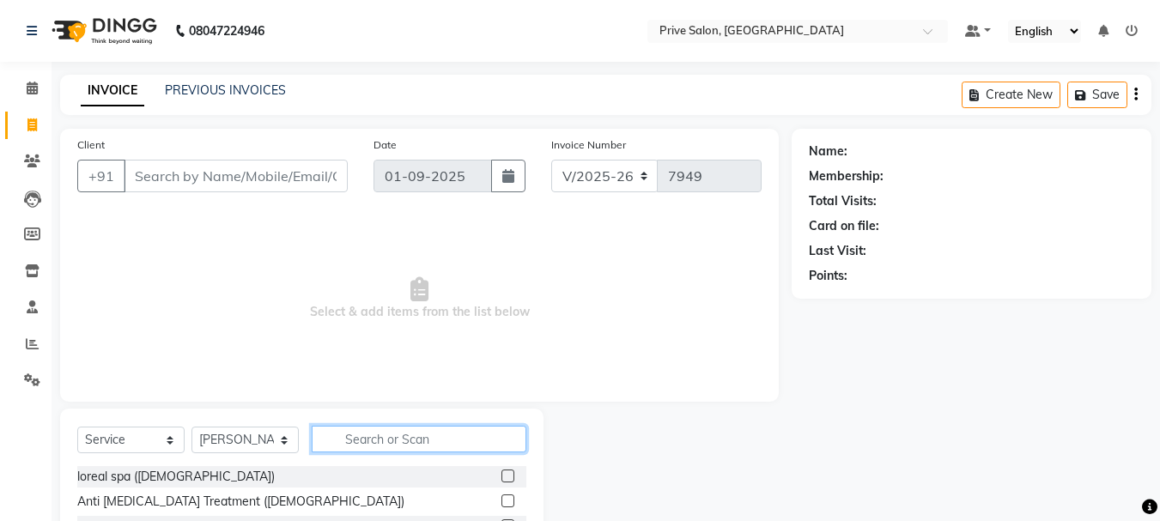
click at [368, 442] on input "text" at bounding box center [419, 439] width 215 height 27
type input "hair cu"
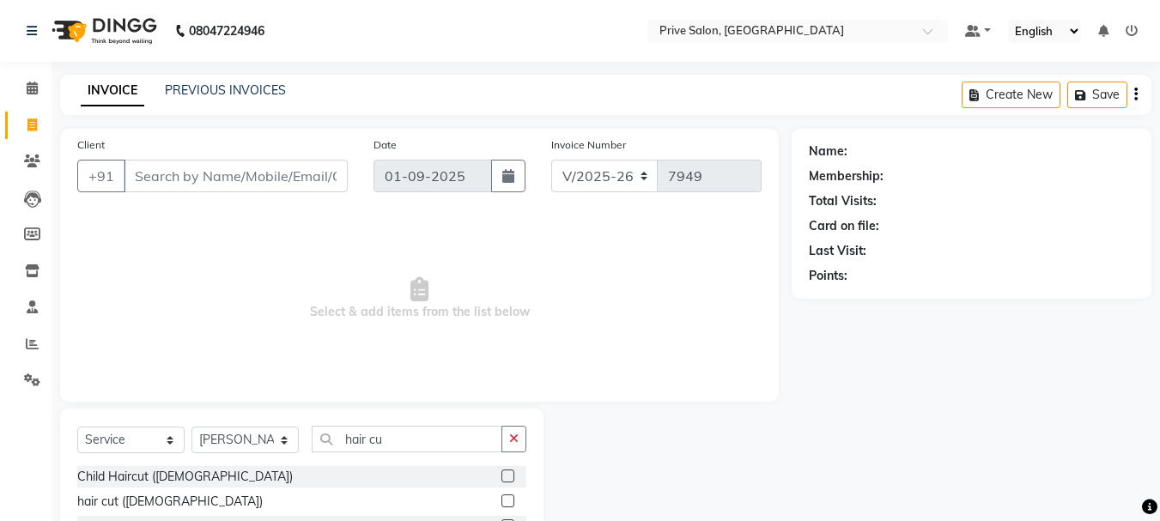
click at [511, 499] on label at bounding box center [508, 501] width 13 height 13
click at [511, 499] on input "checkbox" at bounding box center [507, 501] width 11 height 11
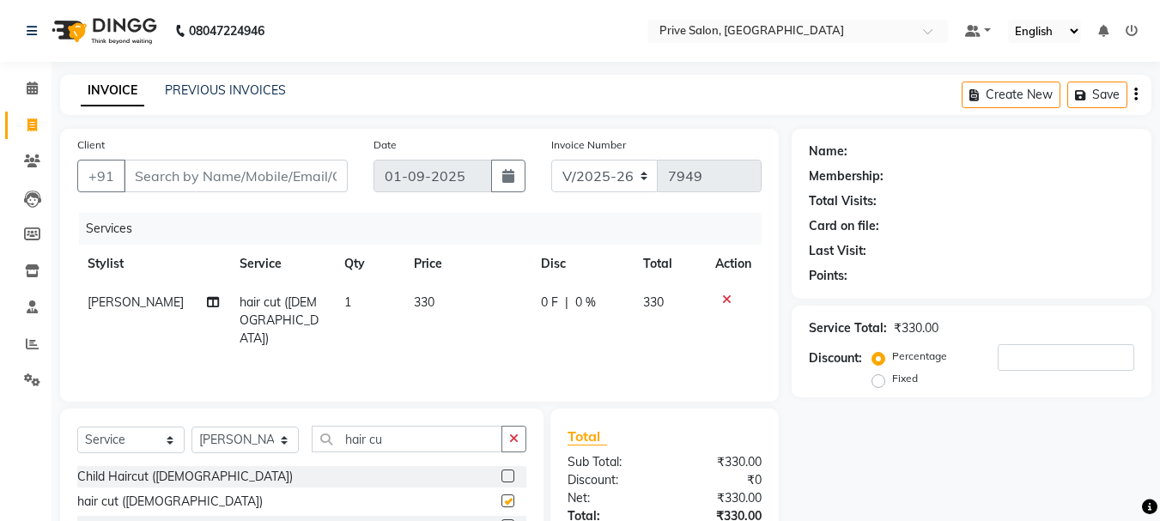
checkbox input "false"
click at [278, 183] on input "Client" at bounding box center [236, 176] width 224 height 33
type input "p"
type input "0"
type input "p"
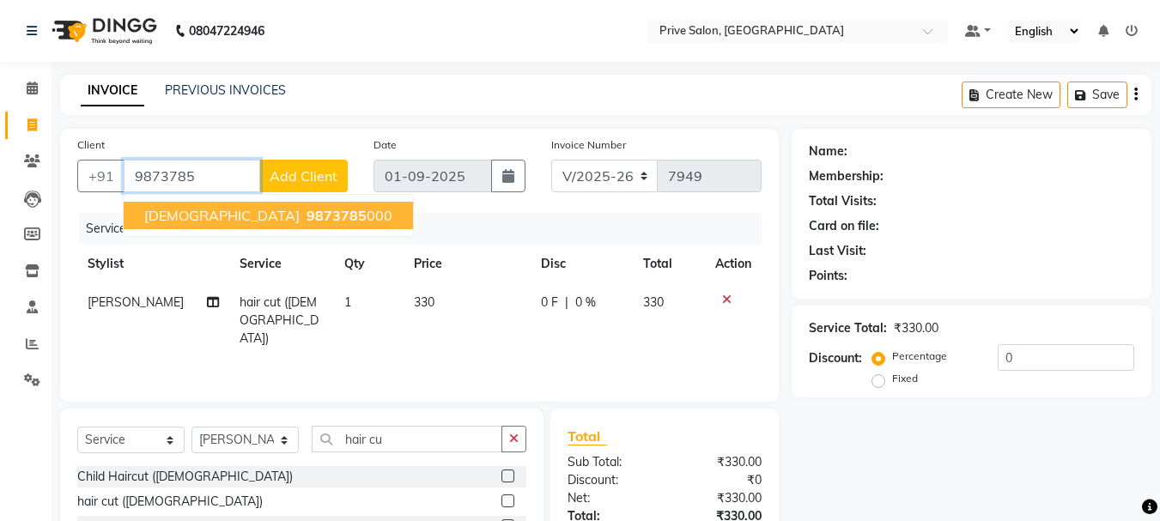
click at [303, 211] on ngb-highlight "9873785 000" at bounding box center [347, 215] width 89 height 17
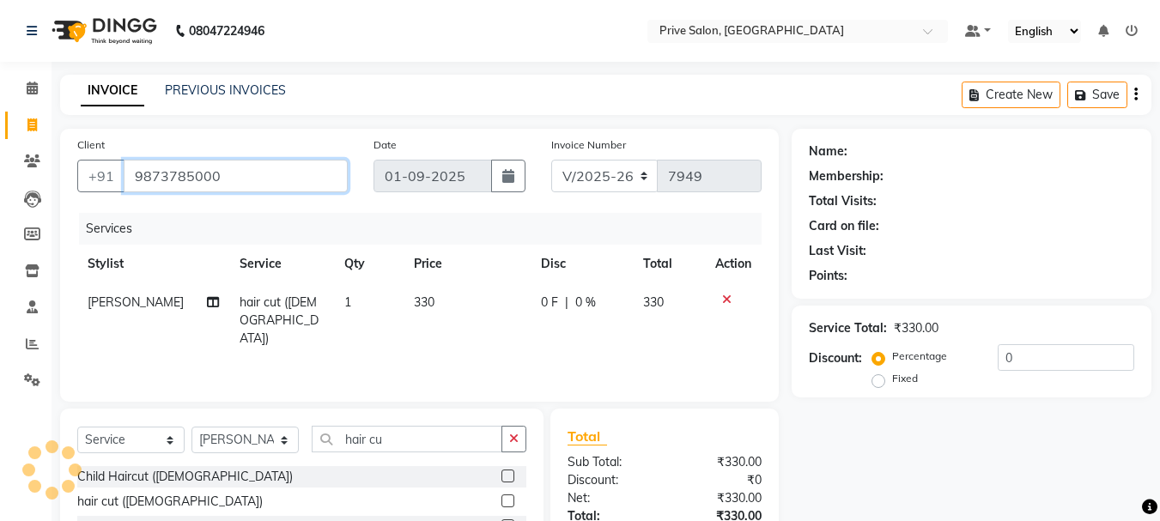
type input "9873785000"
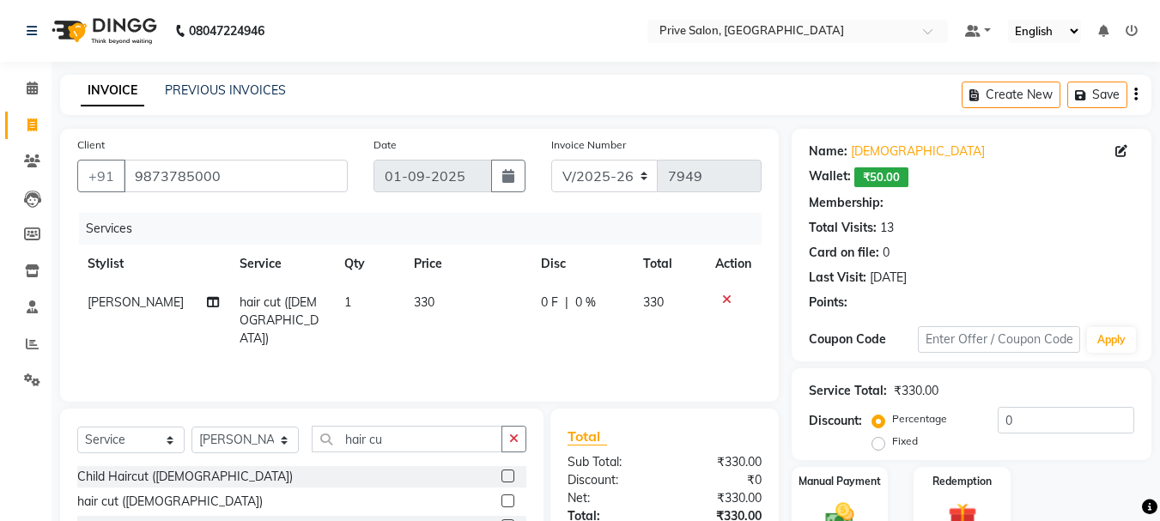
select select "1: Object"
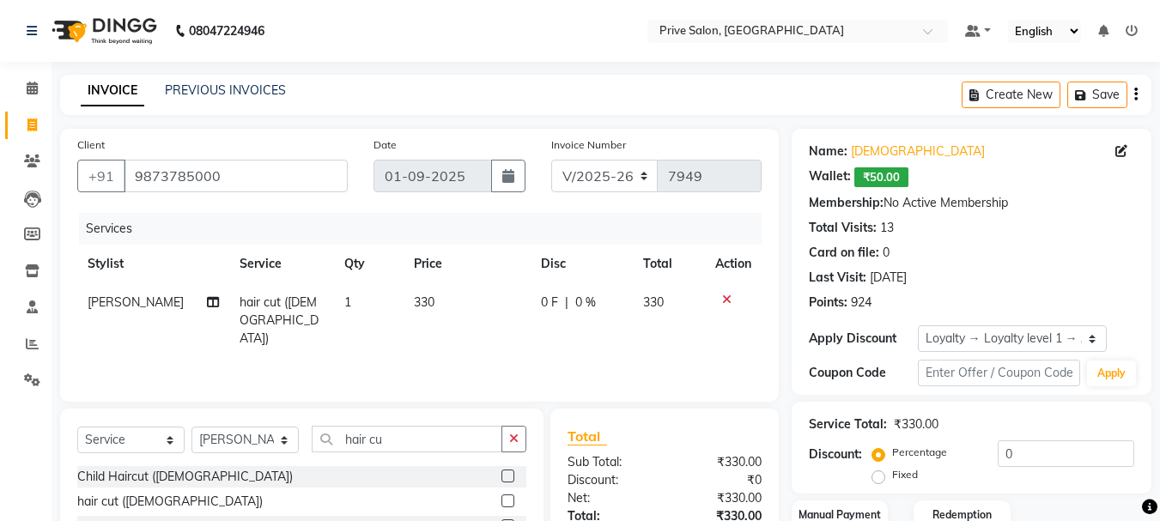
click at [507, 500] on label at bounding box center [508, 501] width 13 height 13
click at [507, 500] on input "checkbox" at bounding box center [507, 501] width 11 height 11
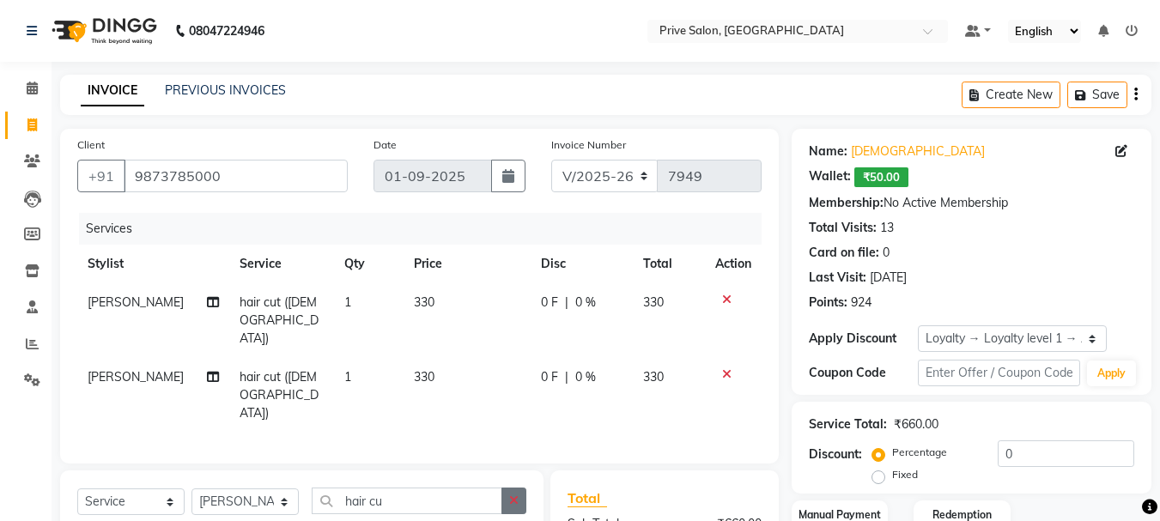
checkbox input "false"
click at [517, 495] on icon "button" at bounding box center [513, 501] width 9 height 12
click at [725, 368] on icon at bounding box center [726, 374] width 9 height 12
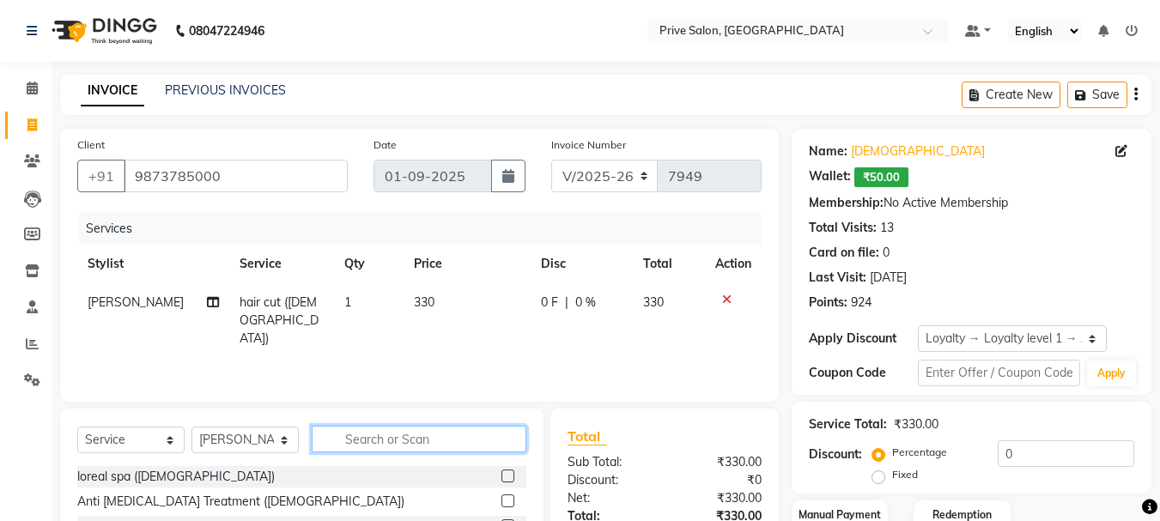
click at [397, 435] on input "text" at bounding box center [419, 439] width 215 height 27
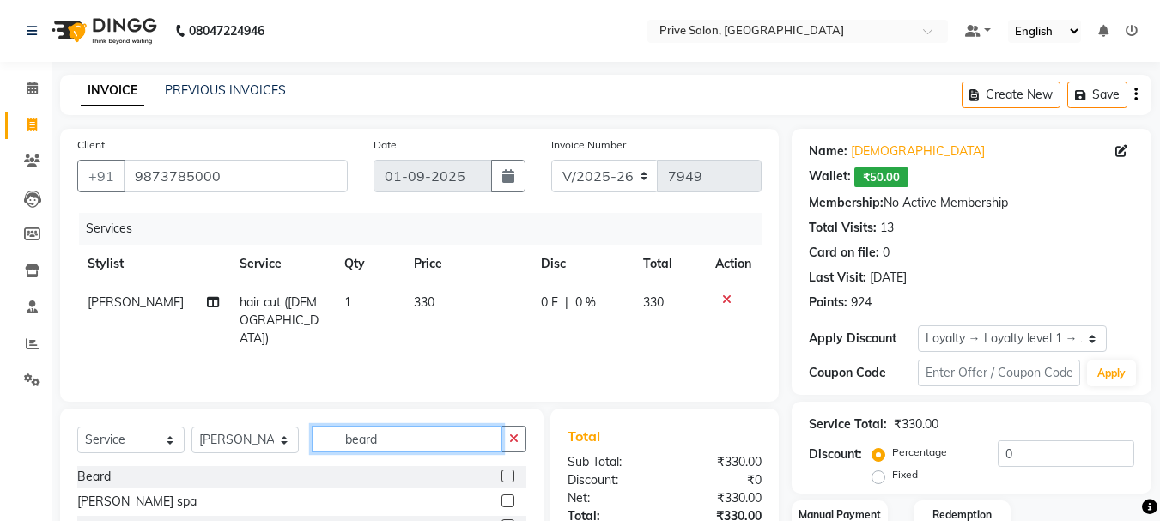
type input "beard"
click at [505, 478] on label at bounding box center [508, 476] width 13 height 13
click at [505, 478] on input "checkbox" at bounding box center [507, 477] width 11 height 11
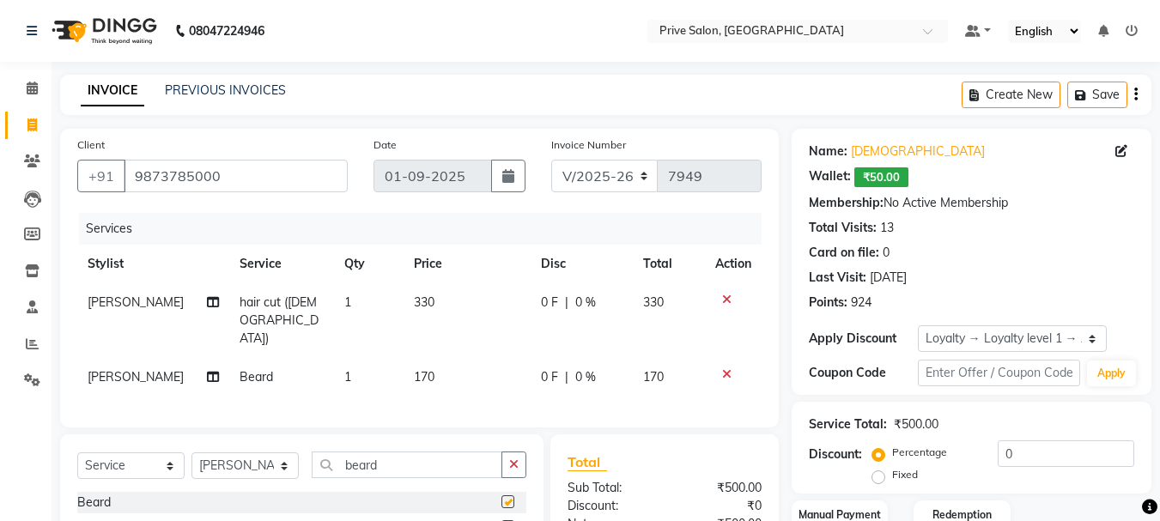
checkbox input "false"
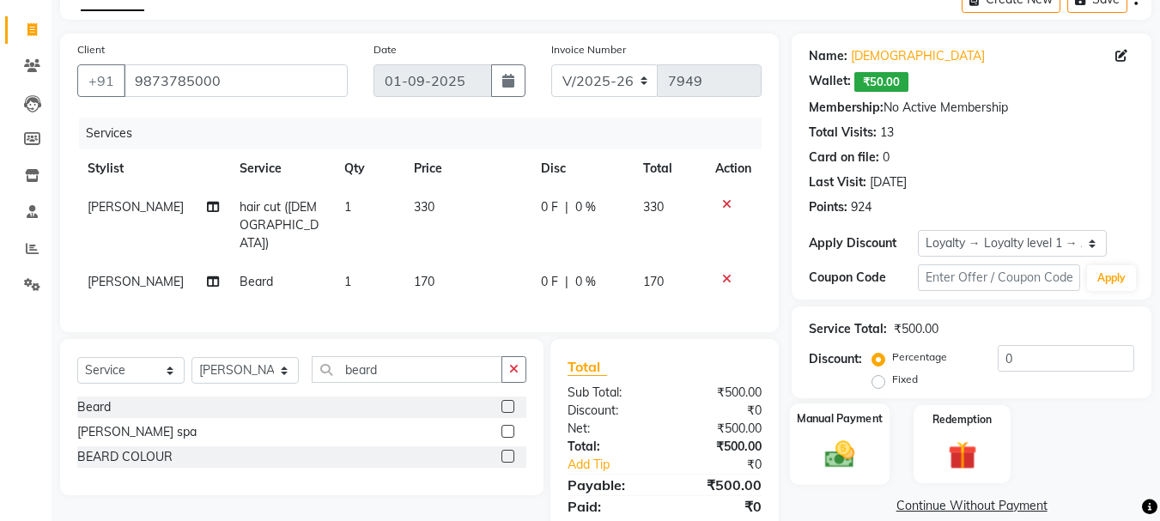
click at [848, 440] on img at bounding box center [840, 454] width 48 height 34
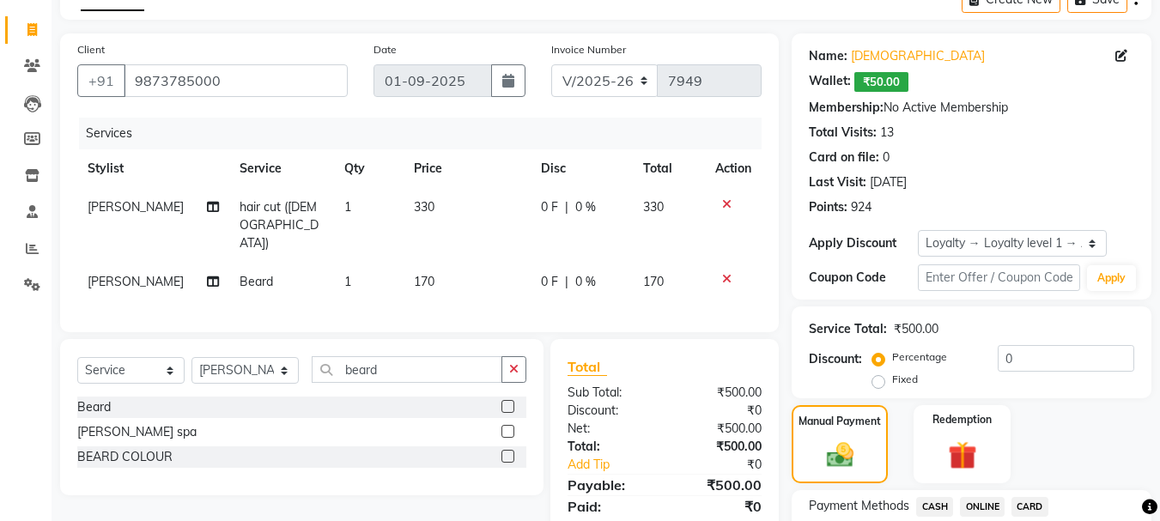
click at [940, 501] on span "CASH" at bounding box center [935, 507] width 37 height 20
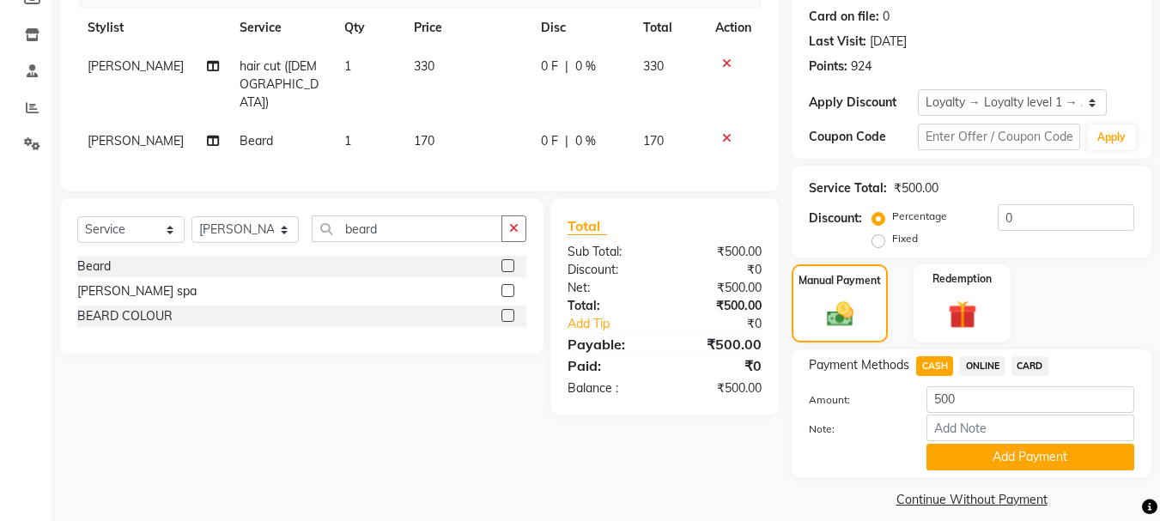
click at [1074, 476] on div "Payment Methods CASH ONLINE CARD Amount: 500 Note: Add Payment" at bounding box center [972, 414] width 360 height 128
click at [1069, 460] on button "Add Payment" at bounding box center [1031, 457] width 208 height 27
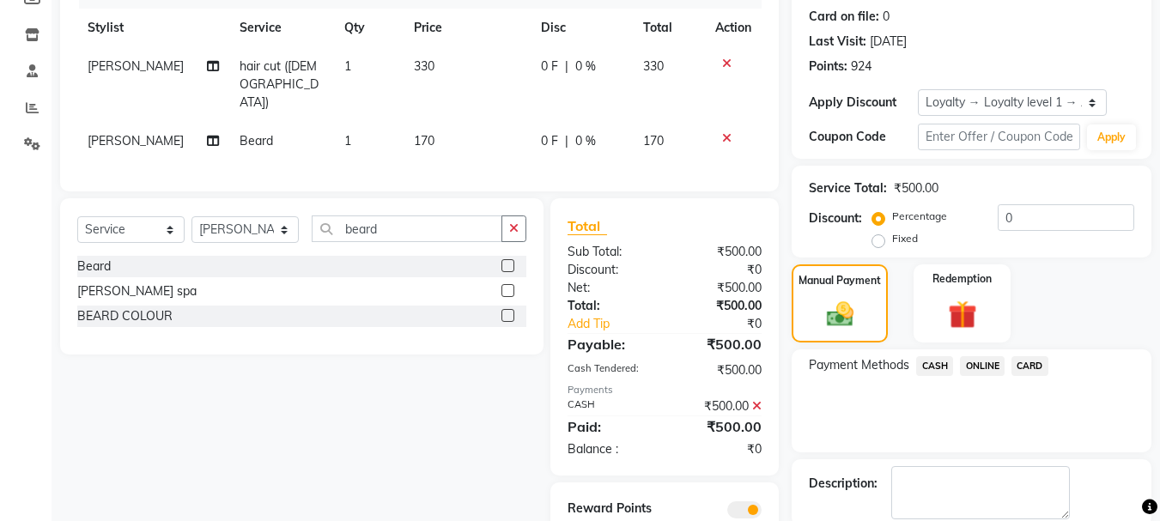
scroll to position [326, 0]
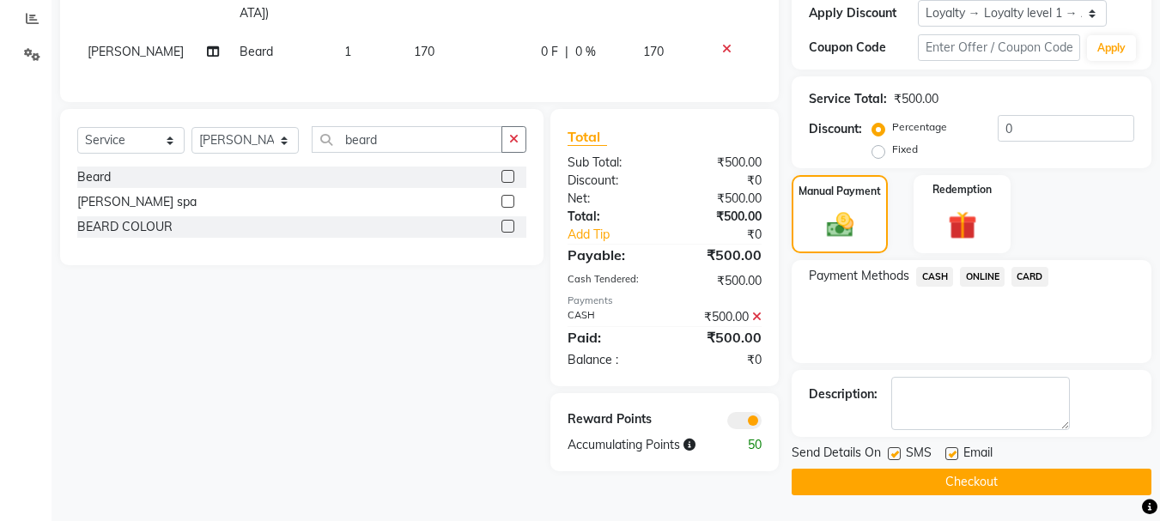
click at [1004, 485] on button "Checkout" at bounding box center [972, 482] width 360 height 27
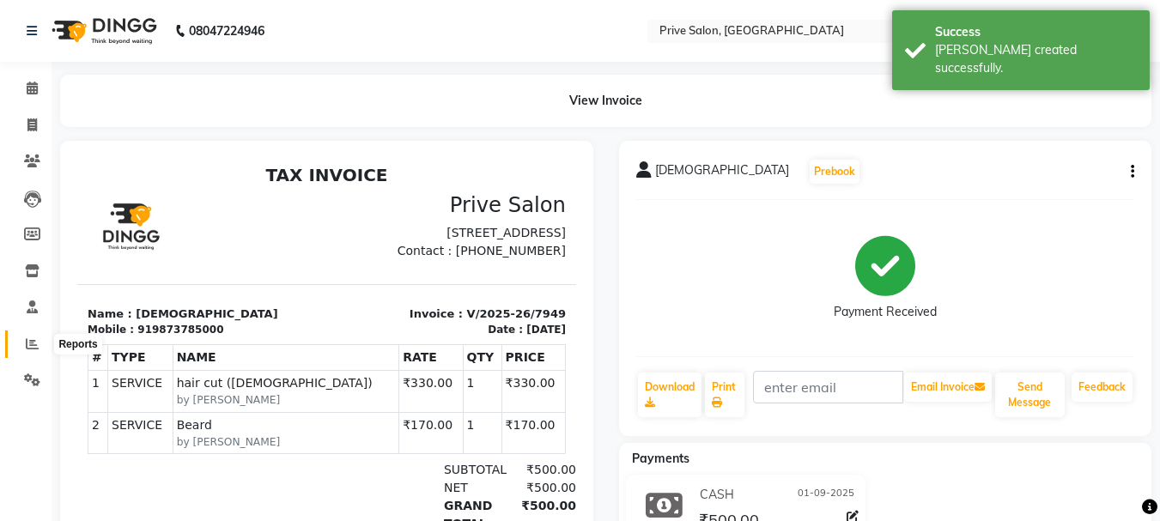
click at [30, 345] on icon at bounding box center [32, 344] width 13 height 13
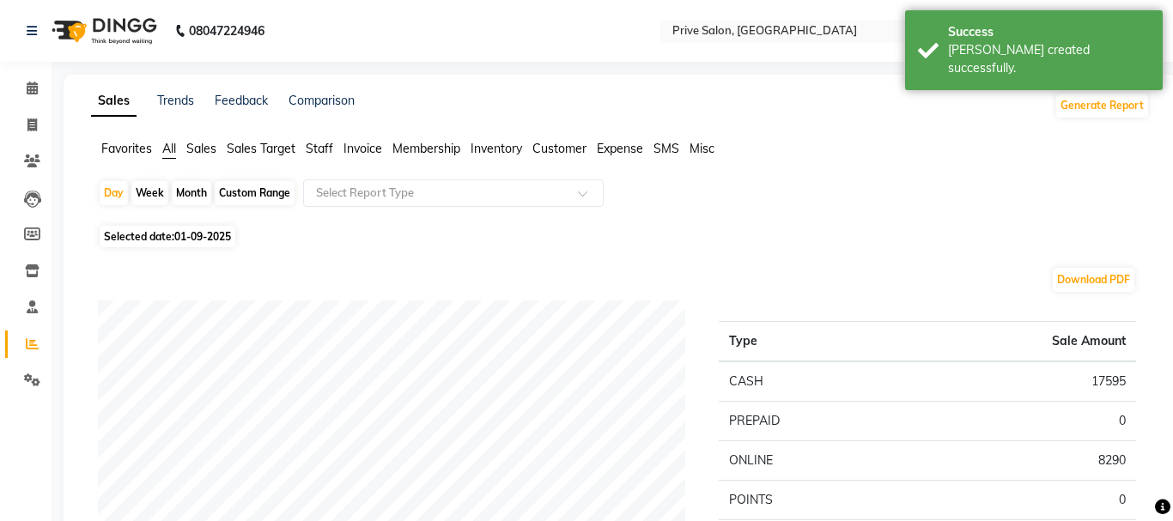
click at [320, 140] on li "Staff" at bounding box center [319, 149] width 27 height 18
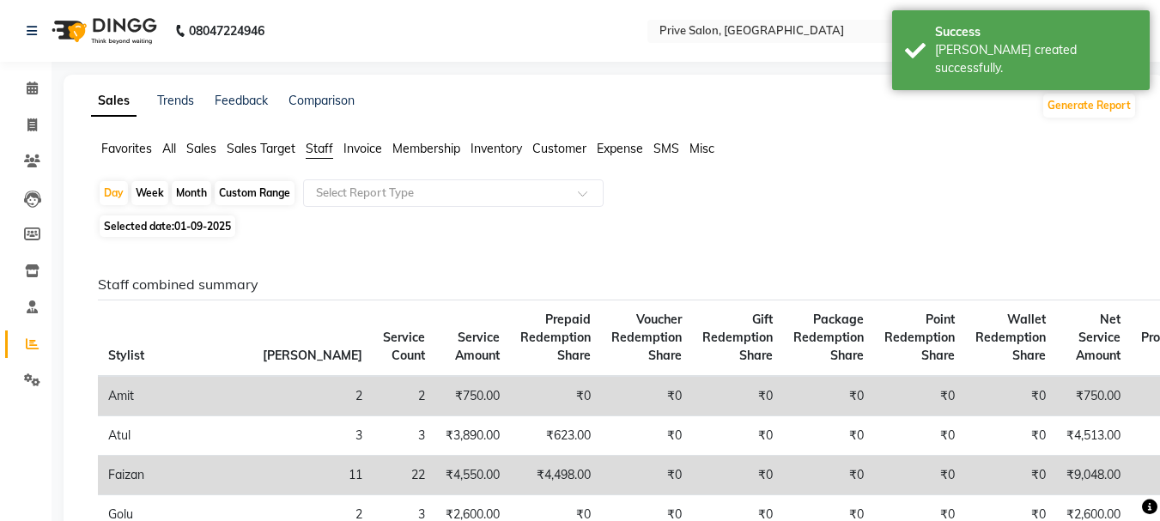
click at [320, 149] on span "Staff" at bounding box center [319, 148] width 27 height 15
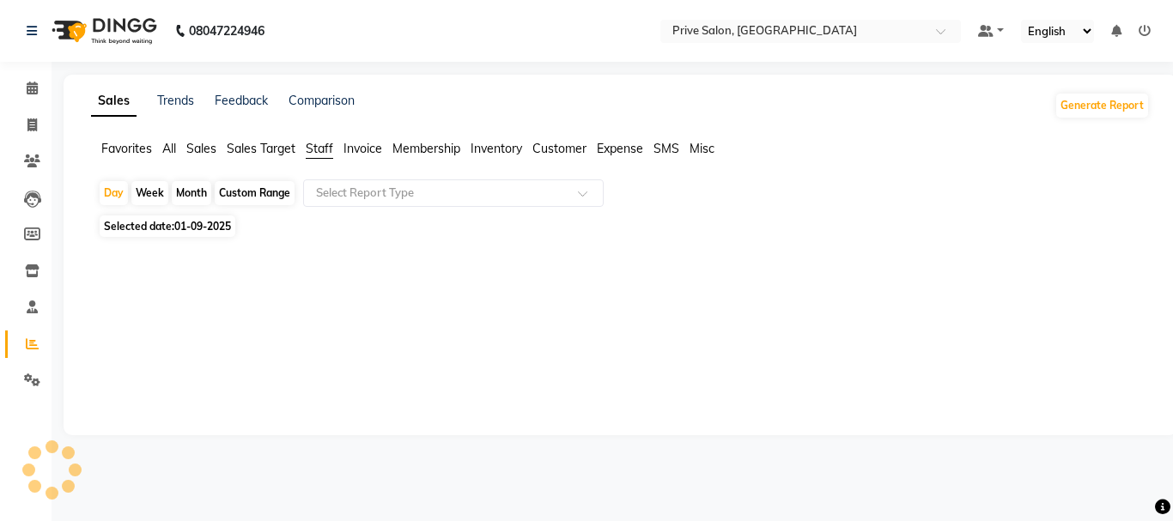
click at [313, 152] on span "Staff" at bounding box center [319, 148] width 27 height 15
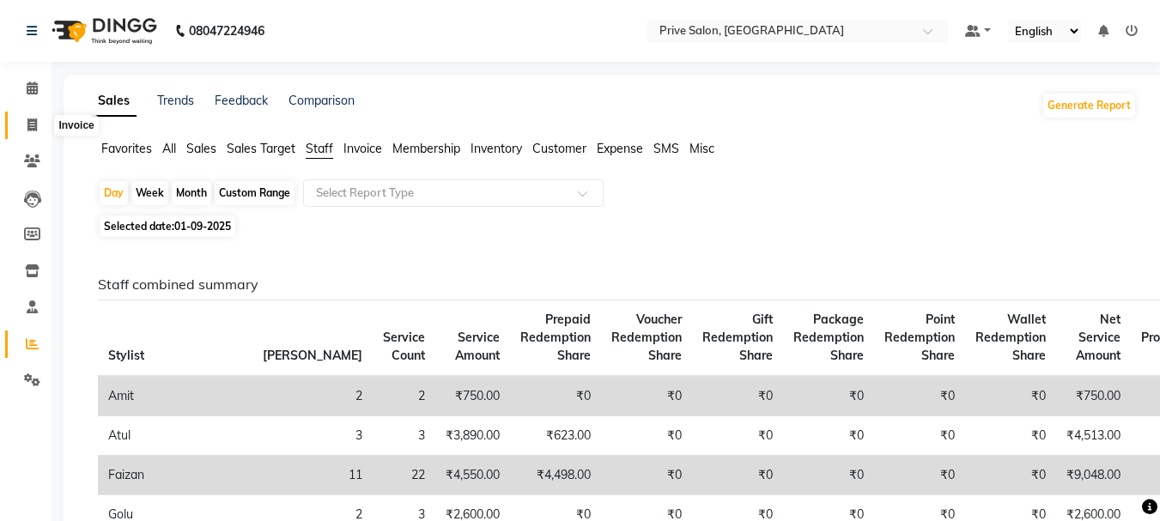
click at [31, 125] on icon at bounding box center [31, 125] width 9 height 13
select select "service"
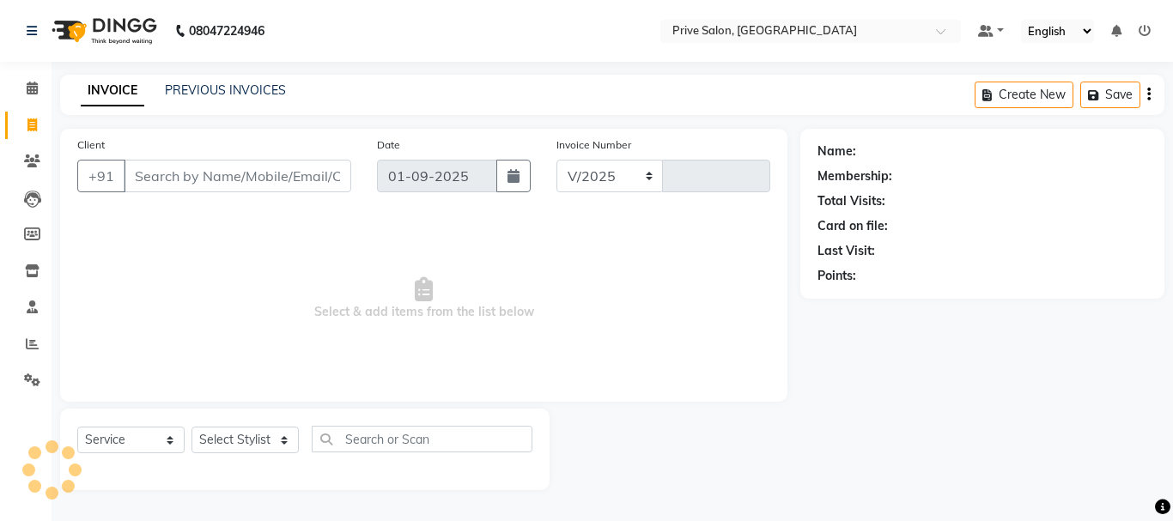
select select "136"
type input "7951"
click at [254, 85] on link "PREVIOUS INVOICES" at bounding box center [225, 89] width 121 height 15
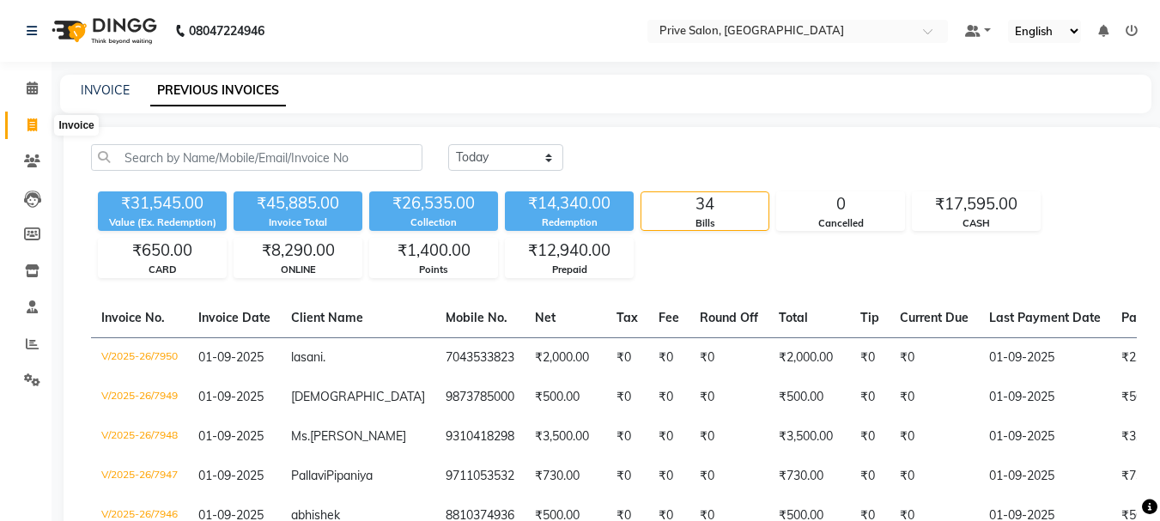
click at [23, 123] on span at bounding box center [32, 126] width 30 height 20
select select "service"
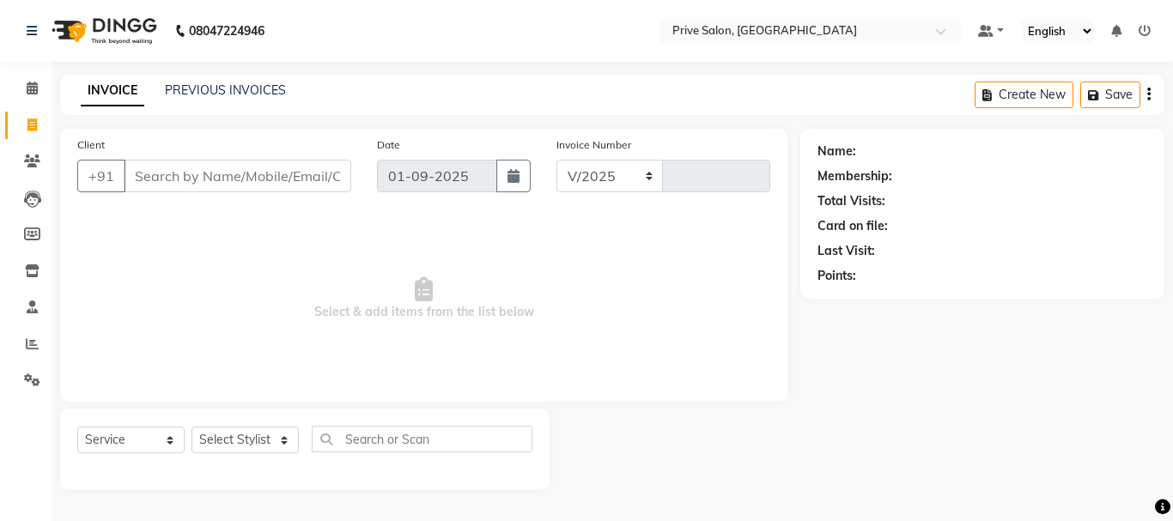
select select "136"
type input "7951"
click at [196, 170] on input "Client" at bounding box center [238, 176] width 228 height 33
type input "b"
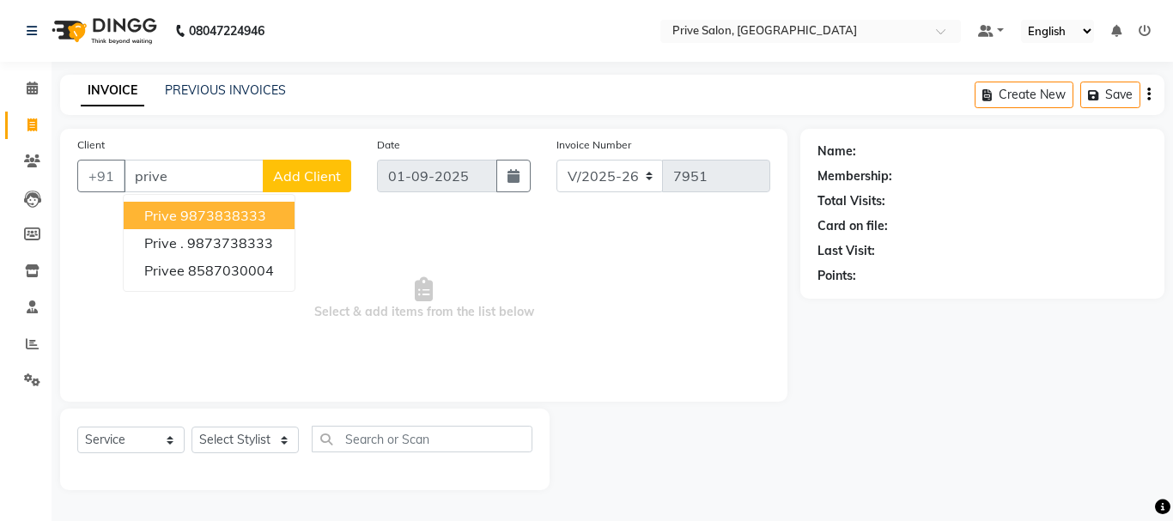
click at [205, 214] on ngb-highlight "9873838333" at bounding box center [223, 215] width 86 height 17
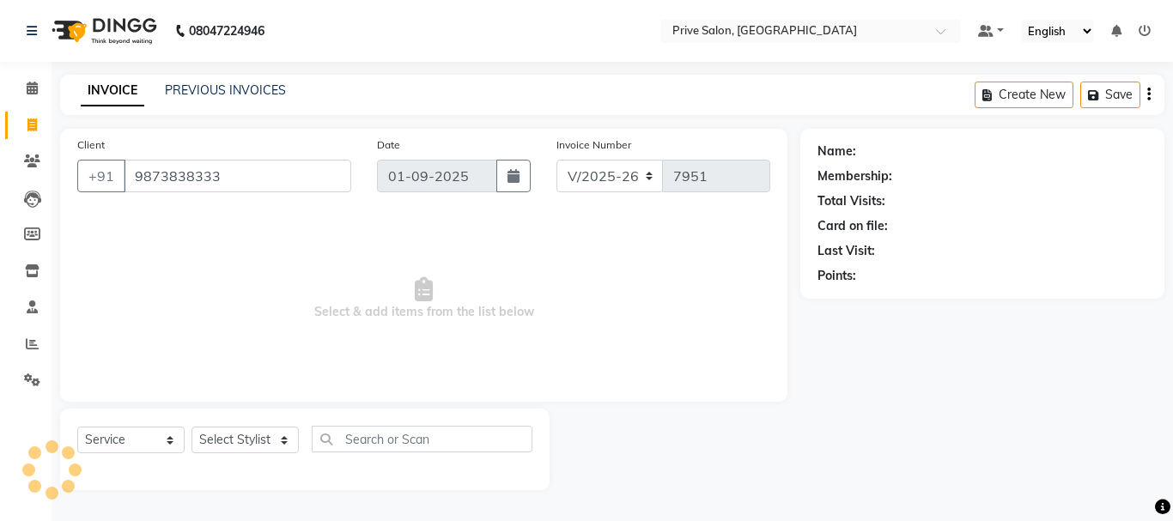
type input "9873838333"
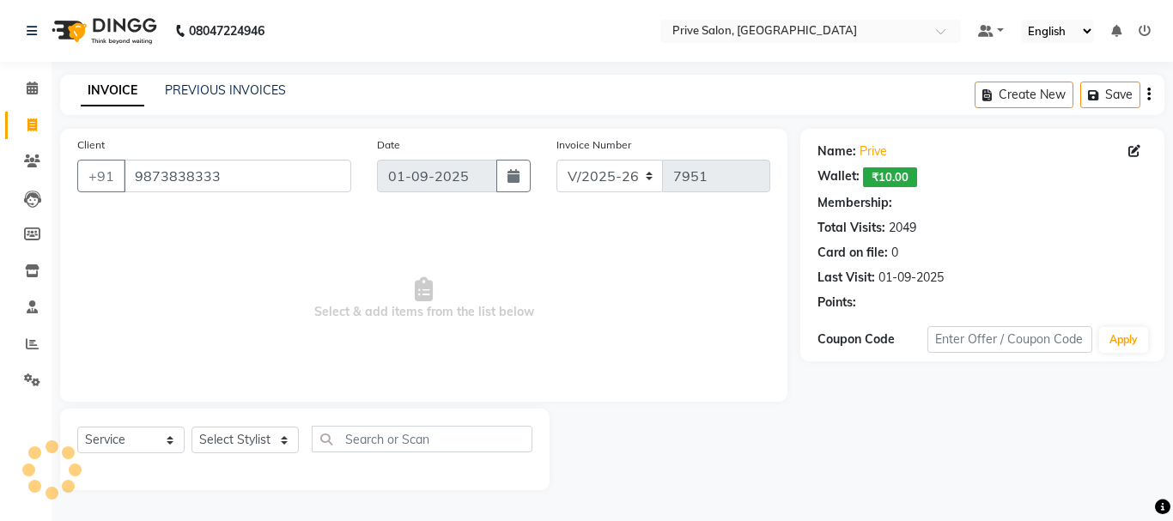
select select "1: Object"
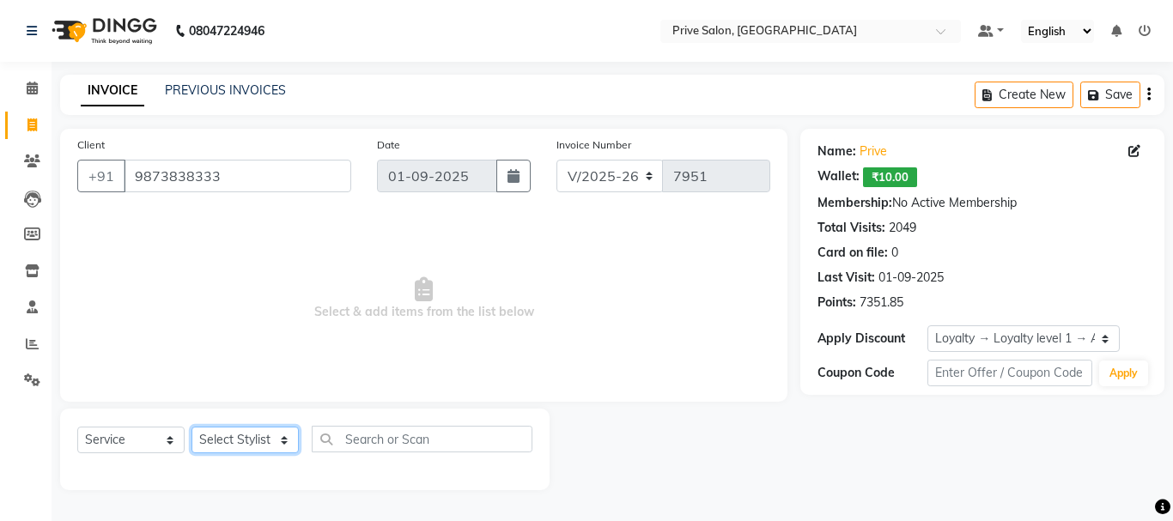
click at [262, 441] on select "Select Stylist amit ARJUN Atul FAIZAN FARDEEN GOLU harshit HITESH isha kapil kh…" at bounding box center [245, 440] width 107 height 27
select select "44179"
click at [192, 427] on select "Select Stylist amit ARJUN Atul FAIZAN FARDEEN GOLU harshit HITESH isha kapil kh…" at bounding box center [245, 440] width 107 height 27
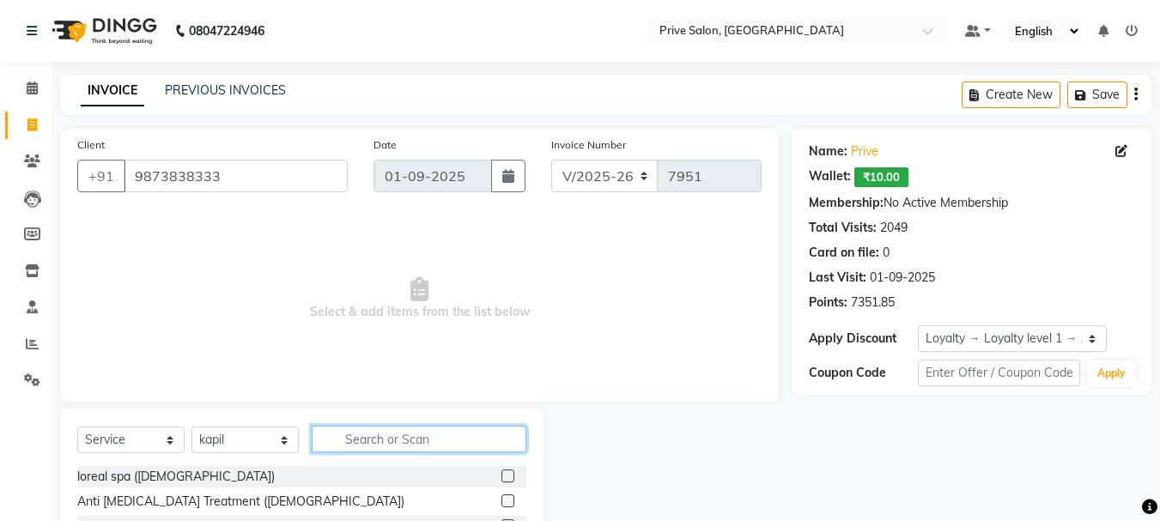
click at [371, 442] on input "text" at bounding box center [419, 439] width 215 height 27
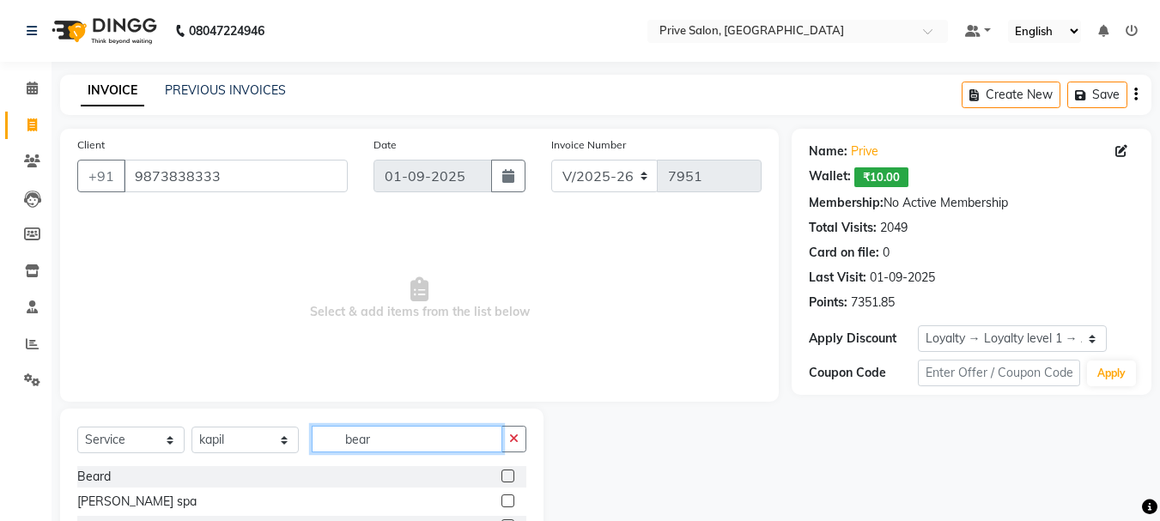
type input "bear"
click at [506, 475] on label at bounding box center [508, 476] width 13 height 13
click at [506, 475] on input "checkbox" at bounding box center [507, 477] width 11 height 11
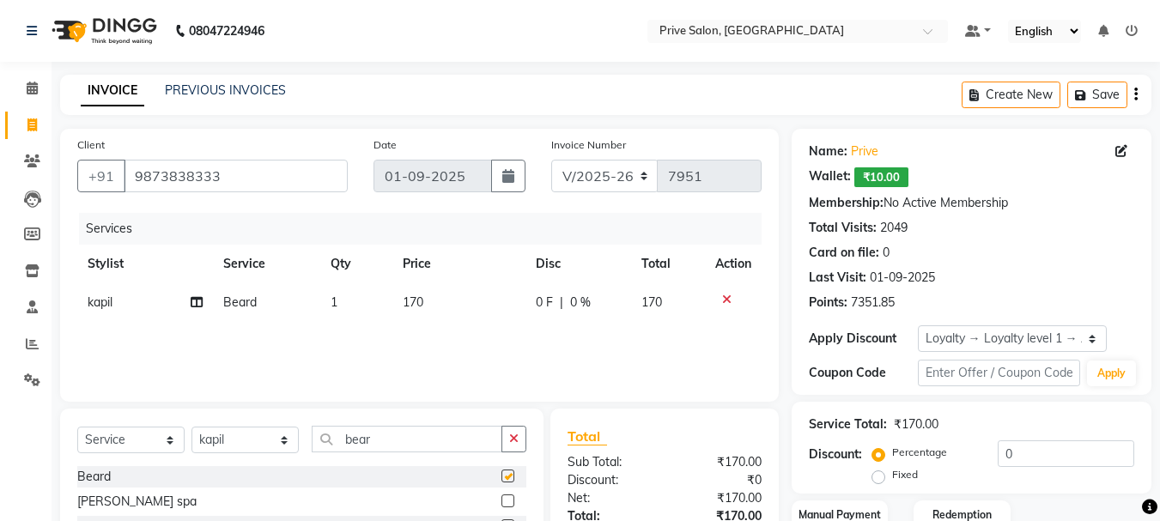
checkbox input "false"
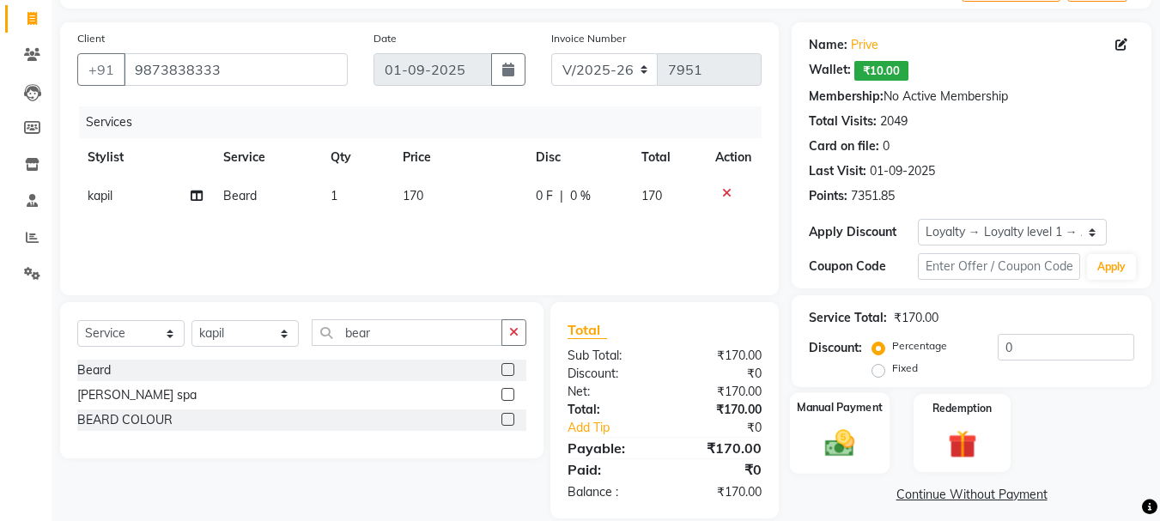
click at [833, 444] on img at bounding box center [840, 443] width 48 height 34
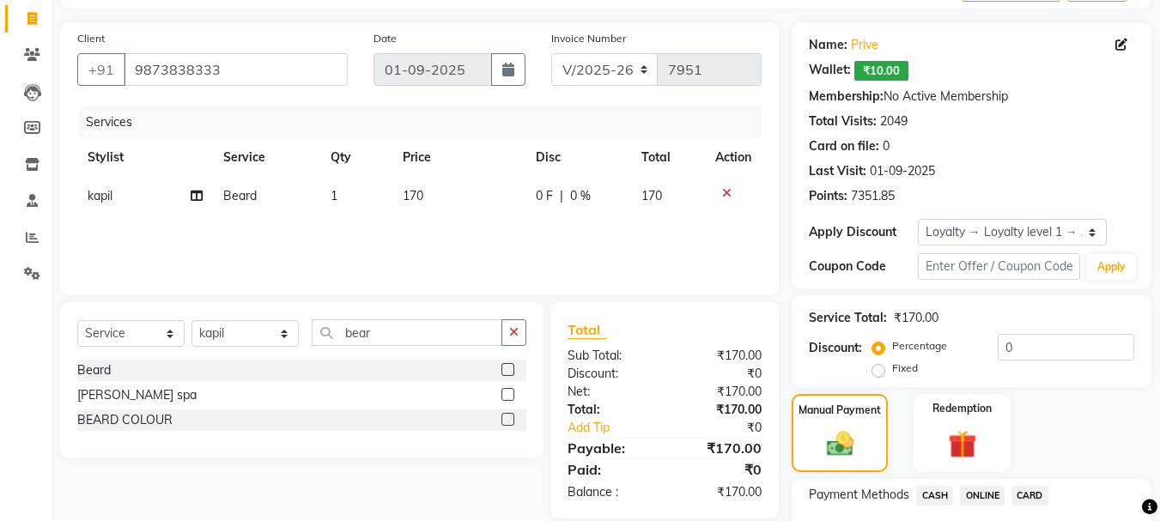
scroll to position [173, 0]
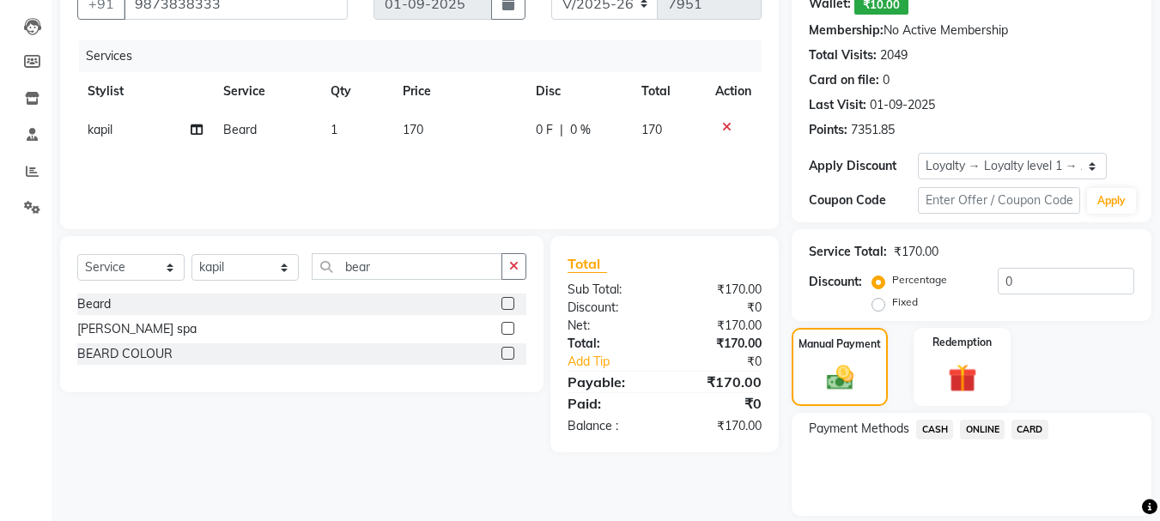
click at [937, 426] on span "CASH" at bounding box center [935, 430] width 37 height 20
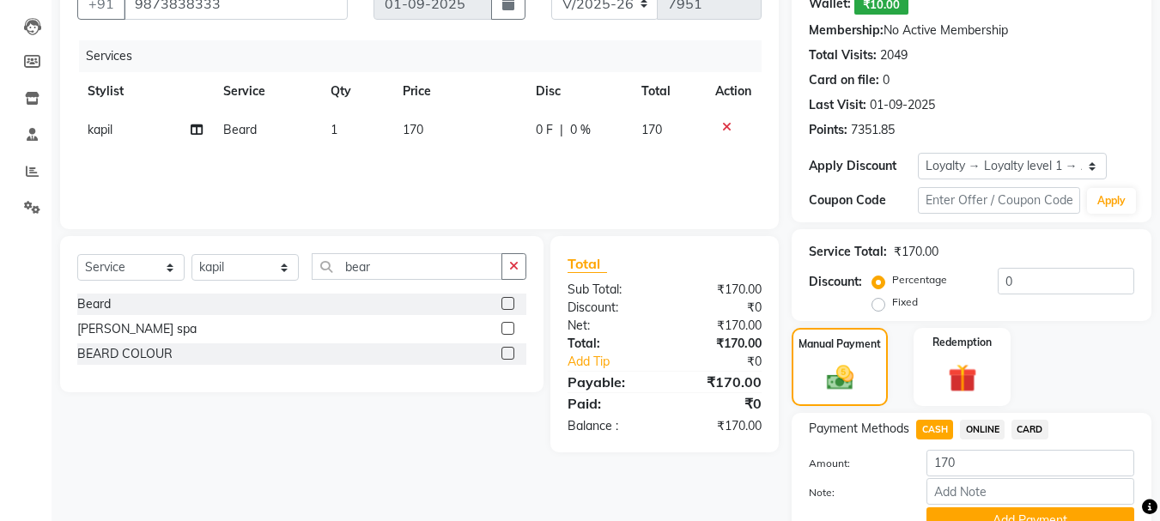
scroll to position [253, 0]
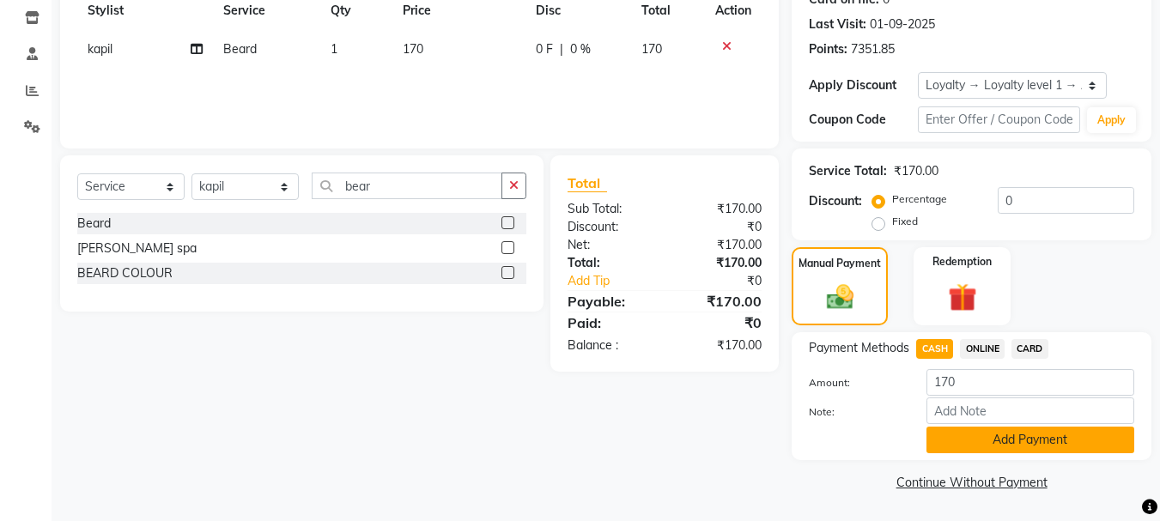
click at [1023, 438] on button "Add Payment" at bounding box center [1031, 440] width 208 height 27
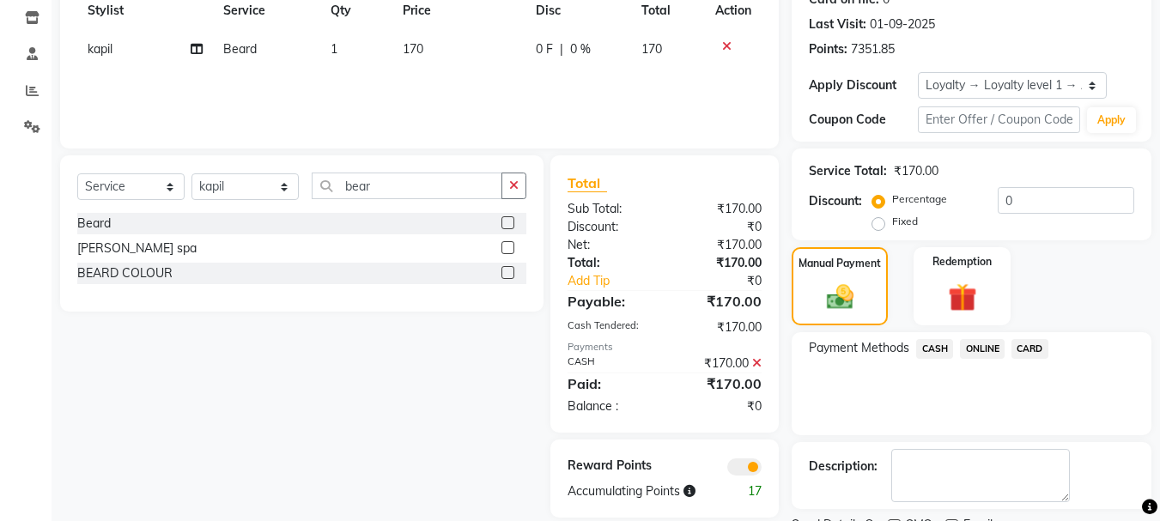
scroll to position [310, 0]
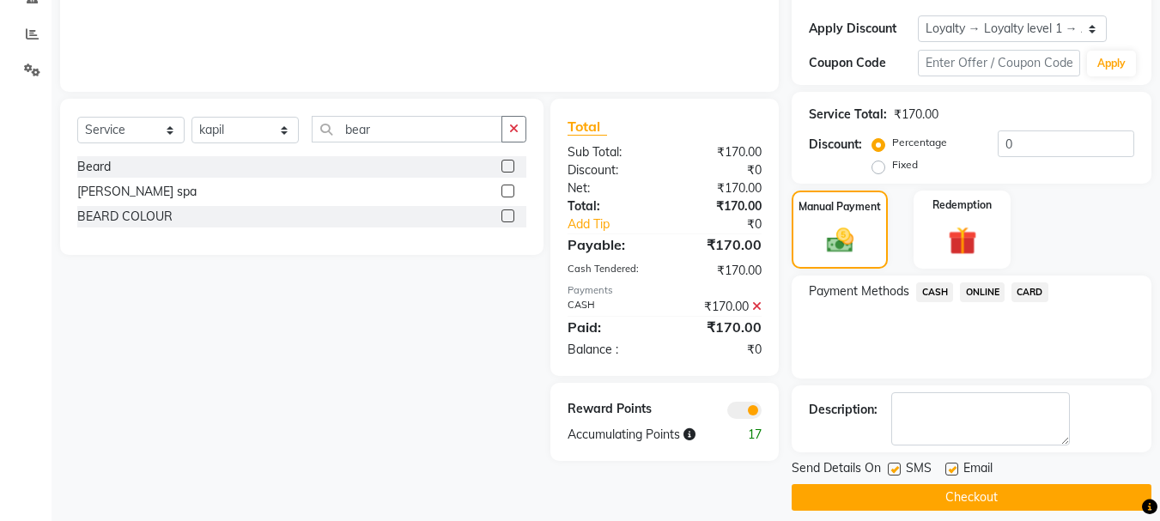
click at [1003, 492] on button "Checkout" at bounding box center [972, 497] width 360 height 27
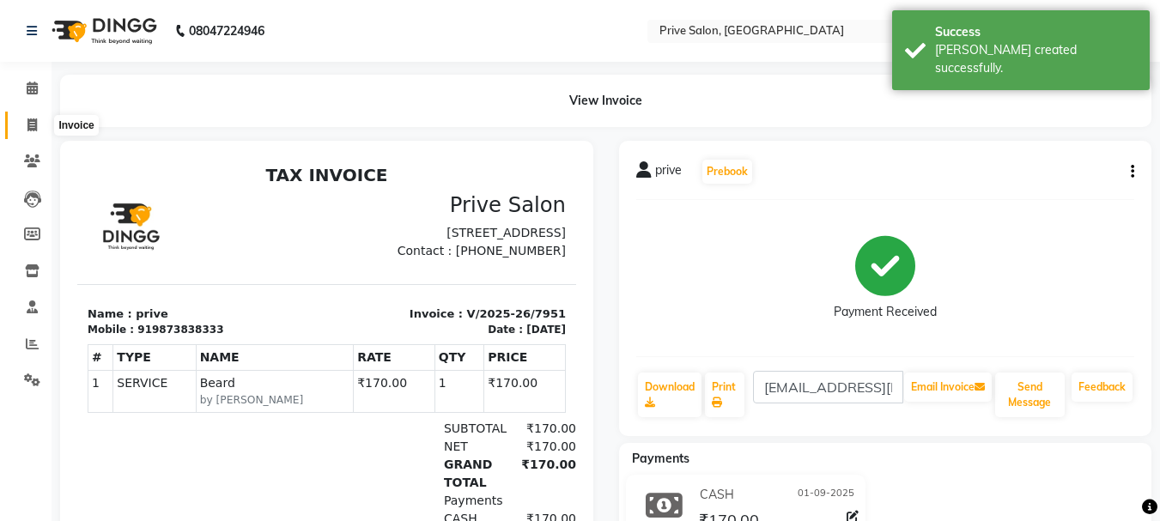
click at [29, 129] on icon at bounding box center [31, 125] width 9 height 13
select select "service"
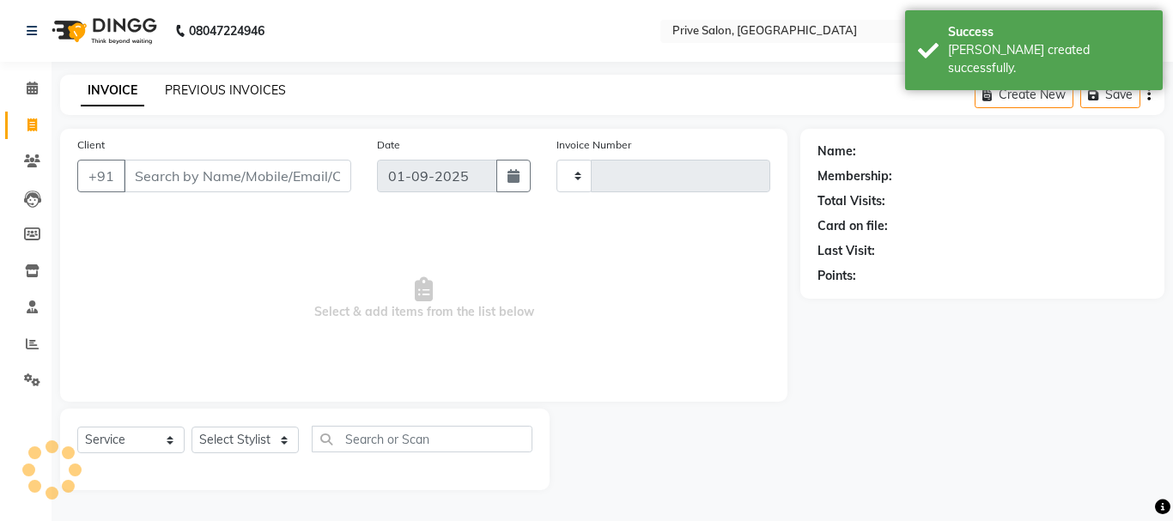
type input "7952"
select select "136"
click at [189, 92] on link "PREVIOUS INVOICES" at bounding box center [225, 89] width 121 height 15
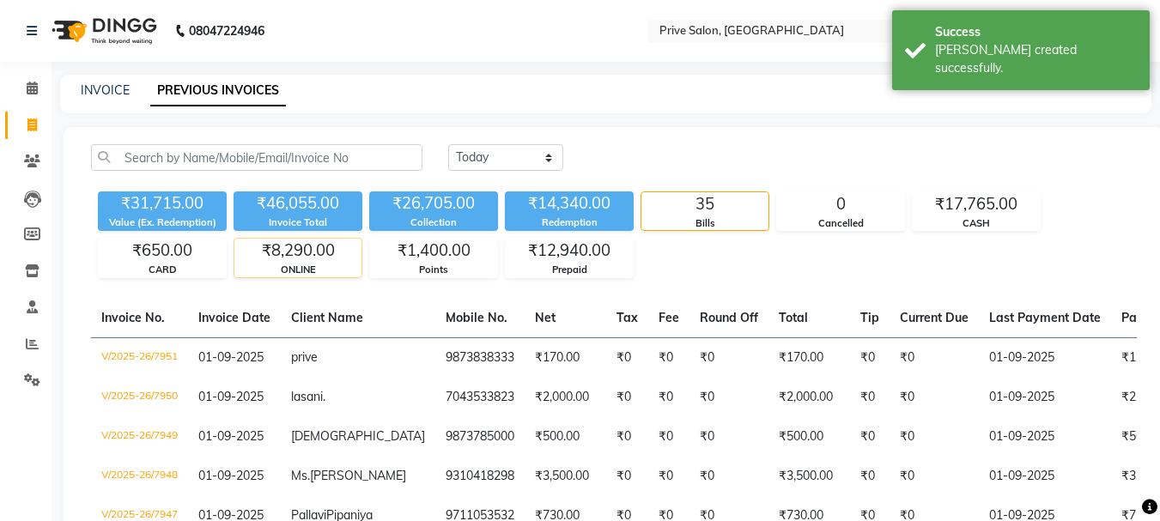
click at [278, 260] on div "₹8,290.00" at bounding box center [297, 251] width 127 height 24
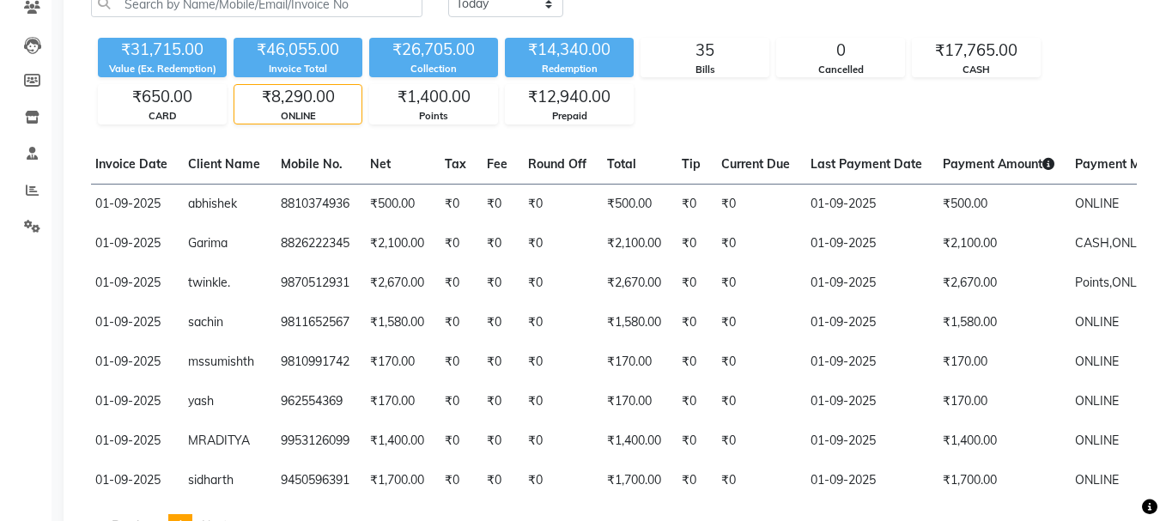
scroll to position [18, 0]
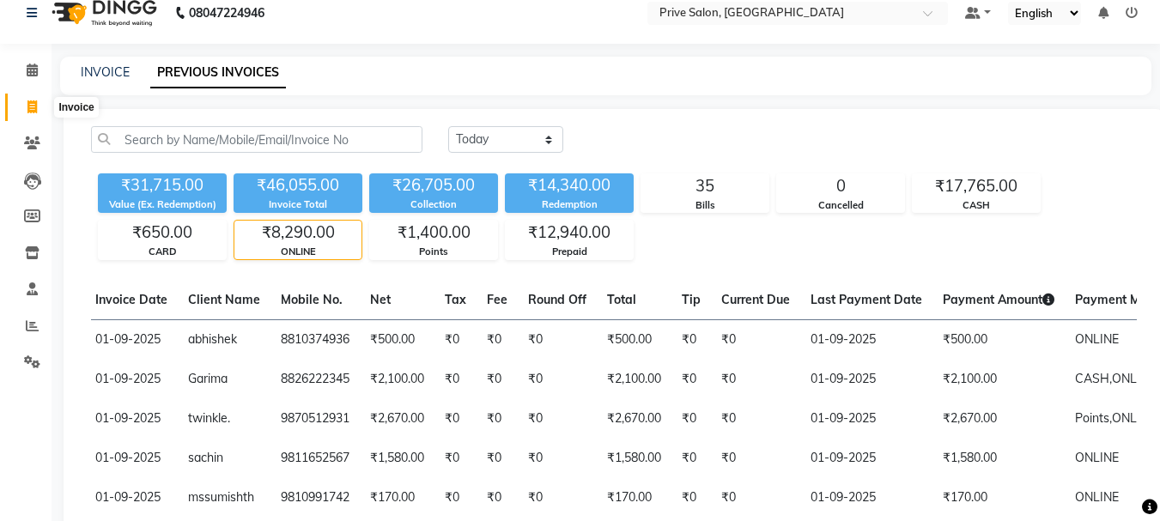
click at [27, 110] on icon at bounding box center [31, 106] width 9 height 13
select select "service"
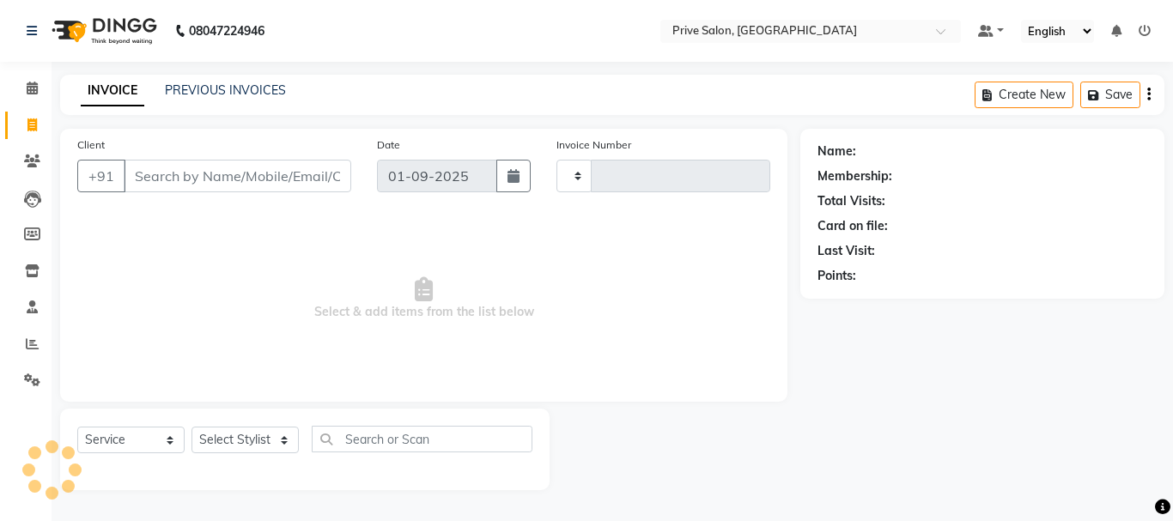
type input "7952"
select select "136"
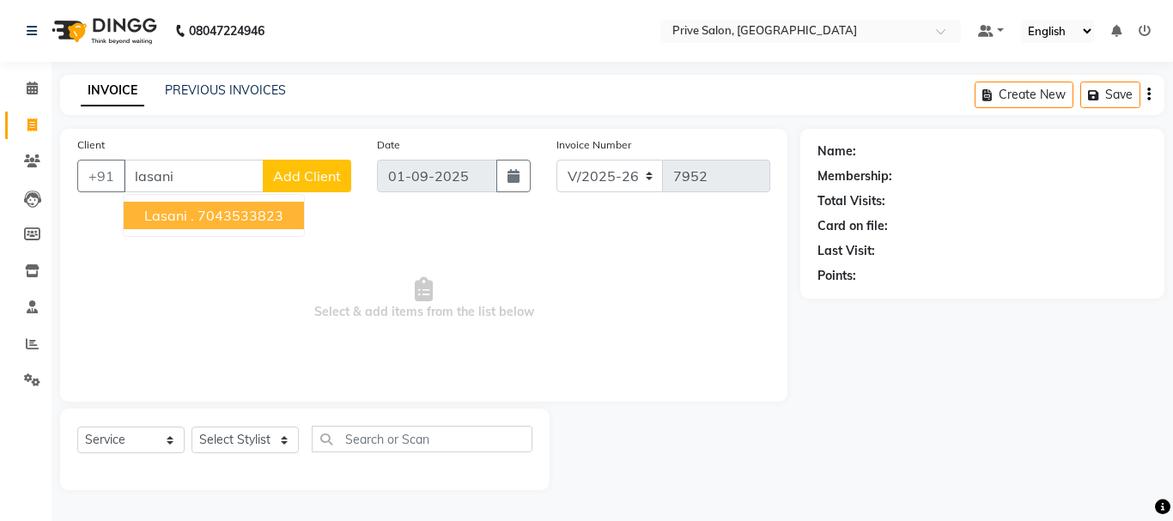
click at [192, 210] on span "lasani ." at bounding box center [169, 215] width 50 height 17
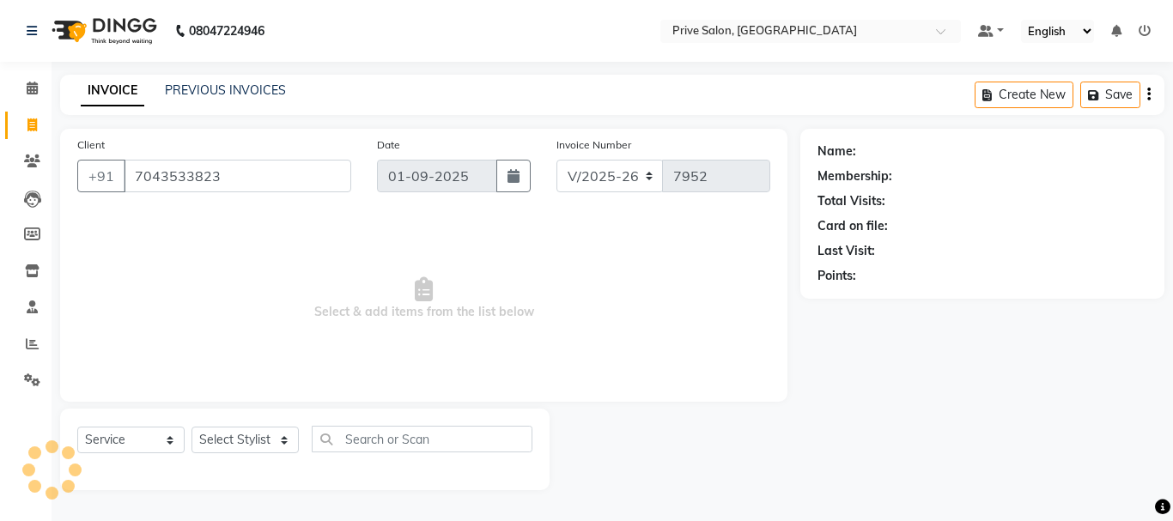
type input "7043533823"
select select "1: Object"
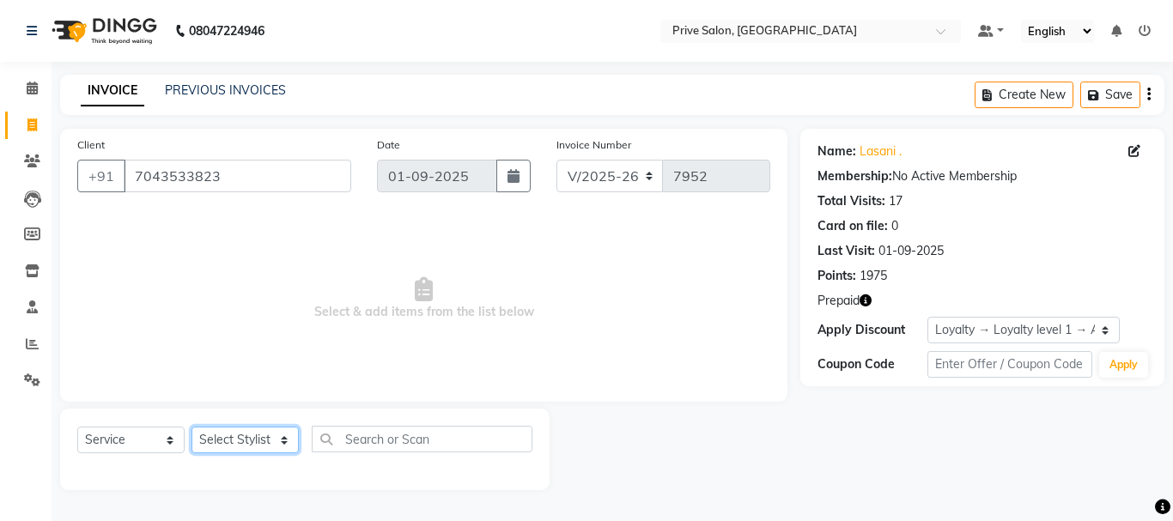
click at [251, 439] on select "Select Stylist amit ARJUN Atul FAIZAN FARDEEN GOLU harshit HITESH isha kapil kh…" at bounding box center [245, 440] width 107 height 27
select select "77212"
click at [192, 427] on select "Select Stylist amit ARJUN Atul FAIZAN FARDEEN GOLU harshit HITESH isha kapil kh…" at bounding box center [245, 440] width 107 height 27
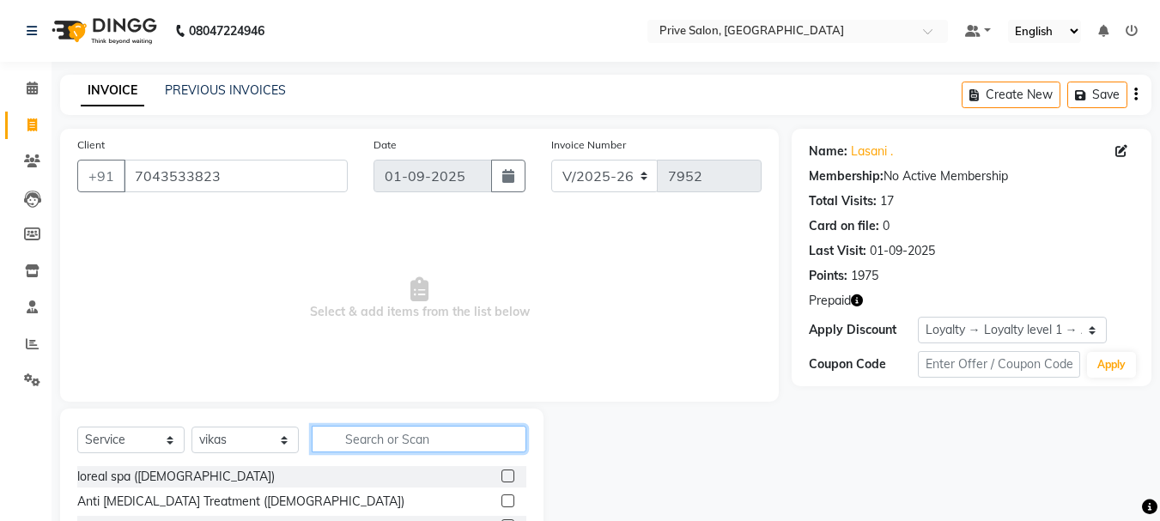
click at [418, 441] on input "text" at bounding box center [419, 439] width 215 height 27
type input "deep"
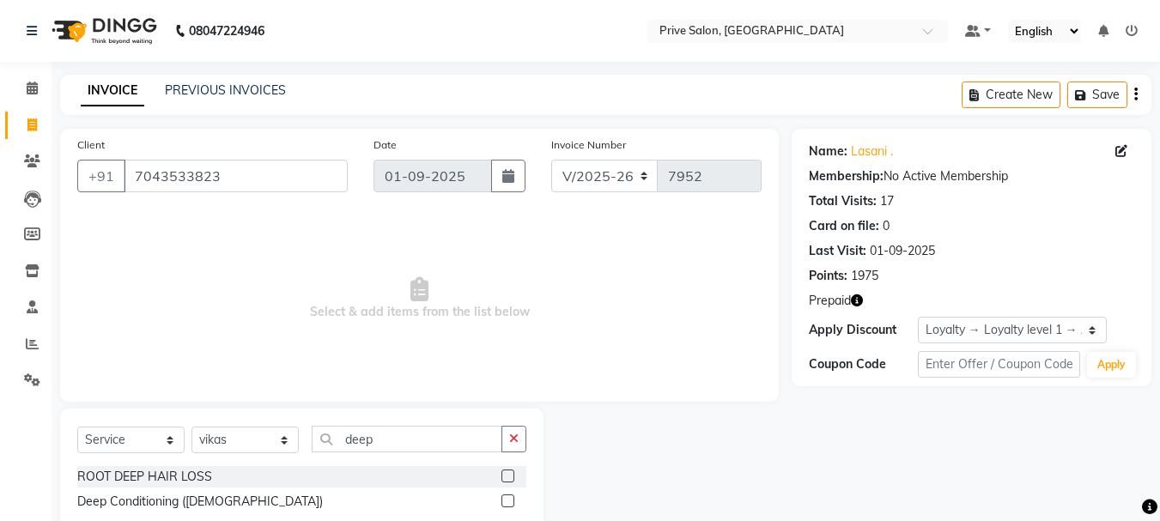
click at [509, 504] on label at bounding box center [508, 501] width 13 height 13
click at [509, 504] on input "checkbox" at bounding box center [507, 501] width 11 height 11
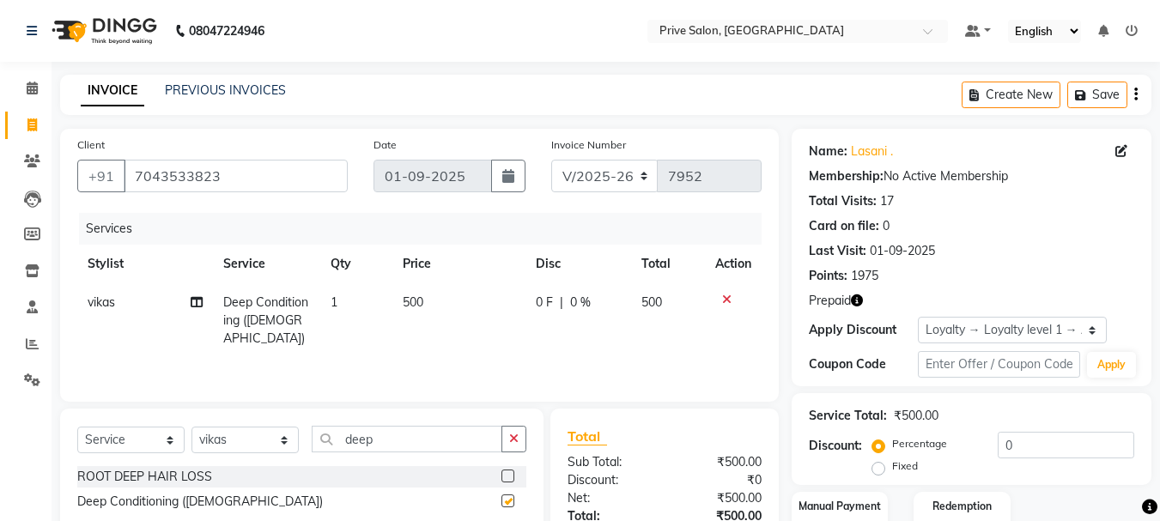
checkbox input "false"
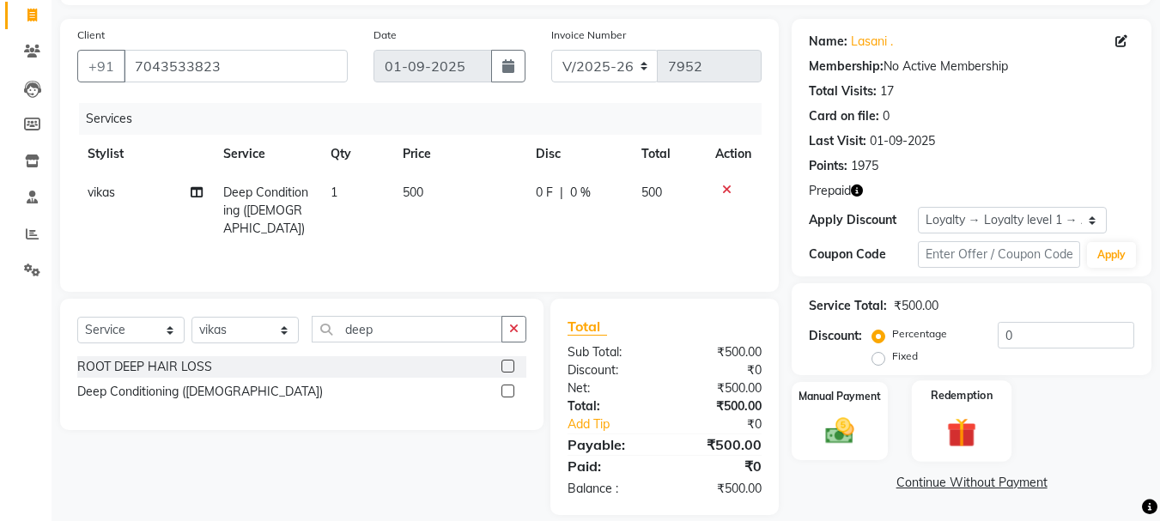
click at [965, 429] on img at bounding box center [962, 432] width 48 height 37
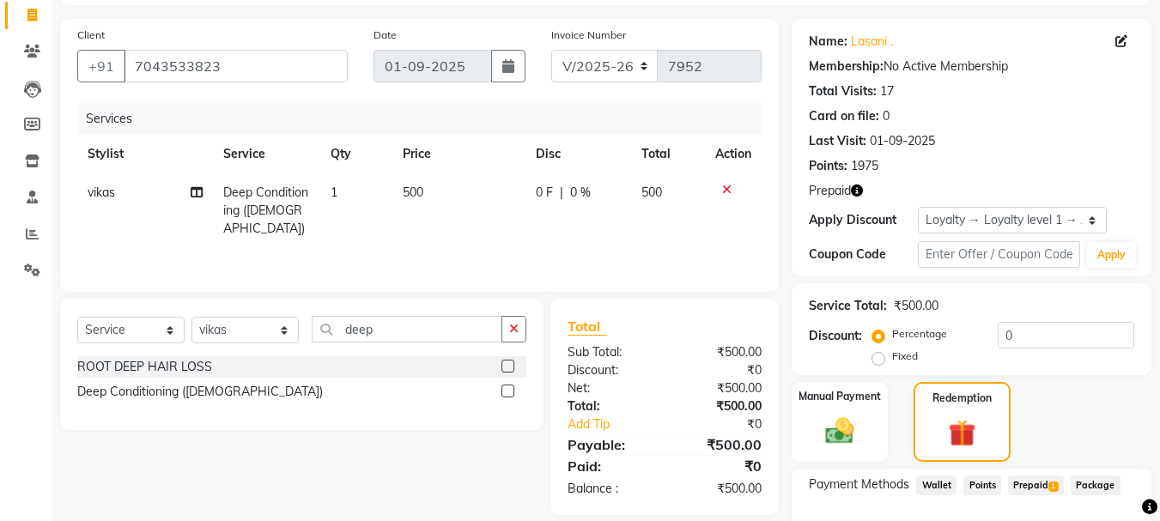
click at [1041, 480] on span "Prepaid 1" at bounding box center [1036, 486] width 56 height 20
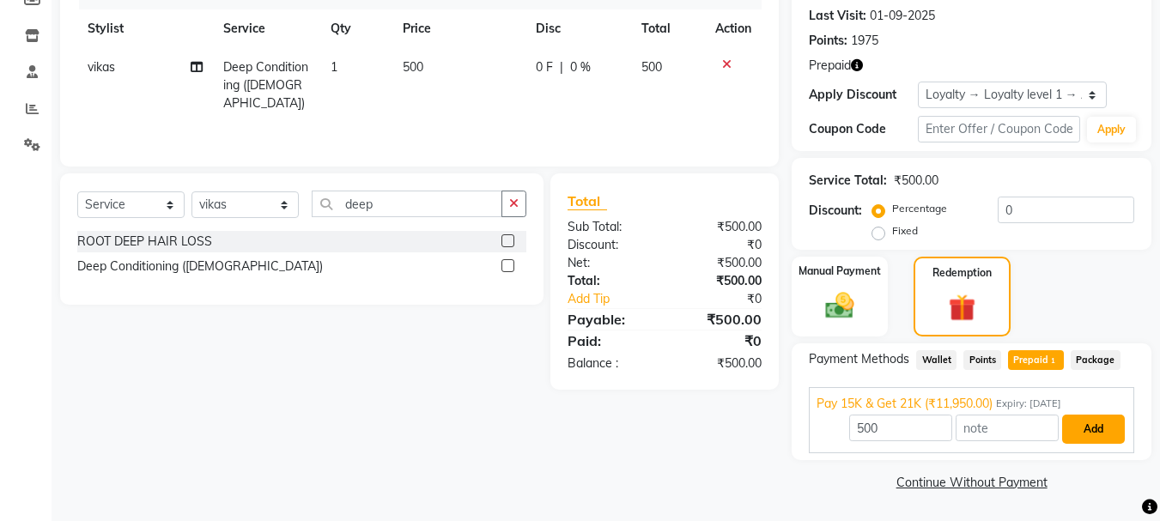
click at [1079, 430] on button "Add" at bounding box center [1094, 429] width 63 height 29
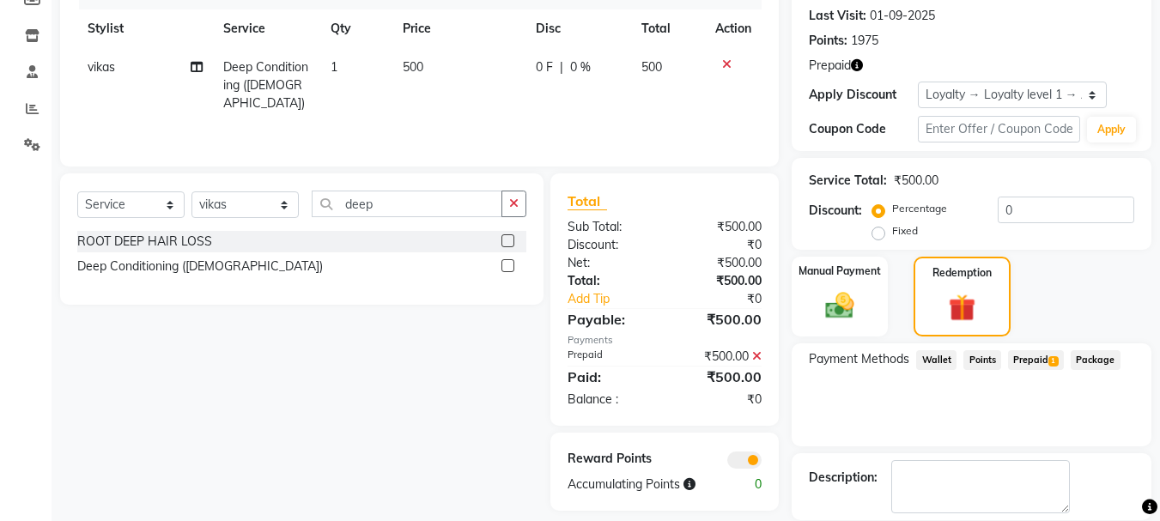
scroll to position [319, 0]
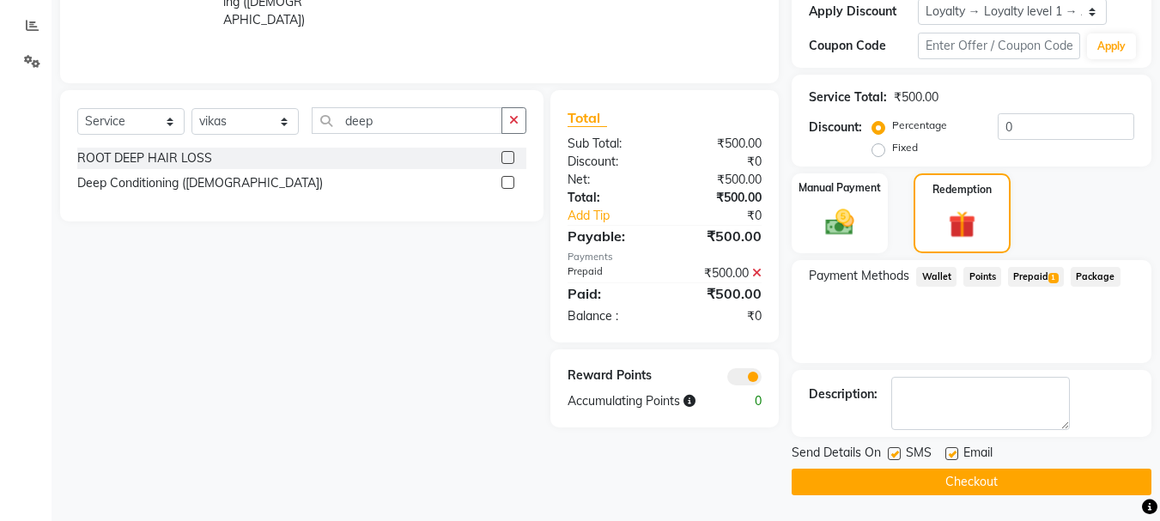
click at [1068, 472] on button "Checkout" at bounding box center [972, 482] width 360 height 27
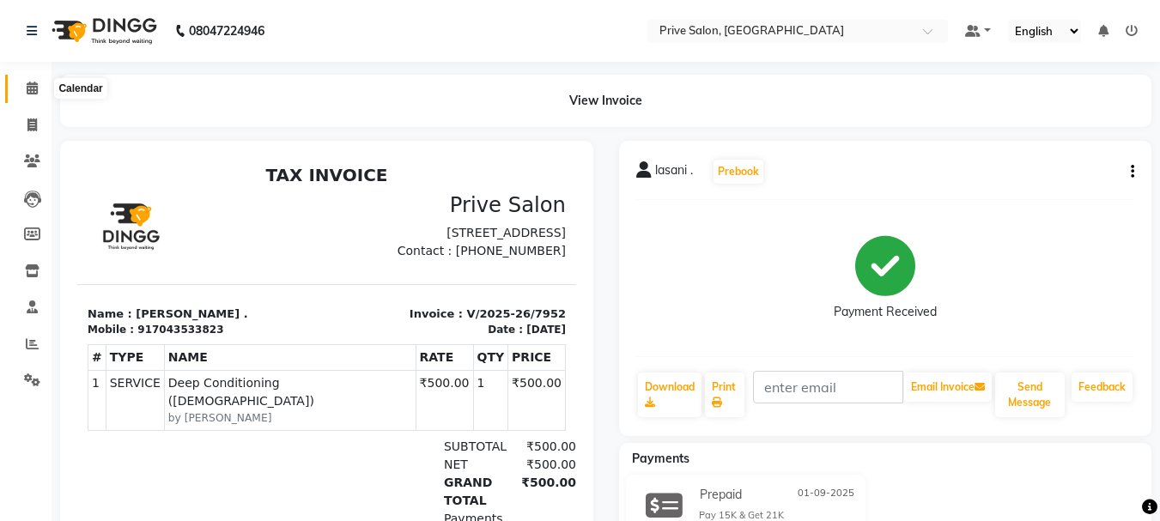
click at [31, 87] on icon at bounding box center [32, 88] width 11 height 13
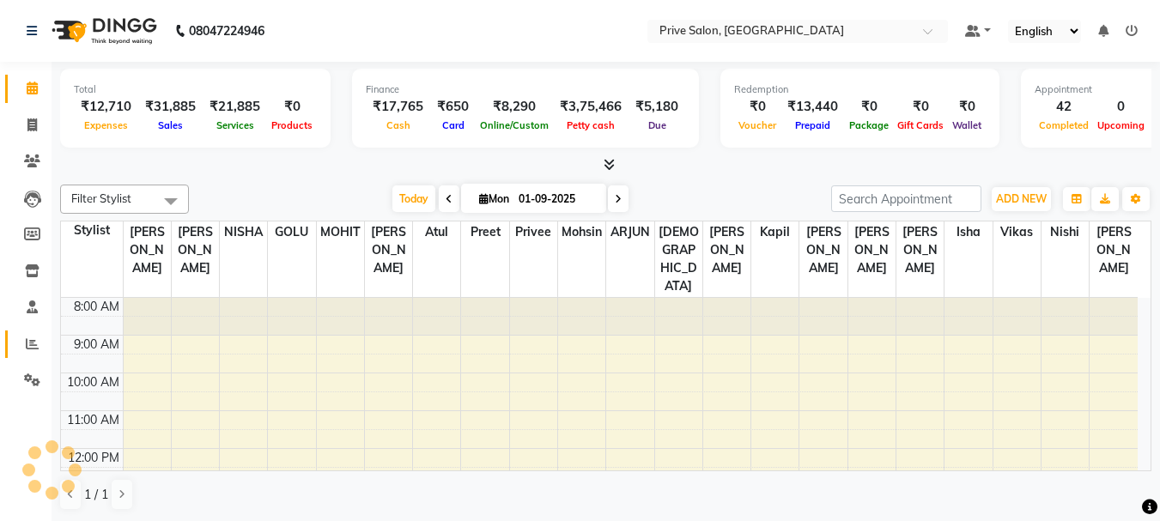
click at [31, 350] on icon at bounding box center [32, 344] width 13 height 13
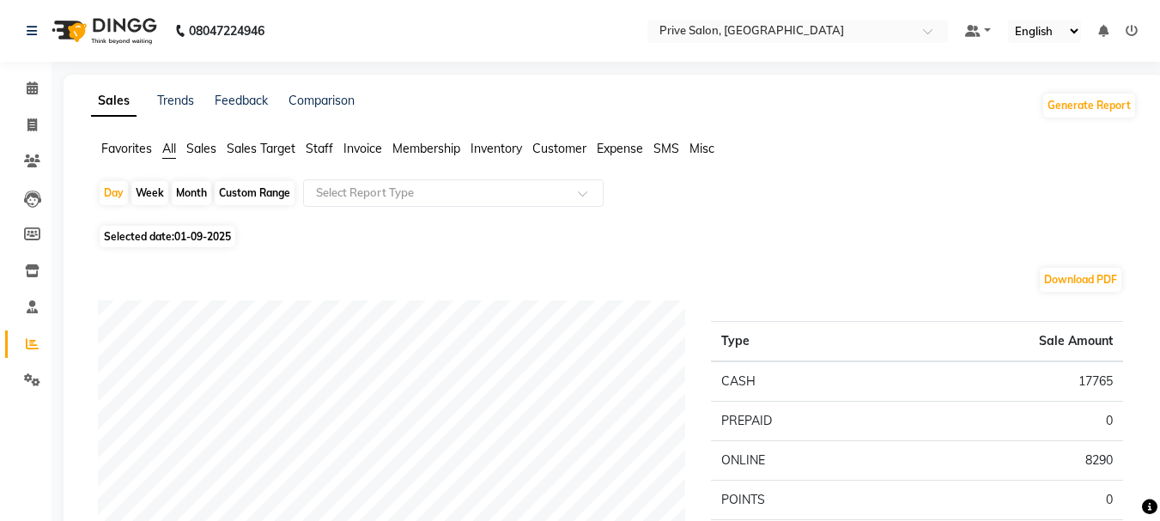
click at [315, 146] on span "Staff" at bounding box center [319, 148] width 27 height 15
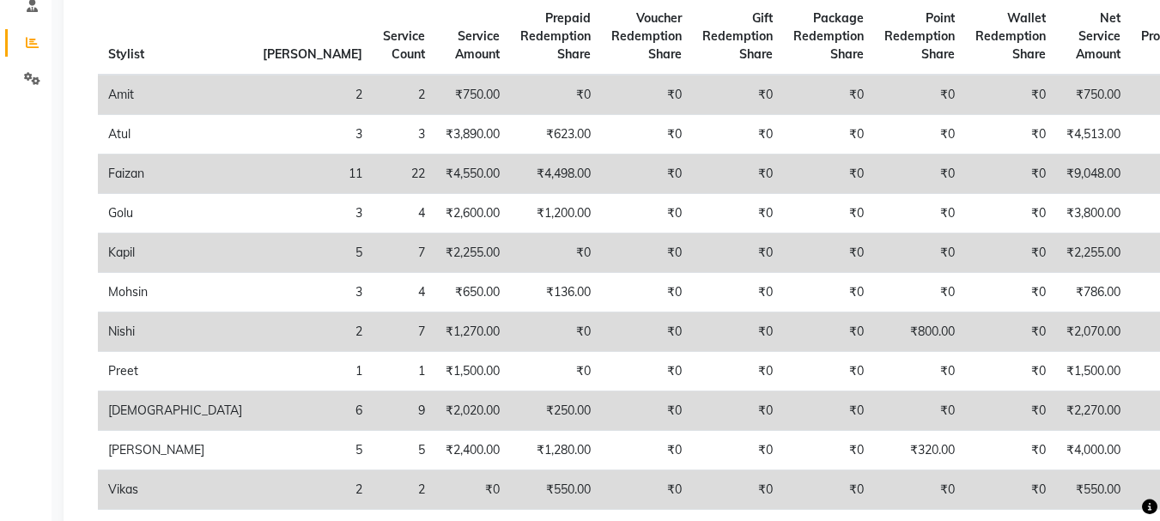
scroll to position [309, 0]
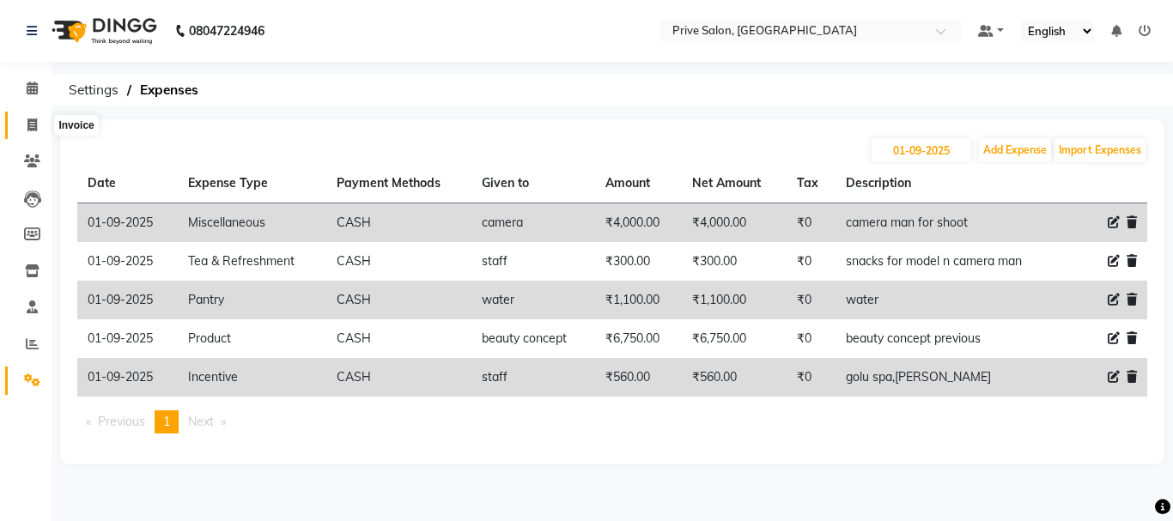
click at [33, 117] on span at bounding box center [32, 126] width 30 height 20
select select "service"
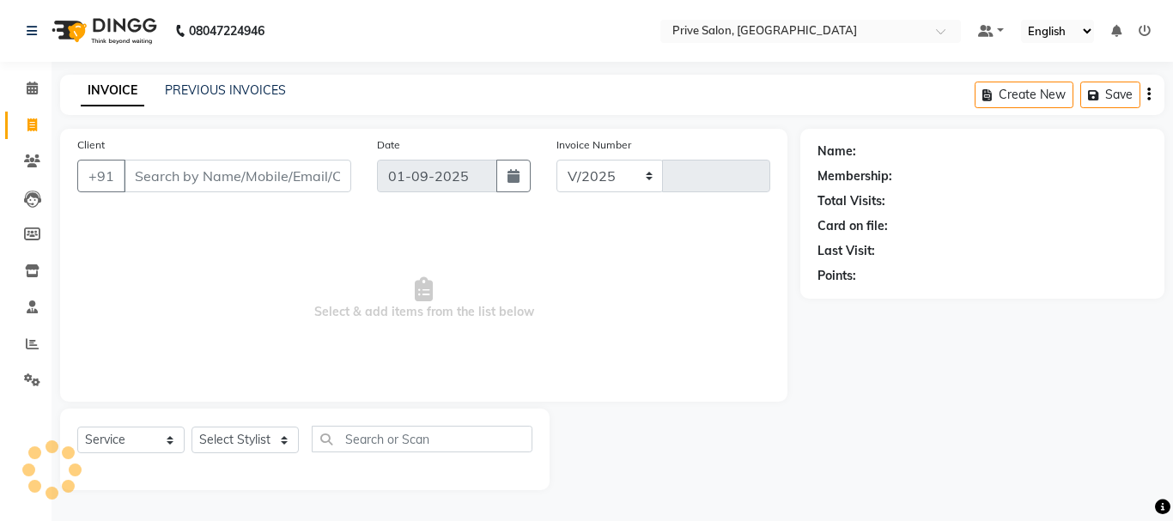
select select "136"
type input "7950"
click at [224, 180] on input "Client" at bounding box center [238, 176] width 228 height 33
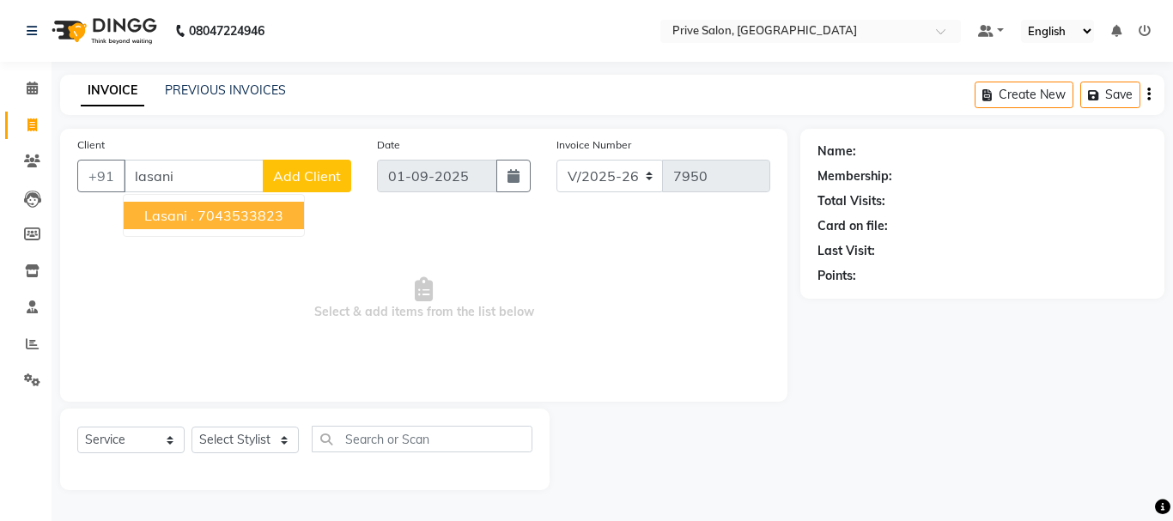
click at [218, 218] on ngb-highlight "7043533823" at bounding box center [241, 215] width 86 height 17
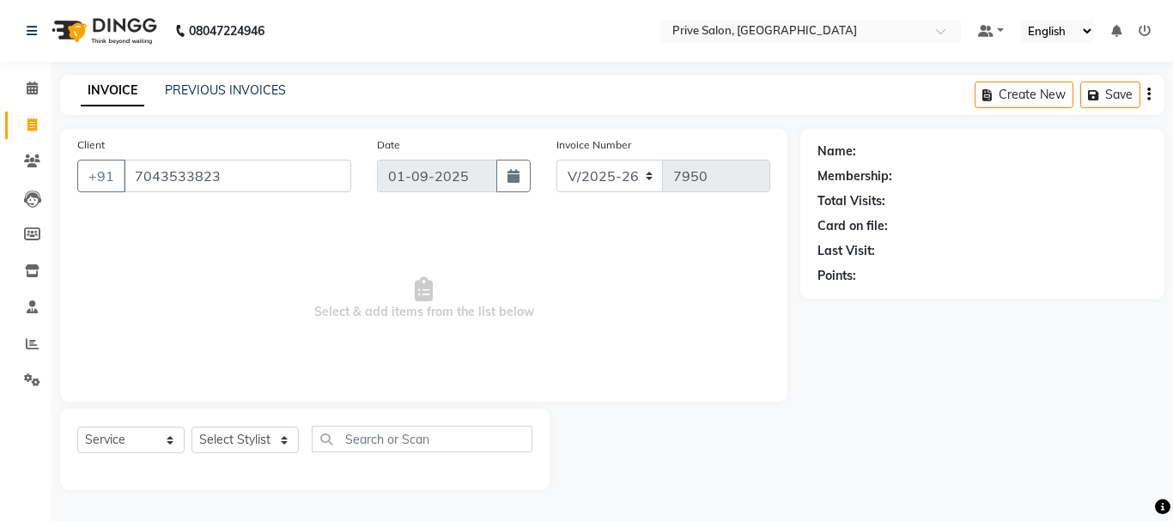
type input "7043533823"
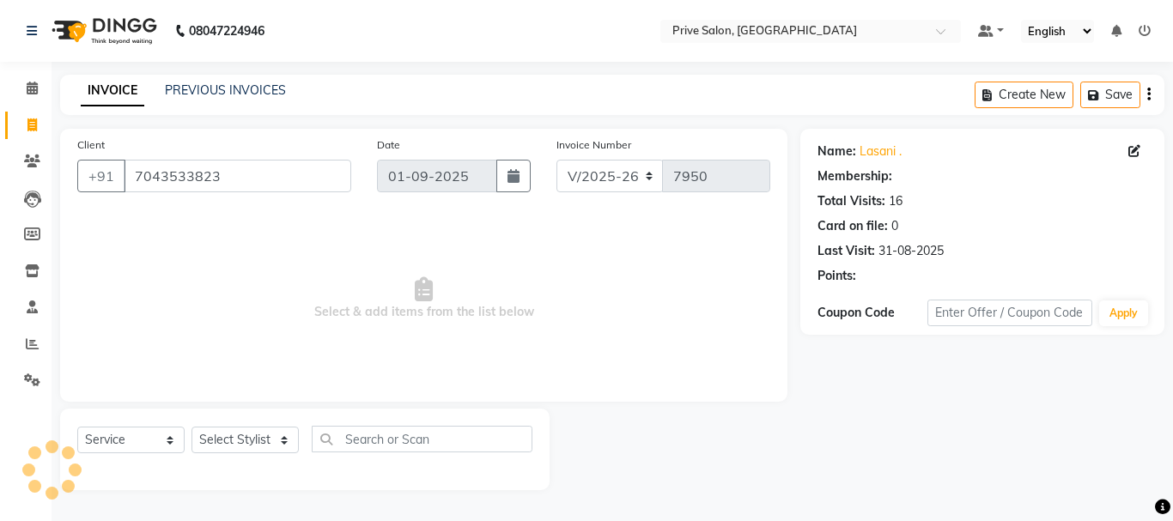
select select "1: Object"
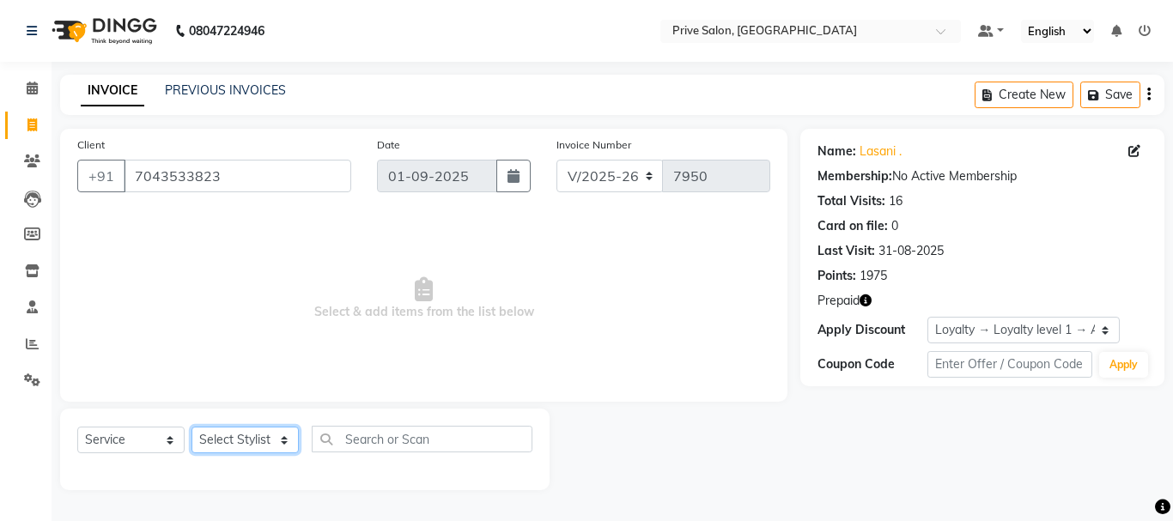
click at [265, 439] on select "Select Stylist amit ARJUN [PERSON_NAME] [PERSON_NAME] GOLU [PERSON_NAME] isha […" at bounding box center [245, 440] width 107 height 27
select select "3996"
click at [192, 427] on select "Select Stylist amit ARJUN [PERSON_NAME] [PERSON_NAME] GOLU [PERSON_NAME] isha […" at bounding box center [245, 440] width 107 height 27
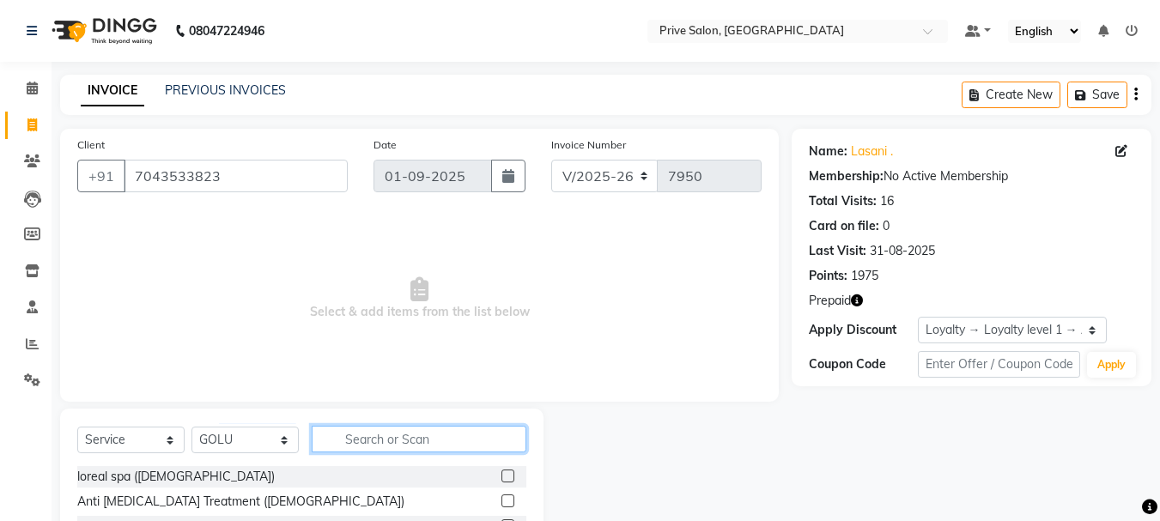
click at [368, 433] on input "text" at bounding box center [419, 439] width 215 height 27
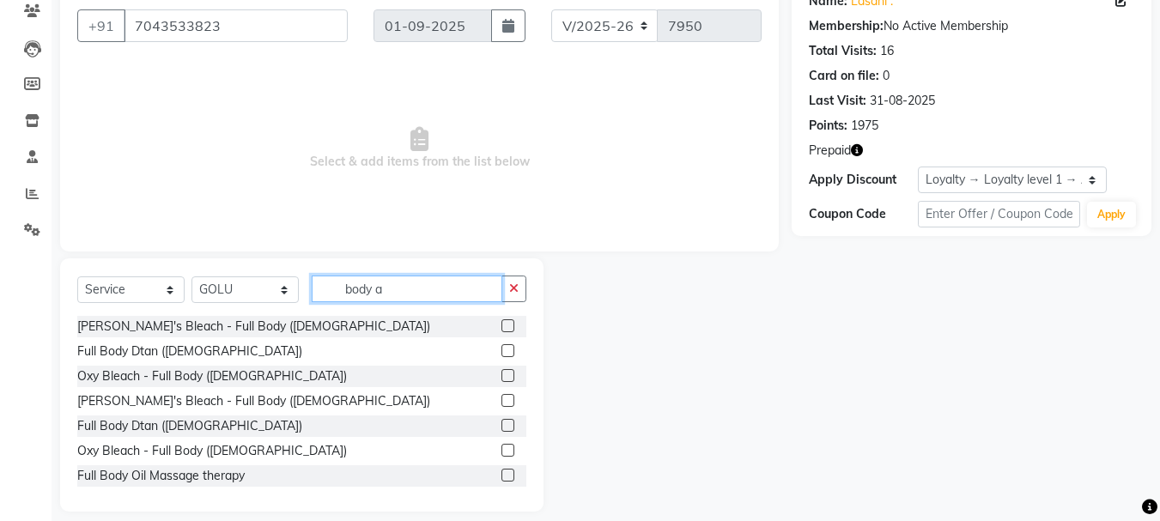
type input "body a"
click at [502, 475] on label at bounding box center [508, 475] width 13 height 13
click at [502, 475] on input "checkbox" at bounding box center [507, 476] width 11 height 11
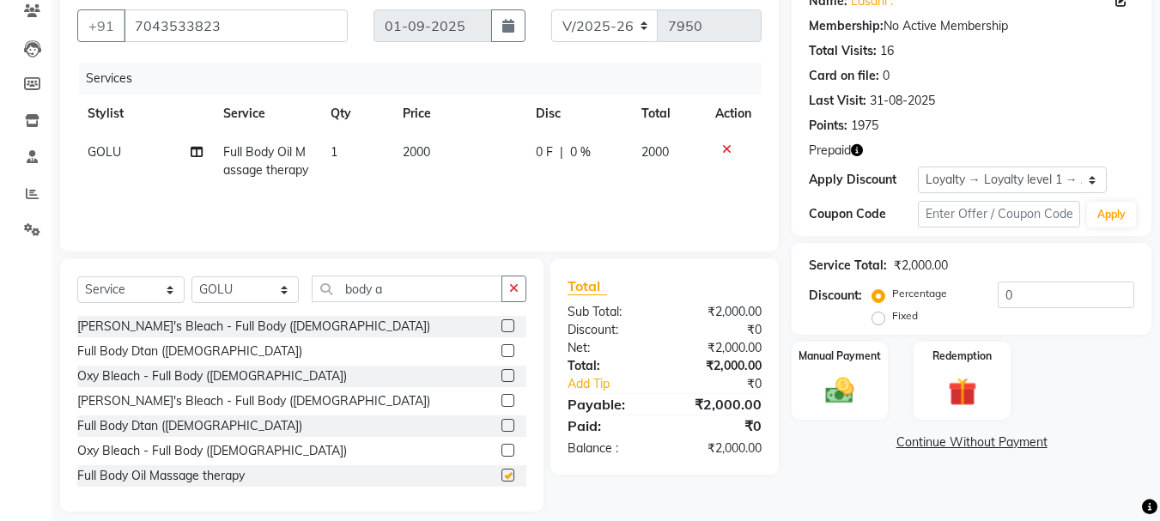
checkbox input "false"
click at [507, 284] on button "button" at bounding box center [514, 289] width 25 height 27
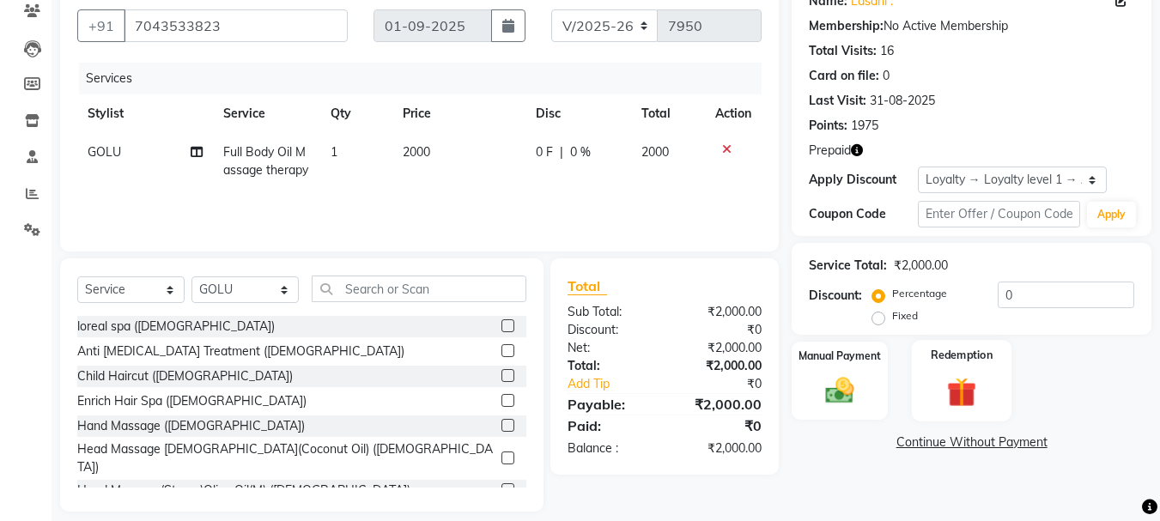
click at [992, 399] on div "Redemption" at bounding box center [962, 381] width 100 height 82
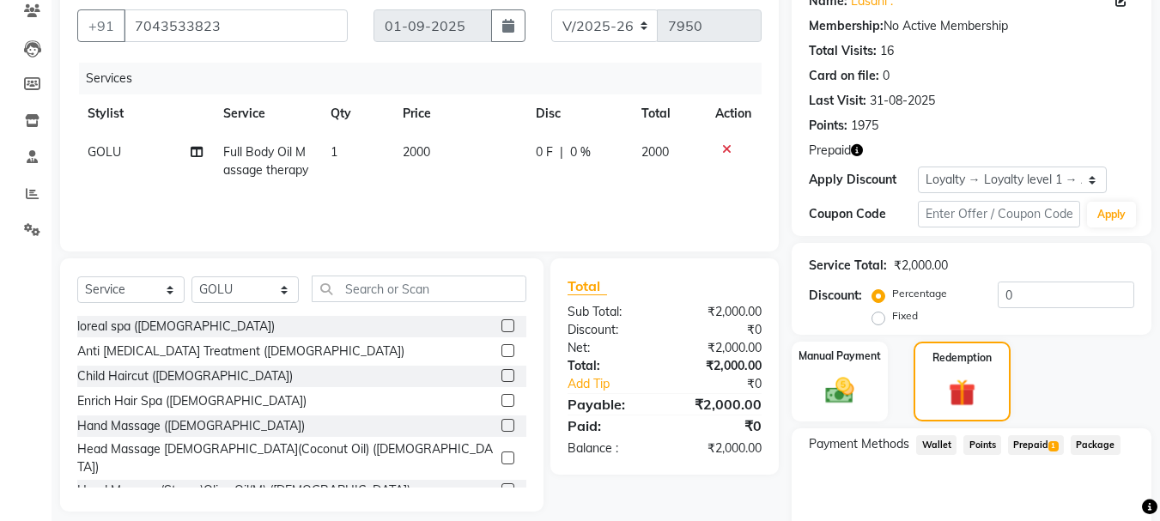
click at [1038, 442] on span "Prepaid 1" at bounding box center [1036, 445] width 56 height 20
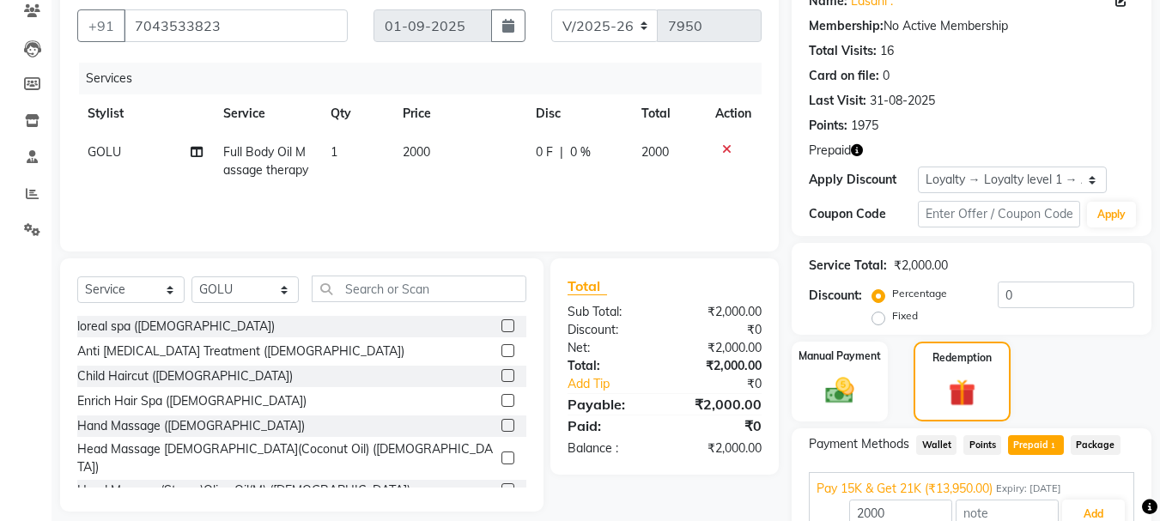
scroll to position [235, 0]
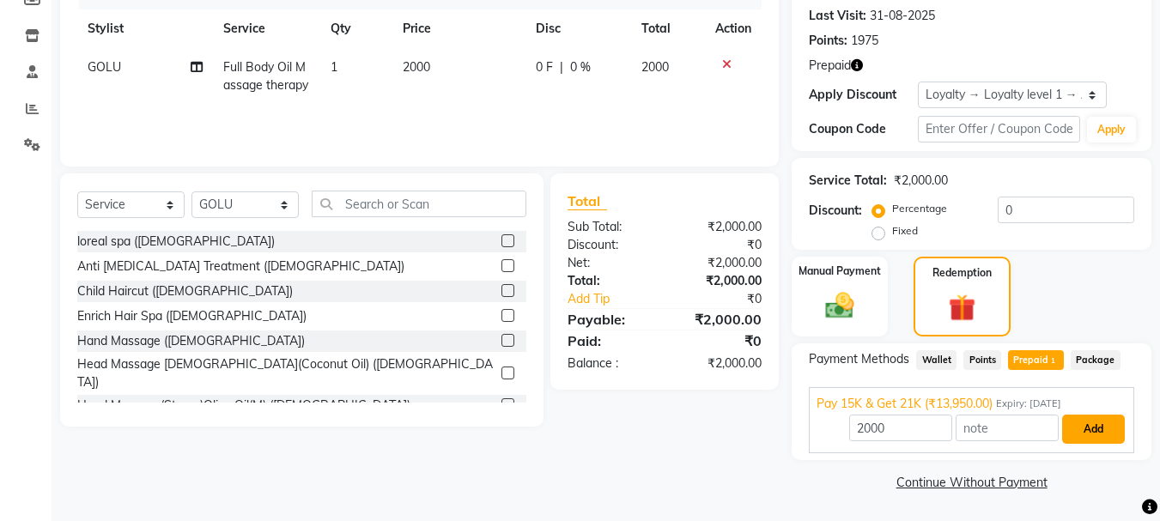
click at [1085, 435] on button "Add" at bounding box center [1094, 429] width 63 height 29
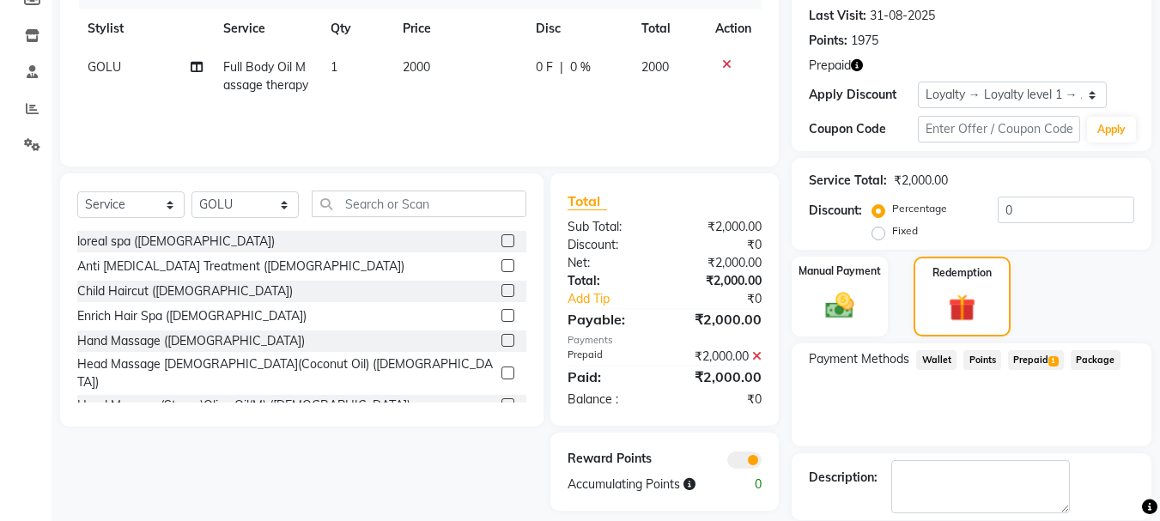
scroll to position [319, 0]
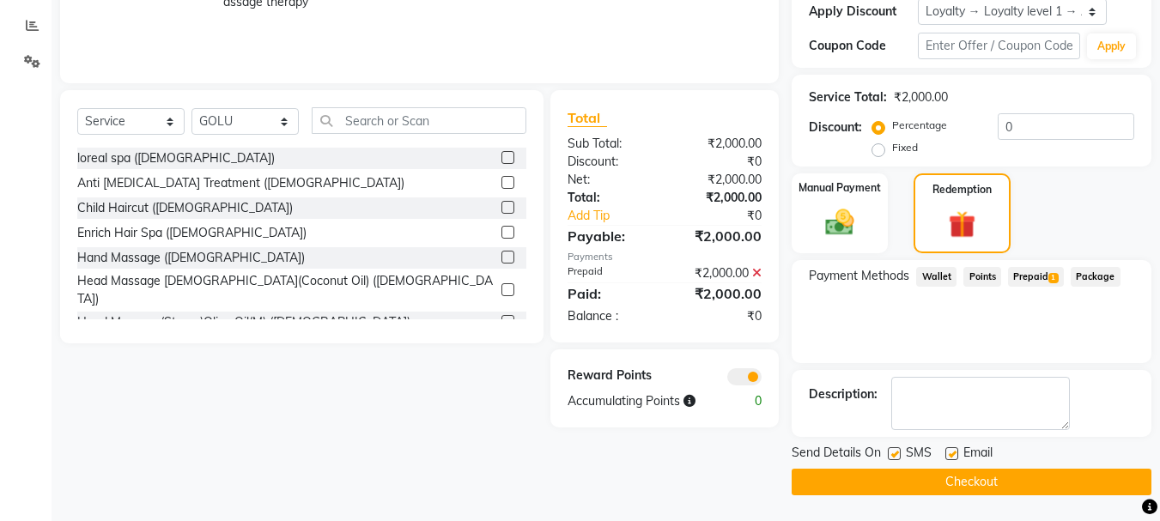
click at [1041, 485] on button "Checkout" at bounding box center [972, 482] width 360 height 27
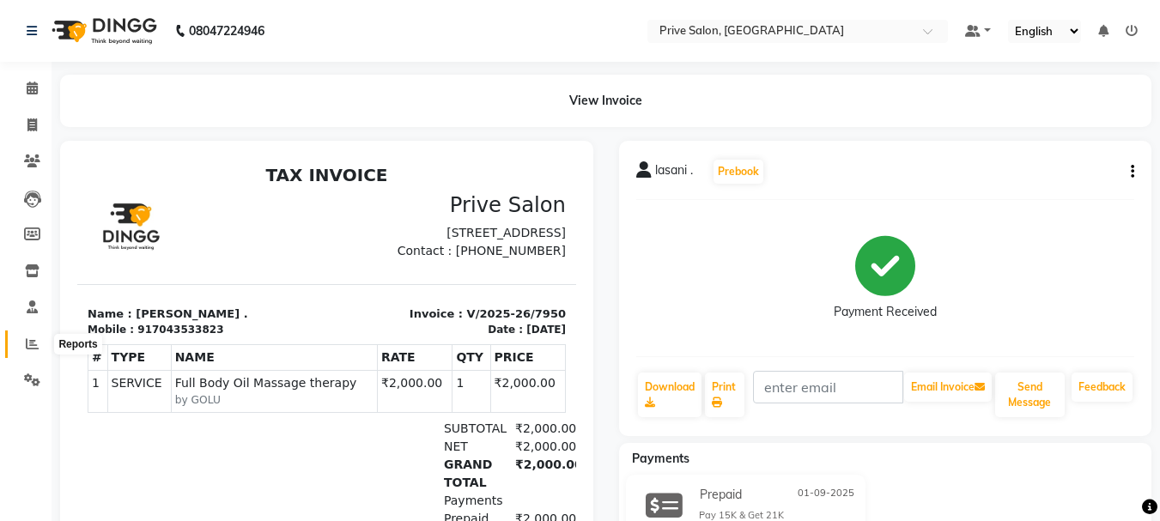
click at [28, 343] on icon at bounding box center [32, 344] width 13 height 13
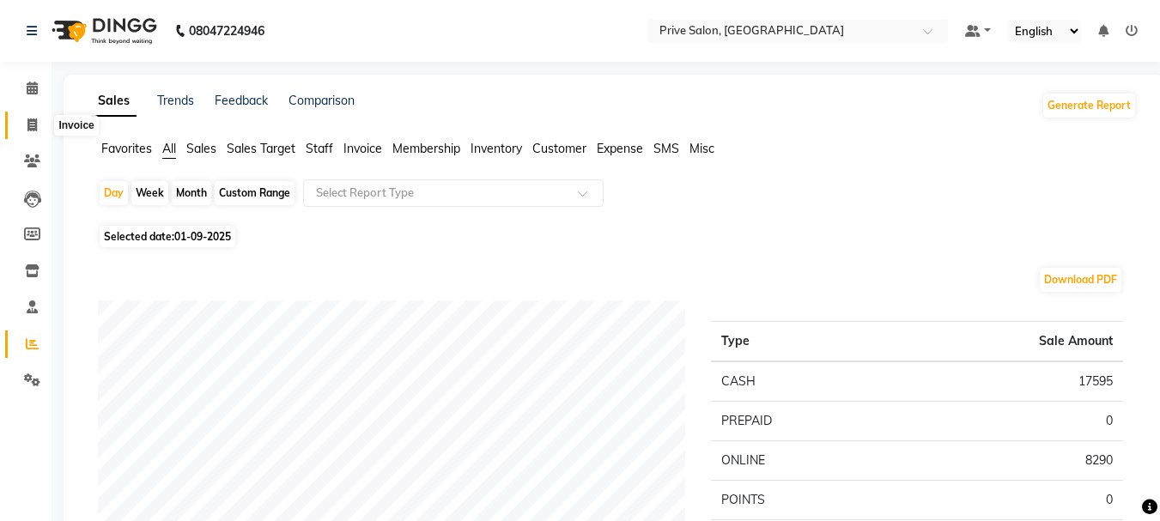
click at [26, 124] on span at bounding box center [32, 126] width 30 height 20
select select "service"
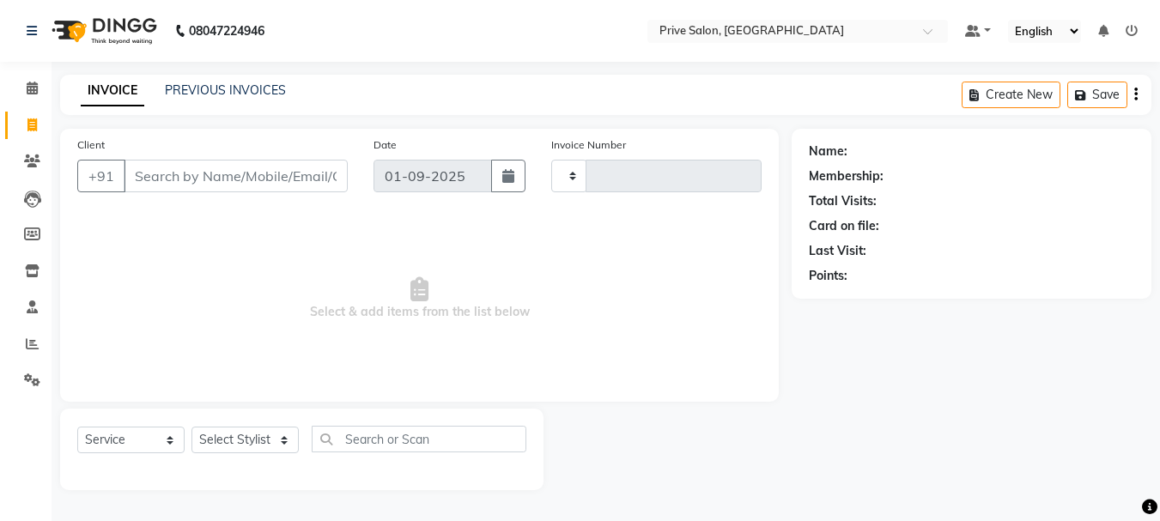
type input "7952"
select select "136"
click at [174, 170] on input "Client" at bounding box center [236, 176] width 224 height 33
type input "989"
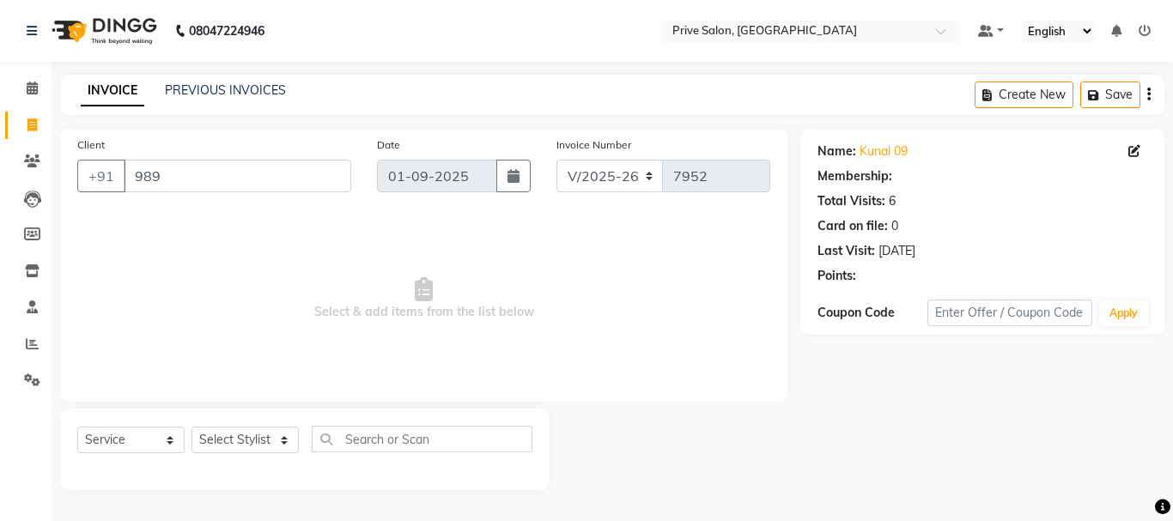
select select "1: Object"
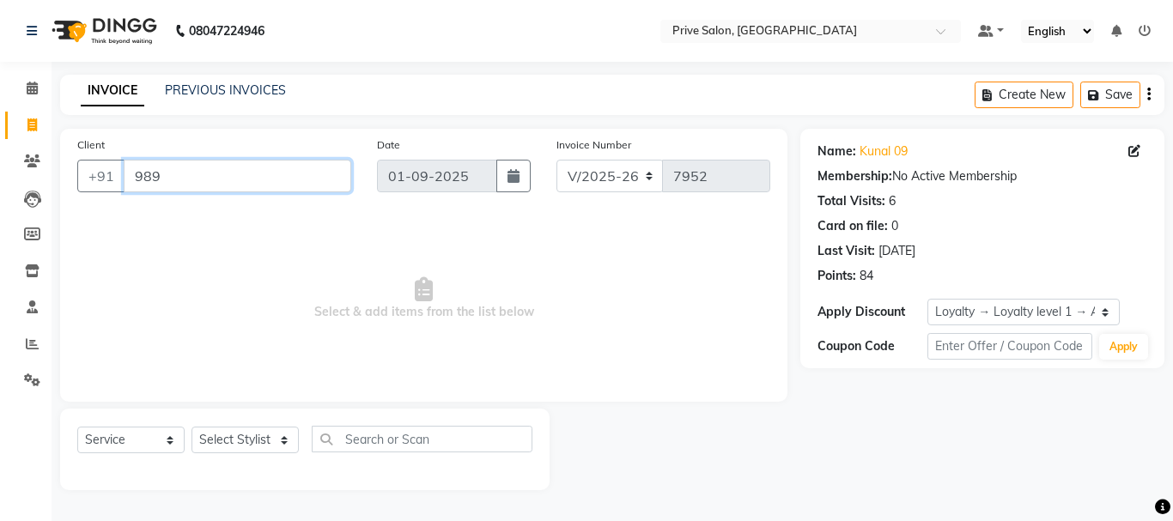
click at [174, 170] on input "989" at bounding box center [238, 176] width 228 height 33
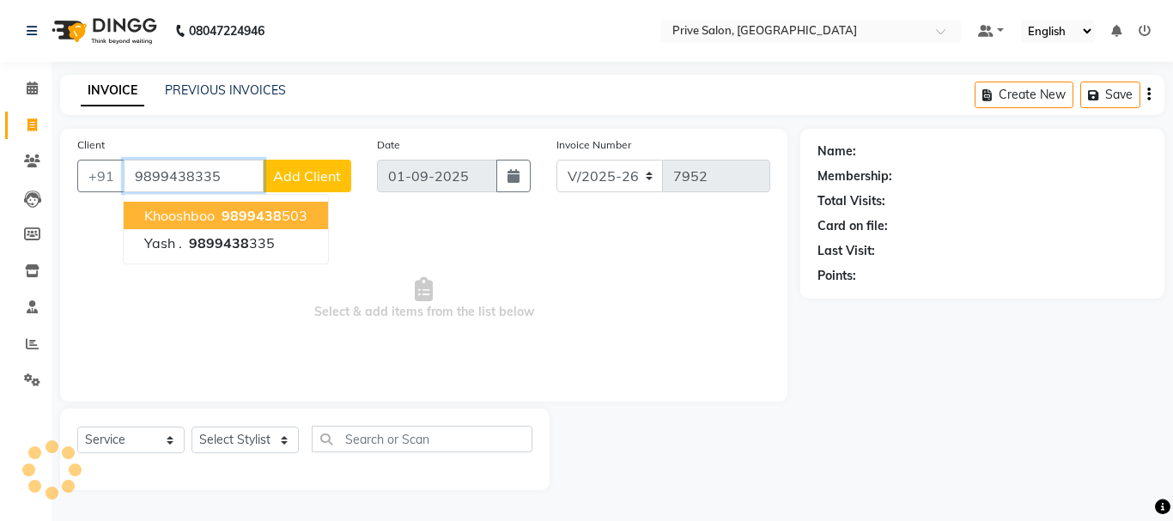
type input "9899438335"
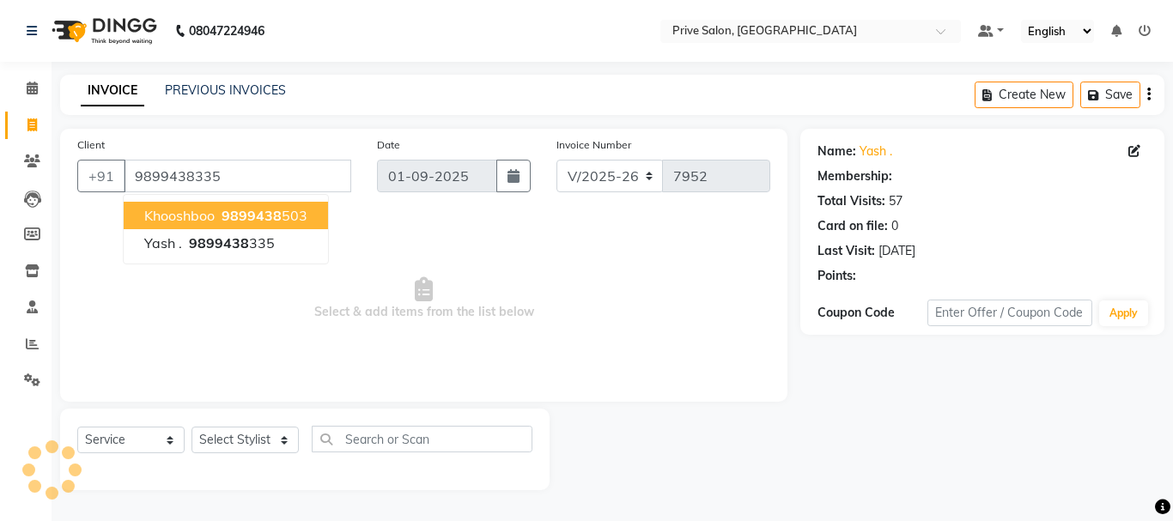
select select "1: Object"
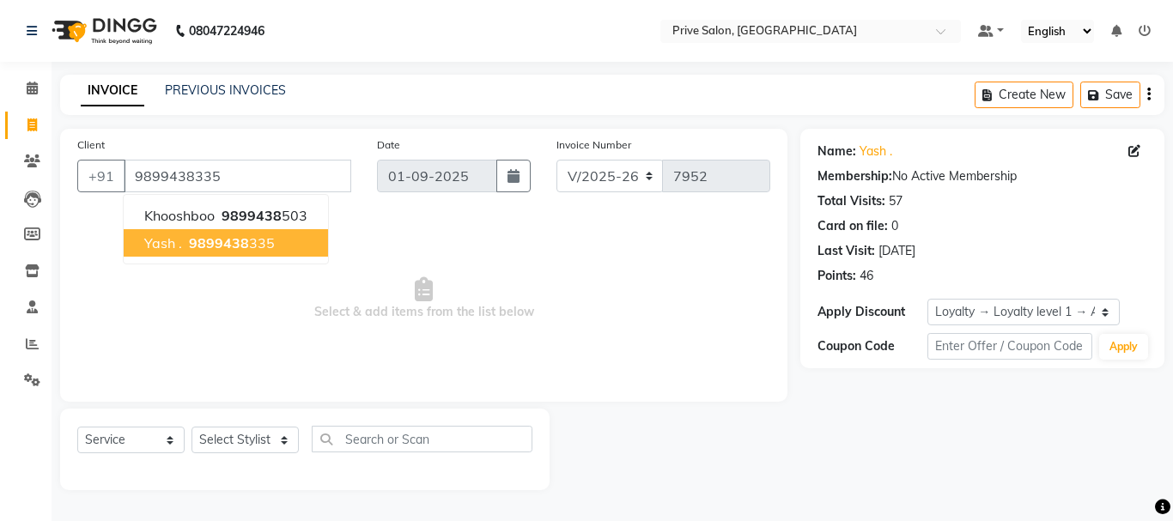
click at [229, 240] on span "9899438" at bounding box center [219, 242] width 60 height 17
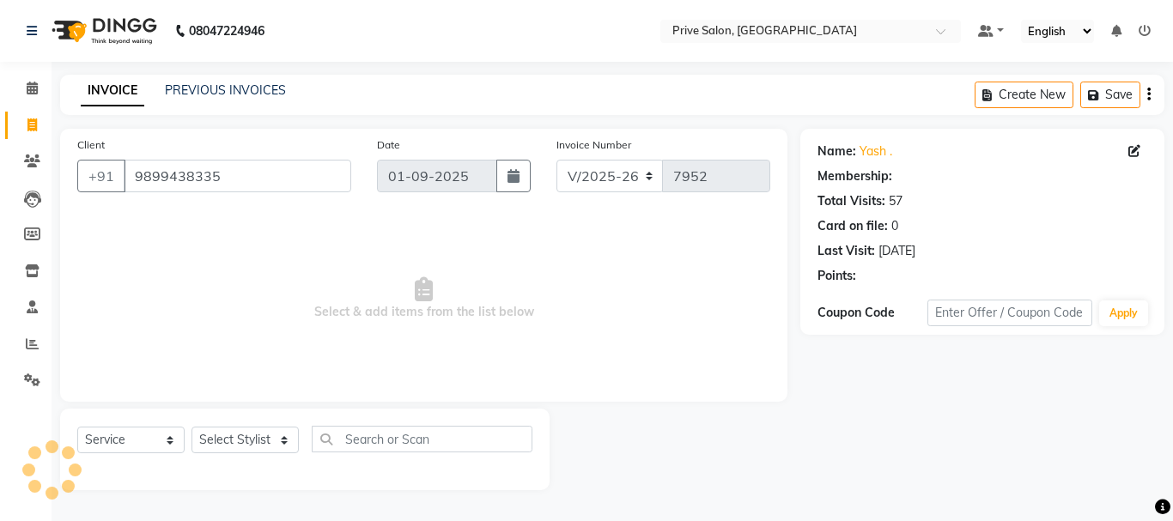
select select "1: Object"
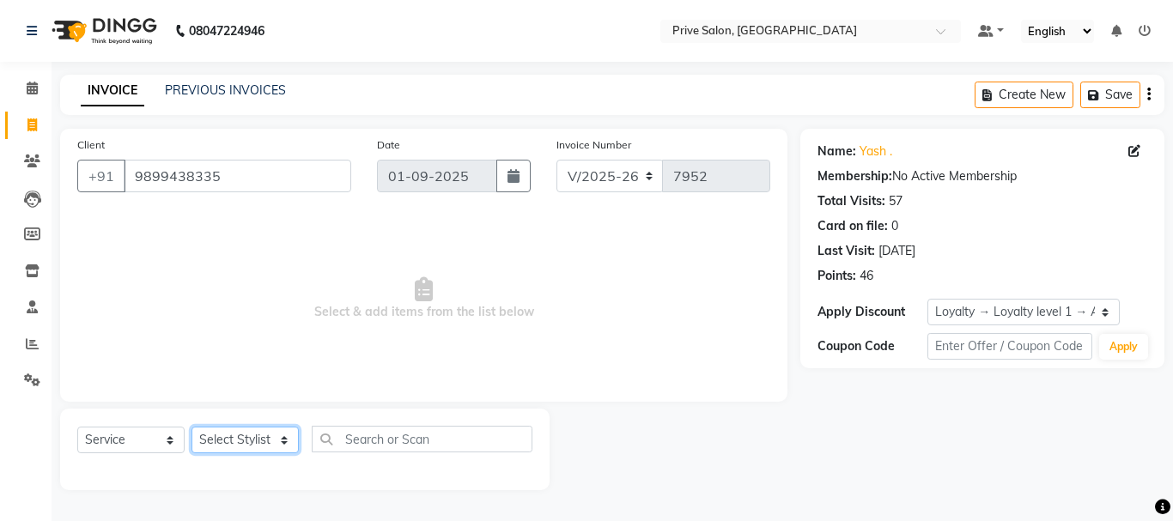
click at [276, 444] on select "Select Stylist amit ARJUN [PERSON_NAME] [PERSON_NAME] GOLU [PERSON_NAME] isha […" at bounding box center [245, 440] width 107 height 27
select select "39558"
click at [192, 427] on select "Select Stylist amit ARJUN [PERSON_NAME] [PERSON_NAME] GOLU [PERSON_NAME] isha […" at bounding box center [245, 440] width 107 height 27
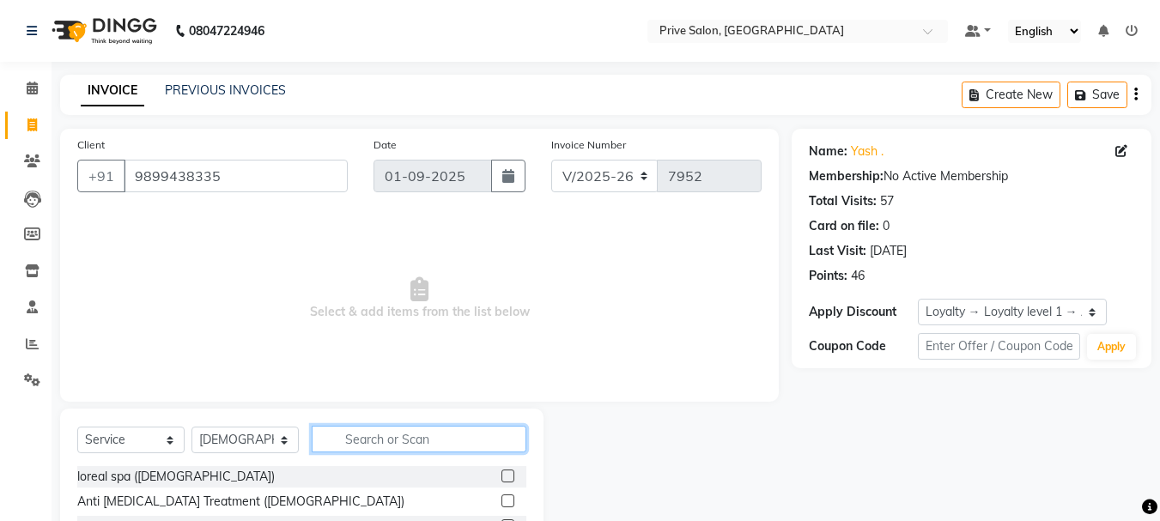
click at [419, 432] on input "text" at bounding box center [419, 439] width 215 height 27
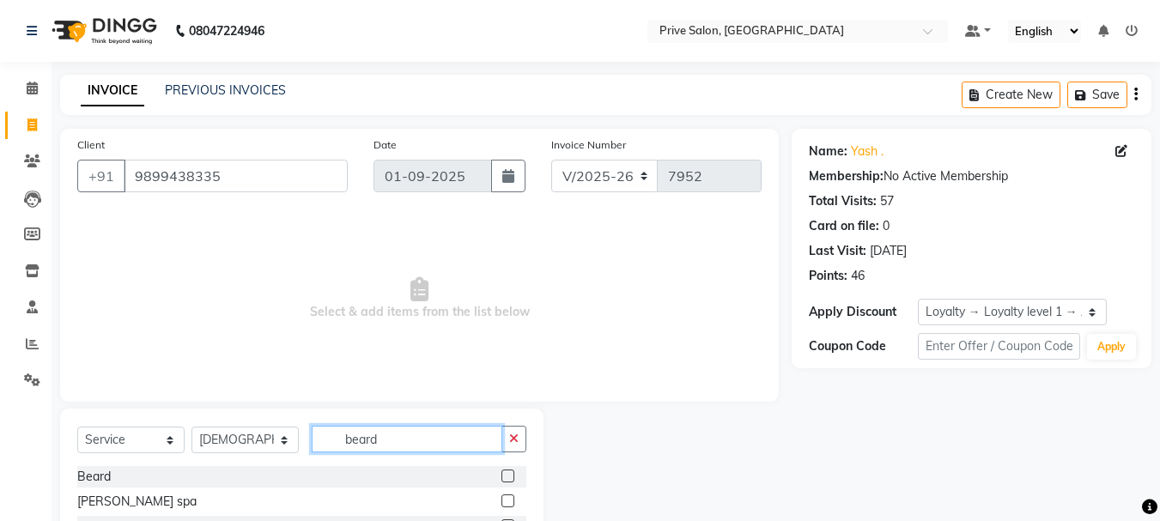
type input "beard"
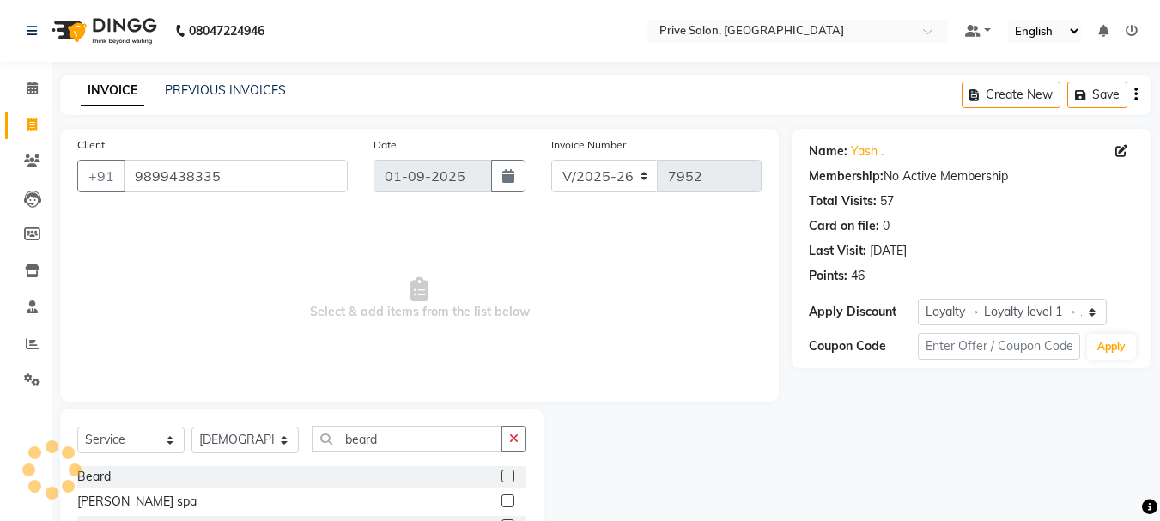
click at [502, 472] on label at bounding box center [508, 476] width 13 height 13
click at [502, 472] on input "checkbox" at bounding box center [507, 477] width 11 height 11
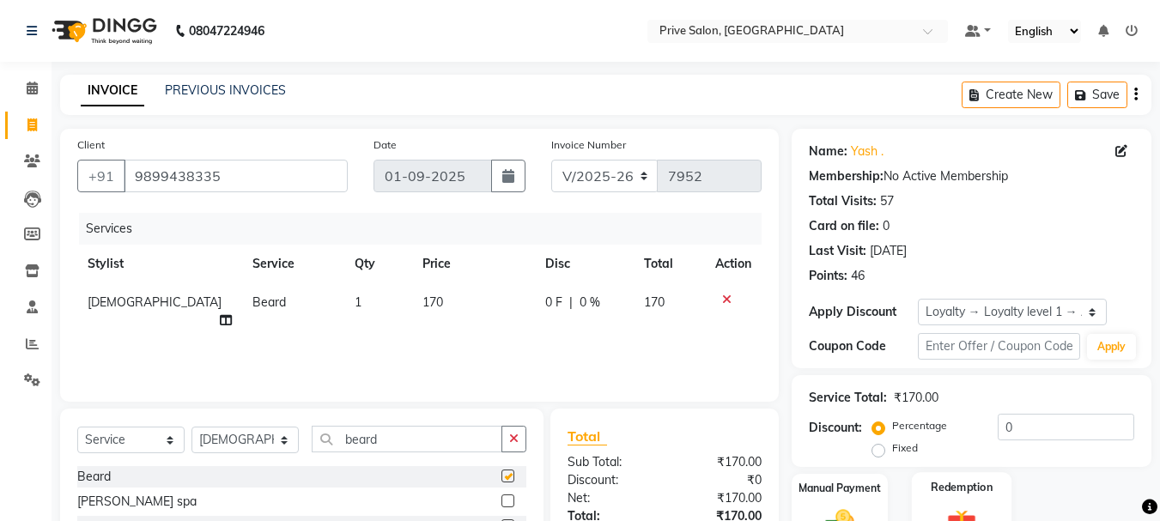
checkbox input "false"
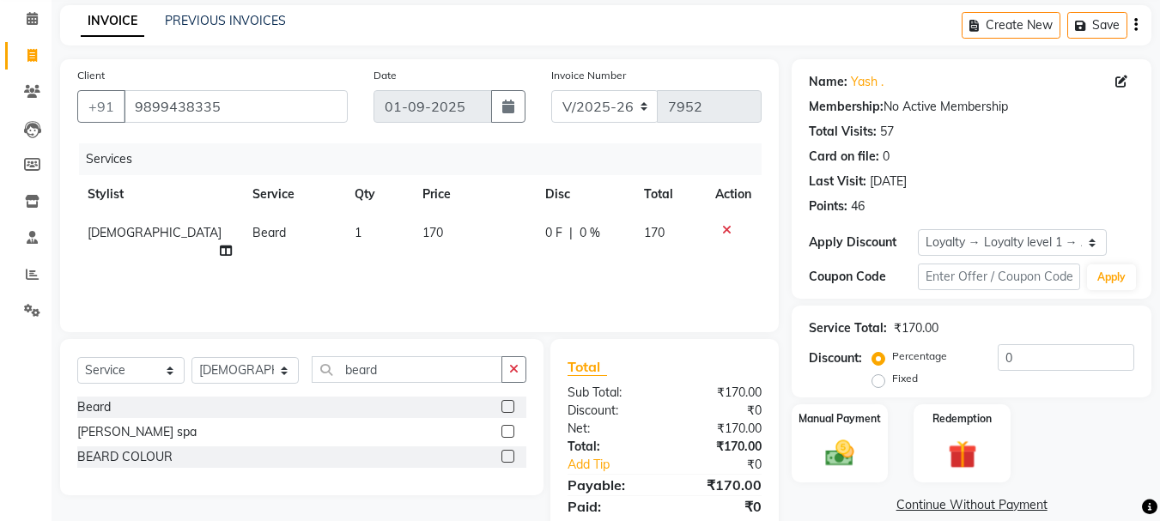
scroll to position [105, 0]
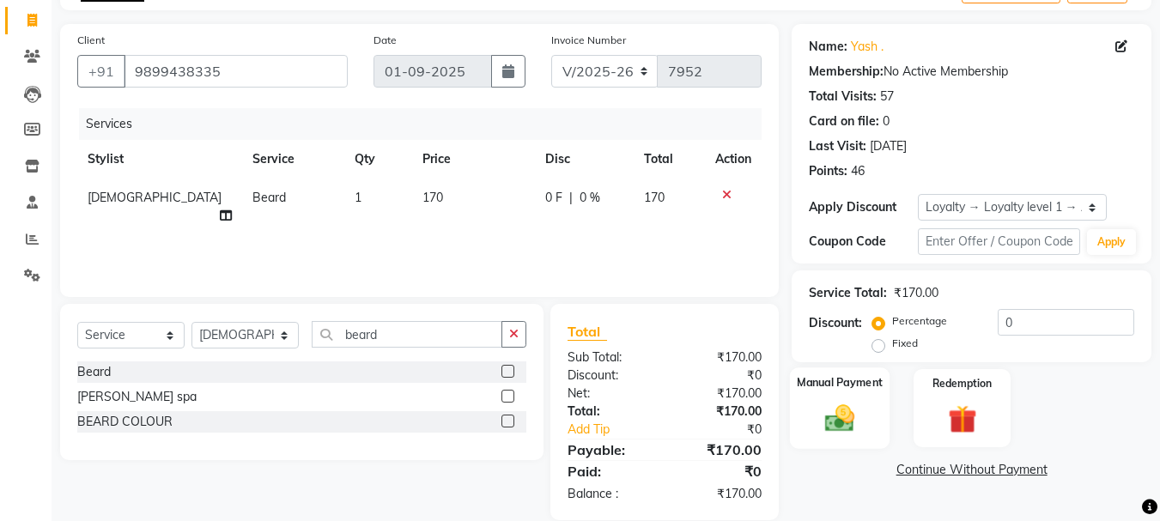
click at [886, 406] on div "Manual Payment" at bounding box center [840, 409] width 100 height 82
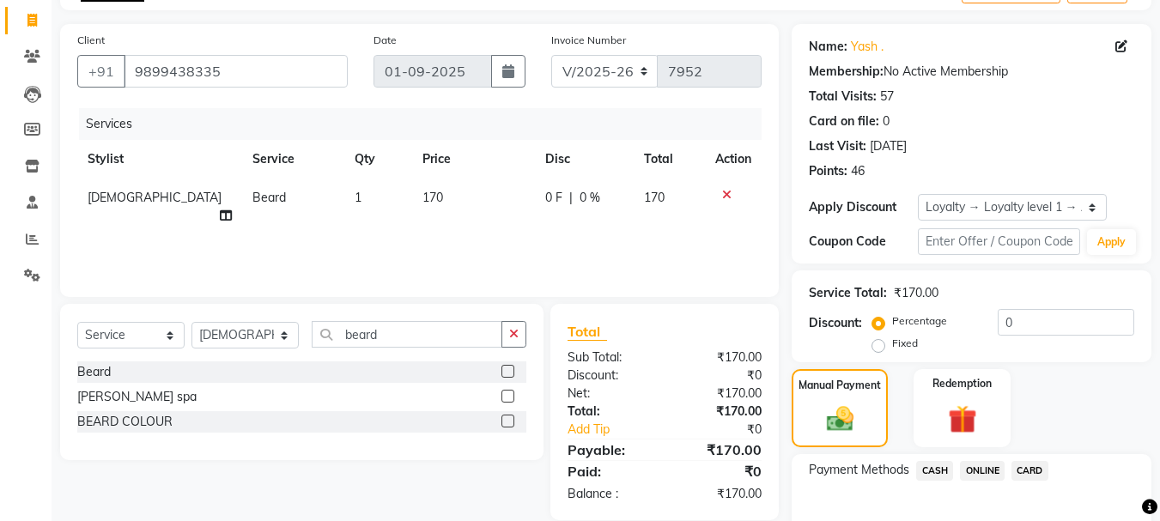
click at [929, 472] on span "CASH" at bounding box center [935, 471] width 37 height 20
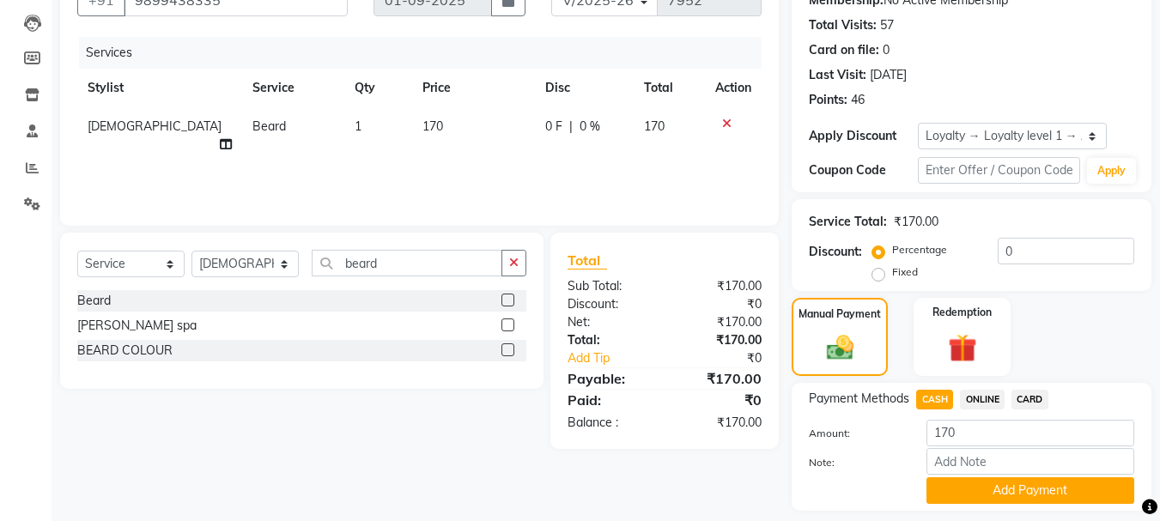
scroll to position [193, 0]
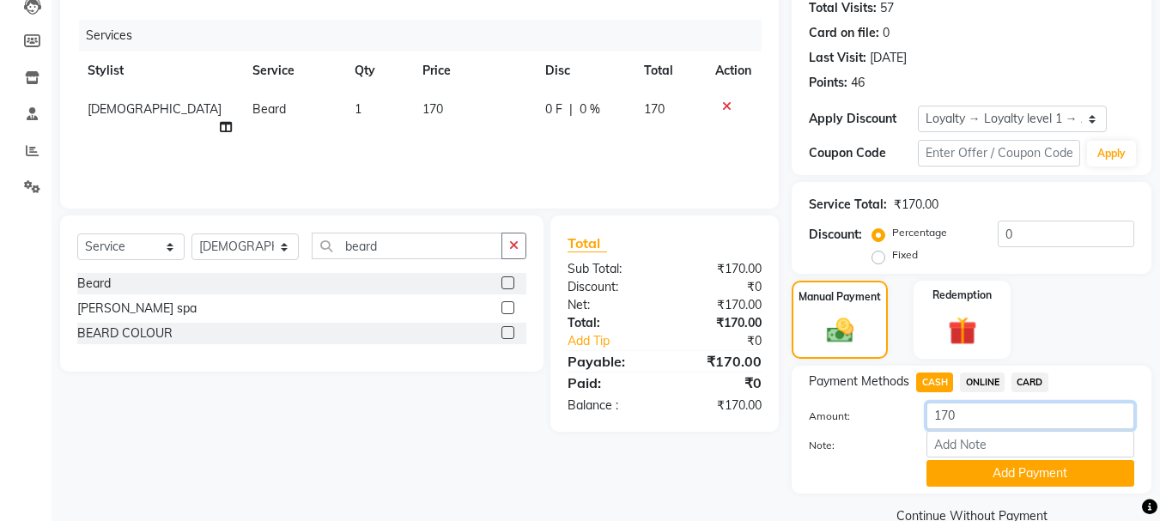
click at [991, 418] on input "170" at bounding box center [1031, 416] width 208 height 27
type input "1"
type input "0"
click at [1013, 479] on button "Add Payment" at bounding box center [1031, 473] width 208 height 27
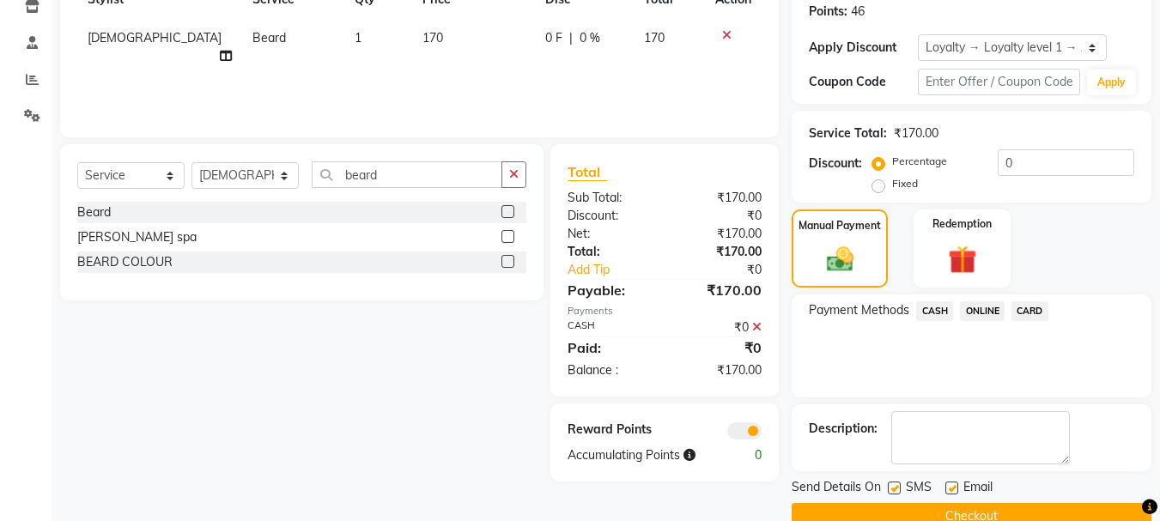
scroll to position [299, 0]
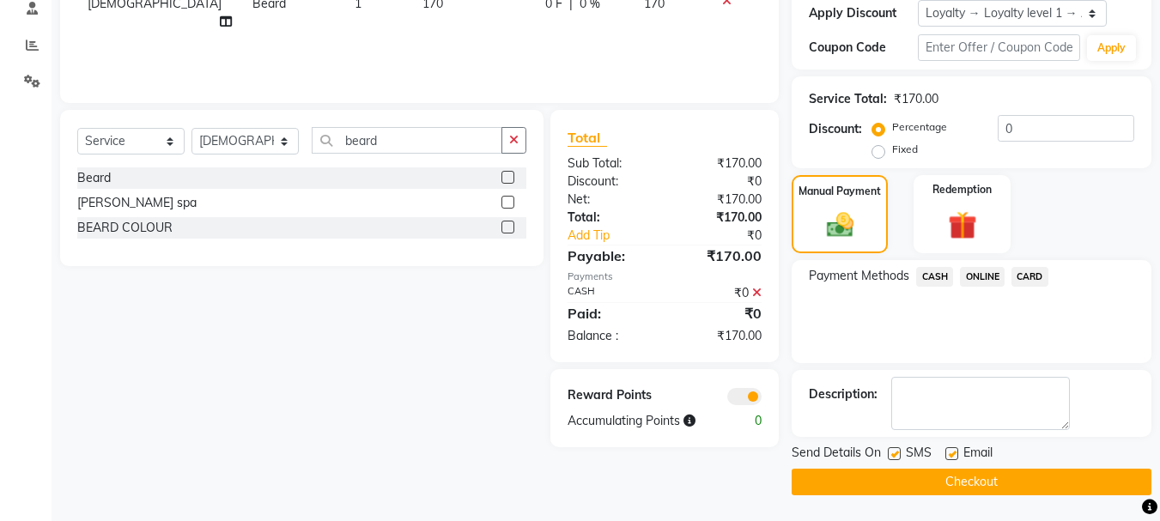
click at [998, 478] on button "Checkout" at bounding box center [972, 482] width 360 height 27
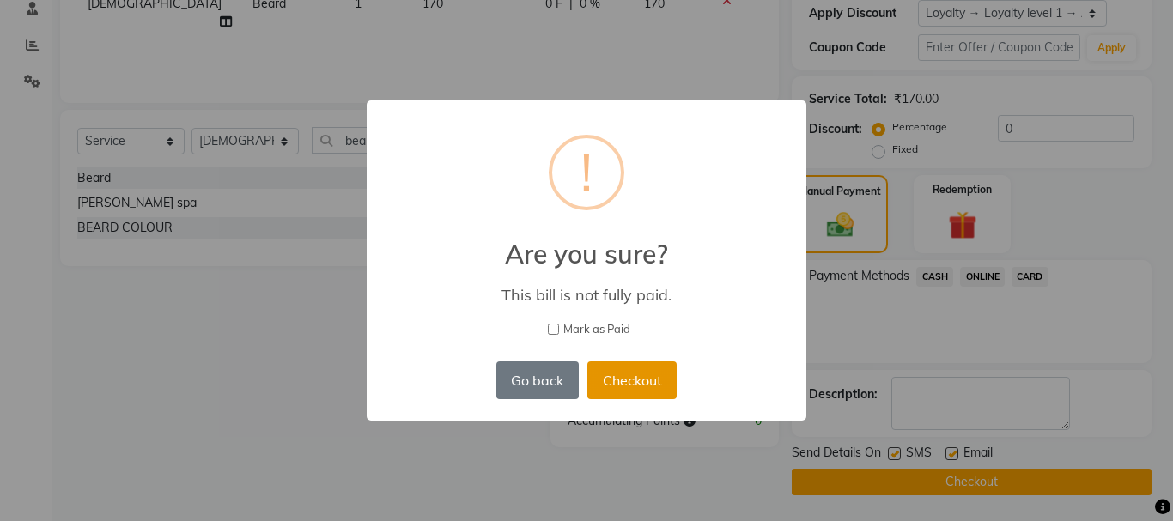
click at [648, 379] on button "Checkout" at bounding box center [632, 381] width 89 height 38
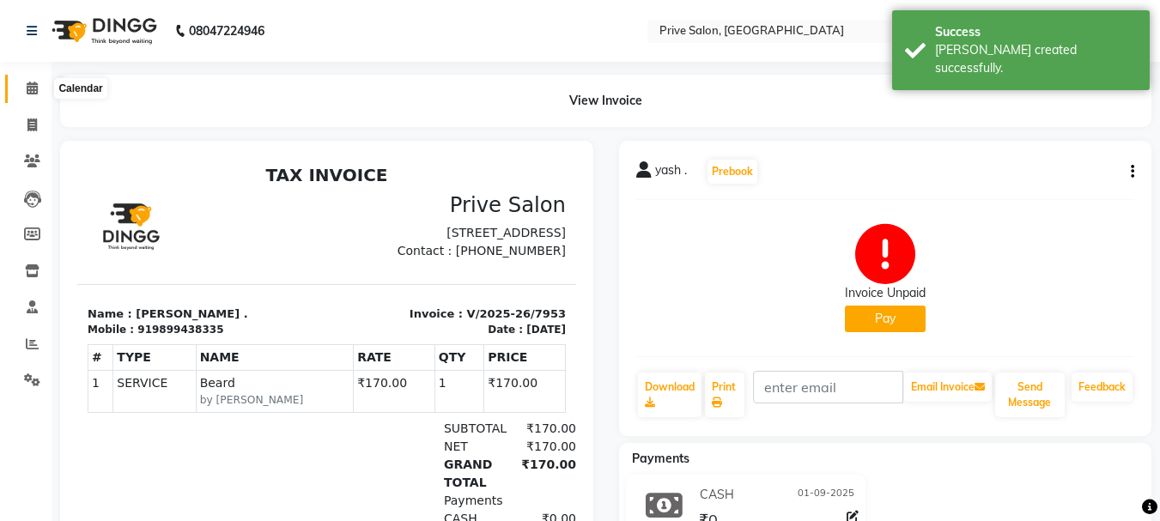
click at [28, 81] on span at bounding box center [32, 89] width 30 height 20
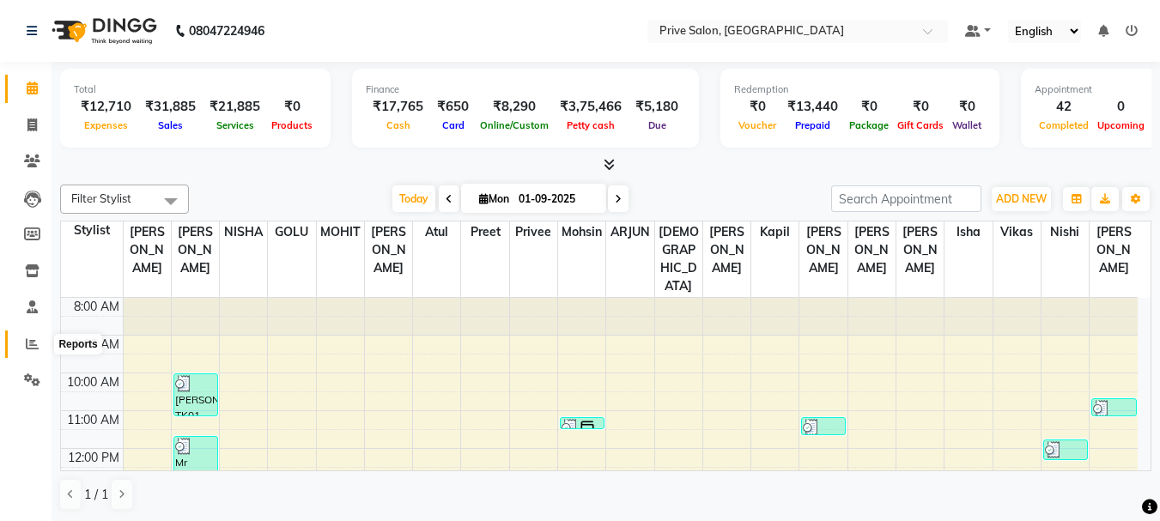
click at [28, 338] on icon at bounding box center [32, 344] width 13 height 13
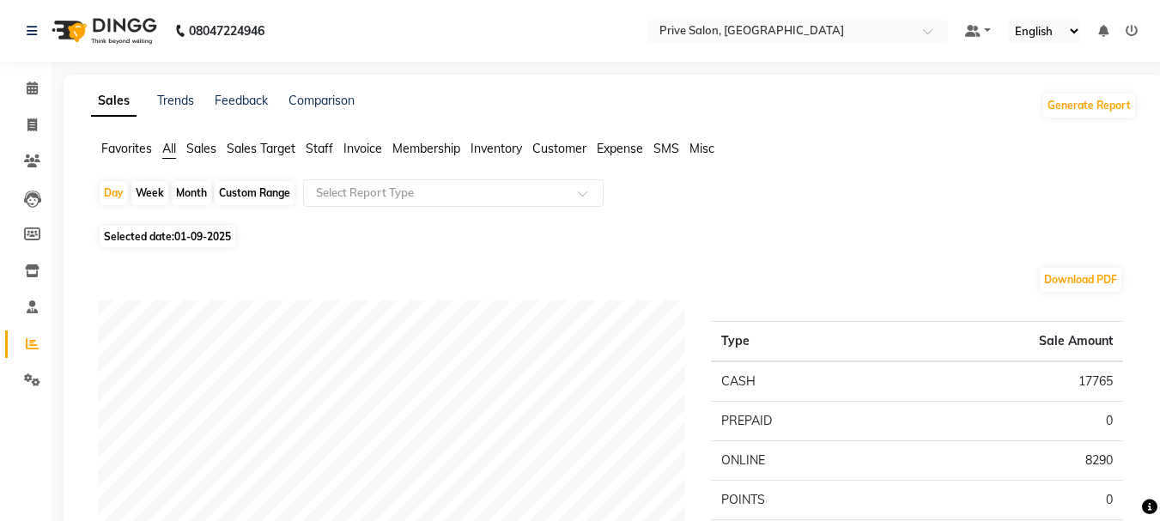
click at [330, 148] on span "Staff" at bounding box center [319, 148] width 27 height 15
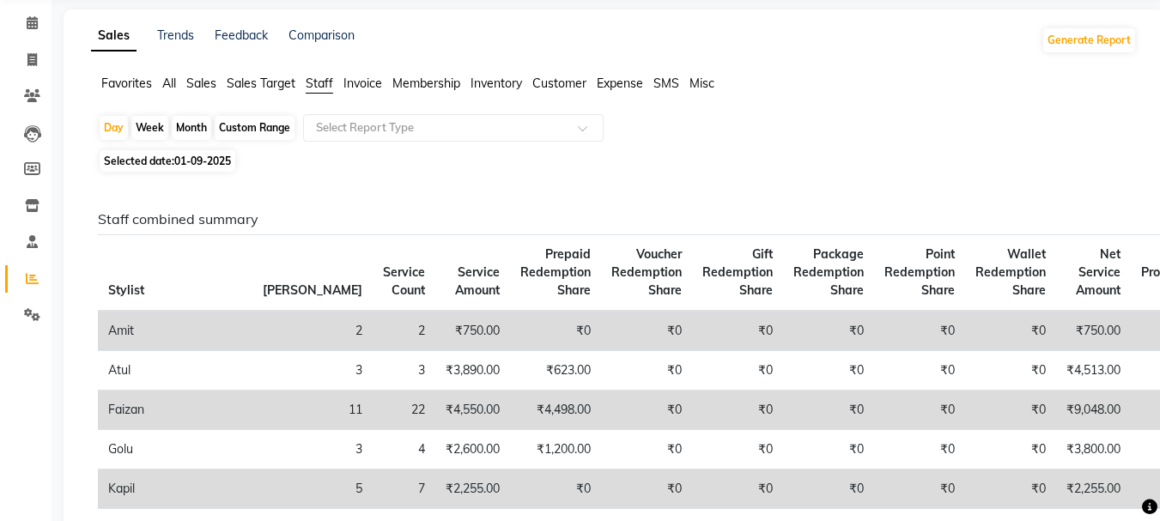
scroll to position [69, 0]
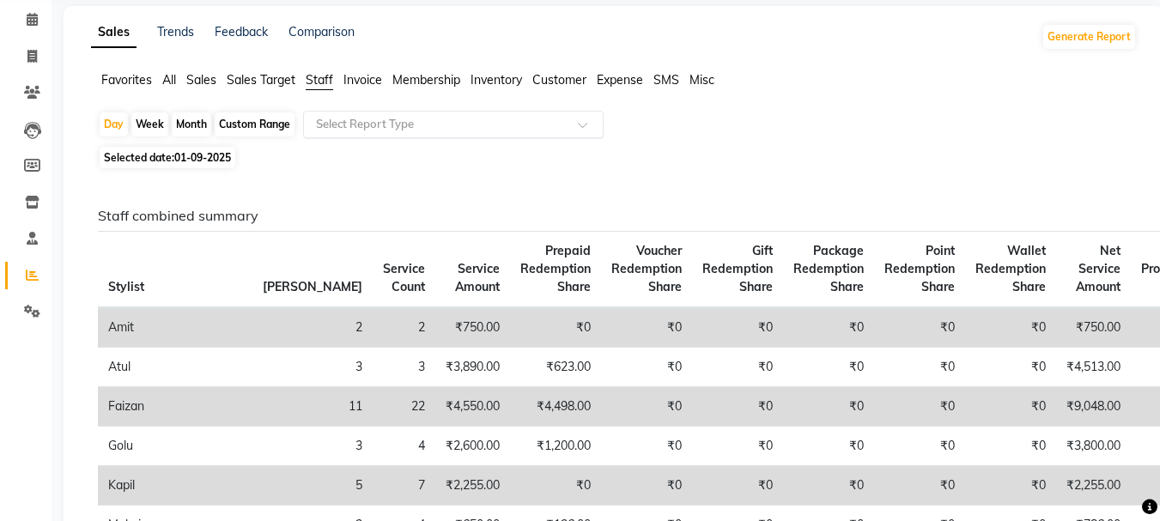
click at [545, 129] on input "text" at bounding box center [436, 124] width 247 height 17
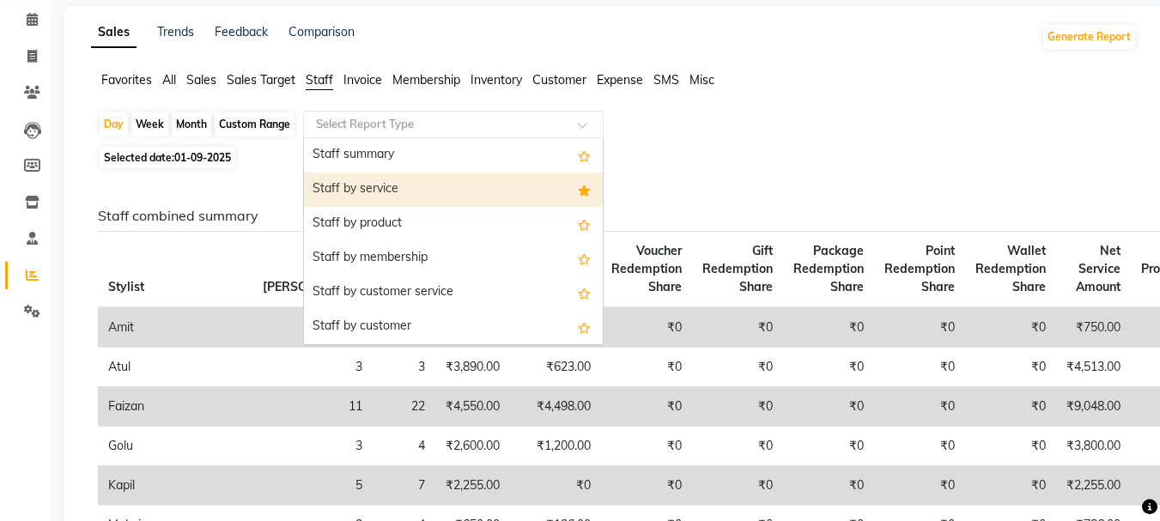
click at [491, 185] on div "Staff by service" at bounding box center [453, 190] width 299 height 34
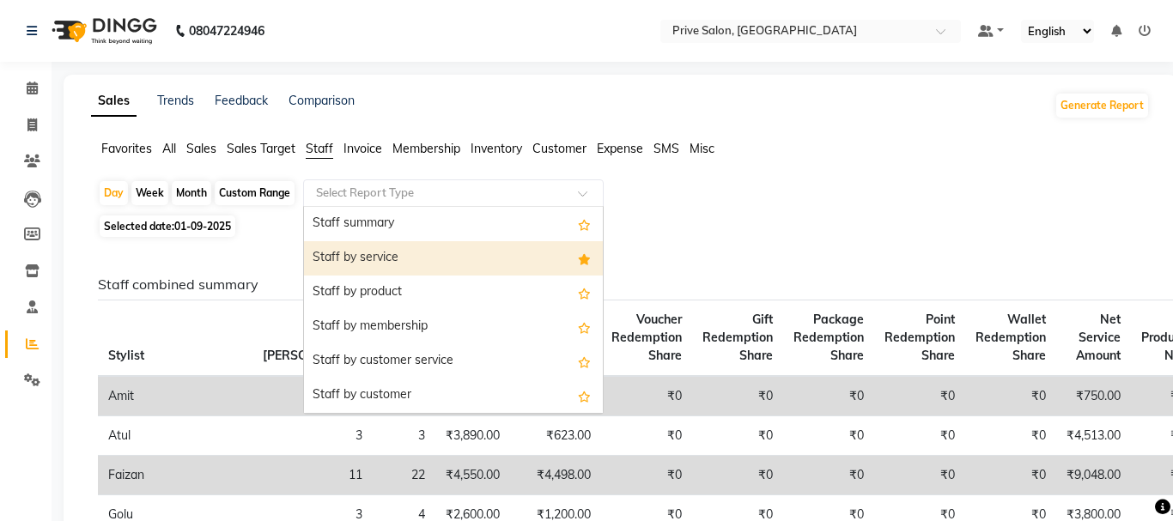
select select "full_report"
select select "csv"
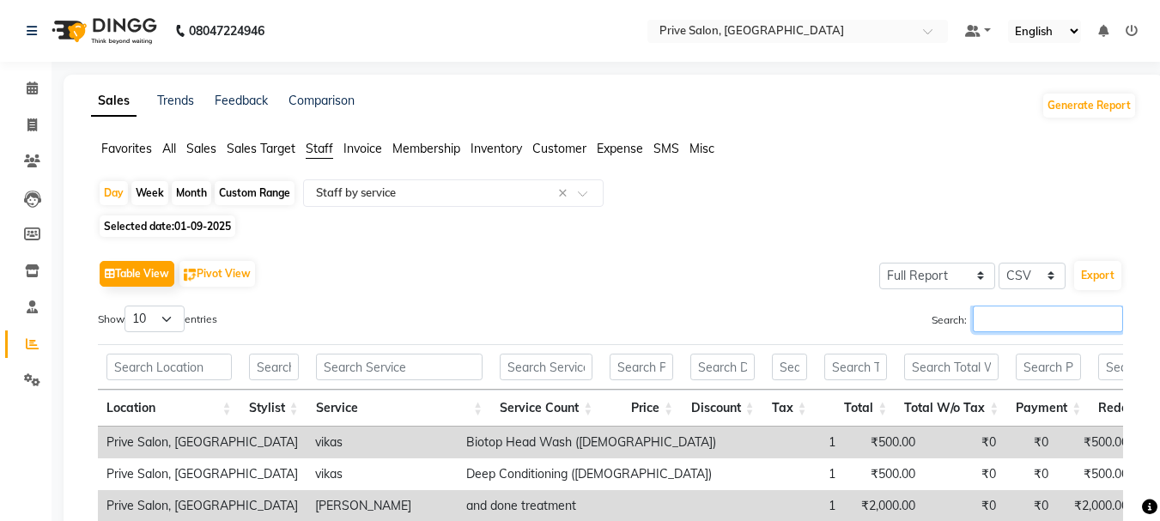
click at [990, 318] on input "Search:" at bounding box center [1048, 319] width 150 height 27
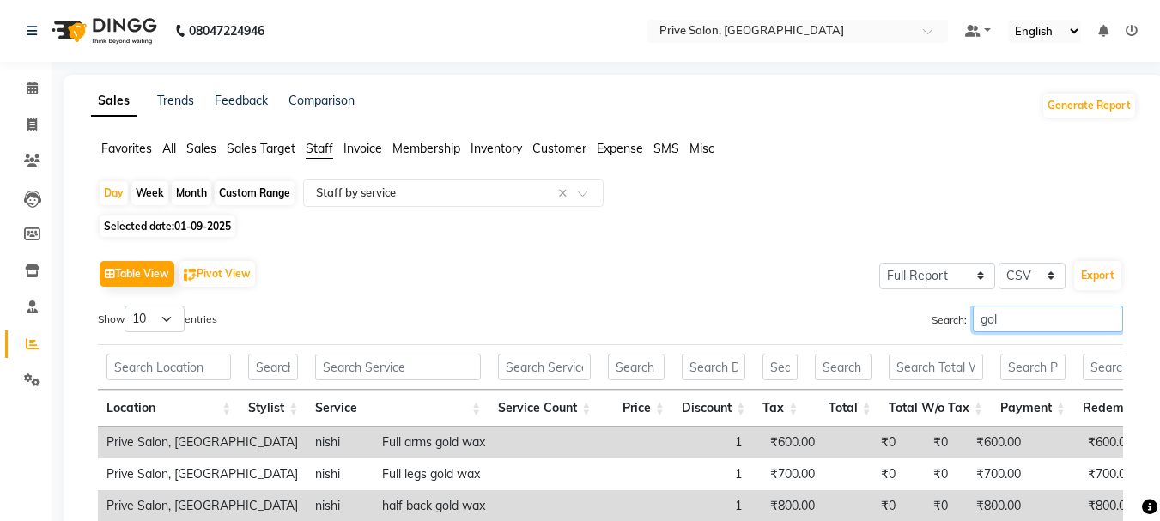
type input "golu"
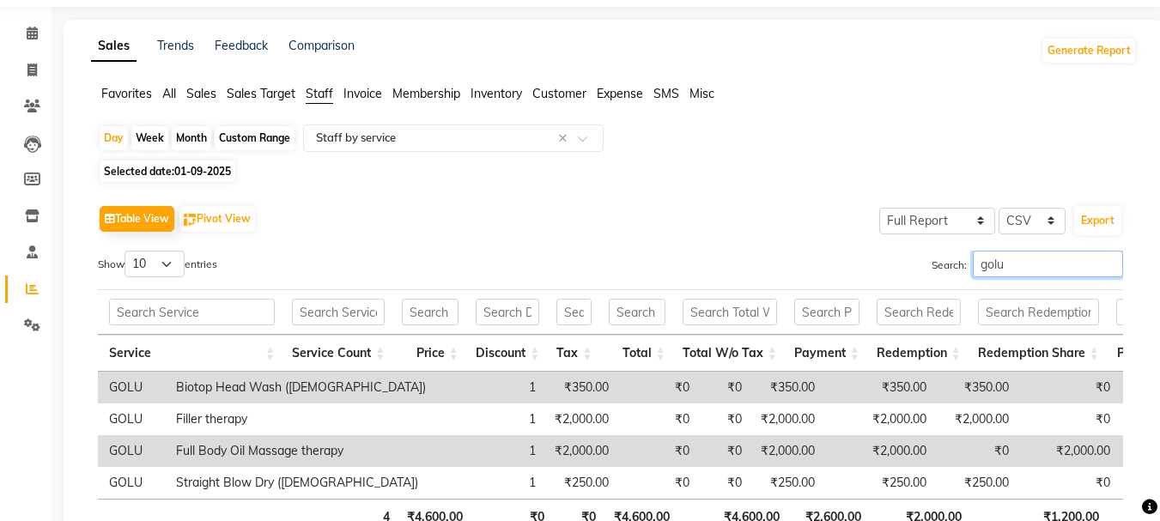
scroll to position [14, 0]
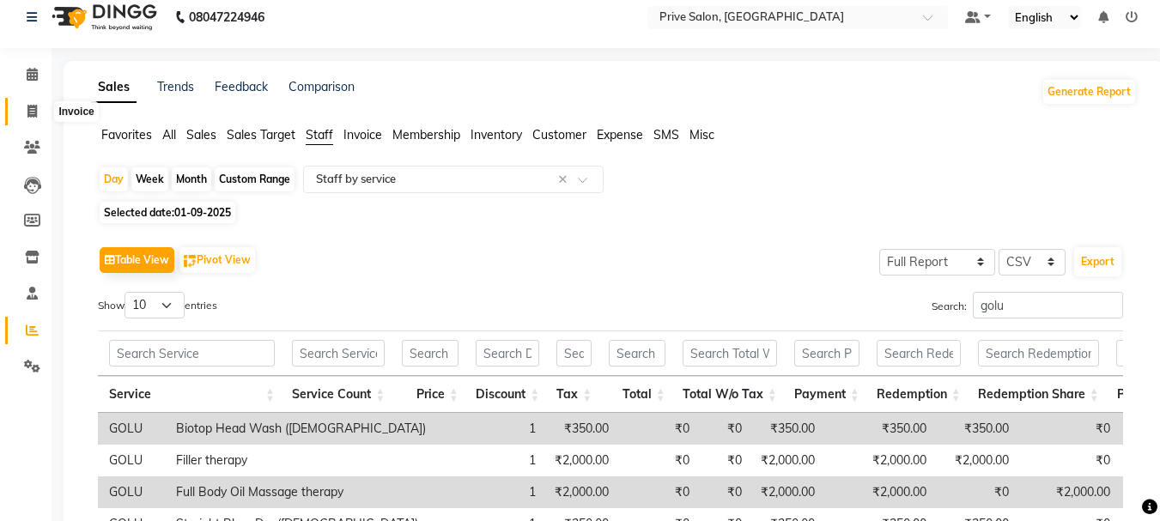
click at [25, 112] on span at bounding box center [32, 112] width 30 height 20
select select "service"
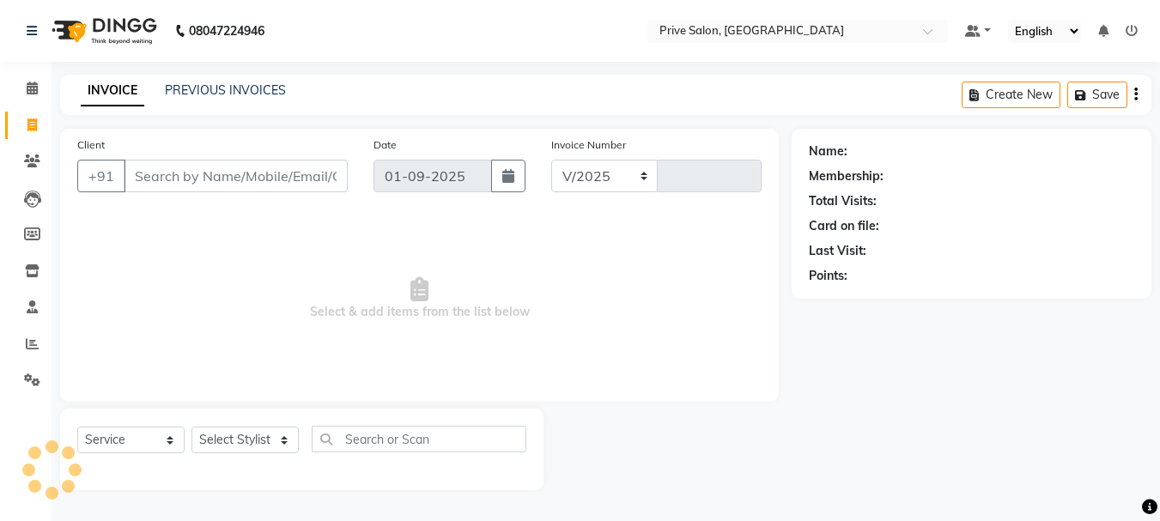
select select "136"
type input "7954"
